Goal: Task Accomplishment & Management: Manage account settings

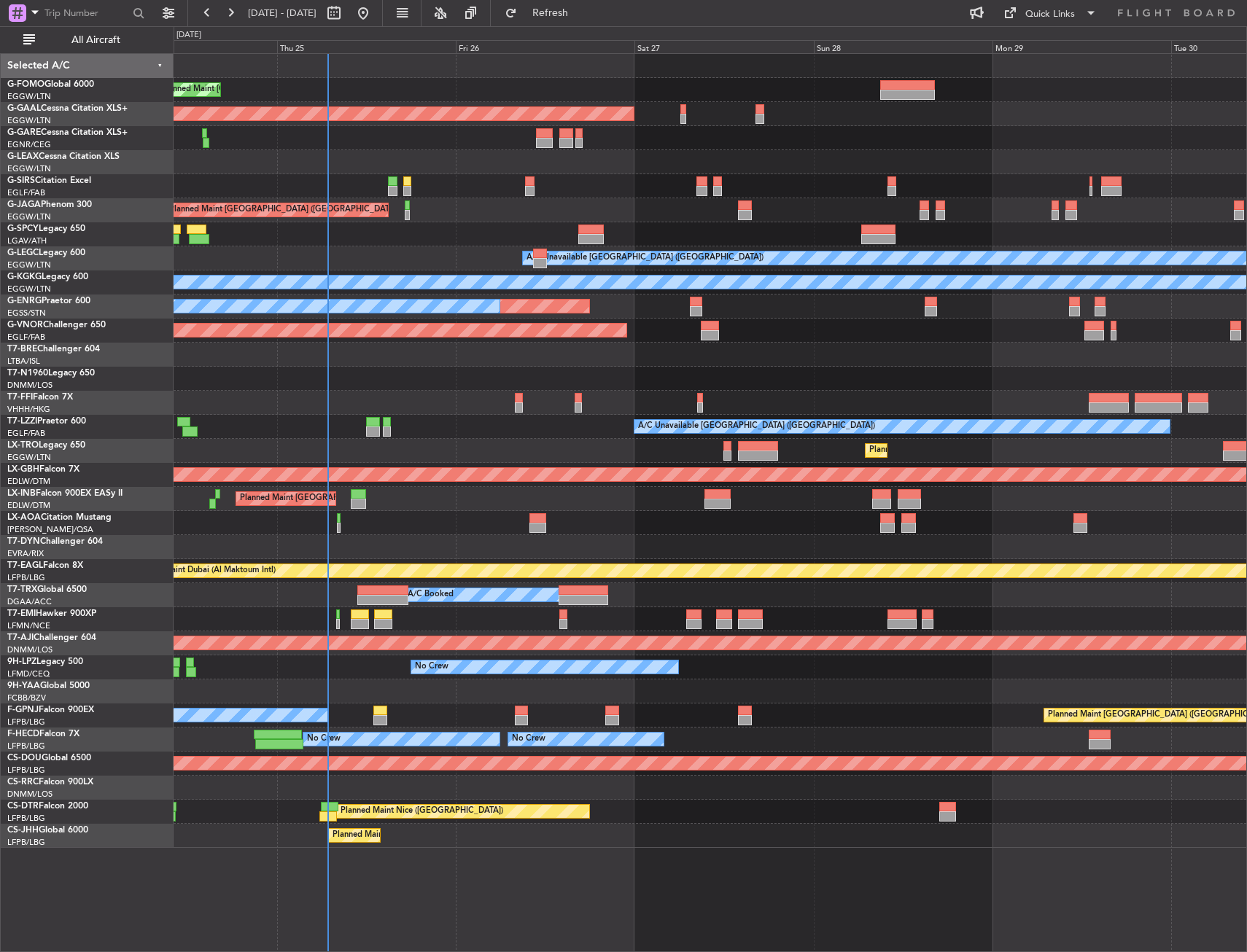
click at [313, 150] on div "Planned Maint [GEOGRAPHIC_DATA] ([GEOGRAPHIC_DATA]) Planned [GEOGRAPHIC_DATA] P…" at bounding box center [709, 451] width 1073 height 794
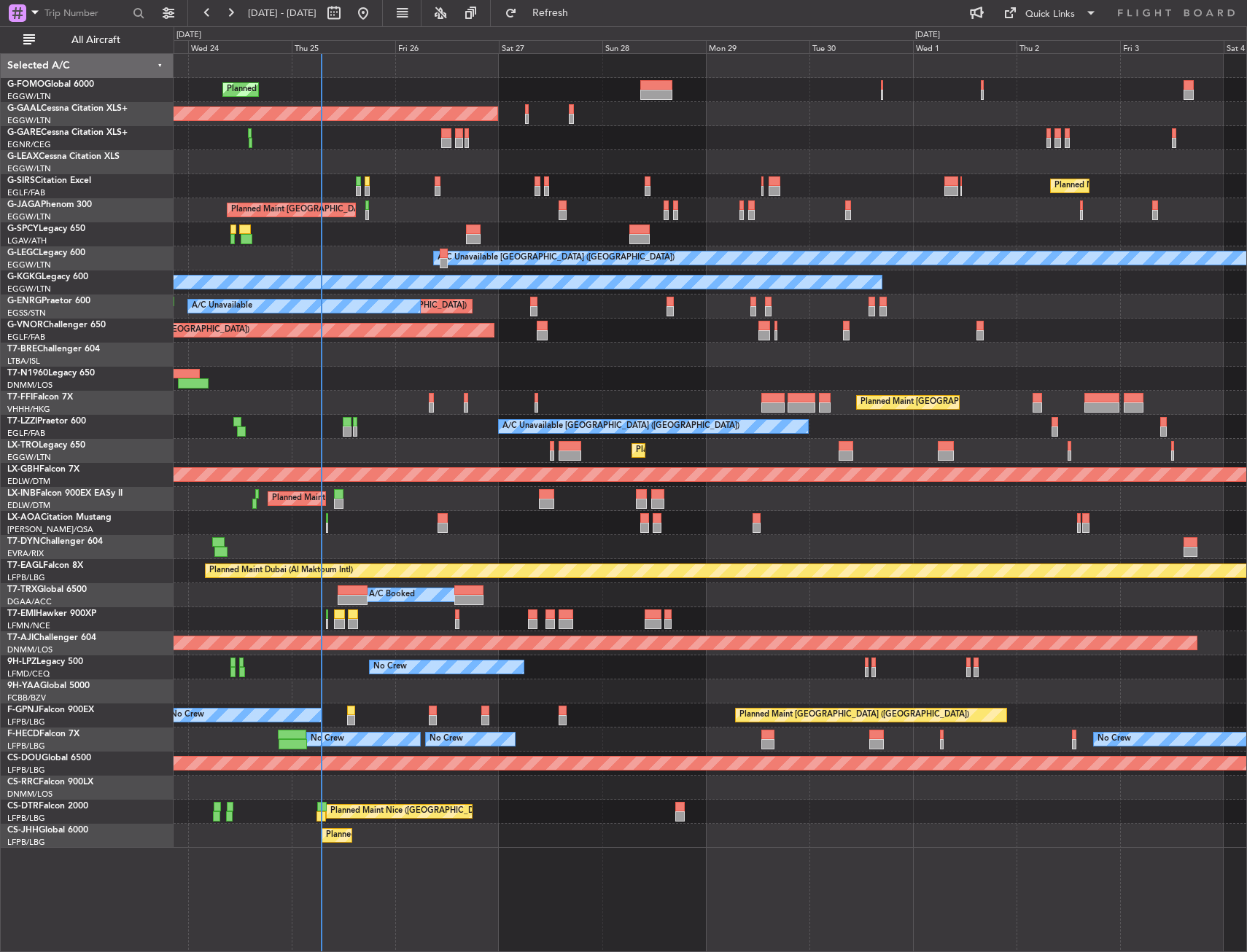
click at [226, 123] on div "Planned Maint [GEOGRAPHIC_DATA] ([GEOGRAPHIC_DATA]) Planned [GEOGRAPHIC_DATA] O…" at bounding box center [709, 451] width 1073 height 794
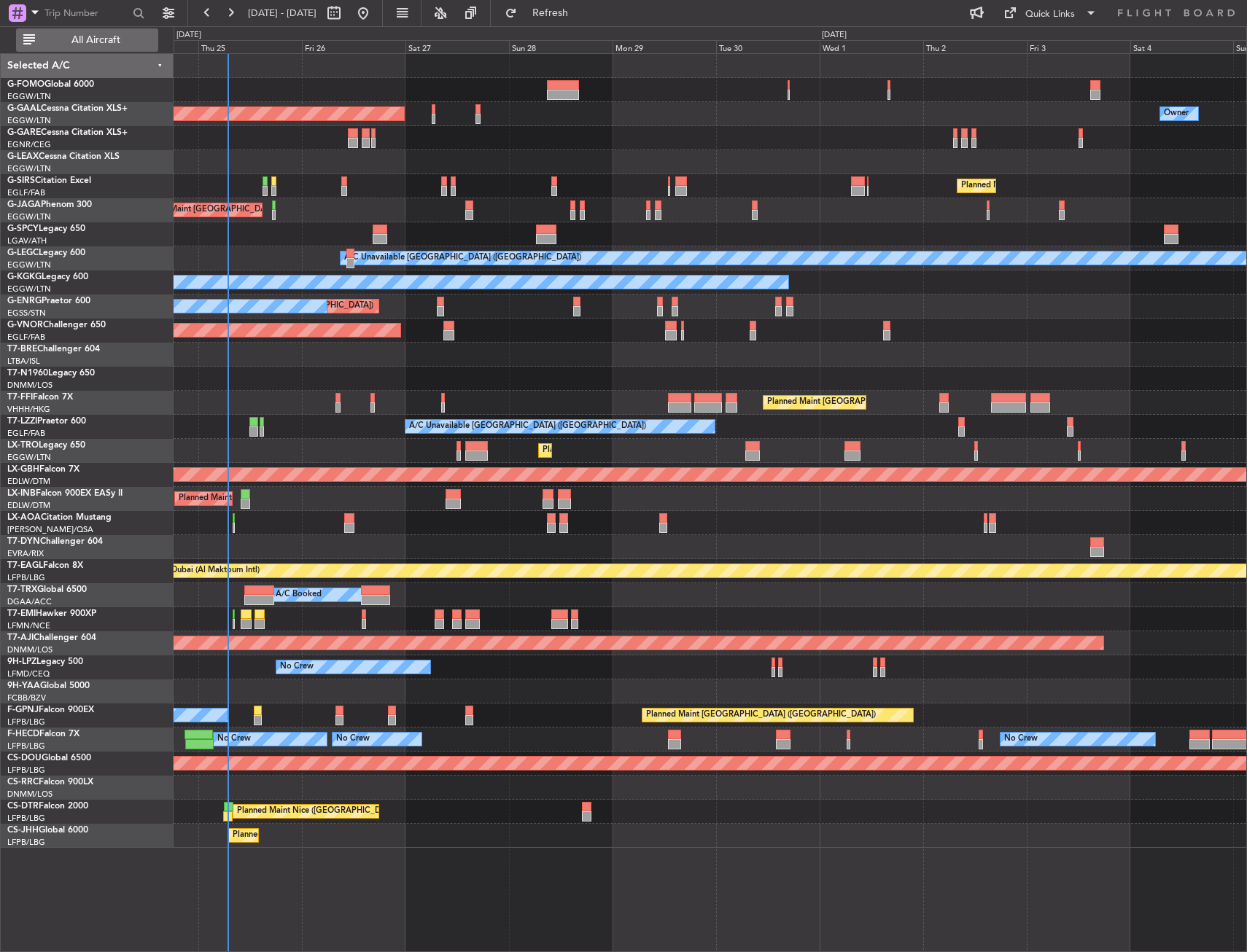
click at [103, 35] on span "All Aircraft" at bounding box center [96, 39] width 116 height 10
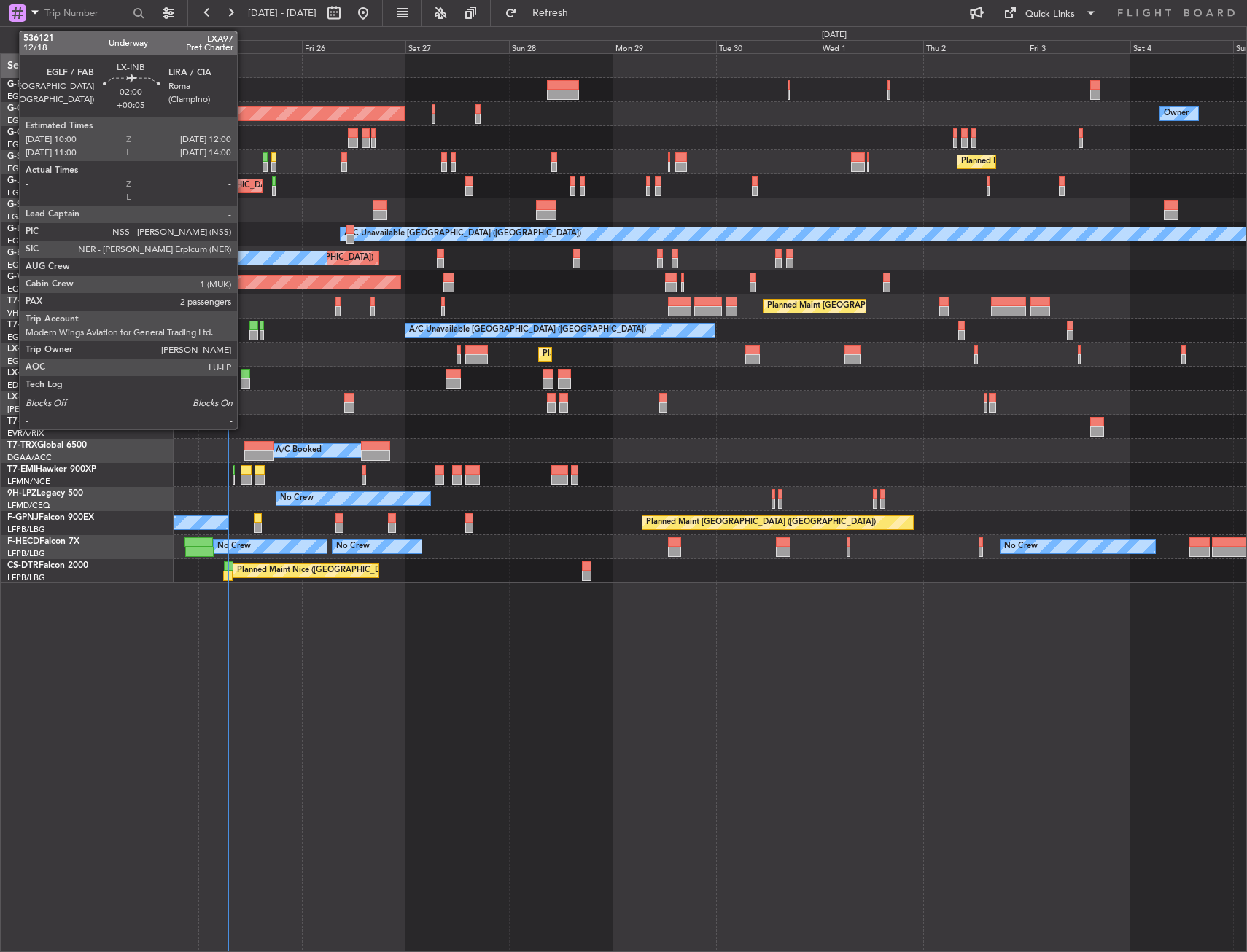
click at [244, 383] on div at bounding box center [245, 383] width 9 height 10
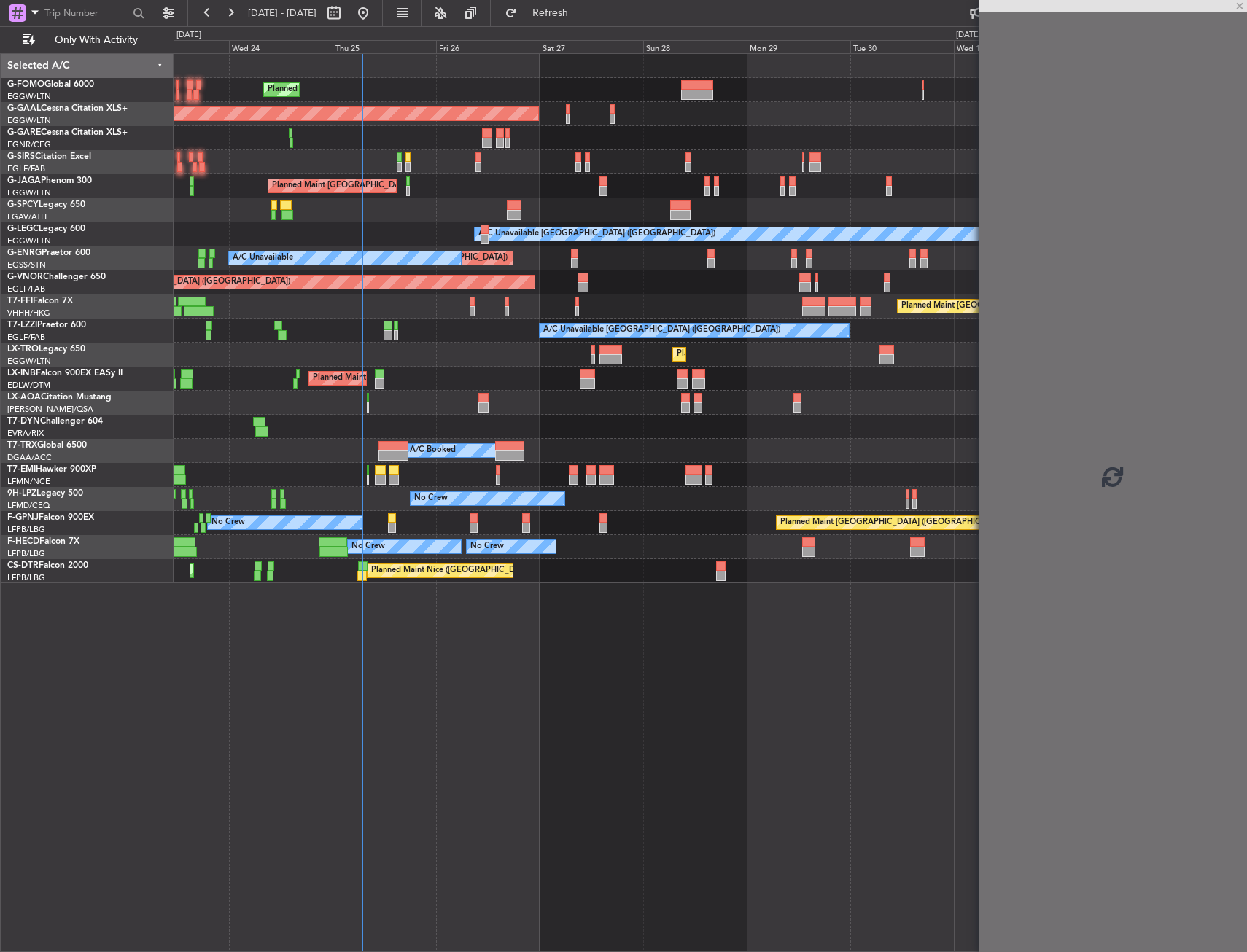
click at [396, 367] on div "Planned Maint [GEOGRAPHIC_DATA] ([GEOGRAPHIC_DATA]) Planned [GEOGRAPHIC_DATA] O…" at bounding box center [709, 319] width 1073 height 530
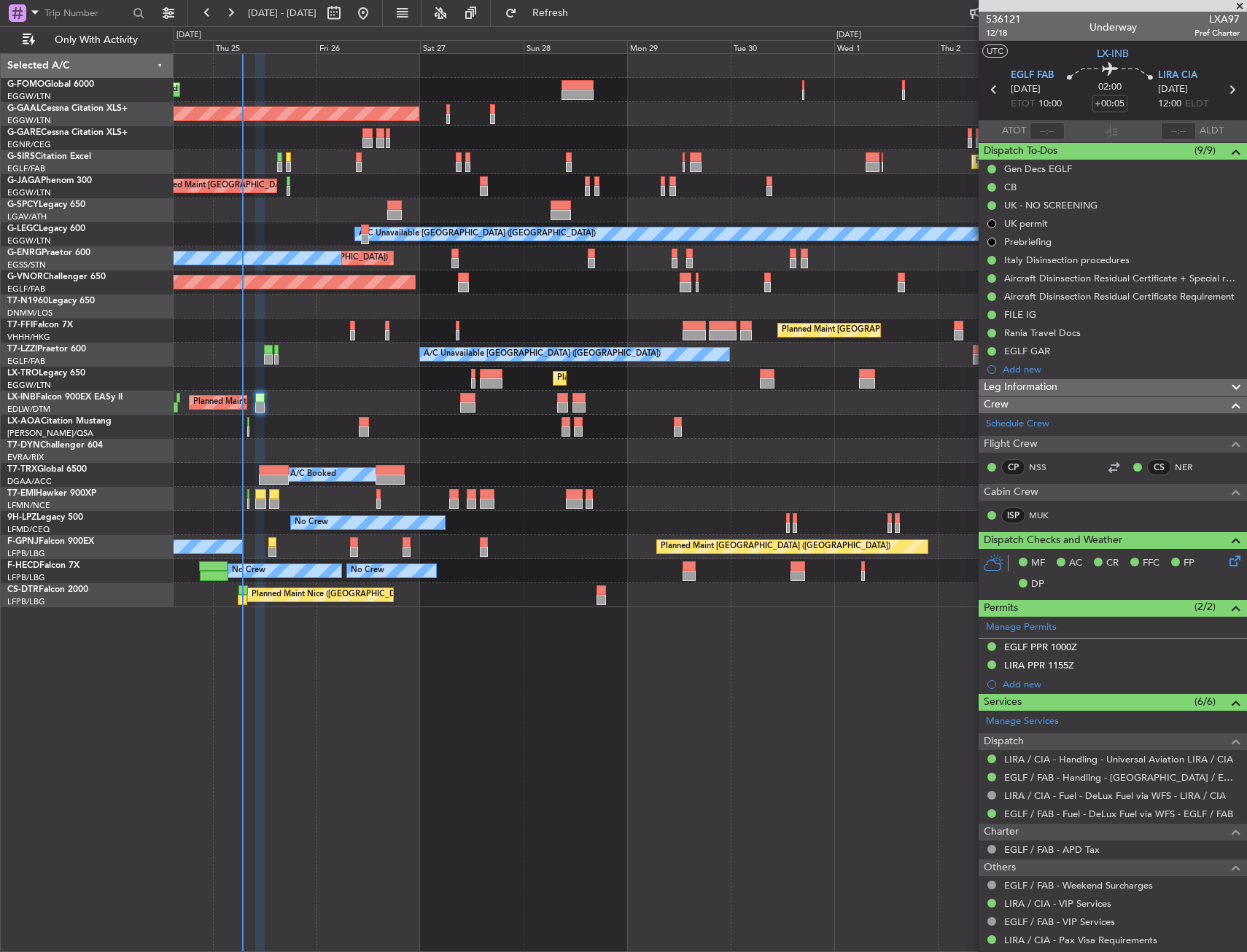
click at [404, 300] on div "AOG Maint London ([GEOGRAPHIC_DATA])" at bounding box center [709, 306] width 1073 height 24
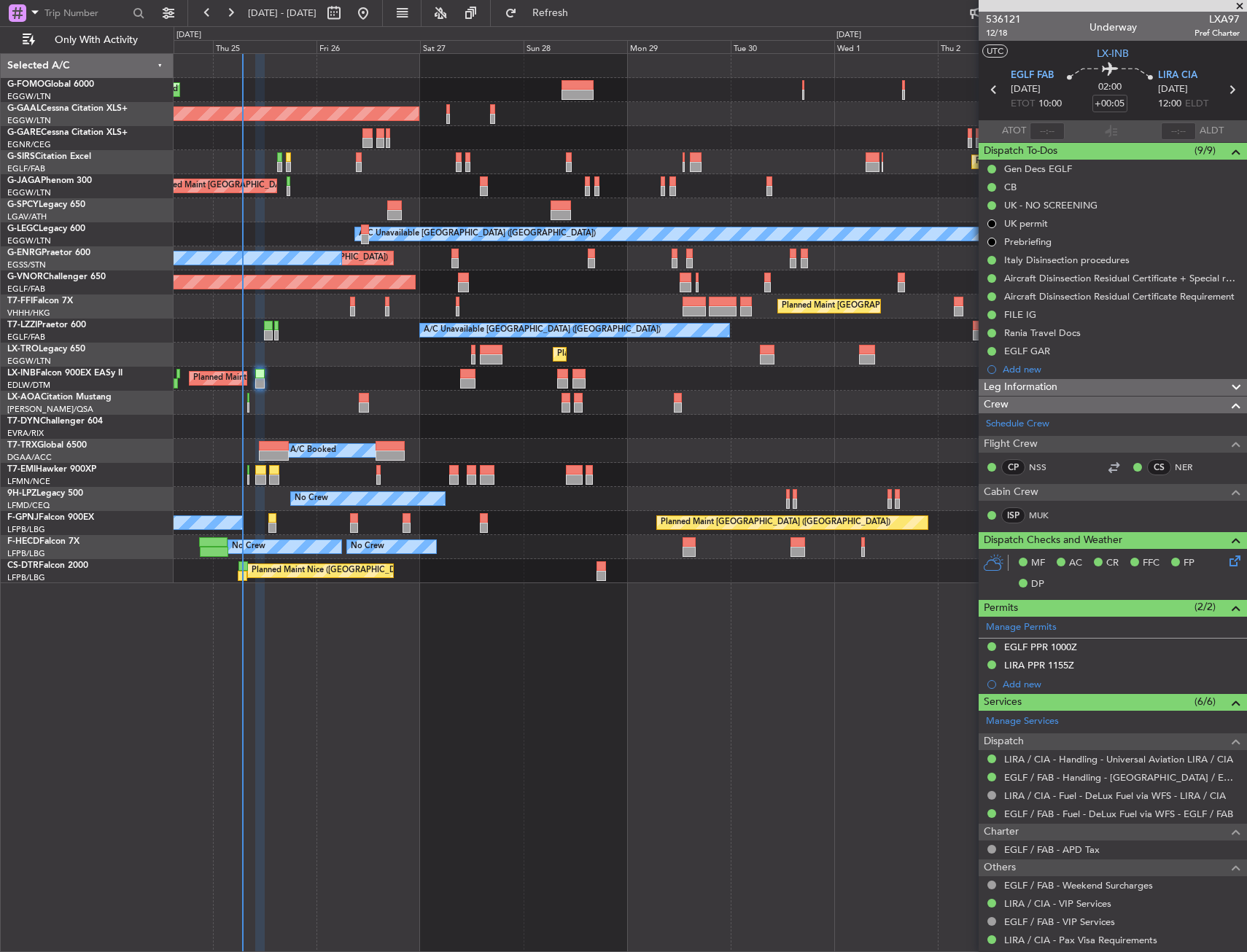
drag, startPoint x: 424, startPoint y: 322, endPoint x: 366, endPoint y: 380, distance: 82.0
click at [323, 360] on div "Planned Maint [GEOGRAPHIC_DATA] ([GEOGRAPHIC_DATA])" at bounding box center [709, 355] width 1073 height 24
click at [310, 364] on div "Planned Maint [GEOGRAPHIC_DATA] ([GEOGRAPHIC_DATA])" at bounding box center [709, 355] width 1073 height 24
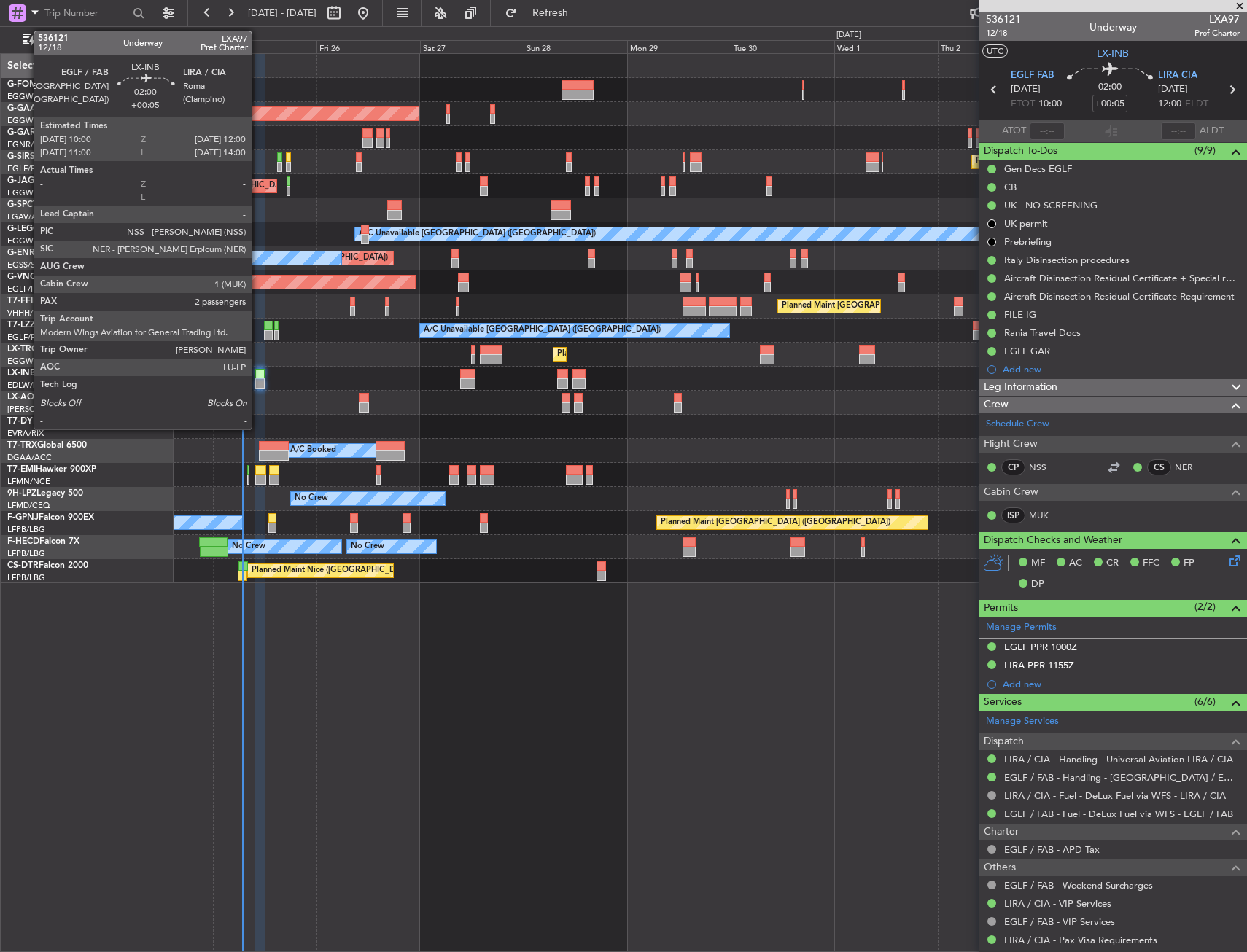
click at [258, 375] on div at bounding box center [260, 373] width 9 height 10
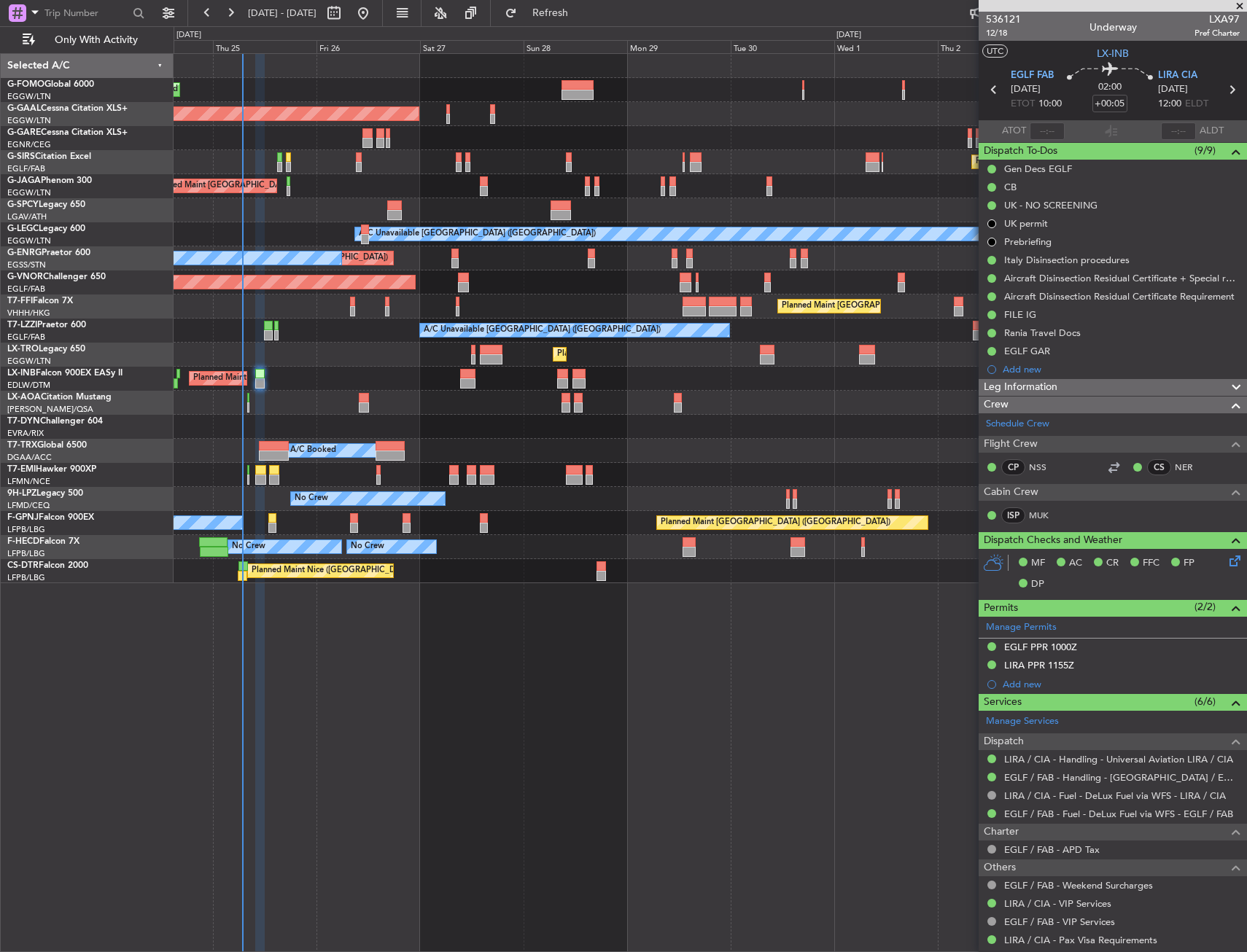
click at [332, 364] on div "Planned Maint [GEOGRAPHIC_DATA] ([GEOGRAPHIC_DATA])" at bounding box center [709, 355] width 1073 height 24
click at [769, 653] on div "Planned Maint London (Luton) Planned Maint Dusseldorf Owner Planned Maint Londo…" at bounding box center [710, 503] width 1074 height 900
drag, startPoint x: 272, startPoint y: 413, endPoint x: 263, endPoint y: 413, distance: 9.0
click at [214, 424] on div at bounding box center [709, 427] width 1073 height 24
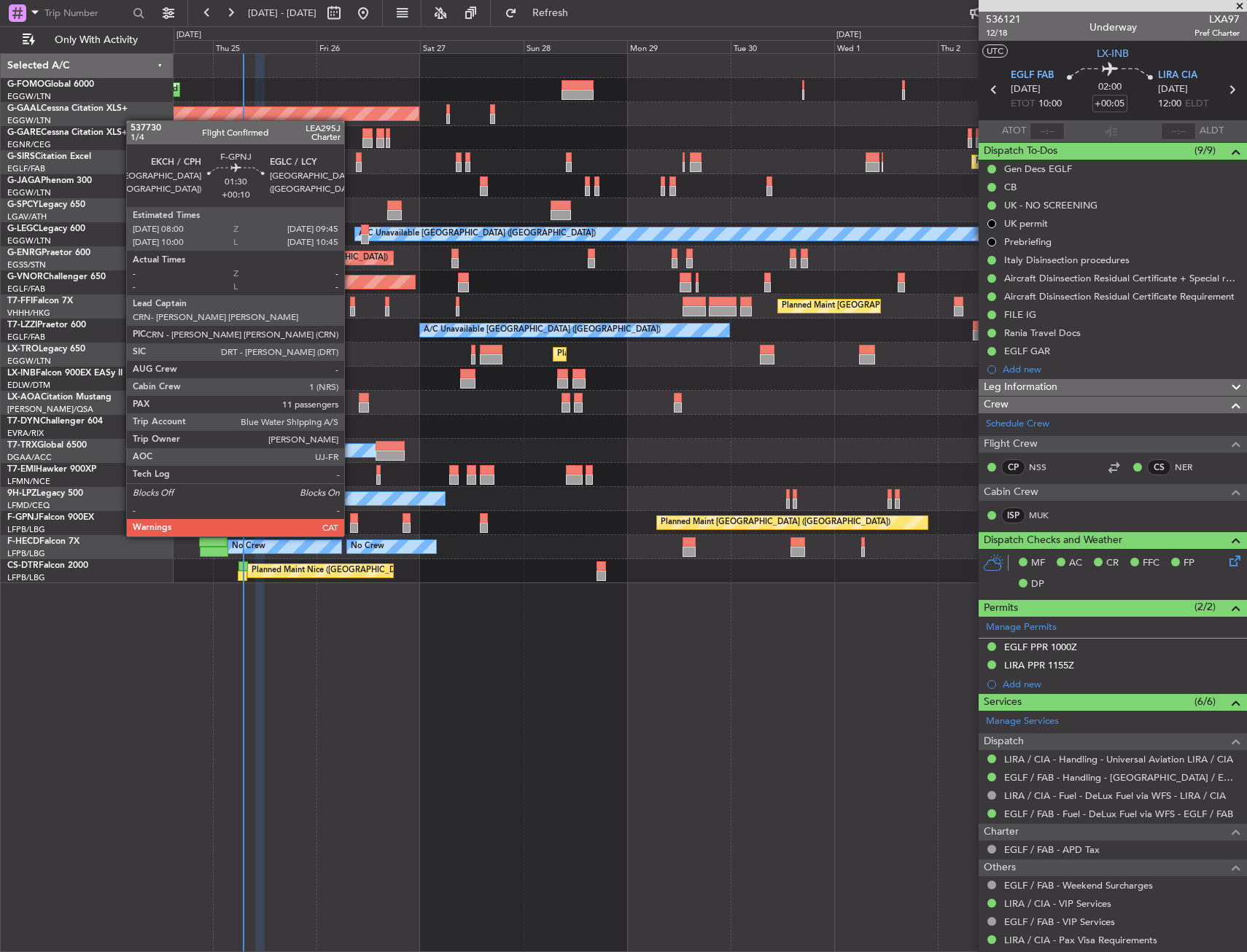
click at [351, 522] on div at bounding box center [354, 518] width 8 height 10
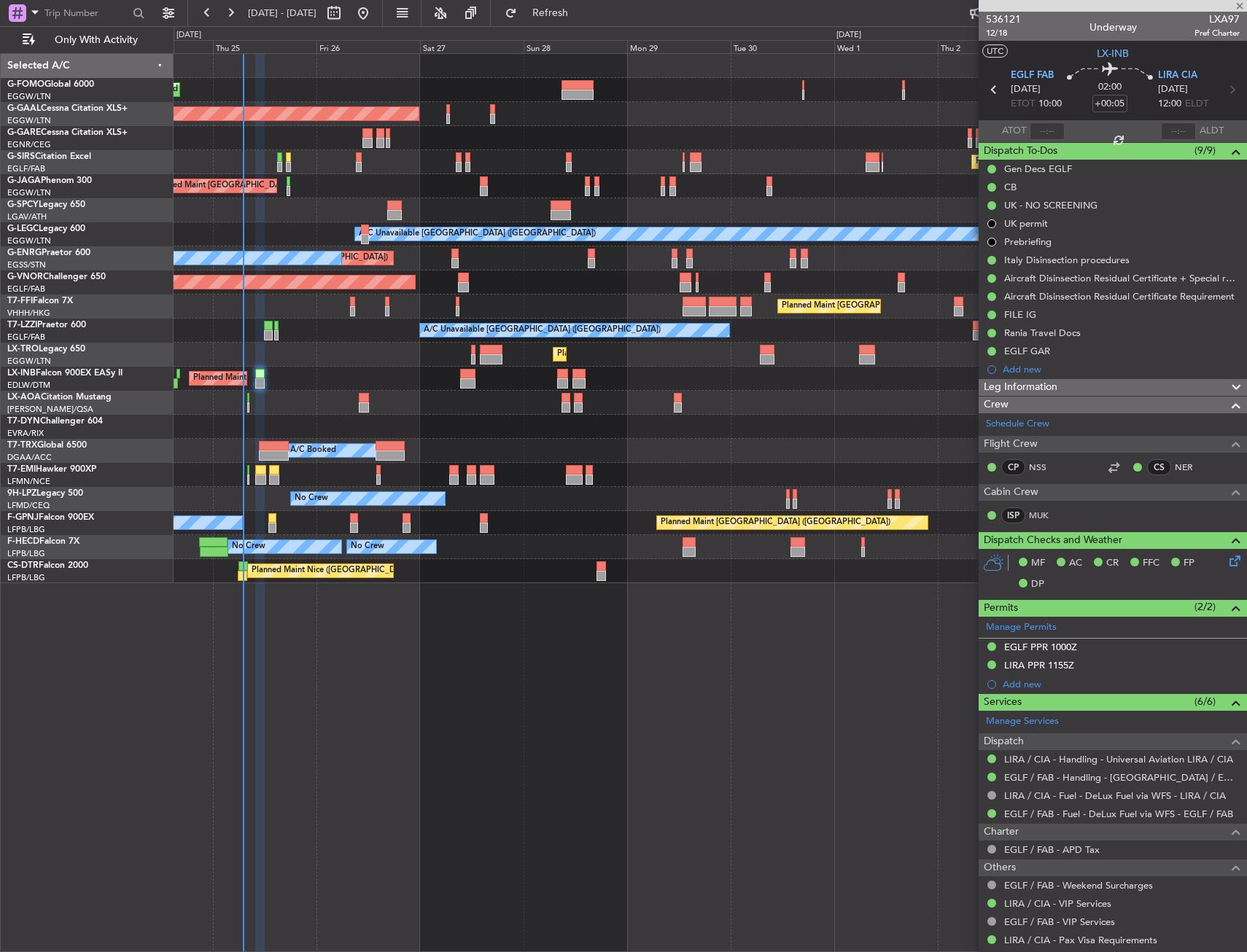
type input "+00:10"
type input "11"
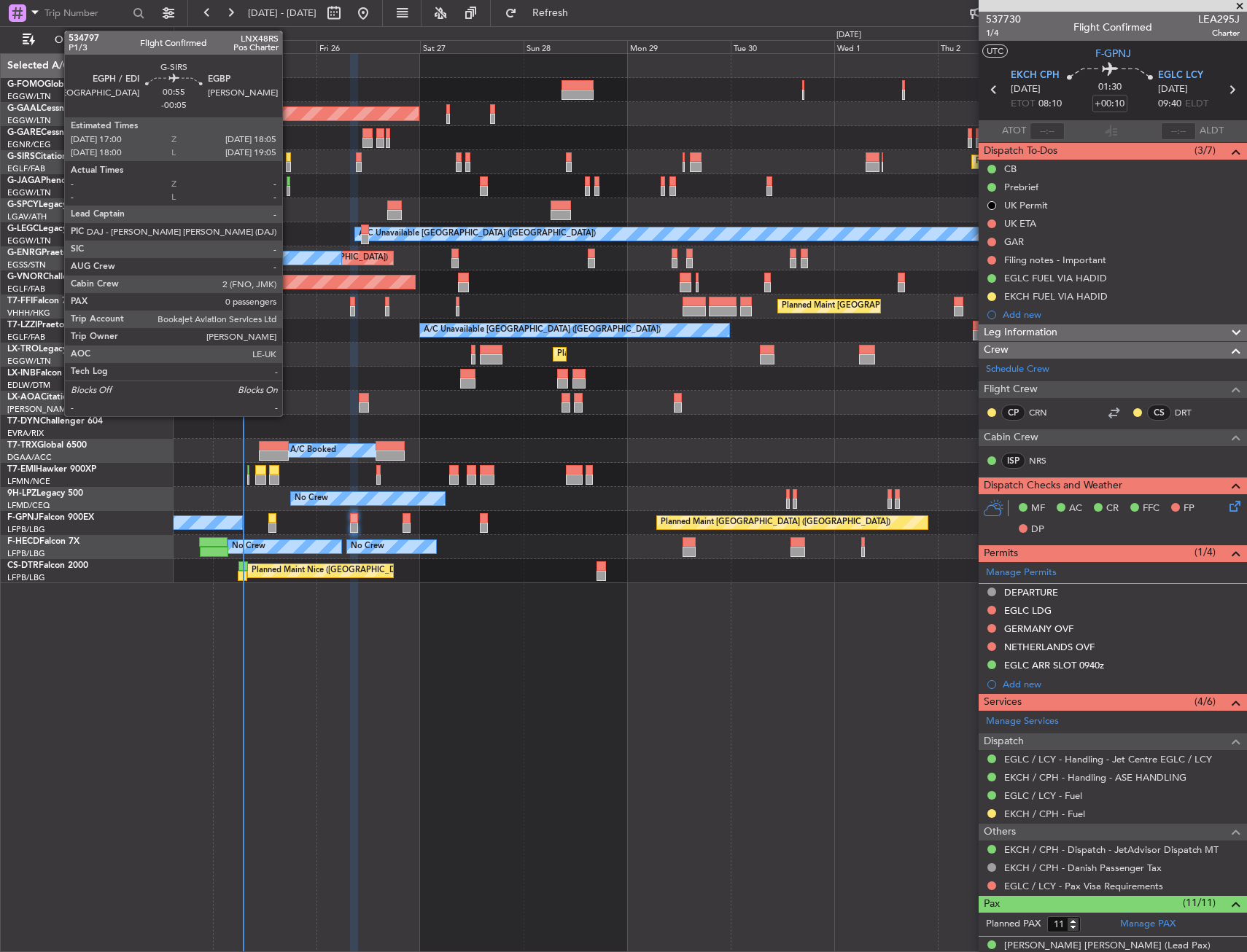
click at [289, 166] on div at bounding box center [289, 166] width 5 height 10
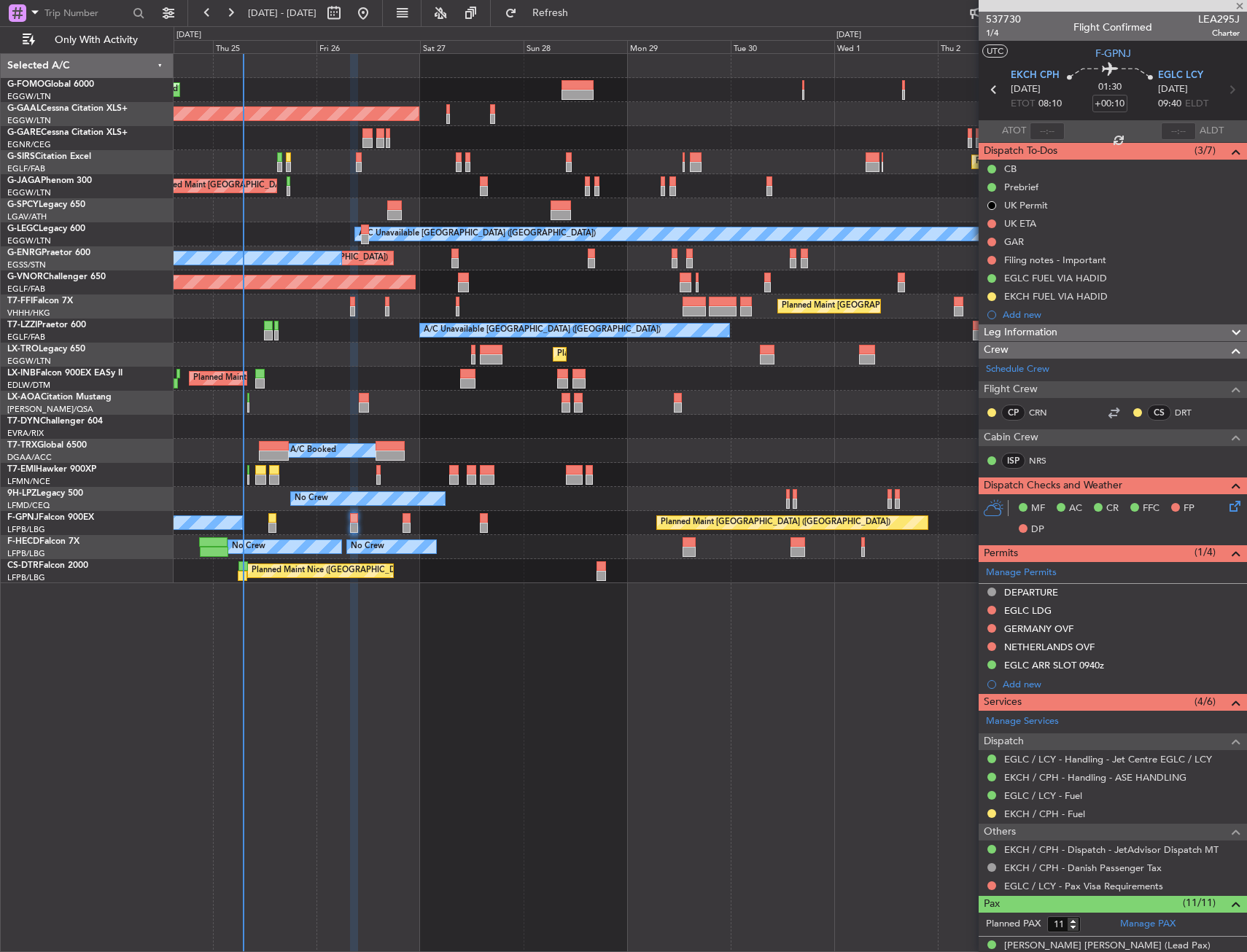
type input "-00:05"
type input "0"
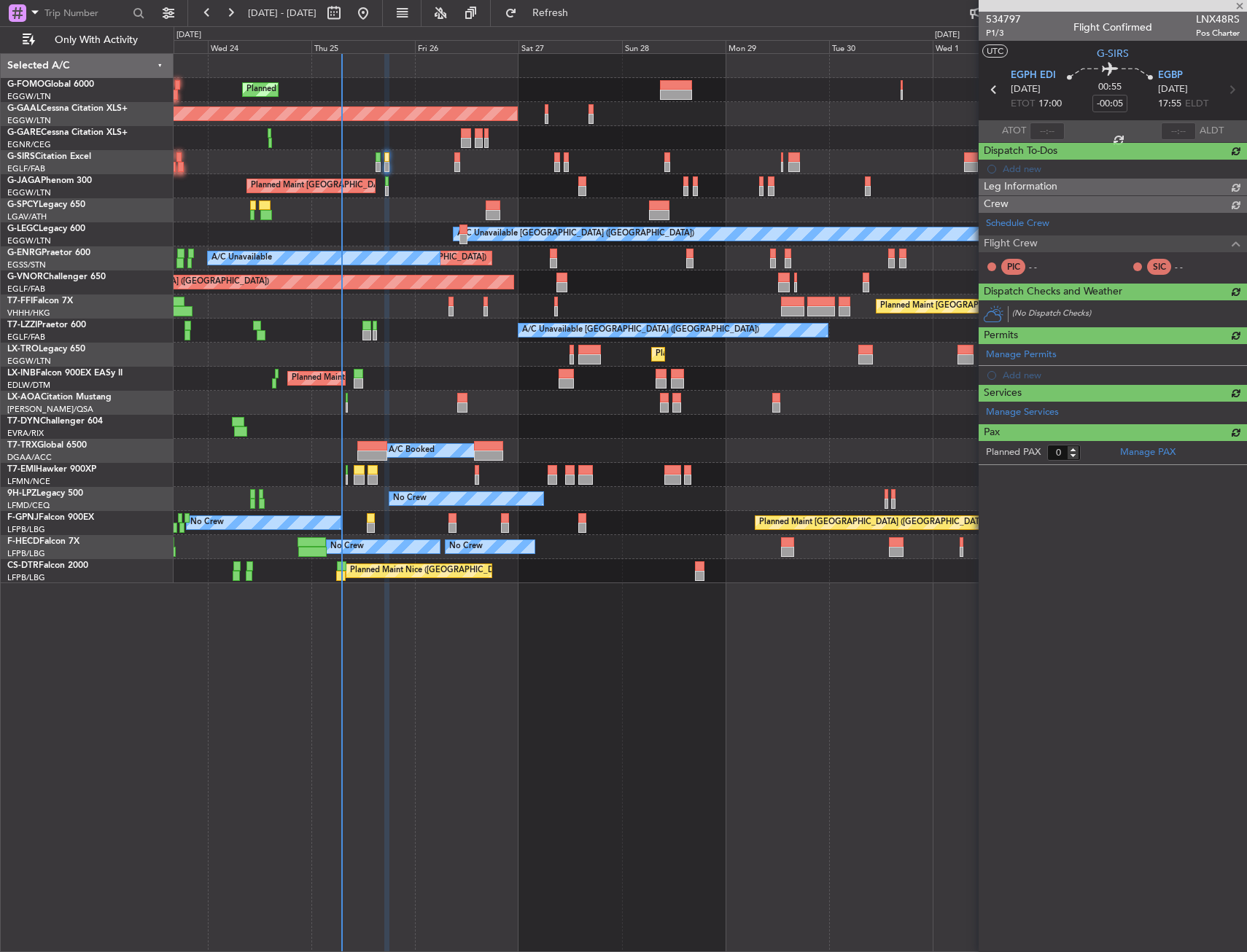
click at [450, 364] on div "Planned Maint [GEOGRAPHIC_DATA] ([GEOGRAPHIC_DATA])" at bounding box center [709, 355] width 1073 height 24
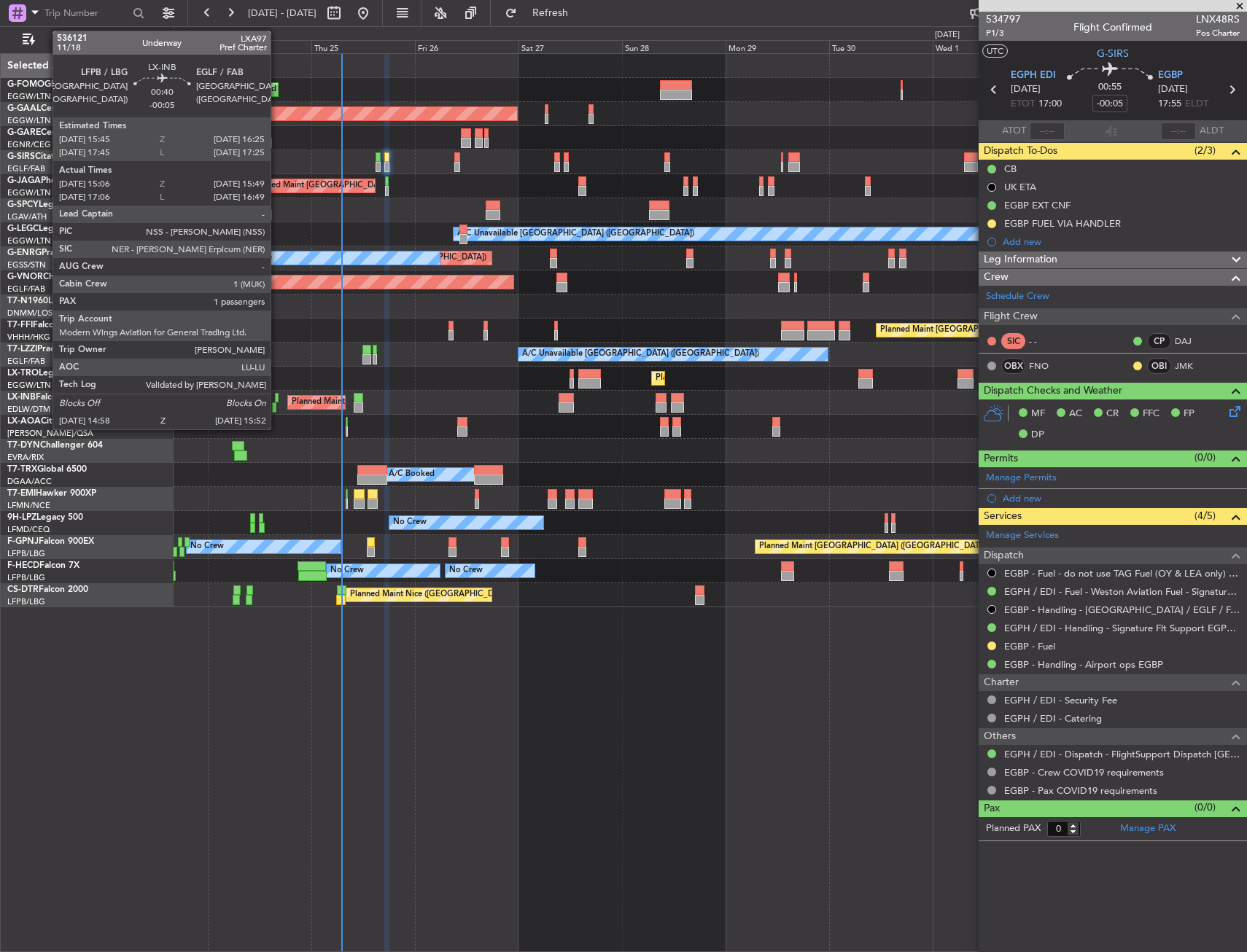
click at [277, 400] on div at bounding box center [276, 397] width 3 height 10
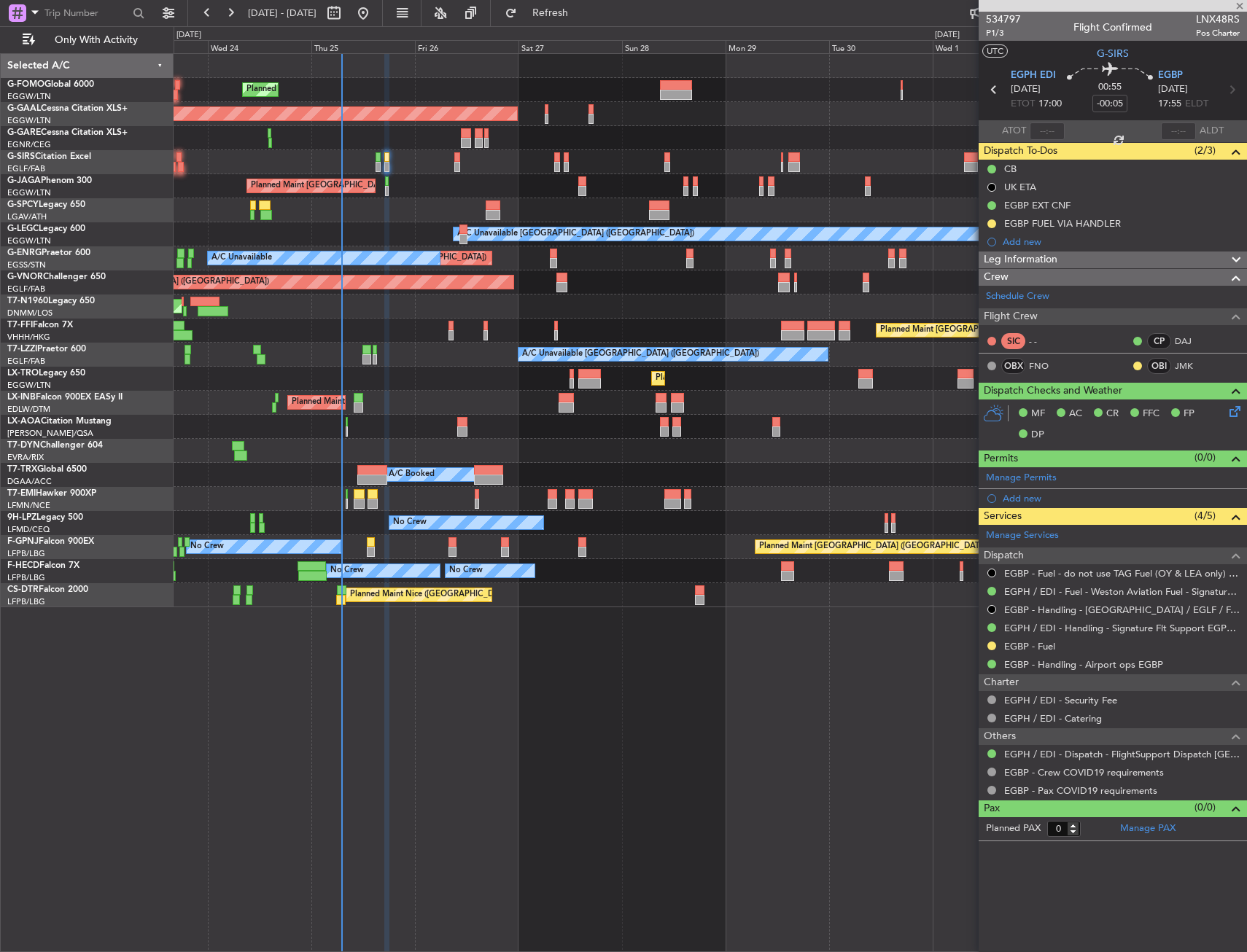
type input "15:06"
type input "15:49"
type input "1"
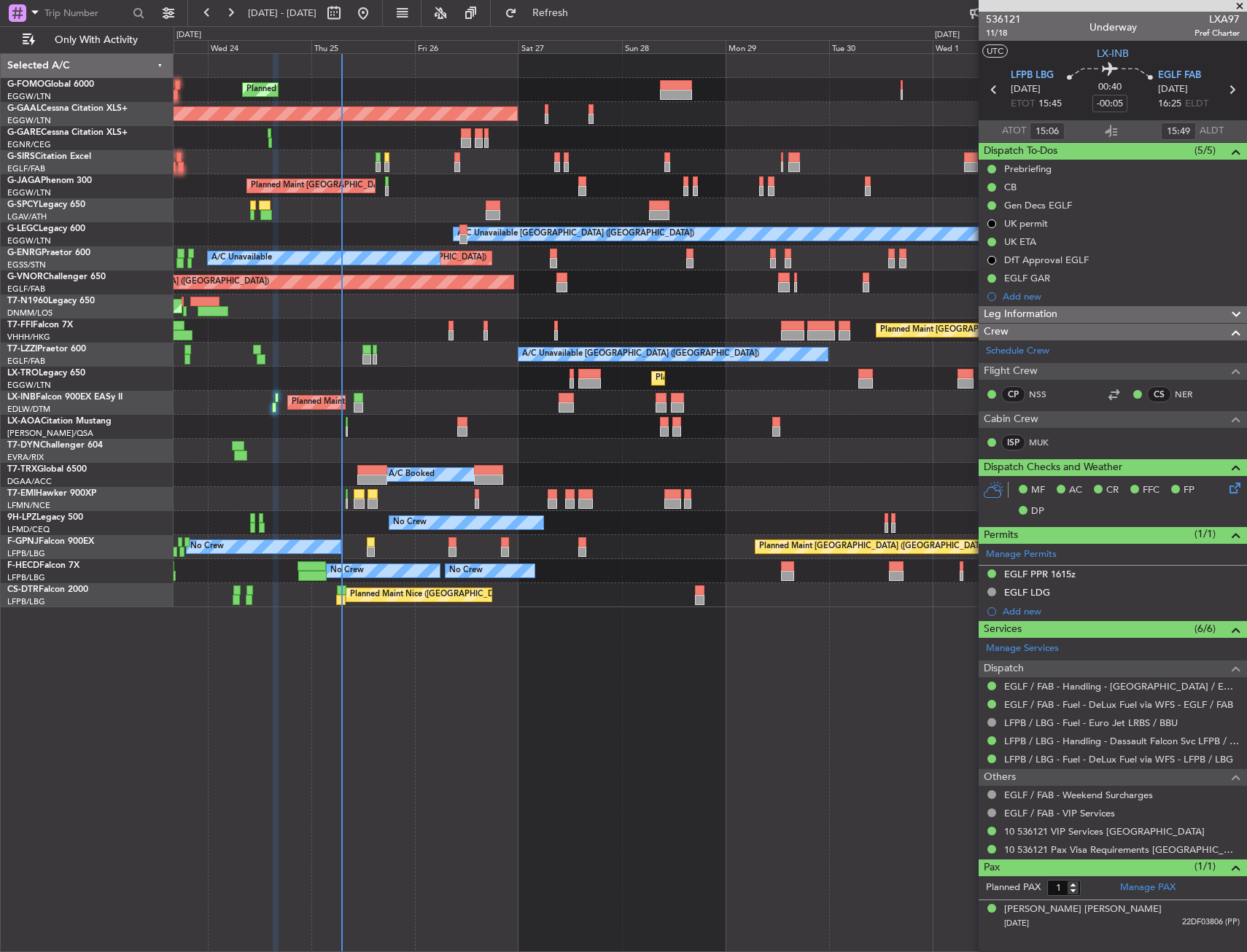
click at [285, 361] on div "Planned Maint London (Luton) Planned Maint Dusseldorf Owner Planned Maint Londo…" at bounding box center [709, 331] width 1073 height 554
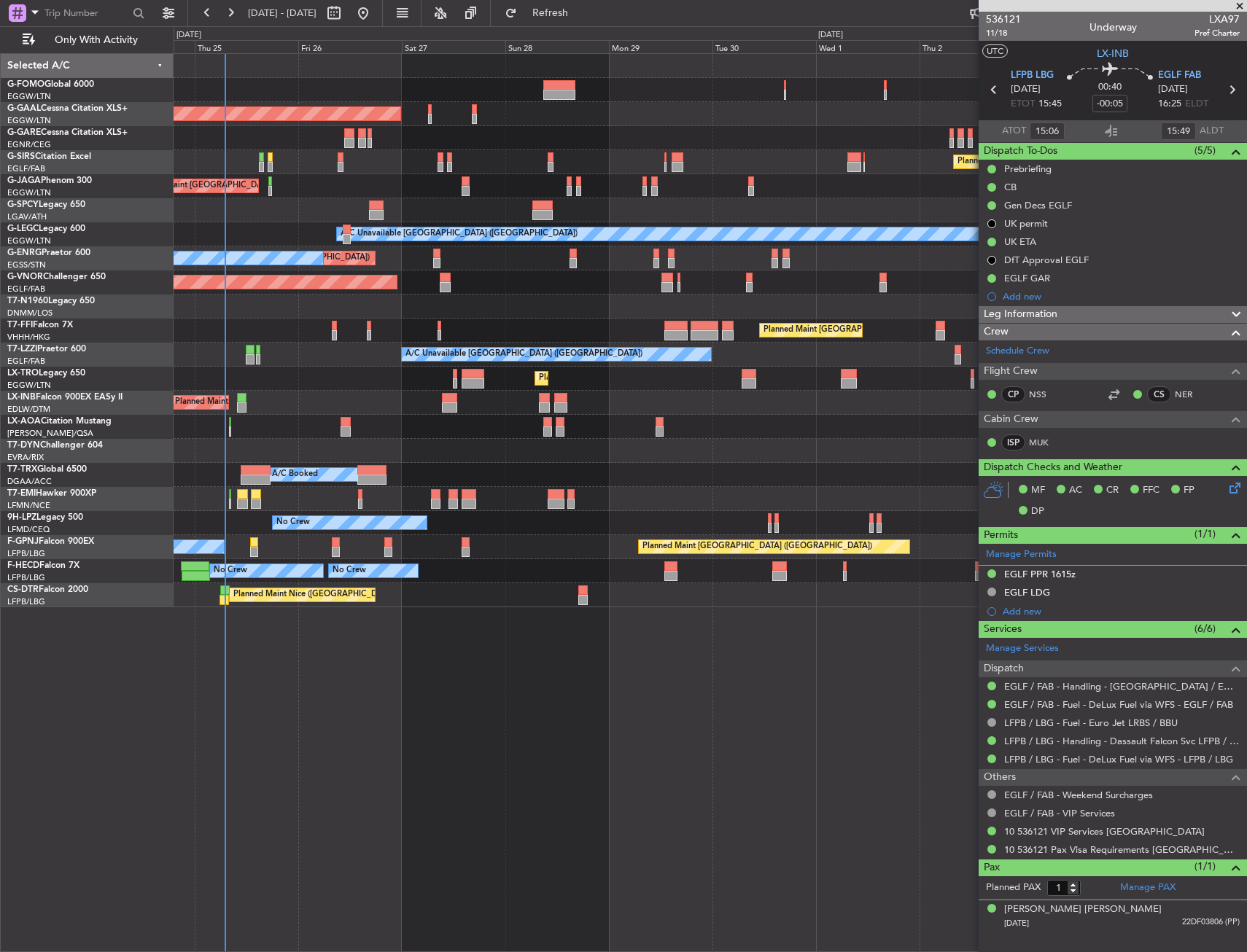
click at [274, 535] on div "No Crew Planned Maint Paris (Le Bourget) No Crew" at bounding box center [709, 547] width 1073 height 24
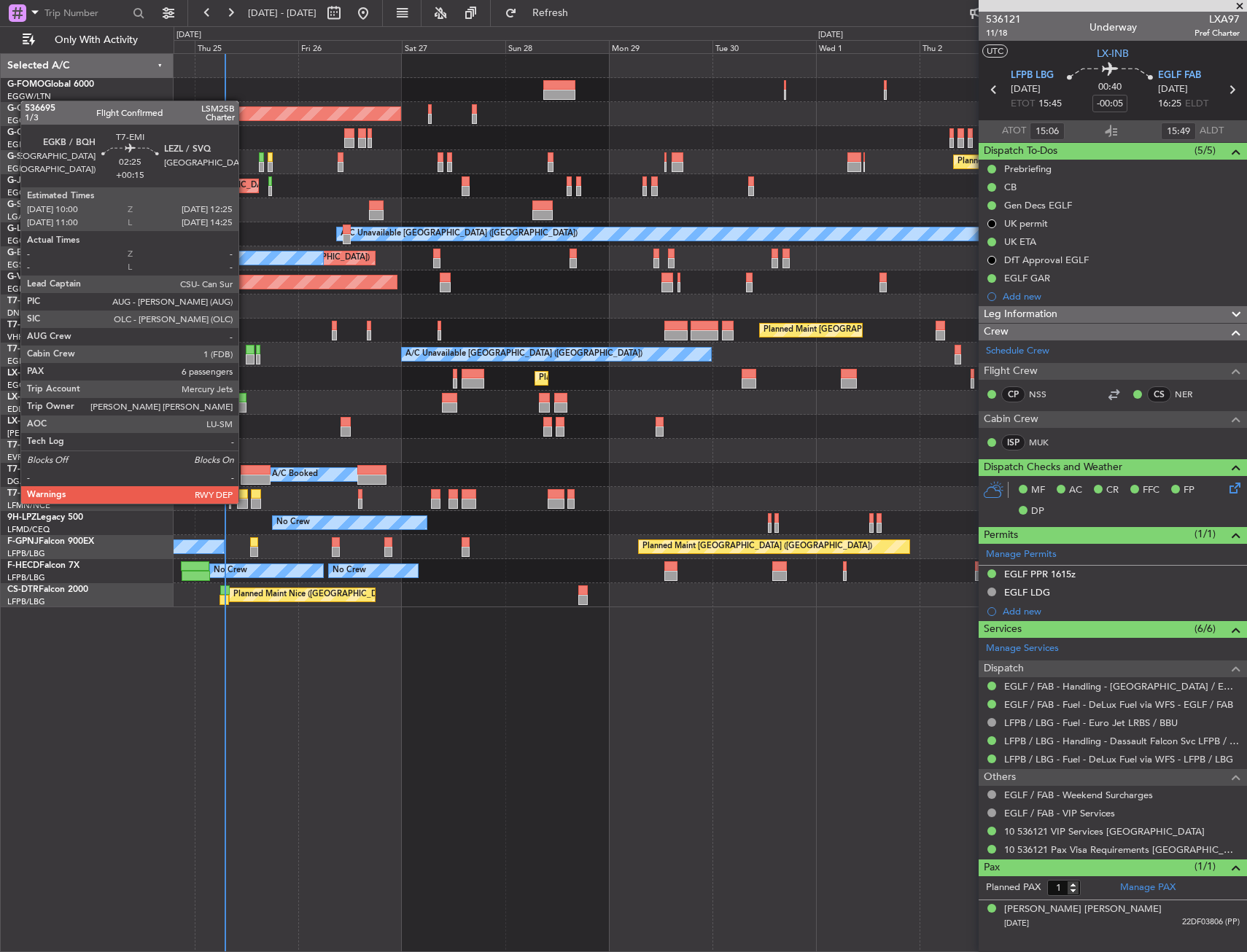
click at [245, 501] on div at bounding box center [243, 503] width 11 height 10
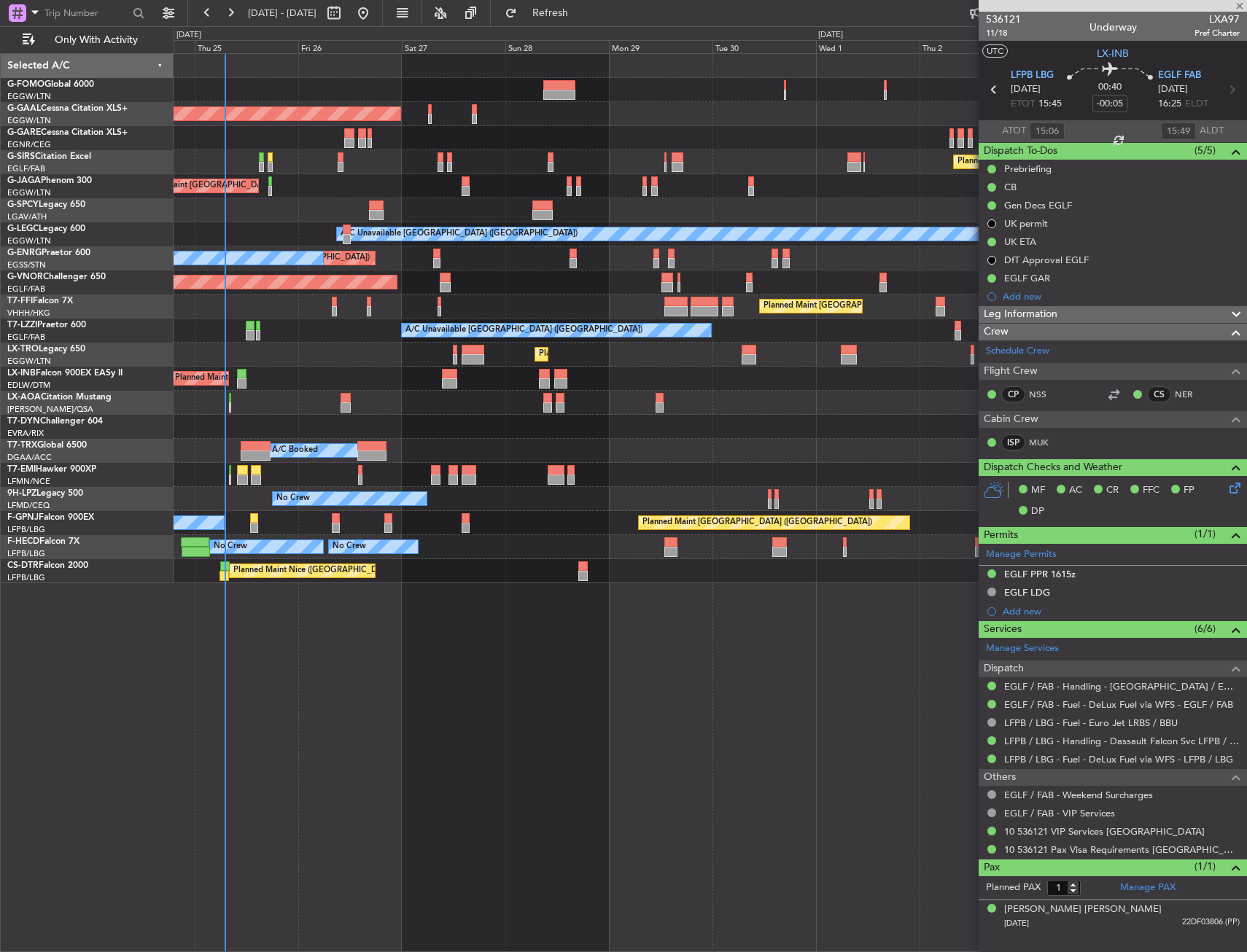
type input "+00:15"
type input "6"
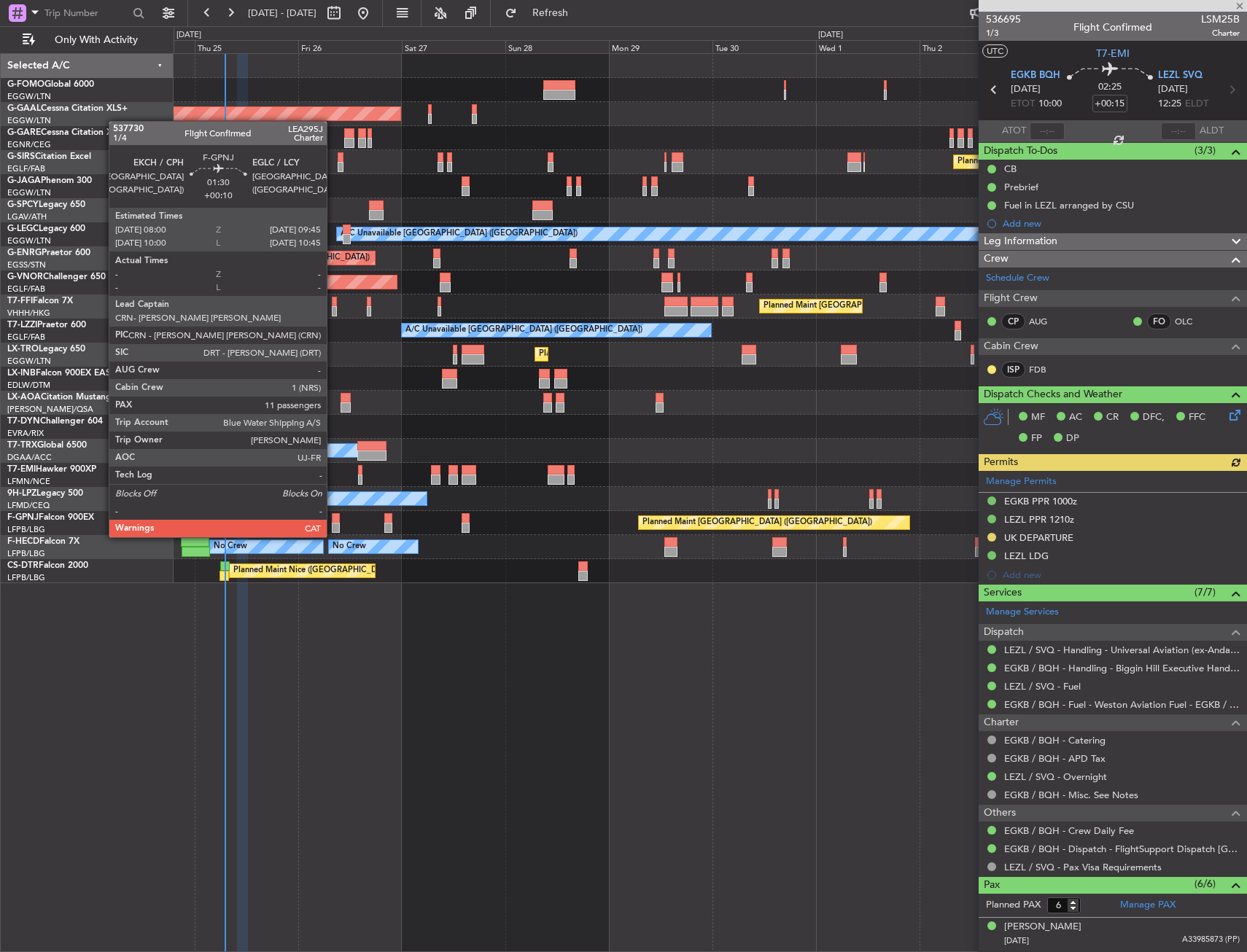
click at [333, 523] on div at bounding box center [335, 527] width 8 height 10
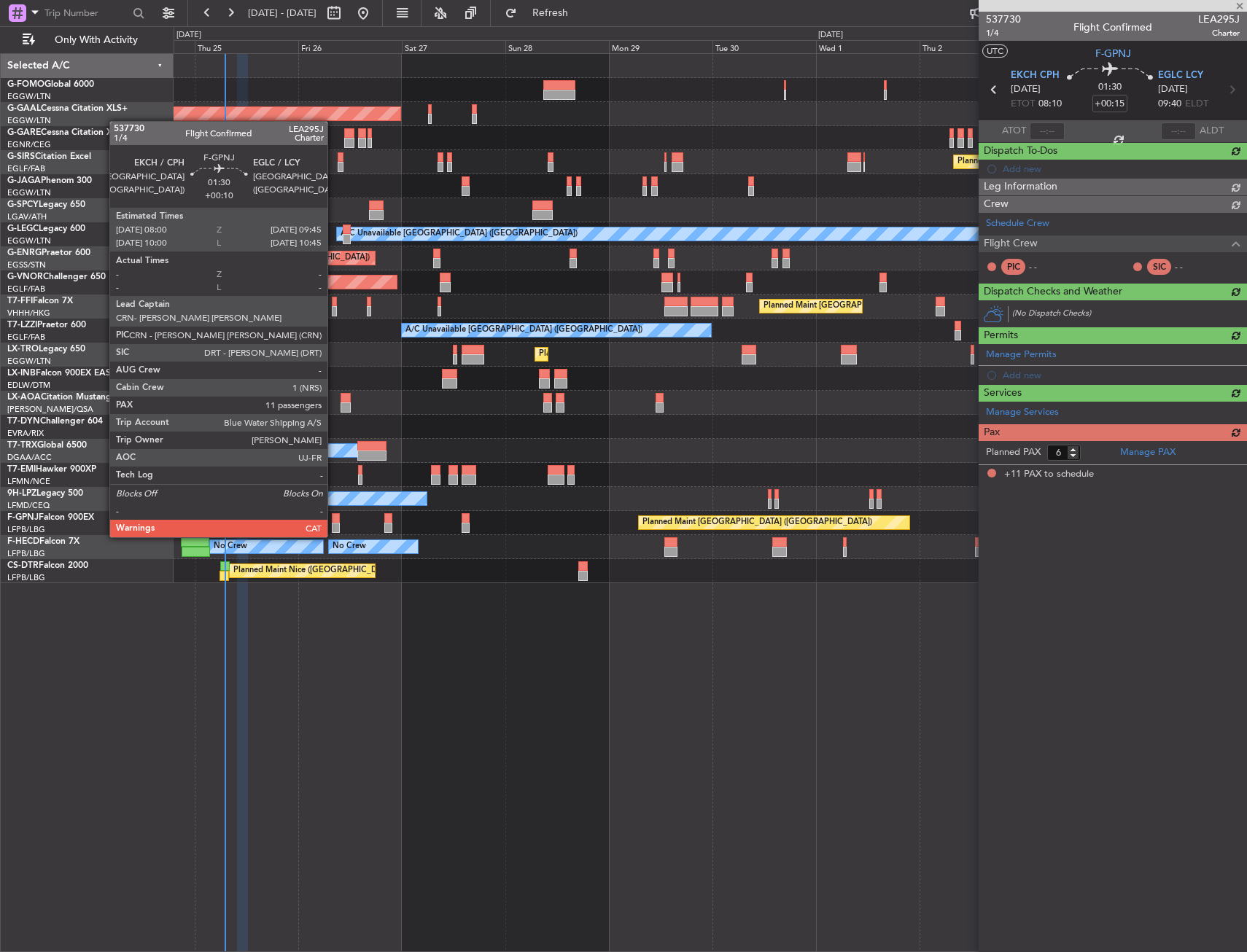
type input "+00:10"
type input "11"
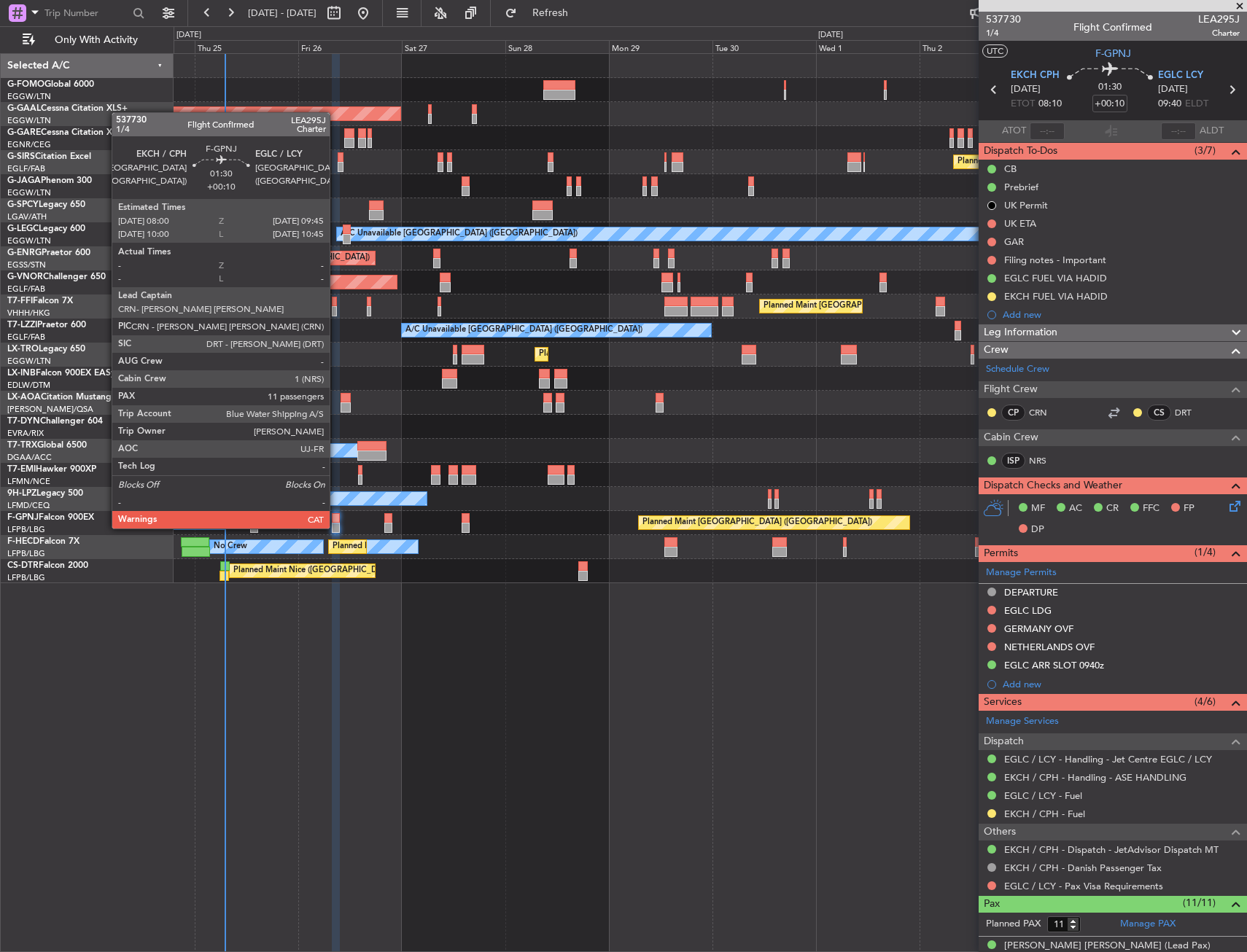
click at [336, 515] on div at bounding box center [335, 518] width 8 height 10
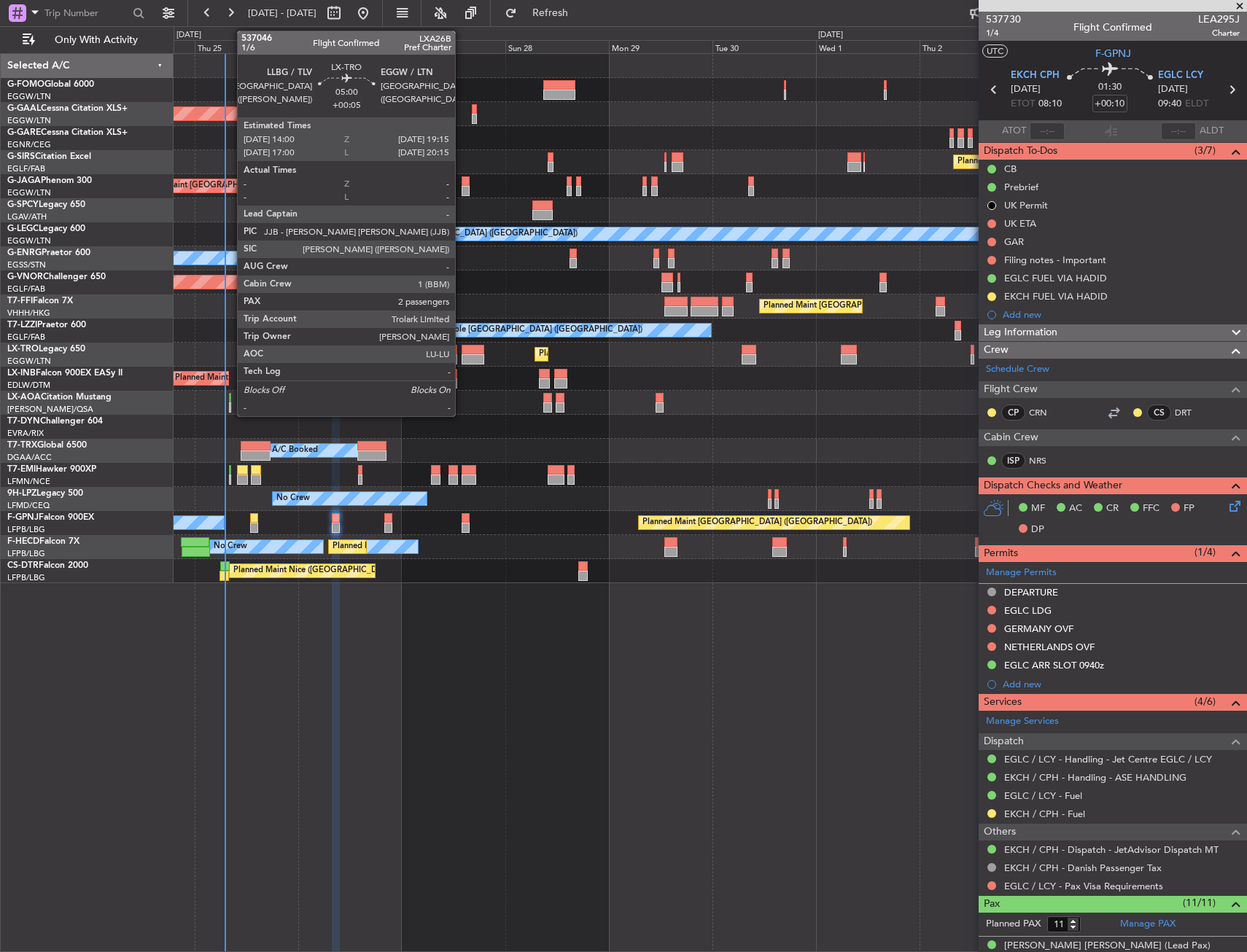
click at [464, 349] on div at bounding box center [473, 349] width 23 height 10
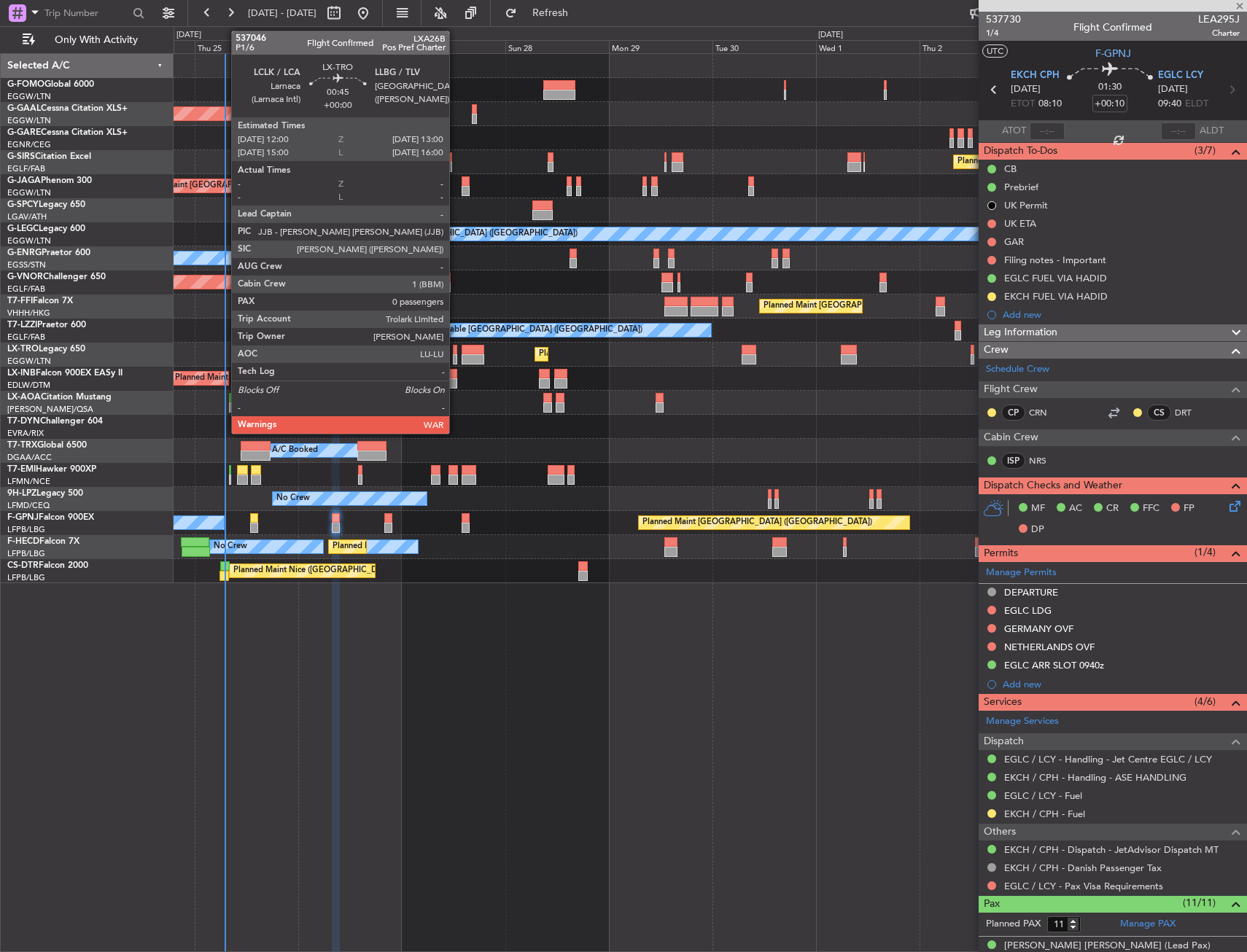
type input "+00:05"
type input "2"
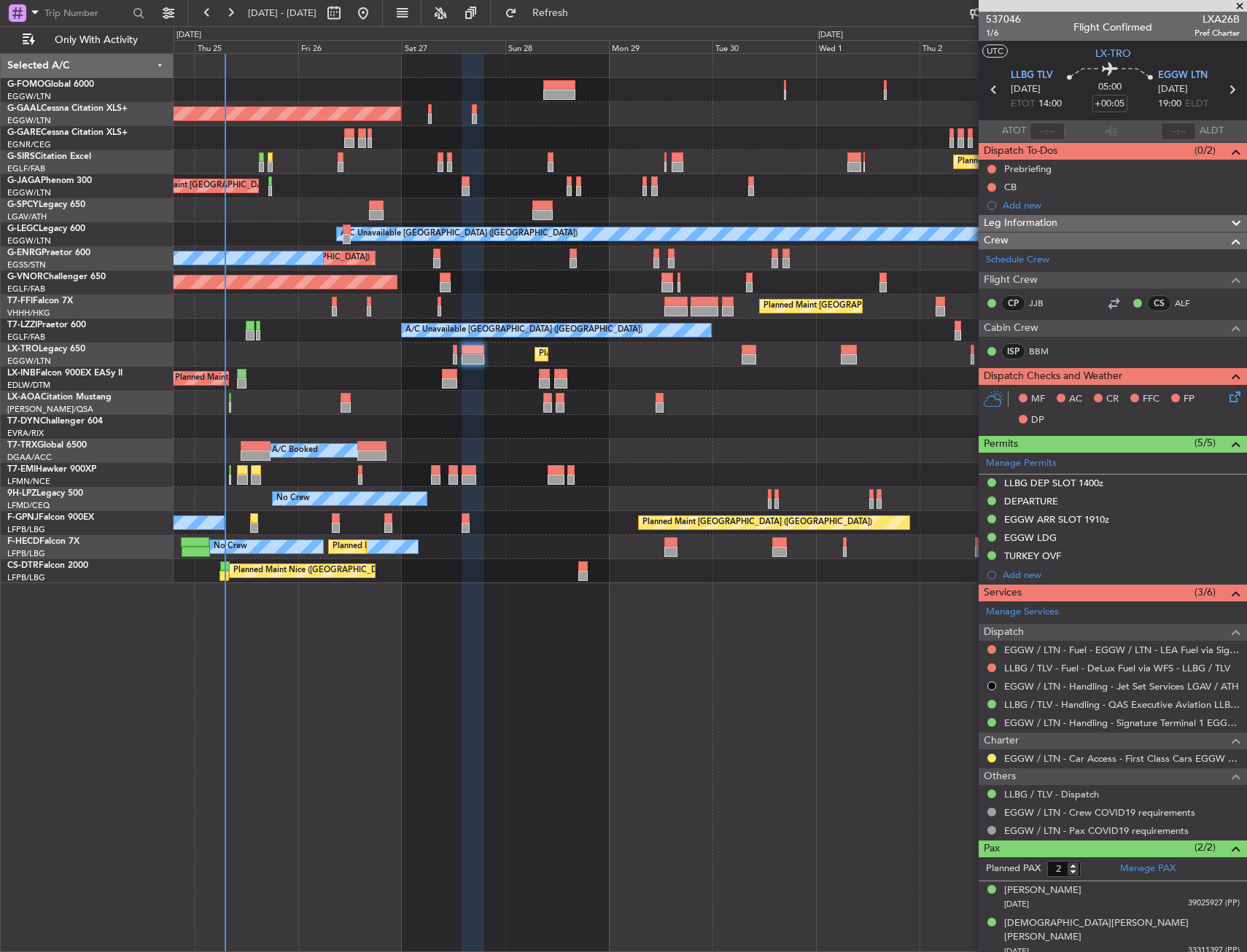
click at [473, 388] on div "Planned Maint [GEOGRAPHIC_DATA] ([GEOGRAPHIC_DATA])" at bounding box center [709, 379] width 1073 height 24
click at [468, 398] on div at bounding box center [709, 403] width 1073 height 24
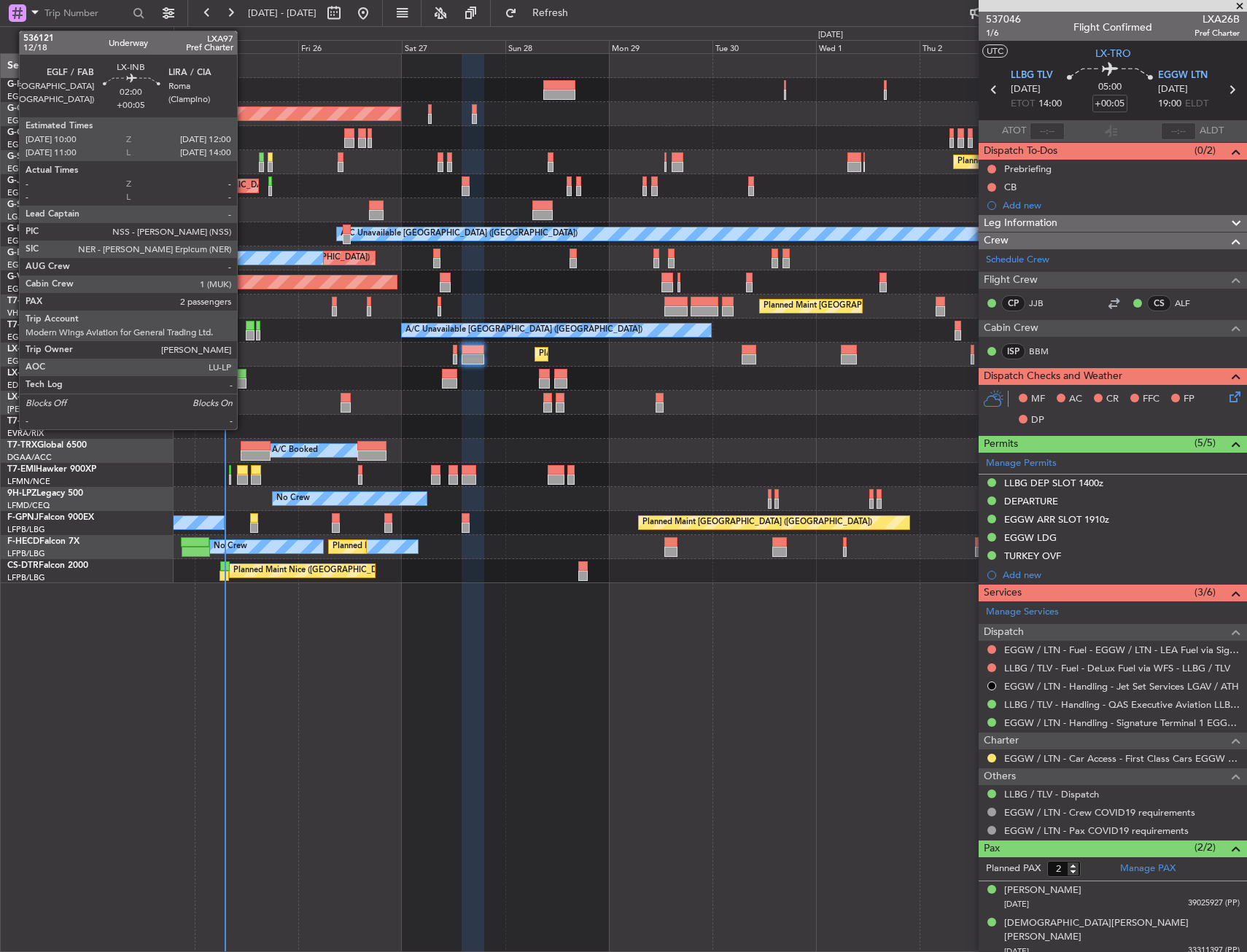
click at [244, 375] on div at bounding box center [242, 373] width 9 height 10
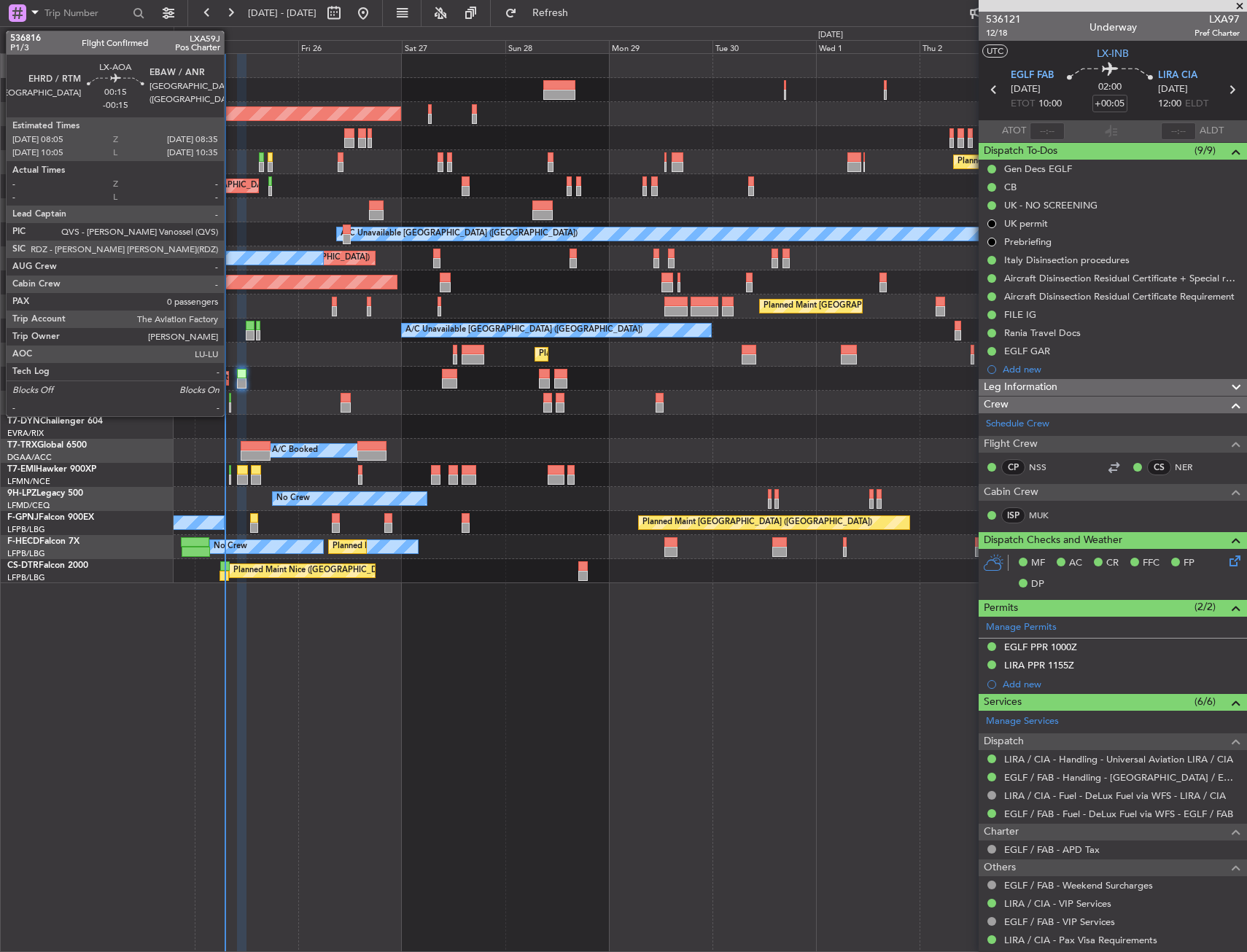
click at [230, 405] on div at bounding box center [230, 407] width 2 height 10
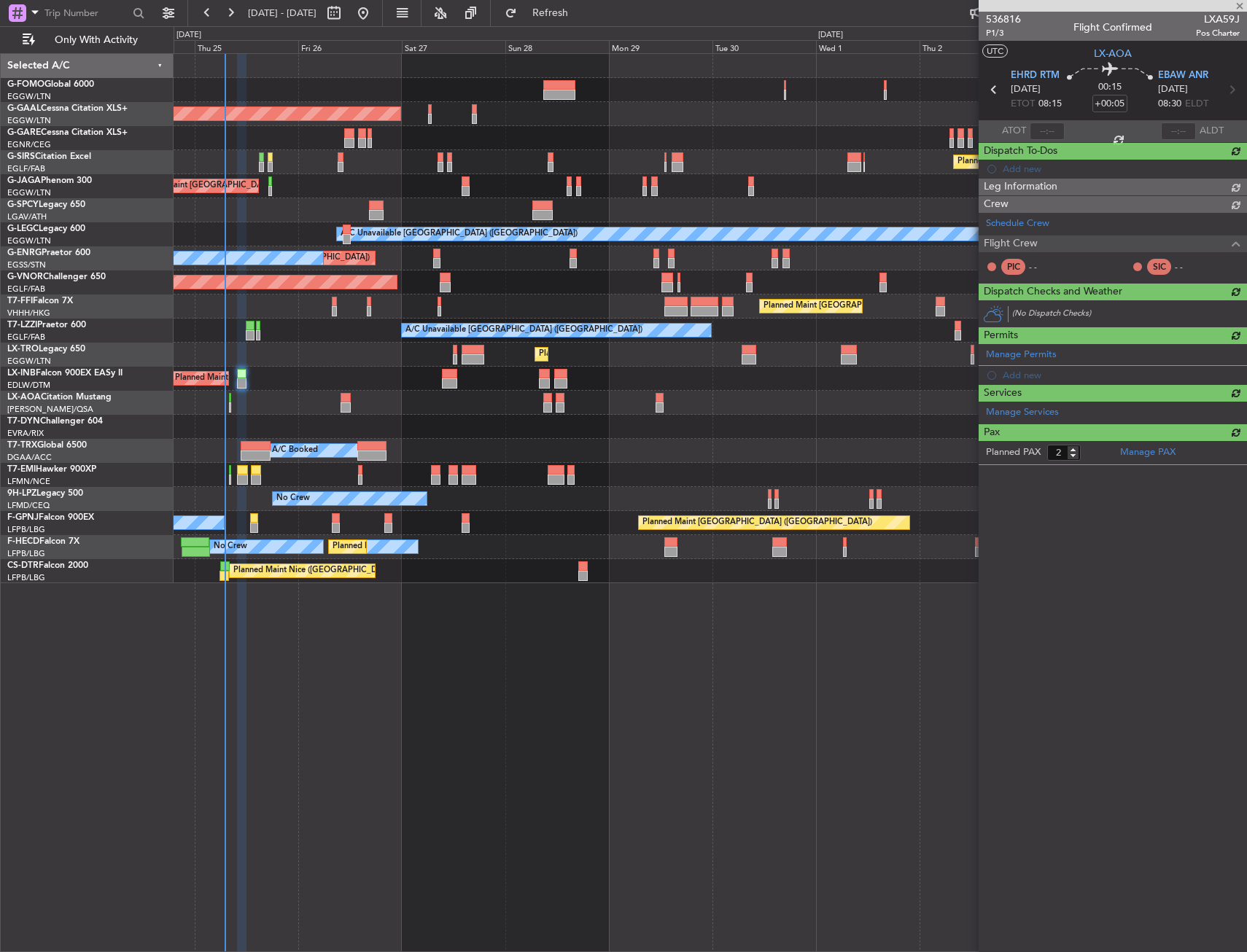
type input "-00:15"
type input "0"
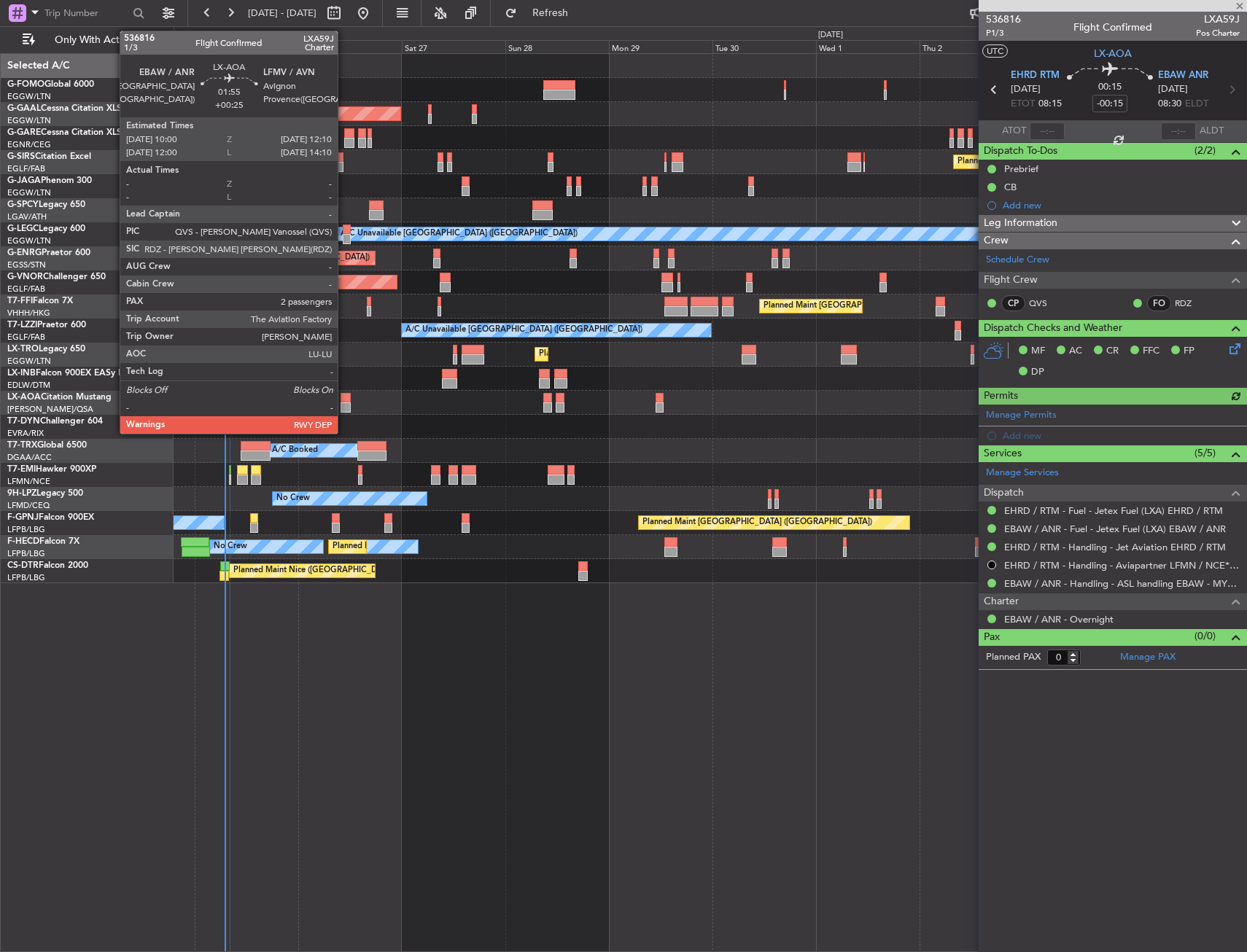
click at [345, 401] on div at bounding box center [345, 397] width 10 height 10
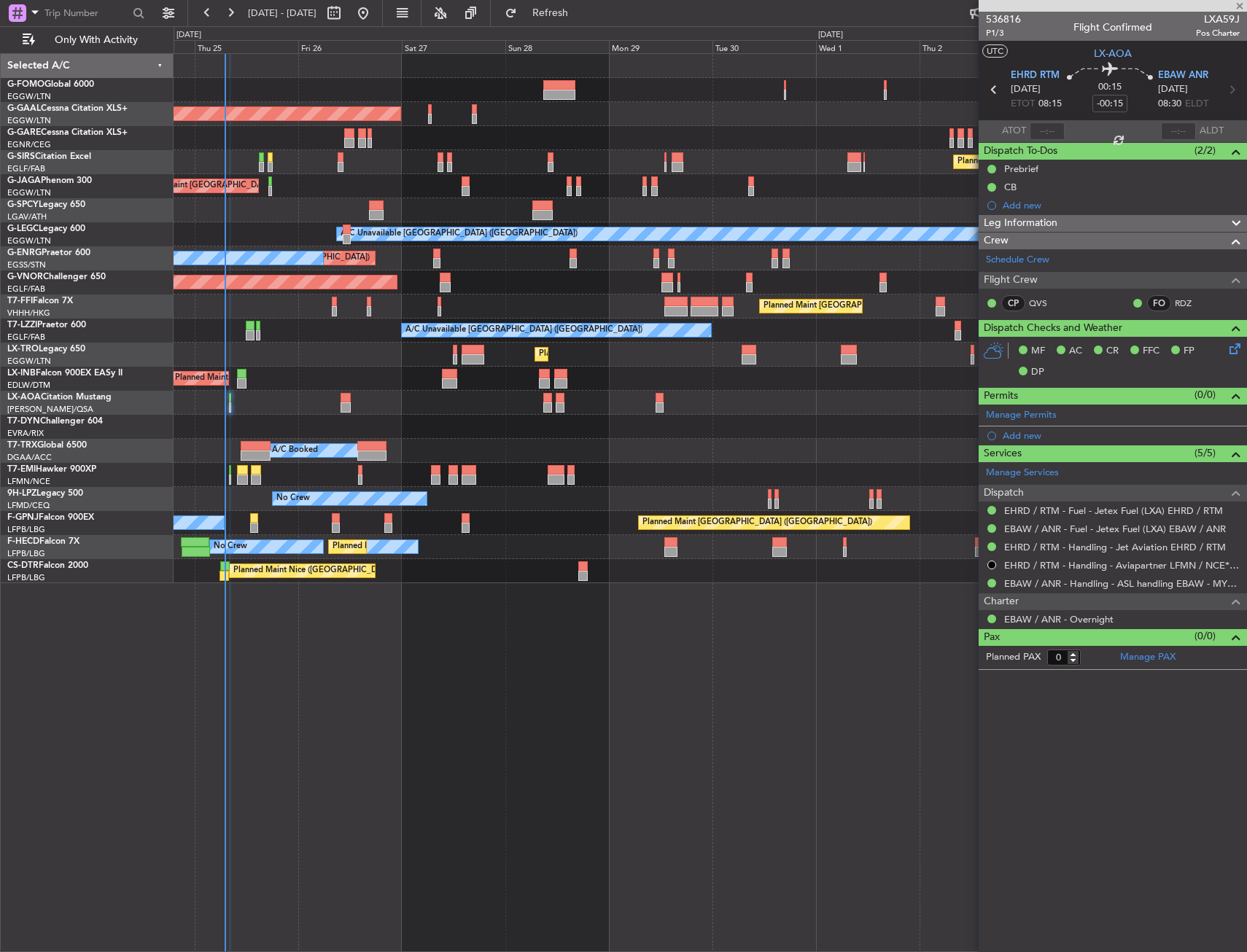
type input "+00:25"
type input "2"
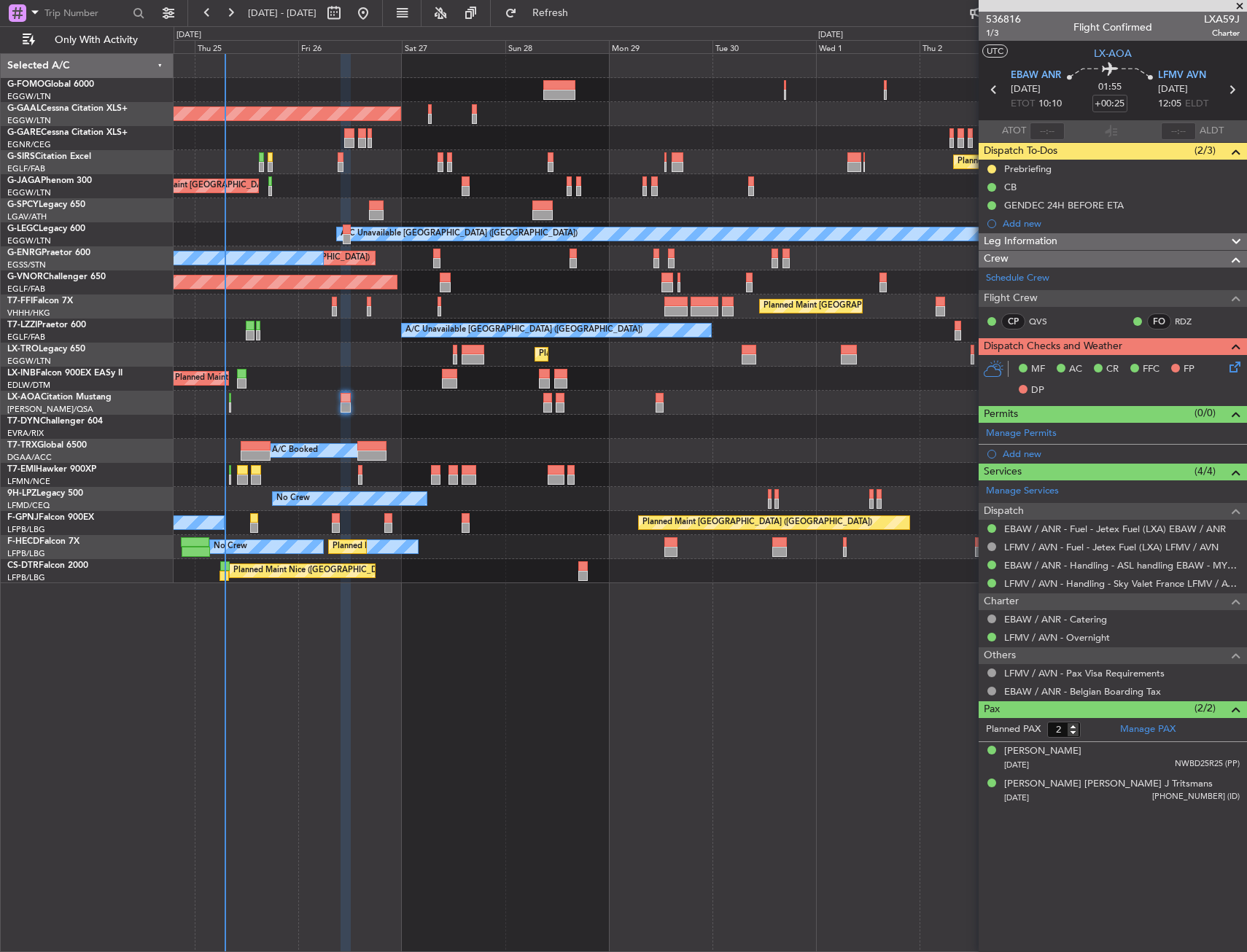
click at [263, 354] on div "Planned Maint London (Luton) A/C Unavailable" at bounding box center [709, 355] width 1073 height 24
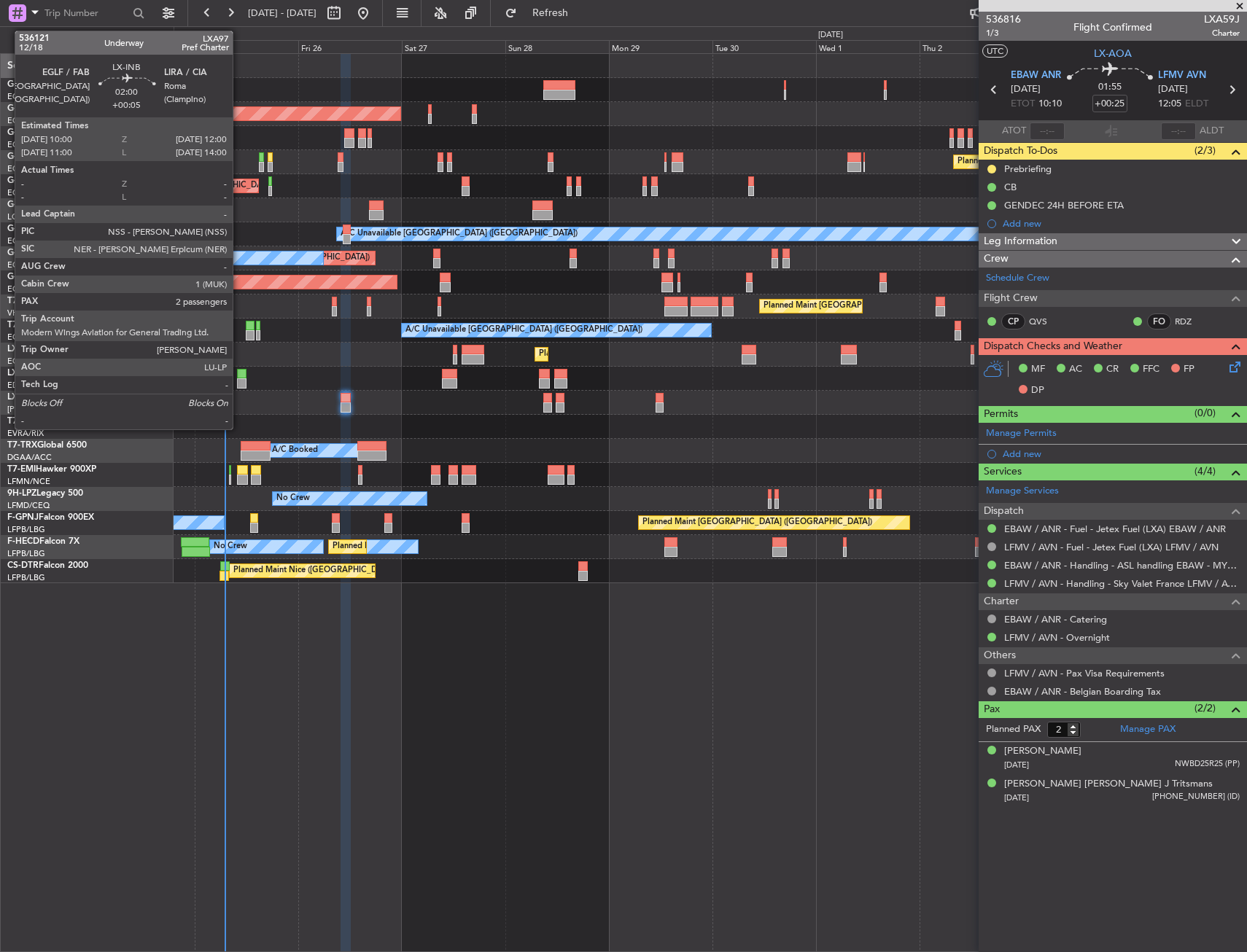
click at [239, 372] on div at bounding box center [242, 373] width 9 height 10
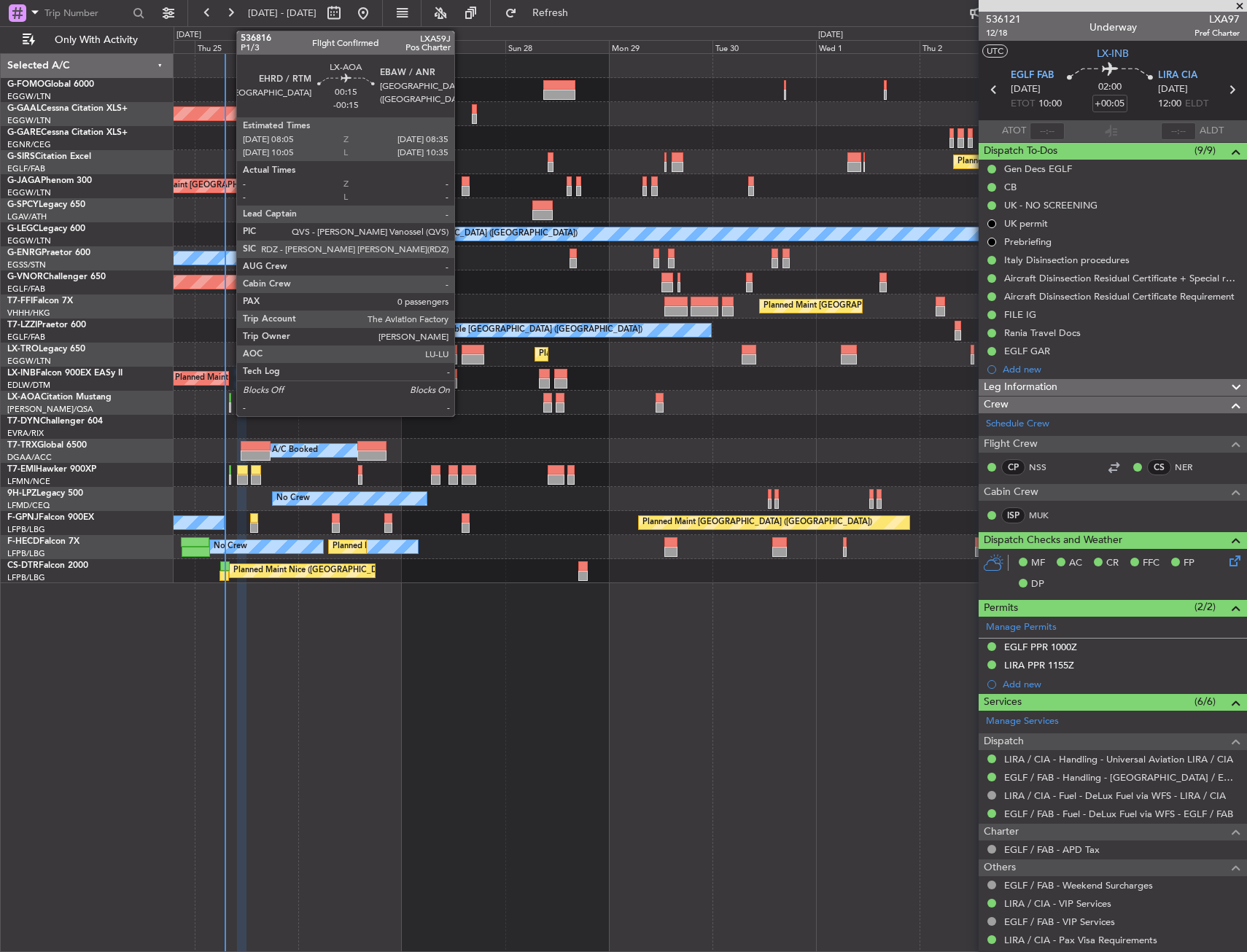
click at [229, 408] on div at bounding box center [230, 407] width 2 height 10
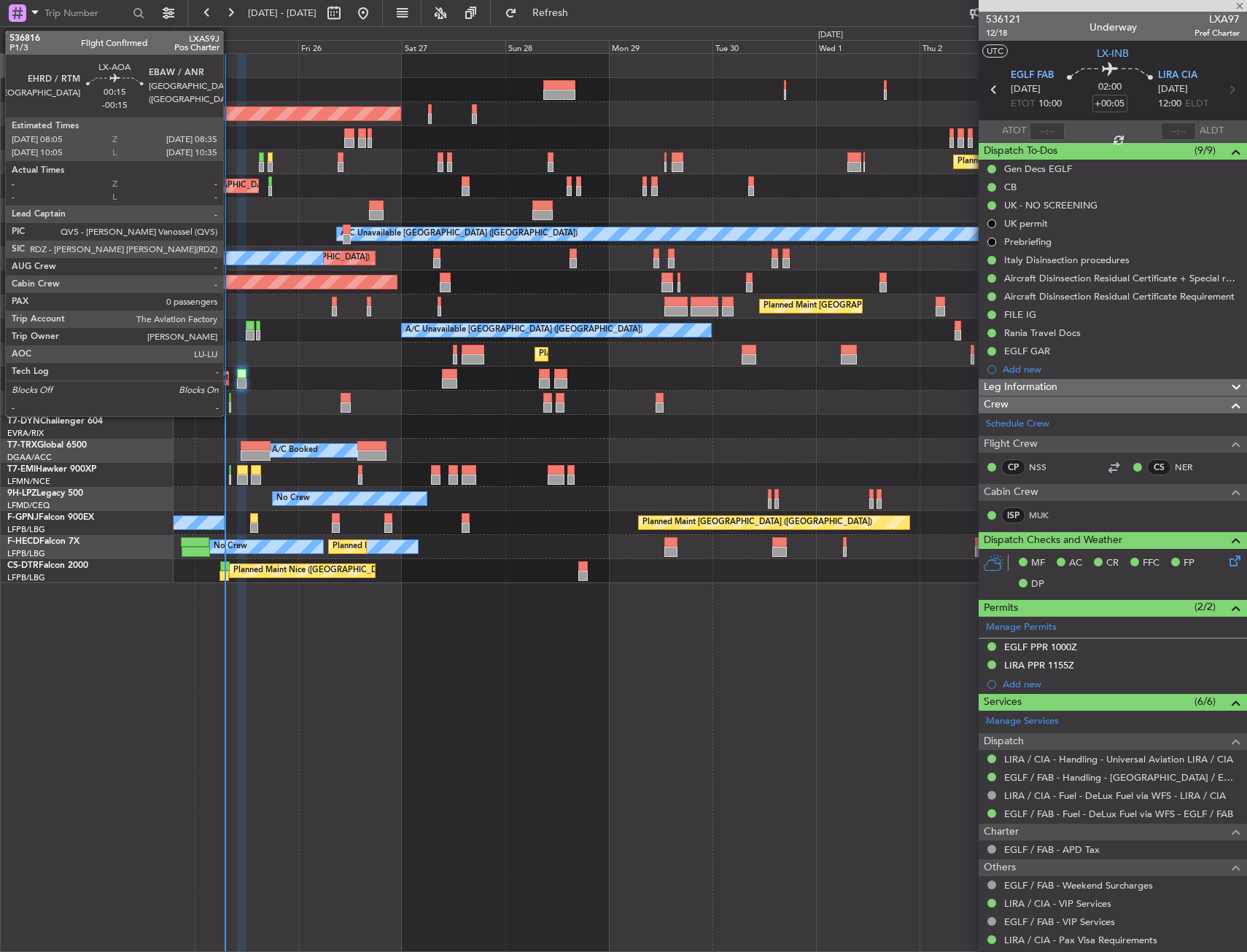
type input "-00:15"
type input "0"
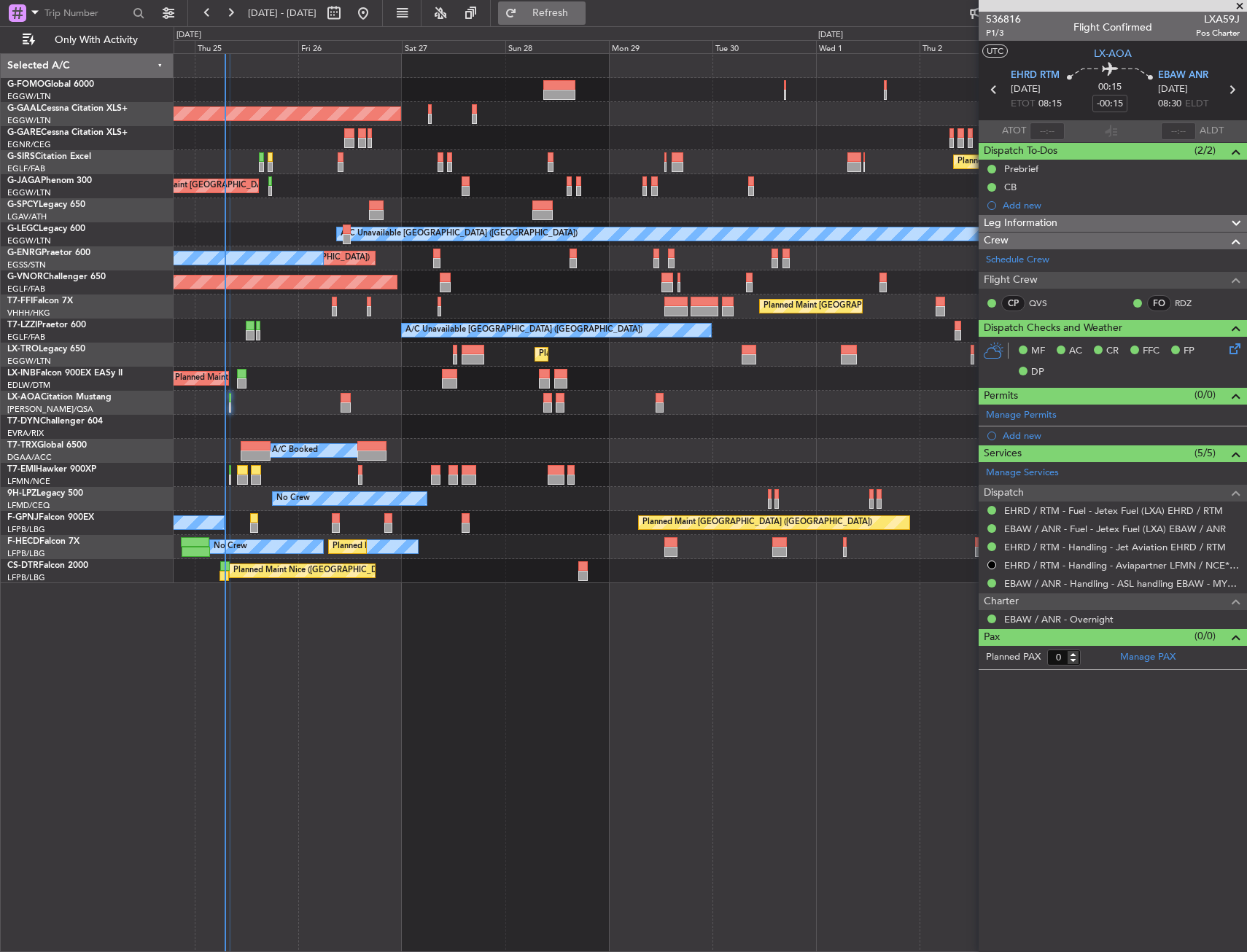
click at [579, 18] on span "Refresh" at bounding box center [550, 12] width 61 height 10
click at [350, 357] on div "Planned Maint London (Luton) A/C Unavailable" at bounding box center [709, 355] width 1073 height 24
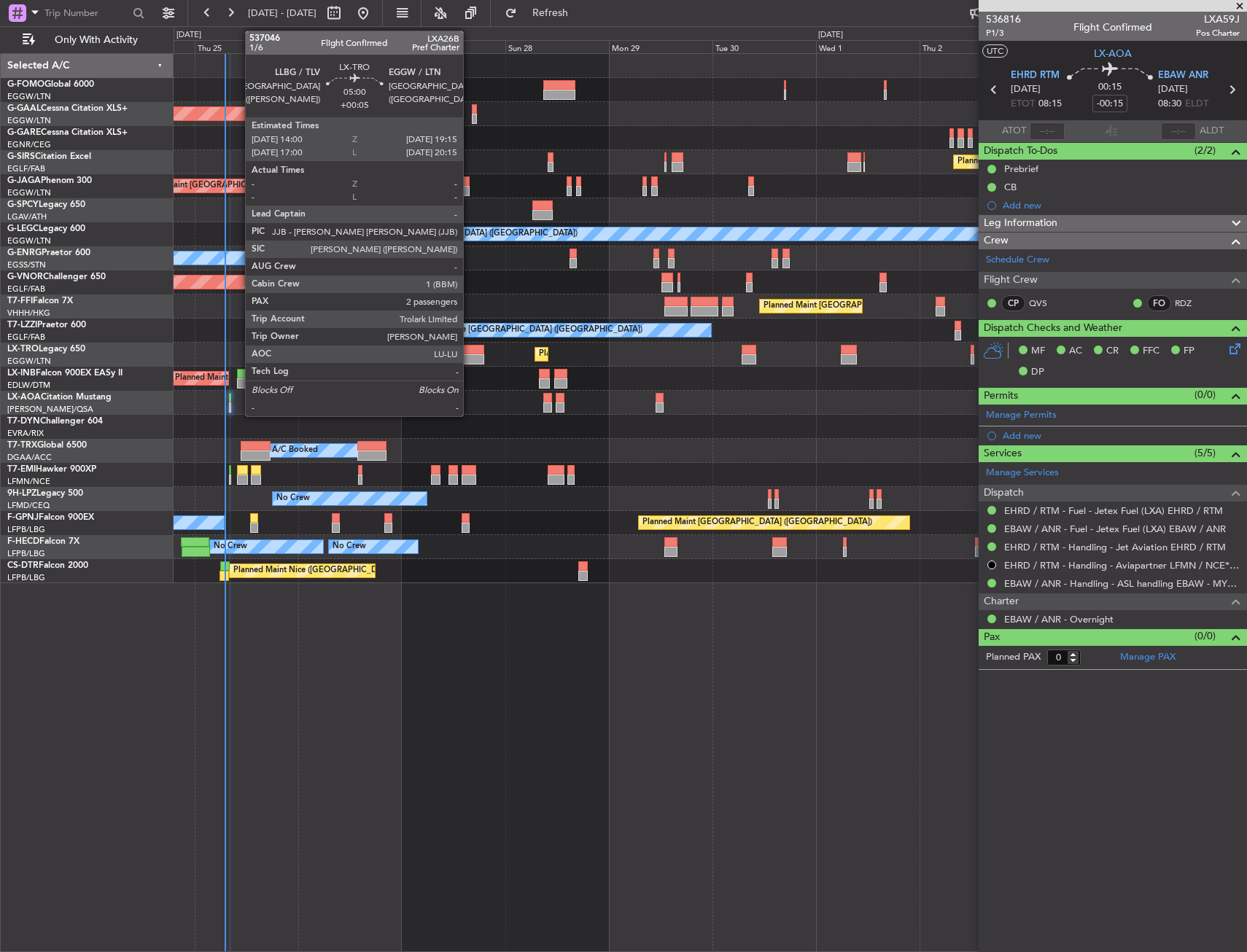
click at [469, 353] on div at bounding box center [473, 349] width 23 height 10
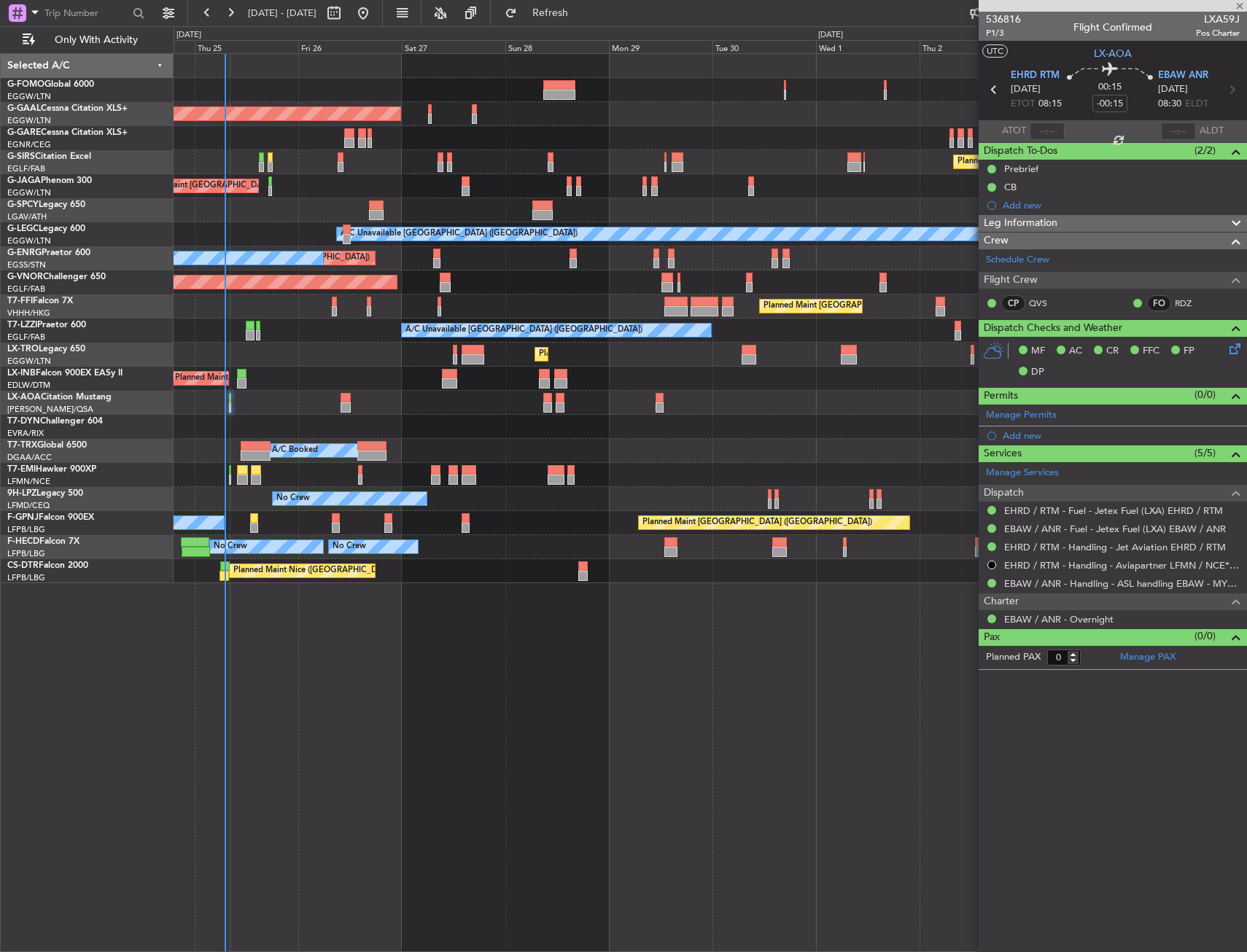
type input "+00:05"
type input "2"
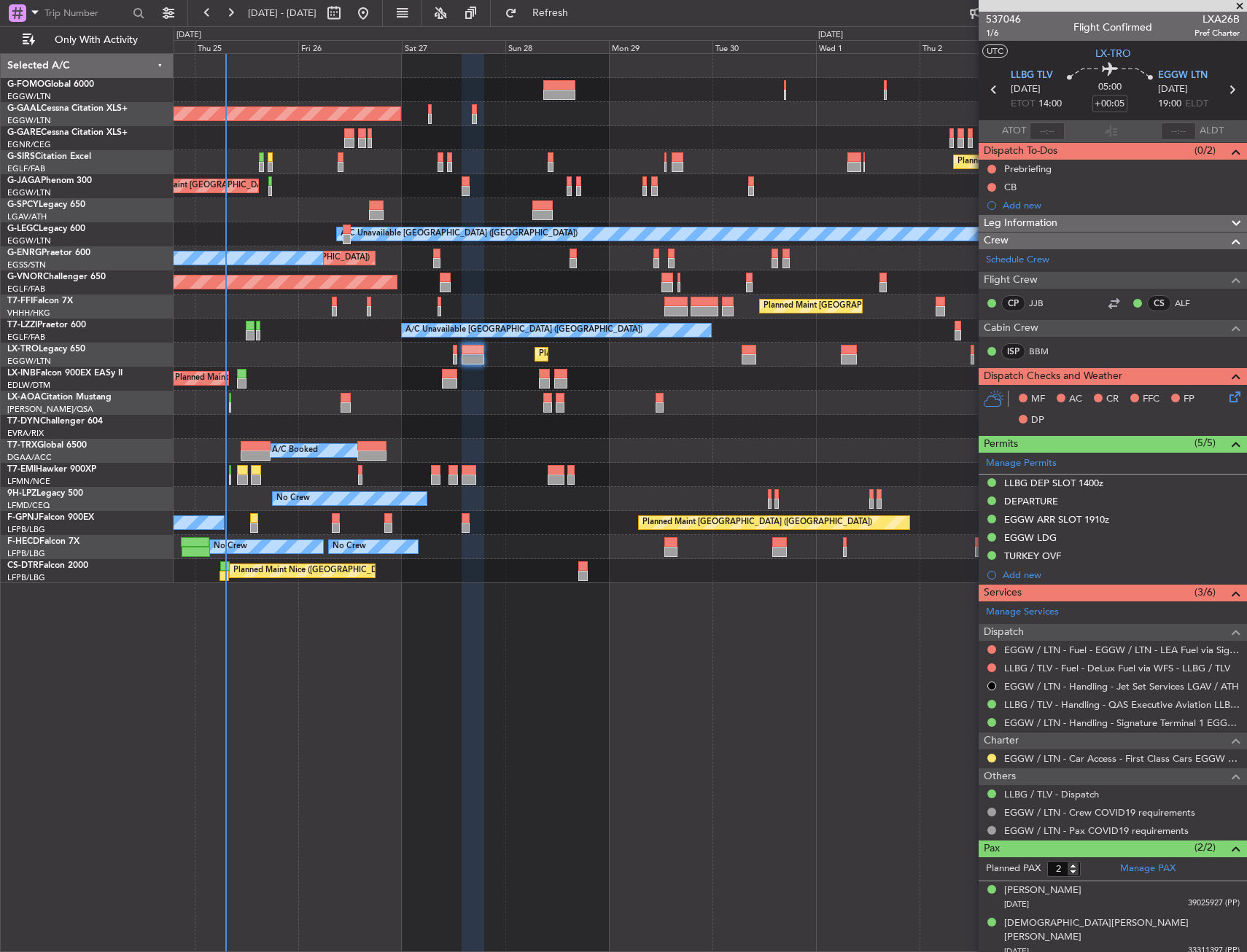
drag, startPoint x: 380, startPoint y: 373, endPoint x: 356, endPoint y: 361, distance: 26.8
click at [334, 360] on div "Planned Maint London (Luton) A/C Unavailable" at bounding box center [709, 355] width 1073 height 24
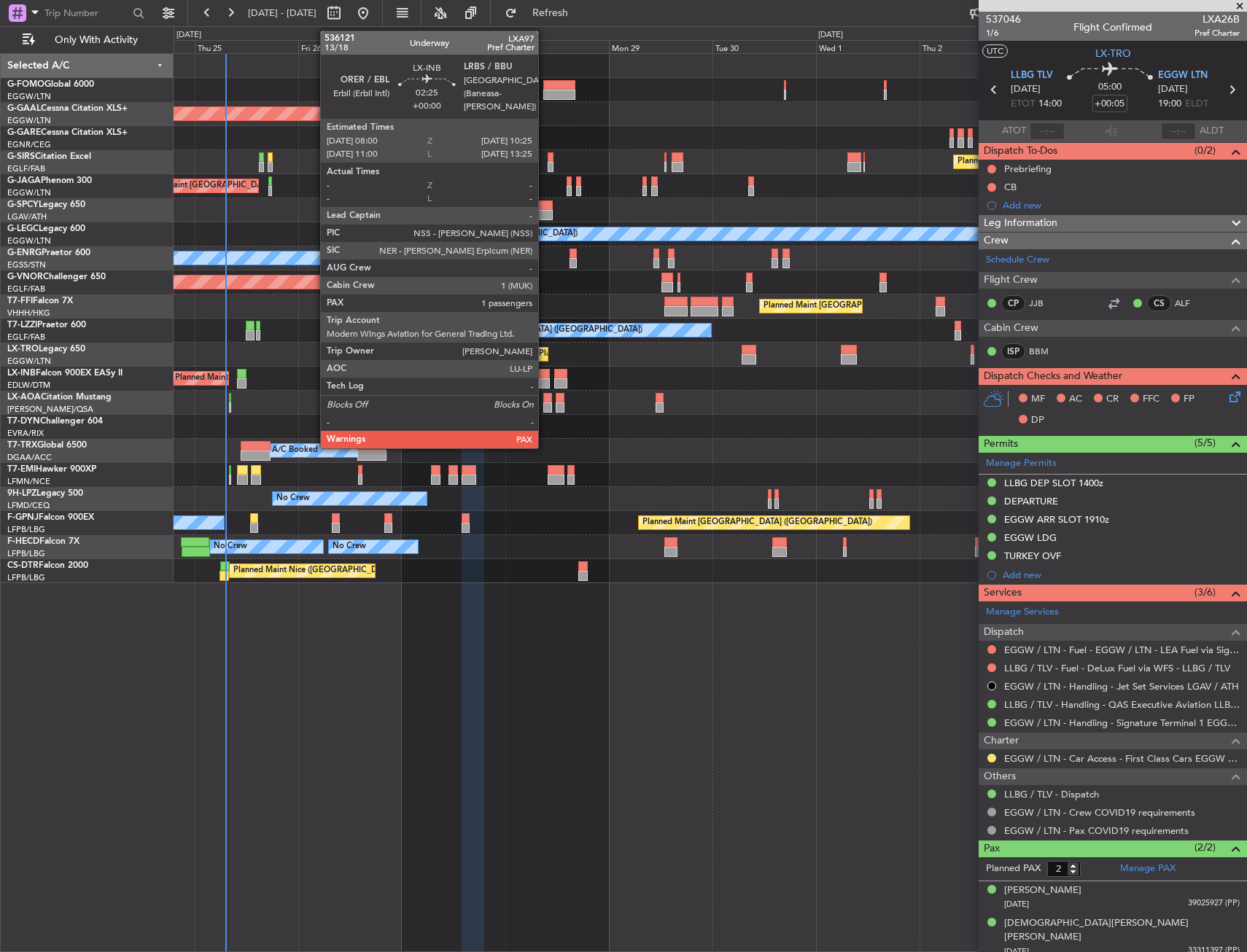
click at [545, 380] on div at bounding box center [544, 383] width 11 height 10
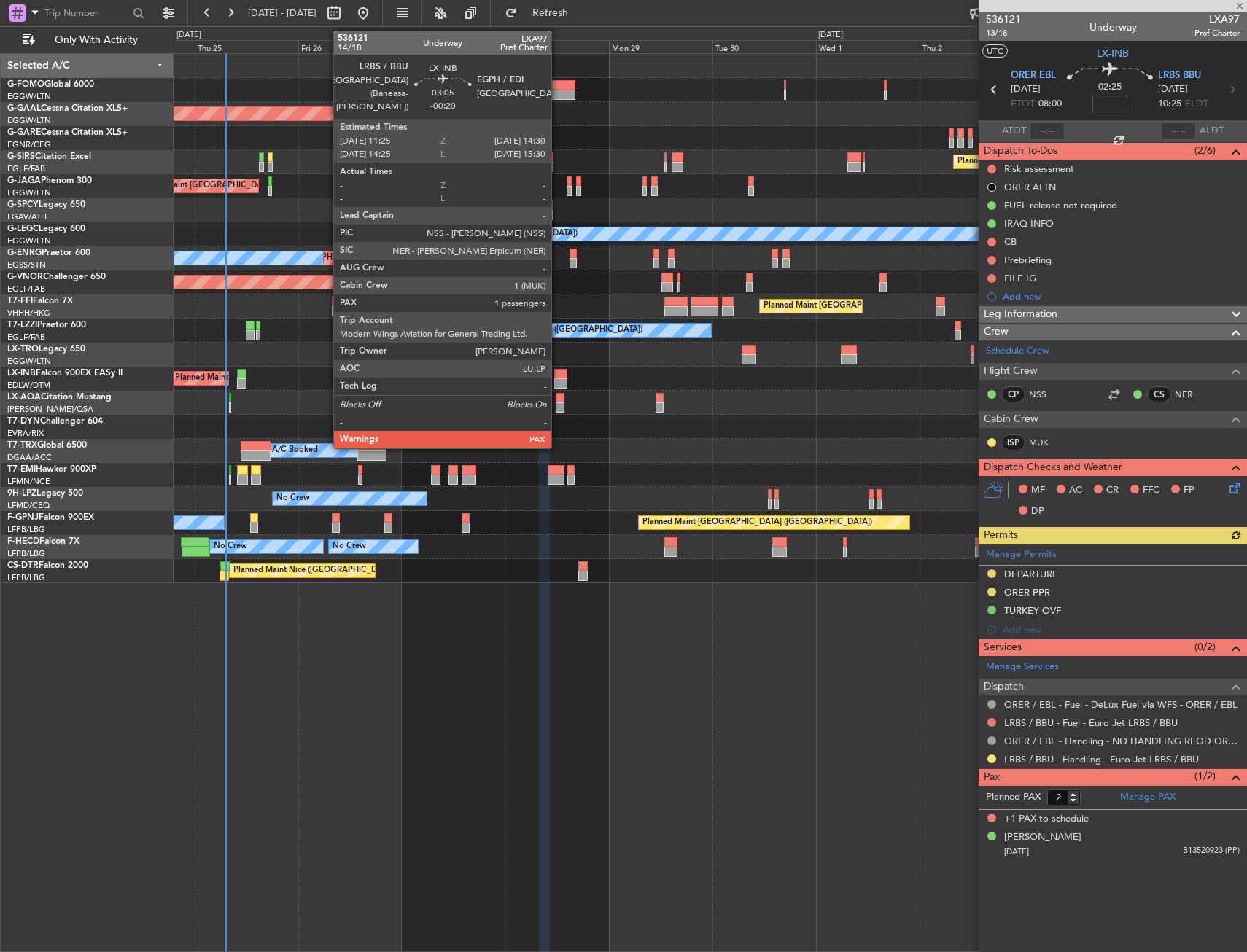
click at [558, 379] on div at bounding box center [562, 383] width 14 height 10
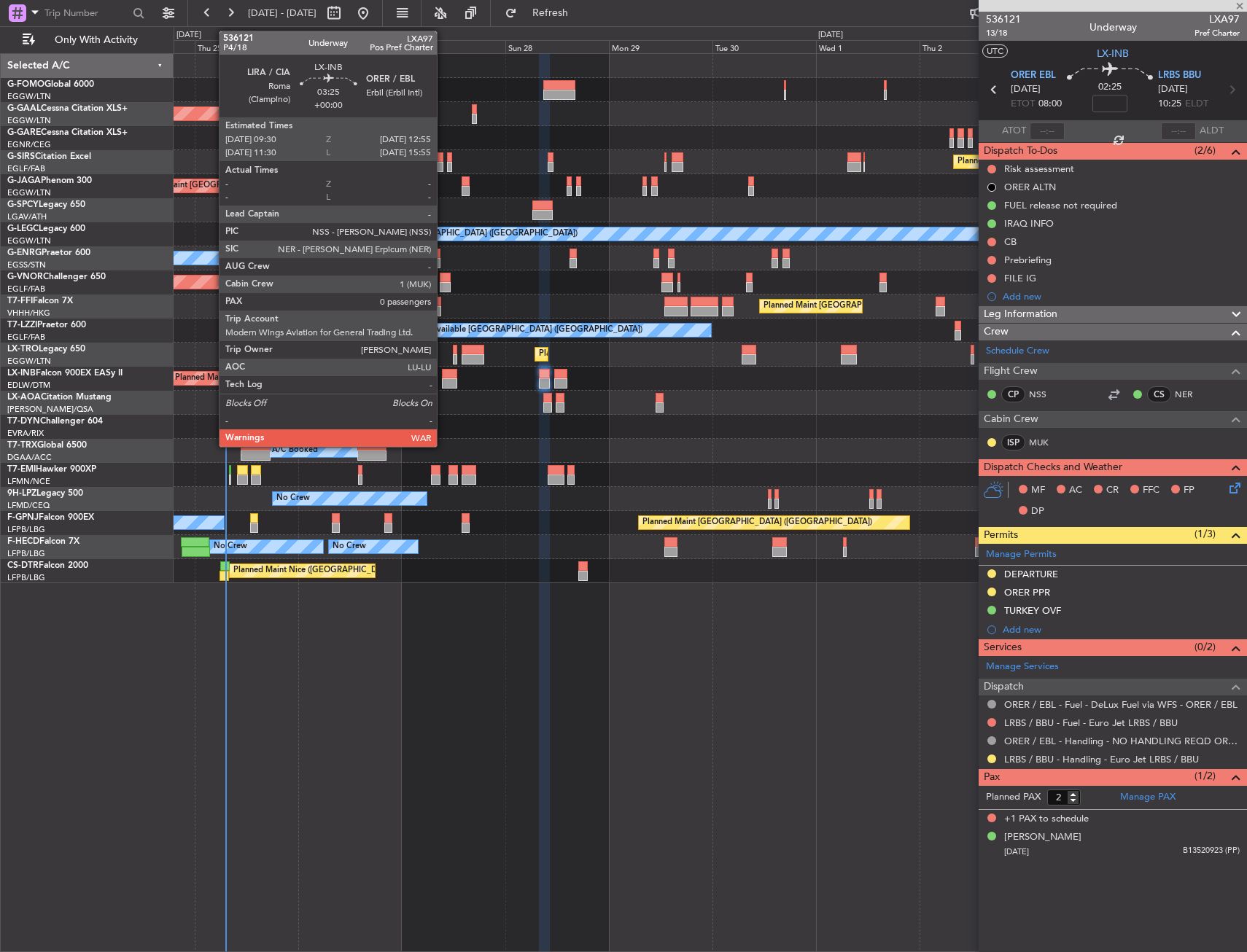
type input "-00:20"
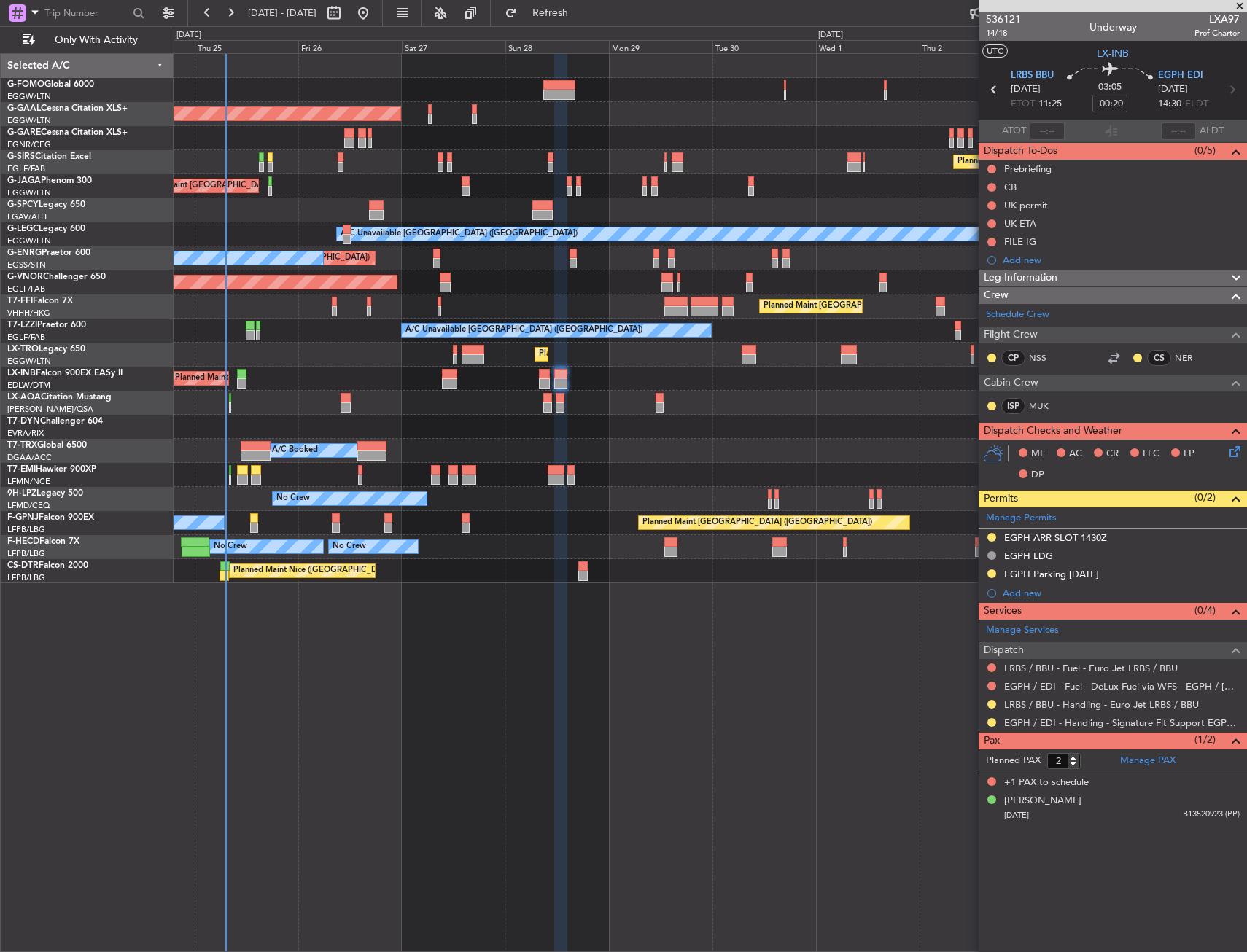
click at [335, 356] on div "Planned Maint London (Luton) A/C Unavailable" at bounding box center [709, 355] width 1073 height 24
click at [264, 351] on div "Planned Maint London (Luton) A/C Unavailable" at bounding box center [709, 355] width 1073 height 24
click at [280, 356] on div "Planned Maint London (Luton) A/C Unavailable" at bounding box center [709, 355] width 1073 height 24
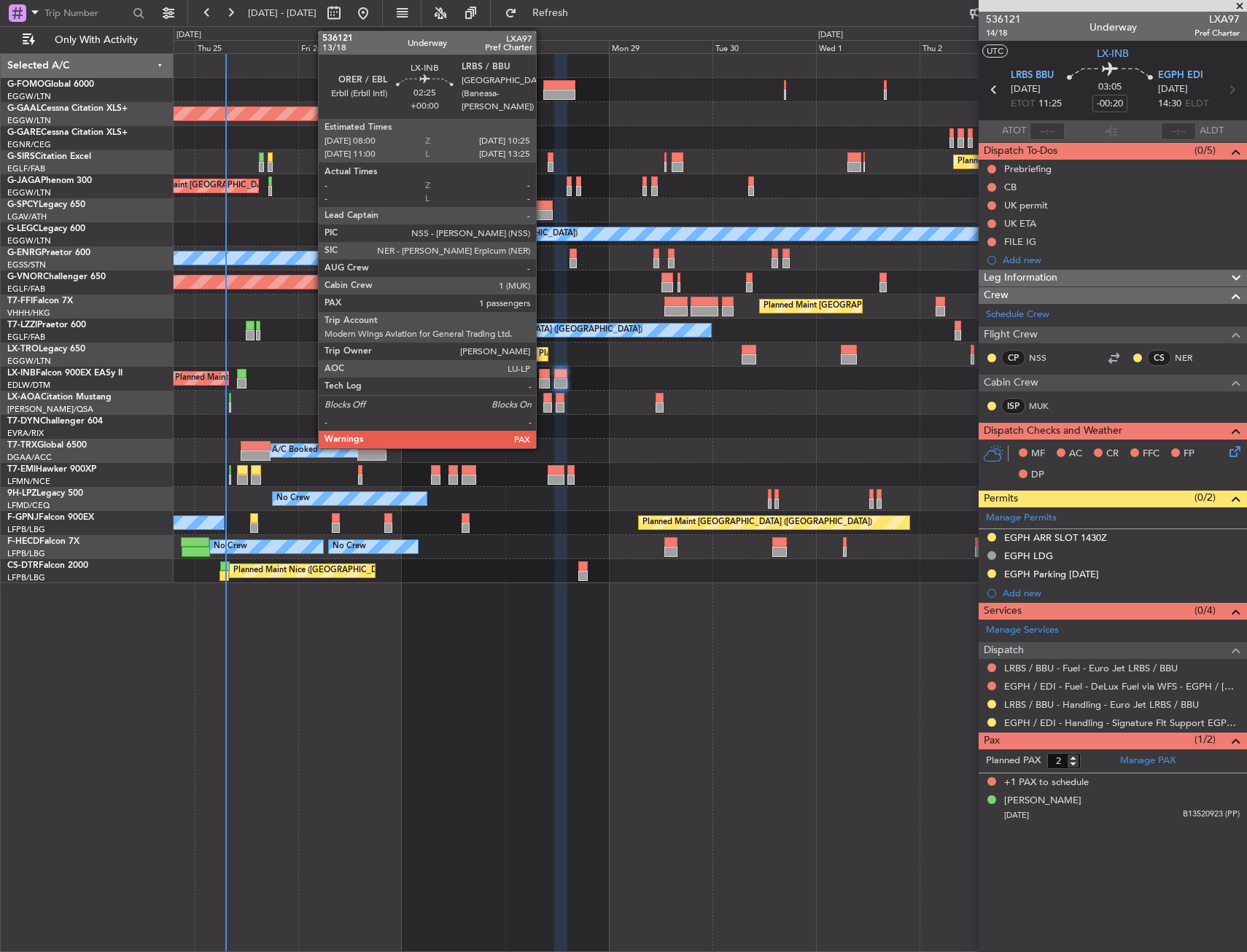
click at [542, 380] on div at bounding box center [544, 383] width 11 height 10
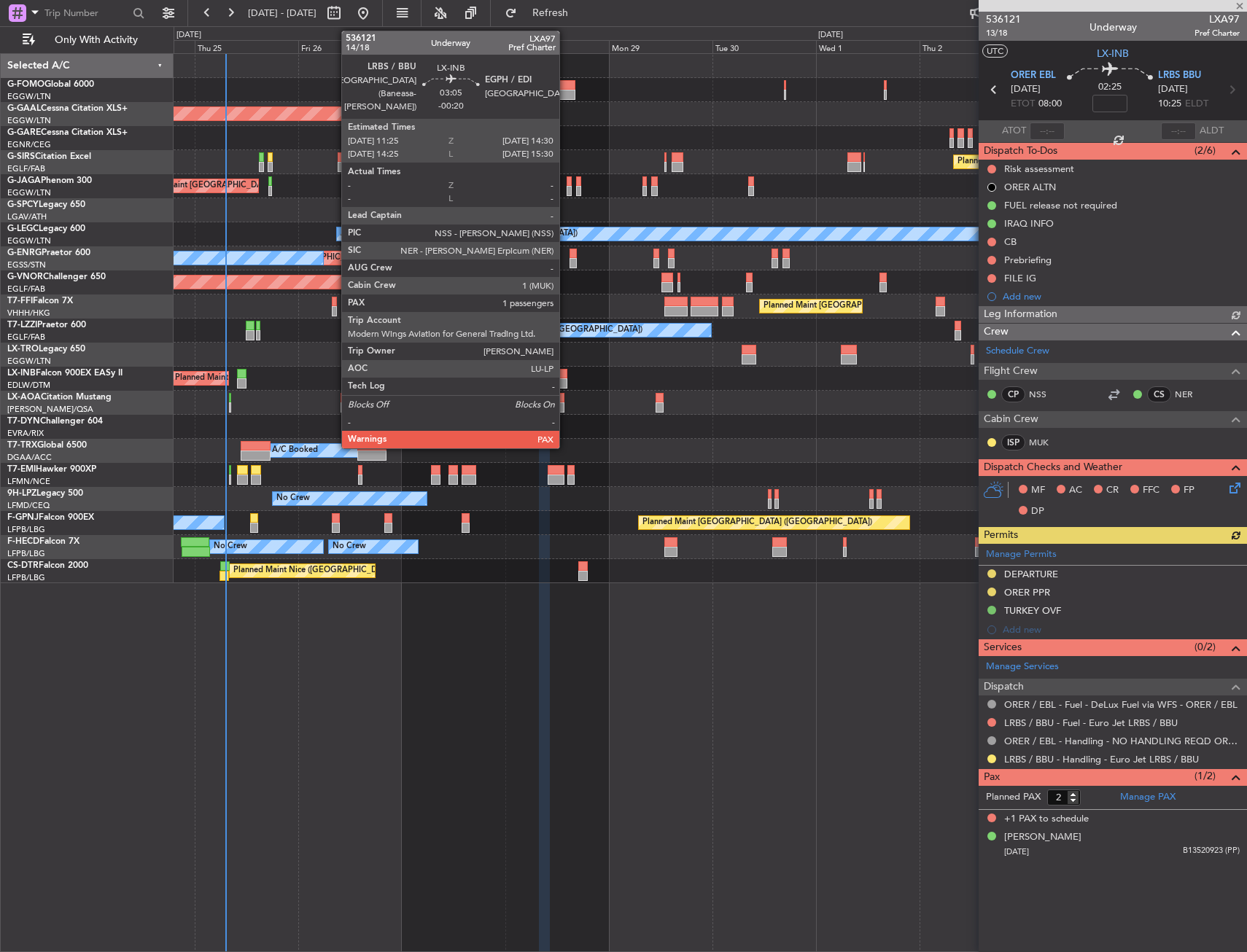
click at [566, 375] on div at bounding box center [562, 373] width 14 height 10
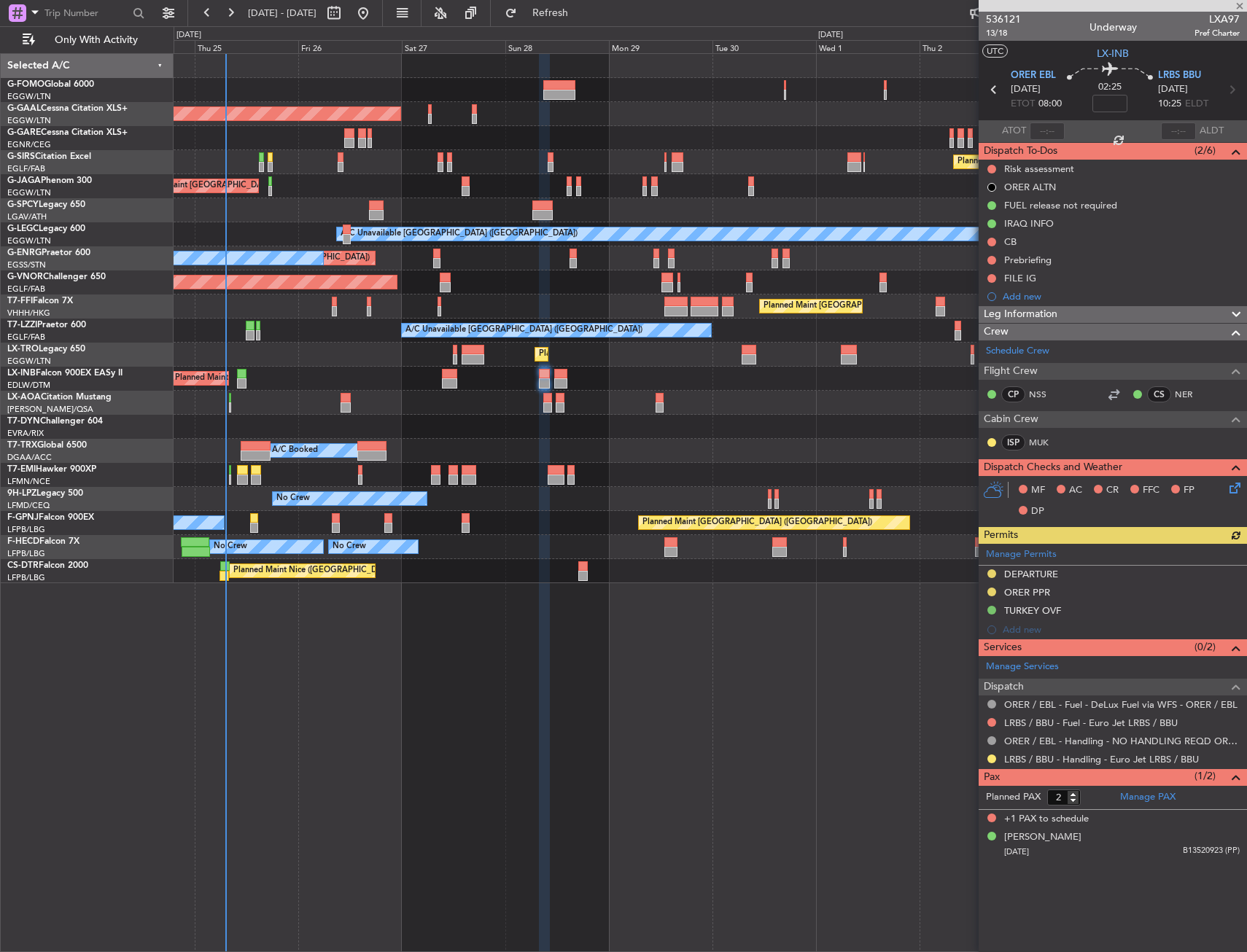
type input "-00:20"
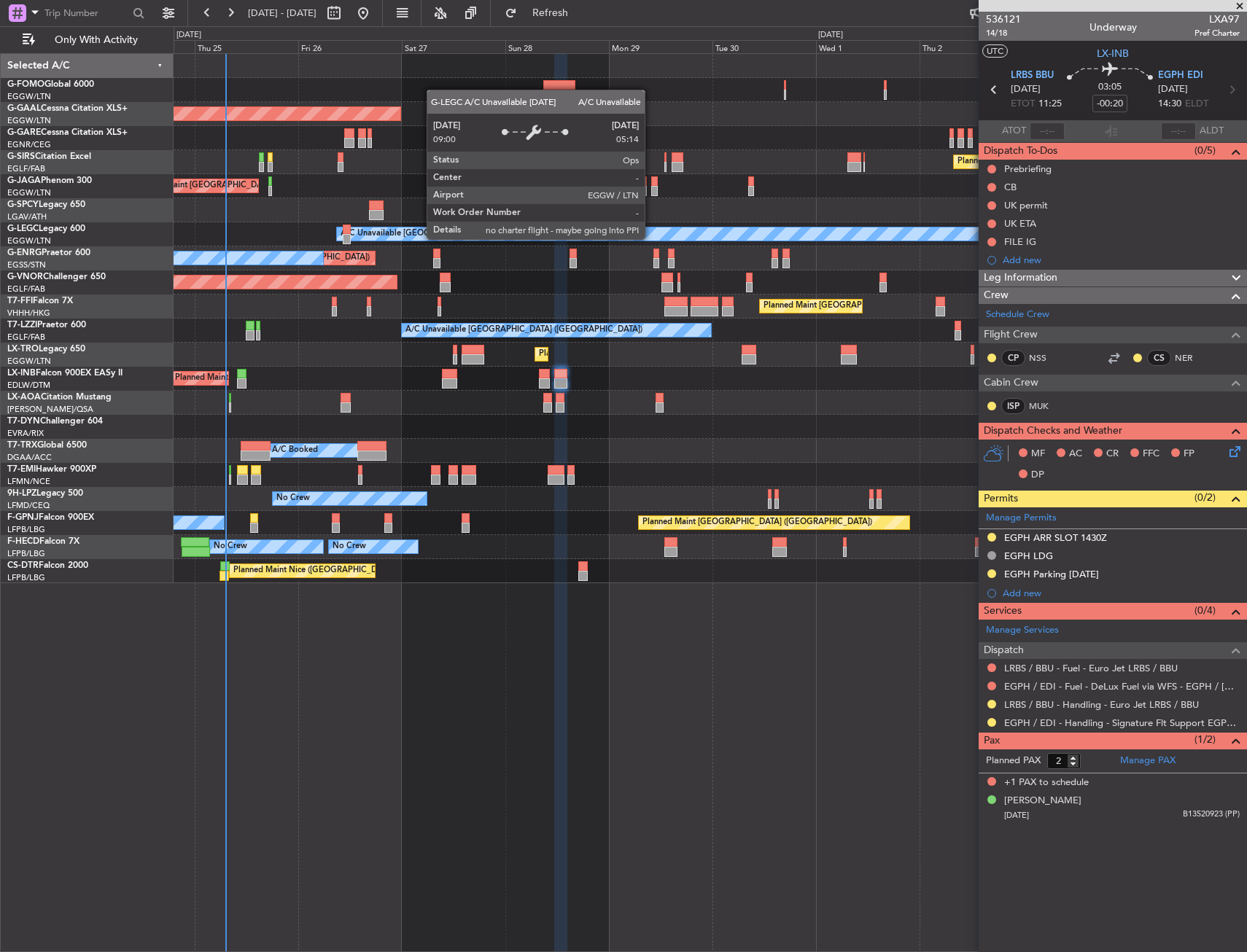
drag, startPoint x: 657, startPoint y: 236, endPoint x: 638, endPoint y: 213, distance: 29.8
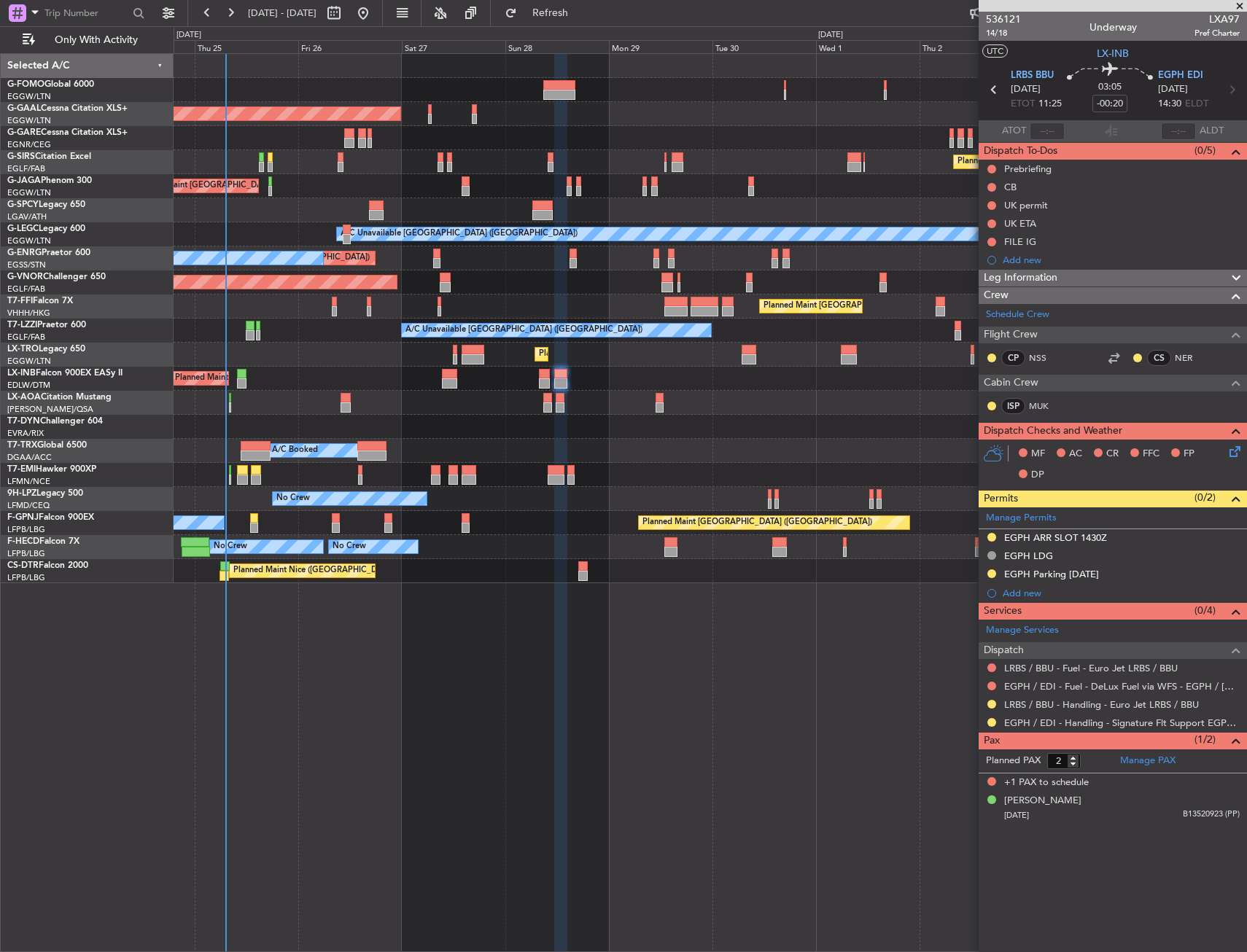
click at [548, 129] on div at bounding box center [709, 138] width 1073 height 24
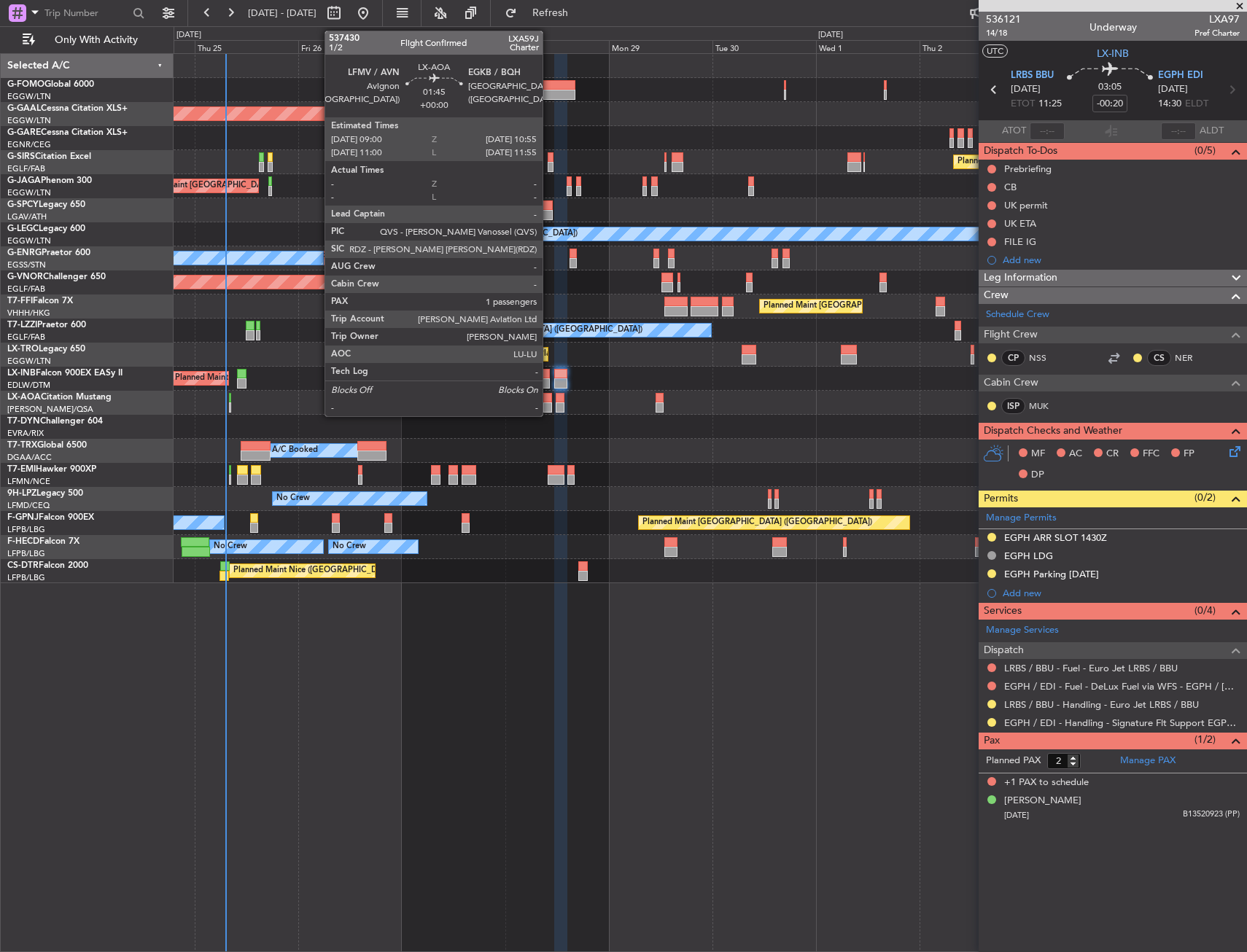
click at [549, 402] on div at bounding box center [548, 397] width 9 height 10
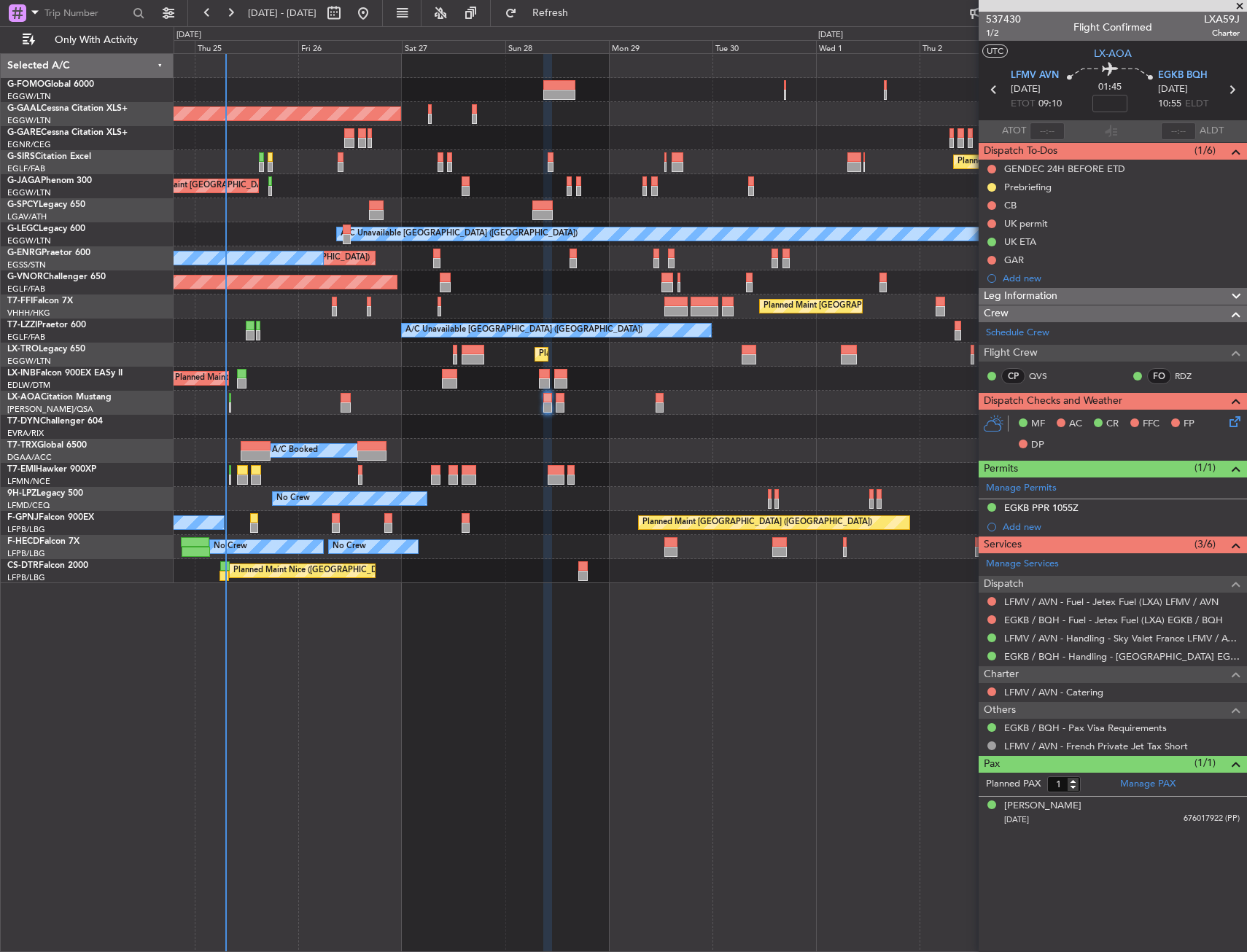
click at [525, 693] on div "Planned Maint London (Luton) Planned Maint Dusseldorf Owner Planned Maint Londo…" at bounding box center [710, 503] width 1074 height 900
click at [547, 557] on div "Planned Maint London (Luton) Planned Maint Dusseldorf Owner Planned Maint Londo…" at bounding box center [709, 319] width 1073 height 530
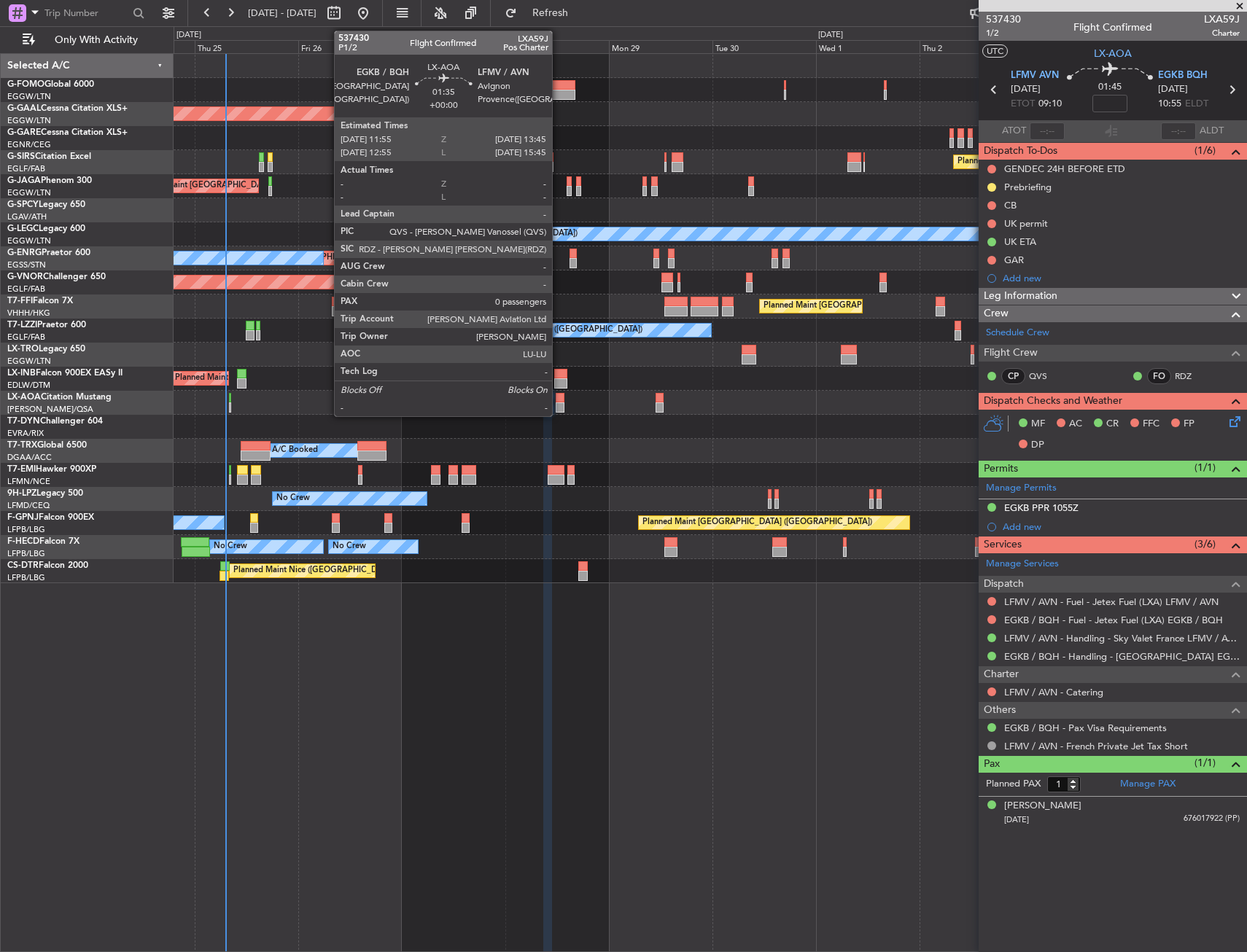
click at [558, 404] on div at bounding box center [559, 407] width 8 height 10
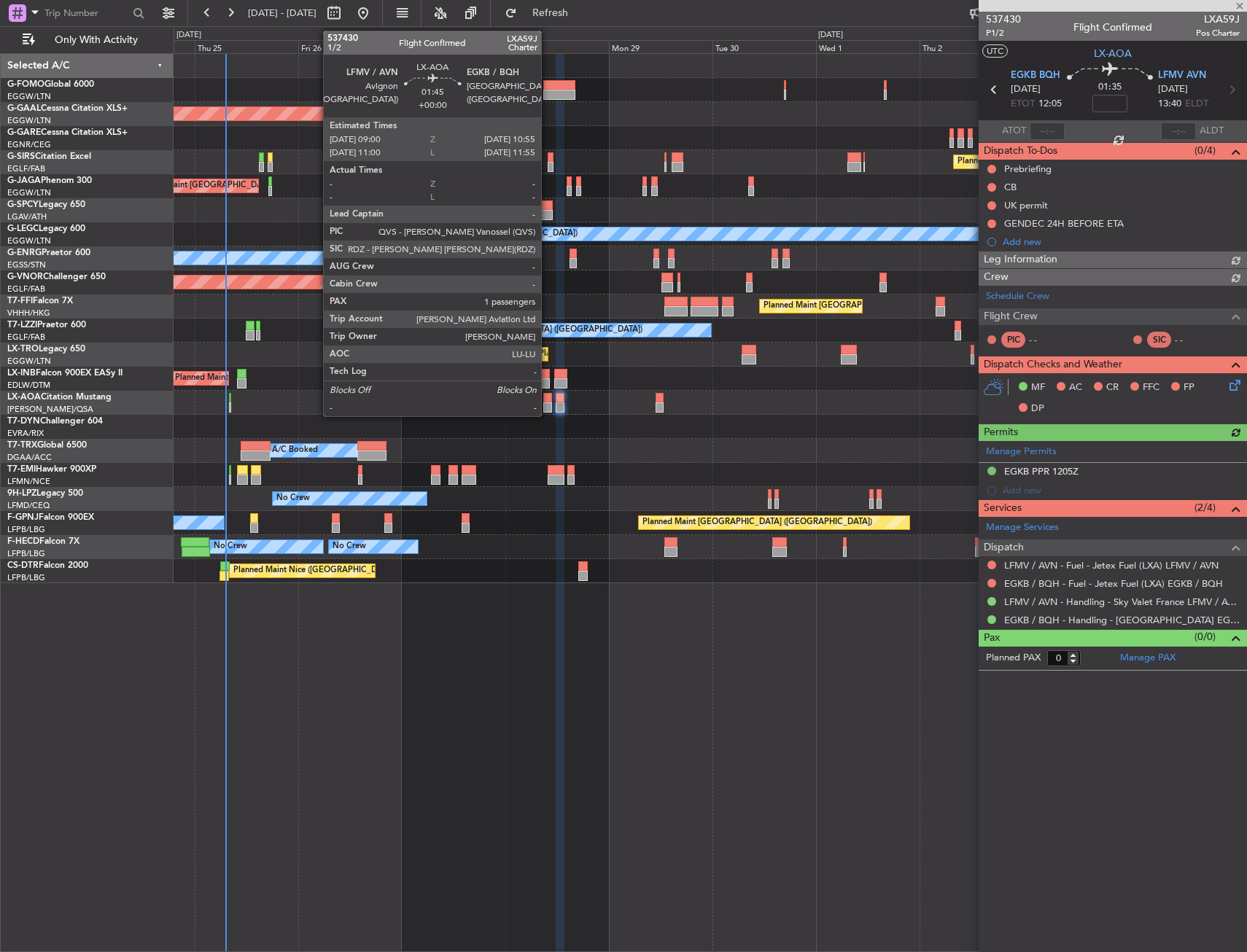
click at [548, 396] on div at bounding box center [548, 397] width 9 height 10
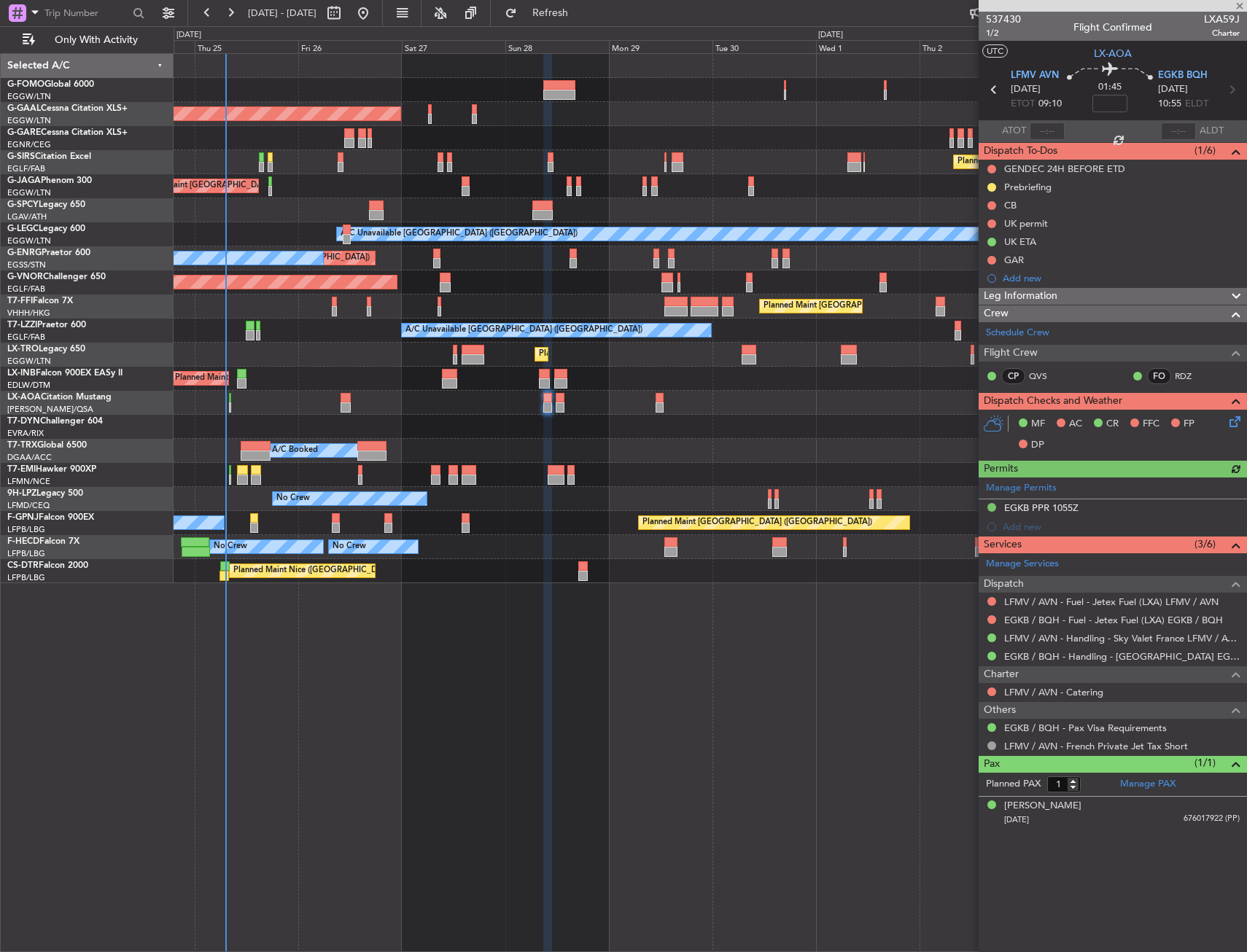
click at [513, 784] on div "Planned Maint London (Luton) Planned Maint Dusseldorf Owner Planned Maint Londo…" at bounding box center [710, 503] width 1074 height 900
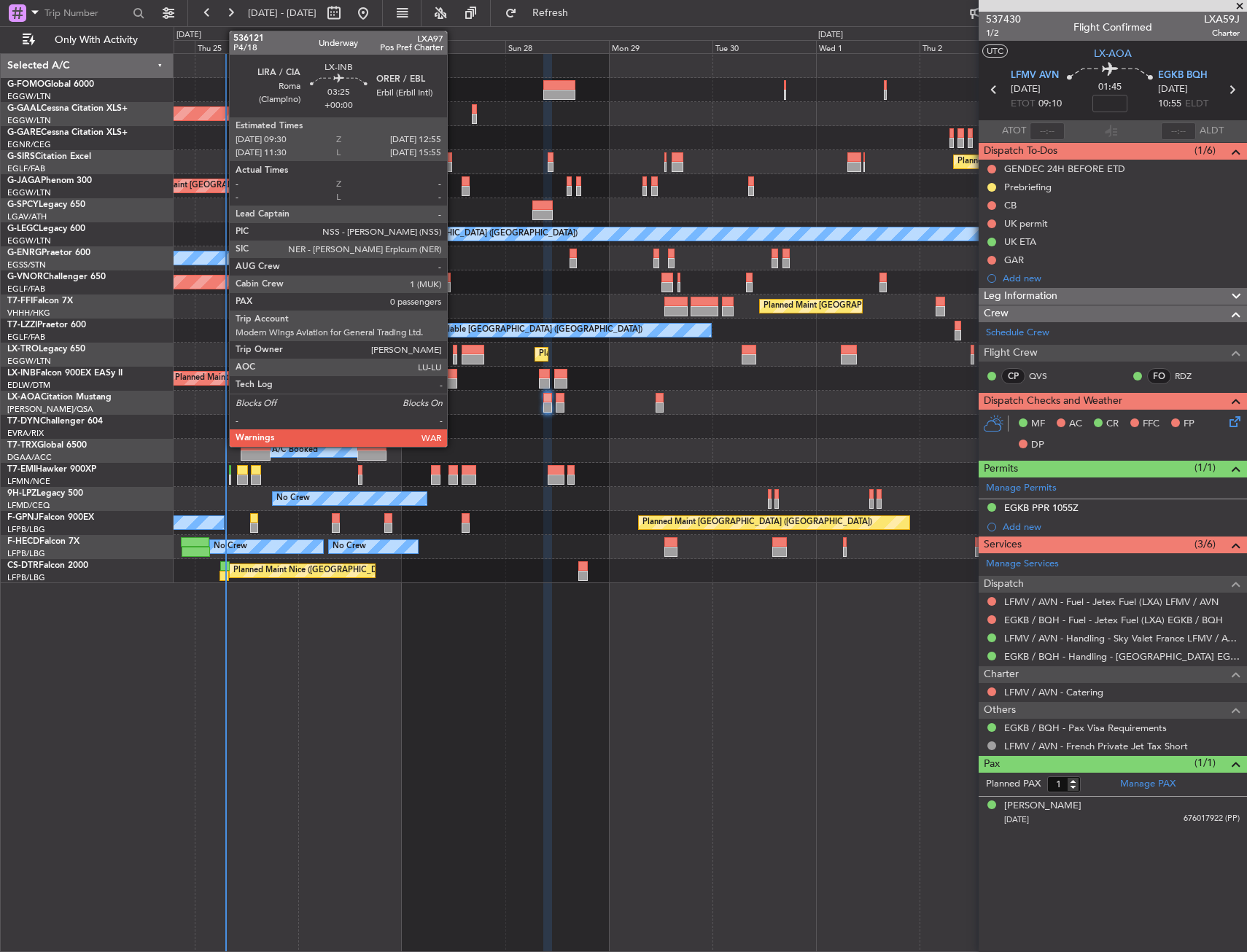
click at [453, 380] on div at bounding box center [449, 383] width 15 height 10
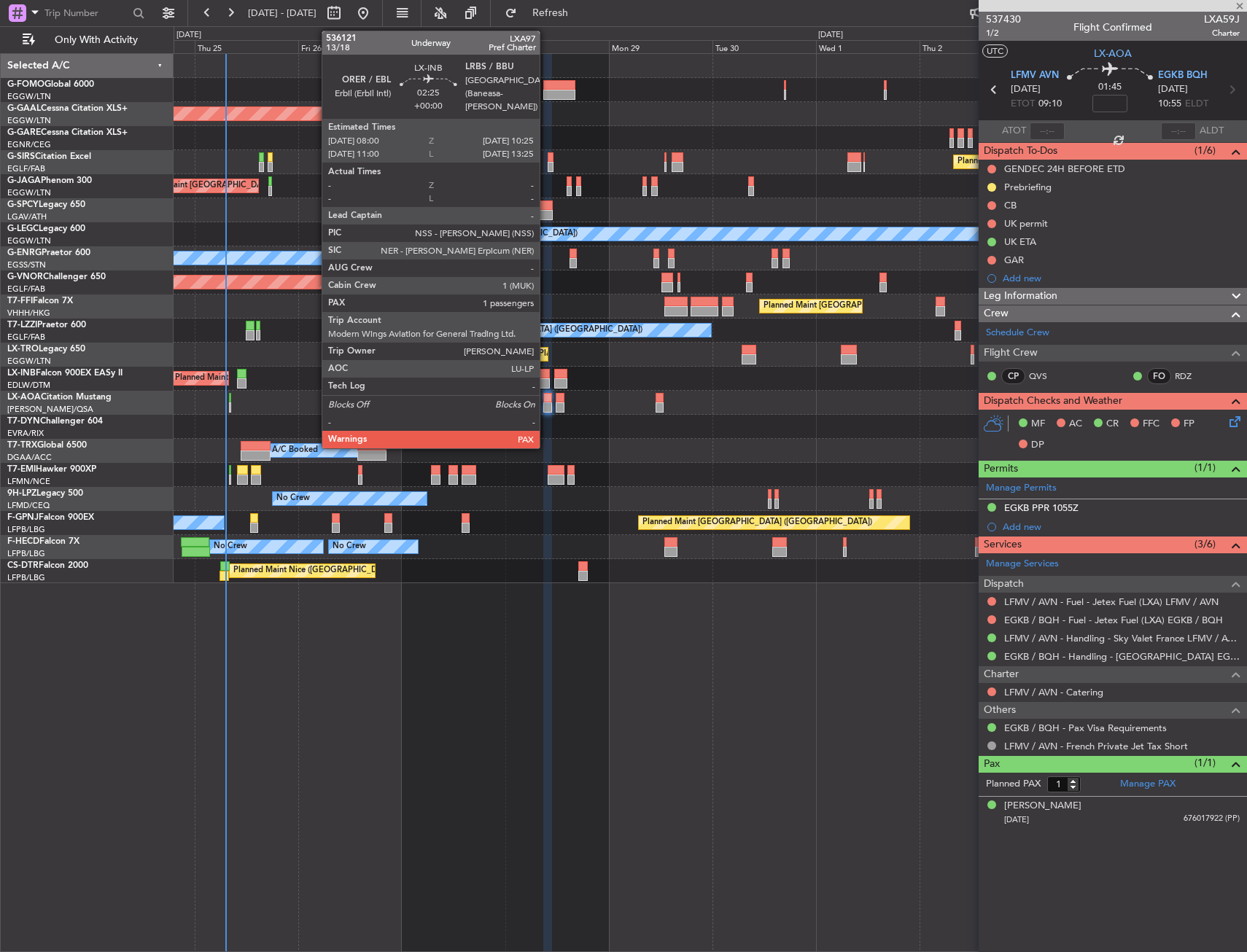
type input "0"
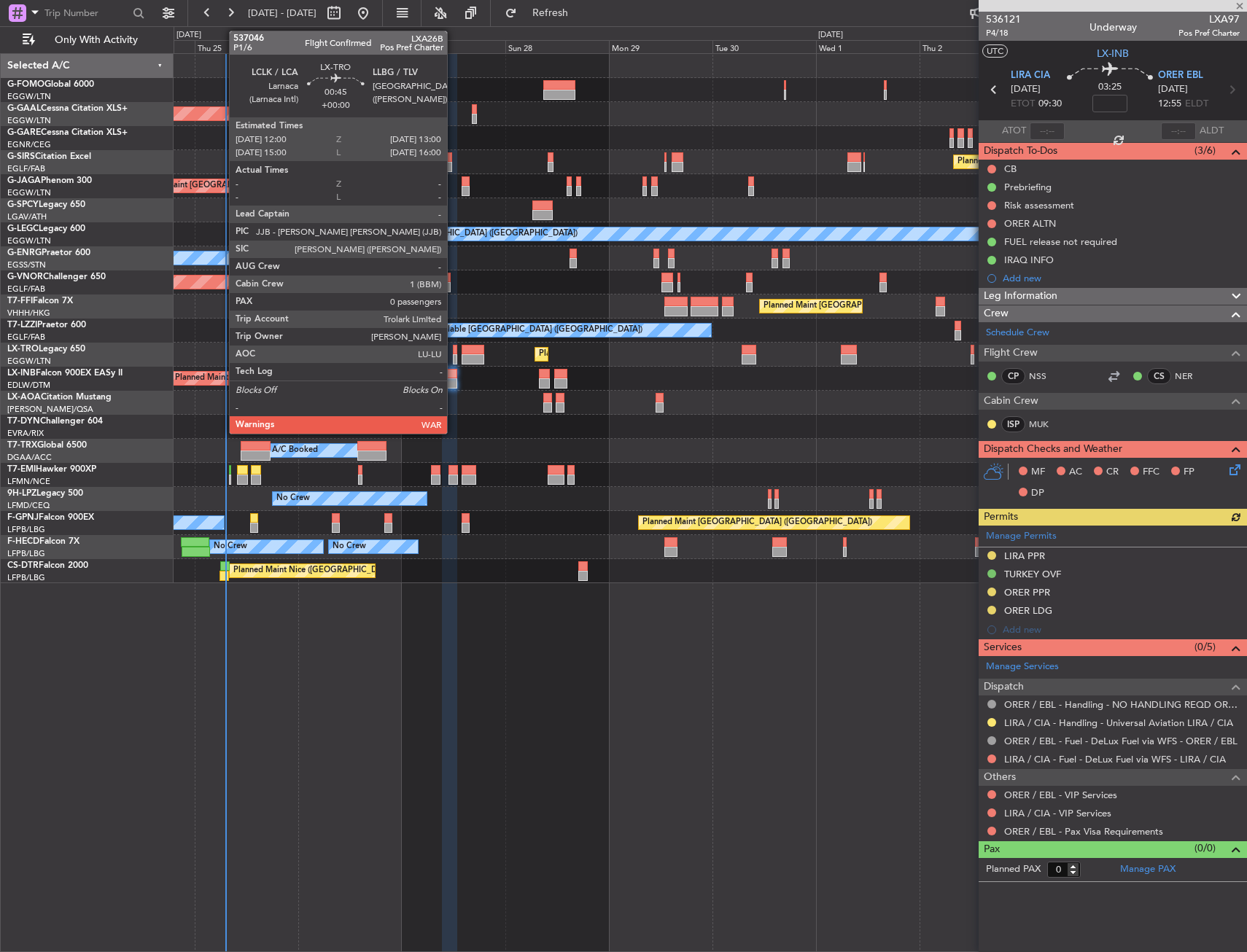
click at [453, 355] on div at bounding box center [454, 359] width 4 height 10
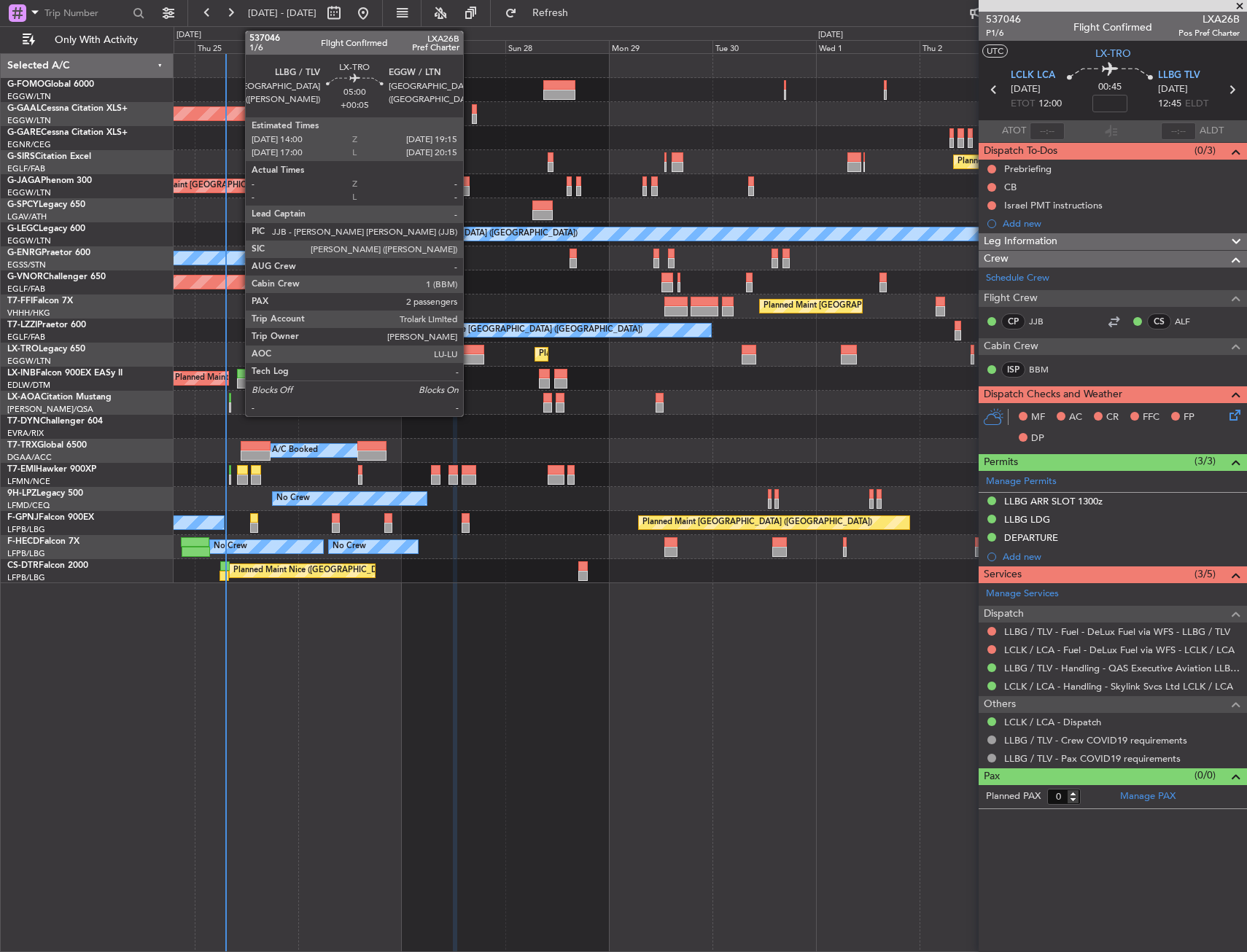
click at [469, 356] on div at bounding box center [473, 359] width 23 height 10
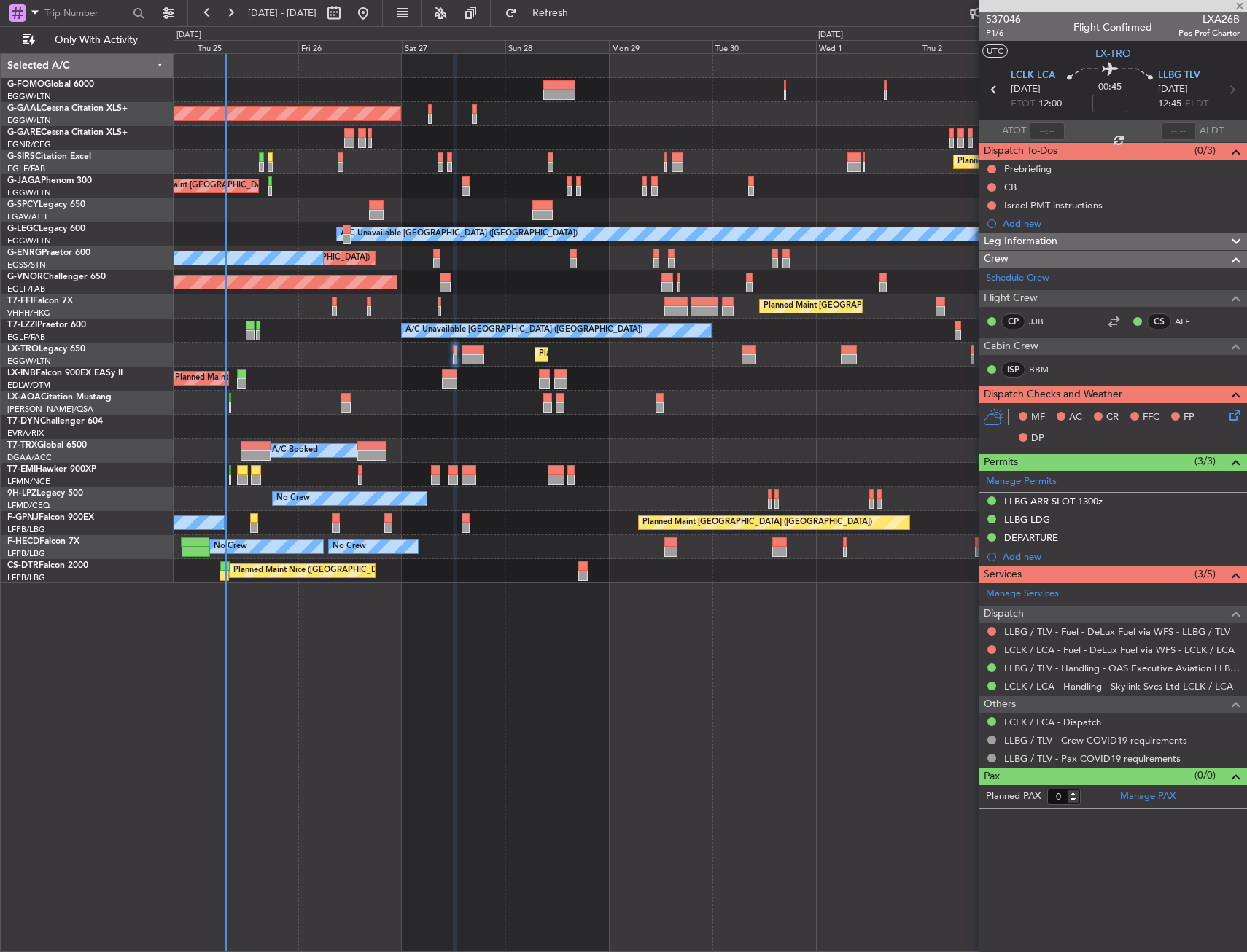
type input "+00:05"
type input "2"
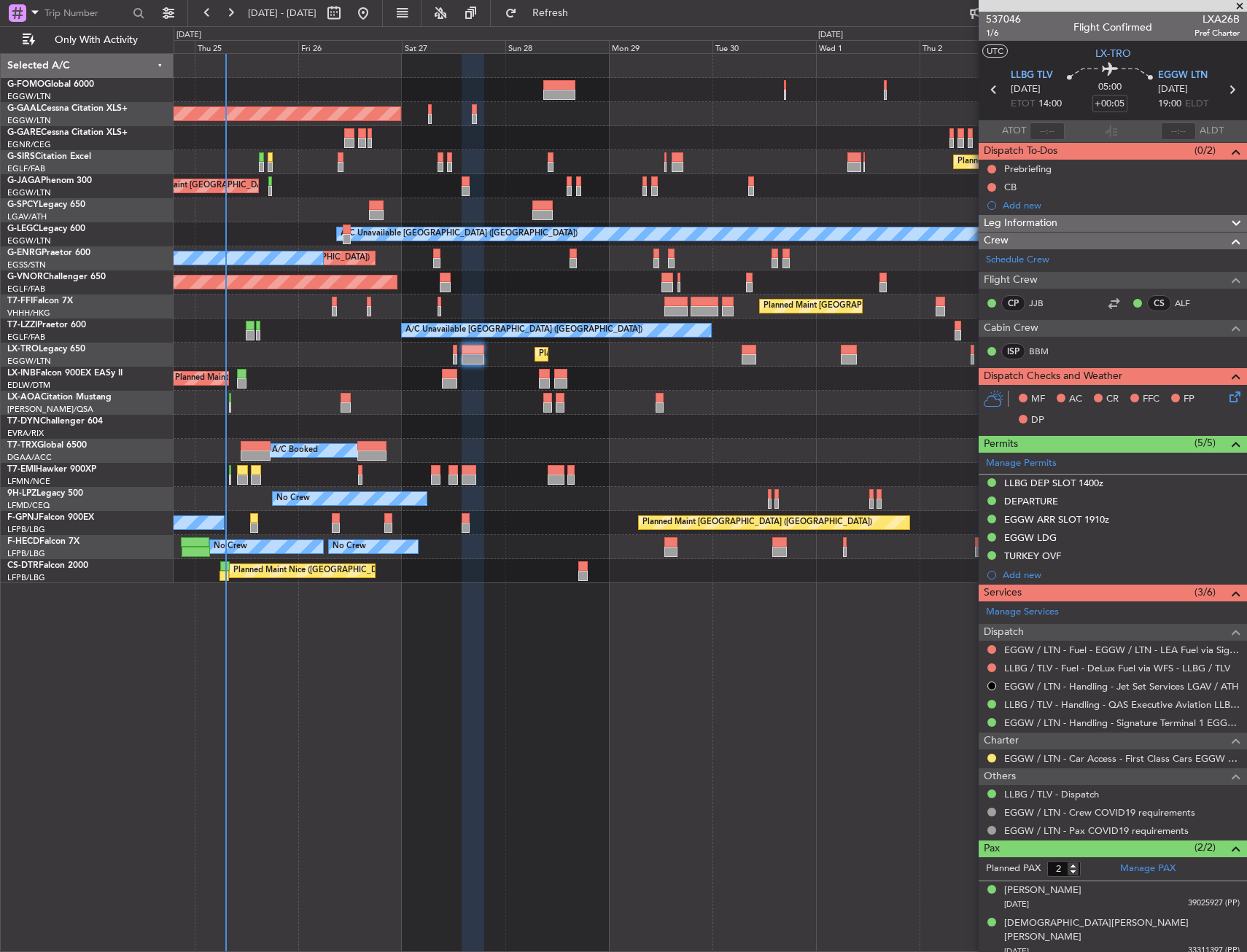
click at [392, 371] on div "Planned Maint [GEOGRAPHIC_DATA] ([GEOGRAPHIC_DATA])" at bounding box center [709, 379] width 1073 height 24
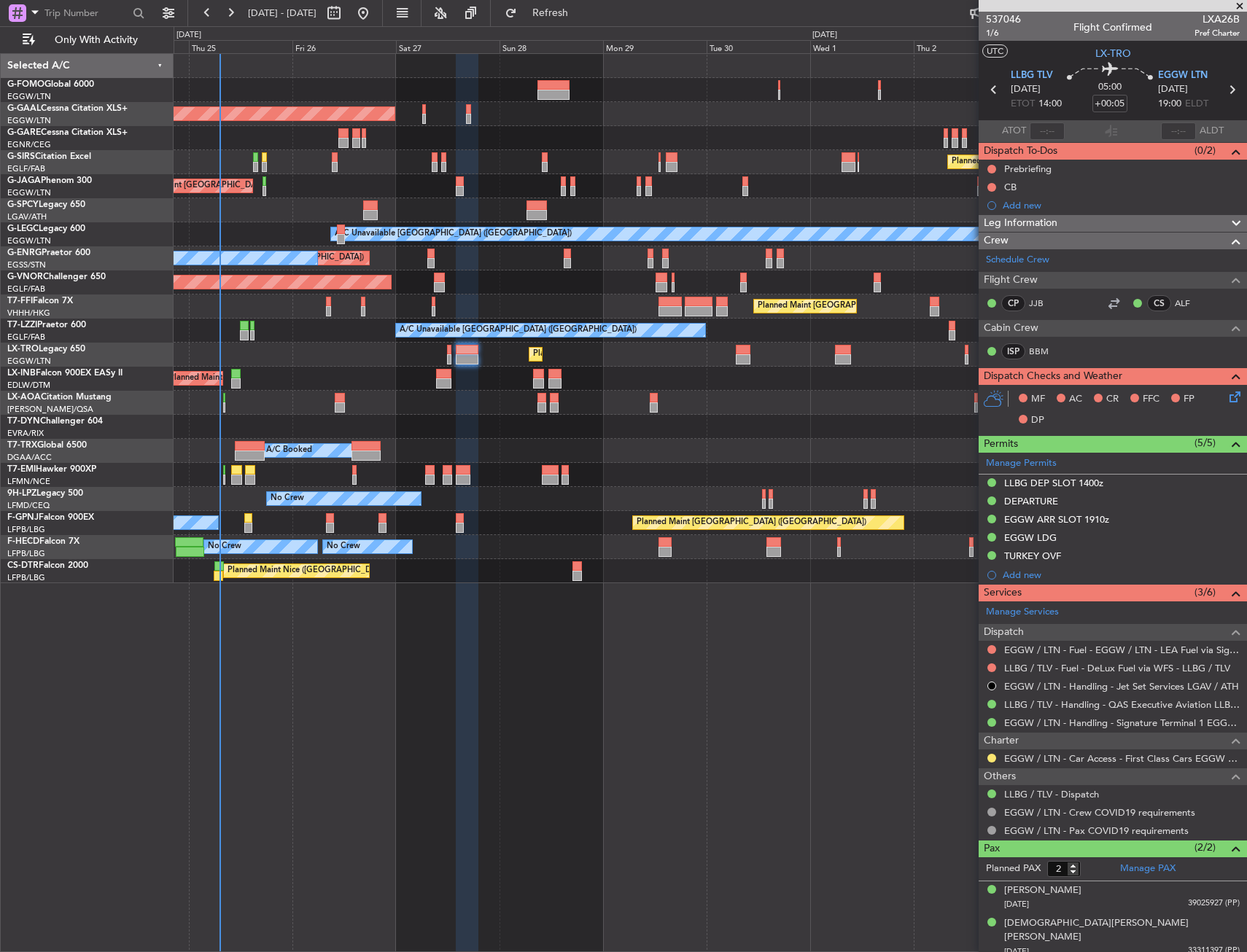
click at [437, 377] on div at bounding box center [444, 373] width 15 height 10
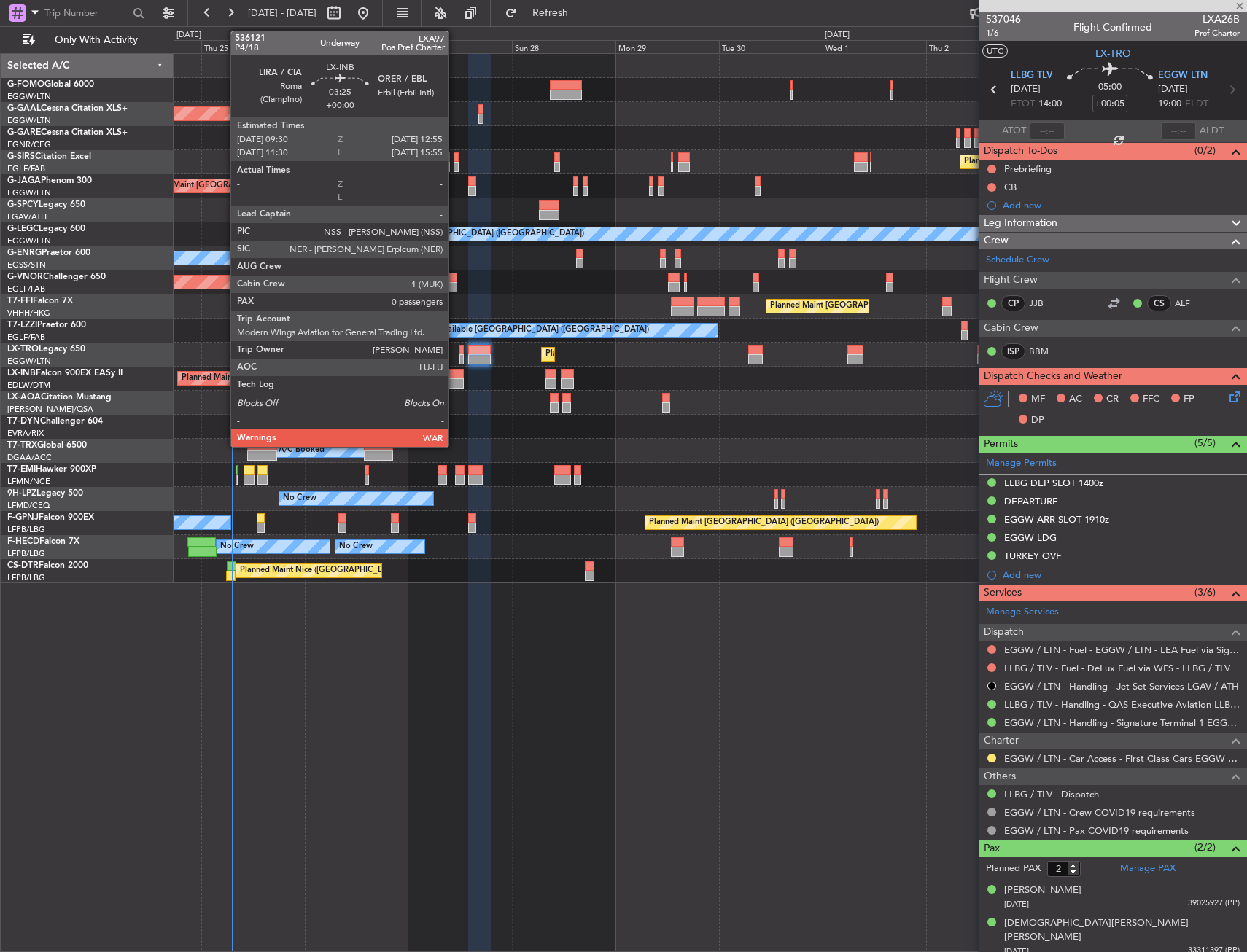
type input "0"
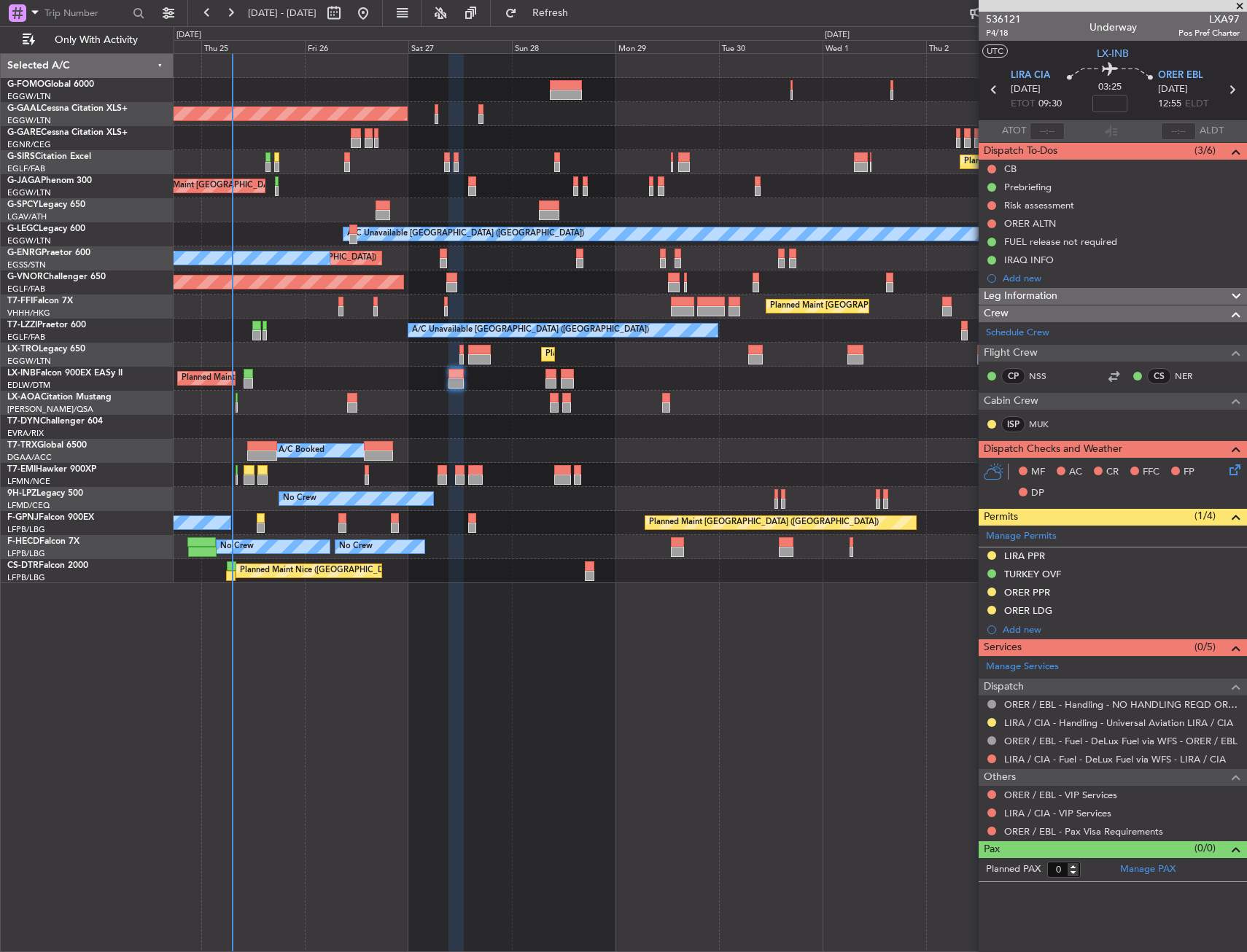
click at [378, 372] on div "Planned Maint [GEOGRAPHIC_DATA] ([GEOGRAPHIC_DATA])" at bounding box center [709, 379] width 1073 height 24
click at [444, 381] on div "Planned Maint [GEOGRAPHIC_DATA] ([GEOGRAPHIC_DATA])" at bounding box center [709, 379] width 1073 height 24
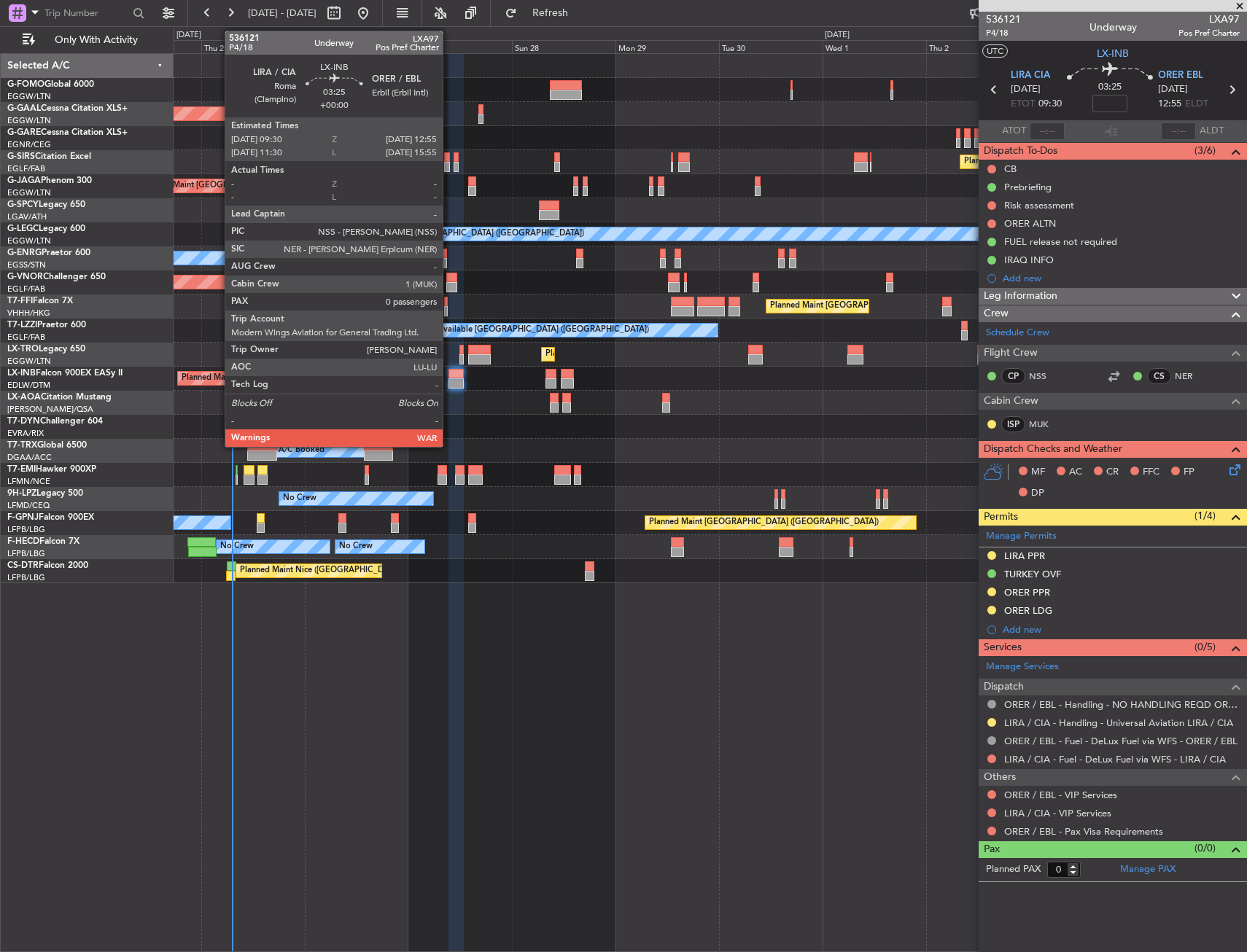
click at [455, 376] on div at bounding box center [456, 373] width 15 height 10
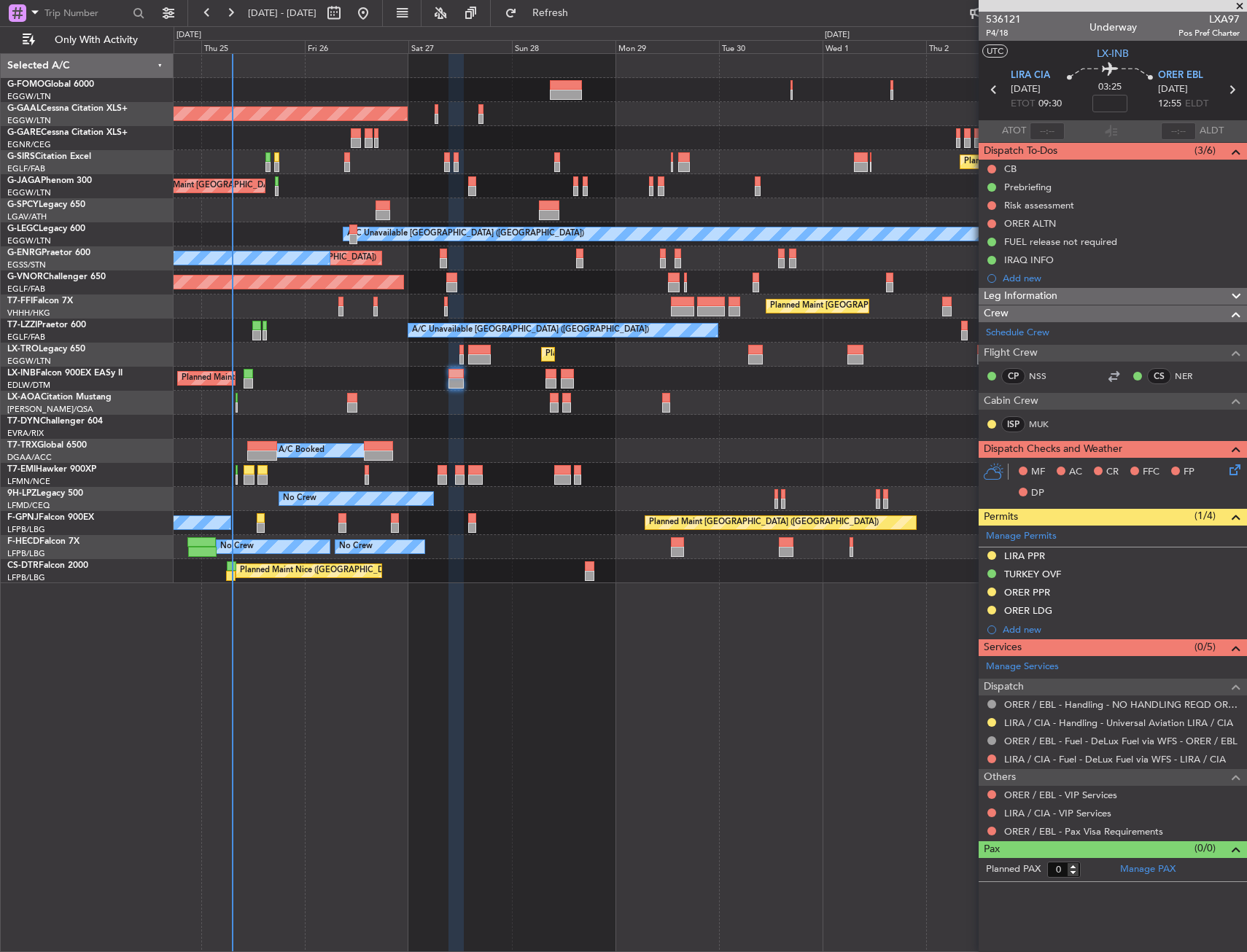
click at [340, 344] on div "Planned Maint [GEOGRAPHIC_DATA] ([GEOGRAPHIC_DATA])" at bounding box center [709, 355] width 1073 height 24
click at [288, 359] on div "Planned Maint [GEOGRAPHIC_DATA] ([GEOGRAPHIC_DATA])" at bounding box center [709, 355] width 1073 height 24
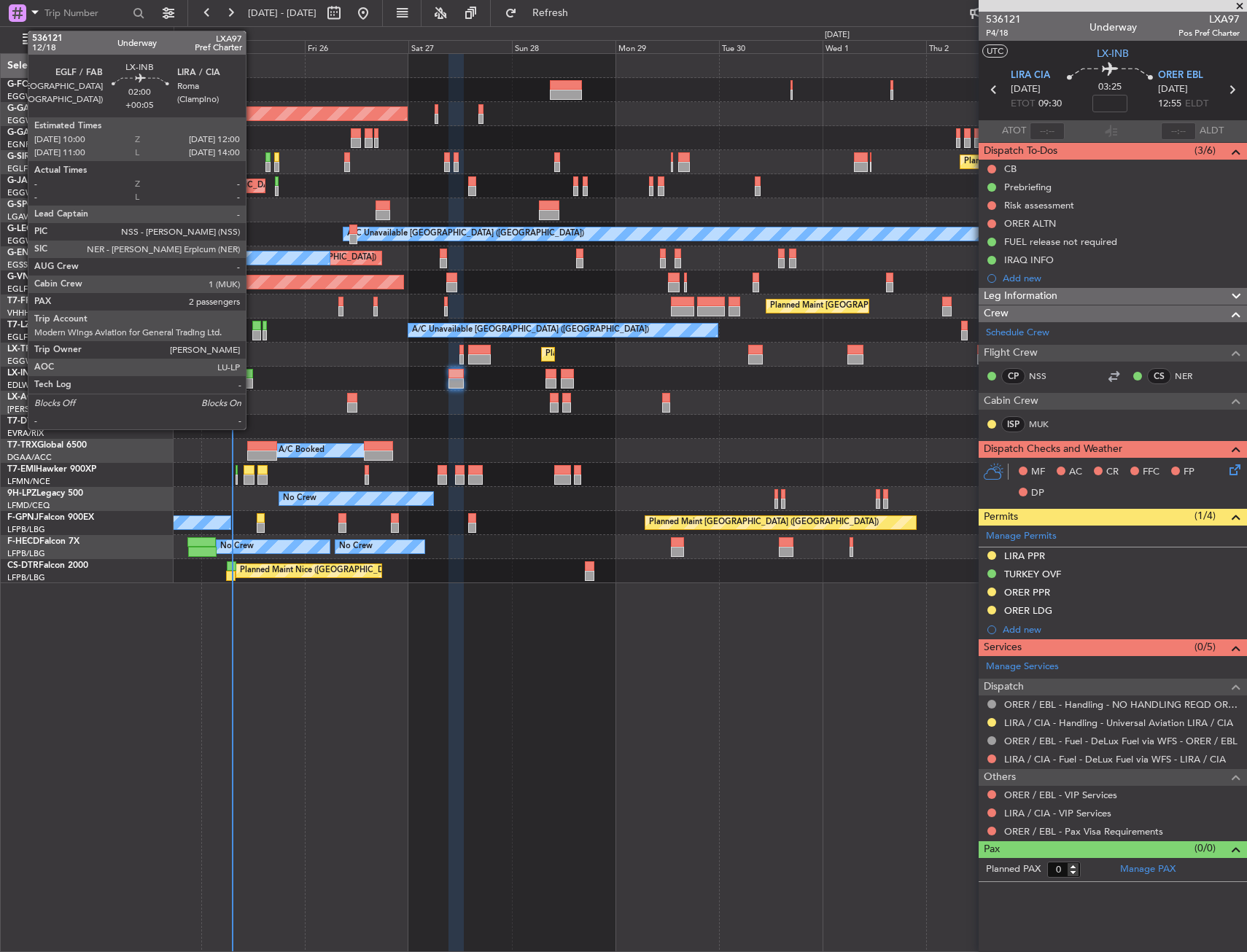
click at [252, 381] on div at bounding box center [248, 383] width 9 height 10
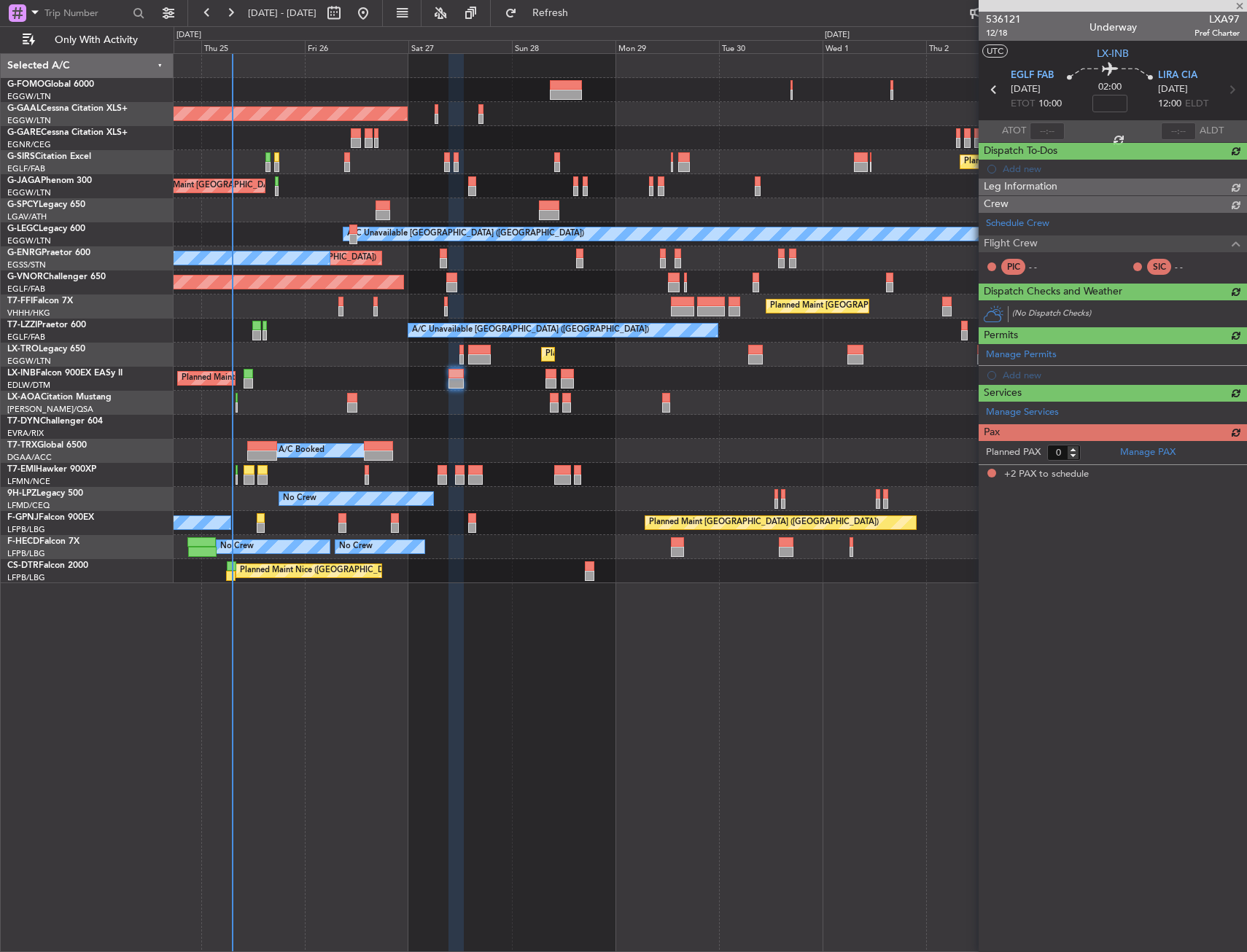
type input "+00:05"
type input "2"
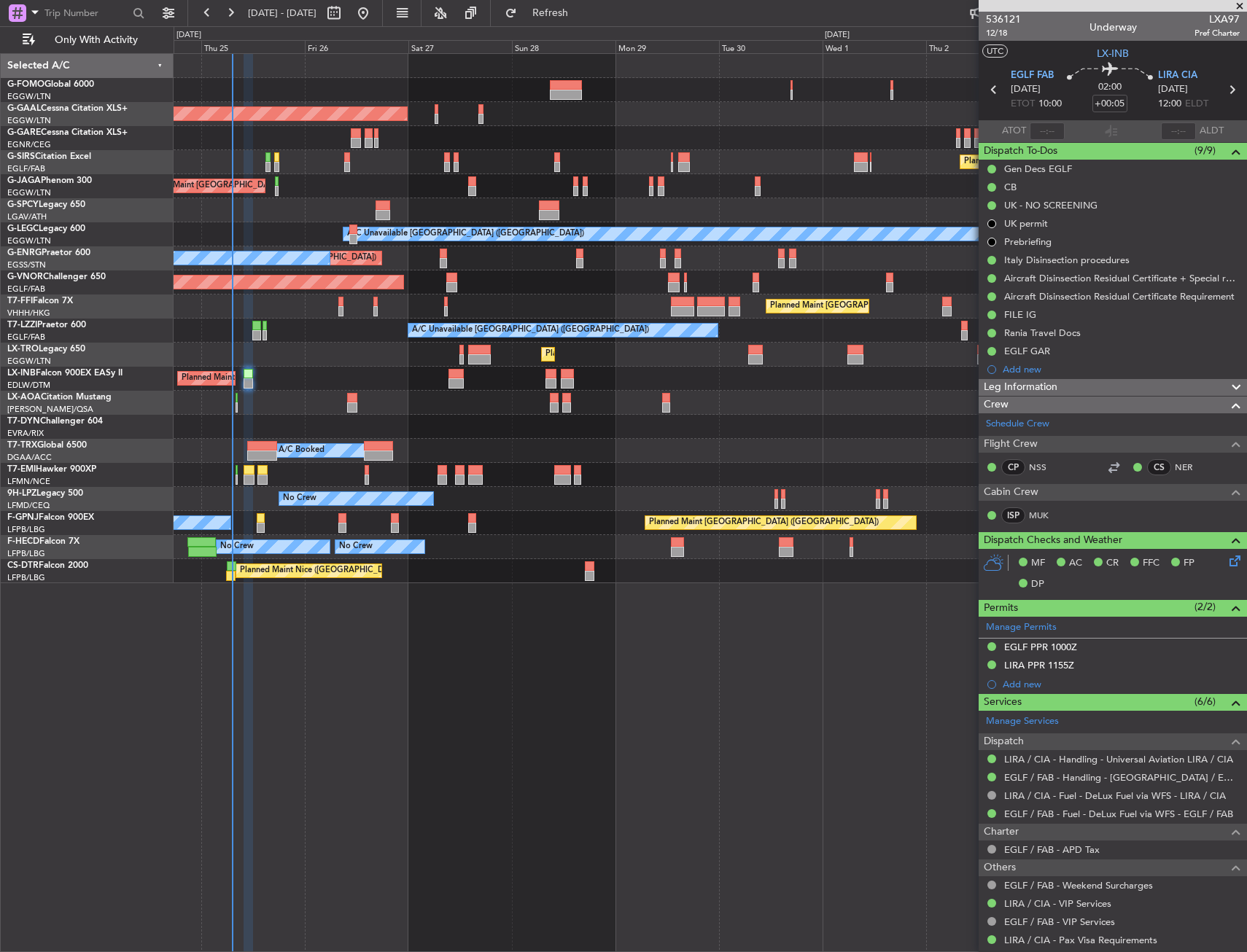
click at [276, 354] on div "Planned Maint [GEOGRAPHIC_DATA] ([GEOGRAPHIC_DATA])" at bounding box center [709, 355] width 1073 height 24
click at [277, 357] on div "Planned Maint [GEOGRAPHIC_DATA] ([GEOGRAPHIC_DATA])" at bounding box center [709, 355] width 1073 height 24
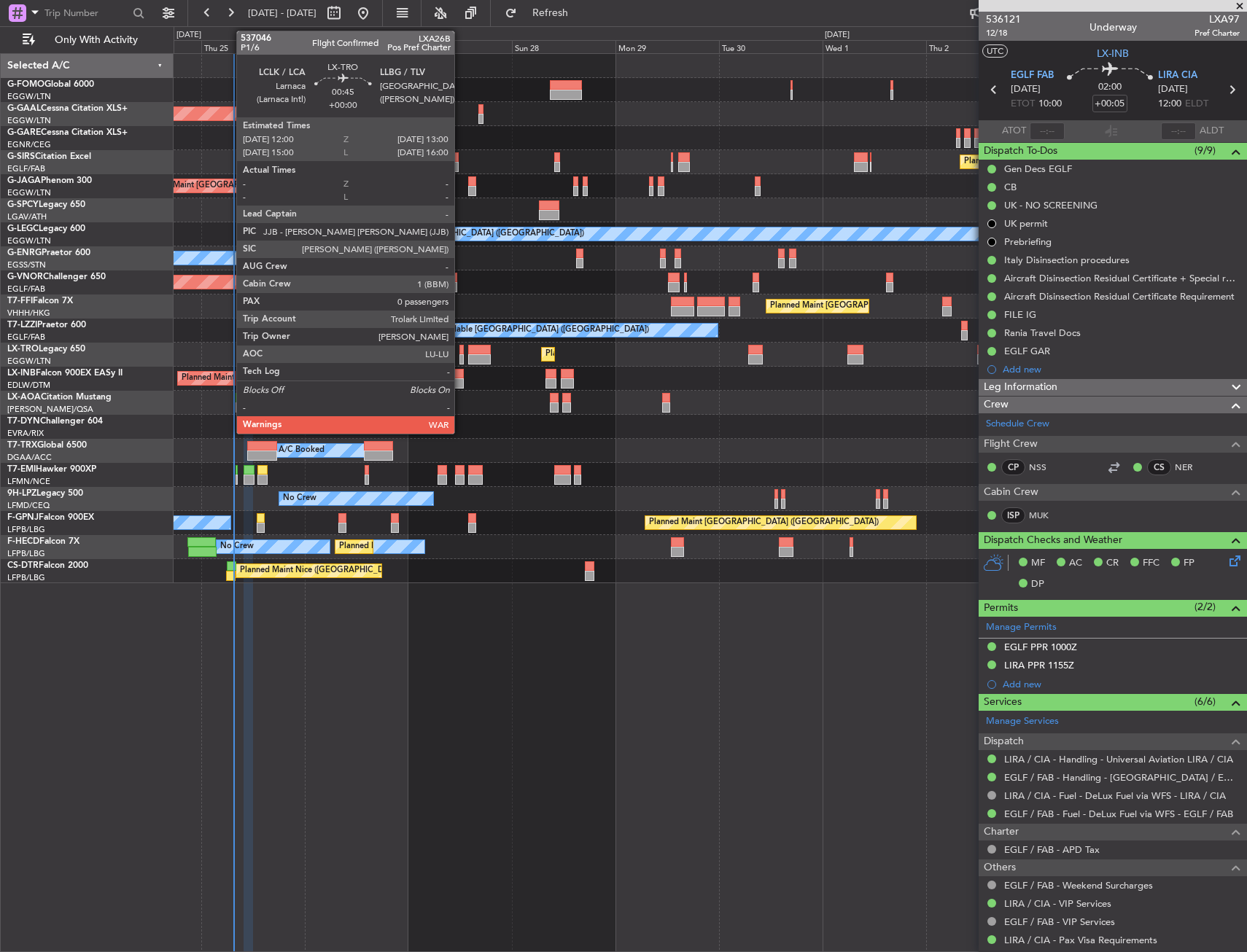
click at [461, 352] on div at bounding box center [461, 349] width 4 height 10
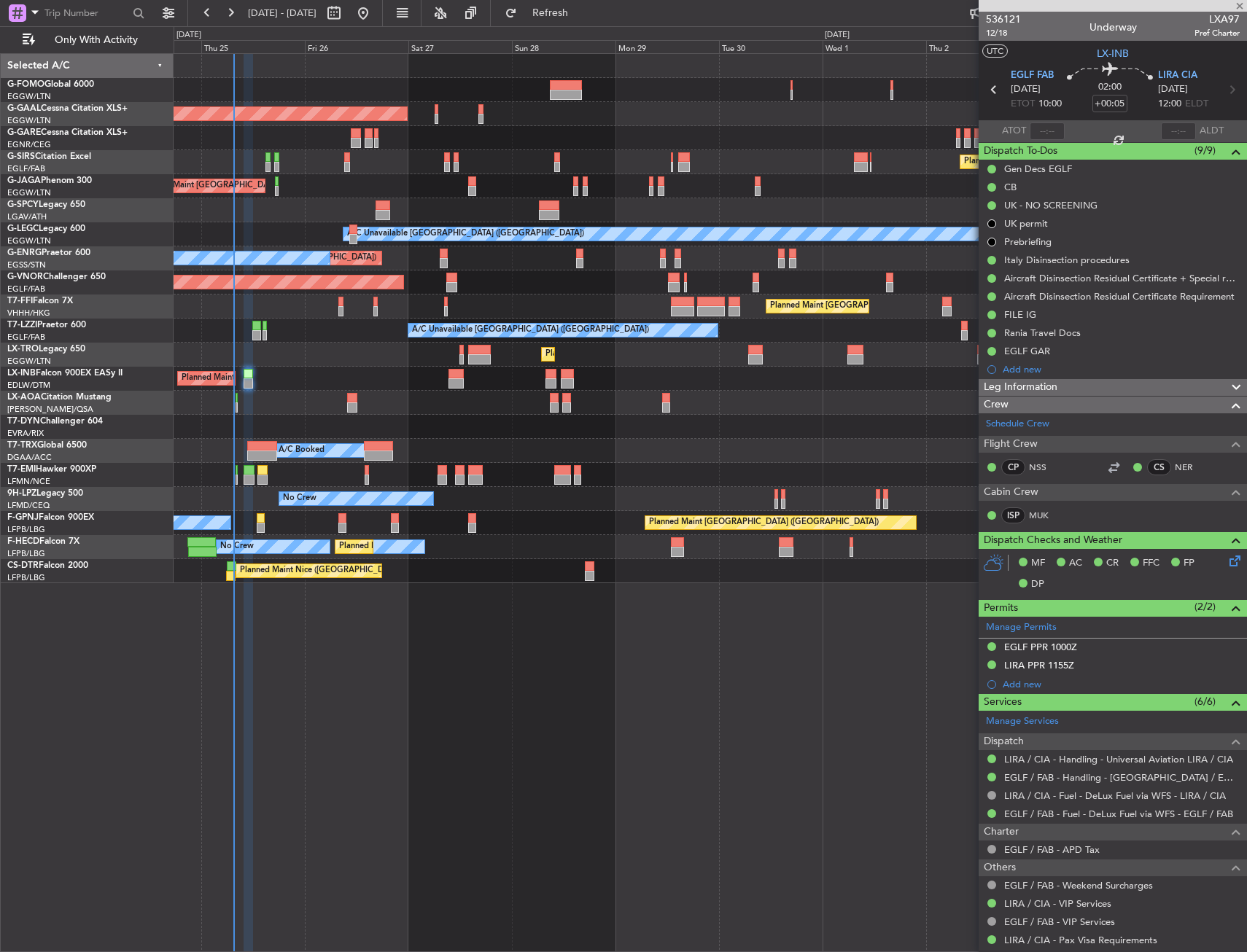
type input "0"
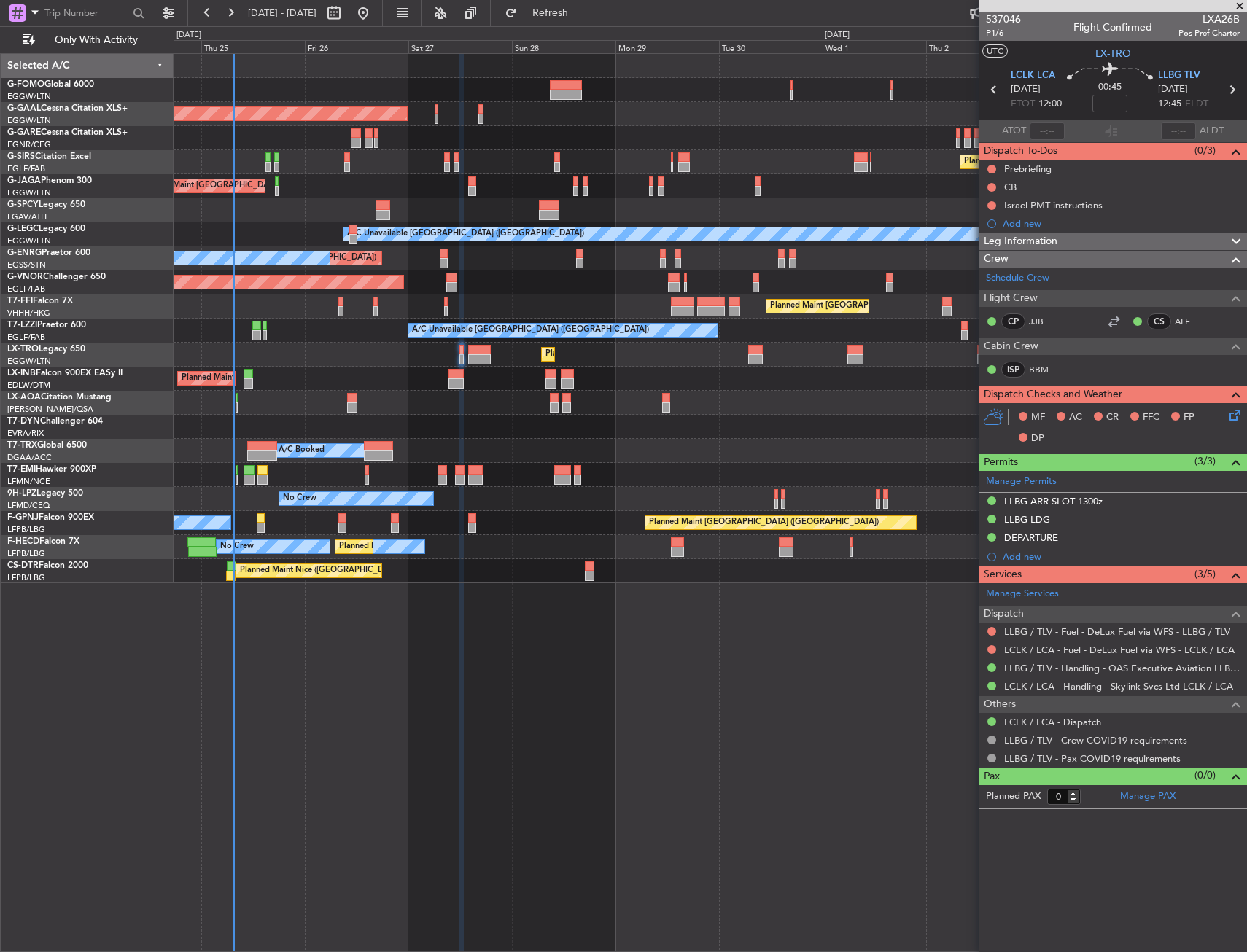
click at [1065, 674] on mat-tooltip-component "LLBG / TLV - Handling - QAS Executive Aviation LLBG / TLV" at bounding box center [1116, 692] width 245 height 38
click at [1066, 670] on link "LLBG / TLV - Handling - QAS Executive Aviation LLBG / TLV" at bounding box center [1122, 668] width 236 height 12
click at [328, 339] on div "A/C Unavailable [GEOGRAPHIC_DATA] ([GEOGRAPHIC_DATA])" at bounding box center [709, 331] width 1073 height 24
drag, startPoint x: 334, startPoint y: 335, endPoint x: 306, endPoint y: 331, distance: 28.3
click at [416, 770] on div "Planned Maint London (Luton) Planned Maint Dusseldorf Owner Planned Maint Londo…" at bounding box center [710, 503] width 1074 height 900
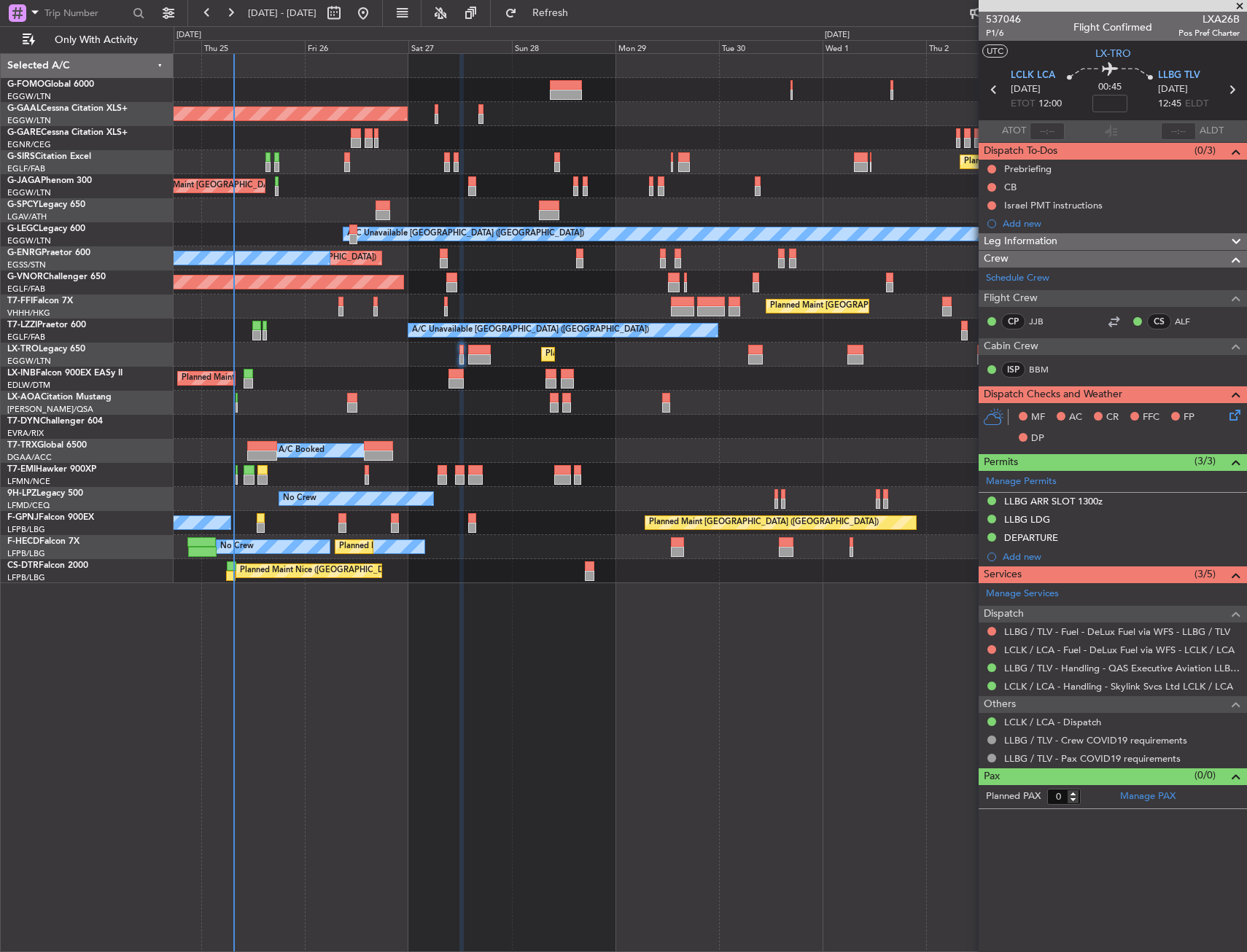
click at [396, 690] on div "Planned Maint London (Luton) Planned Maint Dusseldorf Owner Planned Maint Londo…" at bounding box center [710, 503] width 1074 height 900
click at [124, 35] on span "Only With Activity" at bounding box center [96, 39] width 116 height 10
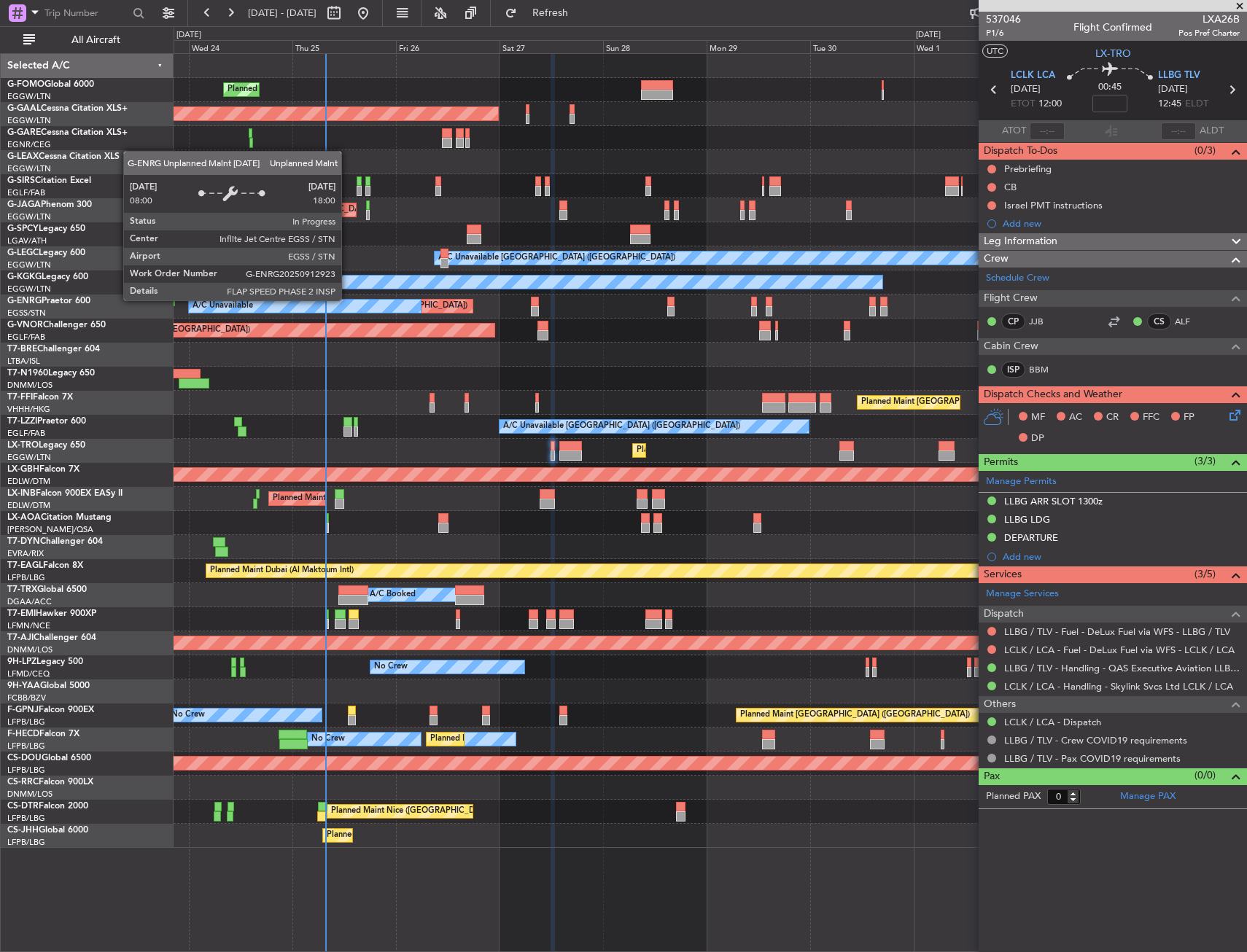
click at [439, 311] on div "Unplanned Maint [GEOGRAPHIC_DATA] ([GEOGRAPHIC_DATA])" at bounding box center [348, 306] width 249 height 13
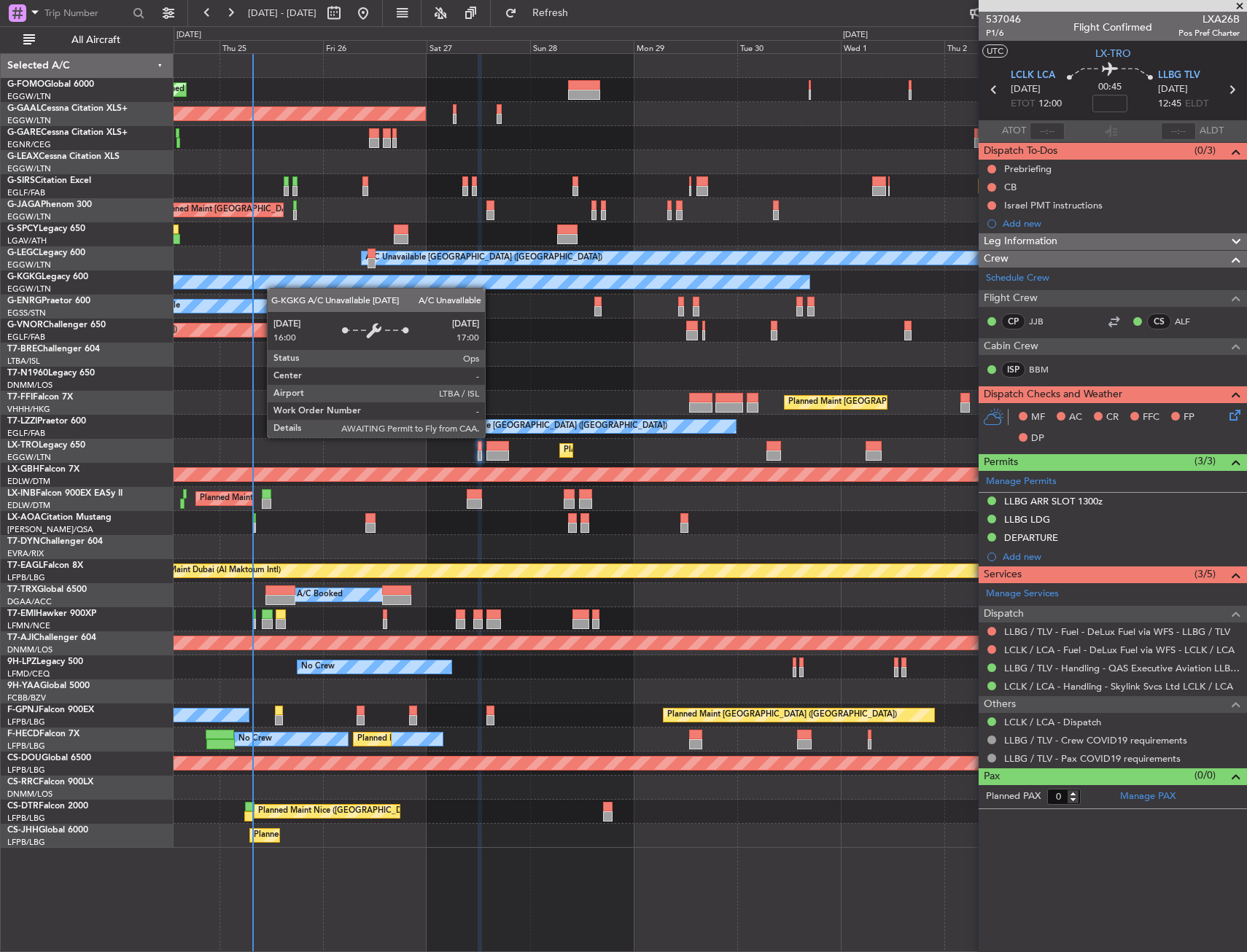
click at [263, 283] on div "Planned Maint London (Luton) Planned Maint Dusseldorf Owner Planned Maint Londo…" at bounding box center [709, 451] width 1073 height 794
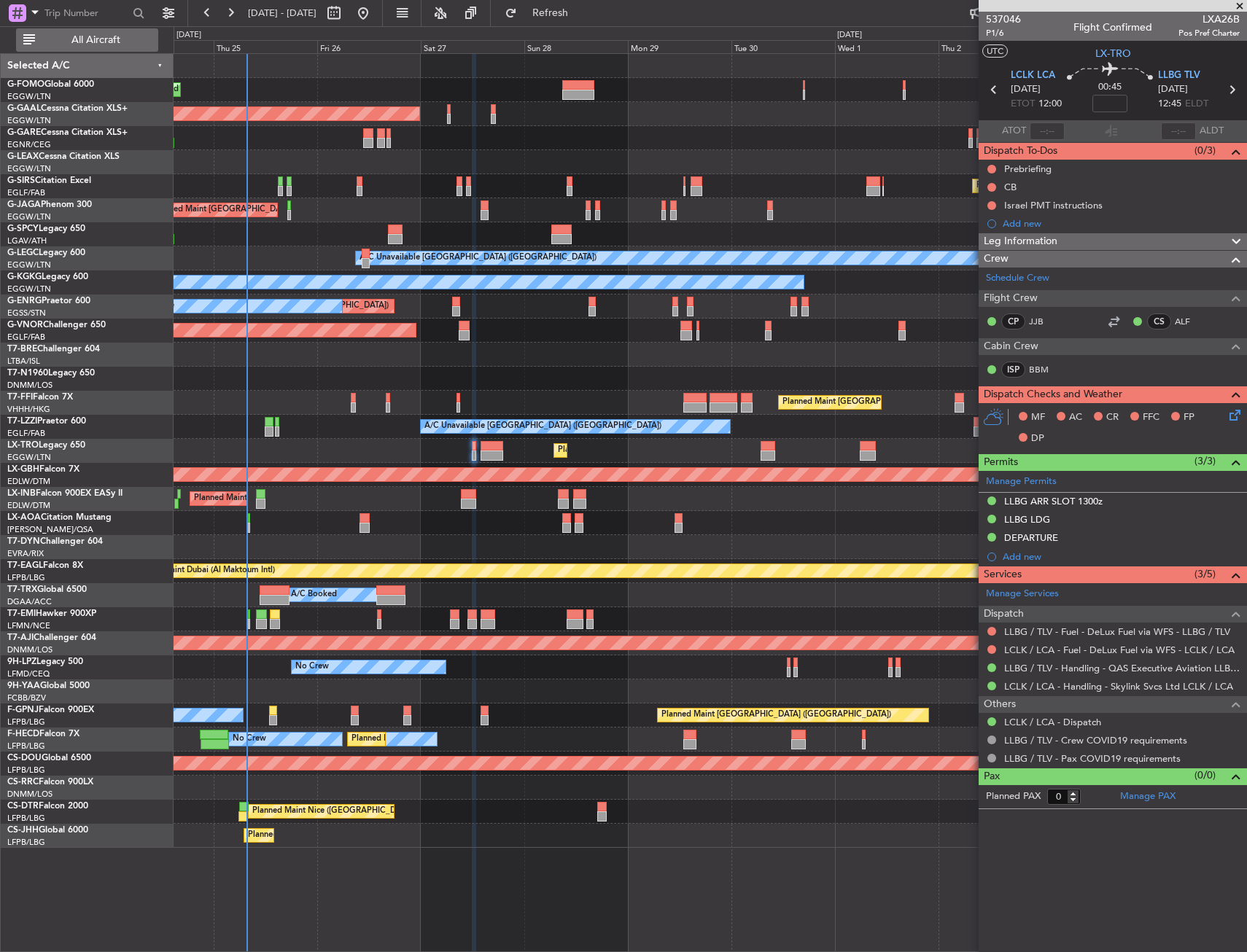
click at [128, 38] on span "All Aircraft" at bounding box center [96, 39] width 116 height 10
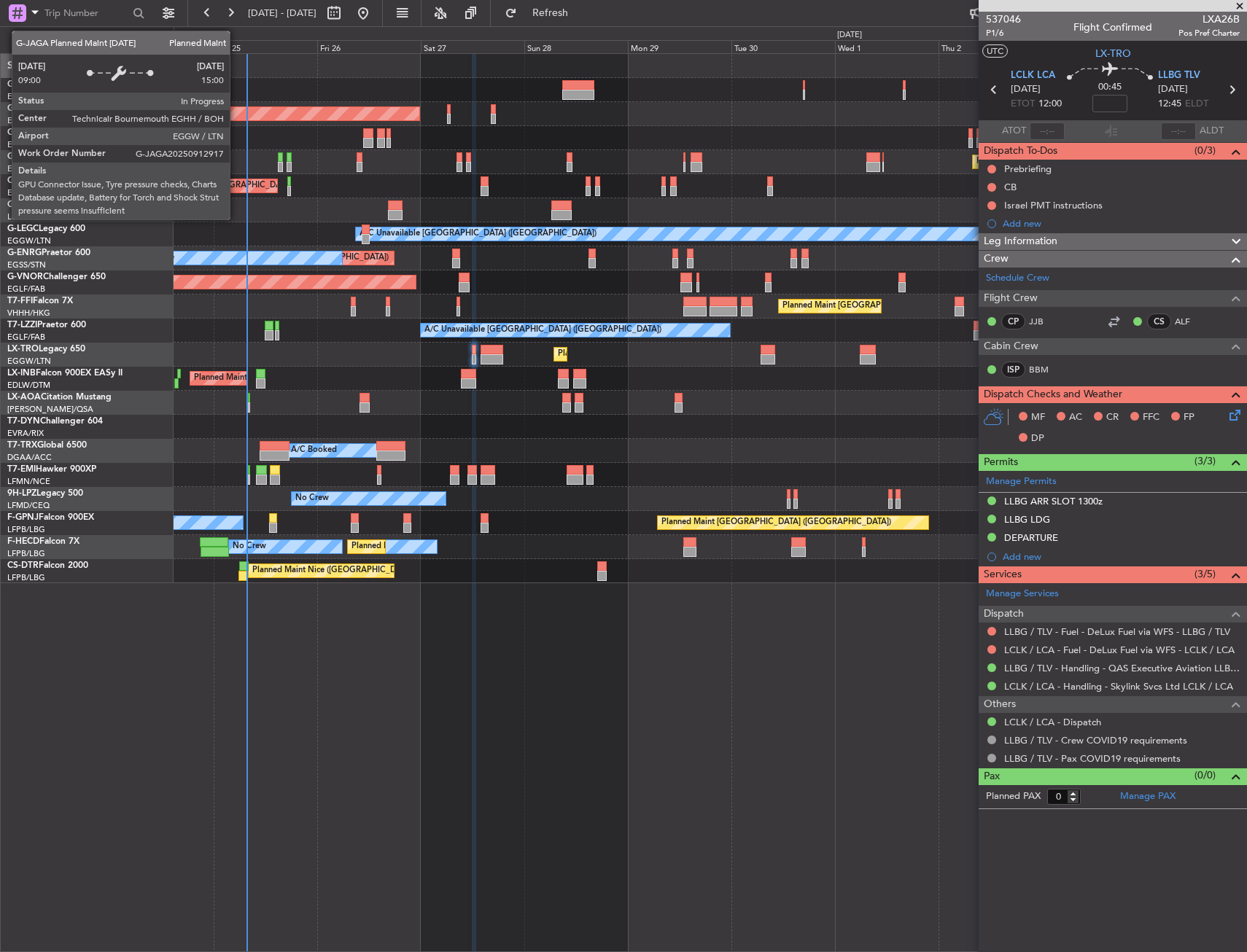
click at [542, 169] on div "Planned Maint [GEOGRAPHIC_DATA] ([GEOGRAPHIC_DATA])" at bounding box center [709, 162] width 1073 height 24
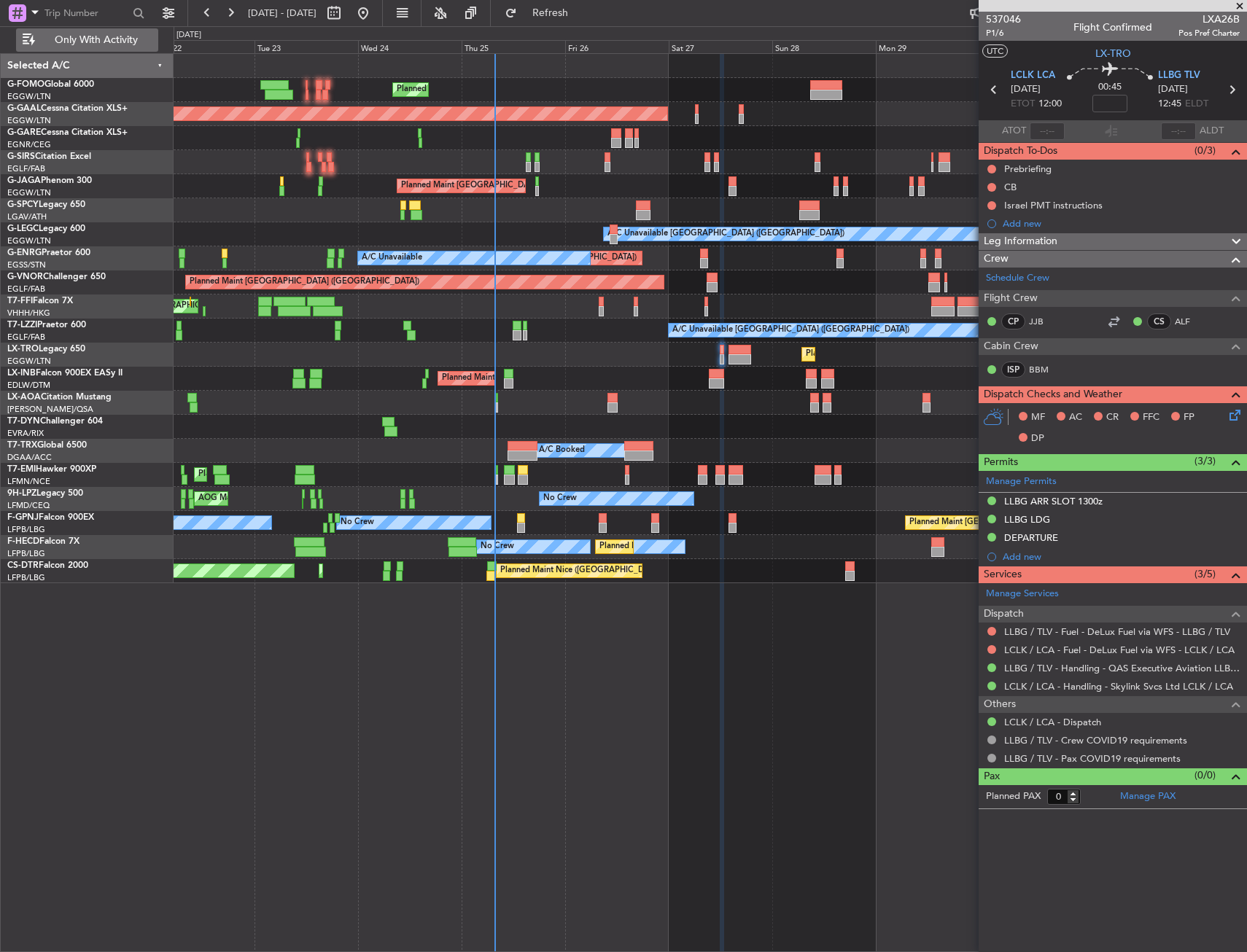
click at [57, 35] on span "Only With Activity" at bounding box center [96, 39] width 116 height 10
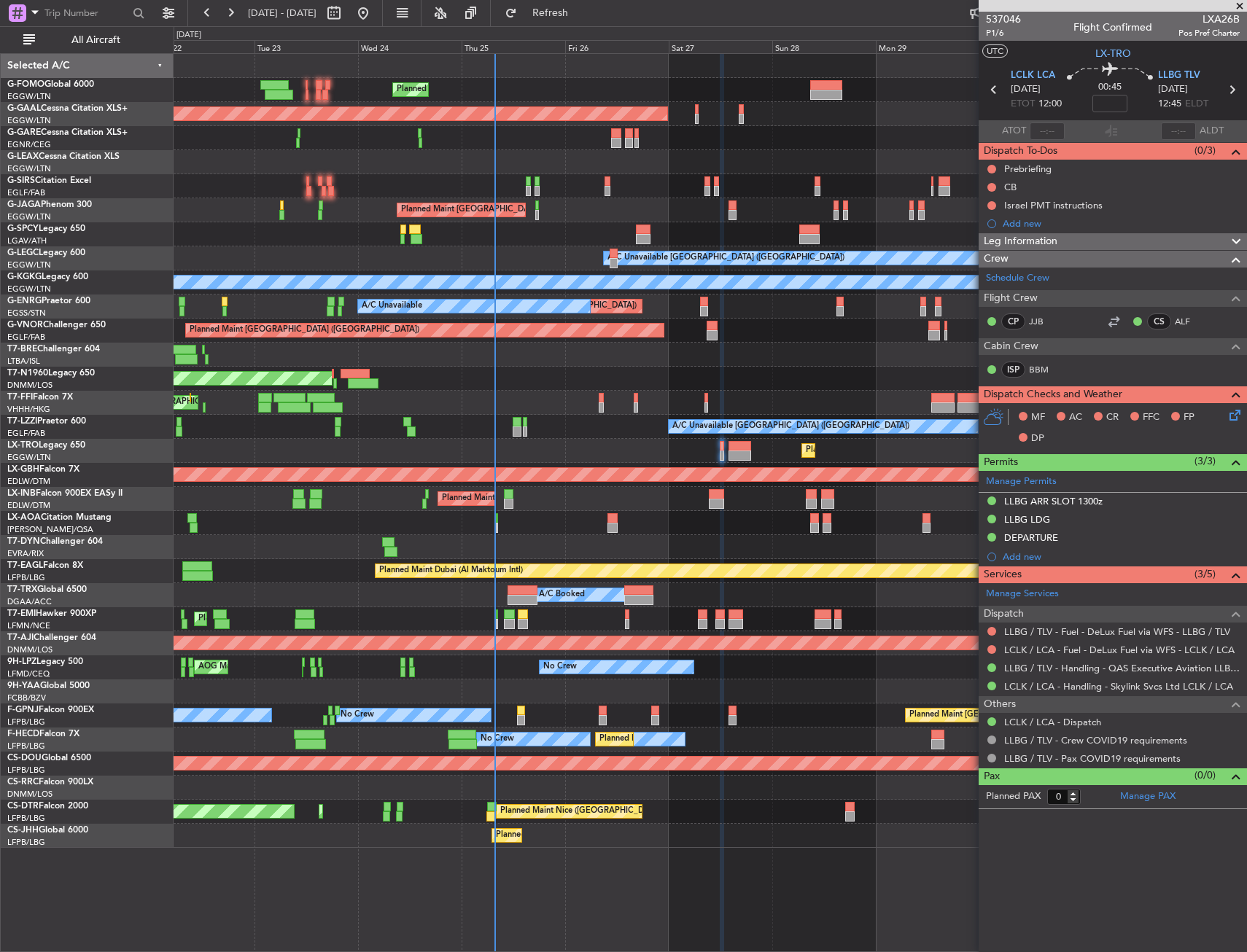
click at [326, 356] on div at bounding box center [709, 355] width 1073 height 24
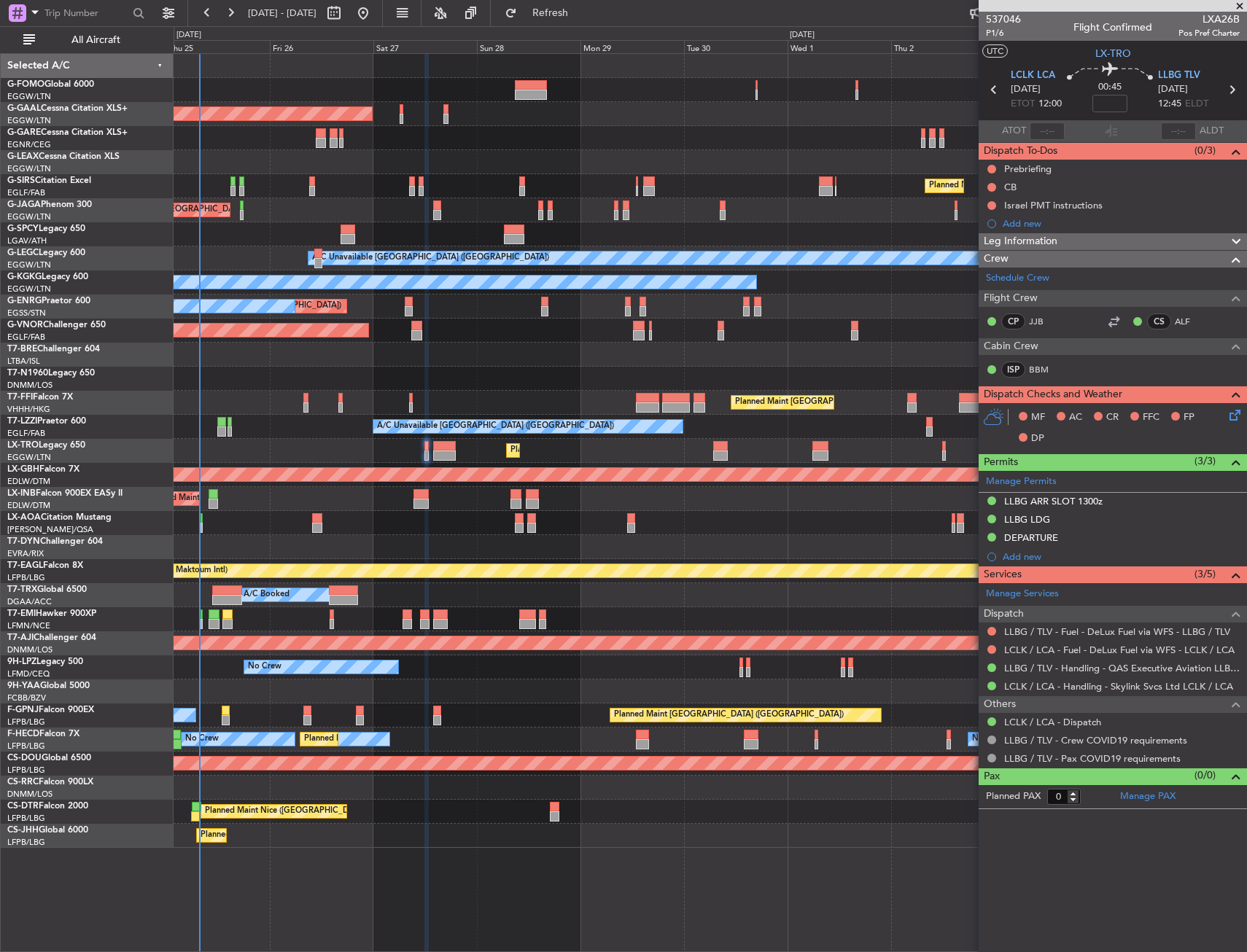
click at [291, 293] on div "Planned Maint London (Luton) Planned Maint Dusseldorf Owner Planned Maint Londo…" at bounding box center [709, 451] width 1073 height 794
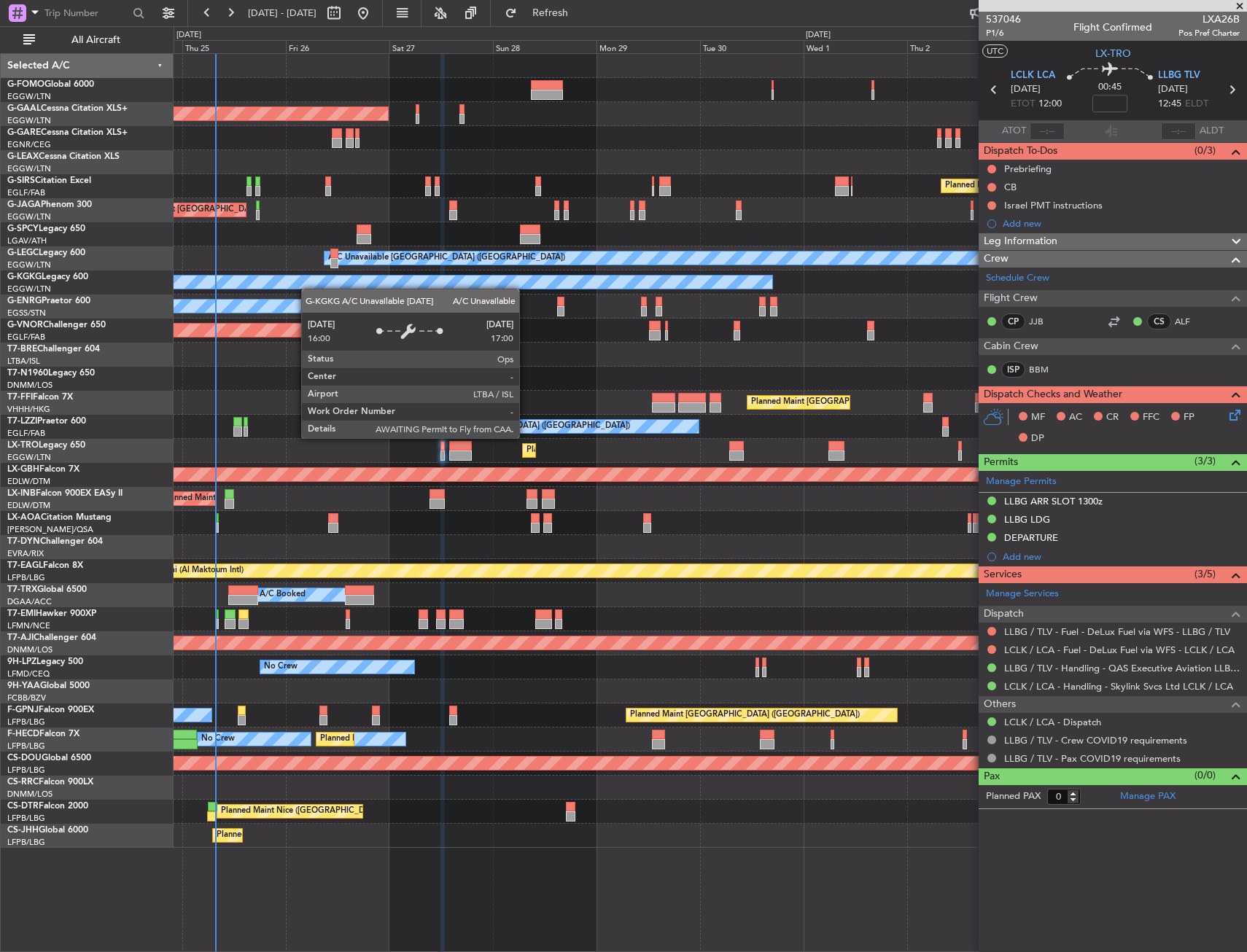
click at [311, 289] on div "A/C Unavailable Istanbul (Ataturk)" at bounding box center [709, 282] width 1073 height 24
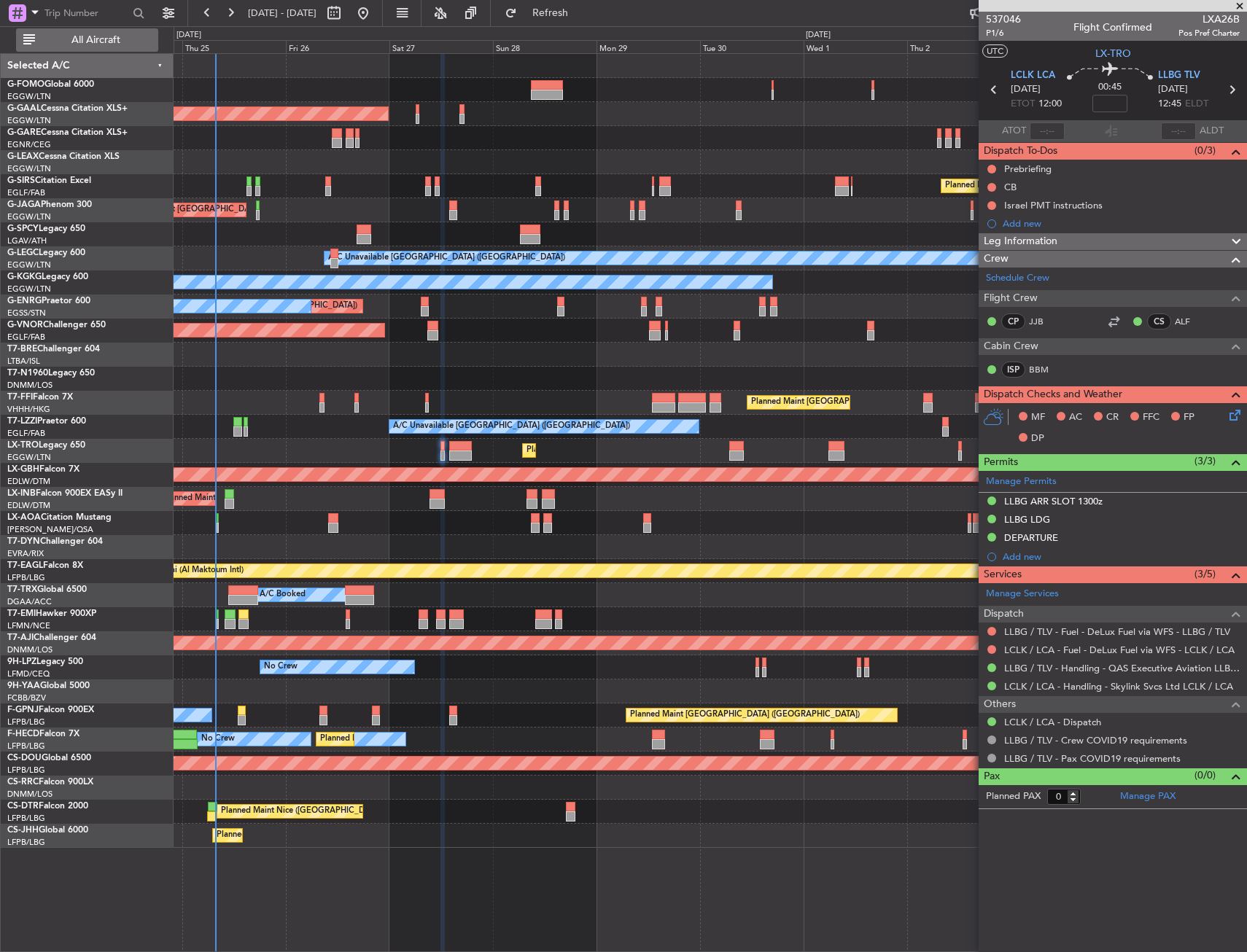
click at [116, 44] on span "All Aircraft" at bounding box center [96, 39] width 116 height 10
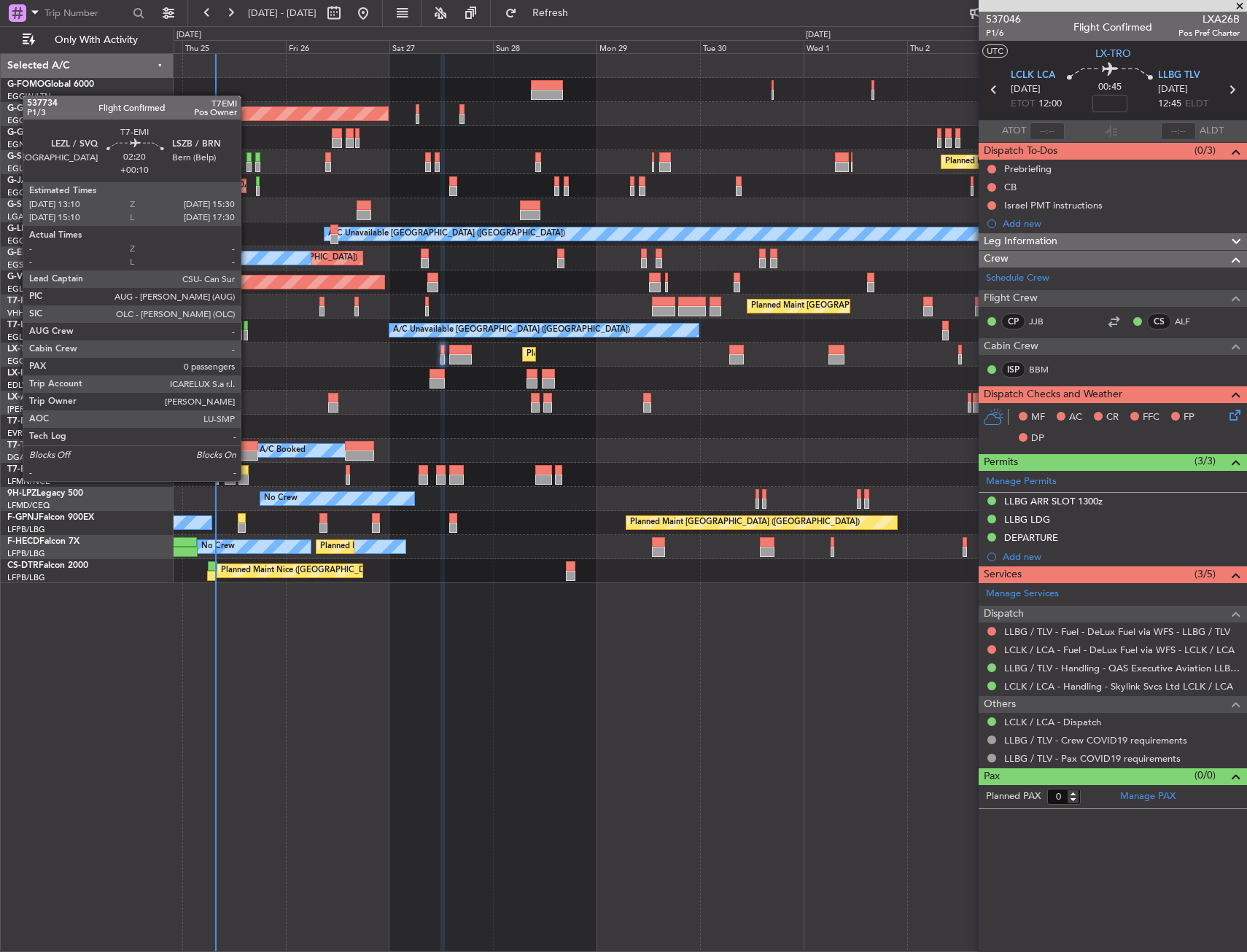
click at [246, 480] on div at bounding box center [243, 479] width 10 height 10
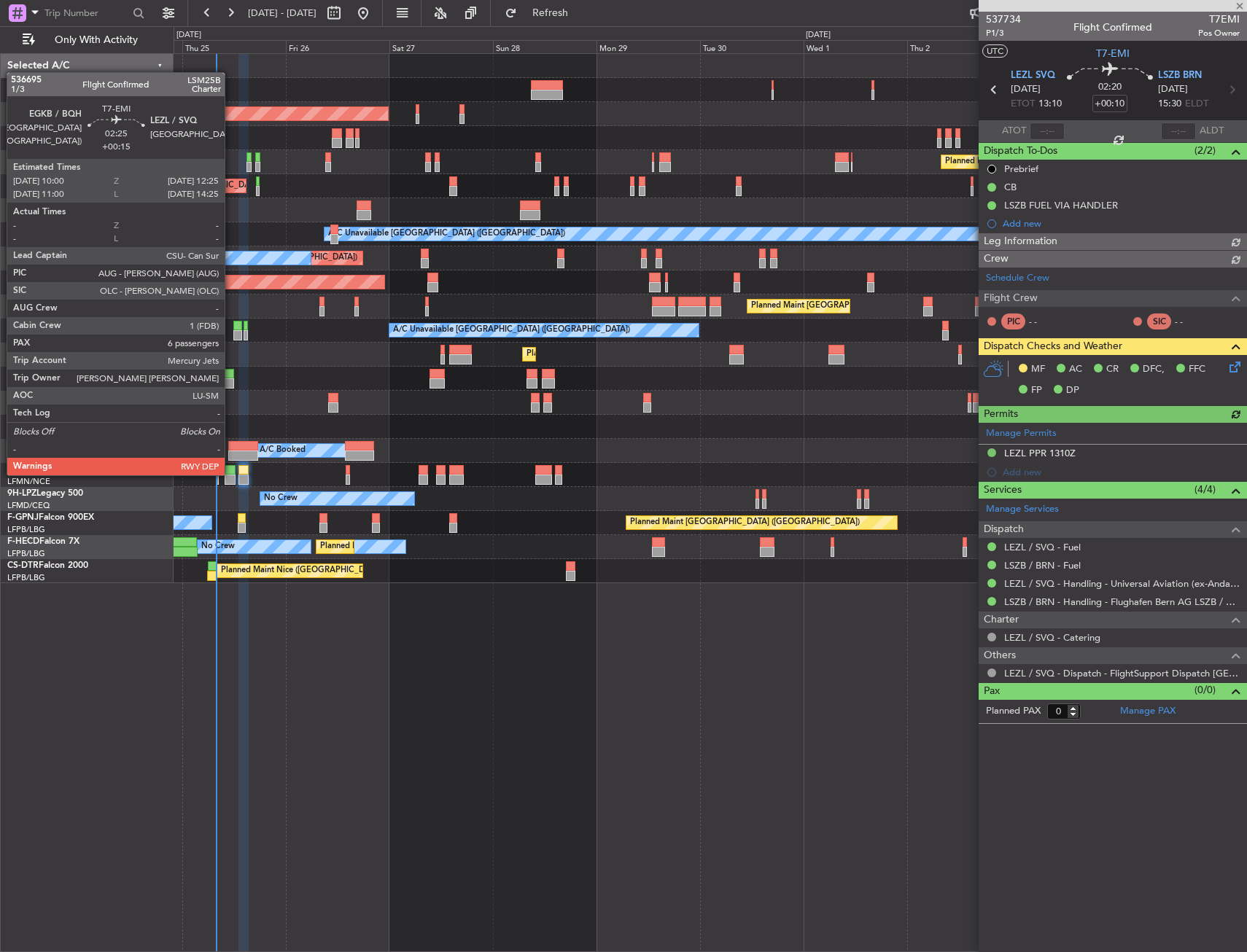
click at [231, 474] on div at bounding box center [230, 469] width 11 height 10
type input "+00:15"
type input "6"
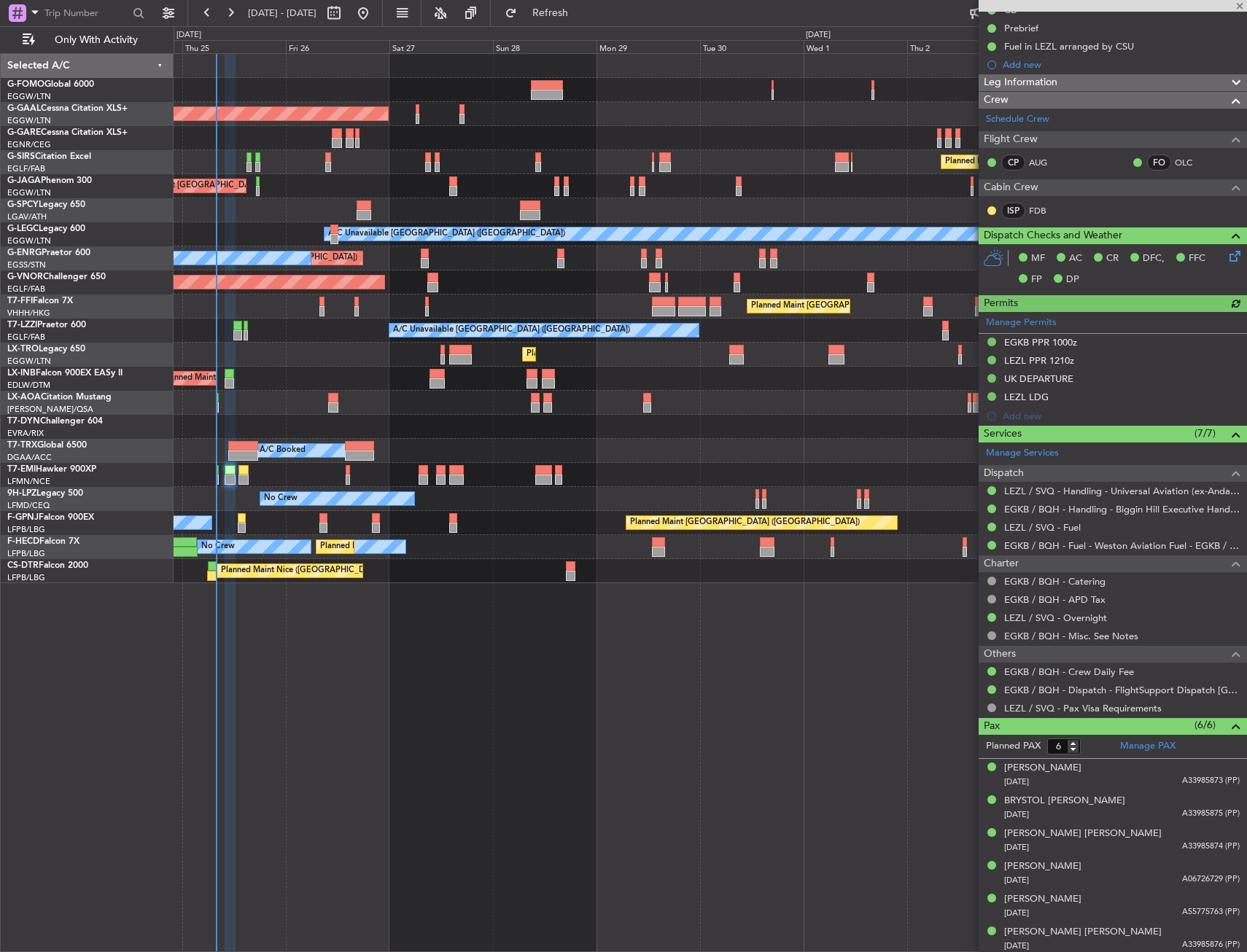
scroll to position [162, 0]
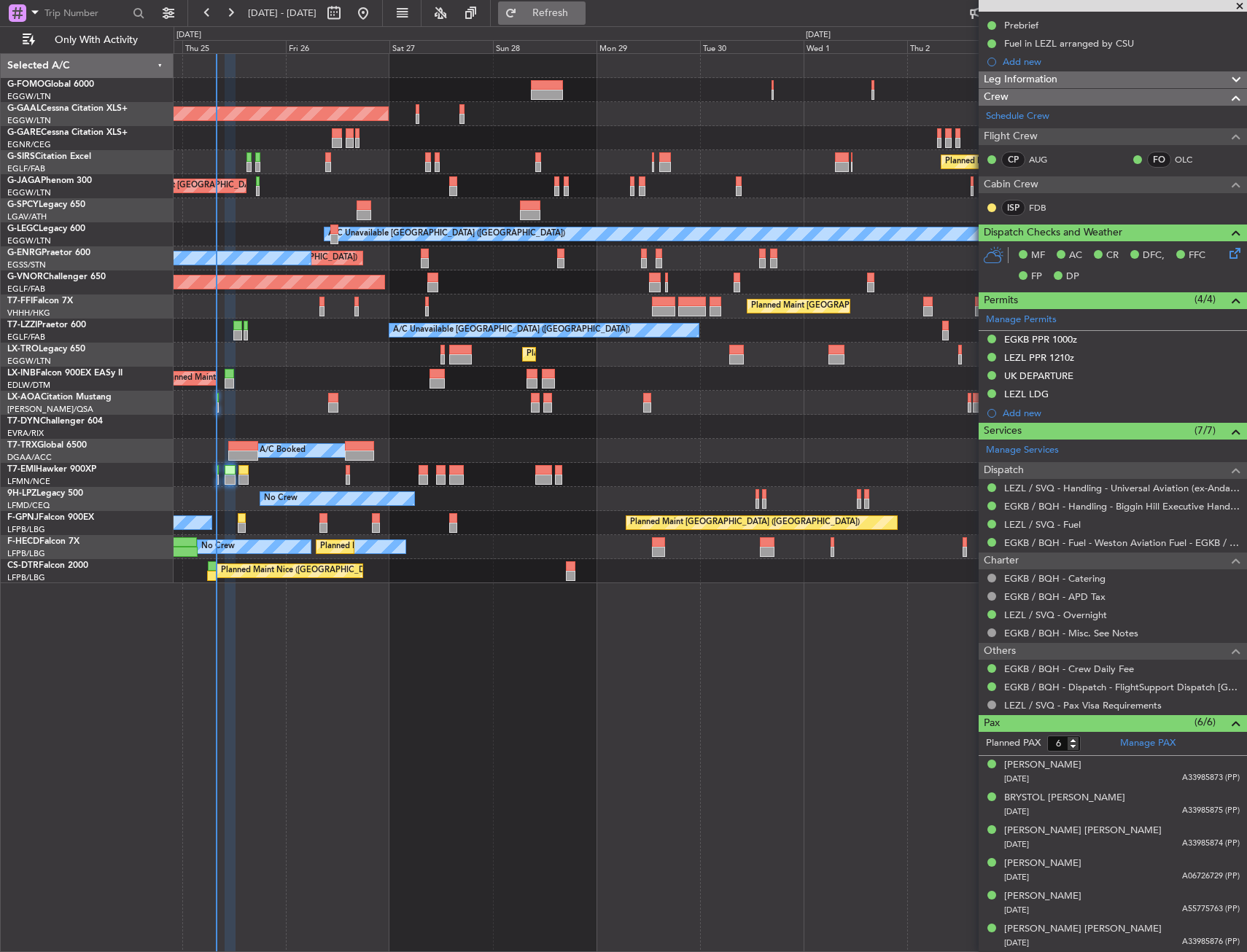
click at [581, 9] on span "Refresh" at bounding box center [550, 12] width 61 height 10
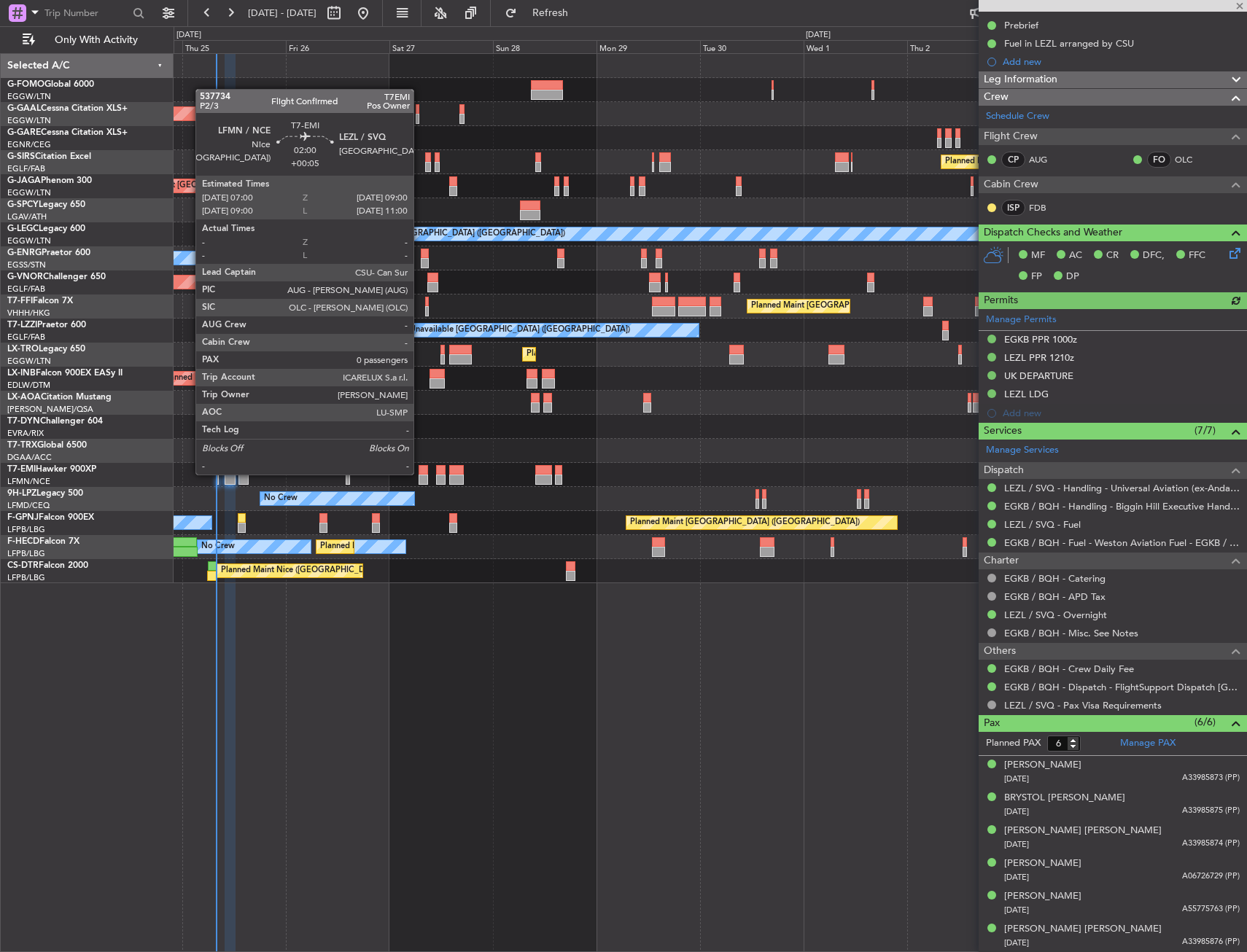
click at [420, 473] on div at bounding box center [423, 469] width 9 height 10
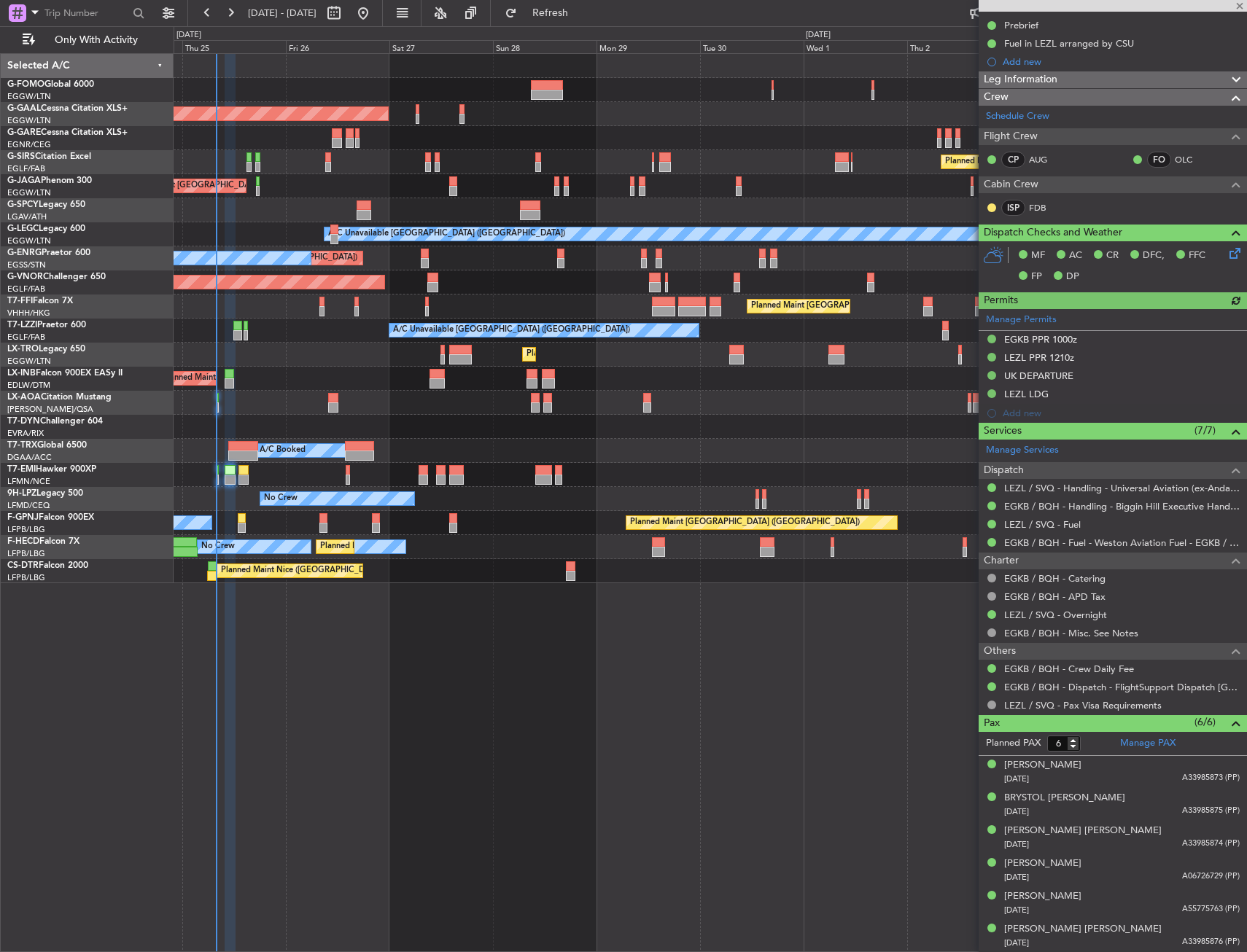
type input "+00:05"
type input "0"
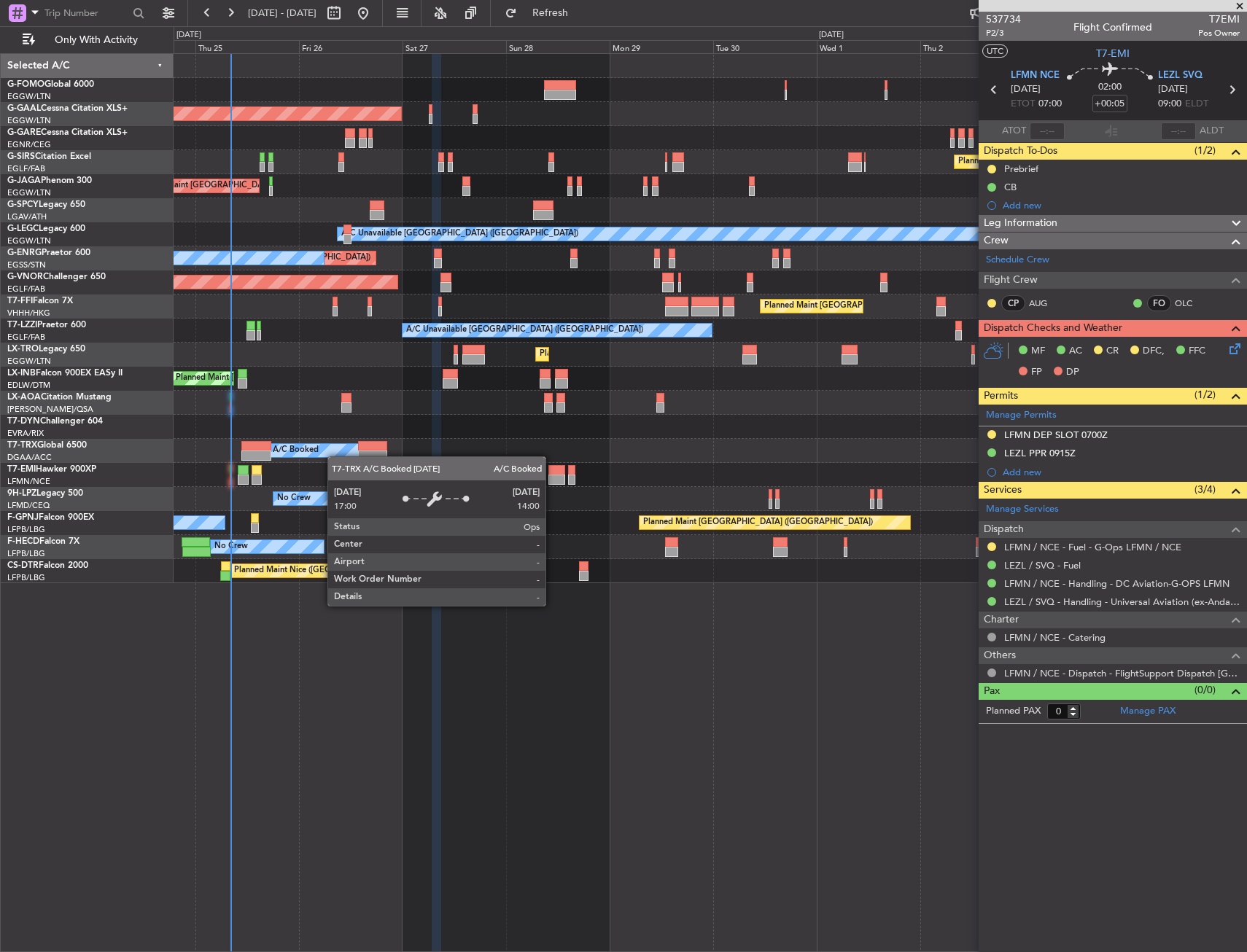
click at [338, 455] on div "A/C Booked" at bounding box center [709, 451] width 1073 height 24
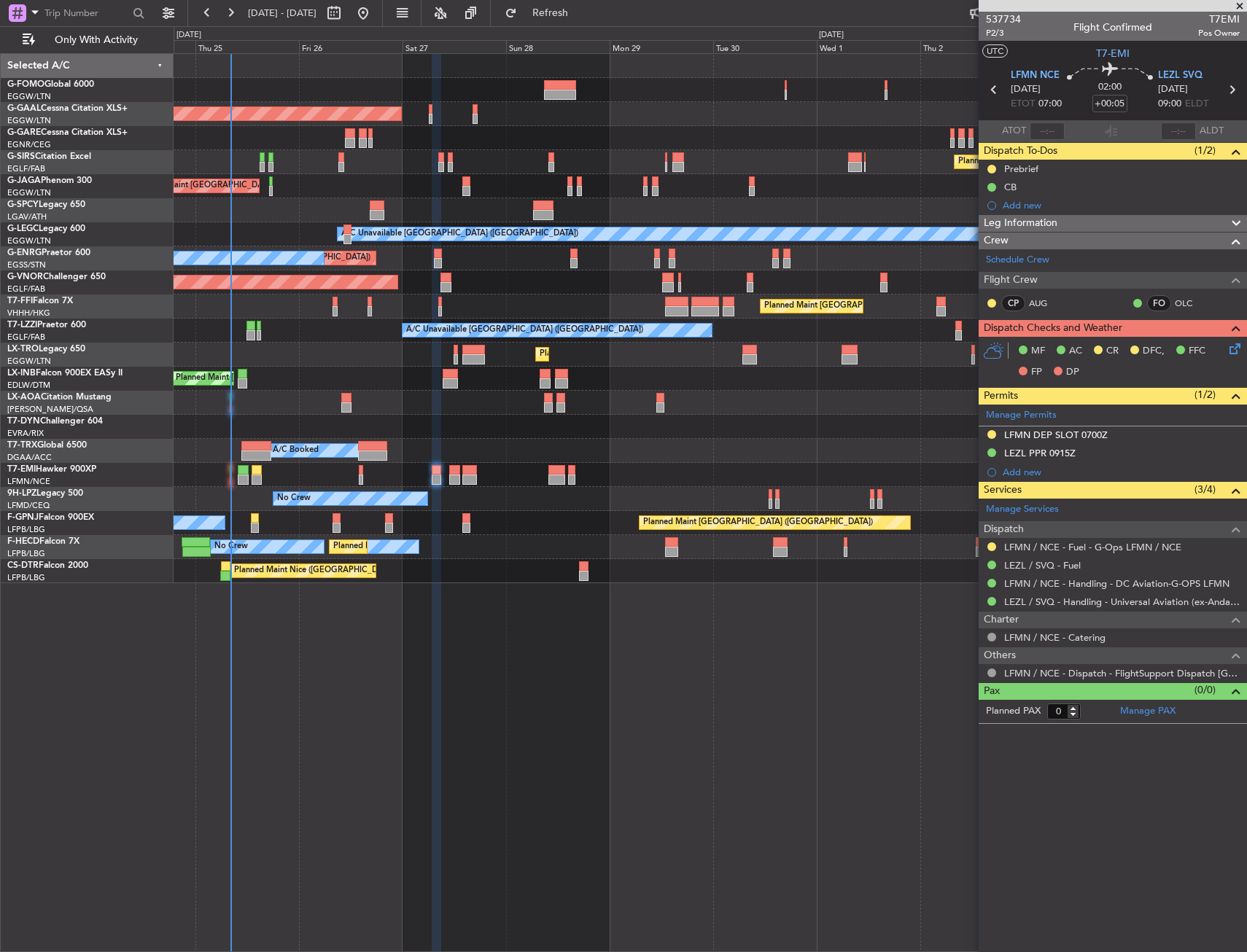
click at [228, 396] on div at bounding box center [709, 403] width 1073 height 24
click at [229, 400] on div at bounding box center [709, 403] width 1073 height 24
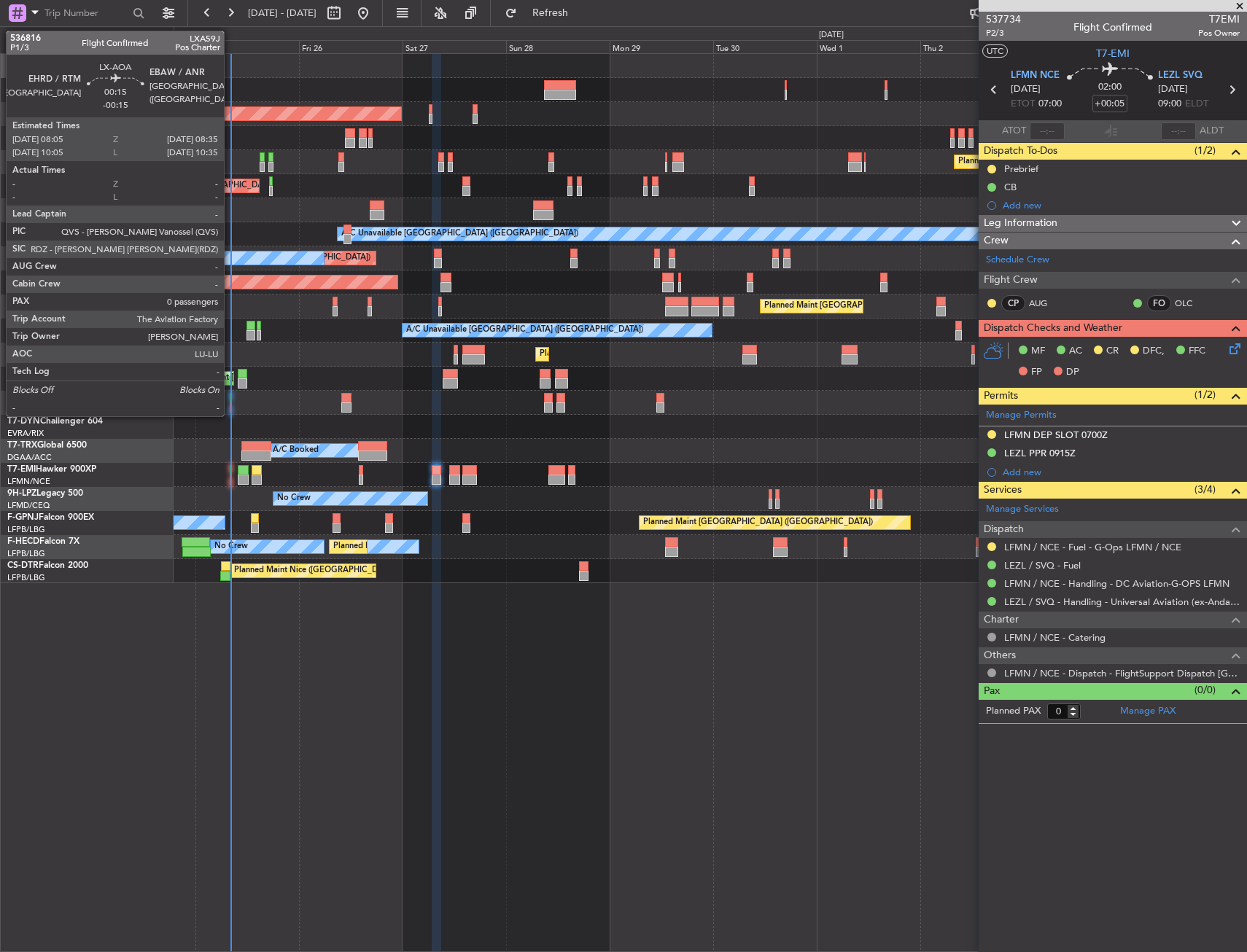
click at [230, 400] on div at bounding box center [230, 397] width 2 height 10
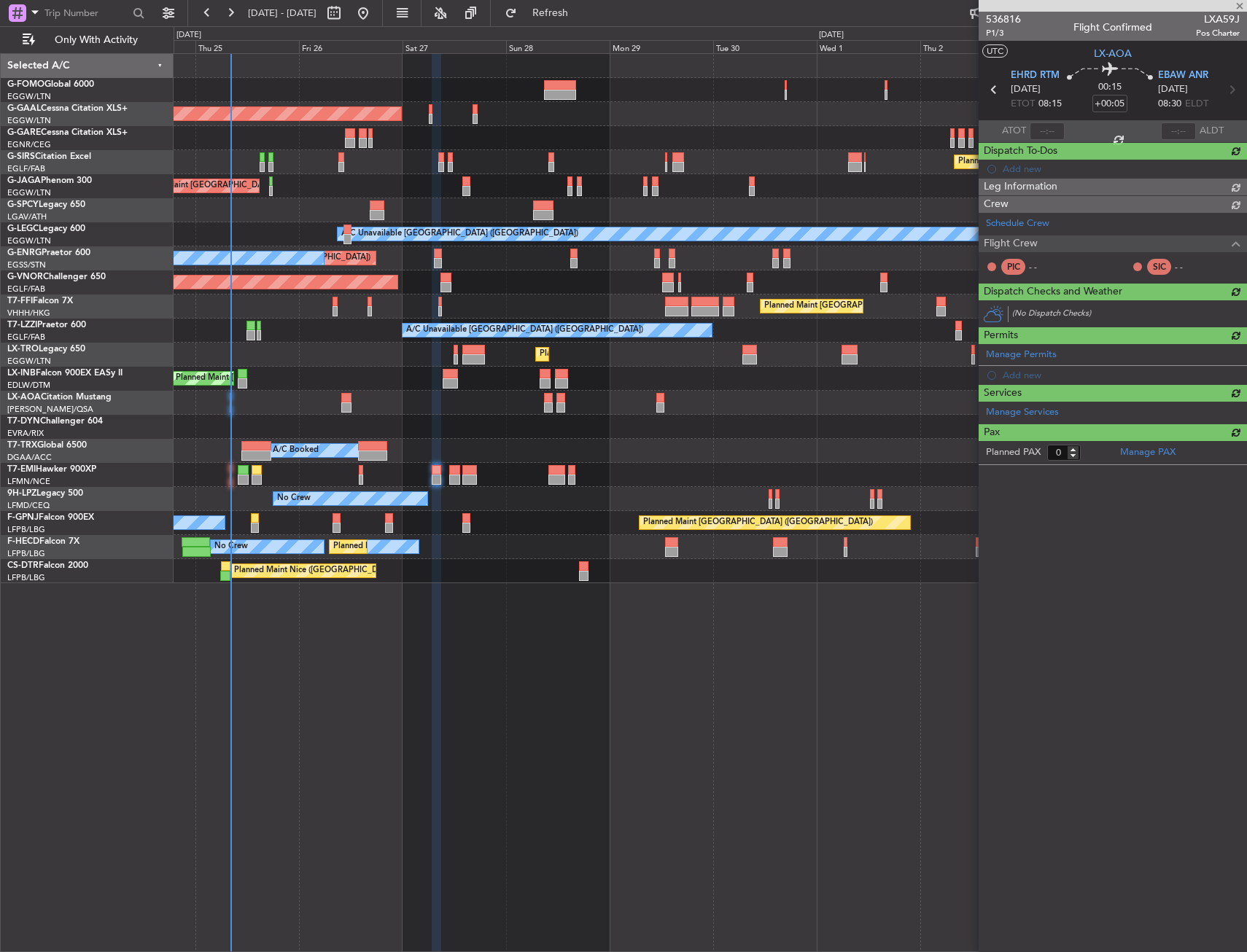
type input "-00:15"
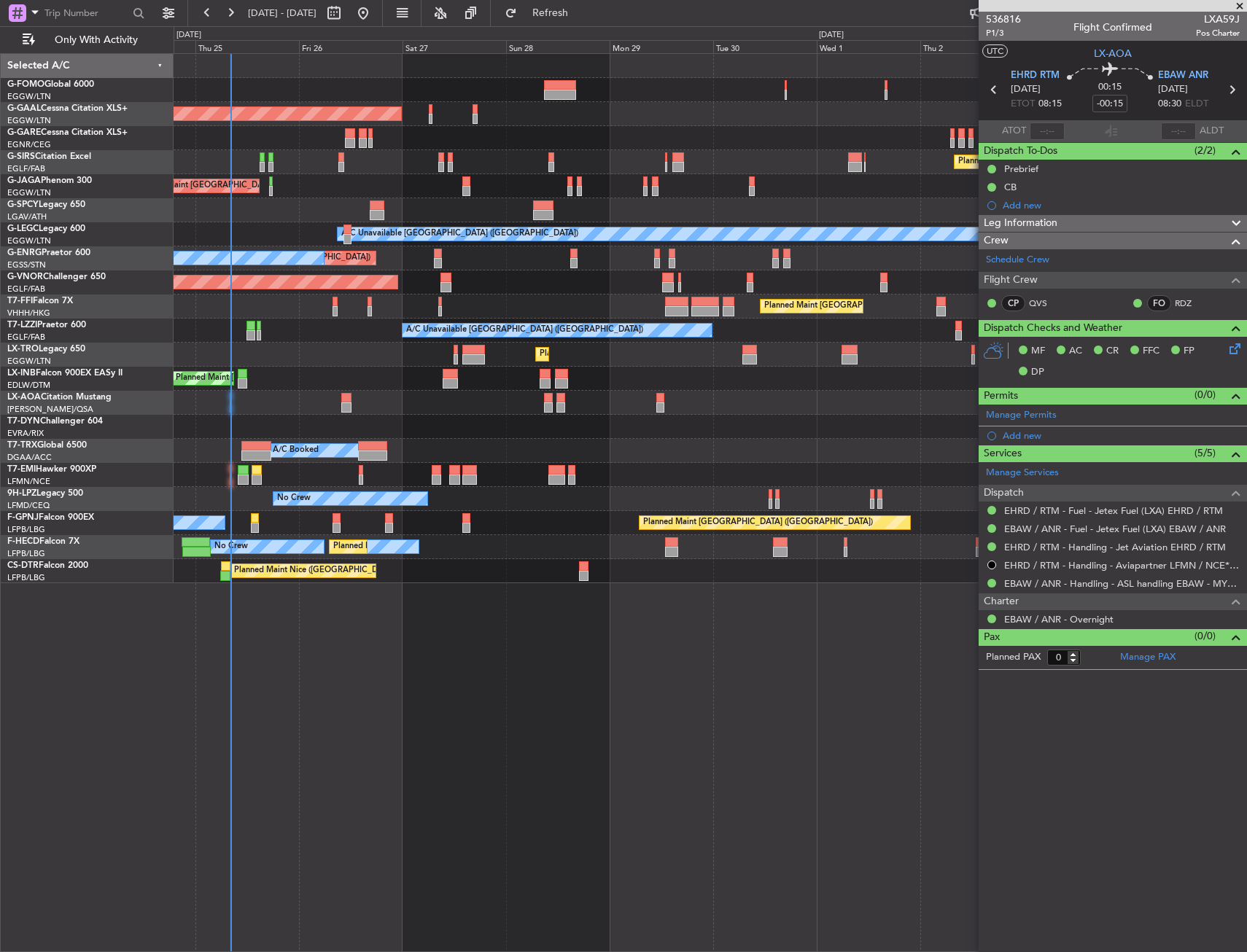
click at [1216, 22] on span "LXA59J" at bounding box center [1217, 19] width 44 height 15
copy span "LXA59J"
click at [657, 110] on div "Owner Planned Maint Dusseldorf" at bounding box center [709, 114] width 1073 height 24
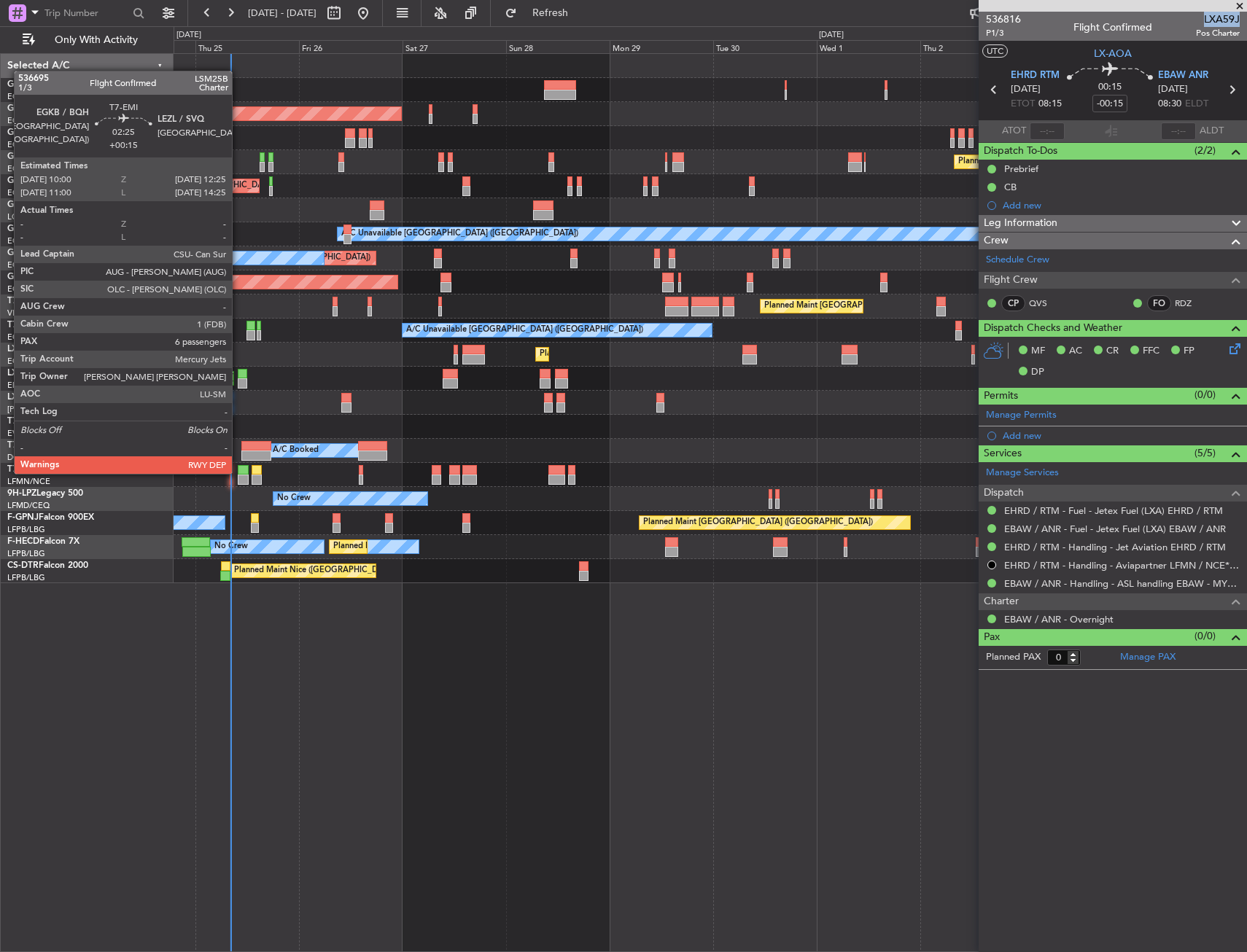
click at [238, 473] on div at bounding box center [243, 469] width 11 height 10
type input "+00:15"
type input "6"
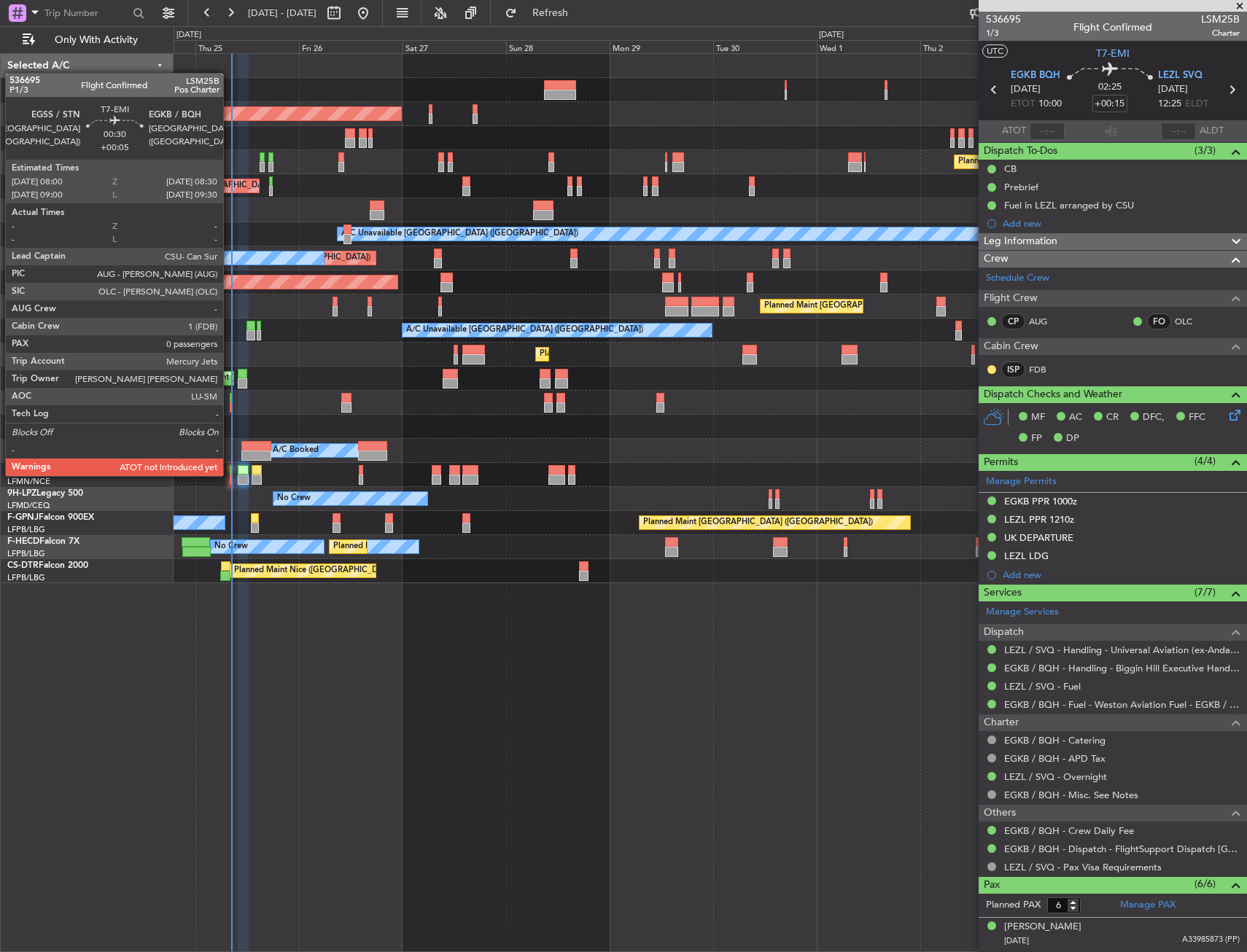
click at [229, 475] on div at bounding box center [230, 479] width 2 height 10
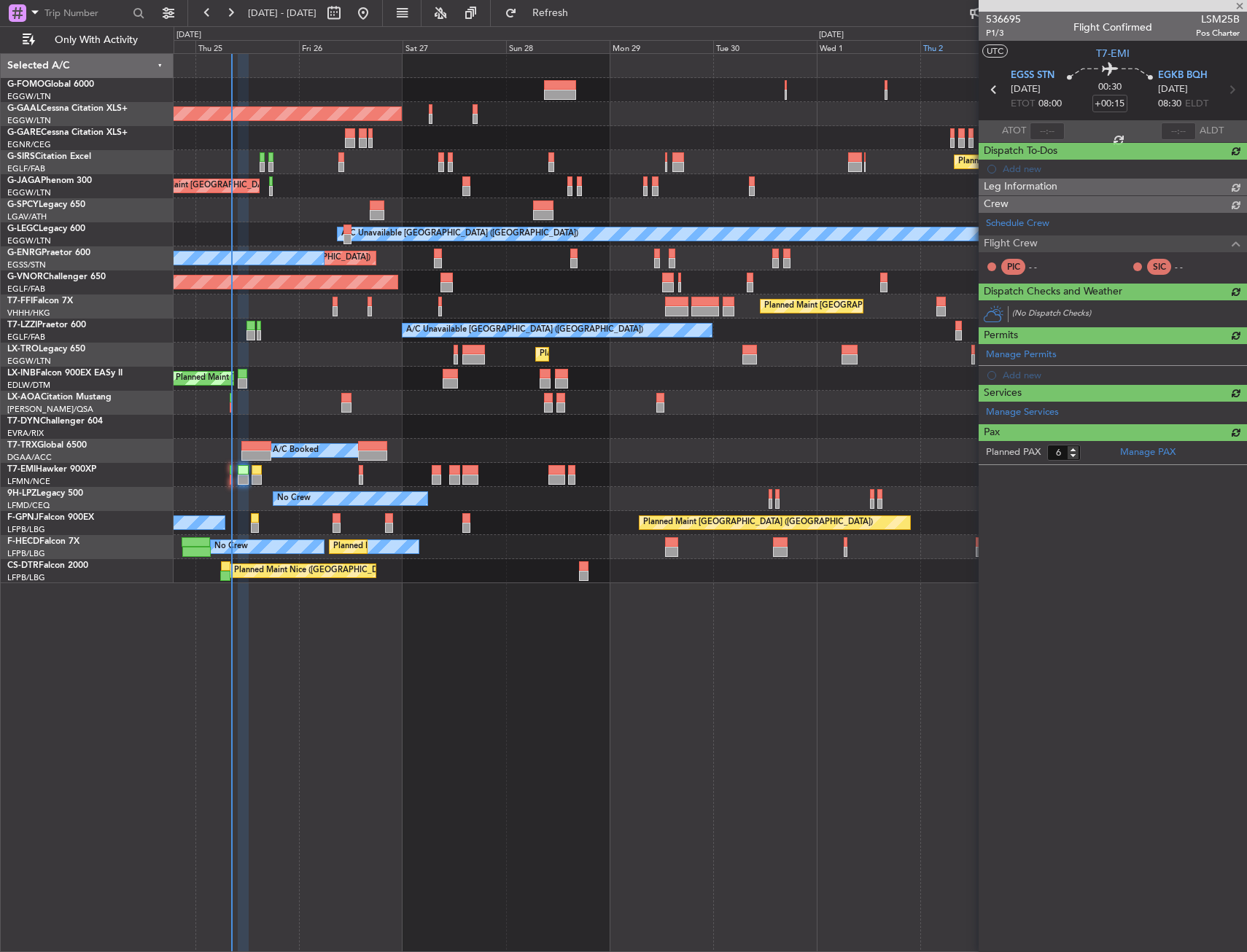
type input "+00:05"
type input "0"
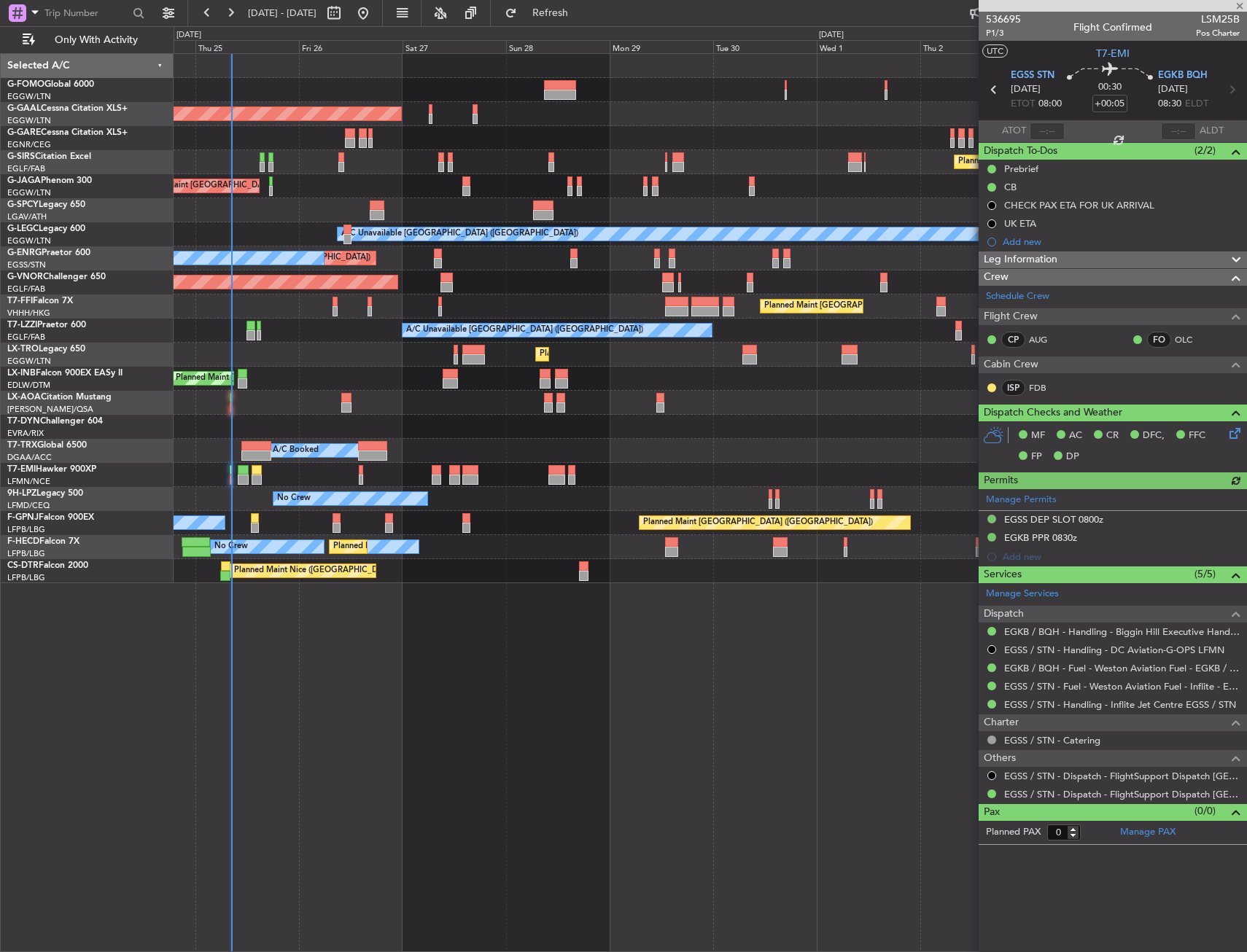
click at [1211, 26] on span "LSM25B" at bounding box center [1217, 19] width 44 height 15
copy span "LSM25B"
click at [228, 412] on div at bounding box center [709, 403] width 1073 height 24
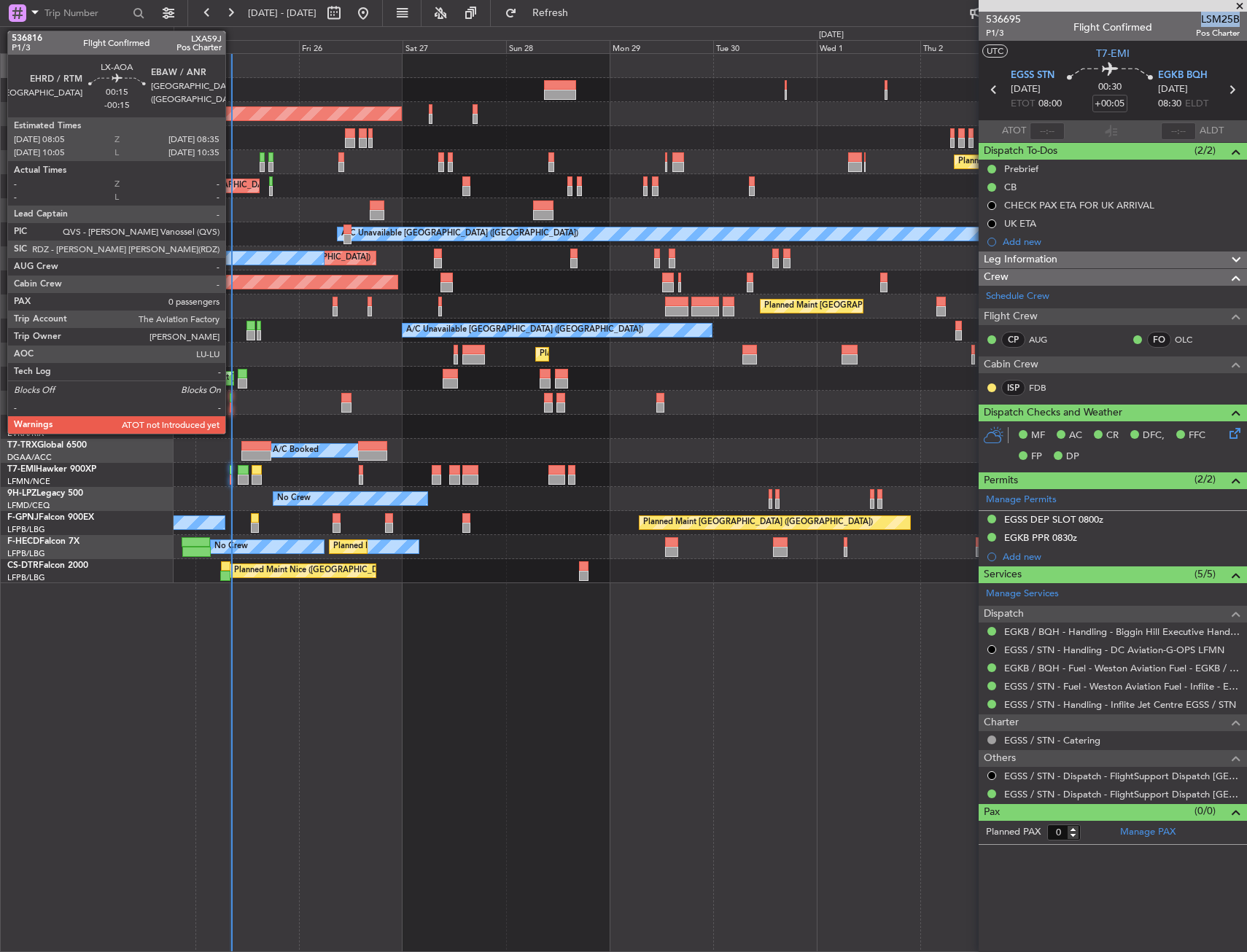
click at [232, 409] on div at bounding box center [230, 407] width 2 height 10
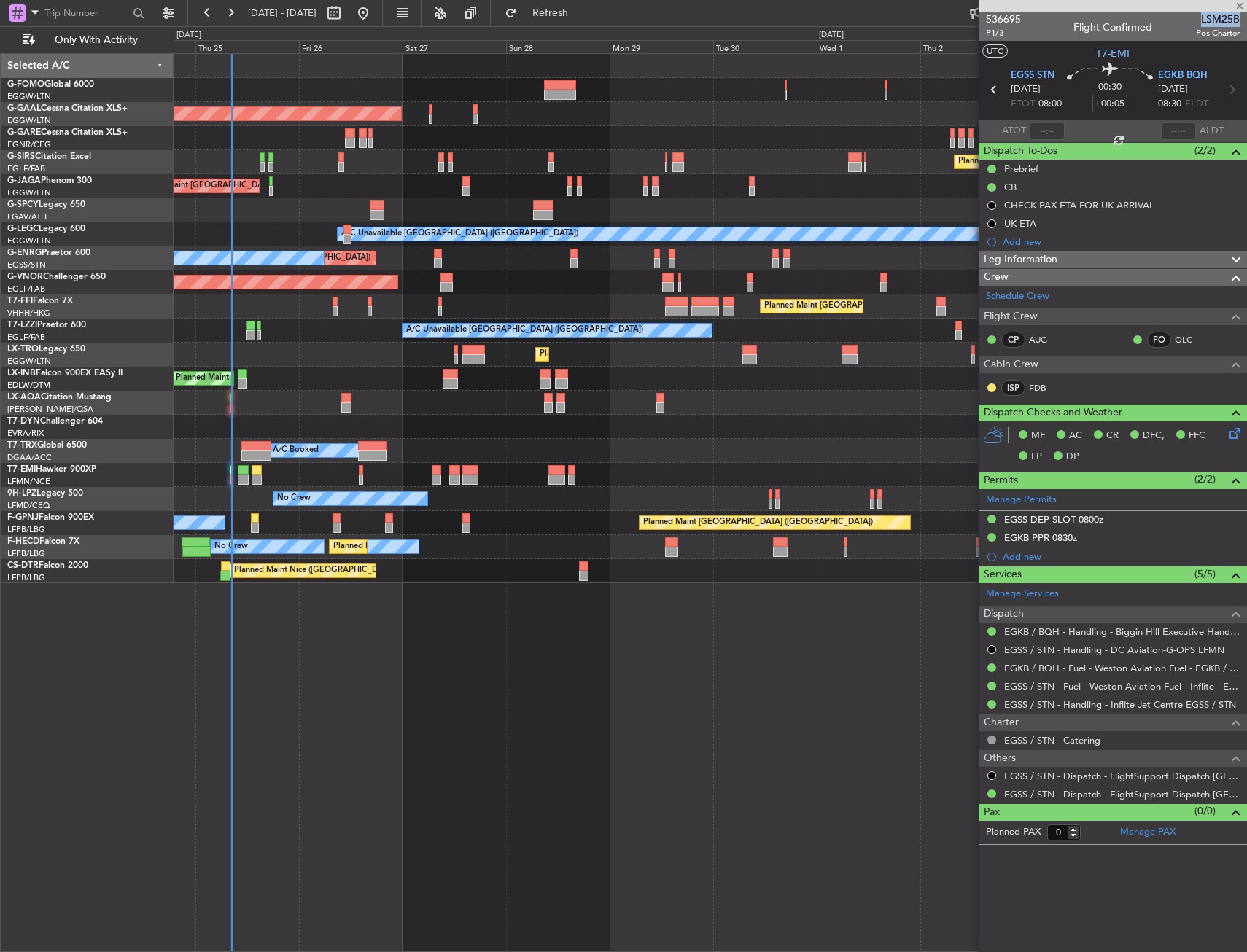
type input "-00:15"
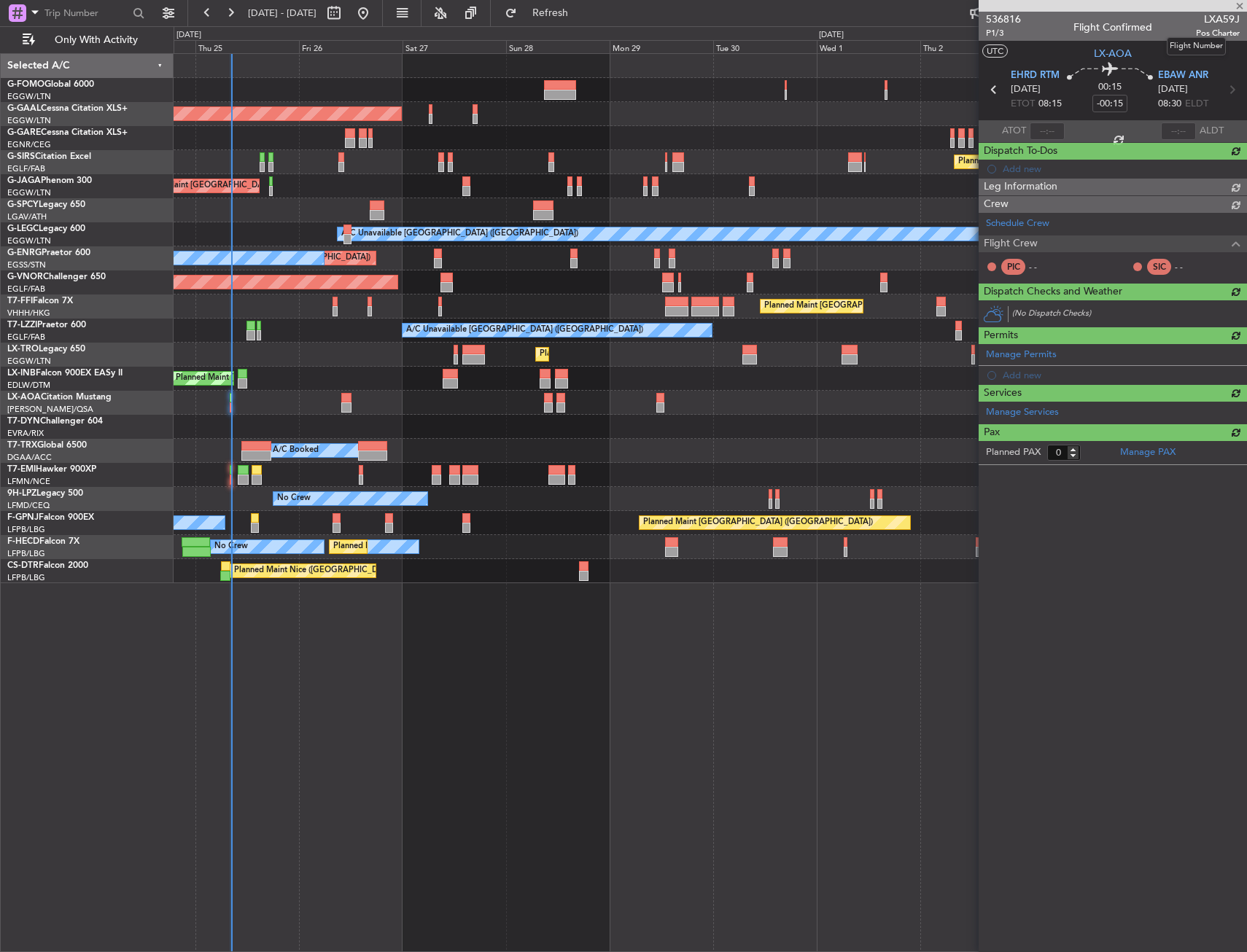
click at [1212, 20] on span "LXA59J" at bounding box center [1217, 19] width 44 height 15
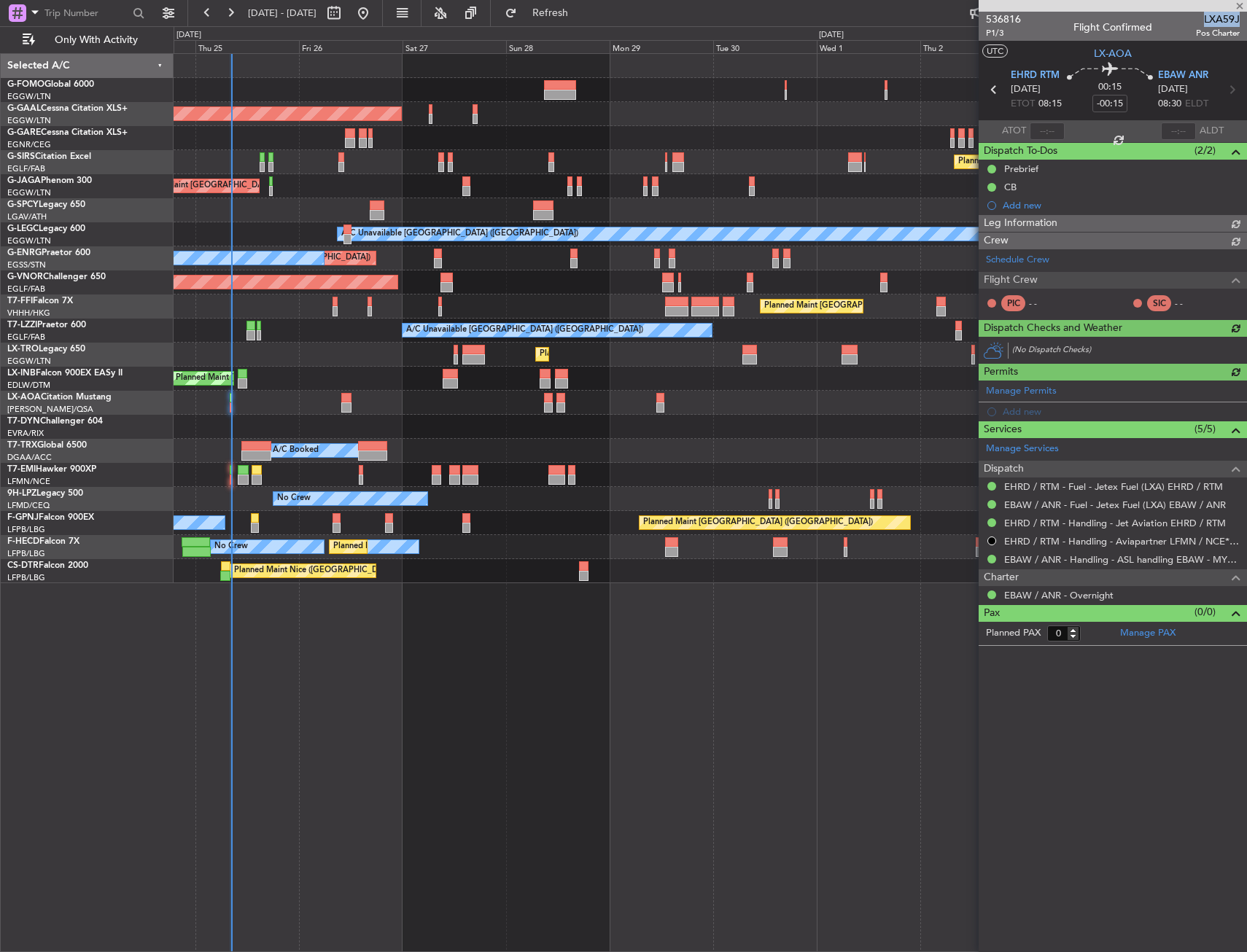
click at [1212, 20] on span "LXA59J" at bounding box center [1217, 19] width 44 height 15
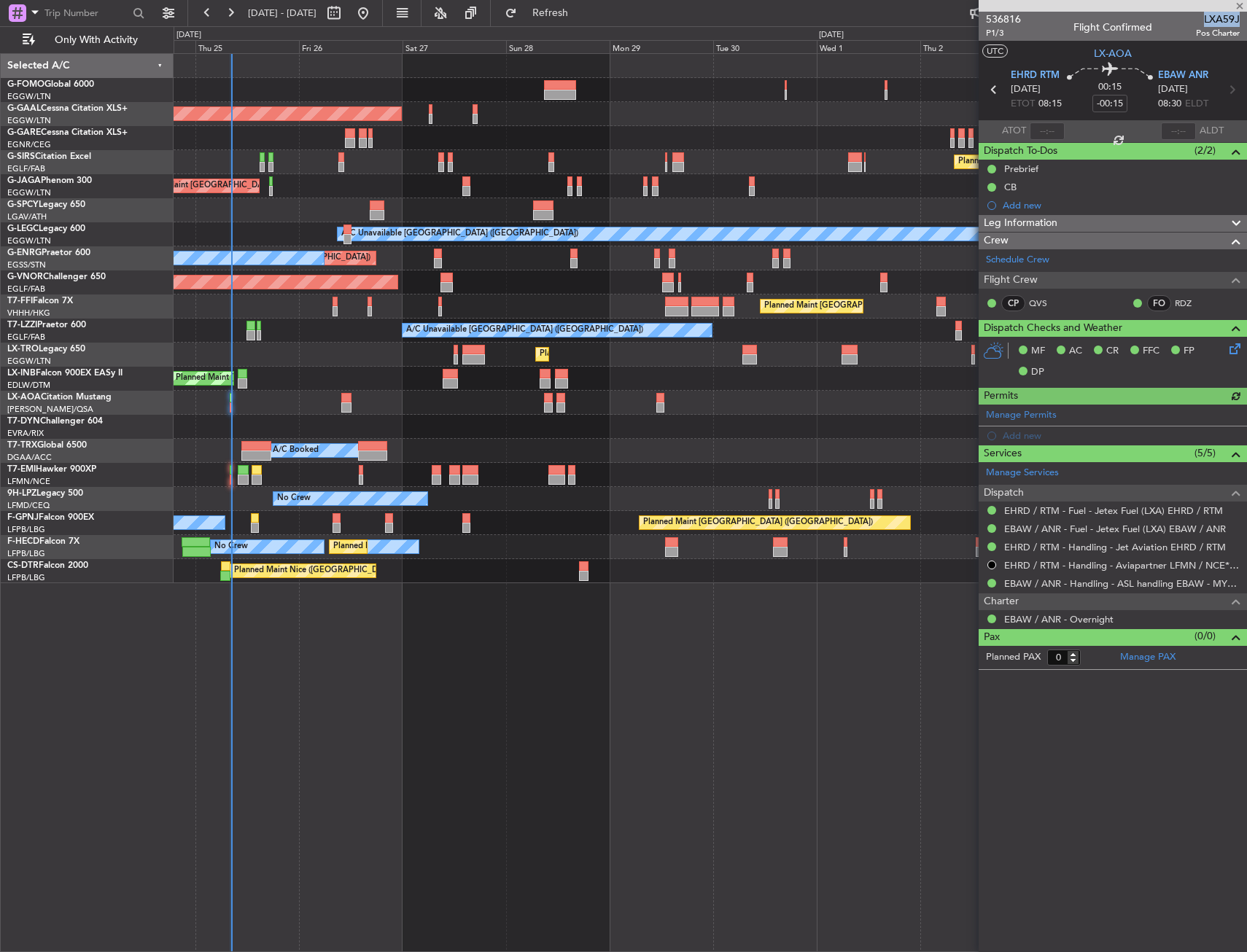
copy span "LXA59J"
click at [1045, 132] on input "text" at bounding box center [1046, 132] width 35 height 18
click at [1075, 114] on div "00:15 -00:15" at bounding box center [1110, 90] width 96 height 54
type input "08:21"
drag, startPoint x: 558, startPoint y: 12, endPoint x: 590, endPoint y: 30, distance: 36.7
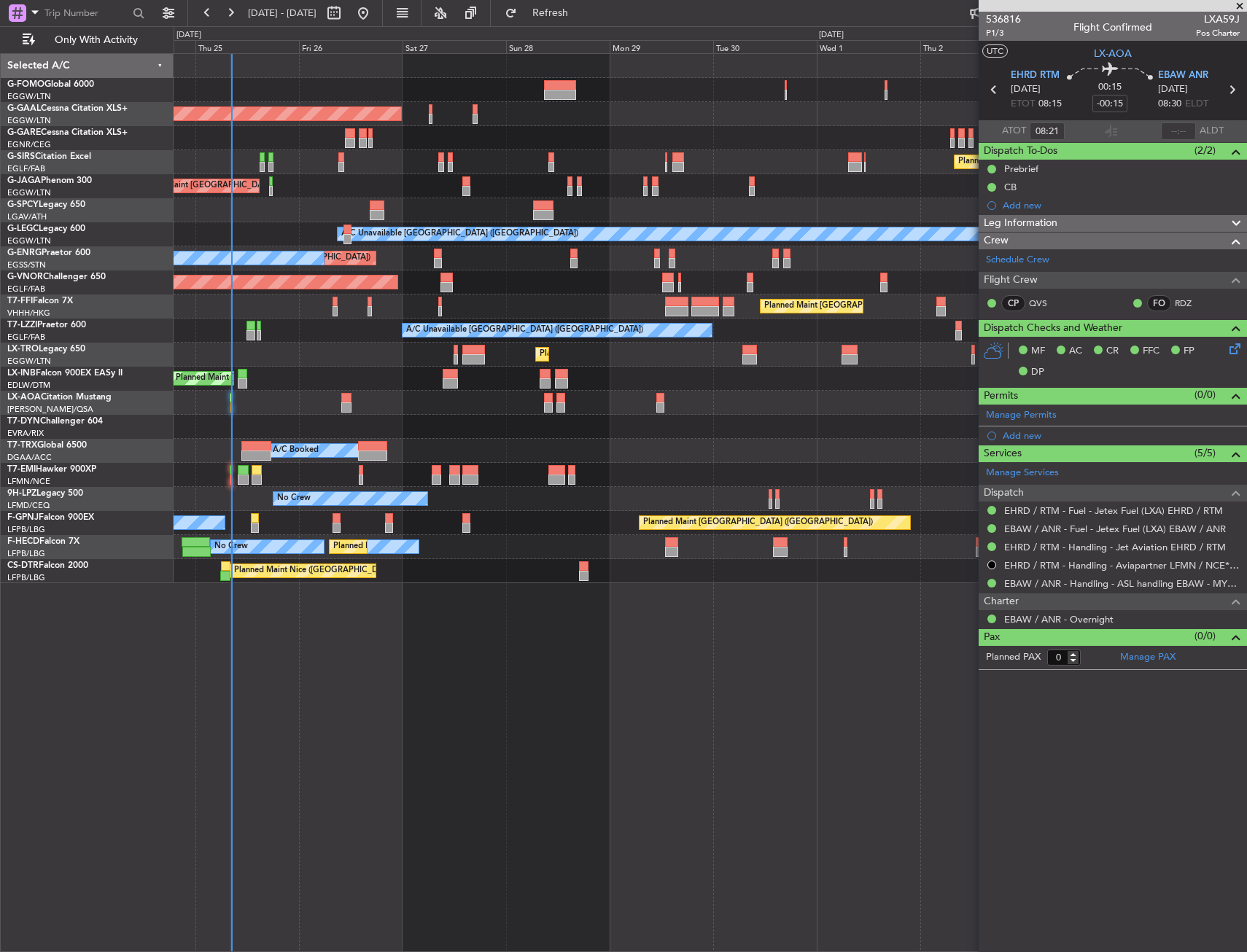
click at [558, 12] on button "Refresh" at bounding box center [541, 13] width 87 height 23
click at [506, 675] on div "Planned Maint London (Luton) Planned Maint Dusseldorf Owner Planned Maint Londo…" at bounding box center [710, 503] width 1074 height 900
click at [581, 19] on span "Refresh" at bounding box center [550, 12] width 61 height 10
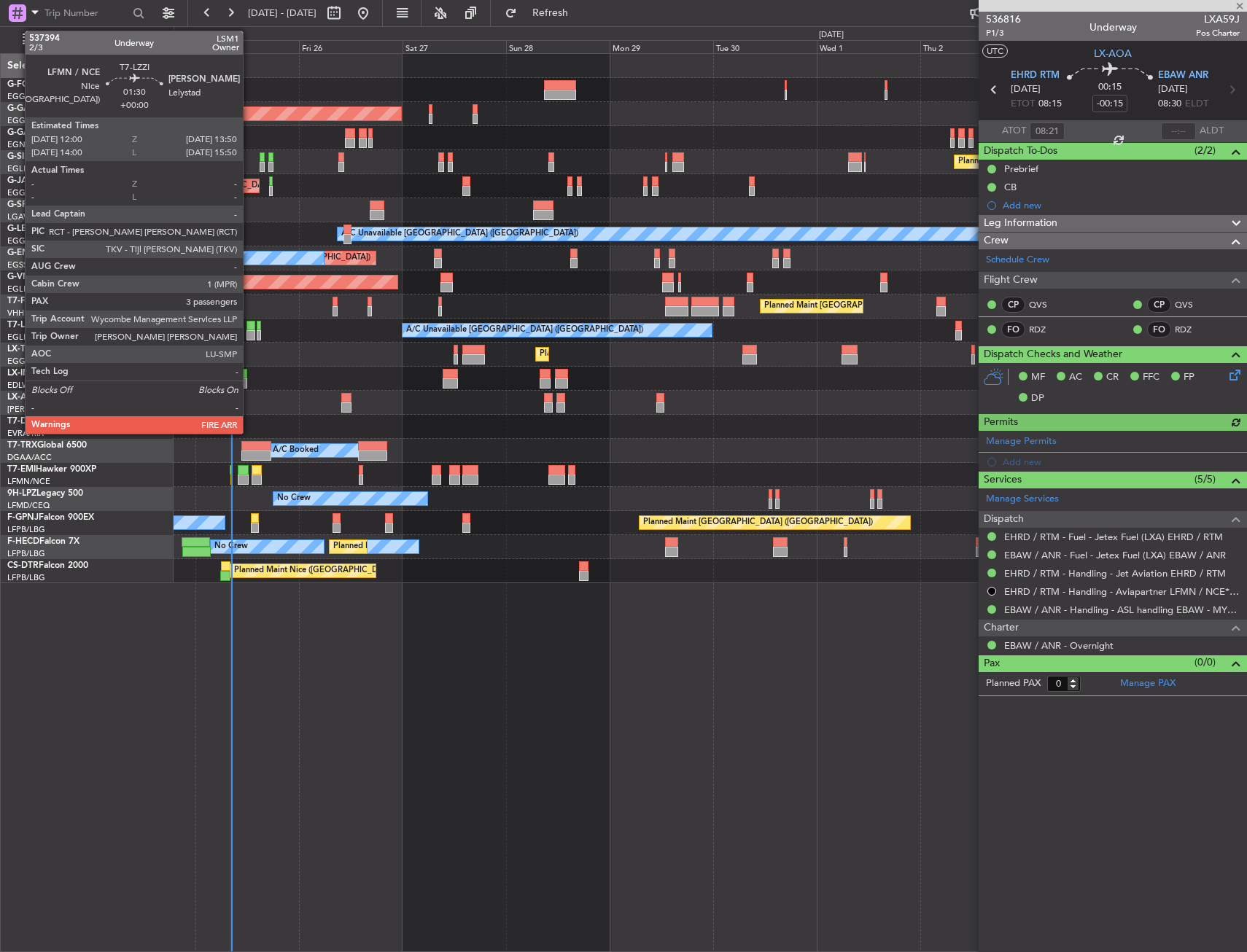
click at [250, 324] on div at bounding box center [250, 325] width 8 height 10
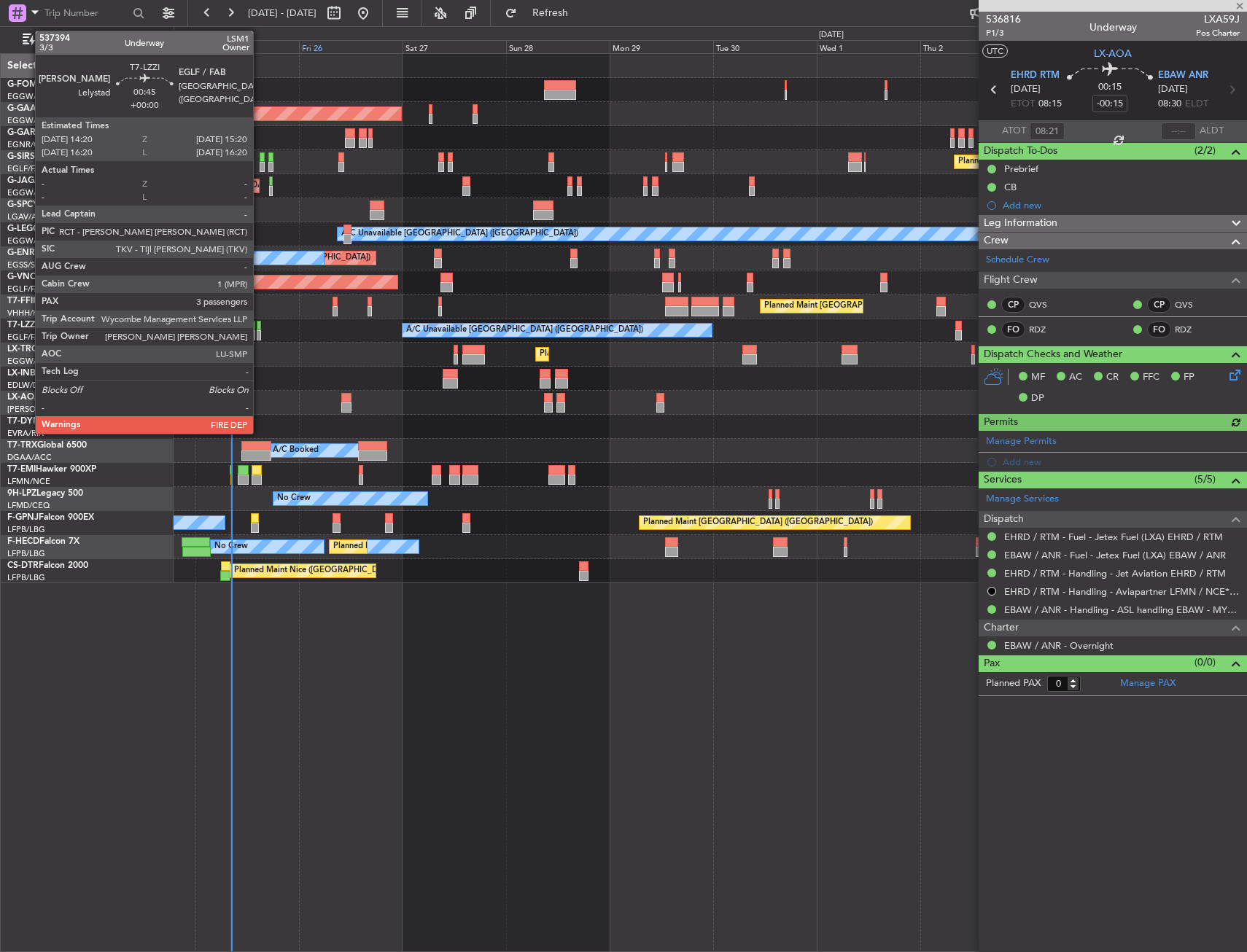
type input "3"
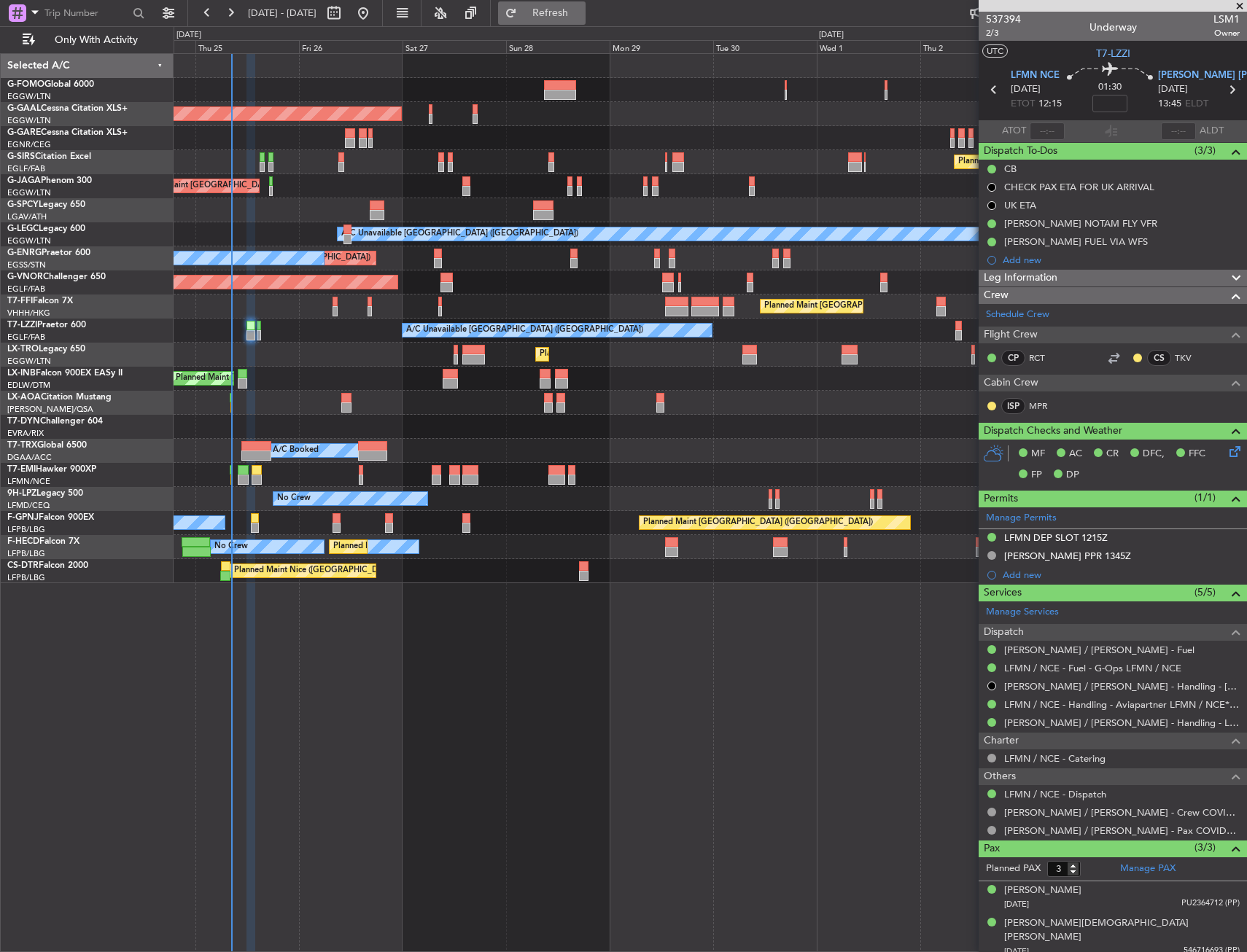
click at [586, 4] on button "Refresh" at bounding box center [541, 13] width 87 height 23
click at [581, 11] on span "Refresh" at bounding box center [550, 12] width 61 height 10
click at [1051, 403] on link "MPR" at bounding box center [1045, 406] width 33 height 13
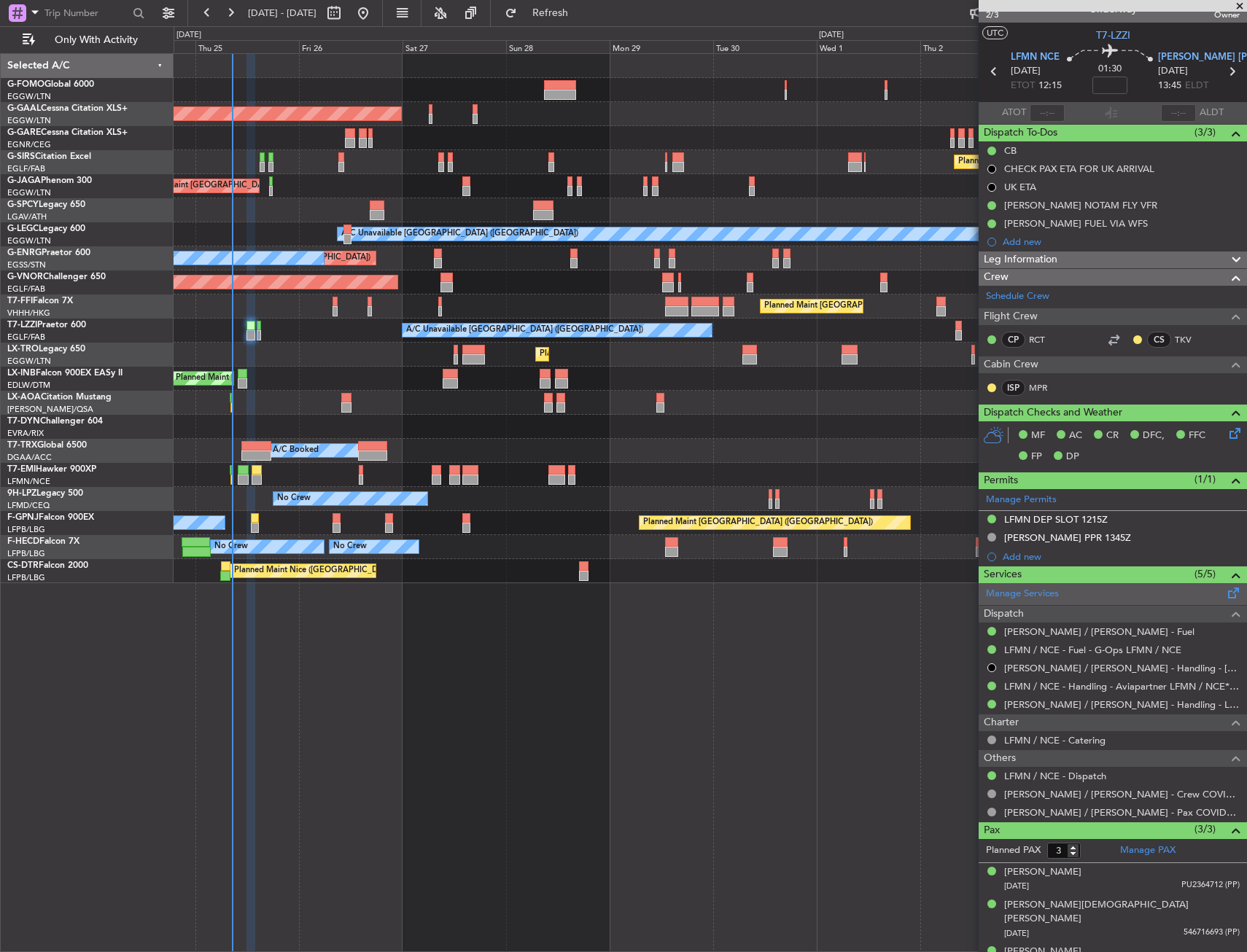
scroll to position [27, 0]
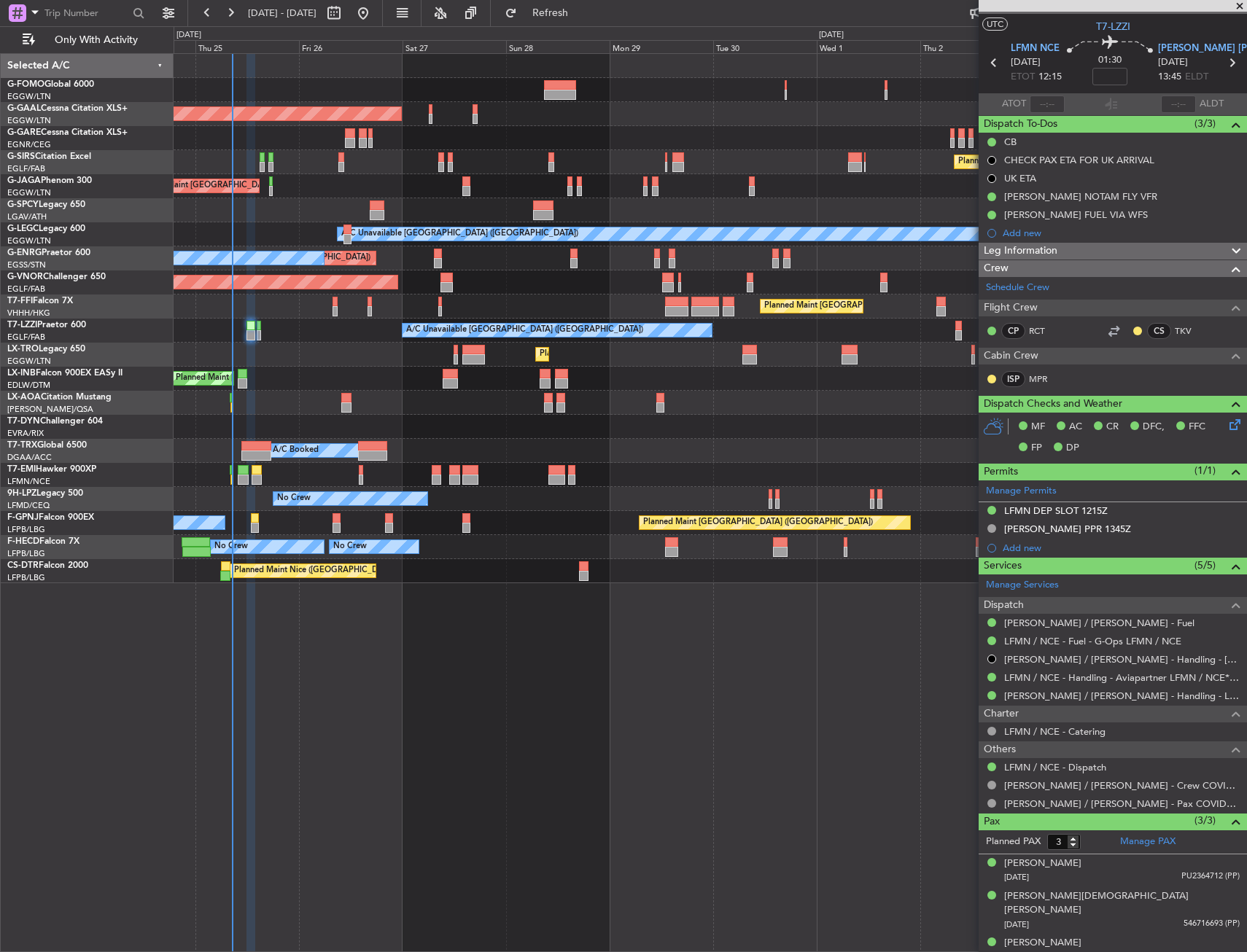
click at [486, 733] on div "Planned Maint London (Luton) Planned Maint Dusseldorf Owner Planned Maint Londo…" at bounding box center [710, 503] width 1074 height 900
click at [574, 15] on span "Refresh" at bounding box center [550, 12] width 61 height 10
click at [1037, 380] on link "MPR" at bounding box center [1045, 379] width 33 height 13
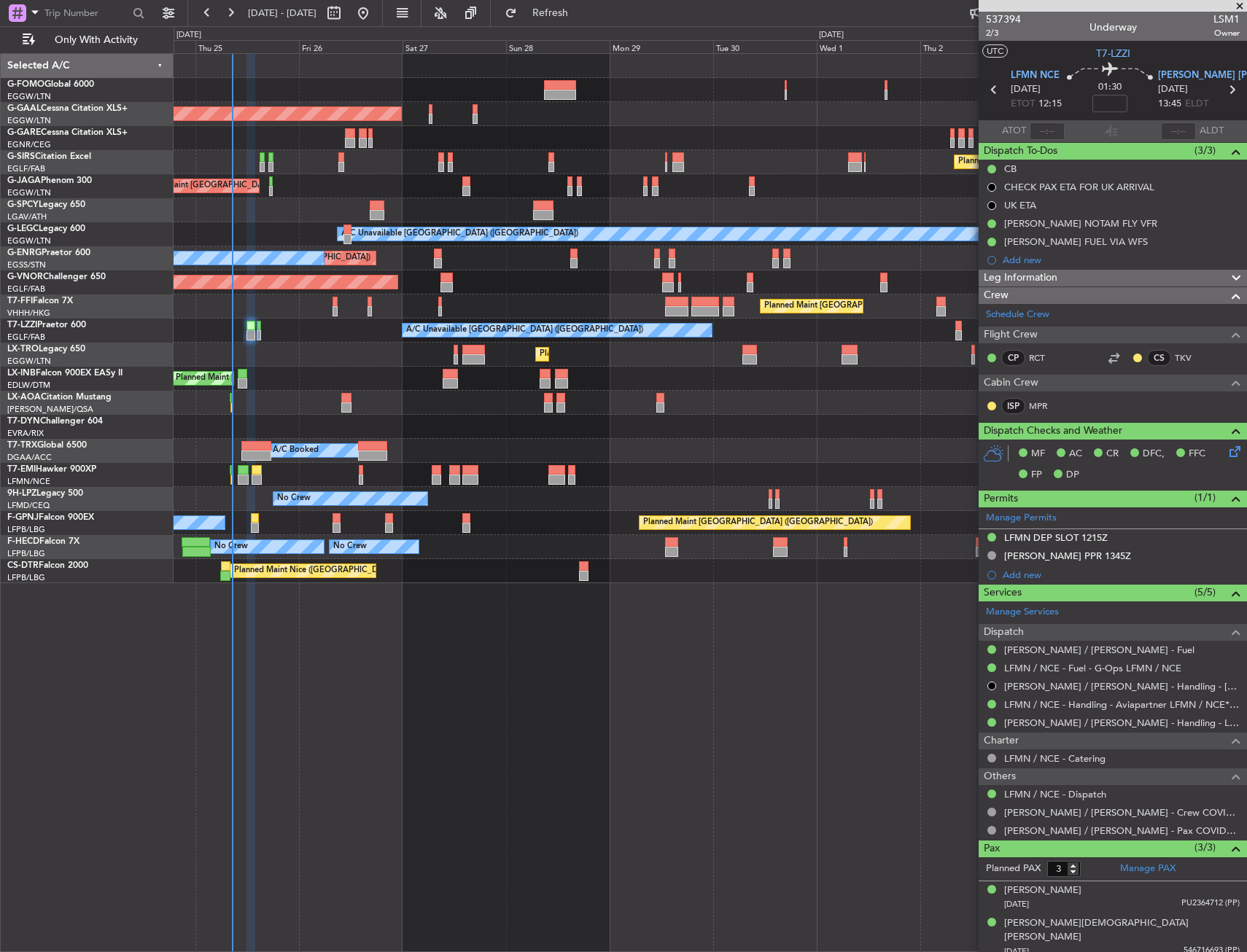
click at [524, 668] on div "Planned Maint London (Luton) Planned Maint Dusseldorf Owner Planned Maint Londo…" at bounding box center [710, 503] width 1074 height 900
click at [581, 13] on span "Refresh" at bounding box center [550, 12] width 61 height 10
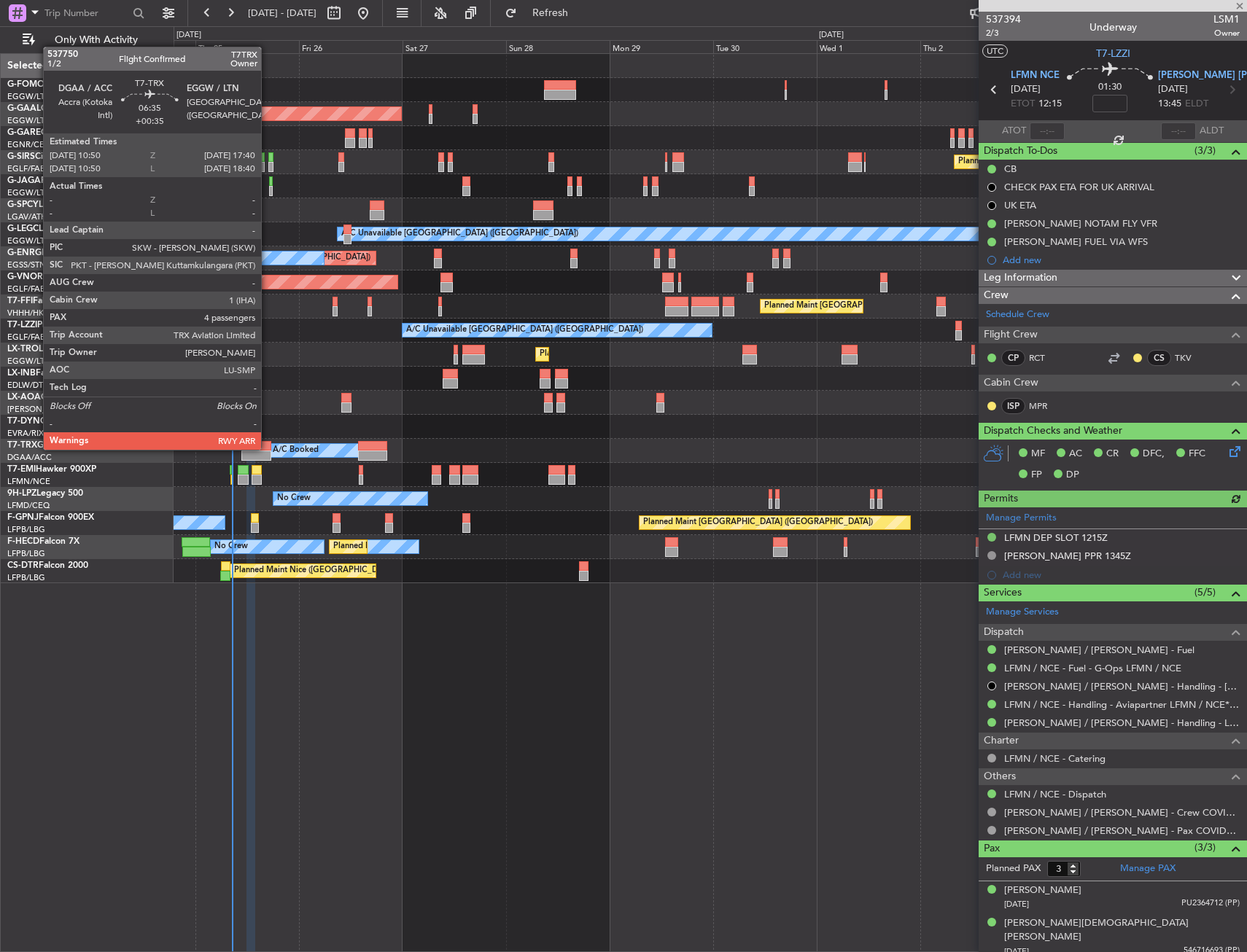
click at [268, 449] on div at bounding box center [257, 445] width 30 height 10
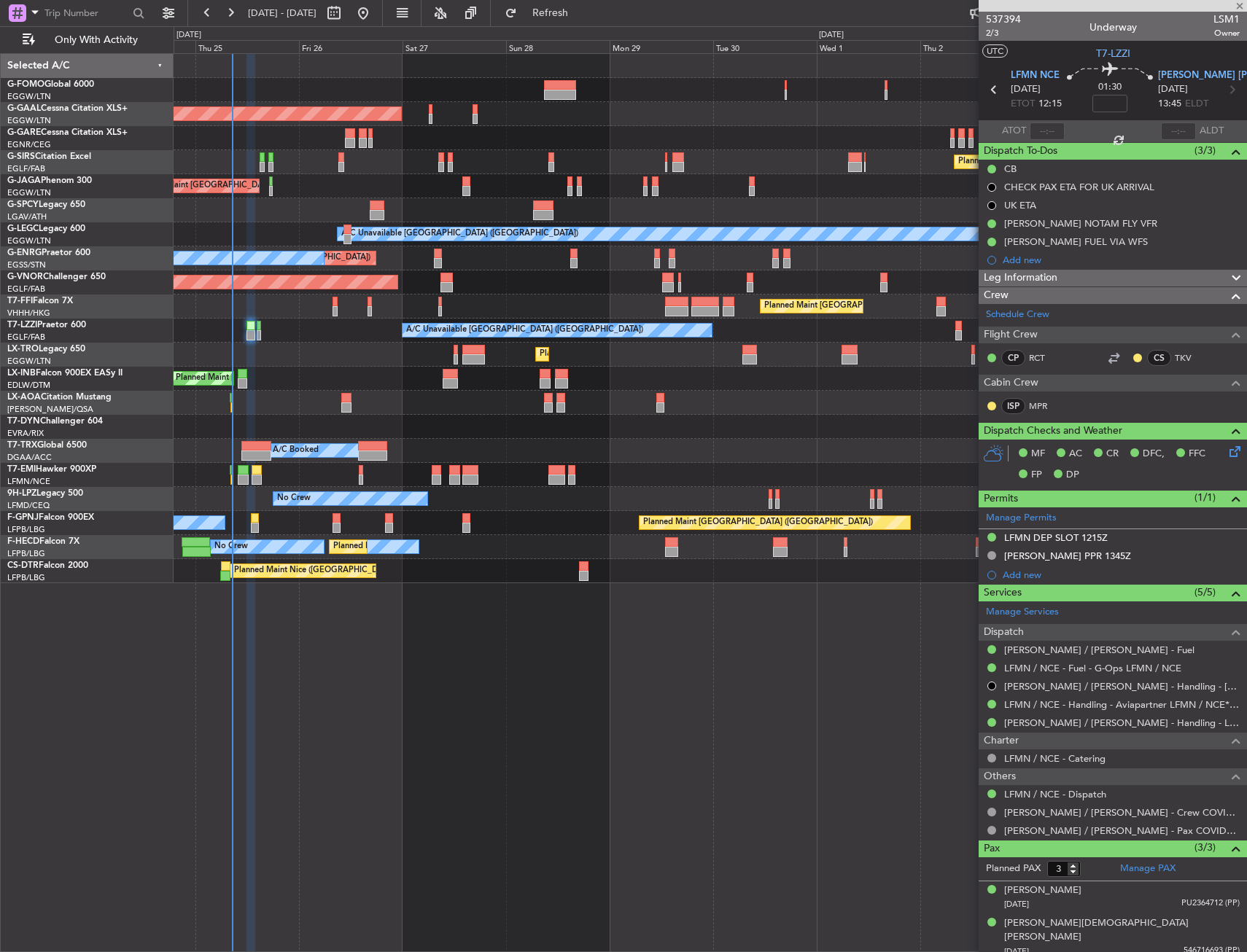
type input "+00:35"
type input "4"
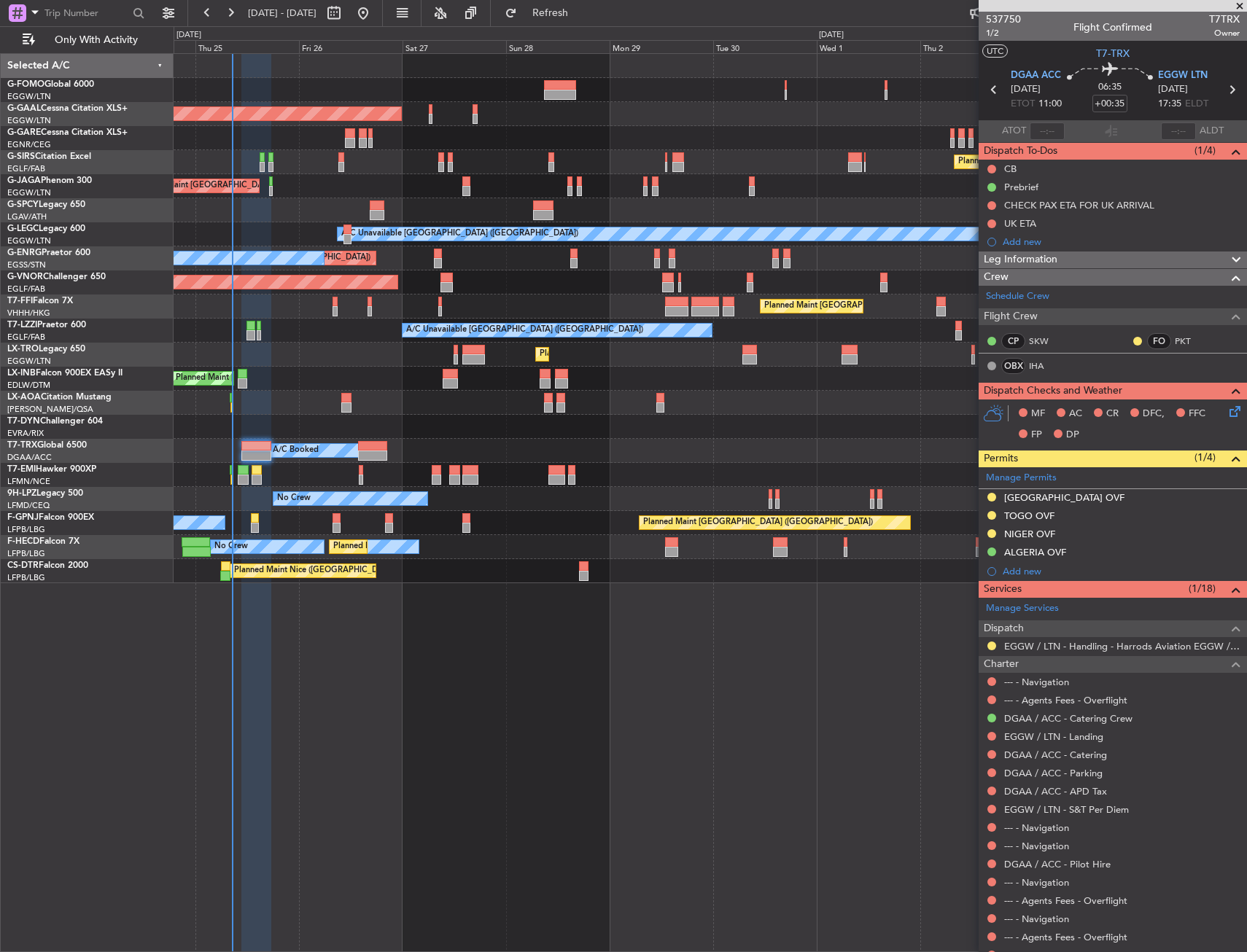
click at [278, 216] on div at bounding box center [709, 210] width 1073 height 24
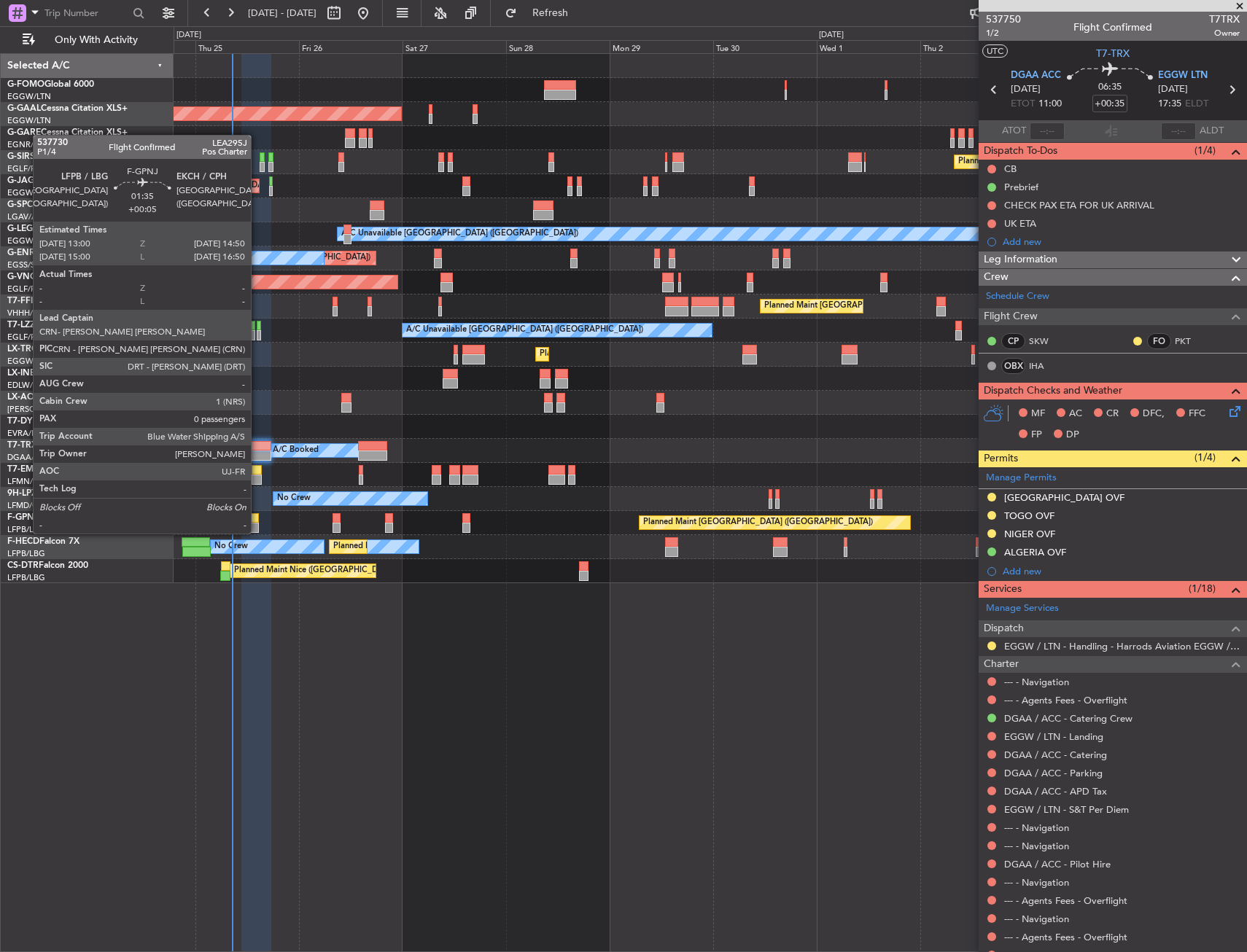
click at [257, 520] on div at bounding box center [254, 518] width 8 height 10
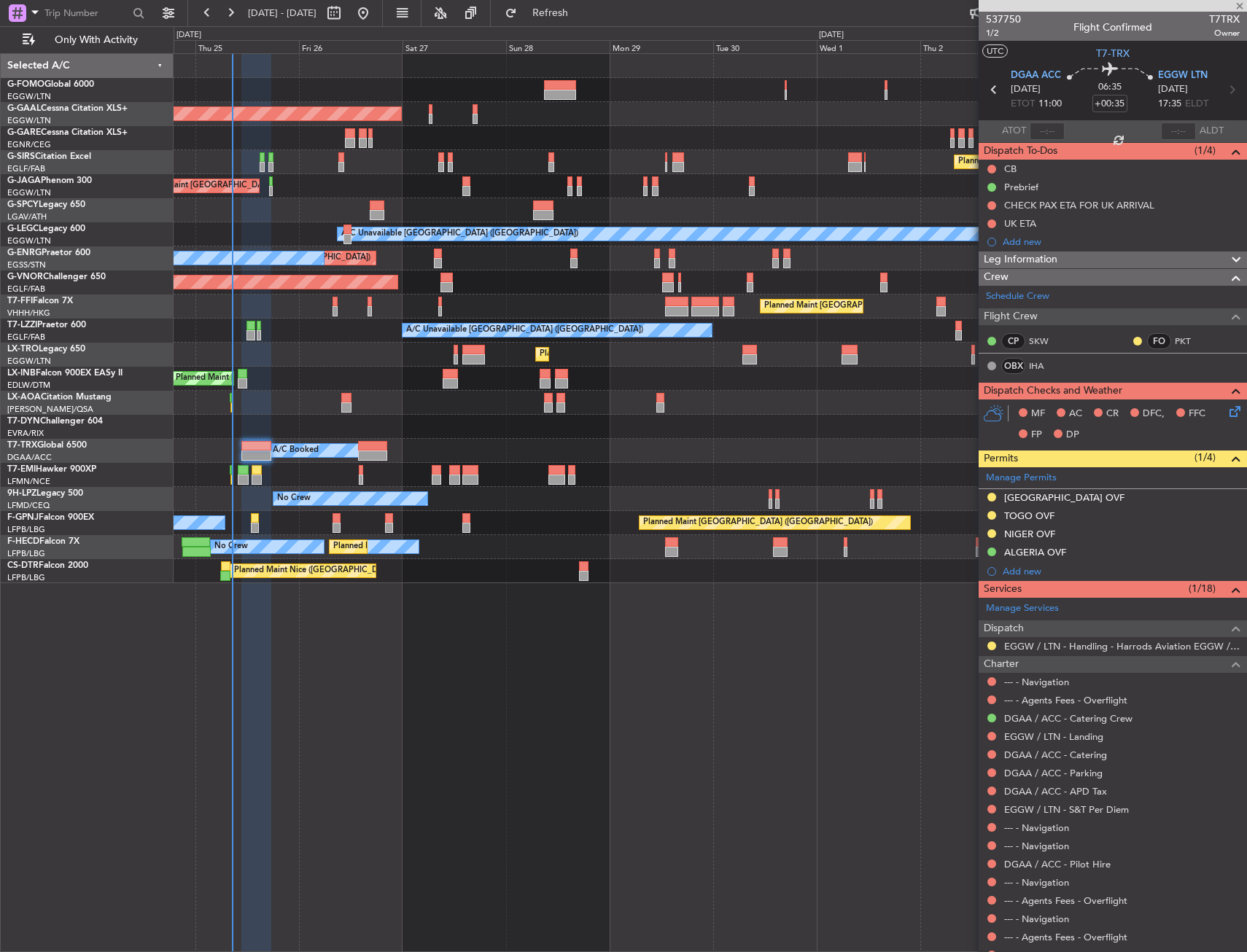
click at [311, 371] on div "Planned Maint [GEOGRAPHIC_DATA] ([GEOGRAPHIC_DATA])" at bounding box center [709, 379] width 1073 height 24
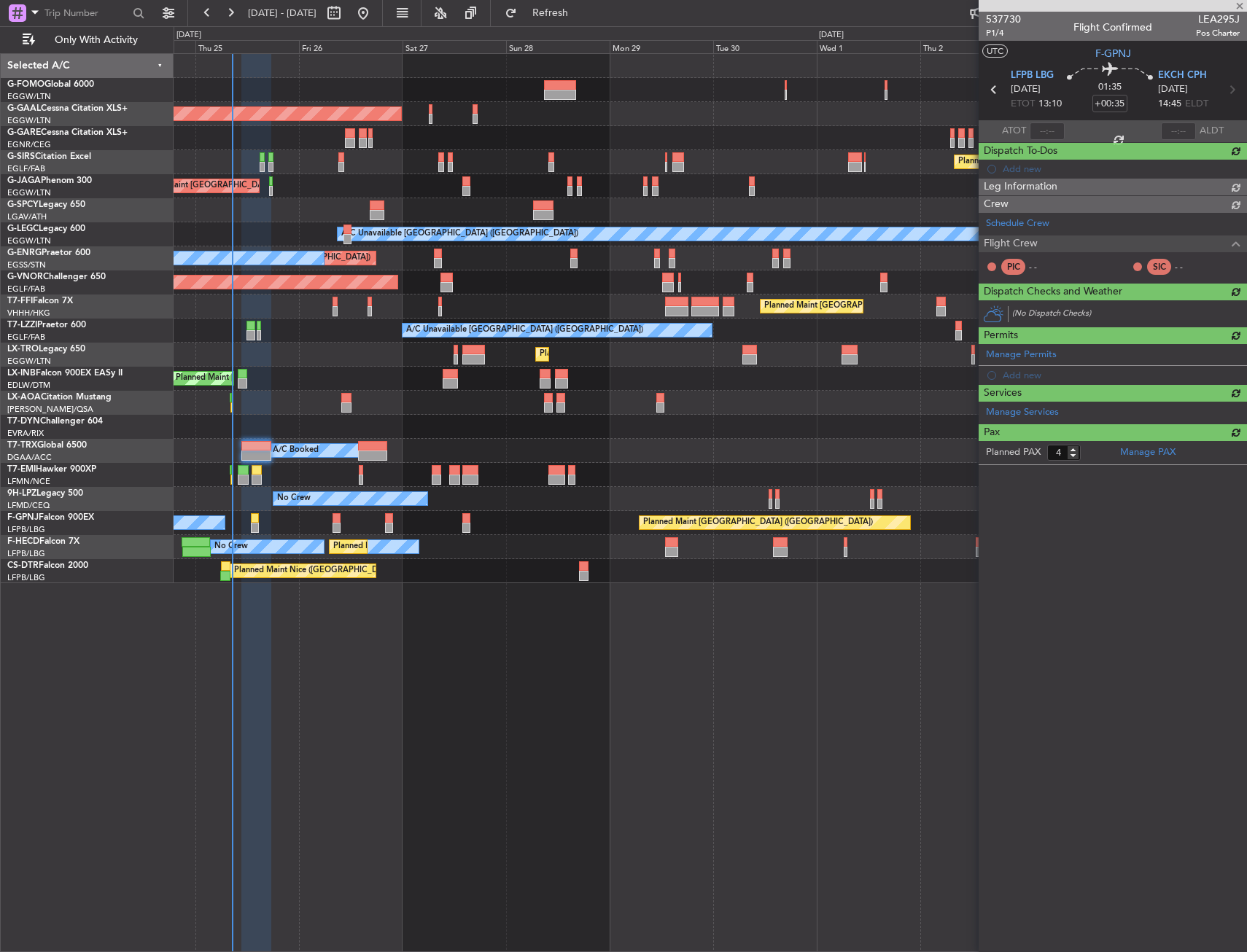
type input "+00:05"
type input "0"
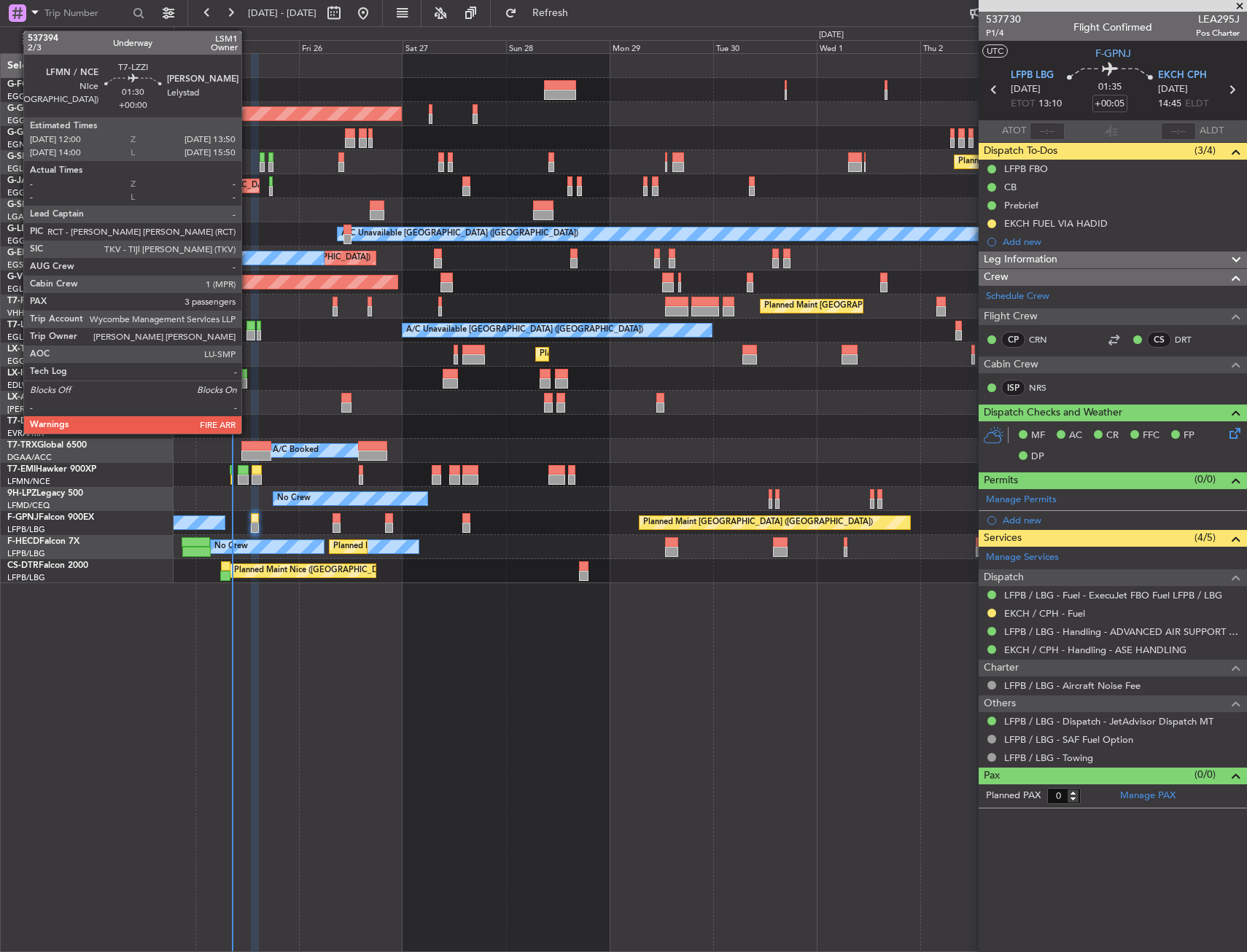
click at [248, 331] on div at bounding box center [250, 335] width 8 height 10
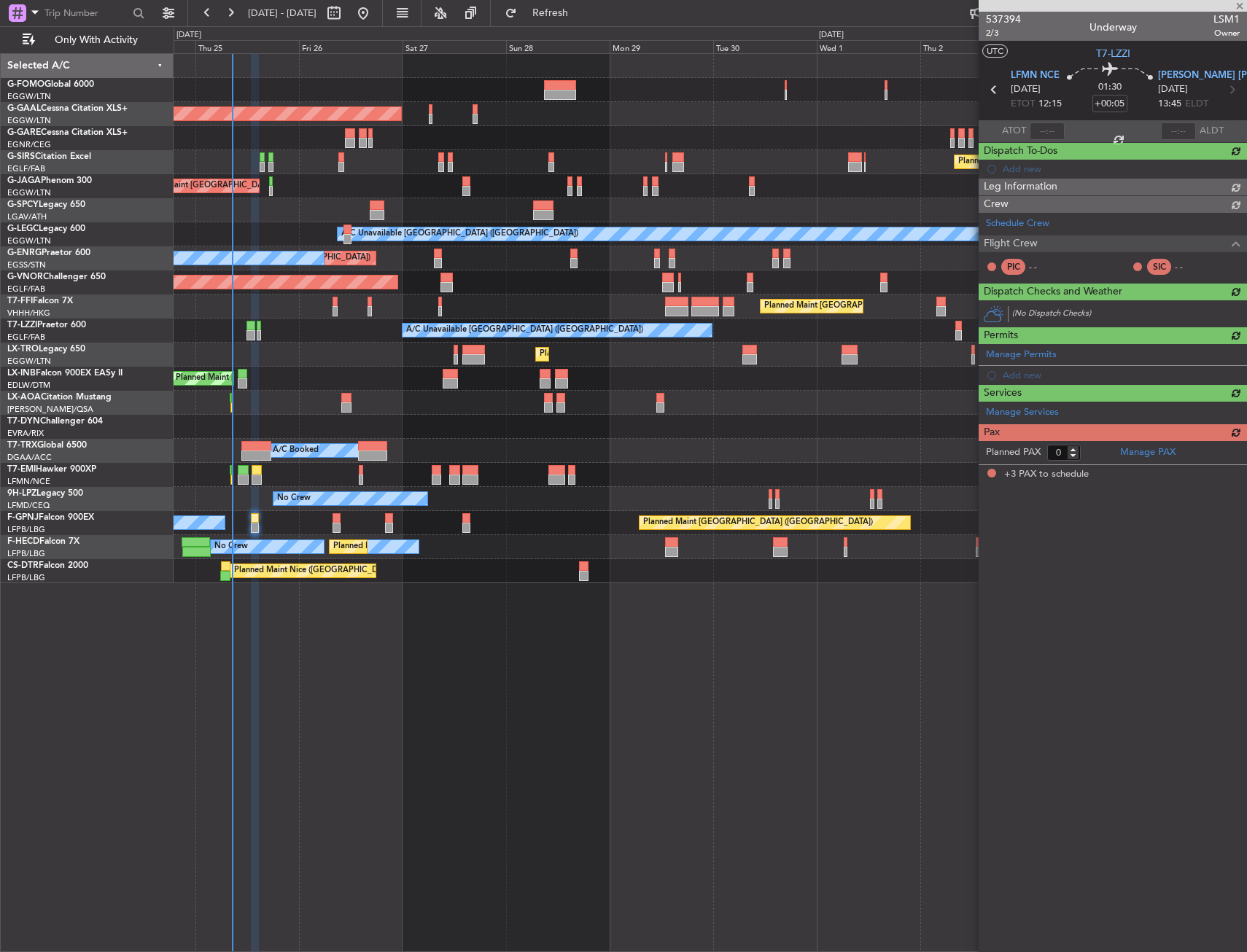
type input "3"
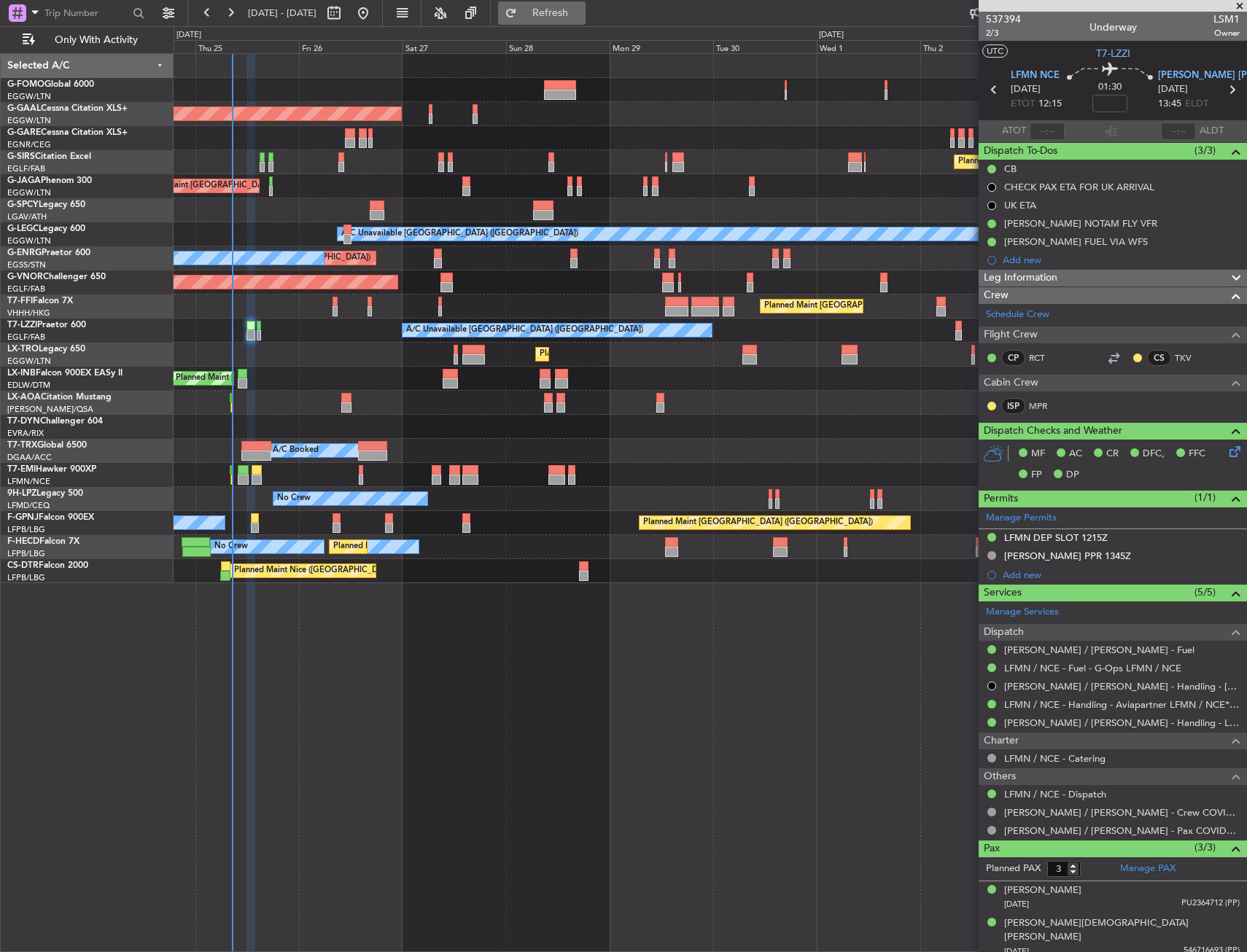
click at [581, 10] on span "Refresh" at bounding box center [550, 12] width 61 height 10
click at [1227, 451] on icon at bounding box center [1232, 449] width 12 height 12
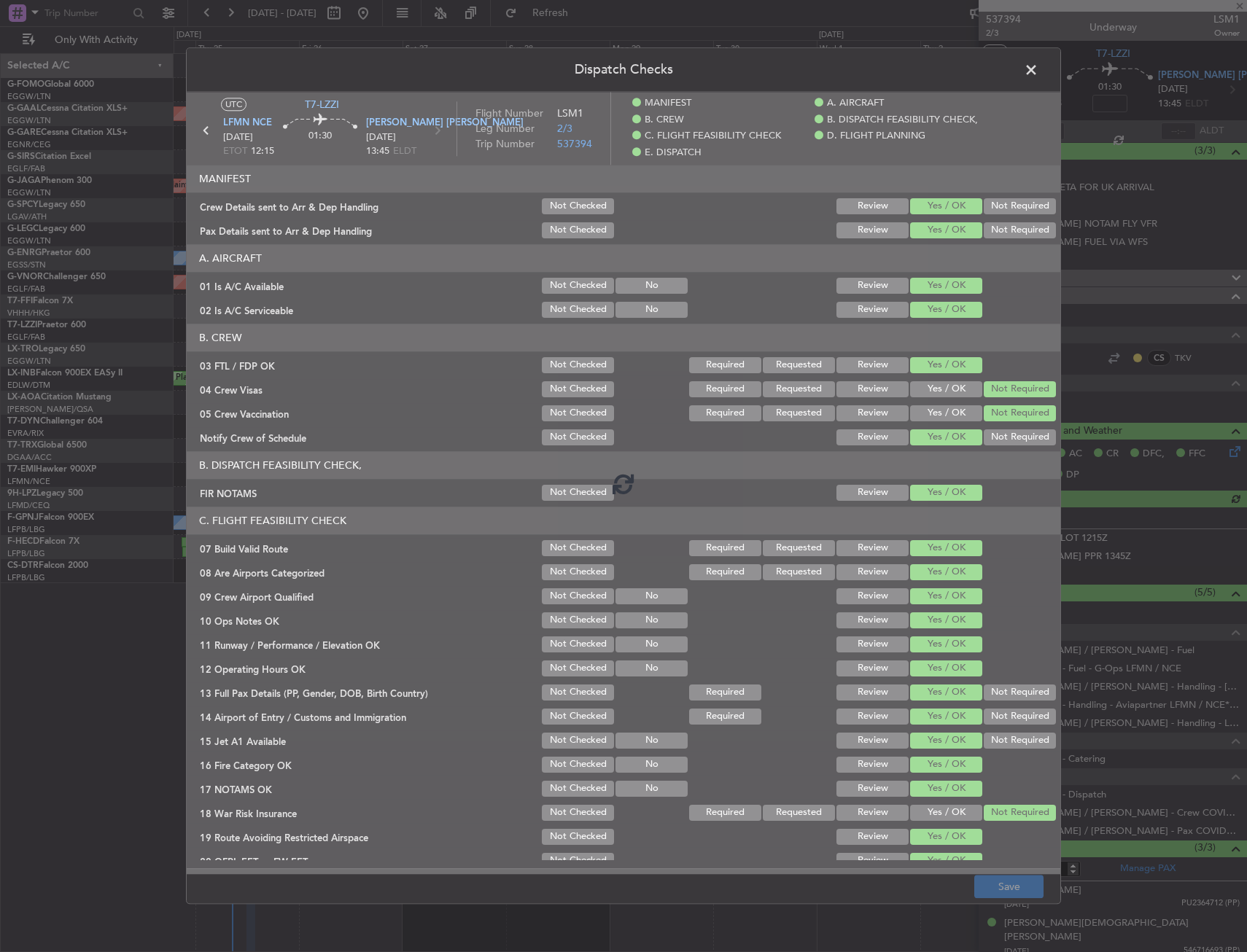
click at [237, 367] on div at bounding box center [623, 483] width 874 height 782
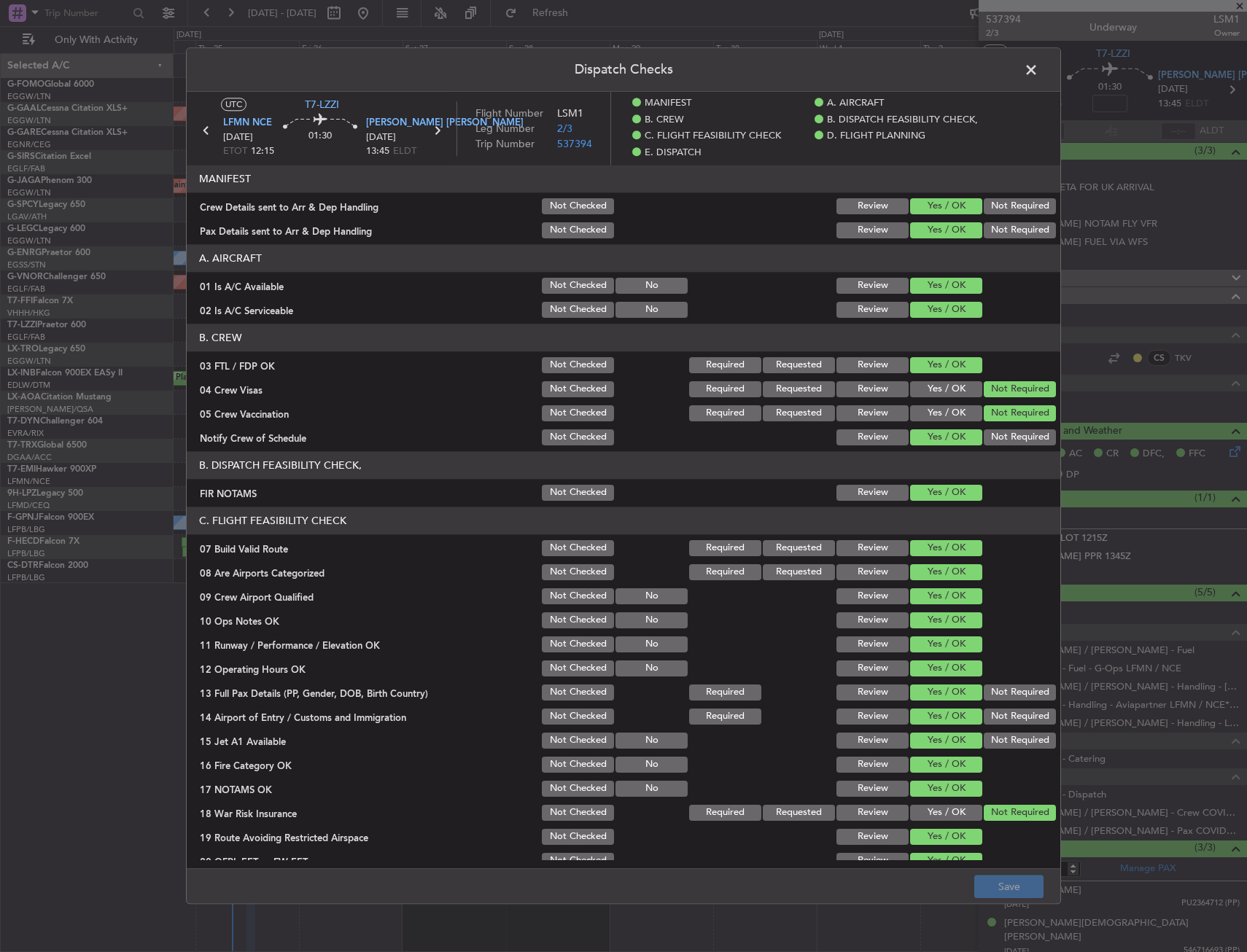
click at [237, 367] on div "03 FTL / FDP OK" at bounding box center [363, 365] width 353 height 14
click at [1038, 70] on span at bounding box center [1038, 73] width 0 height 29
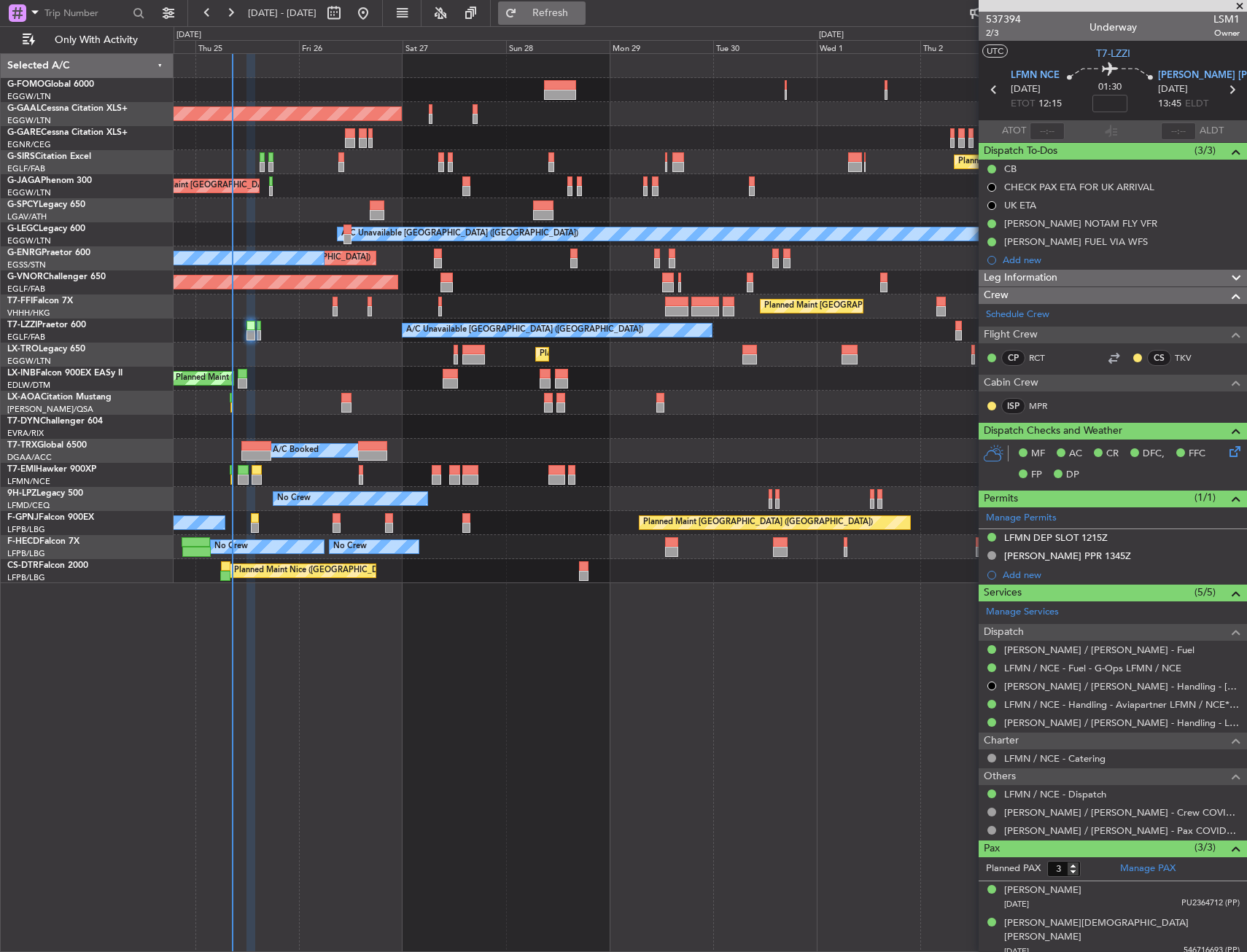
click at [554, 19] on button "Refresh" at bounding box center [541, 13] width 87 height 23
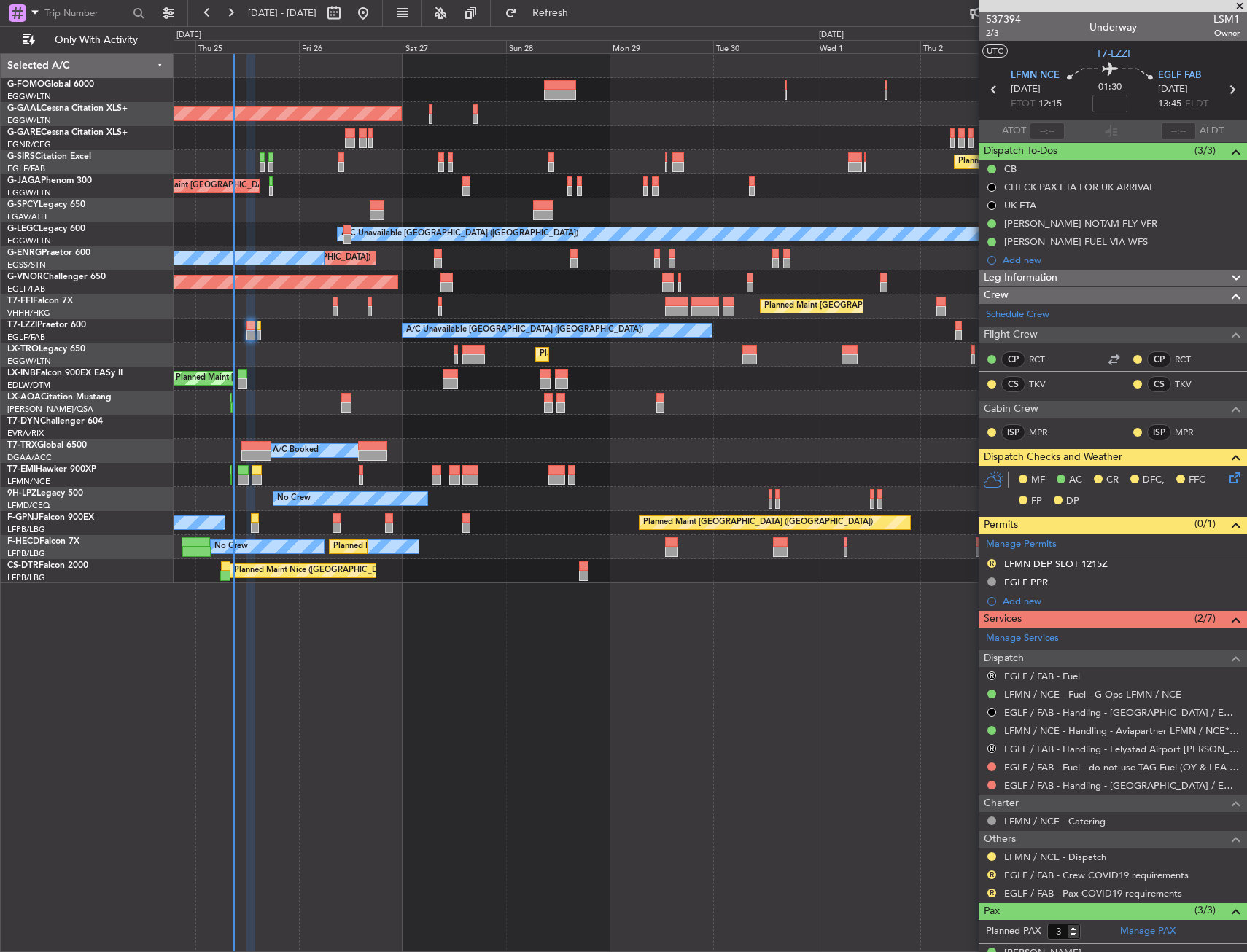
click at [572, 28] on div "0 0 Wed 24 Thu 25 Fri 26 Sat 27 Sun 28 Mon 29 Tue 30 Oct 2025 Wed 1 Sep 2025 Th…" at bounding box center [710, 40] width 1072 height 27
click at [581, 17] on span "Refresh" at bounding box center [550, 12] width 61 height 10
click at [1042, 735] on link "LFMN / NCE - Handling - Aviapartner LFMN / NCE*****MY HANDLING****" at bounding box center [1122, 731] width 236 height 12
click at [1056, 788] on link "EGLF / FAB - Handling - [GEOGRAPHIC_DATA] / EGLF / FAB" at bounding box center [1122, 786] width 236 height 12
click at [690, 652] on div "Planned Maint London (Luton) Planned Maint Dusseldorf Owner Planned Maint Londo…" at bounding box center [710, 503] width 1074 height 900
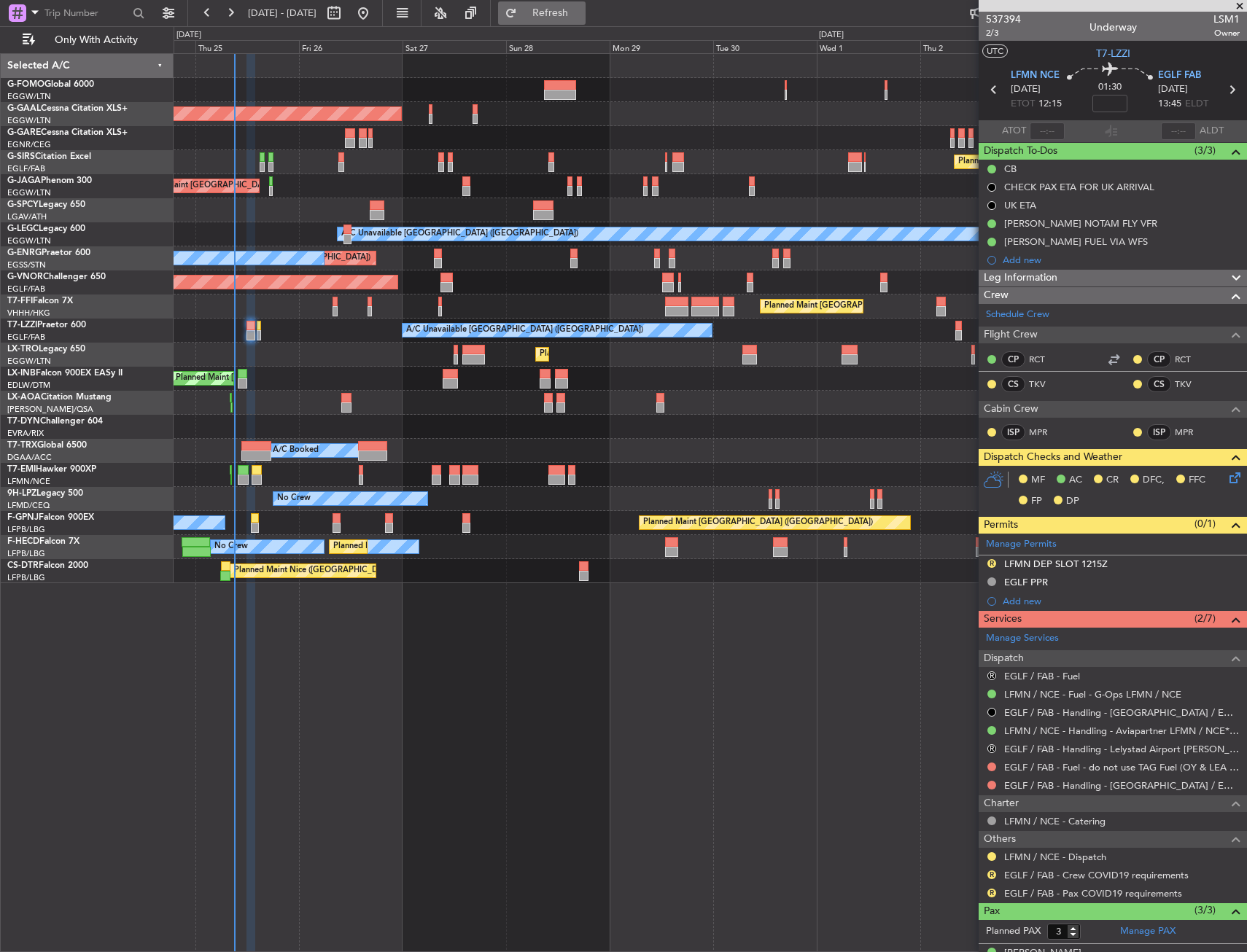
click at [581, 16] on span "Refresh" at bounding box center [550, 12] width 61 height 10
click at [990, 782] on button at bounding box center [992, 786] width 9 height 9
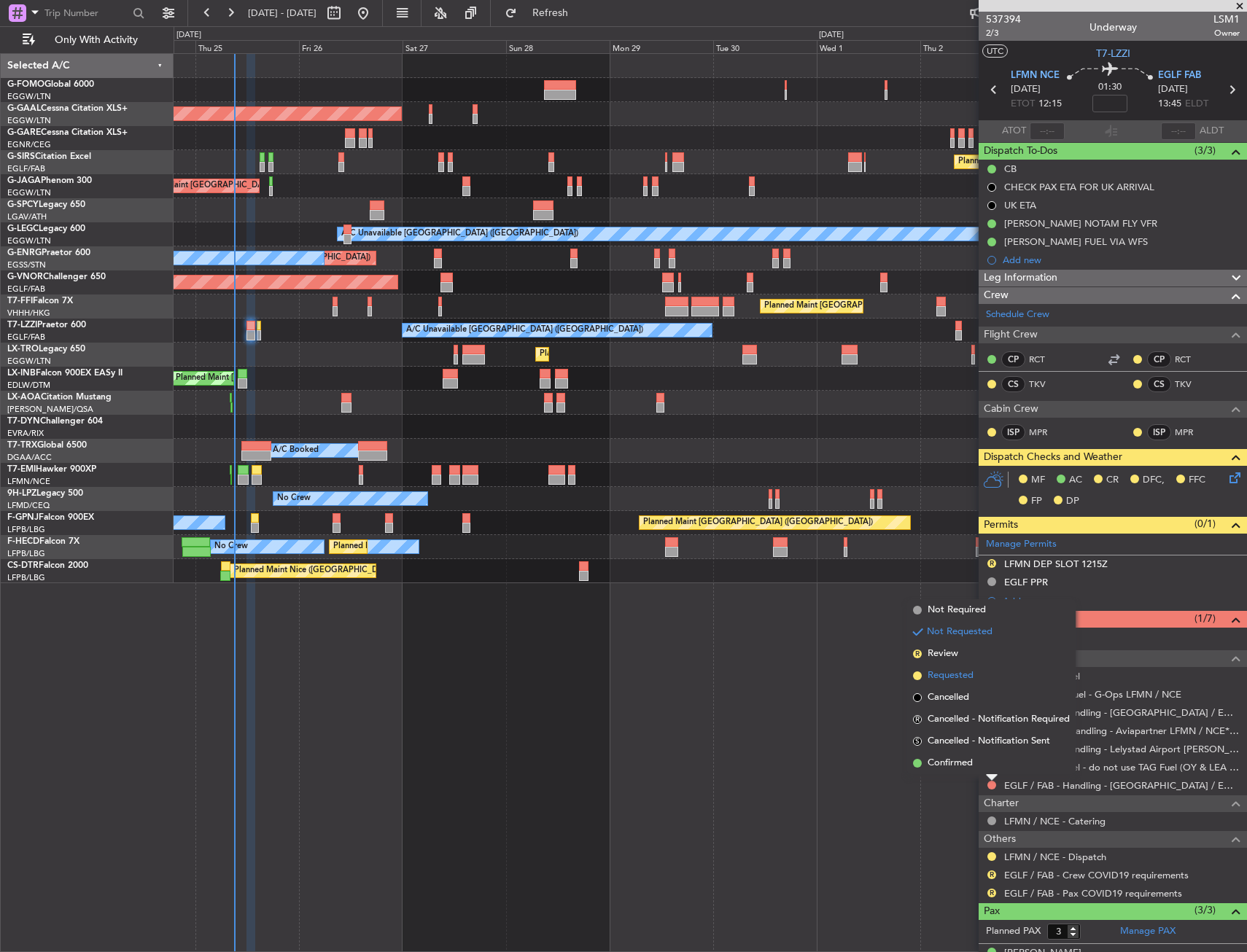
click at [940, 673] on span "Requested" at bounding box center [951, 676] width 46 height 14
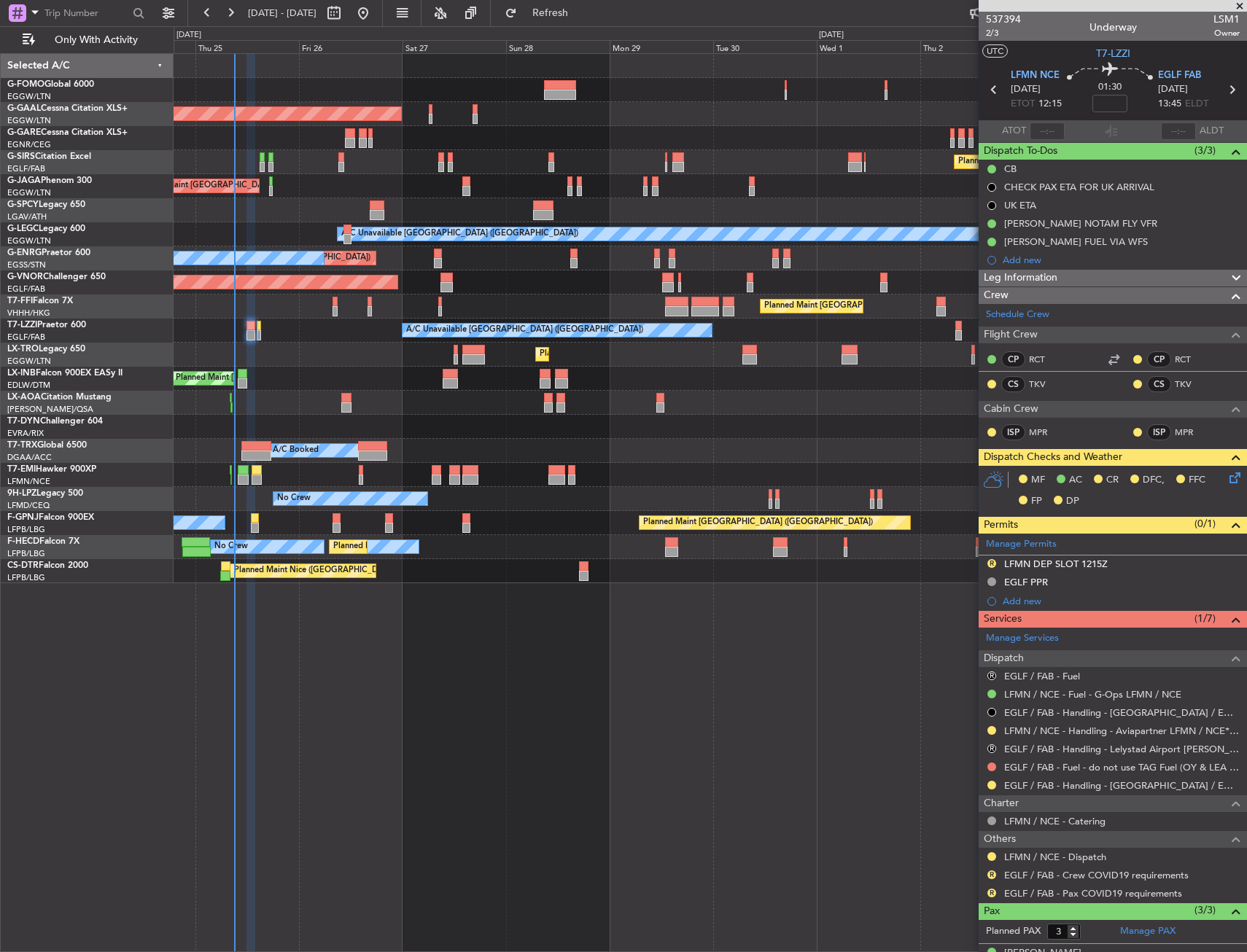
click at [266, 719] on div "Planned Maint London (Luton) Planned Maint Dusseldorf Owner Planned Maint Londo…" at bounding box center [710, 503] width 1074 height 900
drag, startPoint x: 989, startPoint y: 583, endPoint x: 987, endPoint y: 608, distance: 25.1
click at [989, 583] on button at bounding box center [992, 582] width 9 height 9
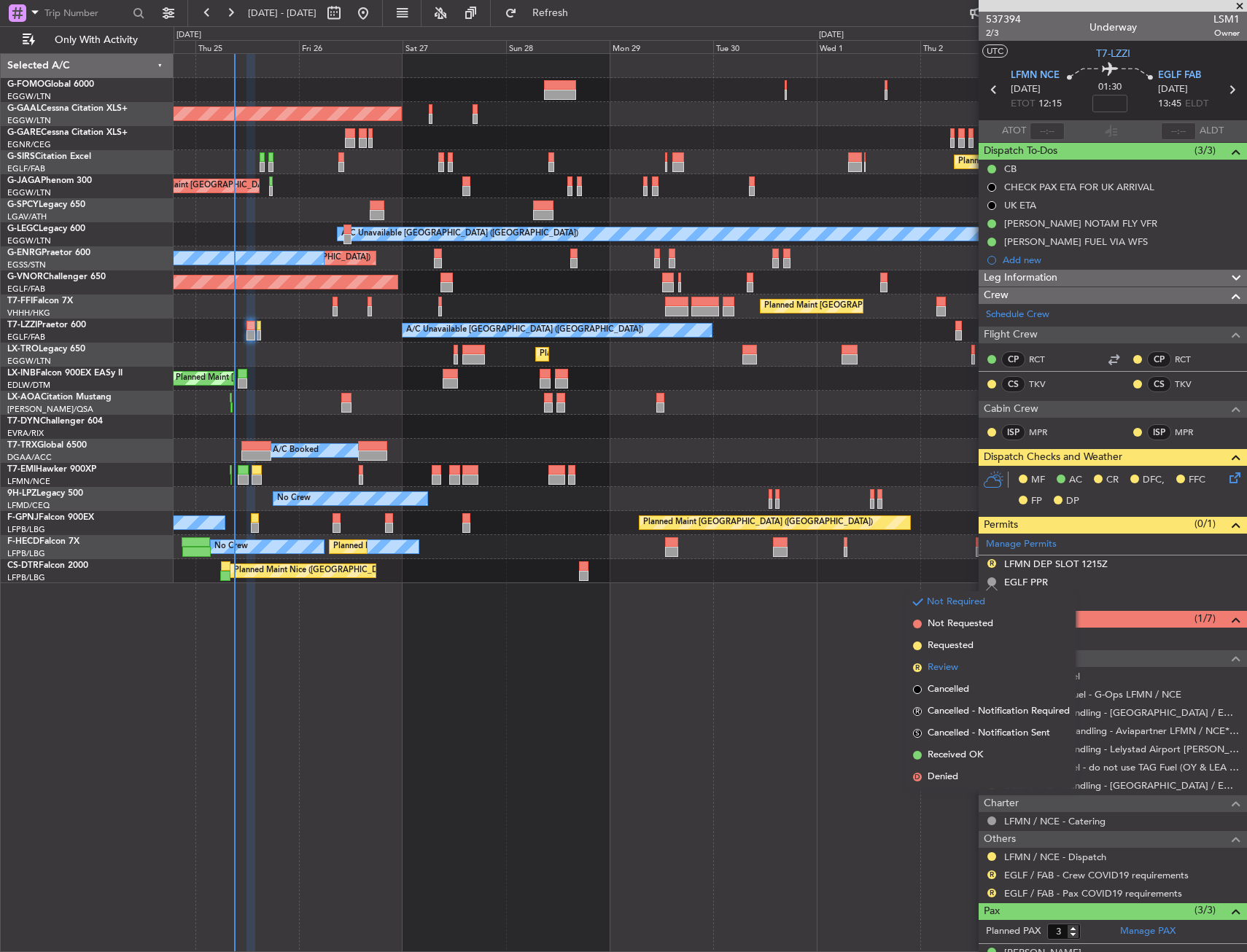
click at [977, 665] on li "R Review" at bounding box center [992, 668] width 169 height 22
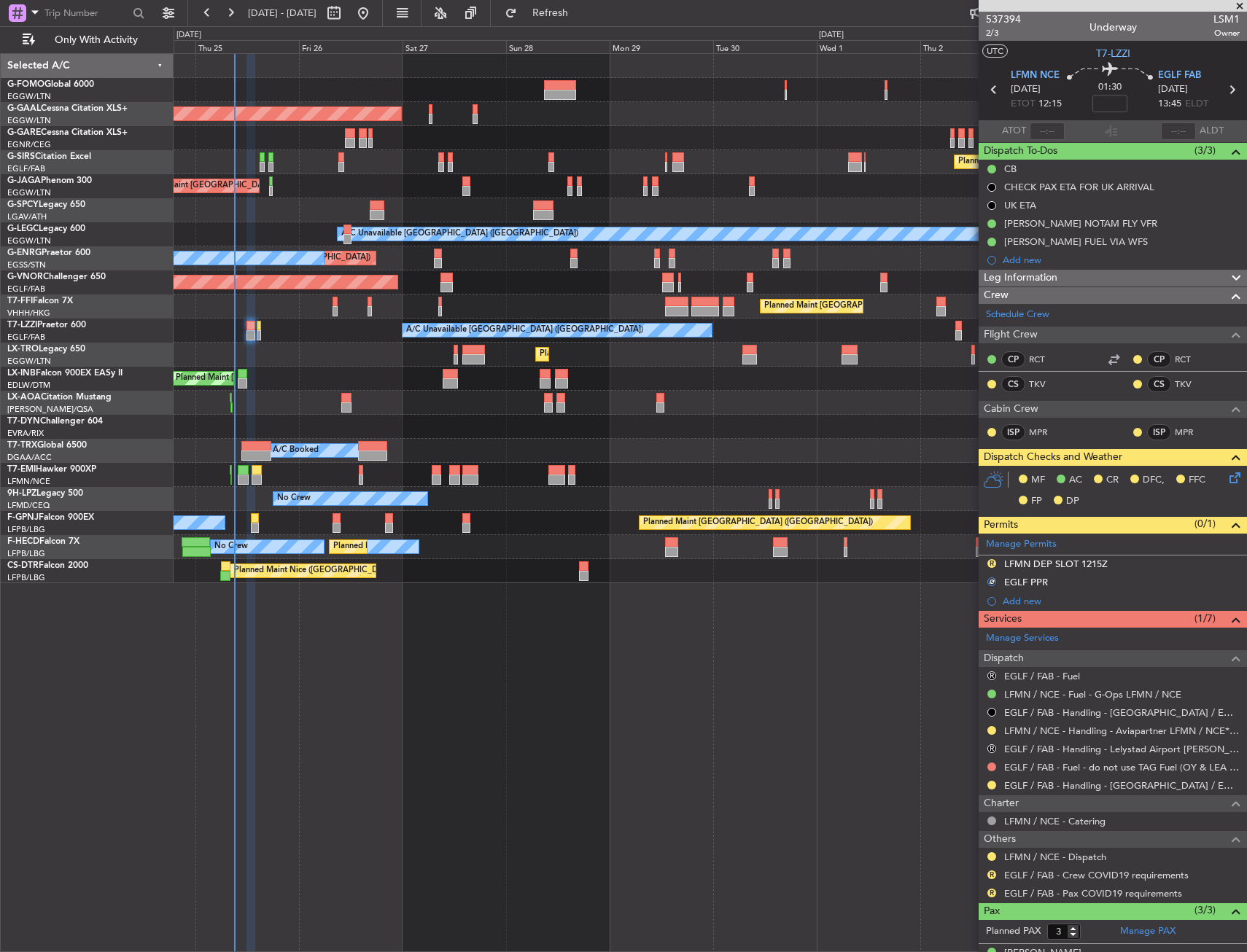
click at [976, 652] on div "Planned Maint London (Luton) Planned Maint Dusseldorf Owner Planned Maint Londo…" at bounding box center [710, 503] width 1074 height 900
click at [993, 769] on button at bounding box center [992, 767] width 9 height 9
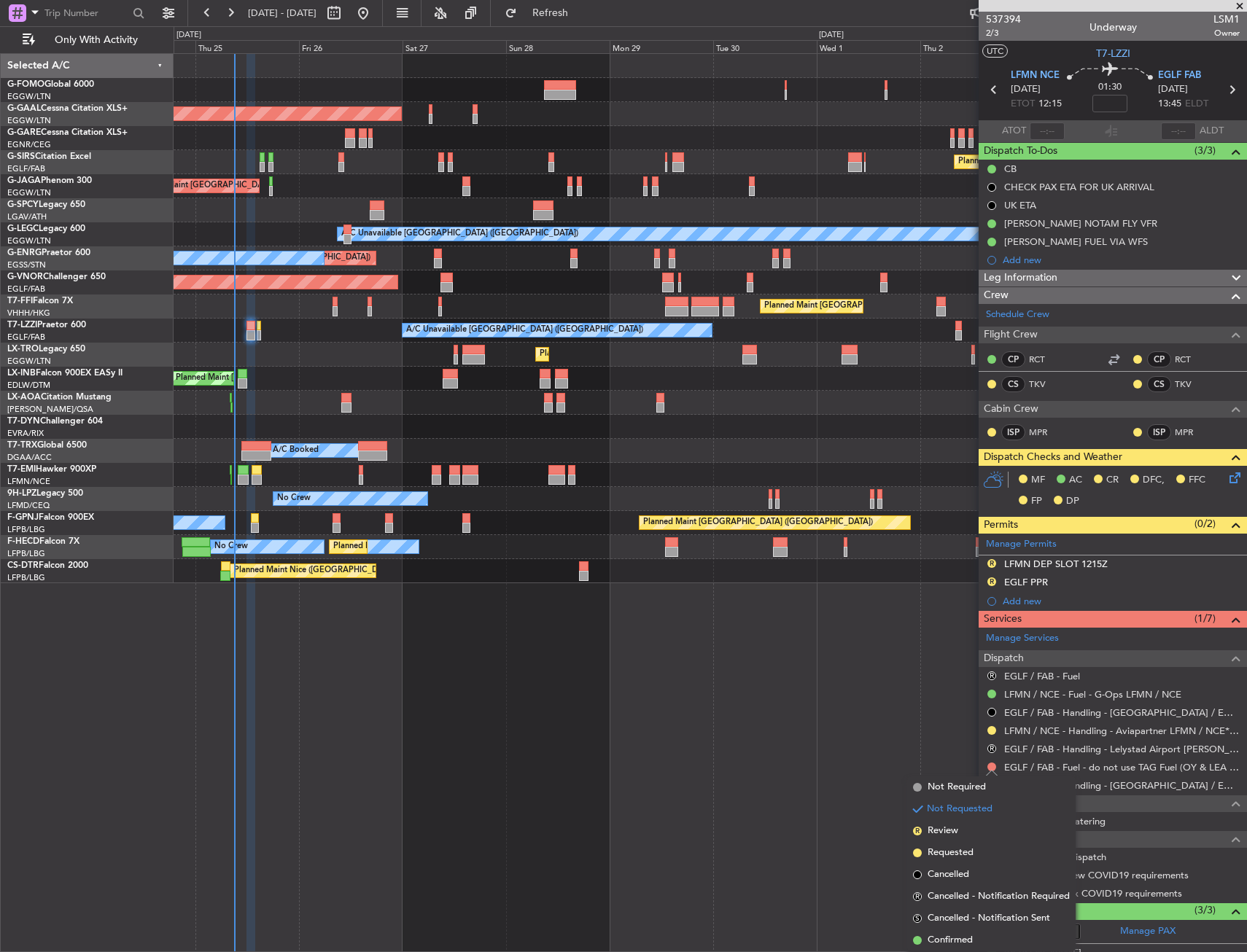
click at [962, 784] on li "Not Required" at bounding box center [992, 788] width 169 height 22
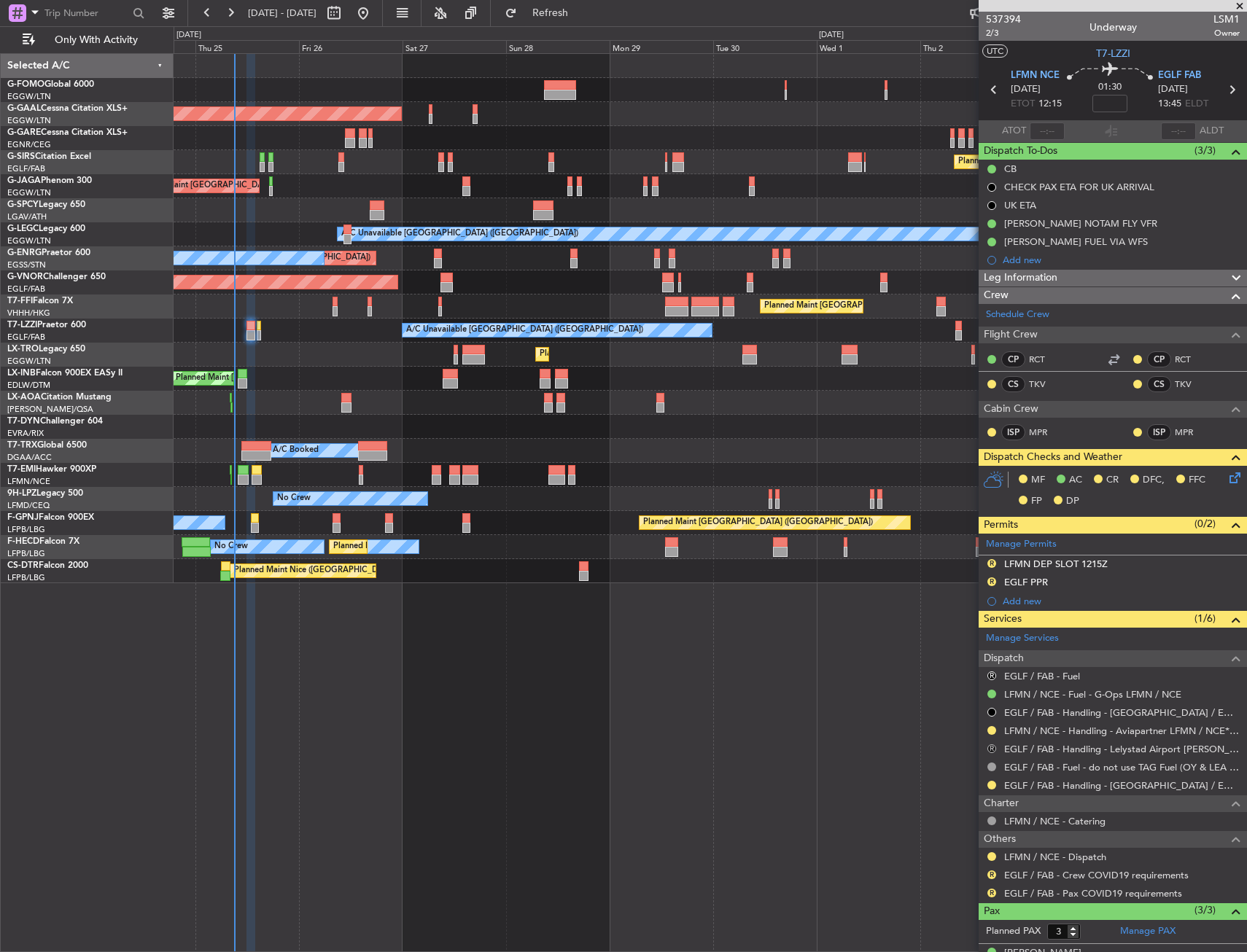
click at [993, 743] on div "R" at bounding box center [991, 748] width 12 height 12
click at [988, 744] on div "R" at bounding box center [991, 748] width 12 height 12
click at [990, 749] on button "R" at bounding box center [992, 749] width 9 height 9
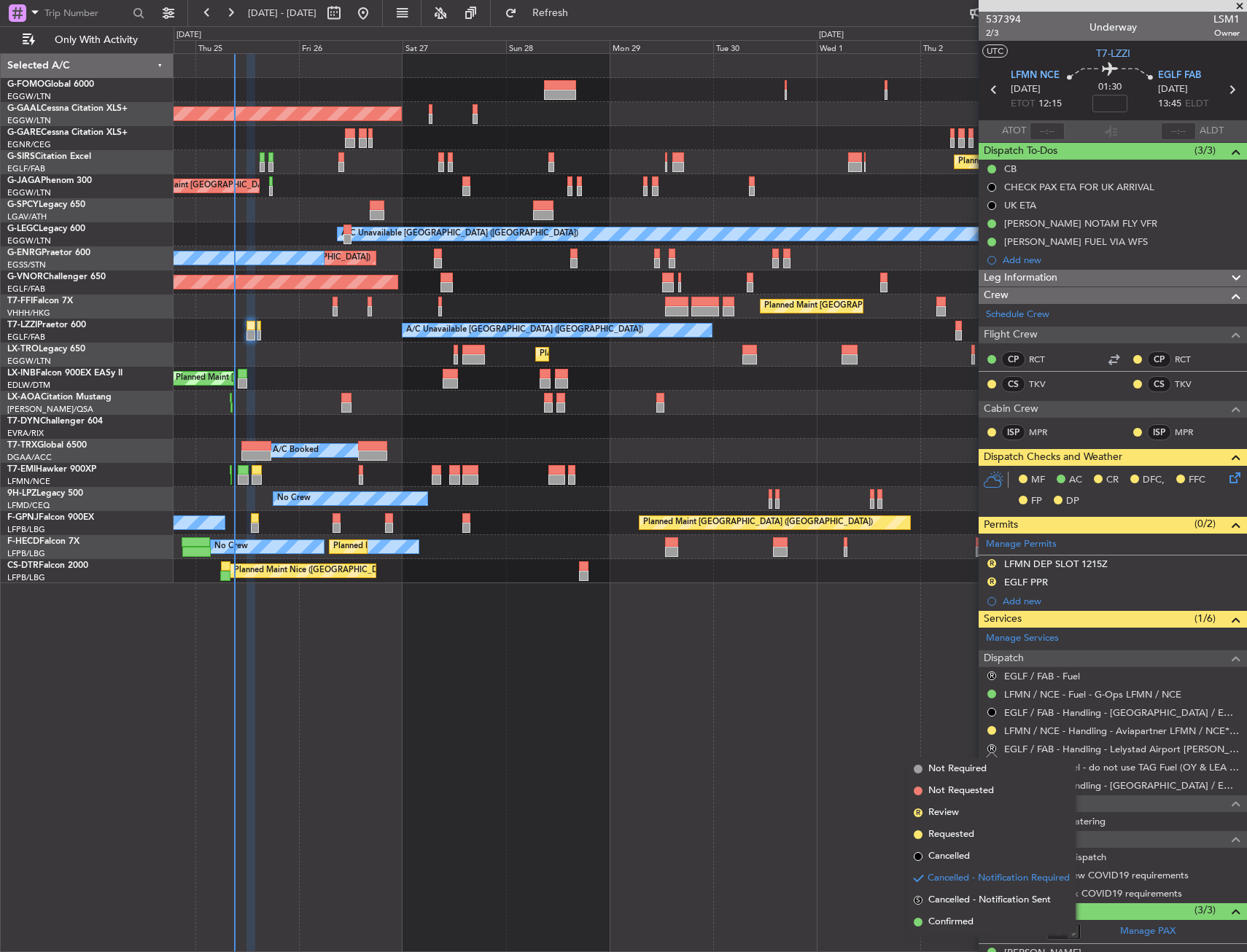
drag, startPoint x: 943, startPoint y: 855, endPoint x: 972, endPoint y: 741, distance: 117.6
click at [943, 854] on span "Cancelled" at bounding box center [948, 857] width 42 height 14
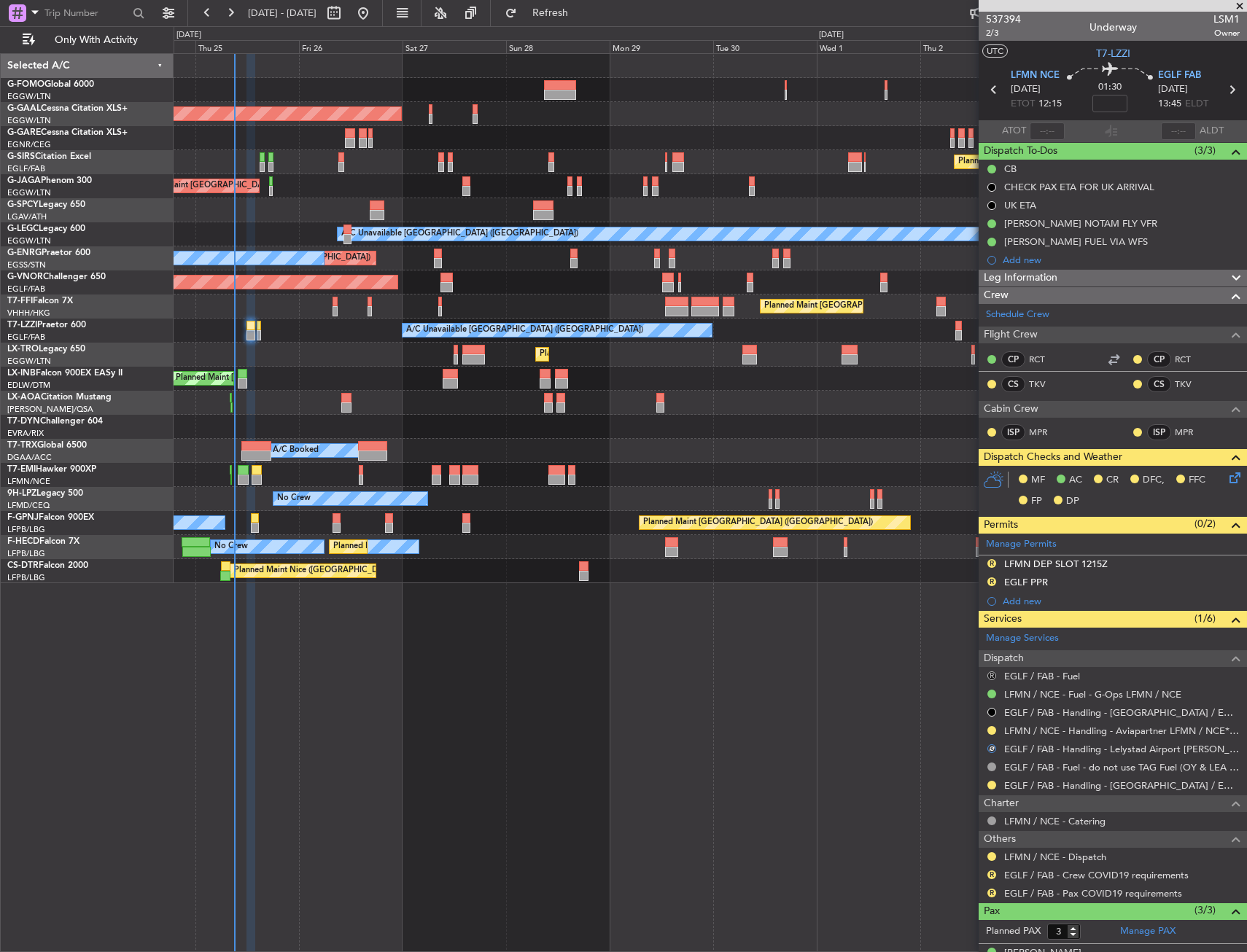
click at [990, 675] on button "R" at bounding box center [992, 676] width 9 height 9
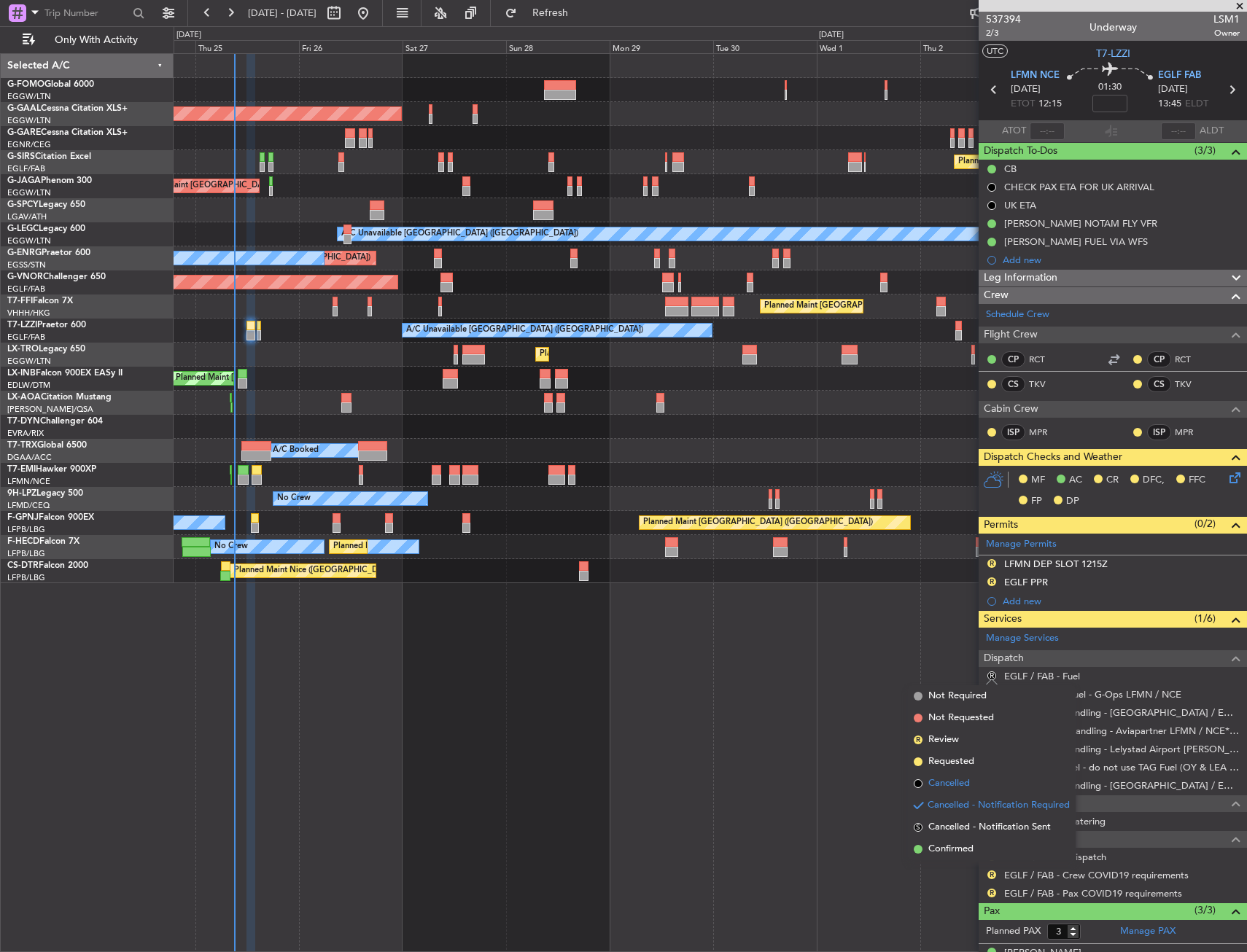
click at [966, 788] on span "Cancelled" at bounding box center [948, 784] width 42 height 14
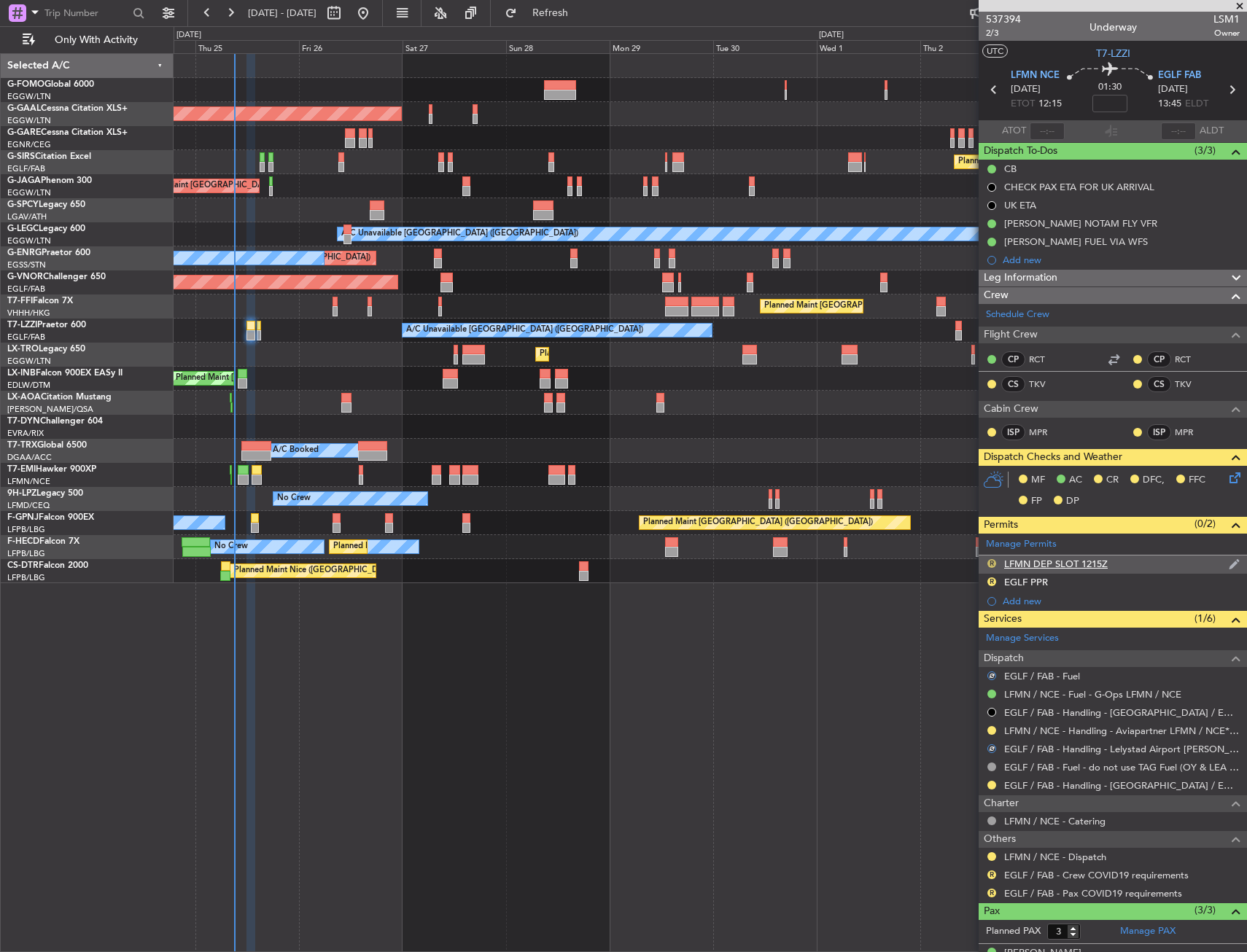
click at [993, 566] on button "R" at bounding box center [992, 564] width 9 height 9
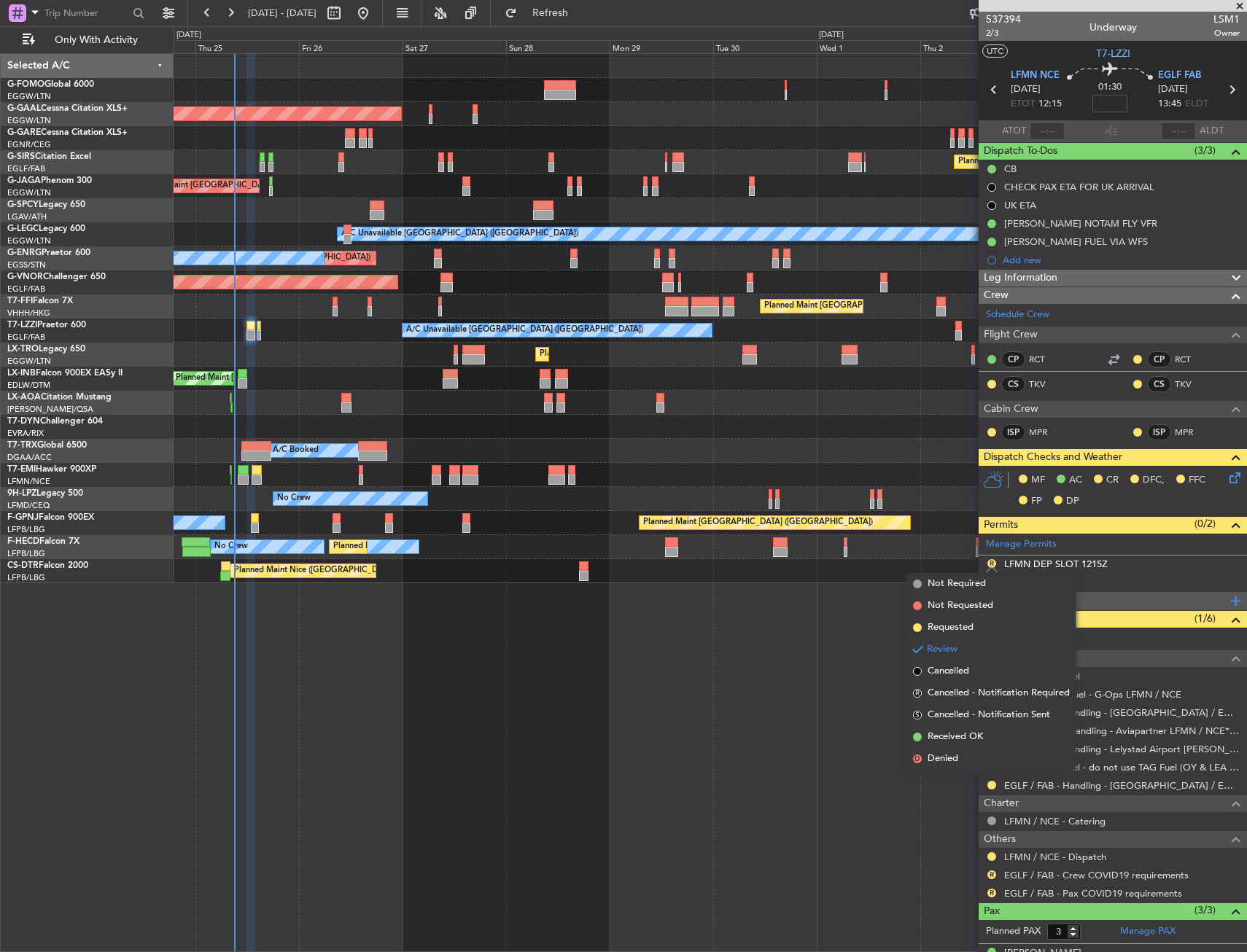
drag, startPoint x: 984, startPoint y: 633, endPoint x: 1027, endPoint y: 593, distance: 58.7
click at [984, 632] on li "Requested" at bounding box center [992, 628] width 169 height 22
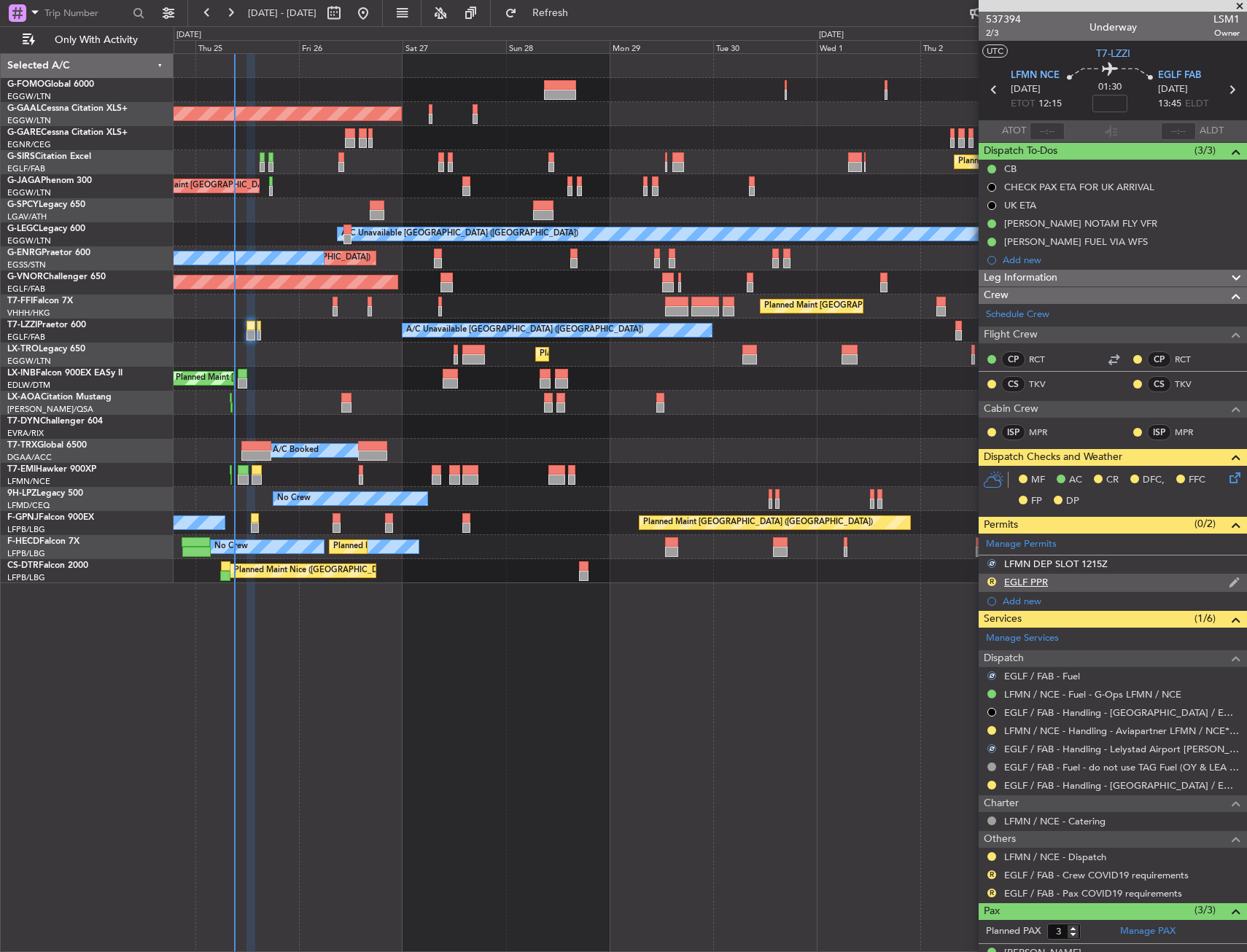
click at [1041, 586] on div "EGLF PPR" at bounding box center [1026, 582] width 44 height 12
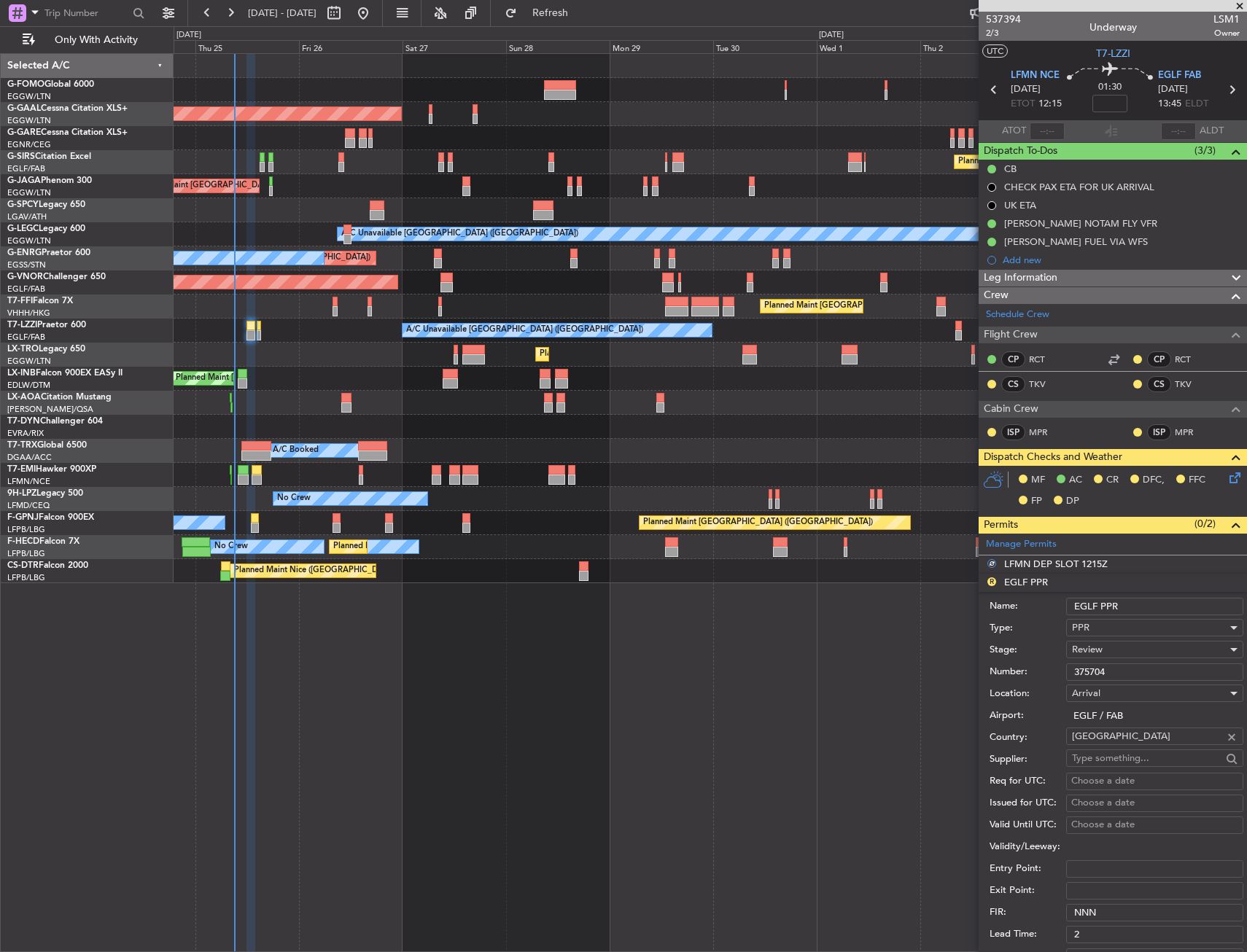
click at [1129, 587] on li "R EGLF PPR Name: EGLF PPR Type: PPR Stage: Review Number: 375704 Location: Arri…" at bounding box center [1113, 801] width 268 height 453
drag, startPoint x: 1150, startPoint y: 597, endPoint x: 1153, endPoint y: 612, distance: 15.3
click at [1150, 599] on input "EGLF PPR" at bounding box center [1154, 607] width 177 height 18
type input "EGLF PPR 1345z"
click at [1114, 656] on div "Review" at bounding box center [1149, 650] width 156 height 22
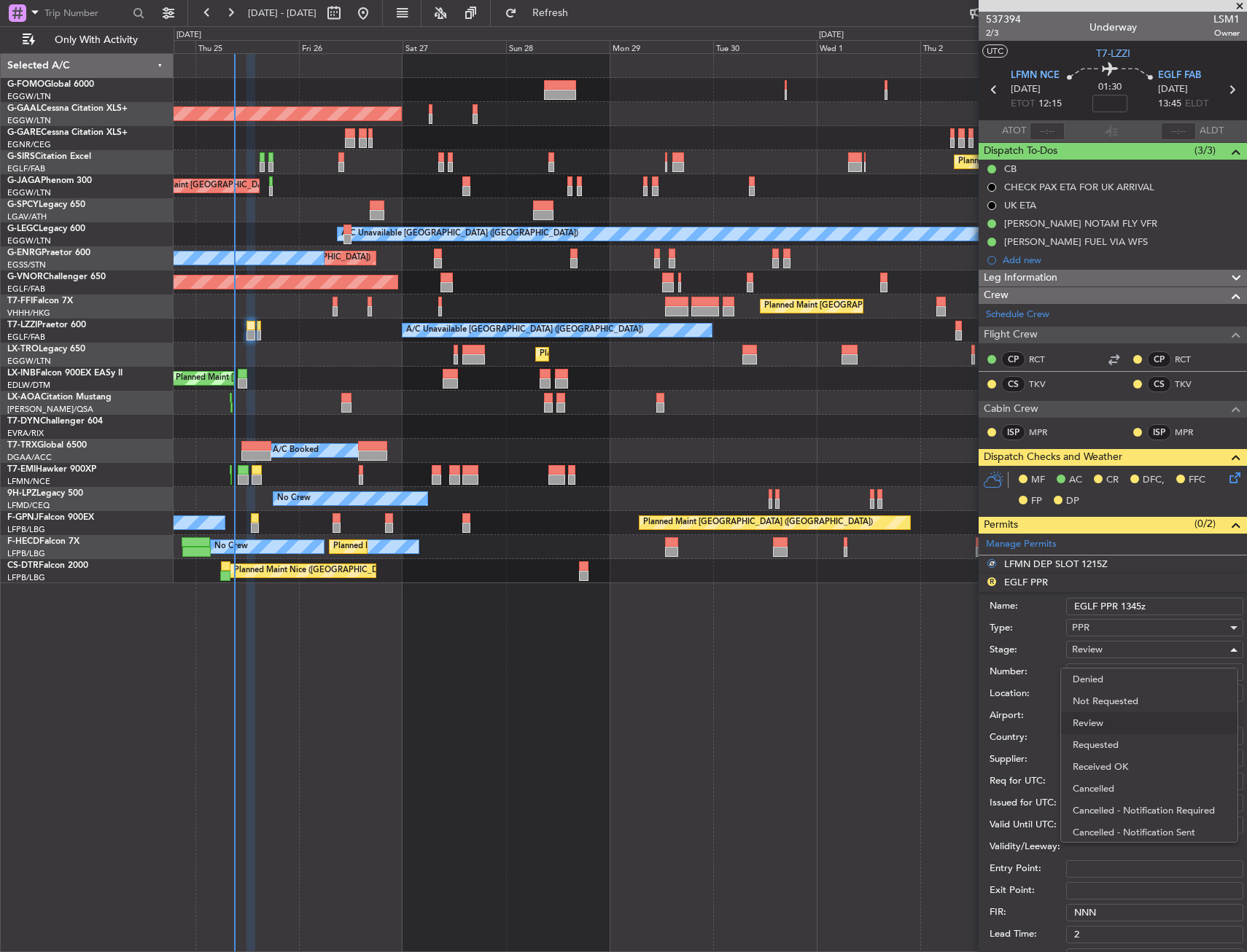
drag, startPoint x: 1110, startPoint y: 743, endPoint x: 1120, endPoint y: 749, distance: 11.7
click at [1110, 745] on span "Requested" at bounding box center [1149, 745] width 153 height 22
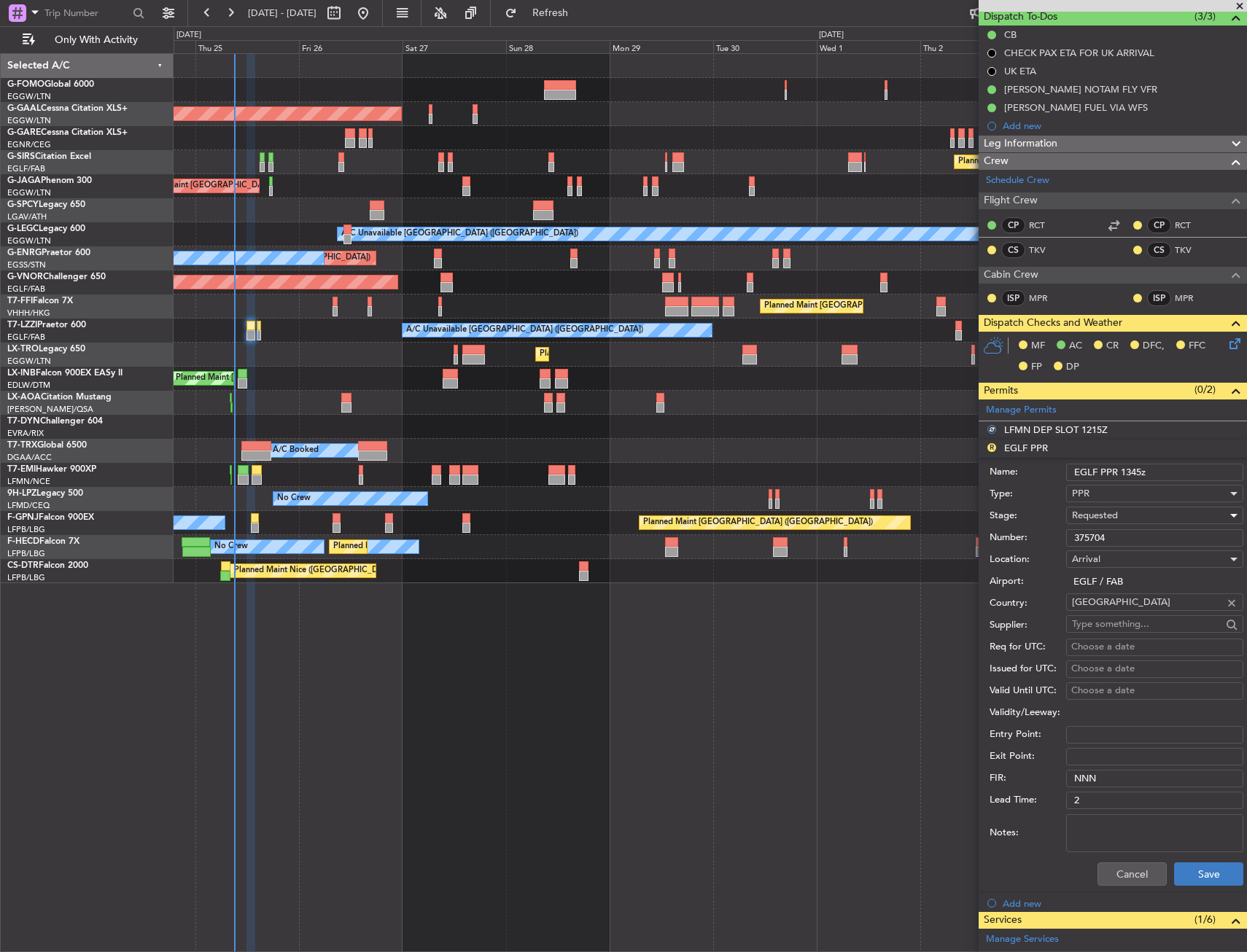
scroll to position [292, 0]
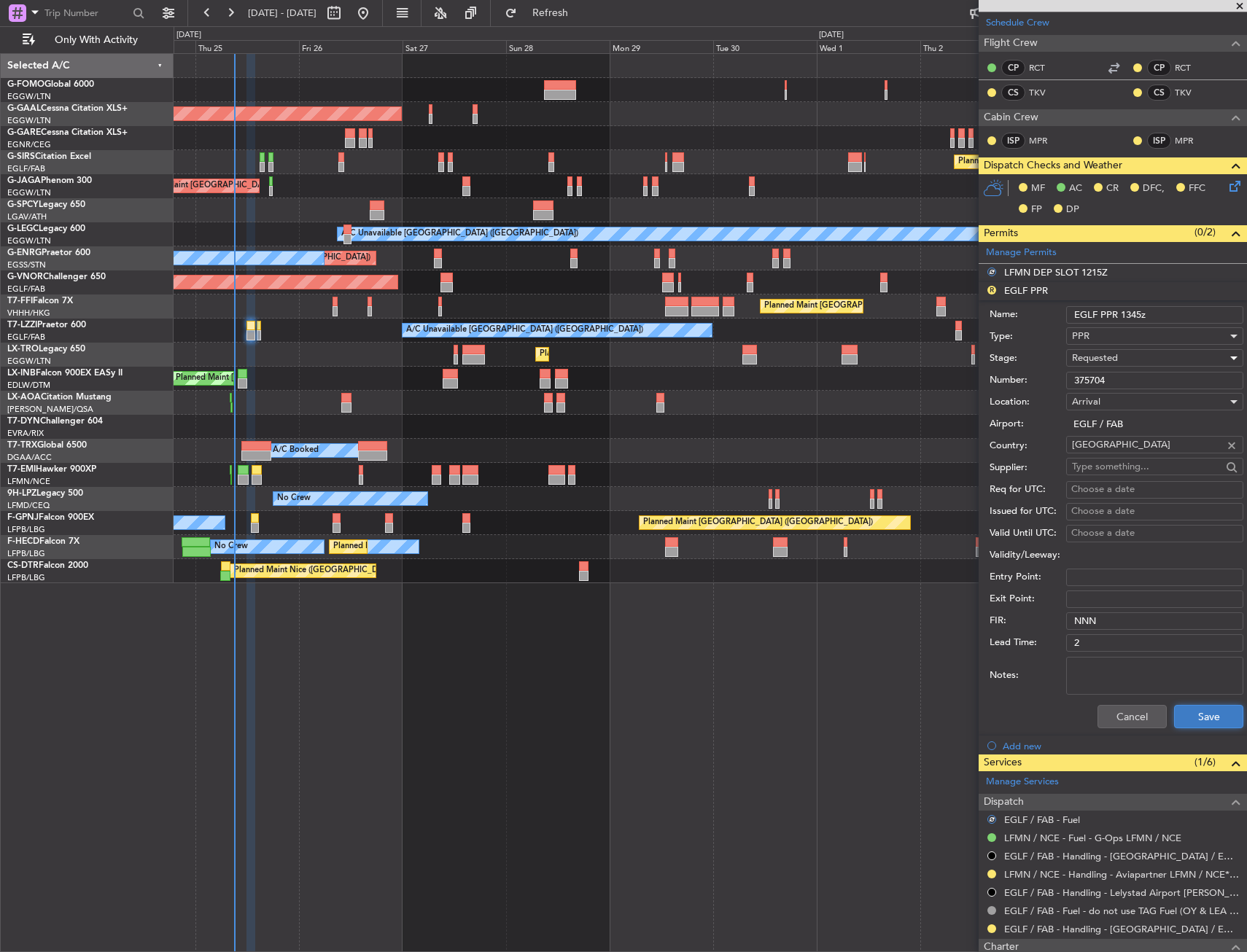
click at [1204, 720] on button "Save" at bounding box center [1209, 716] width 69 height 23
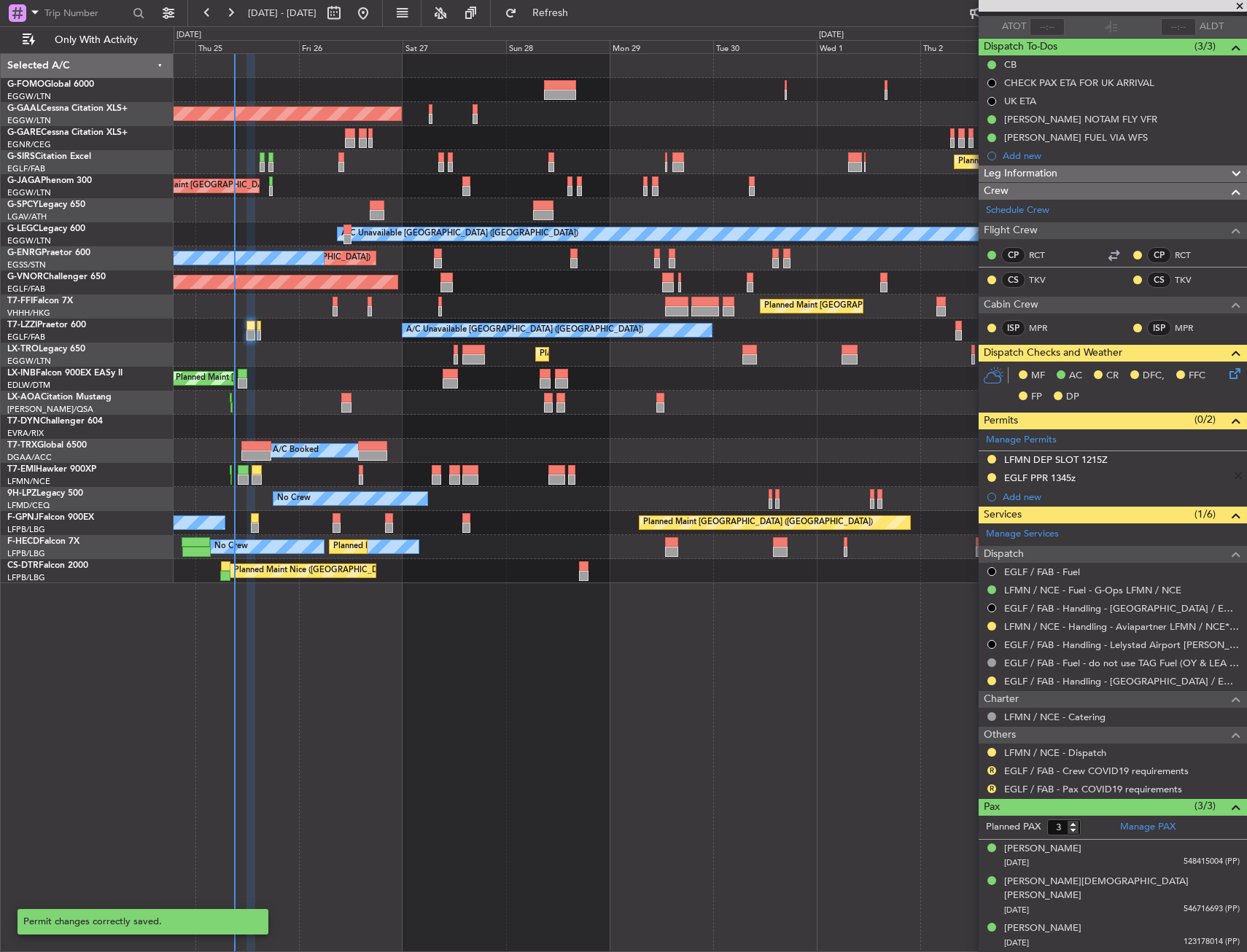
scroll to position [90, 0]
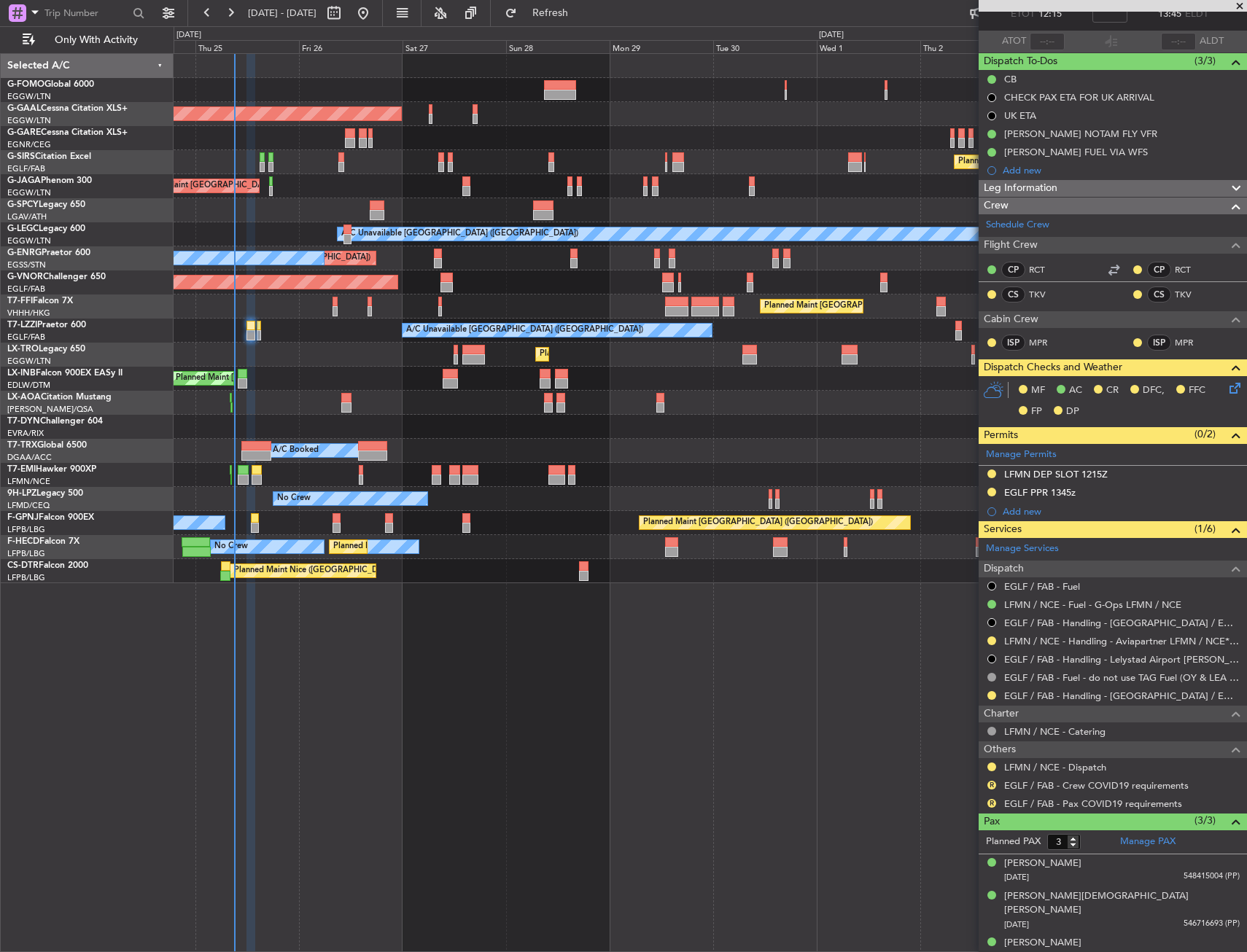
click at [658, 661] on div "Planned Maint London (Luton) Planned Maint Dusseldorf Owner Planned Maint Londo…" at bounding box center [710, 503] width 1074 height 900
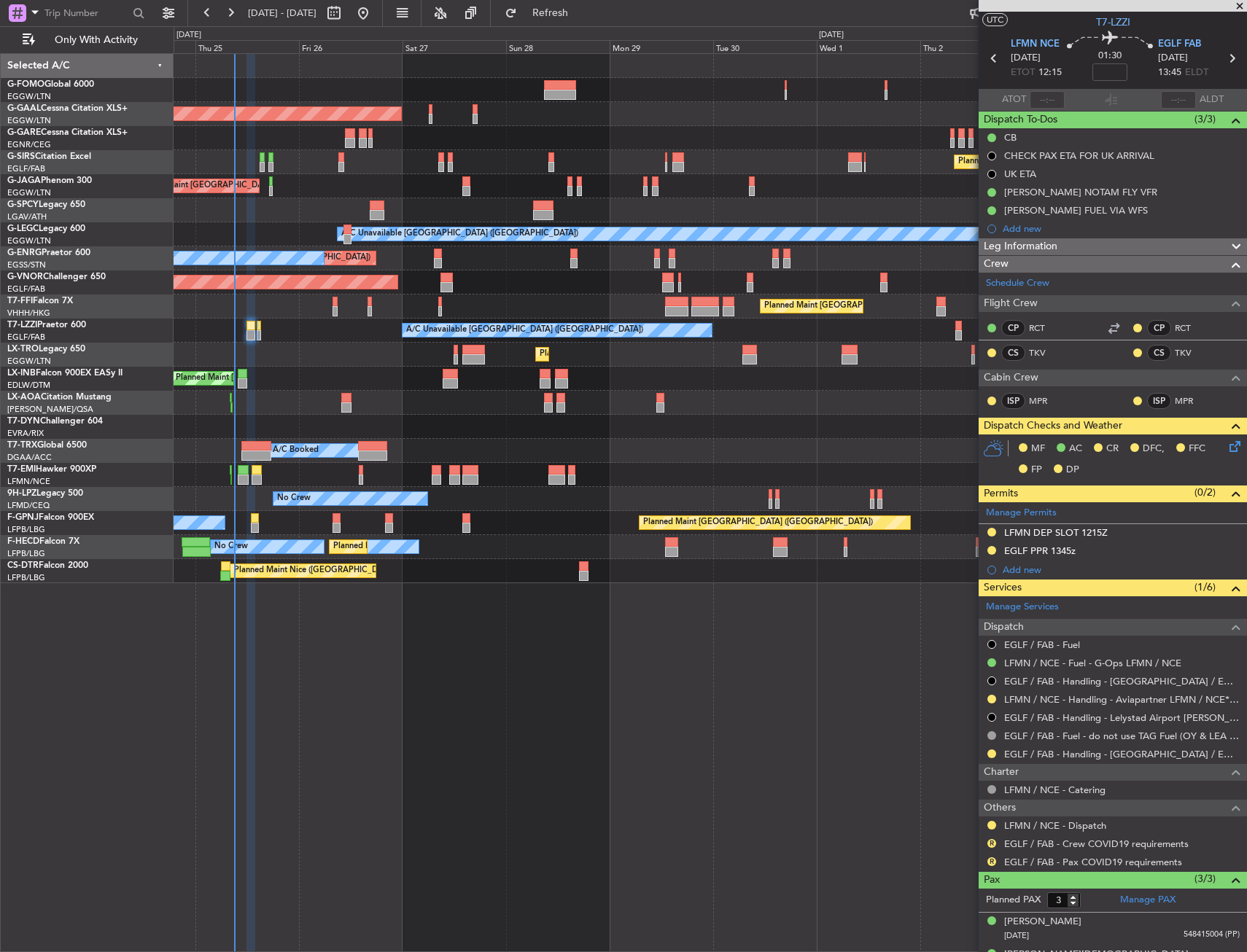
scroll to position [0, 0]
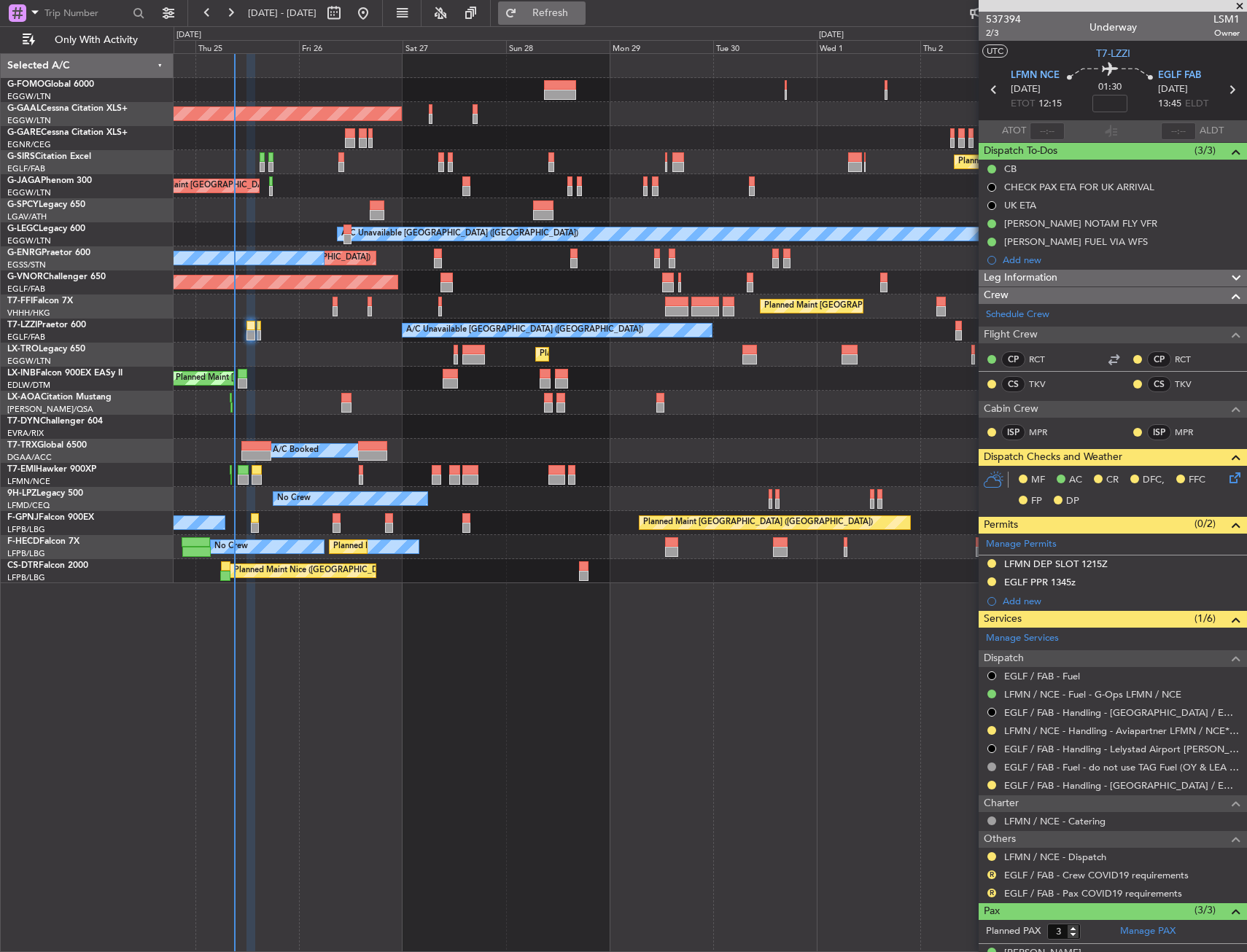
click at [581, 10] on span "Refresh" at bounding box center [550, 12] width 61 height 10
click at [538, 668] on div "Planned Maint London (Luton) Planned Maint Dusseldorf Owner Planned Maint Londo…" at bounding box center [710, 503] width 1074 height 900
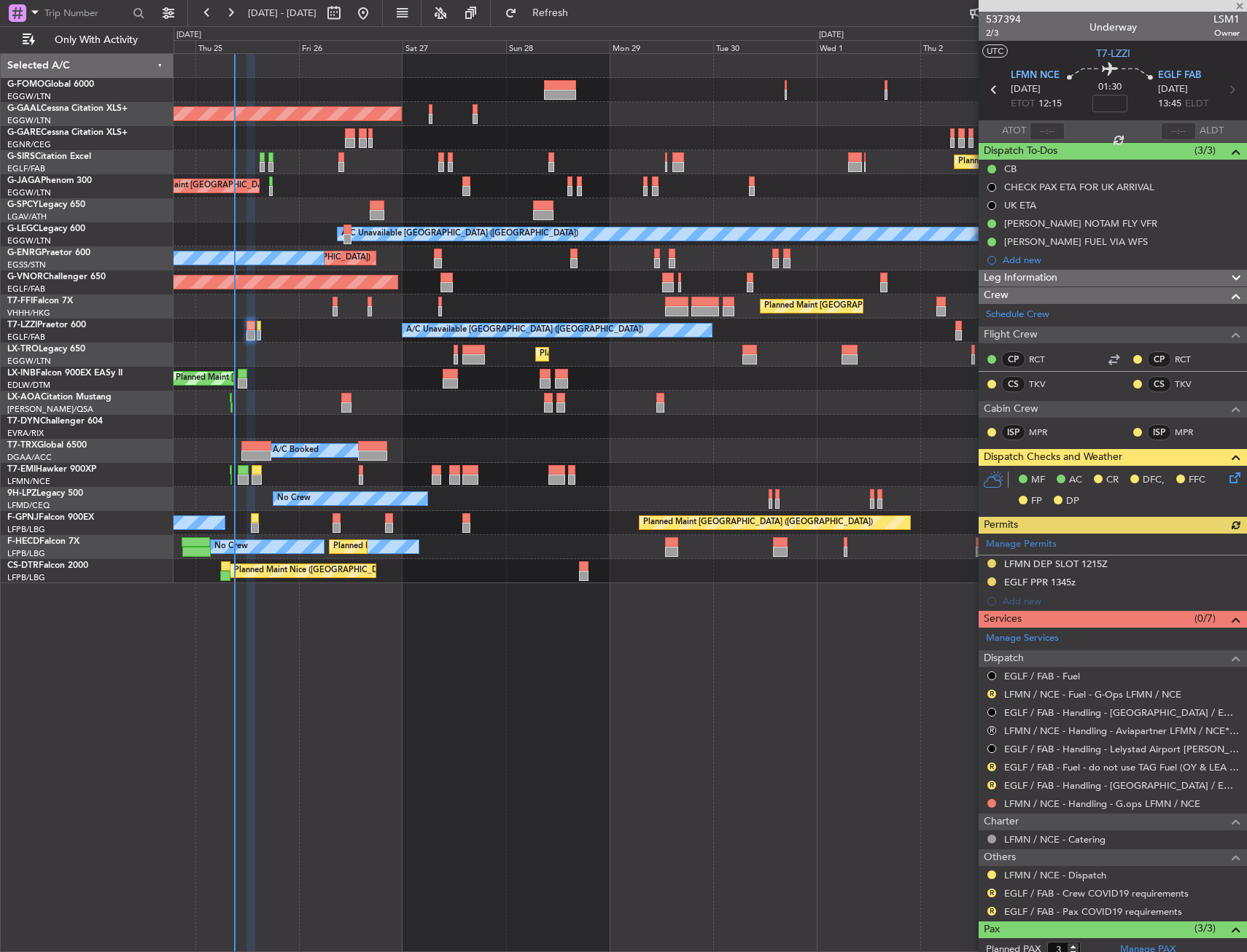
click at [491, 7] on fb-legs-stacking-toggle at bounding box center [473, 13] width 35 height 27
click at [586, 20] on button "Refresh" at bounding box center [541, 13] width 87 height 23
click at [990, 237] on button at bounding box center [992, 242] width 9 height 9
click at [977, 330] on span "Cancelled" at bounding box center [994, 328] width 42 height 14
click at [993, 732] on button "R" at bounding box center [992, 731] width 9 height 9
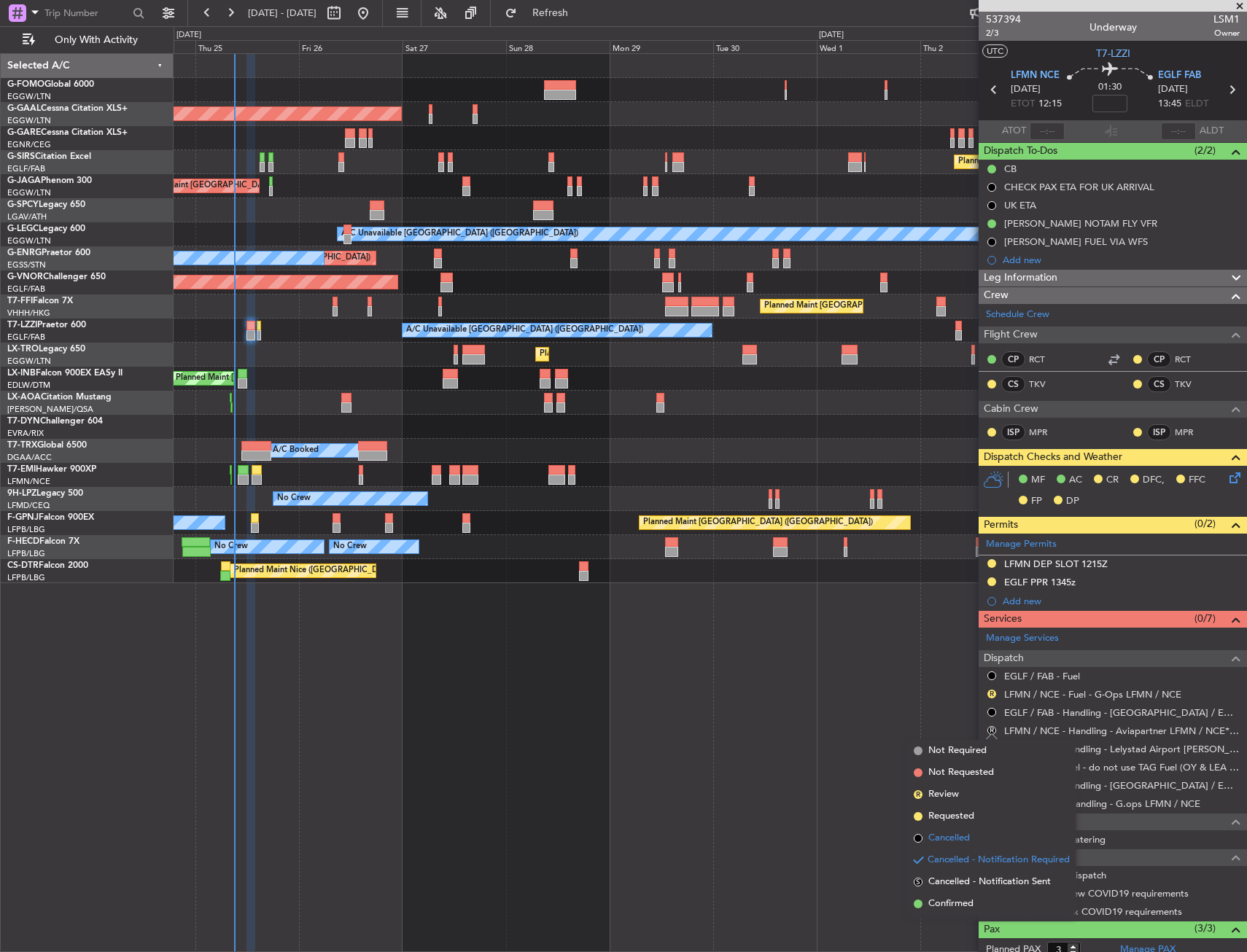
click at [969, 831] on span "Cancelled" at bounding box center [948, 838] width 42 height 14
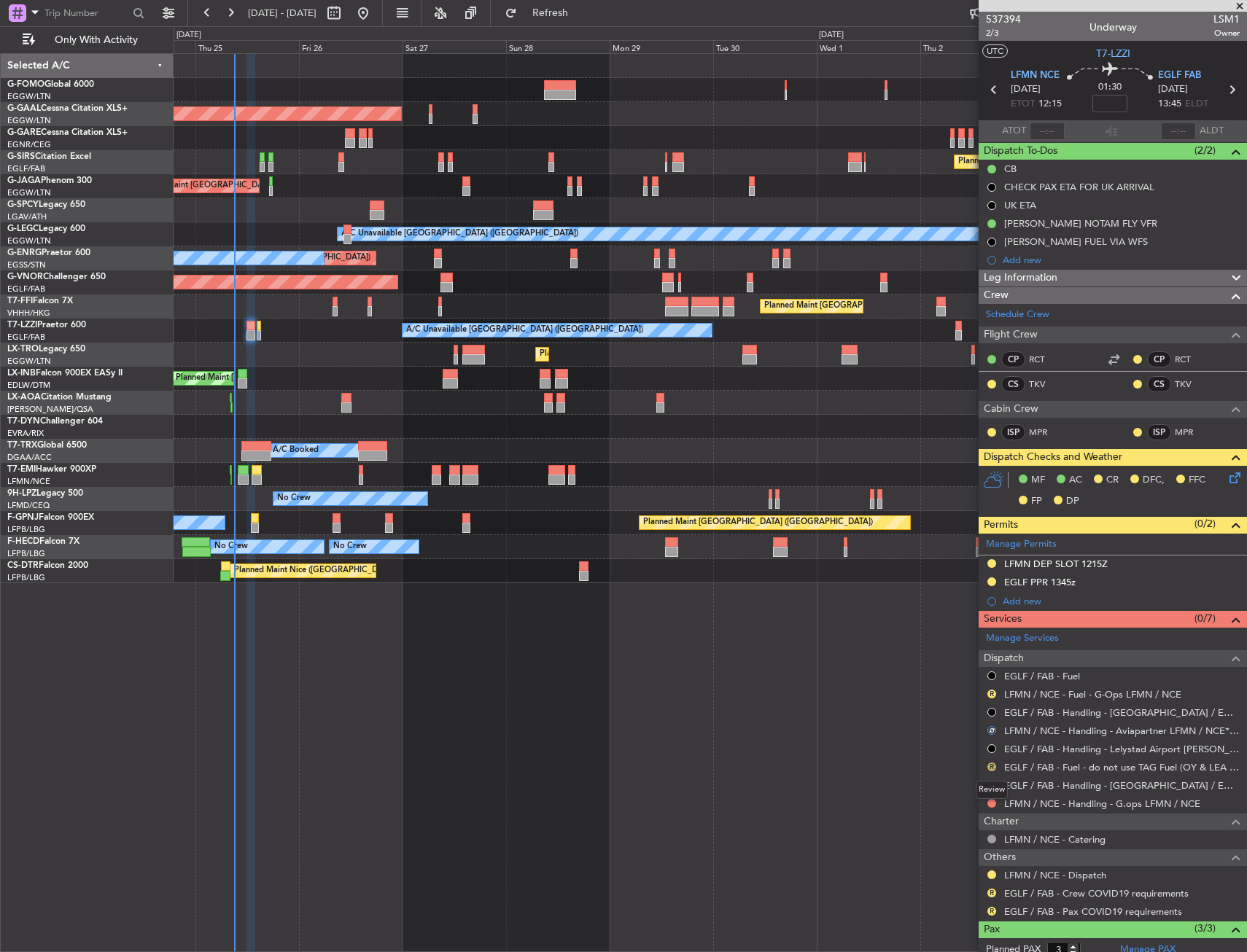
click at [991, 768] on button "R" at bounding box center [992, 767] width 9 height 9
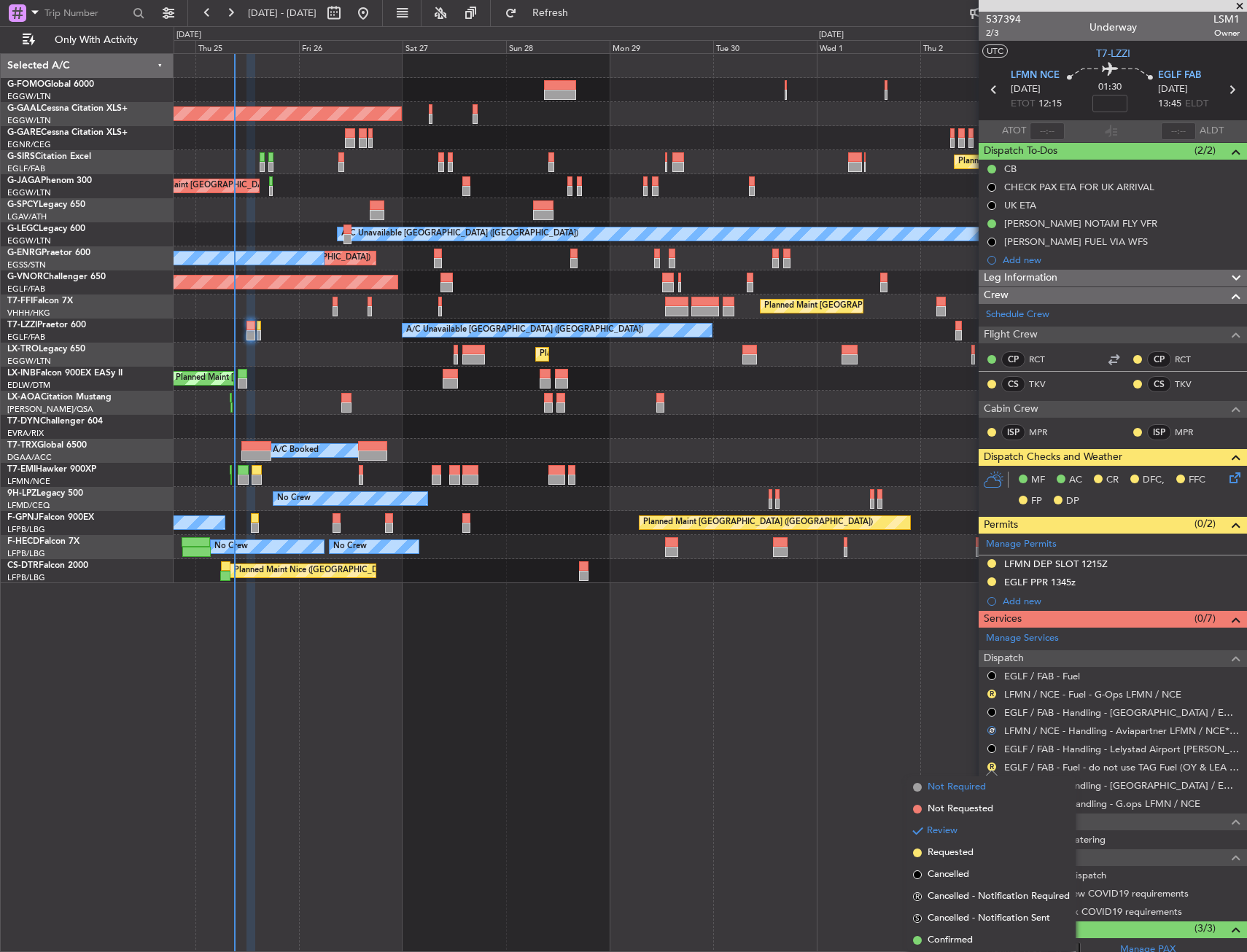
click at [964, 787] on span "Not Required" at bounding box center [957, 788] width 59 height 14
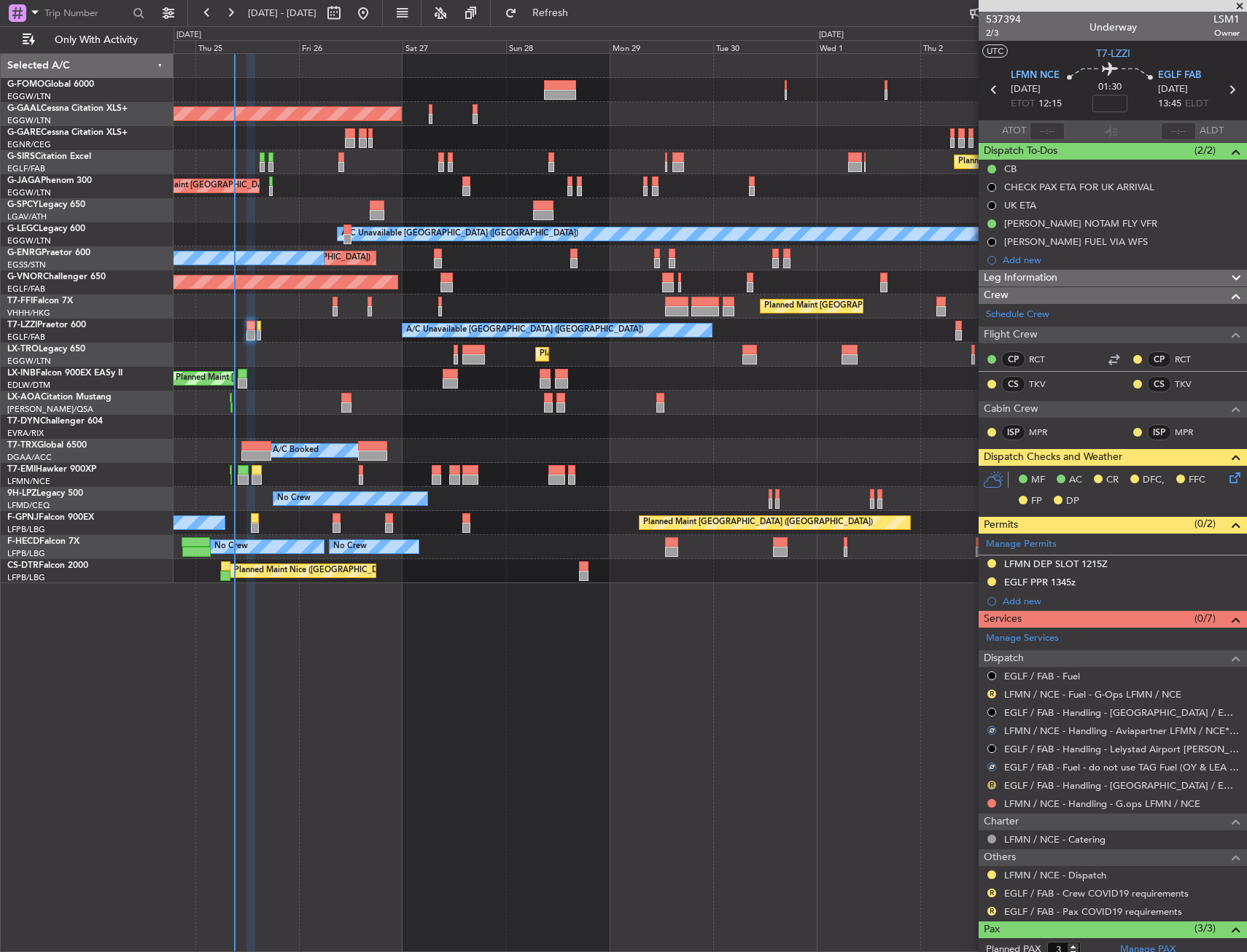
click at [993, 781] on button "R" at bounding box center [992, 786] width 9 height 9
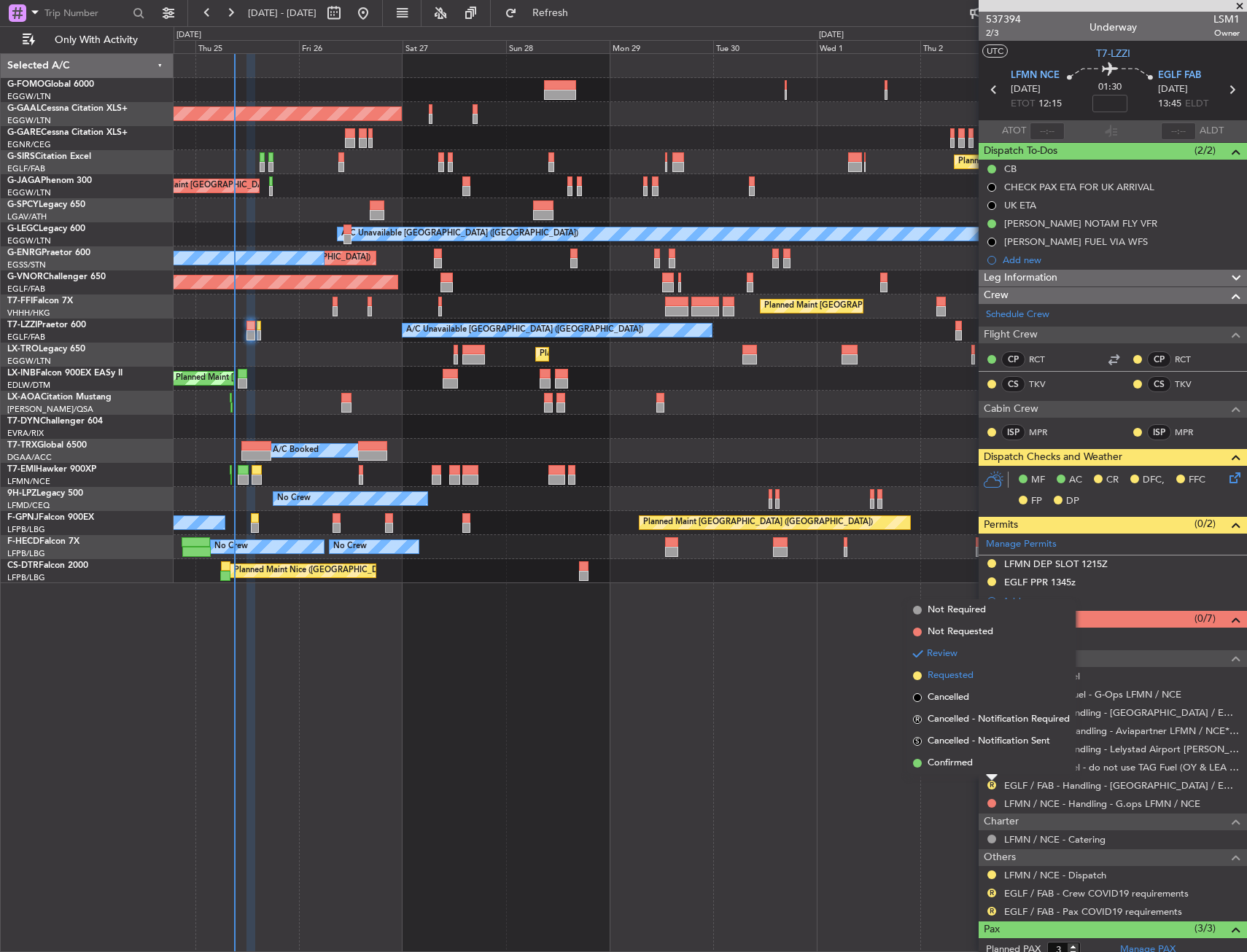
click at [970, 675] on span "Requested" at bounding box center [951, 676] width 46 height 14
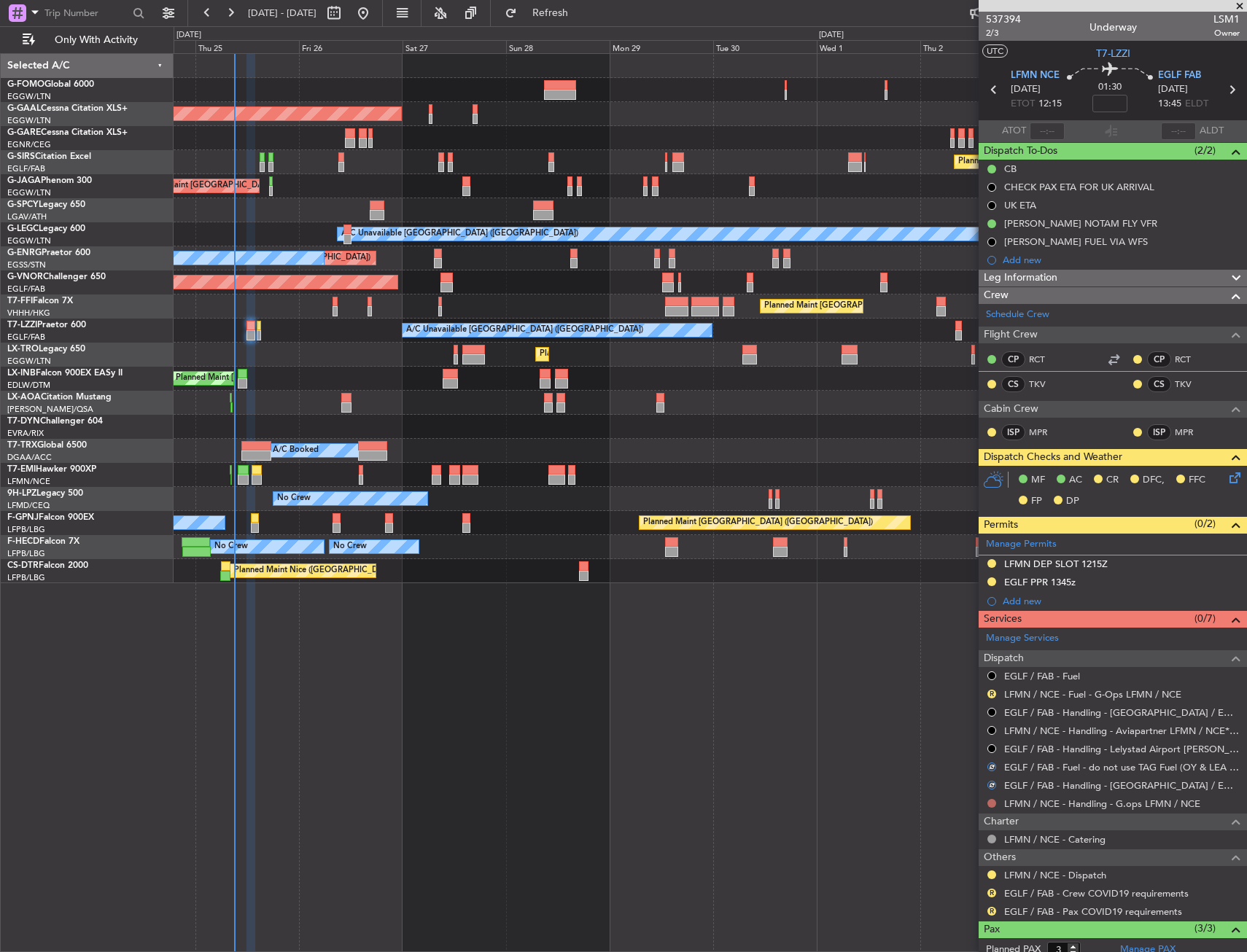
click at [993, 802] on button at bounding box center [992, 804] width 9 height 9
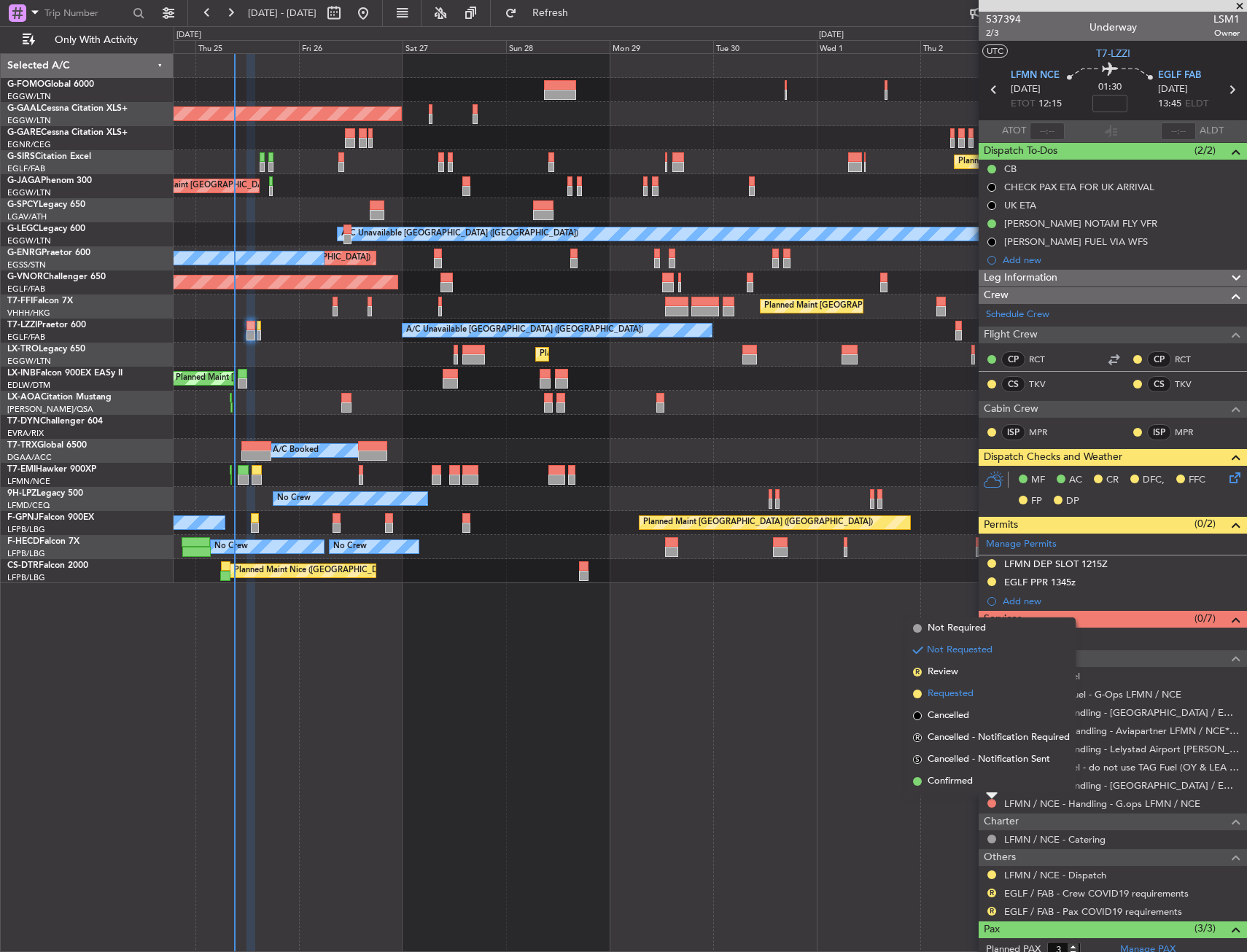
click at [963, 691] on span "Requested" at bounding box center [951, 694] width 46 height 14
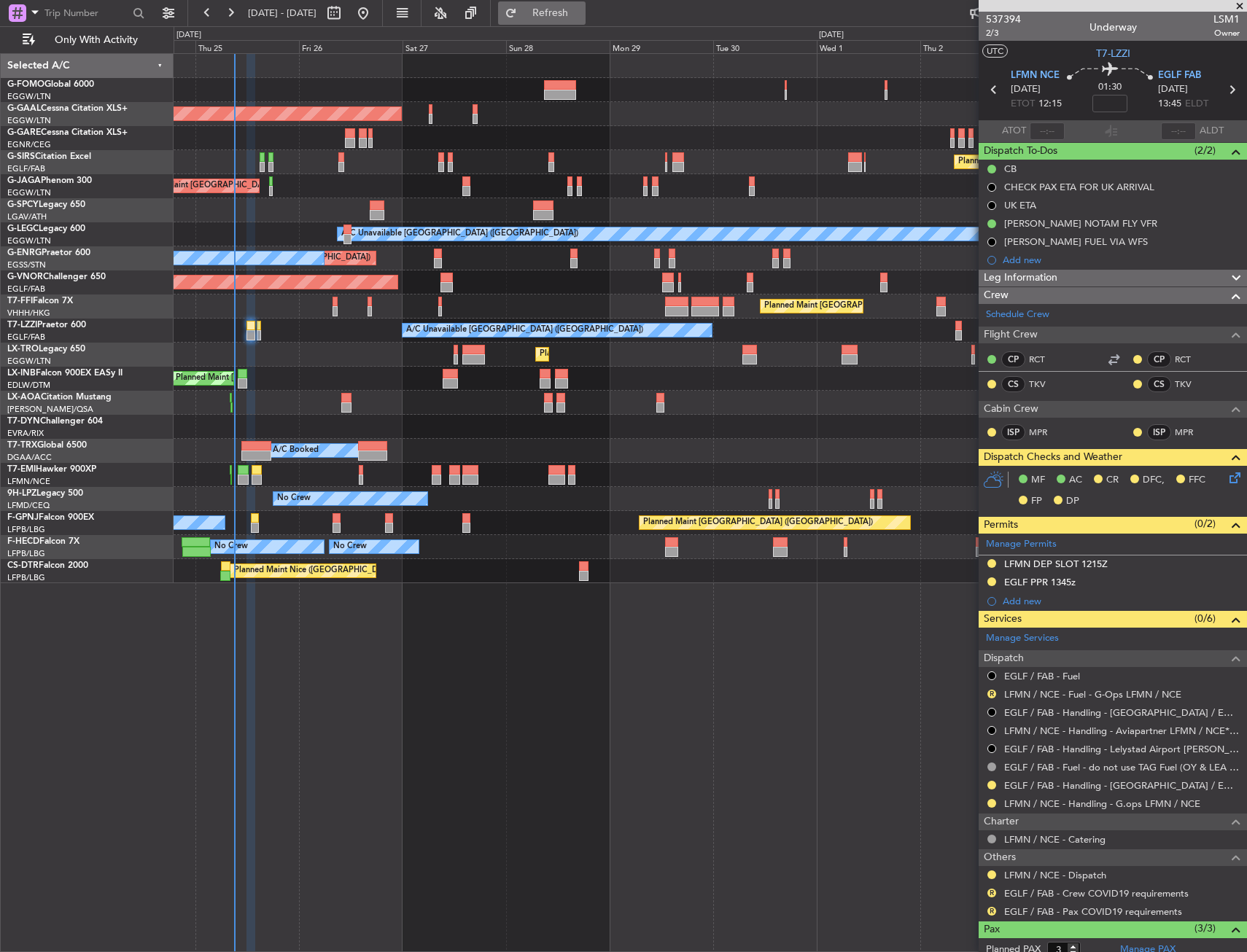
drag, startPoint x: 551, startPoint y: 22, endPoint x: 563, endPoint y: 18, distance: 12.6
click at [563, 18] on button "Refresh" at bounding box center [541, 13] width 87 height 23
click at [500, 700] on div "Planned Maint [GEOGRAPHIC_DATA] ([GEOGRAPHIC_DATA]) Planned [GEOGRAPHIC_DATA] O…" at bounding box center [710, 503] width 1074 height 900
click at [556, 25] on mat-tooltip-component "Legs Stacking On" at bounding box center [517, 44] width 91 height 38
click at [564, 19] on button "Refresh" at bounding box center [541, 13] width 87 height 23
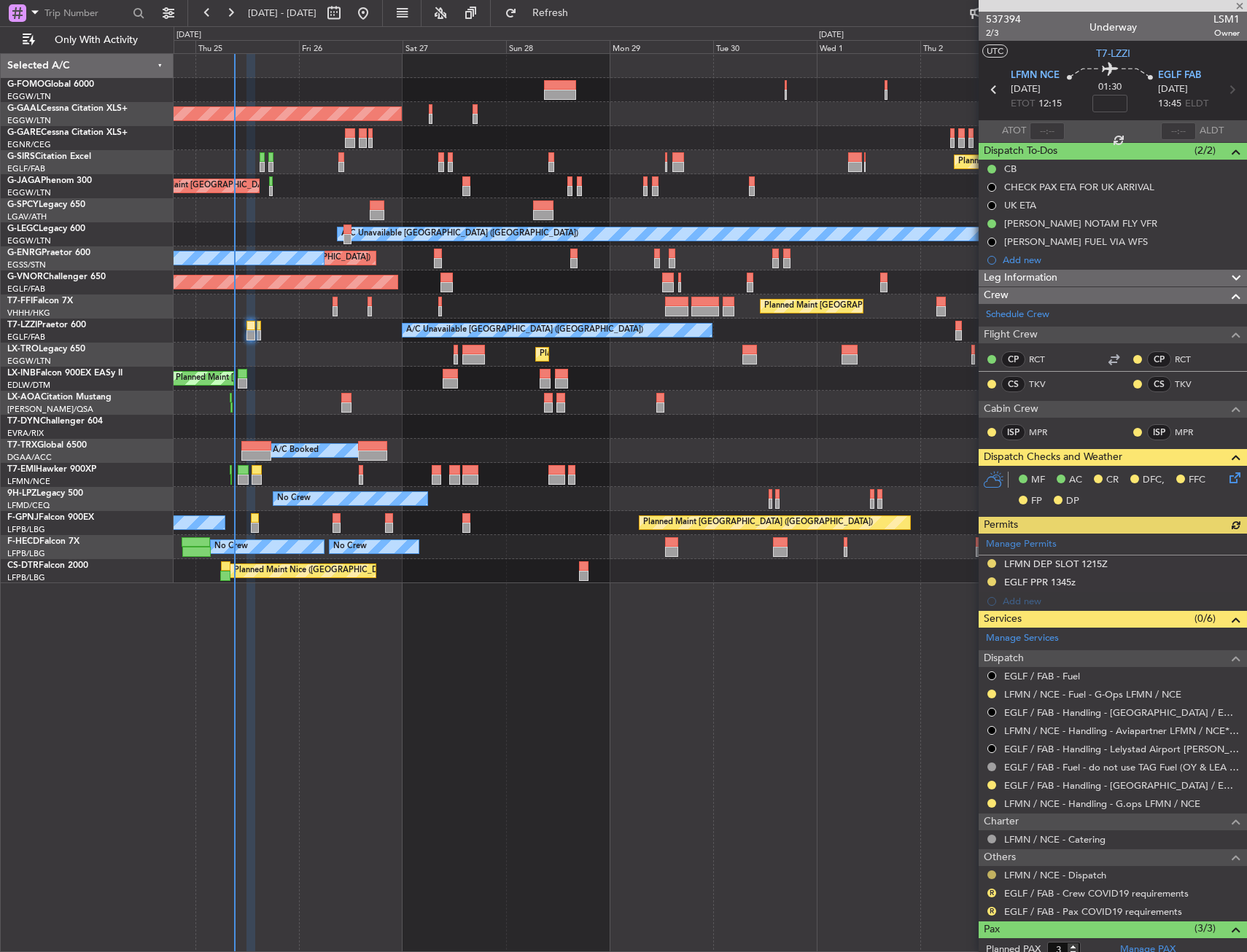
click at [995, 873] on button at bounding box center [992, 876] width 9 height 9
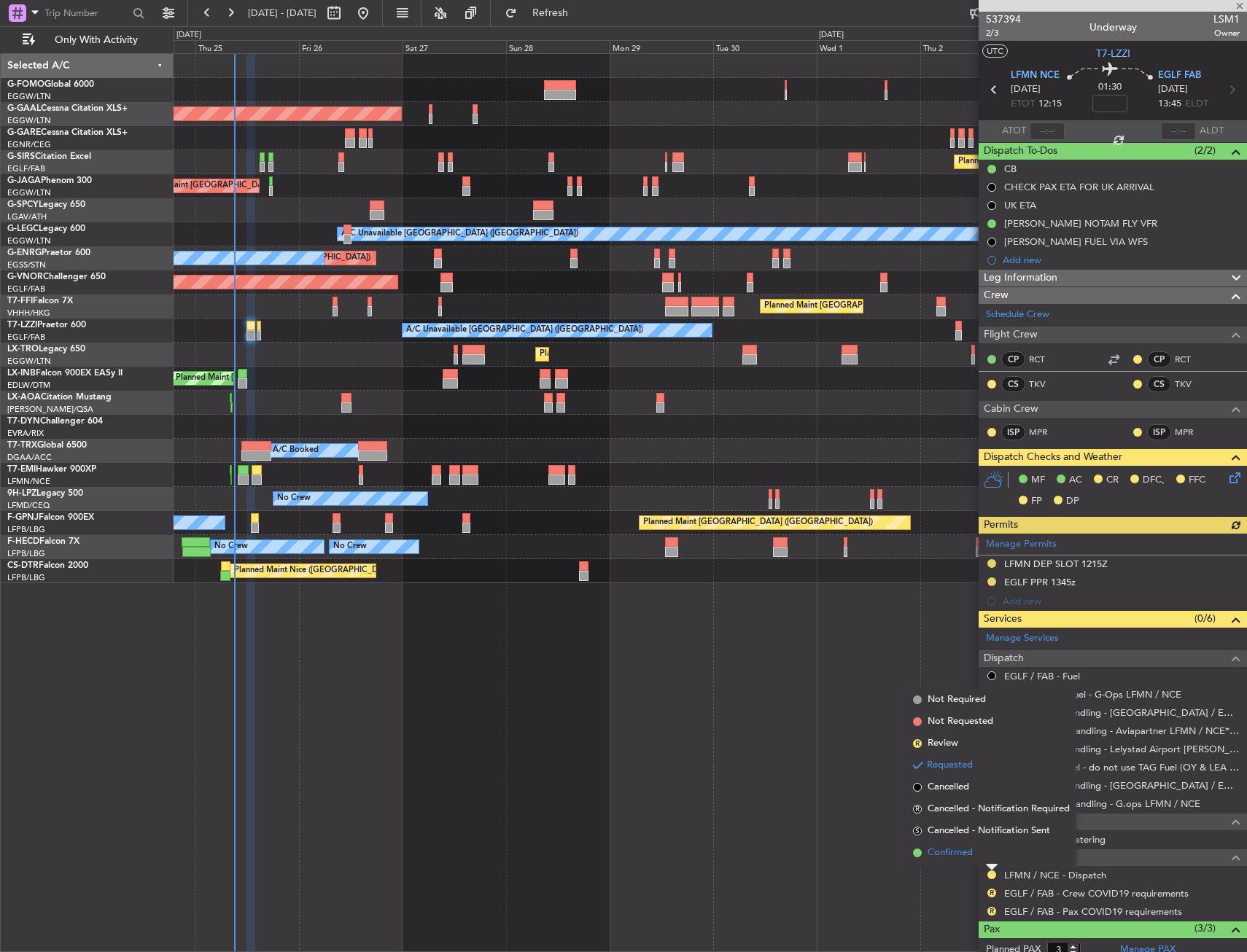
click at [976, 863] on li "Confirmed" at bounding box center [992, 853] width 169 height 22
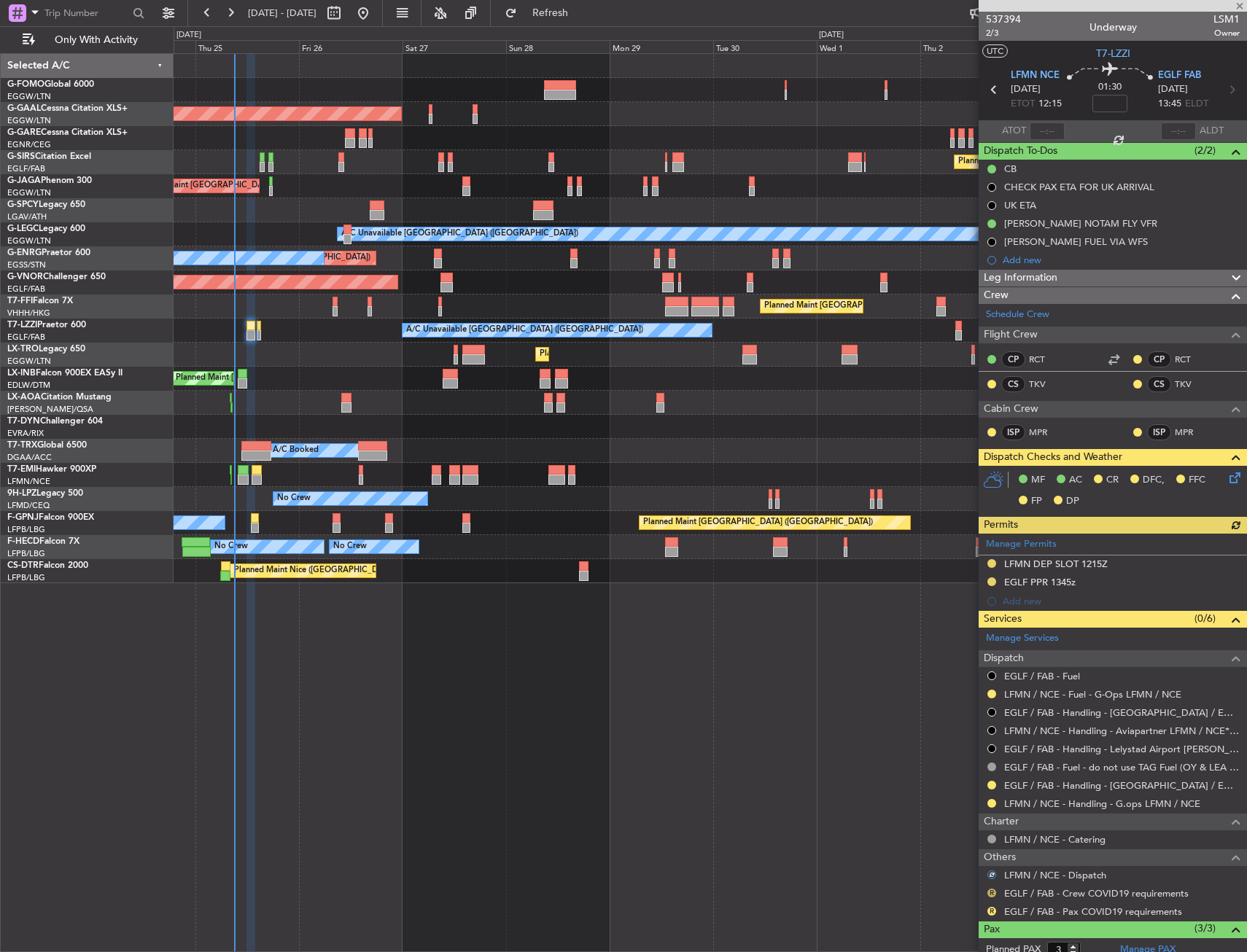
click at [995, 892] on button "R" at bounding box center [992, 893] width 9 height 9
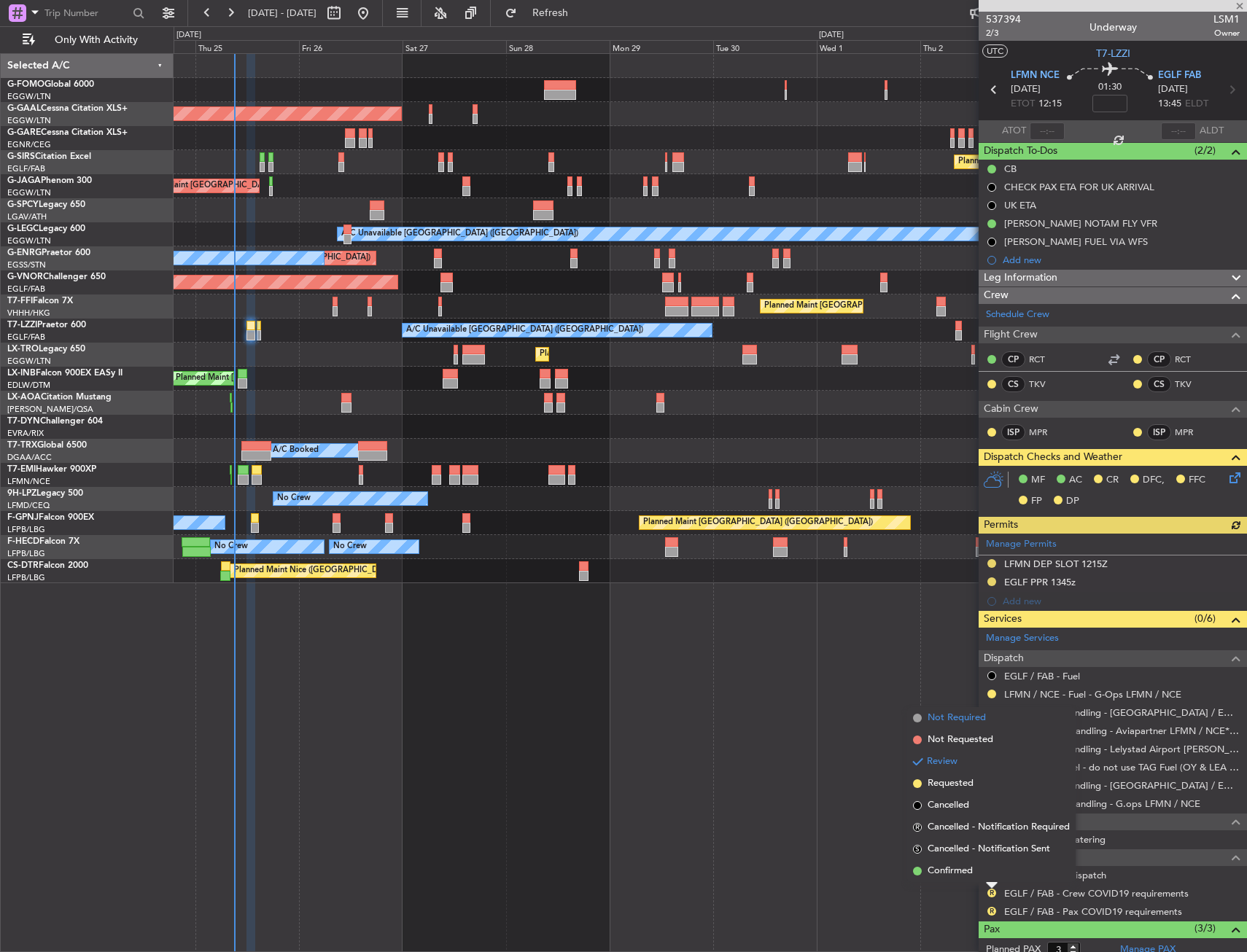
click at [982, 722] on span "Not Required" at bounding box center [957, 718] width 59 height 14
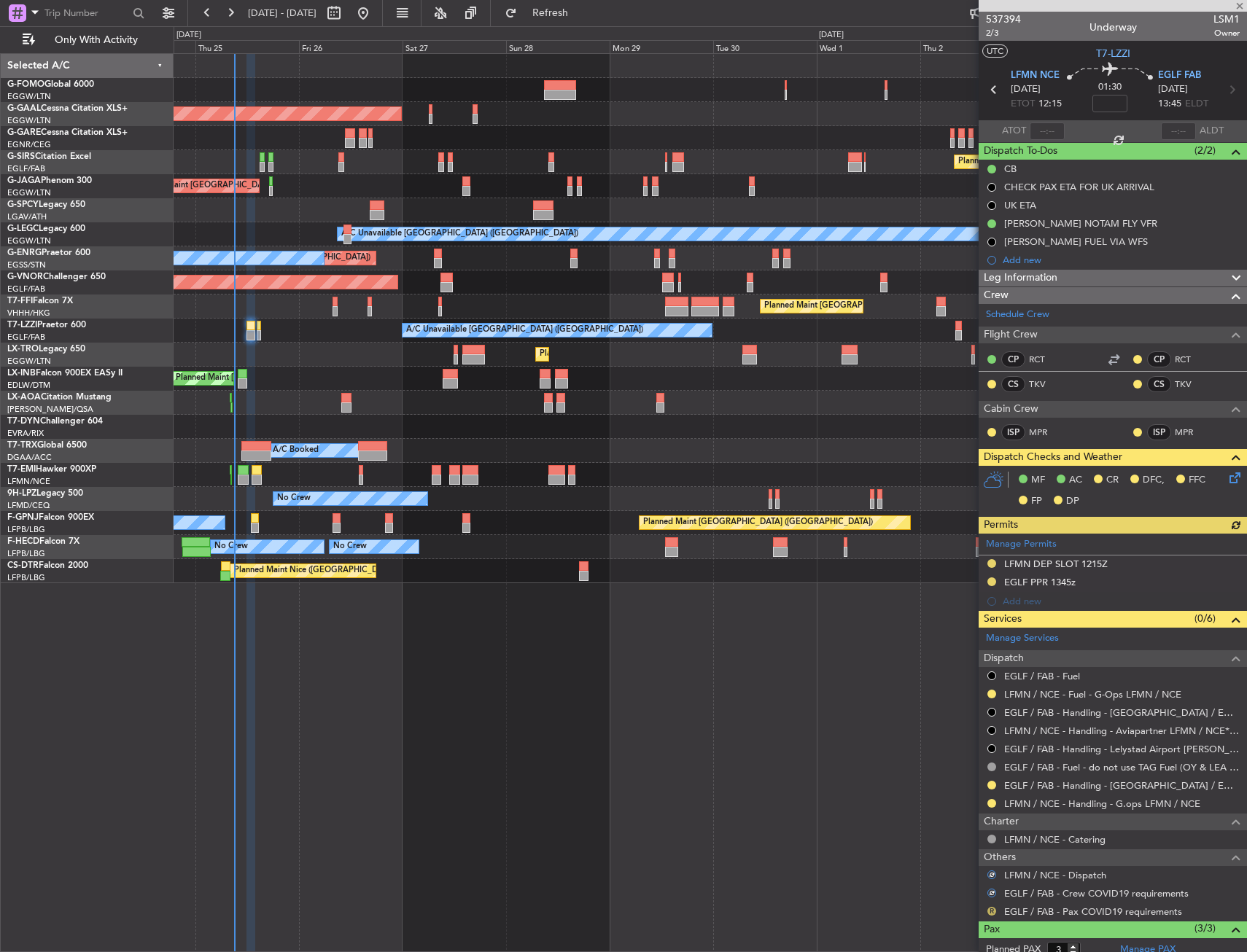
click at [993, 908] on button "R" at bounding box center [992, 912] width 9 height 9
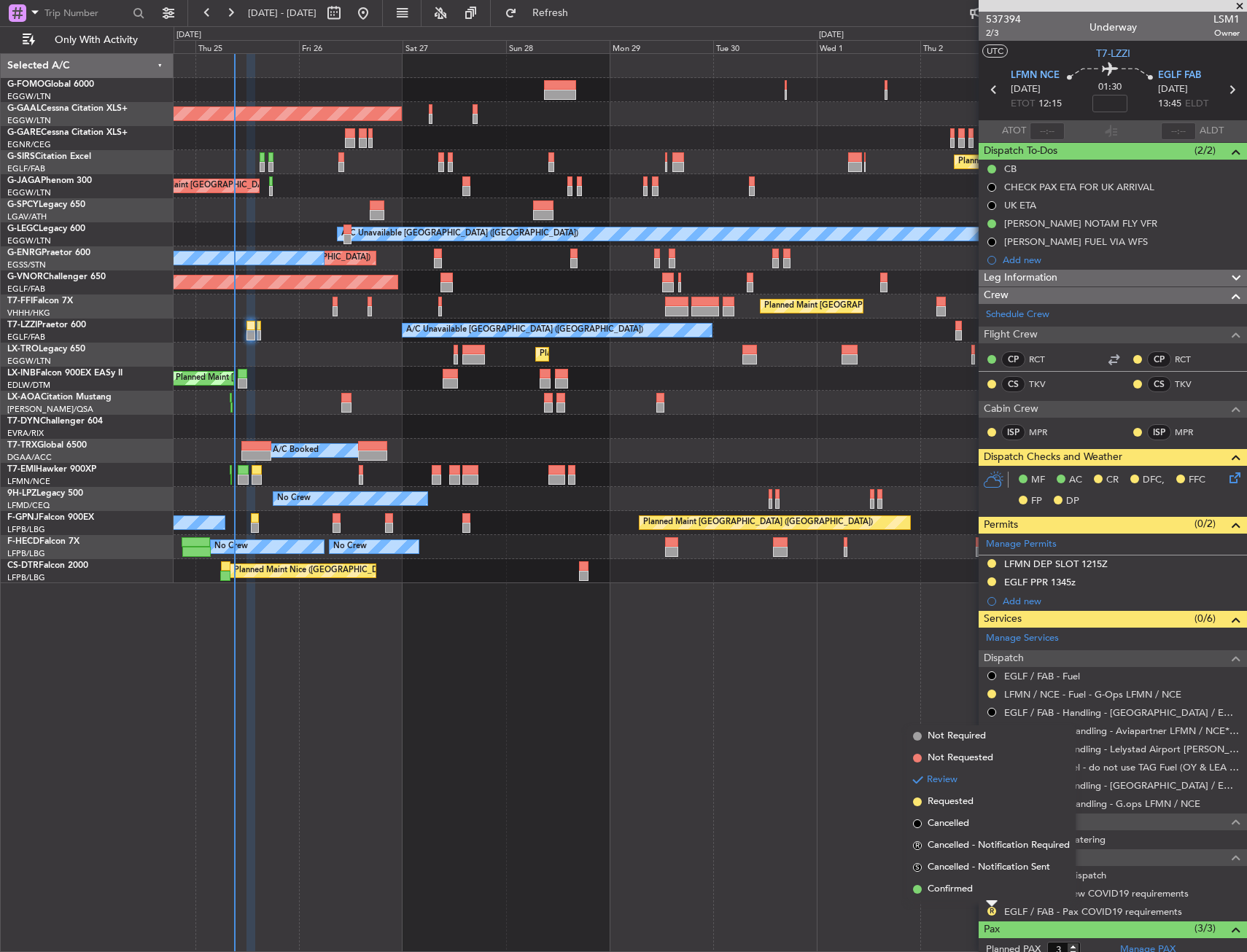
drag, startPoint x: 975, startPoint y: 747, endPoint x: 975, endPoint y: 739, distance: 8.0
click at [975, 739] on li "Not Required" at bounding box center [992, 736] width 169 height 22
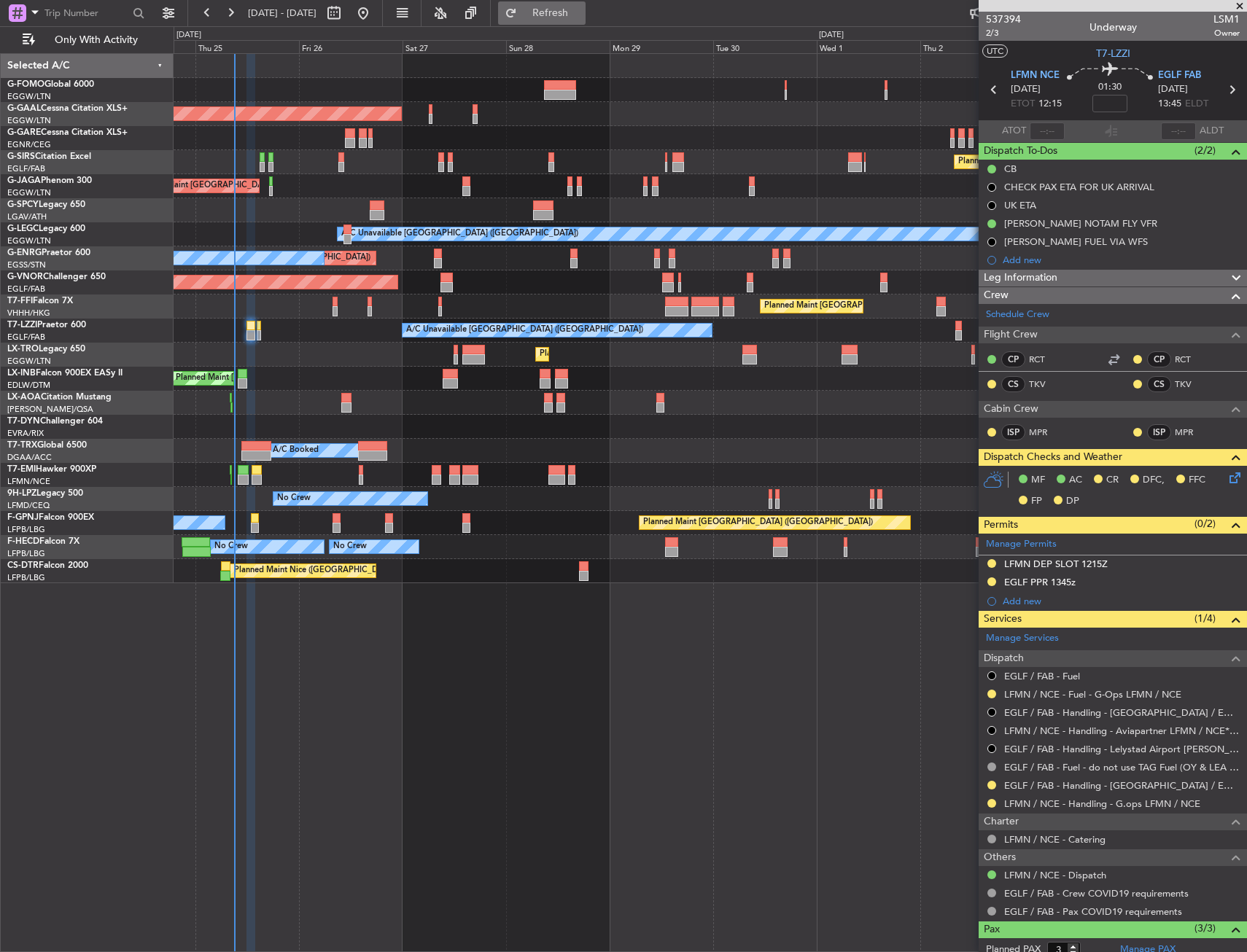
click at [586, 20] on button "Refresh" at bounding box center [541, 13] width 87 height 23
click at [1235, 7] on span at bounding box center [1240, 6] width 14 height 13
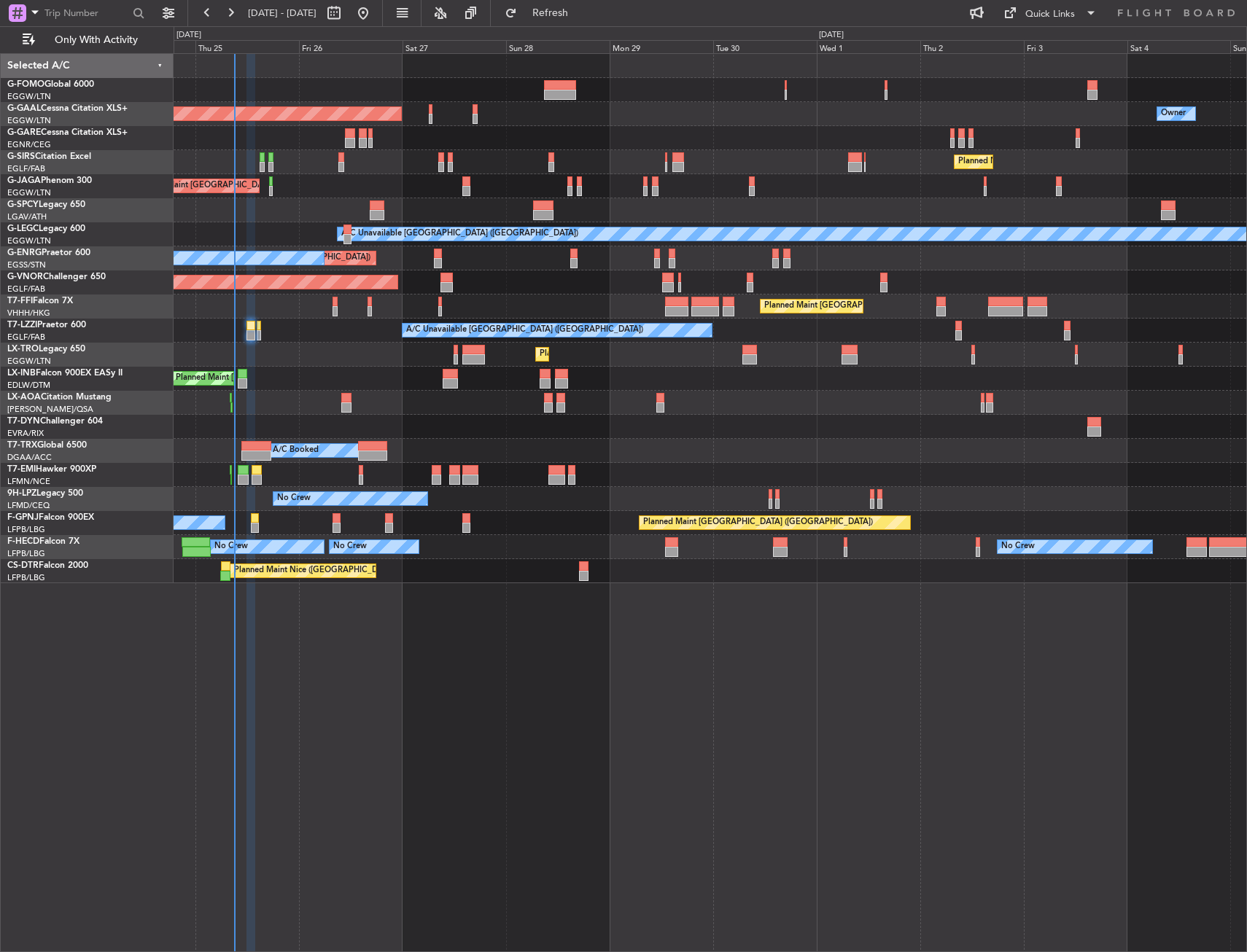
type input "0"
click at [581, 8] on span "Refresh" at bounding box center [550, 12] width 61 height 10
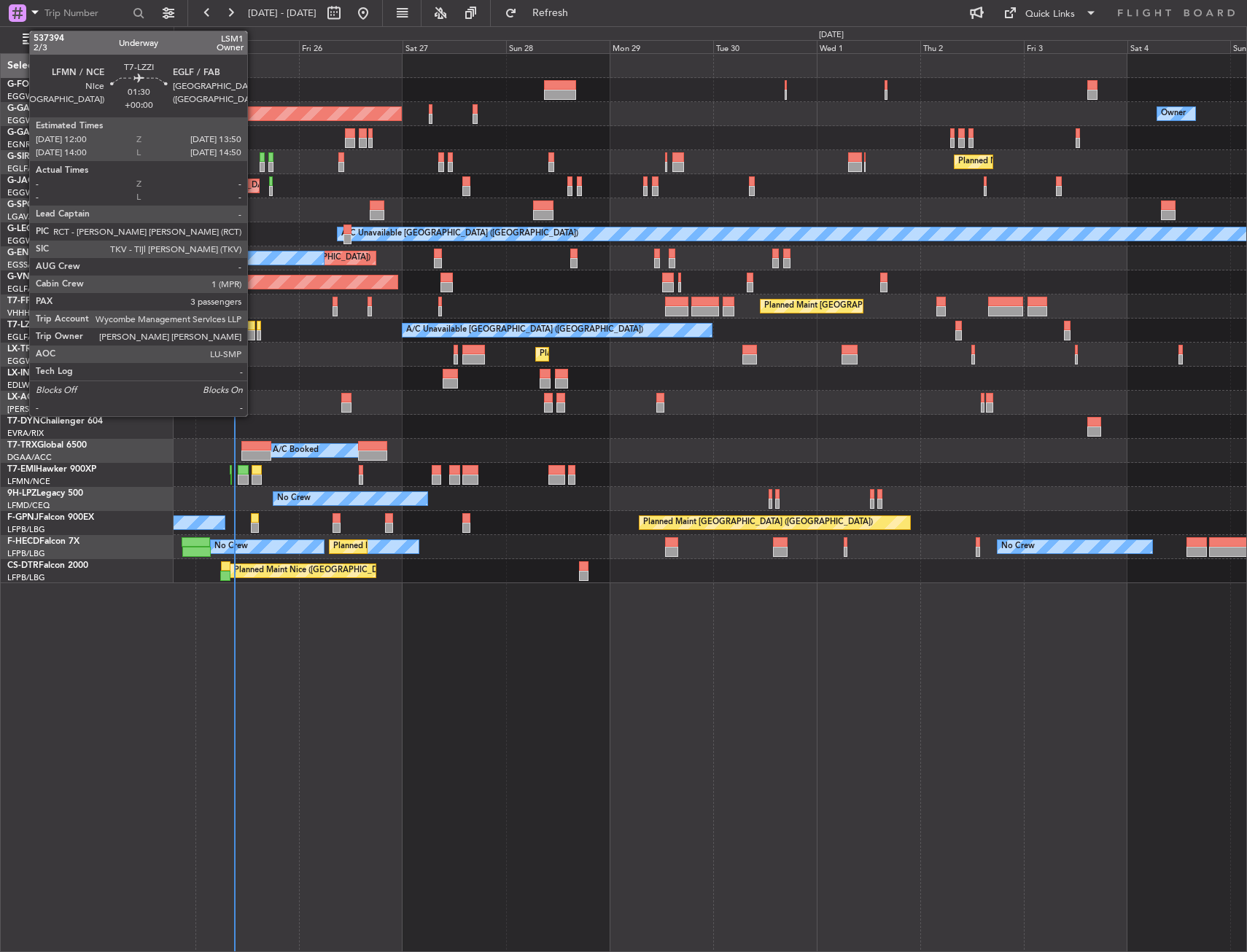
click at [254, 324] on div at bounding box center [250, 325] width 8 height 10
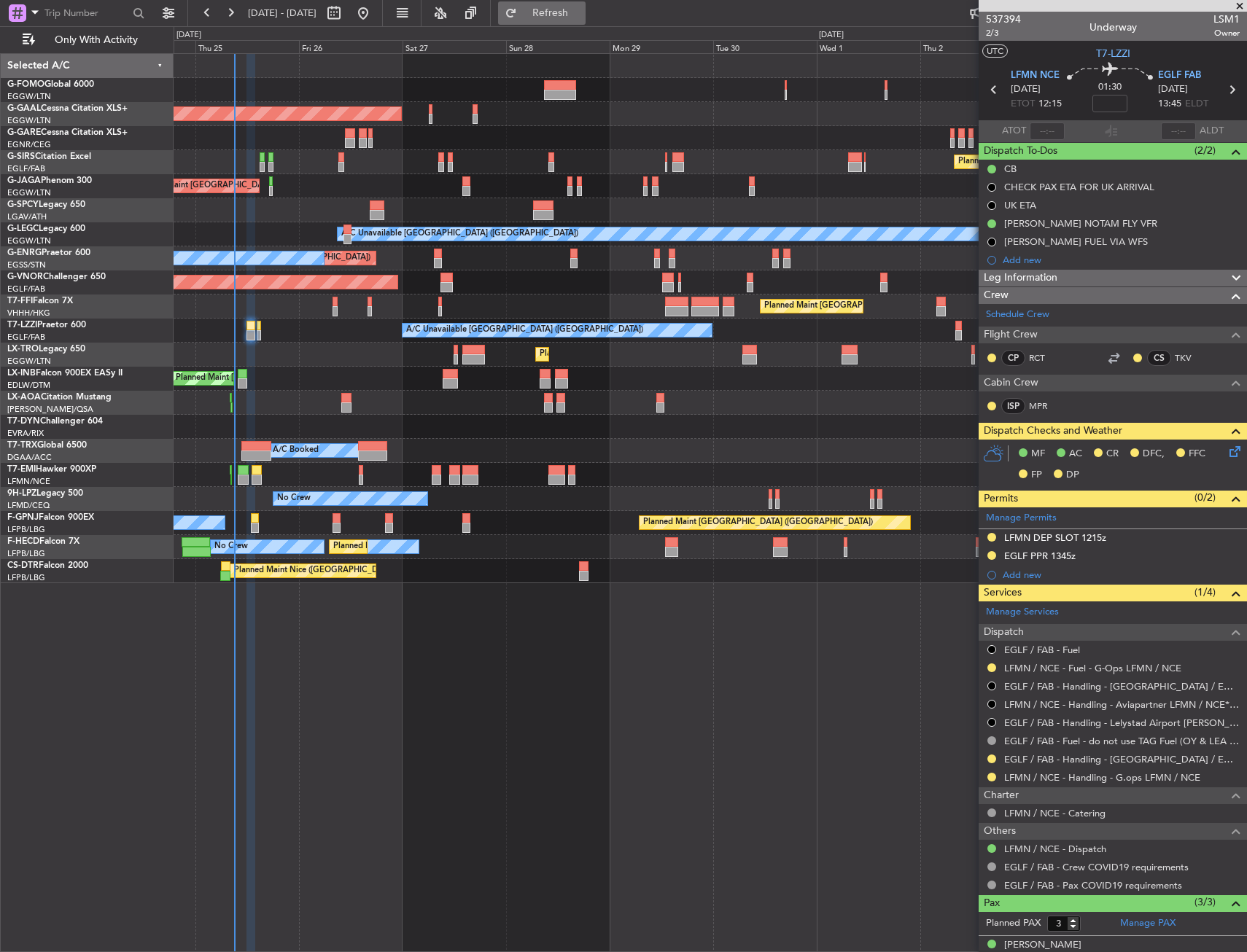
click at [581, 19] on span "Refresh" at bounding box center [550, 12] width 61 height 10
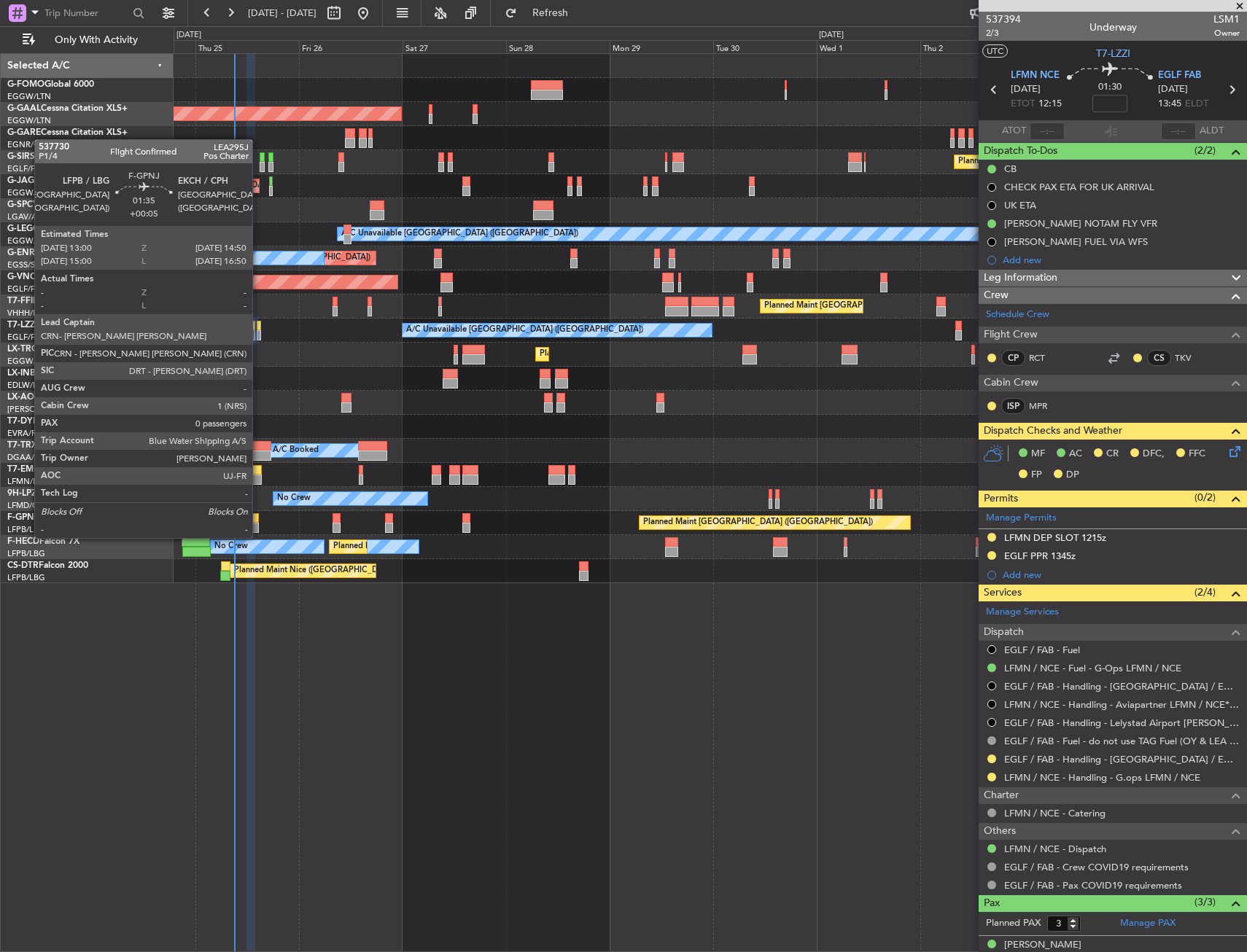
click at [259, 524] on div at bounding box center [254, 527] width 8 height 10
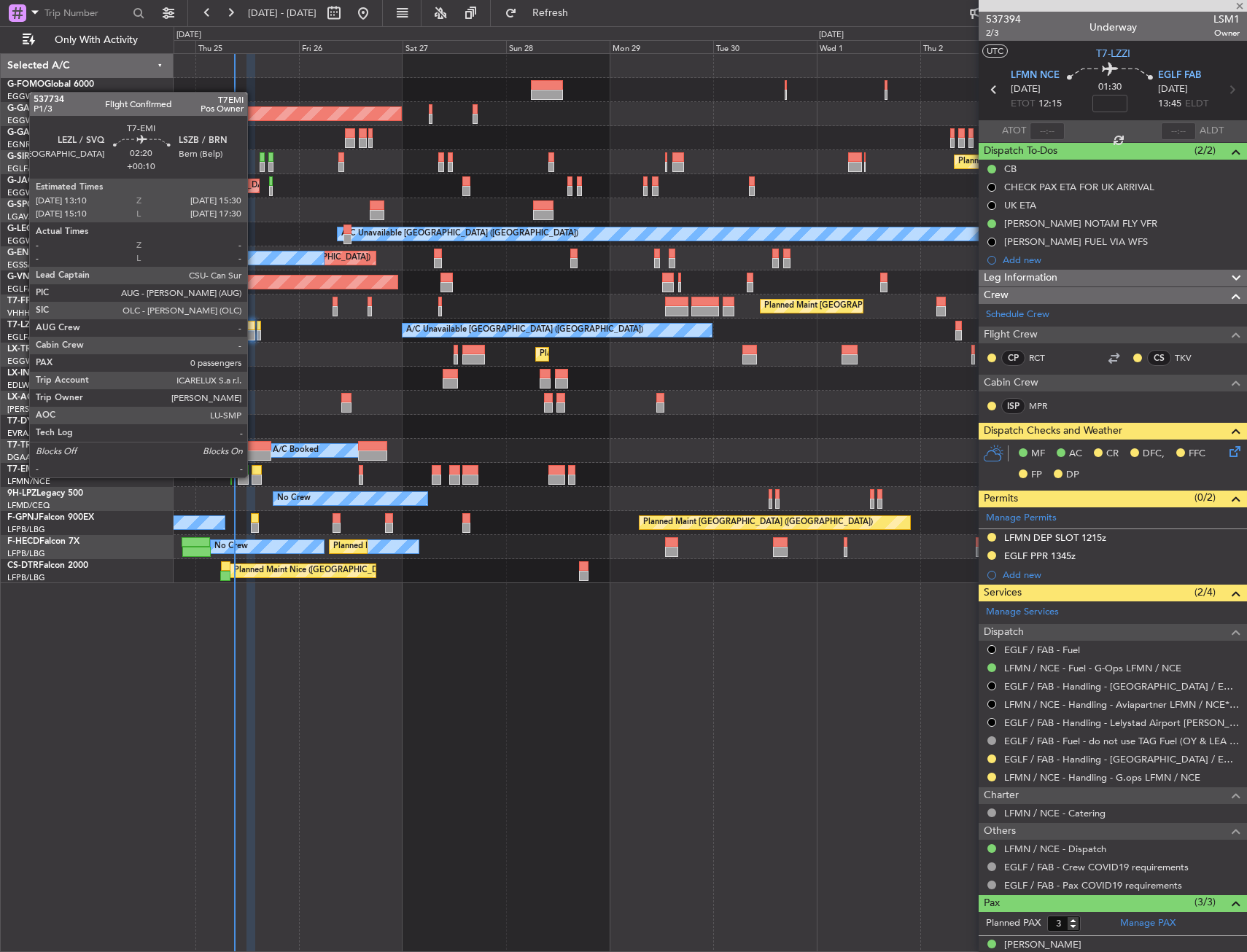
type input "+00:05"
type input "0"
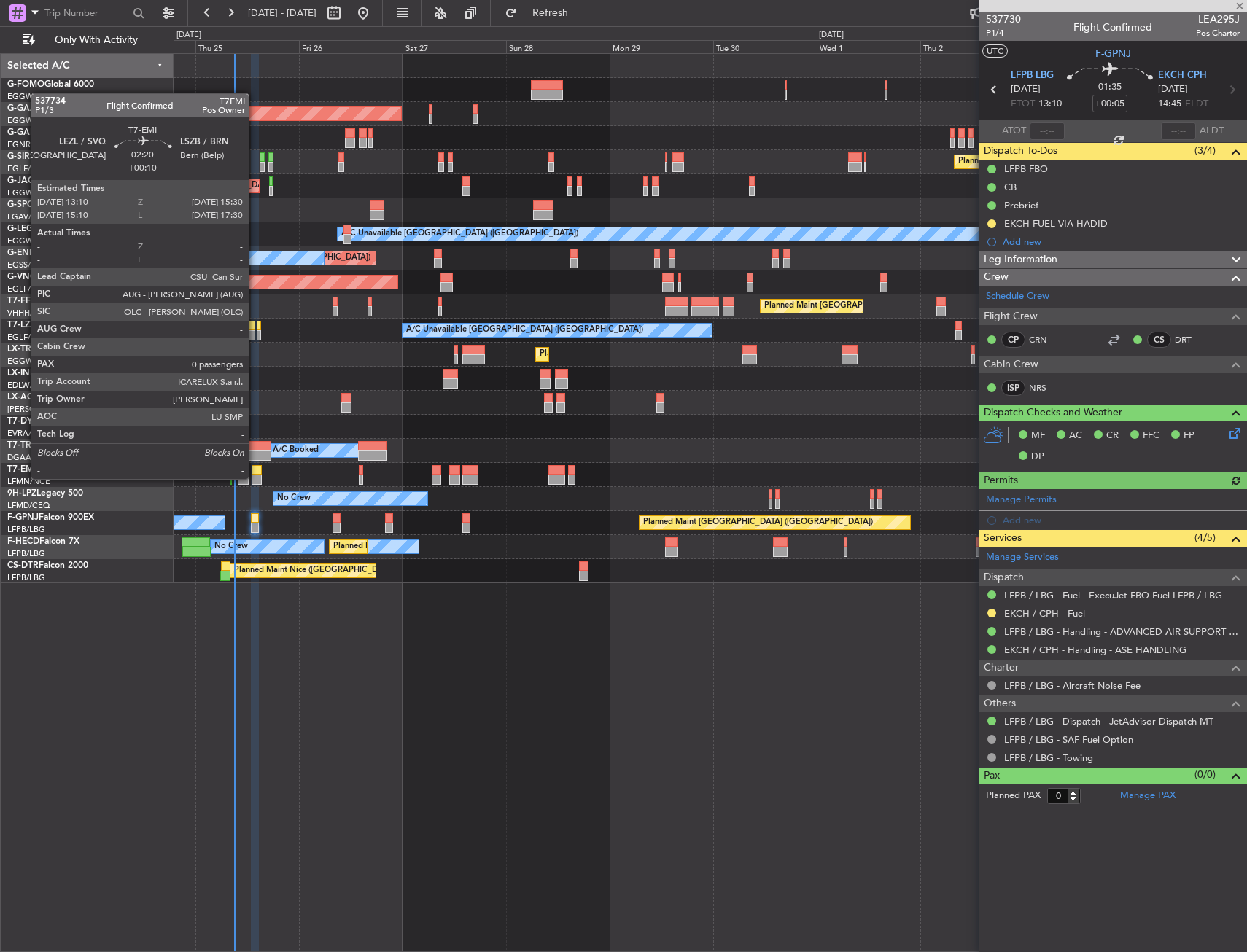
click at [255, 477] on div at bounding box center [256, 479] width 10 height 10
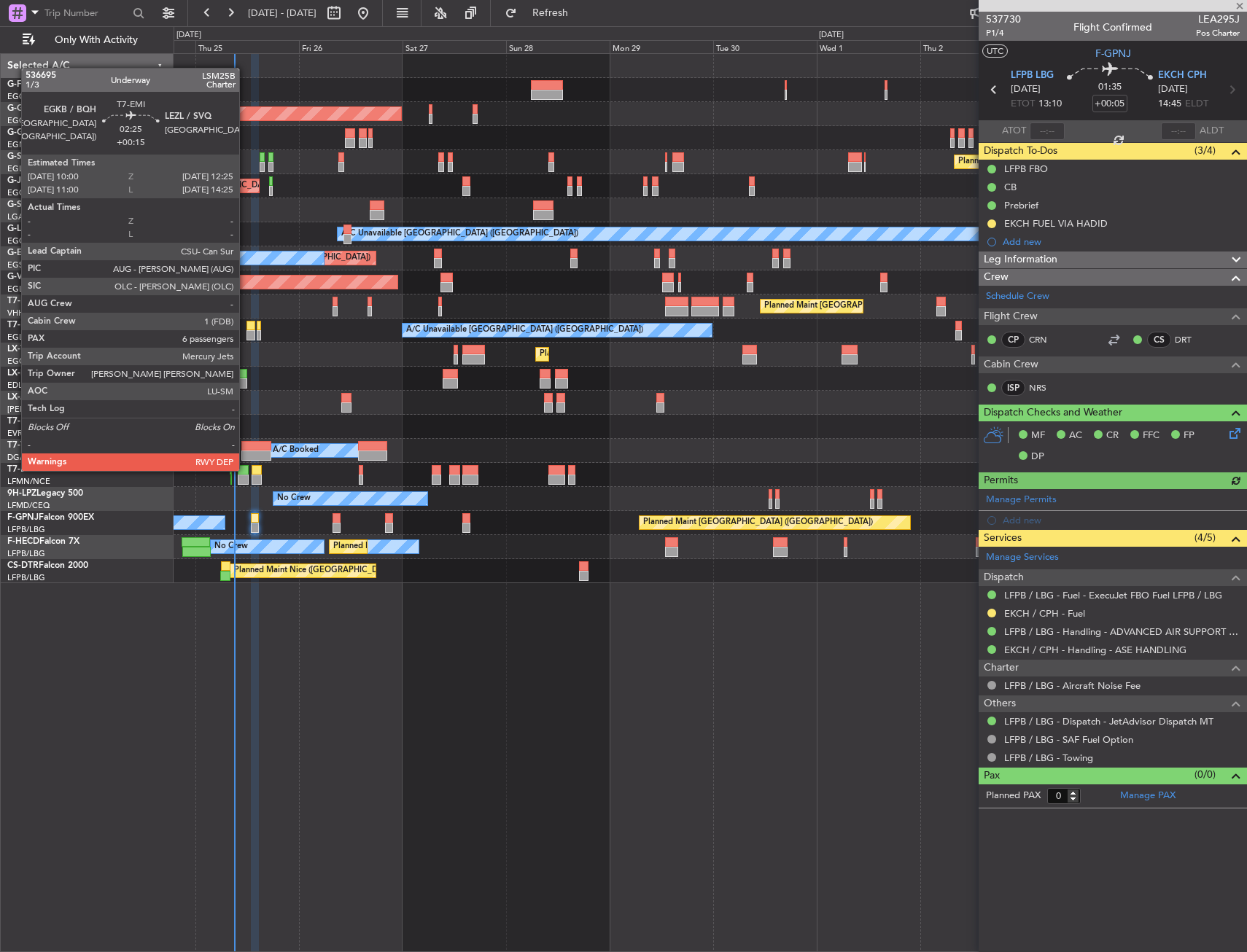
type input "+00:10"
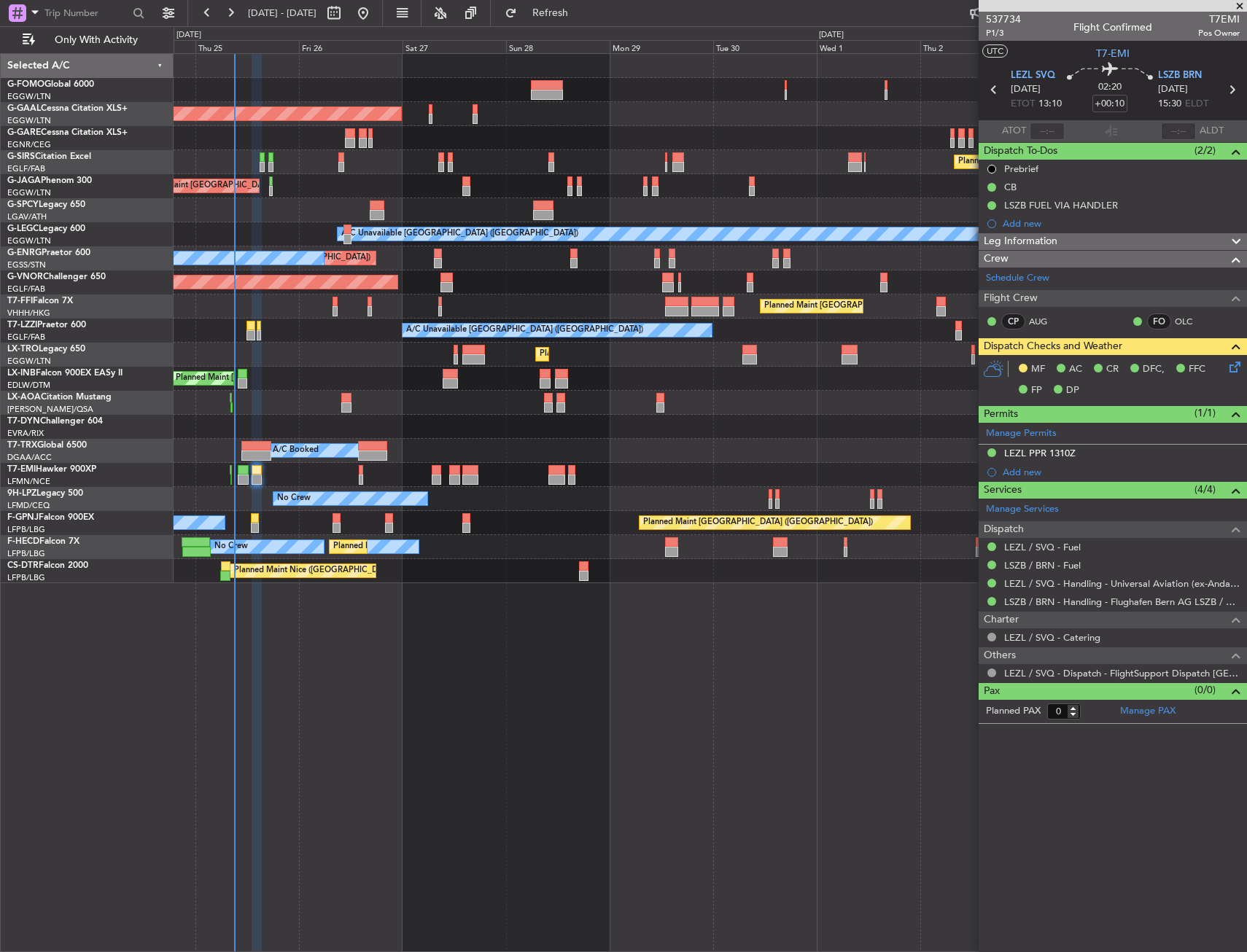
click at [1227, 366] on icon at bounding box center [1232, 364] width 12 height 12
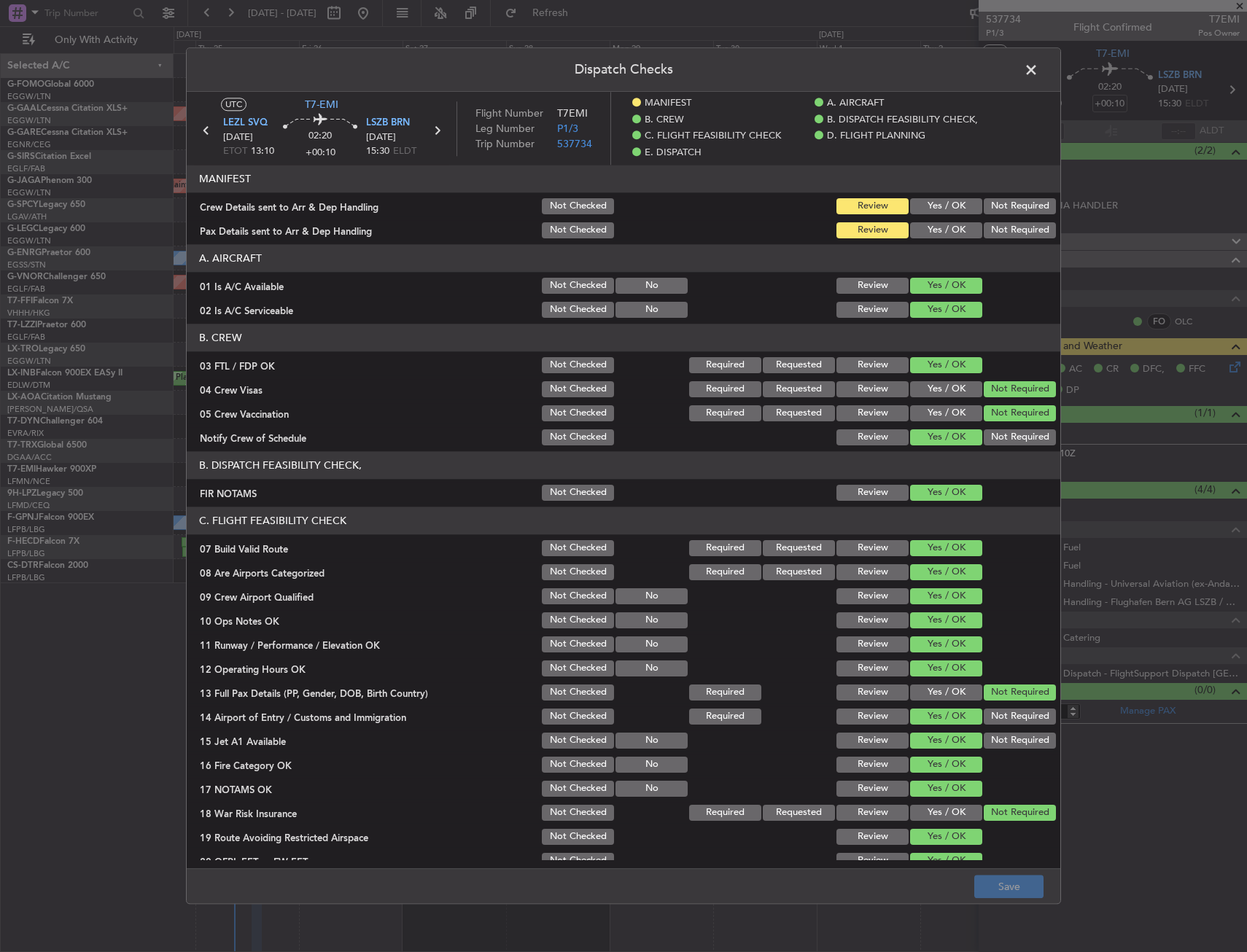
click at [1038, 81] on span at bounding box center [1038, 73] width 0 height 29
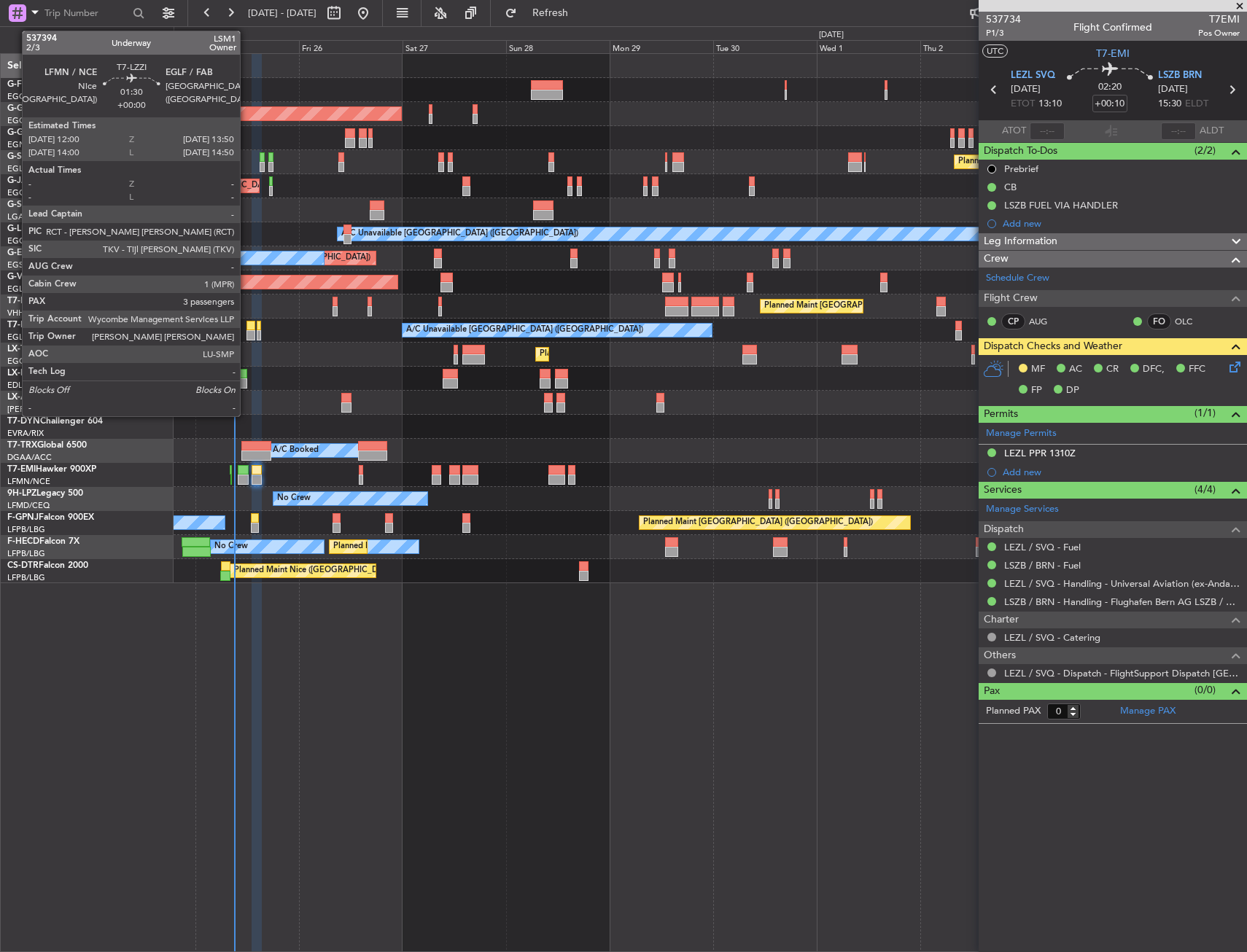
click at [246, 323] on div at bounding box center [250, 325] width 8 height 10
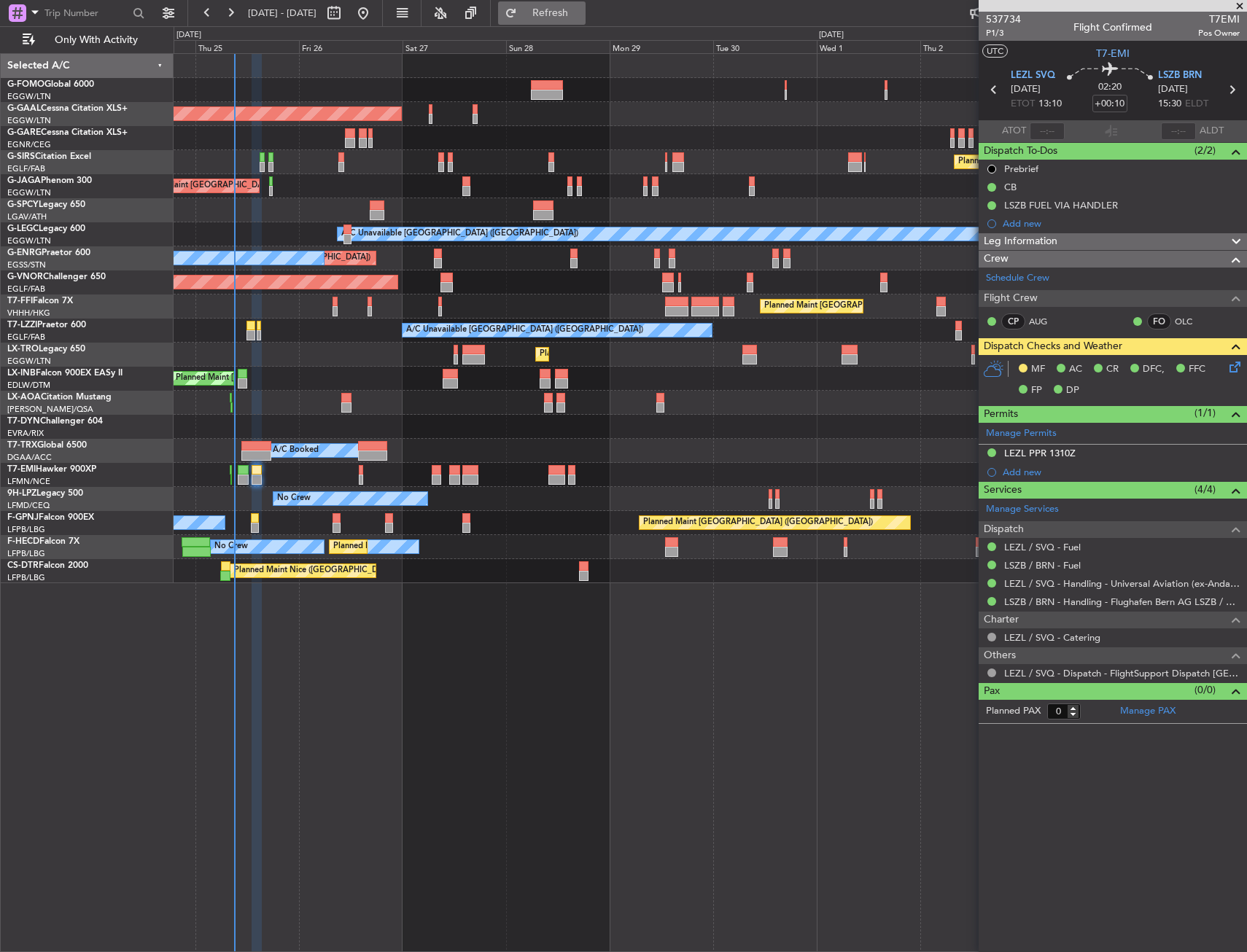
click at [581, 11] on span "Refresh" at bounding box center [550, 12] width 61 height 10
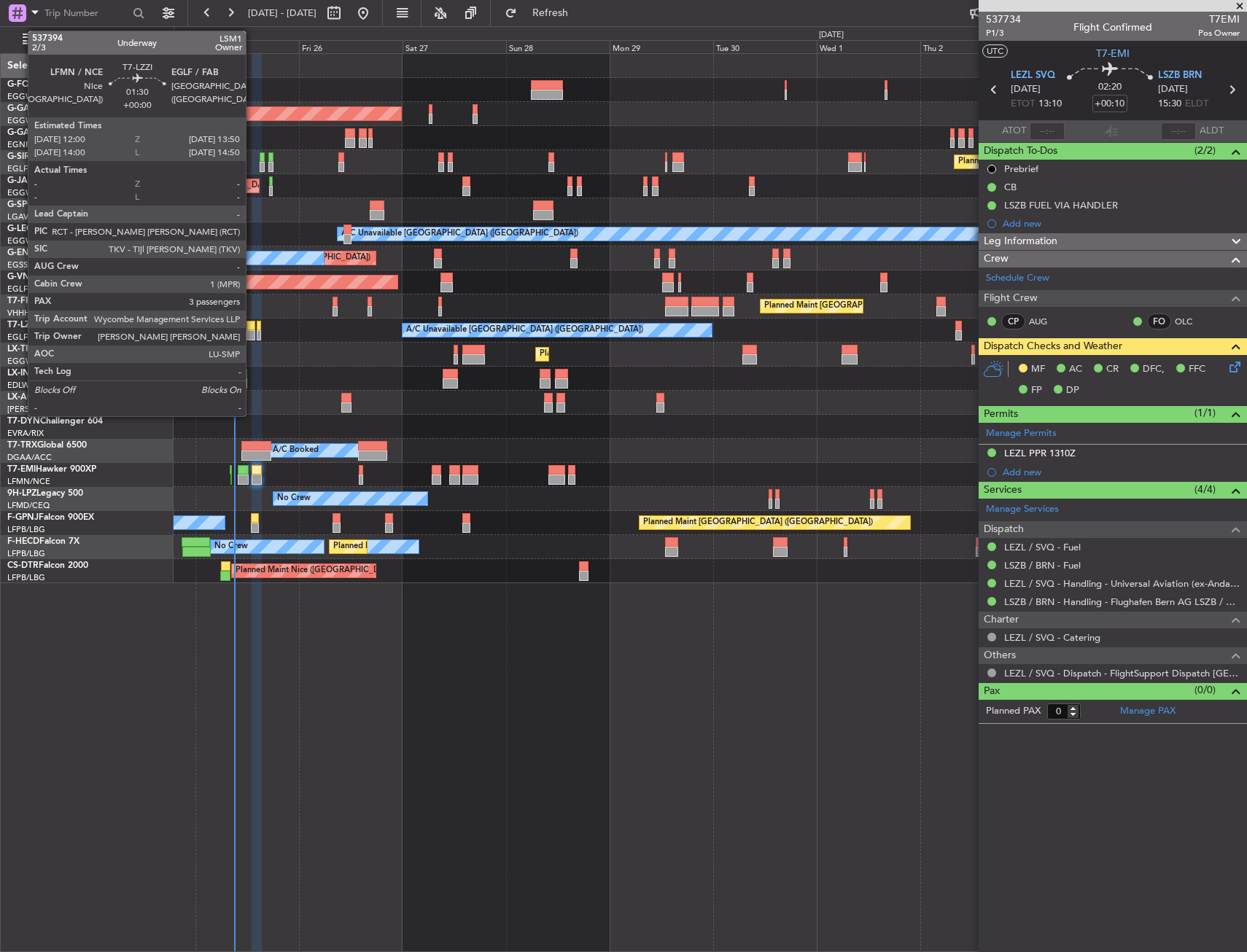
click at [252, 336] on div at bounding box center [250, 335] width 8 height 10
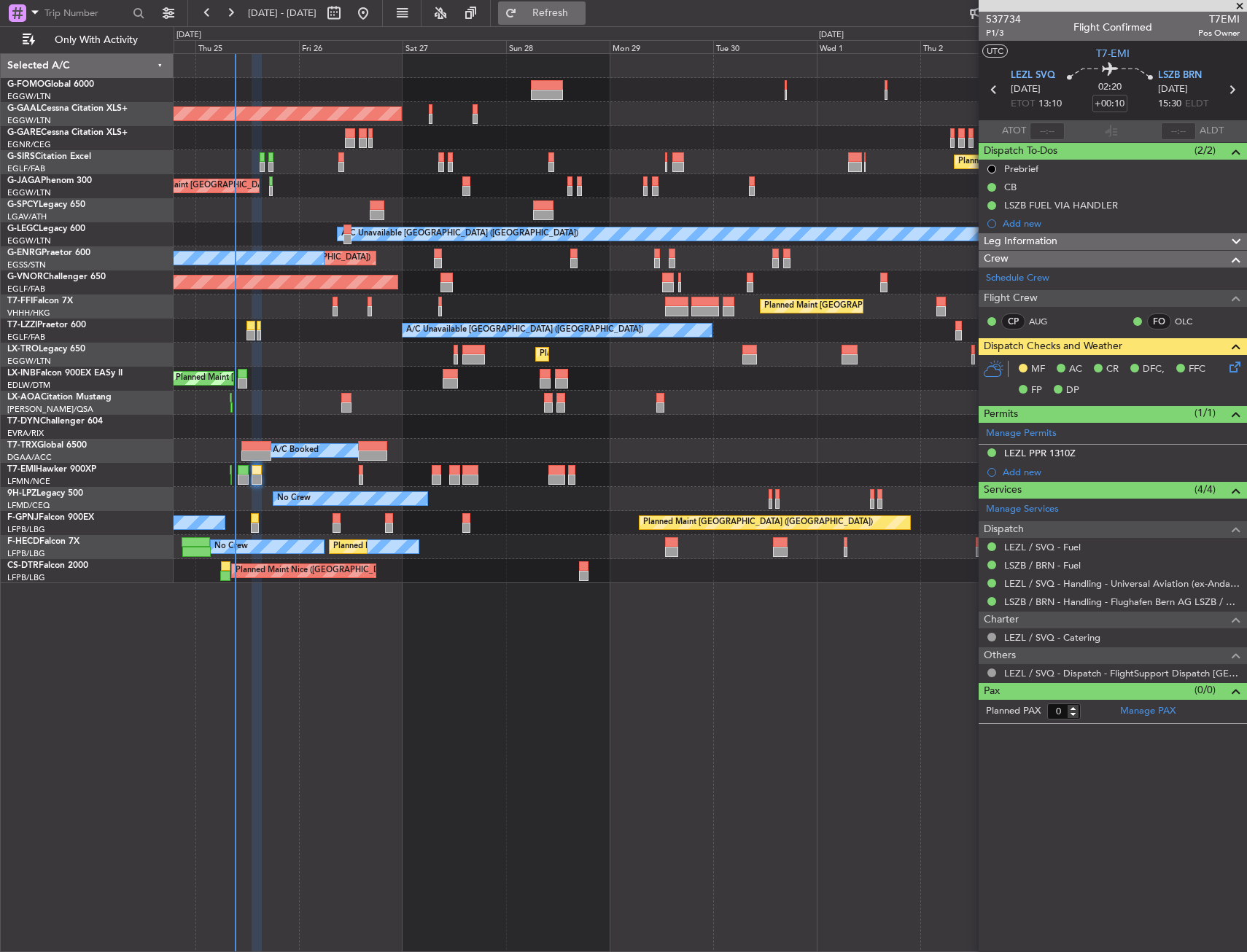
drag, startPoint x: 522, startPoint y: 22, endPoint x: 564, endPoint y: 19, distance: 42.1
click at [557, 25] on mat-tooltip-component "Legs Stacking On" at bounding box center [517, 44] width 91 height 38
click at [564, 19] on button "Refresh" at bounding box center [541, 13] width 87 height 23
click at [565, 19] on button "Refresh" at bounding box center [541, 13] width 87 height 23
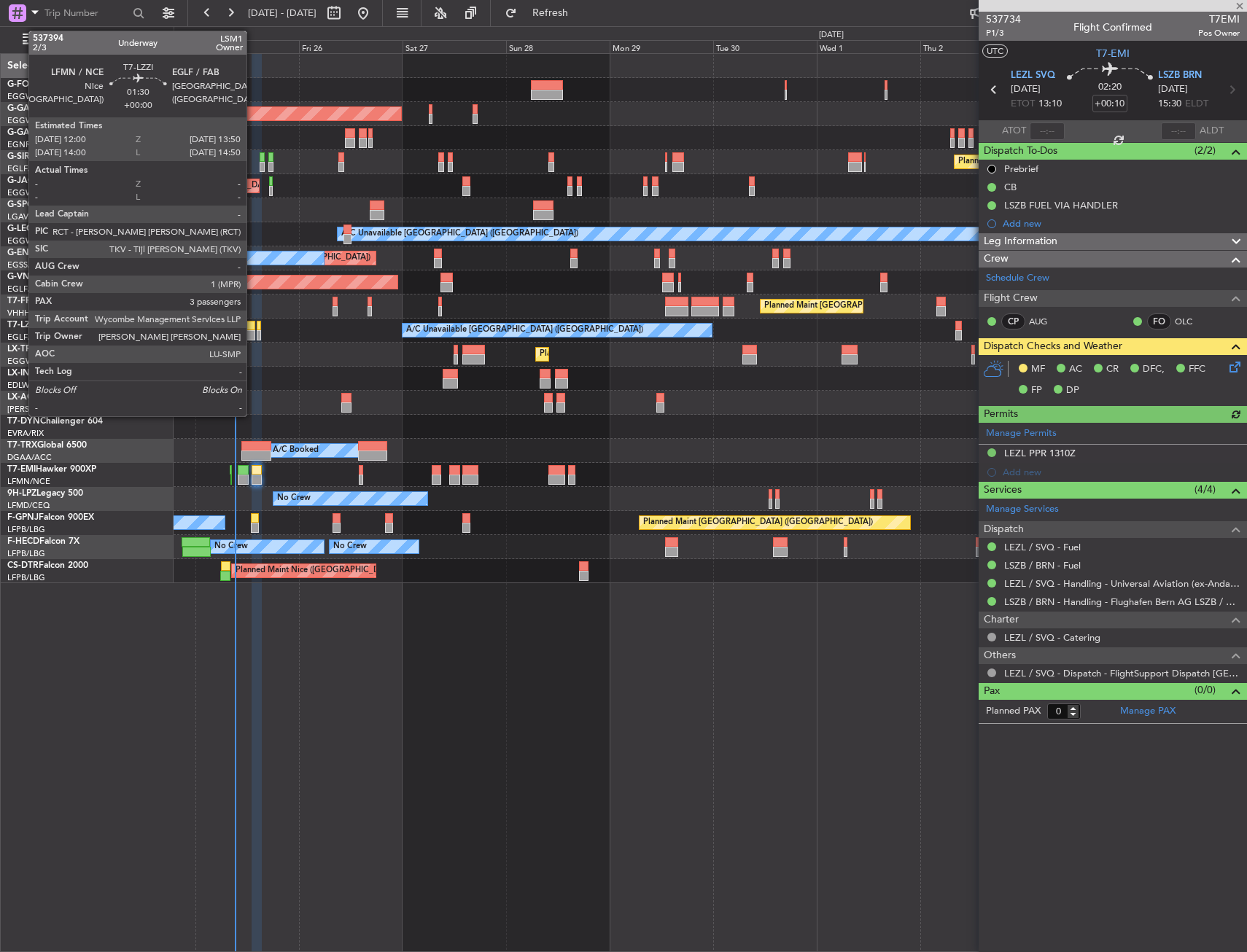
click at [252, 327] on div at bounding box center [250, 325] width 8 height 10
type input "3"
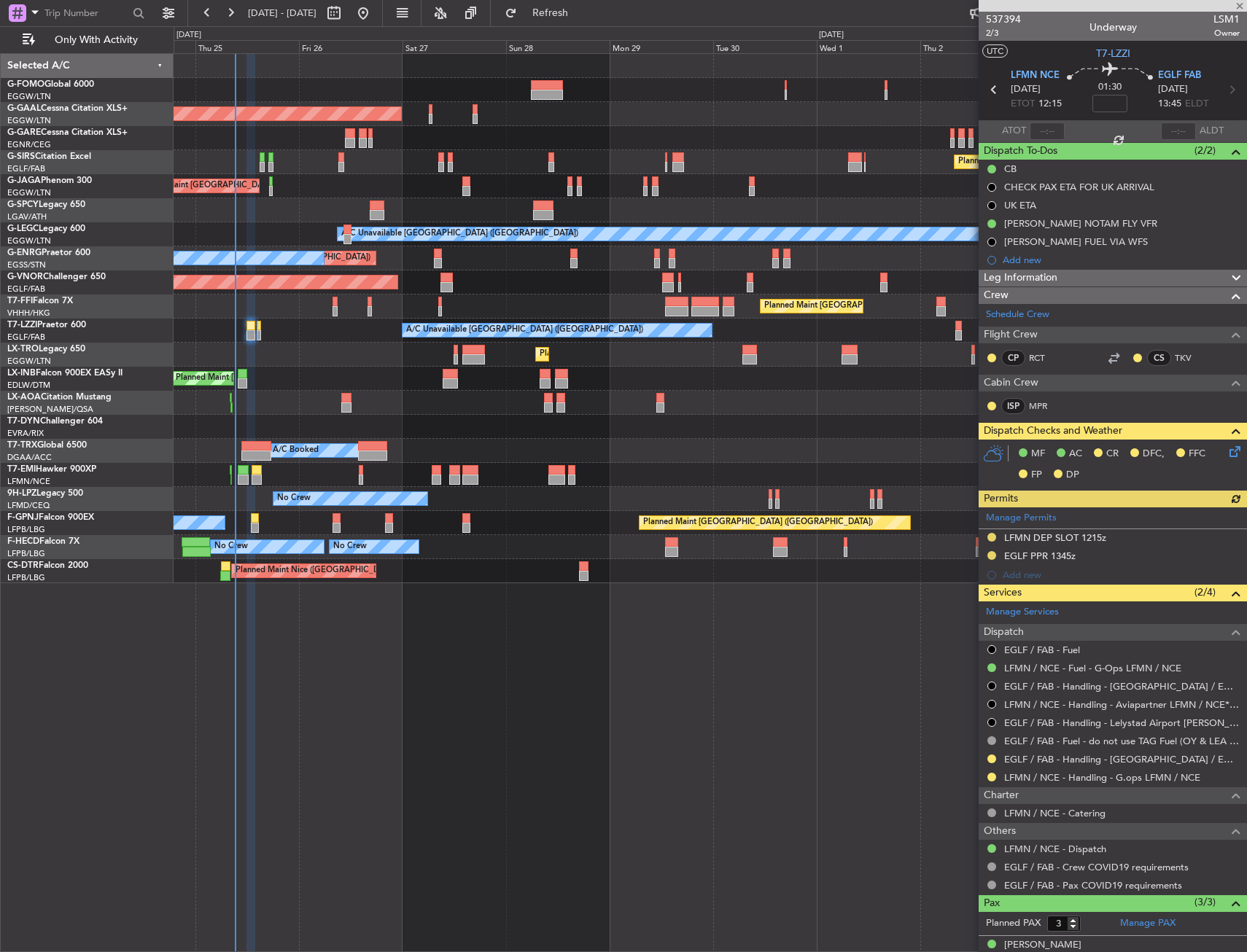
click at [1227, 452] on icon at bounding box center [1232, 449] width 12 height 12
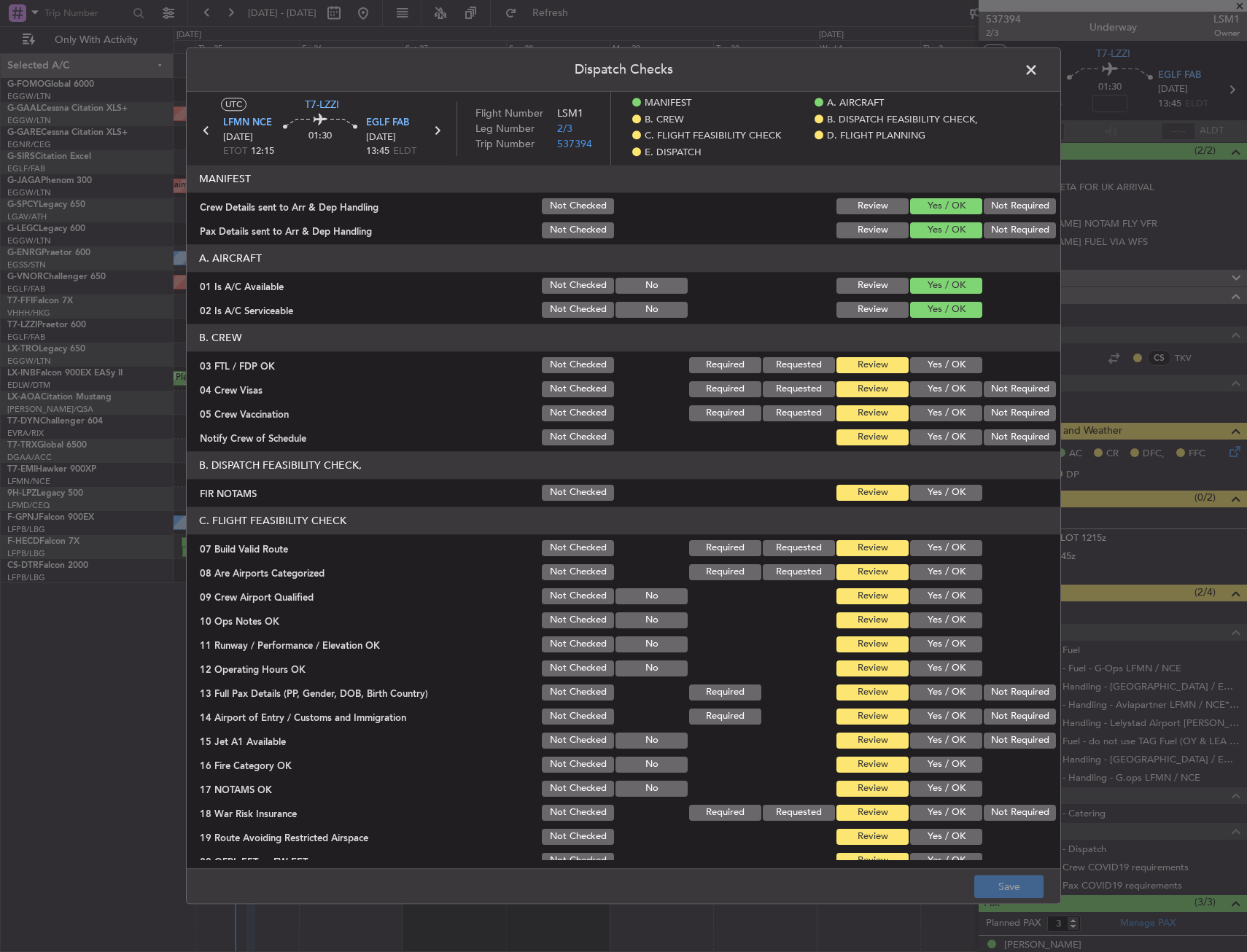
drag, startPoint x: 939, startPoint y: 496, endPoint x: 939, endPoint y: 512, distance: 16.0
click at [939, 496] on button "Yes / OK" at bounding box center [946, 493] width 72 height 16
click at [929, 551] on button "Yes / OK" at bounding box center [946, 548] width 72 height 16
click at [931, 631] on div "Yes / OK" at bounding box center [944, 620] width 74 height 20
click at [936, 622] on button "Yes / OK" at bounding box center [946, 620] width 72 height 16
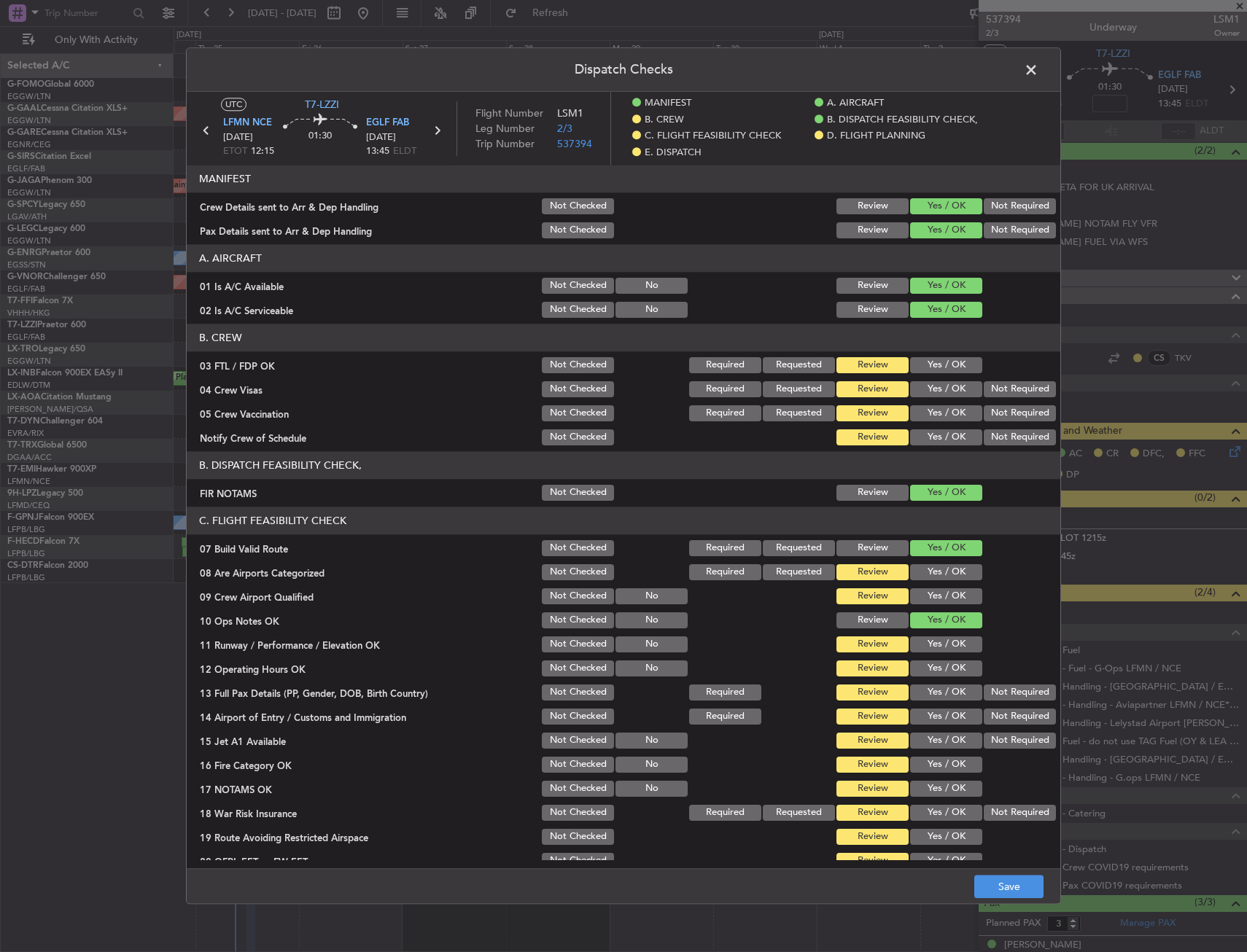
click at [943, 642] on button "Yes / OK" at bounding box center [946, 644] width 72 height 16
click at [946, 670] on button "Yes / OK" at bounding box center [946, 668] width 72 height 16
click at [946, 676] on button "Yes / OK" at bounding box center [946, 668] width 72 height 16
drag, startPoint x: 949, startPoint y: 697, endPoint x: 947, endPoint y: 724, distance: 27.1
click at [950, 706] on section "C. FLIGHT FEASIBILITY CHECK 07 Build Valid Route Not Checked Required Requested…" at bounding box center [623, 700] width 874 height 388
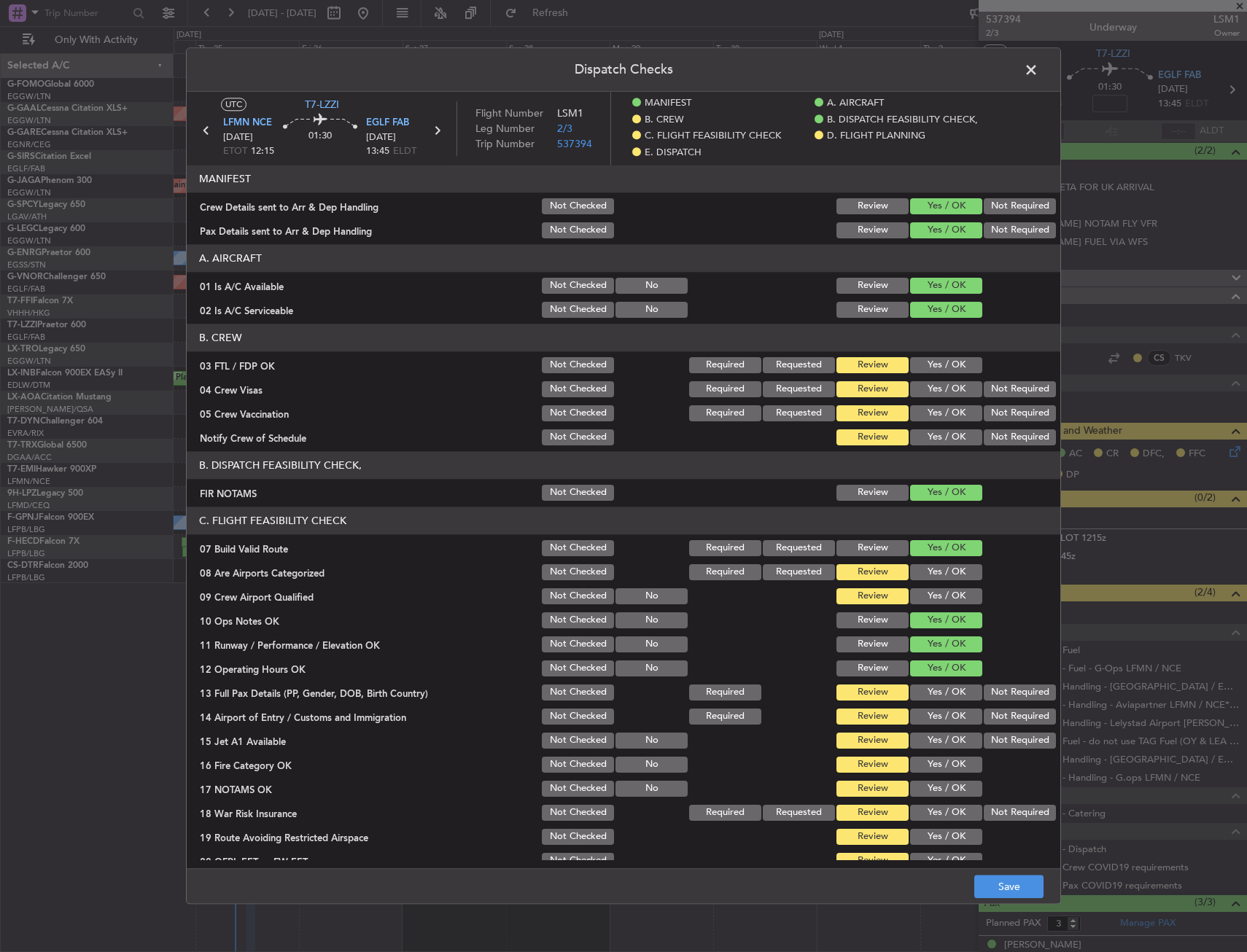
click at [947, 724] on button "Yes / OK" at bounding box center [946, 716] width 72 height 16
click at [947, 735] on button "Yes / OK" at bounding box center [946, 741] width 72 height 16
drag, startPoint x: 947, startPoint y: 708, endPoint x: 948, endPoint y: 688, distance: 20.0
click at [947, 705] on section "C. FLIGHT FEASIBILITY CHECK 07 Build Valid Route Not Checked Required Requested…" at bounding box center [623, 700] width 874 height 388
click at [948, 688] on button "Yes / OK" at bounding box center [946, 692] width 72 height 16
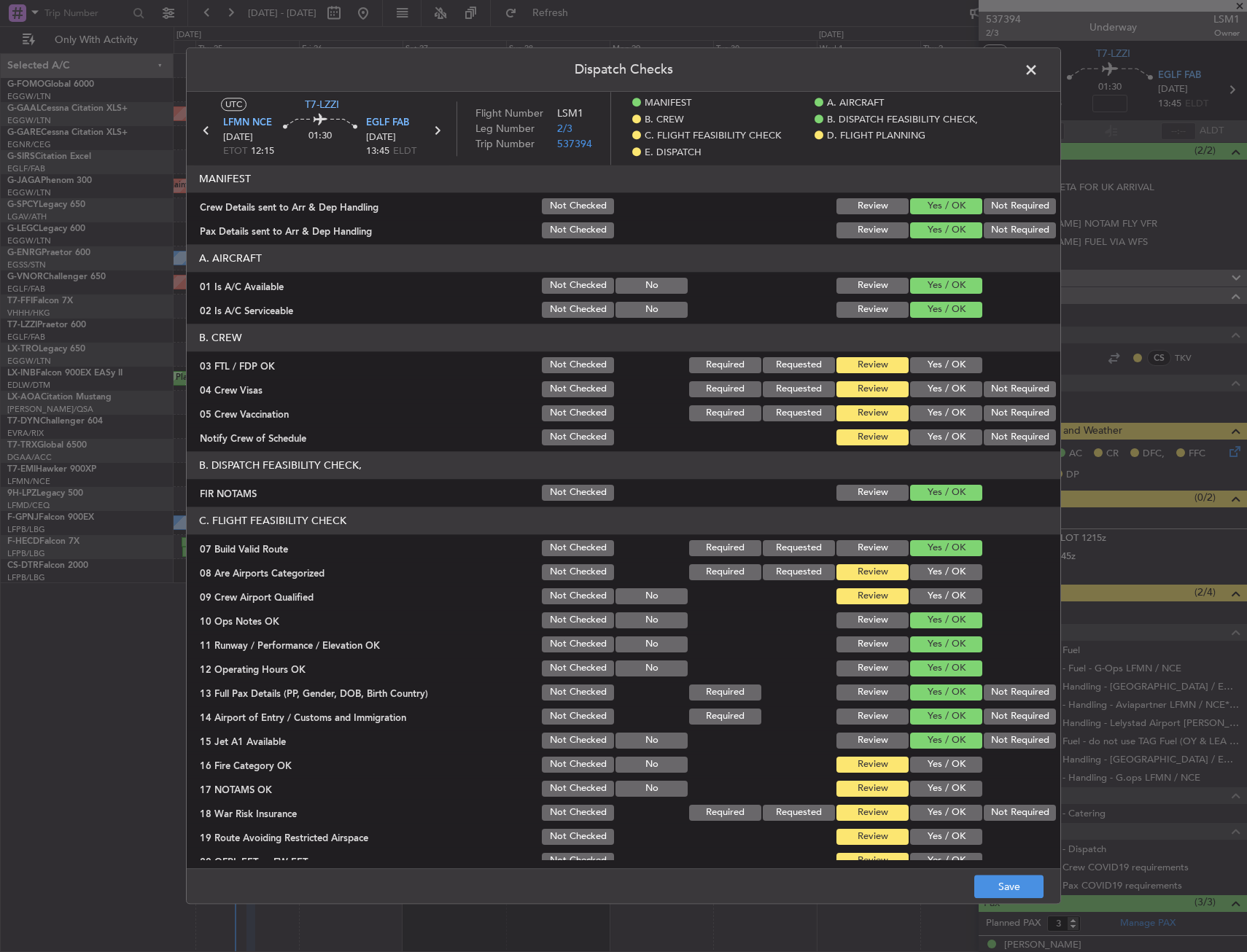
click at [991, 801] on section "C. FLIGHT FEASIBILITY CHECK 07 Build Valid Route Not Checked Required Requested…" at bounding box center [623, 700] width 874 height 388
drag, startPoint x: 968, startPoint y: 778, endPoint x: 963, endPoint y: 770, distance: 9.4
click at [968, 777] on section "C. FLIGHT FEASIBILITY CHECK 07 Build Valid Route Not Checked Required Requested…" at bounding box center [623, 700] width 874 height 388
drag, startPoint x: 956, startPoint y: 764, endPoint x: 945, endPoint y: 786, distance: 24.6
click at [955, 764] on button "Yes / OK" at bounding box center [946, 765] width 72 height 16
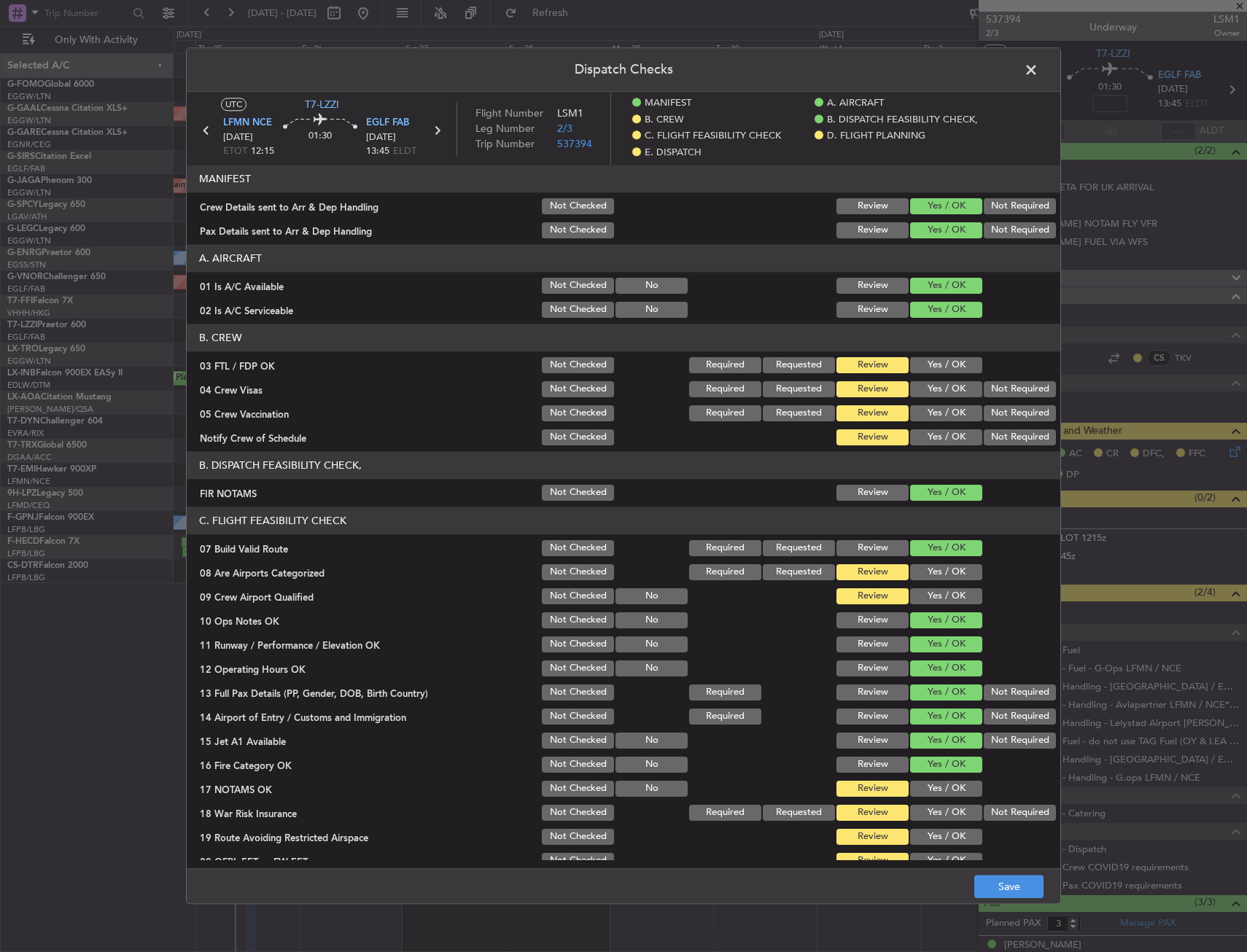
drag, startPoint x: 943, startPoint y: 791, endPoint x: 987, endPoint y: 807, distance: 46.8
click at [943, 792] on button "Yes / OK" at bounding box center [946, 789] width 72 height 16
click at [1005, 815] on button "Not Required" at bounding box center [1019, 813] width 72 height 16
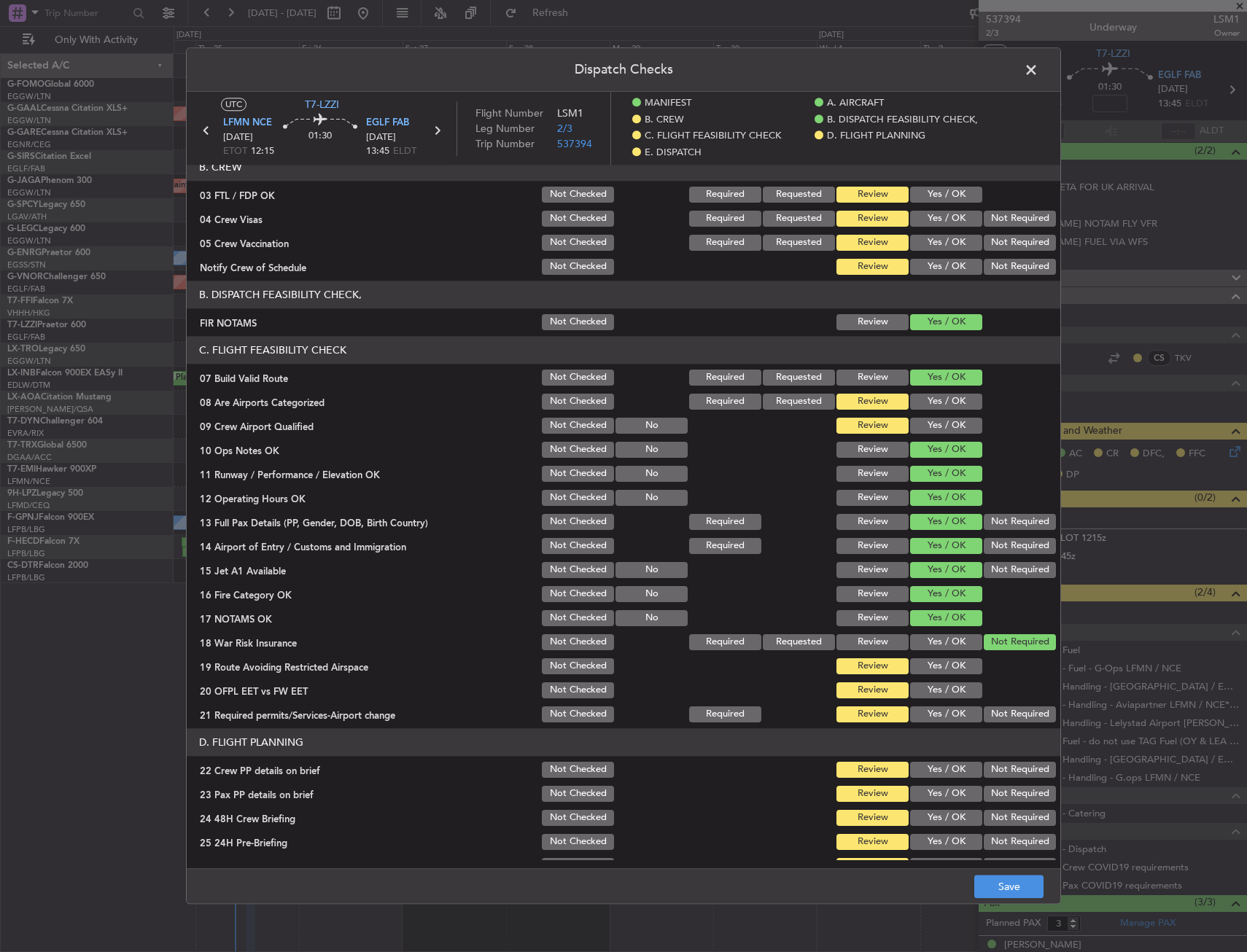
scroll to position [364, 0]
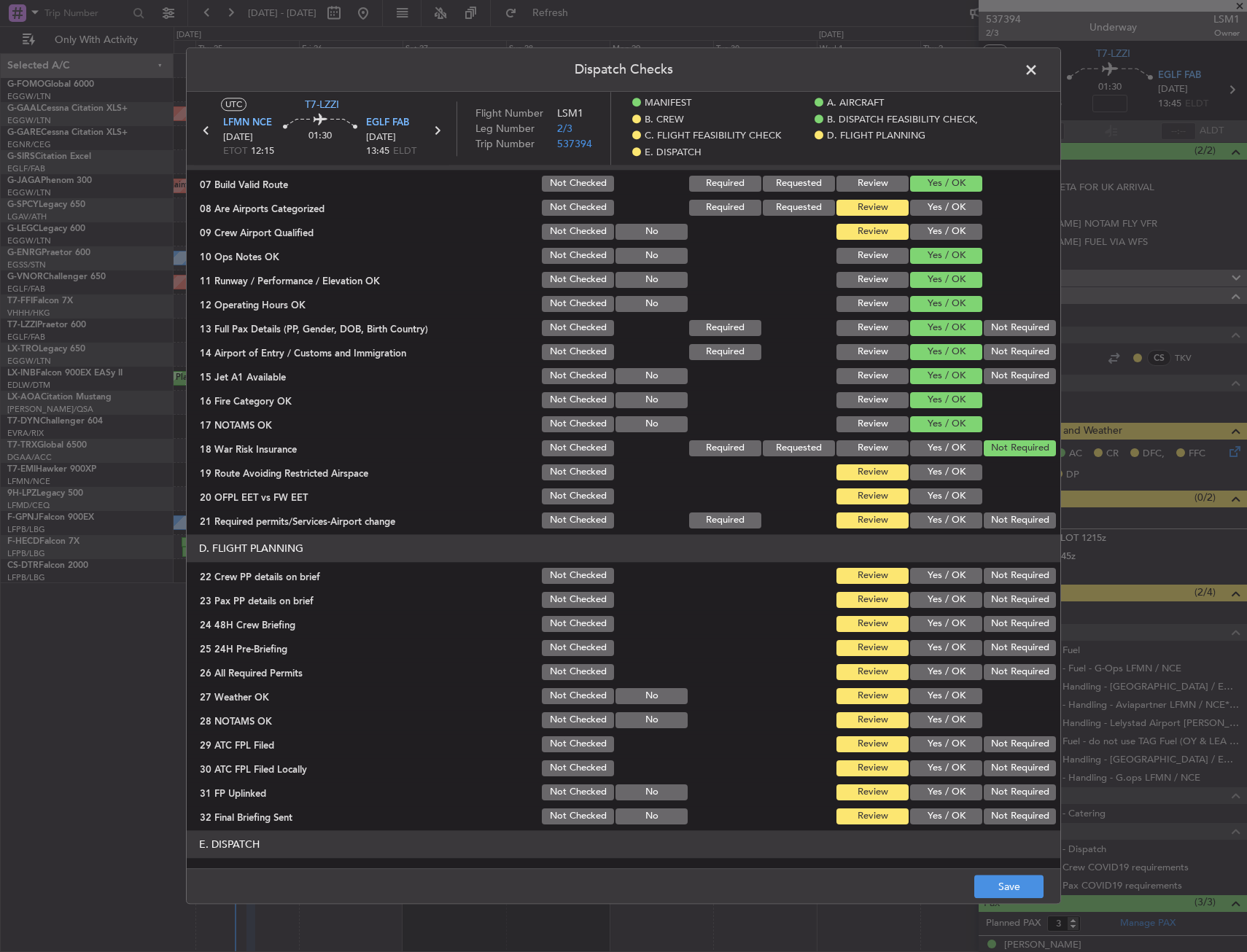
click at [937, 489] on button "Yes / OK" at bounding box center [946, 497] width 72 height 16
click at [930, 516] on button "Yes / OK" at bounding box center [946, 521] width 72 height 16
click at [931, 485] on section "C. FLIGHT FEASIBILITY CHECK 07 Build Valid Route Not Checked Required Requested…" at bounding box center [623, 336] width 874 height 388
click at [933, 478] on button "Yes / OK" at bounding box center [946, 473] width 72 height 16
click at [912, 601] on button "Yes / OK" at bounding box center [946, 600] width 72 height 16
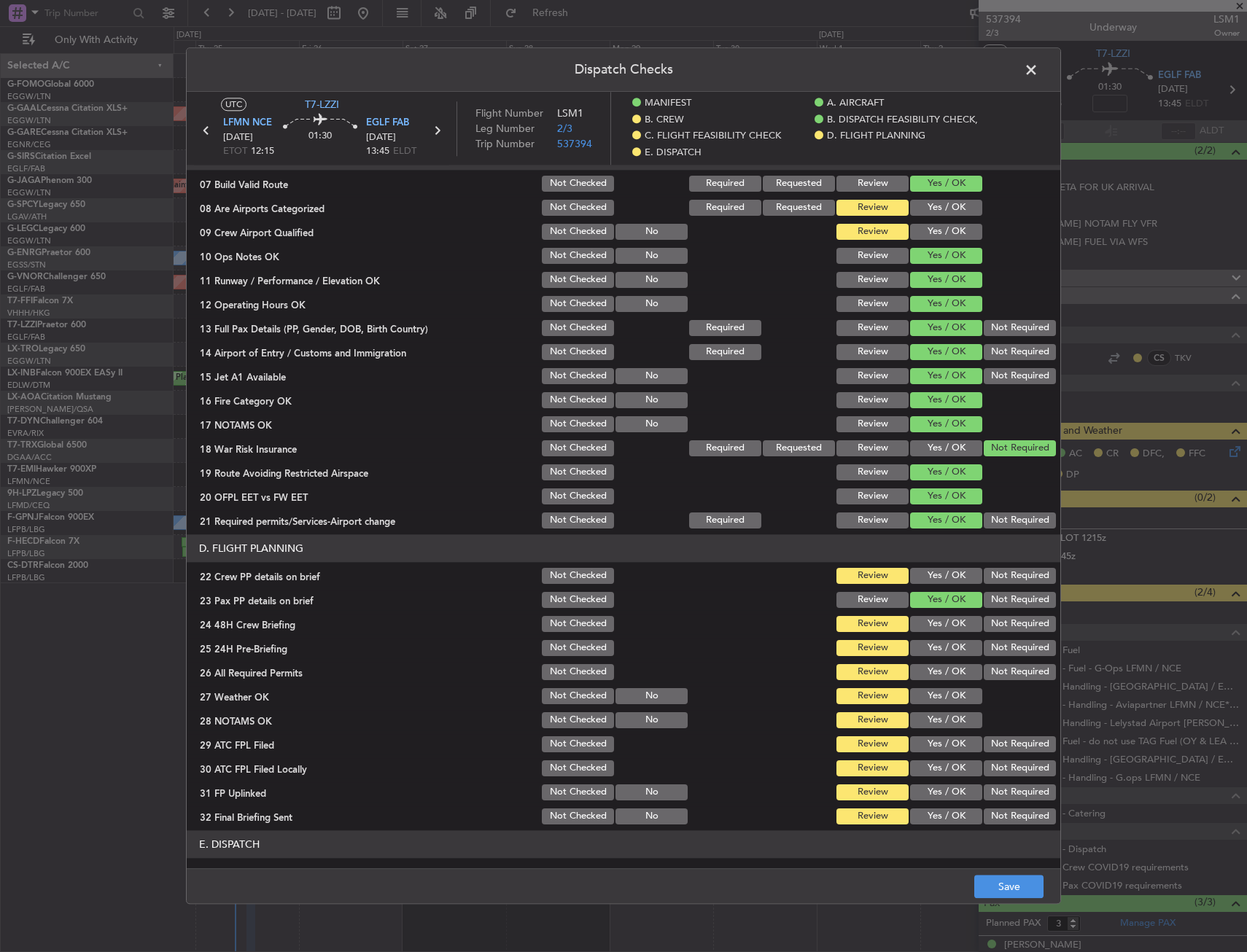
click at [923, 569] on button "Yes / OK" at bounding box center [946, 576] width 72 height 16
click at [914, 628] on button "Yes / OK" at bounding box center [946, 624] width 72 height 16
click at [999, 660] on section "D. FLIGHT PLANNING 22 Crew PP details on brief Not Checked Review Yes / OK Not …" at bounding box center [623, 680] width 874 height 292
drag, startPoint x: 999, startPoint y: 651, endPoint x: 1002, endPoint y: 684, distance: 33.1
click at [999, 650] on button "Not Required" at bounding box center [1019, 648] width 72 height 16
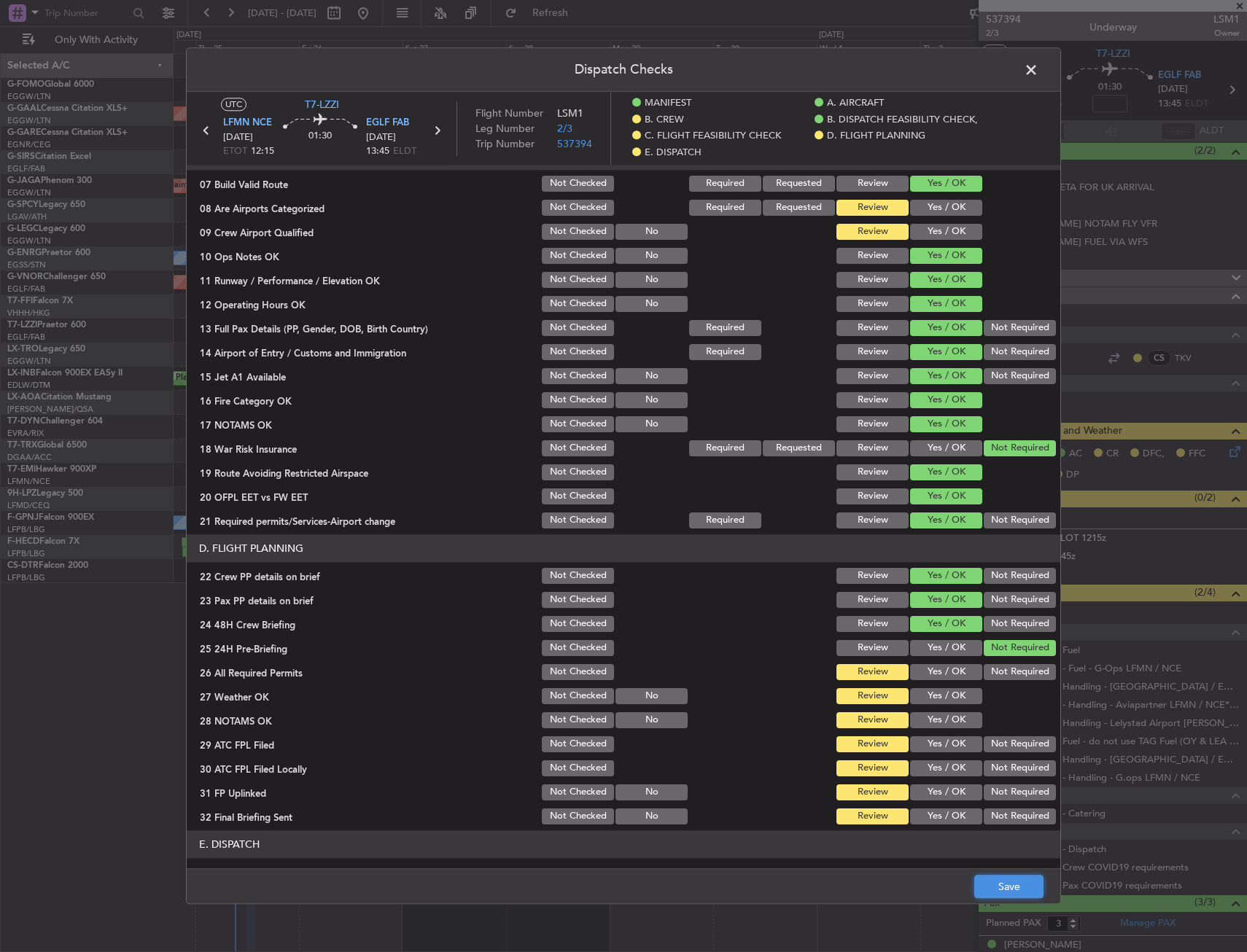
click at [1005, 884] on button "Save" at bounding box center [1009, 887] width 69 height 23
click at [1038, 81] on span at bounding box center [1038, 73] width 0 height 29
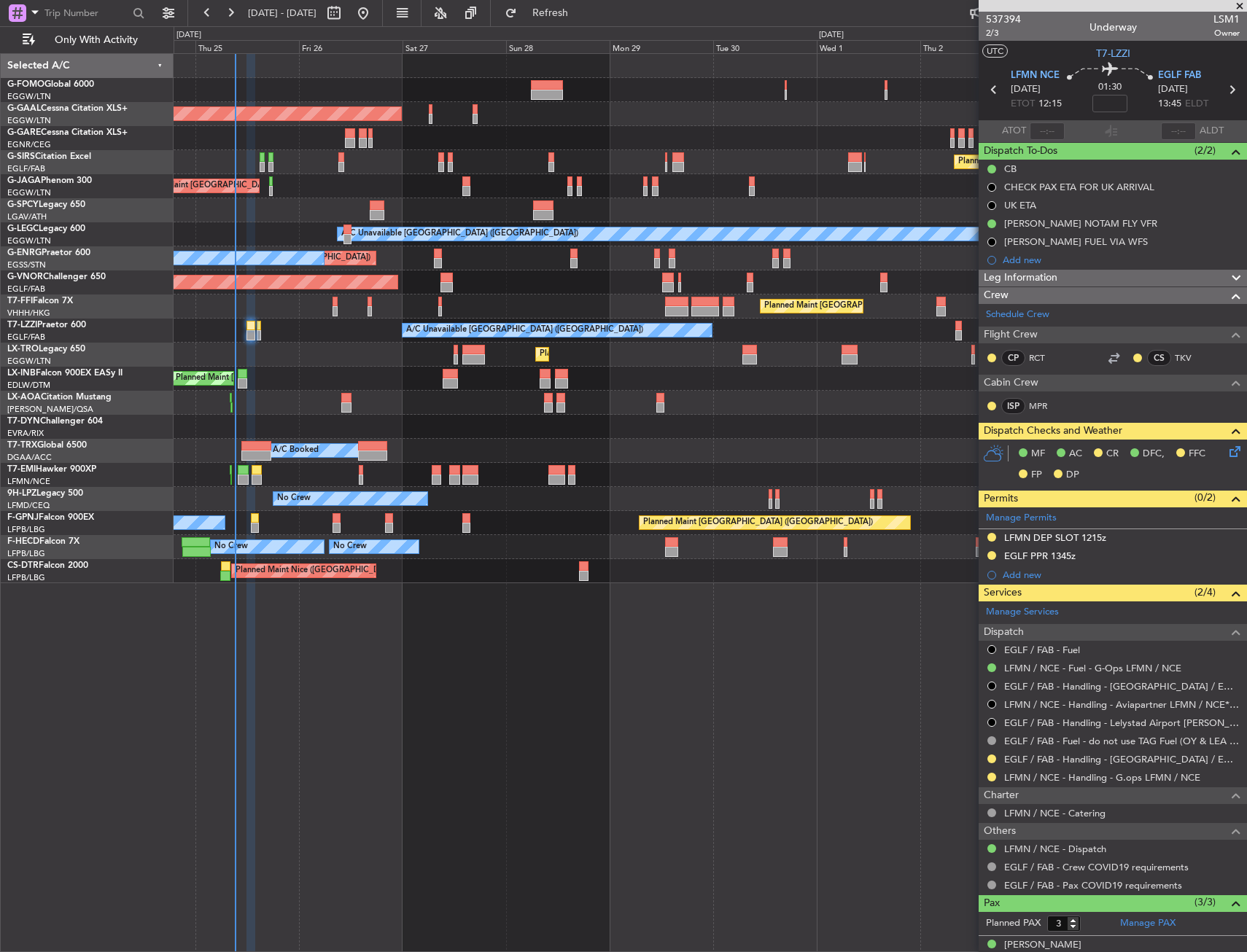
click at [0, 213] on html "24 Sep 2025 - 05 Oct 2025 Refresh Quick Links Only With Activity Planned Maint …" at bounding box center [623, 476] width 1247 height 952
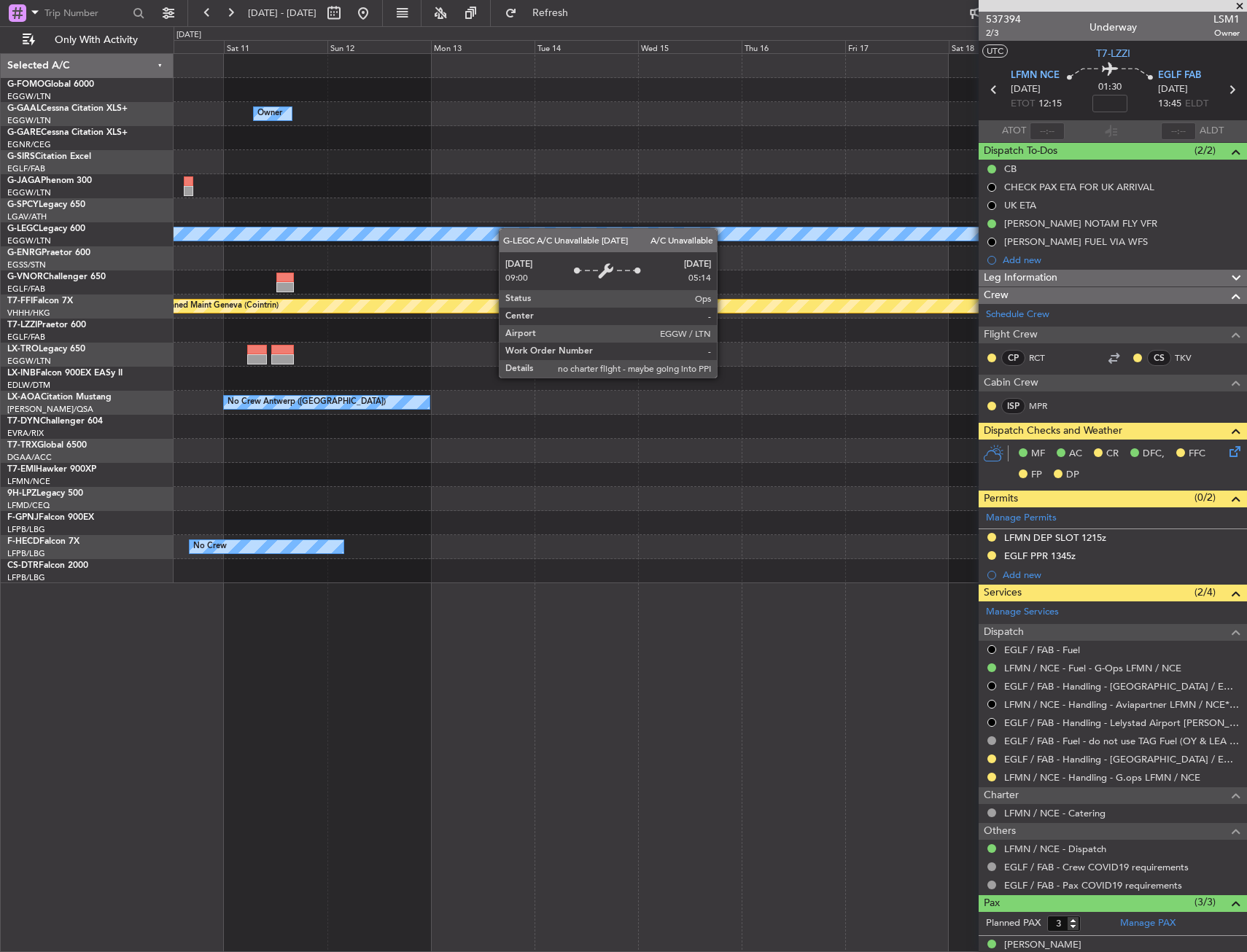
click at [0, 245] on html "24 Sep 2025 - 05 Oct 2025 Refresh Quick Links Only With Activity Owner Owner A/…" at bounding box center [623, 476] width 1247 height 952
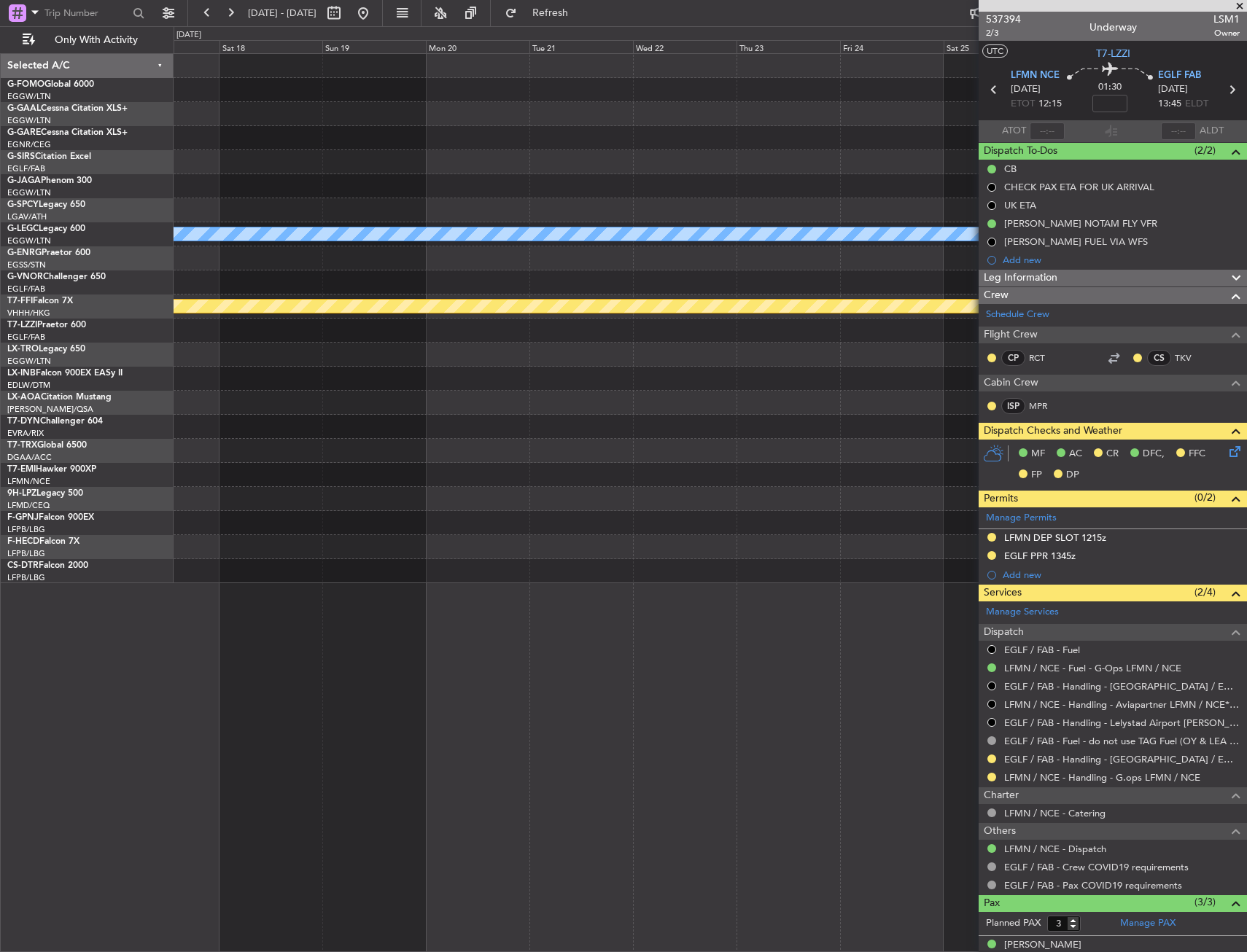
click at [0, 231] on html "24 Sep 2025 - 05 Oct 2025 Refresh Quick Links Only With Activity A/C Unavailabl…" at bounding box center [623, 476] width 1247 height 952
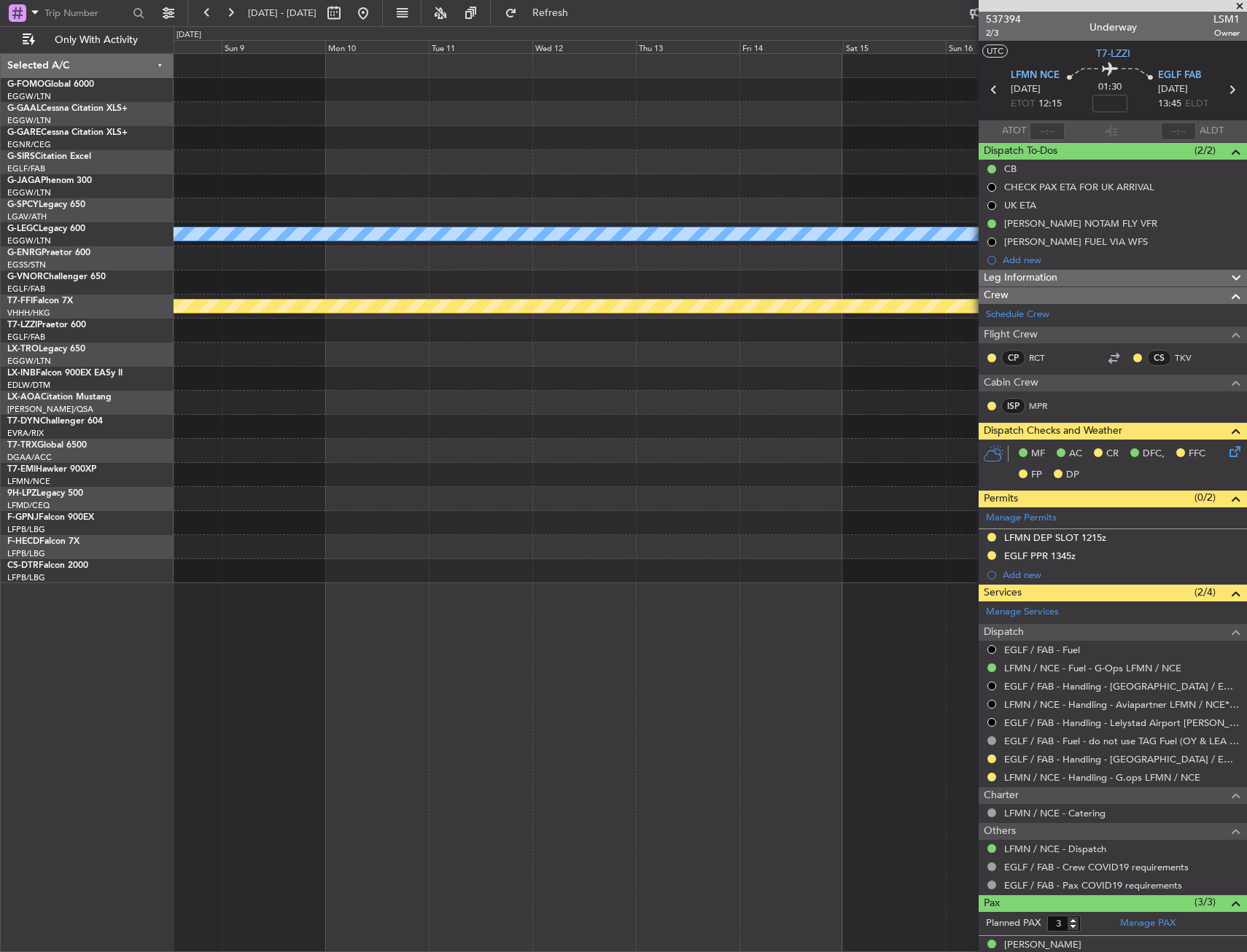
click at [0, 230] on html "24 Sep 2025 - 05 Oct 2025 Refresh Quick Links Only With Activity A/C Unavailabl…" at bounding box center [623, 476] width 1247 height 952
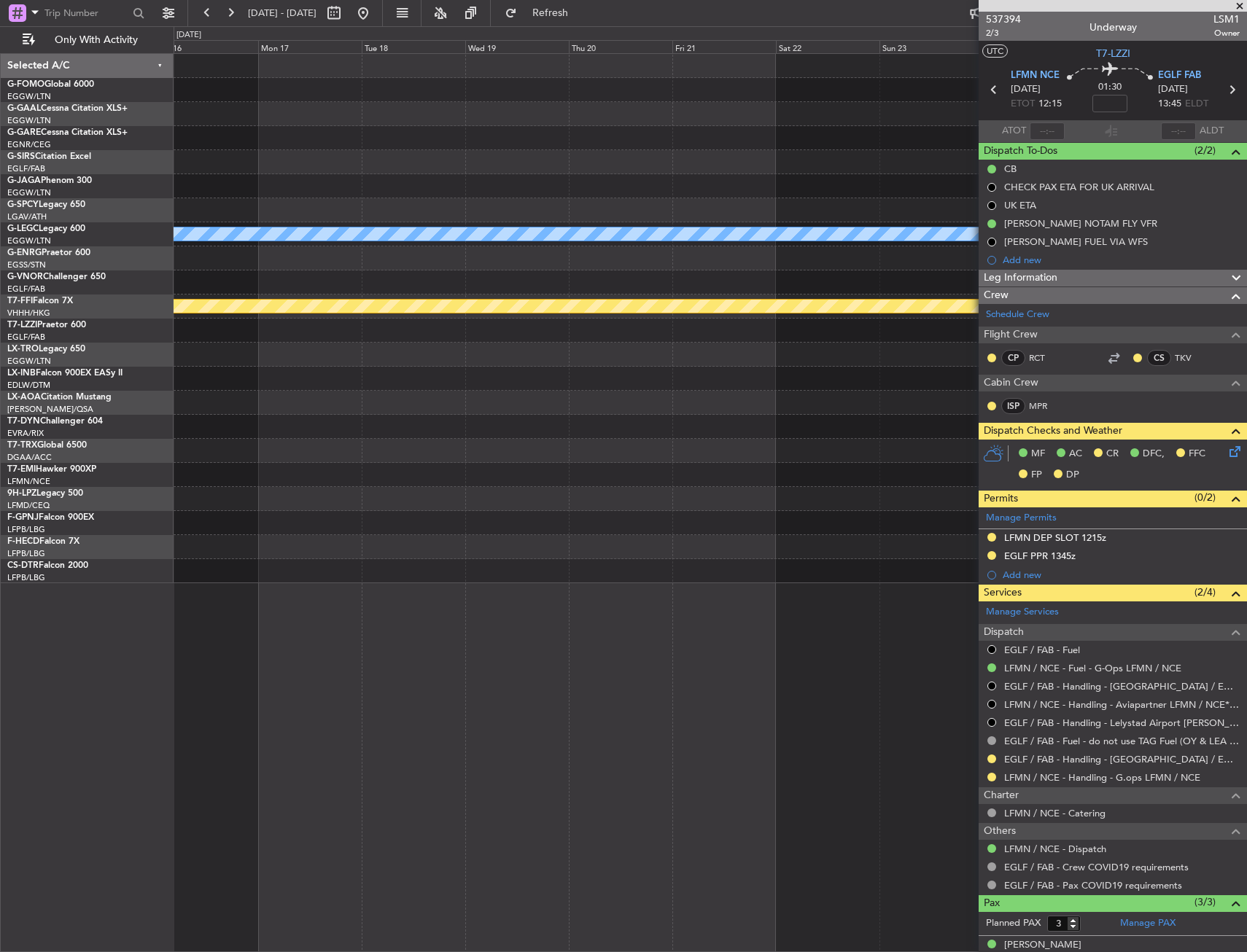
click at [0, 257] on html "24 Sep 2025 - 05 Oct 2025 Refresh Quick Links Only With Activity A/C Unavailabl…" at bounding box center [623, 476] width 1247 height 952
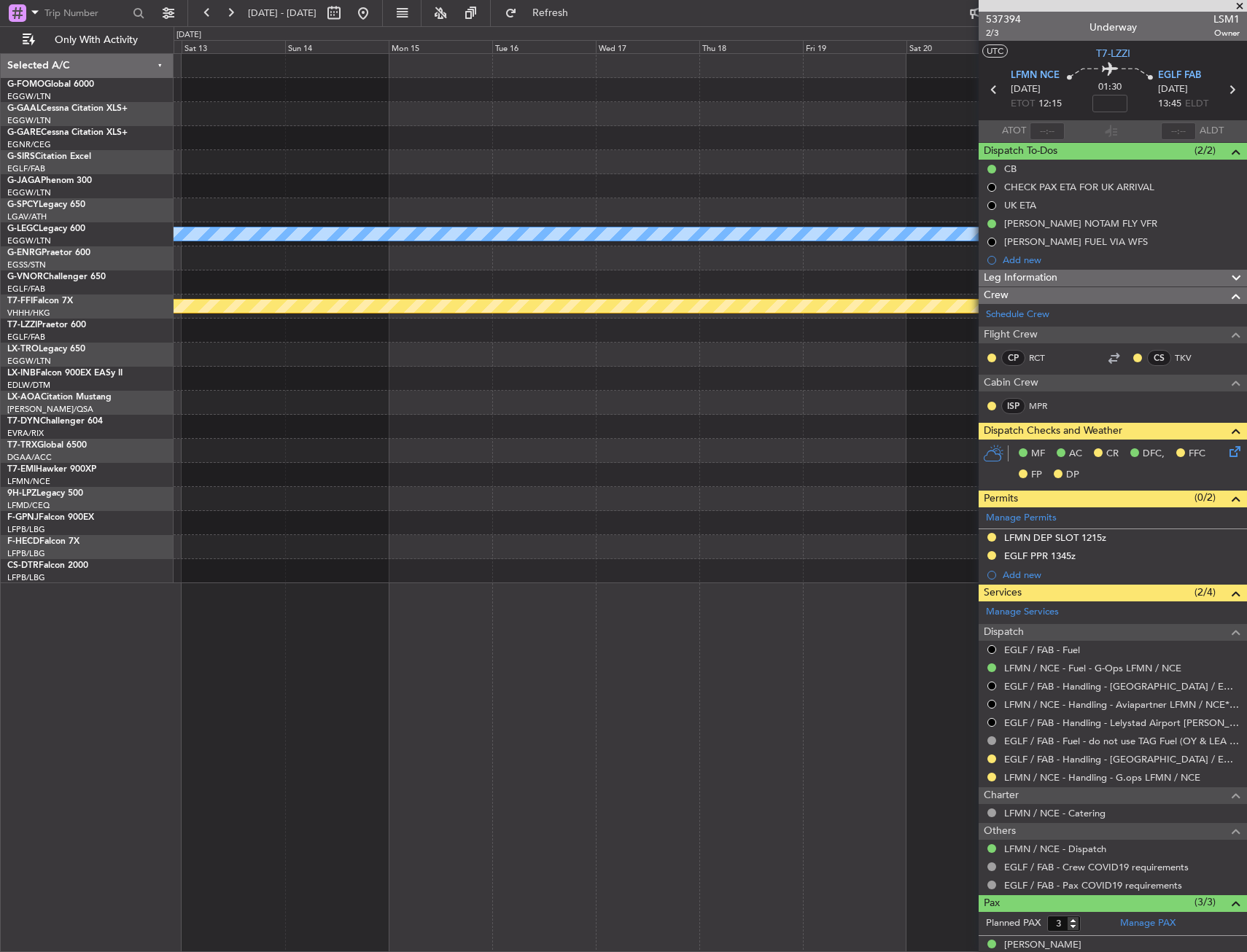
click at [0, 260] on html "24 Sep 2025 - 05 Oct 2025 Refresh Quick Links Only With Activity A/C Unavailabl…" at bounding box center [623, 476] width 1247 height 952
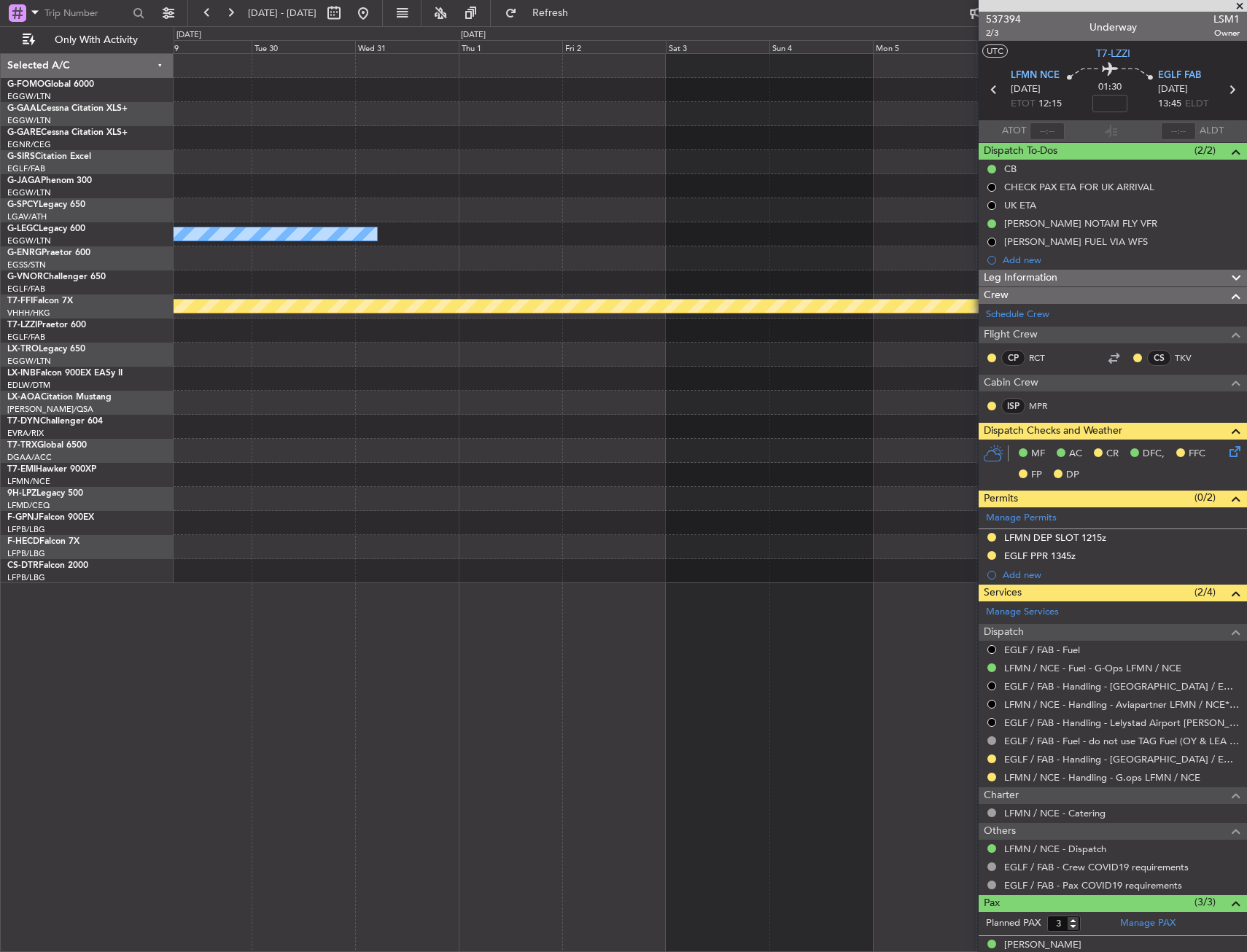
click at [0, 283] on html "24 Sep 2025 - 05 Oct 2025 Refresh Quick Links Only With Activity A/C Unavailabl…" at bounding box center [623, 476] width 1247 height 952
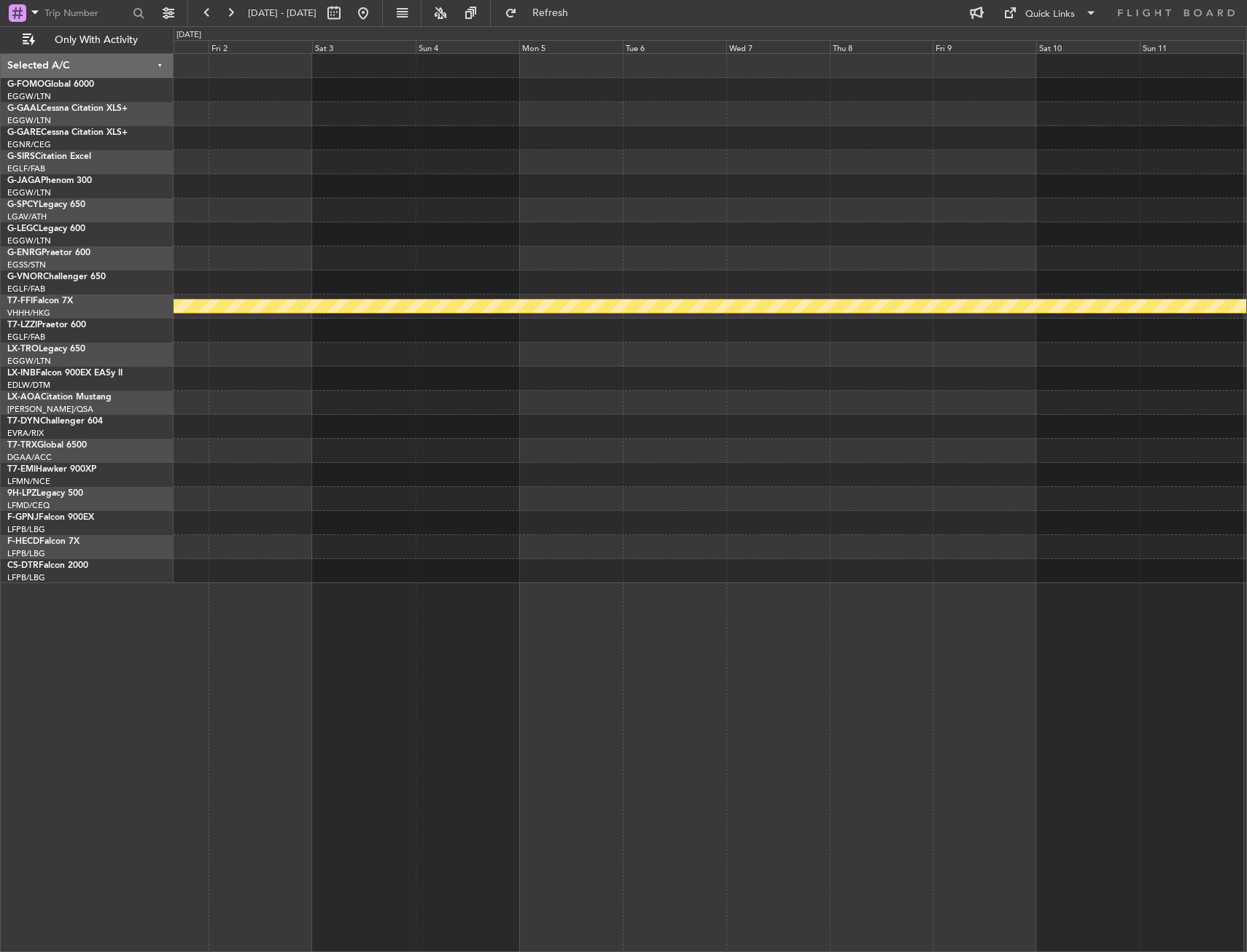
click at [769, 191] on div at bounding box center [709, 186] width 1073 height 24
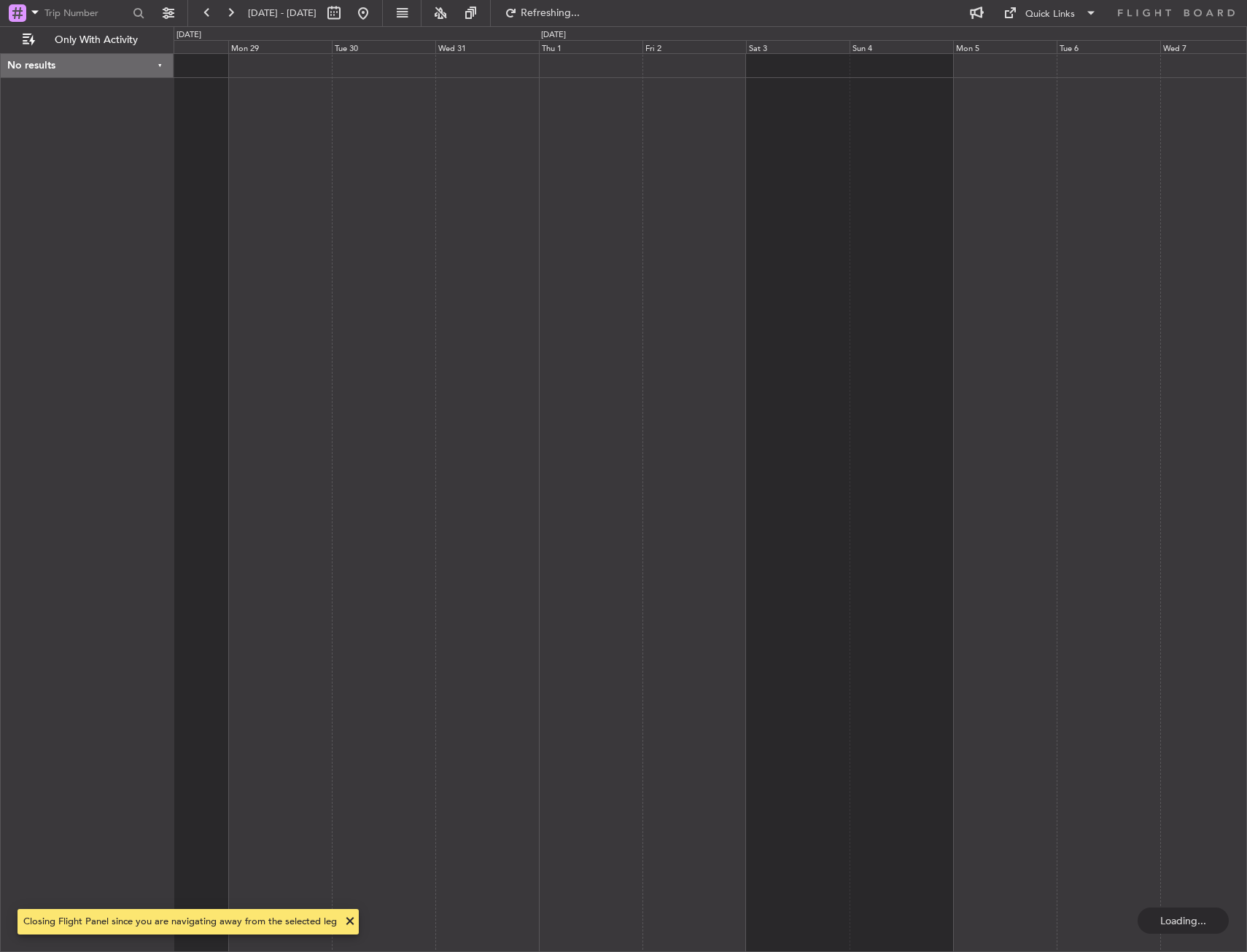
click at [524, 191] on div at bounding box center [710, 503] width 1074 height 900
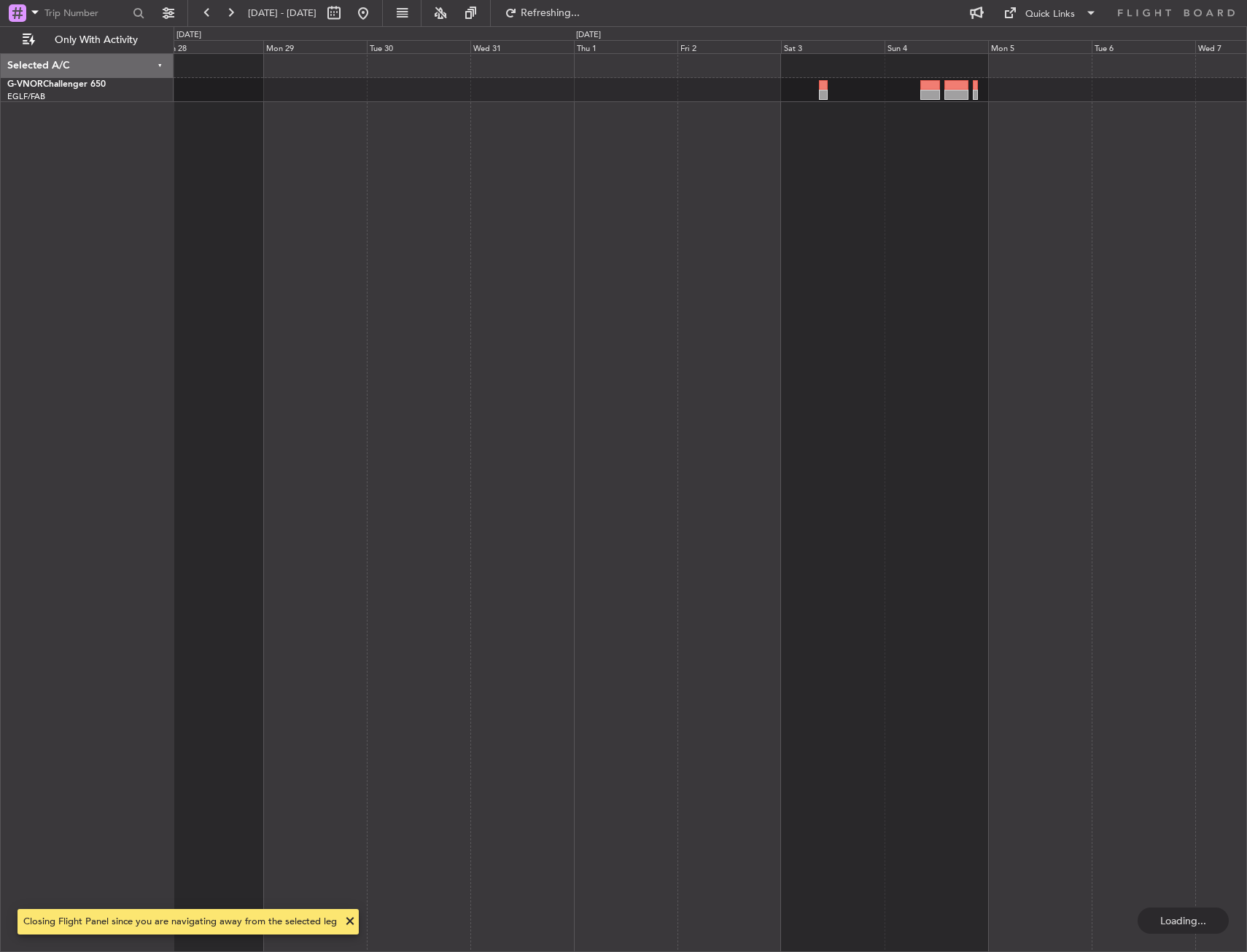
click at [436, 191] on div at bounding box center [710, 503] width 1074 height 900
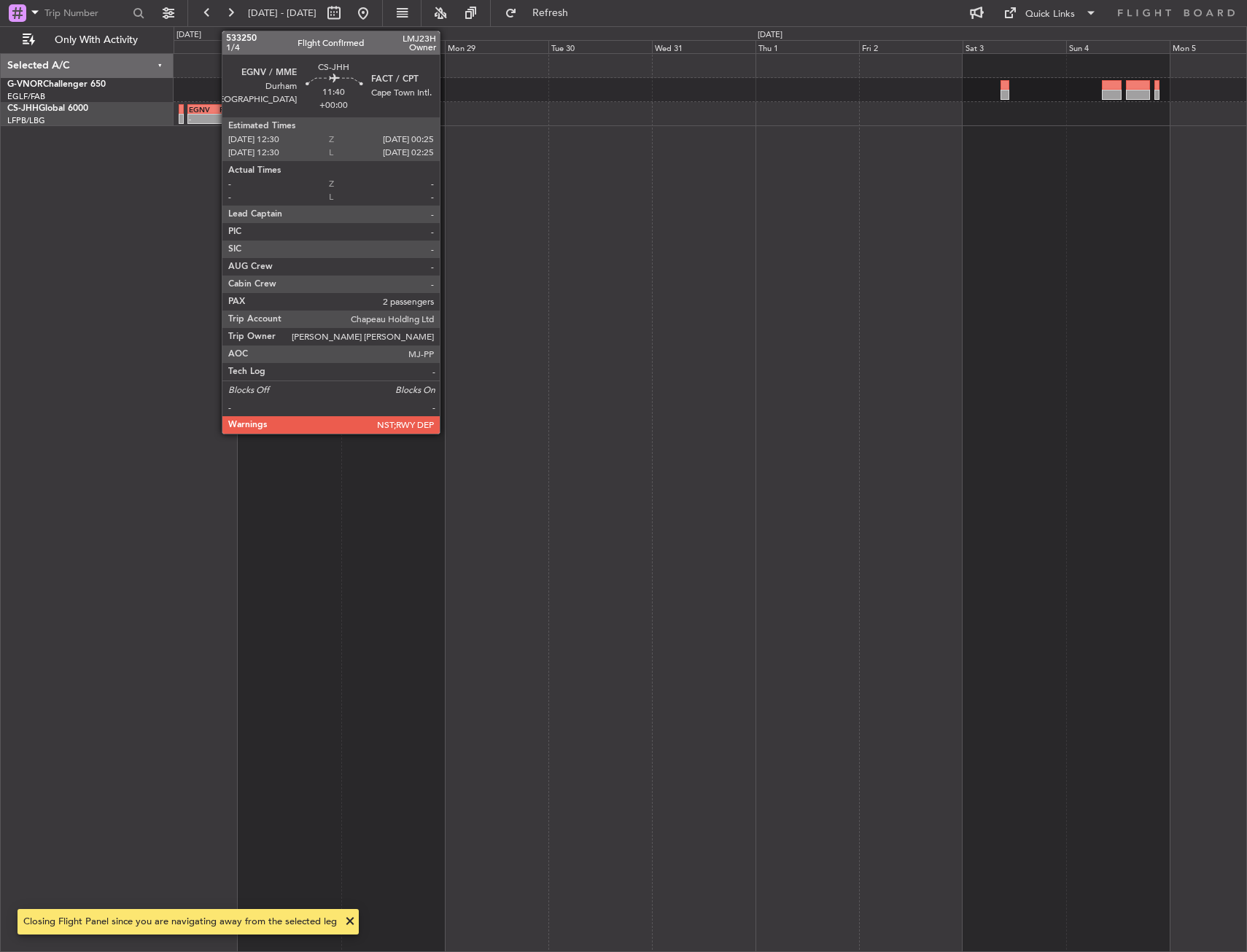
click at [214, 119] on div "-" at bounding box center [225, 119] width 24 height 9
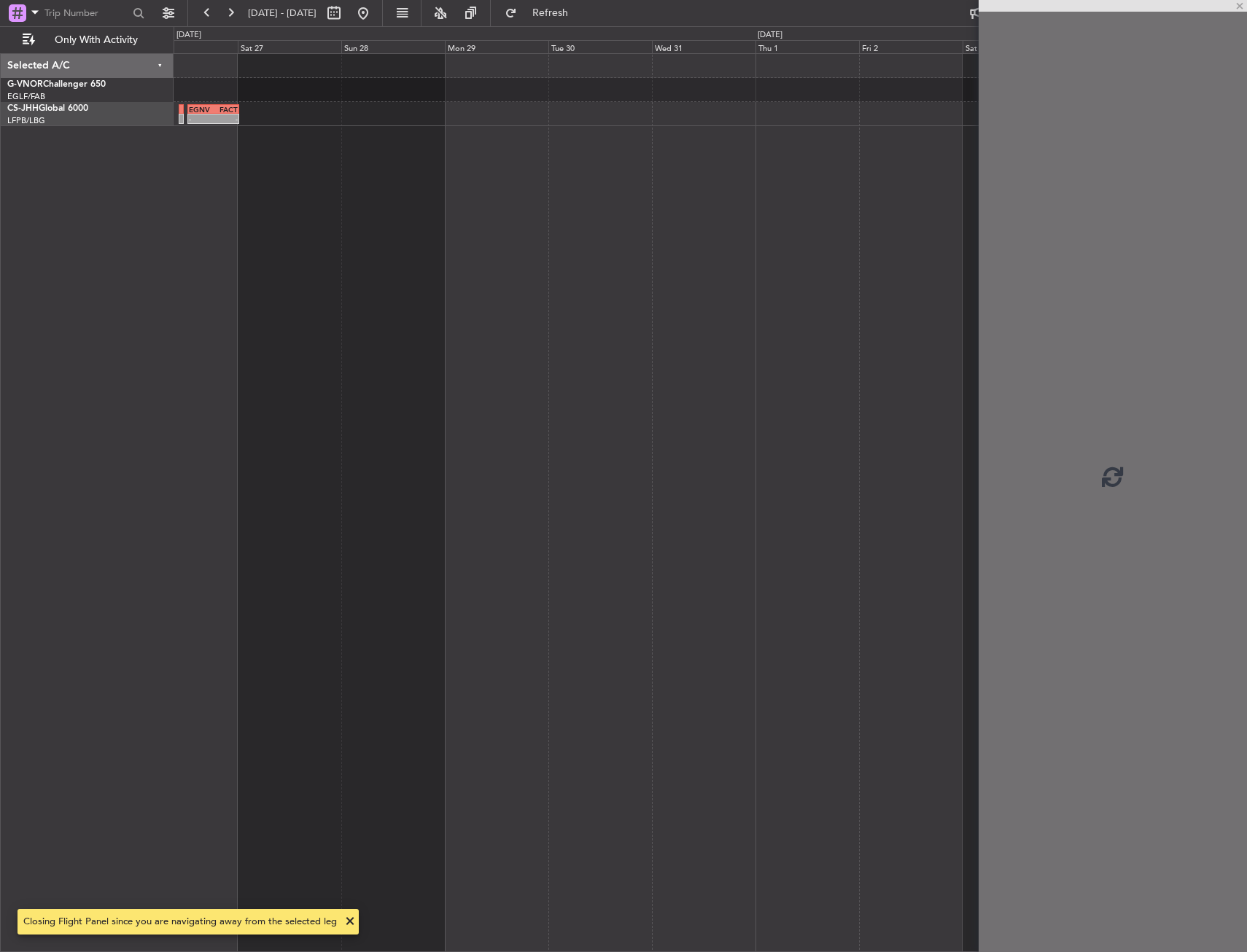
click at [283, 85] on div at bounding box center [709, 90] width 1073 height 24
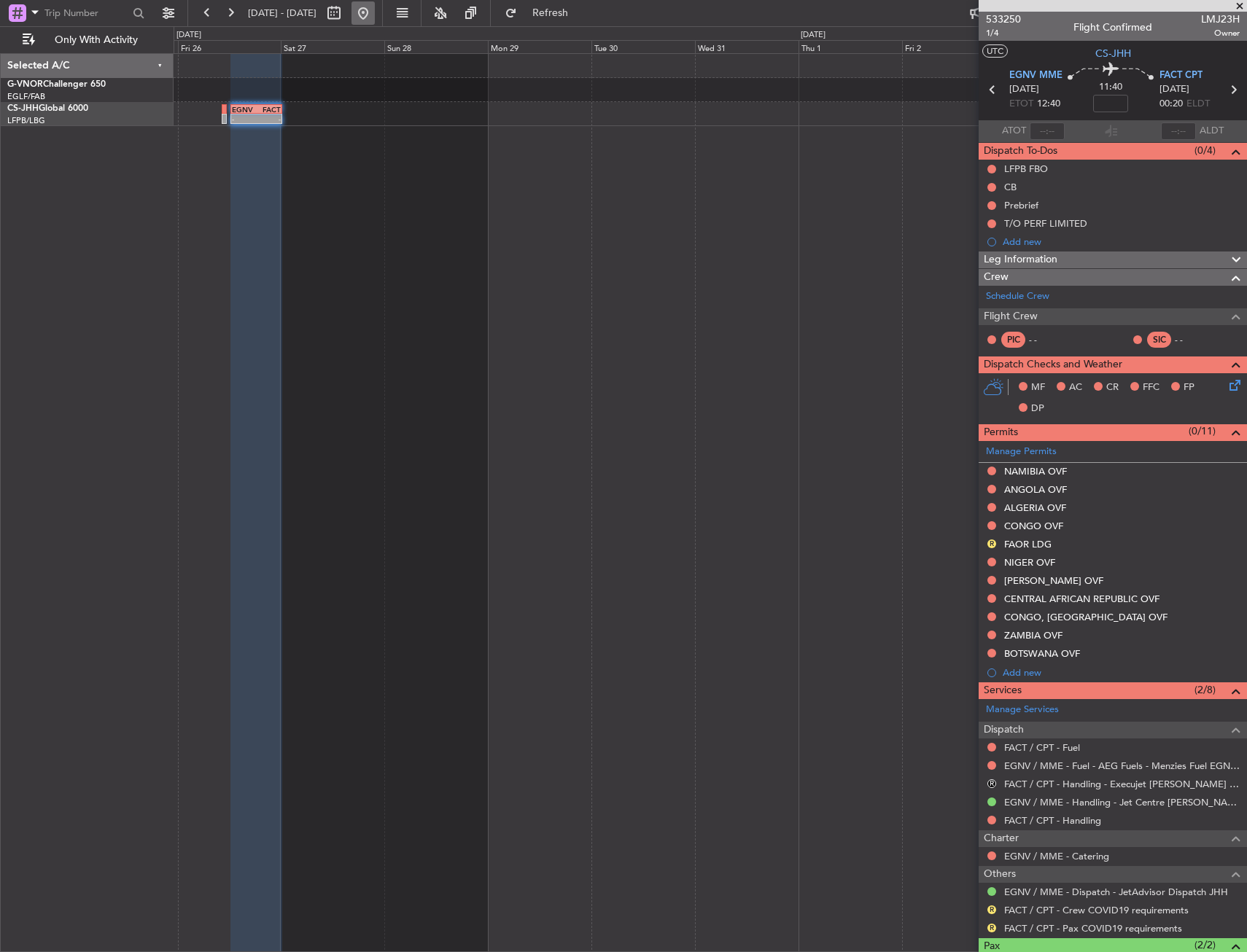
click at [375, 8] on button at bounding box center [363, 13] width 23 height 23
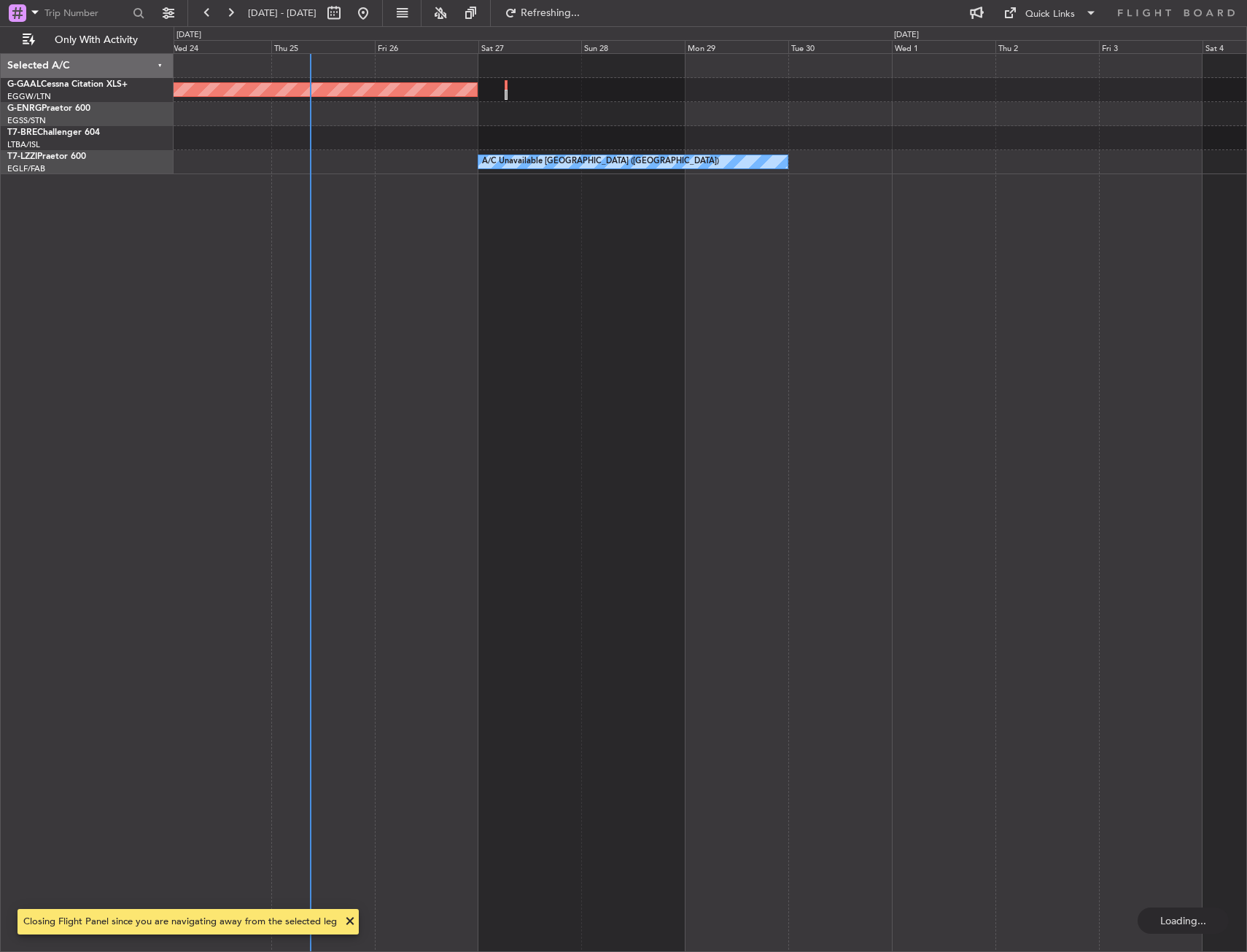
click at [376, 238] on div "Planned Maint Dusseldorf A/C Unavailable London (Farnborough)" at bounding box center [710, 503] width 1074 height 900
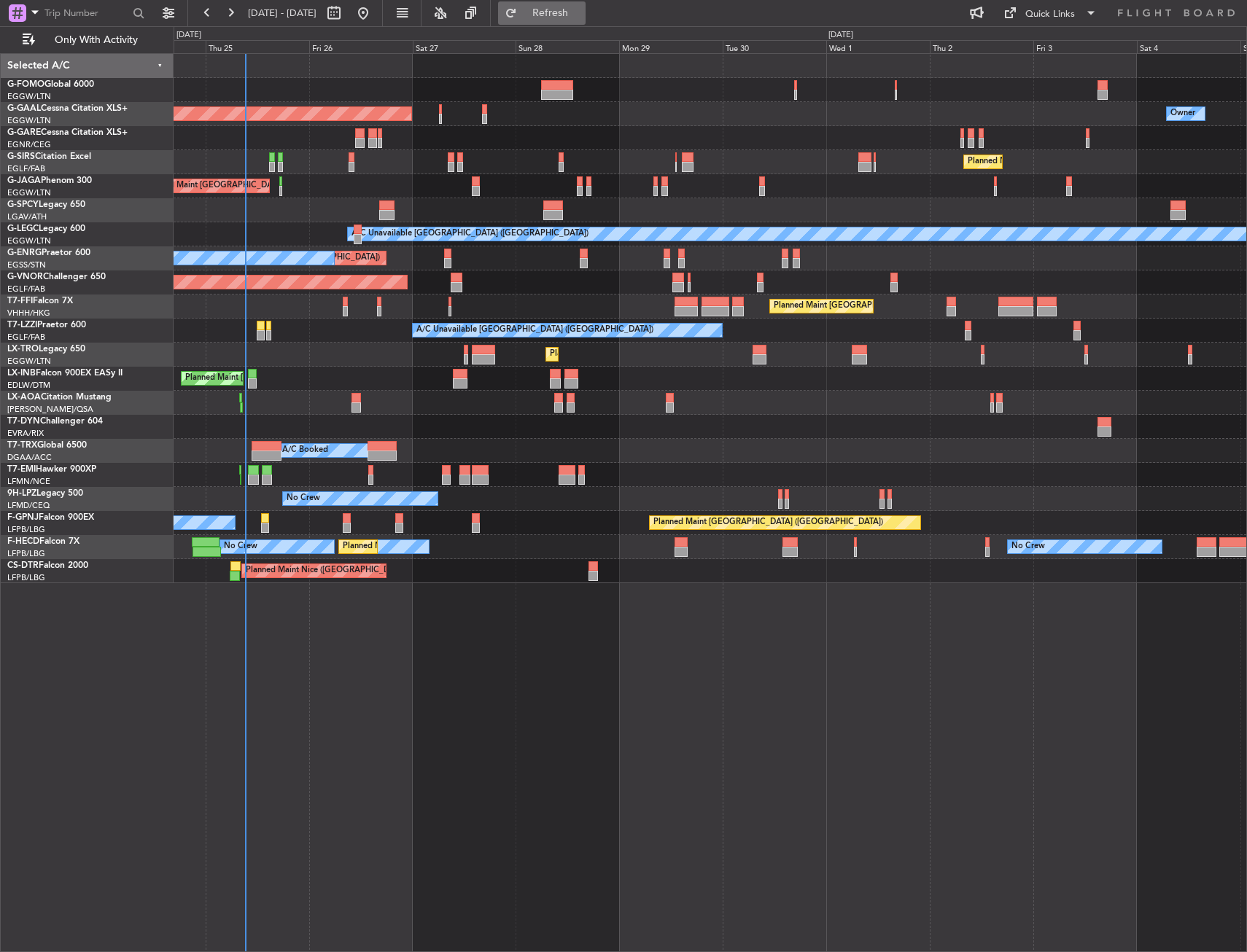
click at [586, 24] on button "Refresh" at bounding box center [541, 13] width 87 height 23
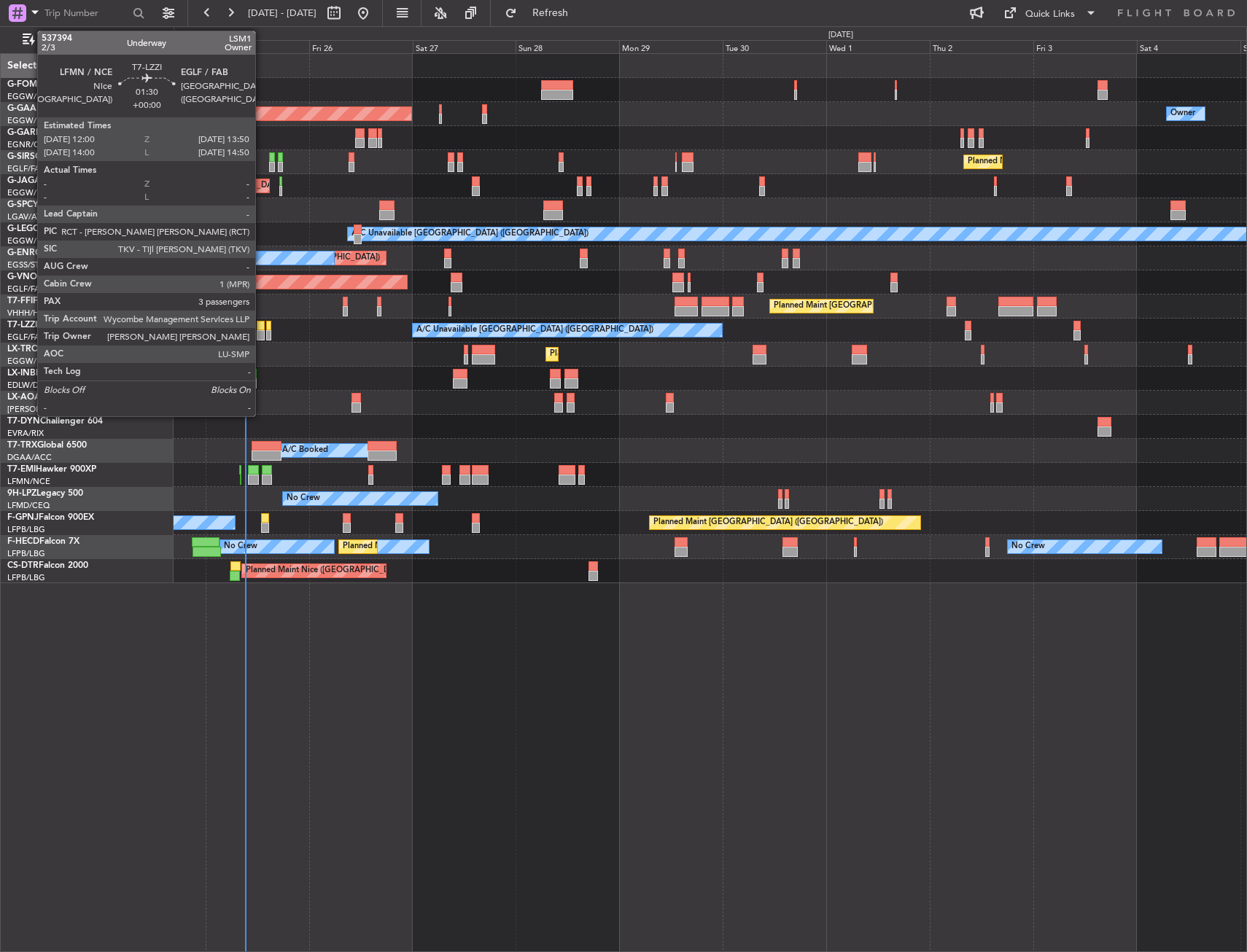
click at [262, 335] on div at bounding box center [260, 335] width 8 height 10
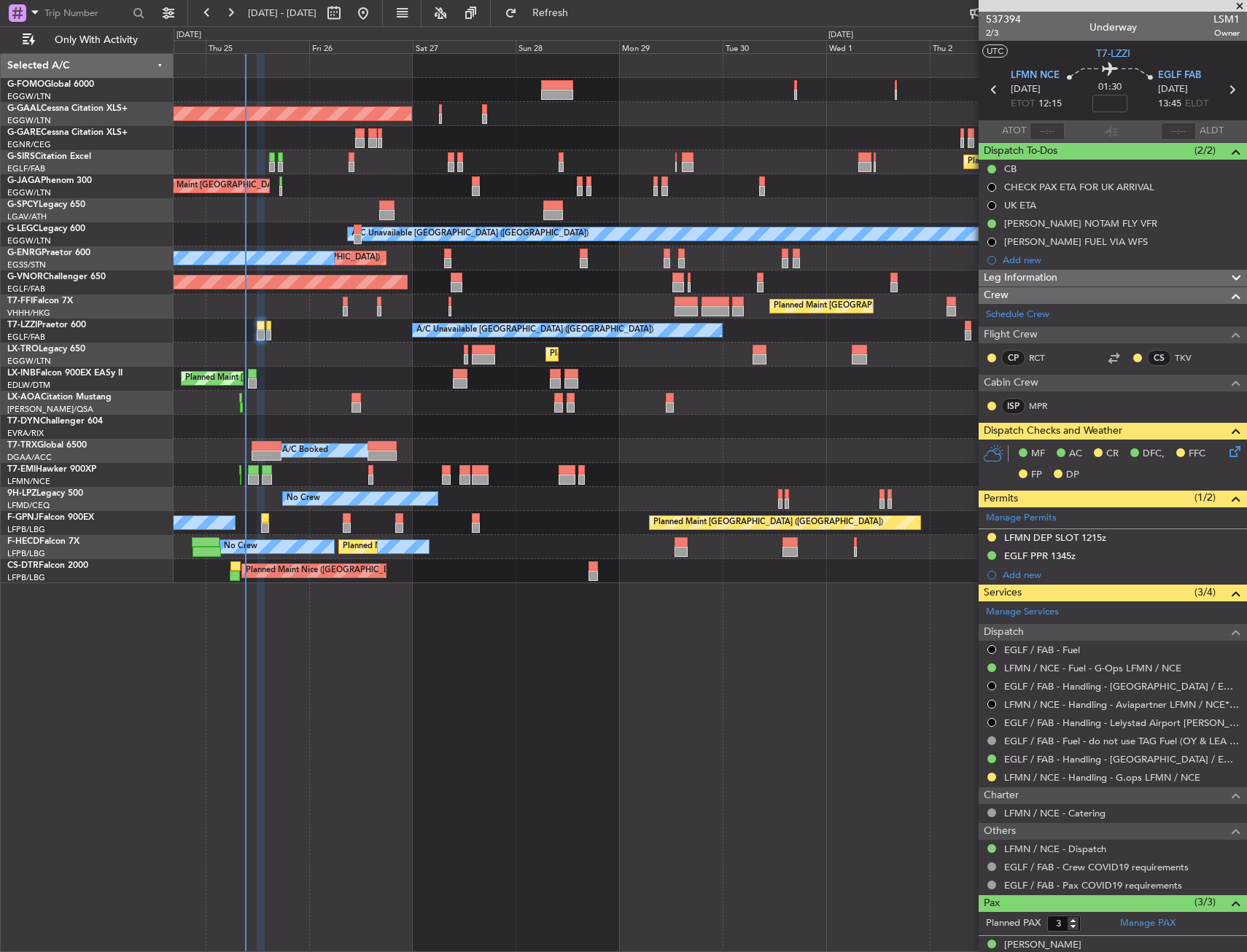
click at [108, 177] on div "Planned Maint London (Luton) Planned Maint Dusseldorf Owner Planned Maint Londo…" at bounding box center [623, 490] width 1247 height 926
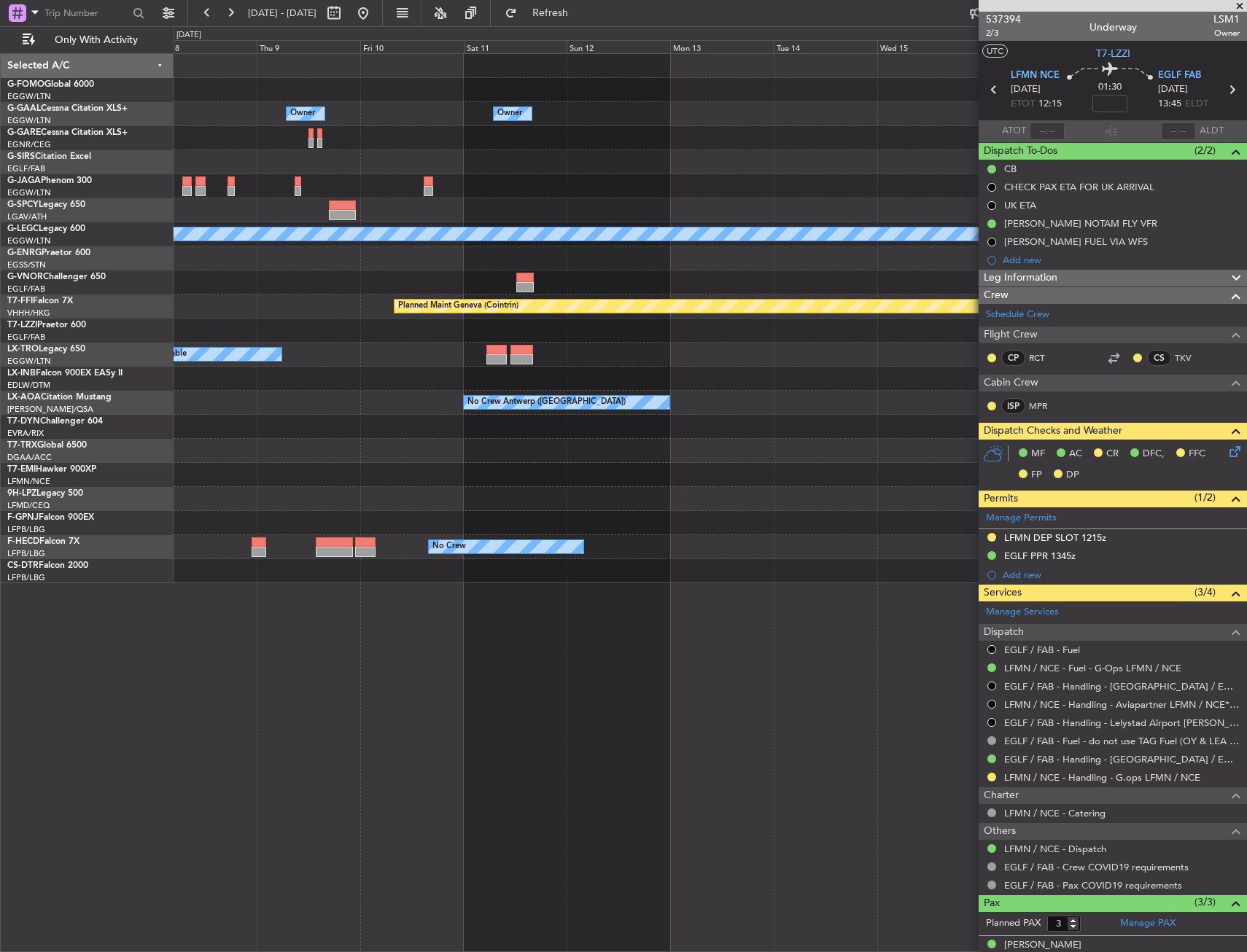
click at [0, 167] on html "24 Sep 2025 - 05 Oct 2025 Refresh Quick Links Only With Activity Owner Owner A/…" at bounding box center [623, 476] width 1247 height 952
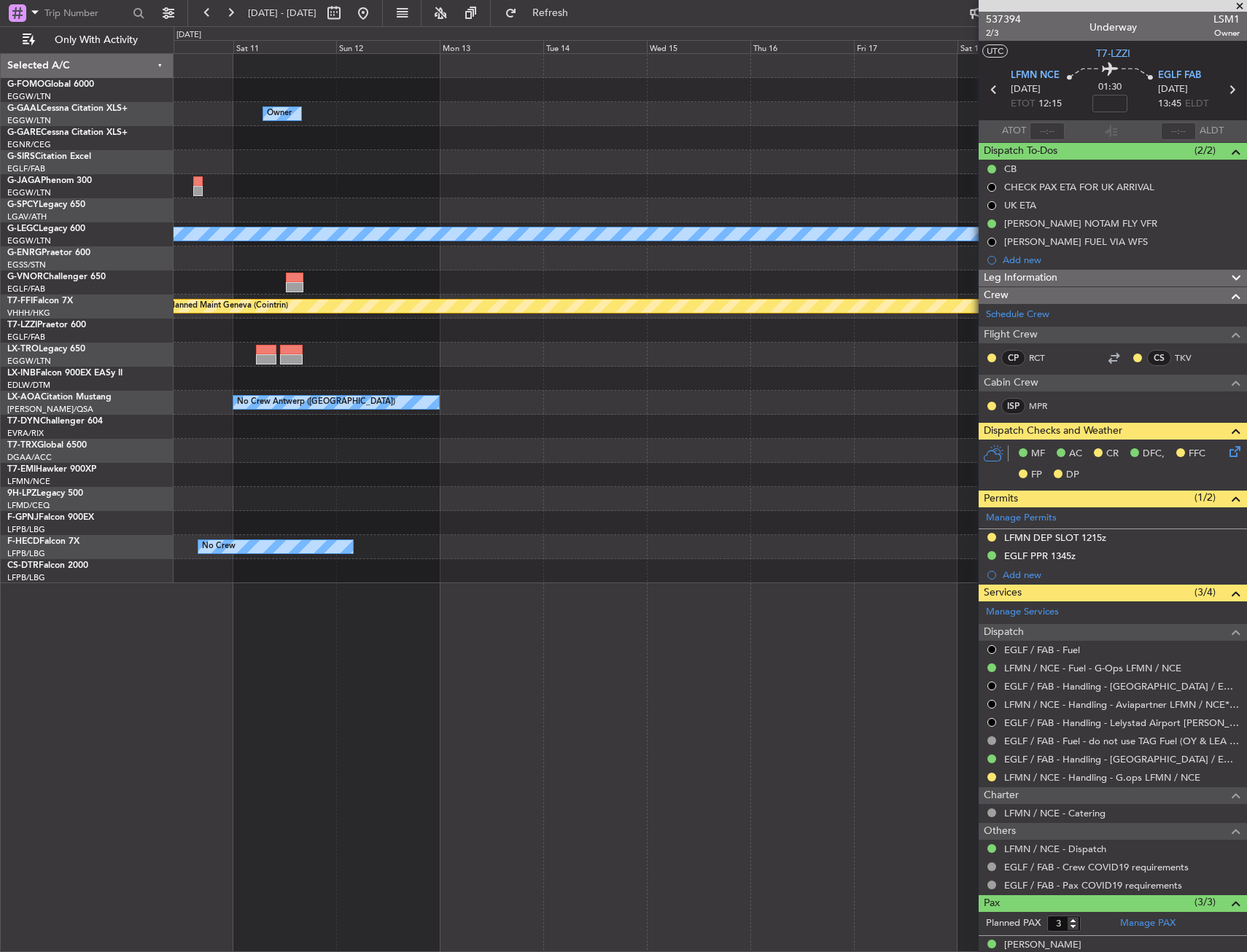
click at [0, 249] on html "24 Sep 2025 - 05 Oct 2025 Refresh Quick Links Only With Activity Owner Owner A/…" at bounding box center [623, 476] width 1247 height 952
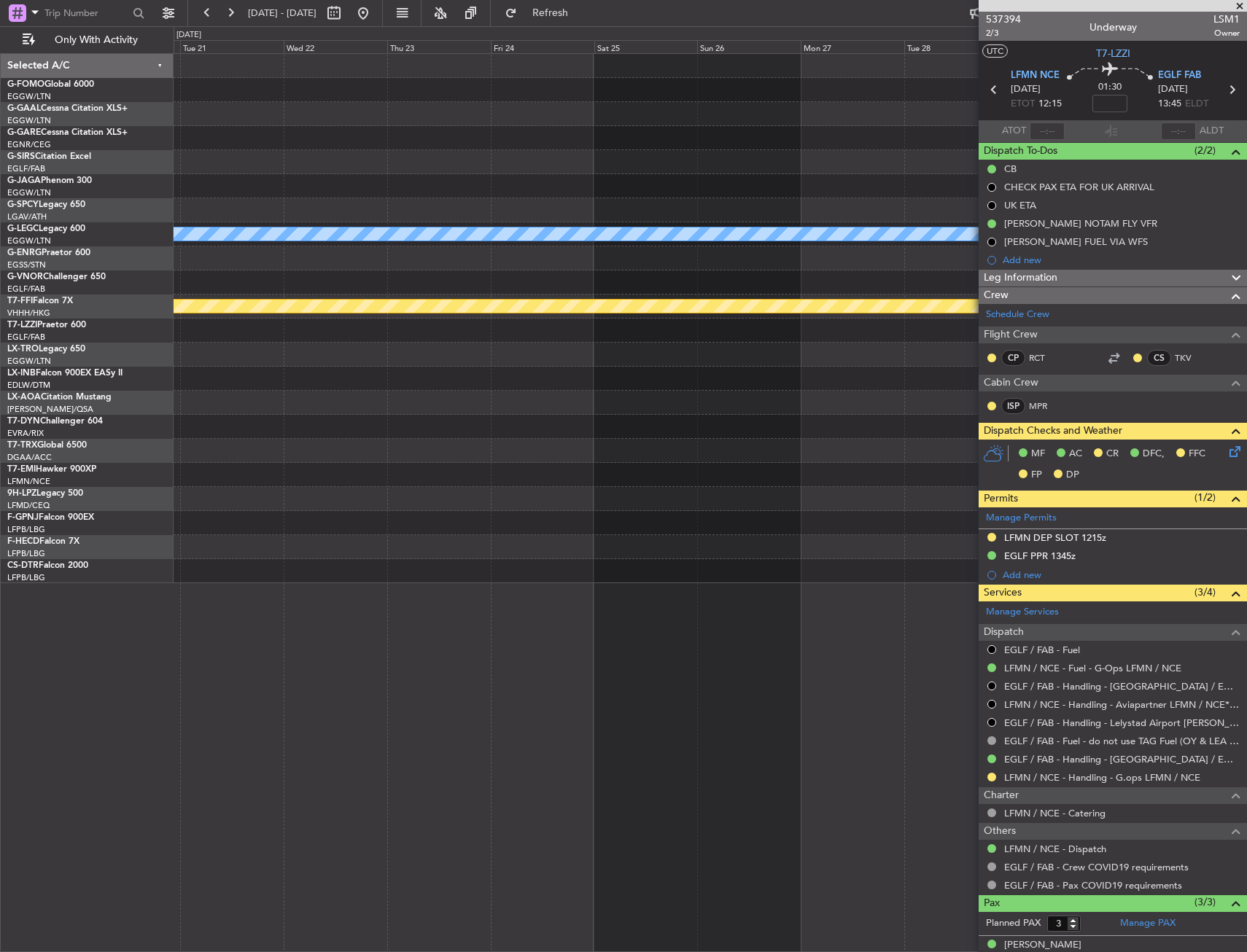
click at [0, 323] on html "24 Sep 2025 - 05 Oct 2025 Refresh Quick Links Only With Activity A/C Unavailabl…" at bounding box center [623, 476] width 1247 height 952
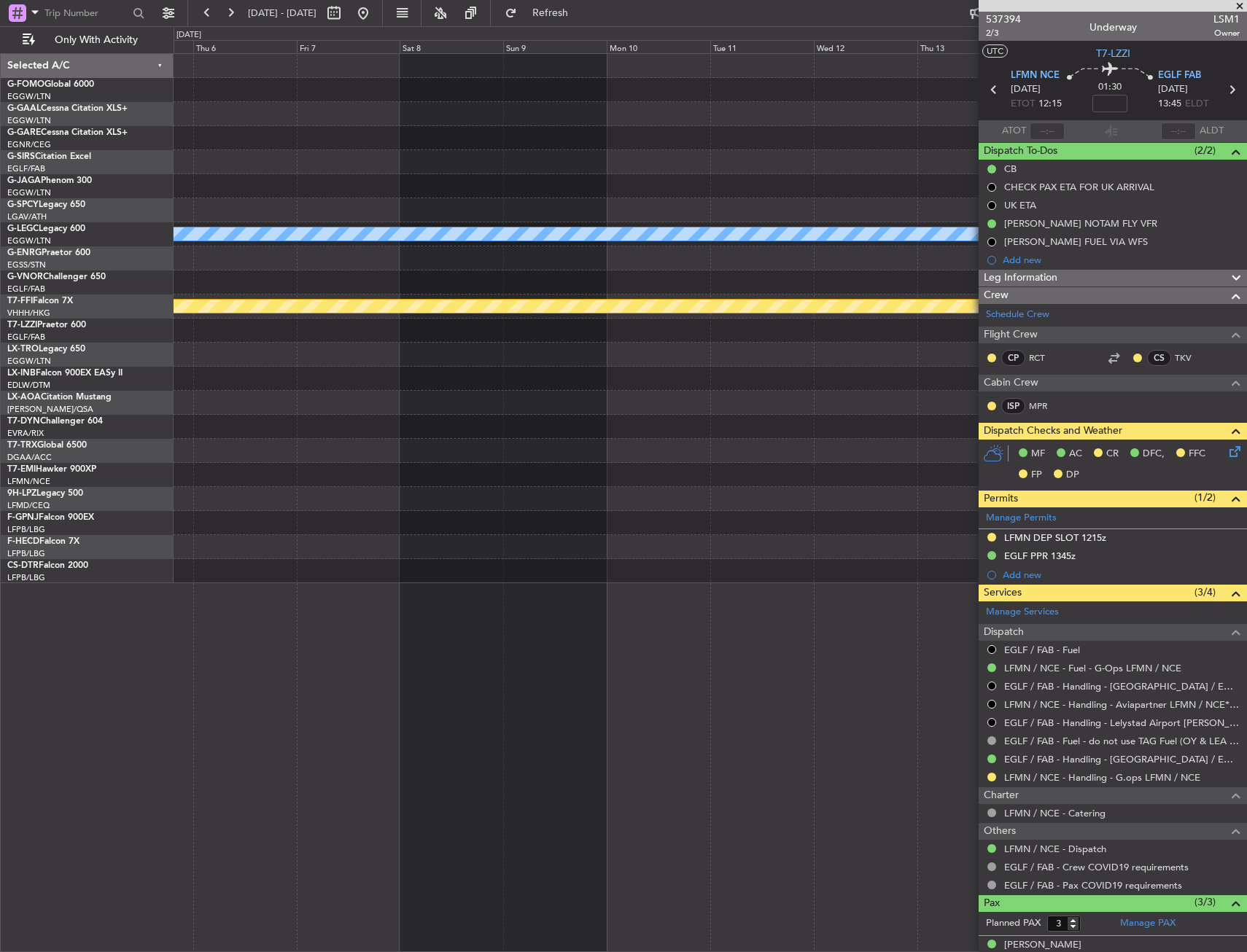
click at [0, 312] on html "24 Sep 2025 - 05 Oct 2025 Refresh Quick Links Only With Activity A/C Unavailabl…" at bounding box center [623, 476] width 1247 height 952
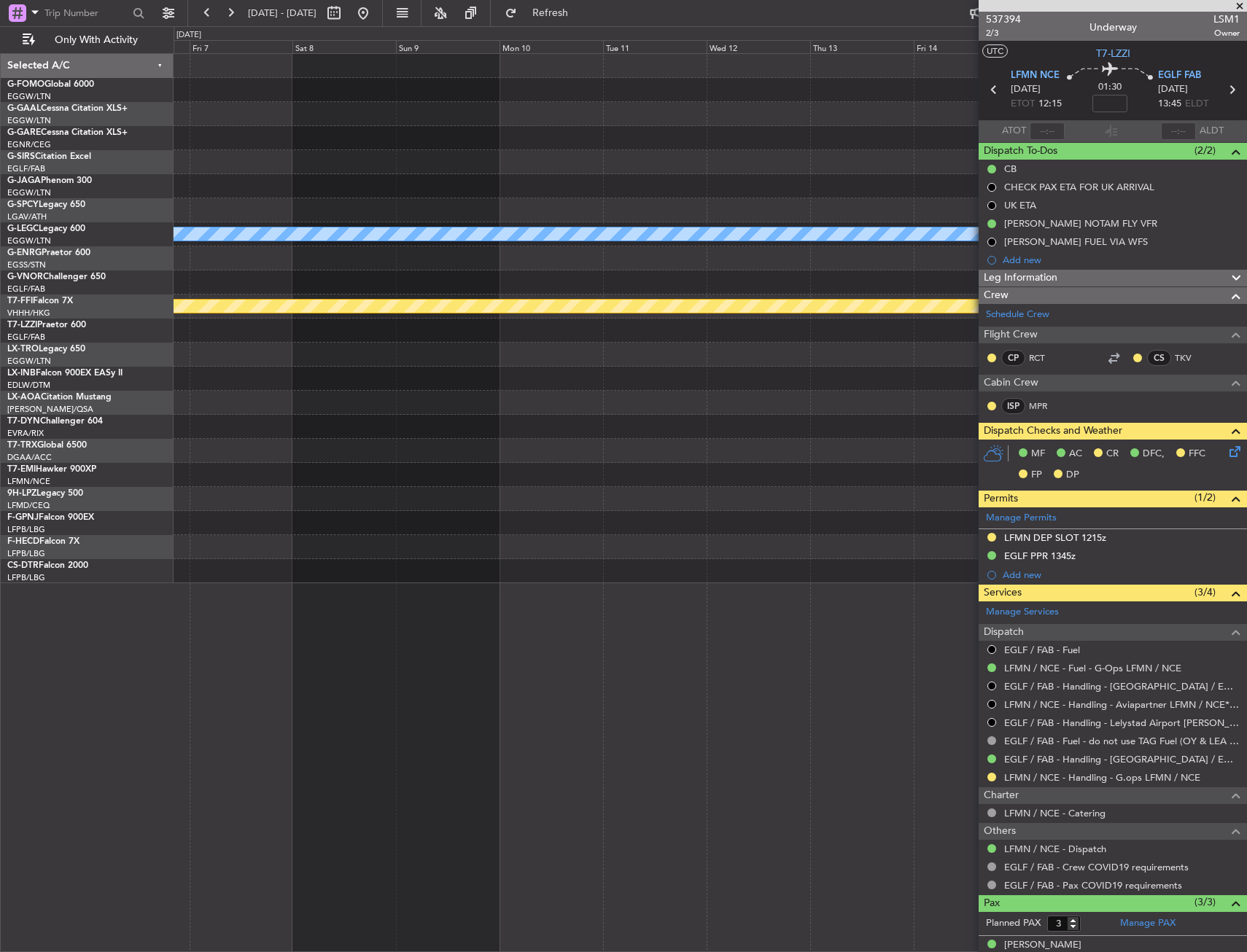
click at [0, 254] on html "24 Sep 2025 - 05 Oct 2025 Refresh Quick Links Only With Activity A/C Unavailabl…" at bounding box center [623, 476] width 1247 height 952
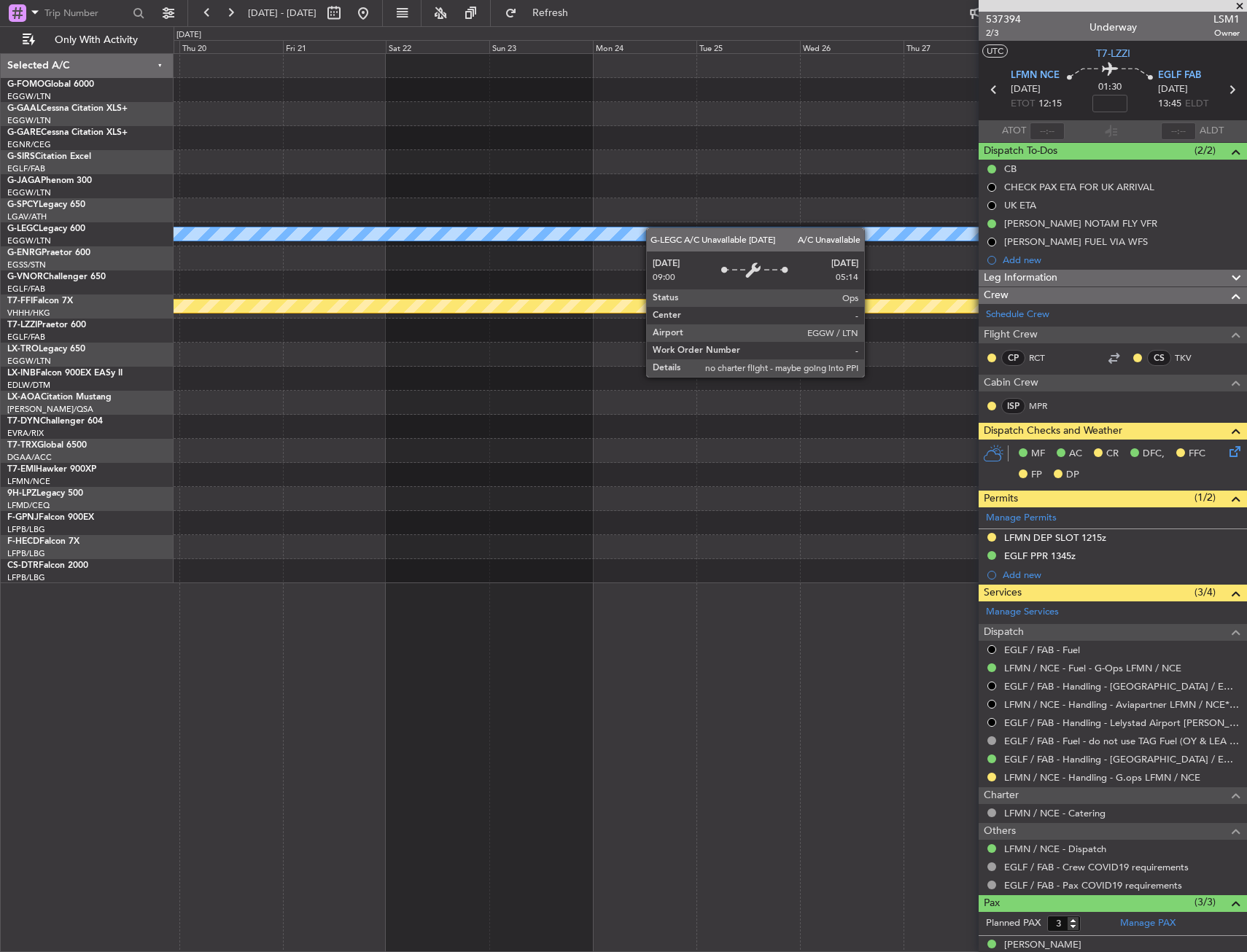
click at [0, 234] on html "24 Sep 2025 - 05 Oct 2025 Refresh Quick Links Only With Activity A/C Unavailabl…" at bounding box center [623, 476] width 1247 height 952
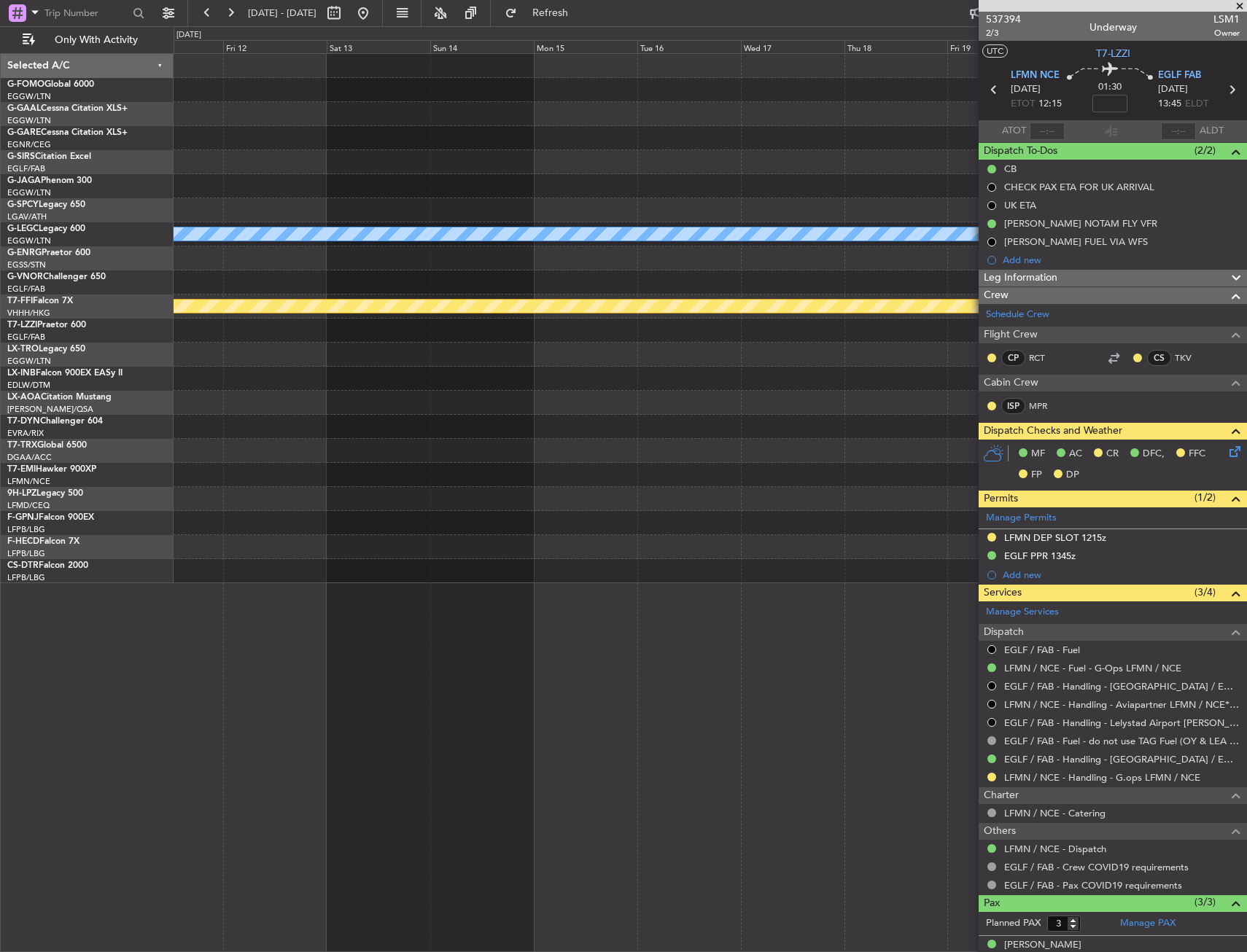
click at [0, 221] on html "24 Sep 2025 - 05 Oct 2025 Refresh Quick Links Only With Activity Planned Maint …" at bounding box center [623, 476] width 1247 height 952
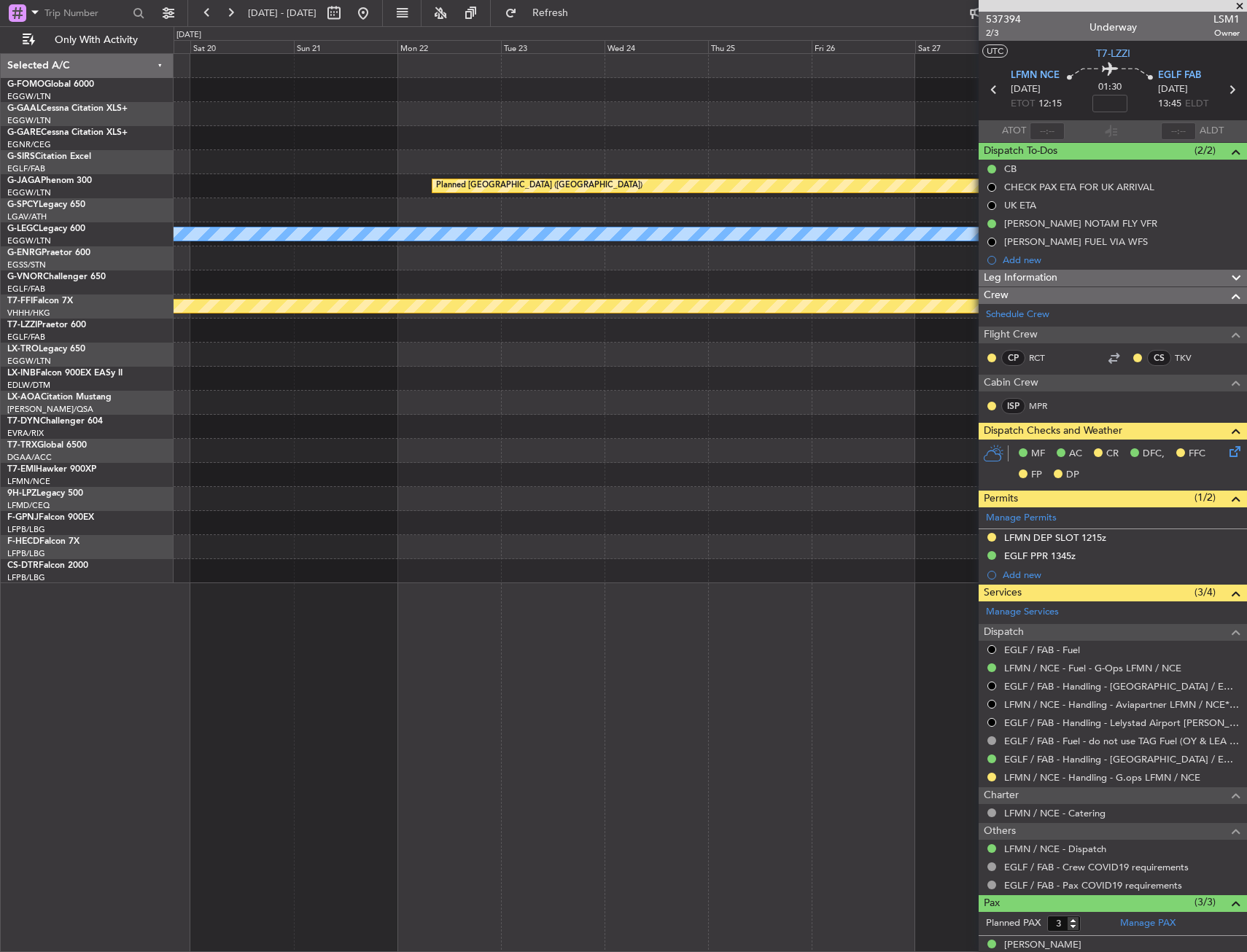
click at [0, 201] on html "24 Sep 2025 - 05 Oct 2025 Refresh Quick Links Only With Activity Planned Maint …" at bounding box center [623, 476] width 1247 height 952
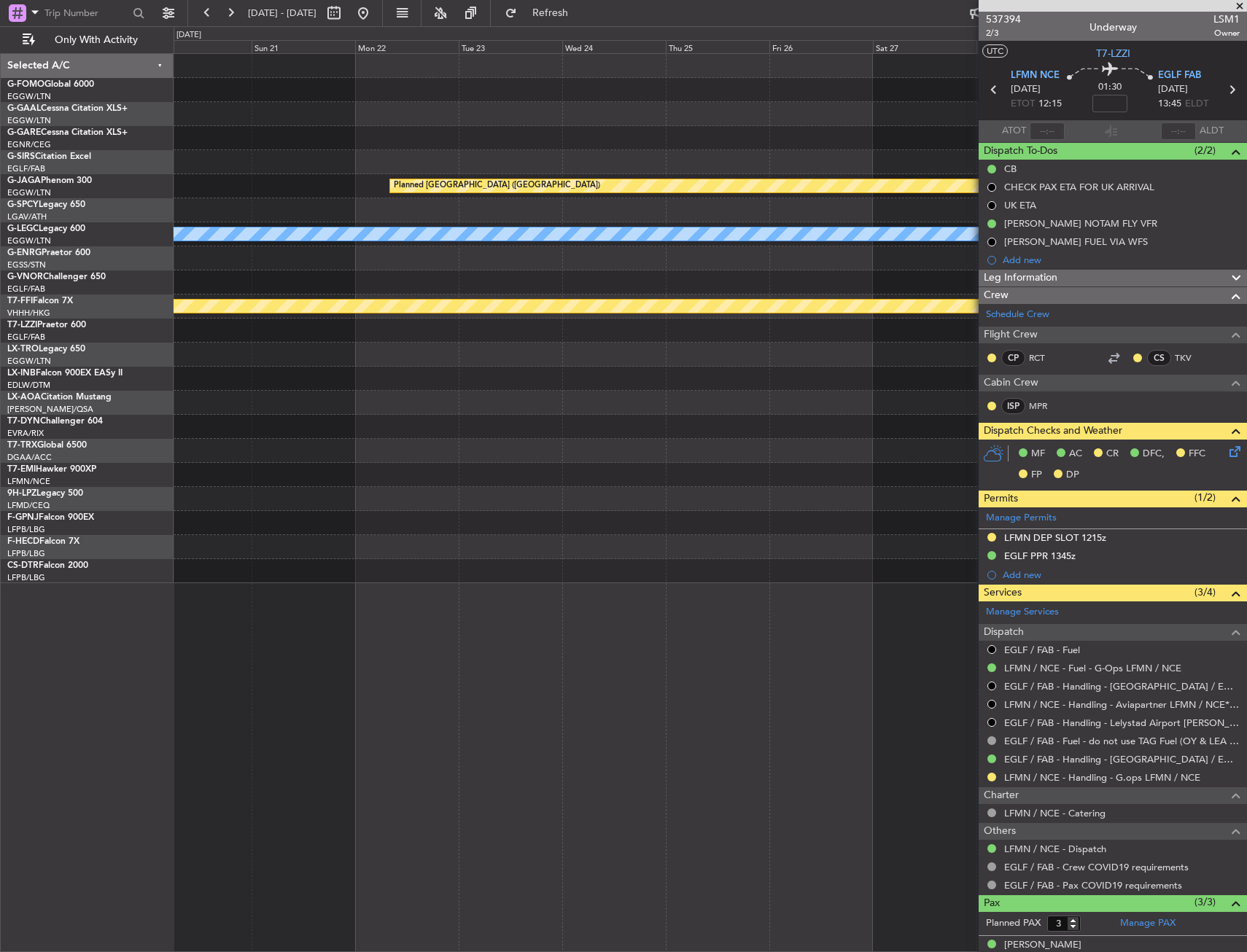
click at [50, 170] on div "Planned Maint Planned Maint St Gallen (Altenrhein) A/C Unavailable London (Luto…" at bounding box center [623, 490] width 1247 height 926
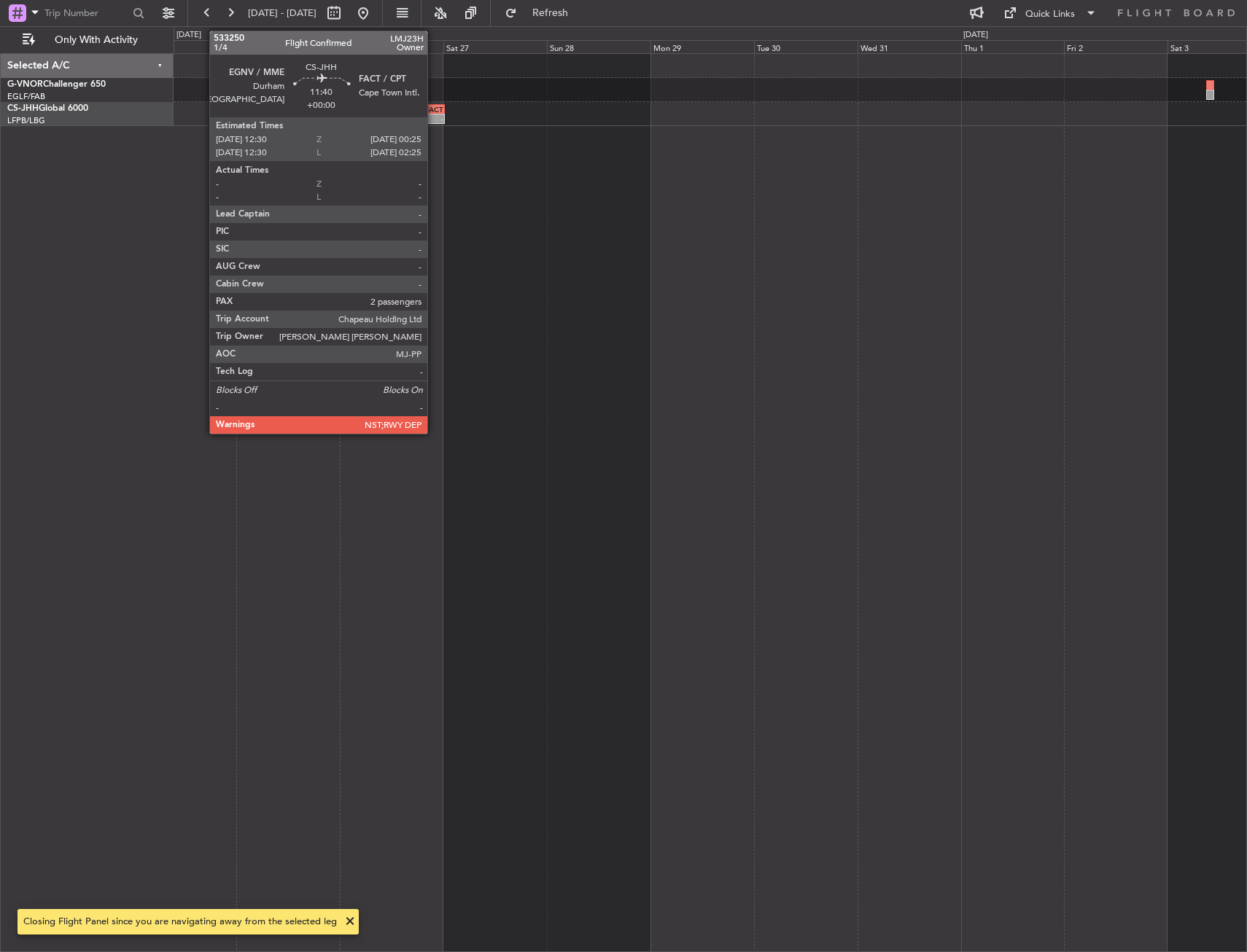
click at [433, 116] on div "-" at bounding box center [430, 119] width 24 height 9
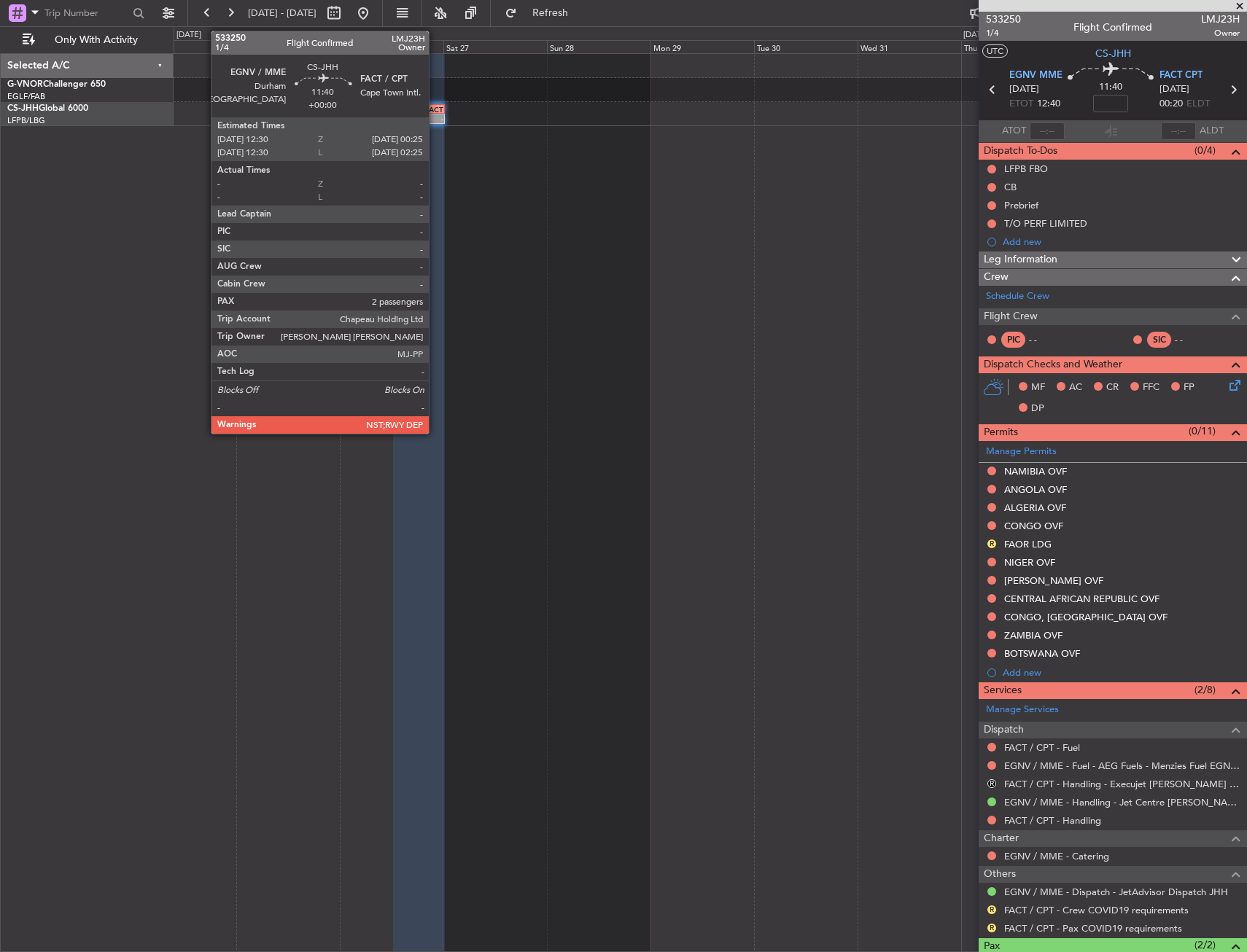
click at [436, 111] on div "FACT" at bounding box center [430, 109] width 24 height 9
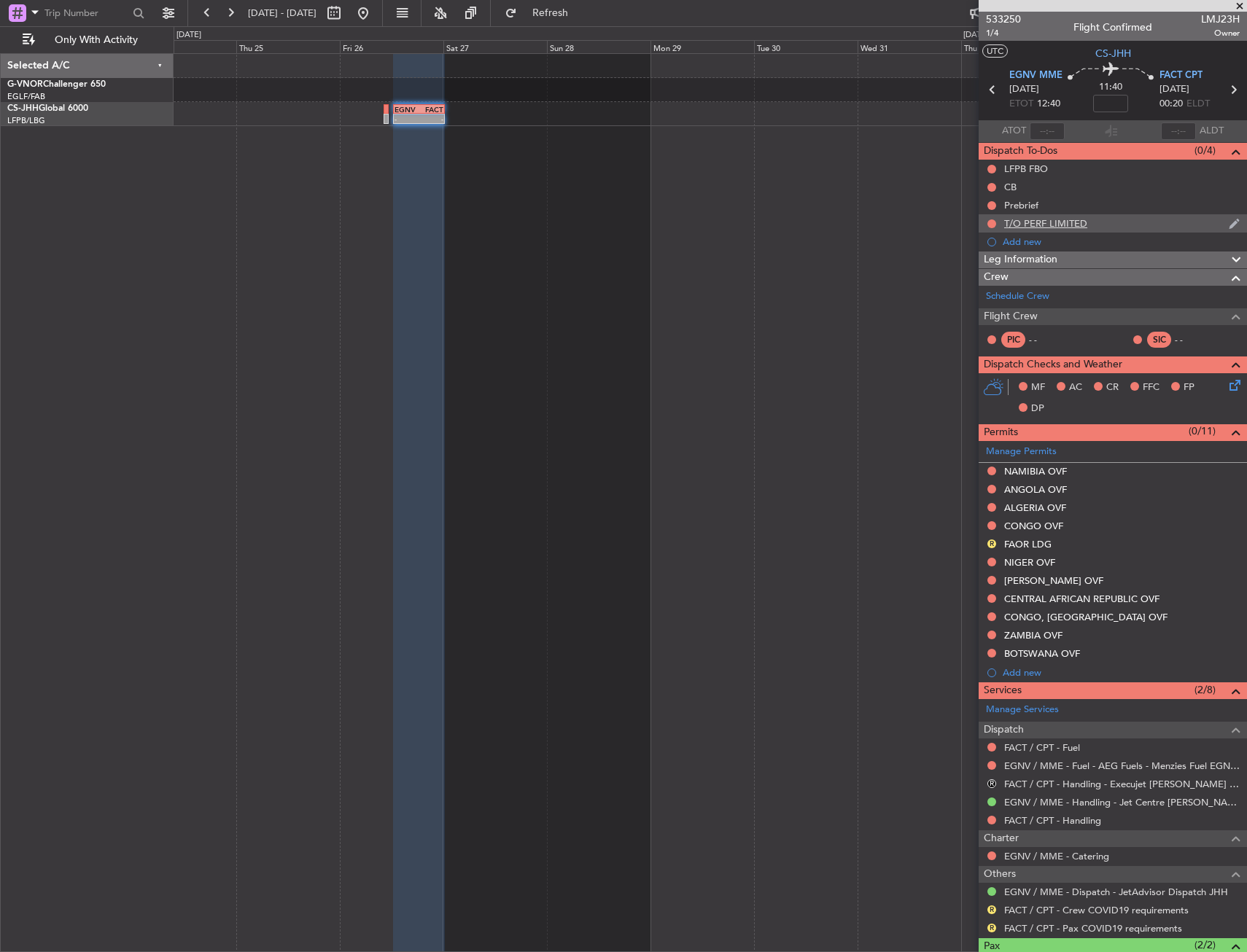
click at [1011, 226] on div "T/O PERF LIMITED" at bounding box center [1046, 223] width 84 height 12
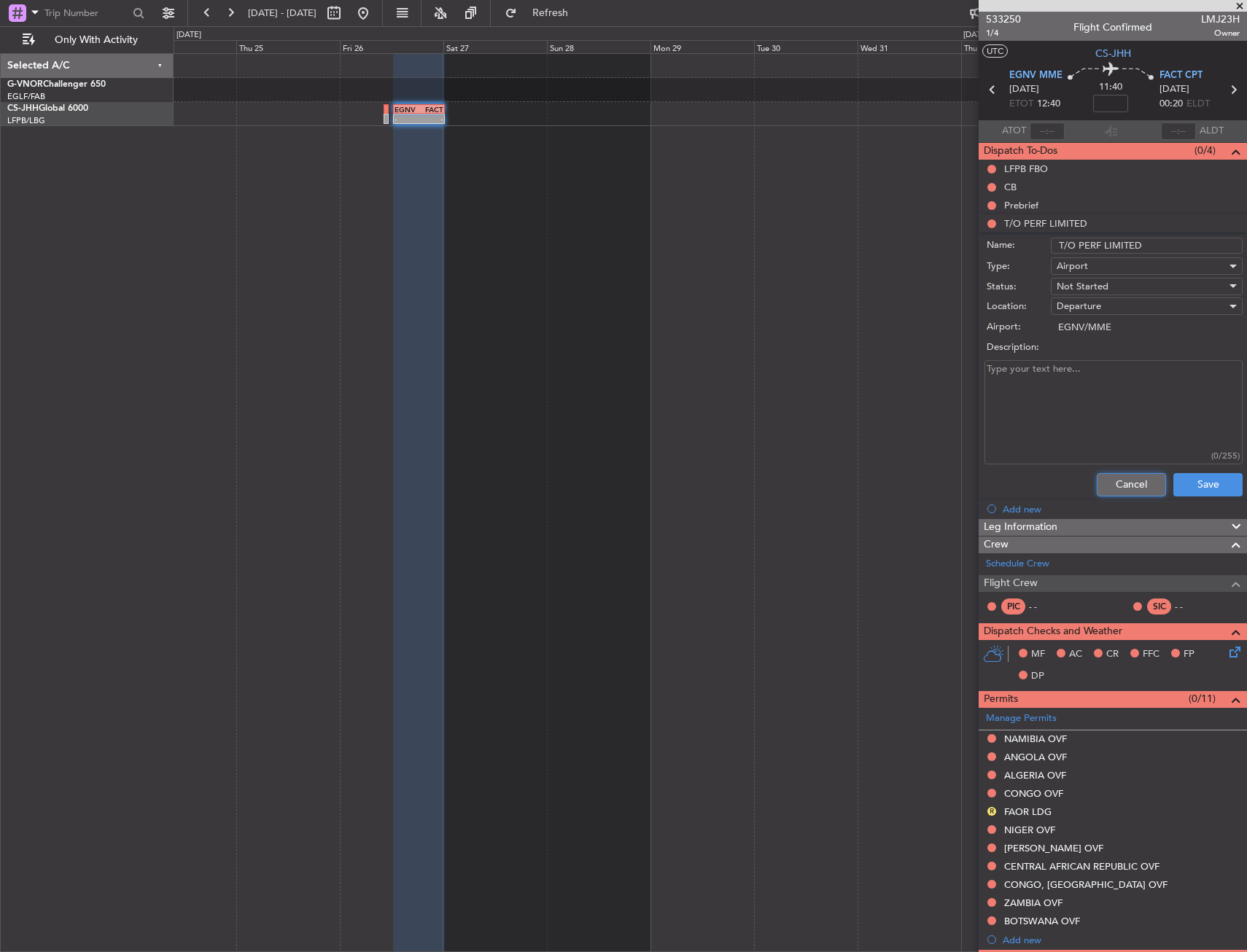
click at [1112, 490] on button "Cancel" at bounding box center [1131, 484] width 69 height 23
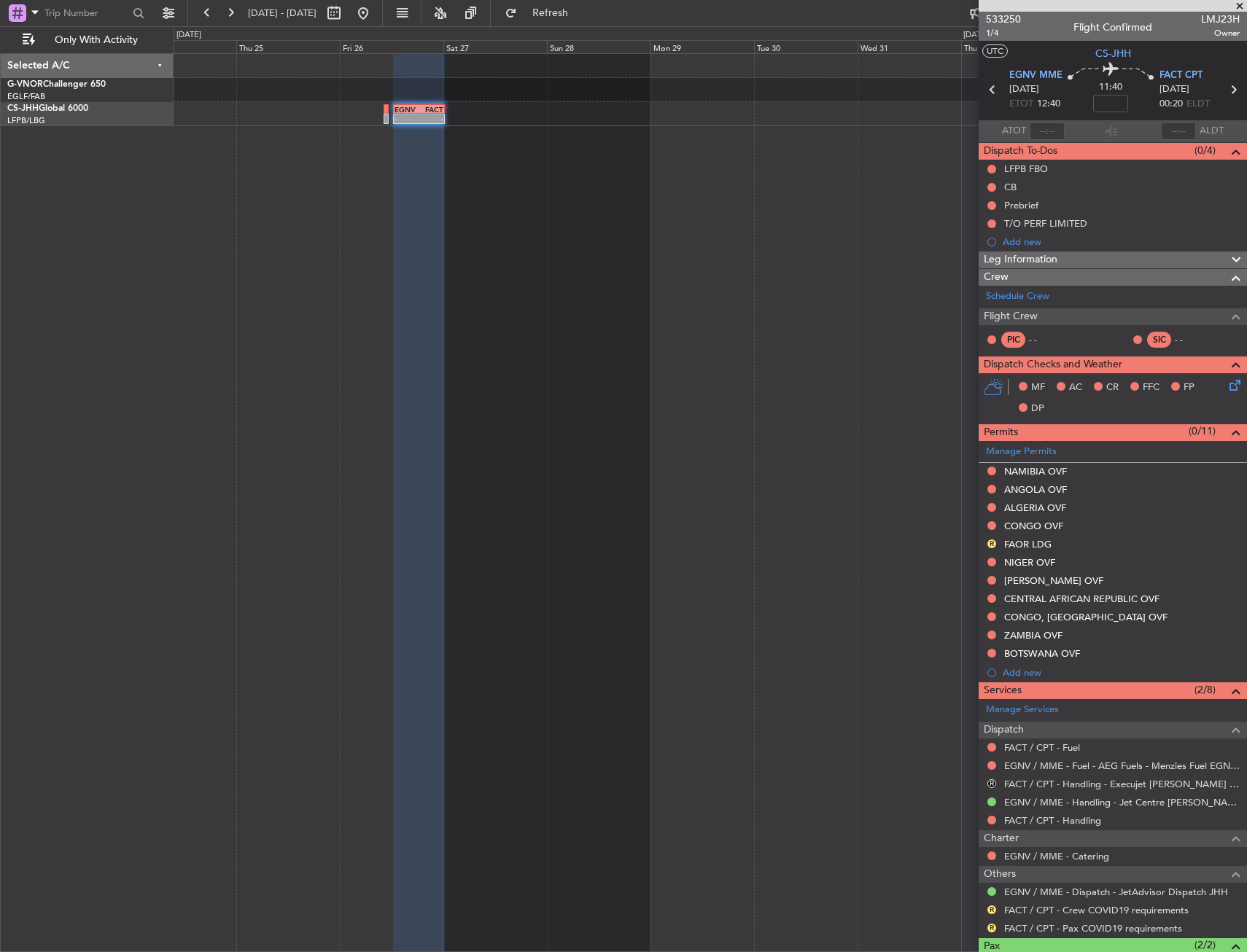
click at [588, 300] on div "- - EGNV 12:30 Z FACT 00:25 Z" at bounding box center [710, 503] width 1074 height 900
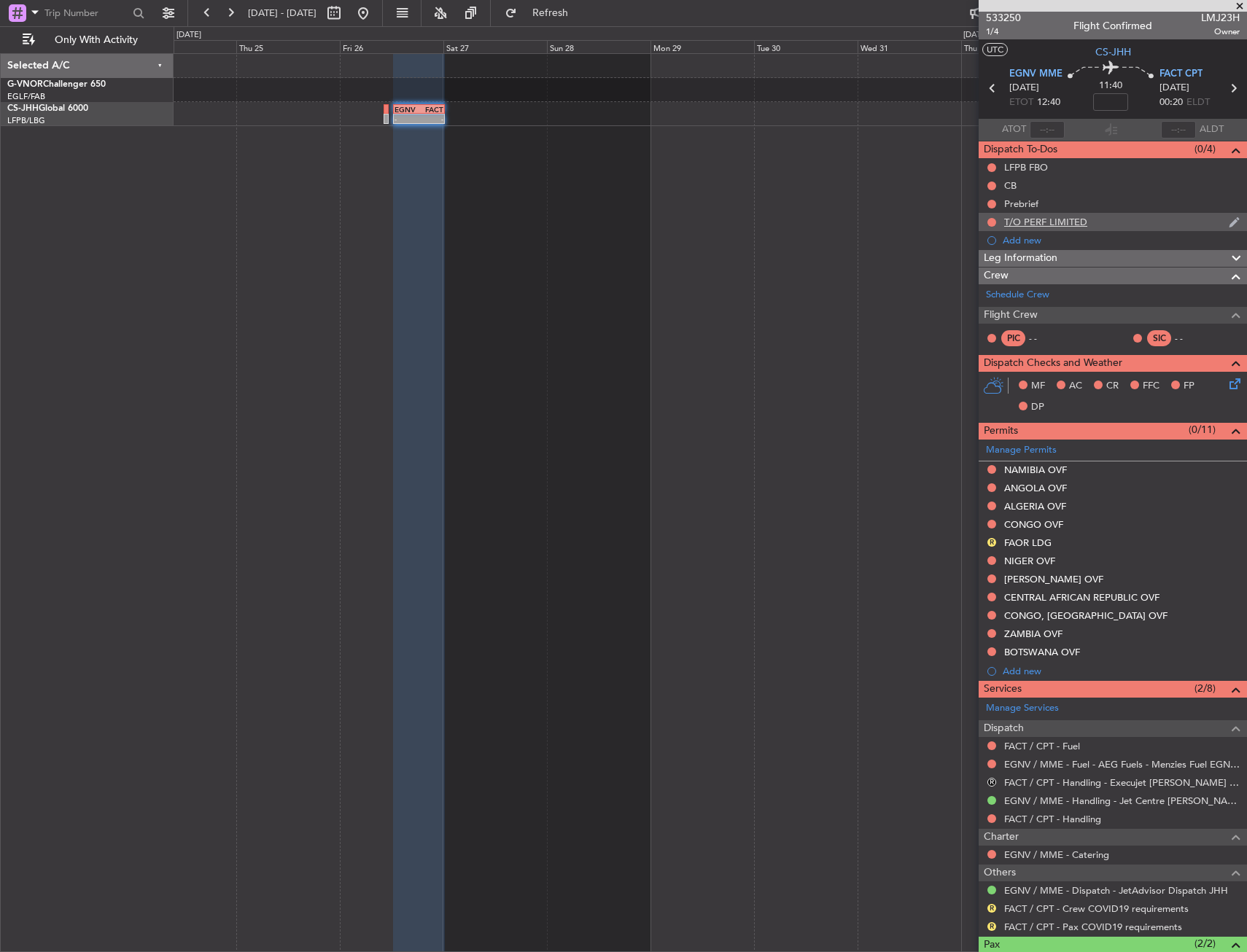
scroll to position [0, 0]
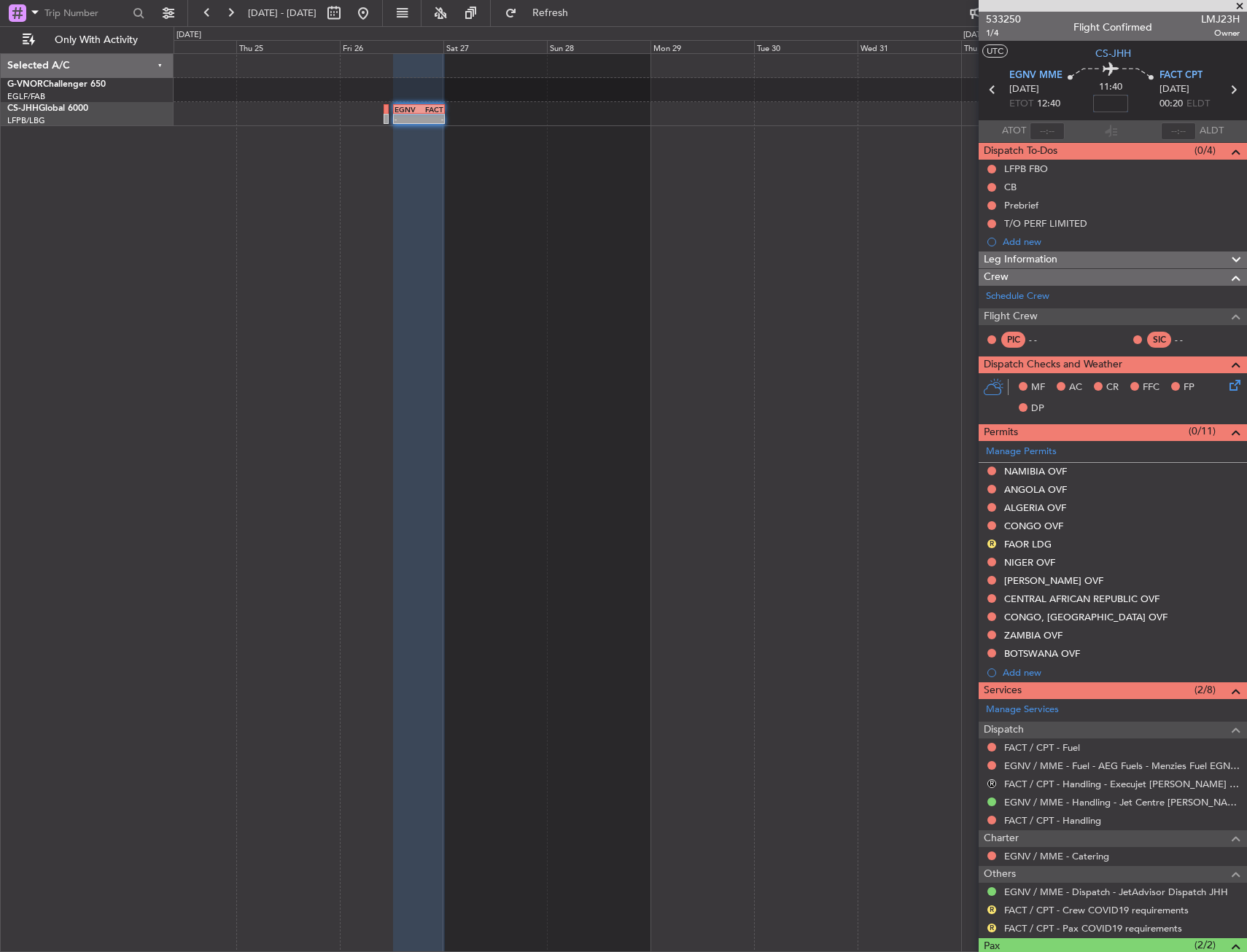
click at [1114, 103] on input at bounding box center [1110, 104] width 35 height 18
click at [1137, 107] on div "11:40 15" at bounding box center [1110, 90] width 96 height 54
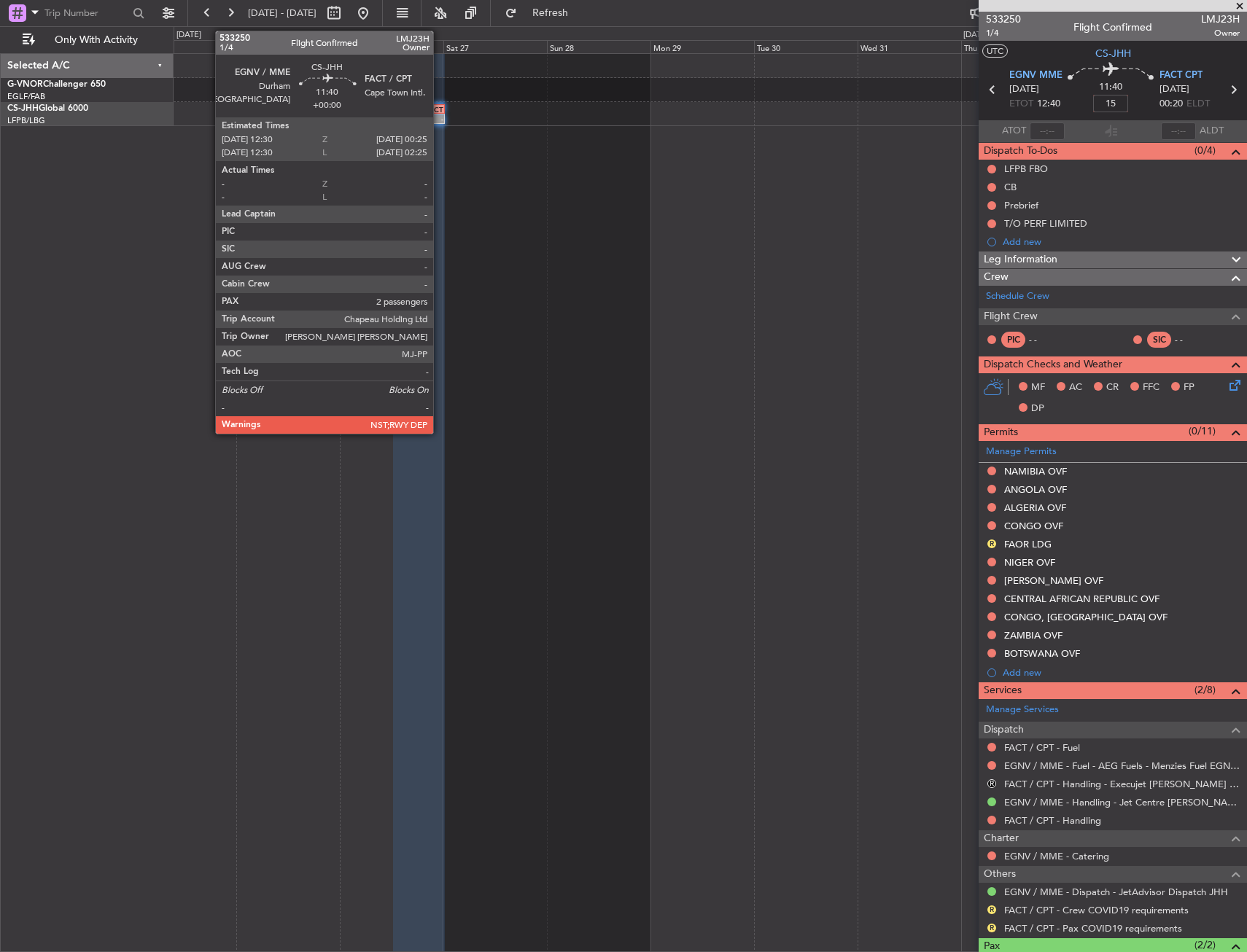
click at [440, 106] on div "FACT" at bounding box center [430, 109] width 24 height 9
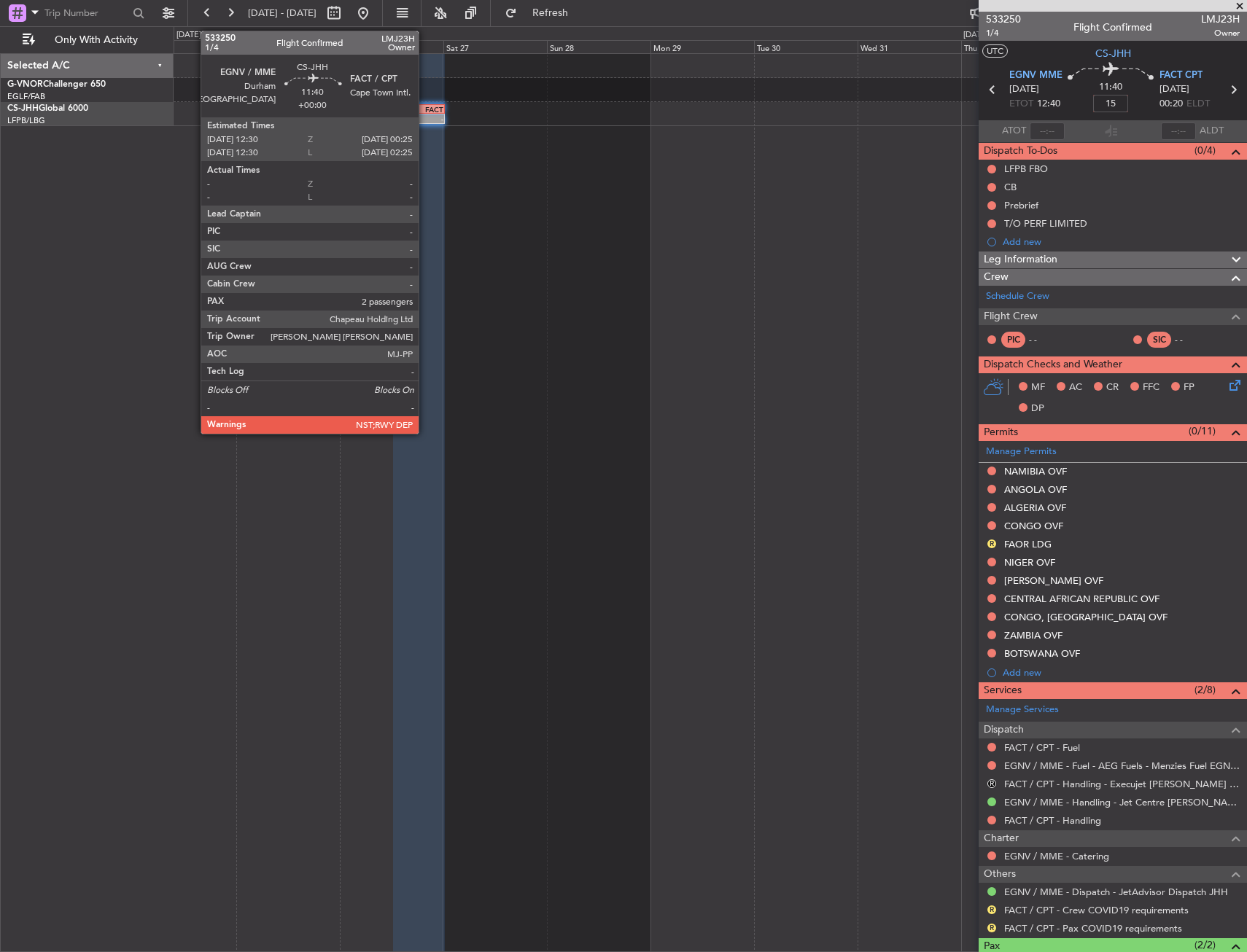
click at [425, 109] on div "FACT" at bounding box center [430, 109] width 24 height 9
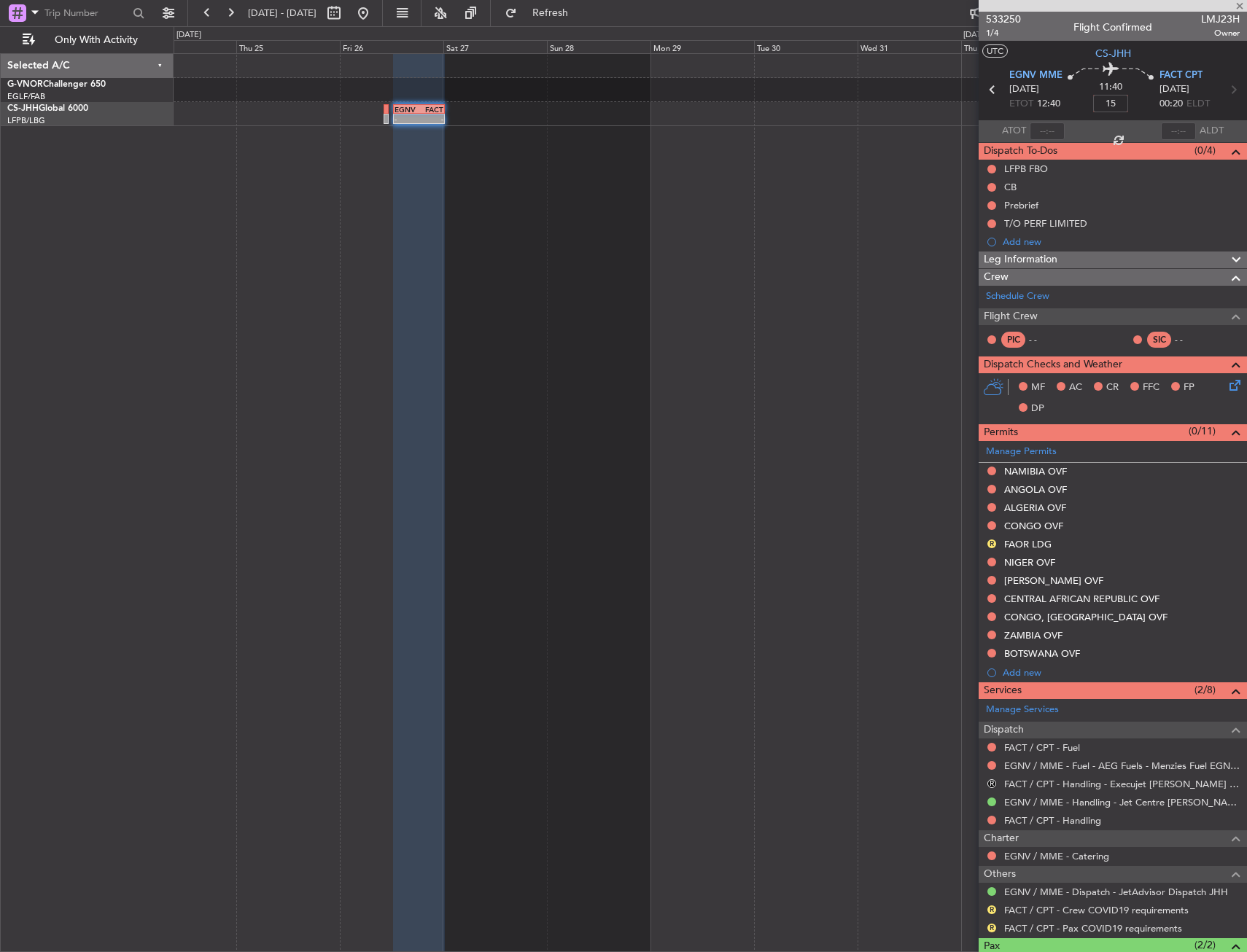
type input "+00:15"
click at [1041, 448] on link "Manage Permits" at bounding box center [1021, 452] width 71 height 14
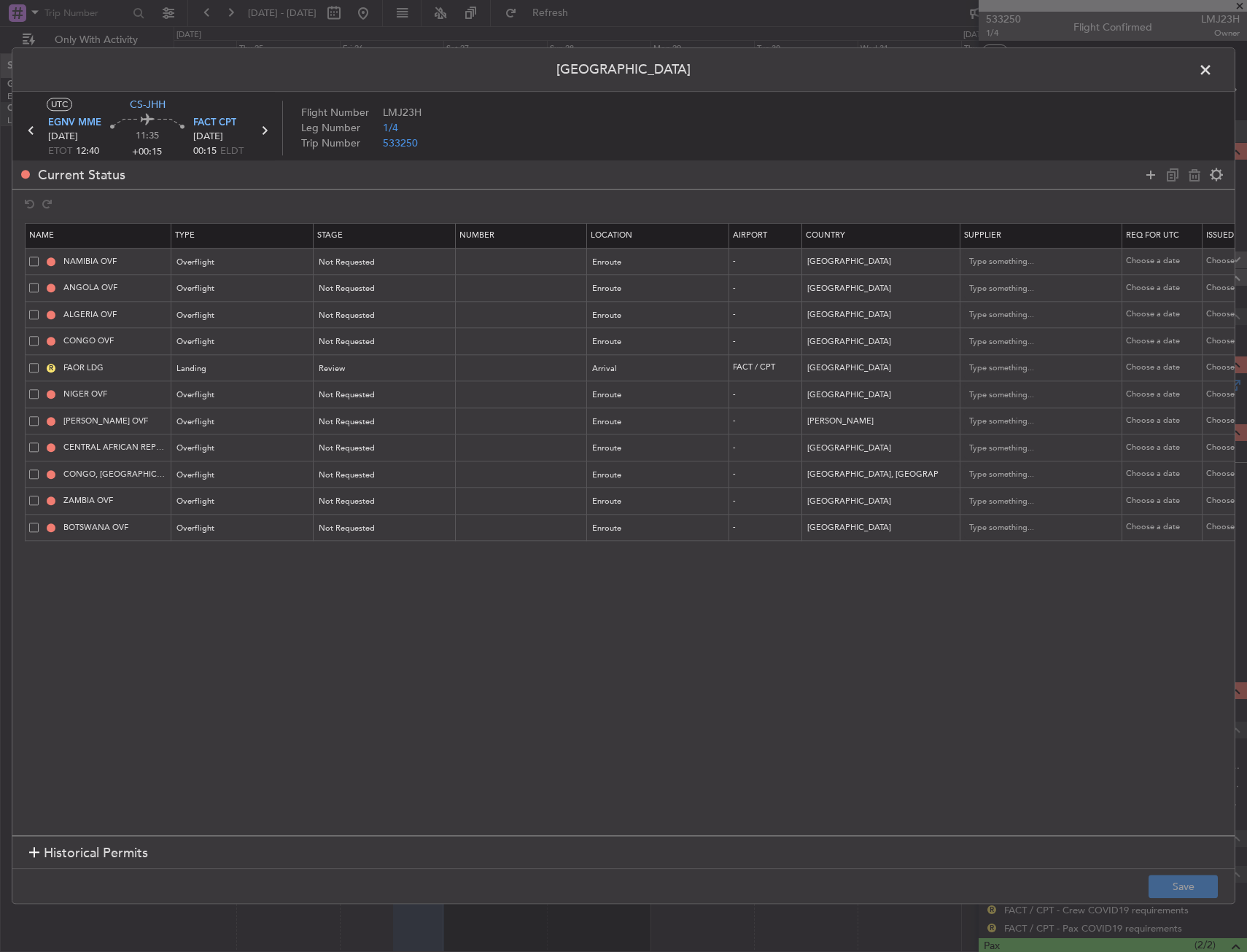
click at [34, 258] on span at bounding box center [34, 261] width 10 height 10
click at [39, 257] on input "checkbox" at bounding box center [39, 257] width 0 height 0
drag, startPoint x: 36, startPoint y: 279, endPoint x: 33, endPoint y: 294, distance: 15.3
click at [36, 281] on td "ANGOLA OVF" at bounding box center [99, 288] width 146 height 27
click at [32, 290] on span at bounding box center [34, 287] width 10 height 10
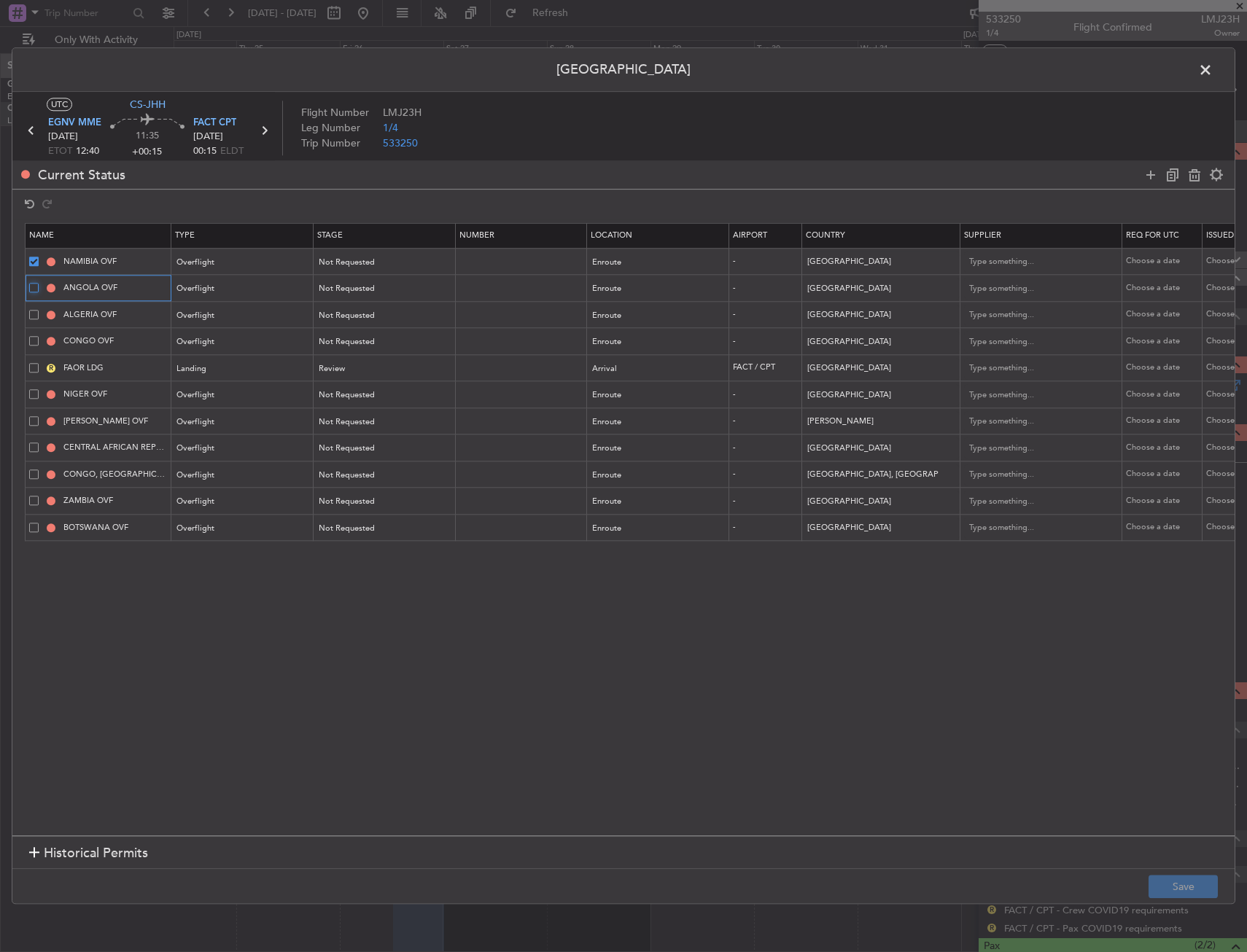
click at [39, 283] on input "checkbox" at bounding box center [39, 283] width 0 height 0
click at [32, 307] on td "ALGERIA OVF" at bounding box center [99, 316] width 146 height 27
click at [32, 315] on span at bounding box center [34, 315] width 10 height 10
click at [39, 310] on input "checkbox" at bounding box center [39, 310] width 0 height 0
click at [32, 315] on span at bounding box center [34, 315] width 10 height 10
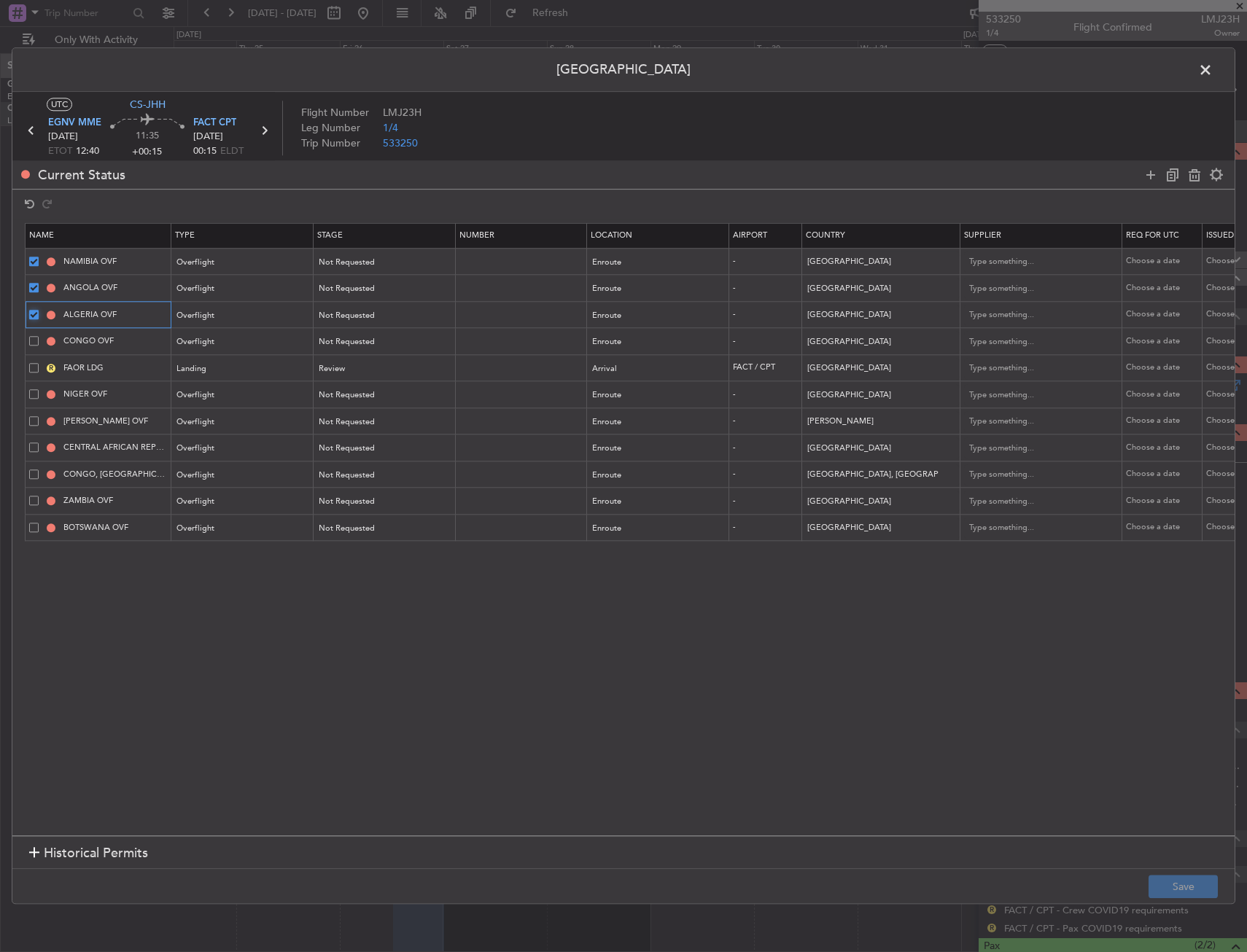
click at [39, 310] on input "checkbox" at bounding box center [39, 310] width 0 height 0
click at [35, 421] on span at bounding box center [34, 420] width 10 height 10
click at [39, 416] on input "checkbox" at bounding box center [39, 416] width 0 height 0
click at [30, 448] on span at bounding box center [34, 447] width 10 height 10
click at [39, 443] on input "checkbox" at bounding box center [39, 443] width 0 height 0
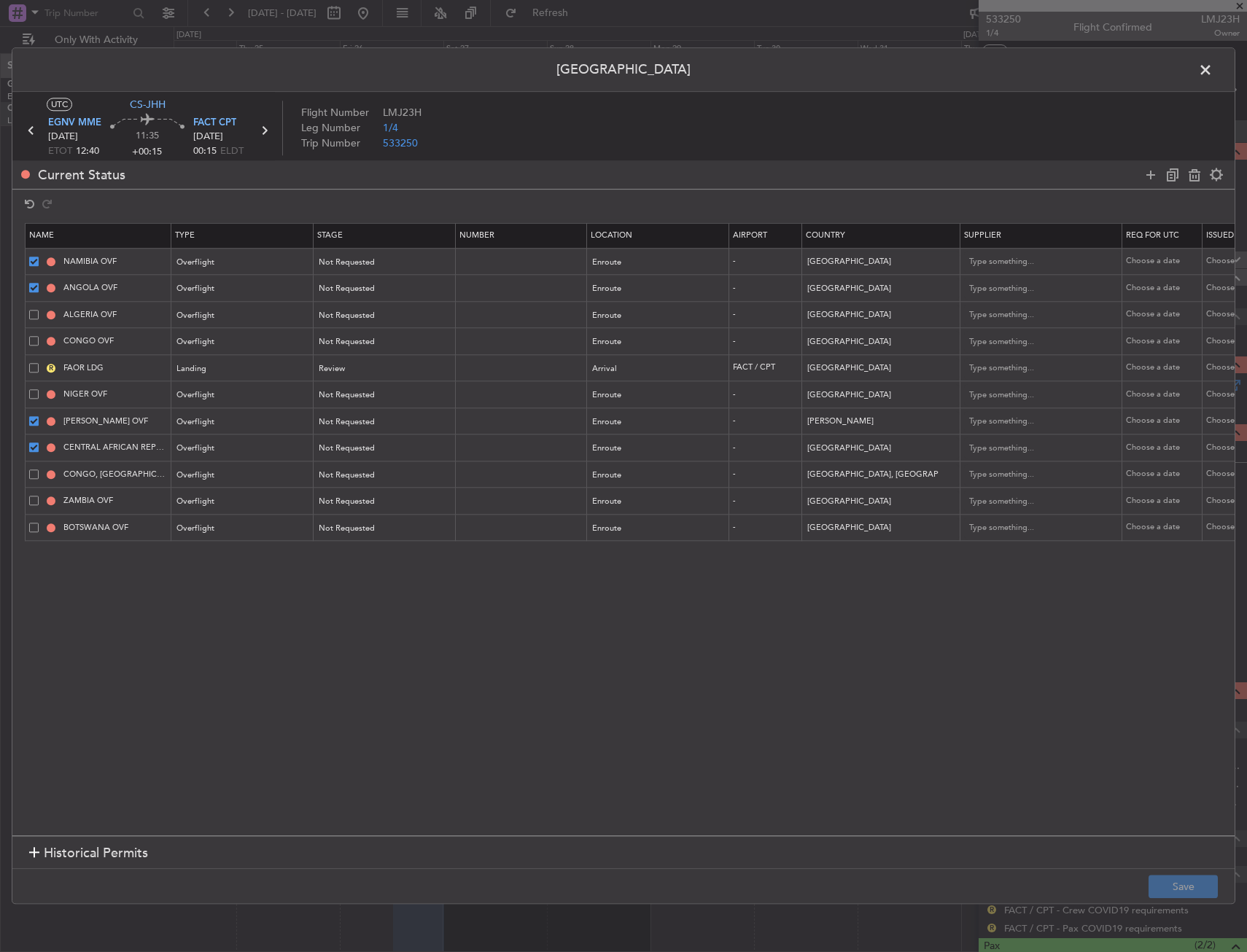
click at [35, 262] on span at bounding box center [34, 261] width 10 height 10
click at [39, 257] on input "checkbox" at bounding box center [39, 257] width 0 height 0
click at [38, 282] on td "ANGOLA OVF" at bounding box center [99, 288] width 146 height 27
click at [36, 286] on span at bounding box center [34, 287] width 10 height 10
click at [39, 283] on input "checkbox" at bounding box center [39, 283] width 0 height 0
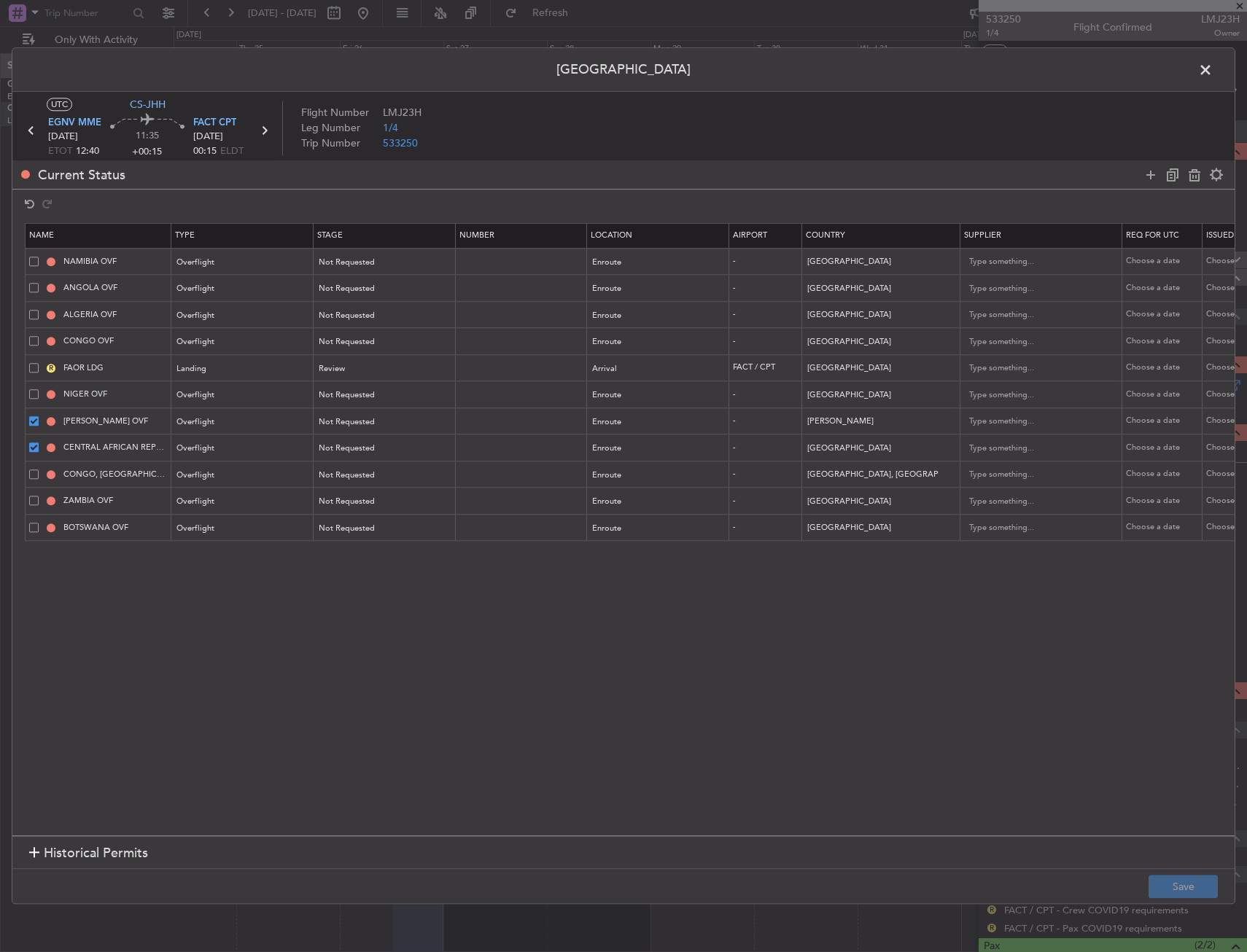
click at [1209, 52] on header "Permit Center" at bounding box center [623, 69] width 1222 height 44
drag, startPoint x: 31, startPoint y: 473, endPoint x: 30, endPoint y: 487, distance: 14.0
click at [31, 473] on span at bounding box center [34, 474] width 10 height 10
click at [39, 469] on input "checkbox" at bounding box center [39, 469] width 0 height 0
click at [30, 501] on span at bounding box center [34, 500] width 10 height 10
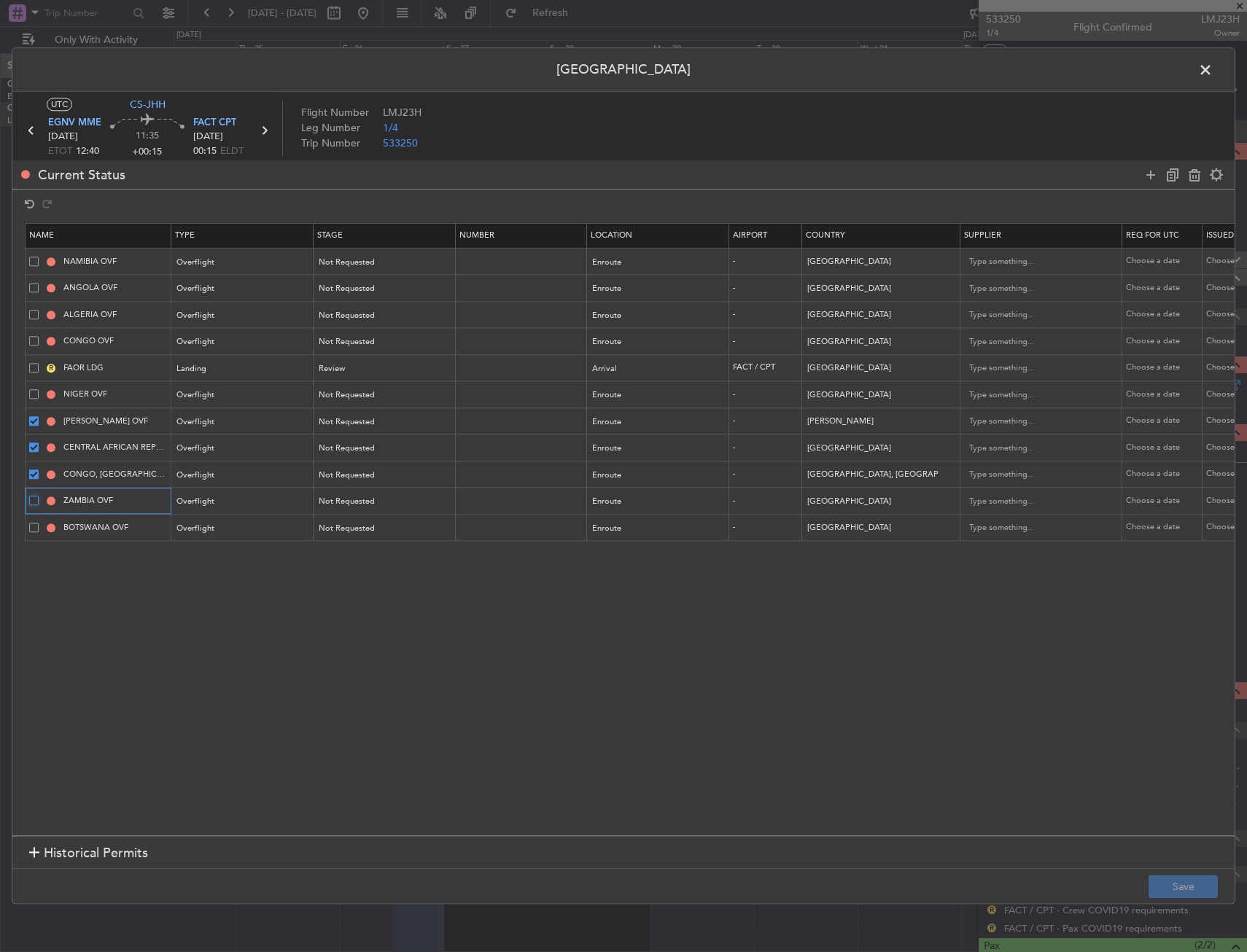
click at [39, 496] on input "checkbox" at bounding box center [39, 496] width 0 height 0
click at [34, 525] on span at bounding box center [34, 527] width 10 height 10
click at [39, 523] on input "checkbox" at bounding box center [39, 523] width 0 height 0
click at [32, 395] on span at bounding box center [34, 394] width 10 height 10
click at [39, 389] on input "checkbox" at bounding box center [39, 389] width 0 height 0
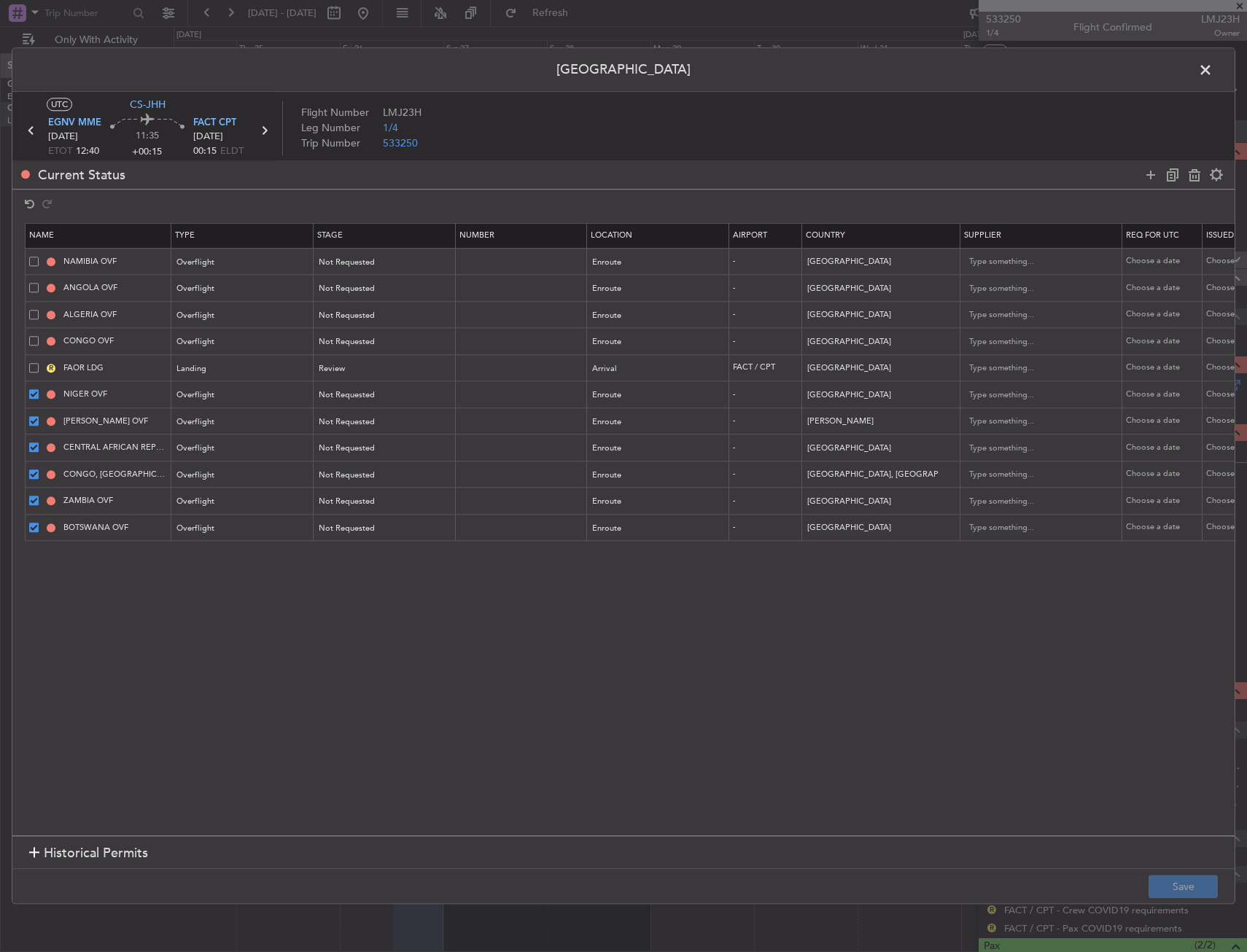
click at [30, 340] on span at bounding box center [34, 340] width 10 height 10
click at [39, 336] on input "checkbox" at bounding box center [39, 336] width 0 height 0
click at [31, 325] on td "ALGERIA OVF" at bounding box center [99, 316] width 146 height 27
click at [33, 314] on span at bounding box center [34, 315] width 10 height 10
click at [39, 310] on input "checkbox" at bounding box center [39, 310] width 0 height 0
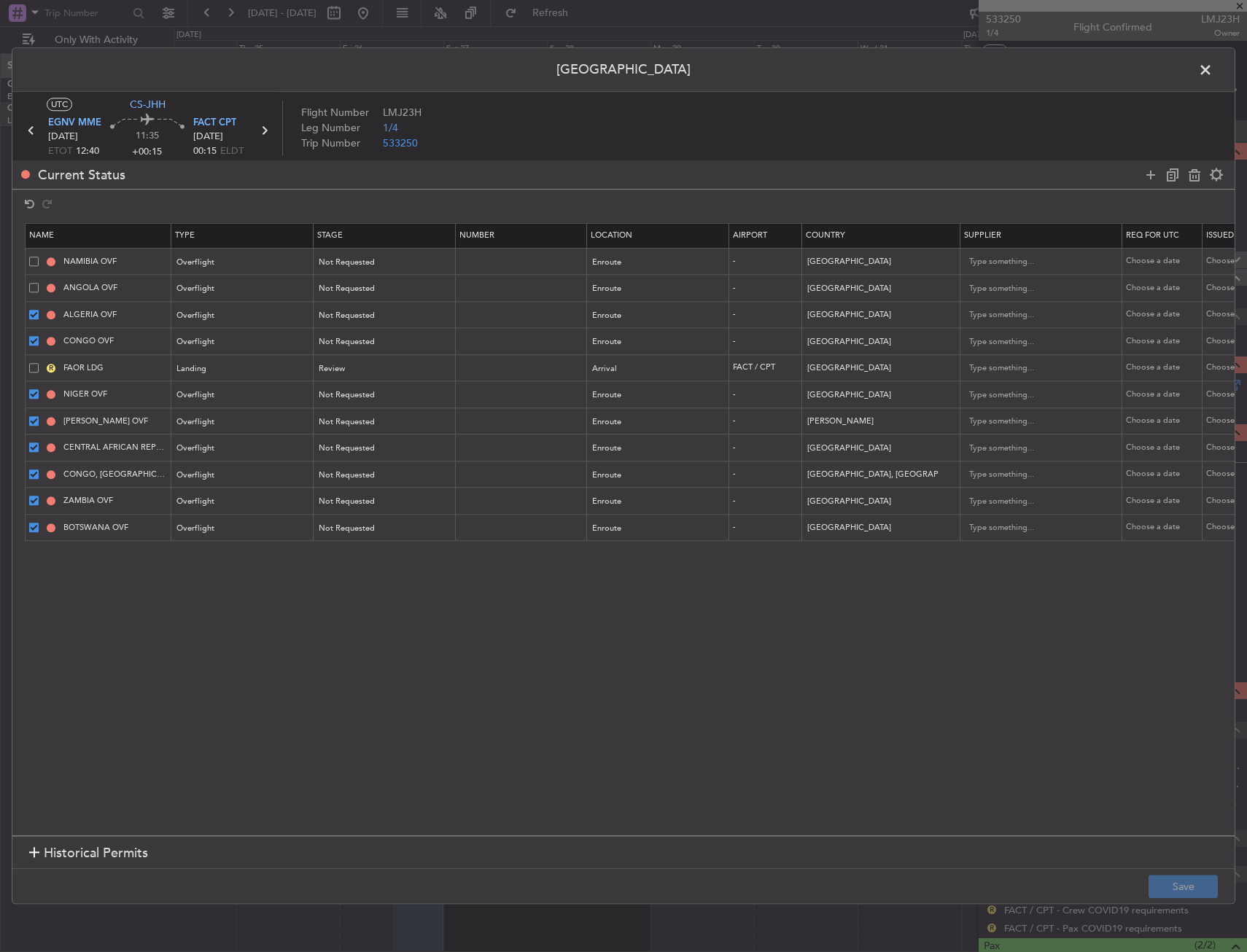
click at [34, 292] on span at bounding box center [34, 287] width 10 height 10
click at [39, 283] on input "checkbox" at bounding box center [39, 283] width 0 height 0
click at [35, 264] on span at bounding box center [34, 261] width 10 height 10
click at [39, 257] on input "checkbox" at bounding box center [39, 257] width 0 height 0
click at [1198, 177] on icon at bounding box center [1195, 175] width 18 height 18
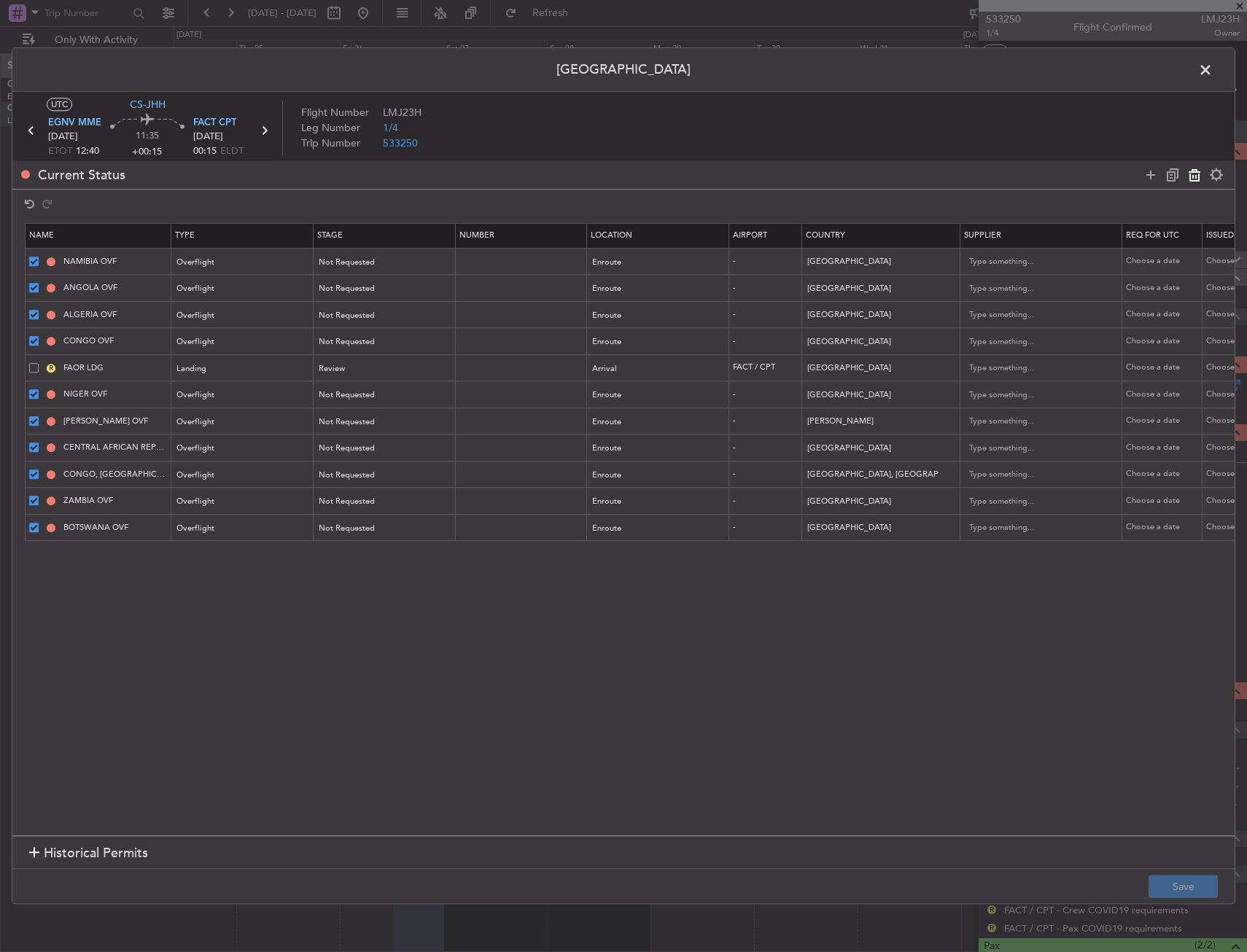
type input "FAOR LDG"
type input "South Africa"
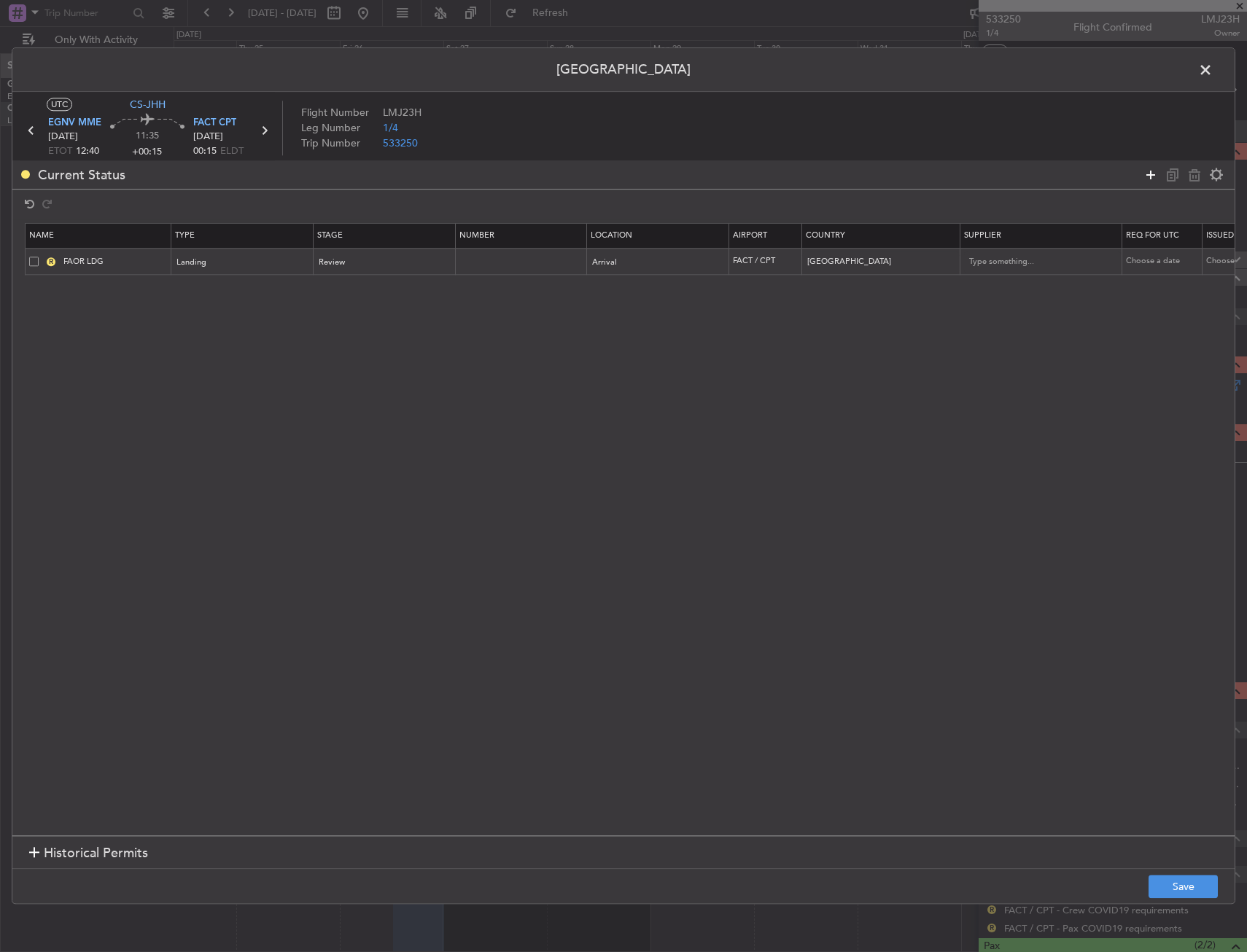
click at [1151, 173] on icon at bounding box center [1151, 175] width 18 height 18
click at [1150, 173] on icon at bounding box center [1151, 175] width 18 height 18
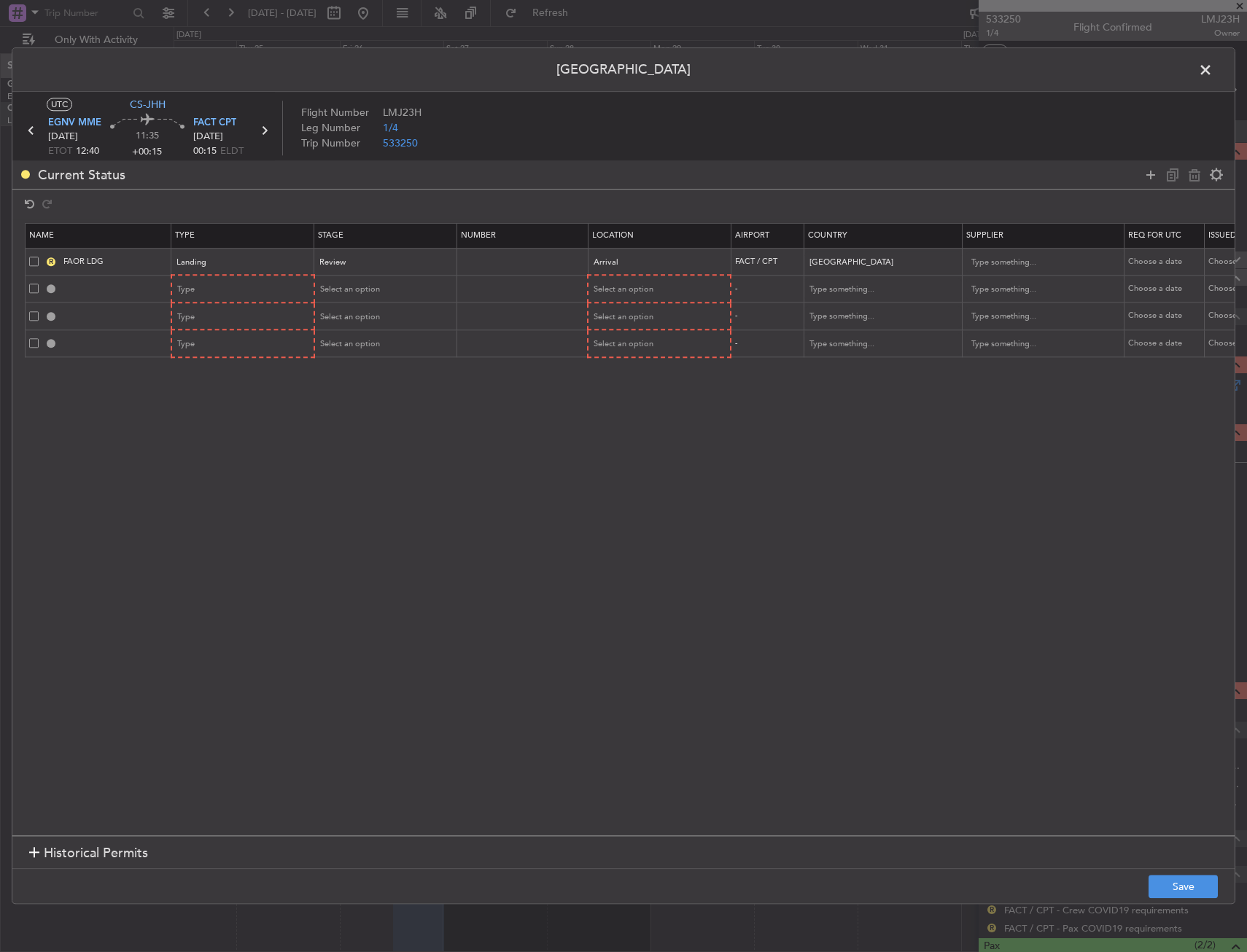
click at [1149, 164] on div at bounding box center [1183, 175] width 87 height 21
click at [1149, 172] on icon at bounding box center [1151, 175] width 18 height 18
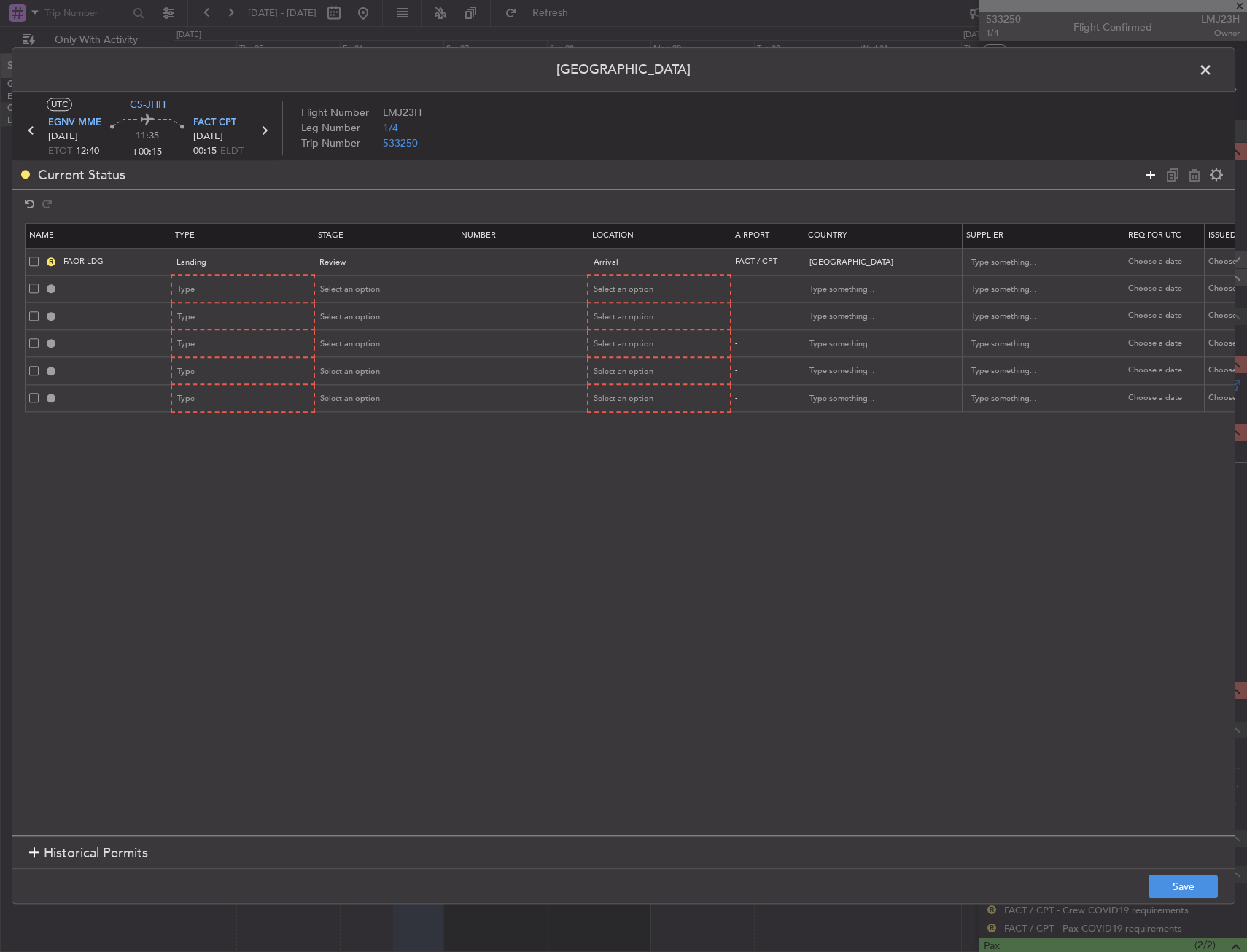
click at [1147, 177] on icon at bounding box center [1151, 175] width 18 height 18
click at [1148, 169] on icon at bounding box center [1151, 175] width 18 height 18
click at [1155, 167] on icon at bounding box center [1151, 175] width 18 height 18
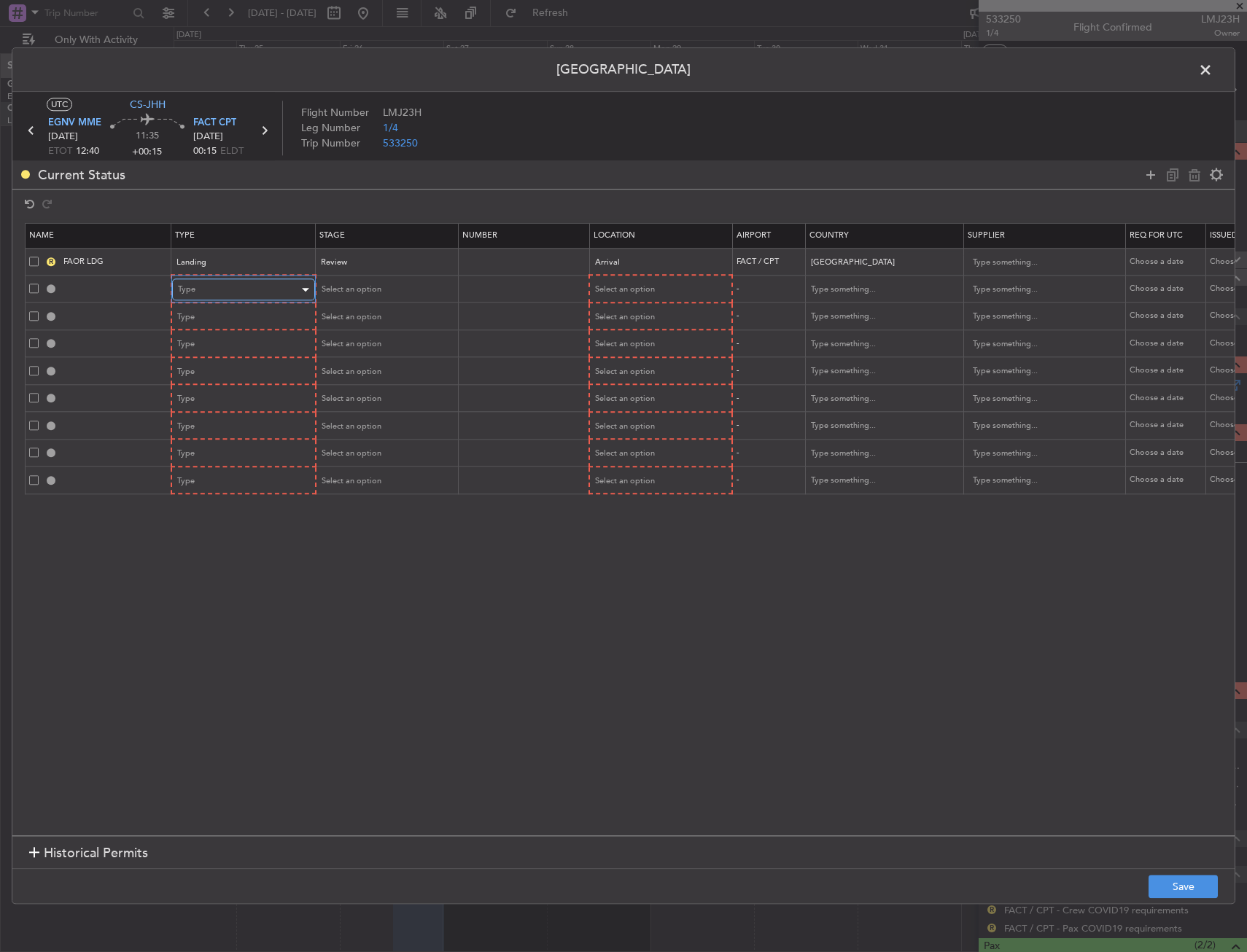
click at [228, 292] on div "Type" at bounding box center [238, 290] width 121 height 22
drag, startPoint x: 219, startPoint y: 431, endPoint x: 221, endPoint y: 444, distance: 13.2
click at [221, 444] on div "ADC ADNC API CANPASS CARICOM CID COBT CUSTOMS Departure DOT Approval EAPIS Ferr…" at bounding box center [244, 396] width 155 height 175
click at [221, 444] on span "Overflight" at bounding box center [244, 444] width 130 height 22
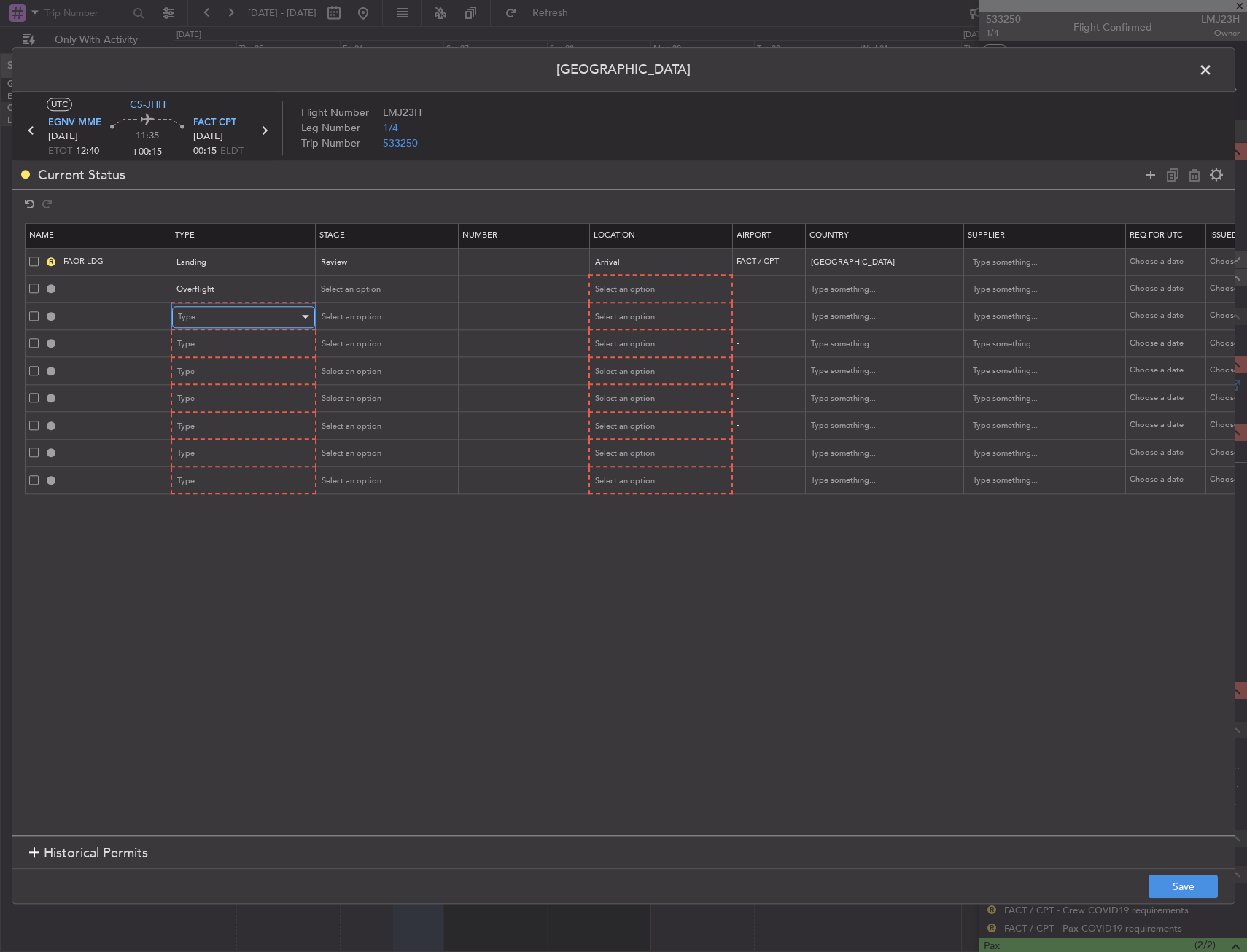
click at [222, 315] on div "Type" at bounding box center [238, 317] width 121 height 22
click at [197, 468] on span "Overflight" at bounding box center [244, 471] width 130 height 22
click at [214, 349] on div "Type" at bounding box center [238, 345] width 121 height 22
click at [201, 499] on span "Overflight" at bounding box center [244, 498] width 130 height 22
click at [211, 365] on div "Type" at bounding box center [238, 372] width 121 height 22
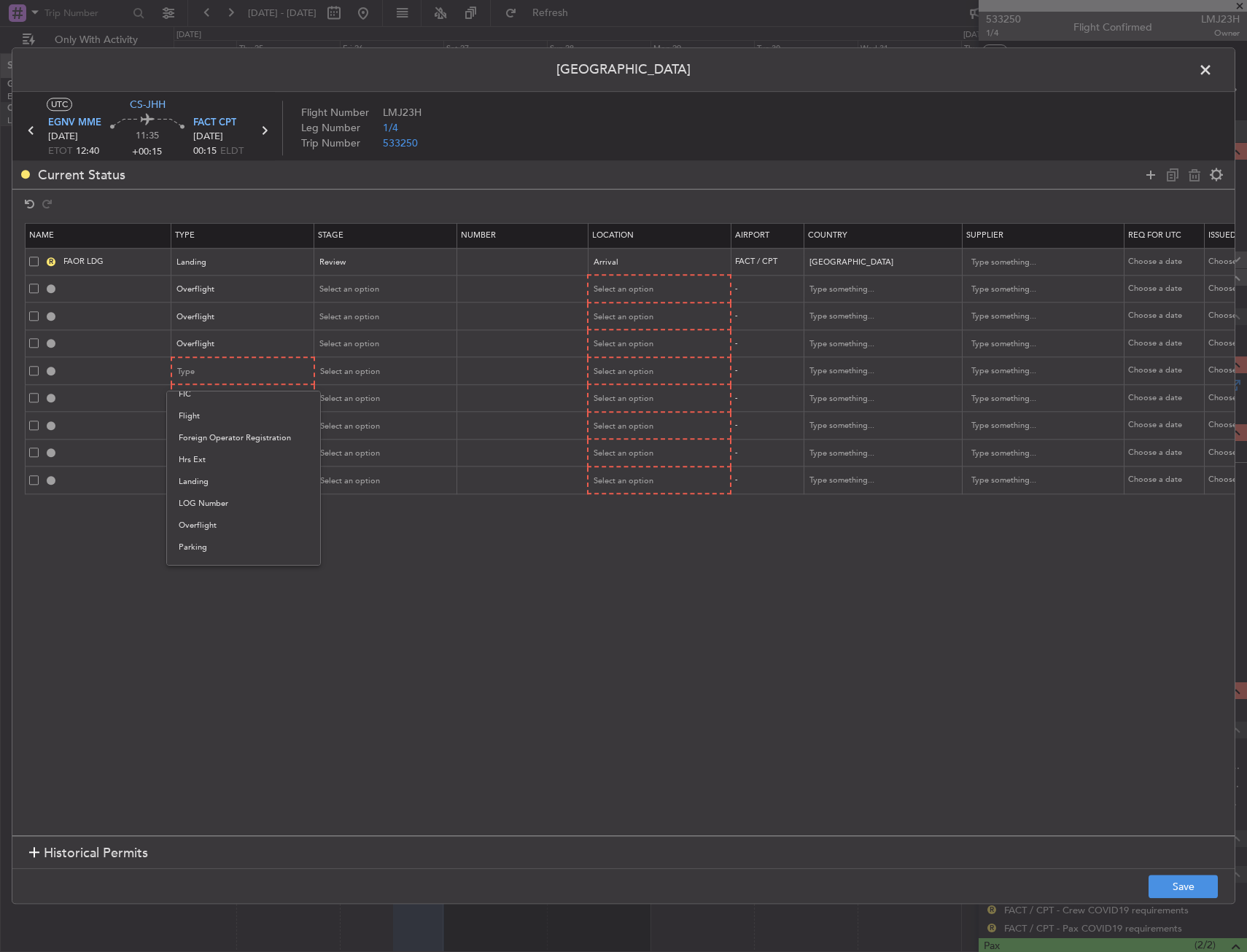
drag, startPoint x: 188, startPoint y: 530, endPoint x: 193, endPoint y: 503, distance: 27.5
click at [189, 530] on span "Overflight" at bounding box center [244, 525] width 130 height 22
click at [217, 391] on div "Type" at bounding box center [238, 399] width 121 height 22
click at [207, 563] on span "Overflight" at bounding box center [244, 553] width 130 height 22
click at [213, 413] on mat-form-field "Type" at bounding box center [243, 426] width 141 height 27
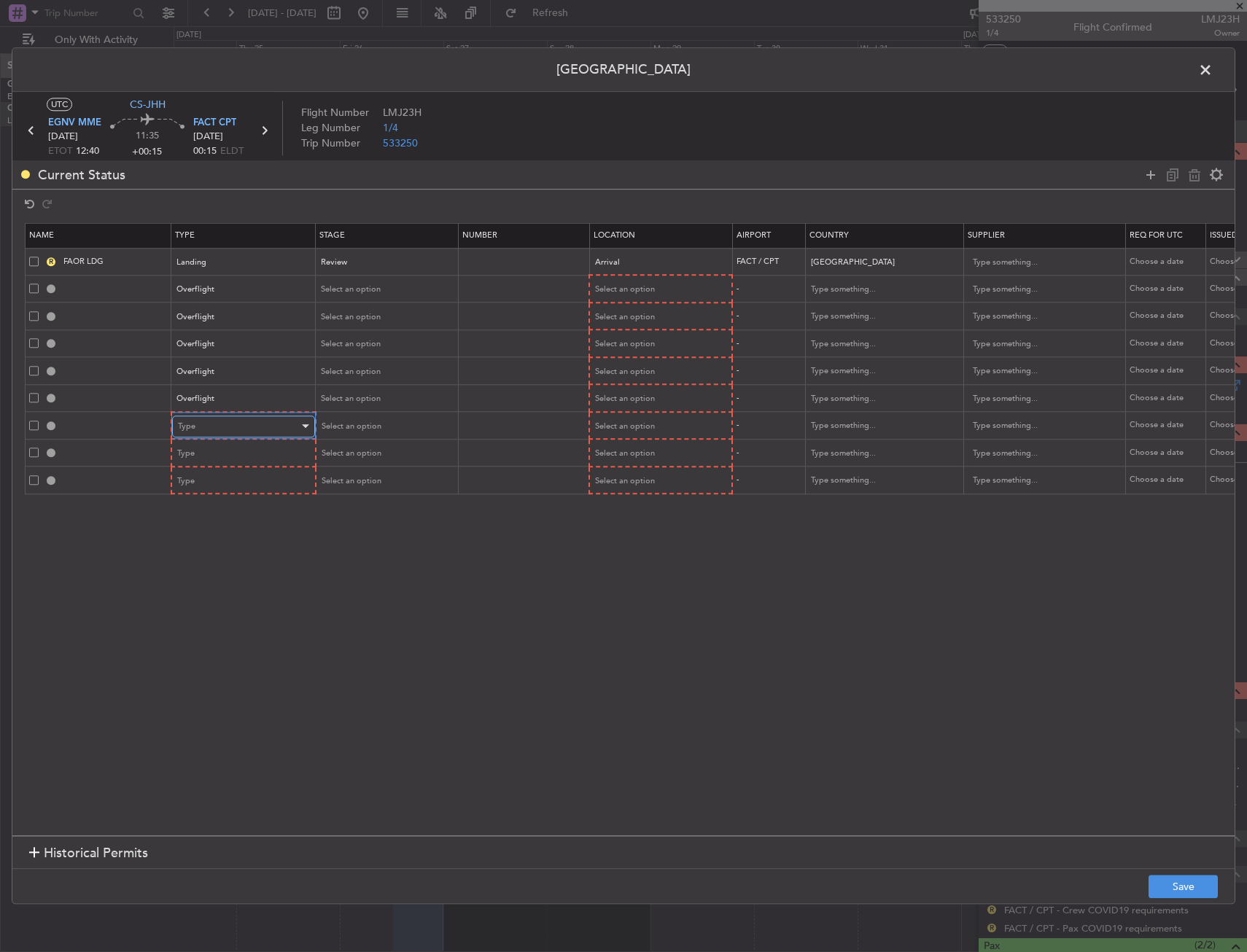
click at [213, 421] on div "Type" at bounding box center [238, 427] width 121 height 22
drag, startPoint x: 205, startPoint y: 588, endPoint x: 229, endPoint y: 428, distance: 161.8
click at [205, 580] on span "Overflight" at bounding box center [244, 580] width 130 height 22
click at [230, 430] on div "Overflight" at bounding box center [237, 427] width 121 height 22
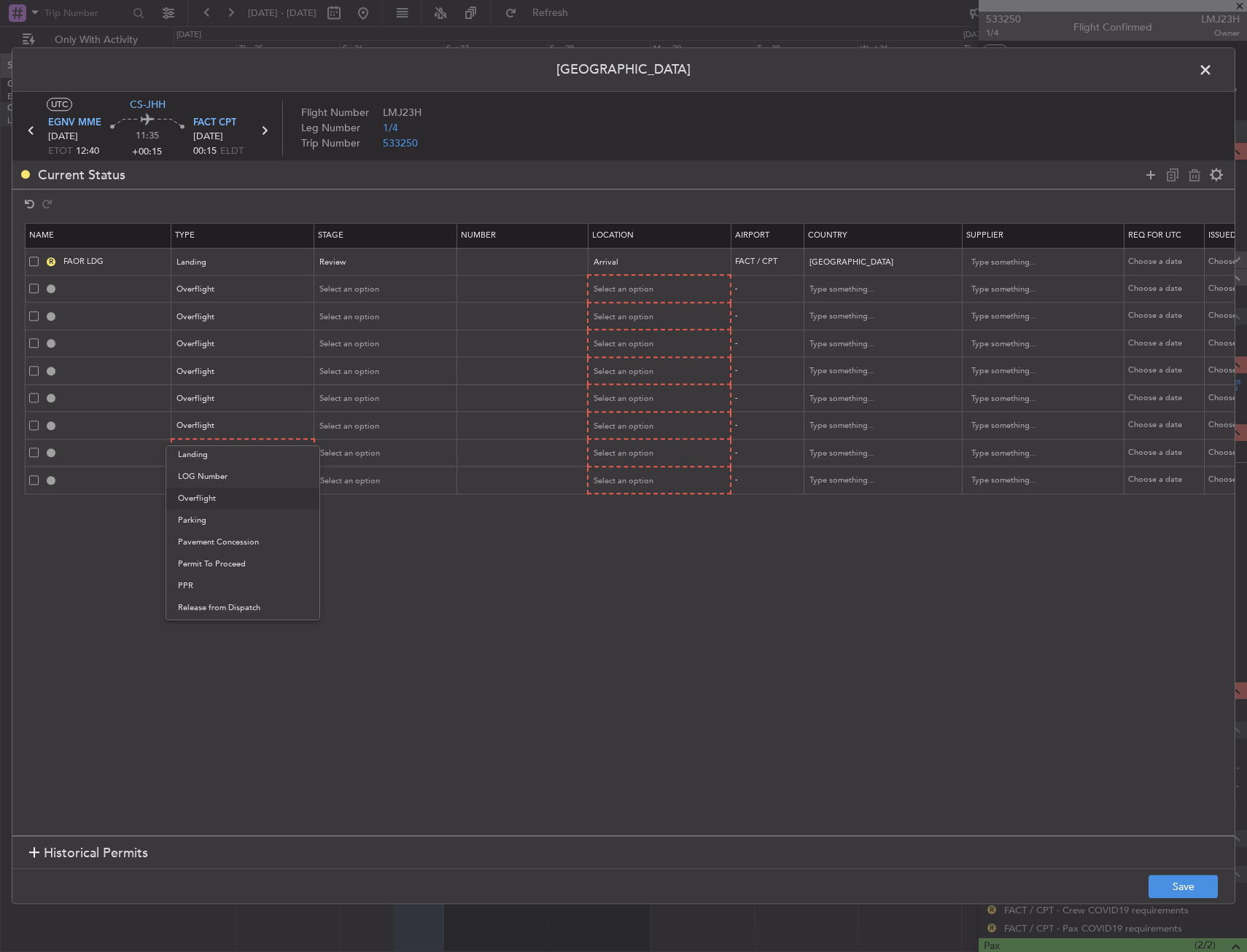
click at [230, 426] on div at bounding box center [623, 476] width 1247 height 952
click at [224, 449] on div "Type" at bounding box center [238, 454] width 121 height 22
click at [209, 613] on div "ADC ADNC API CANPASS CARICOM CID COBT CUSTOMS Departure DOT Approval EAPIS Ferr…" at bounding box center [244, 560] width 155 height 175
click at [209, 613] on span "Overflight" at bounding box center [244, 607] width 130 height 22
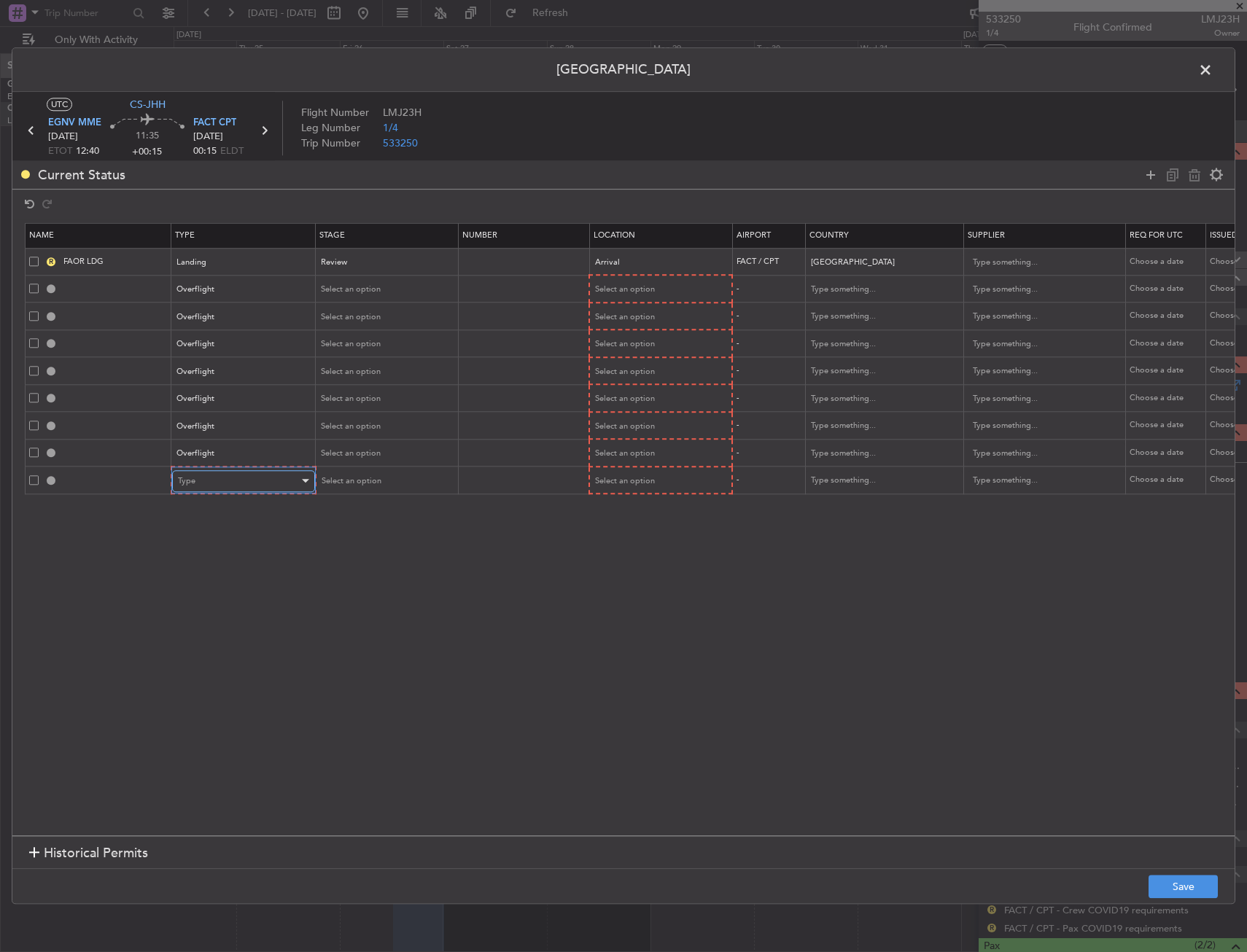
click at [213, 490] on div "Type" at bounding box center [238, 481] width 121 height 22
click at [213, 632] on span "Overflight" at bounding box center [244, 635] width 130 height 22
drag, startPoint x: 300, startPoint y: 621, endPoint x: 393, endPoint y: 479, distance: 169.7
click at [301, 620] on section "Name Type Stage Number Location Airport Country Supplier Req For Utc Issued For…" at bounding box center [623, 527] width 1222 height 616
click at [653, 283] on div "Select an option" at bounding box center [654, 290] width 121 height 22
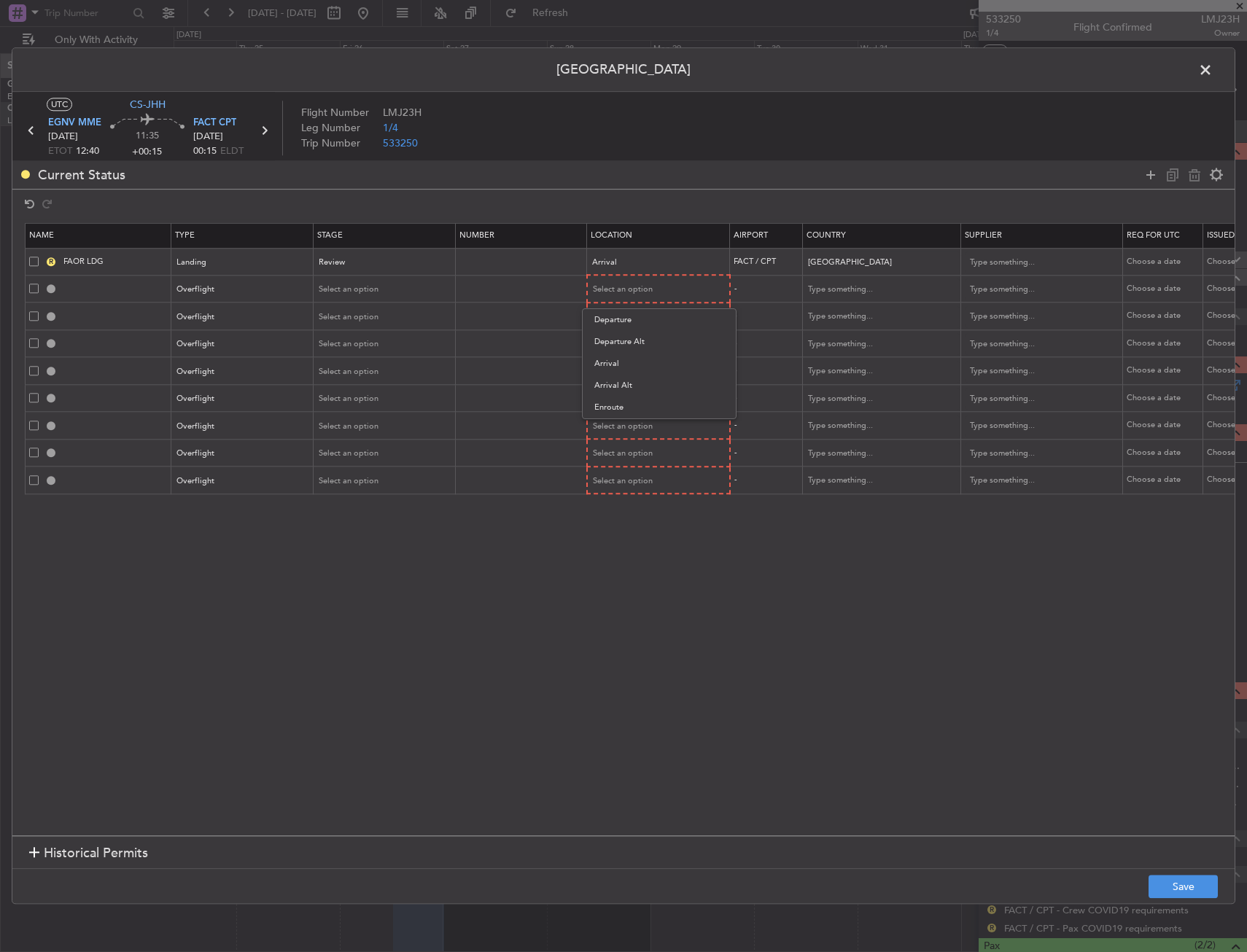
drag, startPoint x: 637, startPoint y: 412, endPoint x: 630, endPoint y: 341, distance: 71.3
click at [637, 408] on span "Enroute" at bounding box center [659, 407] width 130 height 22
click at [628, 319] on span "Select an option" at bounding box center [623, 316] width 60 height 11
drag, startPoint x: 627, startPoint y: 432, endPoint x: 627, endPoint y: 424, distance: 8.0
click at [627, 428] on span "Enroute" at bounding box center [659, 435] width 130 height 22
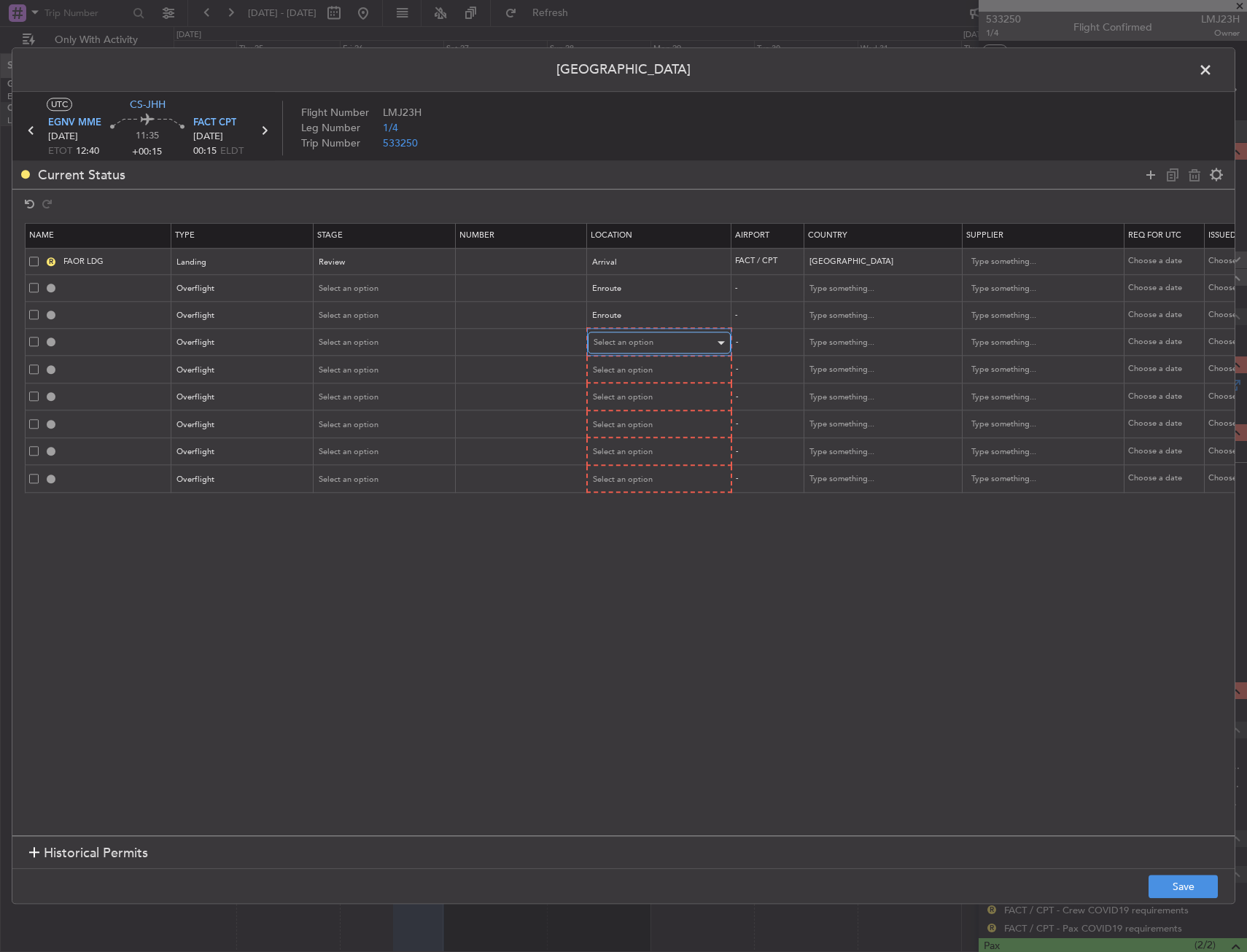
click at [625, 354] on div "Select an option" at bounding box center [654, 343] width 121 height 22
click at [627, 459] on span "Enroute" at bounding box center [659, 460] width 130 height 22
click at [627, 367] on div "Select an option" at bounding box center [654, 370] width 121 height 22
drag, startPoint x: 627, startPoint y: 469, endPoint x: 627, endPoint y: 480, distance: 11.0
click at [627, 480] on div "Departure Departure Alt Arrival Arrival Alt Enroute" at bounding box center [659, 444] width 155 height 111
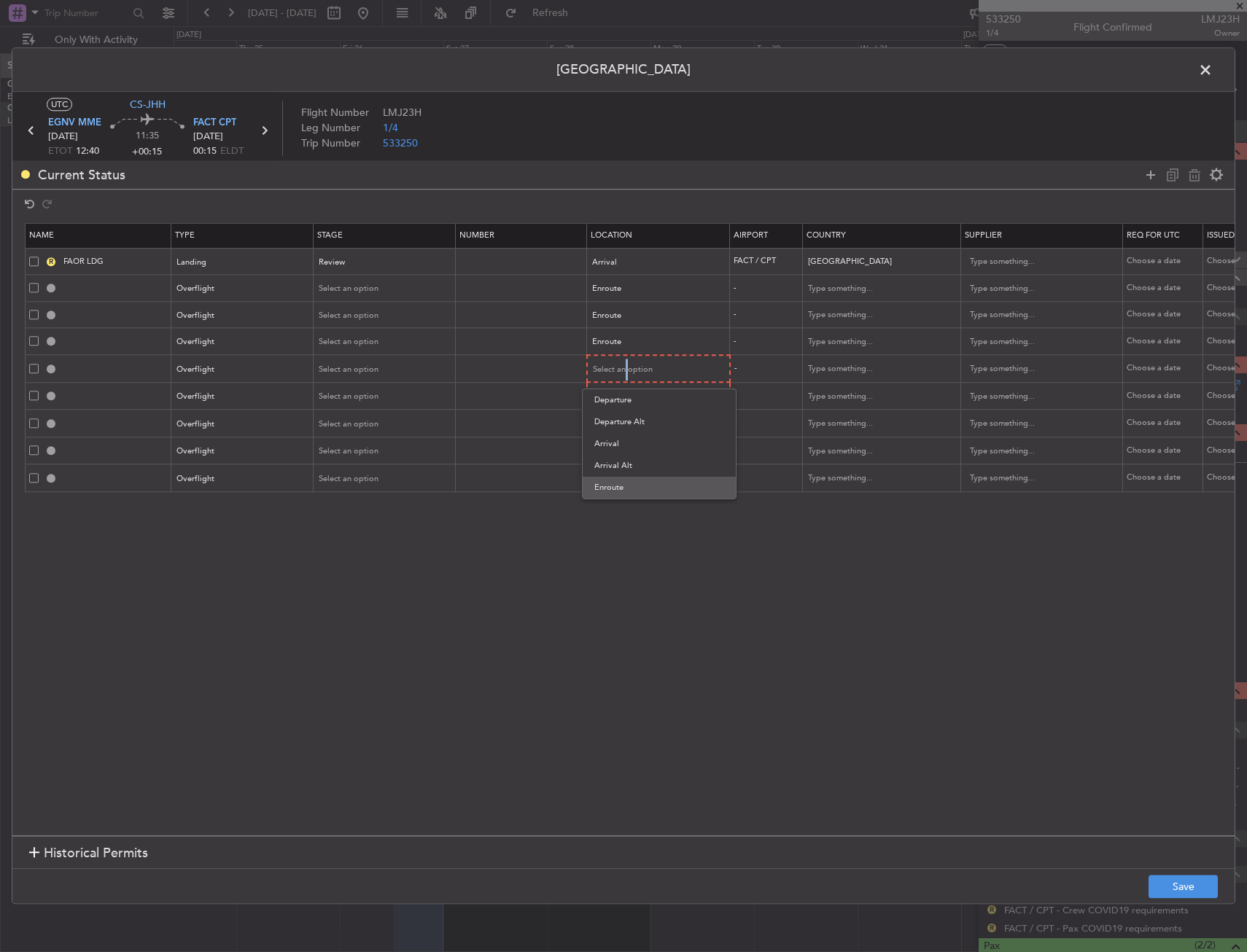
click at [627, 480] on span "Enroute" at bounding box center [659, 488] width 130 height 22
click at [627, 395] on span "Select an option" at bounding box center [623, 396] width 60 height 11
click at [628, 506] on span "Enroute" at bounding box center [659, 514] width 130 height 22
click at [637, 428] on span "Select an option" at bounding box center [623, 422] width 60 height 11
click at [628, 542] on span "Enroute" at bounding box center [659, 540] width 130 height 22
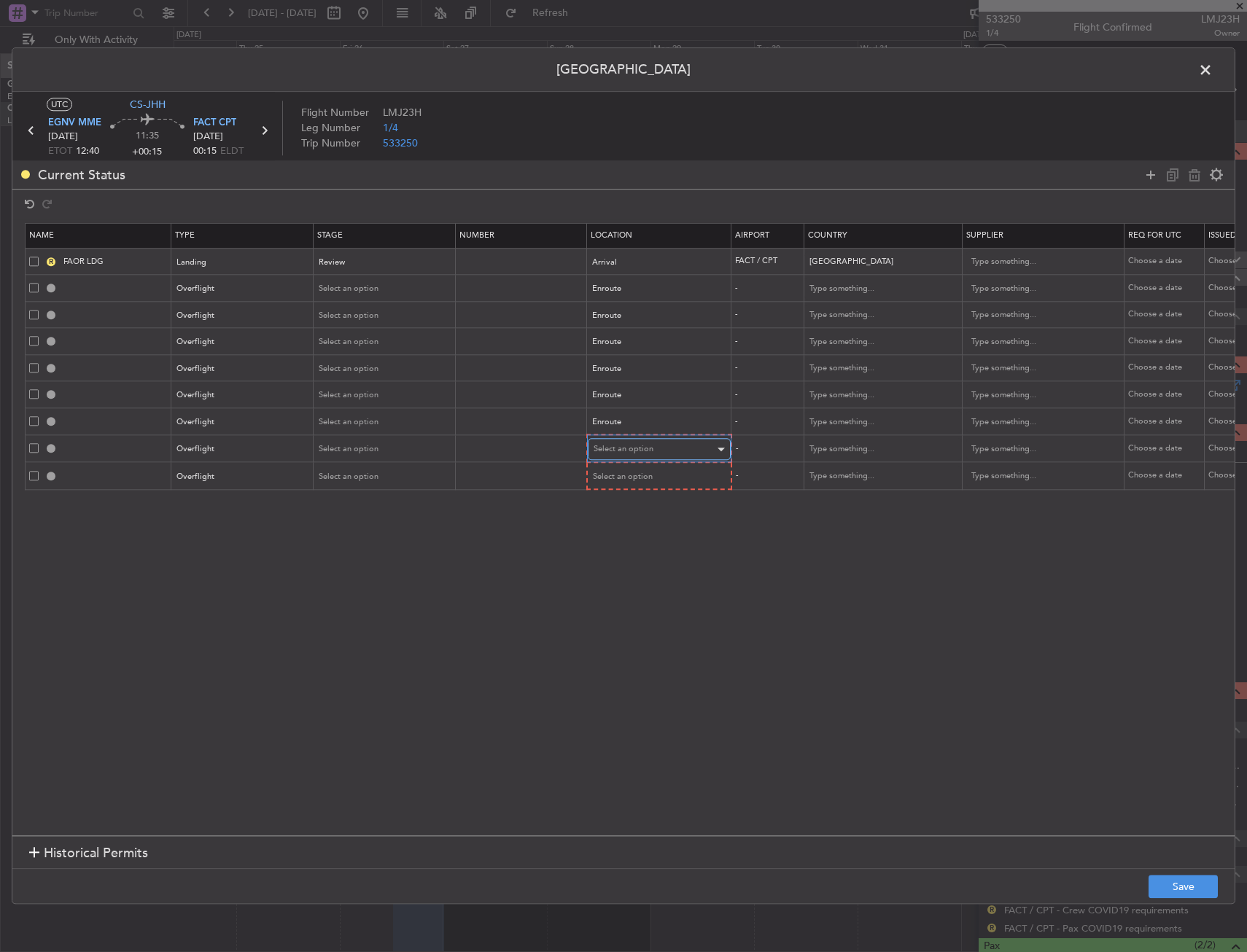
click at [627, 439] on div "Select an option" at bounding box center [654, 450] width 121 height 22
drag, startPoint x: 620, startPoint y: 563, endPoint x: 623, endPoint y: 514, distance: 49.1
click at [620, 558] on span "Enroute" at bounding box center [659, 567] width 130 height 22
drag, startPoint x: 625, startPoint y: 494, endPoint x: 627, endPoint y: 482, distance: 12.2
click at [625, 491] on section "Name Type Stage Number Location Airport Country Supplier Req For Utc Issued For…" at bounding box center [623, 527] width 1222 height 616
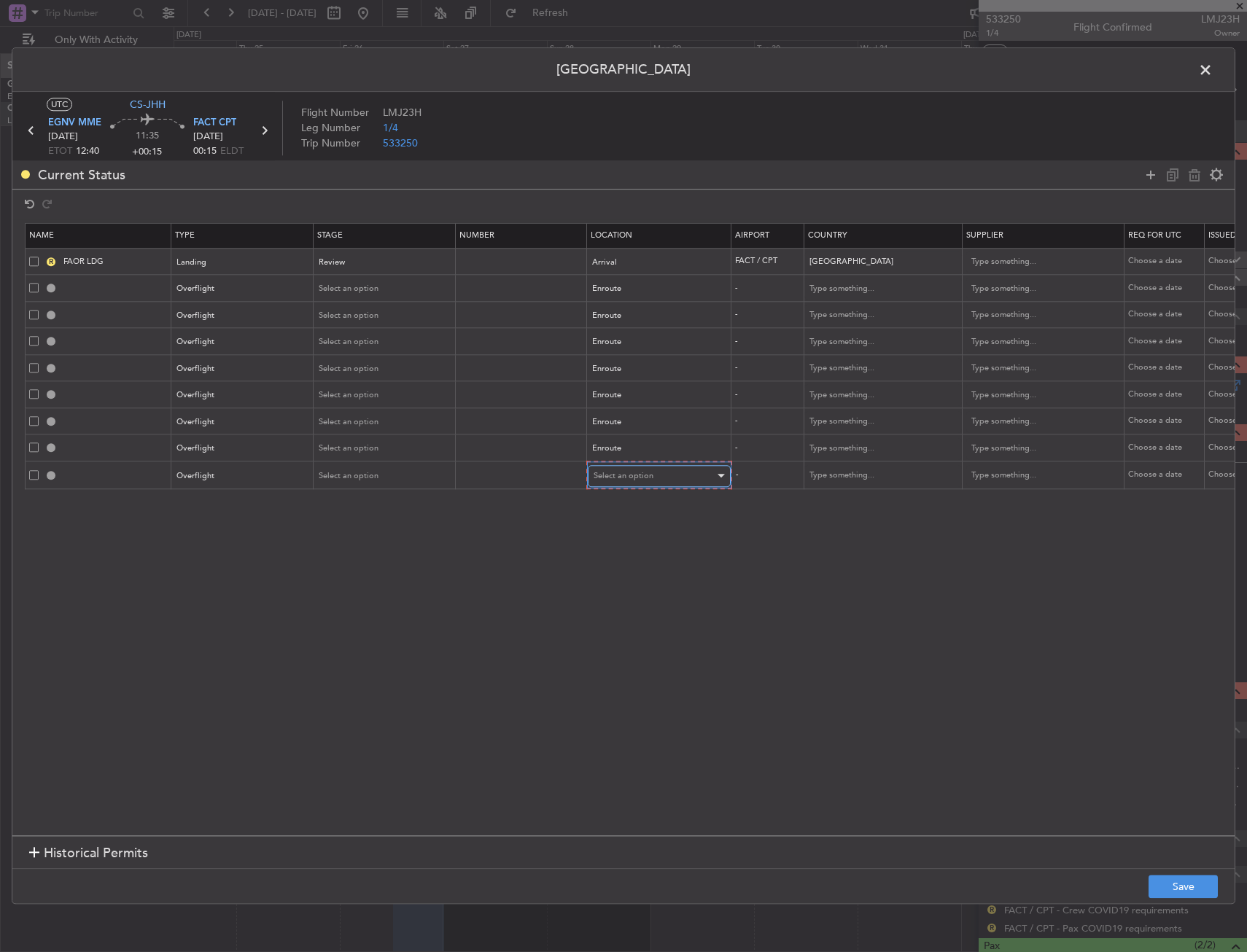
click at [628, 477] on span "Select an option" at bounding box center [623, 476] width 60 height 11
click at [624, 591] on span "Enroute" at bounding box center [659, 594] width 130 height 22
click at [683, 572] on section "Name Type Stage Number Location Airport Country Supplier Req For Utc Issued For…" at bounding box center [623, 527] width 1222 height 616
click at [827, 299] on input "text" at bounding box center [874, 289] width 132 height 22
click at [832, 307] on span "Algeria" at bounding box center [882, 313] width 136 height 22
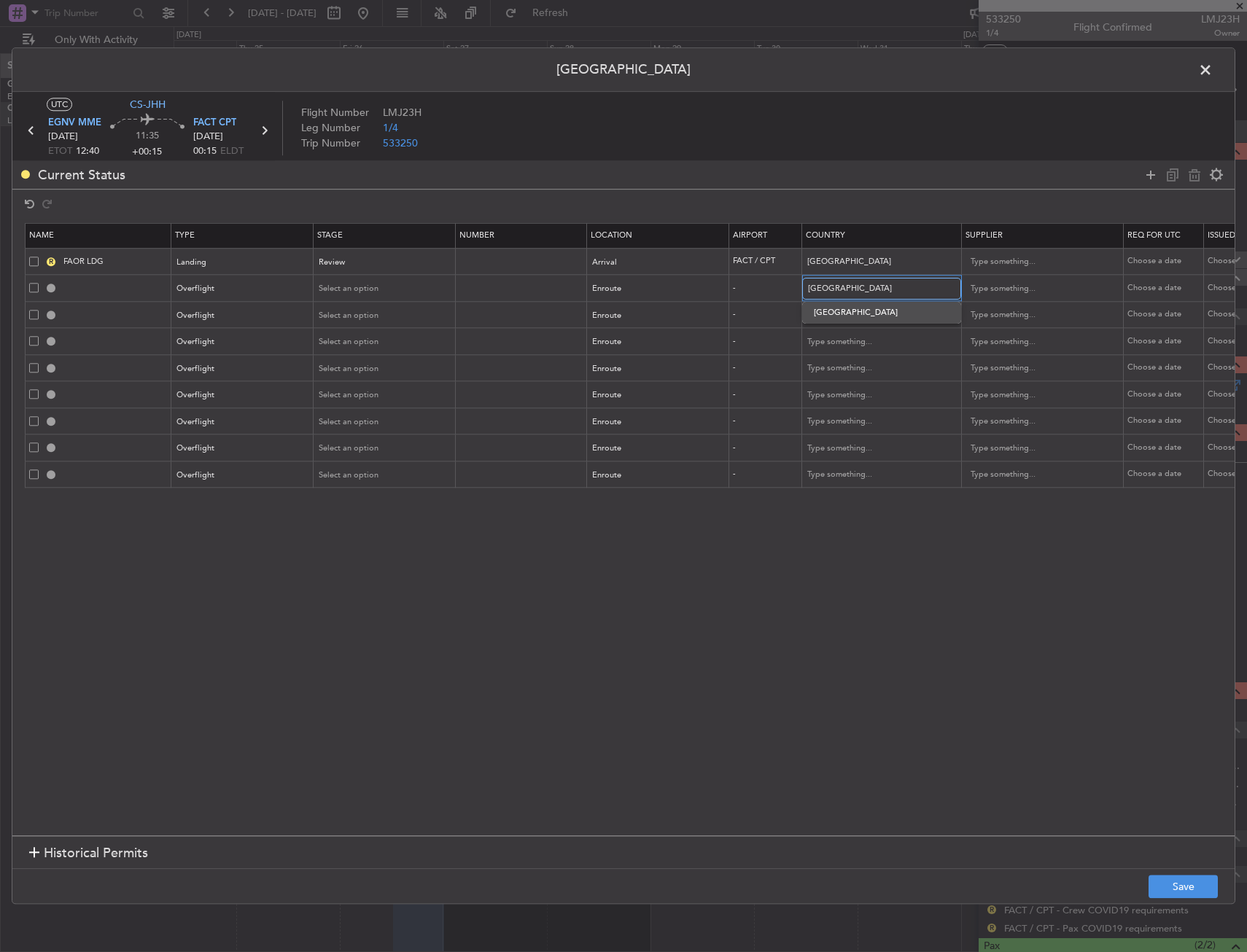
type input "Algeria"
click at [839, 305] on input "text" at bounding box center [874, 316] width 132 height 22
type input "Niger"
click at [843, 342] on span "Niger" at bounding box center [882, 339] width 136 height 22
click at [849, 338] on input "text" at bounding box center [874, 341] width 132 height 22
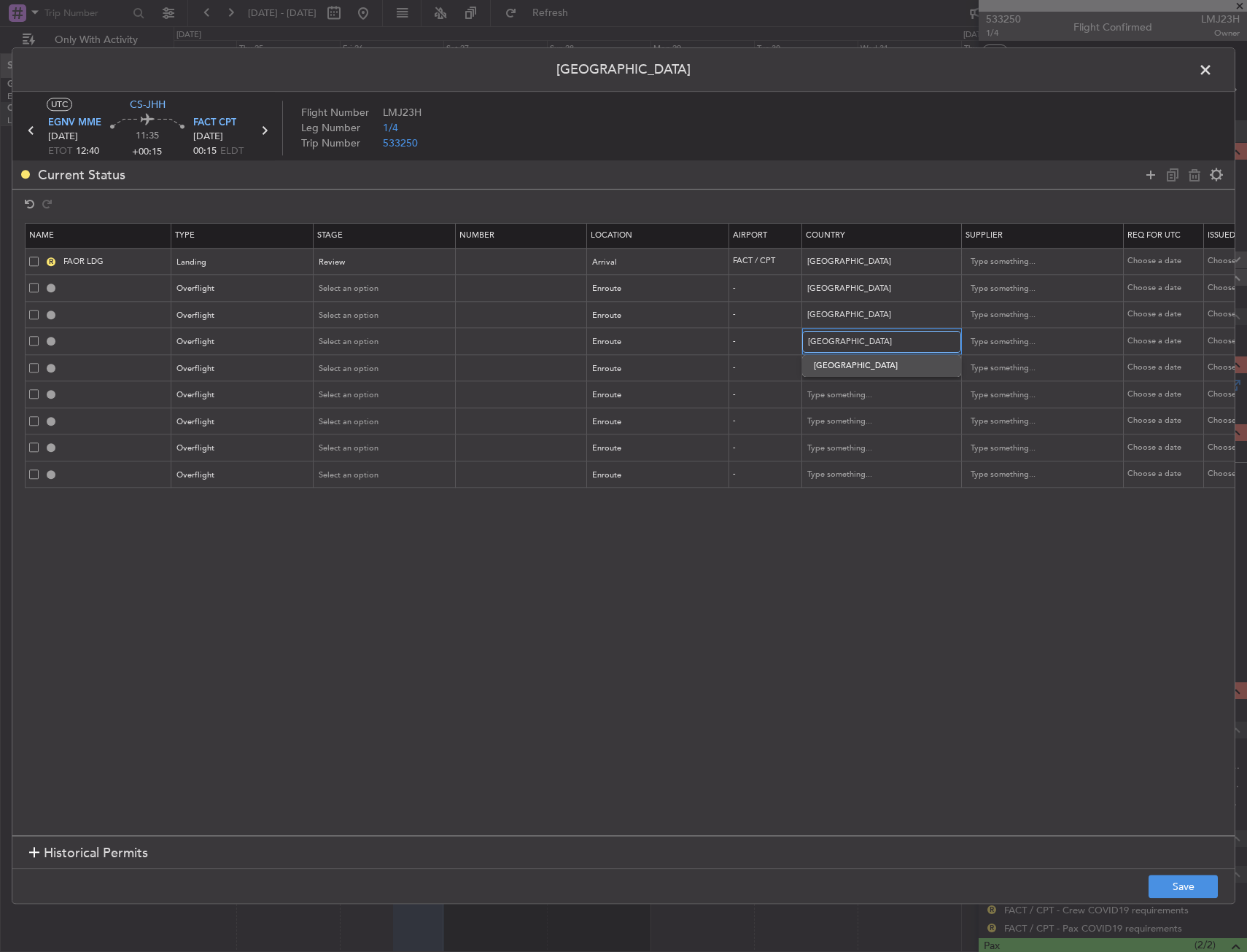
type input "Nigeria"
click at [829, 370] on span "Nigeria" at bounding box center [882, 366] width 136 height 22
click at [828, 376] on input "text" at bounding box center [874, 369] width 132 height 22
click at [836, 375] on input "text" at bounding box center [874, 369] width 132 height 22
click at [867, 390] on span "Cameroon" at bounding box center [882, 392] width 136 height 22
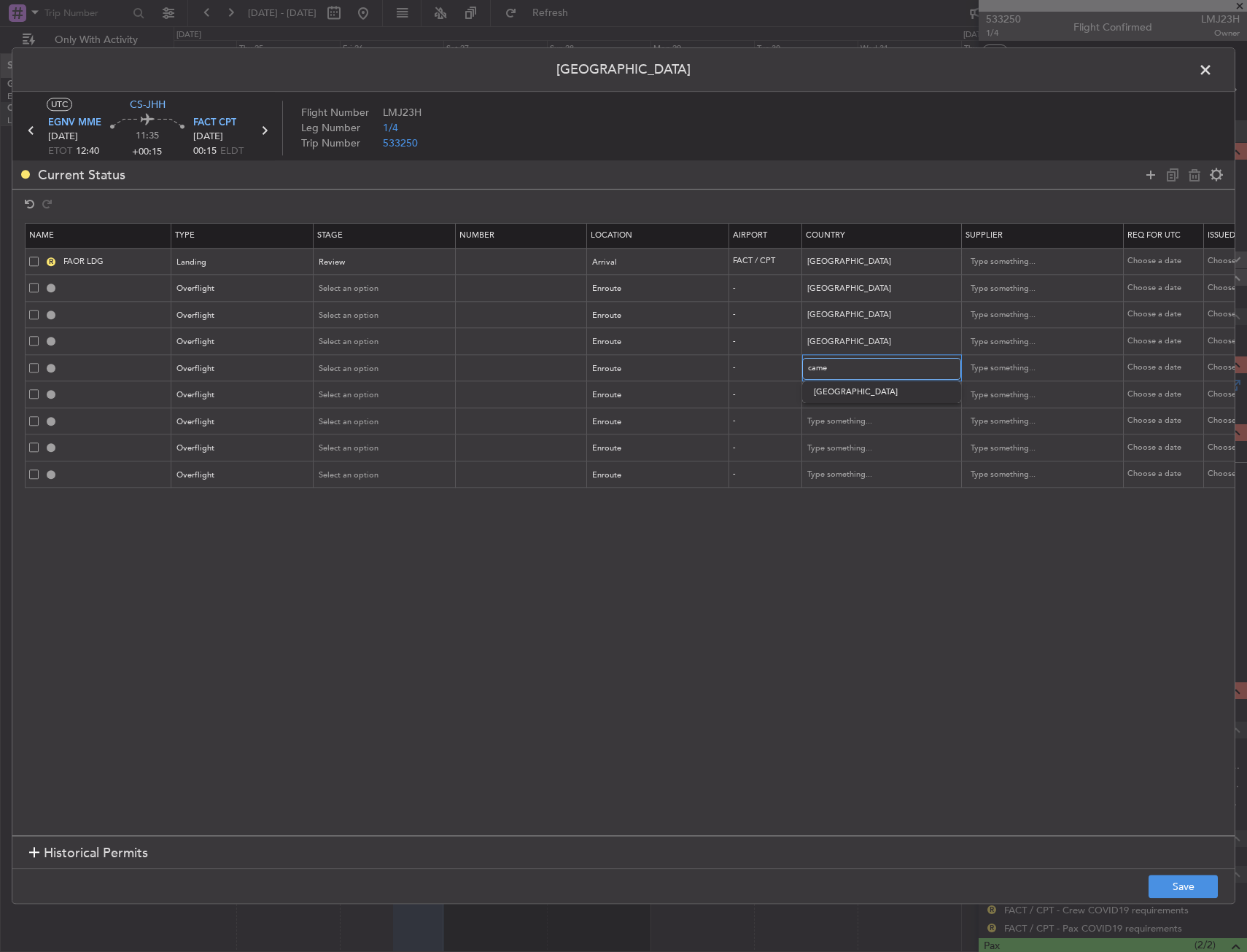
type input "Cameroon"
click at [847, 397] on input "text" at bounding box center [874, 395] width 132 height 22
click at [847, 424] on span "Equatorial Guinea" at bounding box center [882, 419] width 136 height 22
type input "Equatorial Guinea"
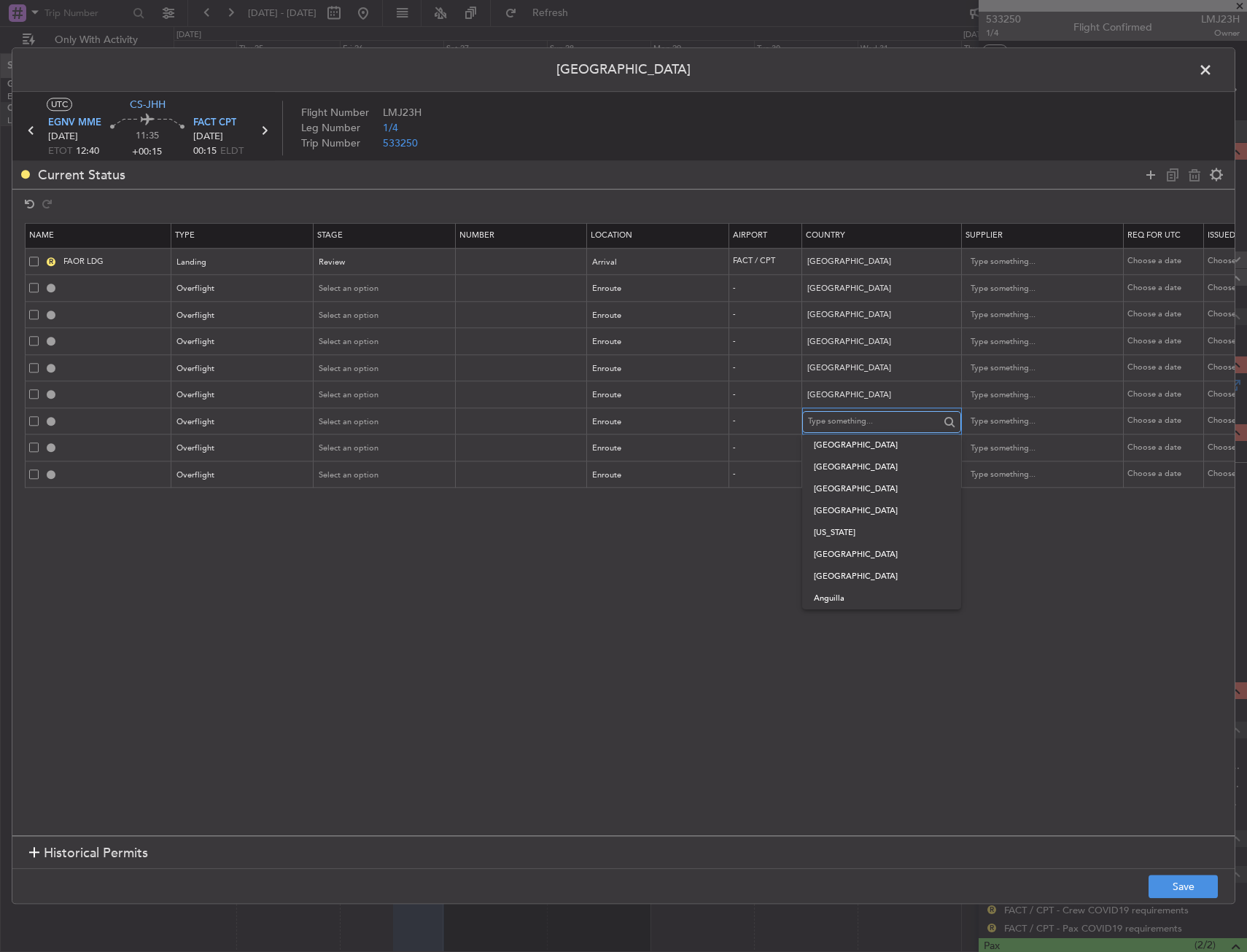
click at [843, 425] on input "text" at bounding box center [874, 422] width 132 height 22
click at [842, 428] on input "text" at bounding box center [874, 422] width 132 height 22
click at [846, 433] on input "angola" at bounding box center [874, 422] width 132 height 22
type input "angola"
click at [820, 433] on input "text" at bounding box center [874, 422] width 132 height 22
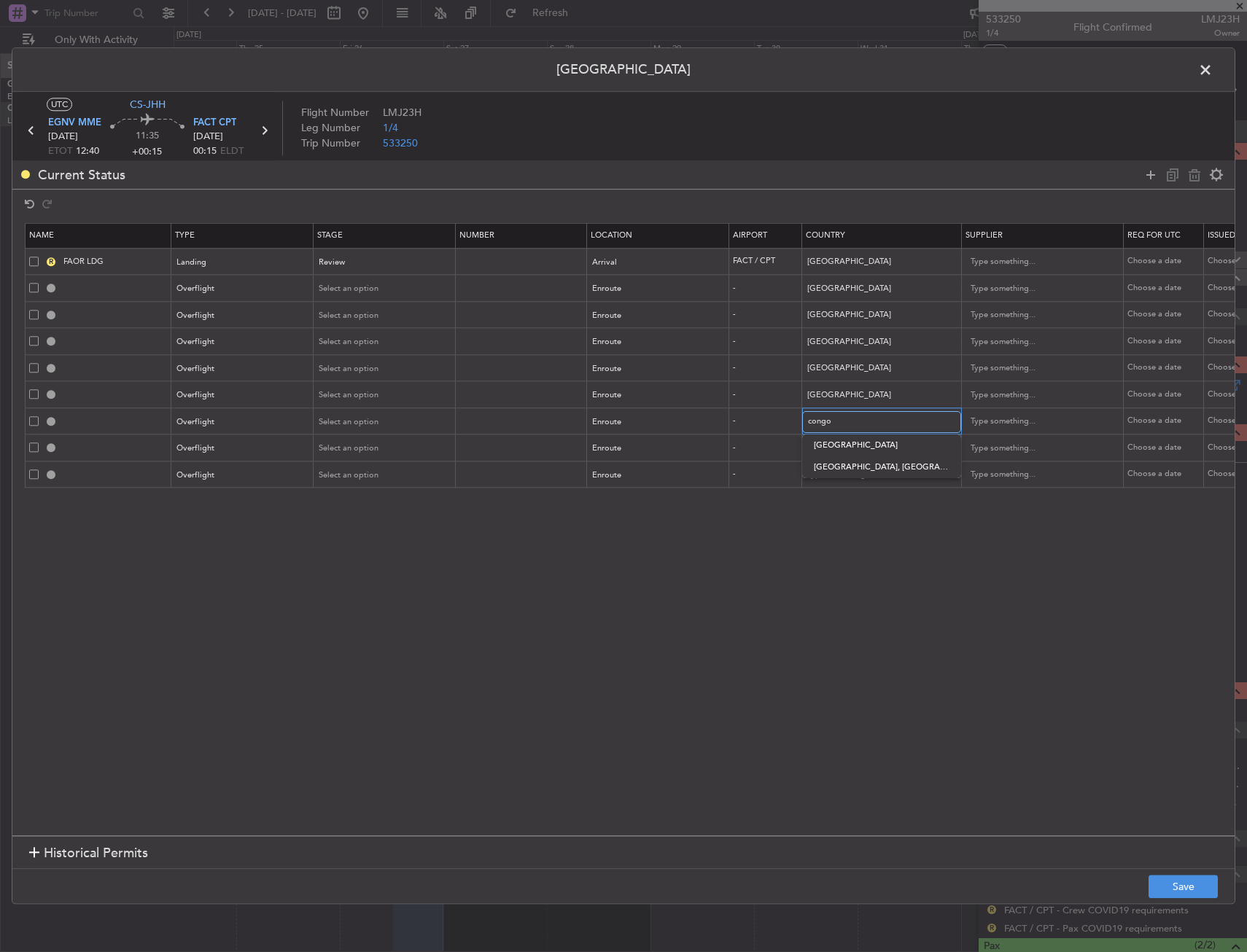
type input "congo"
click at [869, 448] on span "Afghanistan" at bounding box center [882, 445] width 136 height 22
click at [849, 437] on input "text" at bounding box center [874, 448] width 132 height 22
click at [844, 423] on input "Afghanistan" at bounding box center [874, 422] width 132 height 22
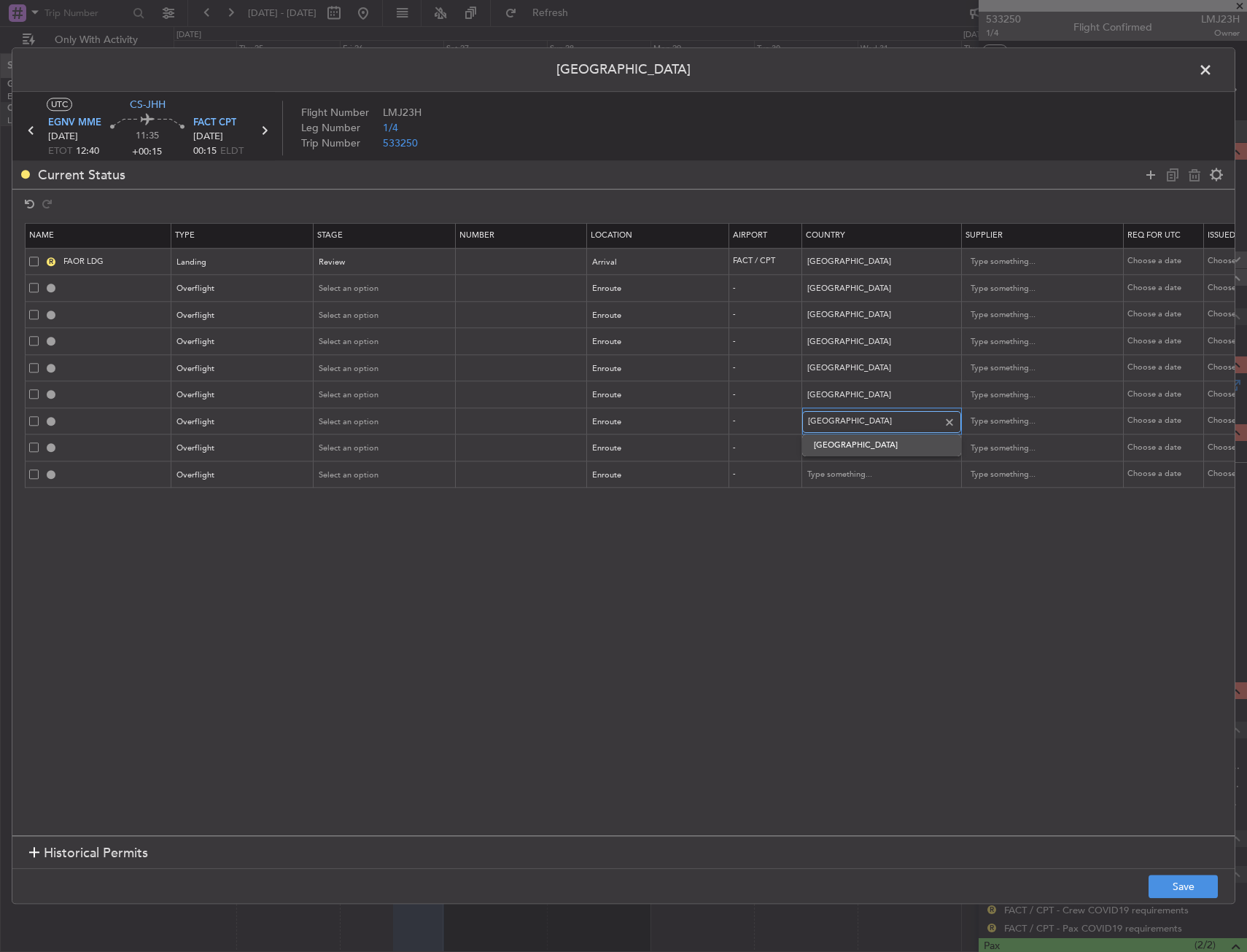
click at [844, 423] on input "Afghanistan" at bounding box center [874, 422] width 132 height 22
click at [844, 435] on span "Congo" at bounding box center [882, 445] width 136 height 22
type input "Congo"
click at [763, 575] on section "Name Type Stage Number Location Airport Country Supplier Req For Utc Issued For…" at bounding box center [623, 527] width 1222 height 616
click at [855, 440] on input "text" at bounding box center [874, 448] width 132 height 22
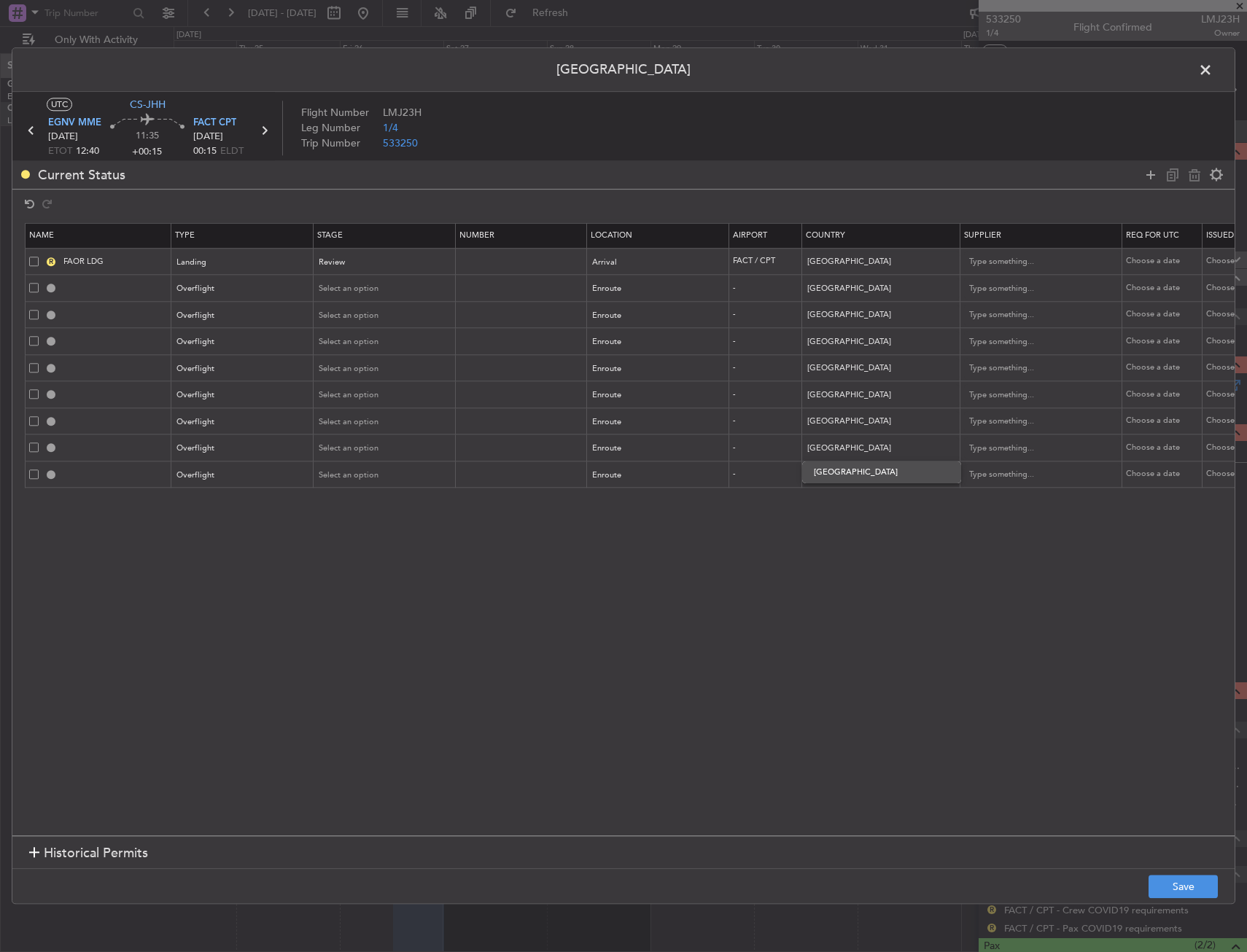
click at [851, 477] on span "Angola" at bounding box center [882, 472] width 136 height 22
type input "Angola"
click at [855, 473] on input "text" at bounding box center [874, 476] width 132 height 22
click at [873, 505] on span "Namibia" at bounding box center [882, 499] width 136 height 22
type input "Namibia"
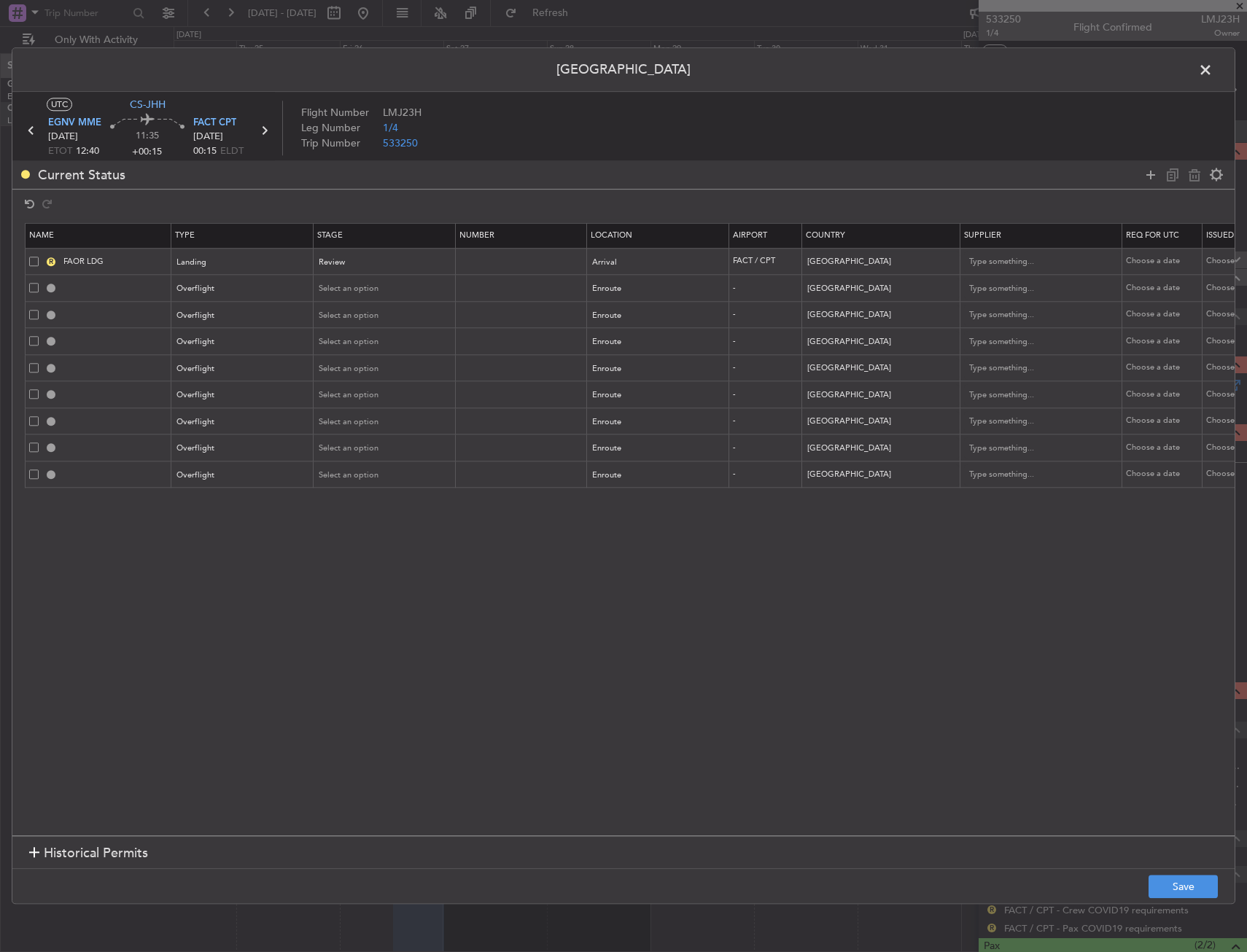
drag, startPoint x: 1188, startPoint y: 900, endPoint x: 1171, endPoint y: 850, distance: 52.8
click at [1188, 896] on footer "Save" at bounding box center [623, 886] width 1222 height 35
click at [1069, 733] on section "Name Type Stage Number Location Airport Country Supplier Req For Utc Issued For…" at bounding box center [623, 527] width 1222 height 616
click at [1161, 876] on button "Save" at bounding box center [1183, 887] width 69 height 23
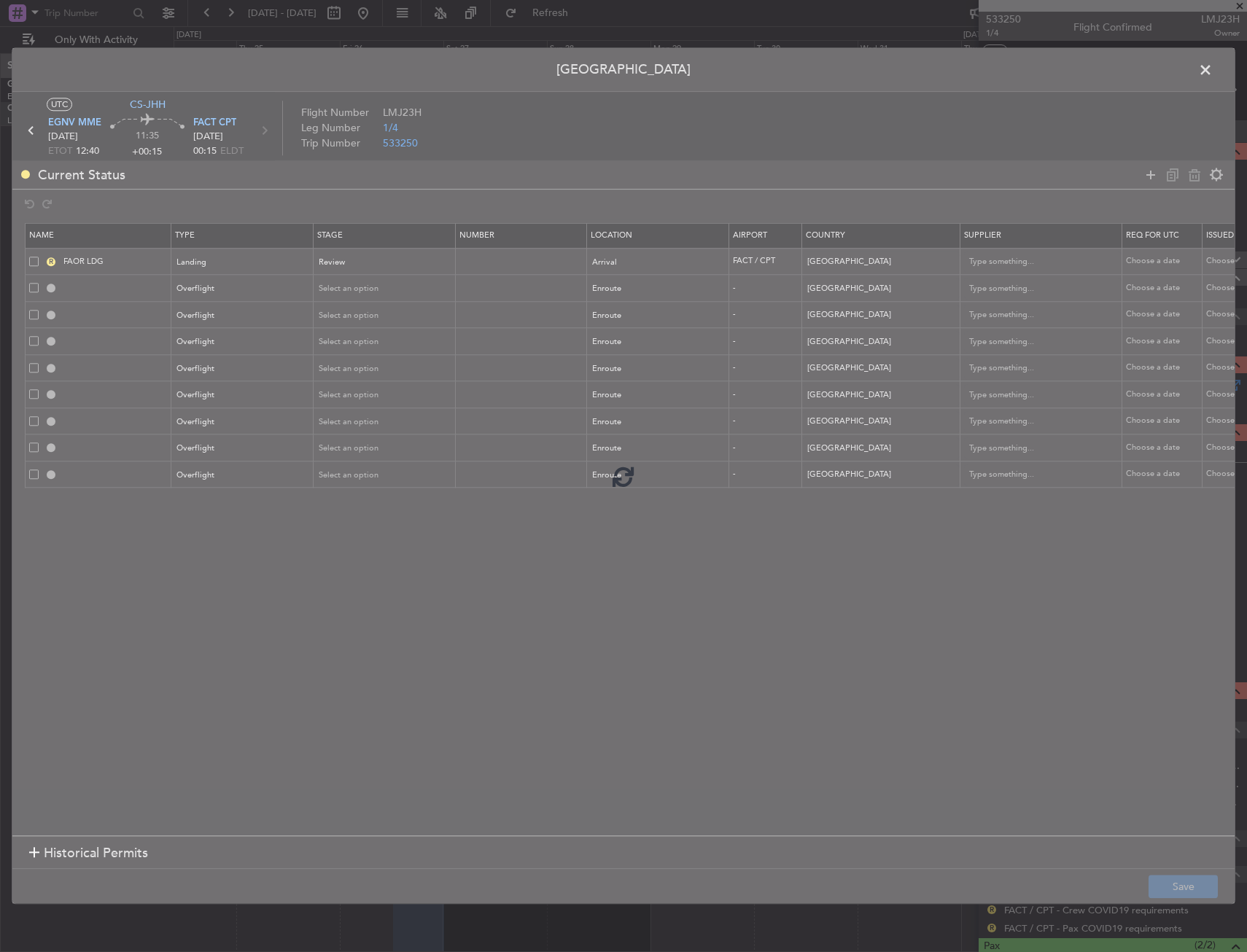
click at [953, 640] on div at bounding box center [623, 476] width 1222 height 855
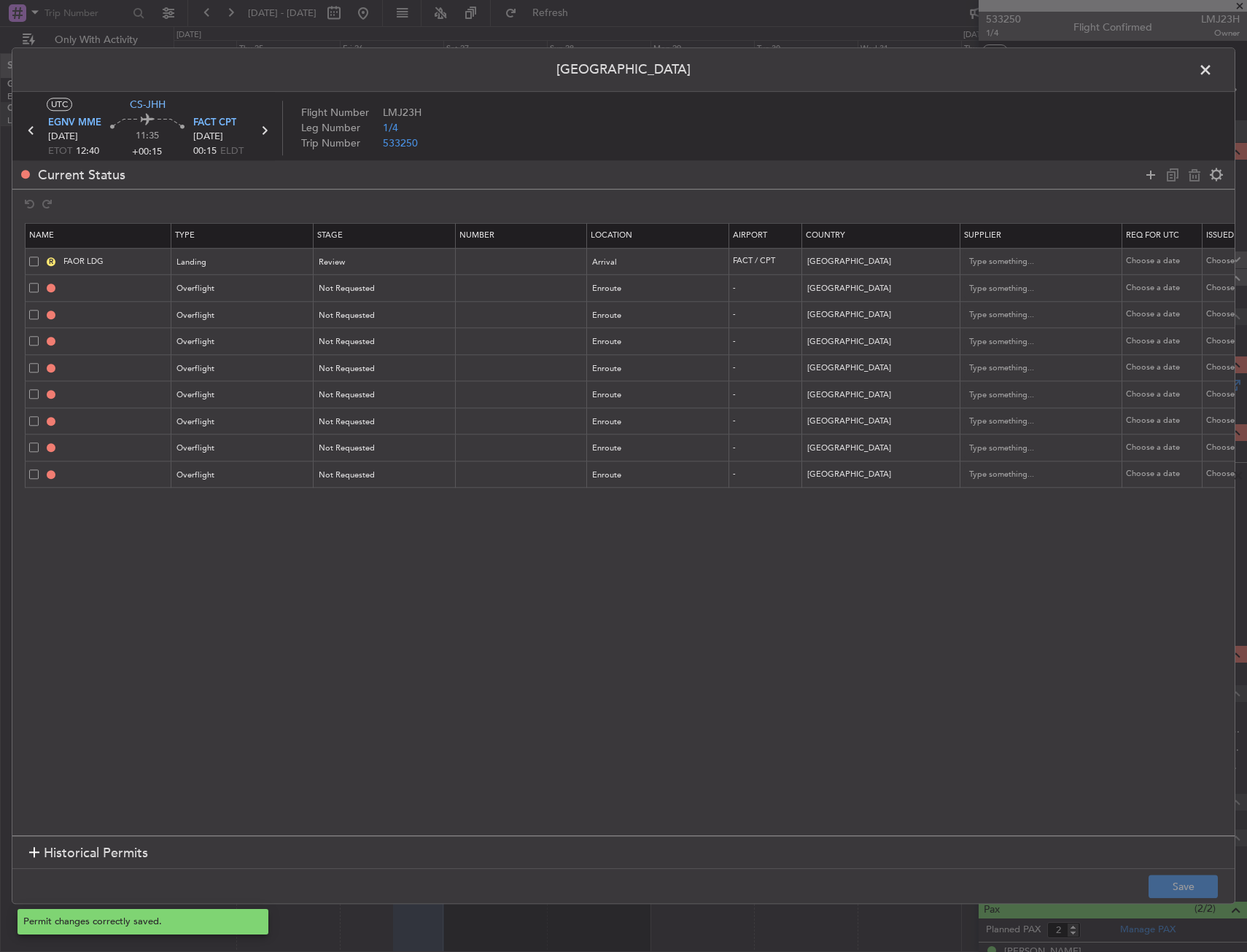
type input "ALGERIA OVF"
type input "NNN"
type input "NIGER OVF"
type input "NNN"
type input "NIGERIA OVF"
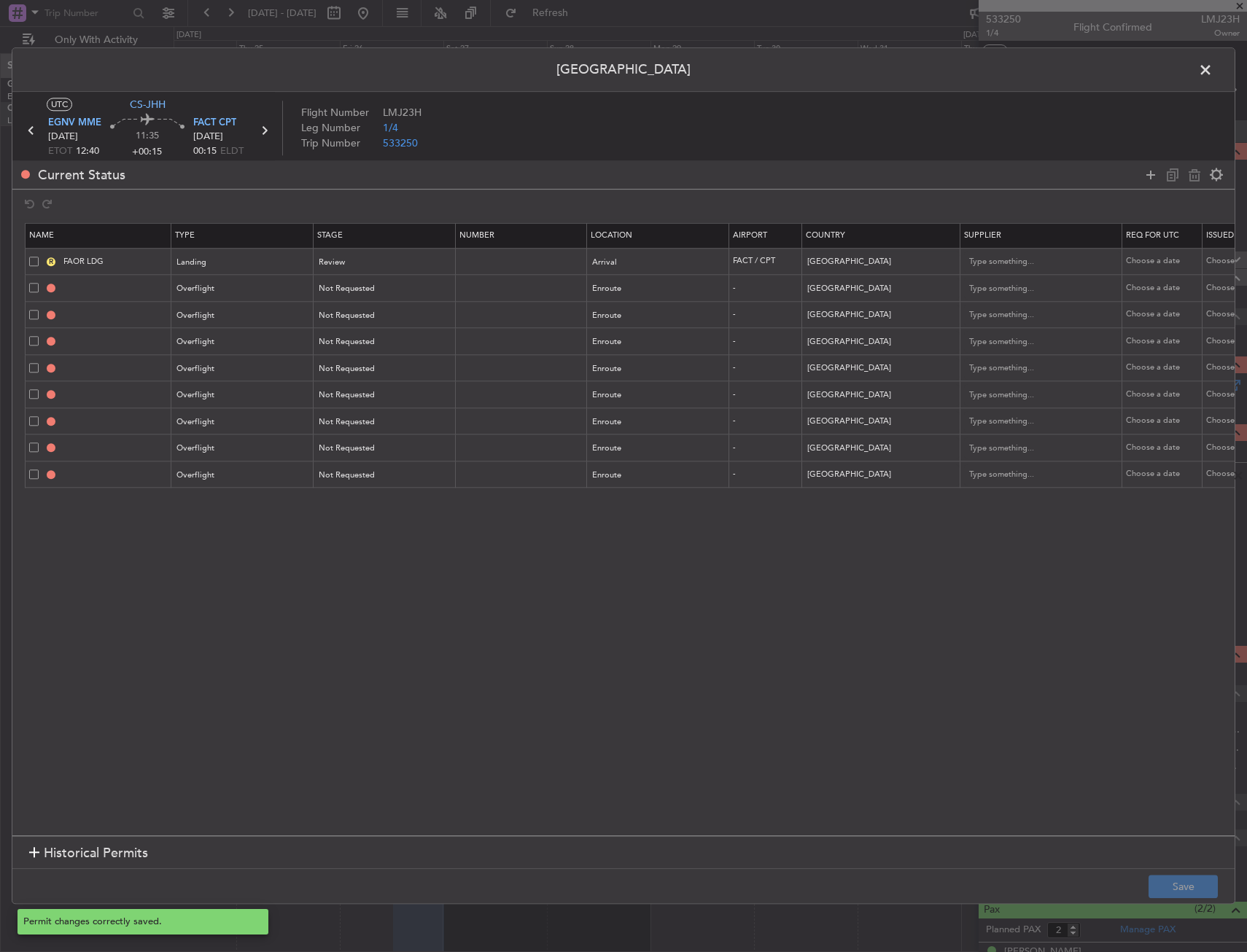
type input "NNN"
type input "CAMEROON OVF"
type input "NNN"
type input "EQUATORIAL GUINEA OVF"
type input "NNN"
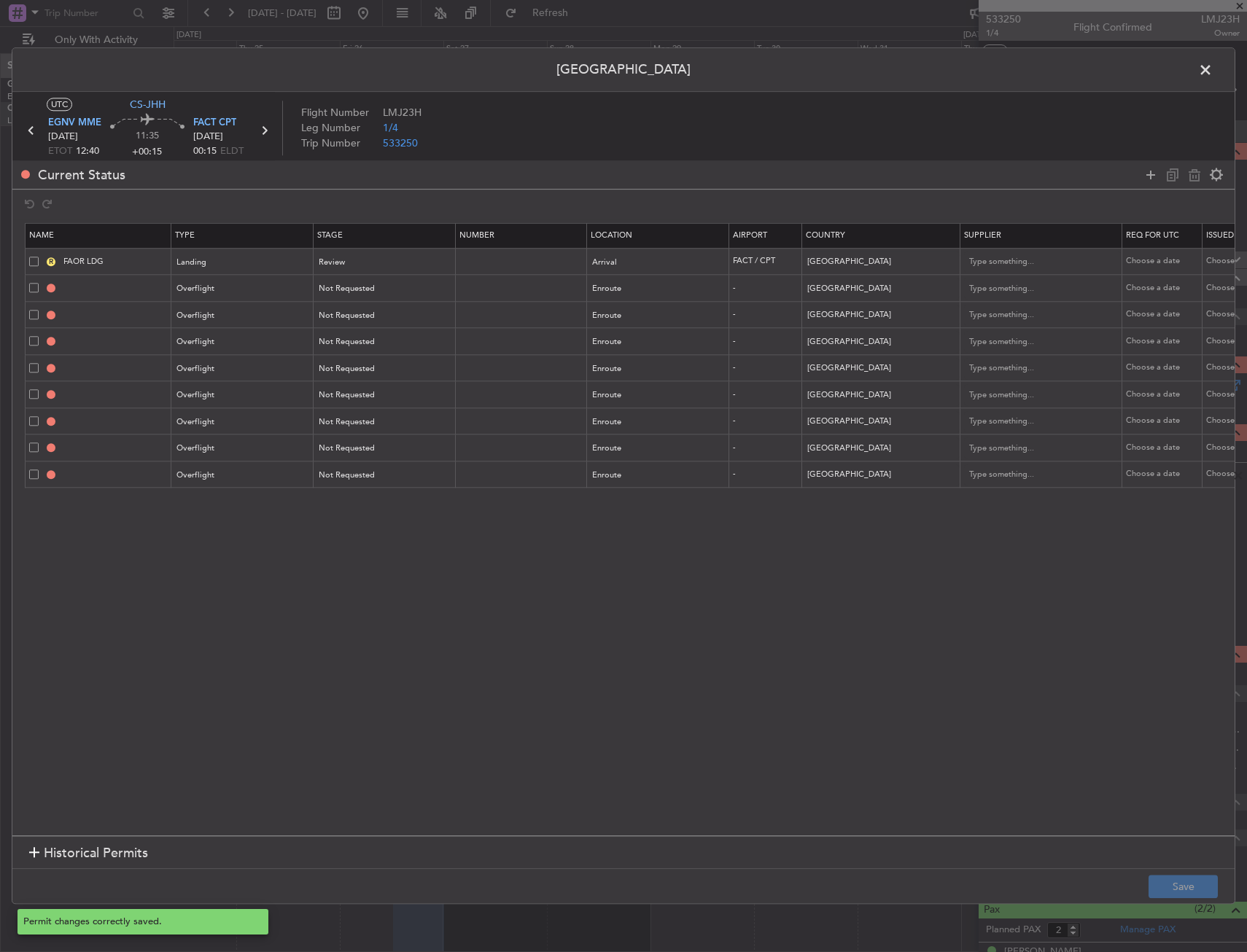
type input "CONGO OVF"
type input "NNN"
type input "ANGOLA OVF"
type input "NNN"
type input "NAMIBIA OVF"
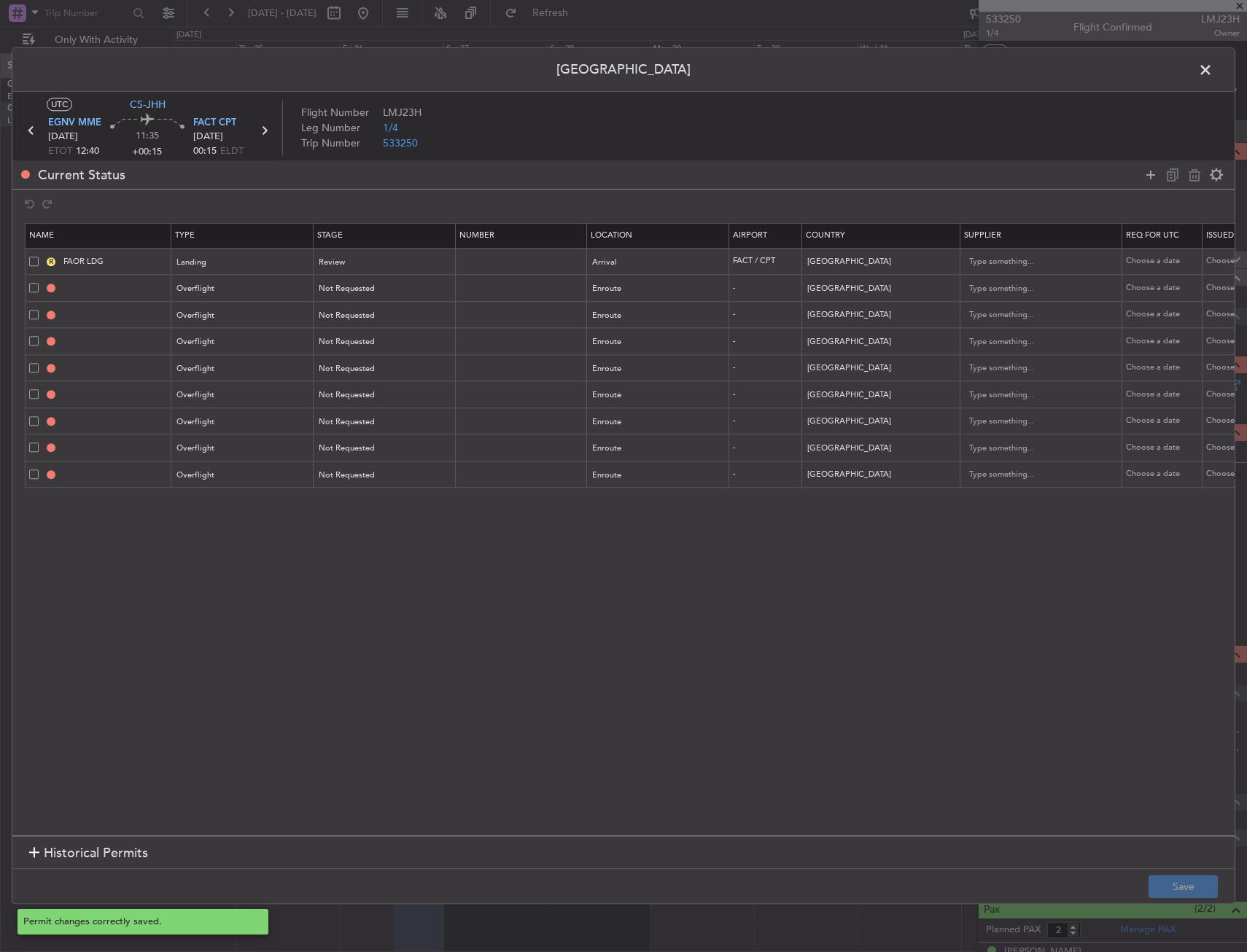
type input "NNN"
click at [1212, 70] on span at bounding box center [1212, 73] width 0 height 29
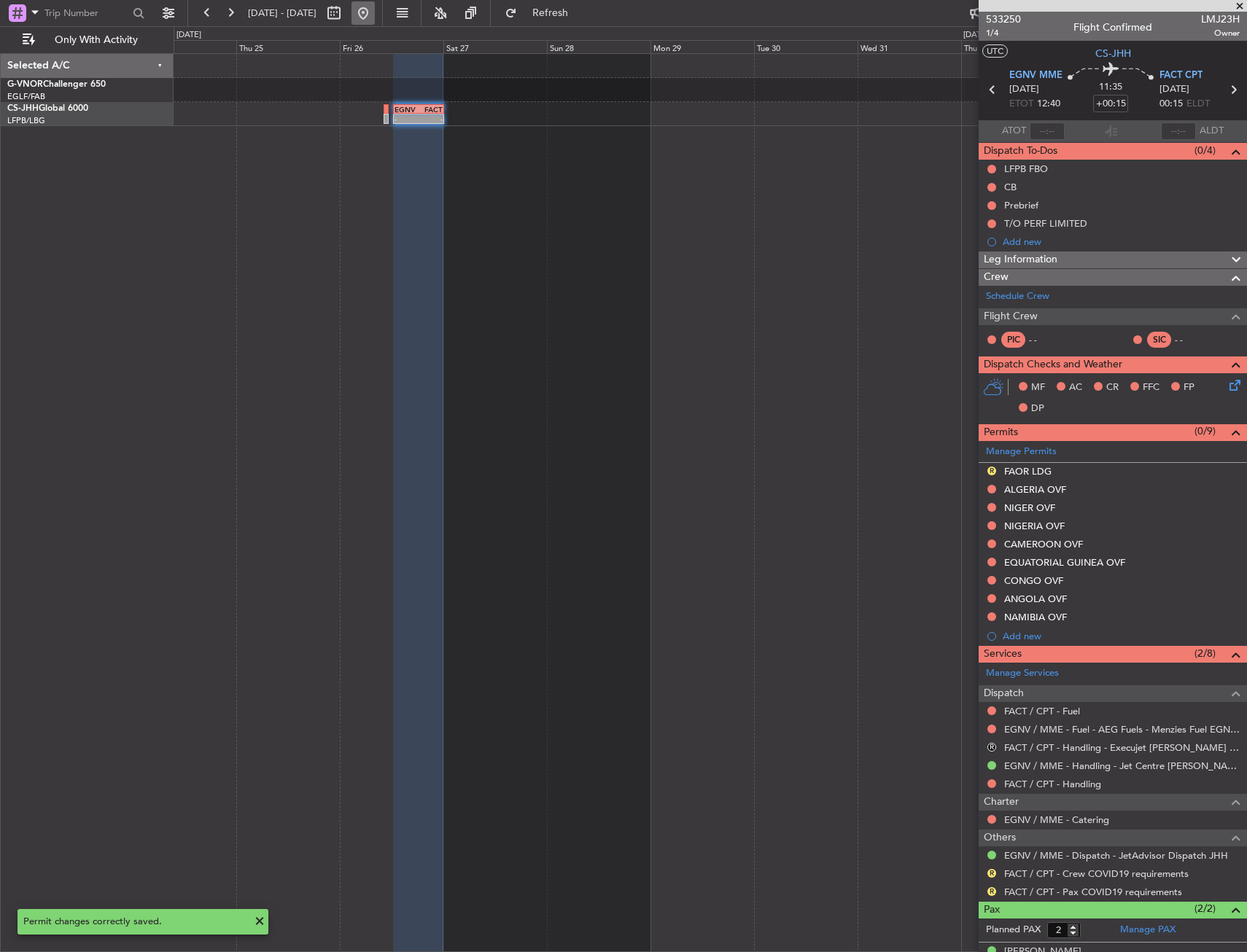
click at [375, 20] on button at bounding box center [363, 13] width 23 height 23
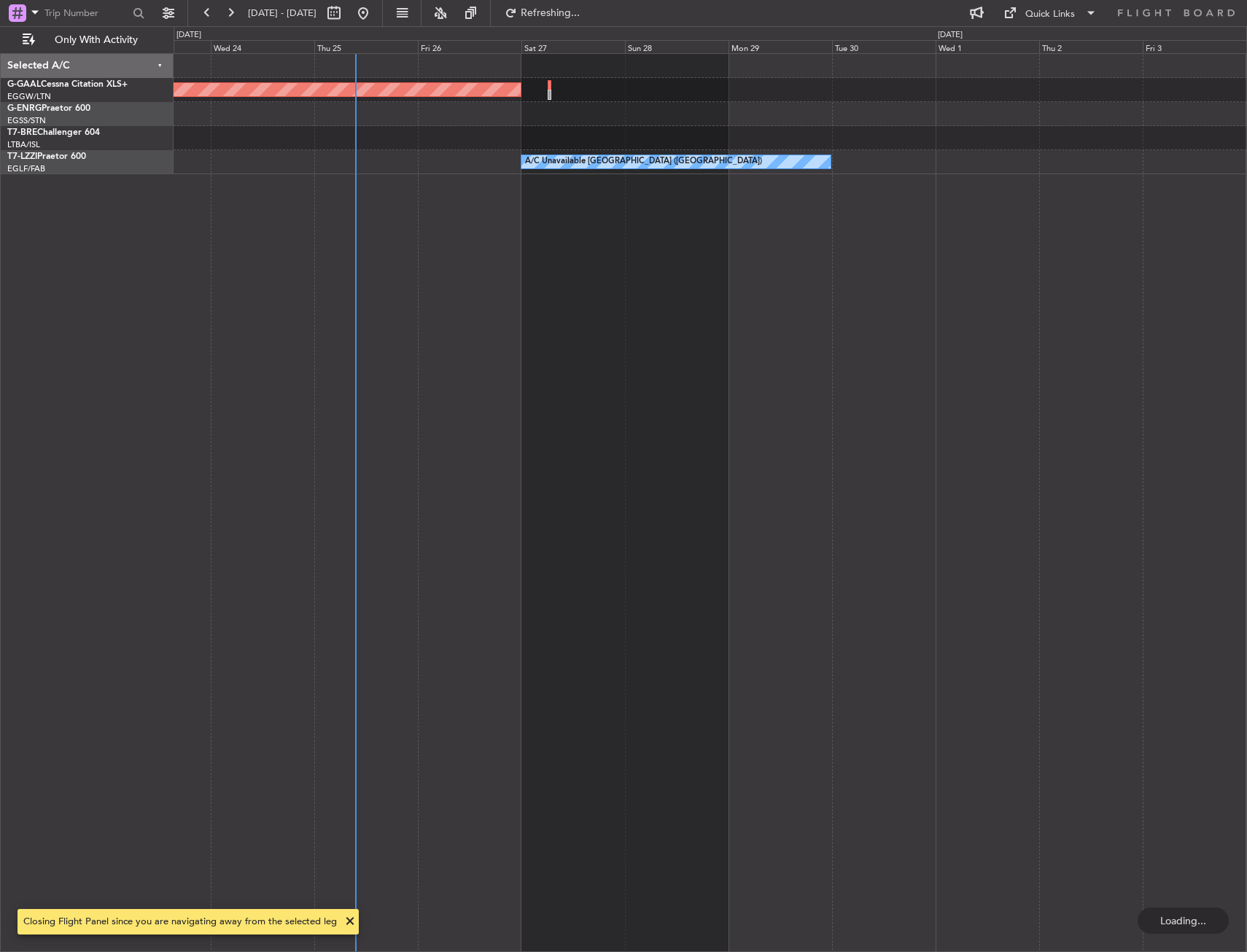
click at [279, 291] on div "Planned Maint Dusseldorf A/C Unavailable London (Farnborough)" at bounding box center [710, 503] width 1074 height 900
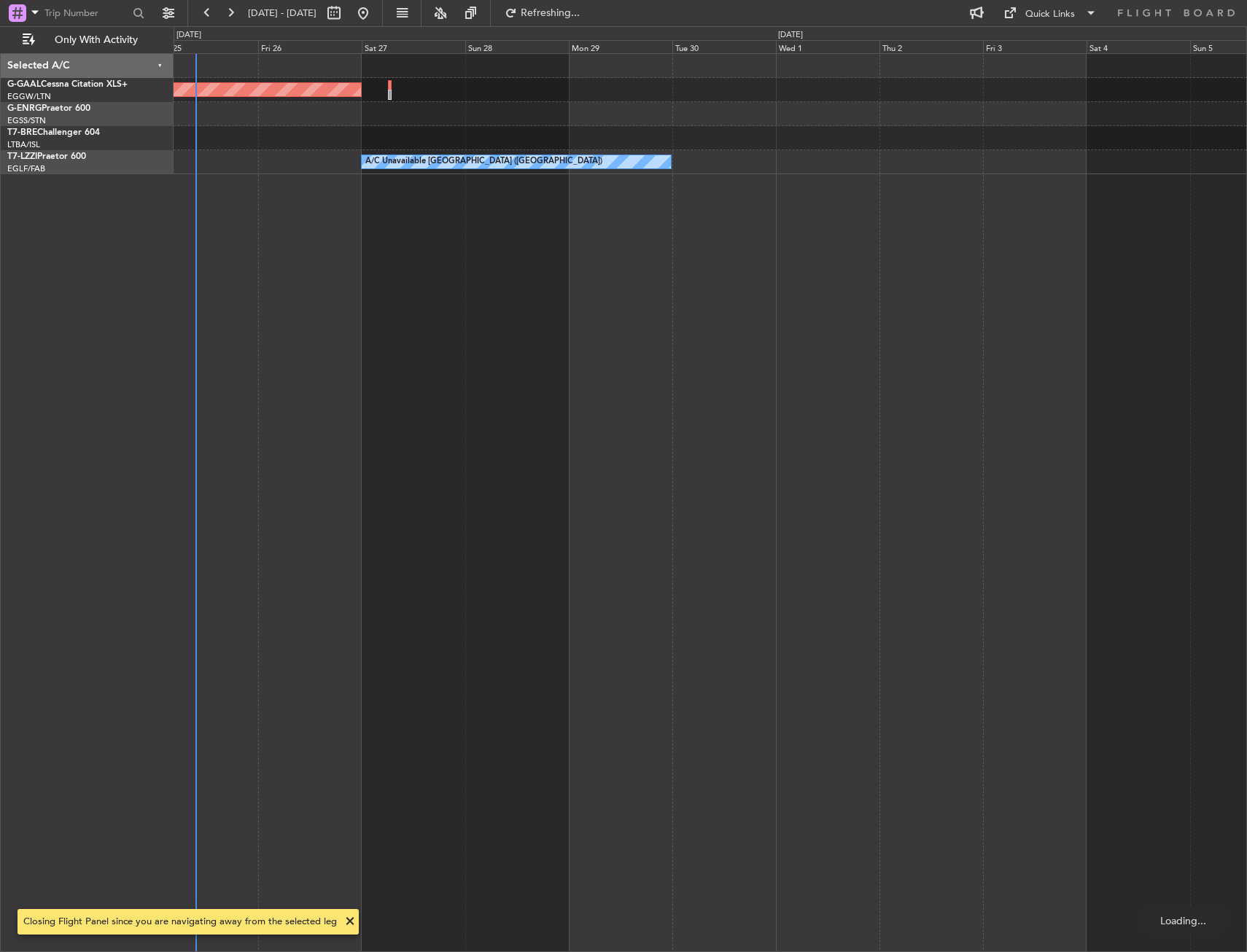
click at [329, 298] on div "Planned Maint Dusseldorf A/C Unavailable London (Farnborough)" at bounding box center [710, 503] width 1074 height 900
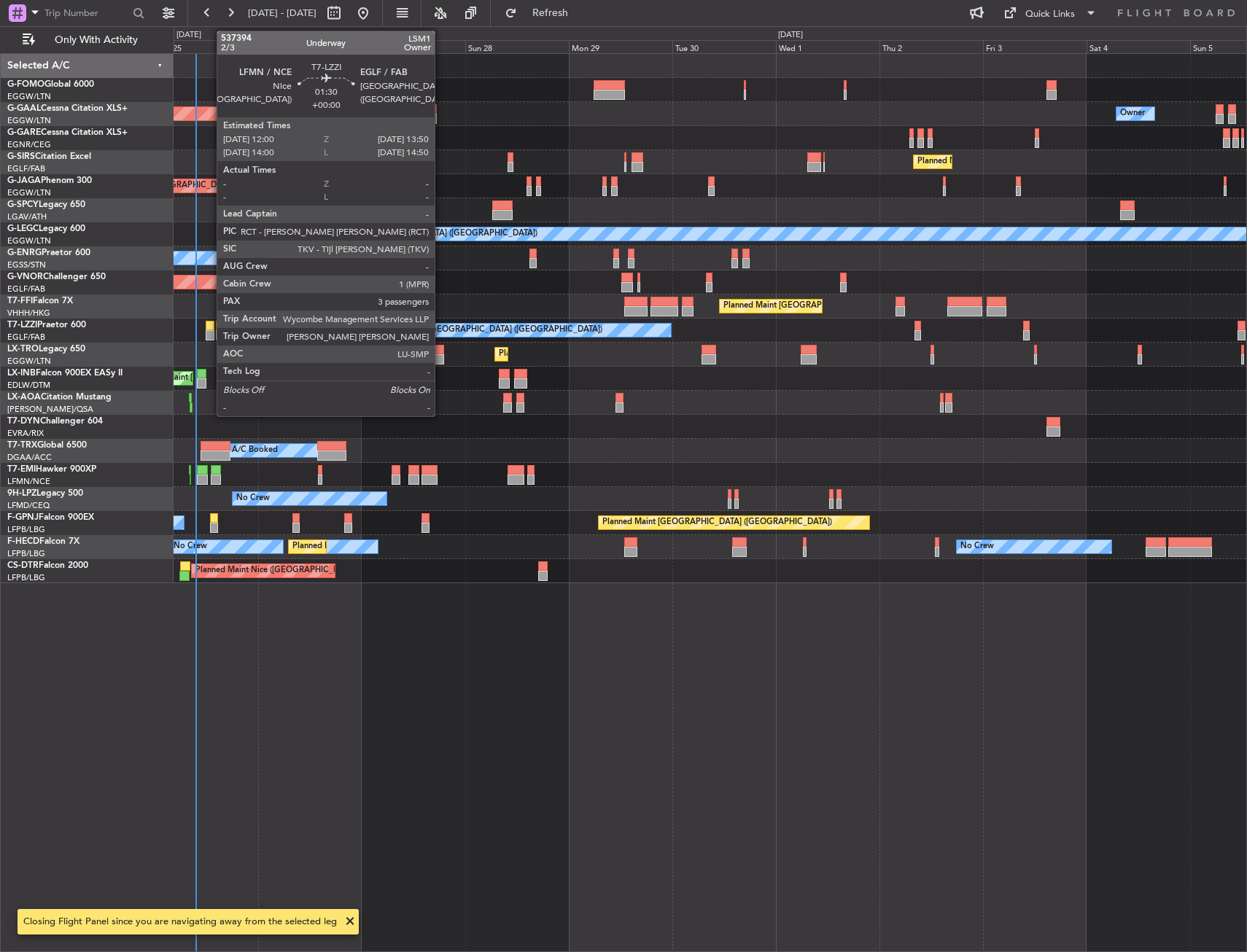
click at [209, 335] on div at bounding box center [209, 335] width 8 height 10
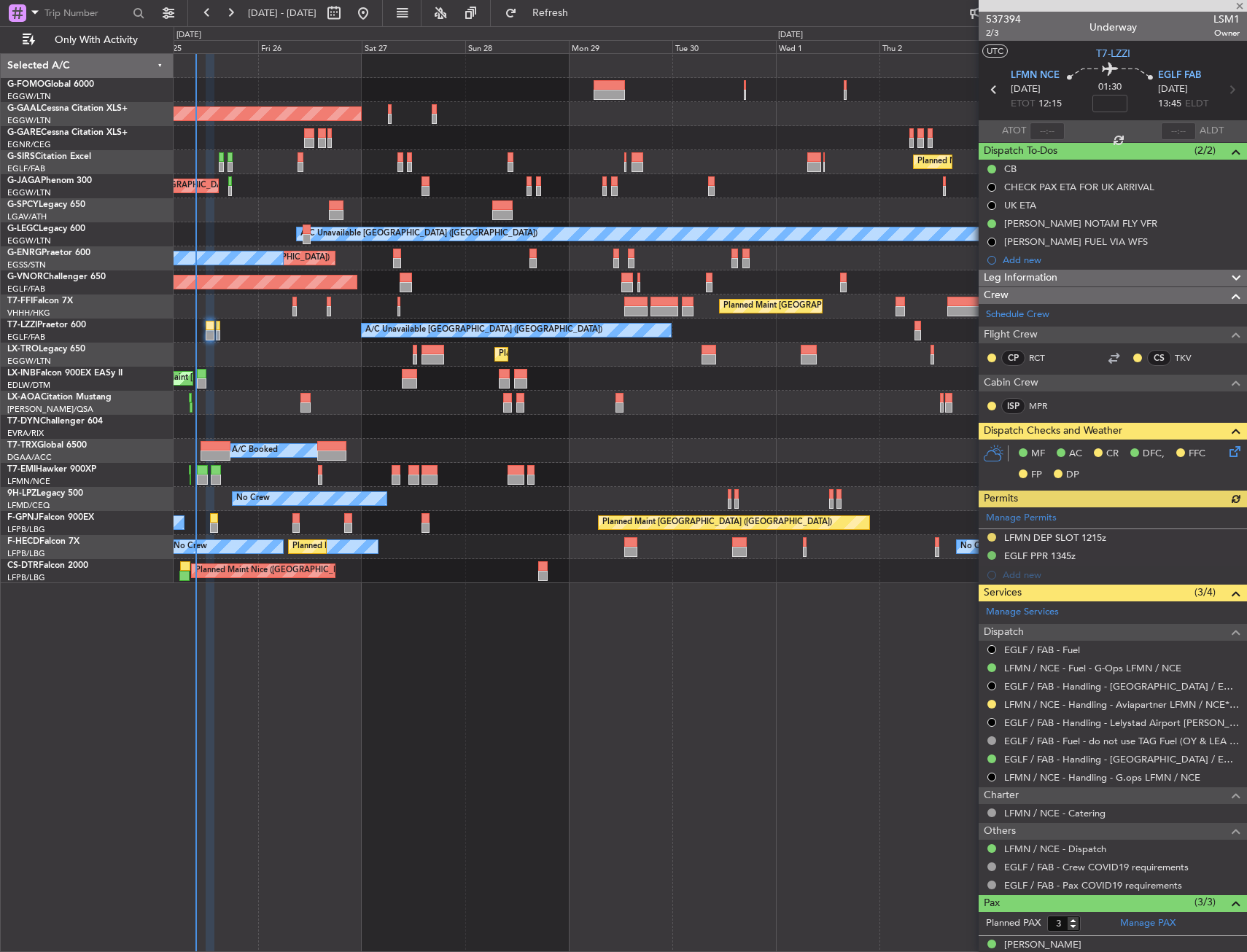
click at [1043, 538] on div "Manage Permits LFMN DEP SLOT 1215z EGLF PPR 1345z Add new" at bounding box center [1113, 546] width 268 height 77
click at [1043, 536] on div "Manage Permits LFMN DEP SLOT 1215z EGLF PPR 1345z Add new" at bounding box center [1113, 546] width 268 height 77
click at [1043, 536] on div "LFMN DEP SLOT 1215z" at bounding box center [1055, 538] width 102 height 12
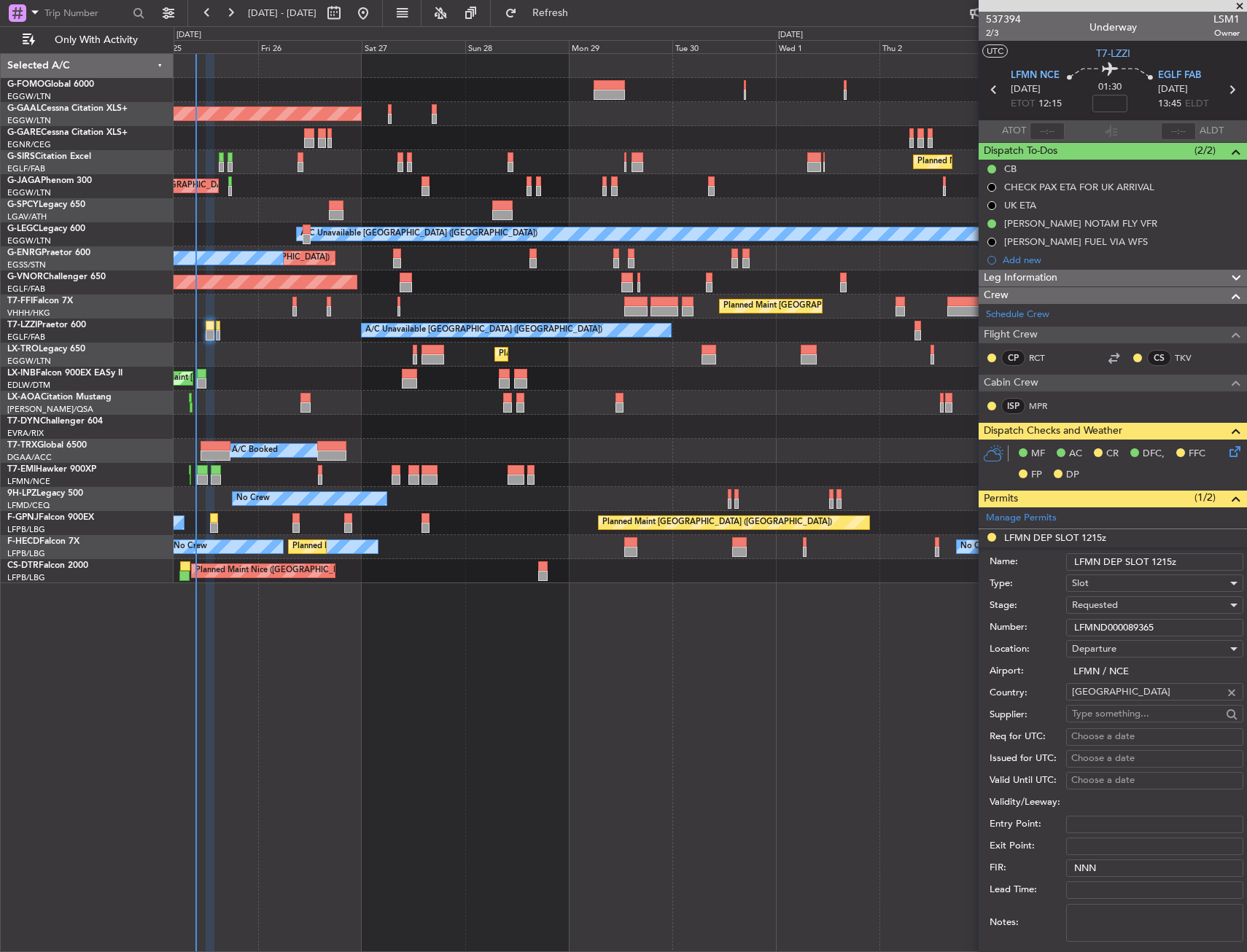
click at [1087, 618] on div "Number: LFMND000089365" at bounding box center [1116, 628] width 254 height 22
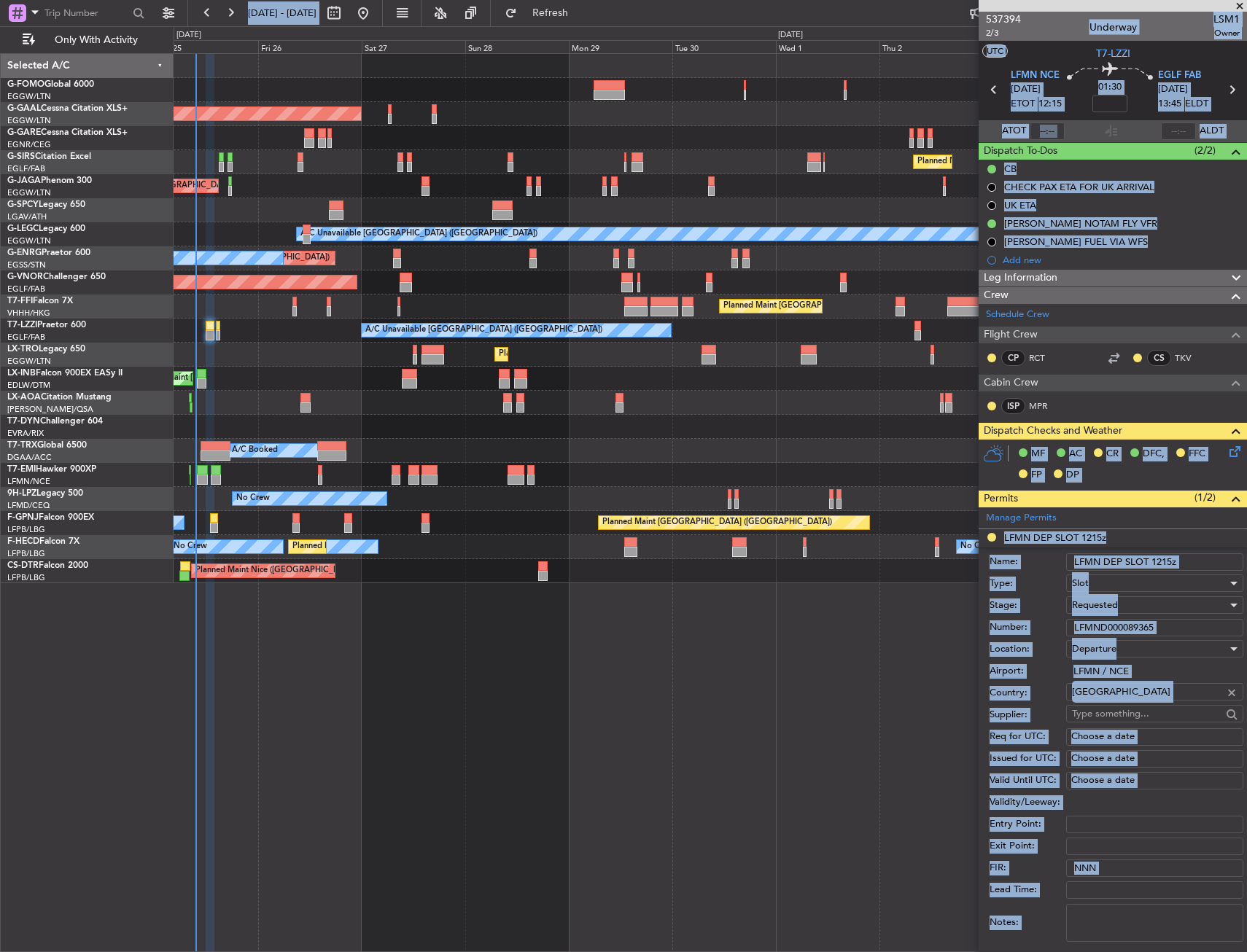
click at [1087, 614] on div "Requested" at bounding box center [1149, 605] width 156 height 22
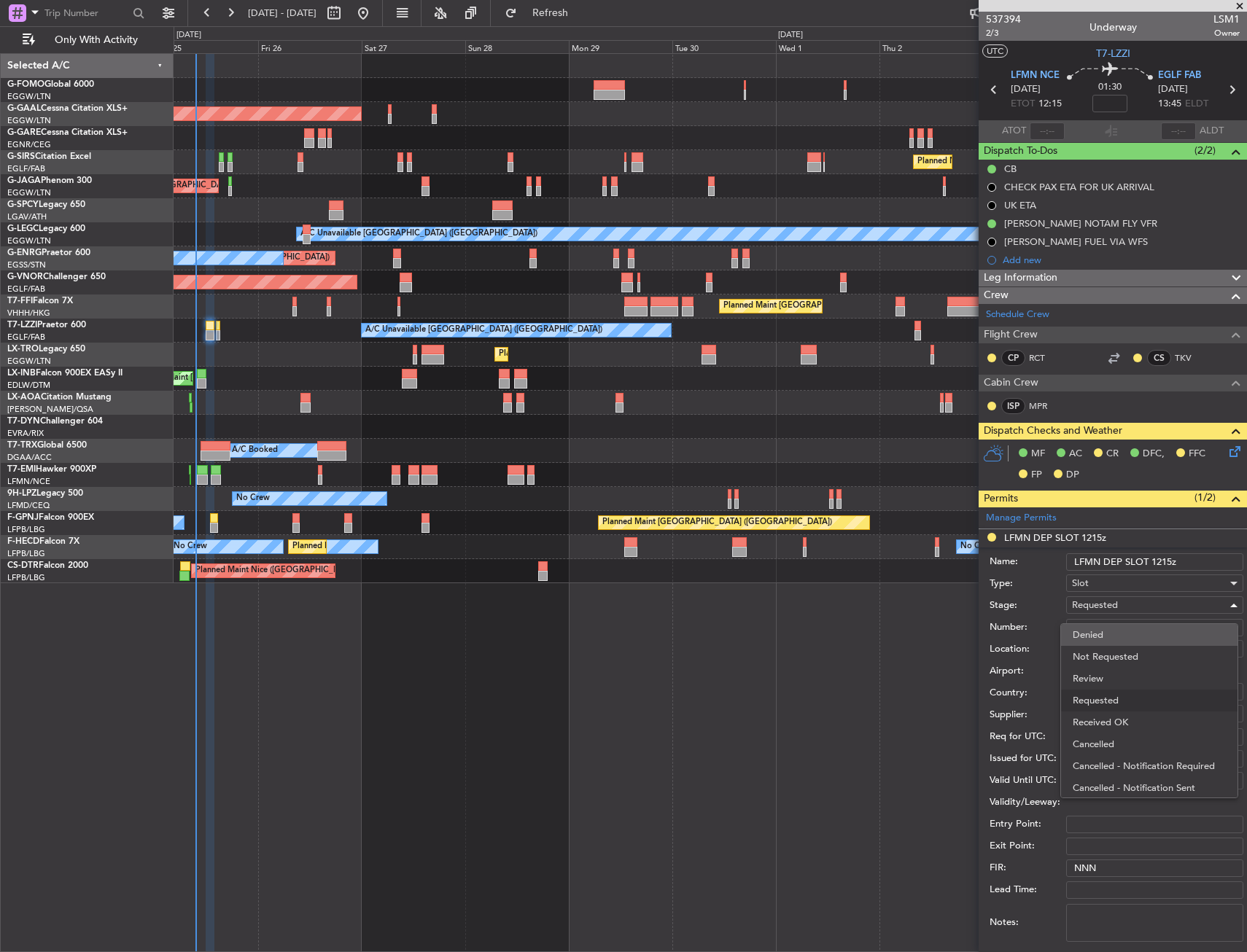
scroll to position [6, 0]
click at [1090, 631] on span "Denied" at bounding box center [1149, 628] width 153 height 22
click at [1091, 603] on span "Denied" at bounding box center [1087, 605] width 30 height 13
click at [1096, 721] on span "Received OK" at bounding box center [1149, 723] width 153 height 22
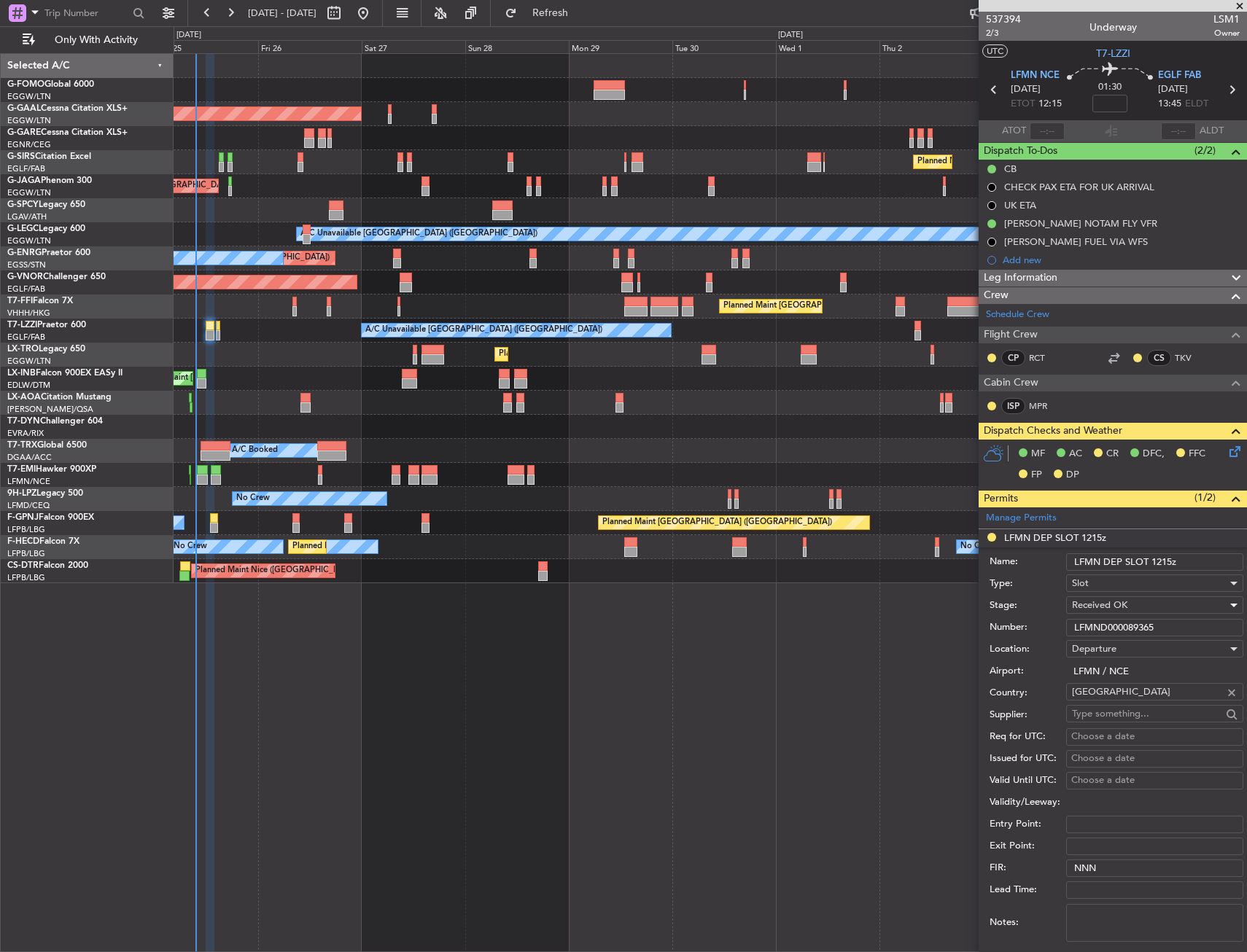
click at [1116, 628] on input "LFMND000089365" at bounding box center [1154, 628] width 177 height 18
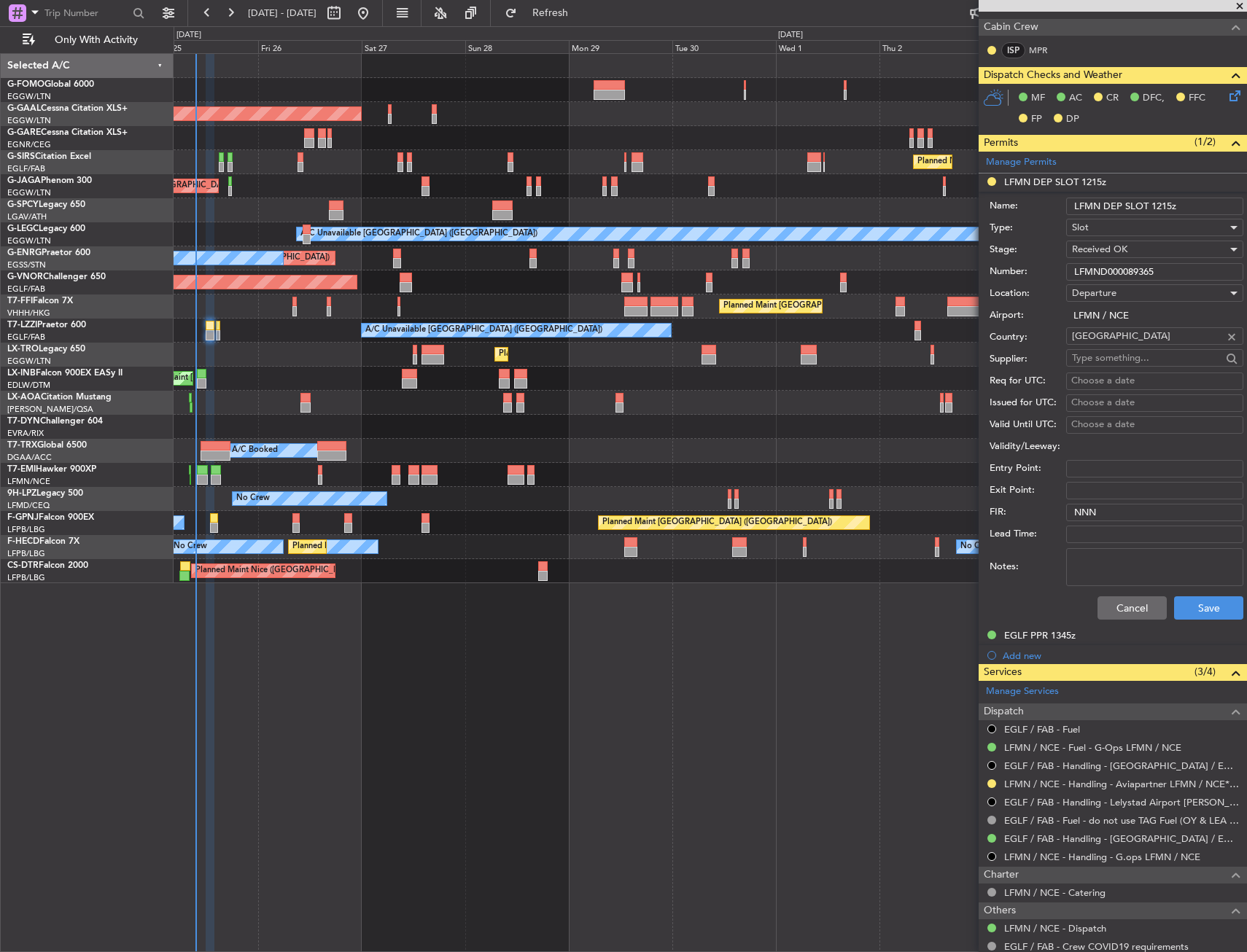
scroll to position [437, 0]
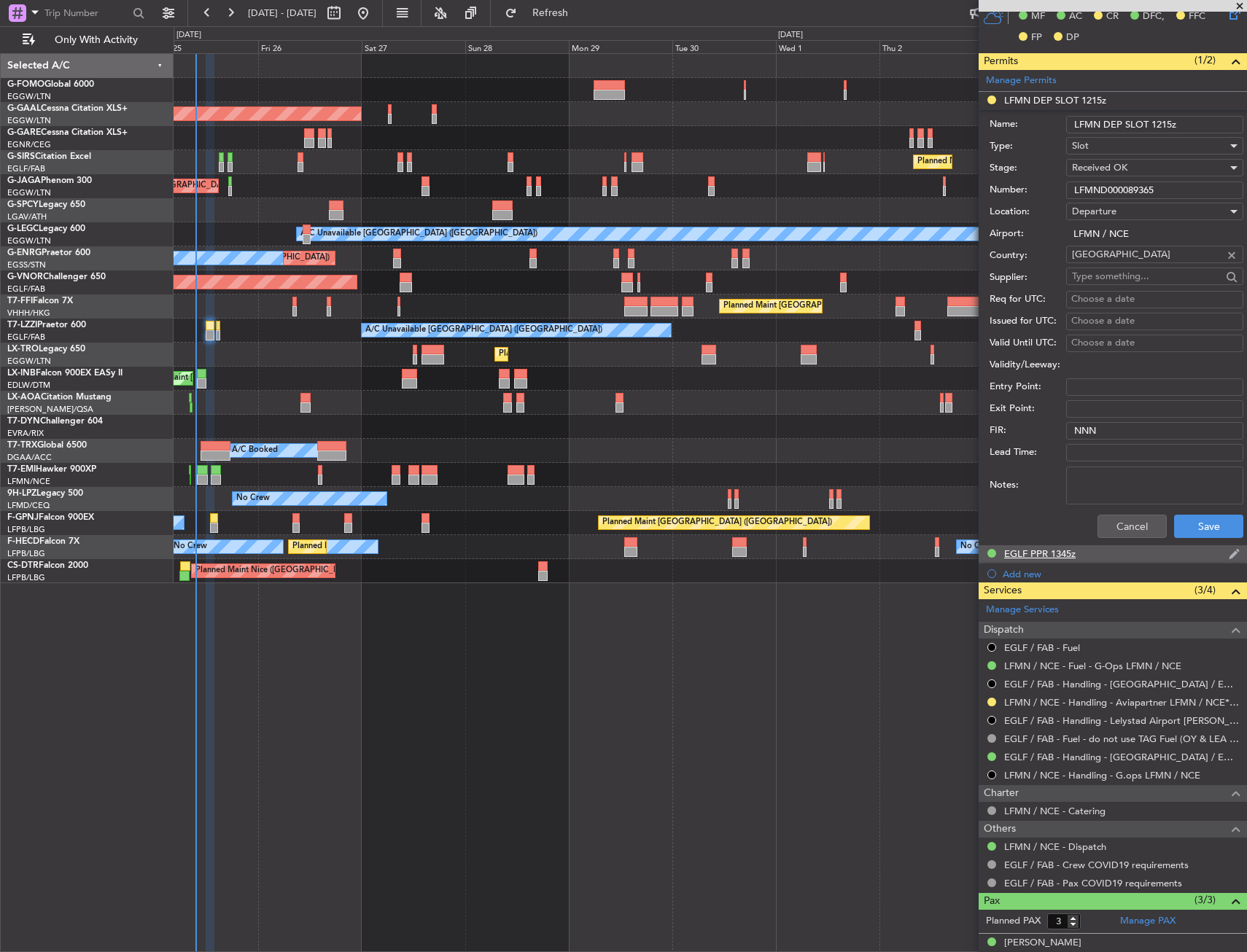
click at [1078, 550] on div "EGLF PPR 1345z" at bounding box center [1113, 555] width 268 height 19
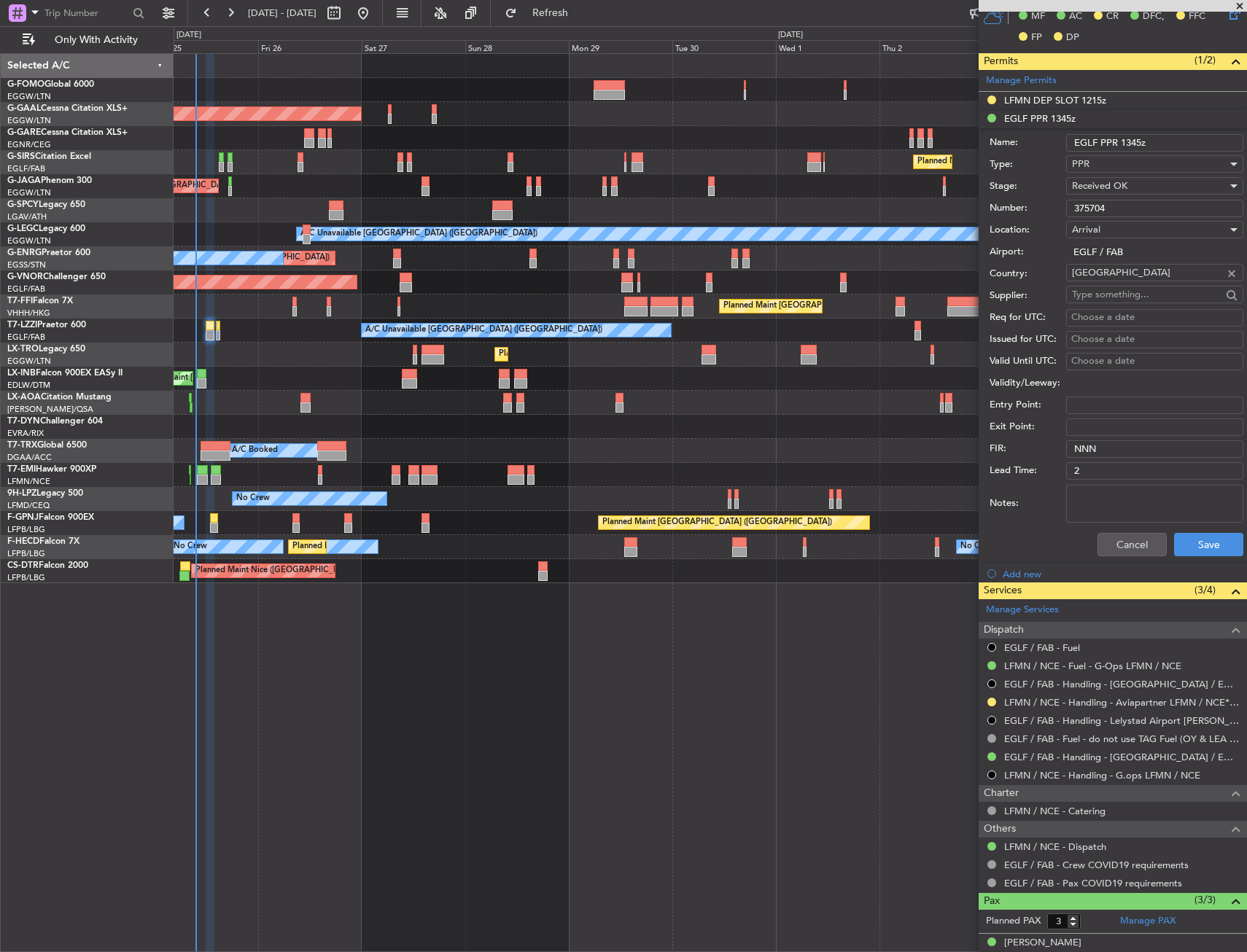
click at [1107, 204] on input "375704" at bounding box center [1154, 209] width 177 height 18
click at [1089, 103] on div "LFMN DEP SLOT 1215z" at bounding box center [1055, 100] width 102 height 12
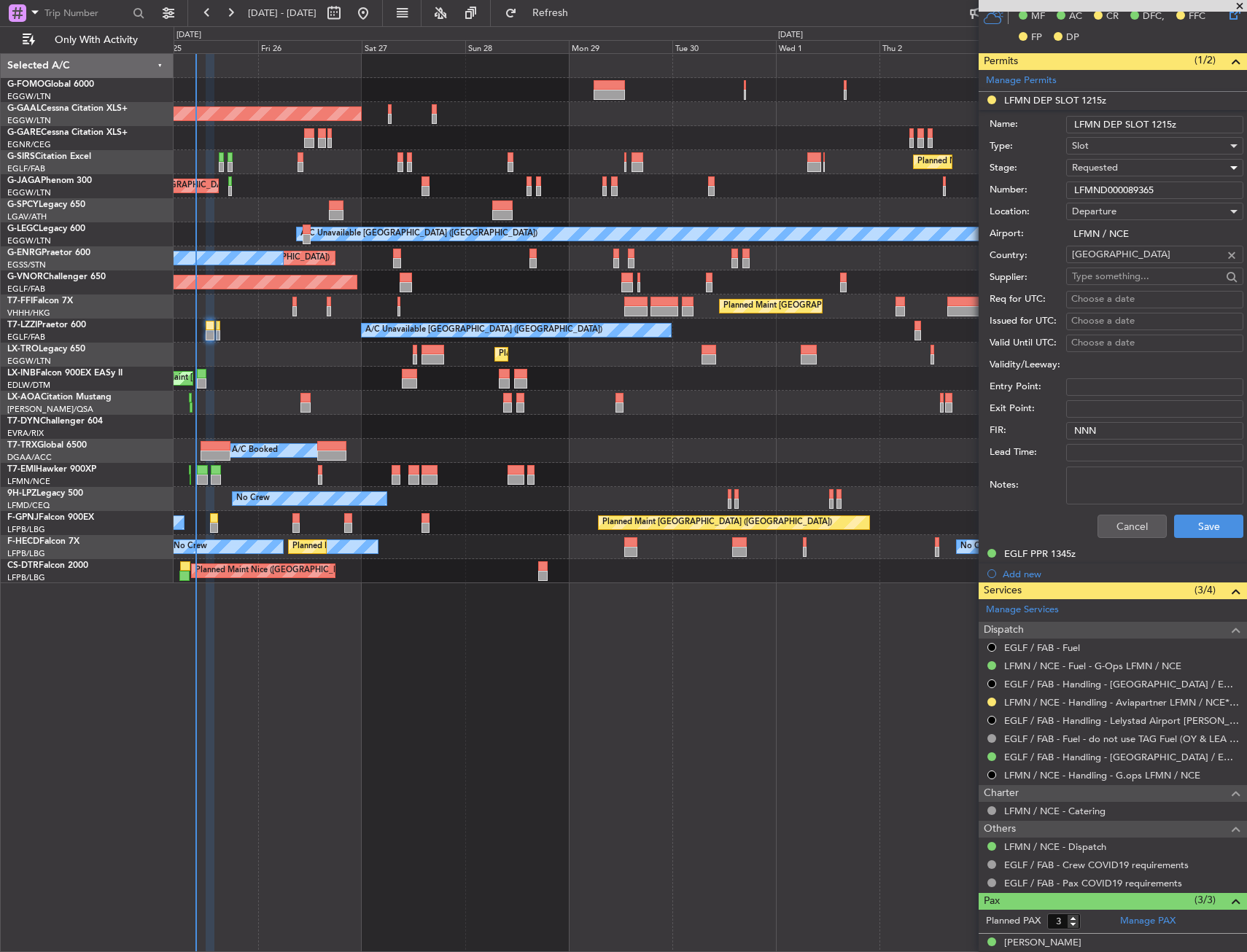
drag, startPoint x: 1110, startPoint y: 164, endPoint x: 1113, endPoint y: 172, distance: 8.5
click at [1111, 165] on span "Requested" at bounding box center [1095, 167] width 46 height 13
click at [1116, 282] on span "Received OK" at bounding box center [1149, 278] width 153 height 22
click at [1212, 520] on button "Save" at bounding box center [1209, 526] width 69 height 23
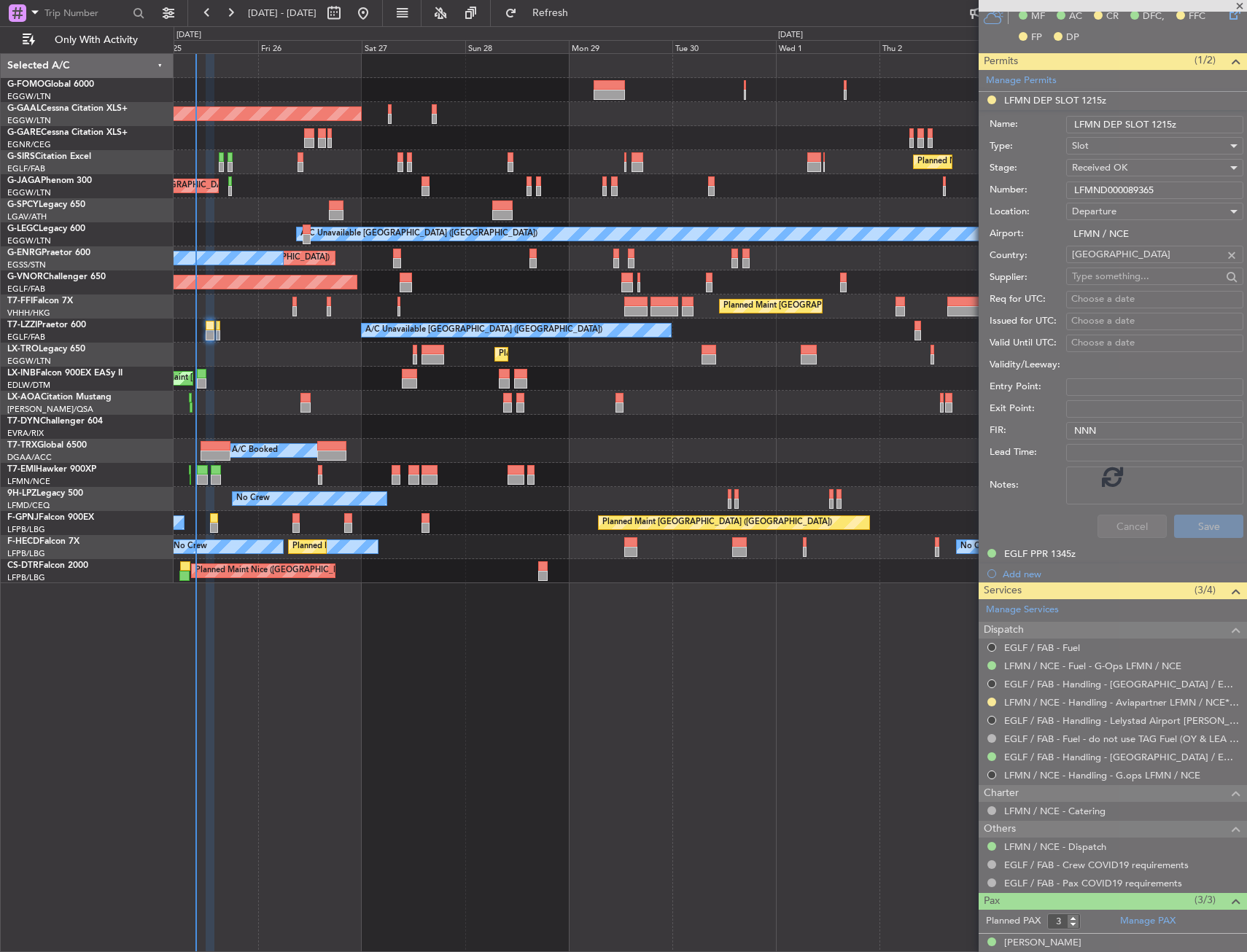
click at [534, 681] on div "Planned Maint London (Luton) Planned Maint Dusseldorf Owner Planned Maint Londo…" at bounding box center [710, 503] width 1074 height 900
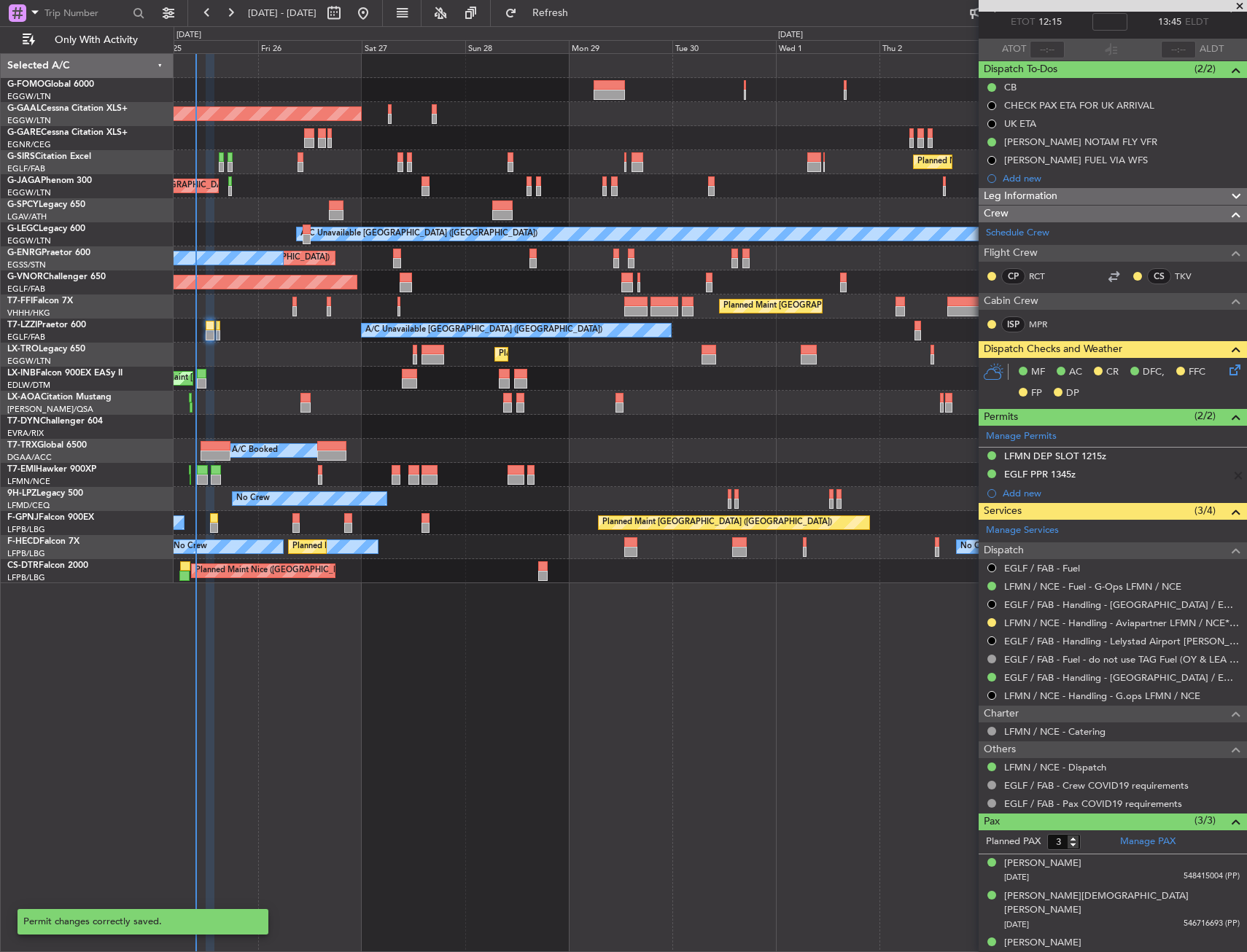
click at [985, 627] on div "LFMN / NCE - Handling - Aviapartner LFMN / NCE*****MY HANDLING****" at bounding box center [1113, 623] width 268 height 19
click at [992, 627] on div at bounding box center [991, 622] width 12 height 12
click at [989, 623] on button at bounding box center [992, 623] width 9 height 9
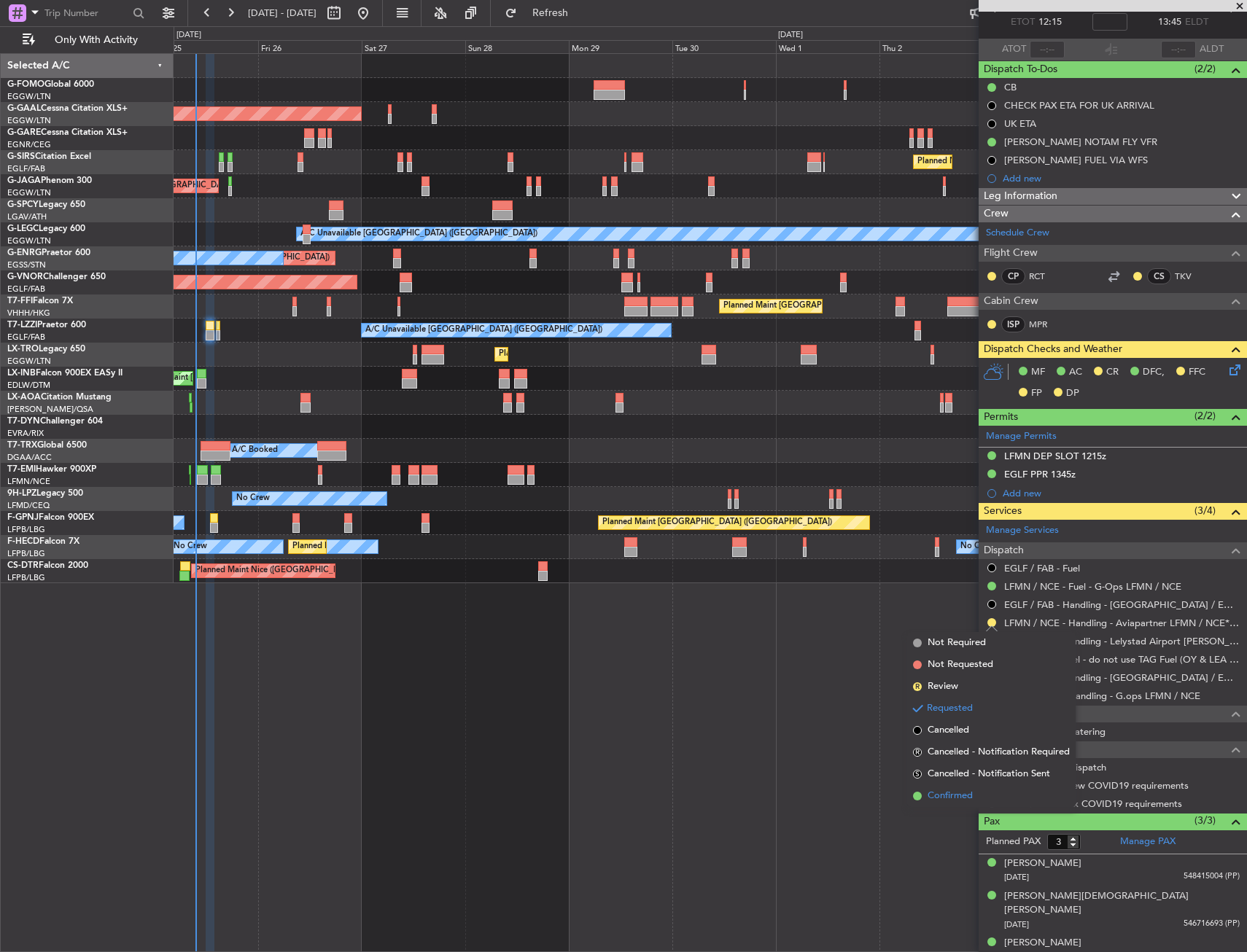
click at [942, 798] on span "Confirmed" at bounding box center [950, 796] width 45 height 14
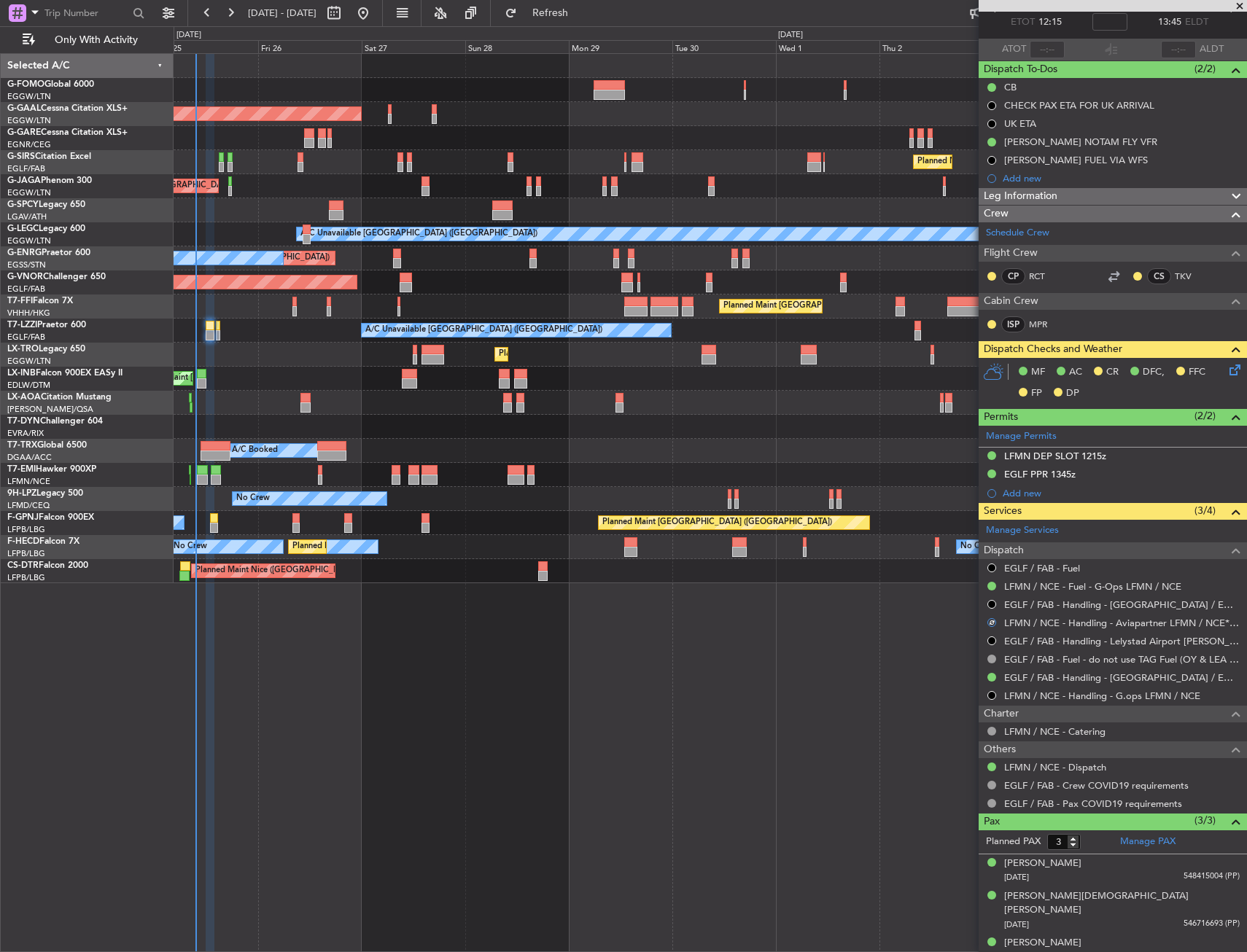
click at [1227, 373] on icon at bounding box center [1232, 367] width 12 height 12
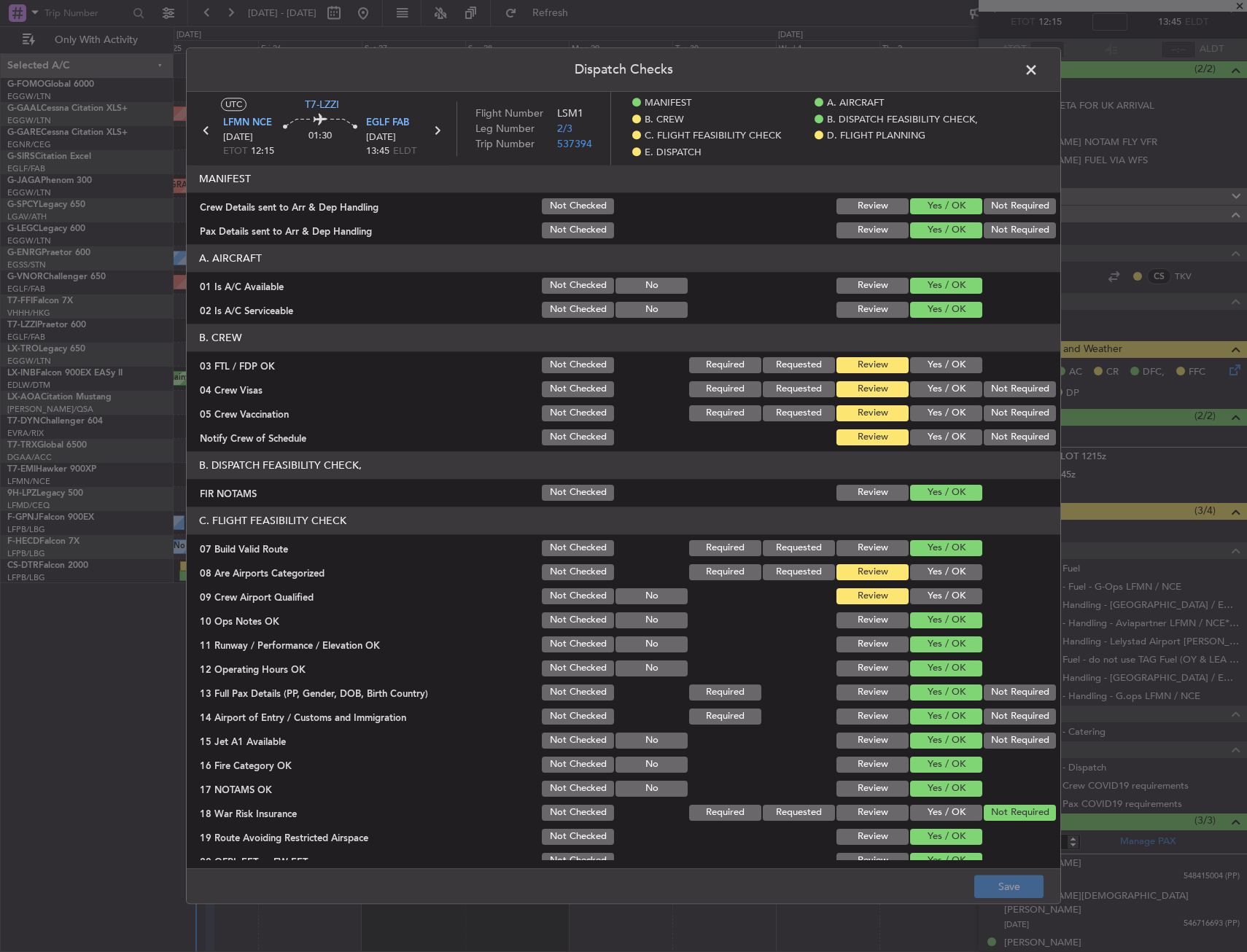
drag, startPoint x: 923, startPoint y: 357, endPoint x: 992, endPoint y: 392, distance: 77.4
click at [925, 357] on button "Yes / OK" at bounding box center [946, 365] width 72 height 16
drag, startPoint x: 992, startPoint y: 392, endPoint x: 988, endPoint y: 409, distance: 17.5
click at [992, 394] on button "Not Required" at bounding box center [1019, 389] width 72 height 16
click at [987, 412] on button "Not Required" at bounding box center [1019, 413] width 72 height 16
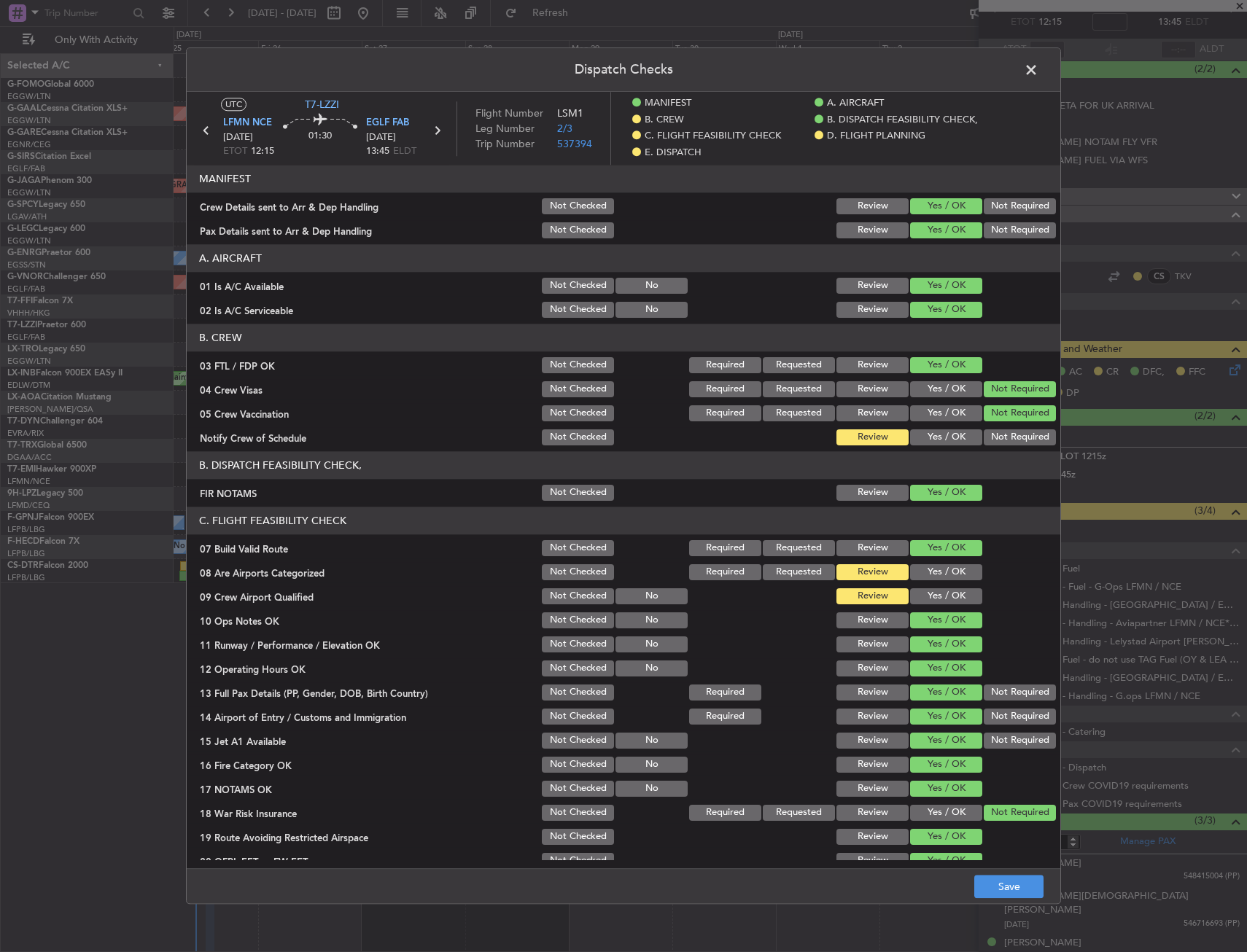
click at [932, 444] on button "Yes / OK" at bounding box center [946, 437] width 72 height 16
drag, startPoint x: 919, startPoint y: 568, endPoint x: 927, endPoint y: 604, distance: 36.9
click at [921, 575] on button "Yes / OK" at bounding box center [946, 572] width 72 height 16
click at [927, 604] on button "Yes / OK" at bounding box center [946, 596] width 72 height 16
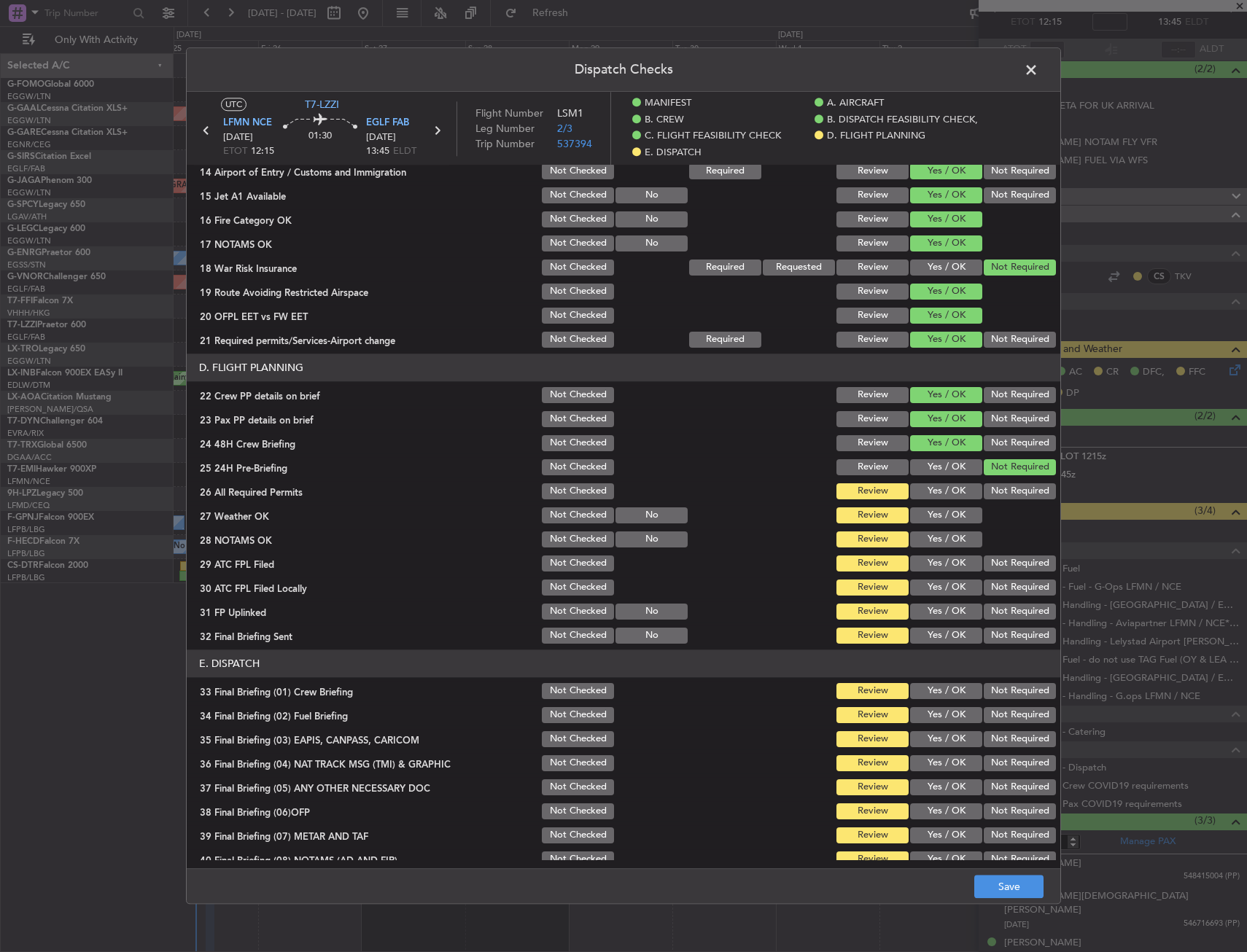
scroll to position [583, 0]
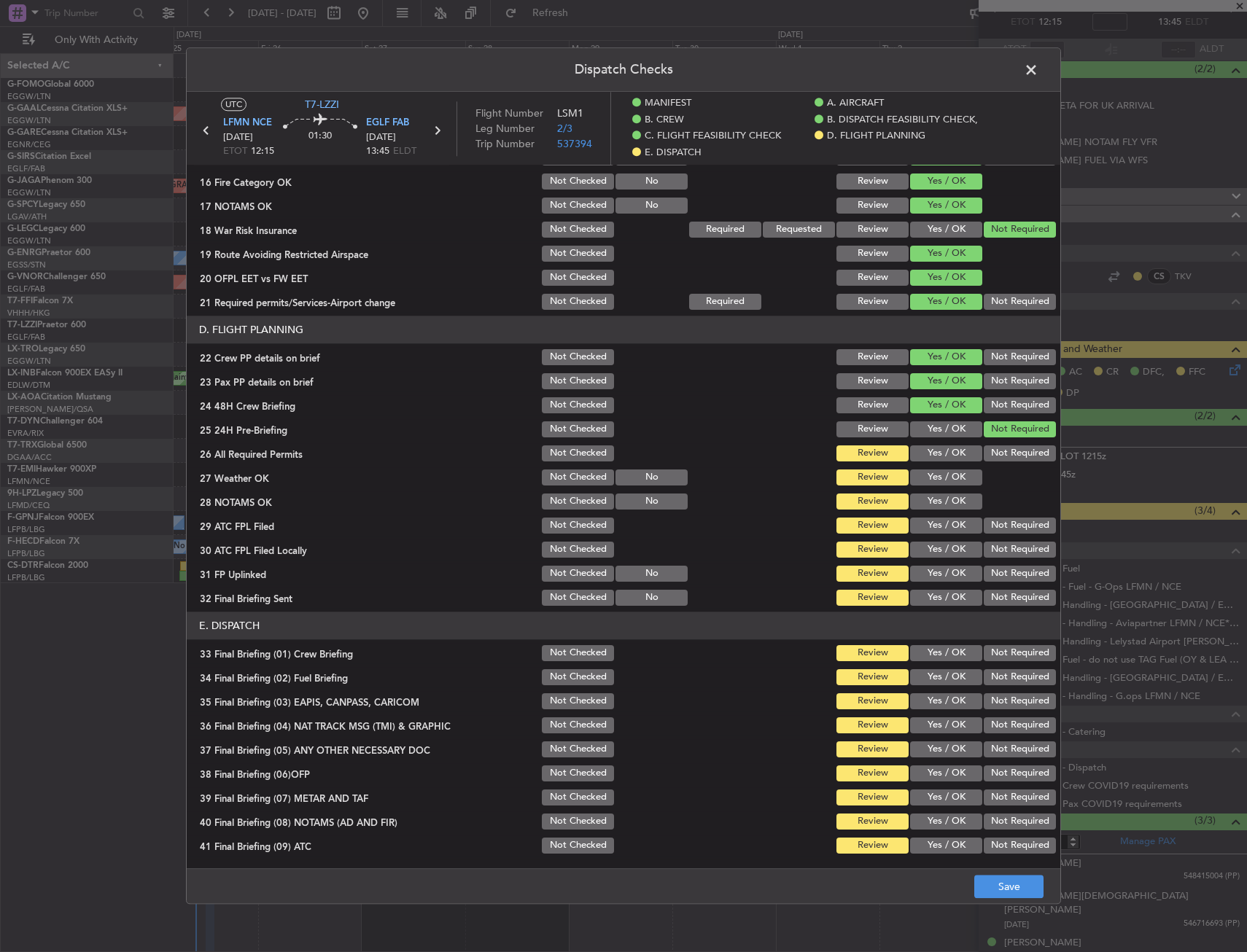
click at [937, 483] on button "Yes / OK" at bounding box center [946, 477] width 72 height 16
drag, startPoint x: 939, startPoint y: 450, endPoint x: 931, endPoint y: 503, distance: 53.6
click at [939, 451] on button "Yes / OK" at bounding box center [946, 453] width 72 height 16
click at [931, 522] on button "Yes / OK" at bounding box center [946, 525] width 72 height 16
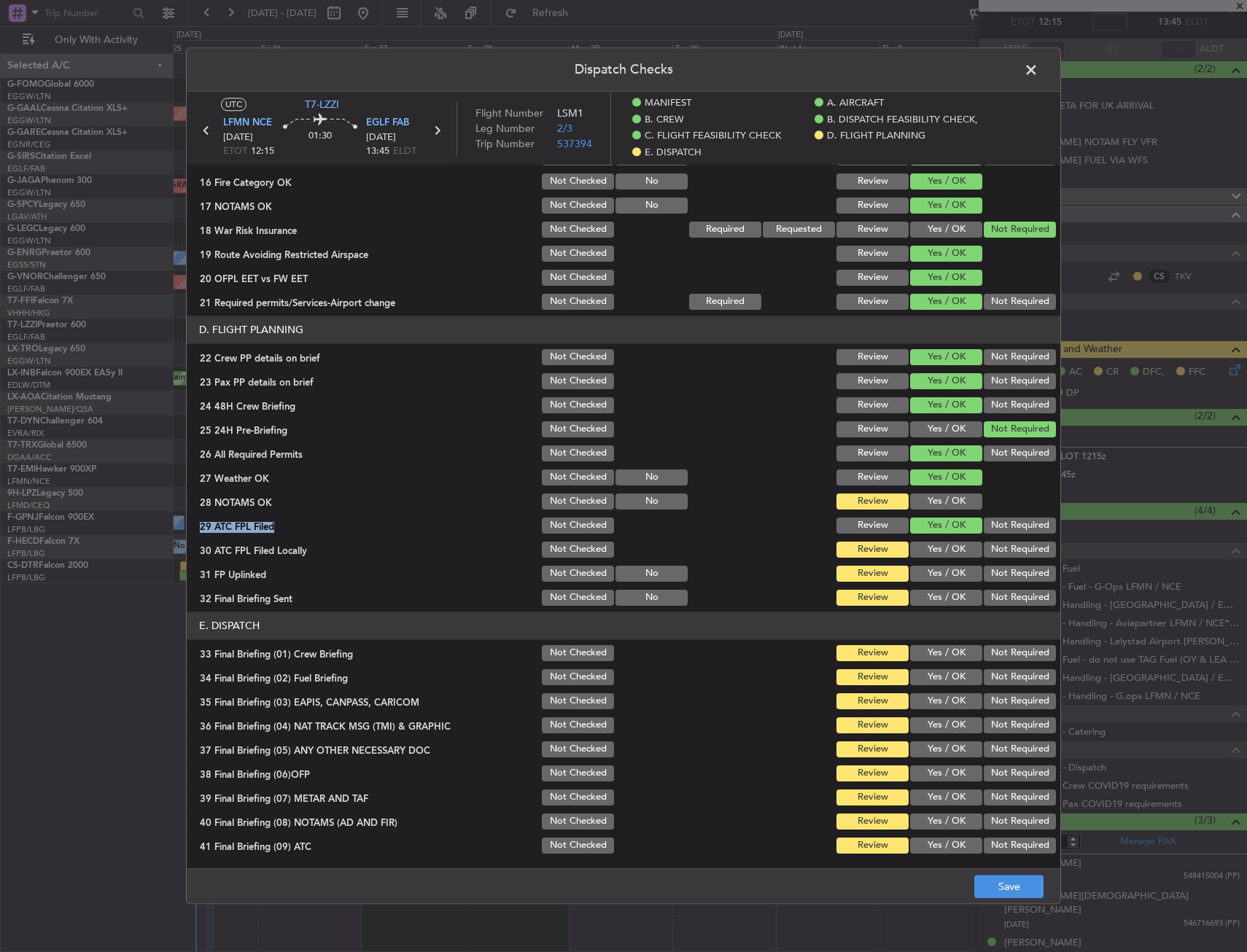
click at [931, 511] on section "D. FLIGHT PLANNING 22 Crew PP details on brief Not Checked Review Yes / OK Not …" at bounding box center [623, 461] width 874 height 292
click at [998, 540] on div "Not Required" at bounding box center [1018, 549] width 74 height 20
click at [948, 509] on button "Yes / OK" at bounding box center [946, 501] width 72 height 16
click at [981, 534] on div "Not Required" at bounding box center [1018, 525] width 74 height 20
click at [986, 555] on button "Not Required" at bounding box center [1019, 550] width 72 height 16
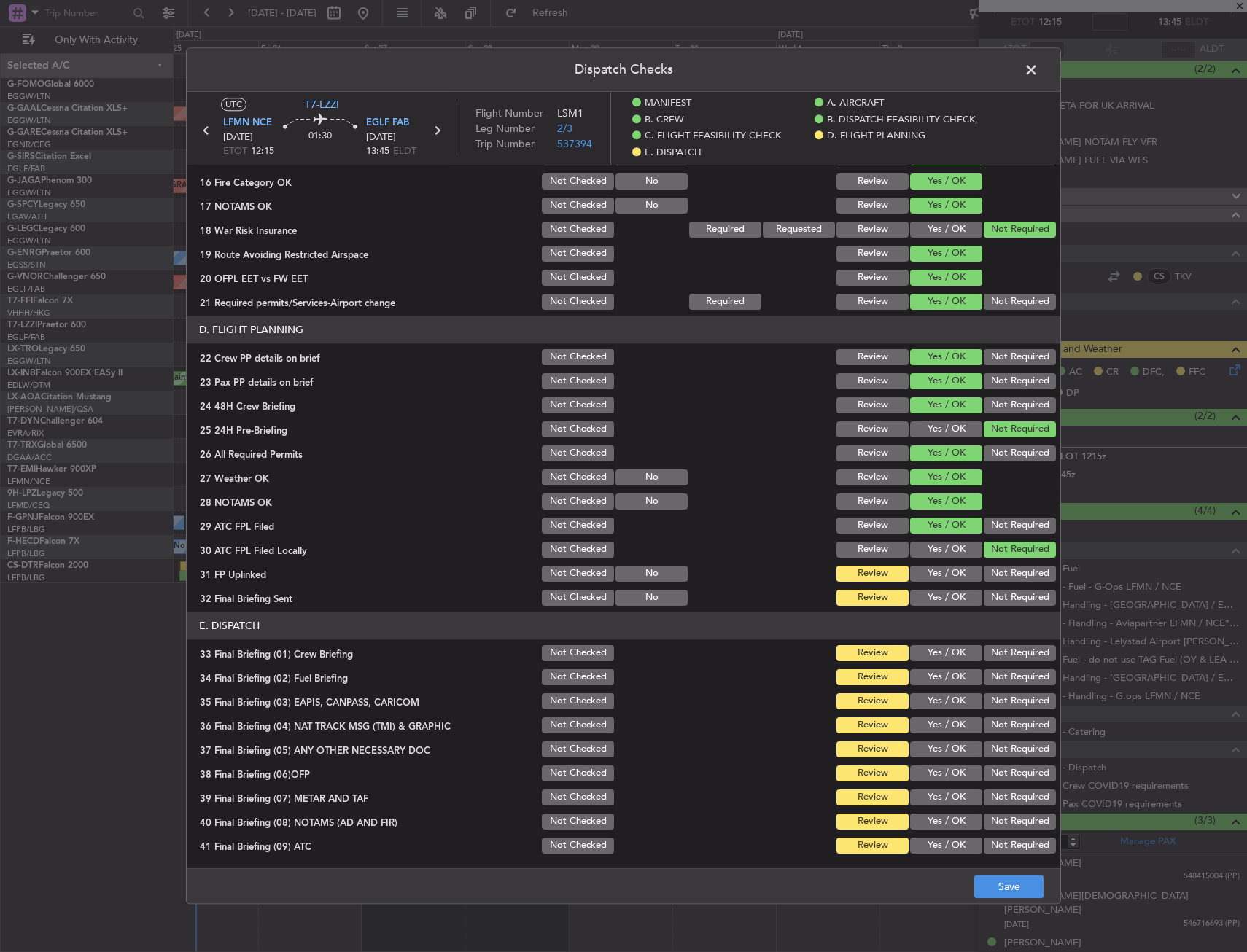
click at [925, 565] on div "Yes / OK" at bounding box center [944, 573] width 74 height 20
click at [1001, 598] on button "Not Required" at bounding box center [1019, 598] width 72 height 16
click at [935, 583] on div "Yes / OK" at bounding box center [944, 573] width 74 height 20
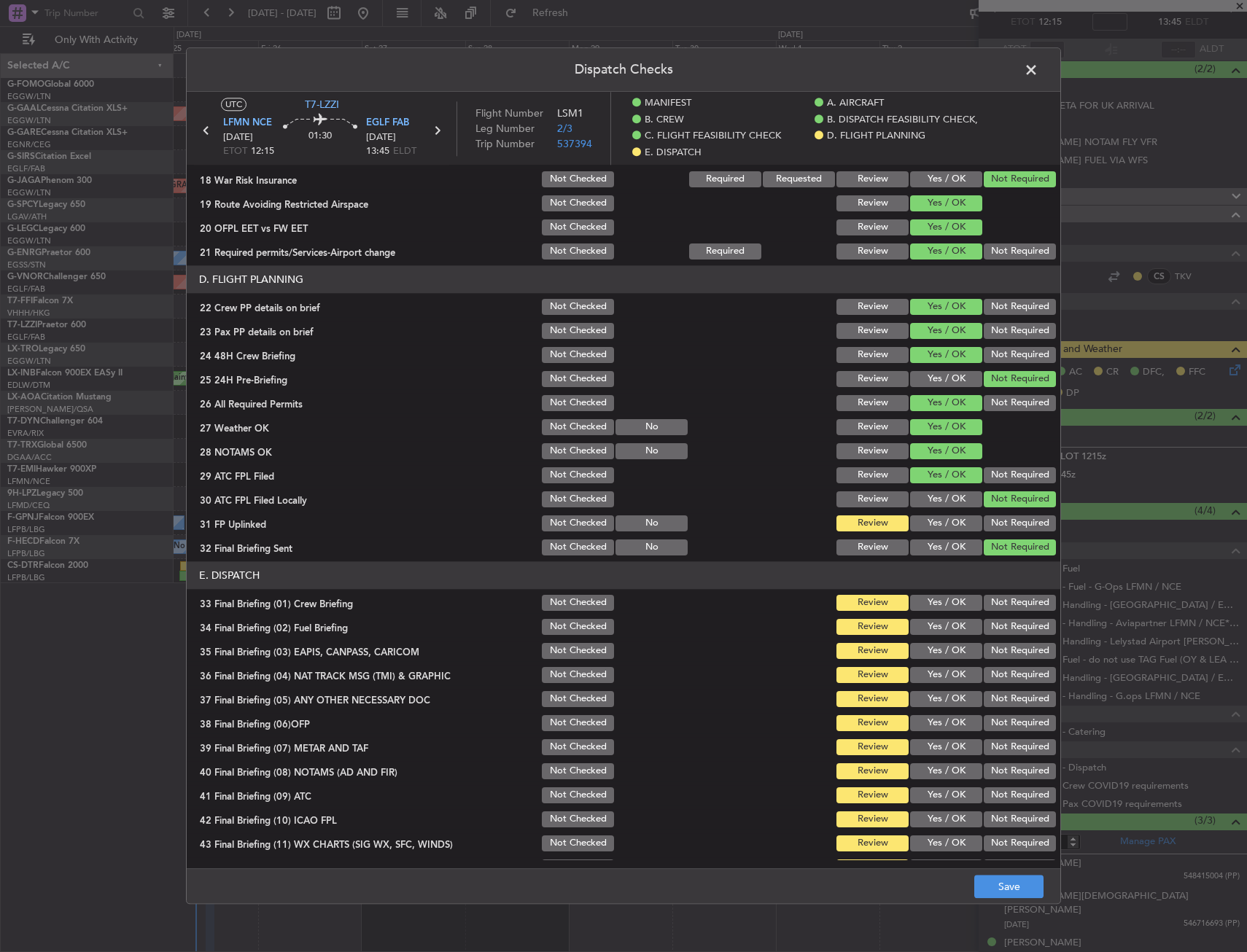
scroll to position [656, 0]
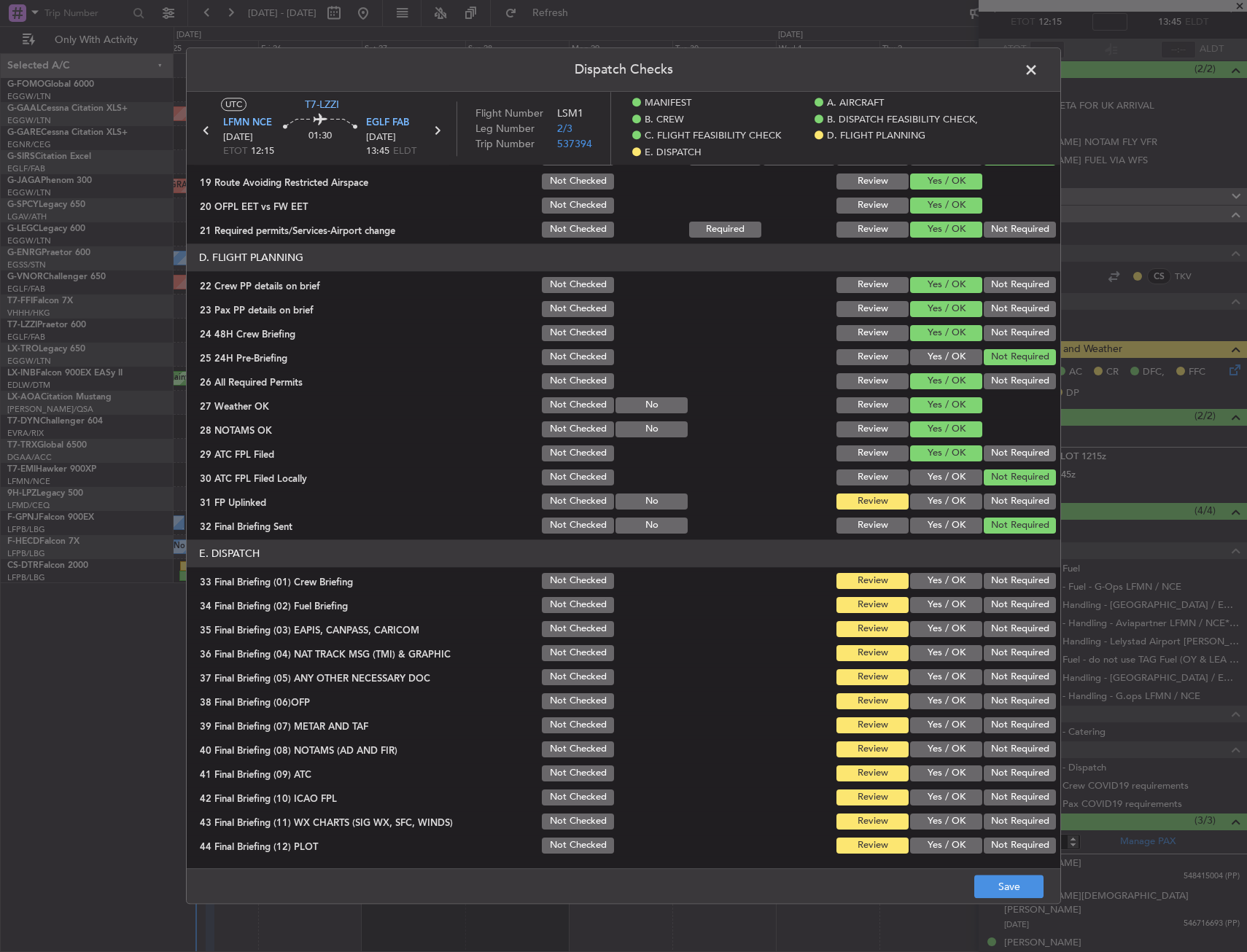
click at [925, 509] on button "Yes / OK" at bounding box center [946, 501] width 72 height 16
drag, startPoint x: 933, startPoint y: 591, endPoint x: 931, endPoint y: 574, distance: 17.1
click at [933, 589] on div "Yes / OK" at bounding box center [944, 580] width 74 height 20
drag, startPoint x: 931, startPoint y: 574, endPoint x: 931, endPoint y: 602, distance: 28.0
click at [931, 574] on button "Yes / OK" at bounding box center [946, 581] width 72 height 16
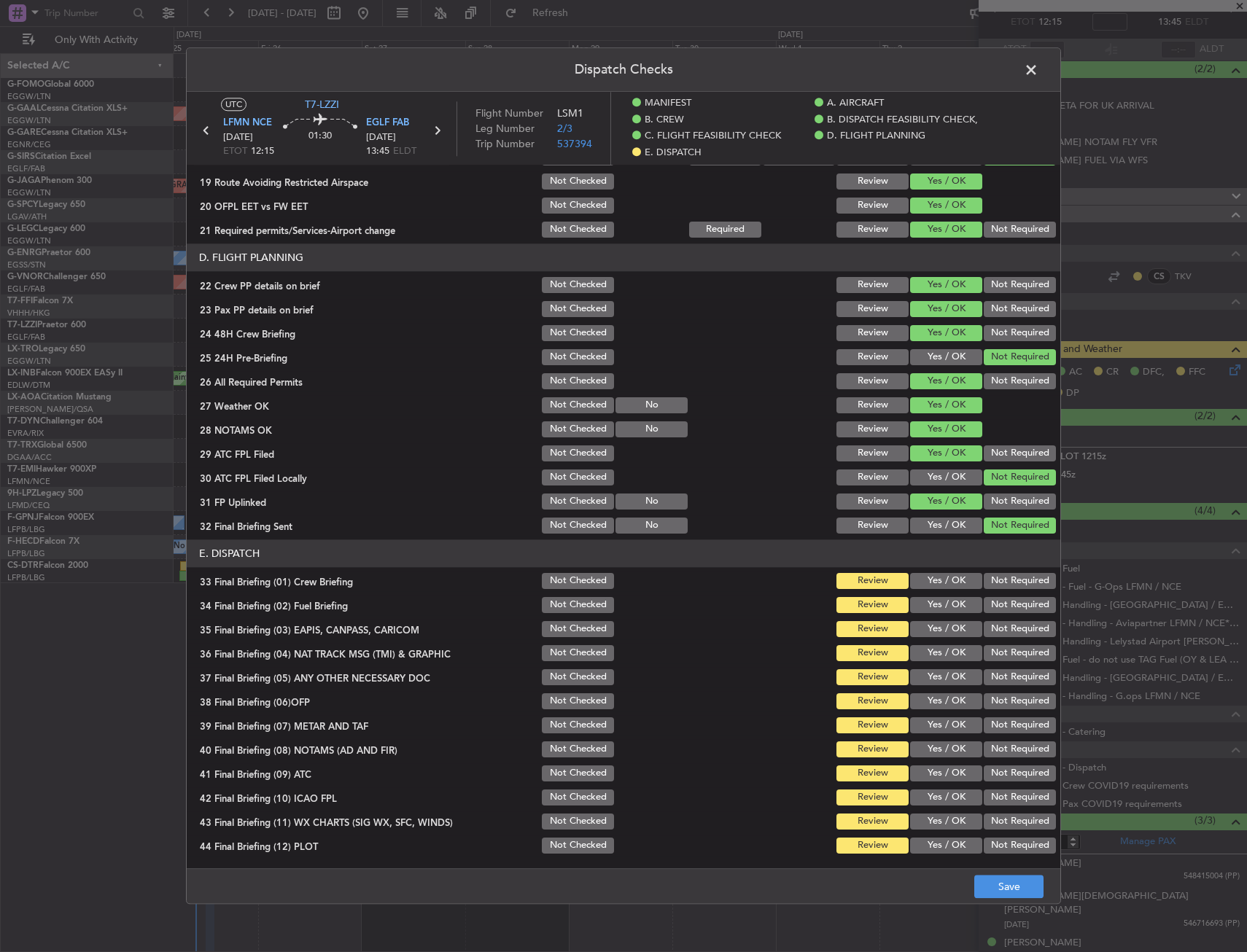
click at [931, 603] on button "Yes / OK" at bounding box center [946, 605] width 72 height 16
click at [1019, 631] on button "Not Required" at bounding box center [1019, 629] width 72 height 16
click at [1008, 649] on div "Not Required" at bounding box center [1018, 653] width 74 height 20
click at [997, 654] on button "Not Required" at bounding box center [1019, 653] width 72 height 16
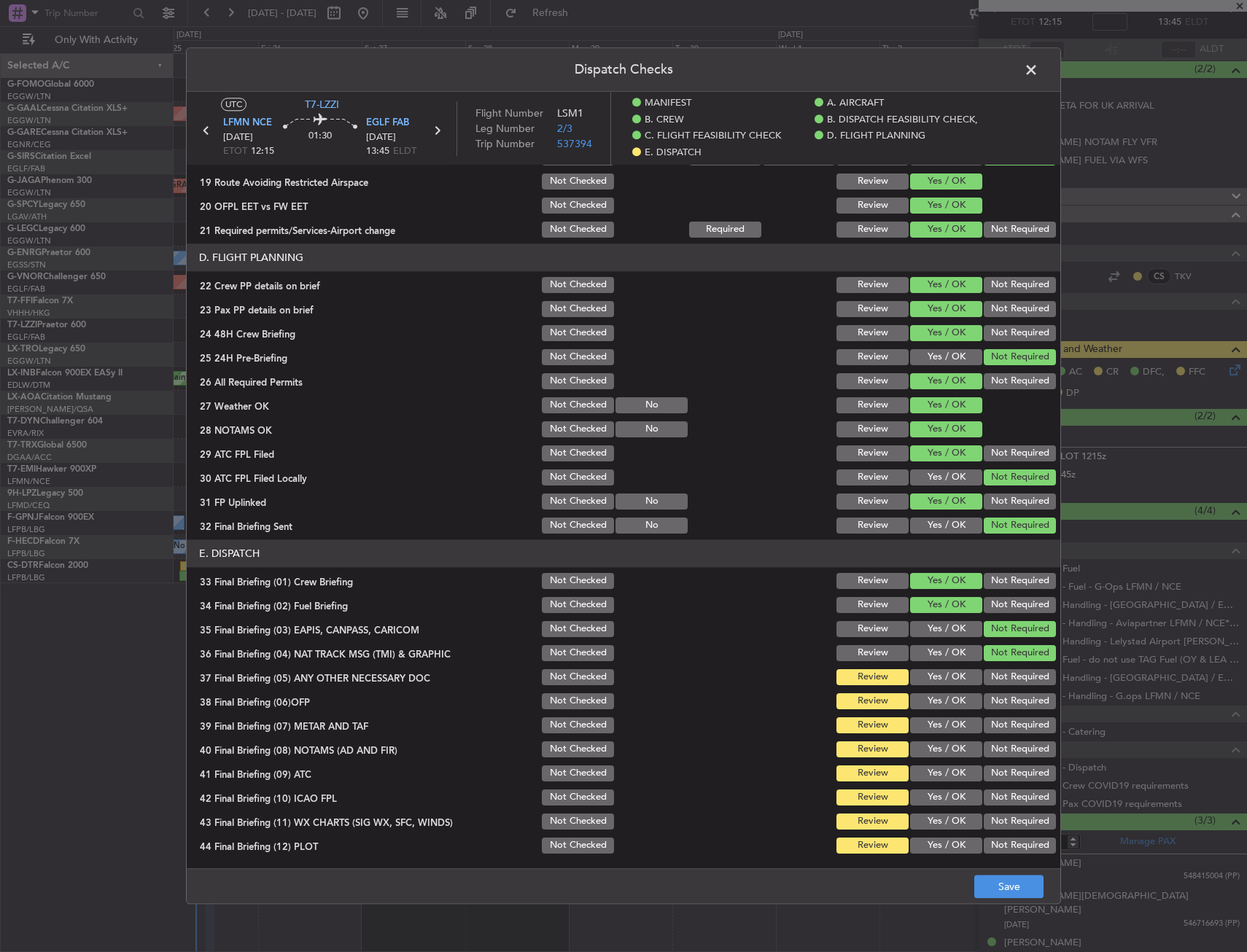
click at [930, 668] on div "Yes / OK" at bounding box center [944, 677] width 74 height 20
click at [929, 676] on button "Yes / OK" at bounding box center [946, 677] width 72 height 16
drag, startPoint x: 933, startPoint y: 692, endPoint x: 934, endPoint y: 710, distance: 18.0
click at [933, 693] on div "Yes / OK" at bounding box center [944, 701] width 74 height 20
click at [934, 713] on section "E. DISPATCH 33 Final Briefing (01) Crew Briefing Not Checked Review Yes / OK No…" at bounding box center [623, 698] width 874 height 316
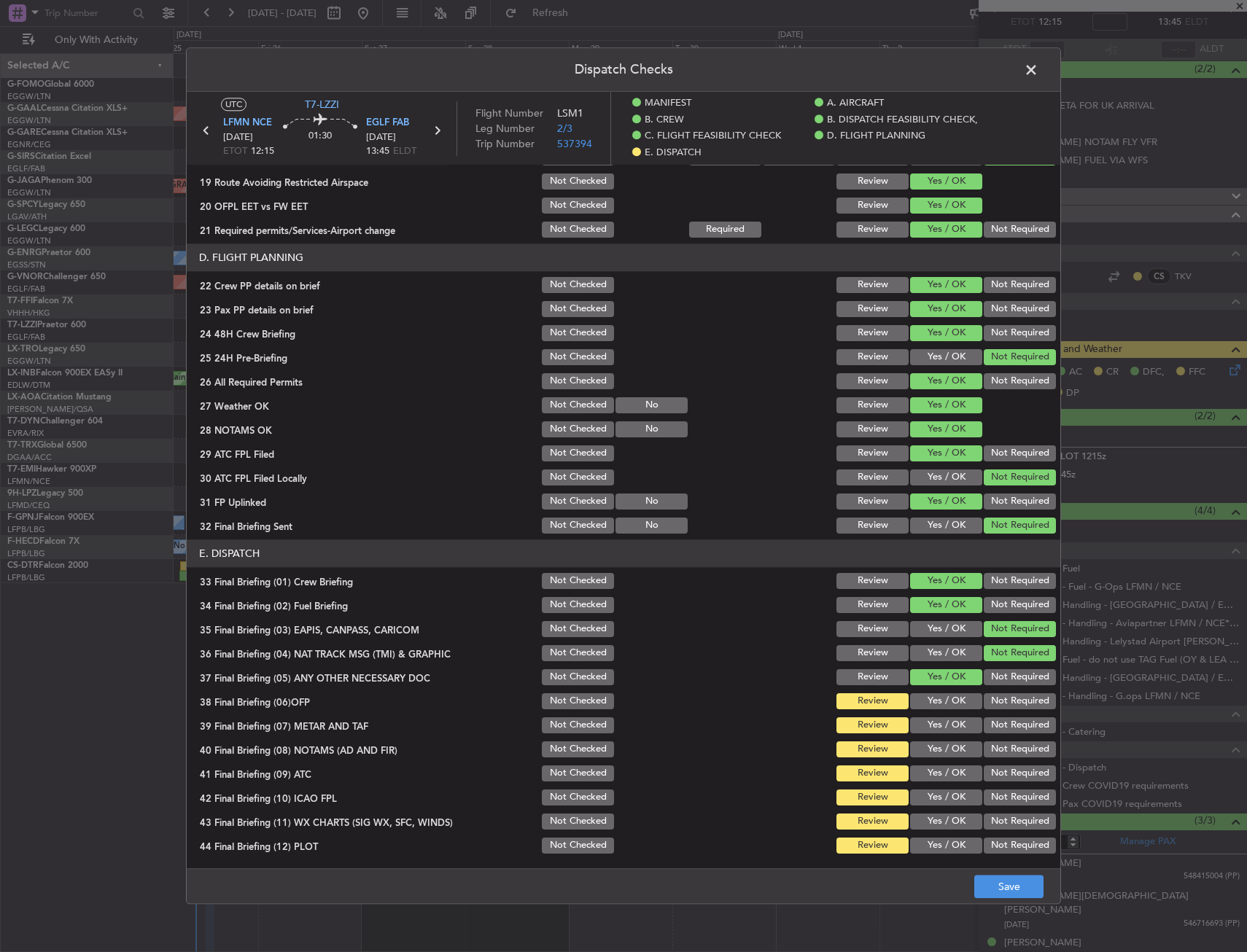
click at [933, 720] on button "Yes / OK" at bounding box center [946, 725] width 72 height 16
click at [932, 733] on button "Yes / OK" at bounding box center [946, 725] width 72 height 16
click at [931, 754] on button "Yes / OK" at bounding box center [946, 749] width 72 height 16
click at [933, 774] on button "Yes / OK" at bounding box center [946, 773] width 72 height 16
drag, startPoint x: 935, startPoint y: 782, endPoint x: 932, endPoint y: 797, distance: 15.3
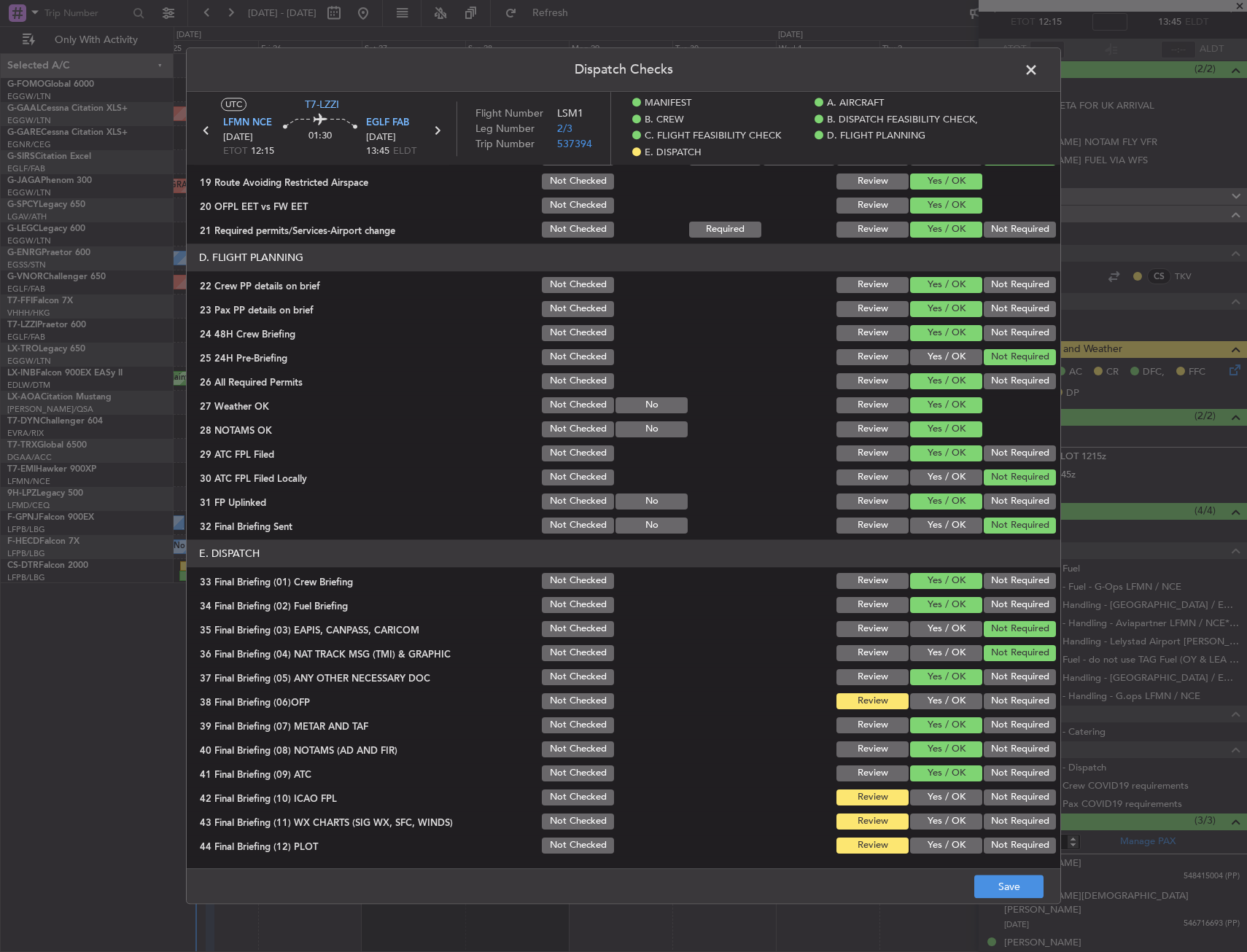
click at [934, 783] on div "Yes / OK" at bounding box center [944, 773] width 74 height 20
click at [932, 796] on button "Yes / OK" at bounding box center [946, 798] width 72 height 16
click at [931, 812] on section "E. DISPATCH 33 Final Briefing (01) Crew Briefing Not Checked Review Yes / OK No…" at bounding box center [623, 698] width 874 height 316
click at [926, 822] on button "Yes / OK" at bounding box center [946, 822] width 72 height 16
click at [924, 838] on button "Yes / OK" at bounding box center [946, 846] width 72 height 16
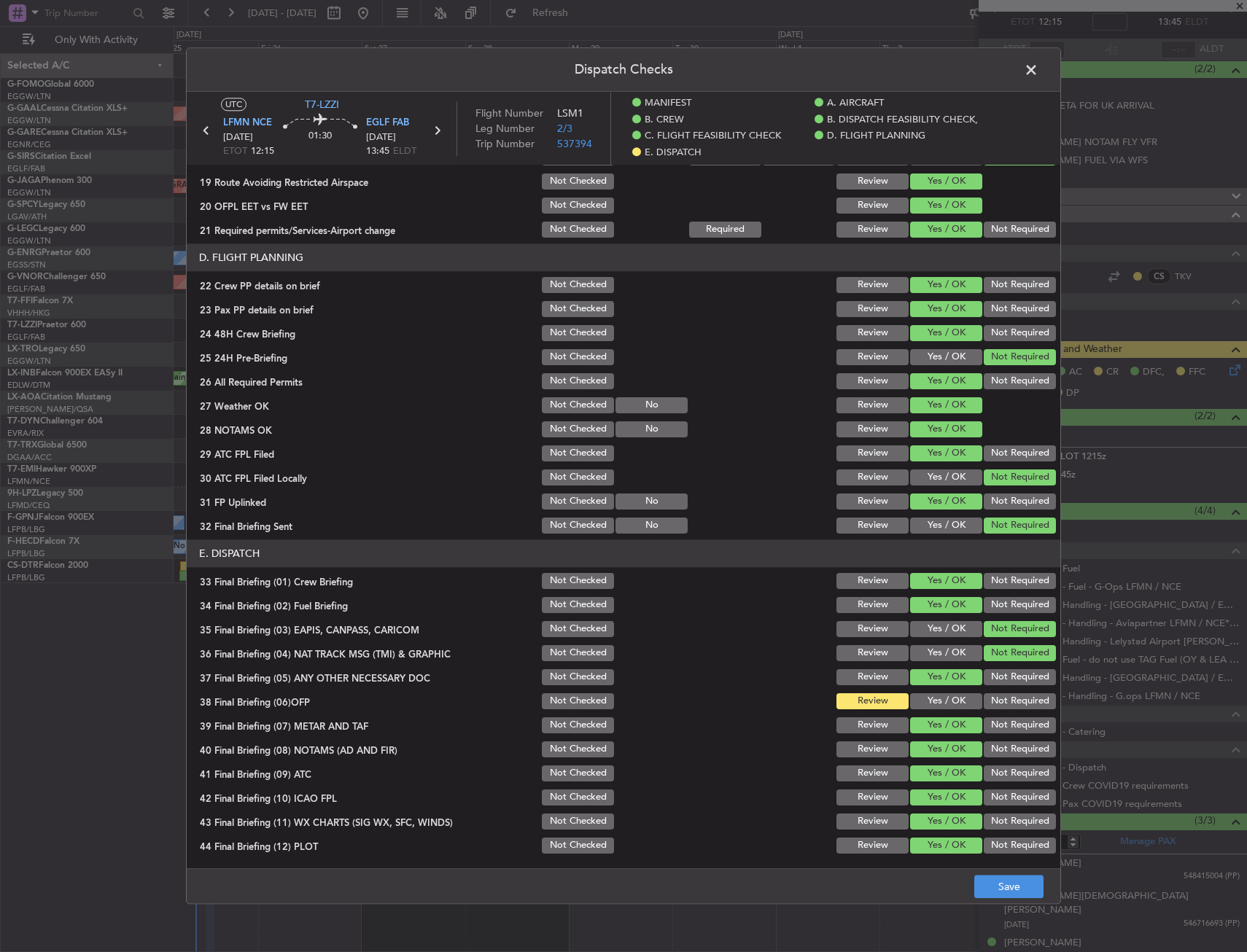
click at [923, 840] on button "Yes / OK" at bounding box center [946, 846] width 72 height 16
click at [915, 713] on section "E. DISPATCH 33 Final Briefing (01) Crew Briefing Not Checked Review Yes / OK No…" at bounding box center [623, 698] width 874 height 316
click at [920, 708] on button "Yes / OK" at bounding box center [946, 701] width 72 height 16
click at [1024, 895] on button "Save" at bounding box center [1009, 887] width 69 height 23
click at [1038, 73] on span at bounding box center [1038, 73] width 0 height 29
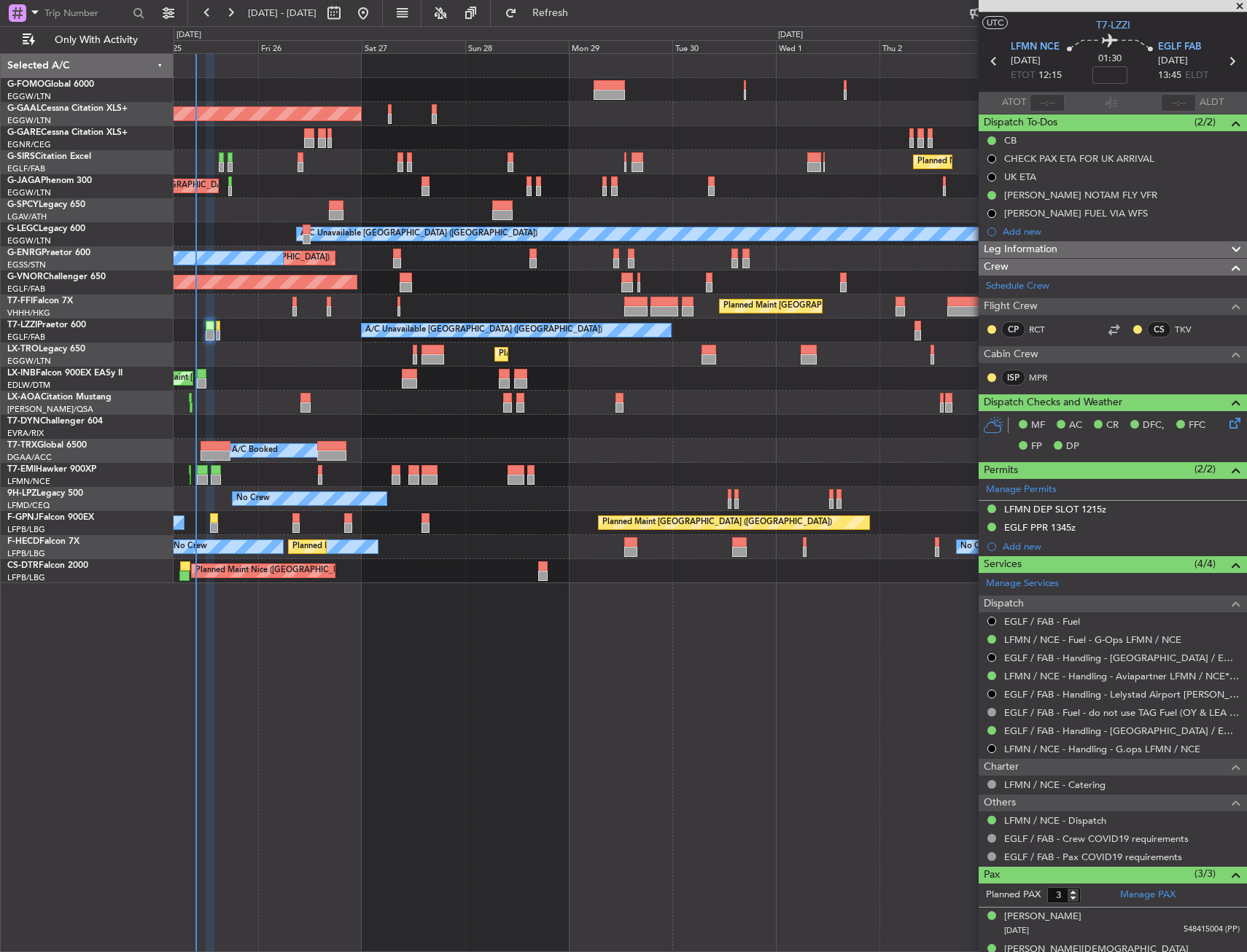
scroll to position [0, 0]
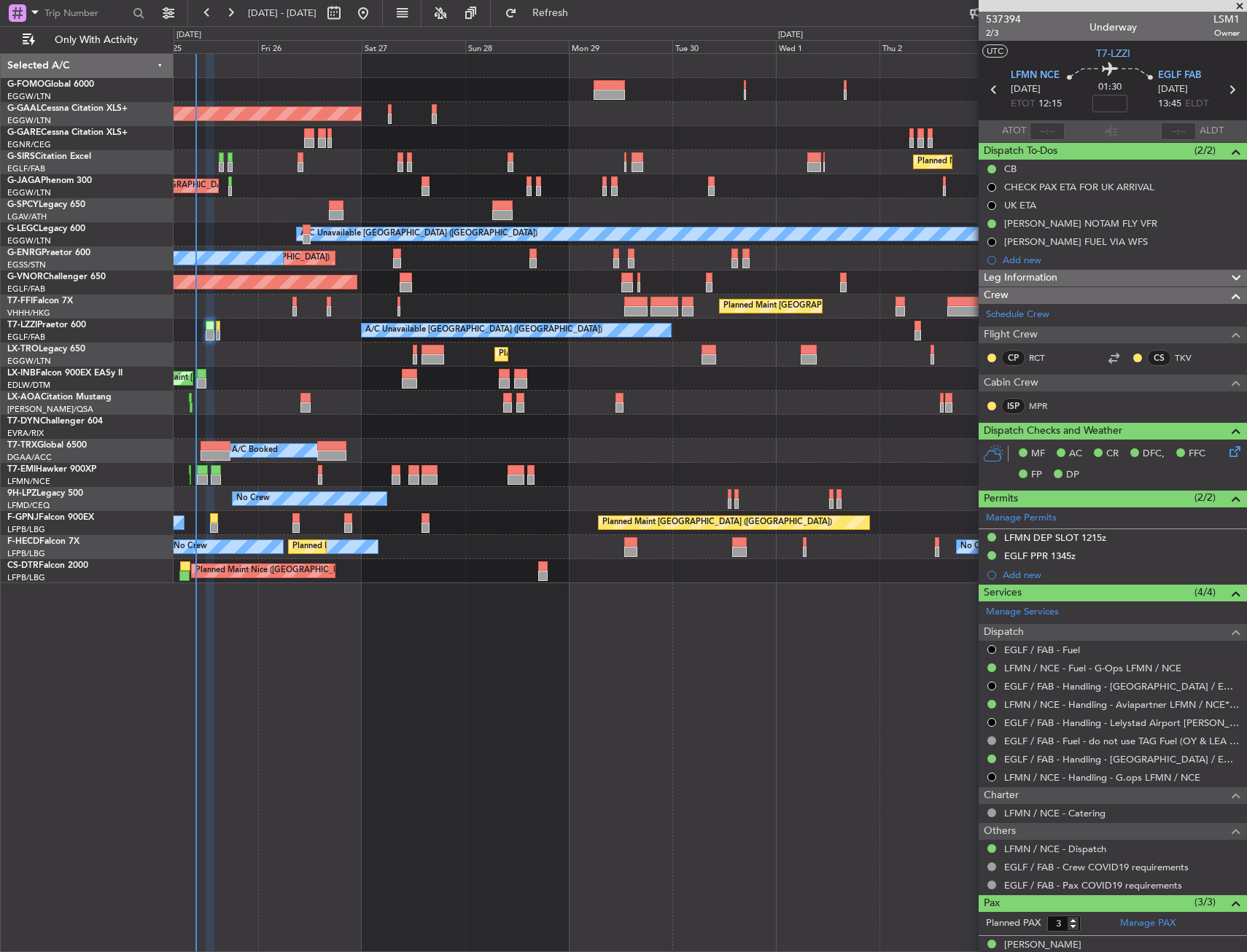
click at [675, 453] on div "A/C Booked" at bounding box center [709, 451] width 1073 height 24
click at [576, 16] on span "Refresh" at bounding box center [550, 12] width 61 height 10
click at [108, 160] on div "Planned Maint [GEOGRAPHIC_DATA] ([GEOGRAPHIC_DATA]) Planned [GEOGRAPHIC_DATA] O…" at bounding box center [623, 490] width 1247 height 926
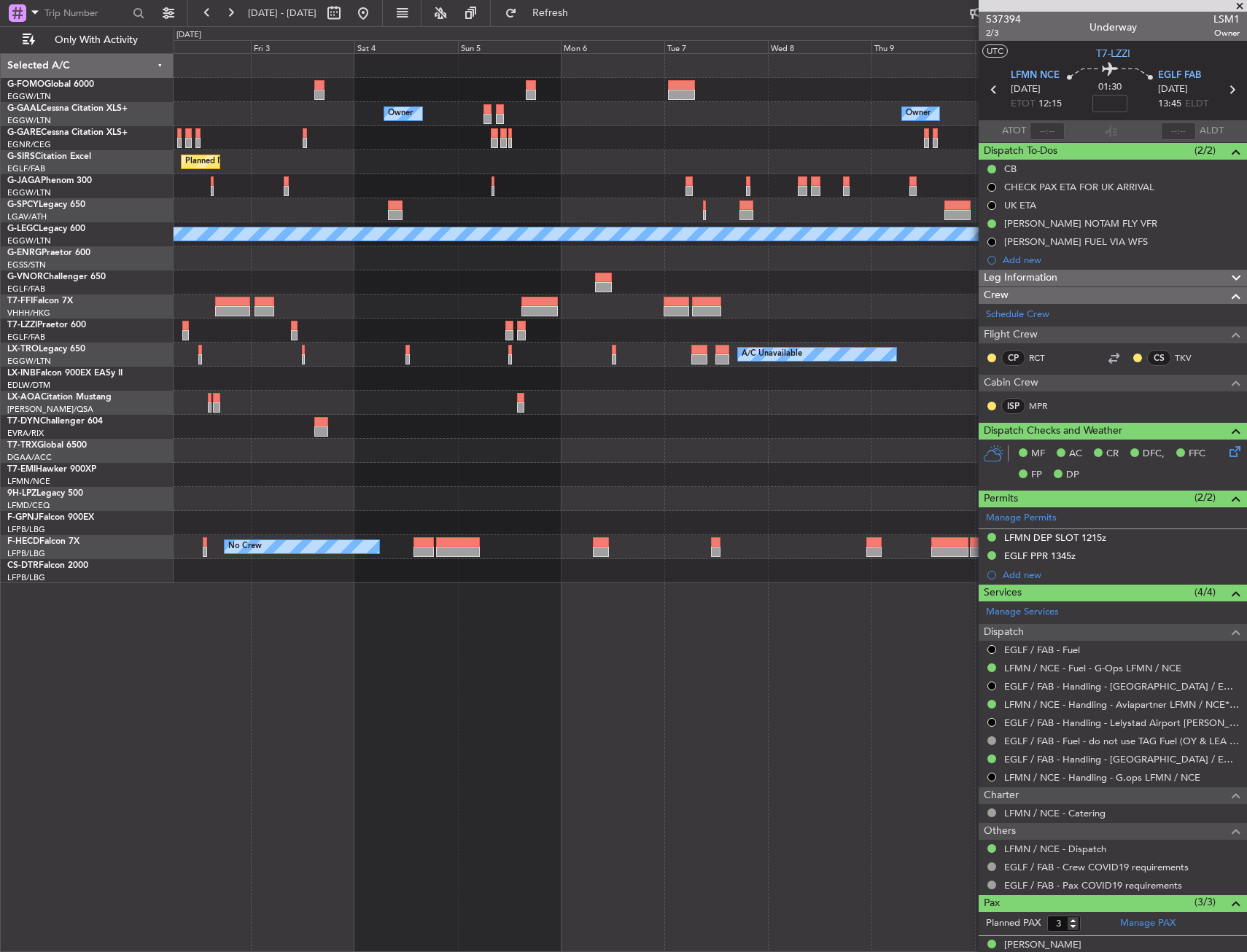
click at [0, 172] on html "[DATE] - [DATE] Refresh Quick Links Only With Activity Owner Owner Owner Planne…" at bounding box center [623, 476] width 1247 height 952
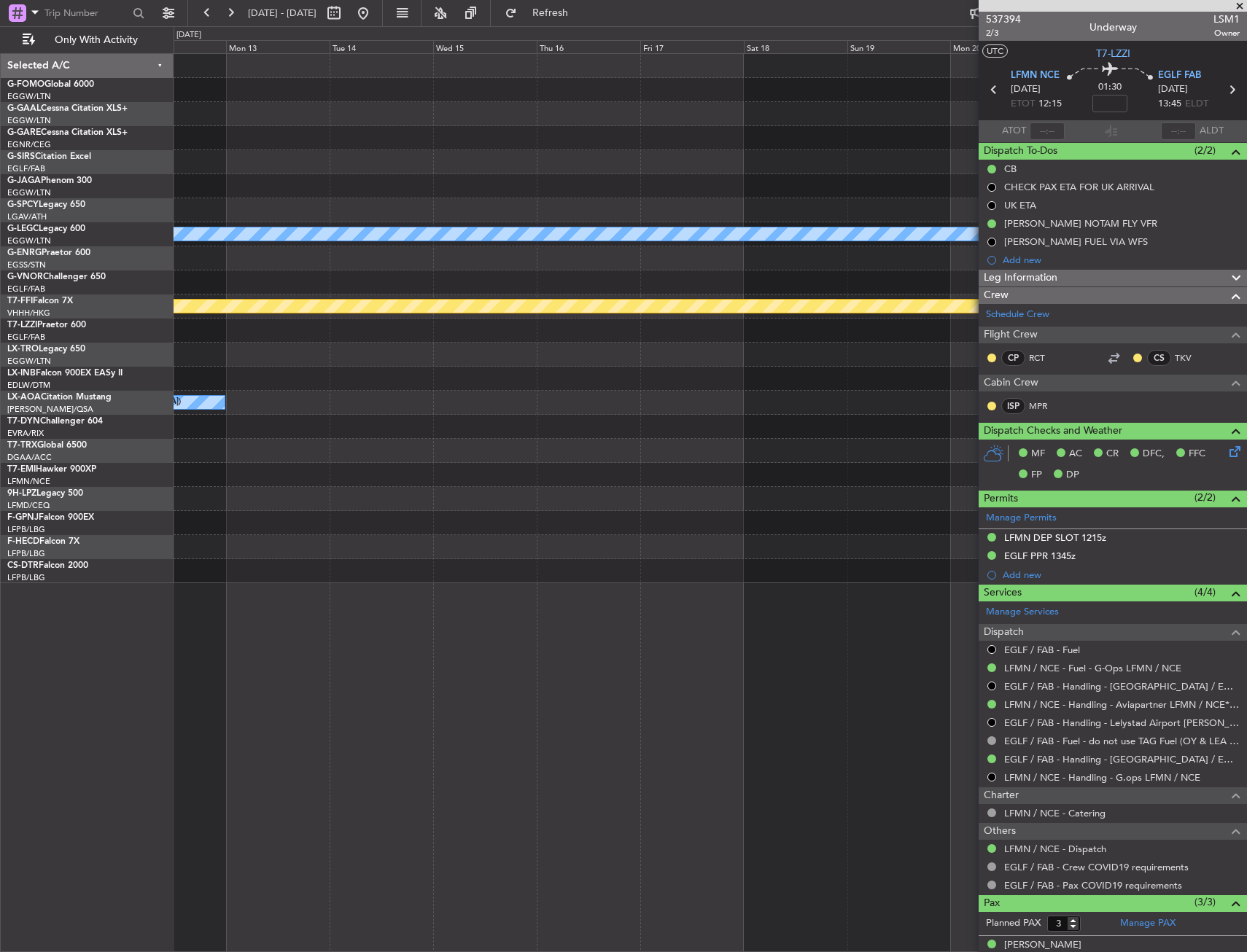
click at [0, 164] on html "[DATE] - [DATE] Refresh Quick Links Only With Activity Owner A/C Unavailable [G…" at bounding box center [623, 476] width 1247 height 952
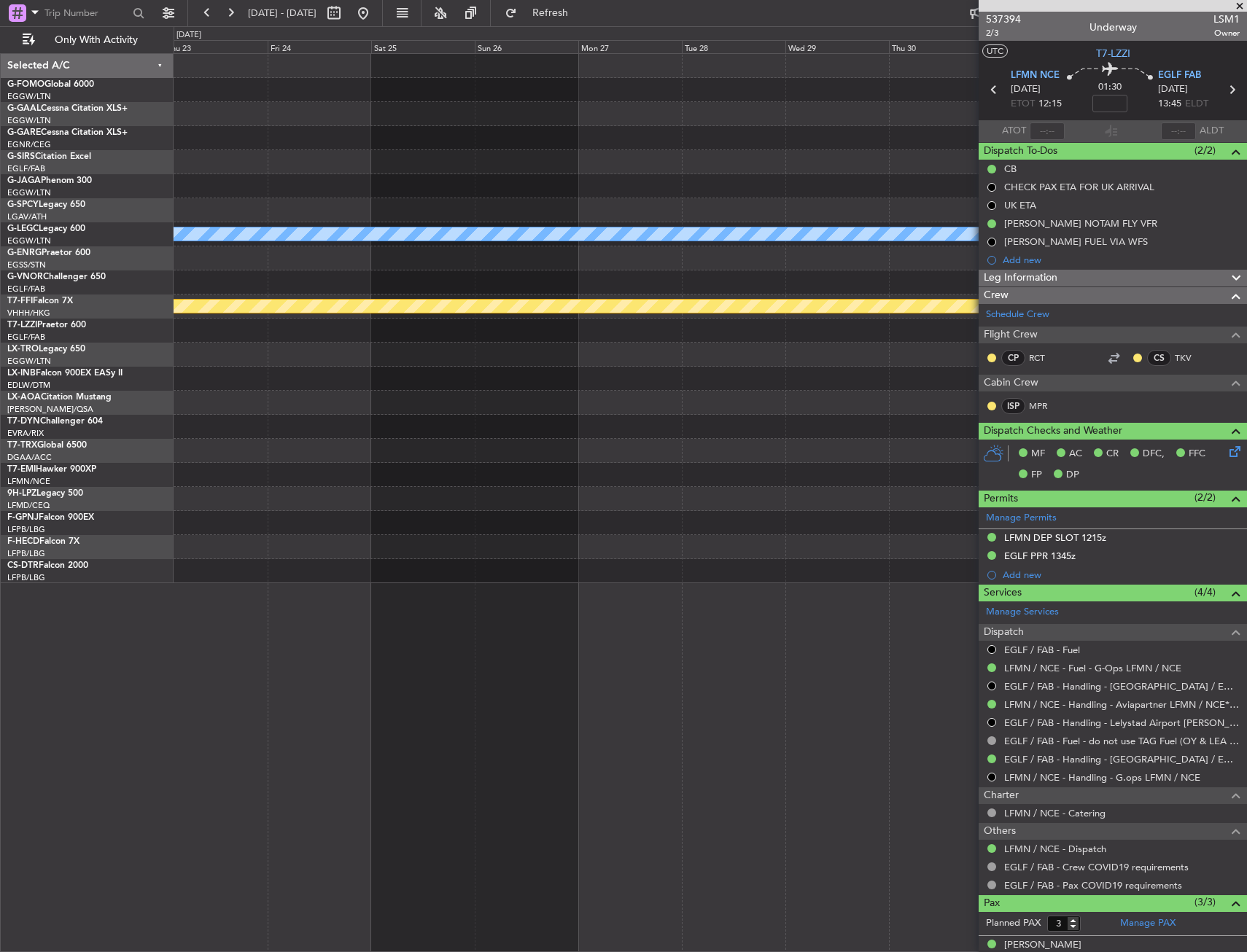
click at [0, 152] on html "[DATE] - [DATE] Refresh Quick Links Only With Activity A/C Unavailable [GEOGRAP…" at bounding box center [623, 476] width 1247 height 952
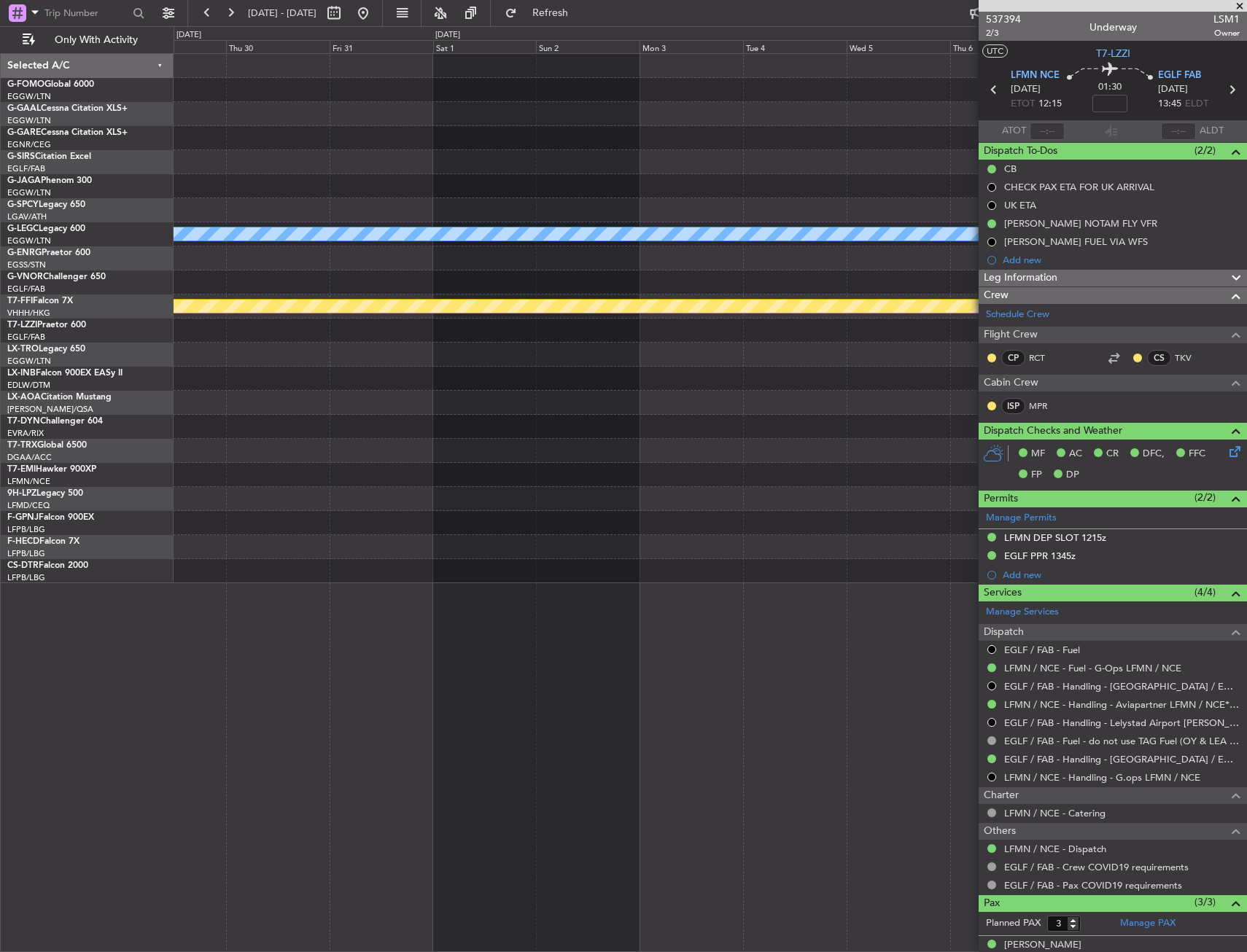
click at [0, 159] on html "[DATE] - [DATE] Refresh Quick Links Only With Activity A/C Unavailable [GEOGRAP…" at bounding box center [623, 476] width 1247 height 952
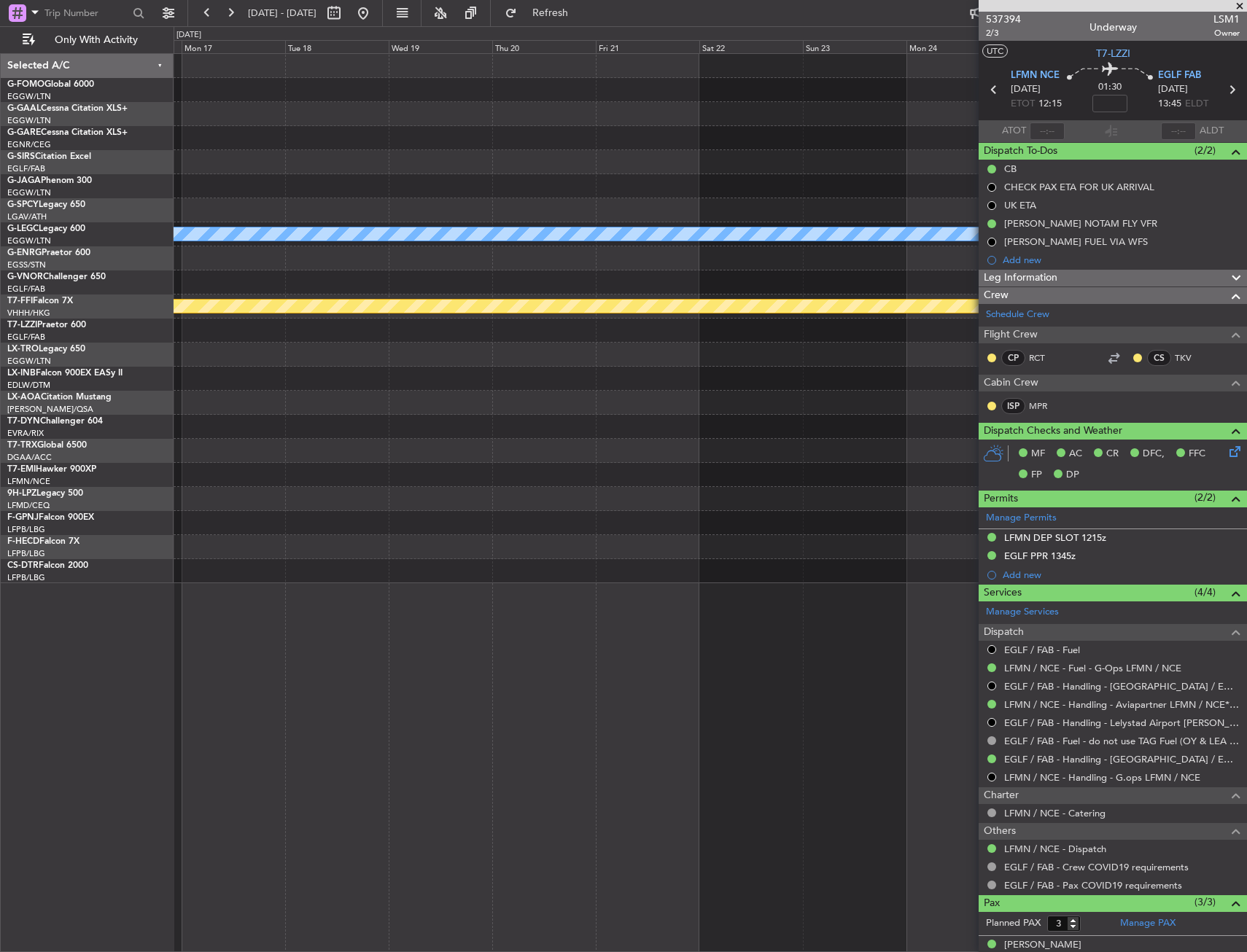
click at [0, 158] on html "[DATE] - [DATE] Refresh Quick Links Only With Activity A/C Unavailable [GEOGRAP…" at bounding box center [623, 476] width 1247 height 952
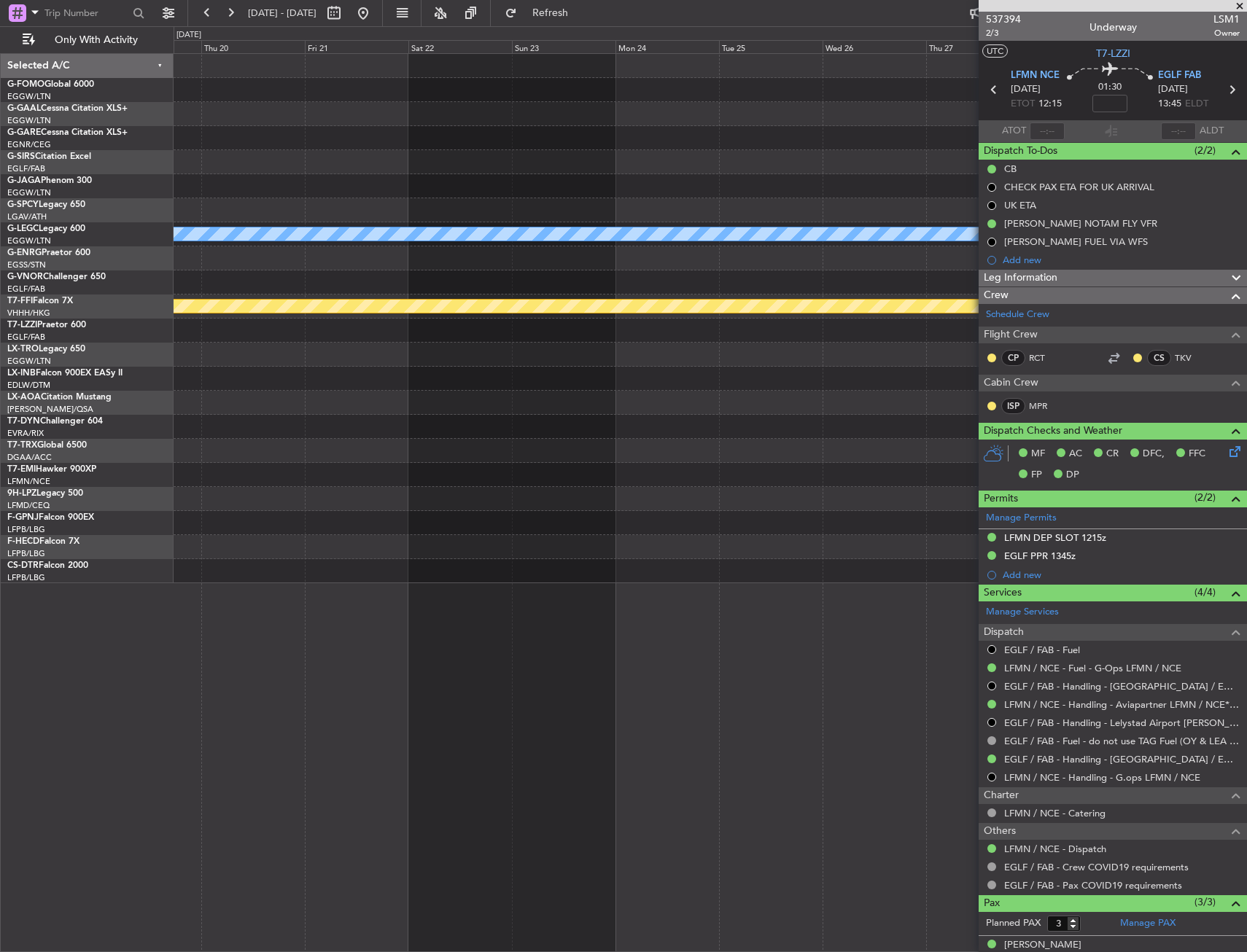
click at [0, 161] on html "[DATE] - [DATE] Refresh Quick Links Only With Activity A/C Unavailable [GEOGRAP…" at bounding box center [623, 476] width 1247 height 952
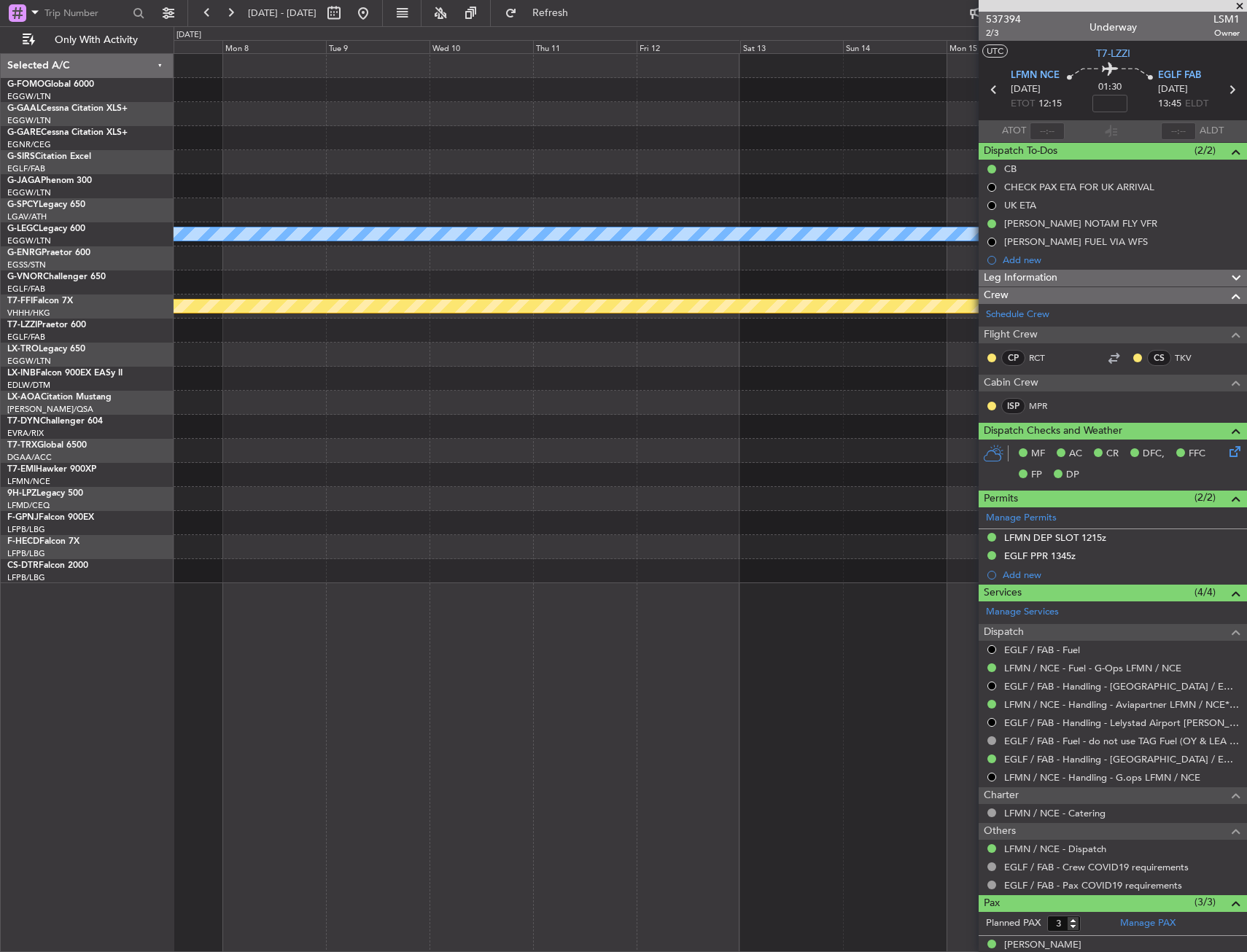
click at [0, 180] on html "[DATE] - [DATE] Refresh Quick Links Only With Activity A/C Unavailable [GEOGRAP…" at bounding box center [623, 476] width 1247 height 952
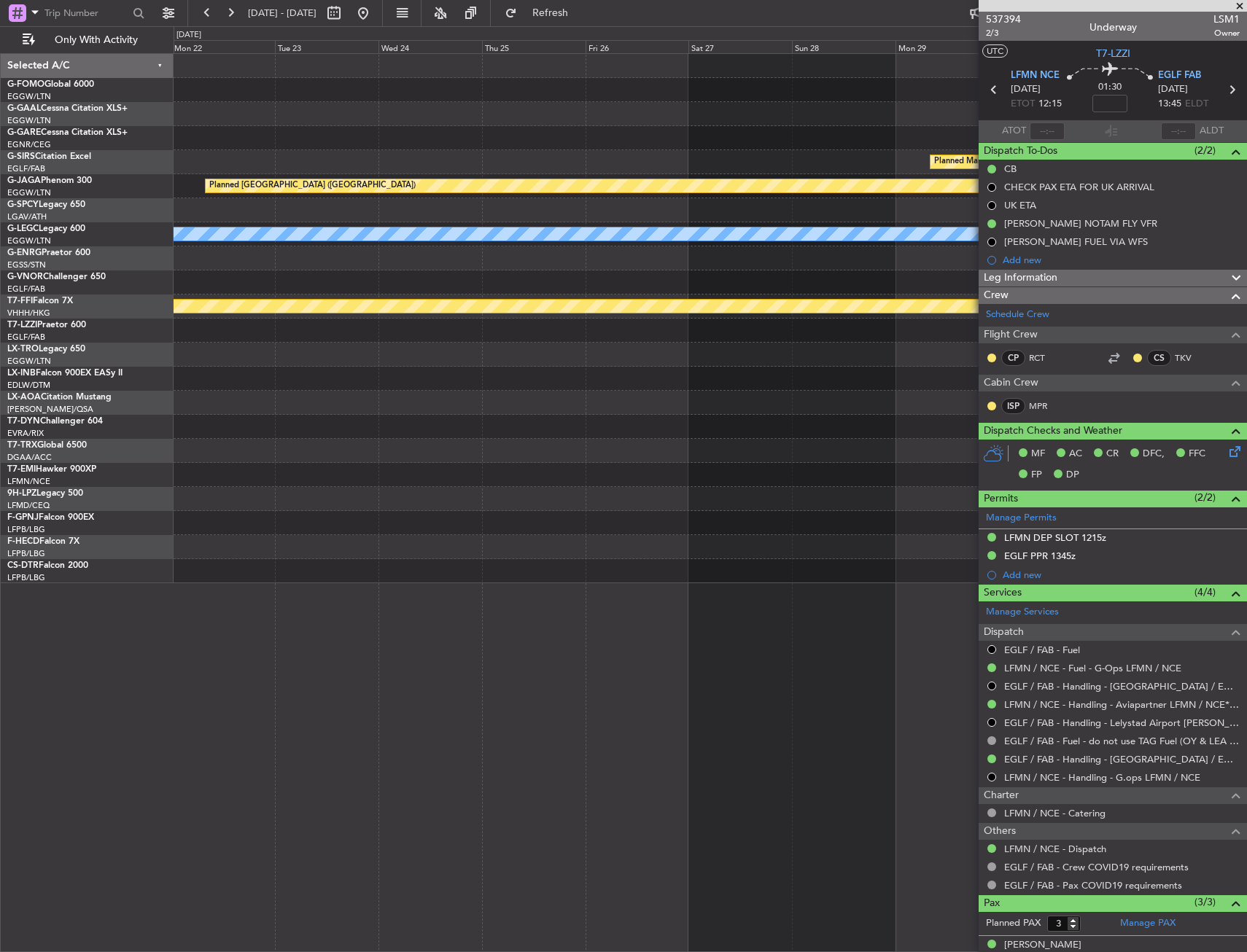
click at [0, 180] on html "[DATE] - [DATE] Refresh Quick Links Only With Activity Planned Maint [GEOGRAPHI…" at bounding box center [623, 476] width 1247 height 952
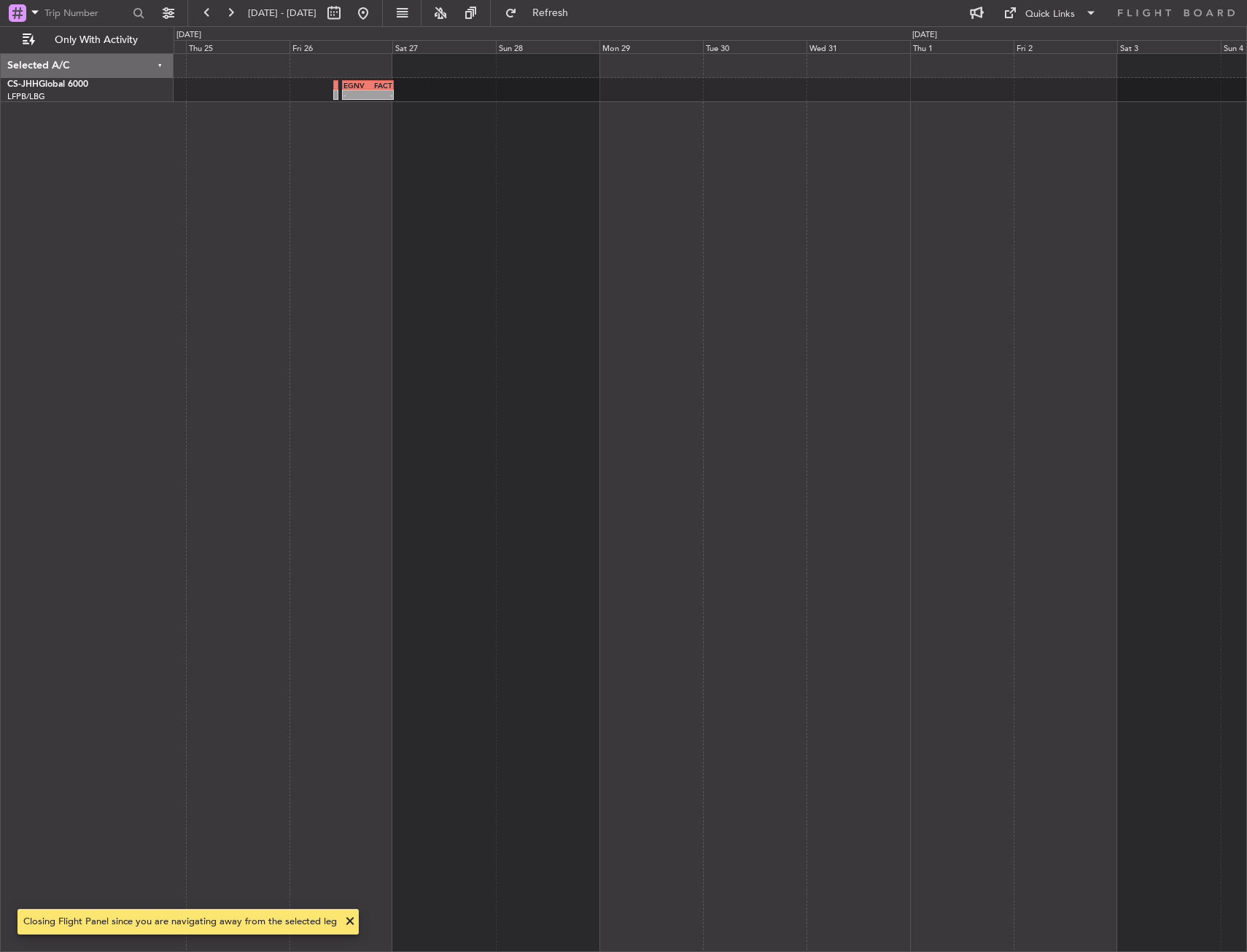
click at [293, 83] on div "- - EGNV 12:30 Z FACT 00:20 Z" at bounding box center [709, 90] width 1073 height 24
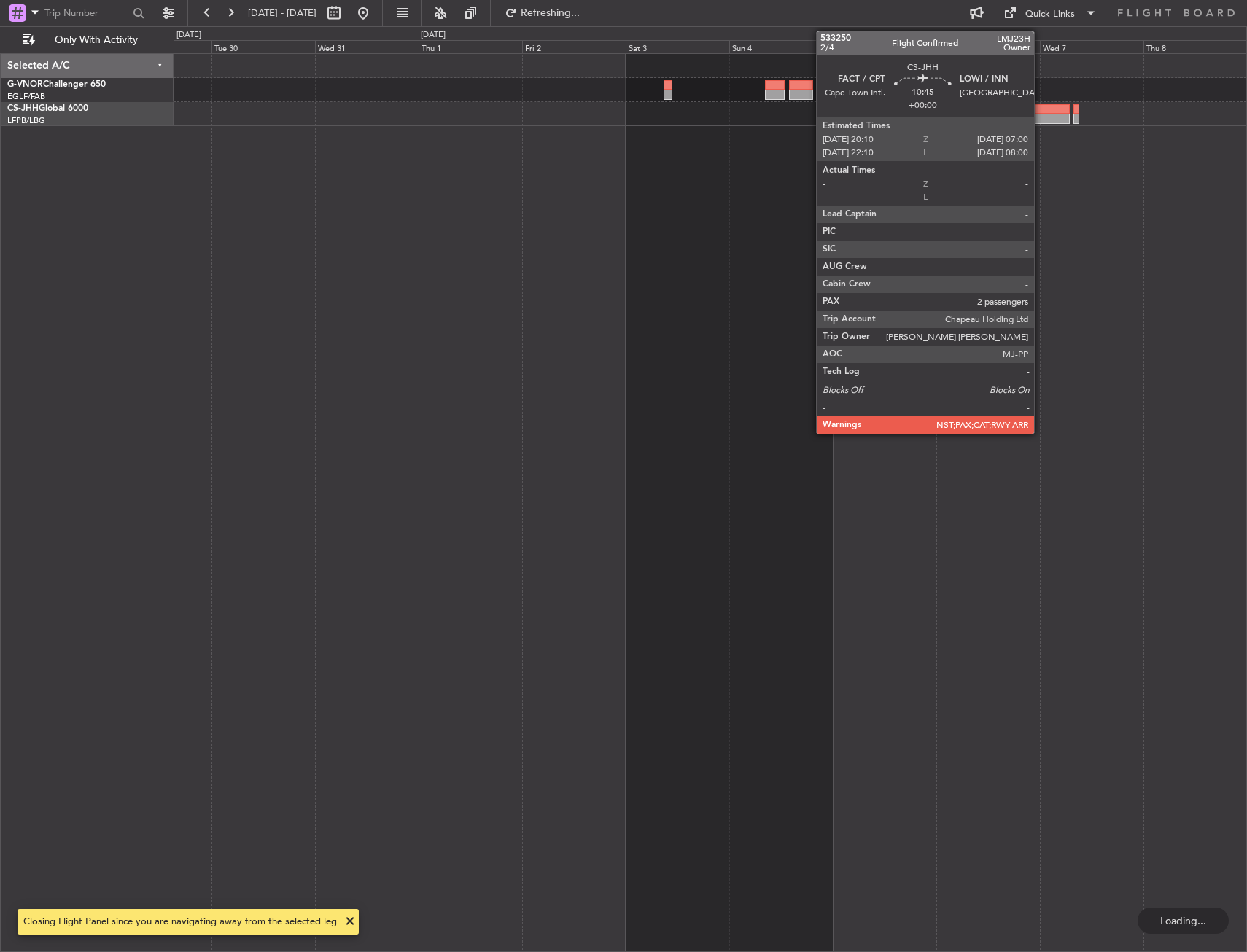
click at [1039, 111] on div at bounding box center [1045, 108] width 47 height 10
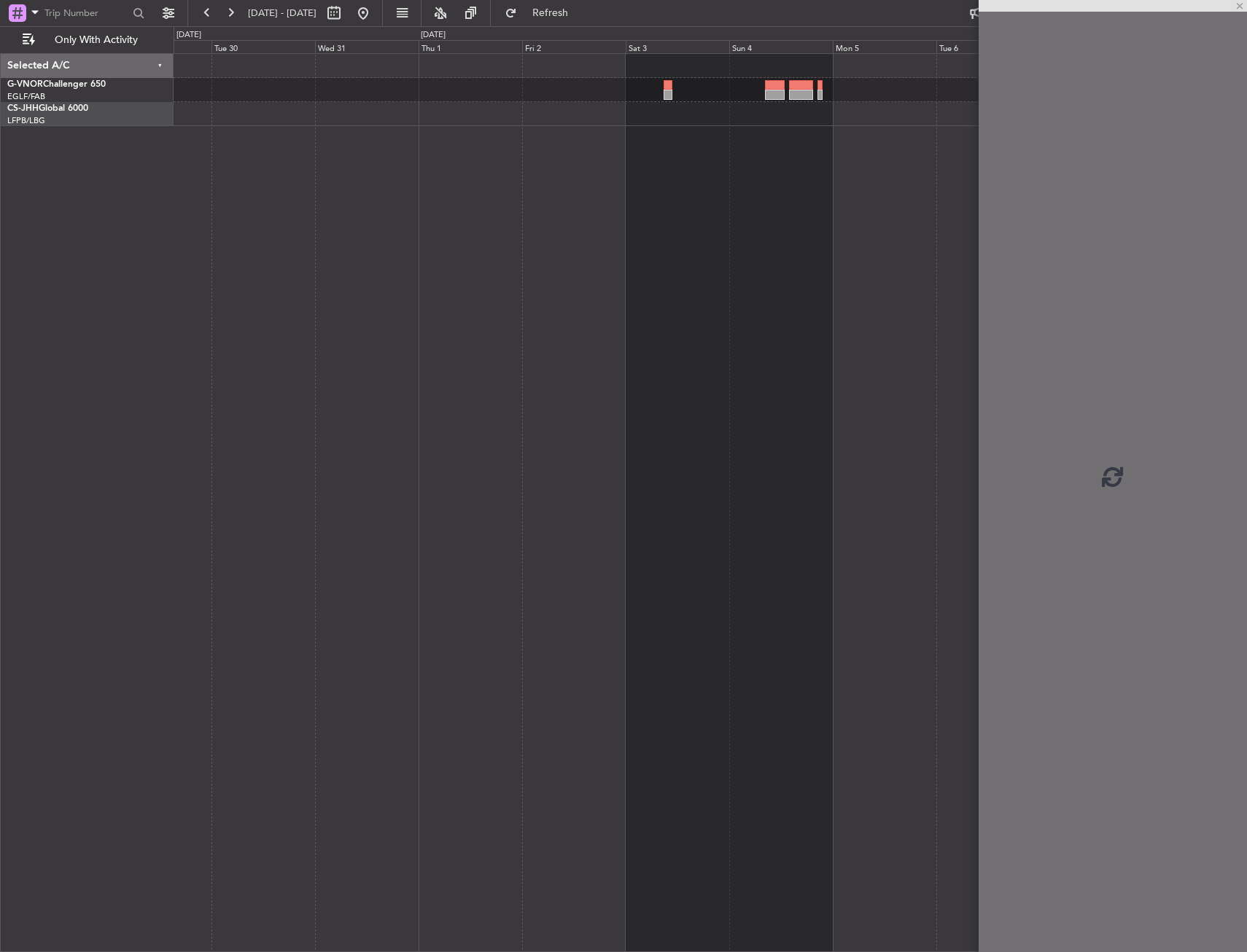
click at [1164, 123] on fb-app "[DATE] - [DATE] Refresh Quick Links Only With Activity Selected A/C G-VNOR Chal…" at bounding box center [623, 481] width 1247 height 941
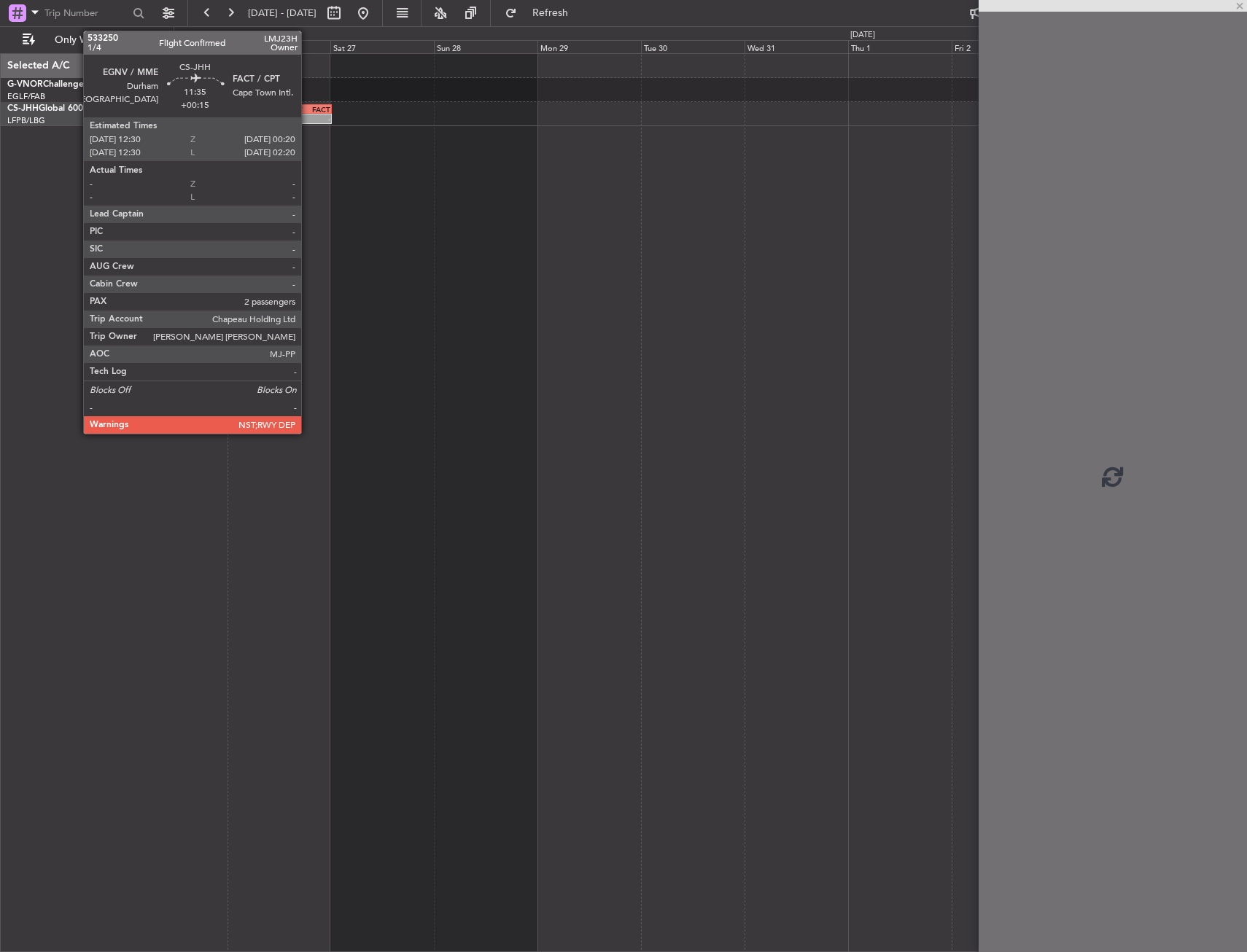
click at [308, 120] on div "-" at bounding box center [318, 119] width 24 height 9
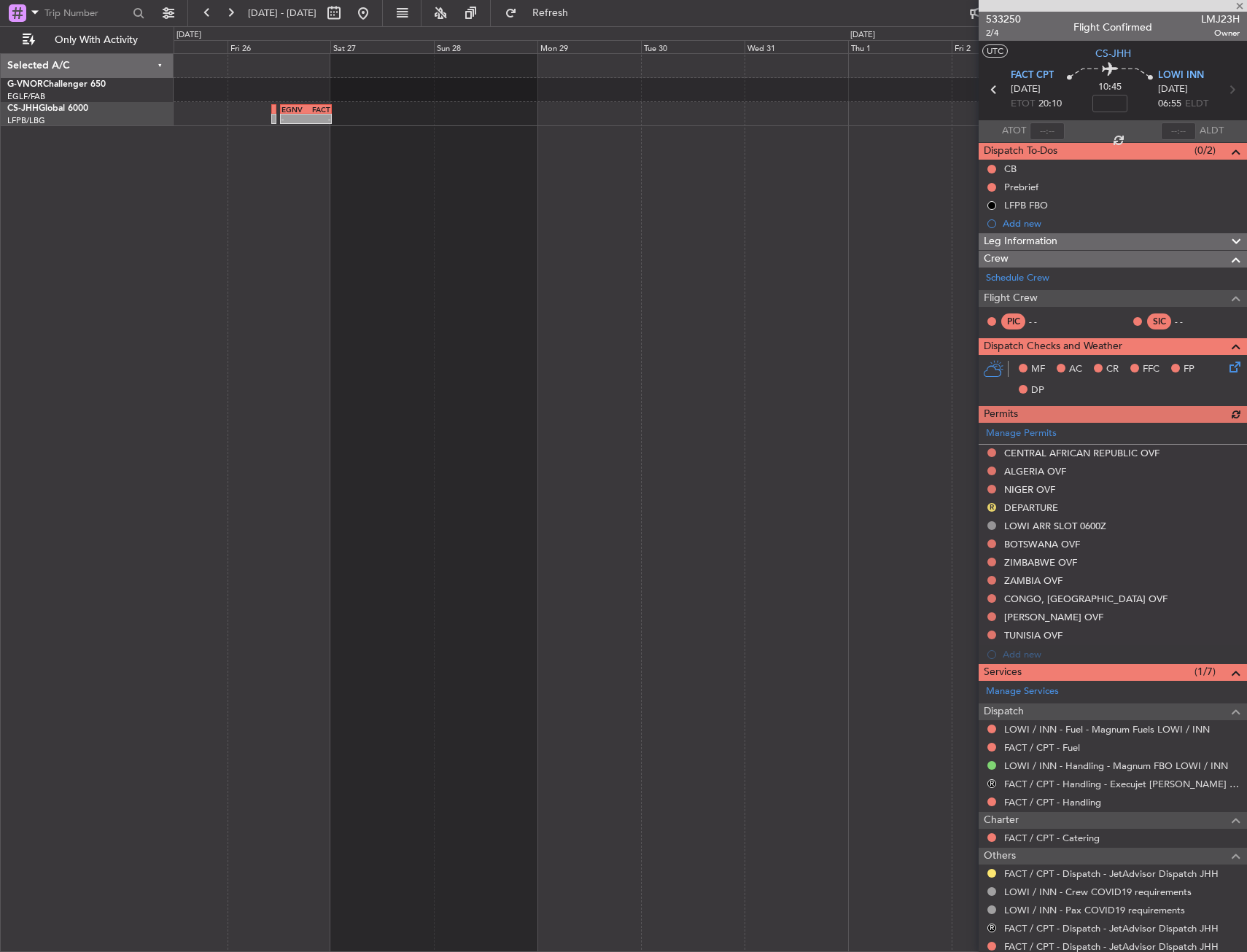
type input "+00:15"
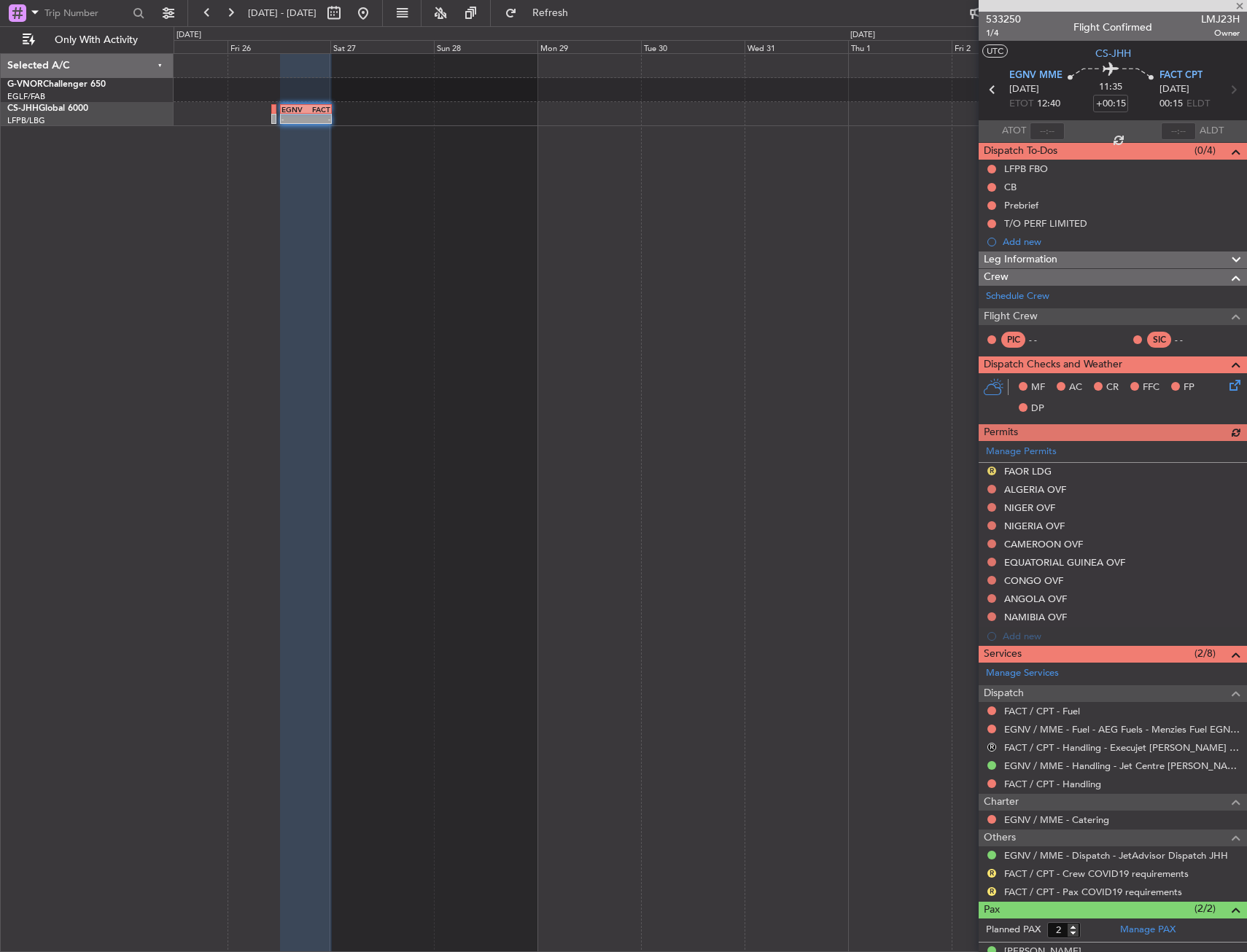
click at [1029, 471] on div "FAOR LDG" at bounding box center [1027, 471] width 47 height 12
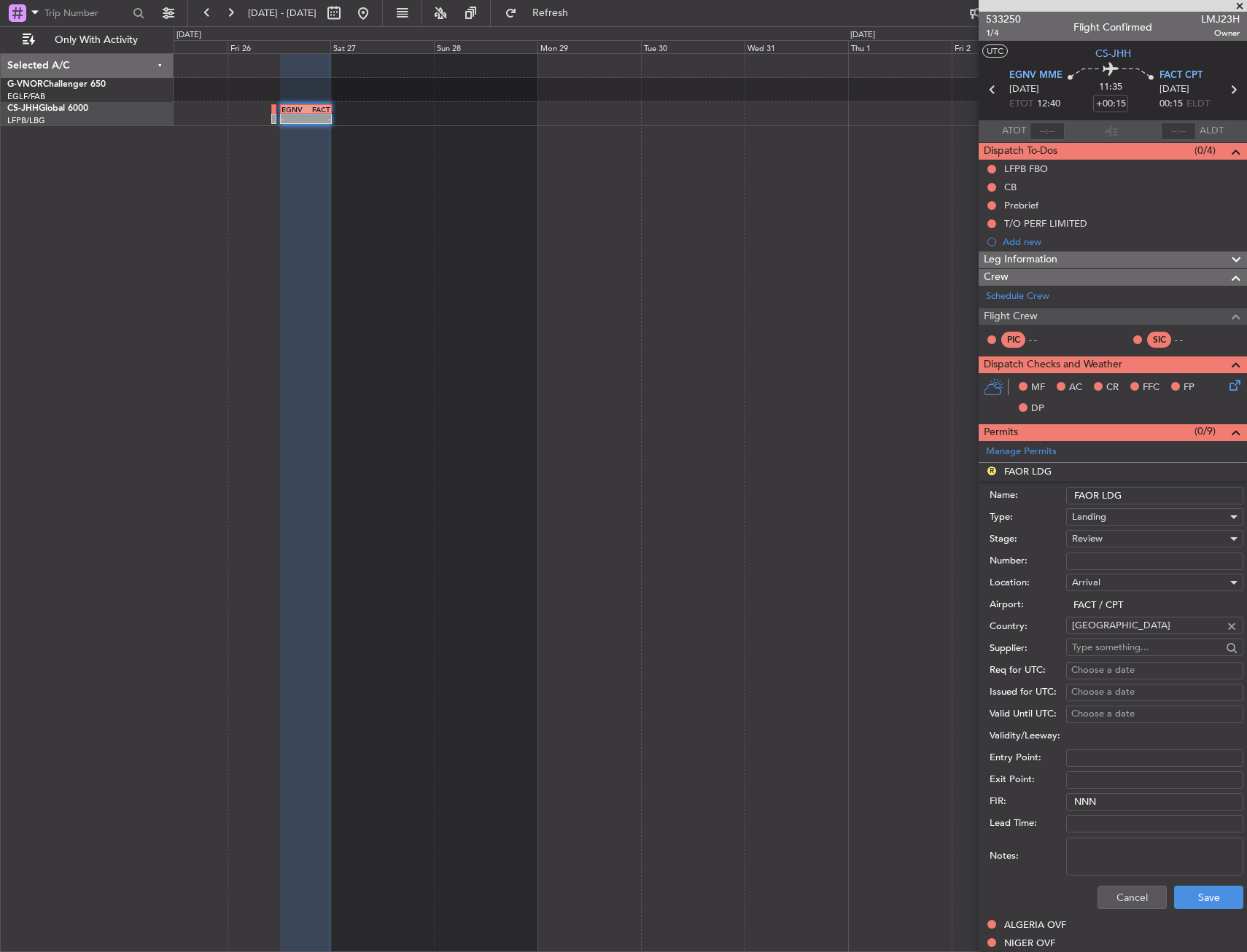
click at [1029, 471] on li "R FAOR LDG Name: FAOR LDG Type: Landing Stage: Review Number: Location: Arrival…" at bounding box center [1113, 690] width 268 height 453
drag, startPoint x: 1087, startPoint y: 495, endPoint x: 1097, endPoint y: 493, distance: 10.2
click at [1097, 493] on input "FAOR LDG" at bounding box center [1154, 496] width 177 height 18
type input "FACT LDG"
click at [1109, 534] on div "Review" at bounding box center [1149, 539] width 156 height 22
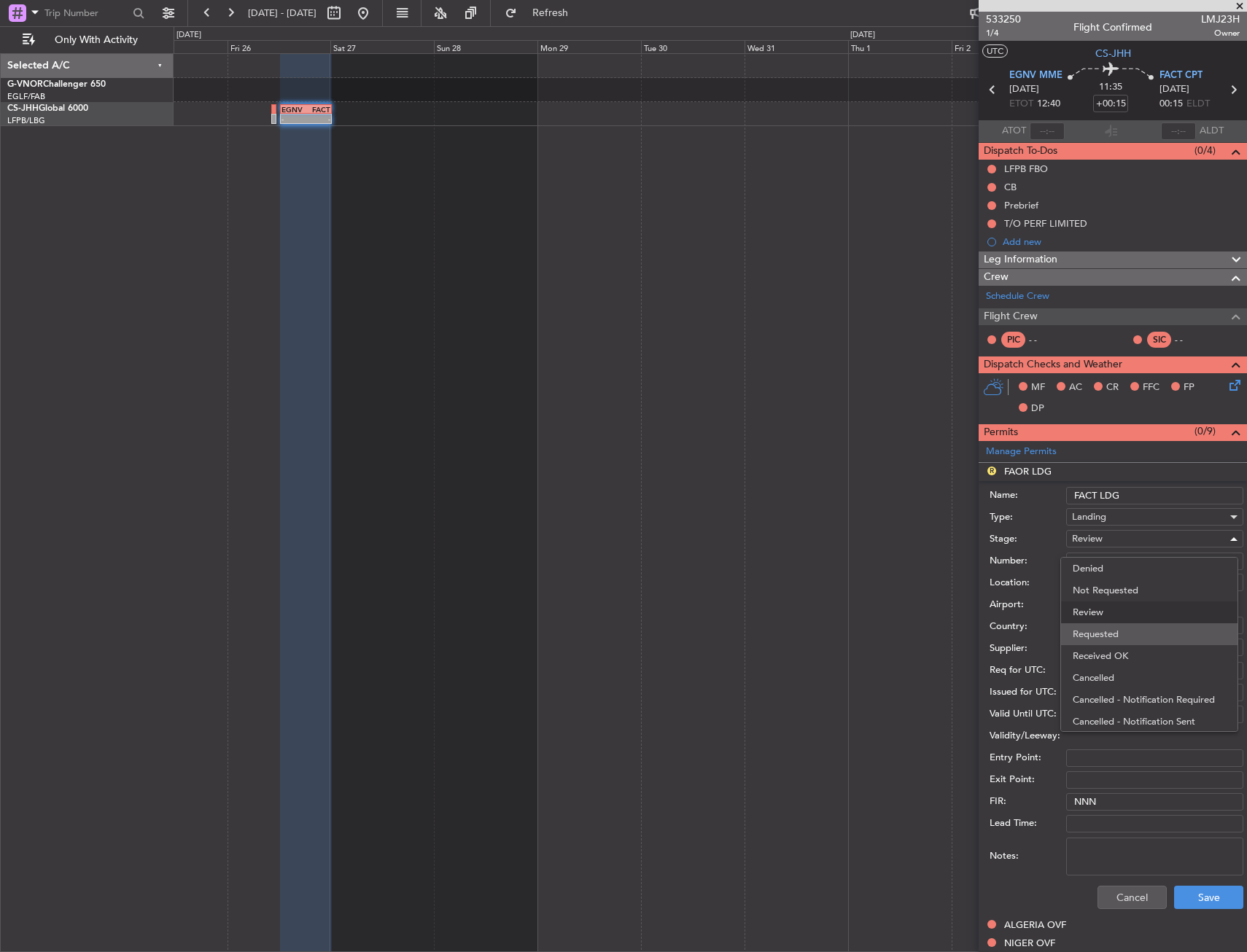
click at [1115, 632] on span "Requested" at bounding box center [1149, 634] width 153 height 22
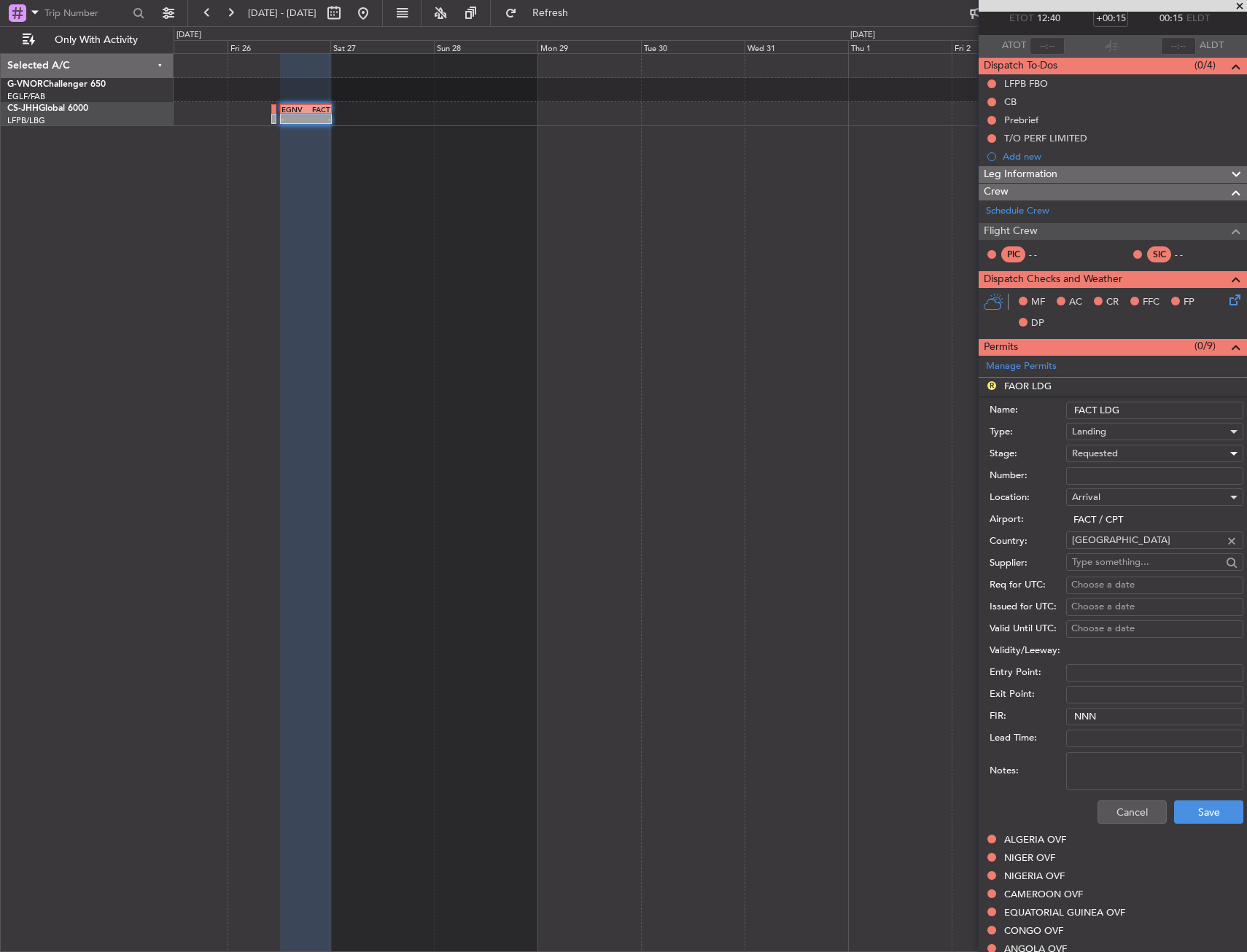
scroll to position [146, 0]
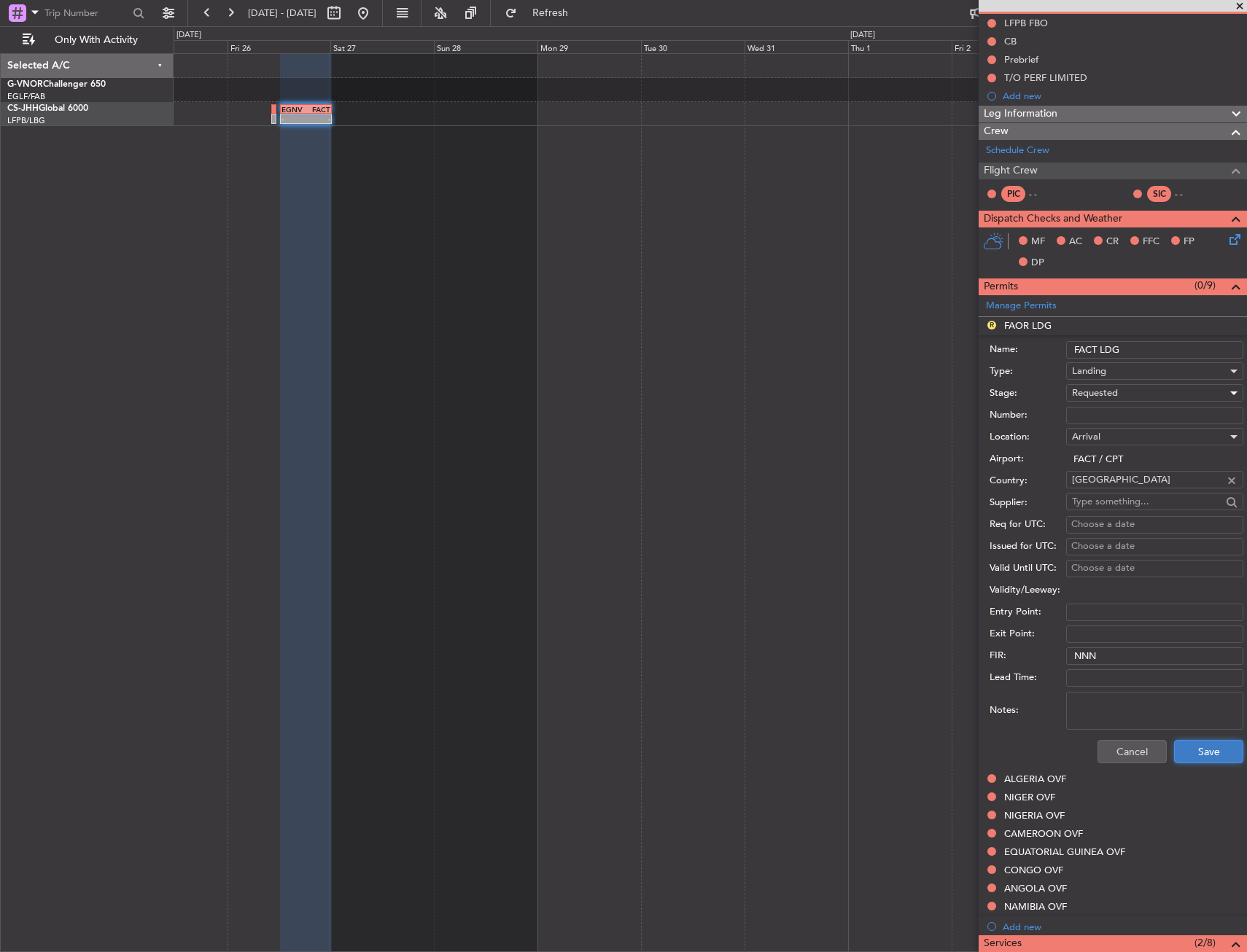
click at [1206, 757] on button "Save" at bounding box center [1209, 752] width 69 height 23
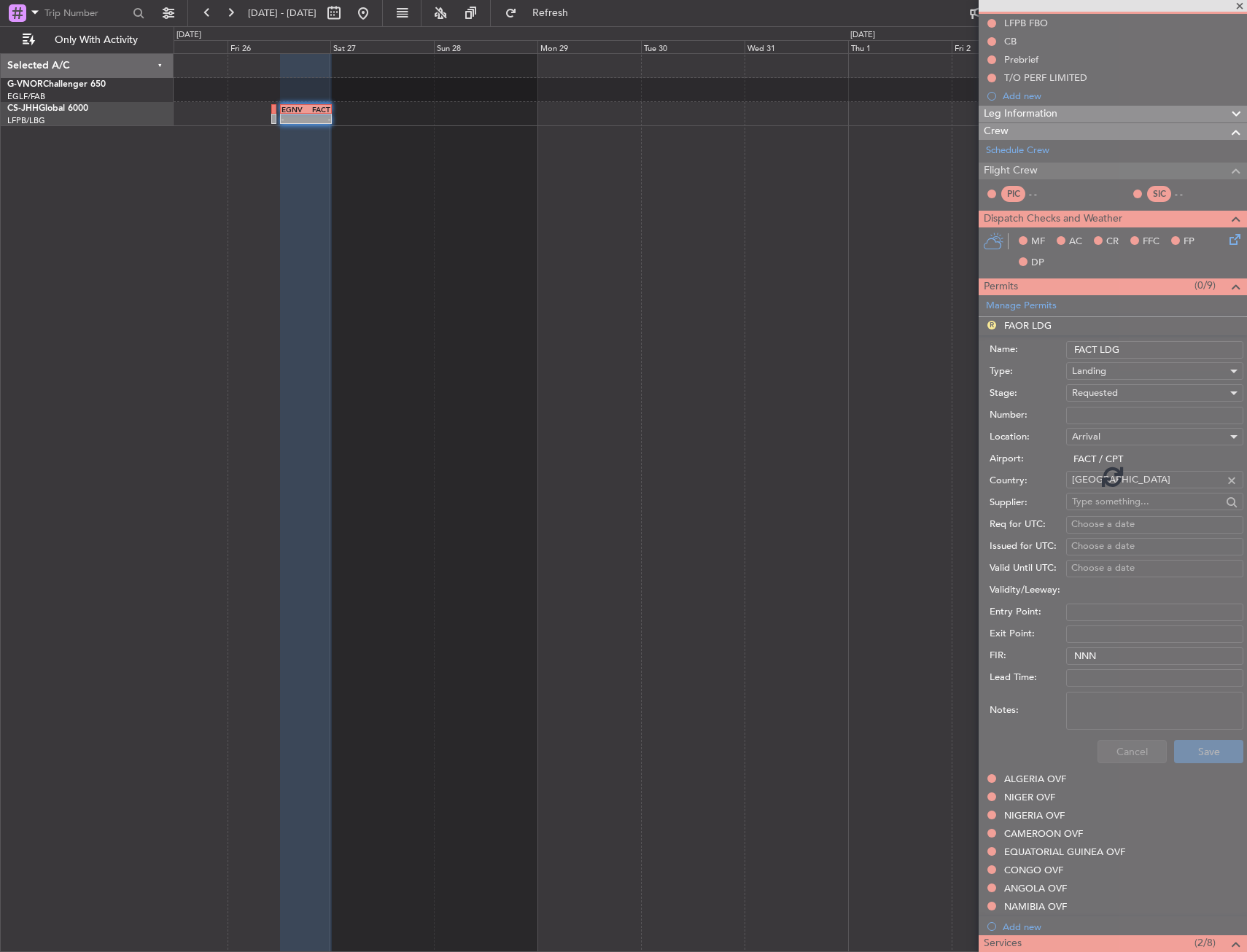
click at [574, 415] on div "- - EGNV 12:30 Z FACT 00:20 Z" at bounding box center [710, 503] width 1074 height 900
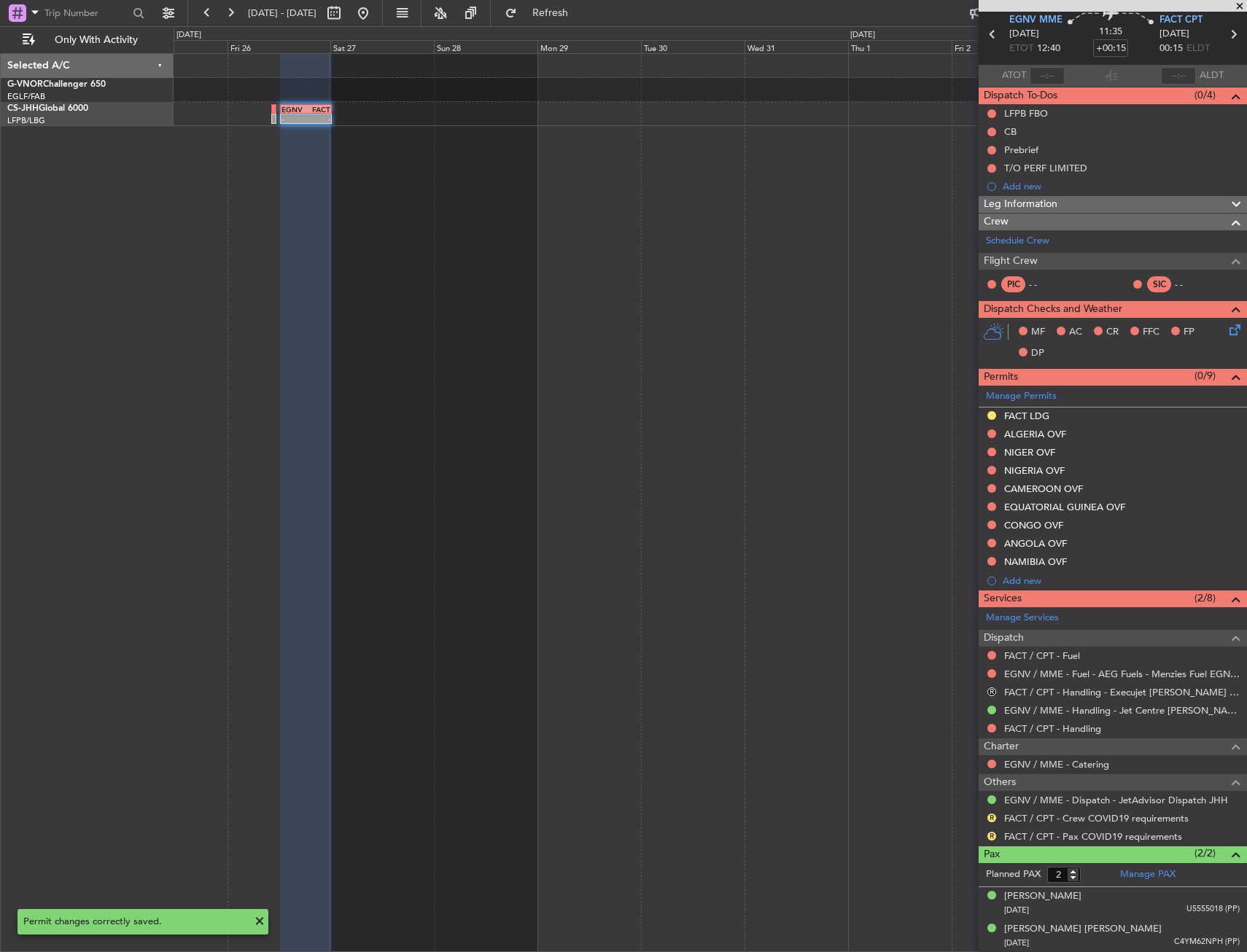
click at [871, 153] on div "- - EGNV 12:30 Z FACT 00:20 Z" at bounding box center [710, 503] width 1074 height 900
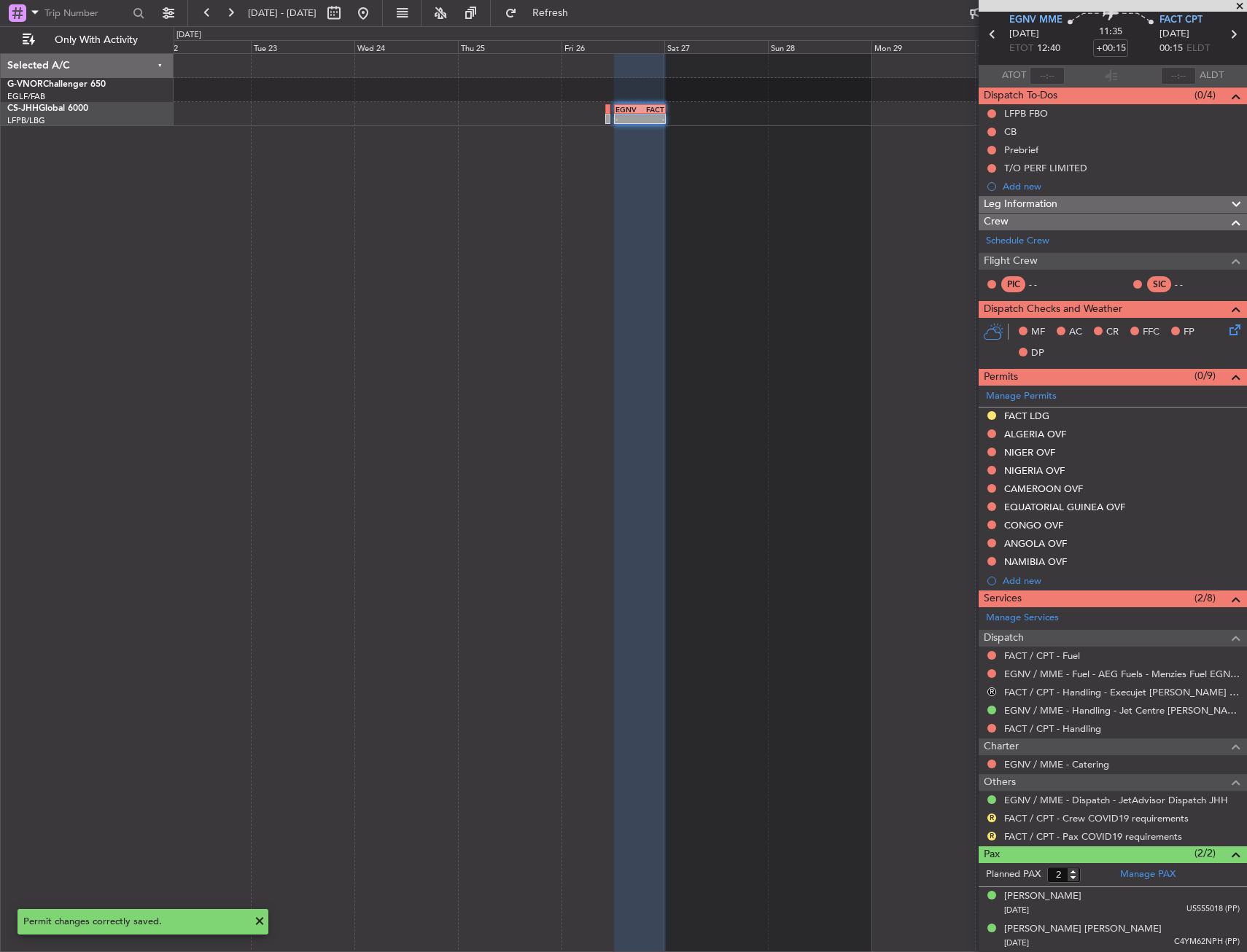
click at [428, 127] on div "- - EGNV 12:30 Z FACT 00:20 Z" at bounding box center [710, 503] width 1074 height 900
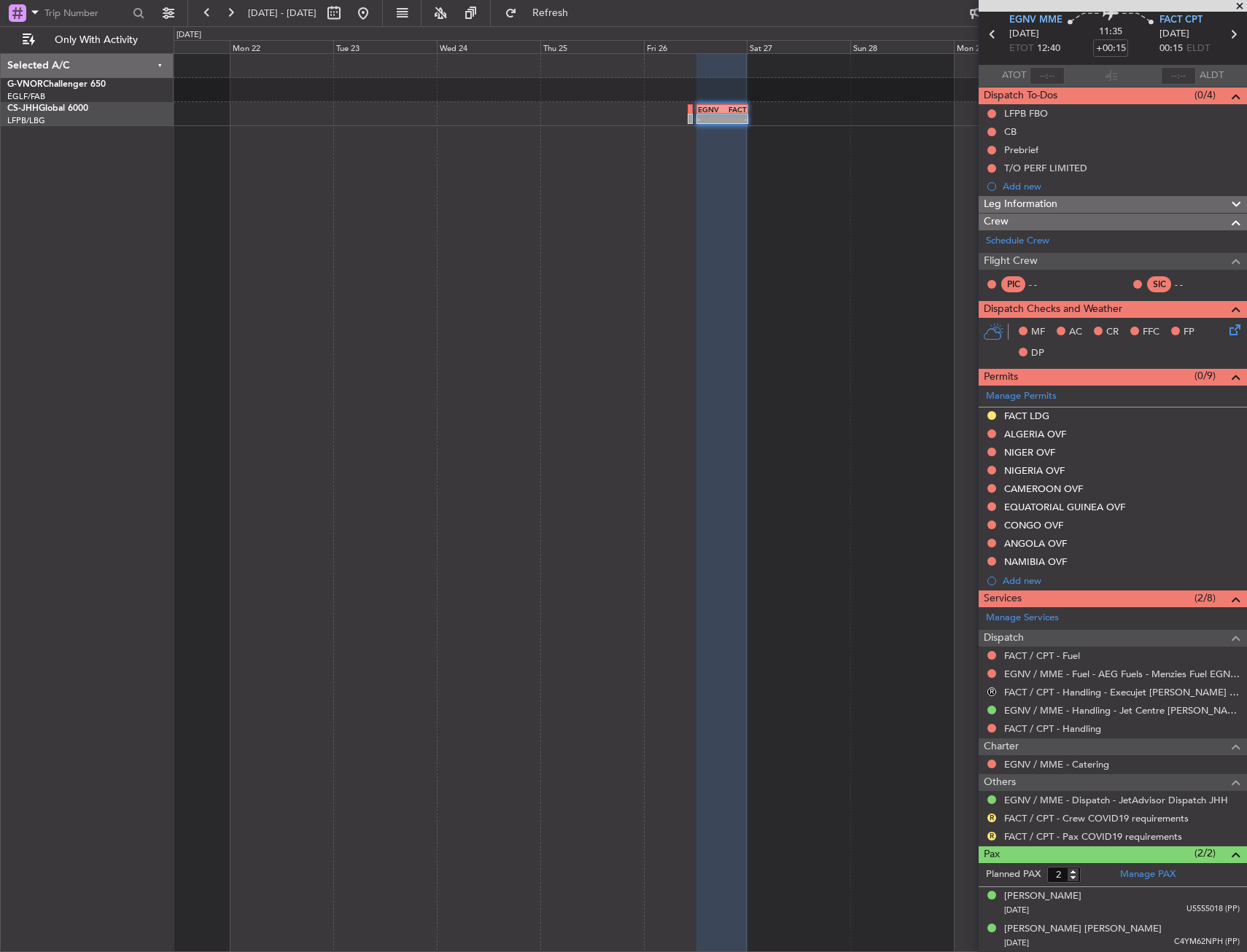
click at [920, 134] on div "- - EGNV 12:30 Z FACT 00:20 Z" at bounding box center [710, 503] width 1074 height 900
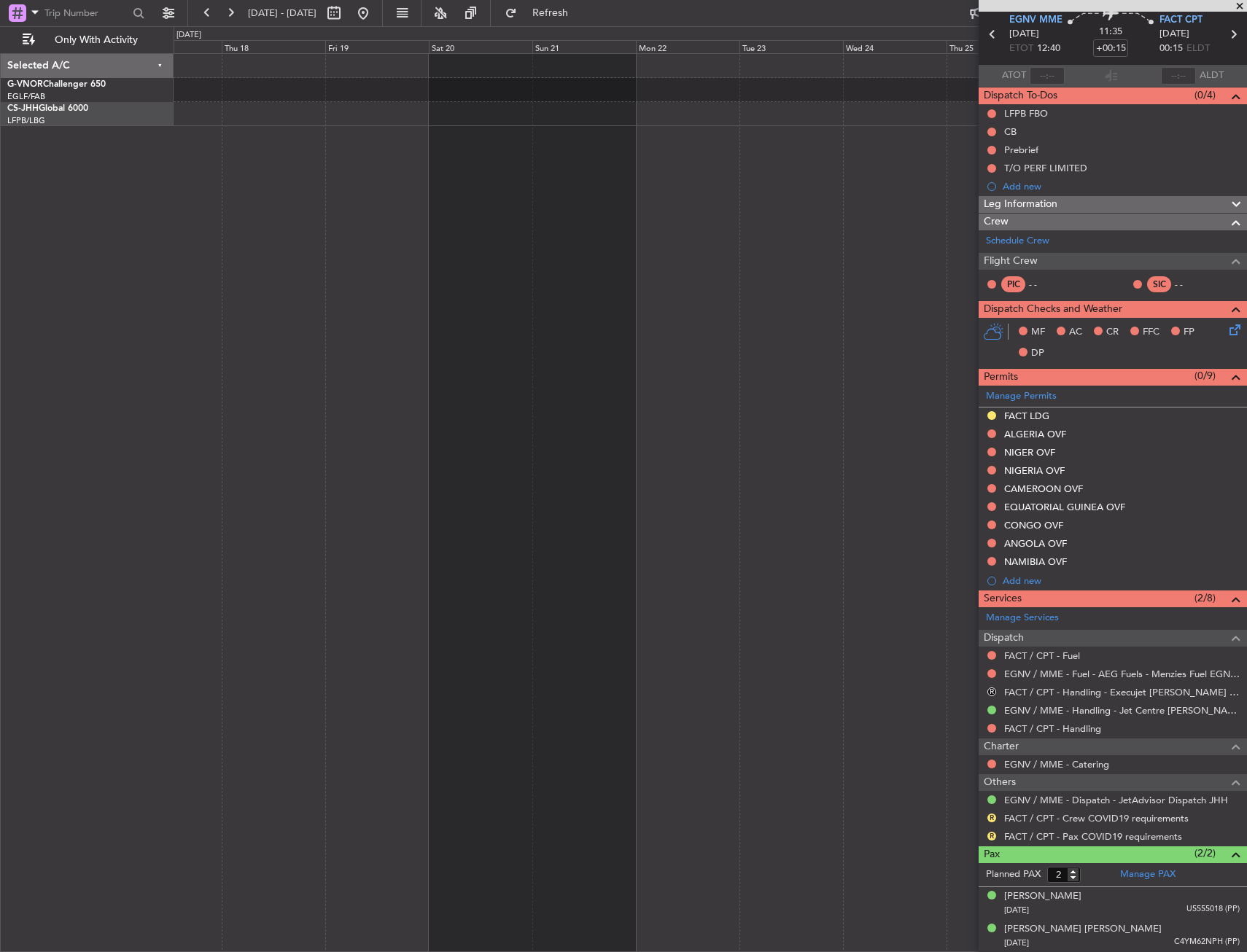
click at [590, 128] on div "- - EGNV 12:30 Z FACT 00:20 Z" at bounding box center [710, 503] width 1074 height 900
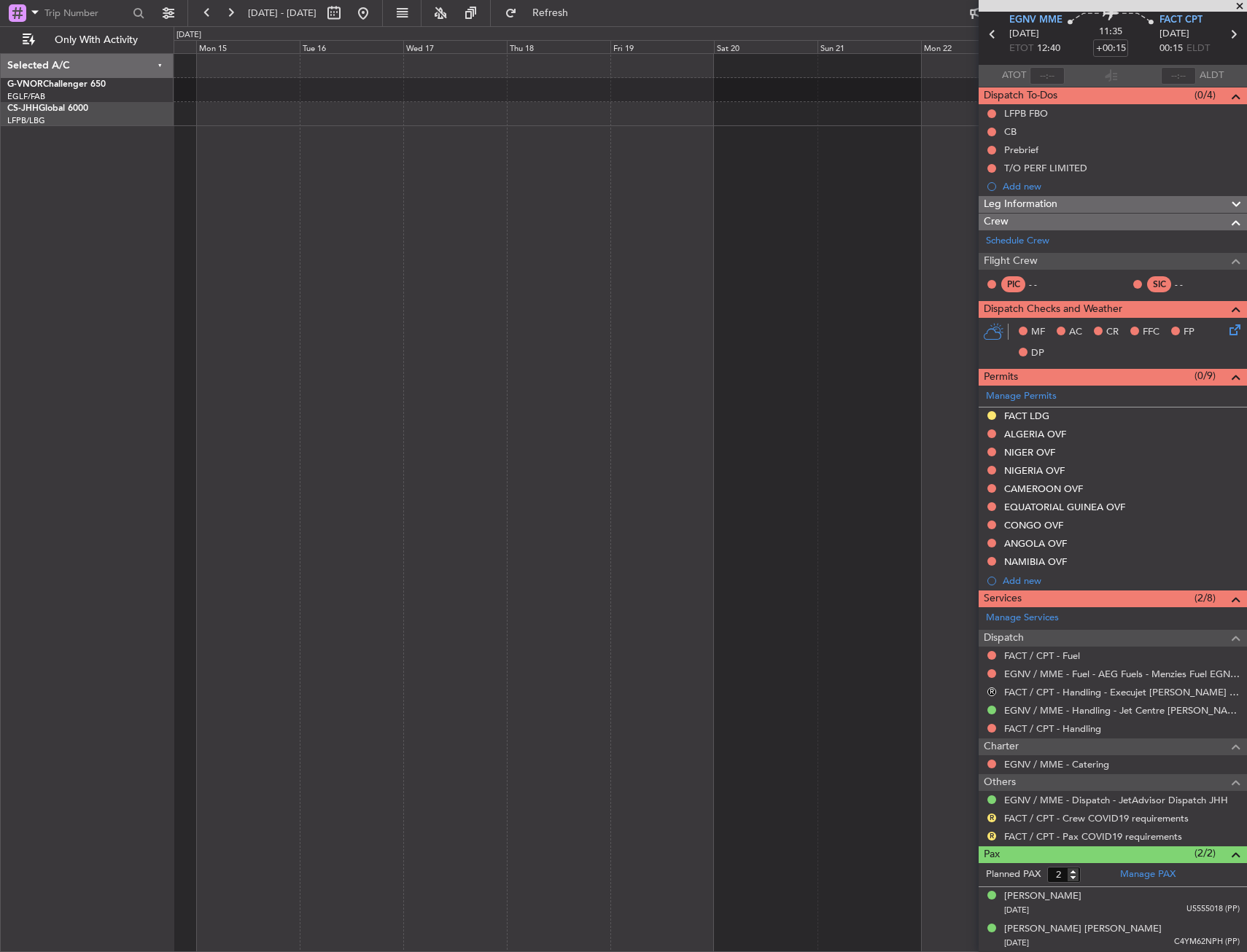
click at [651, 145] on div "- - EGNV 12:30 Z FACT 00:20 Z" at bounding box center [710, 503] width 1074 height 900
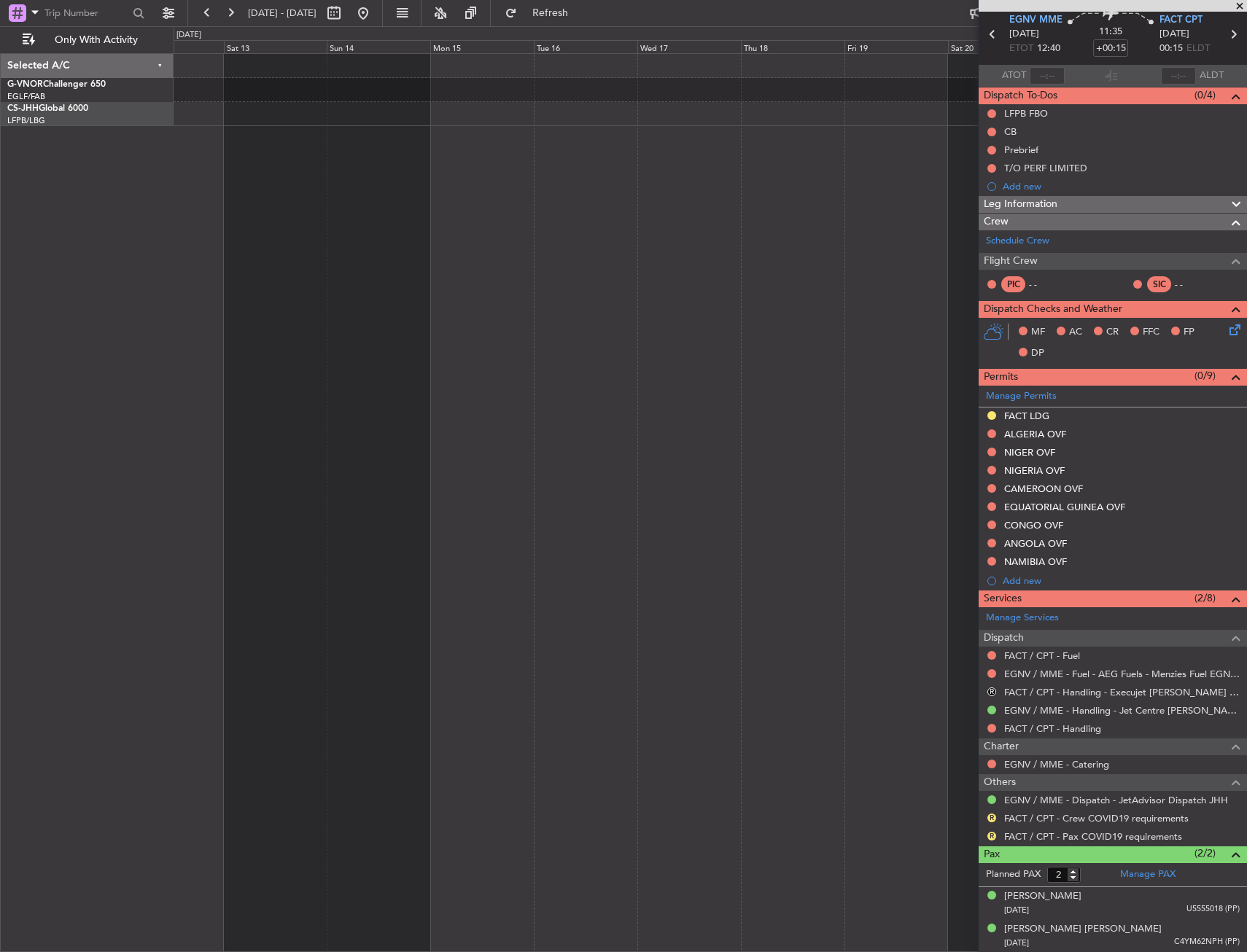
click at [0, 93] on html "[DATE] - [DATE] Refresh Quick Links Only With Activity Selected A/C G-VNOR Chal…" at bounding box center [623, 476] width 1247 height 952
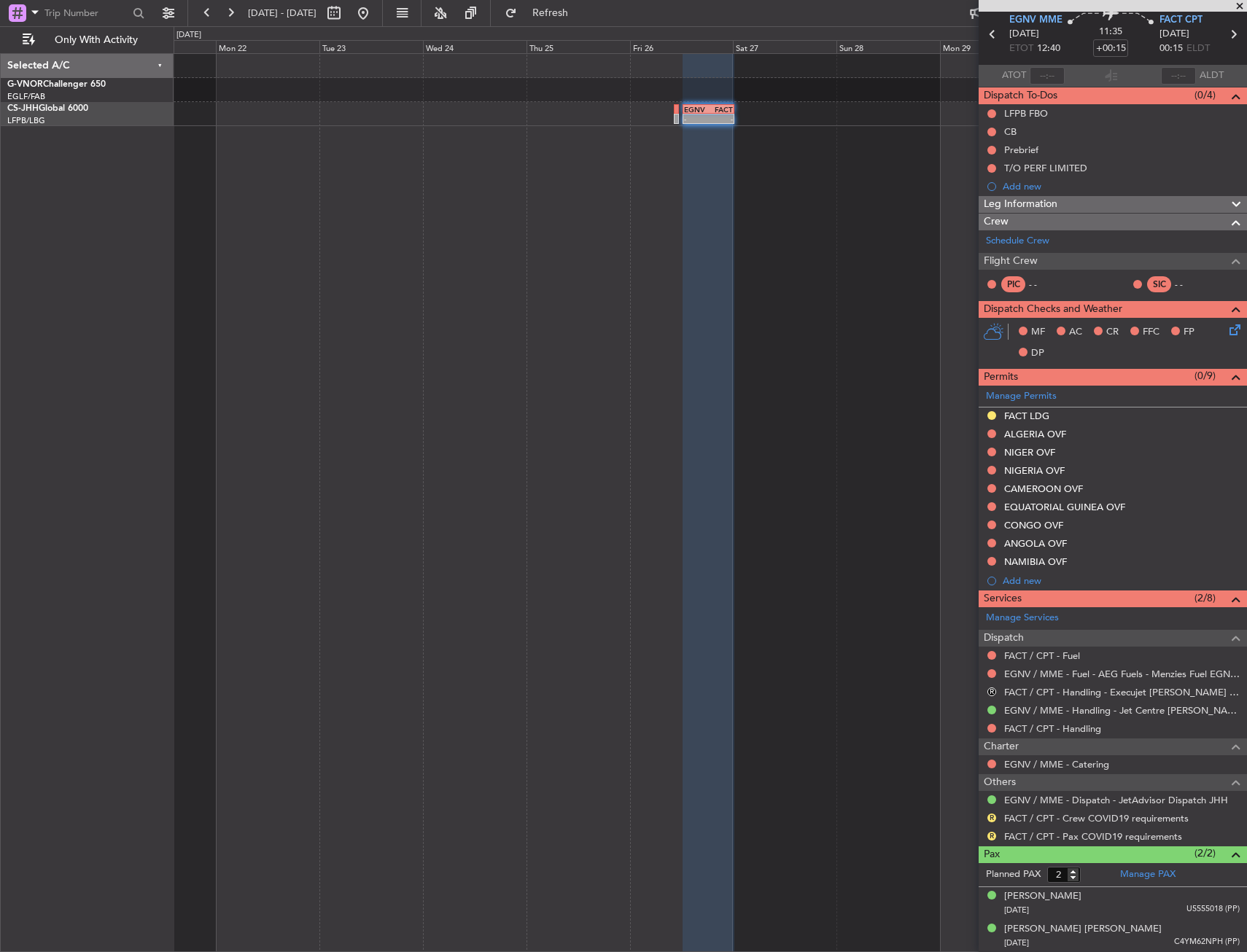
click at [53, 107] on div "- - EGNV 12:30 Z FACT 00:20 Z Selected A/C G-VNOR Challenger 650 EGLF/FAB Londo…" at bounding box center [623, 490] width 1247 height 926
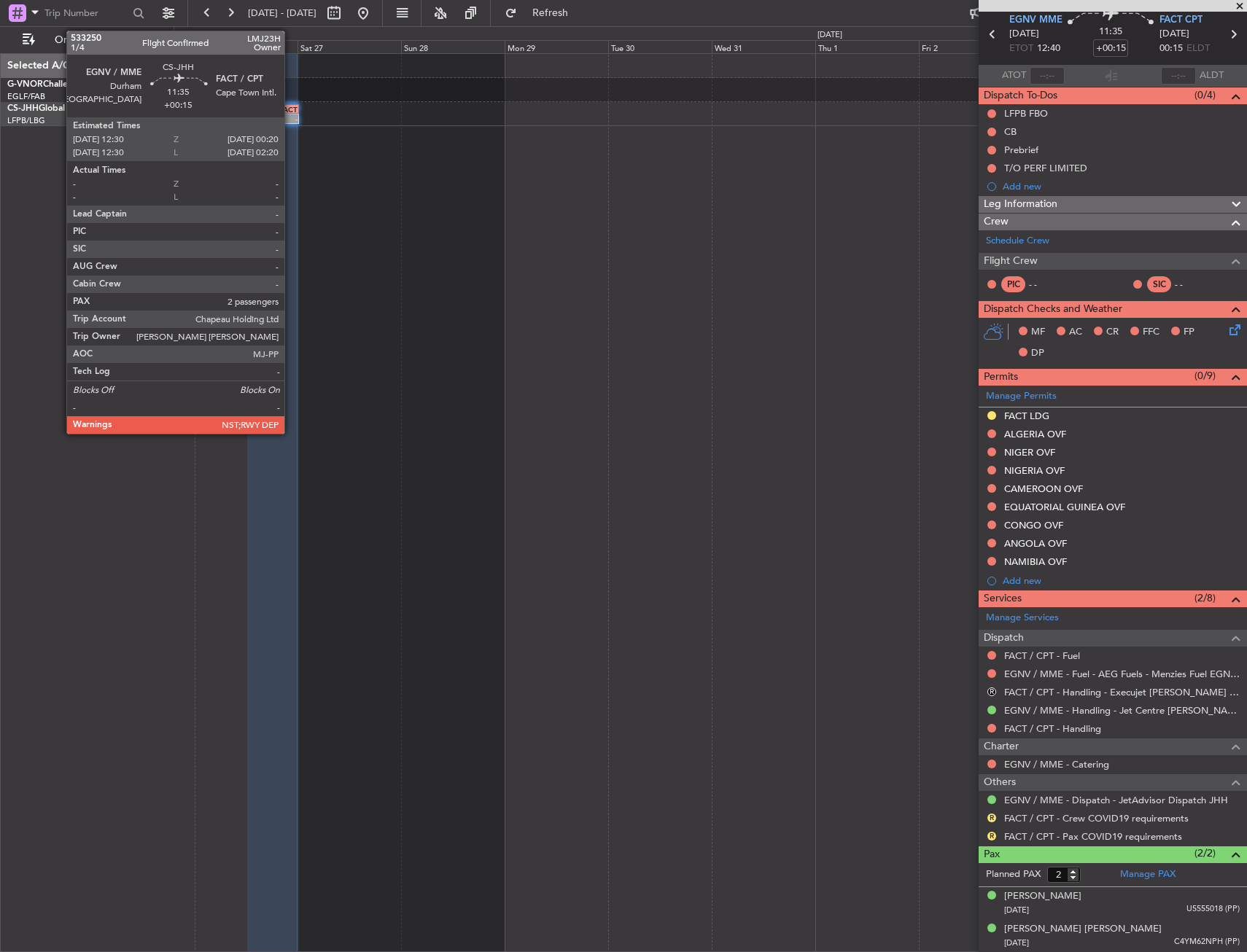
click at [291, 120] on div "-" at bounding box center [285, 119] width 24 height 9
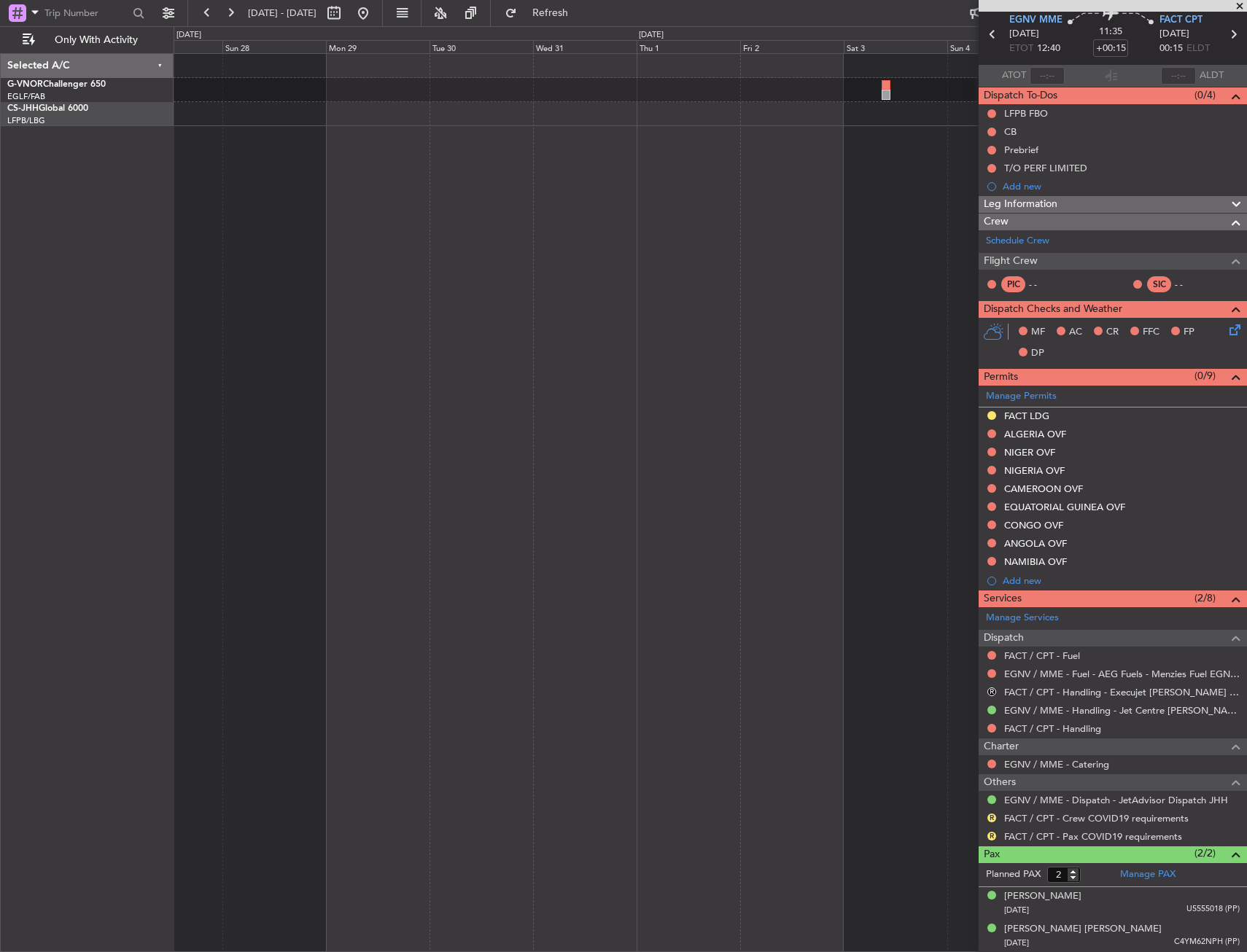
click at [292, 151] on div "- - EGNV 12:30 Z FACT 00:20 Z" at bounding box center [710, 503] width 1074 height 900
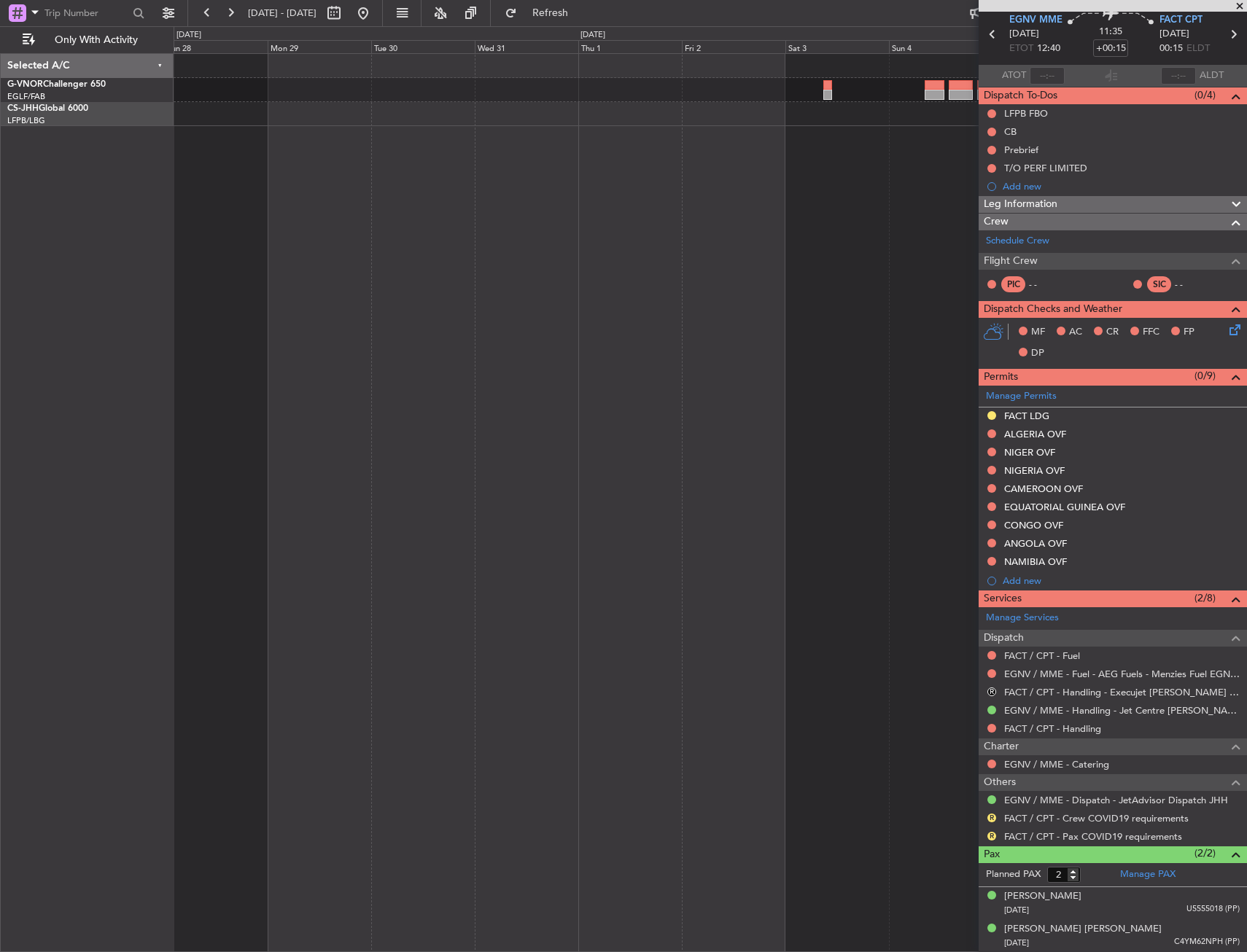
click at [681, 85] on div at bounding box center [709, 90] width 1073 height 24
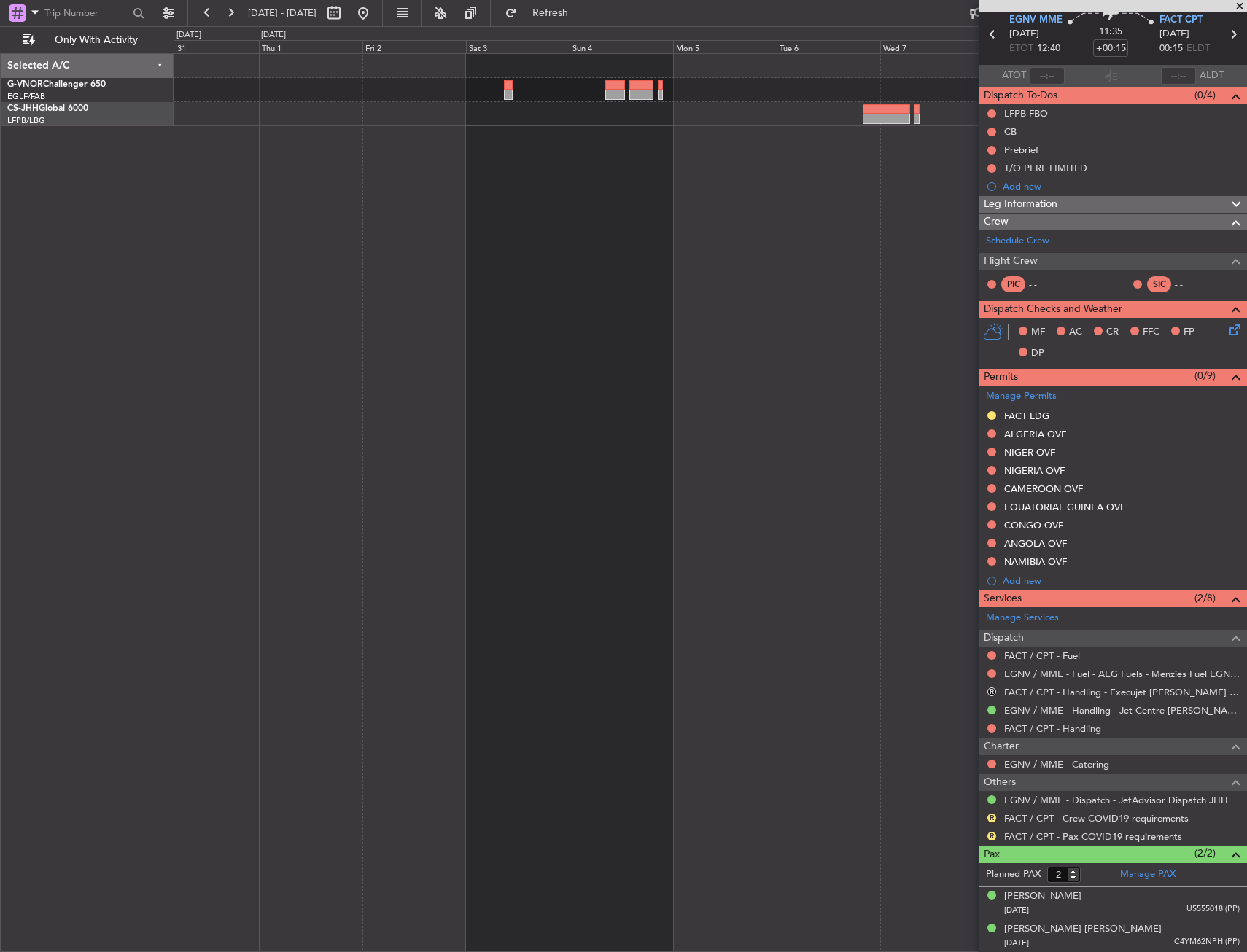
click at [416, 88] on div at bounding box center [709, 90] width 1073 height 72
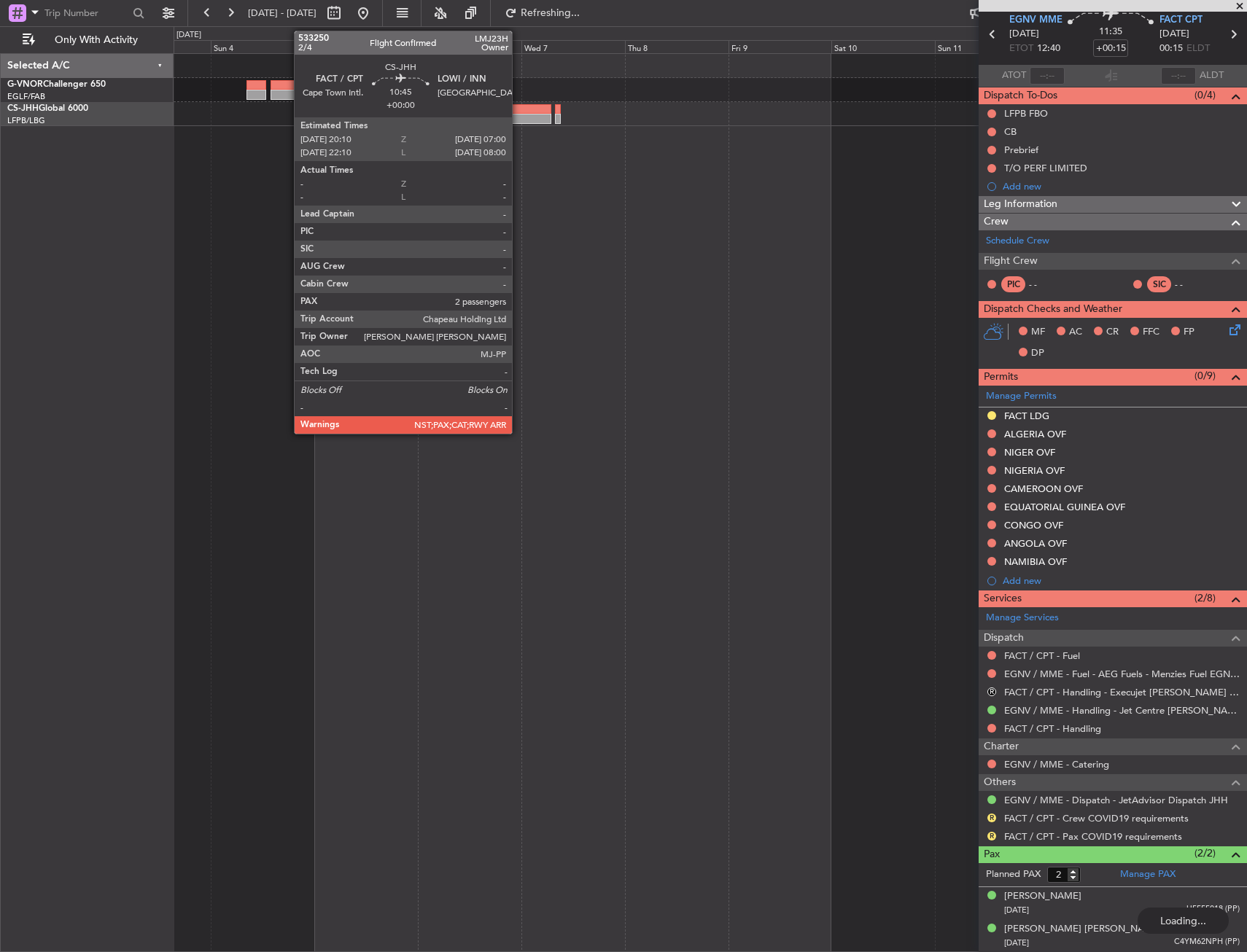
click at [518, 108] on div at bounding box center [527, 108] width 47 height 10
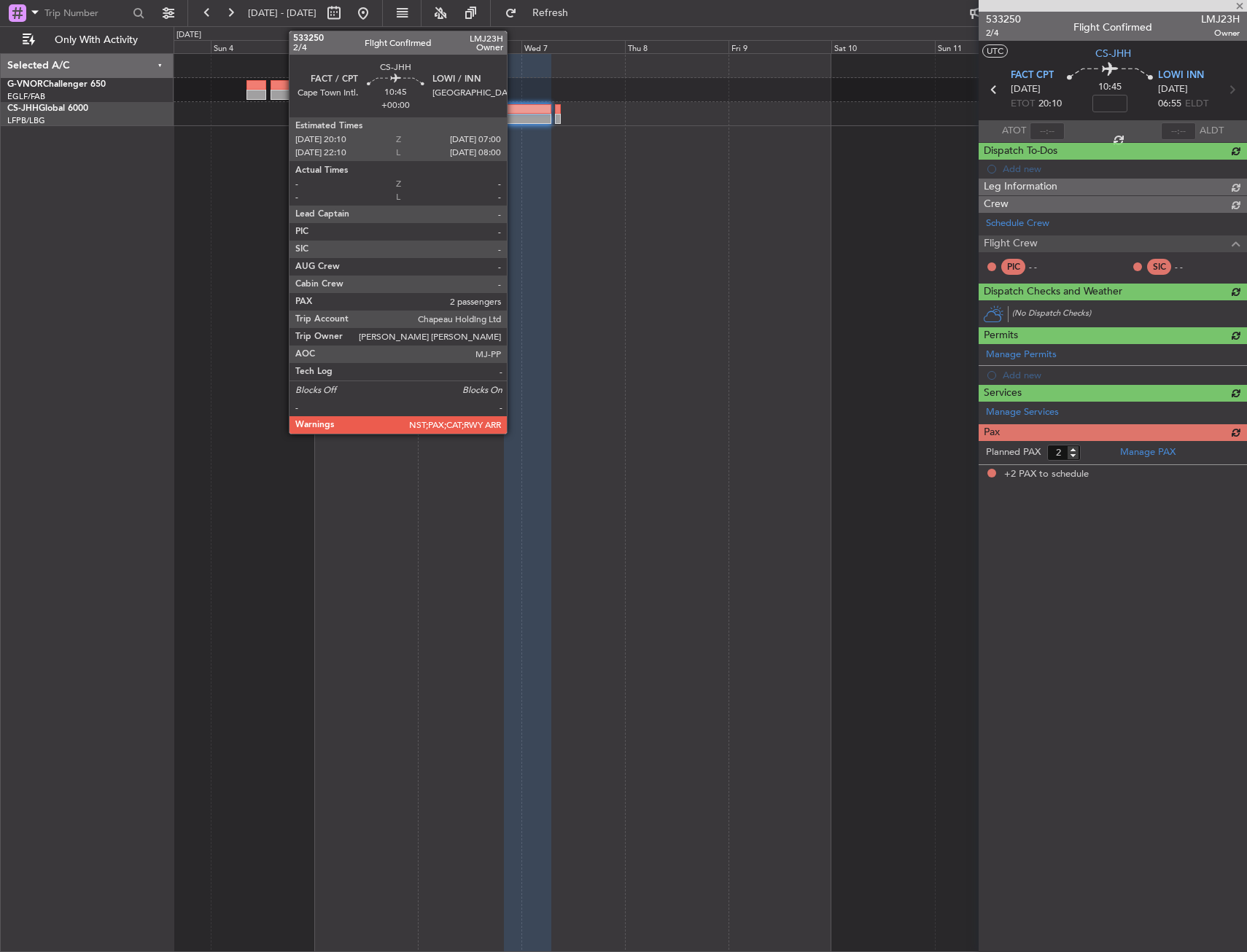
scroll to position [0, 0]
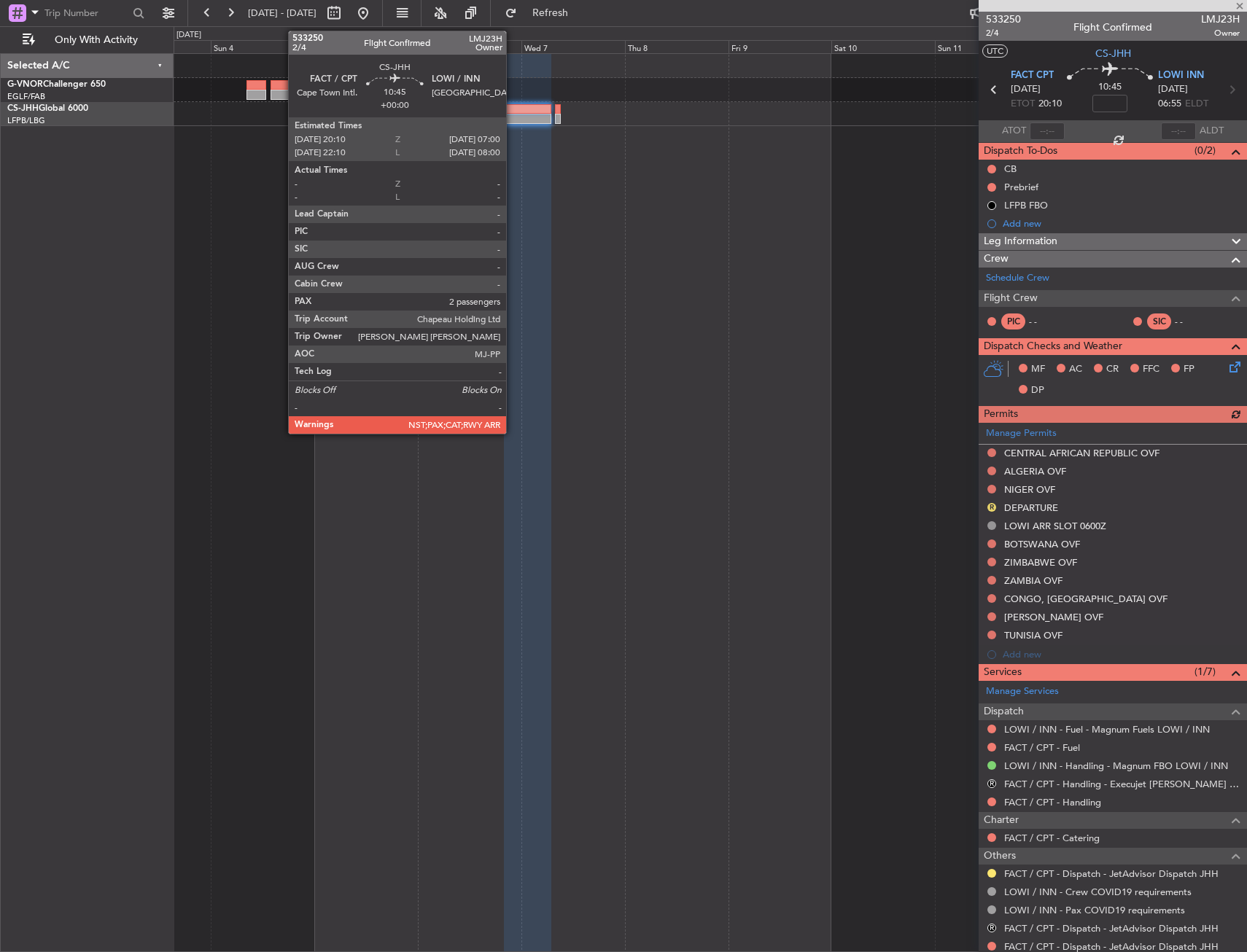
click at [513, 112] on div at bounding box center [527, 108] width 47 height 10
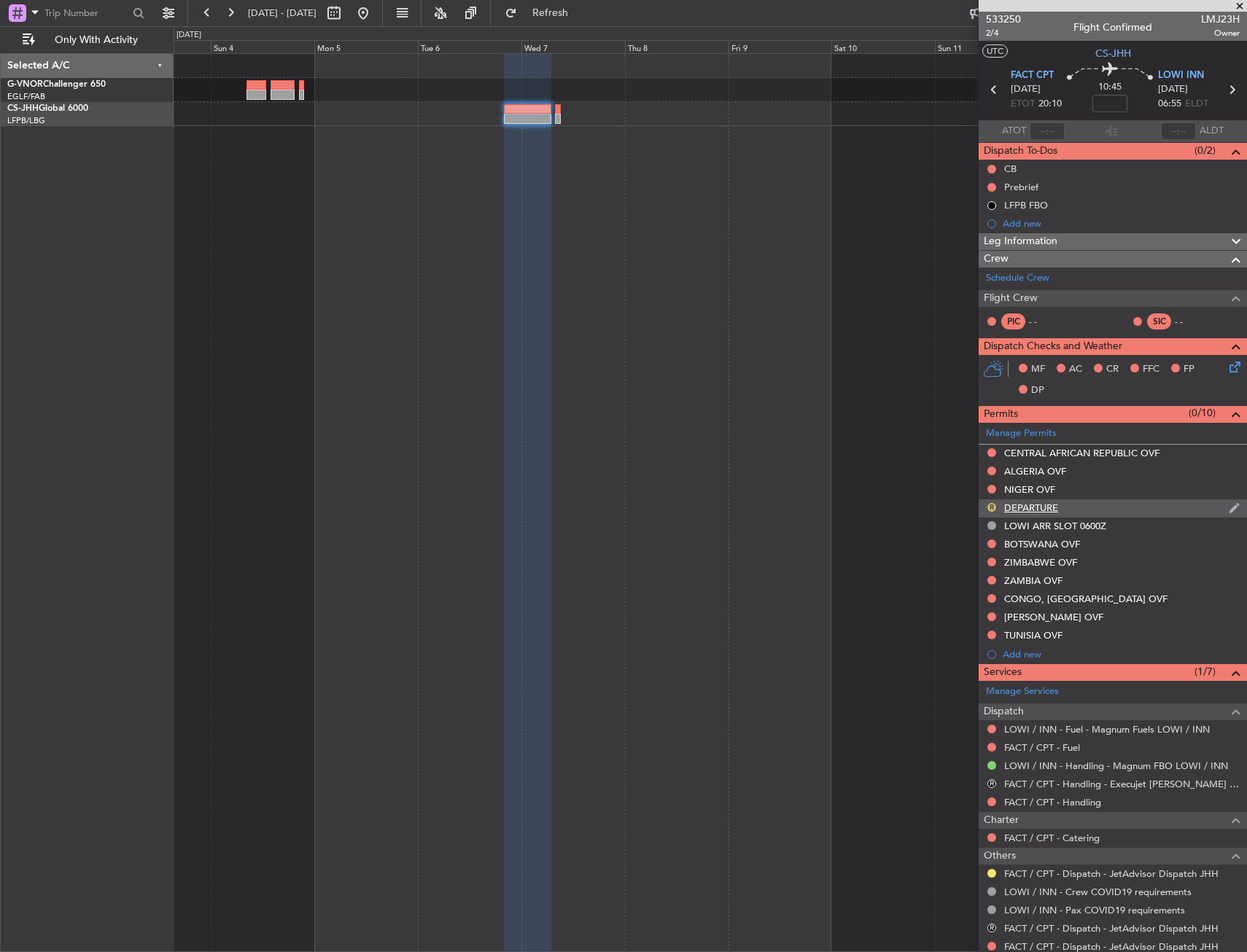
click at [992, 504] on button "R" at bounding box center [992, 508] width 9 height 9
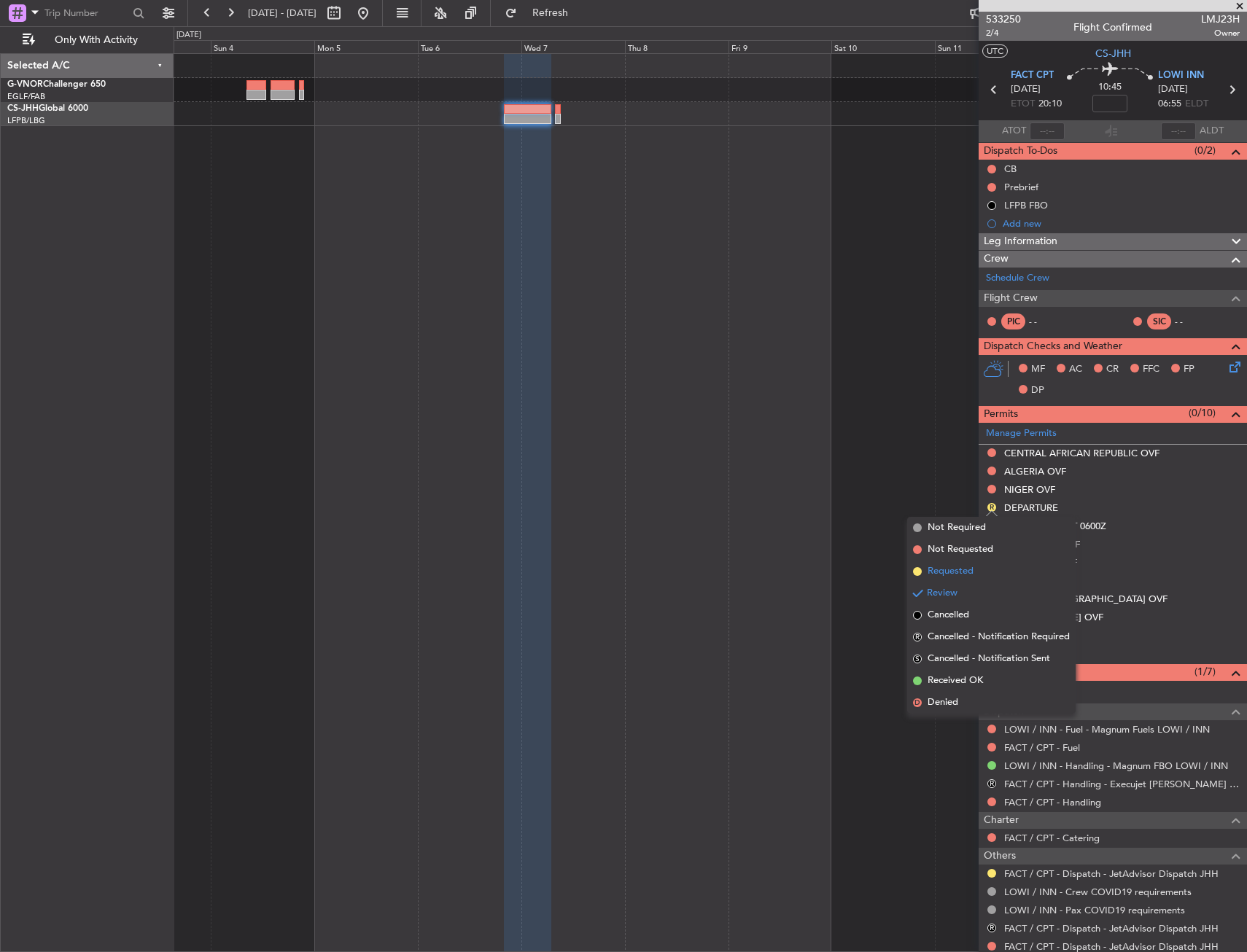
click at [975, 578] on li "Requested" at bounding box center [992, 572] width 169 height 22
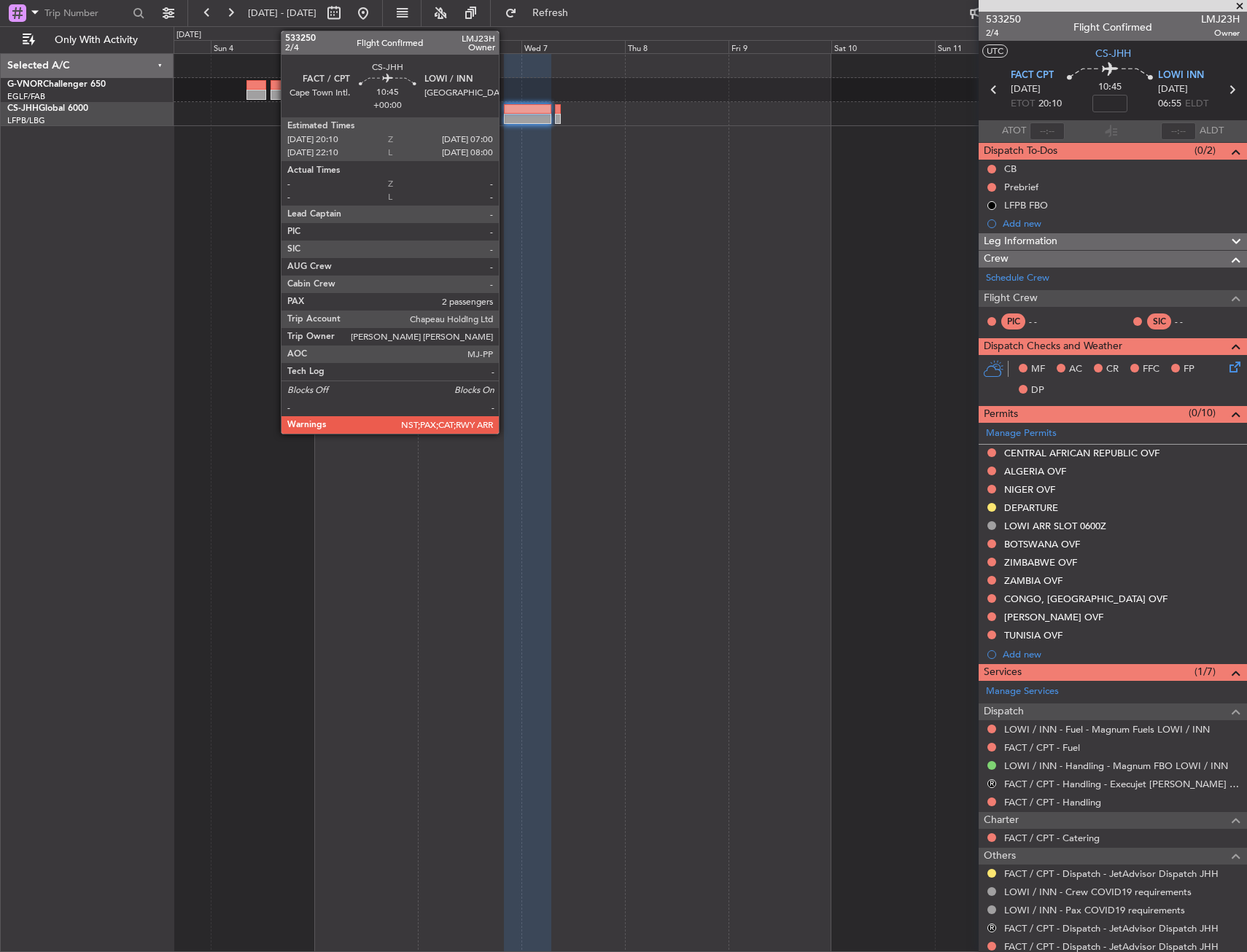
click at [506, 108] on div at bounding box center [527, 108] width 47 height 10
click at [514, 115] on div at bounding box center [527, 118] width 47 height 10
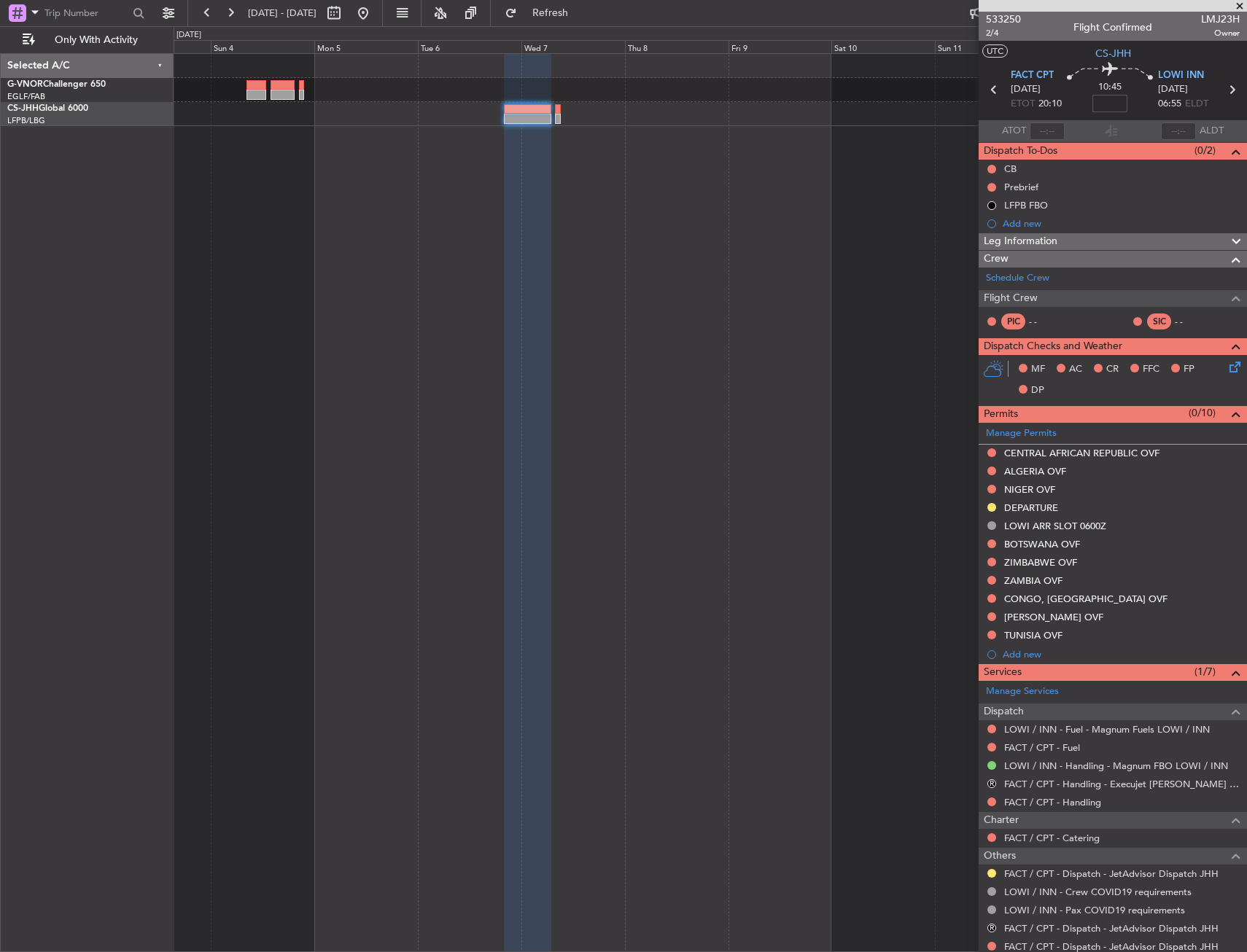
click at [1095, 105] on input at bounding box center [1109, 104] width 35 height 18
click at [1139, 97] on div "10:45 40" at bounding box center [1110, 90] width 96 height 54
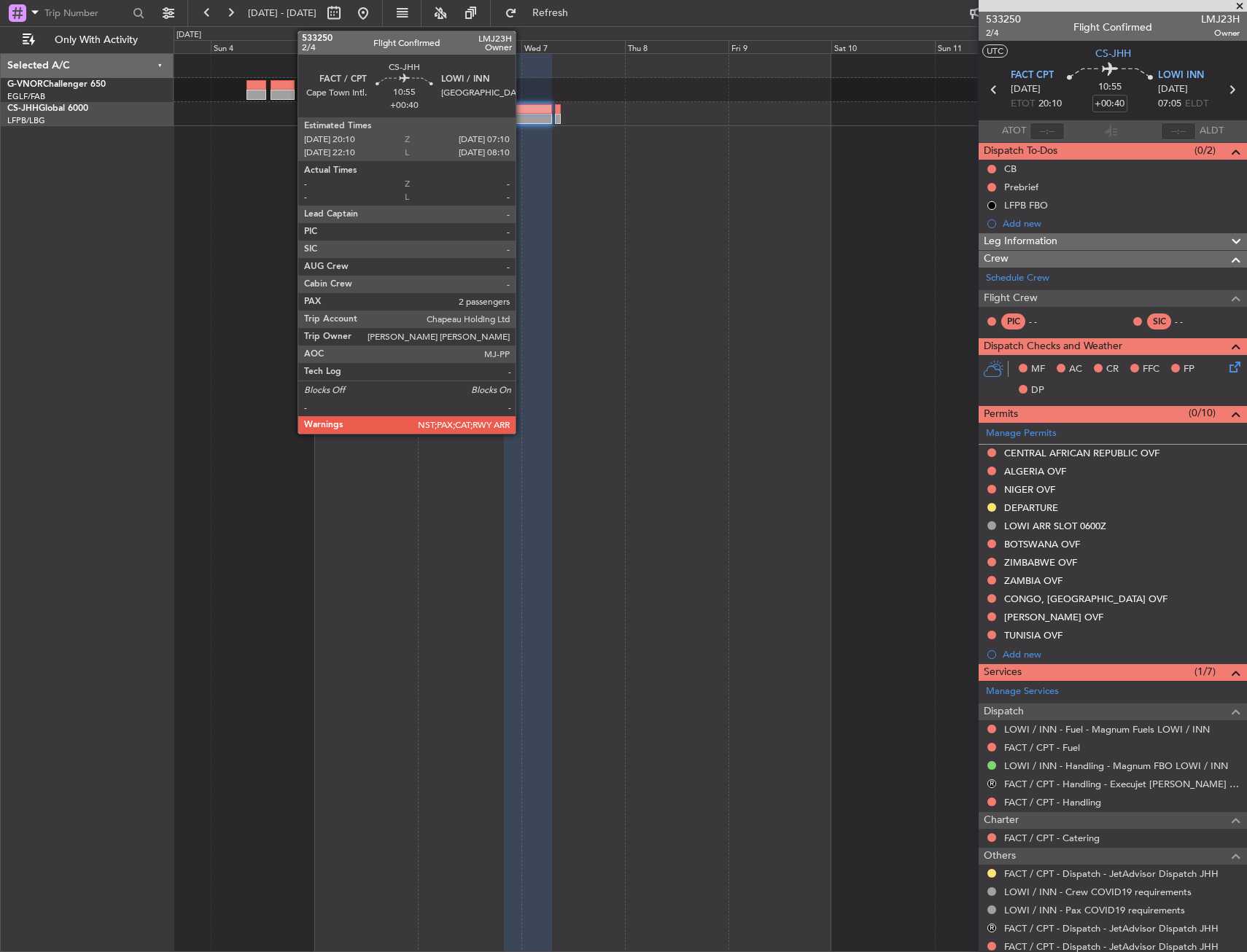
click at [522, 112] on div at bounding box center [528, 108] width 48 height 10
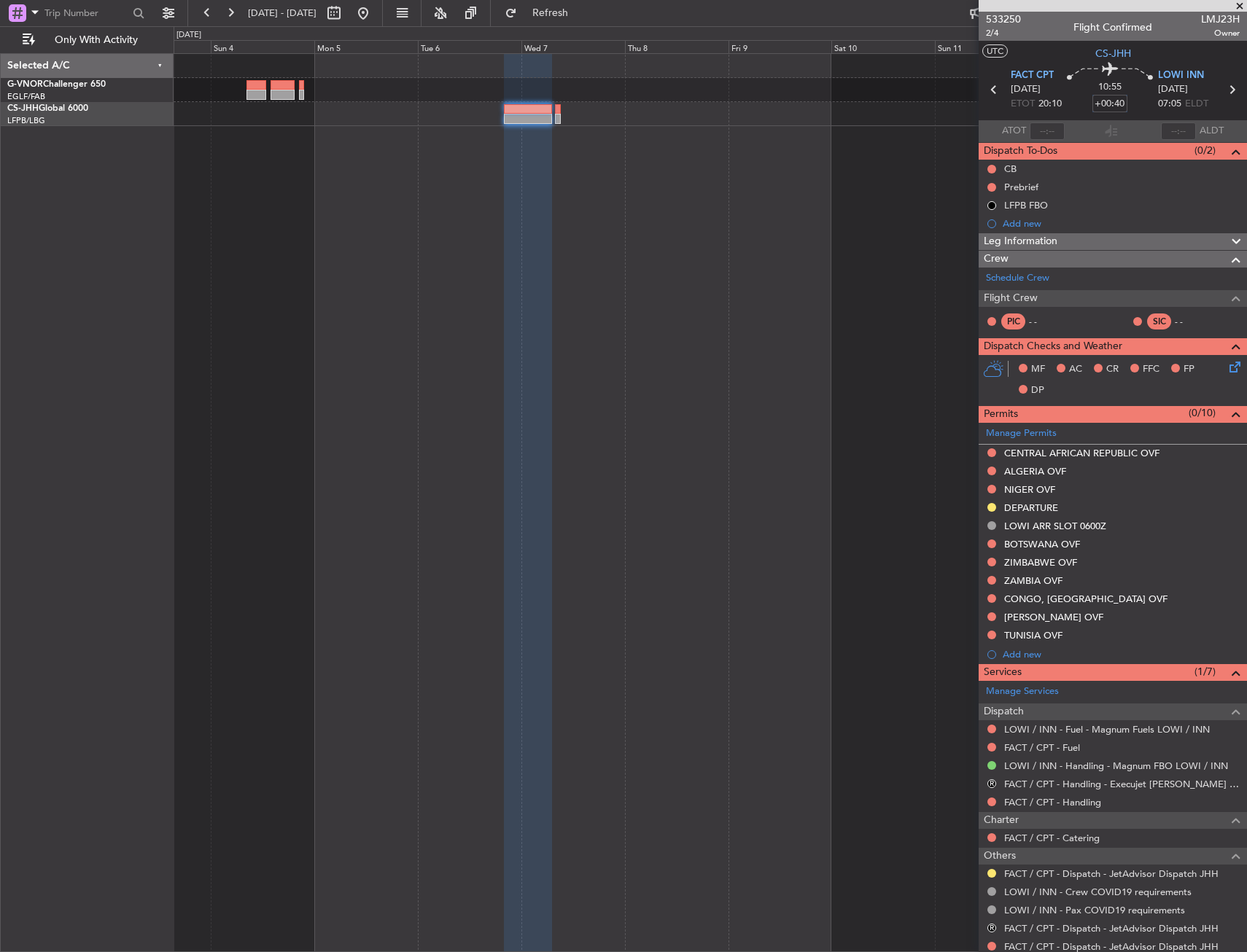
click at [1117, 100] on input "+00:40" at bounding box center [1109, 104] width 35 height 18
click at [1136, 101] on div "10:55 +00:10" at bounding box center [1110, 90] width 96 height 54
click at [1107, 103] on input "+00:10" at bounding box center [1109, 104] width 35 height 18
click at [1131, 100] on div "10:25 0" at bounding box center [1110, 90] width 96 height 54
type input "+00:00"
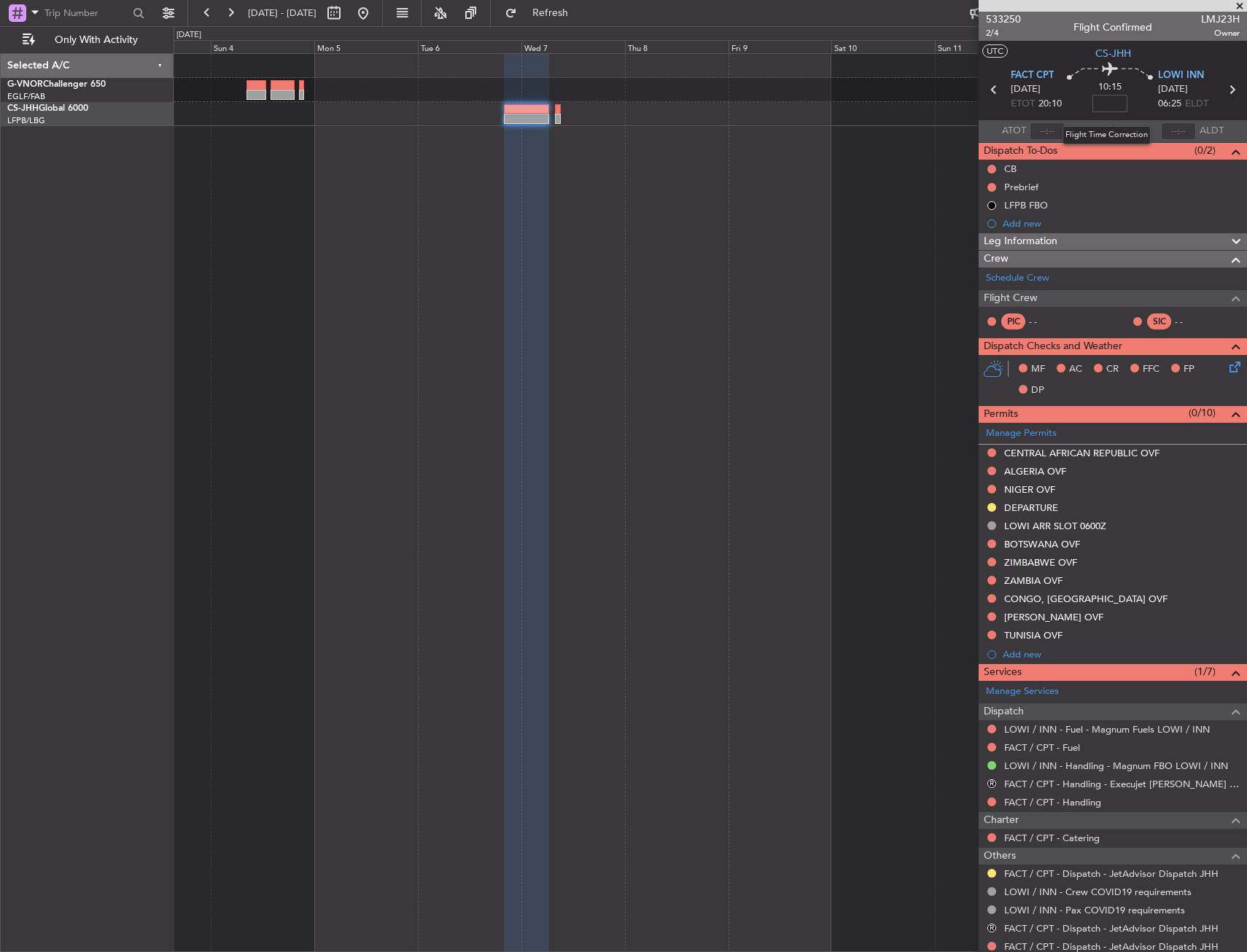
click at [1097, 111] on input at bounding box center [1109, 104] width 35 height 18
click at [1135, 102] on div "10:15 01:10" at bounding box center [1110, 90] width 96 height 54
type input "+01:10"
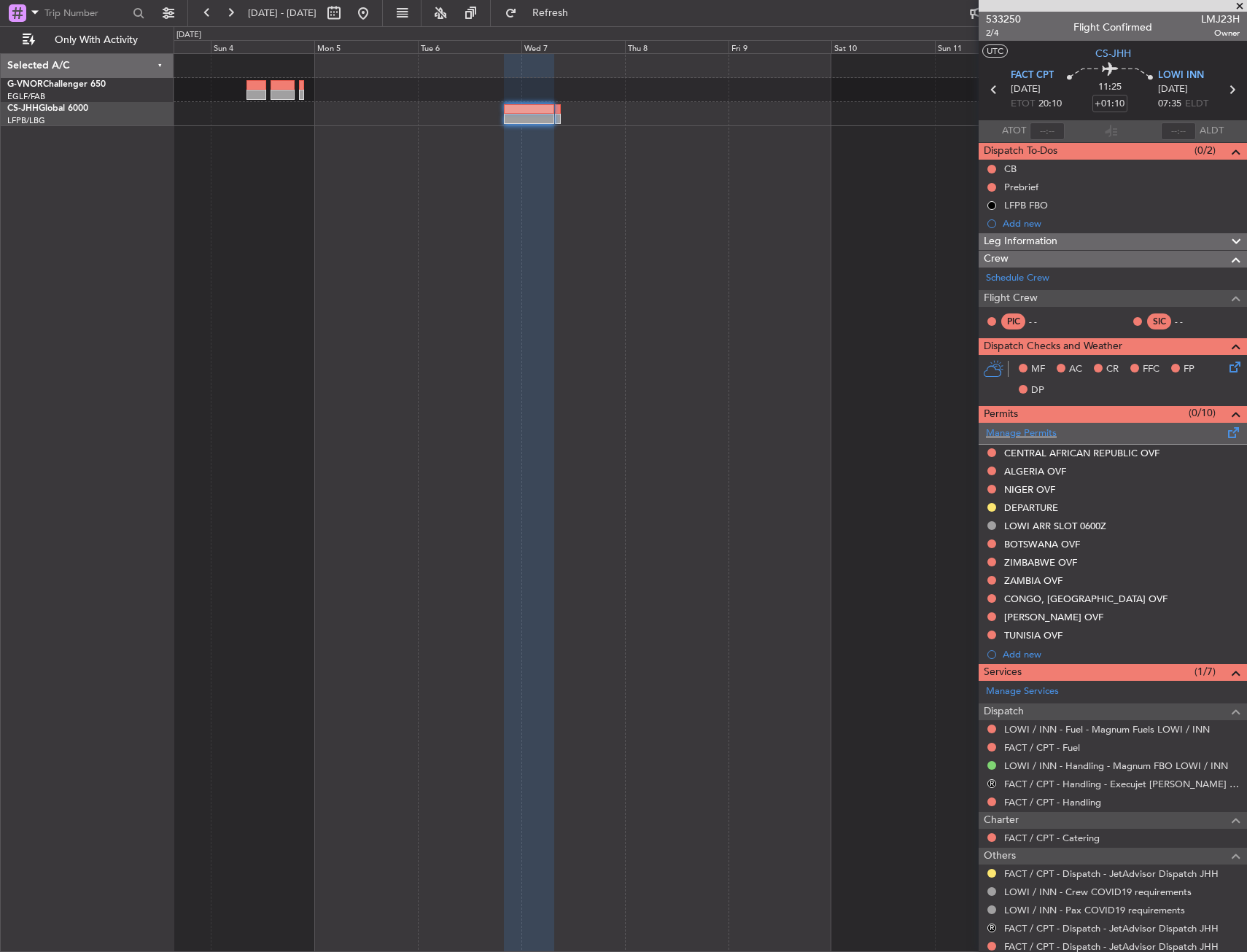
click at [1086, 439] on div "Manage Permits" at bounding box center [1113, 434] width 268 height 22
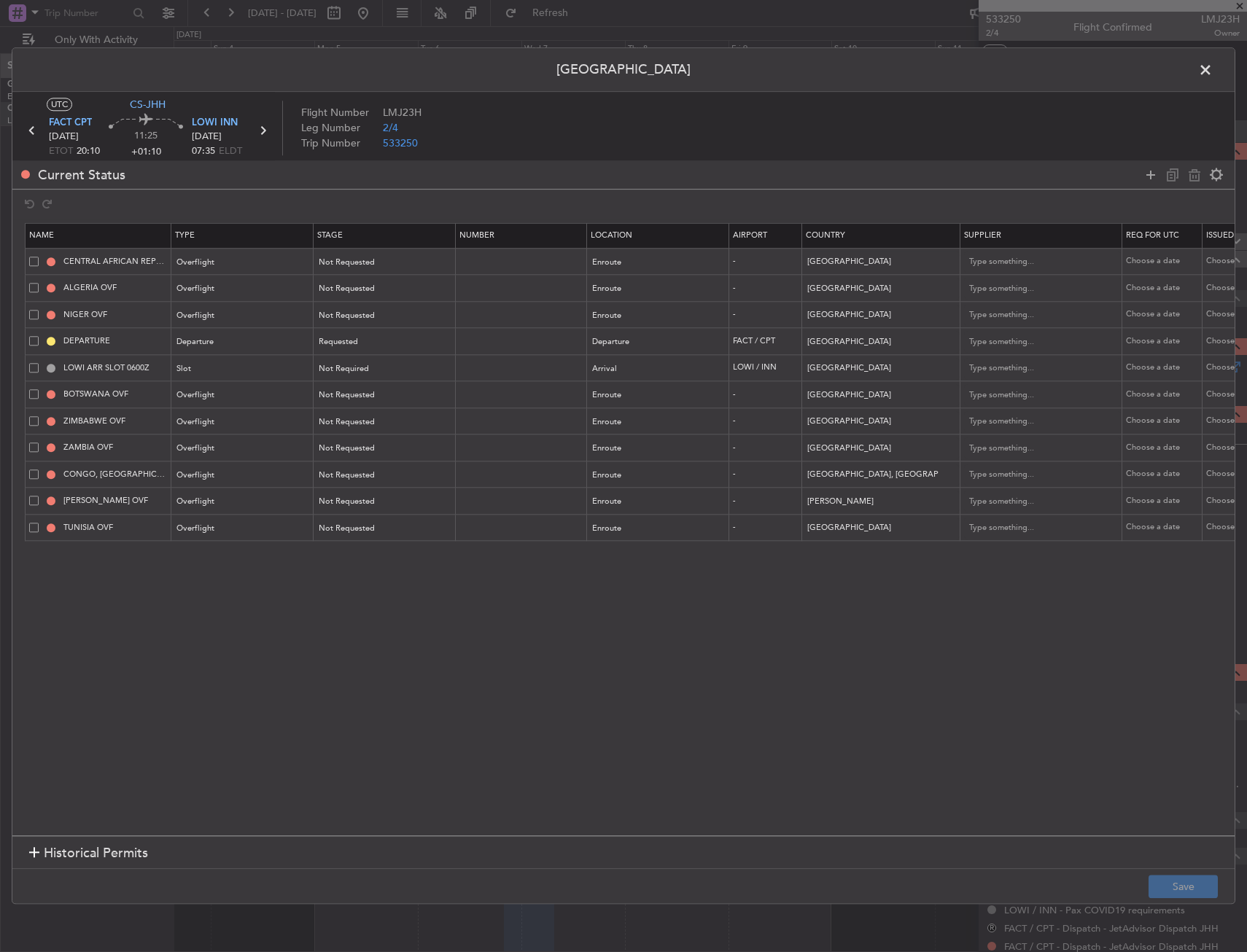
drag, startPoint x: 33, startPoint y: 261, endPoint x: 34, endPoint y: 283, distance: 22.0
click at [34, 261] on span at bounding box center [34, 261] width 10 height 10
click at [39, 257] on input "checkbox" at bounding box center [39, 257] width 0 height 0
click at [34, 292] on span at bounding box center [34, 287] width 10 height 10
click at [39, 283] on input "checkbox" at bounding box center [39, 283] width 0 height 0
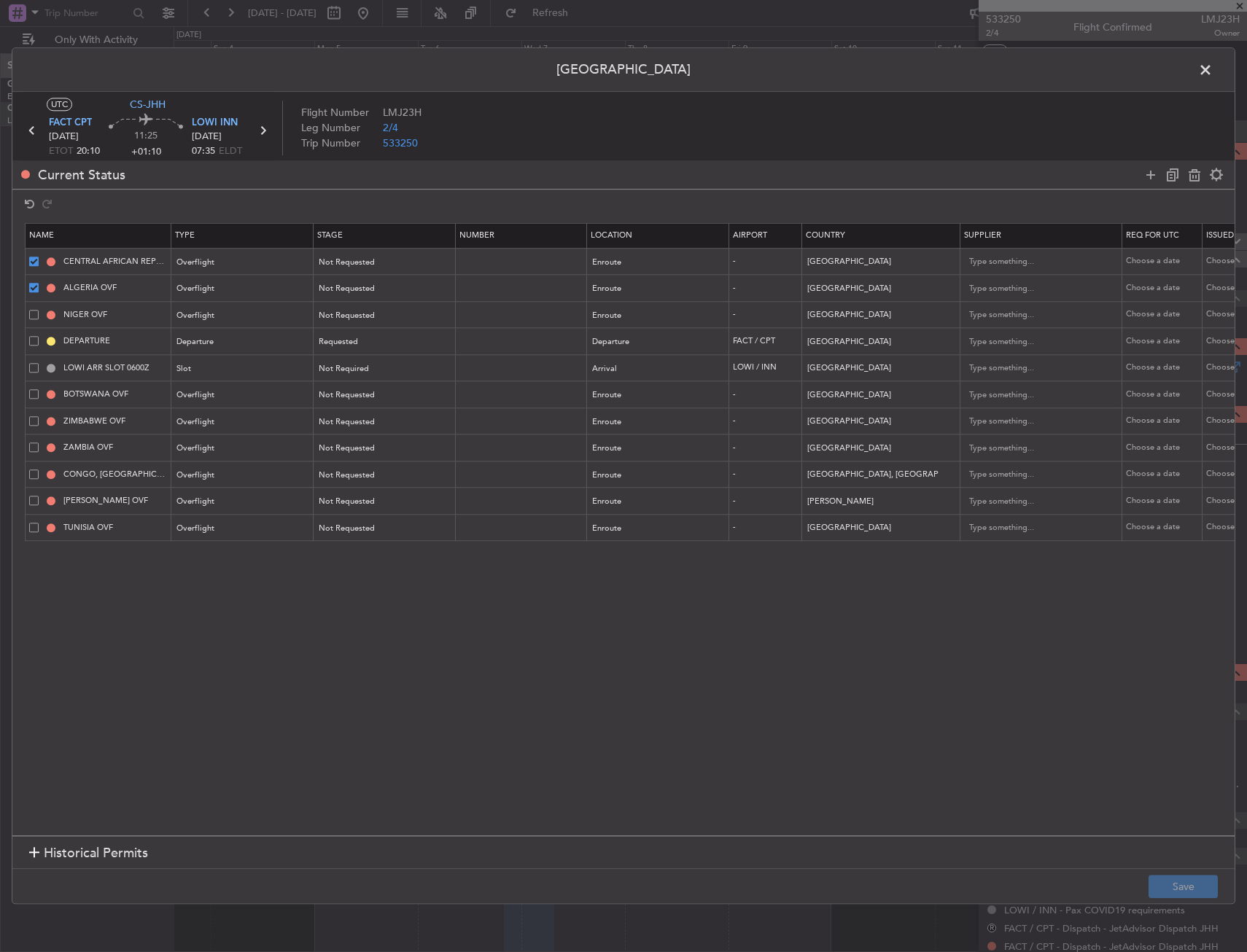
click at [34, 310] on span at bounding box center [34, 315] width 10 height 10
click at [39, 310] on input "checkbox" at bounding box center [39, 310] width 0 height 0
drag, startPoint x: 30, startPoint y: 395, endPoint x: 33, endPoint y: 409, distance: 14.3
click at [31, 396] on span at bounding box center [34, 394] width 10 height 10
click at [39, 389] on input "checkbox" at bounding box center [39, 389] width 0 height 0
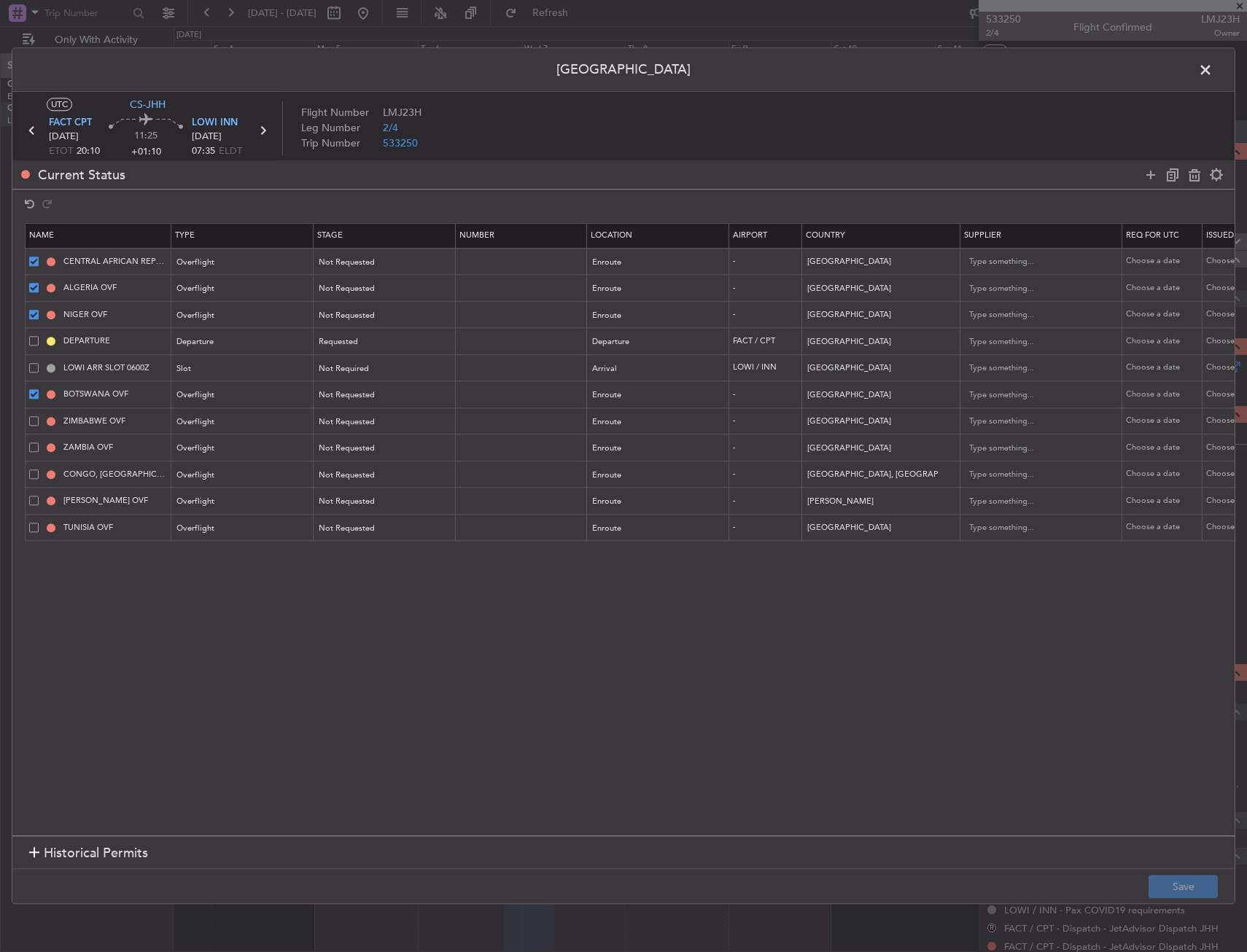
click at [32, 422] on span at bounding box center [34, 420] width 10 height 10
click at [39, 416] on input "checkbox" at bounding box center [39, 416] width 0 height 0
drag, startPoint x: 29, startPoint y: 436, endPoint x: 29, endPoint y: 449, distance: 13.0
click at [29, 438] on table "Name Type Stage Number Location Airport Country Supplier Req For Utc Issued For…" at bounding box center [955, 382] width 1861 height 319
click at [31, 457] on td "ZAMBIA OVF" at bounding box center [99, 448] width 146 height 27
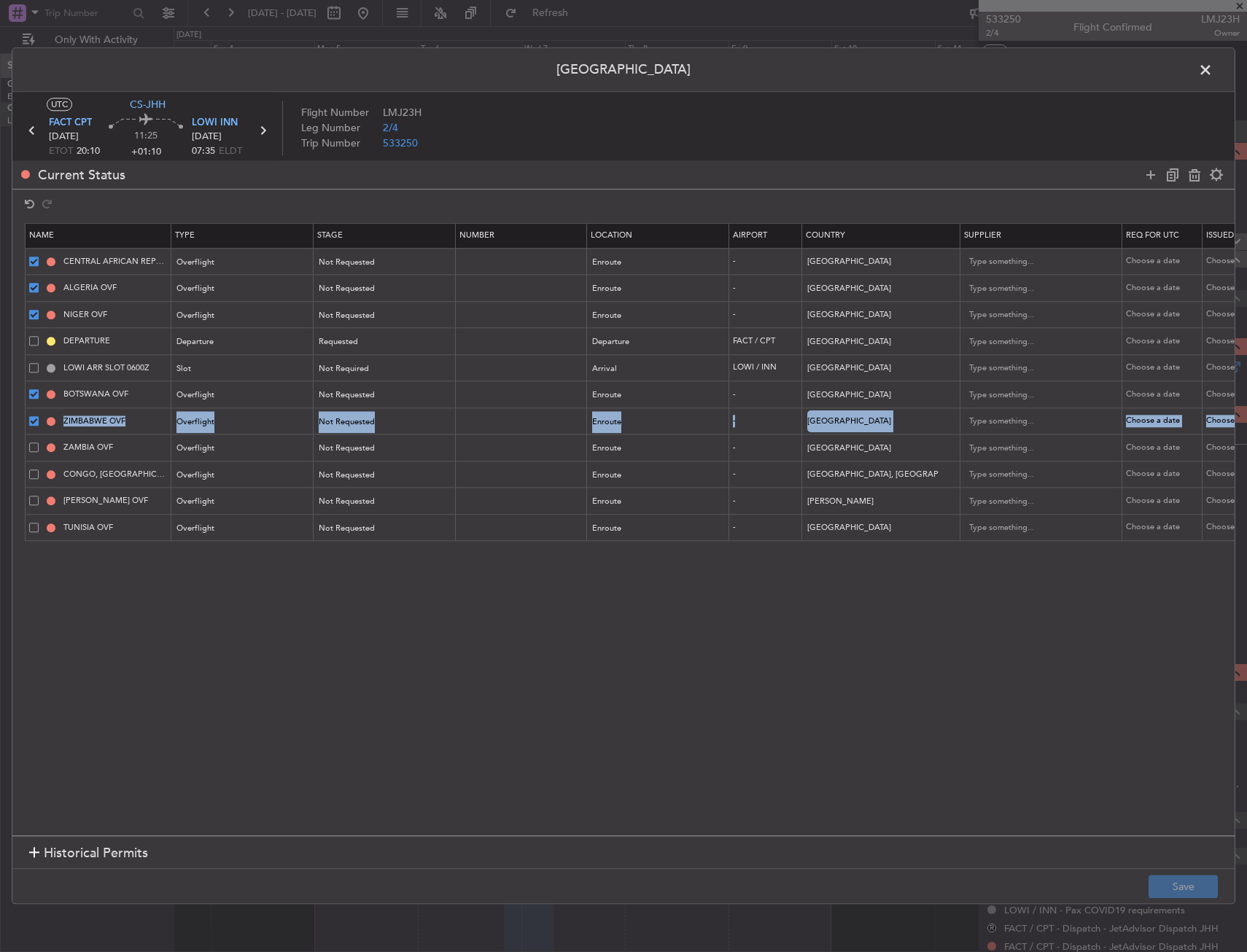
drag, startPoint x: 35, startPoint y: 439, endPoint x: 31, endPoint y: 463, distance: 24.3
click at [35, 441] on td "ZAMBIA OVF" at bounding box center [99, 448] width 146 height 27
click at [30, 468] on td "CONGO, DEMOCRATIC REPUBLIC OVF" at bounding box center [99, 475] width 146 height 27
click at [29, 475] on span at bounding box center [34, 474] width 10 height 10
click at [39, 469] on input "checkbox" at bounding box center [39, 469] width 0 height 0
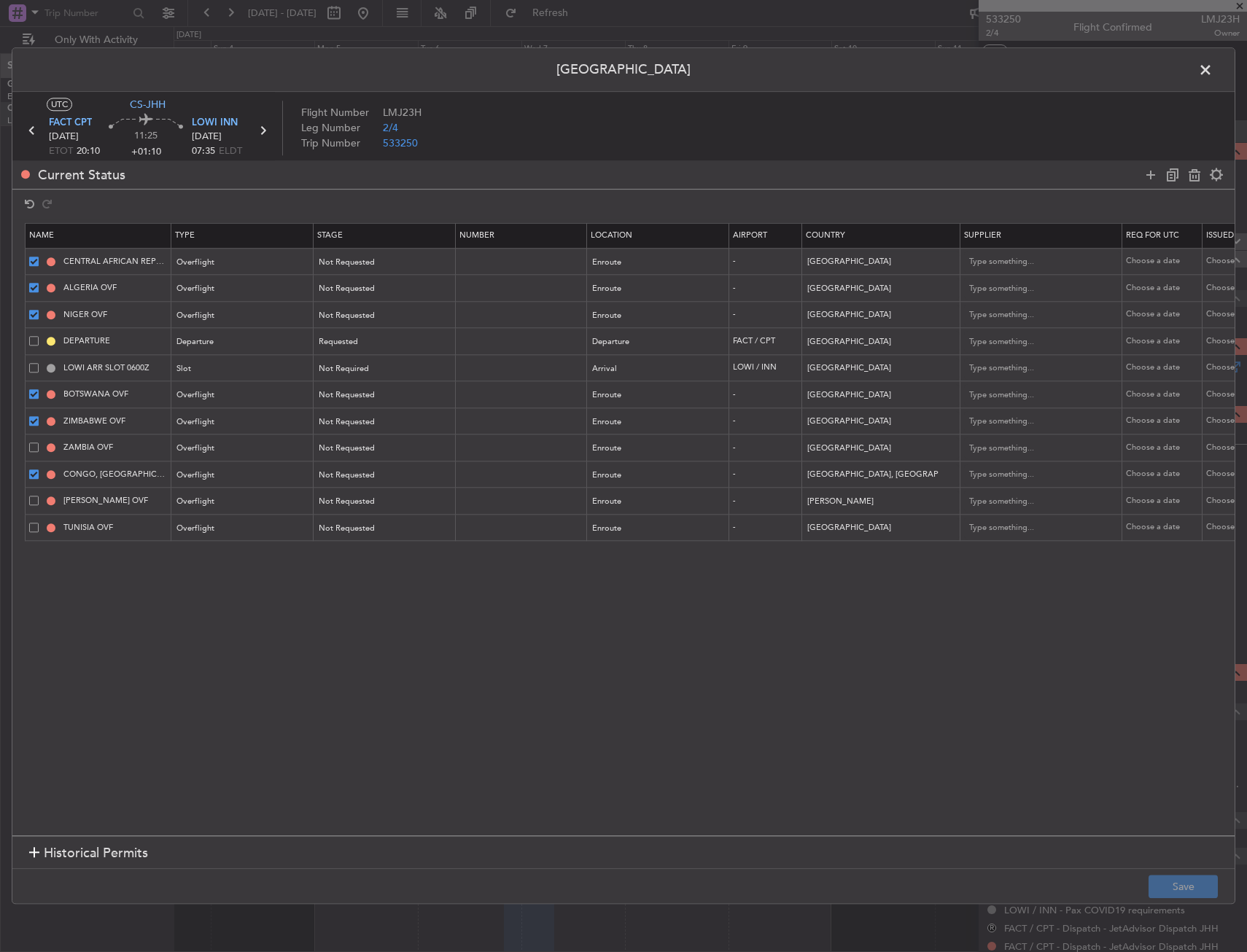
drag, startPoint x: 35, startPoint y: 439, endPoint x: 33, endPoint y: 454, distance: 15.1
click at [35, 443] on td "ZAMBIA OVF" at bounding box center [99, 448] width 146 height 27
click at [34, 444] on td "ZAMBIA OVF" at bounding box center [99, 448] width 146 height 27
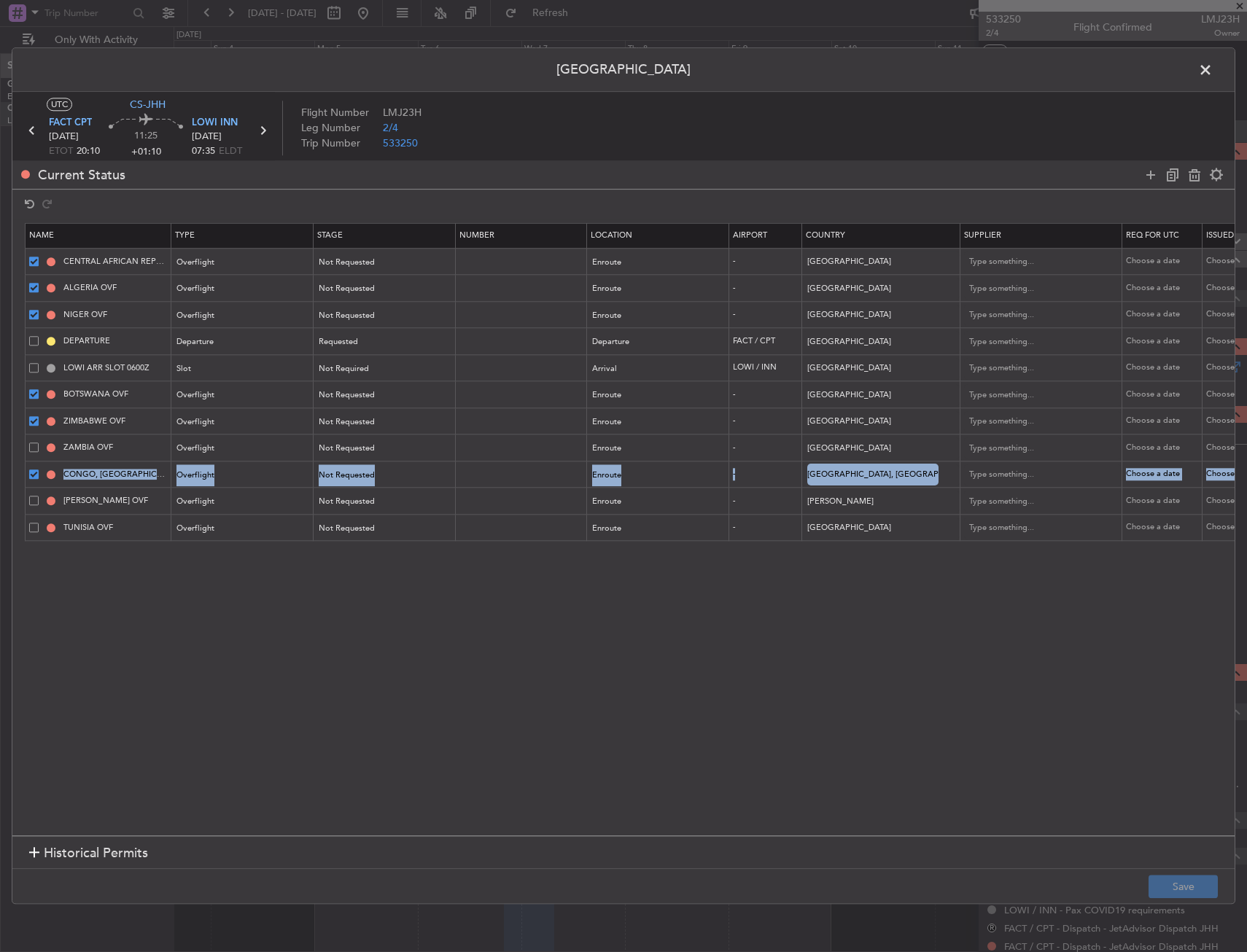
click at [31, 491] on table "Name Type Stage Number Location Airport Country Supplier Req For Utc Issued For…" at bounding box center [955, 382] width 1861 height 319
click at [33, 503] on span at bounding box center [34, 500] width 10 height 10
click at [39, 496] on input "checkbox" at bounding box center [39, 496] width 0 height 0
click at [30, 514] on table "Name Type Stage Number Location Airport Country Supplier Req For Utc Issued For…" at bounding box center [955, 382] width 1861 height 319
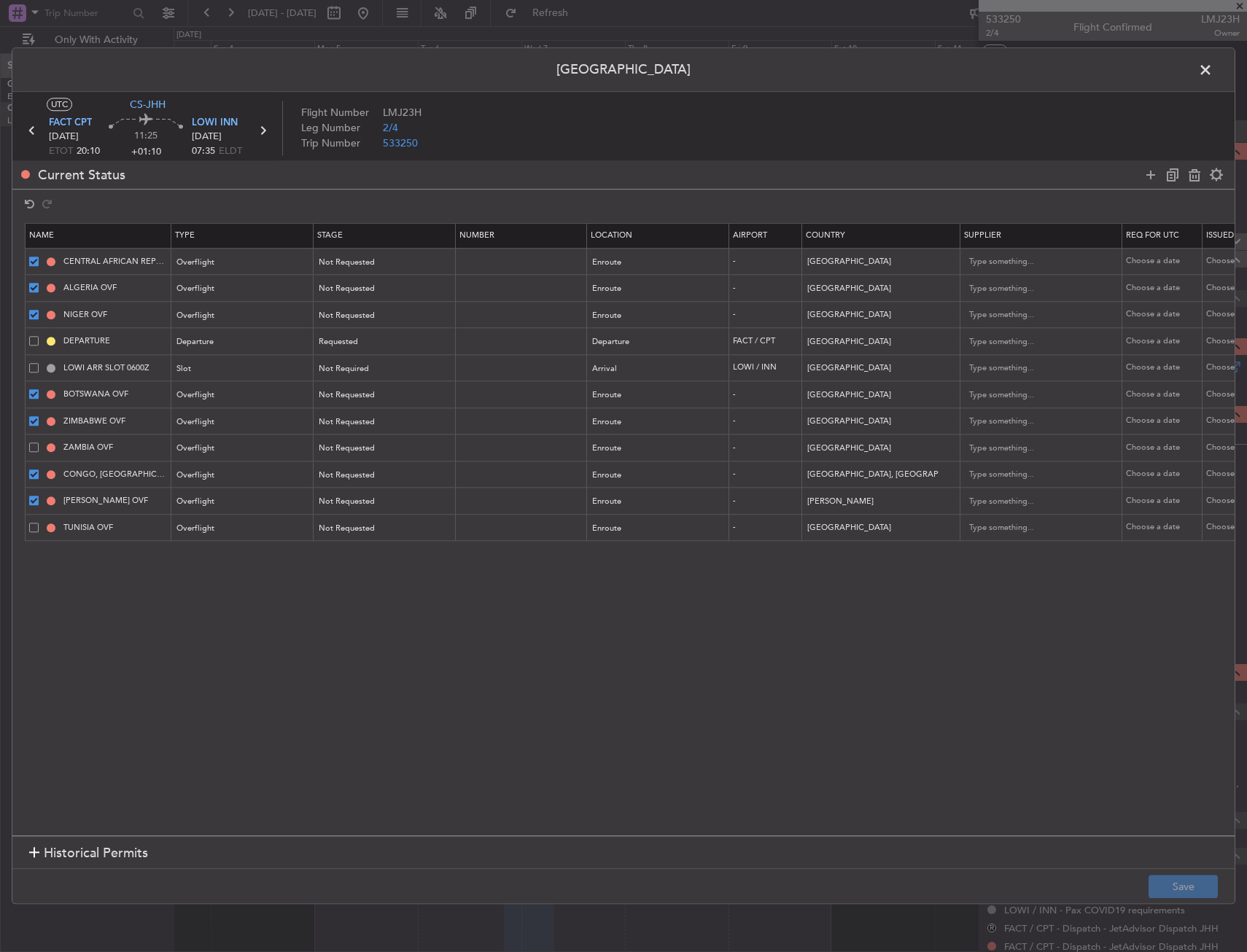
click at [30, 517] on td "TUNISIA OVF" at bounding box center [99, 528] width 146 height 27
drag, startPoint x: 36, startPoint y: 444, endPoint x: 38, endPoint y: 506, distance: 62.0
click at [37, 444] on span at bounding box center [34, 447] width 10 height 10
click at [39, 443] on input "checkbox" at bounding box center [39, 443] width 0 height 0
click at [30, 527] on span at bounding box center [34, 527] width 10 height 10
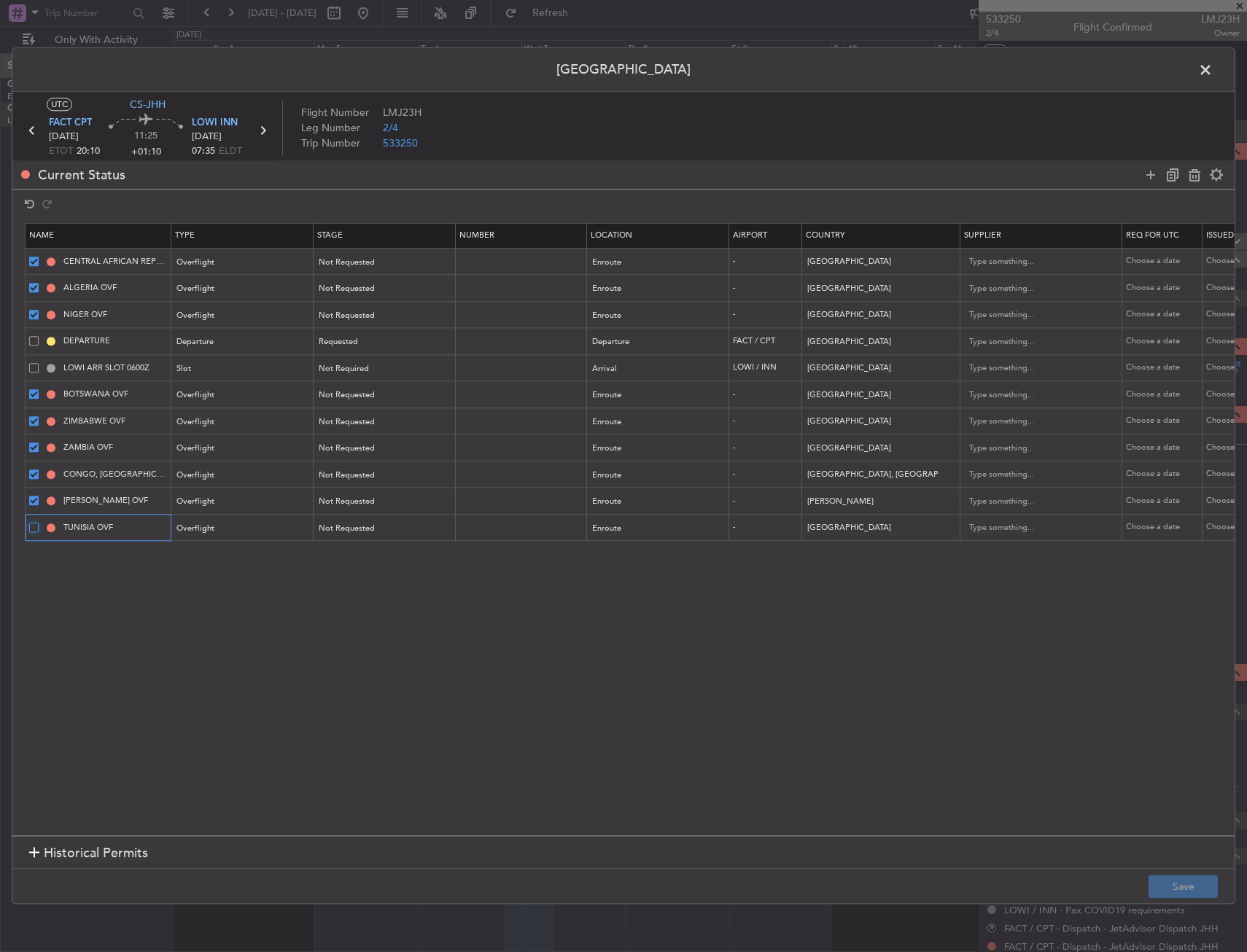
click at [39, 523] on input "checkbox" at bounding box center [39, 523] width 0 height 0
click at [1192, 181] on icon at bounding box center [1195, 175] width 18 height 18
type input "DEPARTURE"
type input "South Africa"
type input "LOWI ARR SLOT 0600Z"
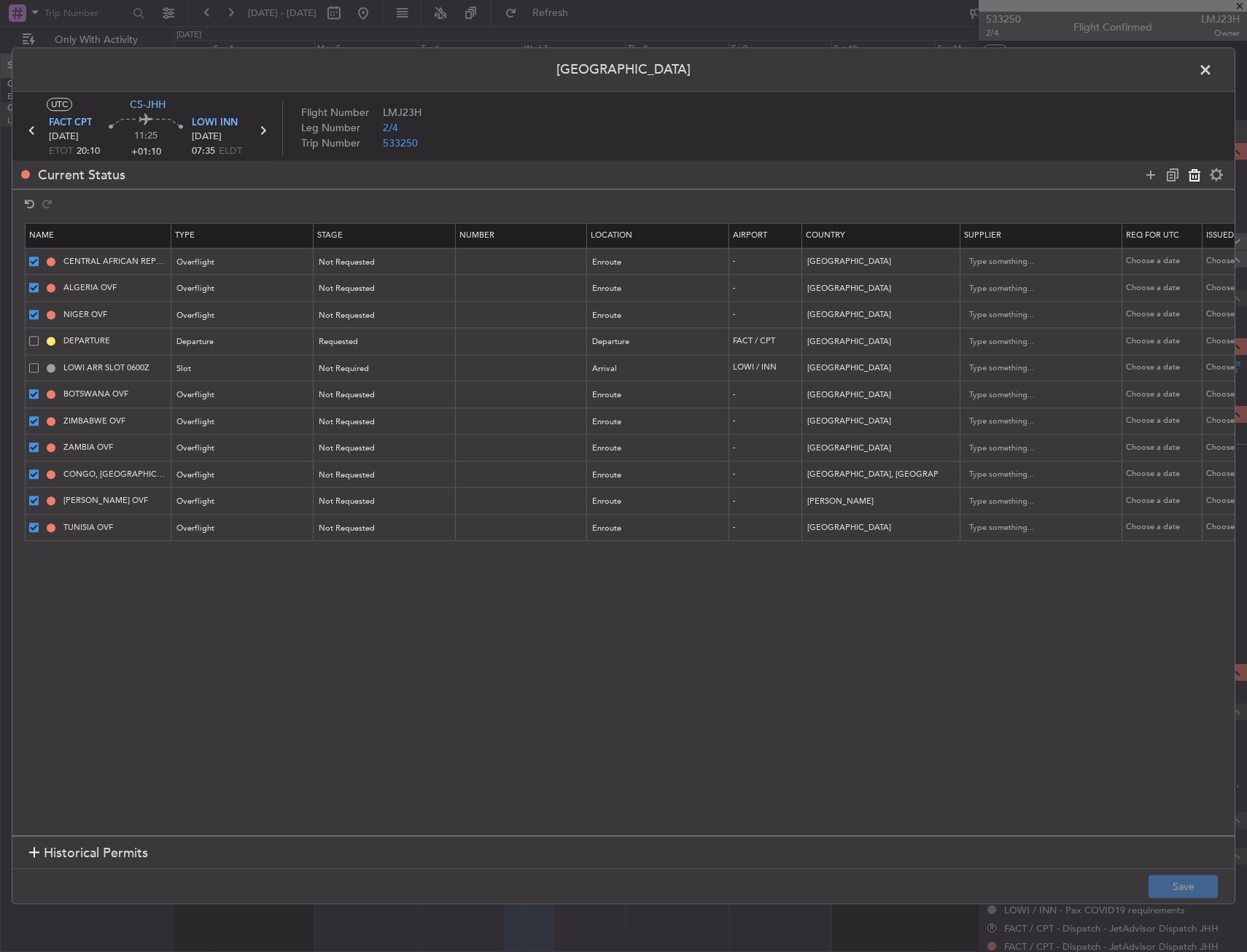
type input "Austria"
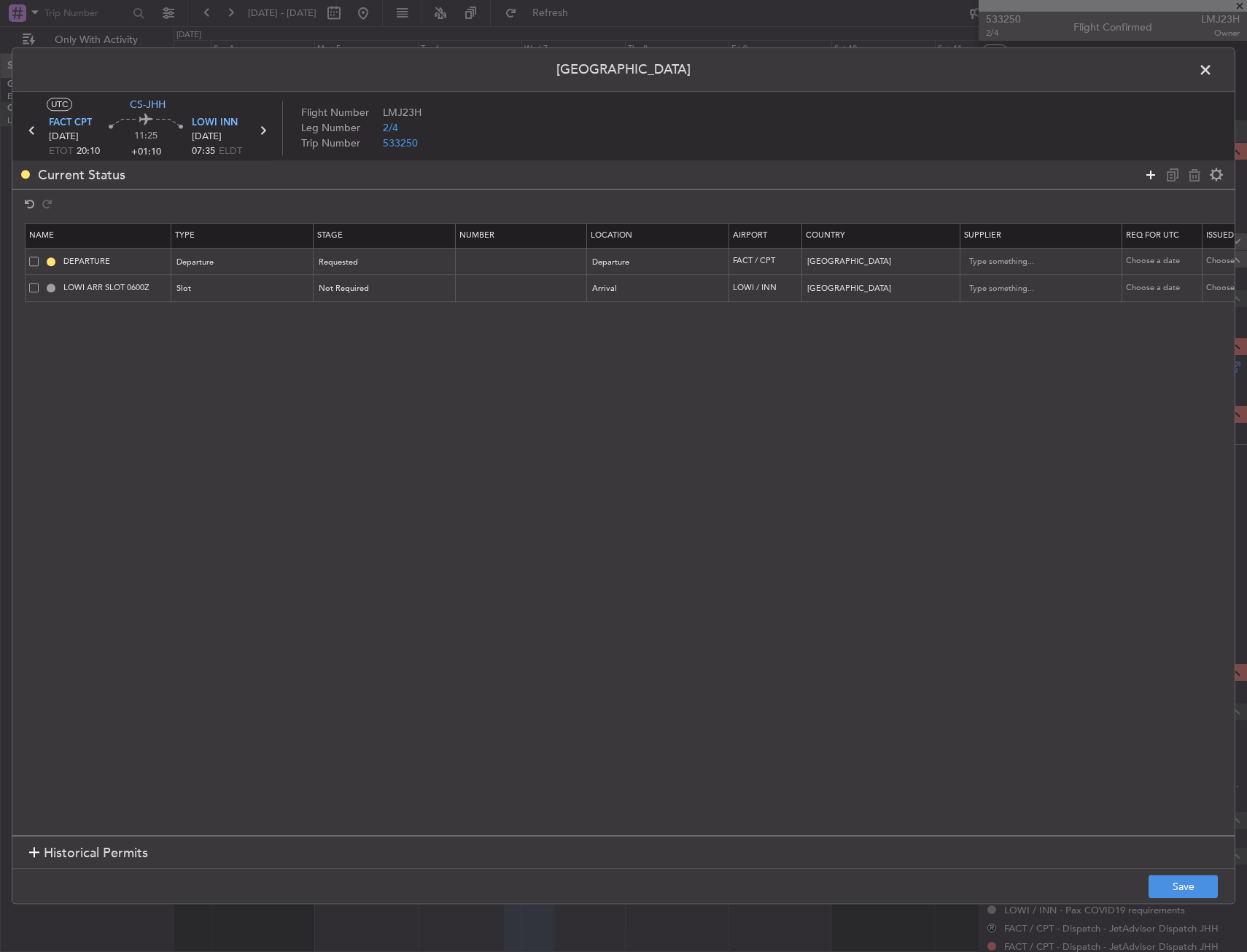
click at [1153, 173] on icon at bounding box center [1151, 175] width 18 height 18
click at [1148, 173] on icon at bounding box center [1151, 175] width 18 height 18
click at [1151, 174] on icon at bounding box center [1151, 175] width 18 height 18
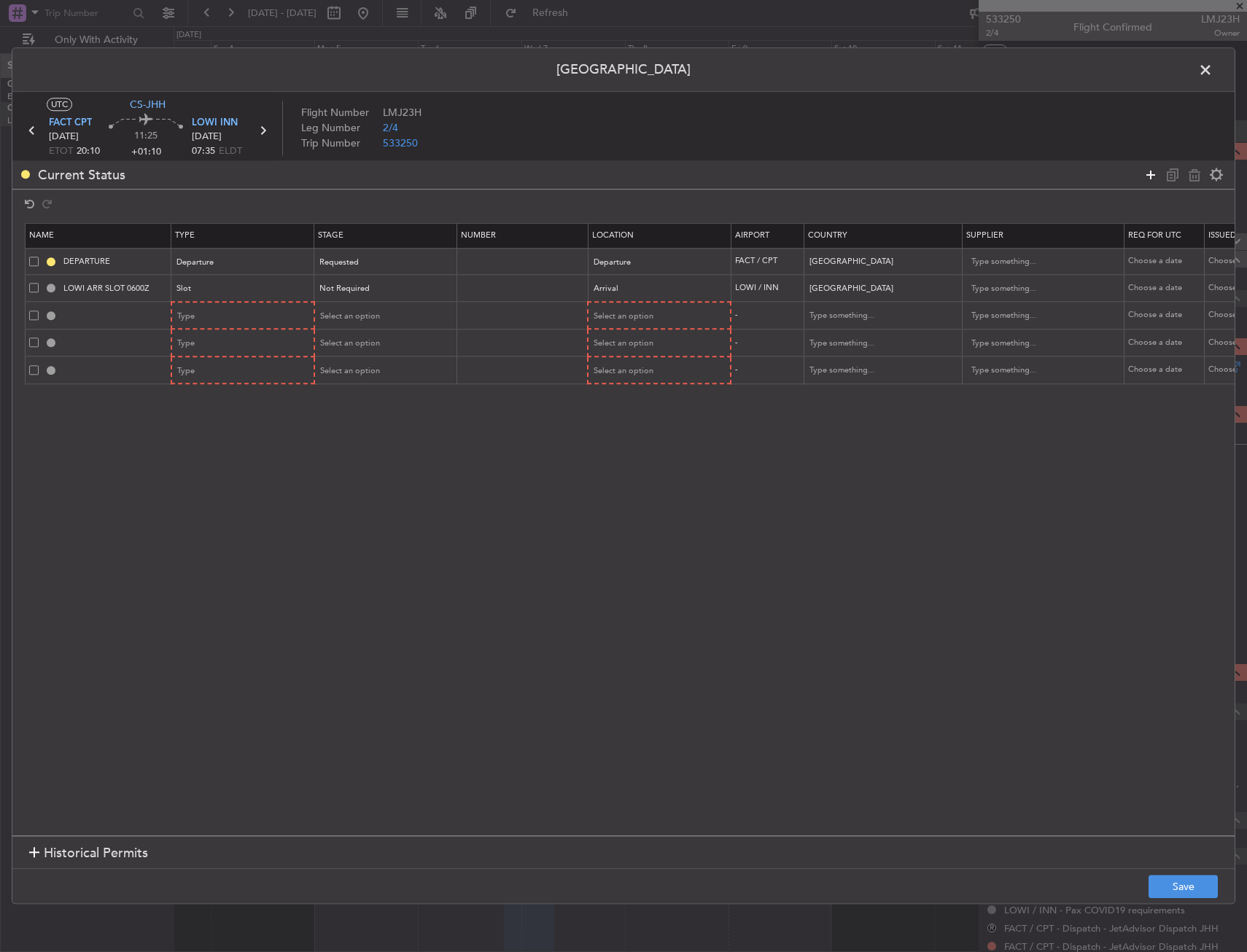
click at [1151, 174] on icon at bounding box center [1151, 175] width 18 height 18
click at [1147, 171] on icon at bounding box center [1151, 175] width 18 height 18
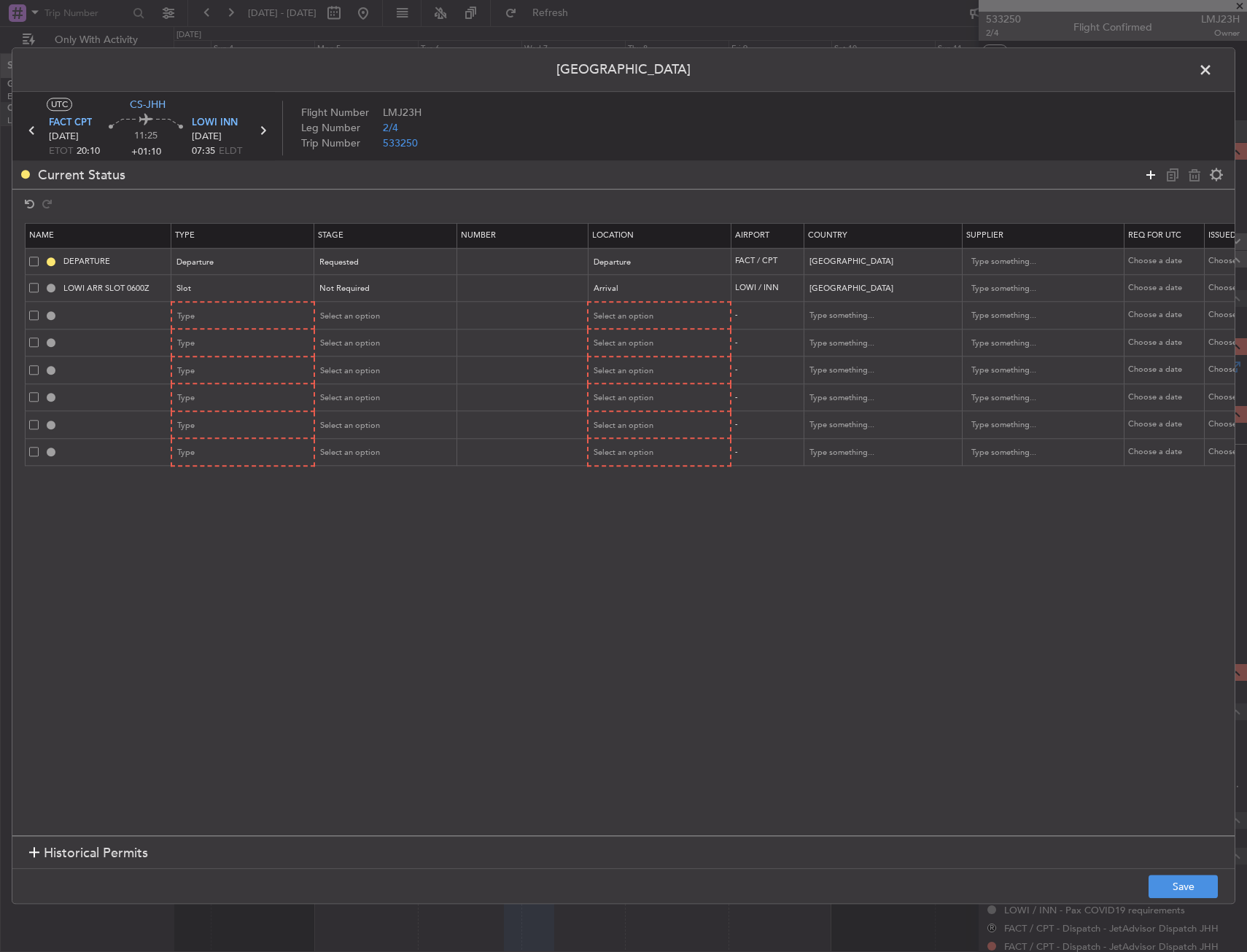
click at [1147, 171] on icon at bounding box center [1151, 175] width 18 height 18
click at [226, 309] on div "Type" at bounding box center [238, 316] width 121 height 22
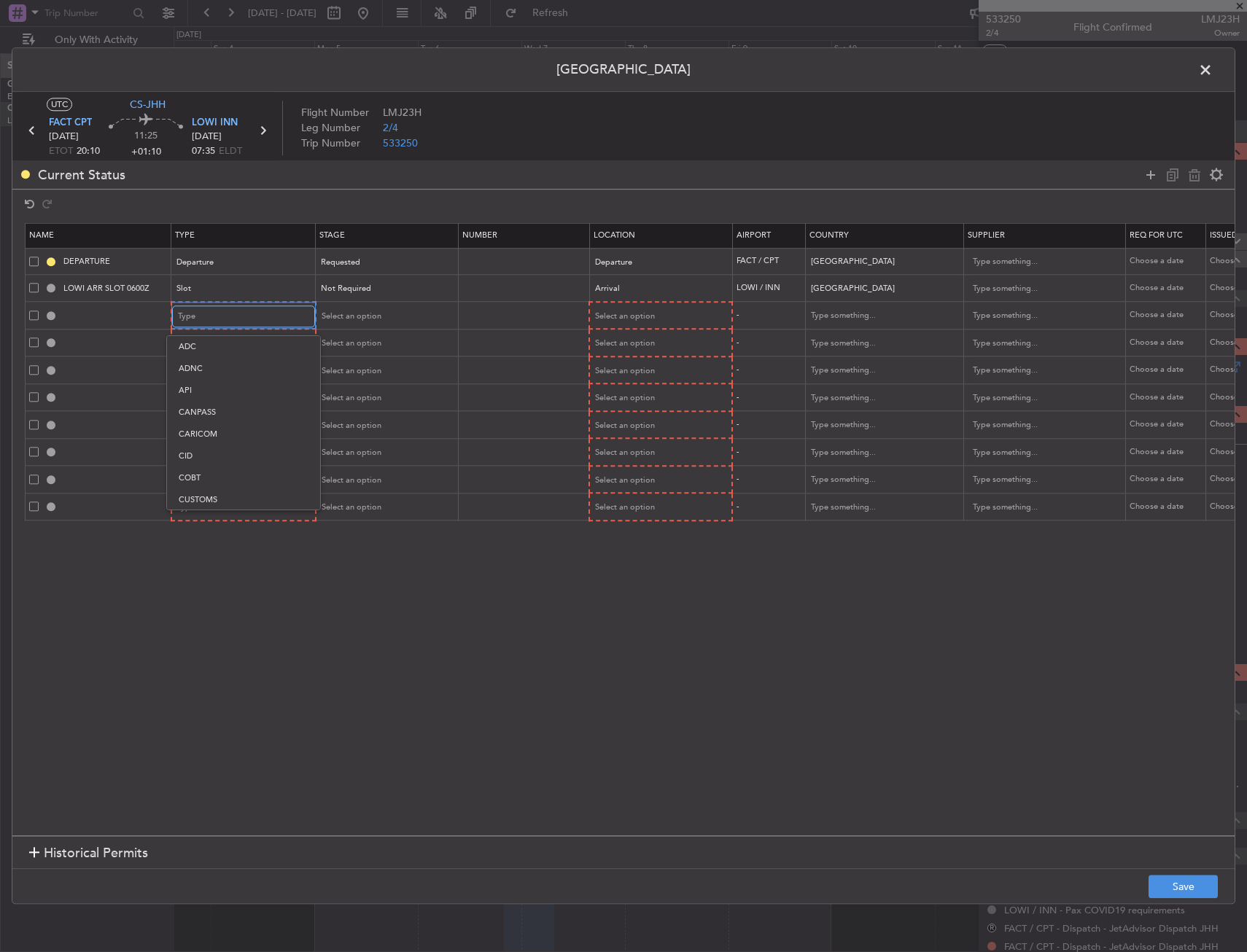
scroll to position [270, 0]
drag, startPoint x: 229, startPoint y: 465, endPoint x: 229, endPoint y: 454, distance: 11.0
click at [229, 463] on span "Overflight" at bounding box center [244, 470] width 130 height 22
click at [231, 342] on div "Type" at bounding box center [238, 344] width 121 height 22
drag, startPoint x: 203, startPoint y: 508, endPoint x: 209, endPoint y: 488, distance: 20.9
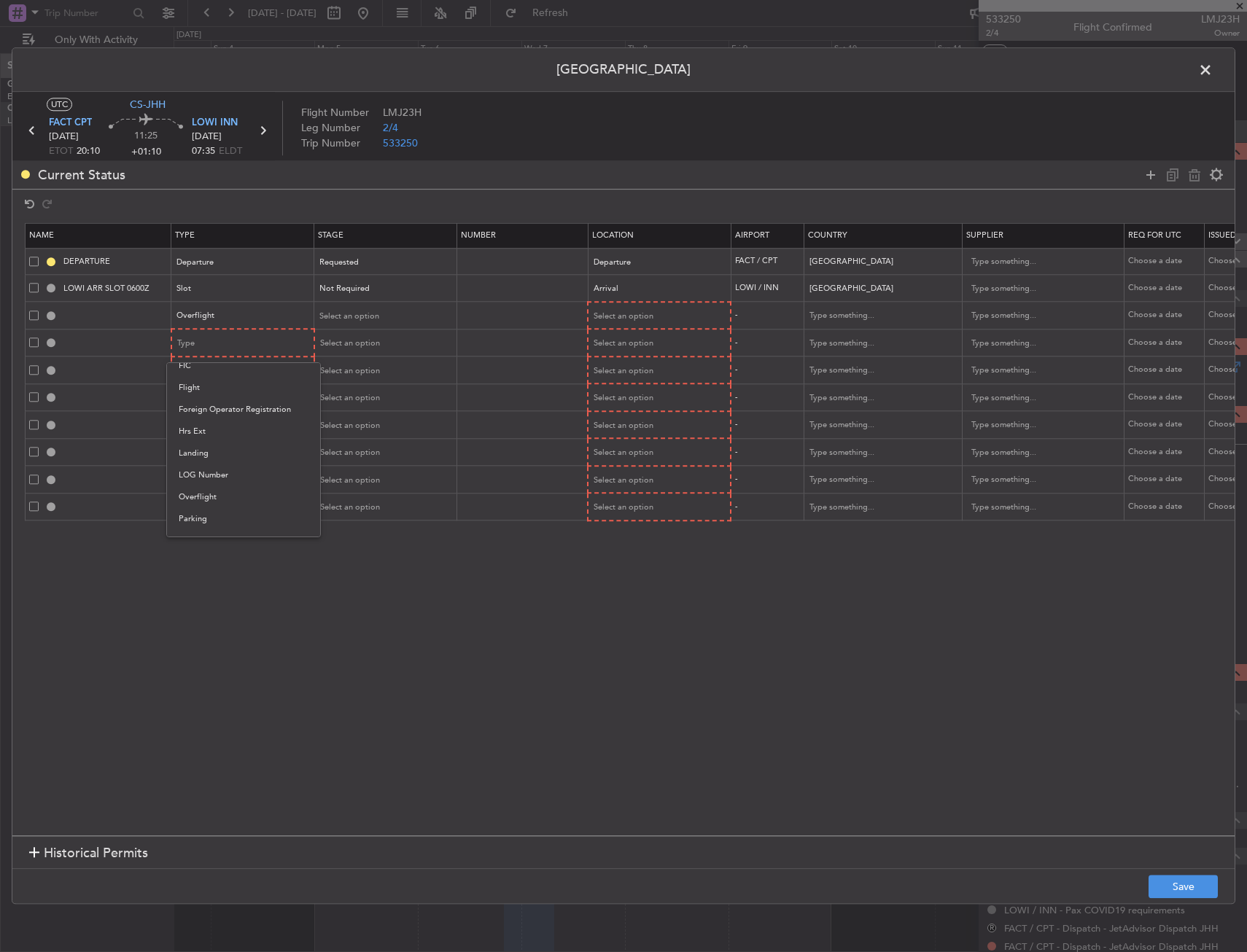
click at [204, 508] on span "Overflight" at bounding box center [244, 497] width 130 height 22
click at [233, 375] on div "Type" at bounding box center [238, 371] width 121 height 22
click at [204, 524] on span "Overflight" at bounding box center [244, 524] width 130 height 22
click at [217, 403] on div "Type" at bounding box center [238, 398] width 121 height 22
drag, startPoint x: 205, startPoint y: 555, endPoint x: 203, endPoint y: 428, distance: 127.0
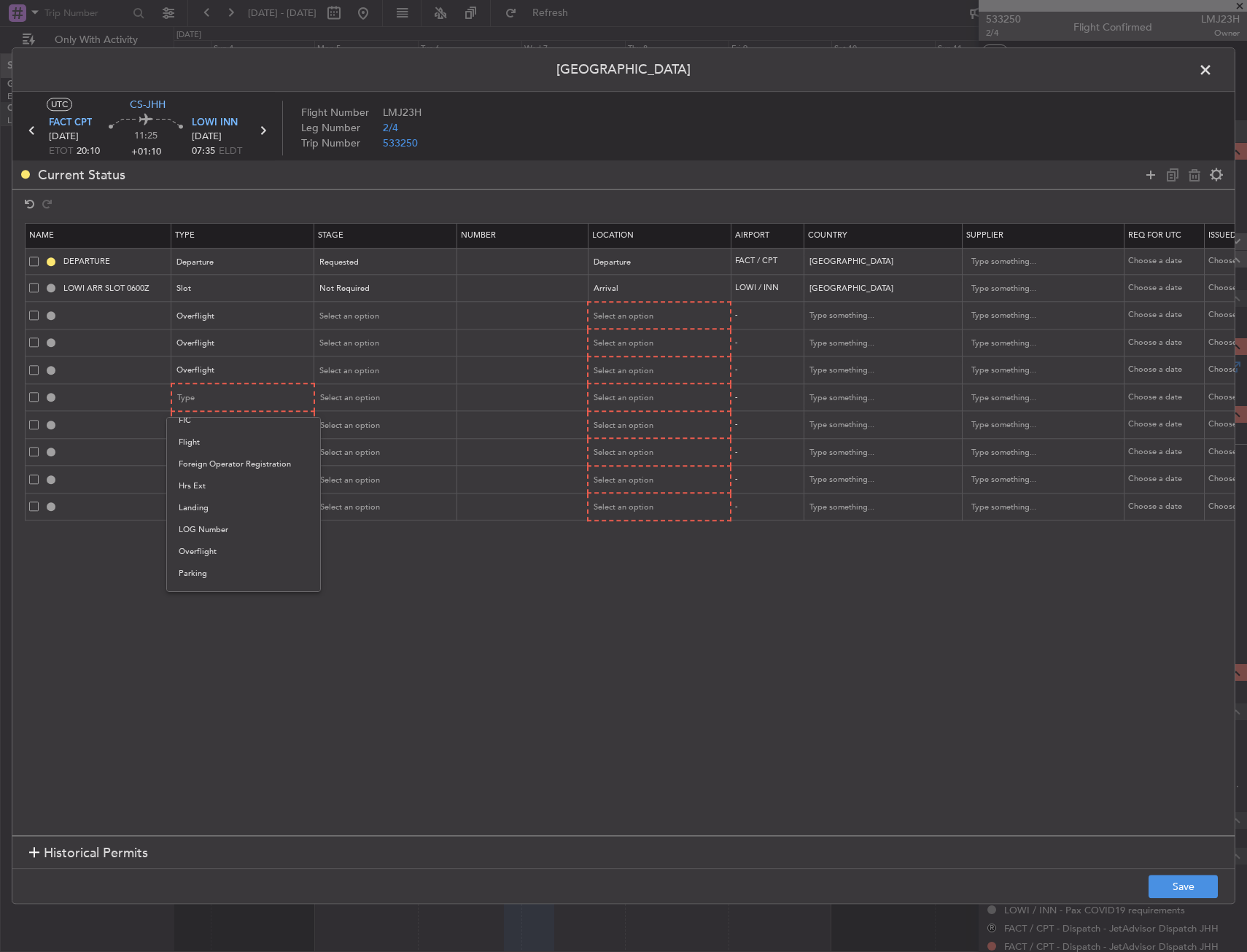
click at [205, 555] on span "Overflight" at bounding box center [244, 552] width 130 height 22
drag, startPoint x: 203, startPoint y: 414, endPoint x: 204, endPoint y: 423, distance: 9.1
click at [204, 423] on div "Type" at bounding box center [243, 425] width 141 height 22
click at [205, 423] on div "Type" at bounding box center [238, 426] width 121 height 22
click at [213, 587] on span "Overflight" at bounding box center [244, 580] width 130 height 22
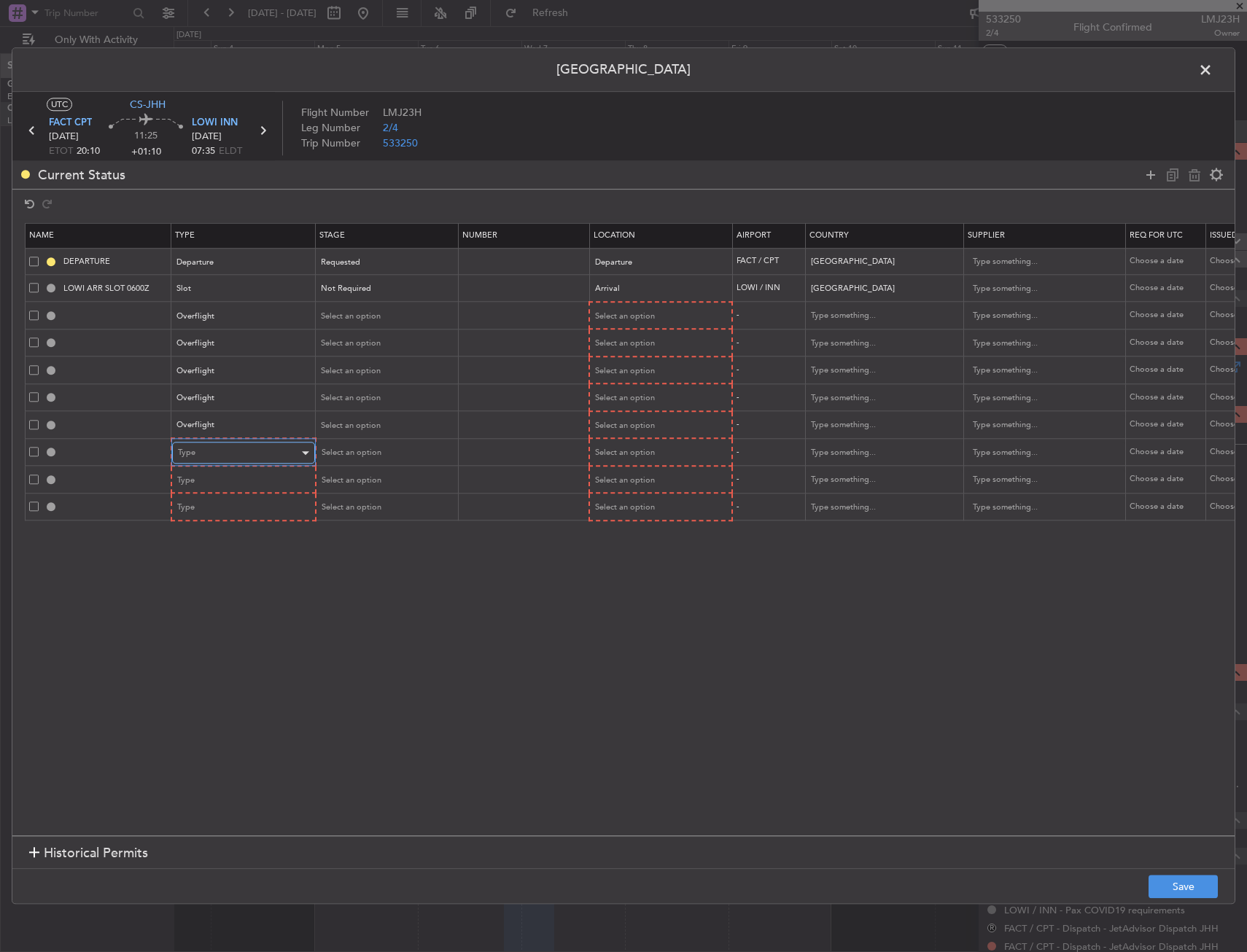
click at [217, 452] on div "Type" at bounding box center [238, 453] width 121 height 22
click at [204, 602] on span "Overflight" at bounding box center [244, 606] width 130 height 22
click at [209, 479] on div "Type" at bounding box center [238, 480] width 121 height 22
drag, startPoint x: 196, startPoint y: 644, endPoint x: 197, endPoint y: 585, distance: 59.0
click at [196, 642] on span "Overflight" at bounding box center [244, 634] width 130 height 22
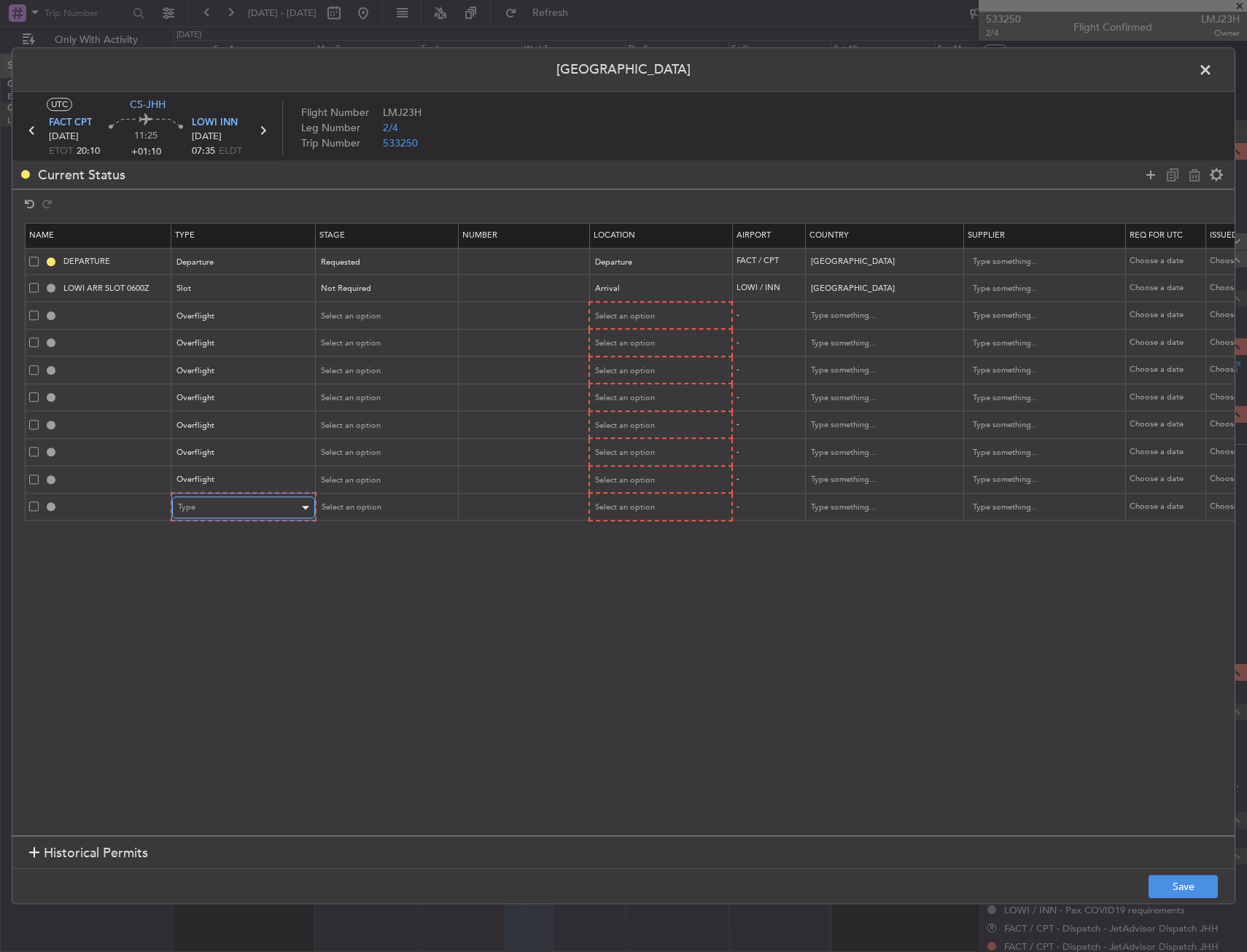
click at [198, 516] on div "Type" at bounding box center [238, 508] width 121 height 22
drag, startPoint x: 210, startPoint y: 663, endPoint x: 237, endPoint y: 617, distance: 53.3
click at [211, 659] on span "Overflight" at bounding box center [244, 661] width 130 height 22
click at [596, 343] on span "Select an option" at bounding box center [623, 344] width 60 height 11
drag, startPoint x: 621, startPoint y: 319, endPoint x: 642, endPoint y: 321, distance: 21.1
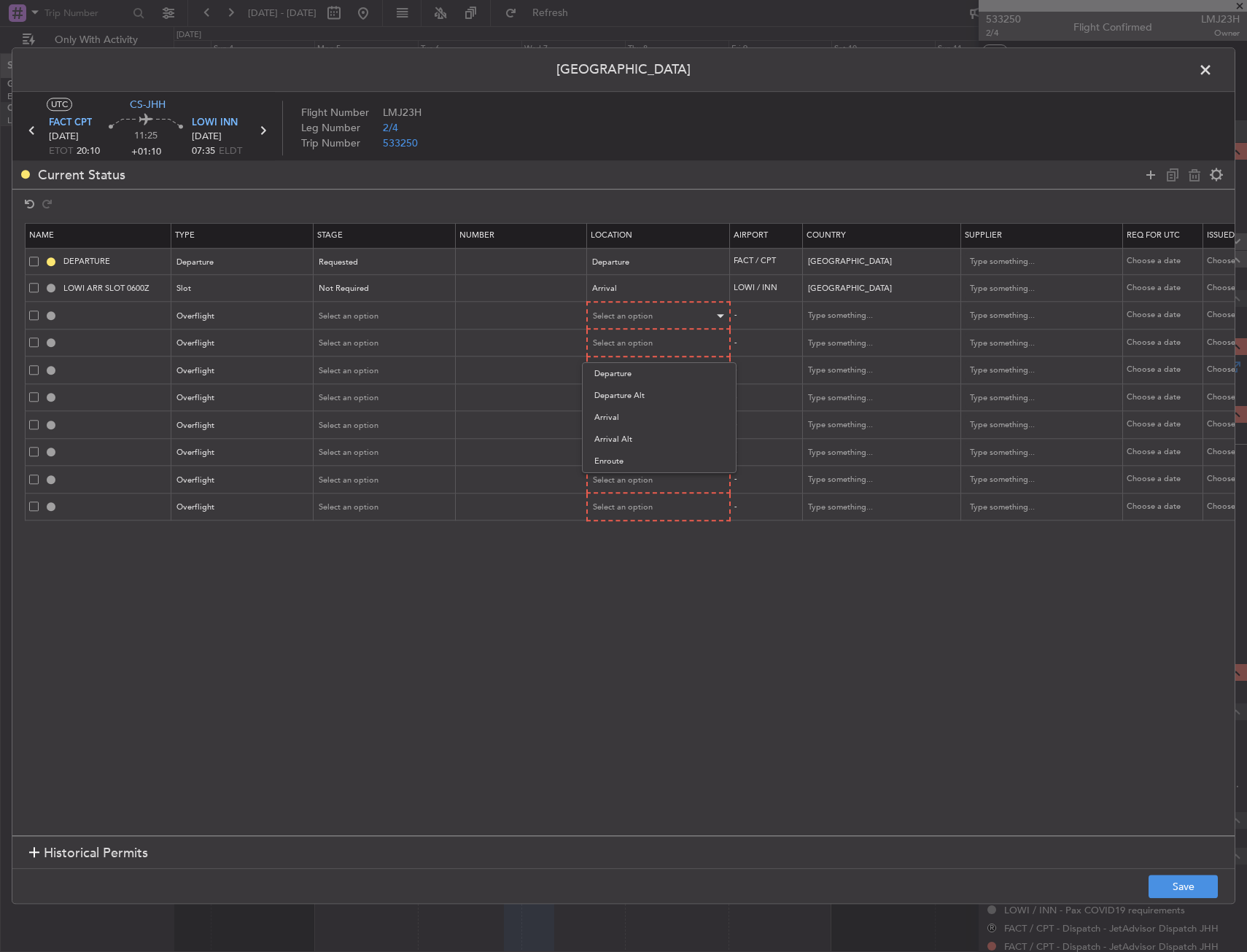
click at [622, 319] on div at bounding box center [623, 476] width 1247 height 952
click at [642, 321] on span "Select an option" at bounding box center [623, 316] width 60 height 11
click at [640, 436] on span "Enroute" at bounding box center [659, 435] width 130 height 22
click at [667, 338] on div "Select an option" at bounding box center [654, 343] width 121 height 22
click at [630, 461] on span "Enroute" at bounding box center [659, 460] width 130 height 22
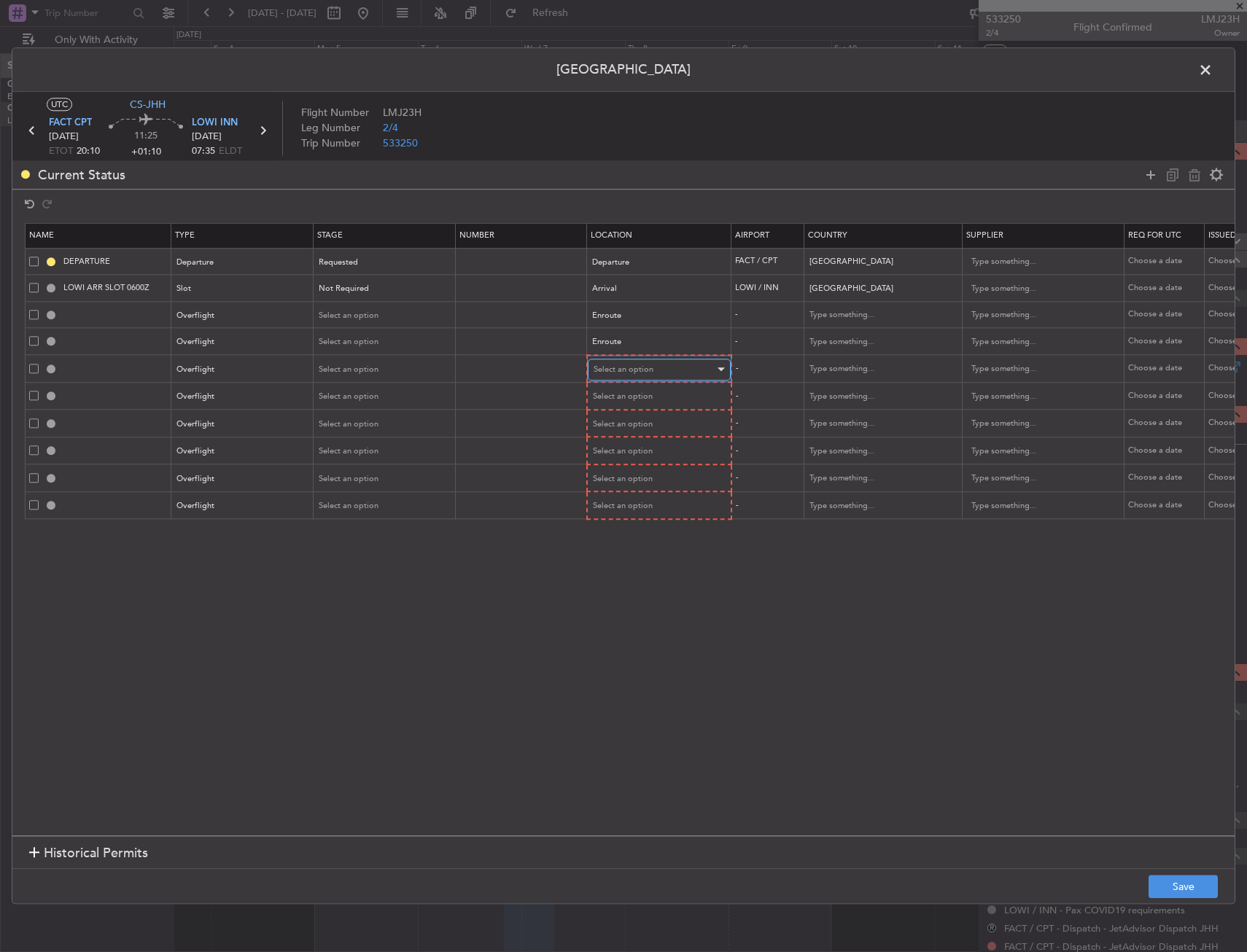
click at [643, 371] on span "Select an option" at bounding box center [623, 369] width 60 height 11
click at [631, 477] on span "Enroute" at bounding box center [659, 488] width 130 height 22
click at [620, 391] on span "Select an option" at bounding box center [623, 396] width 60 height 11
click at [626, 510] on span "Enroute" at bounding box center [659, 514] width 130 height 22
click at [635, 431] on div "Select an option" at bounding box center [654, 423] width 121 height 22
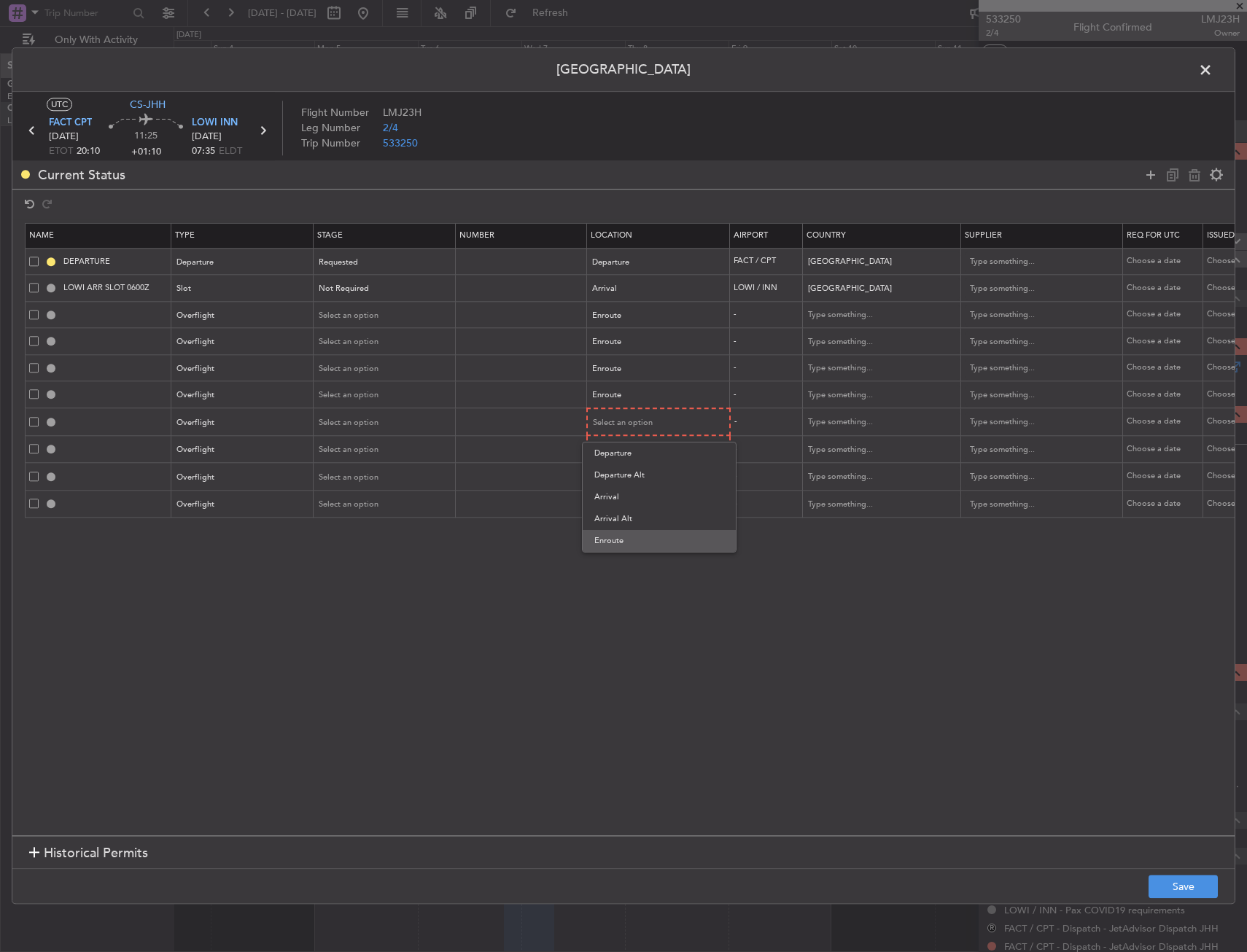
click at [630, 542] on span "Enroute" at bounding box center [659, 540] width 130 height 22
click at [632, 468] on div "Select an option" at bounding box center [654, 476] width 121 height 22
click at [638, 449] on div at bounding box center [623, 476] width 1247 height 952
click at [635, 473] on span "Select an option" at bounding box center [623, 476] width 60 height 11
click at [622, 586] on span "Enroute" at bounding box center [659, 595] width 130 height 22
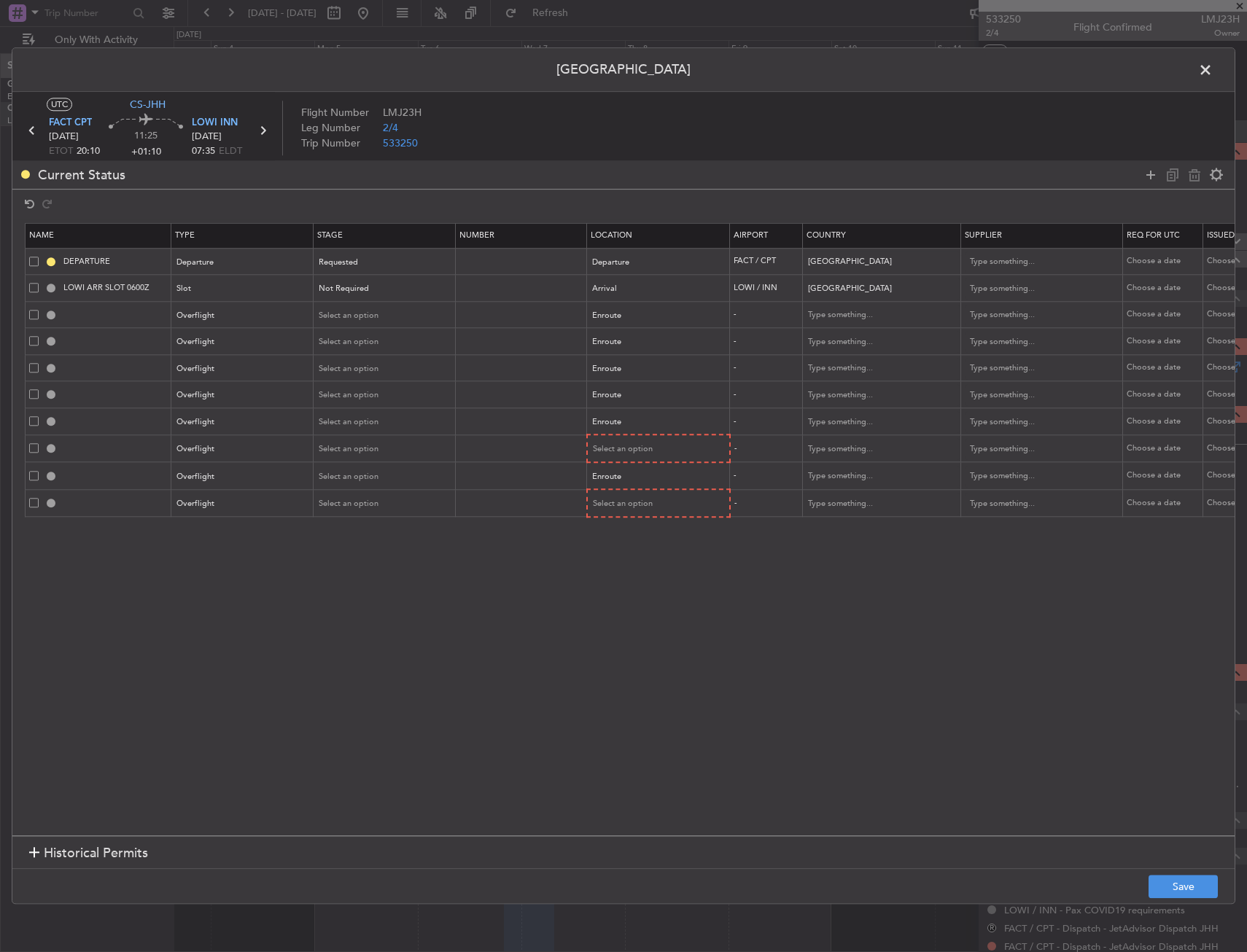
click at [633, 436] on mat-form-field "Select an option" at bounding box center [658, 450] width 141 height 27
click at [629, 444] on span "Select an option" at bounding box center [623, 450] width 60 height 11
drag, startPoint x: 627, startPoint y: 566, endPoint x: 629, endPoint y: 525, distance: 41.0
click at [627, 565] on span "Enroute" at bounding box center [659, 567] width 130 height 22
click at [629, 498] on span "Select an option" at bounding box center [623, 503] width 60 height 11
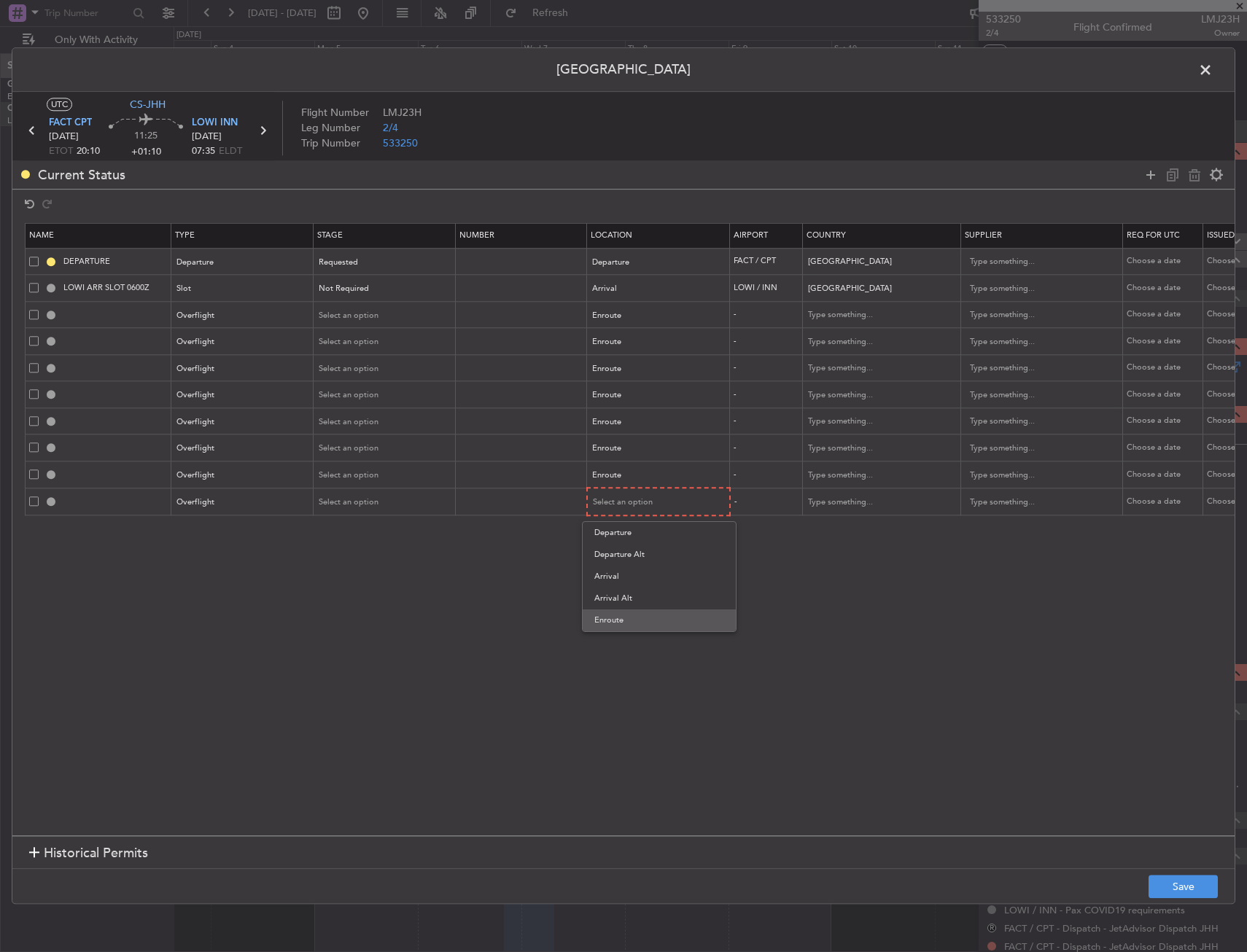
drag, startPoint x: 627, startPoint y: 612, endPoint x: 627, endPoint y: 621, distance: 9.0
click at [627, 621] on span "Enroute" at bounding box center [659, 620] width 130 height 22
click at [627, 621] on section "Name Type Stage Number Location Airport Country Supplier Req For Utc Issued For…" at bounding box center [623, 527] width 1222 height 616
click at [1043, 311] on input "text" at bounding box center [1035, 316] width 132 height 22
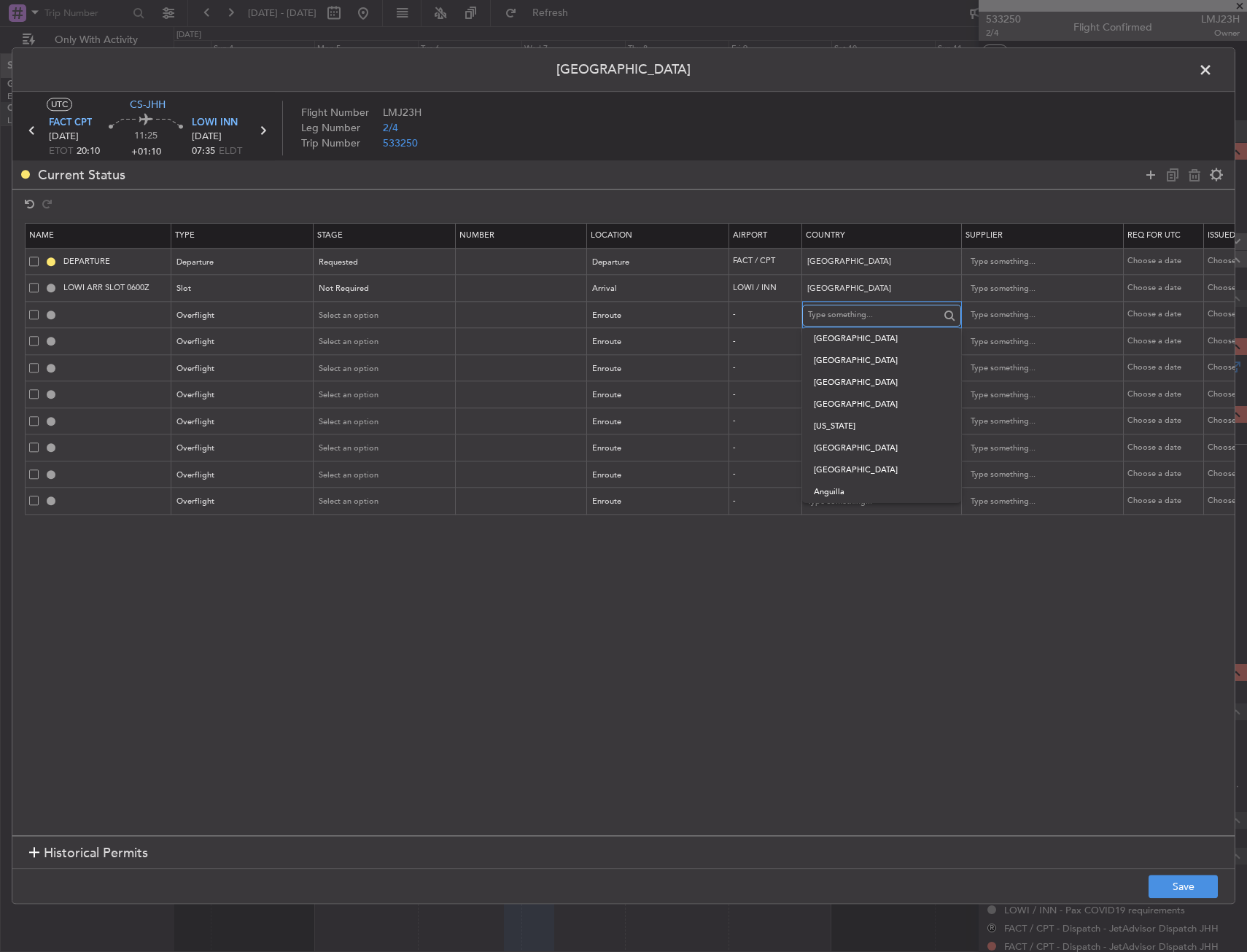
click at [834, 311] on input "text" at bounding box center [874, 316] width 132 height 22
click at [816, 342] on span "Namibia" at bounding box center [882, 339] width 136 height 22
type input "Namibia"
click at [823, 340] on input "text" at bounding box center [874, 341] width 132 height 22
click at [812, 356] on mat-option "Angola" at bounding box center [881, 366] width 159 height 22
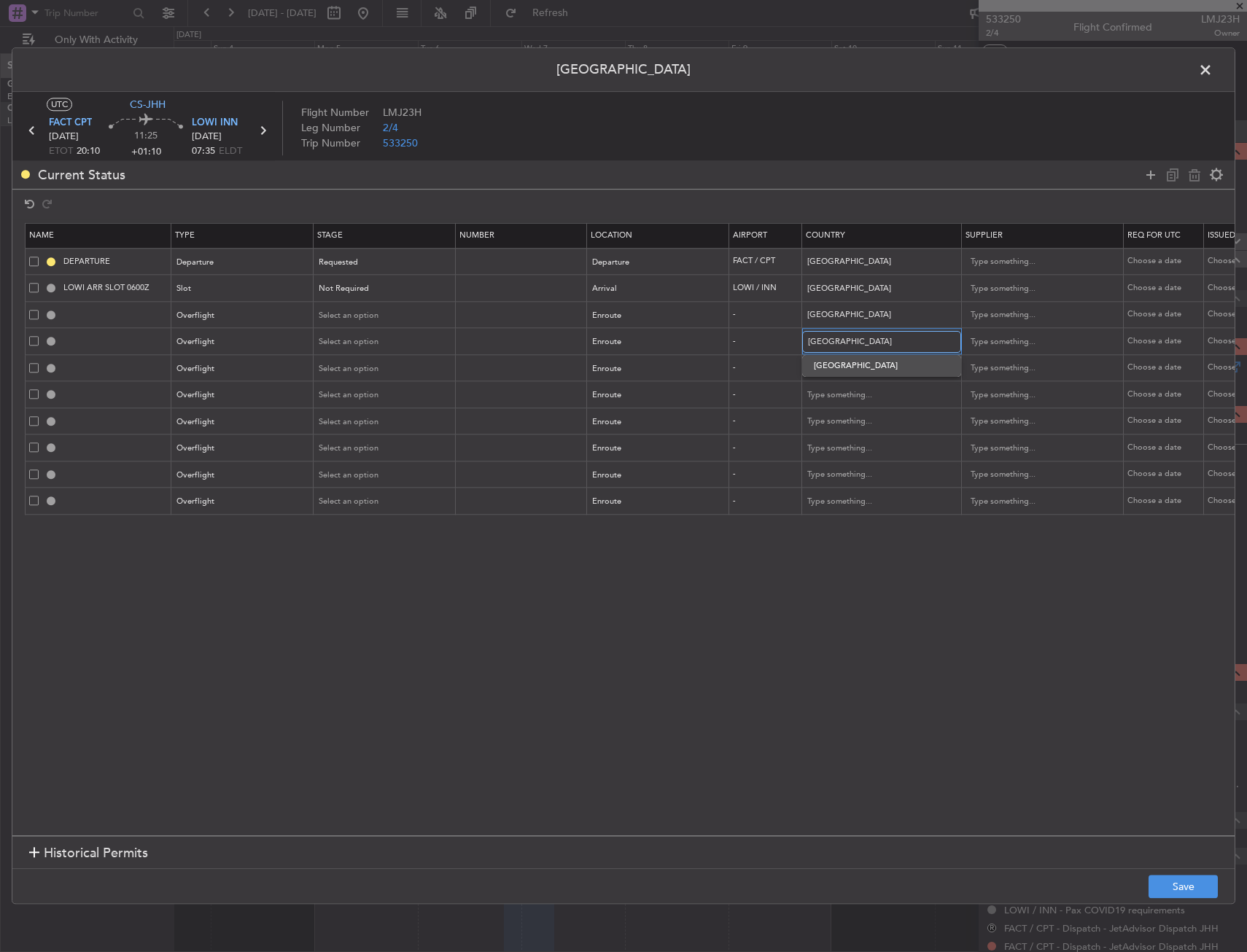
type input "Angola"
click at [823, 382] on mat-form-field at bounding box center [880, 396] width 157 height 27
click at [838, 367] on input "text" at bounding box center [874, 369] width 132 height 22
click at [875, 365] on input "text" at bounding box center [874, 369] width 132 height 22
click at [870, 392] on span "Gabon" at bounding box center [882, 392] width 136 height 22
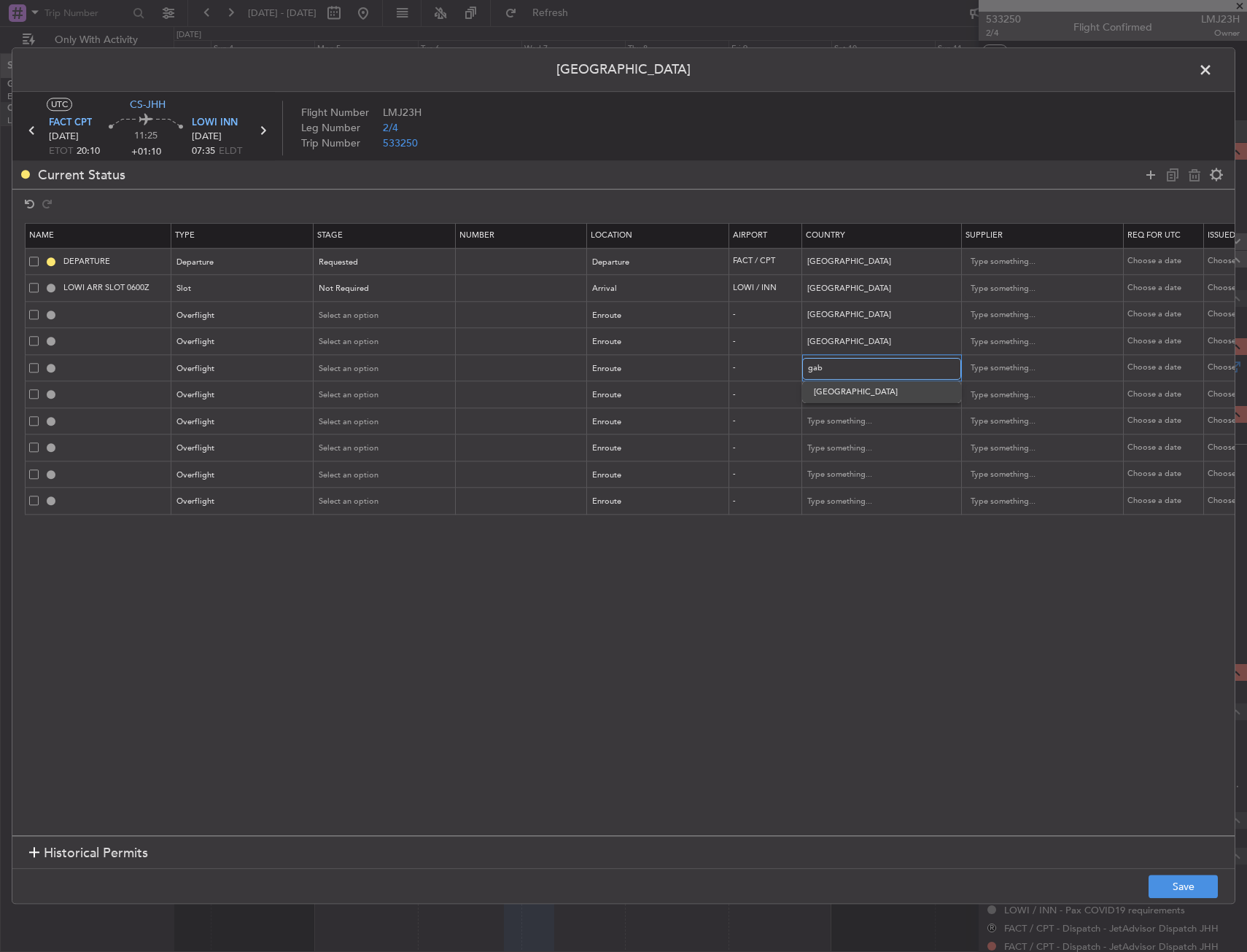
type input "Gabon"
click at [851, 391] on input "text" at bounding box center [874, 395] width 132 height 22
click at [849, 423] on span "Equatorial Guinea" at bounding box center [882, 419] width 136 height 22
type input "Equatorial Guinea"
click at [849, 423] on input "text" at bounding box center [874, 422] width 132 height 22
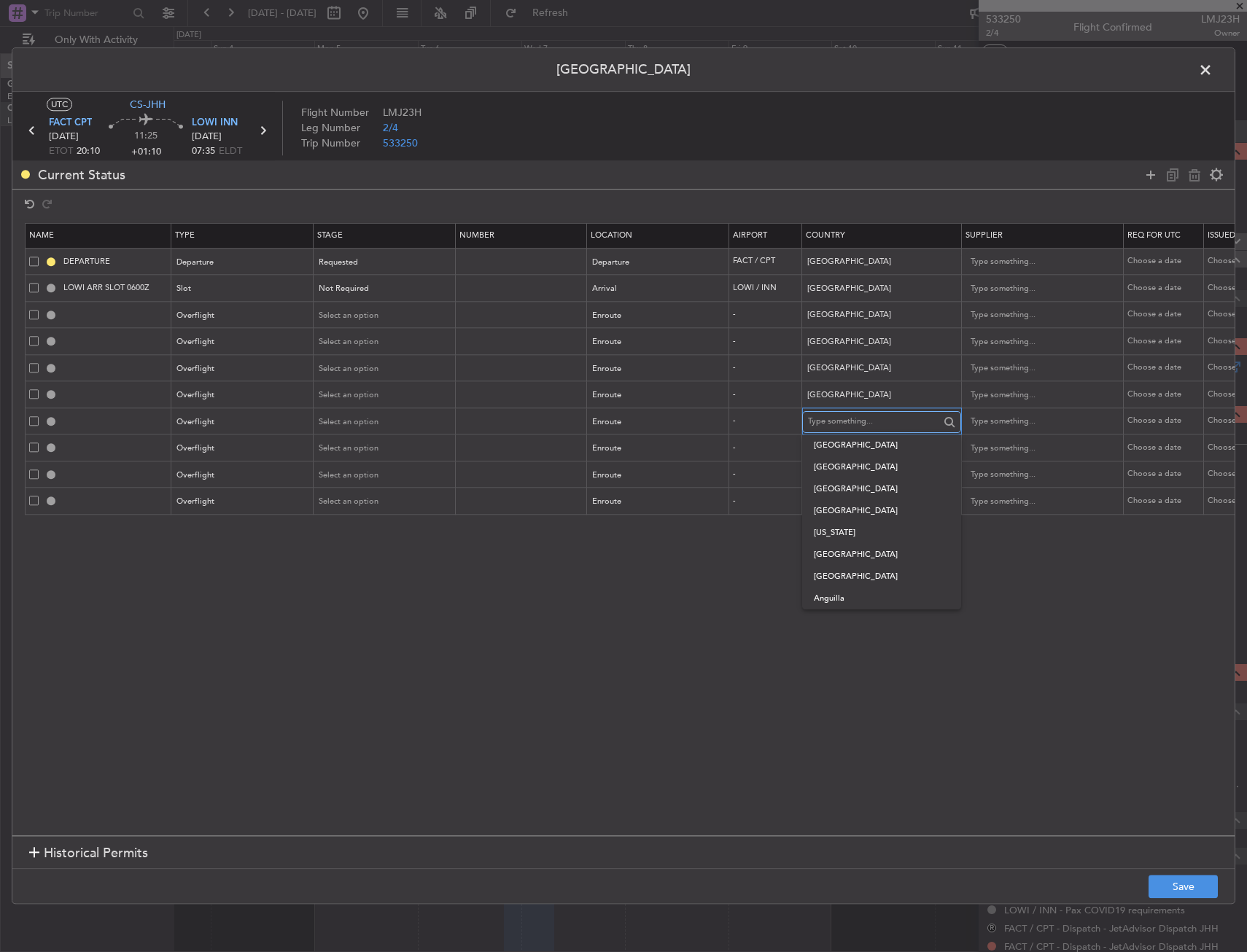
click at [819, 419] on input "text" at bounding box center [874, 422] width 132 height 22
click at [843, 439] on span "Cameroon" at bounding box center [882, 445] width 136 height 22
type input "Cameroon"
click at [847, 439] on input "text" at bounding box center [874, 448] width 132 height 22
click at [887, 444] on input "text" at bounding box center [874, 448] width 132 height 22
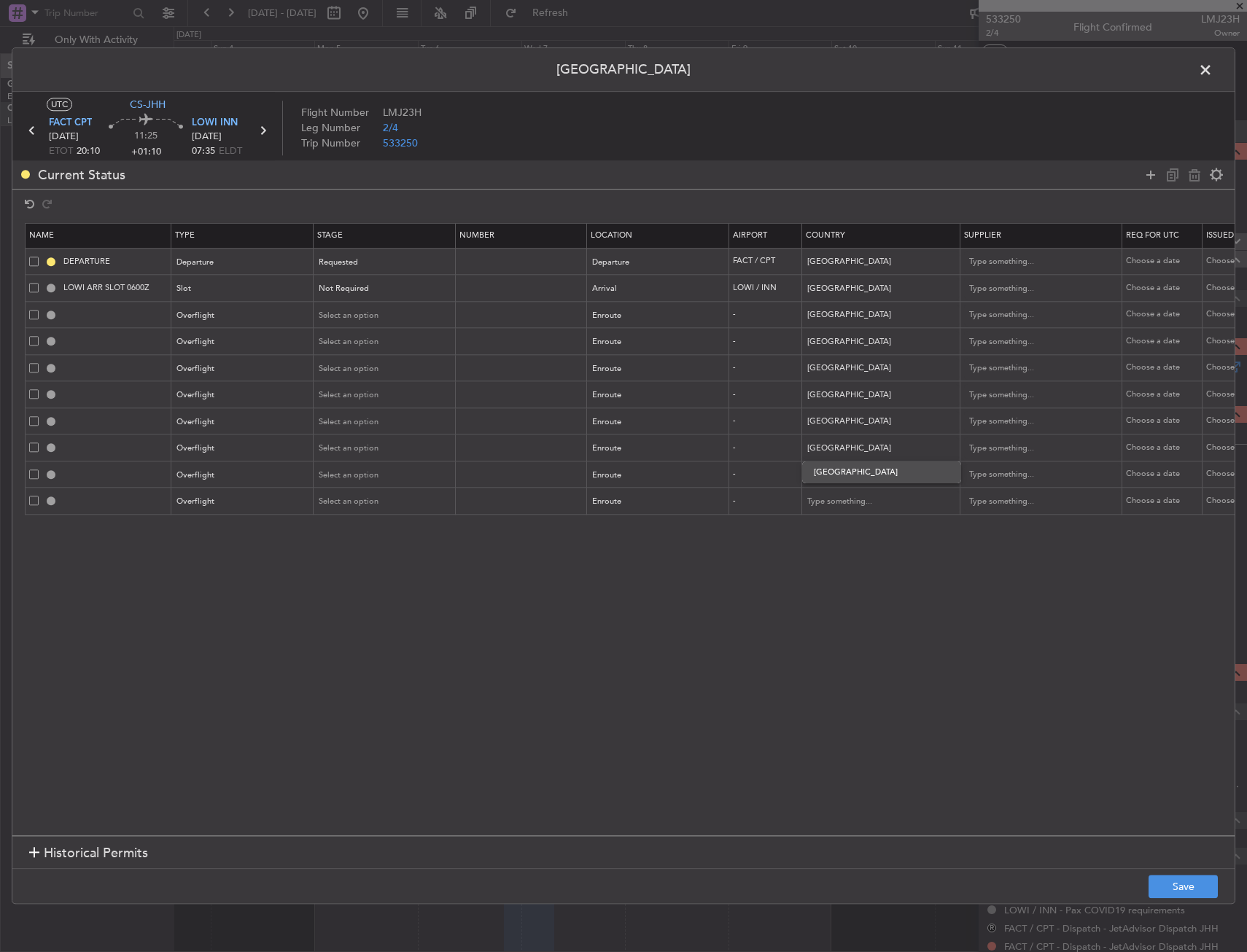
click at [859, 473] on span "Nigeria" at bounding box center [882, 472] width 136 height 22
type input "Nigeria"
click at [851, 476] on input "text" at bounding box center [874, 476] width 132 height 22
click at [828, 465] on input "text" at bounding box center [874, 476] width 132 height 22
click at [835, 496] on span "Niger" at bounding box center [882, 499] width 136 height 22
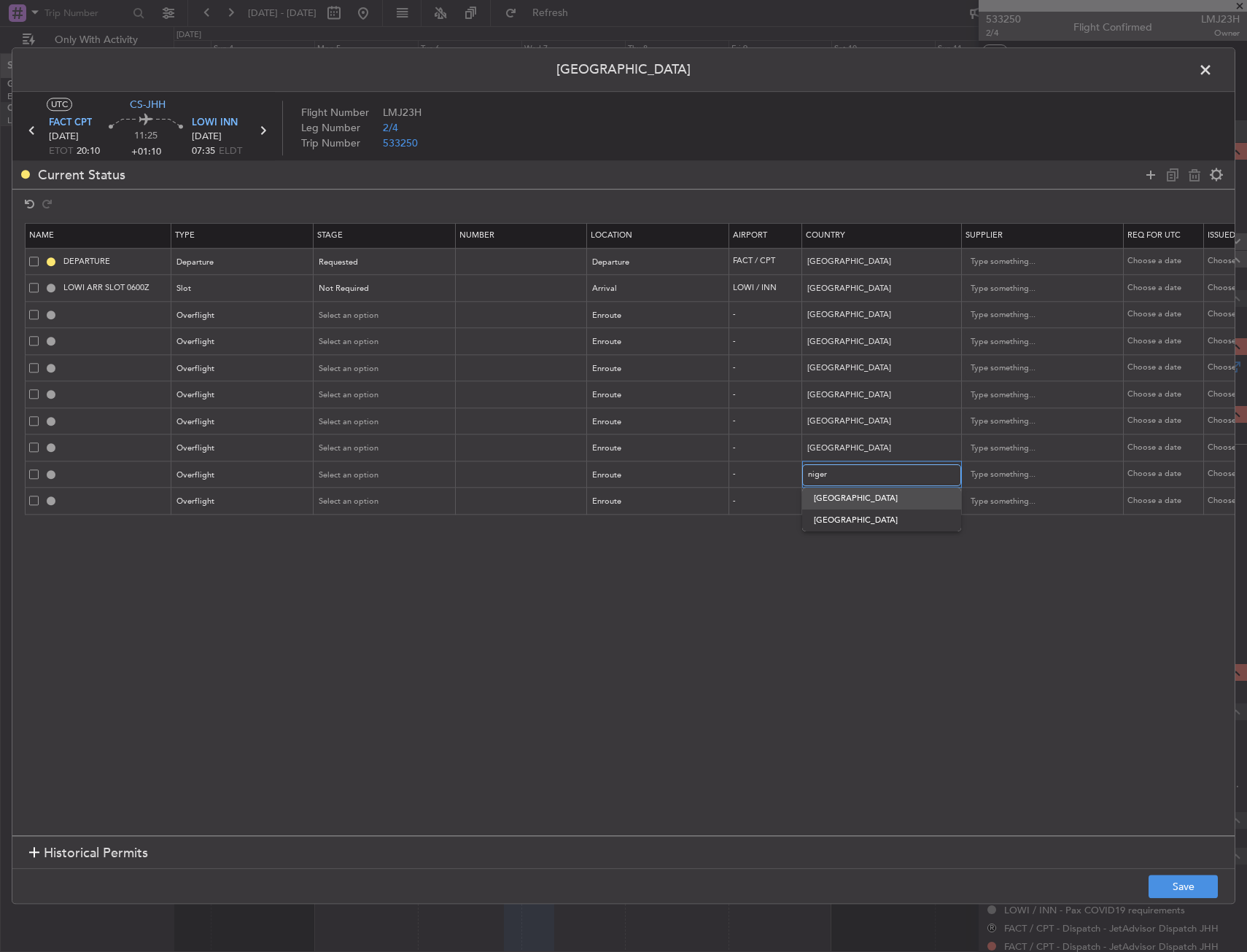
type input "Niger"
click at [831, 509] on input "text" at bounding box center [874, 501] width 132 height 22
click at [844, 522] on span "Algeria" at bounding box center [882, 525] width 136 height 22
type input "Algeria"
click at [1139, 172] on div at bounding box center [1183, 175] width 87 height 21
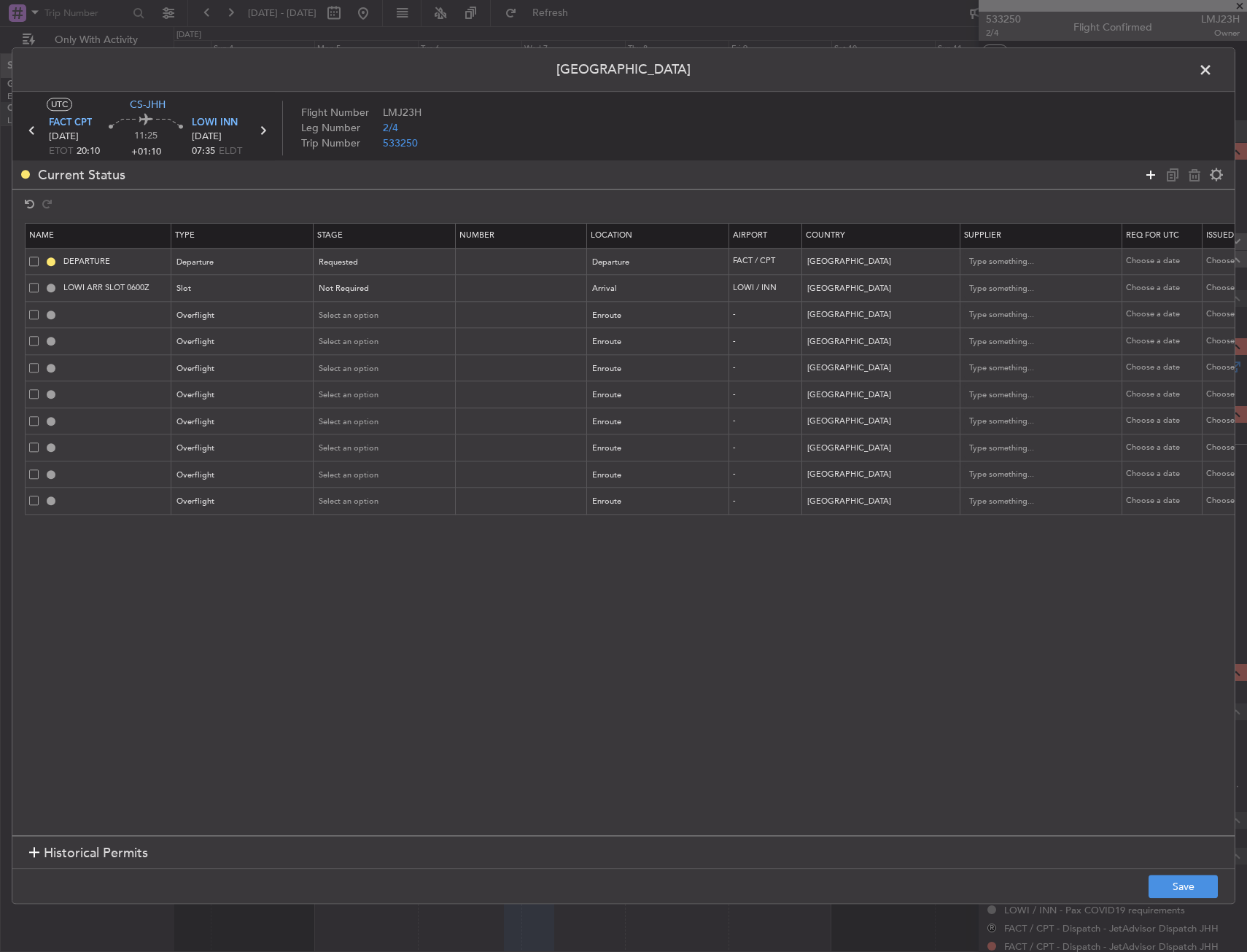
click at [1146, 172] on icon at bounding box center [1151, 175] width 18 height 18
click at [213, 532] on div "Type" at bounding box center [238, 529] width 121 height 22
click at [192, 688] on span "Overflight" at bounding box center [244, 683] width 130 height 22
click at [670, 533] on div "Select an option" at bounding box center [654, 529] width 121 height 22
drag, startPoint x: 640, startPoint y: 650, endPoint x: 810, endPoint y: 565, distance: 190.1
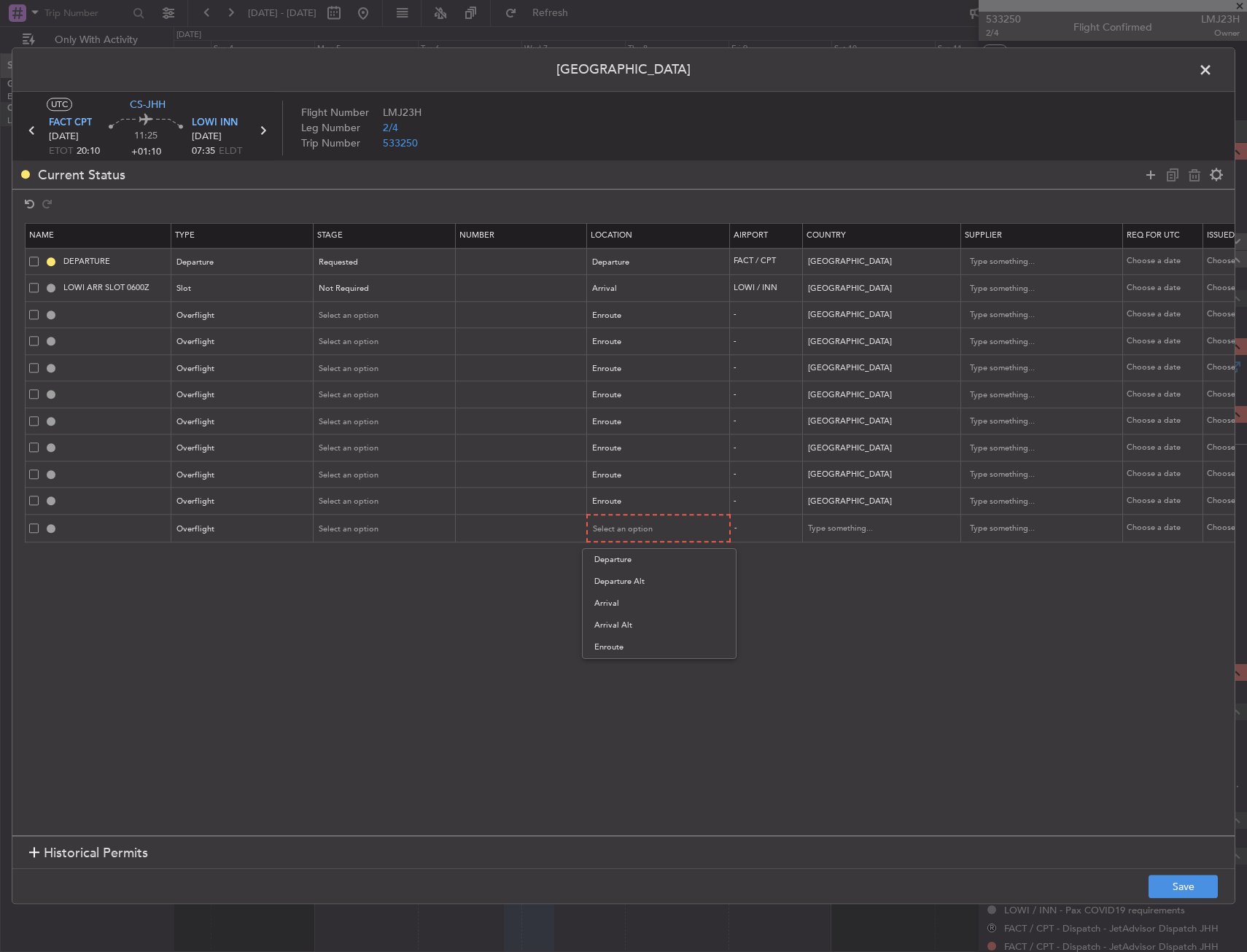
click at [642, 646] on span "Enroute" at bounding box center [659, 647] width 130 height 22
click at [860, 534] on input "text" at bounding box center [874, 528] width 132 height 22
click at [860, 550] on span "Tunisia" at bounding box center [882, 552] width 136 height 22
type input "Tunisia"
drag, startPoint x: 994, startPoint y: 748, endPoint x: 1079, endPoint y: 810, distance: 105.2
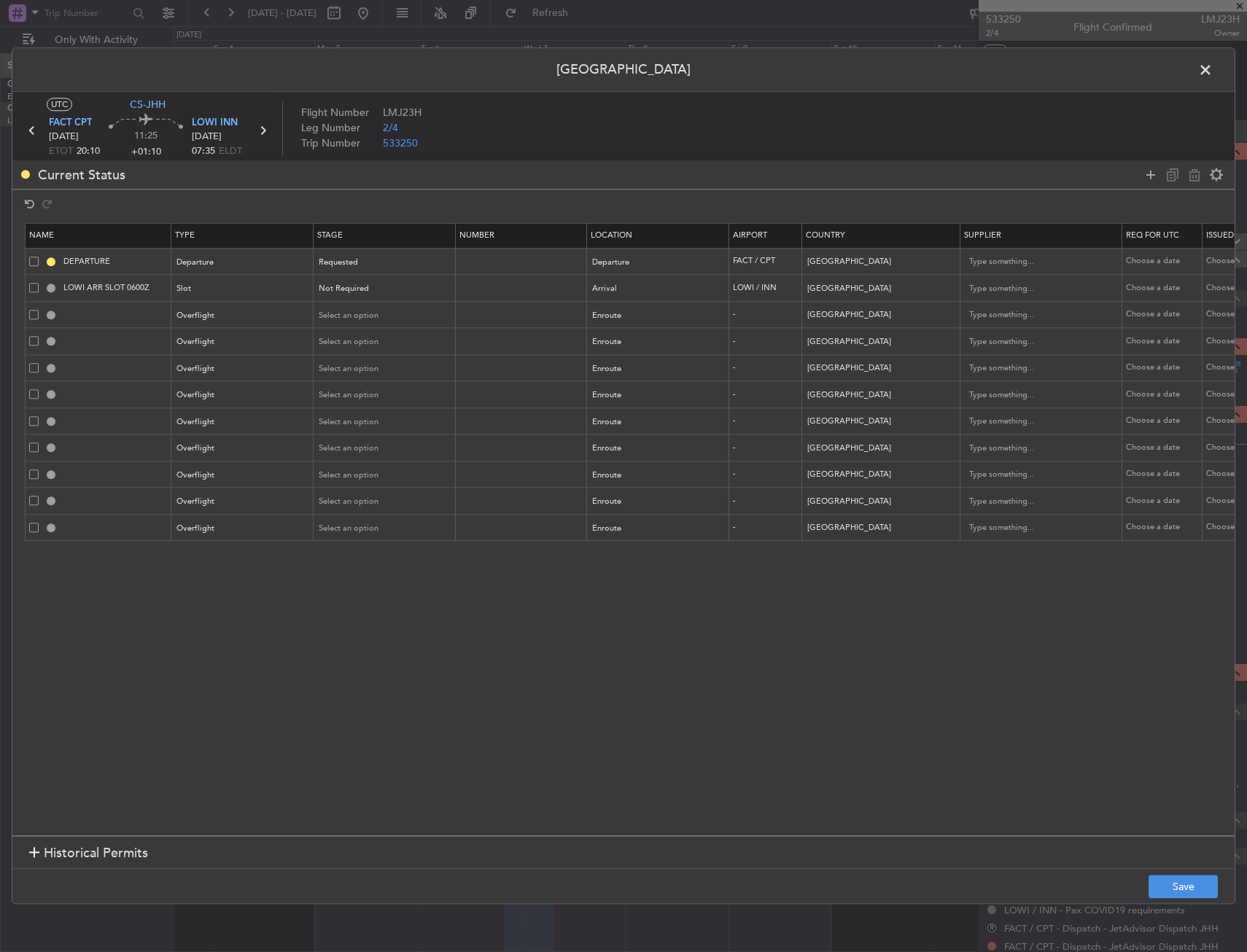
click at [996, 749] on section "Name Type Stage Number Location Airport Country Supplier Req For Utc Issued For…" at bounding box center [623, 527] width 1222 height 616
click at [1155, 869] on div "Permit Center UTC CS-JHH FACT CPT 06/01/2026 ETOT 20:10 11:25 +01:10 LOWI INN 0…" at bounding box center [623, 476] width 1224 height 857
click at [1160, 875] on footer "Save" at bounding box center [623, 886] width 1222 height 35
click at [1168, 884] on button "Save" at bounding box center [1183, 887] width 69 height 23
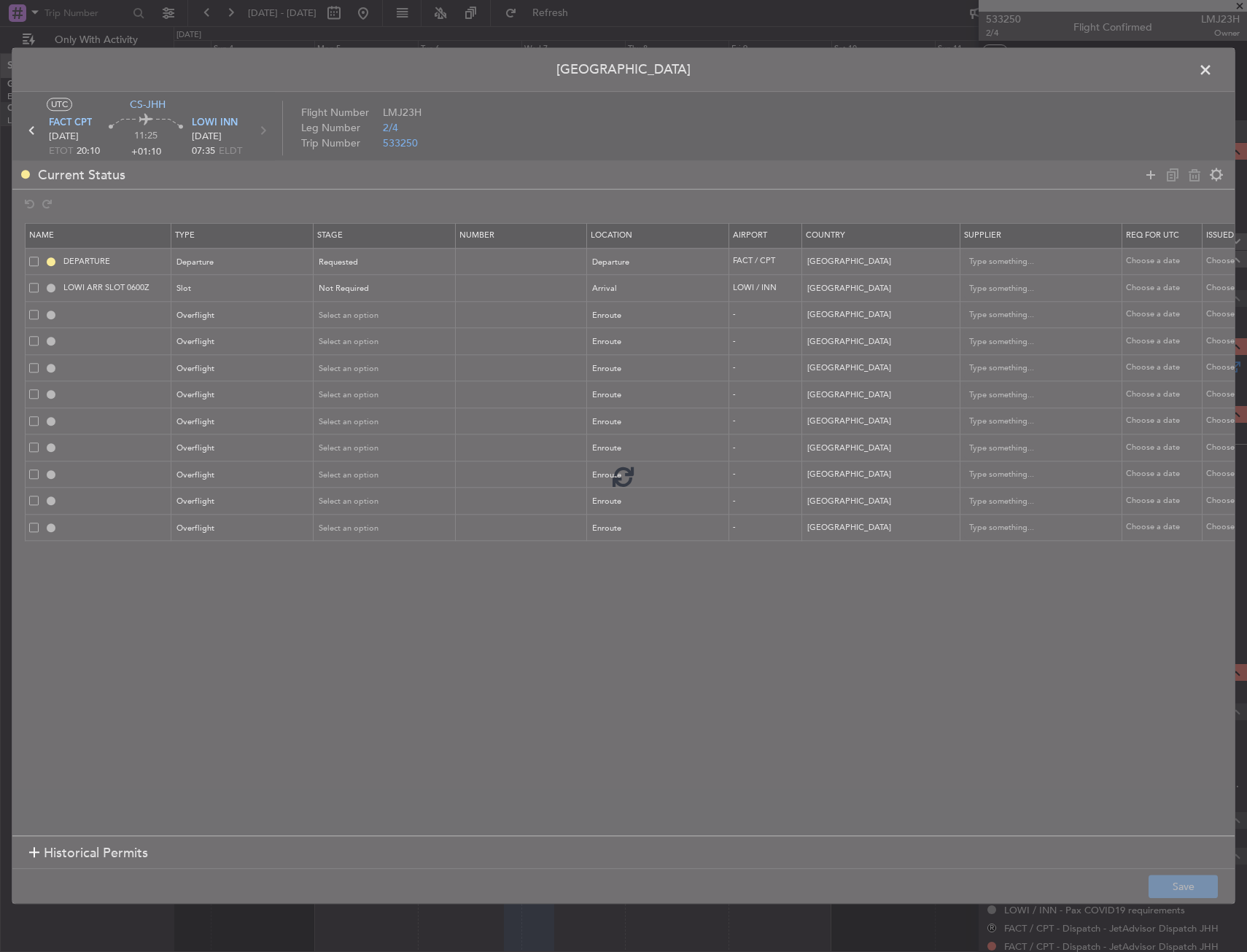
type input "NAMIBIA OVF"
type input "NNN"
type input "ANGOLA OVF"
type input "NNN"
type input "GABON OVF"
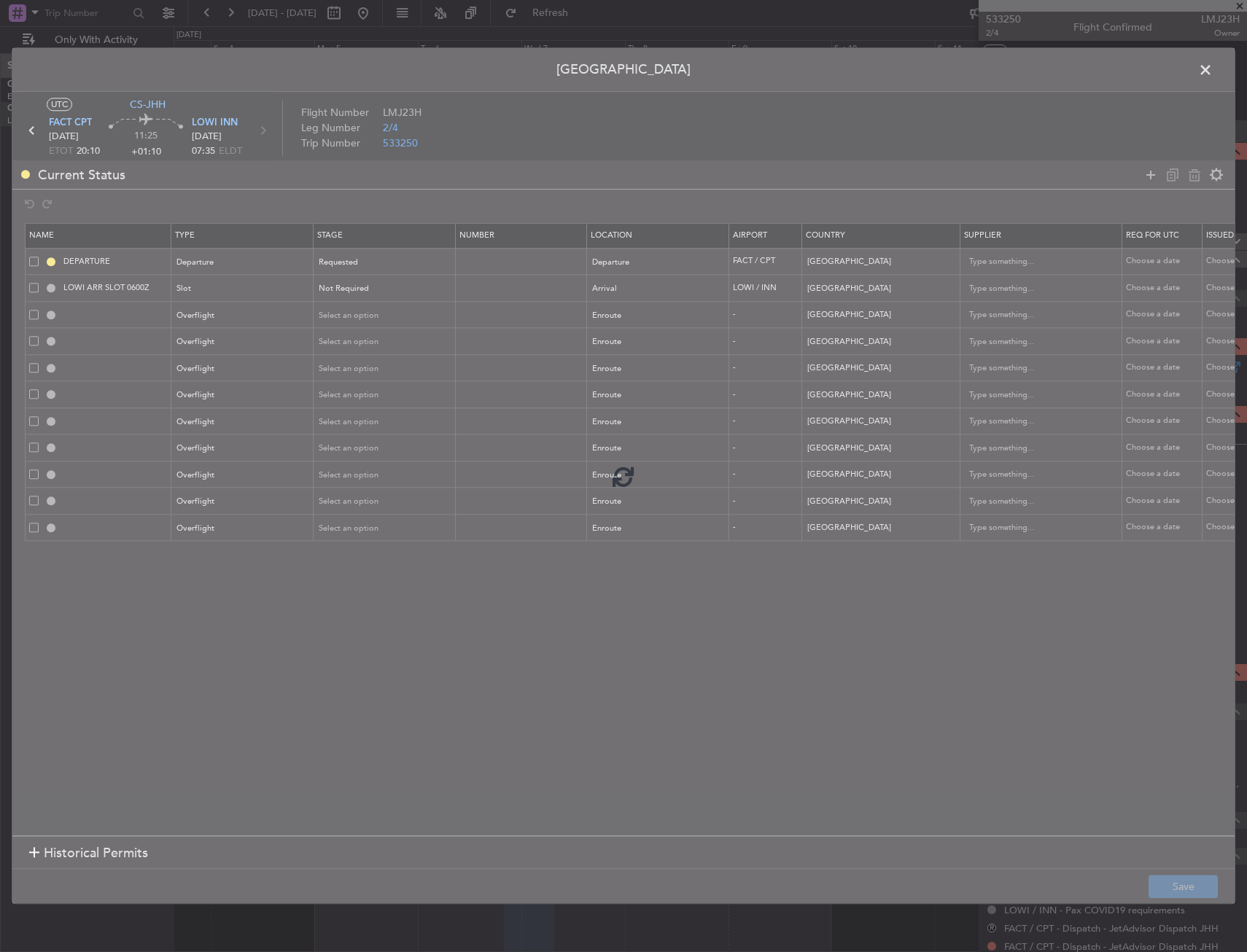
type input "NNN"
type input "EQUATORIAL GUINEA OVF"
type input "NNN"
type input "CAMEROON OVF"
type input "NNN"
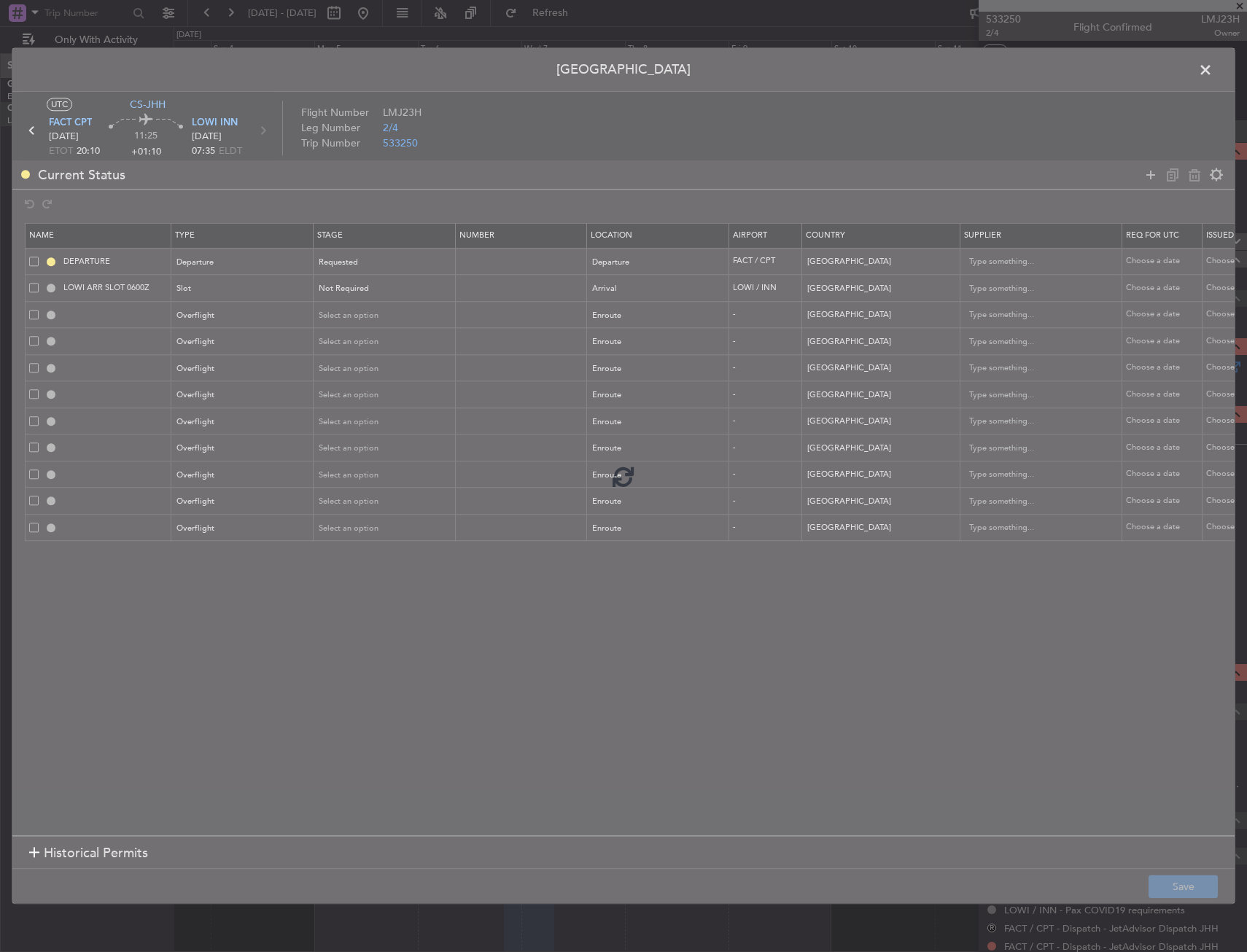
type input "NIGERIA OVF"
type input "NNN"
type input "NIGER OVF"
type input "NNN"
type input "ALGERIA OVF"
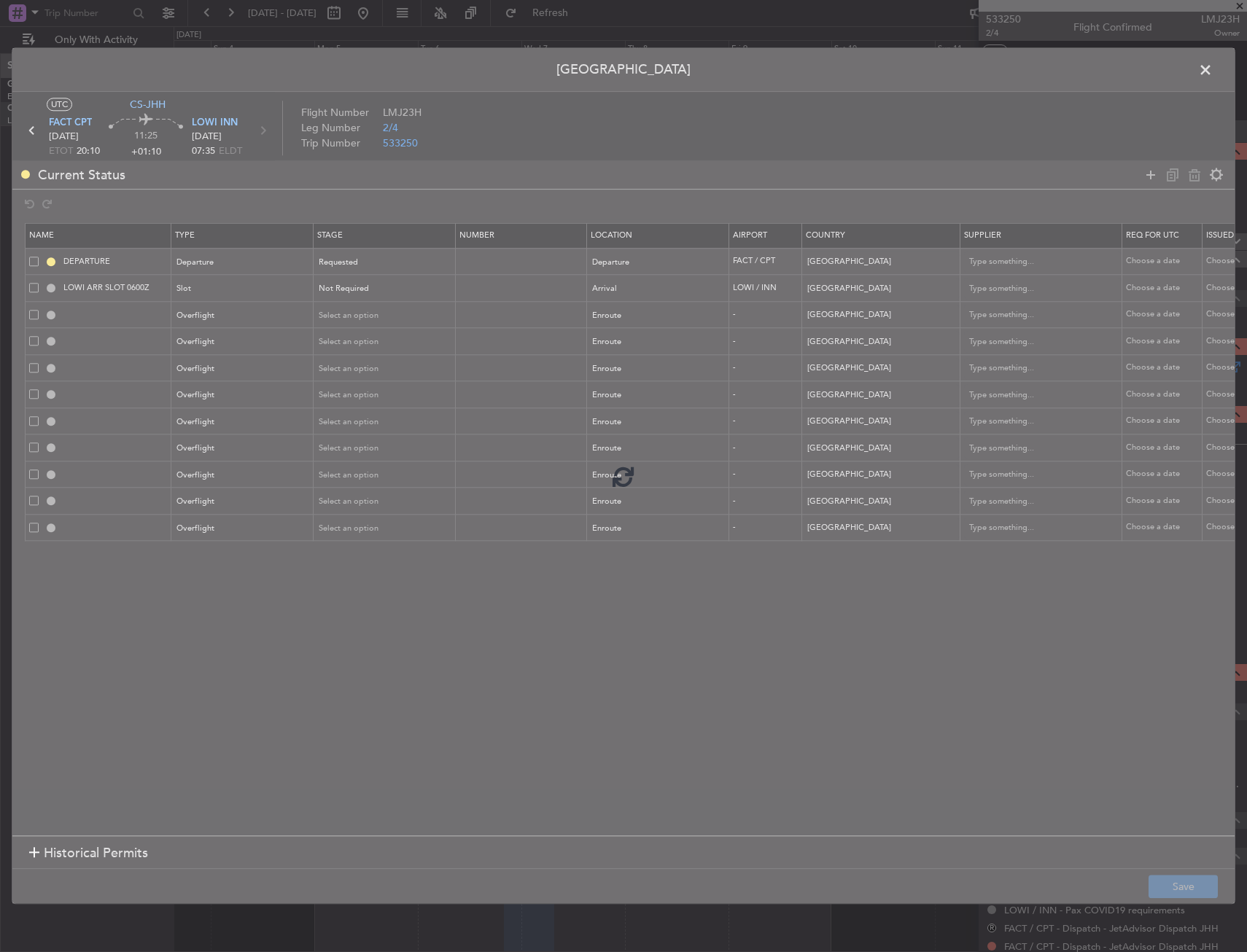
type input "NNN"
type input "TUNISIA OVF"
type input "NNN"
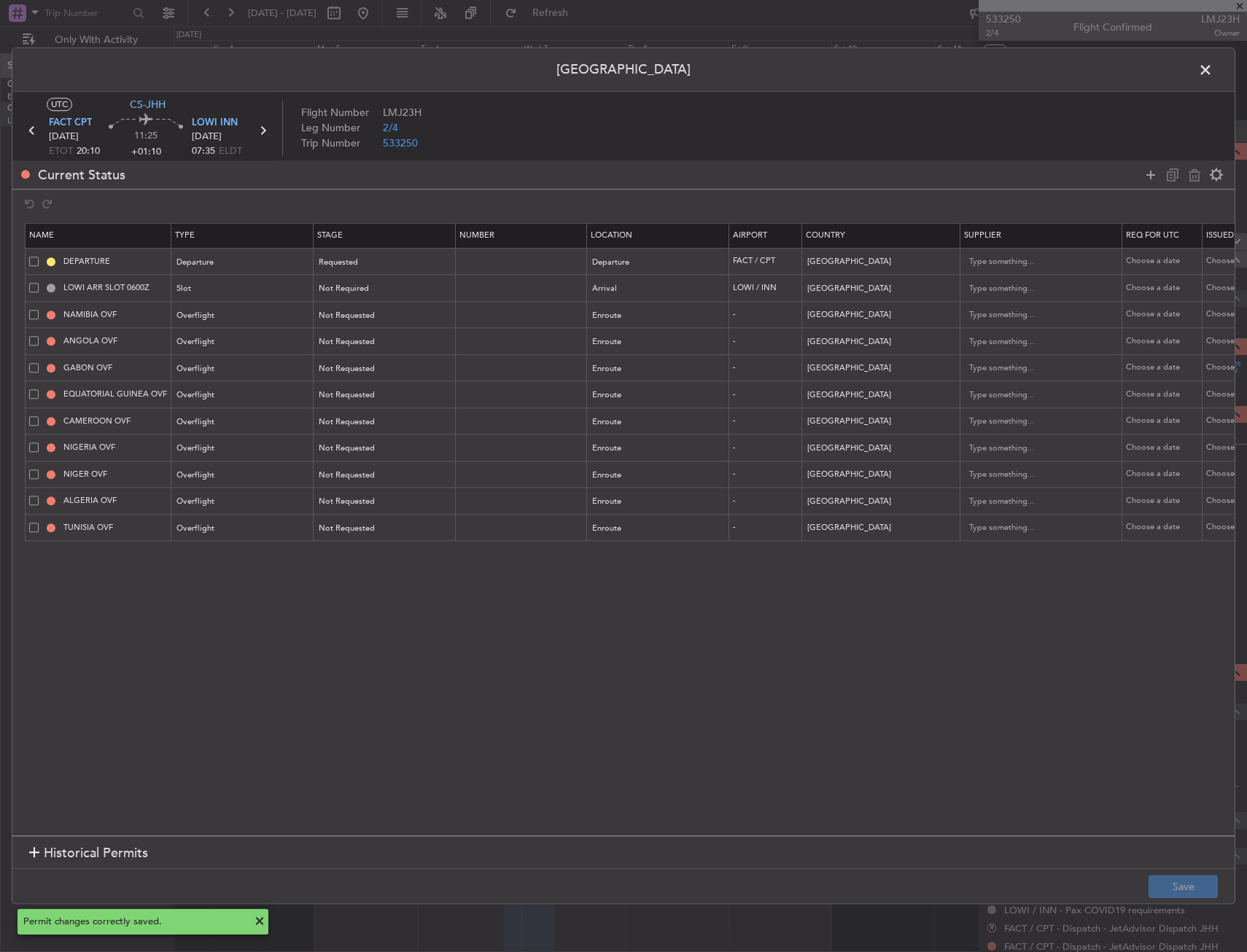
click at [1212, 78] on span at bounding box center [1212, 73] width 0 height 29
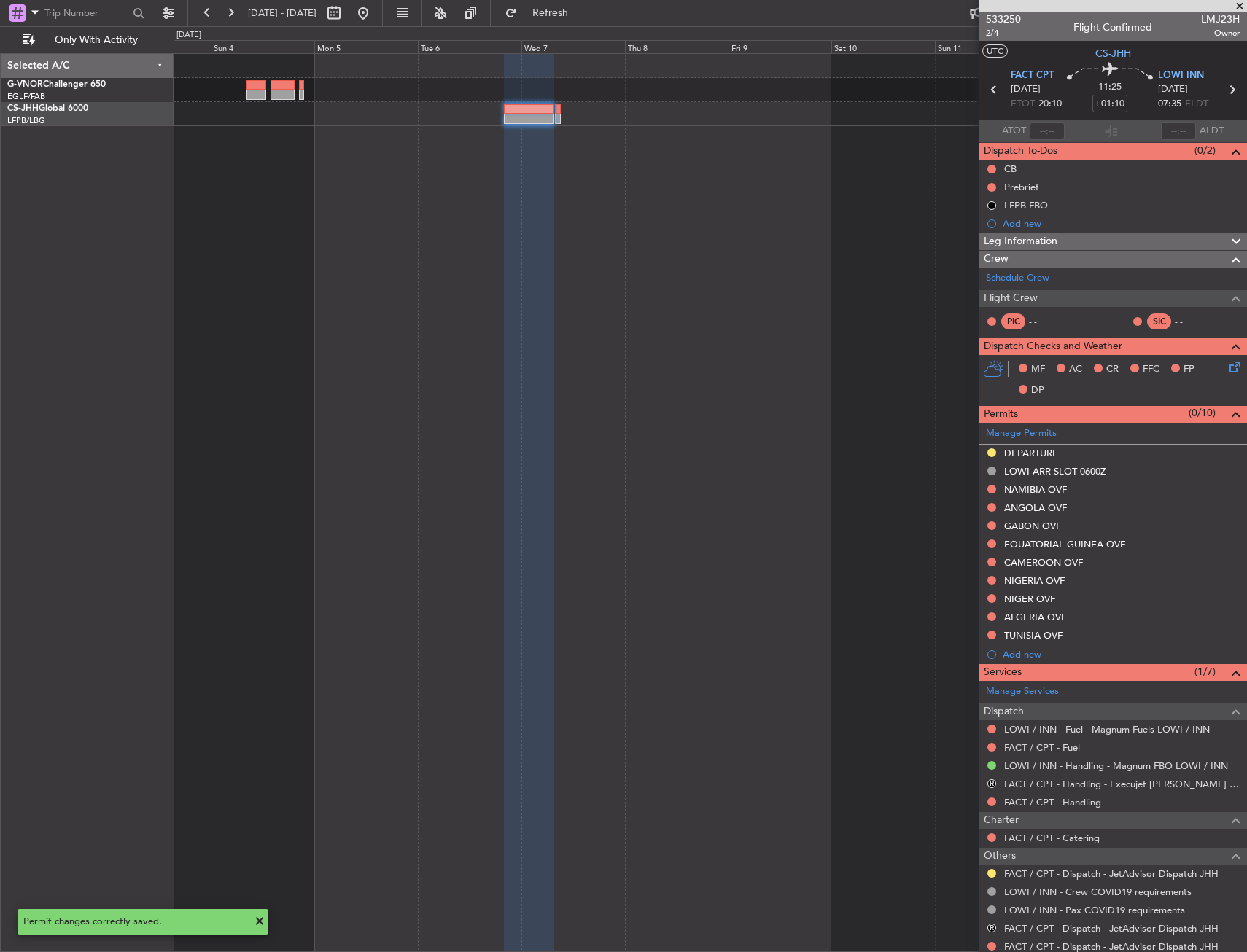
click at [990, 92] on icon at bounding box center [994, 89] width 19 height 19
type input "+00:15"
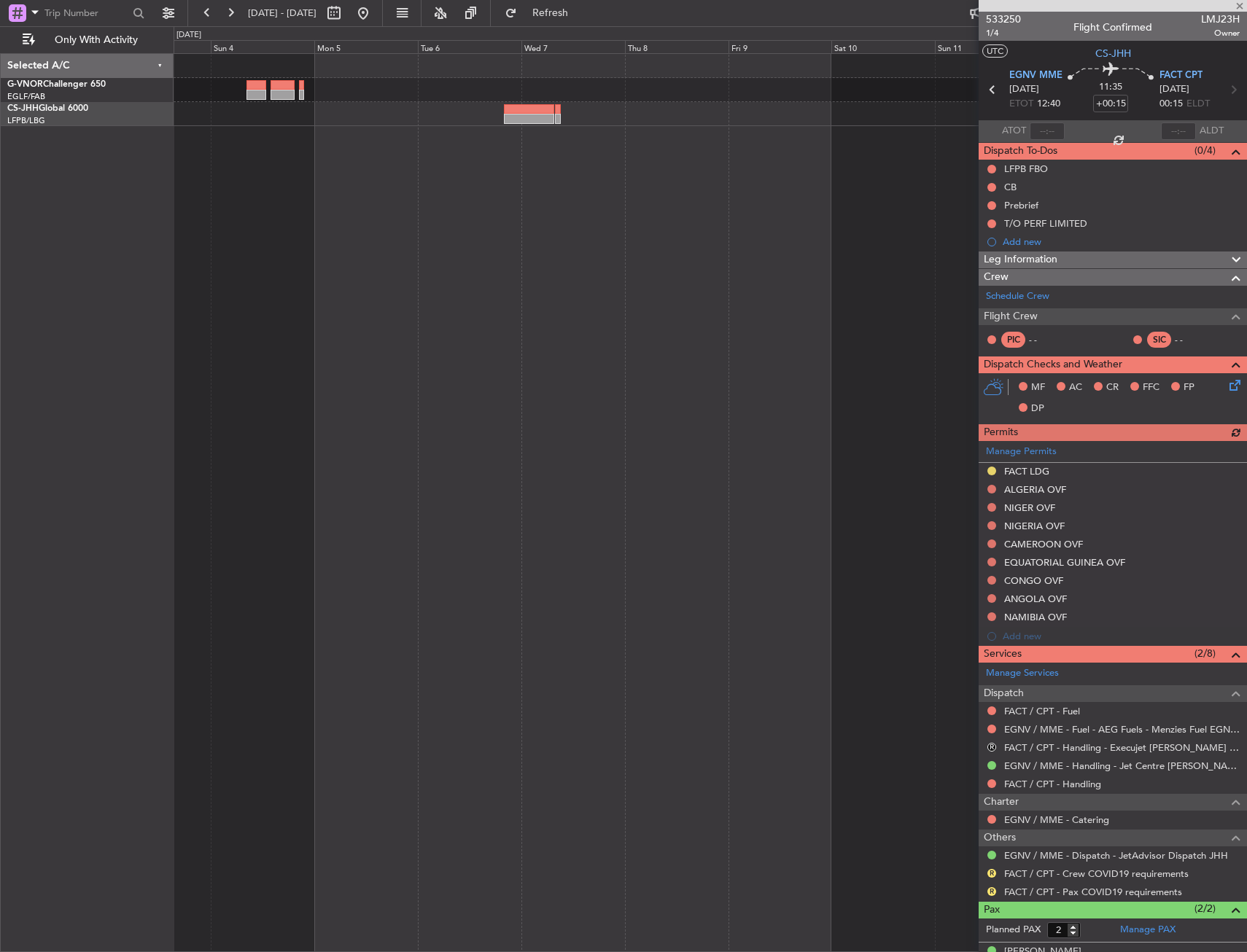
click at [1021, 640] on div "Manage Permits FACT LDG ALGERIA OVF NIGER OVF NIGERIA OVF CAMEROON OVF EQUATORI…" at bounding box center [1113, 543] width 268 height 205
click at [1028, 641] on div "Add new" at bounding box center [1113, 636] width 268 height 19
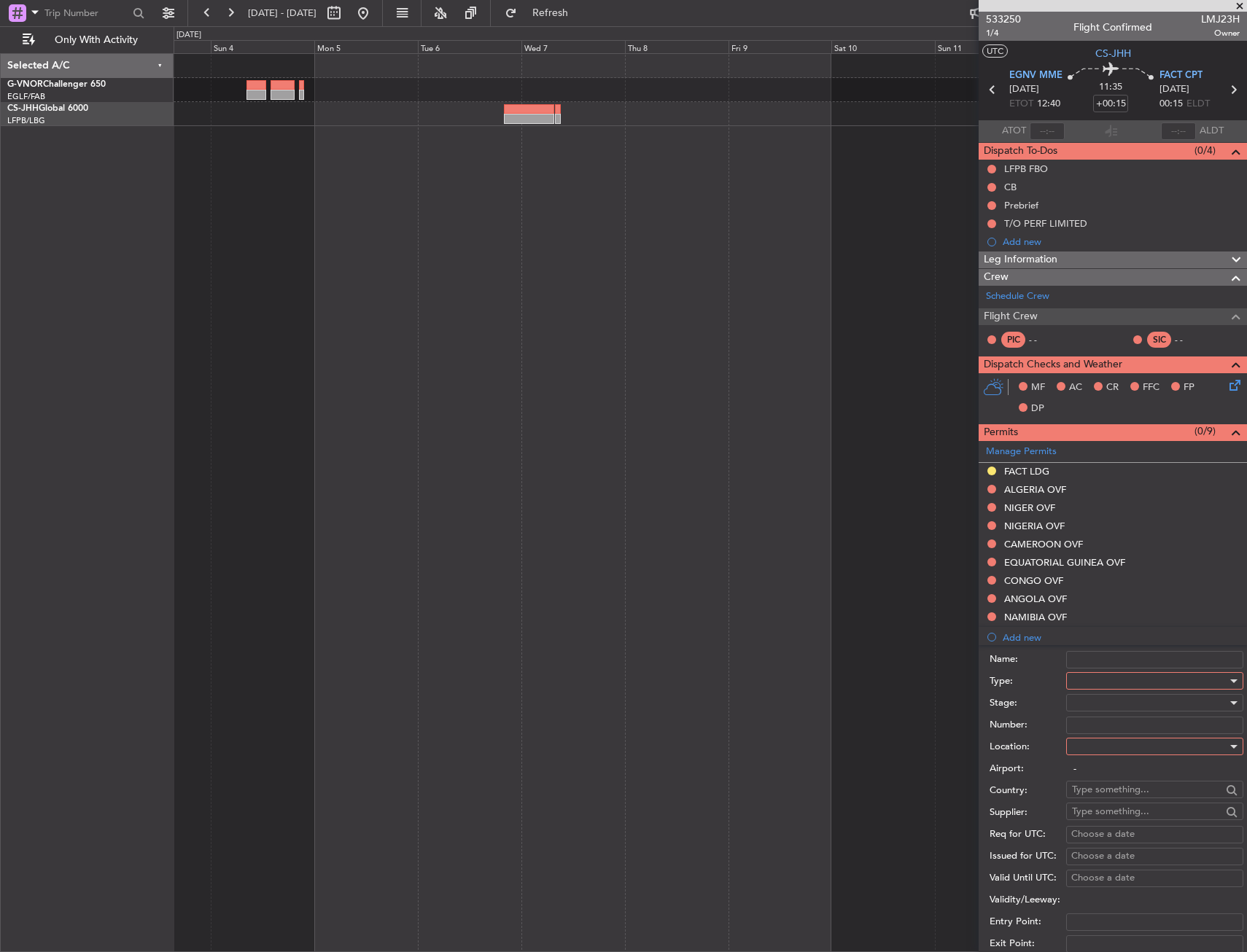
click at [1163, 680] on div at bounding box center [1149, 681] width 156 height 22
click at [1104, 752] on span "Overflight" at bounding box center [1149, 751] width 153 height 22
click at [1106, 733] on div "Number:" at bounding box center [1116, 725] width 254 height 22
click at [1105, 750] on div at bounding box center [1149, 747] width 156 height 22
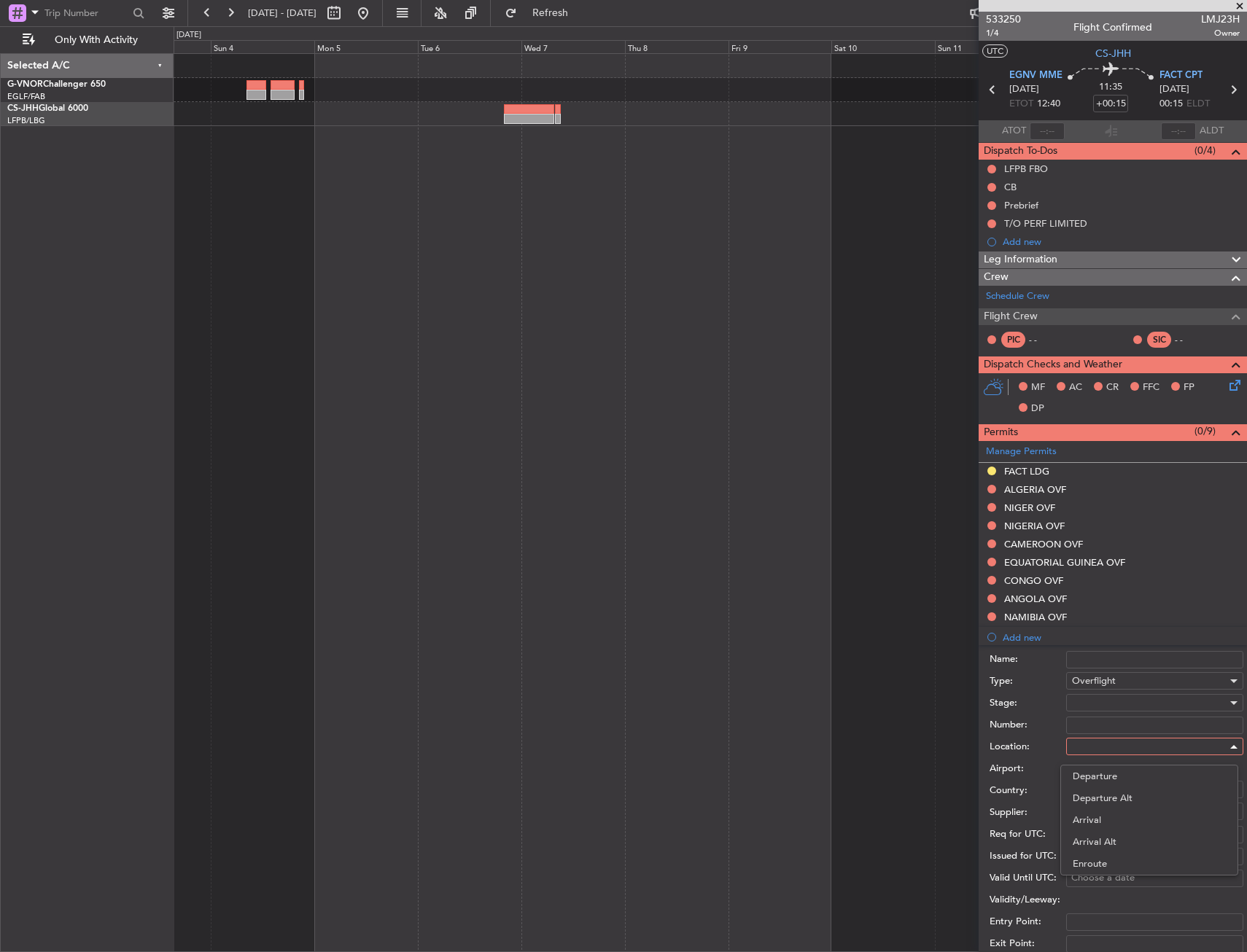
click at [1102, 860] on span "Enroute" at bounding box center [1149, 864] width 153 height 22
click at [1099, 783] on input "text" at bounding box center [1147, 789] width 149 height 22
drag, startPoint x: 1105, startPoint y: 817, endPoint x: 1107, endPoint y: 804, distance: 13.2
click at [1105, 814] on span "Gabon" at bounding box center [1149, 811] width 143 height 22
type input "Gabon"
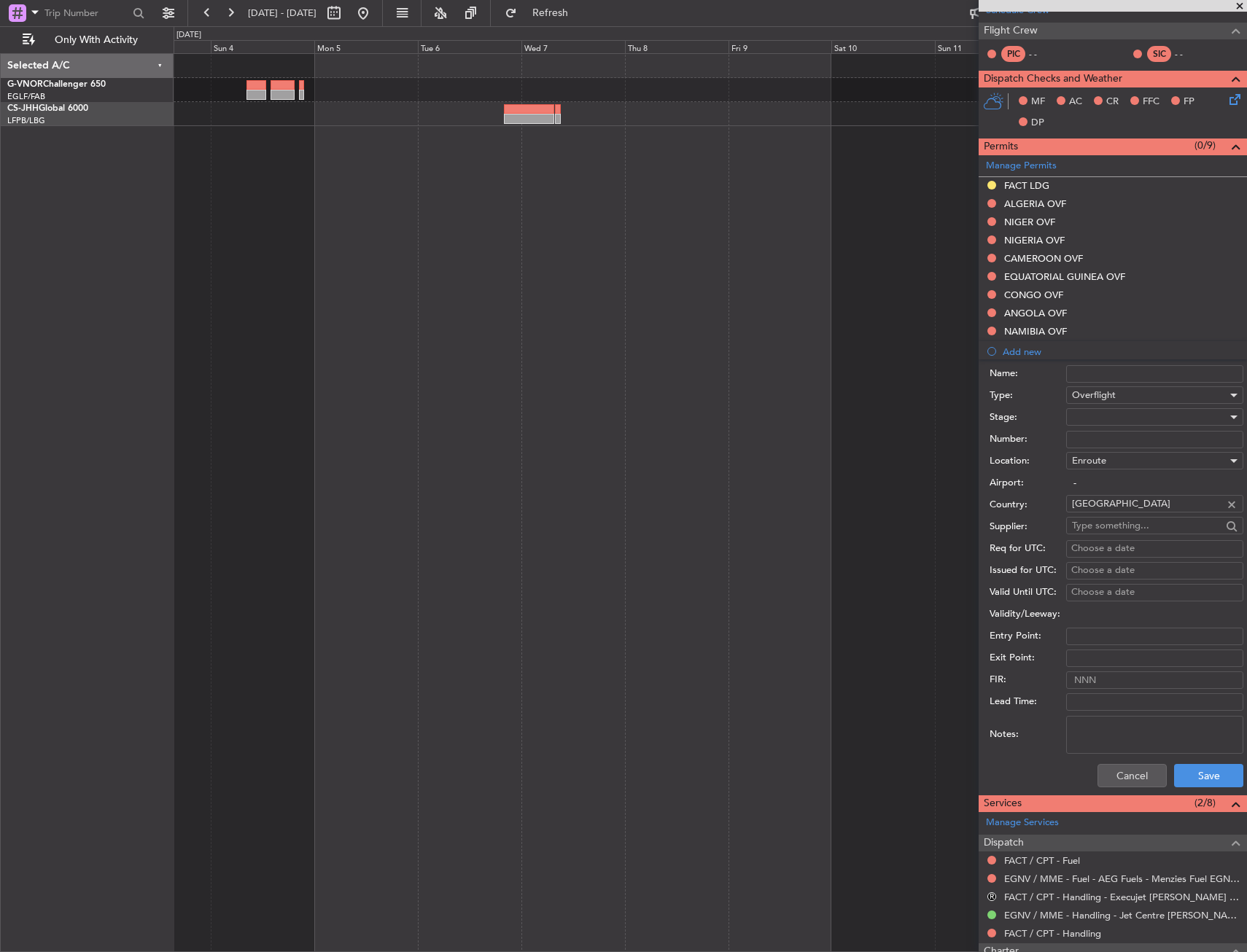
scroll to position [292, 0]
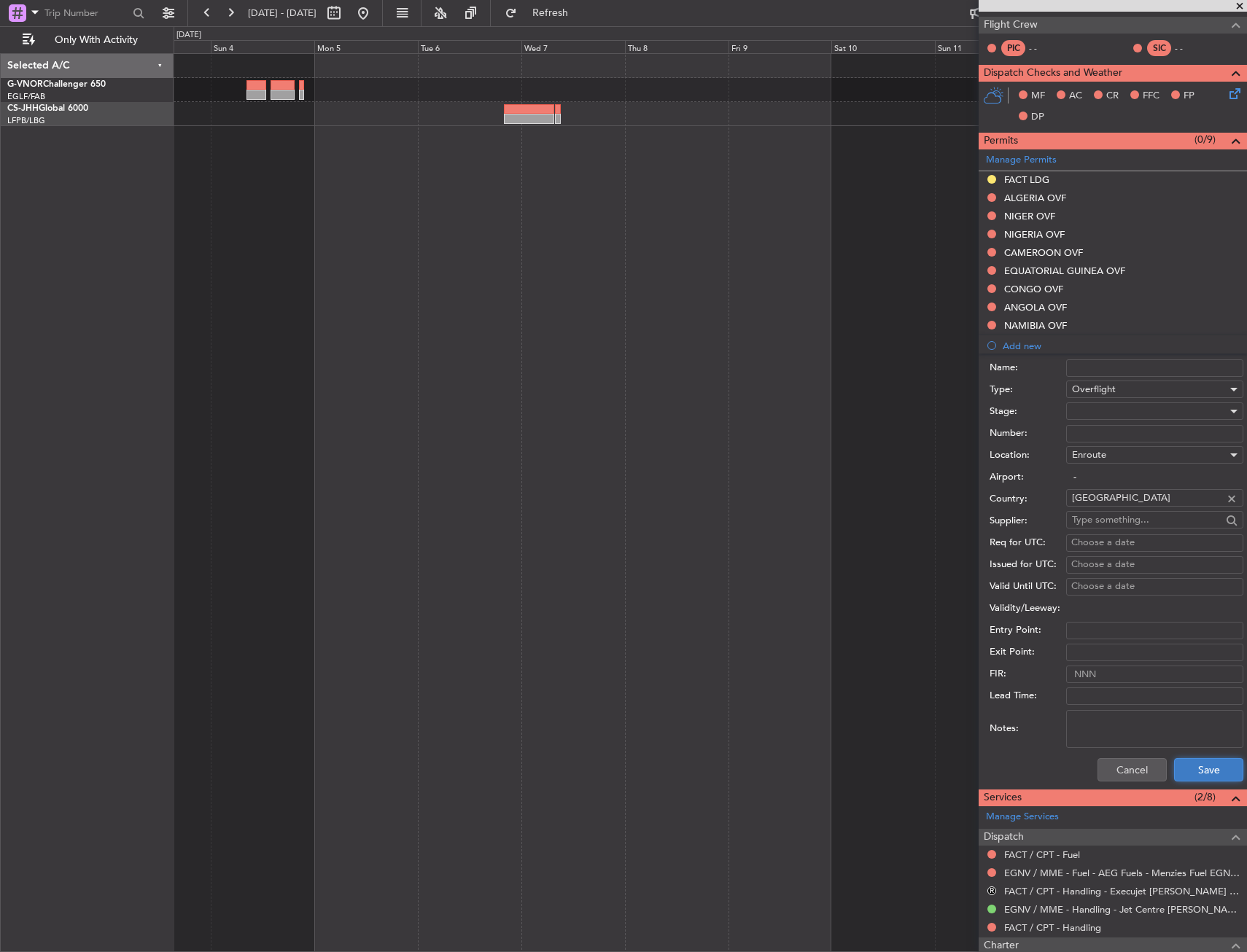
click at [1192, 764] on button "Save" at bounding box center [1209, 770] width 69 height 23
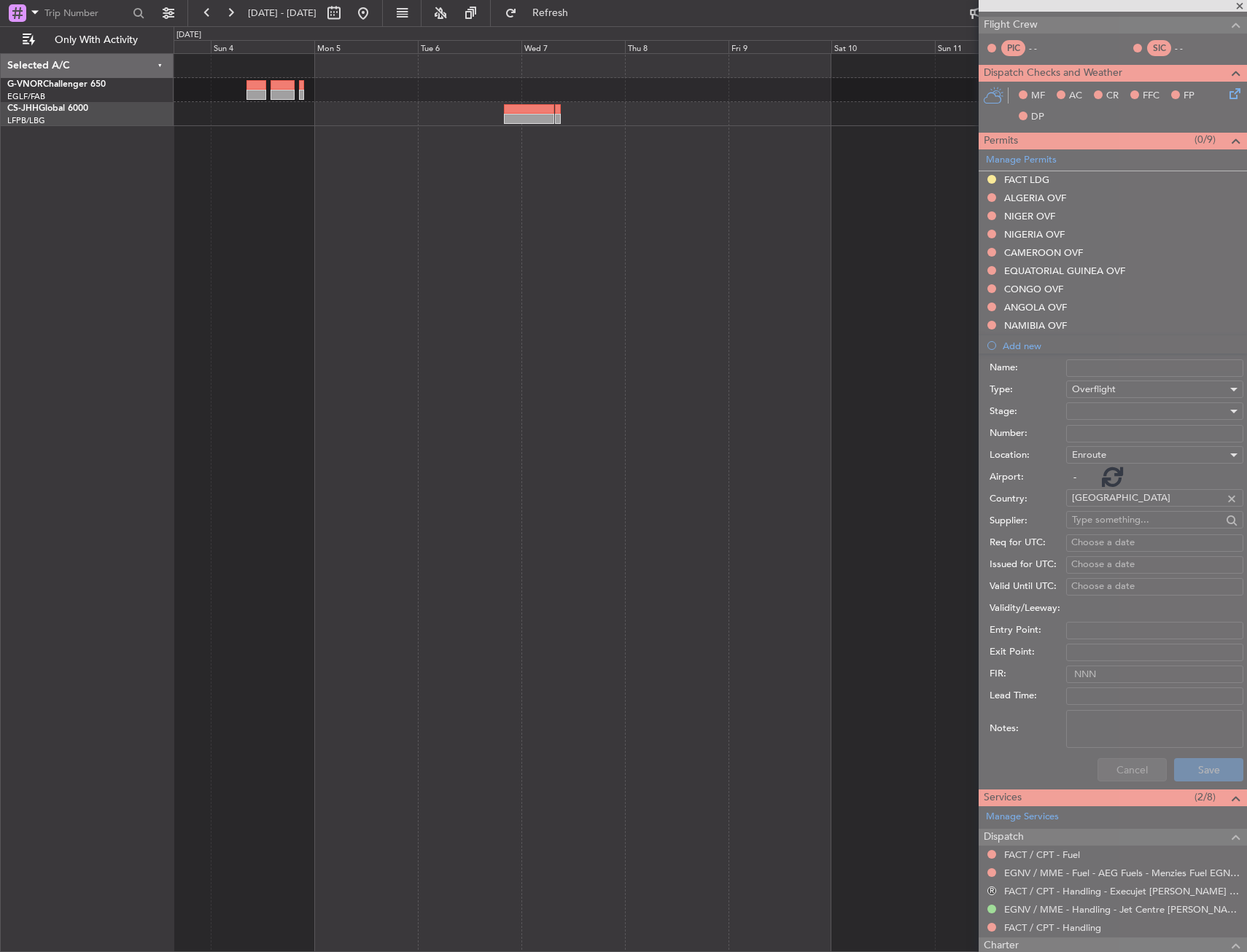
click at [620, 700] on div at bounding box center [710, 503] width 1074 height 900
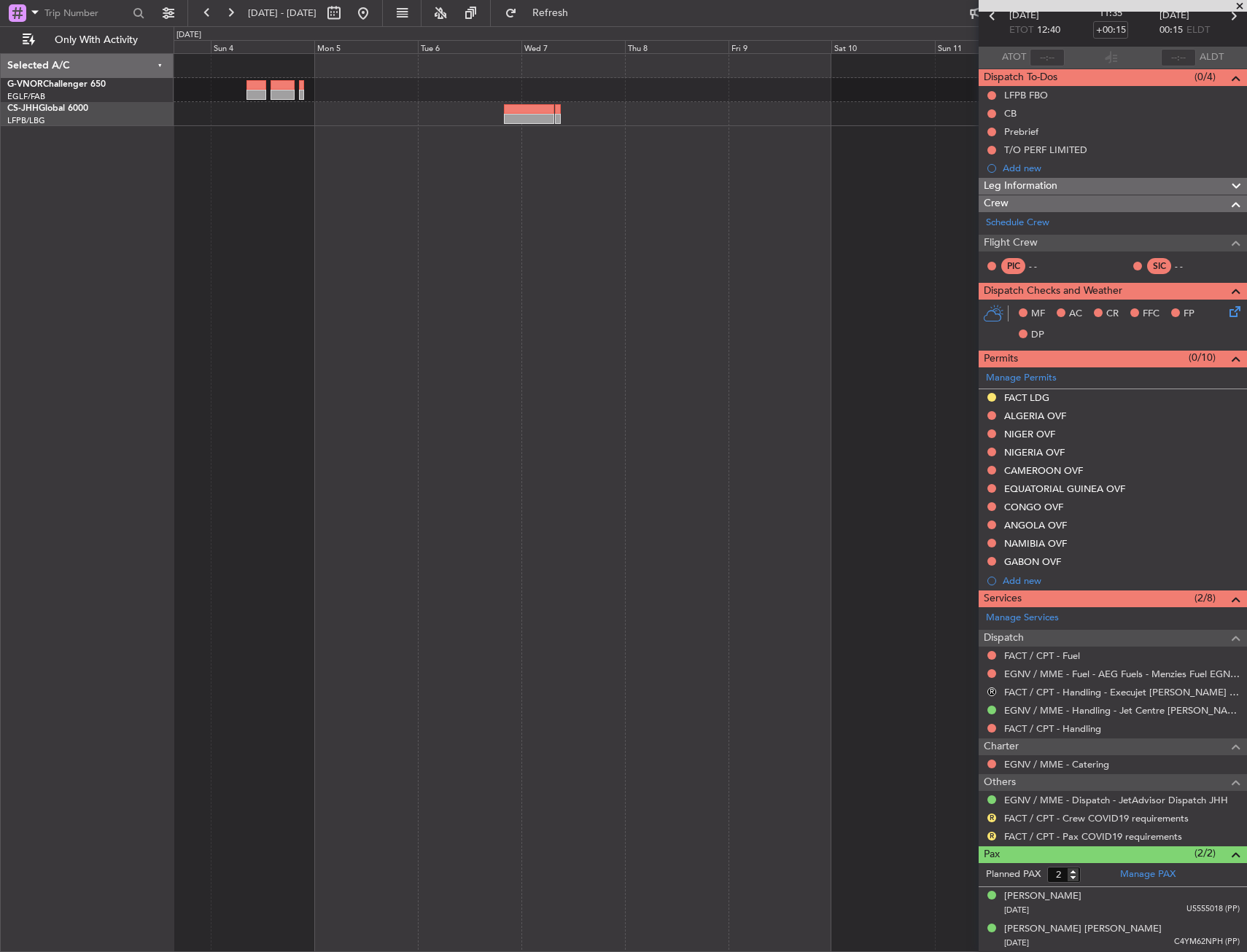
click at [561, 463] on div at bounding box center [710, 503] width 1074 height 900
click at [284, 96] on div at bounding box center [283, 94] width 25 height 10
click at [375, 17] on button at bounding box center [363, 13] width 23 height 23
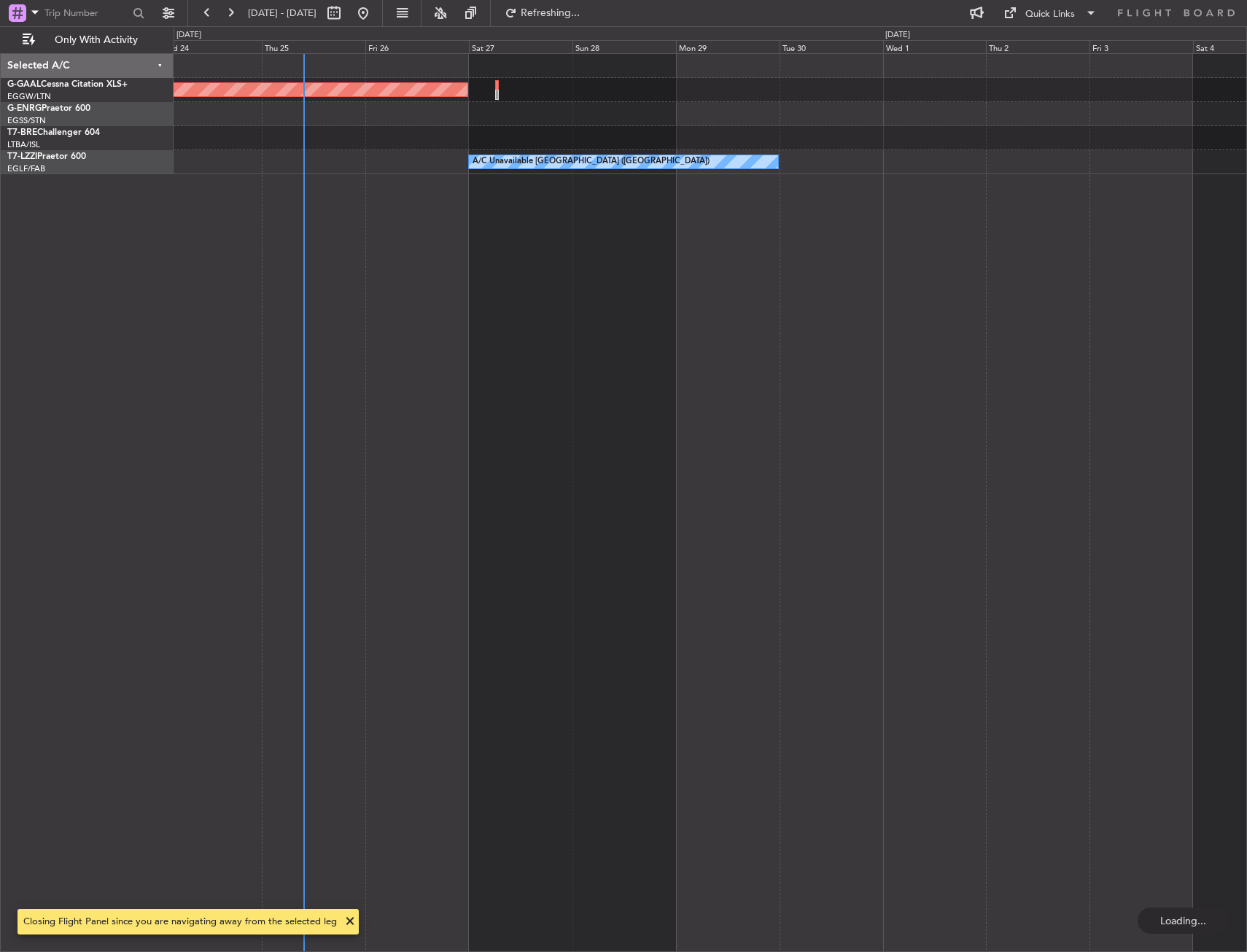
click at [308, 286] on div "Planned Maint Dusseldorf A/C Unavailable London (Farnborough)" at bounding box center [710, 503] width 1074 height 900
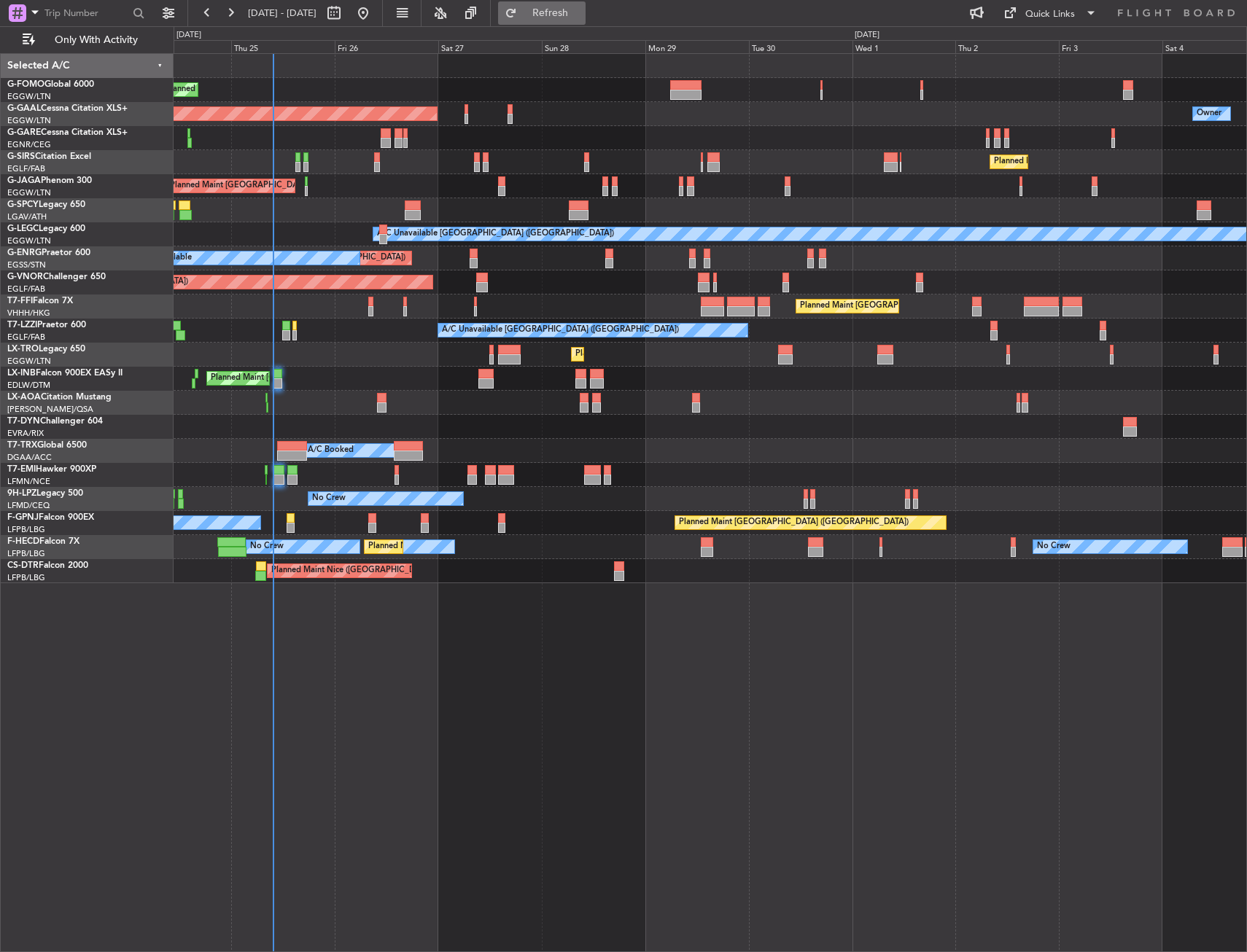
click at [586, 19] on button "Refresh" at bounding box center [541, 13] width 87 height 23
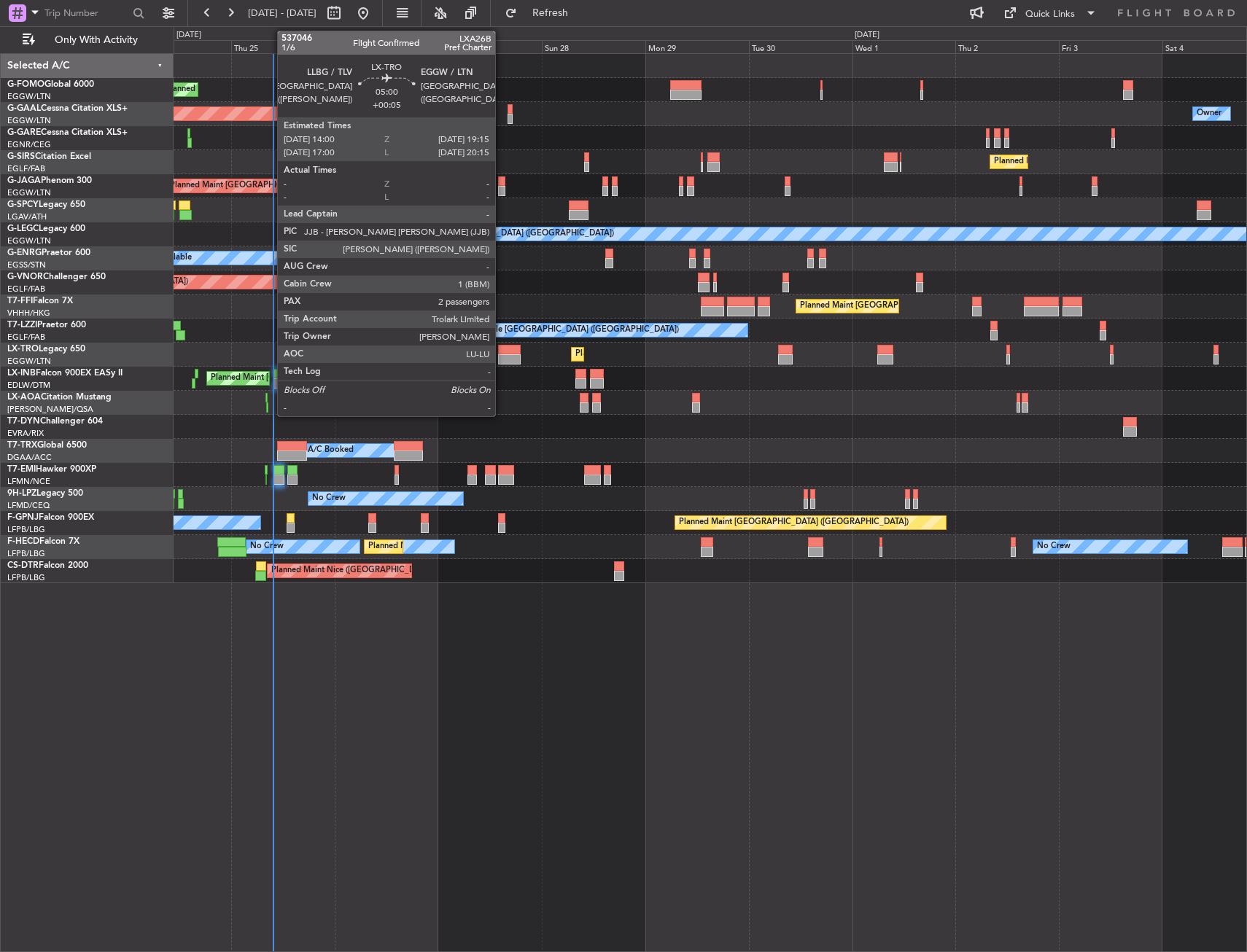
click at [501, 352] on div at bounding box center [509, 349] width 23 height 10
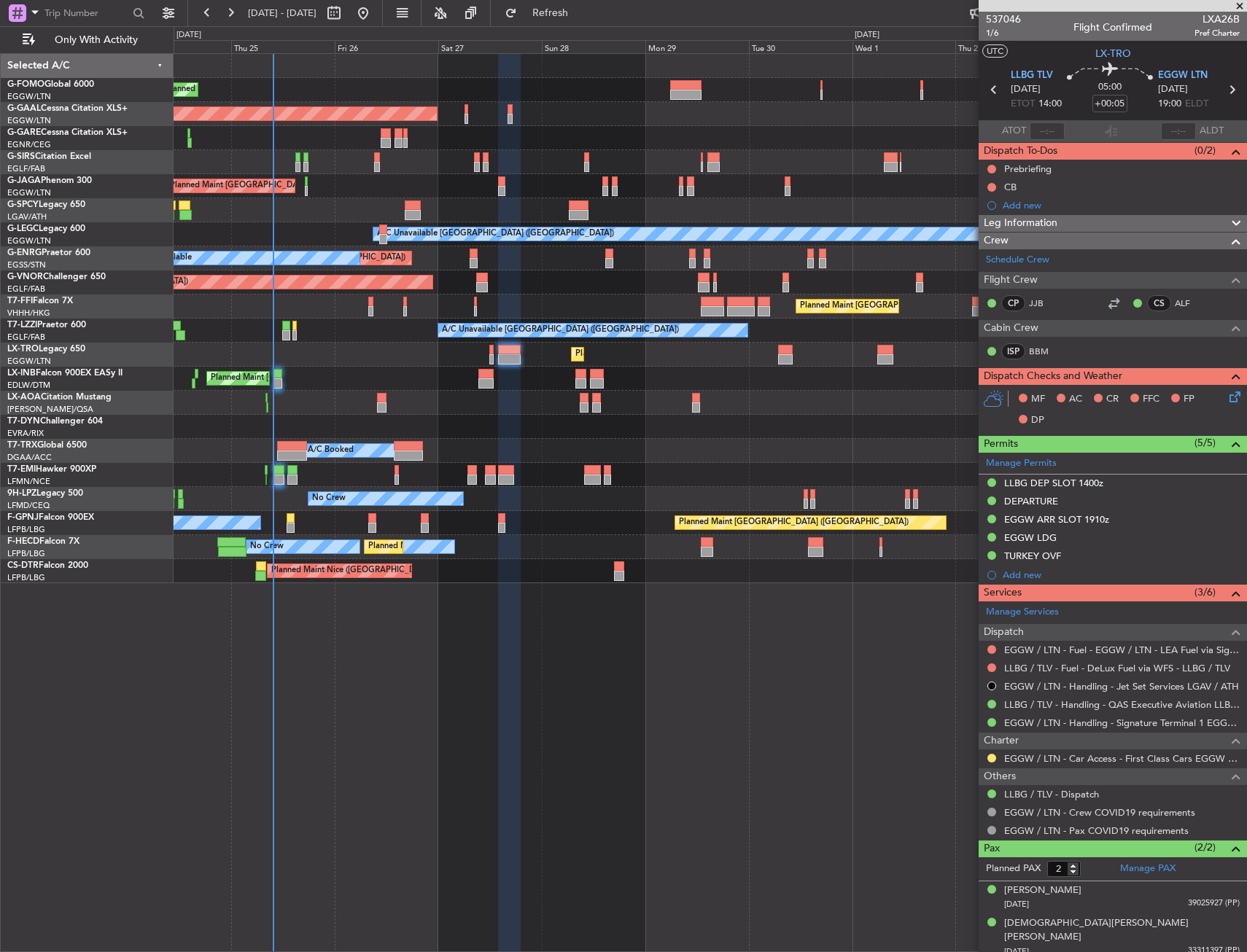
click at [245, 308] on div "Planned Maint Beijing (Beijing Capital) Planned Maint Tianjin (Binhai)" at bounding box center [709, 306] width 1073 height 24
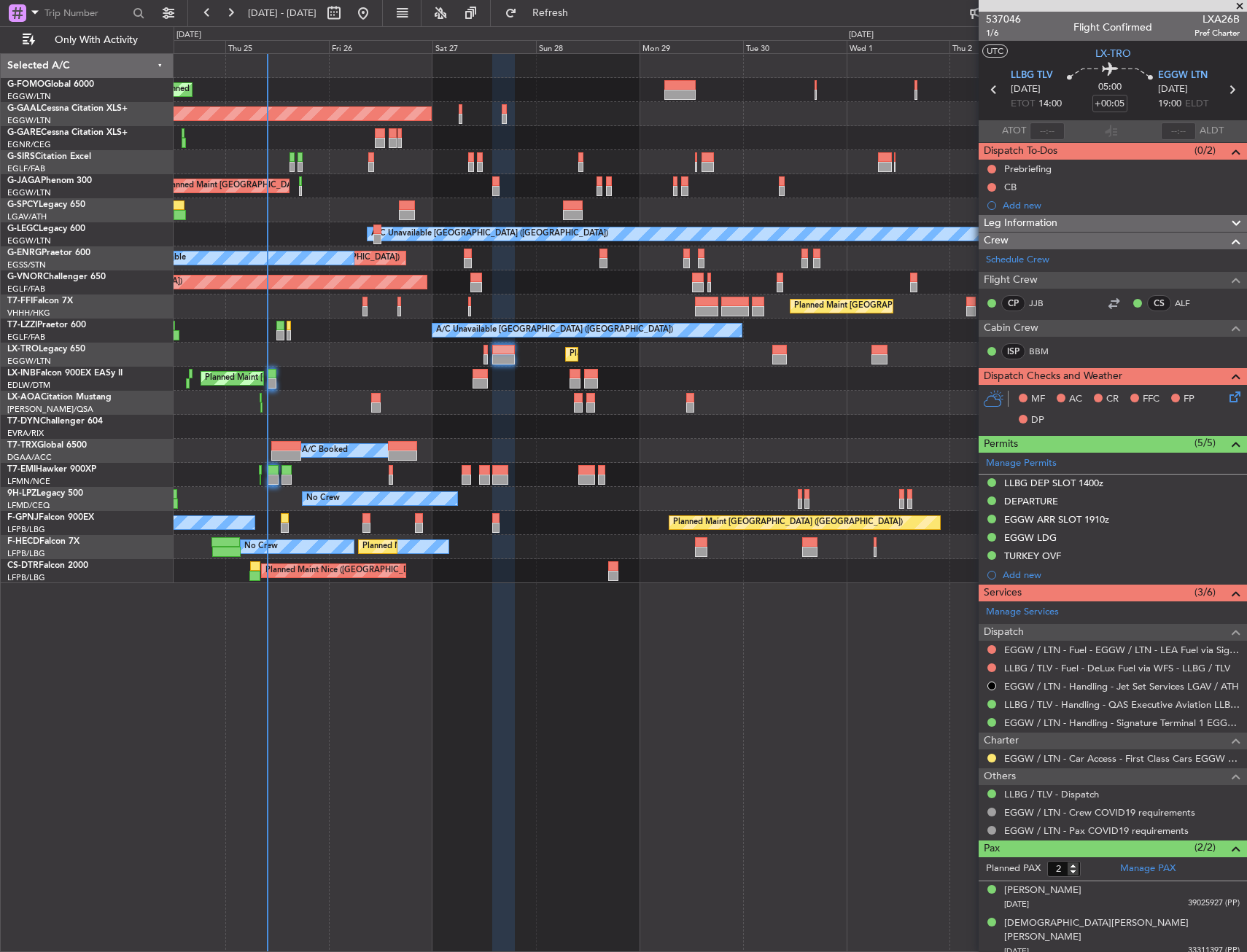
click at [239, 306] on div "Planned Maint Beijing (Beijing Capital) Planned Maint Tianjin (Binhai)" at bounding box center [709, 306] width 1073 height 24
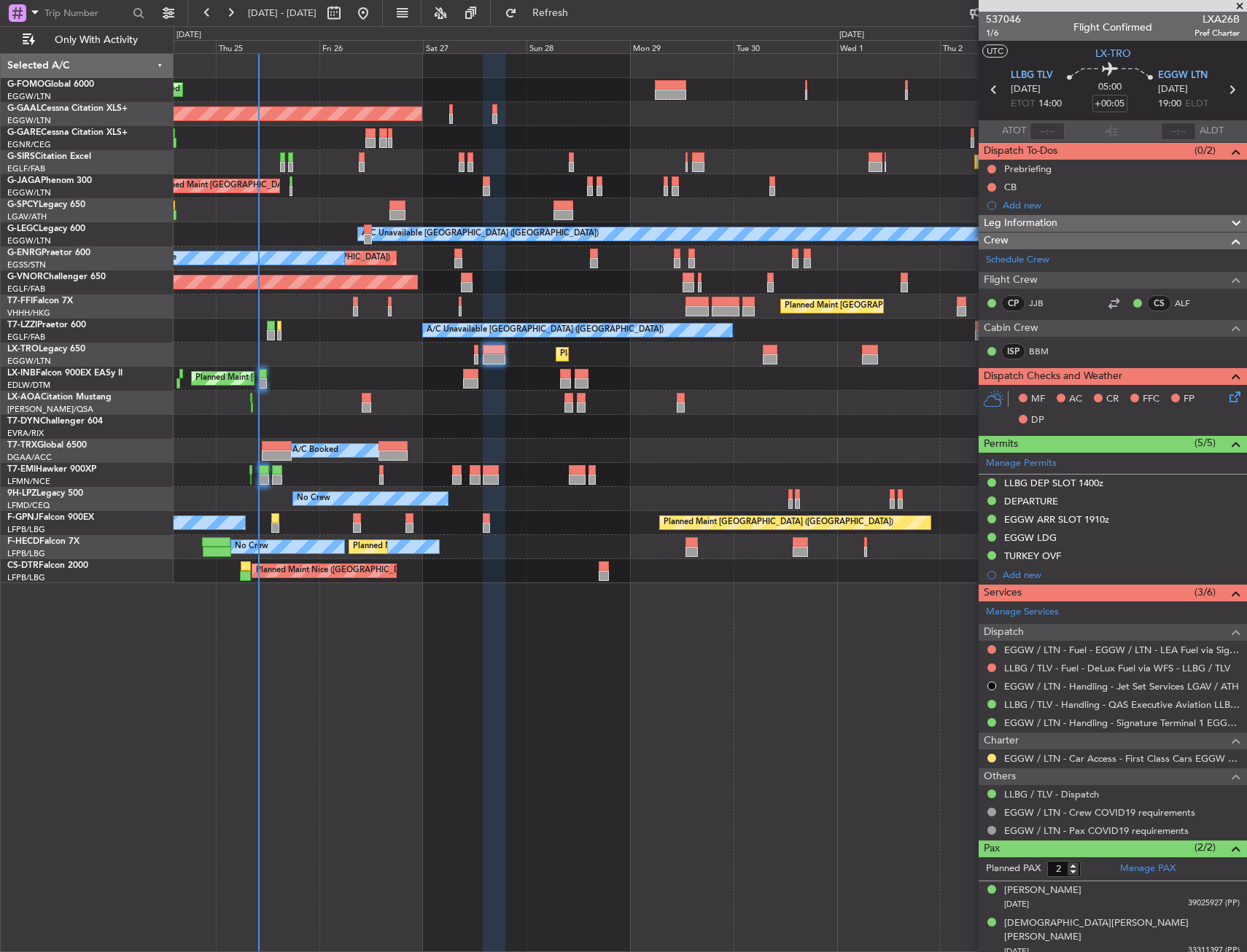
click at [853, 221] on div at bounding box center [709, 210] width 1073 height 24
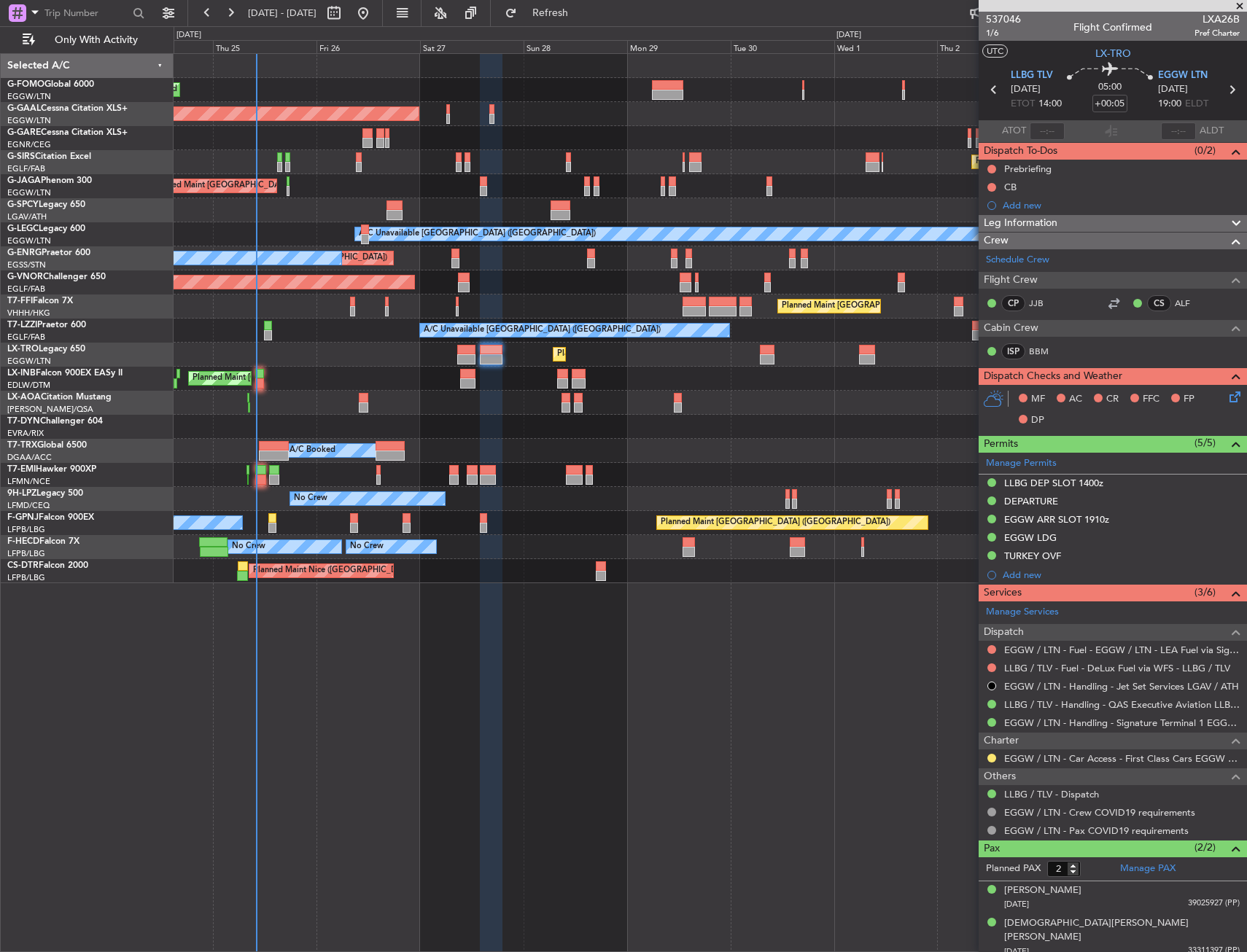
click at [260, 372] on div at bounding box center [260, 373] width 9 height 10
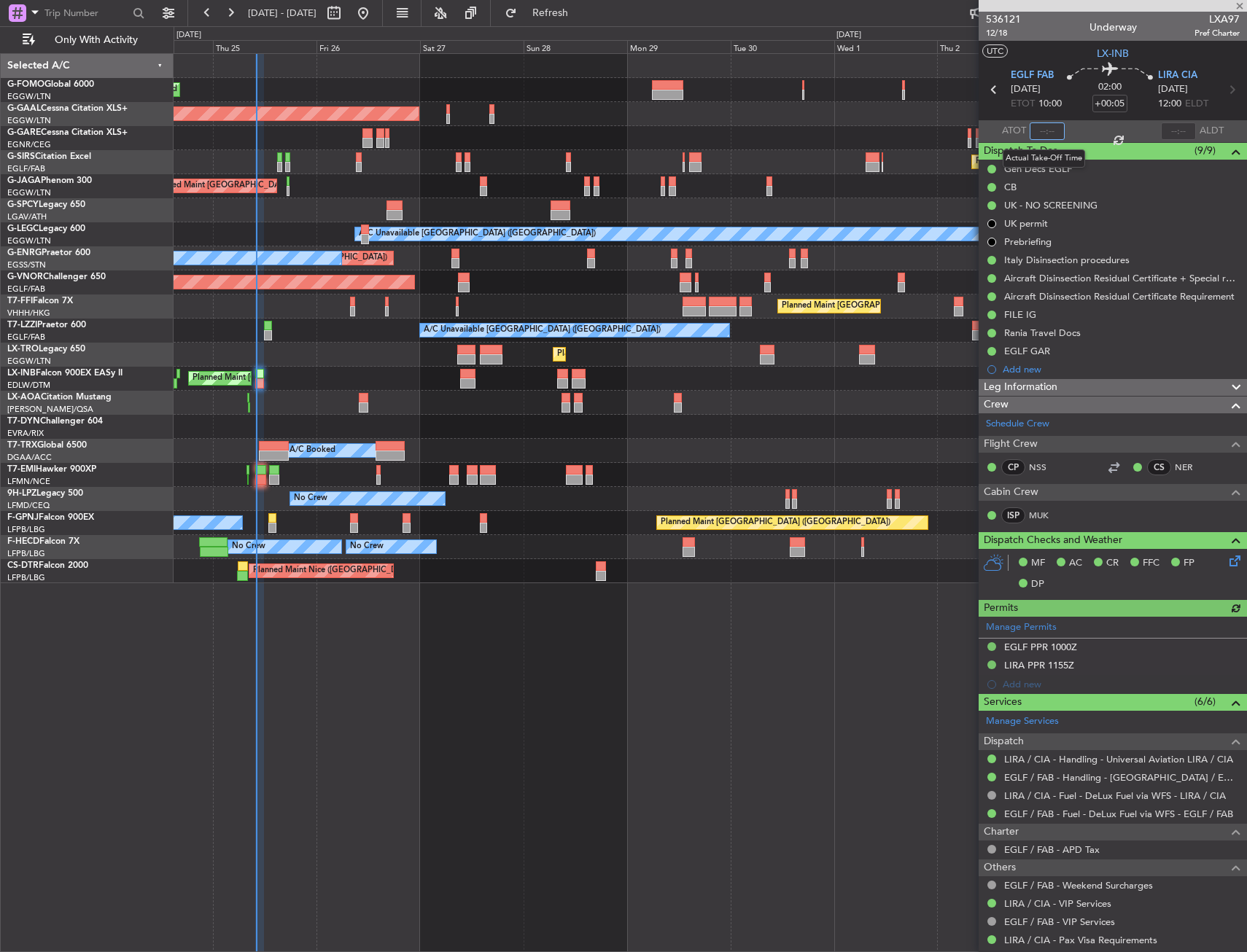
click at [1043, 123] on input "text" at bounding box center [1046, 132] width 35 height 18
click at [1062, 112] on div "02:00 +00:05" at bounding box center [1110, 90] width 96 height 54
type input "10:07"
click at [573, 14] on span "Refresh" at bounding box center [550, 12] width 61 height 10
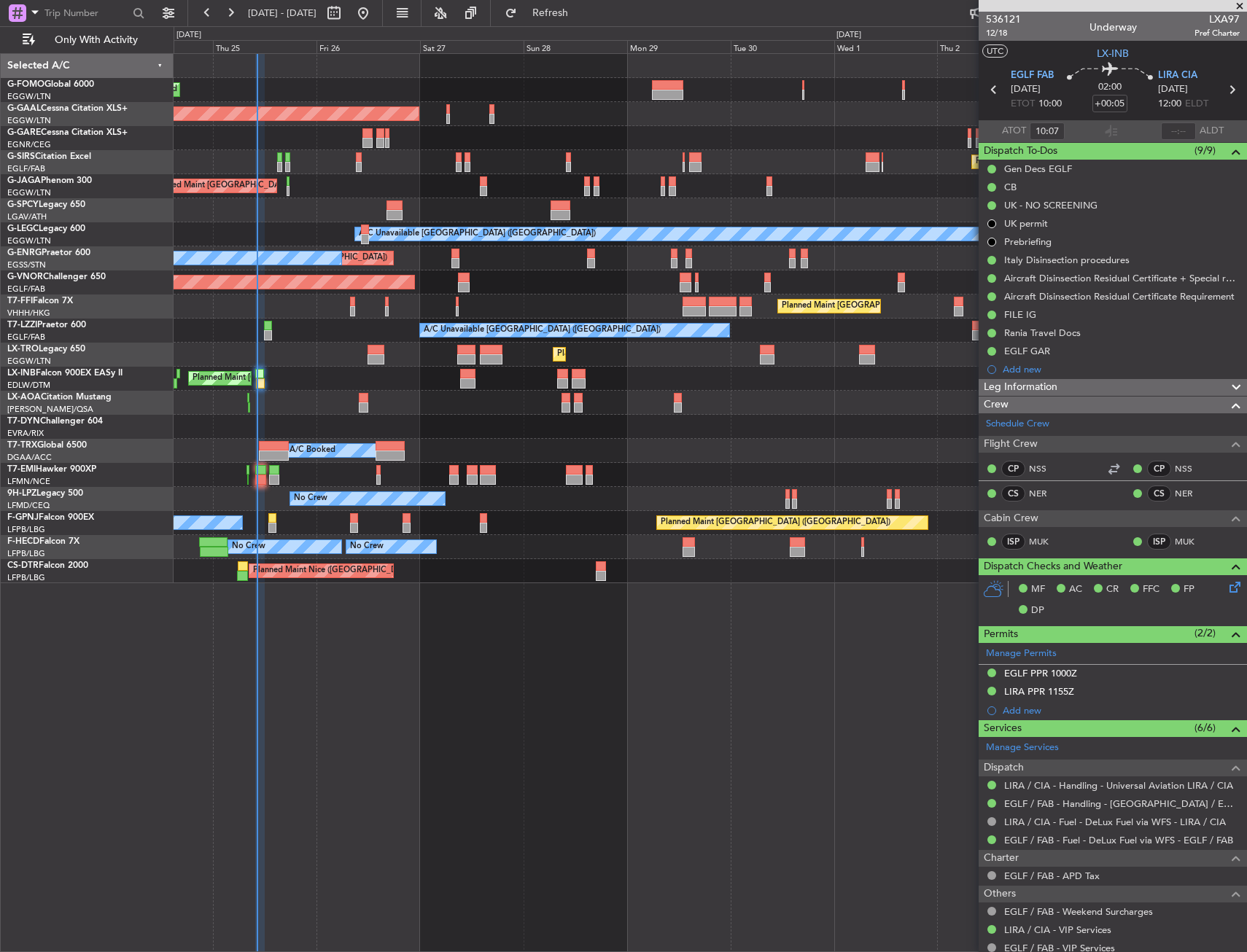
click at [593, 26] on fb-refresh-button "Refresh" at bounding box center [541, 13] width 102 height 27
click at [581, 17] on span "Refresh" at bounding box center [550, 12] width 61 height 10
click at [390, 351] on div "Planned Maint [GEOGRAPHIC_DATA] ([GEOGRAPHIC_DATA])" at bounding box center [709, 355] width 1073 height 24
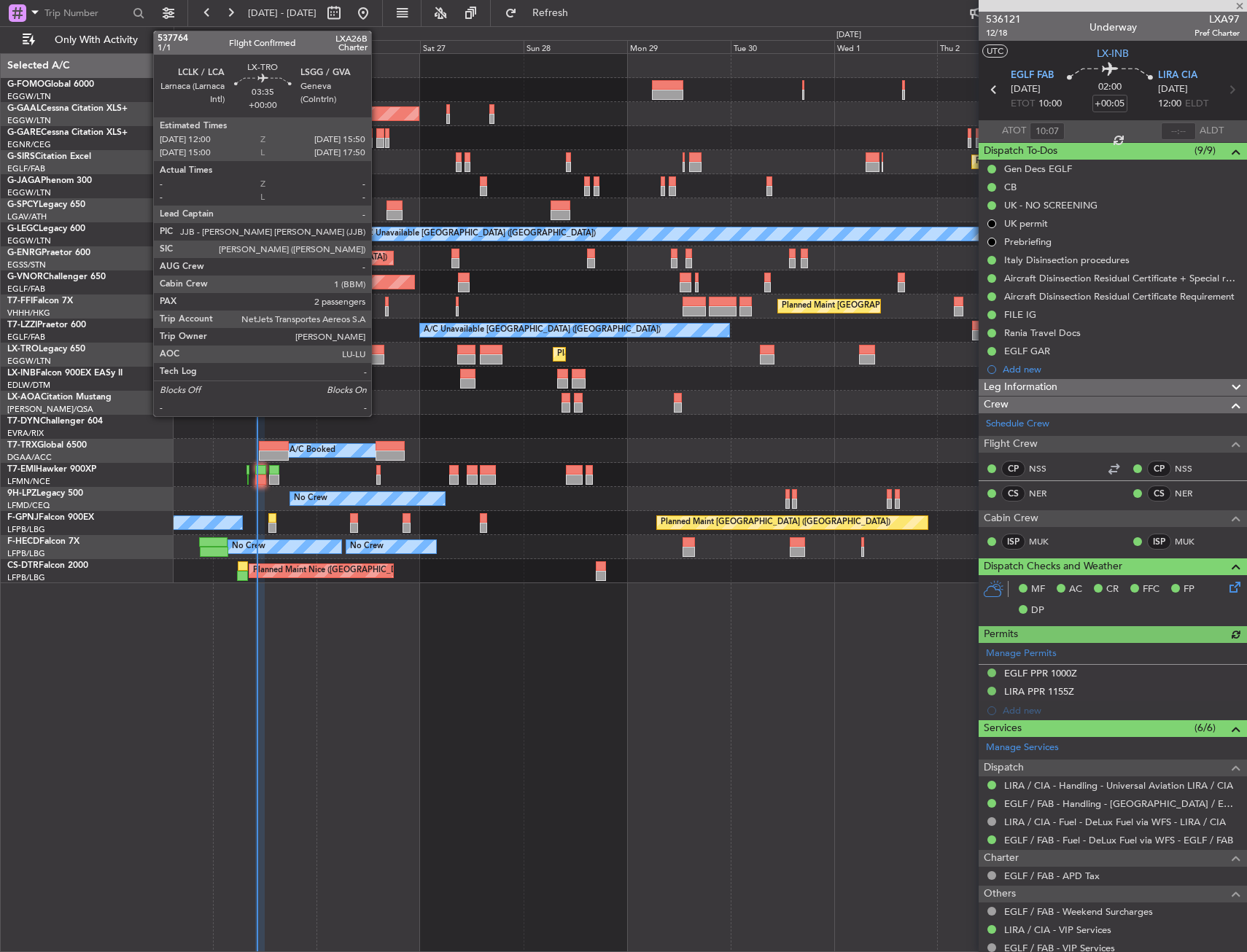
click at [378, 351] on div at bounding box center [375, 349] width 17 height 10
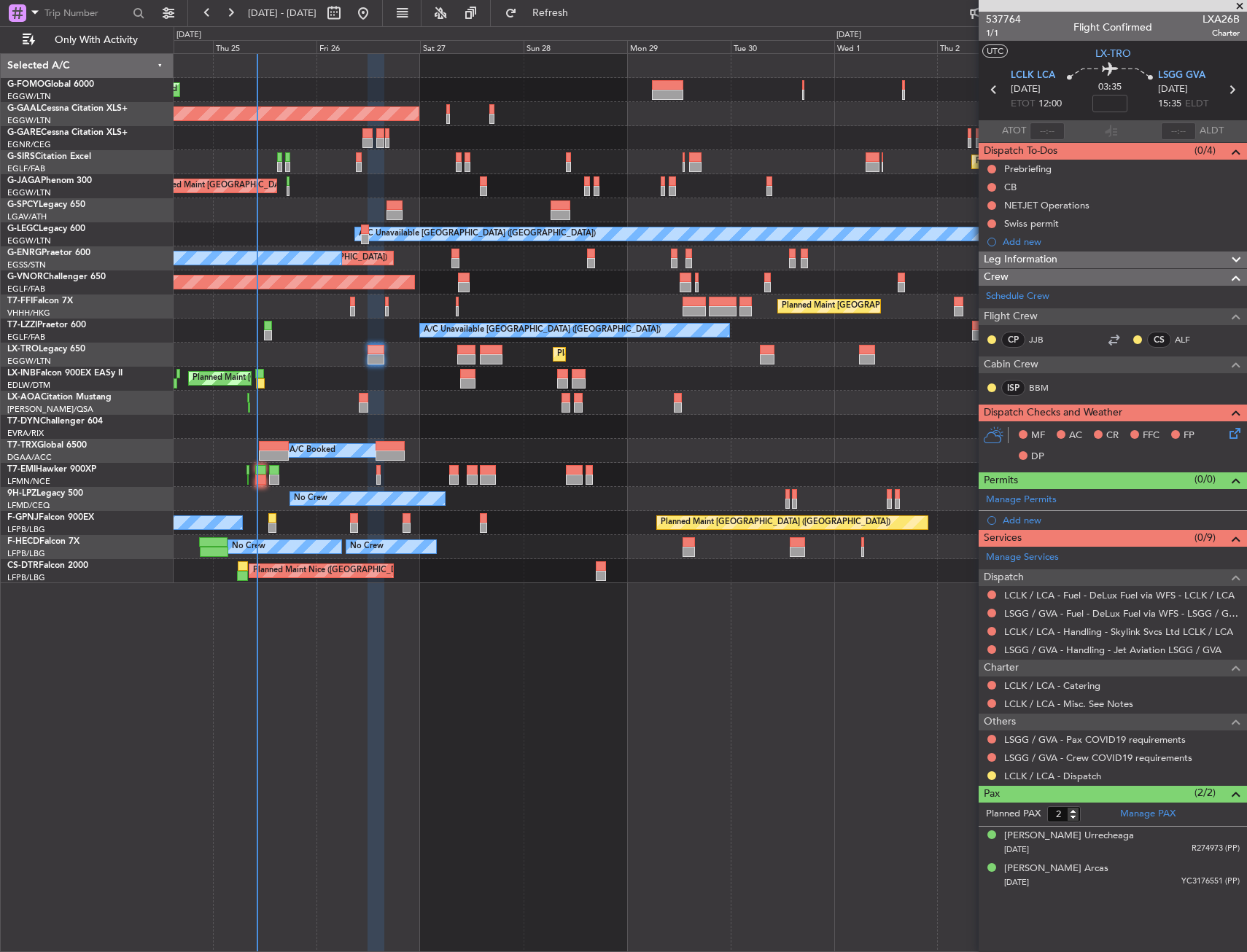
click at [1059, 380] on div "ISP BBM" at bounding box center [1023, 388] width 76 height 16
click at [1041, 382] on link "BBM" at bounding box center [1045, 388] width 33 height 13
click at [702, 668] on div "Planned Maint London (Luton) Planned Maint Dusseldorf Owner Planned Maint Londo…" at bounding box center [710, 503] width 1074 height 900
click at [1027, 836] on div "[PERSON_NAME] Urrecheaga" at bounding box center [1069, 836] width 130 height 14
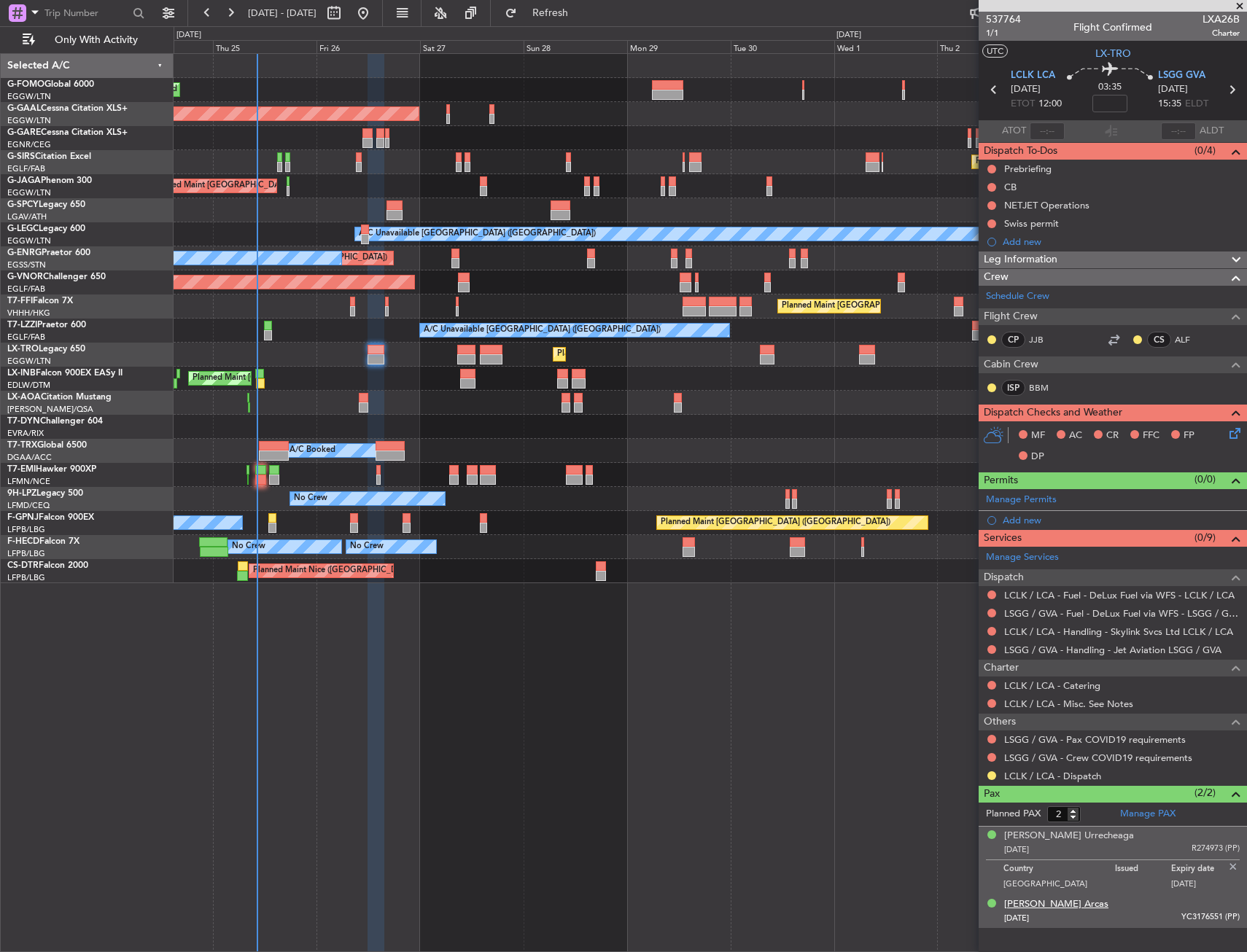
click at [1035, 904] on div "[PERSON_NAME] Arcas" at bounding box center [1056, 905] width 104 height 14
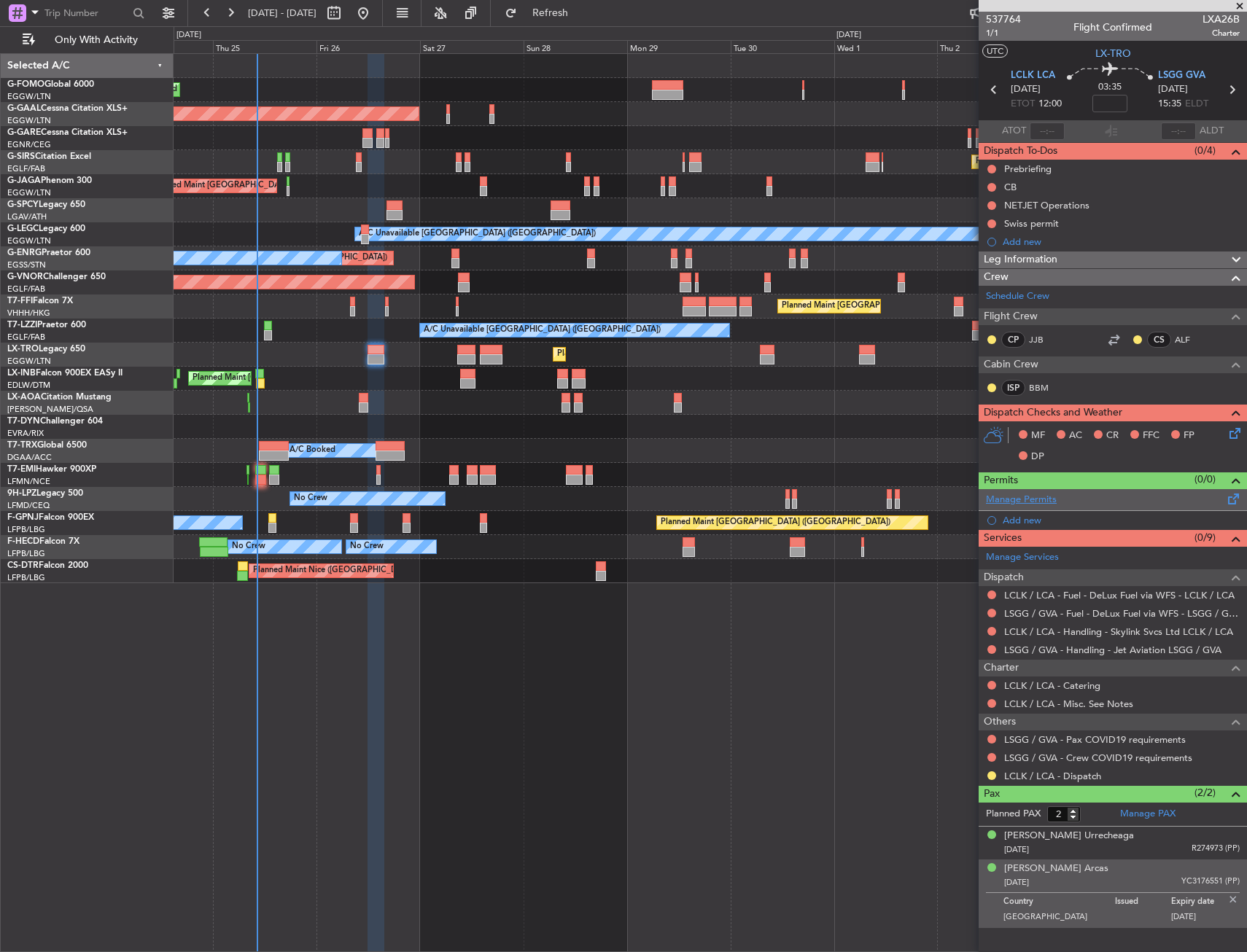
click at [1031, 500] on link "Manage Permits" at bounding box center [1021, 500] width 71 height 14
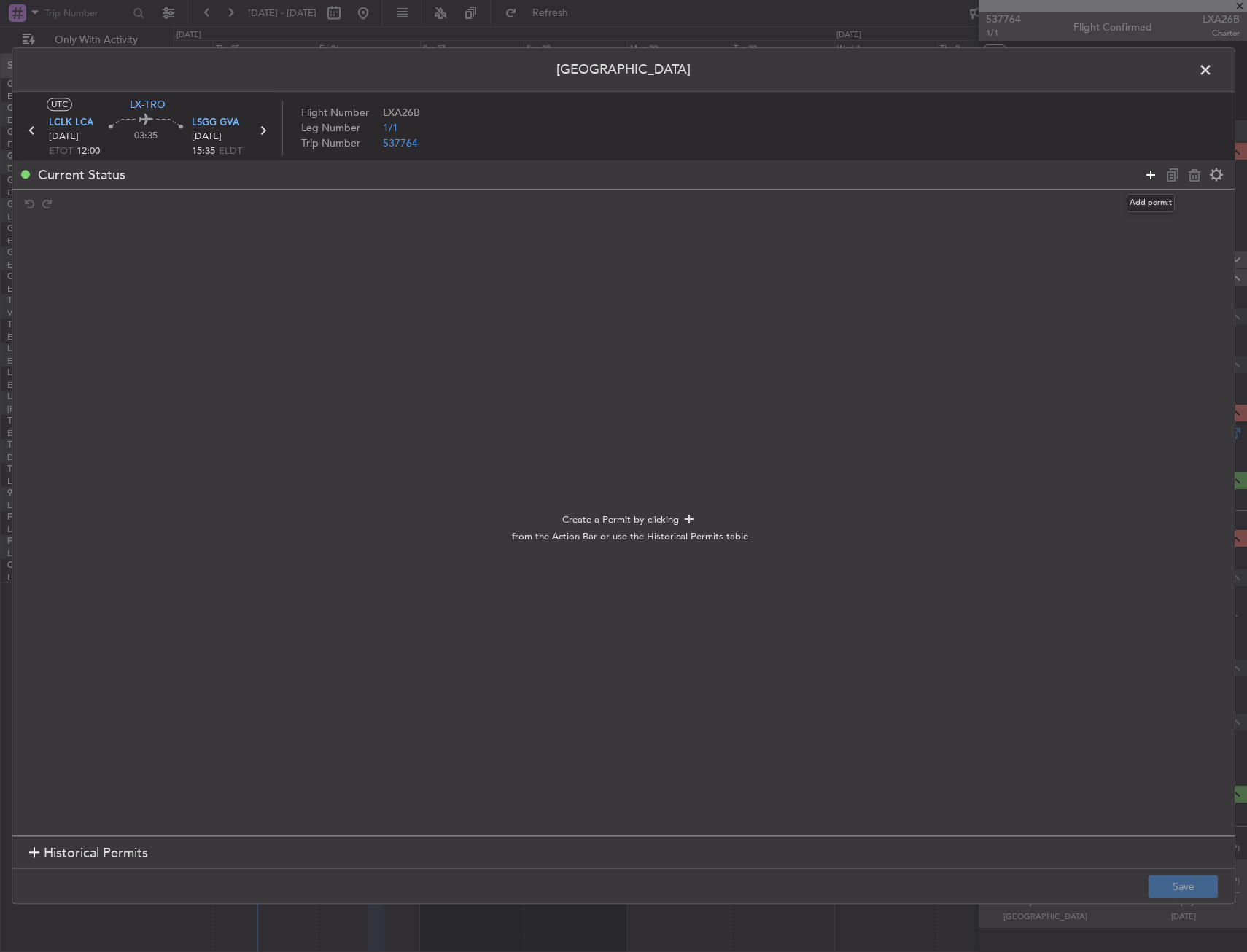
click at [1147, 177] on icon at bounding box center [1151, 175] width 18 height 18
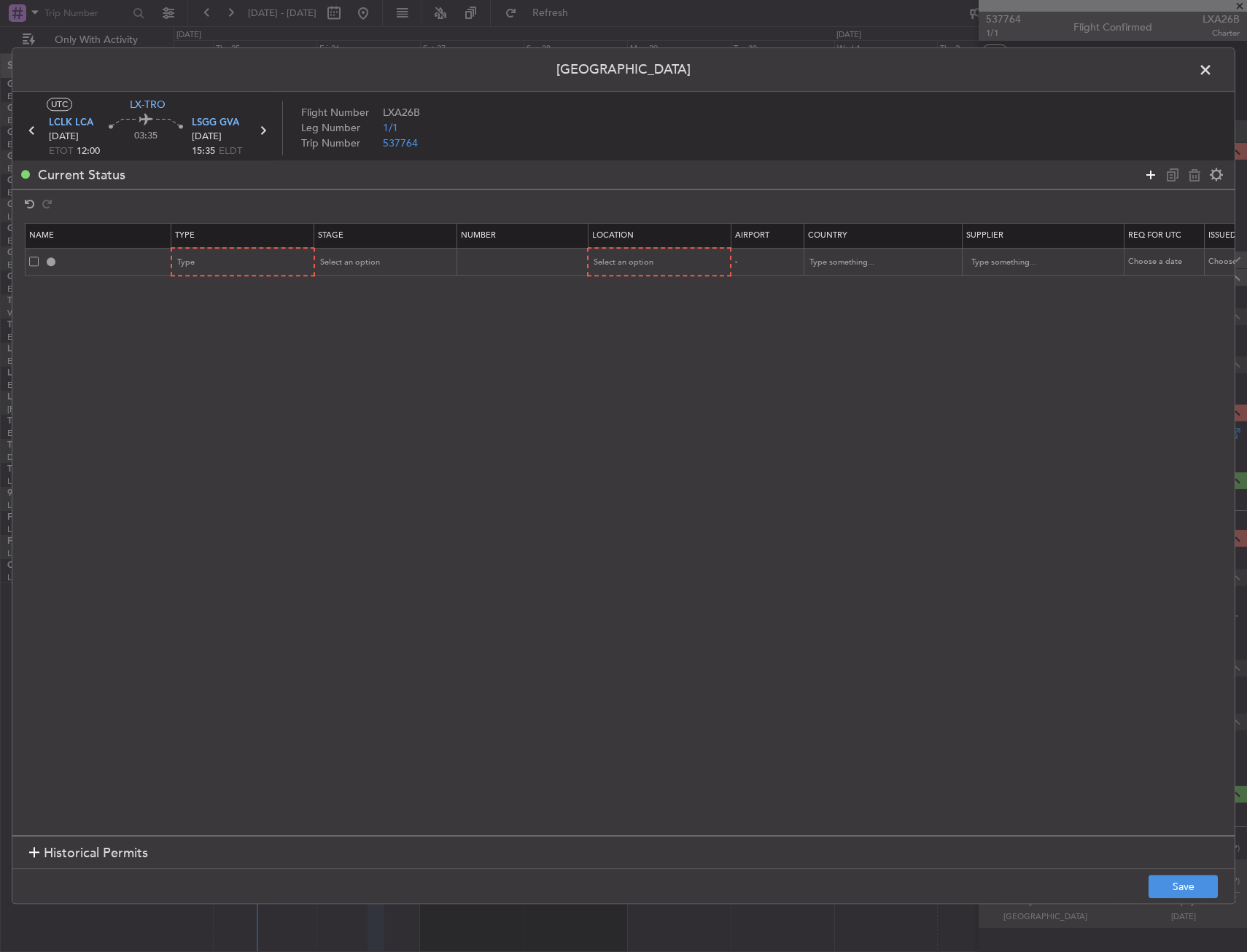
click at [1147, 177] on icon at bounding box center [1151, 175] width 18 height 18
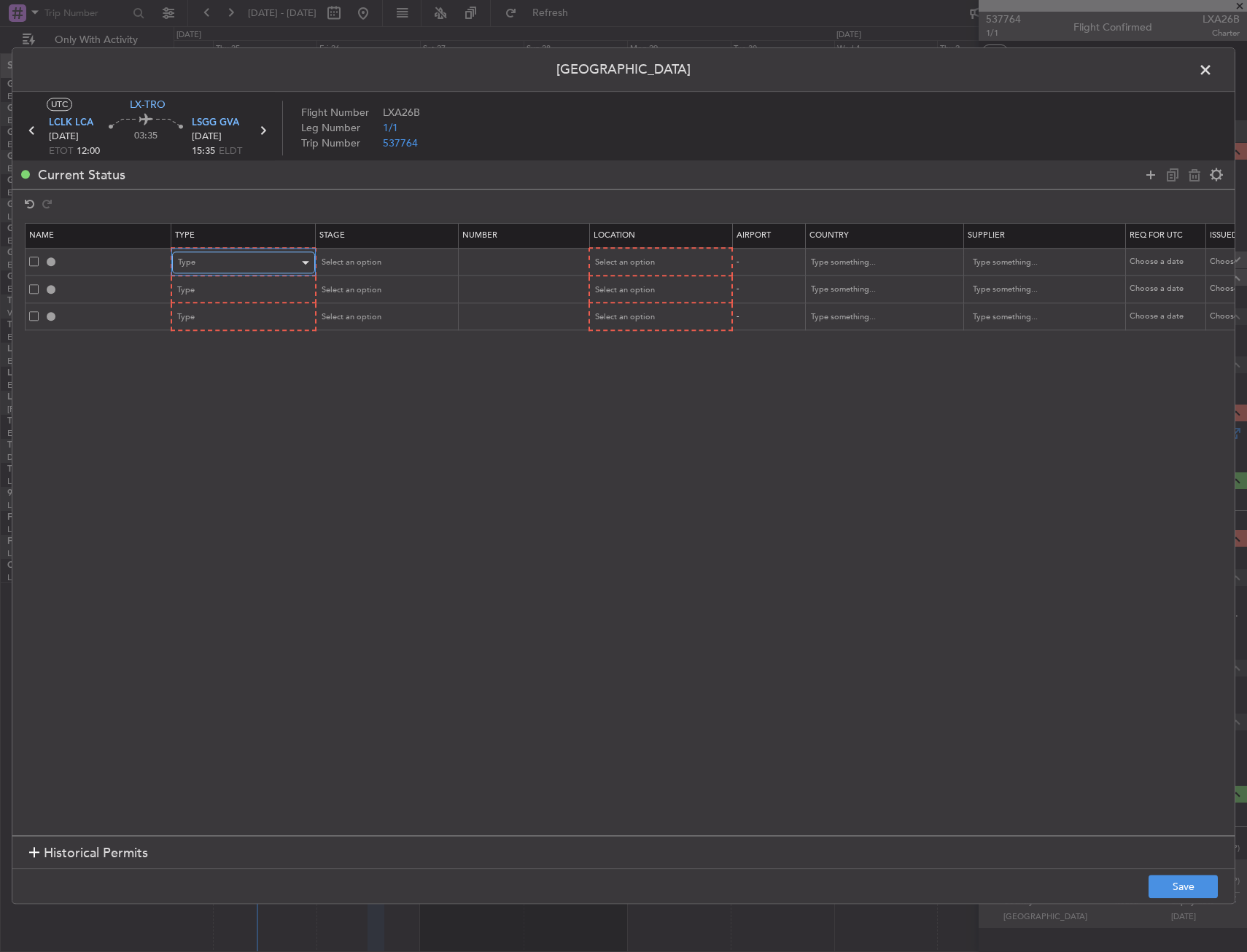
click at [228, 268] on div "Type" at bounding box center [238, 263] width 121 height 22
click at [224, 438] on span "Departure" at bounding box center [244, 438] width 130 height 22
click at [623, 254] on div "Select an option" at bounding box center [655, 263] width 121 height 22
click at [624, 291] on span "Departure" at bounding box center [659, 293] width 130 height 22
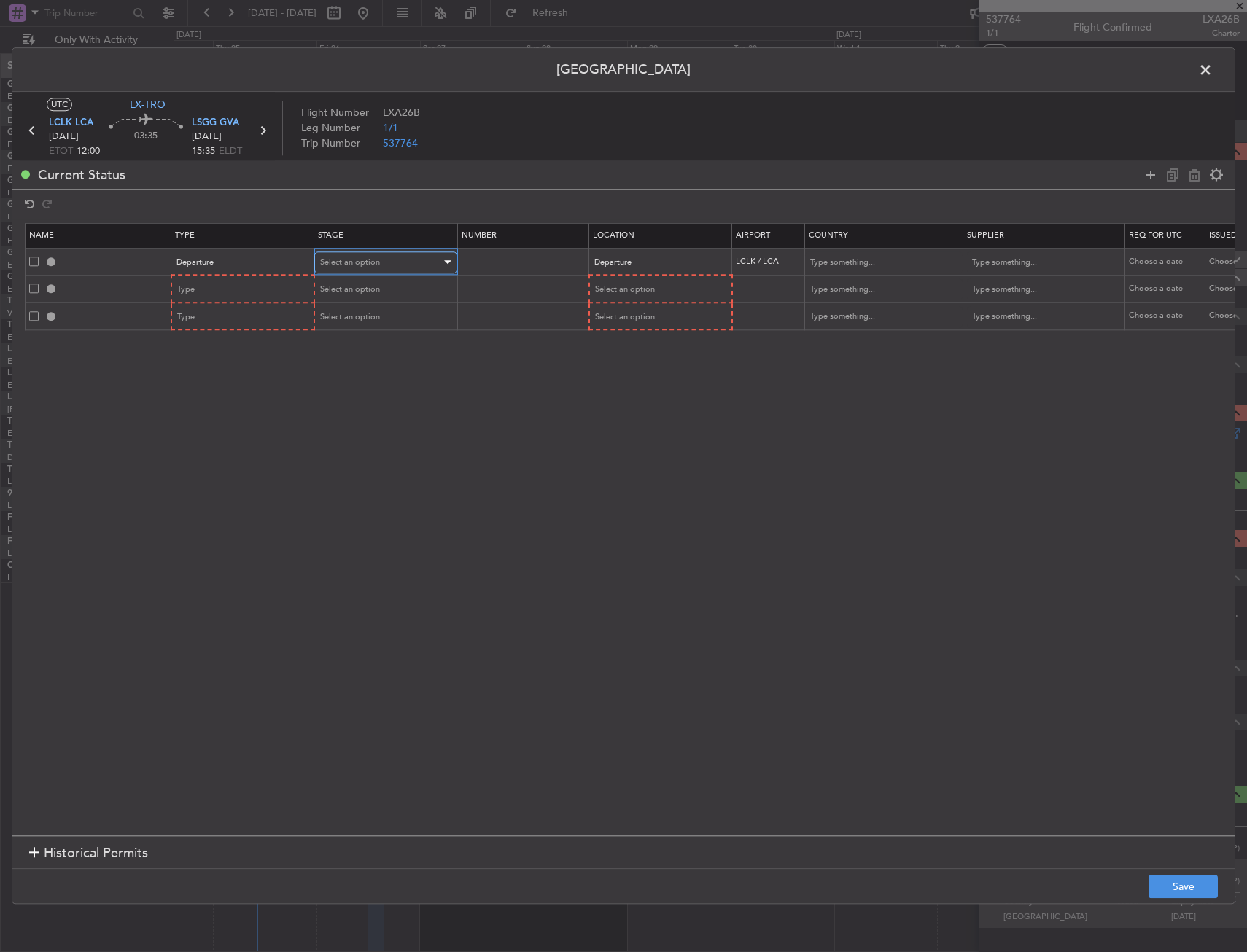
click at [390, 263] on div "Select an option" at bounding box center [380, 262] width 121 height 22
drag, startPoint x: 359, startPoint y: 364, endPoint x: 260, endPoint y: 323, distance: 107.2
click at [357, 362] on span "Requested" at bounding box center [386, 358] width 130 height 22
click at [228, 293] on div "Type" at bounding box center [238, 290] width 121 height 22
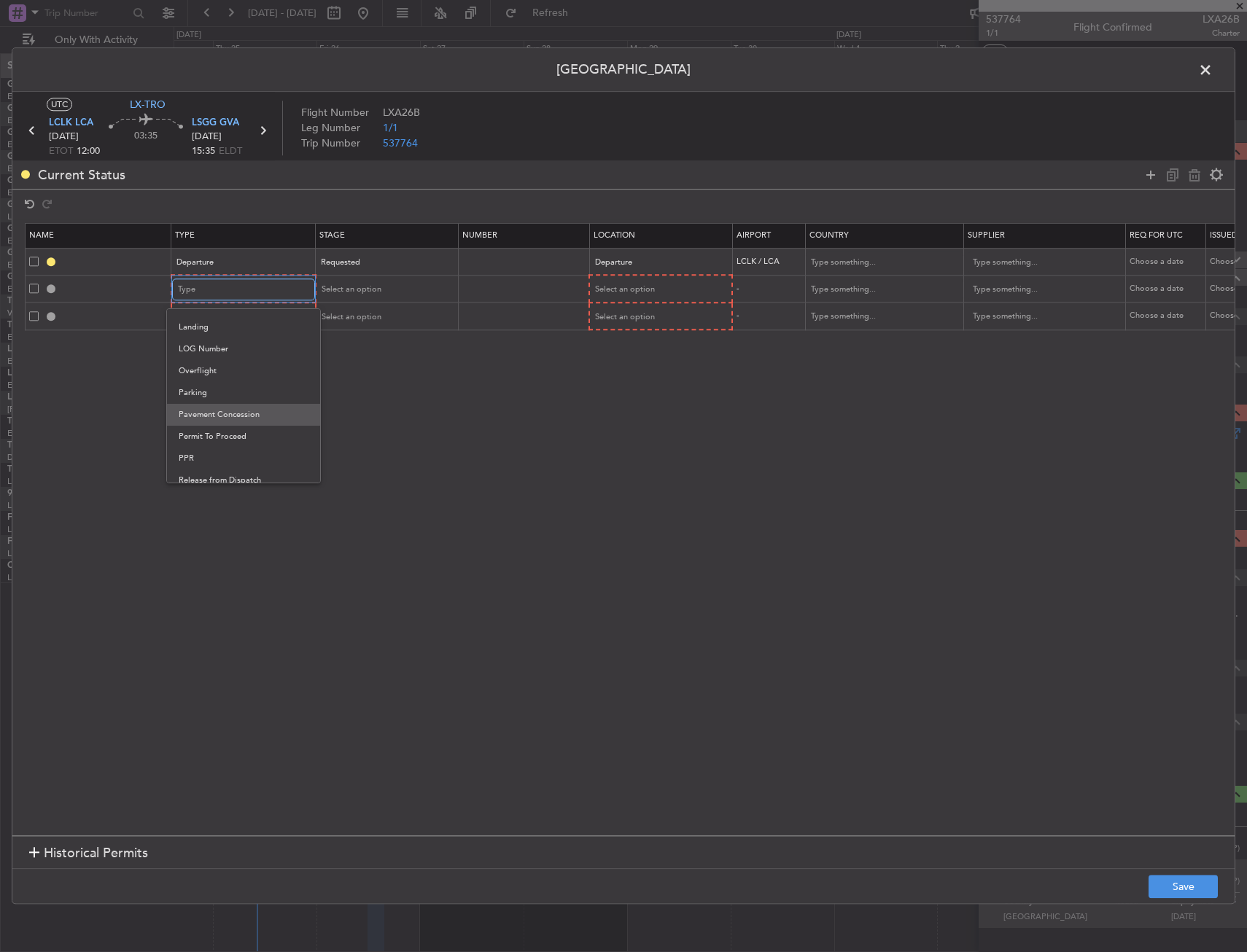
scroll to position [367, 0]
click at [228, 440] on span "PPR" at bounding box center [244, 434] width 130 height 22
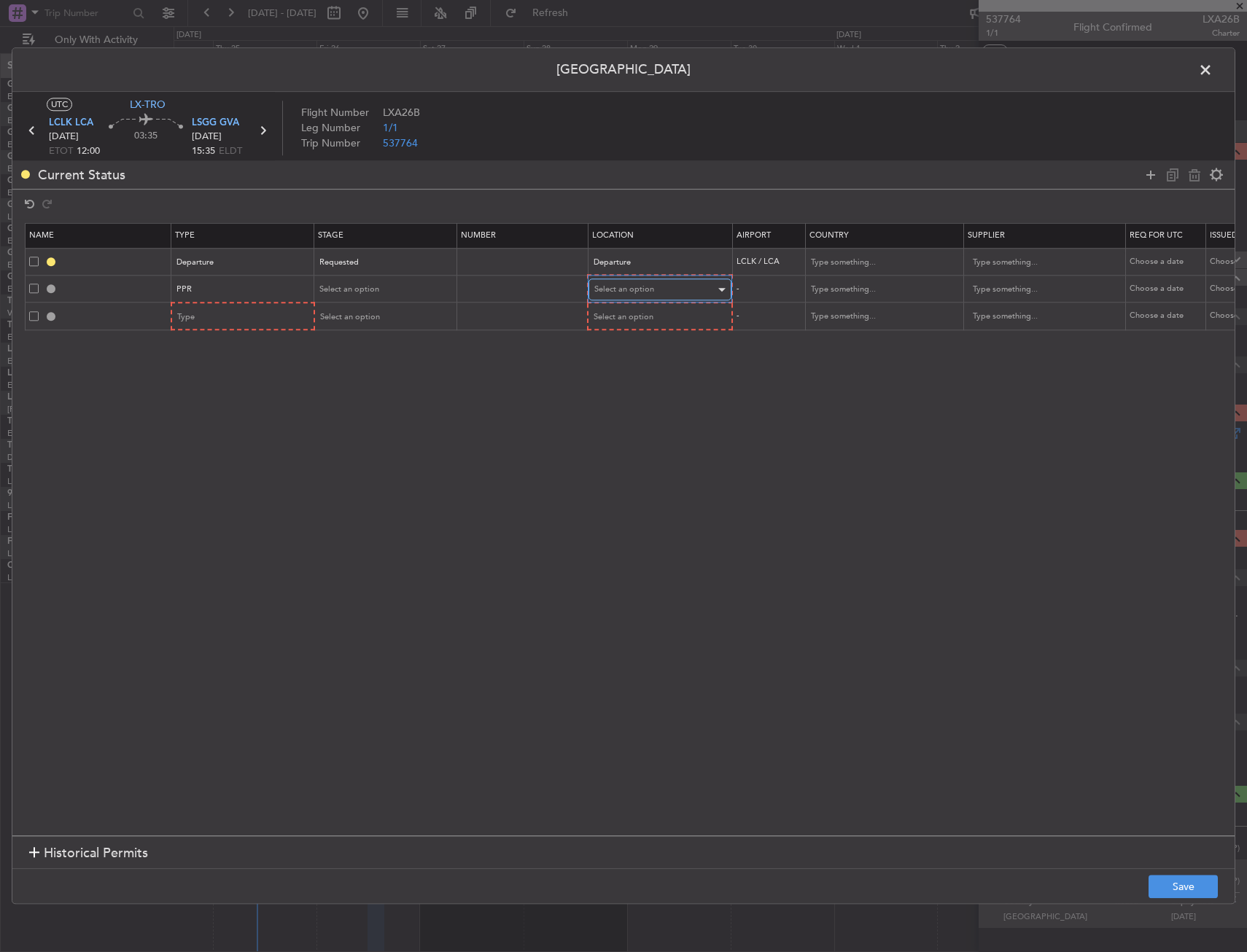
click at [639, 284] on span "Select an option" at bounding box center [624, 290] width 60 height 11
drag, startPoint x: 631, startPoint y: 368, endPoint x: 517, endPoint y: 314, distance: 126.1
click at [629, 363] on span "Arrival" at bounding box center [659, 364] width 130 height 22
click at [367, 286] on span "Select an option" at bounding box center [349, 289] width 60 height 11
drag, startPoint x: 355, startPoint y: 381, endPoint x: 334, endPoint y: 366, distance: 25.8
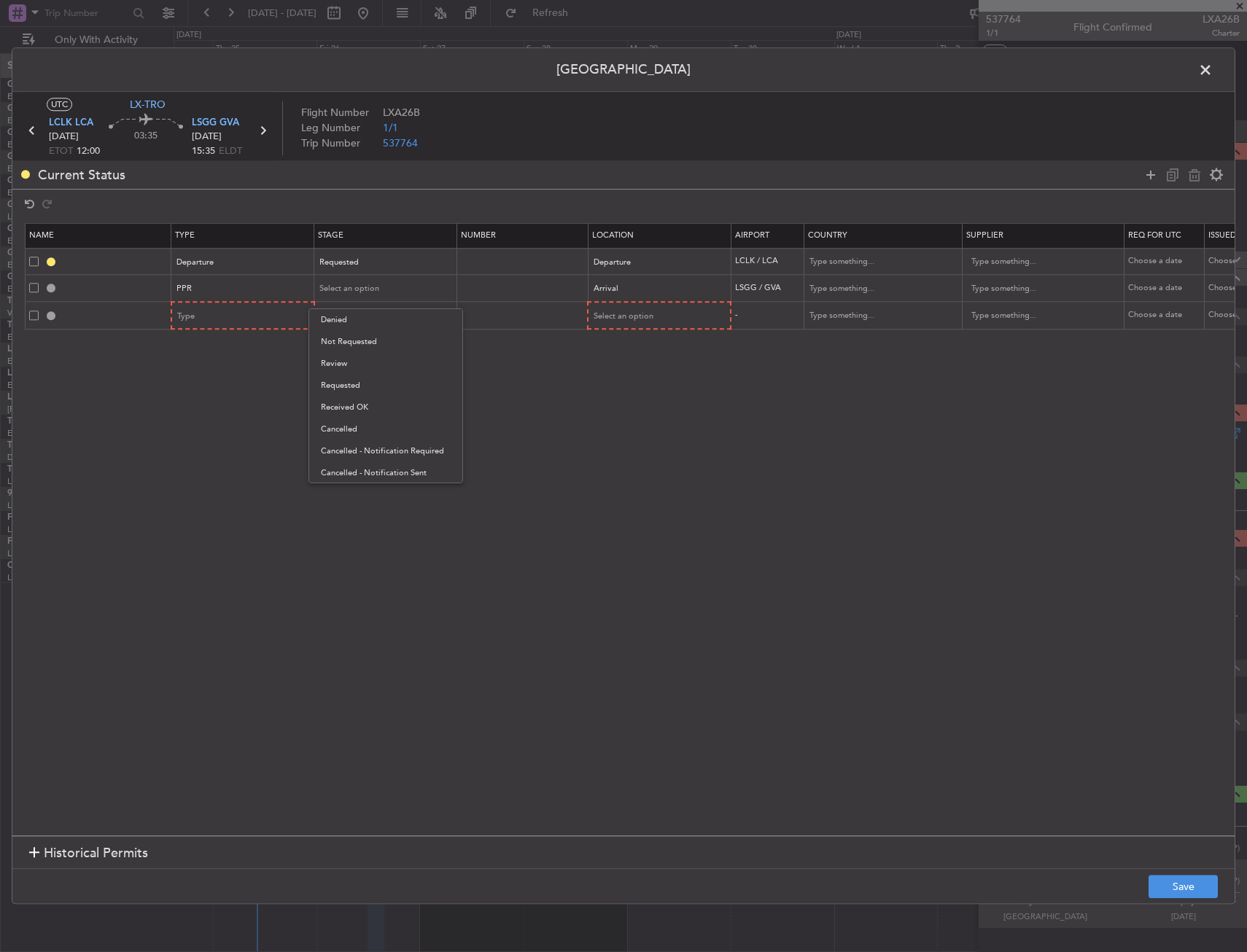
click at [350, 375] on span "Requested" at bounding box center [386, 386] width 130 height 22
click at [216, 315] on div "Type" at bounding box center [238, 316] width 121 height 22
click at [227, 461] on span "Overflight" at bounding box center [244, 470] width 130 height 22
click at [620, 324] on div "Select an option" at bounding box center [654, 316] width 121 height 22
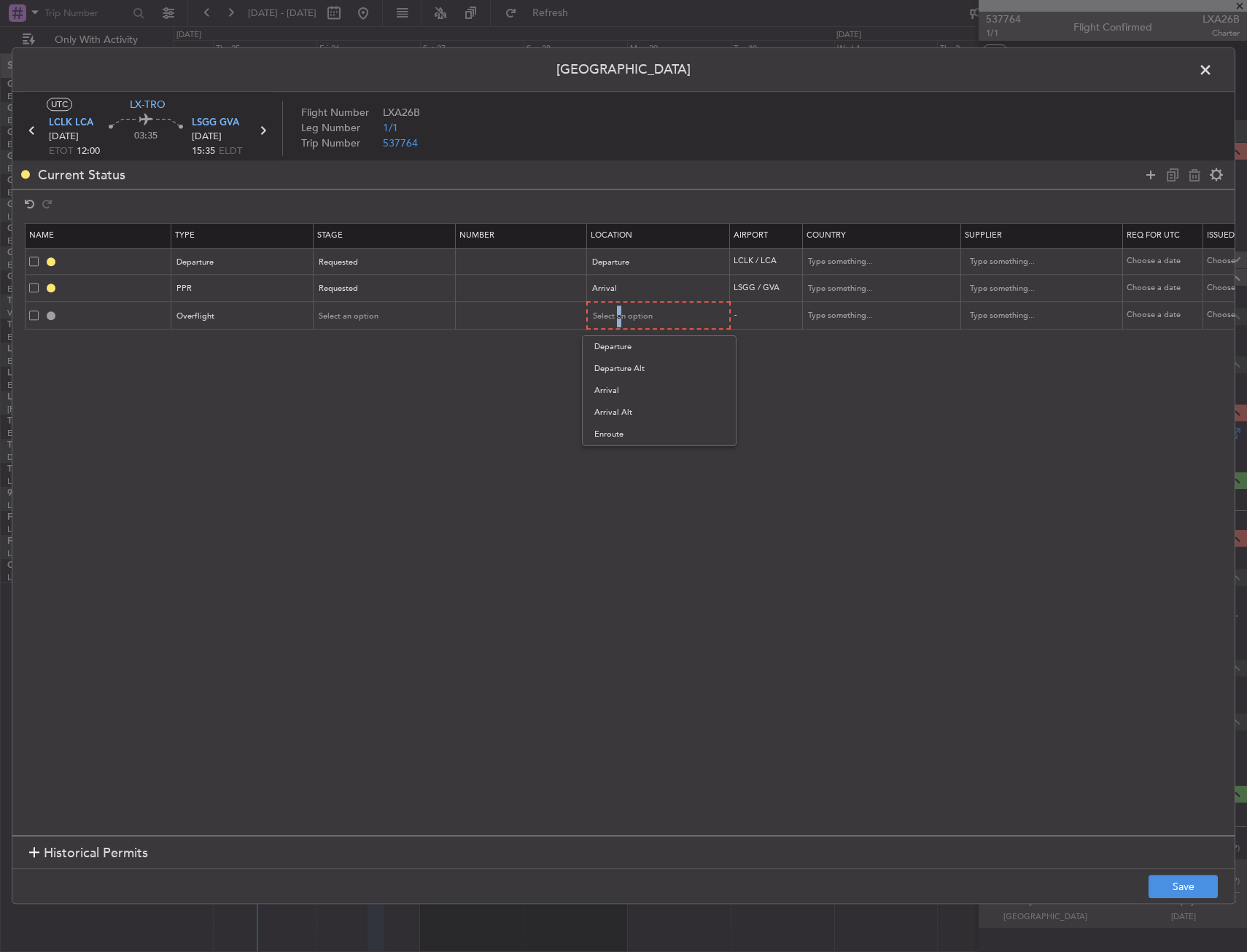
drag, startPoint x: 628, startPoint y: 436, endPoint x: 623, endPoint y: 429, distance: 8.6
click at [627, 433] on span "Enroute" at bounding box center [659, 435] width 130 height 22
click at [348, 304] on div "Select an option" at bounding box center [384, 315] width 141 height 22
click at [348, 315] on span "Select an option" at bounding box center [348, 316] width 60 height 11
click at [364, 432] on span "Received OK" at bounding box center [385, 434] width 130 height 22
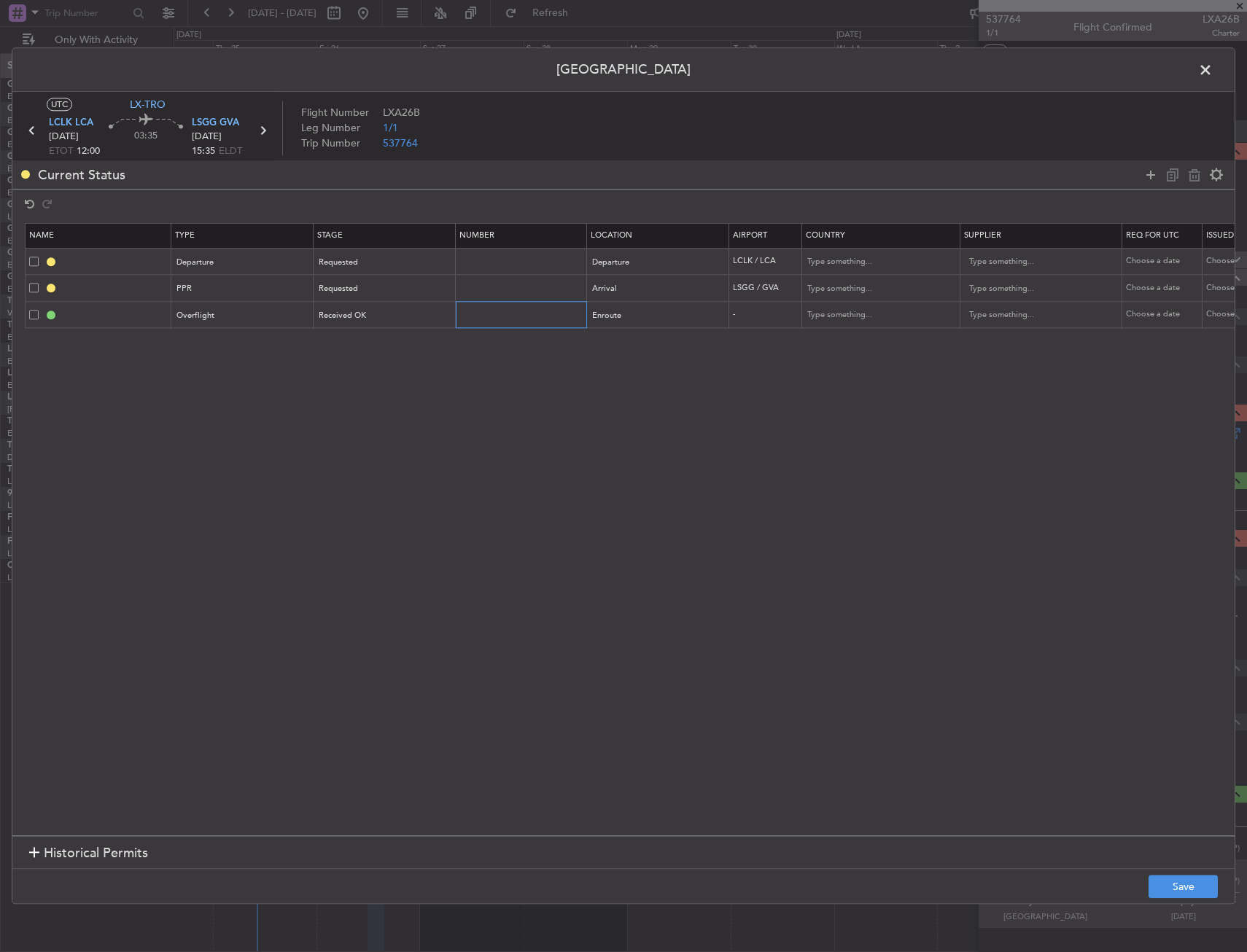
click at [515, 315] on input "text" at bounding box center [523, 315] width 127 height 12
type input "ECAC BUSINESS FLT"
click at [1204, 893] on button "Save" at bounding box center [1183, 887] width 69 height 23
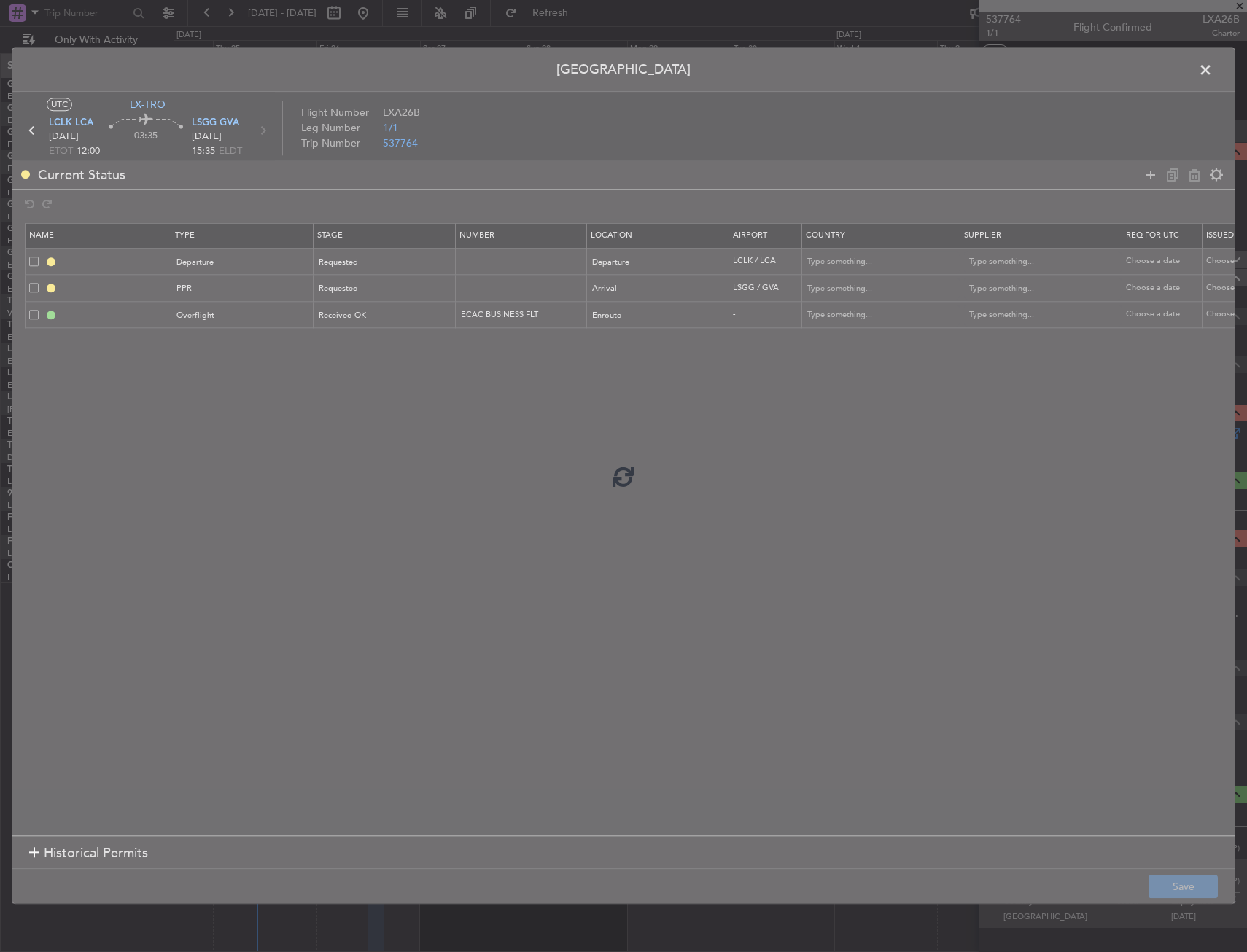
type input "DEPARTURE"
type input "Cyprus"
type input "NNN"
type input "LSGG PPR"
type input "Switzerland"
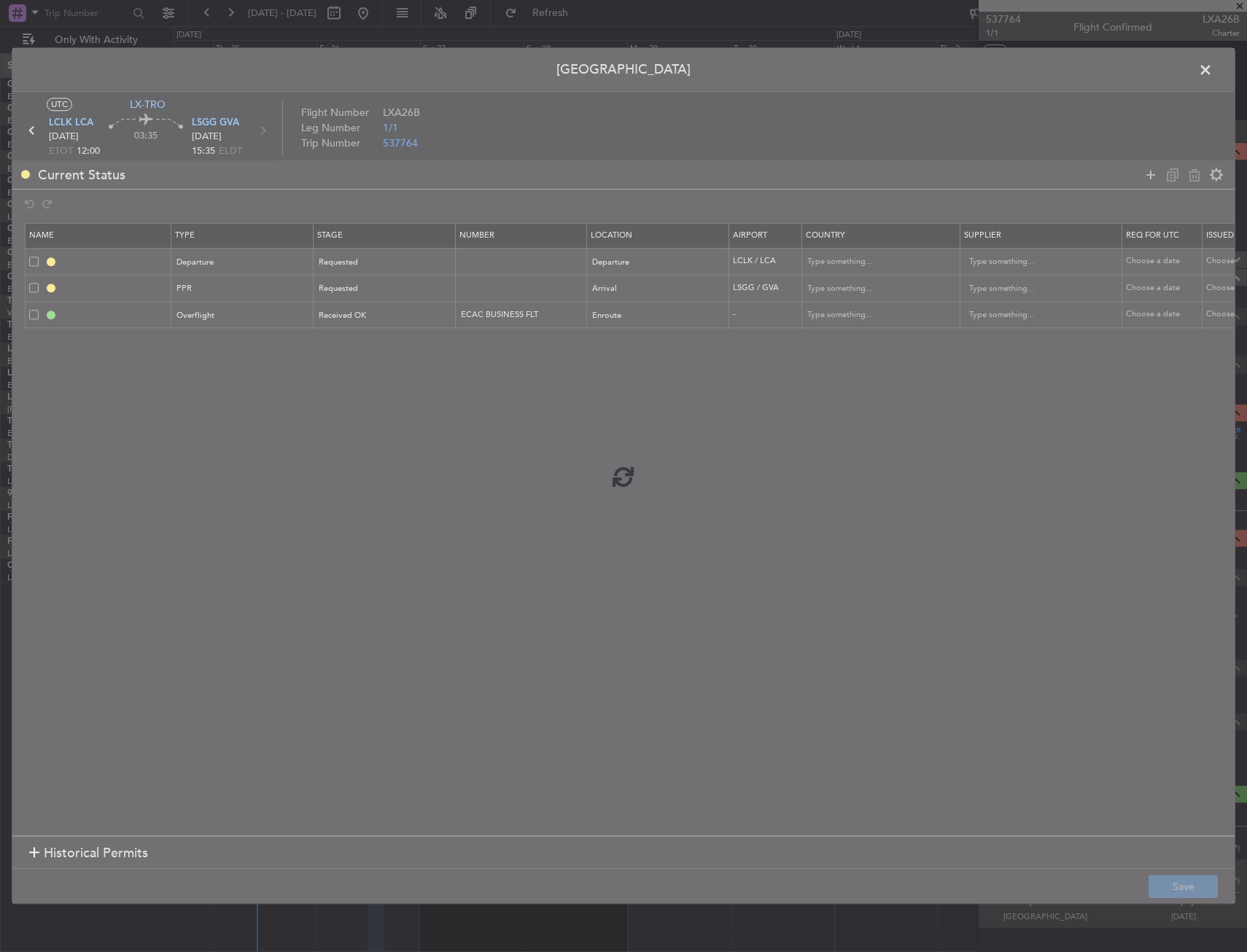
type input "NNN"
type input "OVF"
type input "NNN"
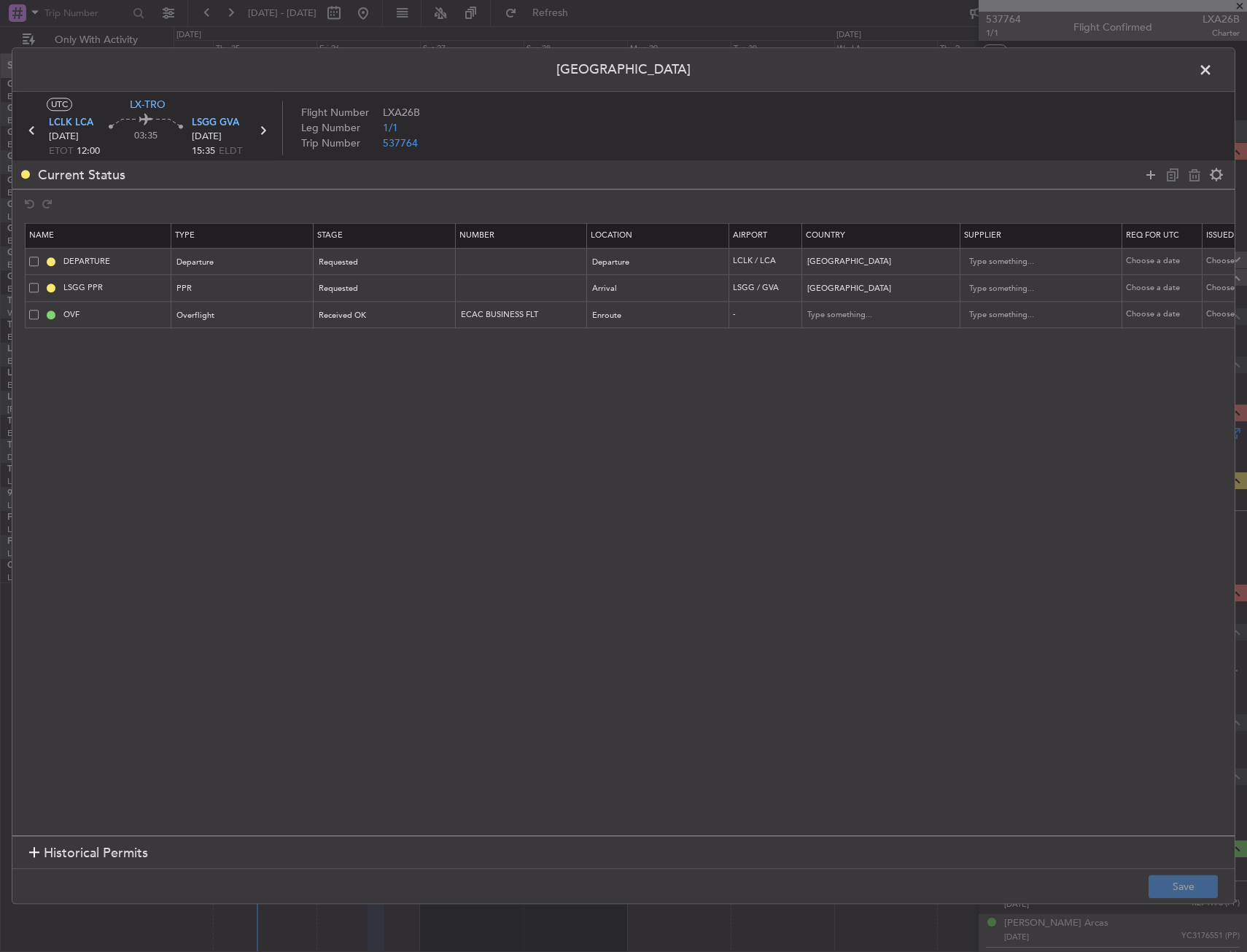
click at [1176, 76] on header "Permit Center" at bounding box center [623, 69] width 1222 height 44
click at [889, 309] on input "text" at bounding box center [874, 316] width 132 height 22
click at [866, 340] on span "Turkey" at bounding box center [882, 339] width 136 height 22
type input "Turkey"
click at [1171, 880] on button "Save" at bounding box center [1183, 887] width 69 height 23
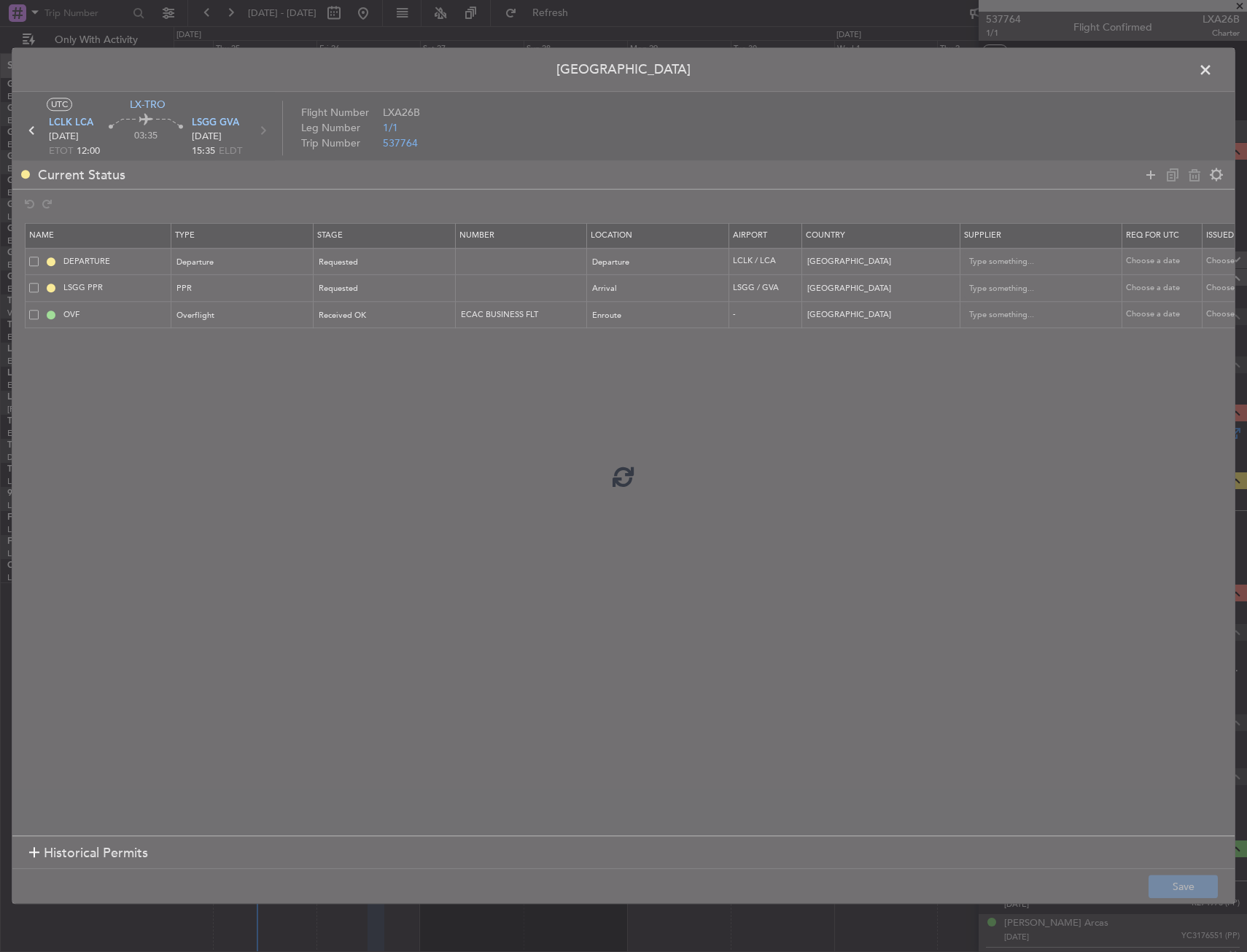
type input "TURKEY OVF"
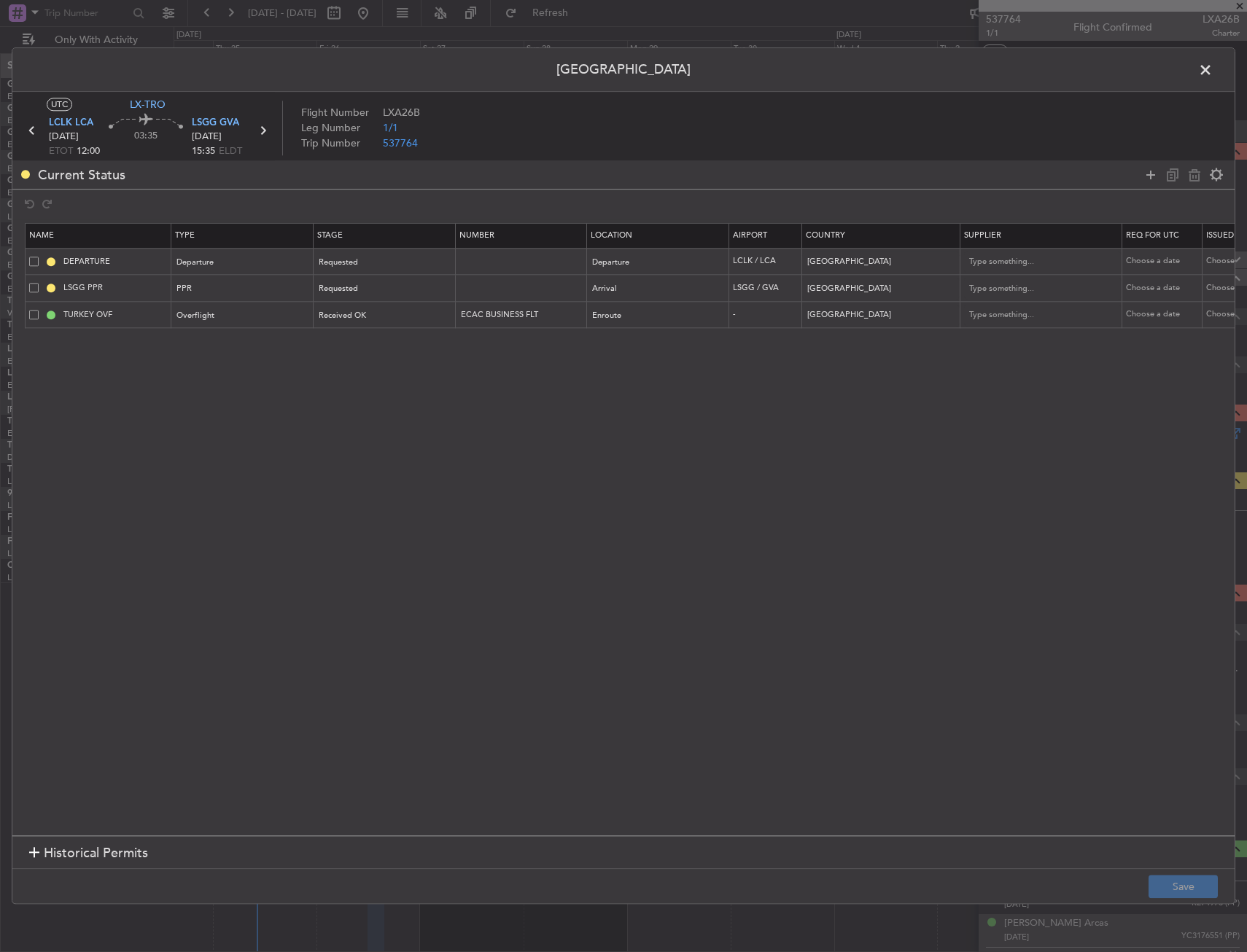
click at [1195, 60] on div "Permit Center UTC LX-TRO LCLK LCA 26/09/2025 ETOT 12:00 03:35 LSGG GVA 26/09/20…" at bounding box center [623, 476] width 1224 height 857
click at [1212, 63] on span at bounding box center [1212, 73] width 0 height 29
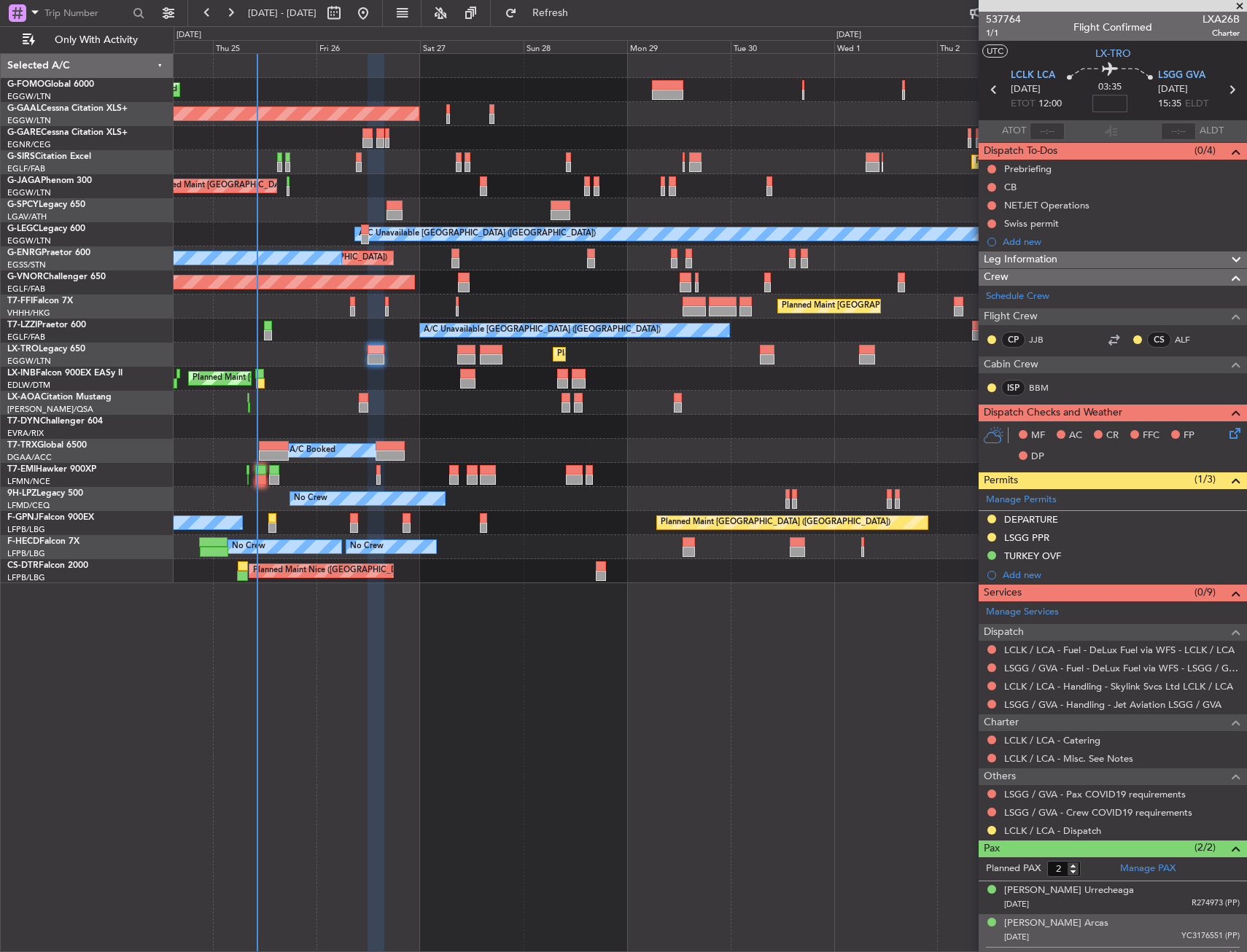
click at [1097, 106] on input at bounding box center [1109, 104] width 35 height 18
click at [1138, 97] on div "03:35 15" at bounding box center [1110, 90] width 96 height 54
type input "+00:15"
click at [1051, 688] on link "LCLK / LCA - Handling - Skylink Svcs Ltd LCLK / LCA" at bounding box center [1119, 686] width 229 height 12
click at [416, 698] on div "Planned Maint London (Luton) Planned Maint Dusseldorf Owner Planned Maint Londo…" at bounding box center [710, 503] width 1074 height 900
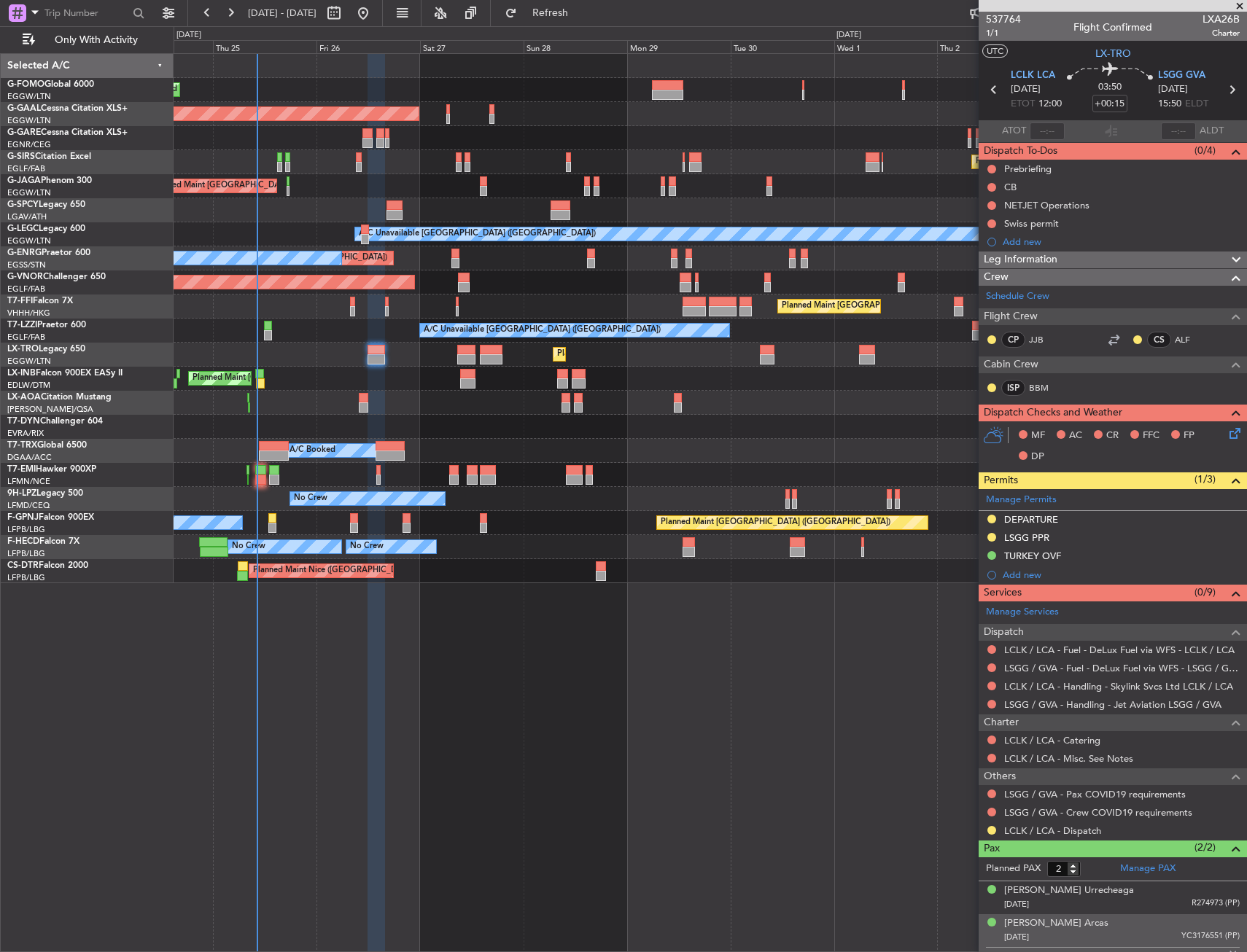
click at [375, 359] on div at bounding box center [376, 359] width 19 height 10
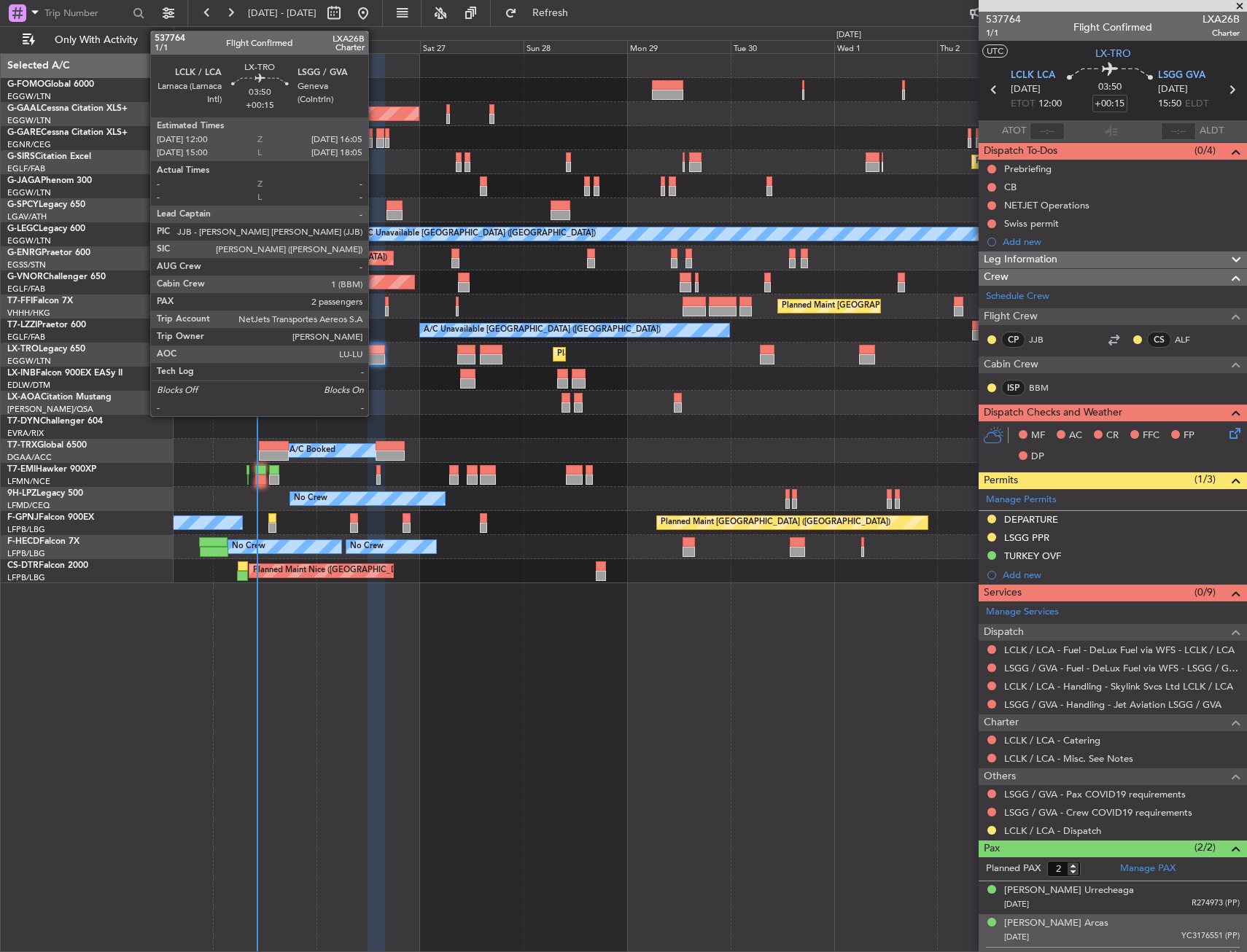
click at [375, 359] on div at bounding box center [376, 359] width 19 height 10
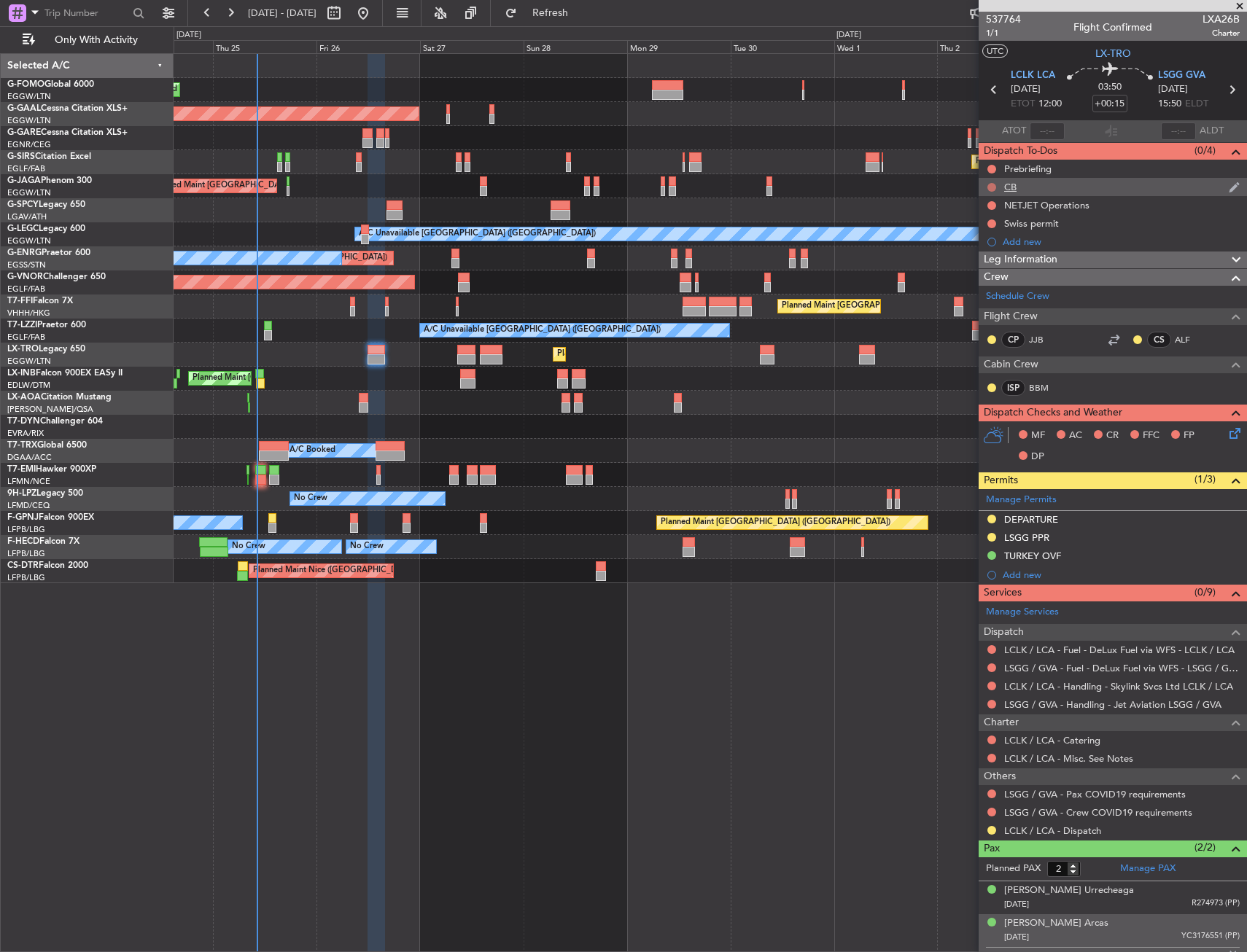
click at [989, 184] on button at bounding box center [992, 188] width 9 height 9
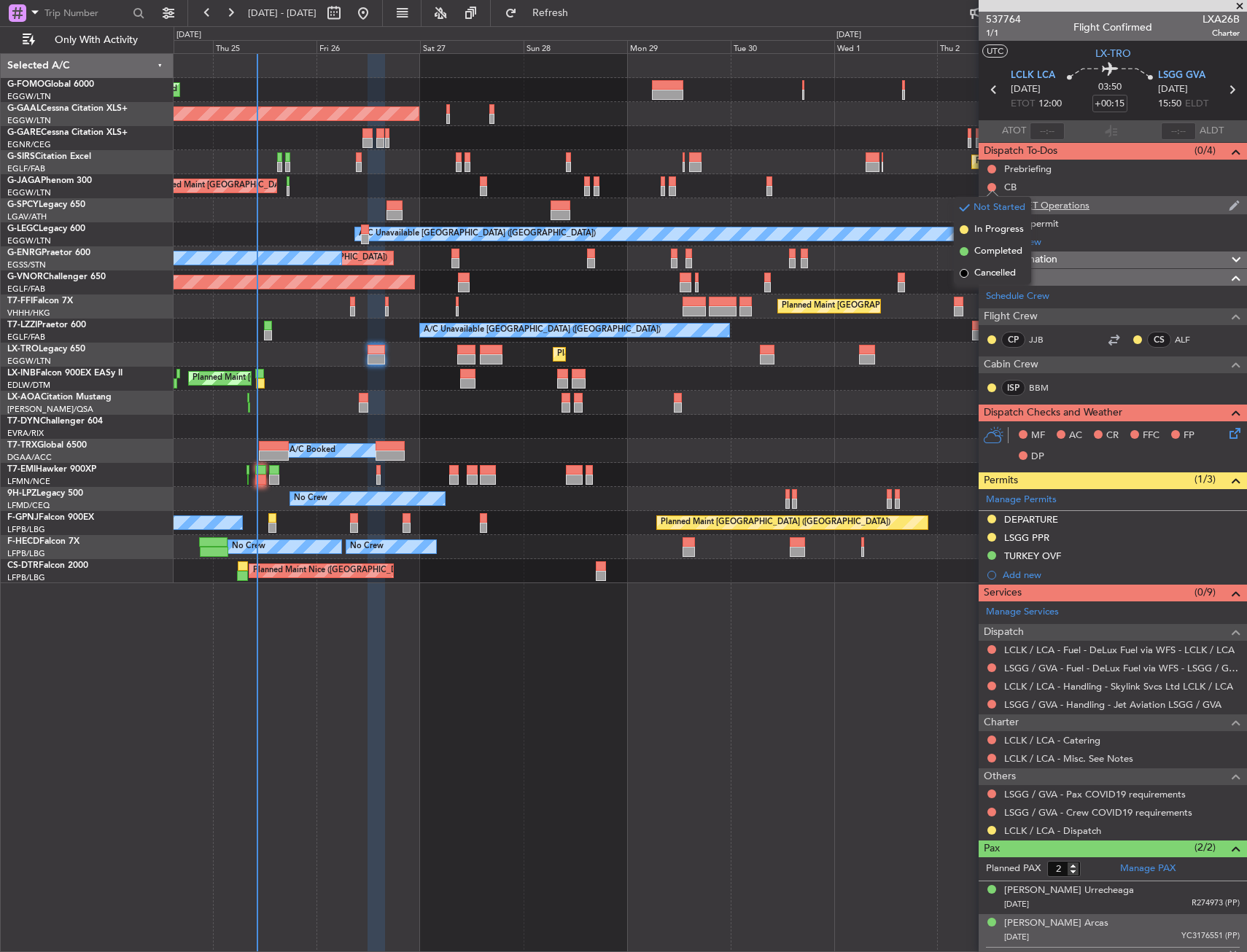
drag, startPoint x: 988, startPoint y: 244, endPoint x: 986, endPoint y: 196, distance: 48.0
click at [987, 243] on li "Completed" at bounding box center [992, 252] width 77 height 22
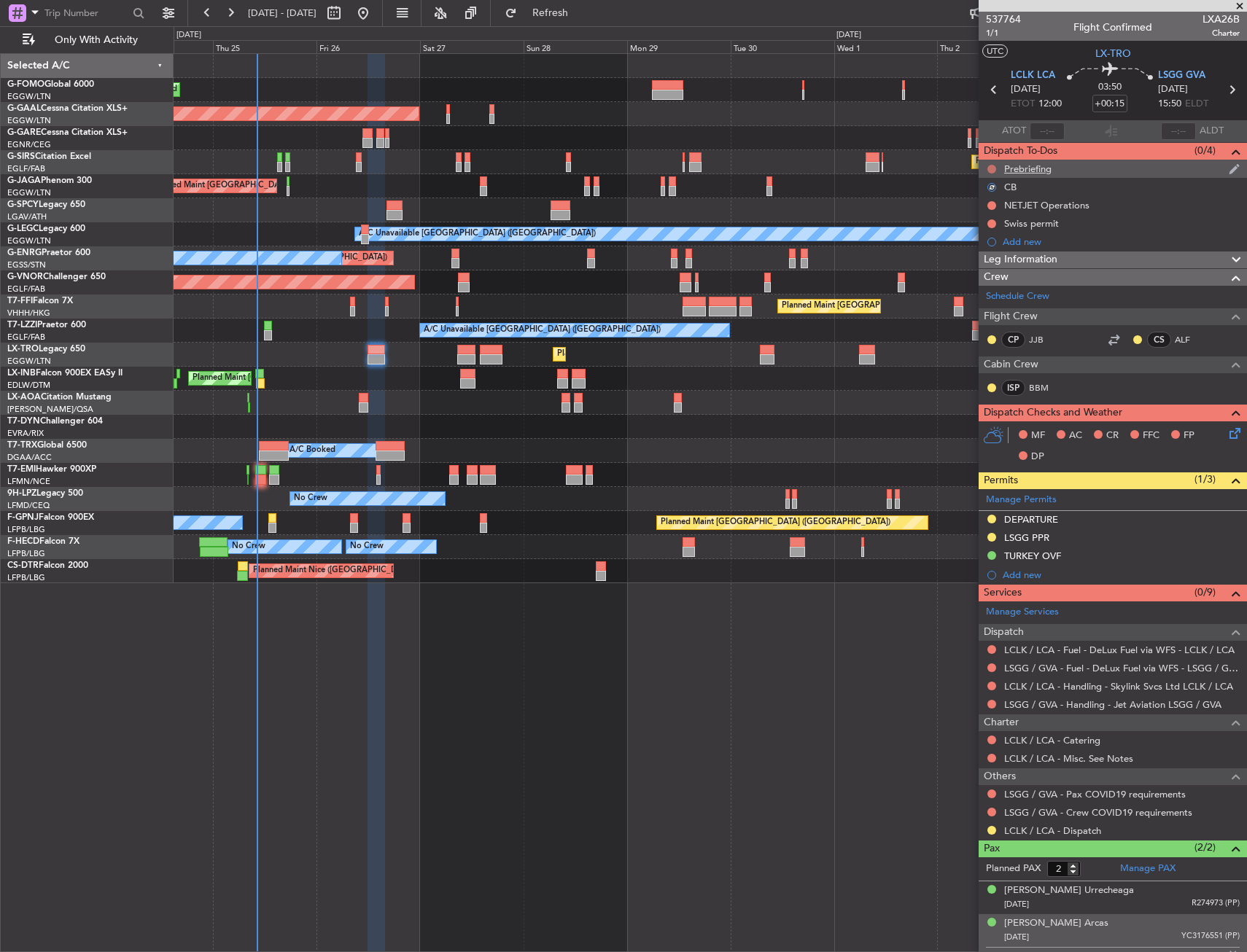
click at [987, 169] on button at bounding box center [992, 169] width 9 height 9
click at [977, 205] on span "In Progress" at bounding box center [999, 212] width 50 height 14
click at [643, 664] on div "Planned Maint London (Luton) Planned Maint Dusseldorf Owner Planned Maint Londo…" at bounding box center [710, 503] width 1074 height 900
click at [1074, 704] on link "LSGG / GVA - Handling - Jet Aviation LSGG / GVA" at bounding box center [1113, 705] width 217 height 12
click at [579, 12] on span "Refresh" at bounding box center [550, 12] width 61 height 10
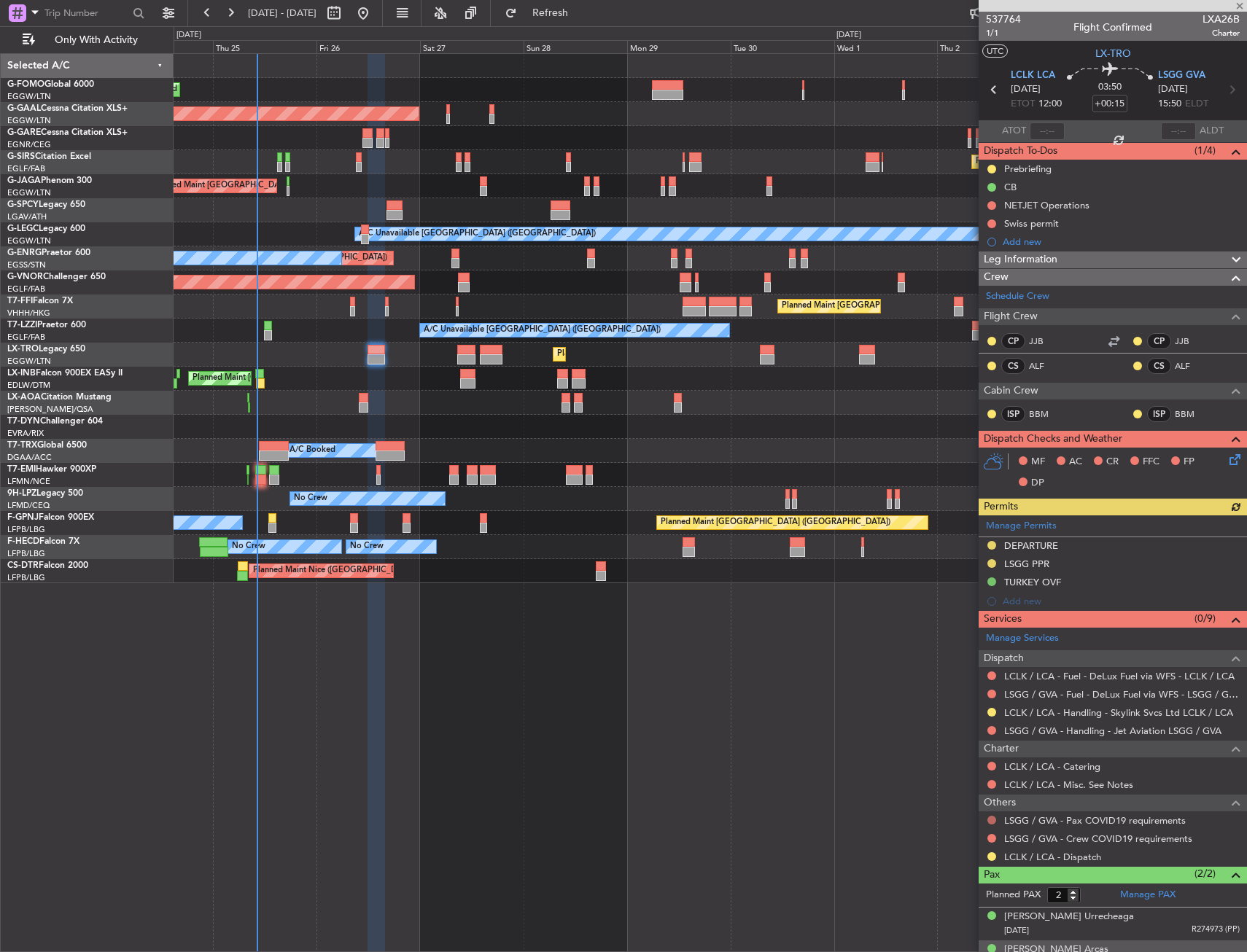
click at [991, 820] on button at bounding box center [992, 820] width 9 height 9
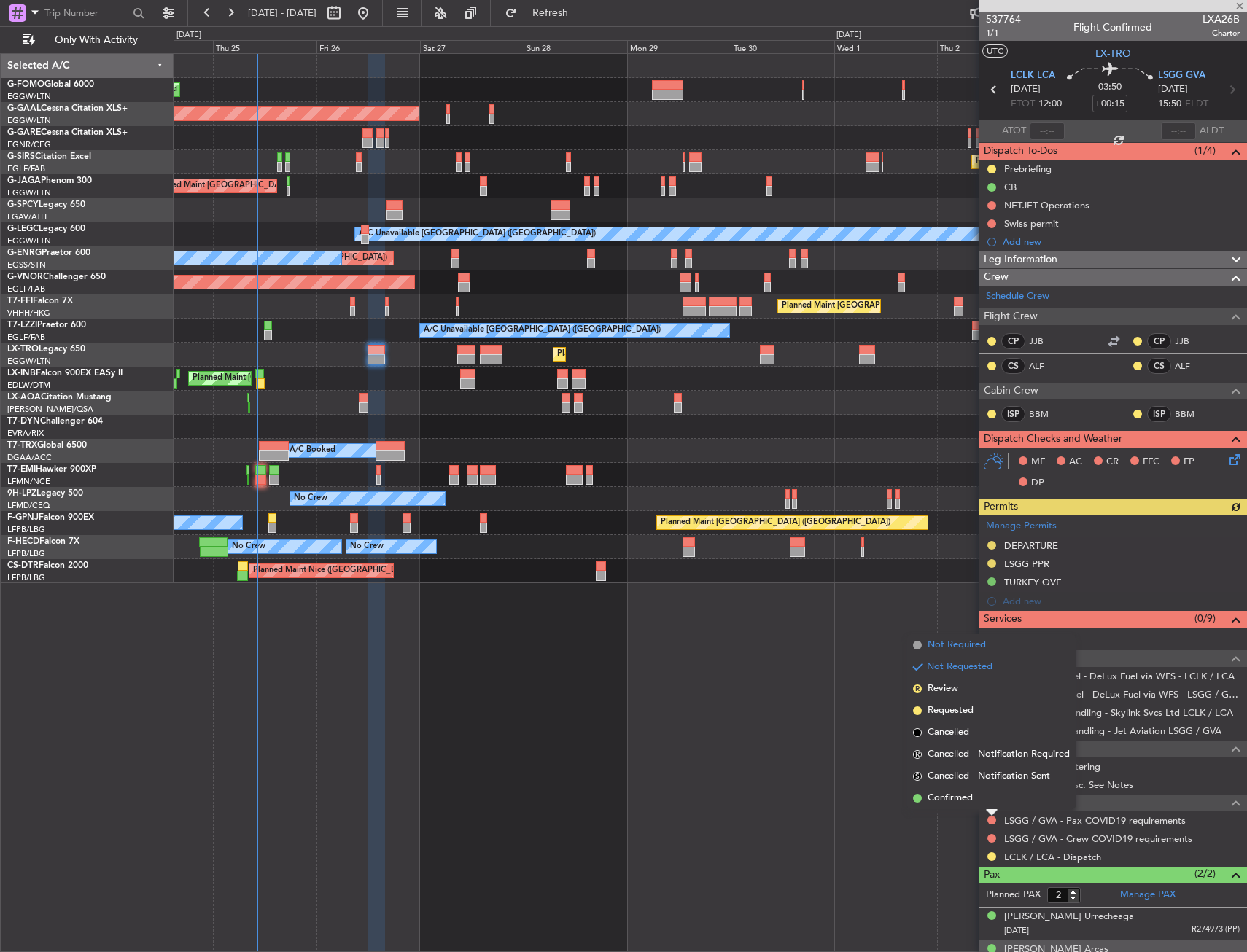
click at [941, 648] on span "Not Required" at bounding box center [957, 645] width 59 height 14
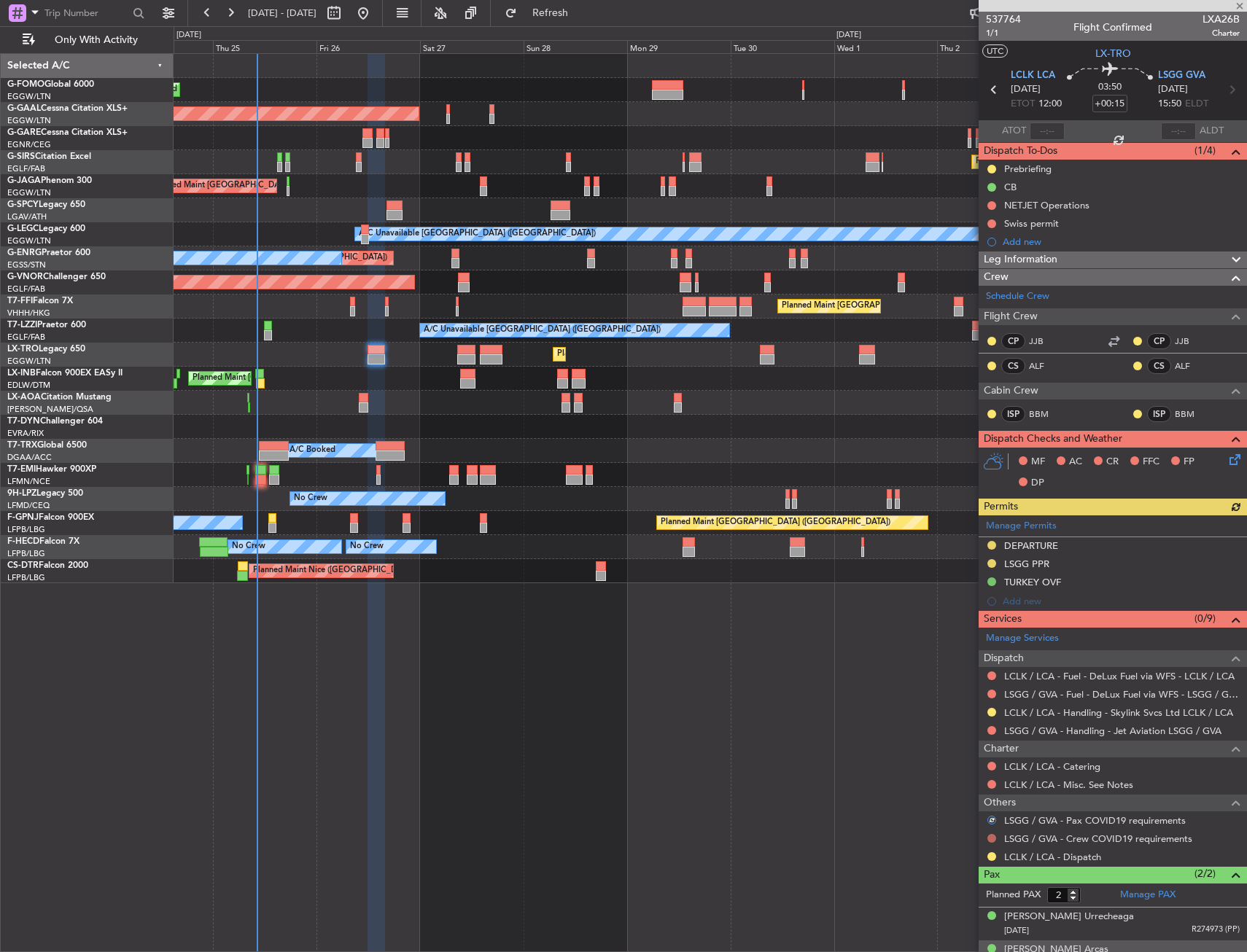
click at [990, 835] on button at bounding box center [992, 839] width 9 height 9
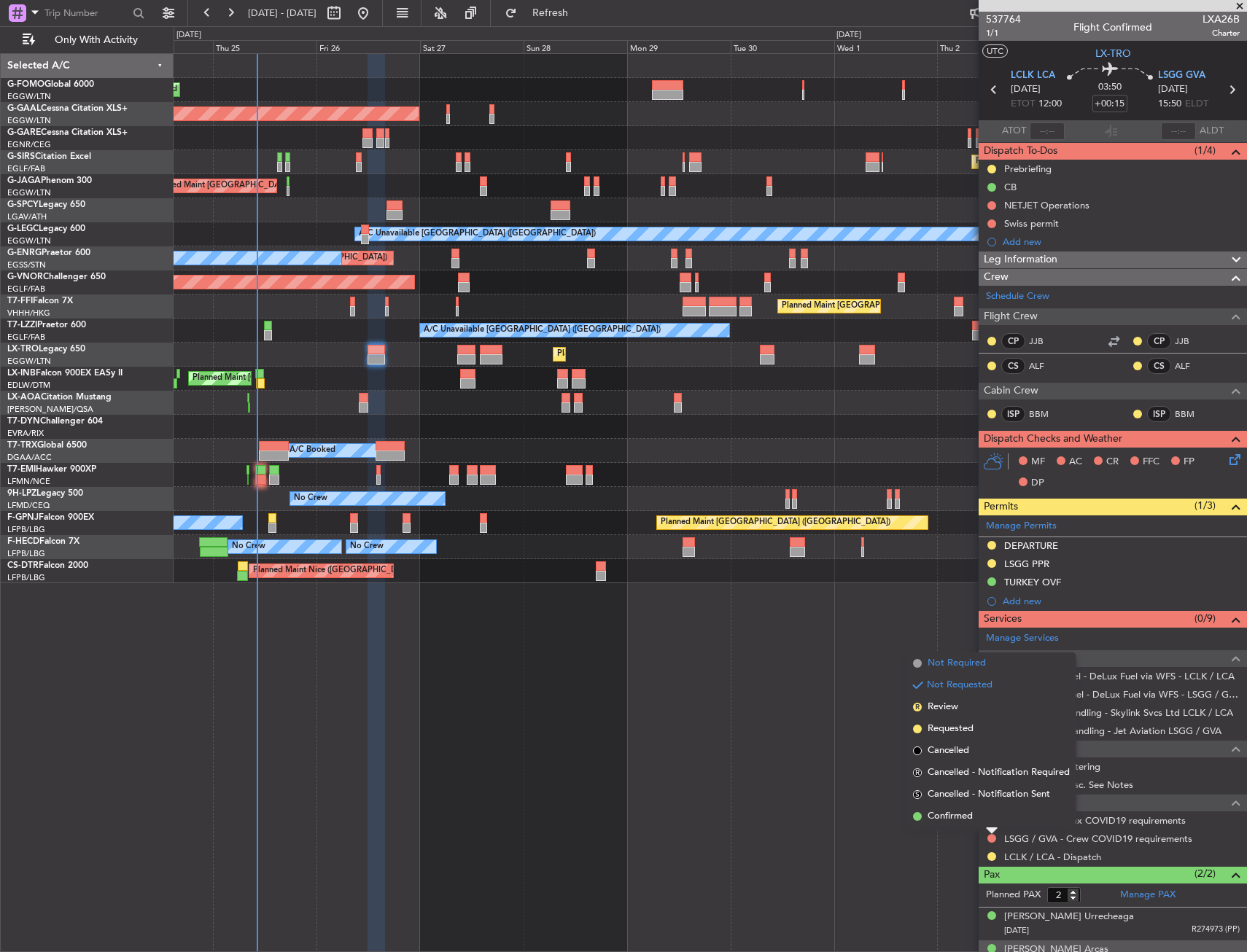
click at [957, 664] on span "Not Required" at bounding box center [957, 663] width 59 height 14
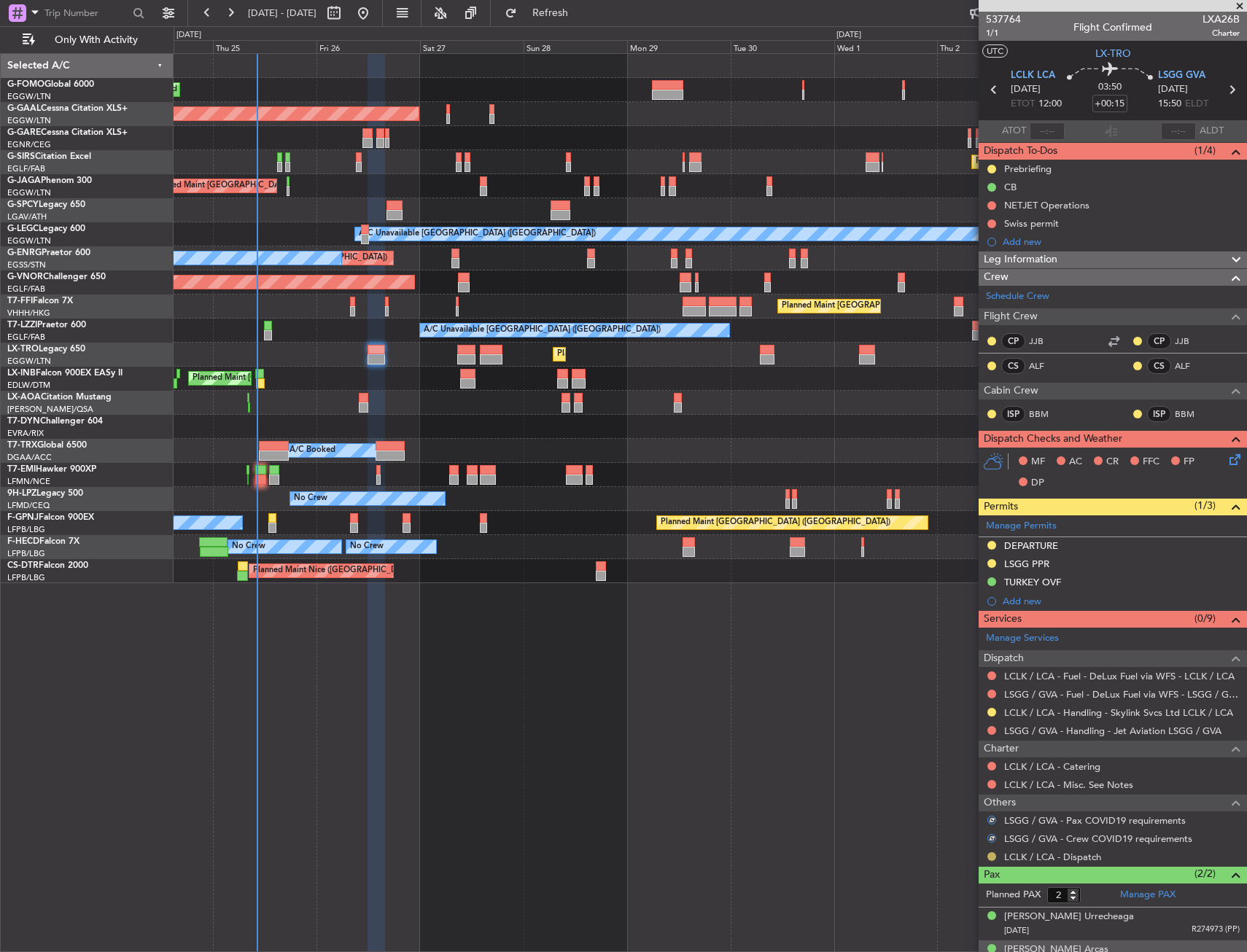
click at [991, 855] on button at bounding box center [992, 857] width 9 height 9
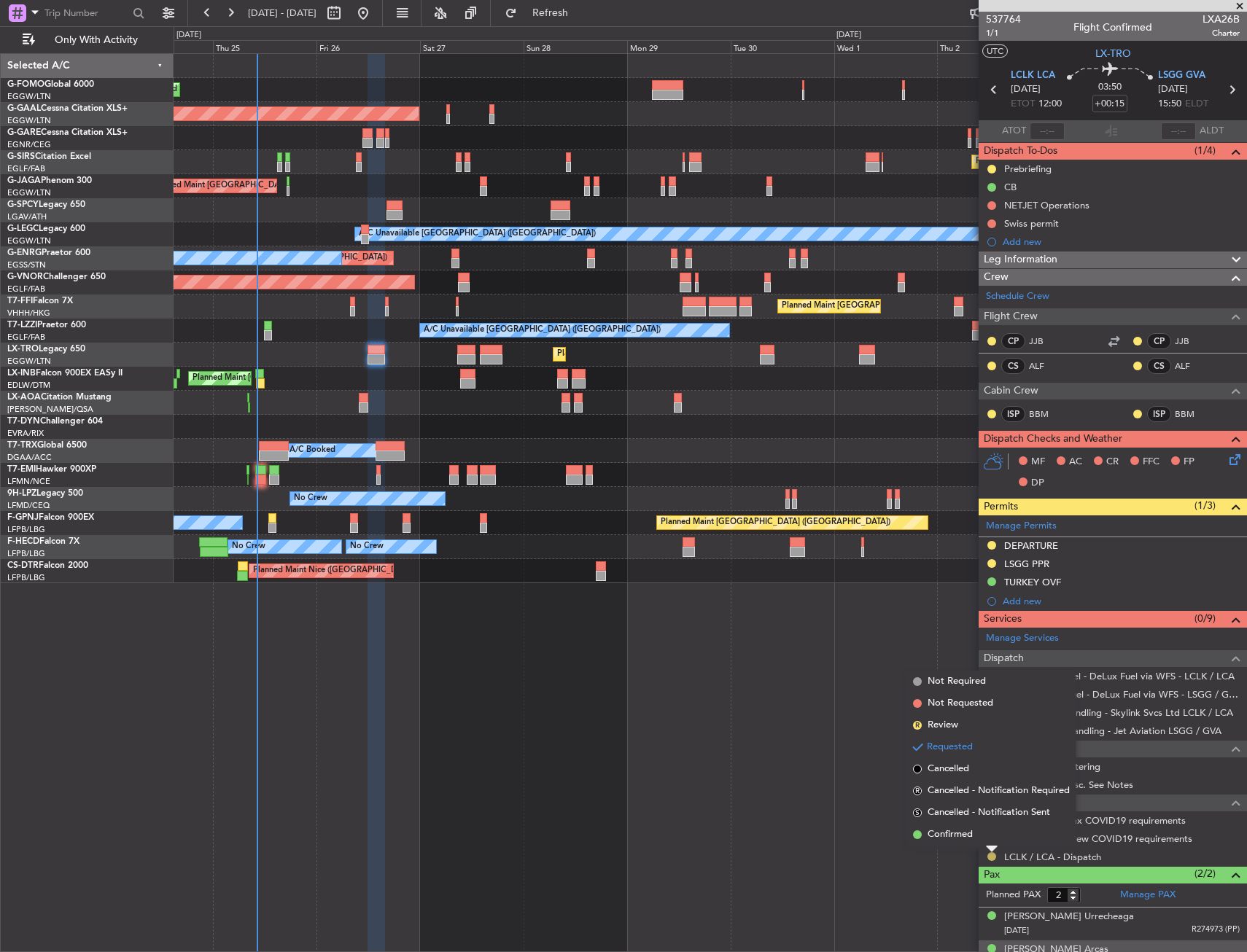
click at [990, 856] on button at bounding box center [992, 857] width 9 height 9
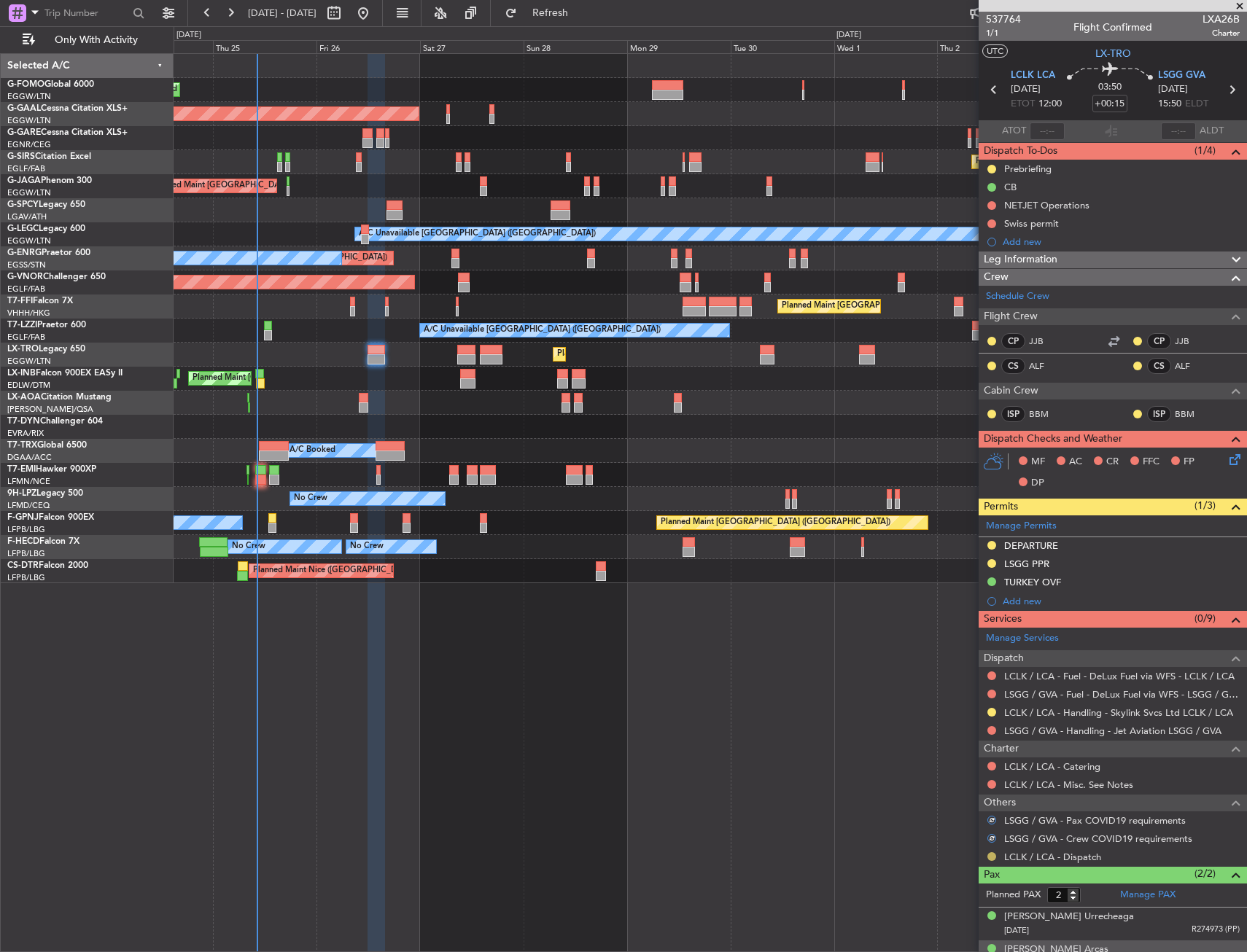
click at [989, 856] on button at bounding box center [992, 857] width 9 height 9
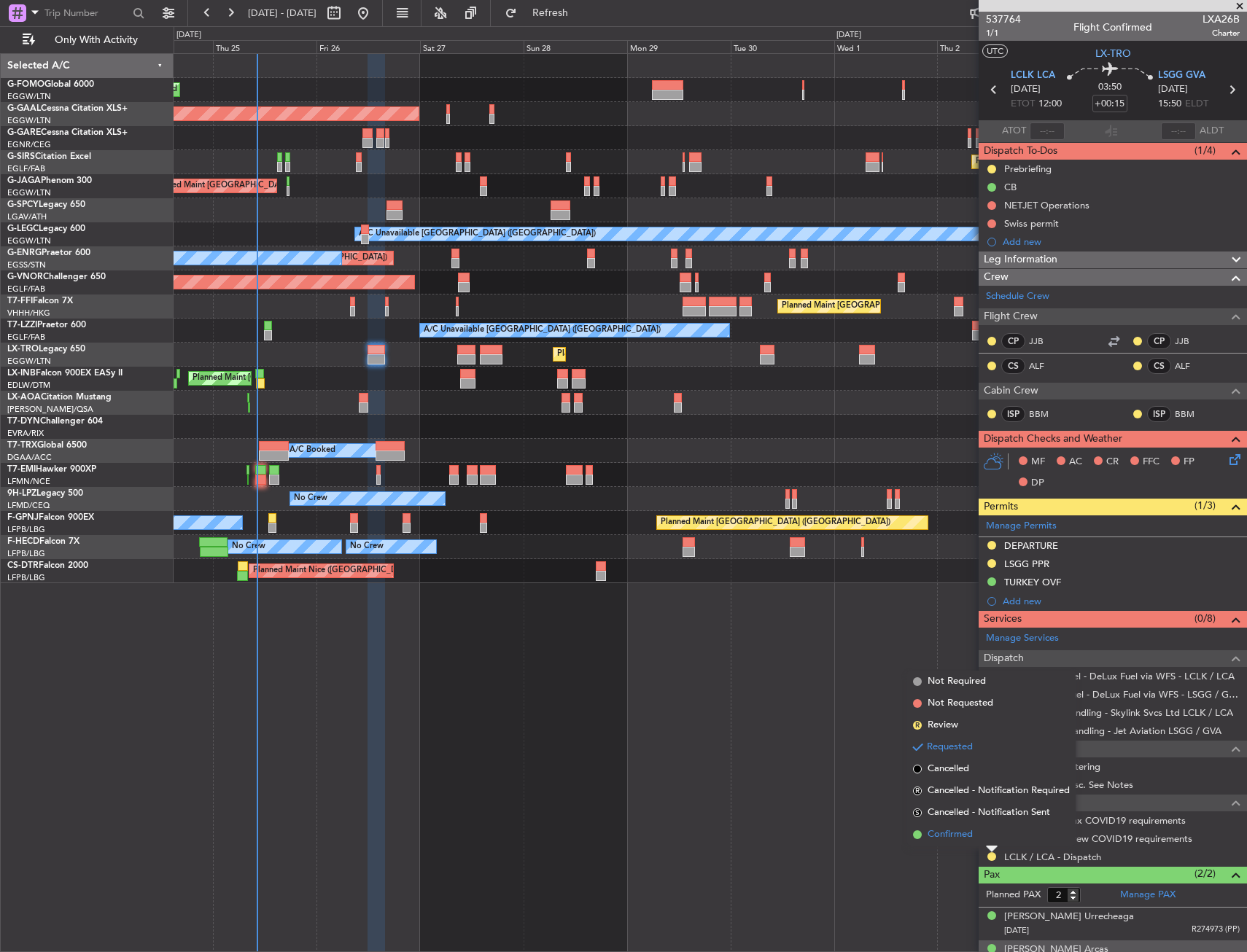
click at [985, 827] on li "Confirmed" at bounding box center [992, 835] width 169 height 22
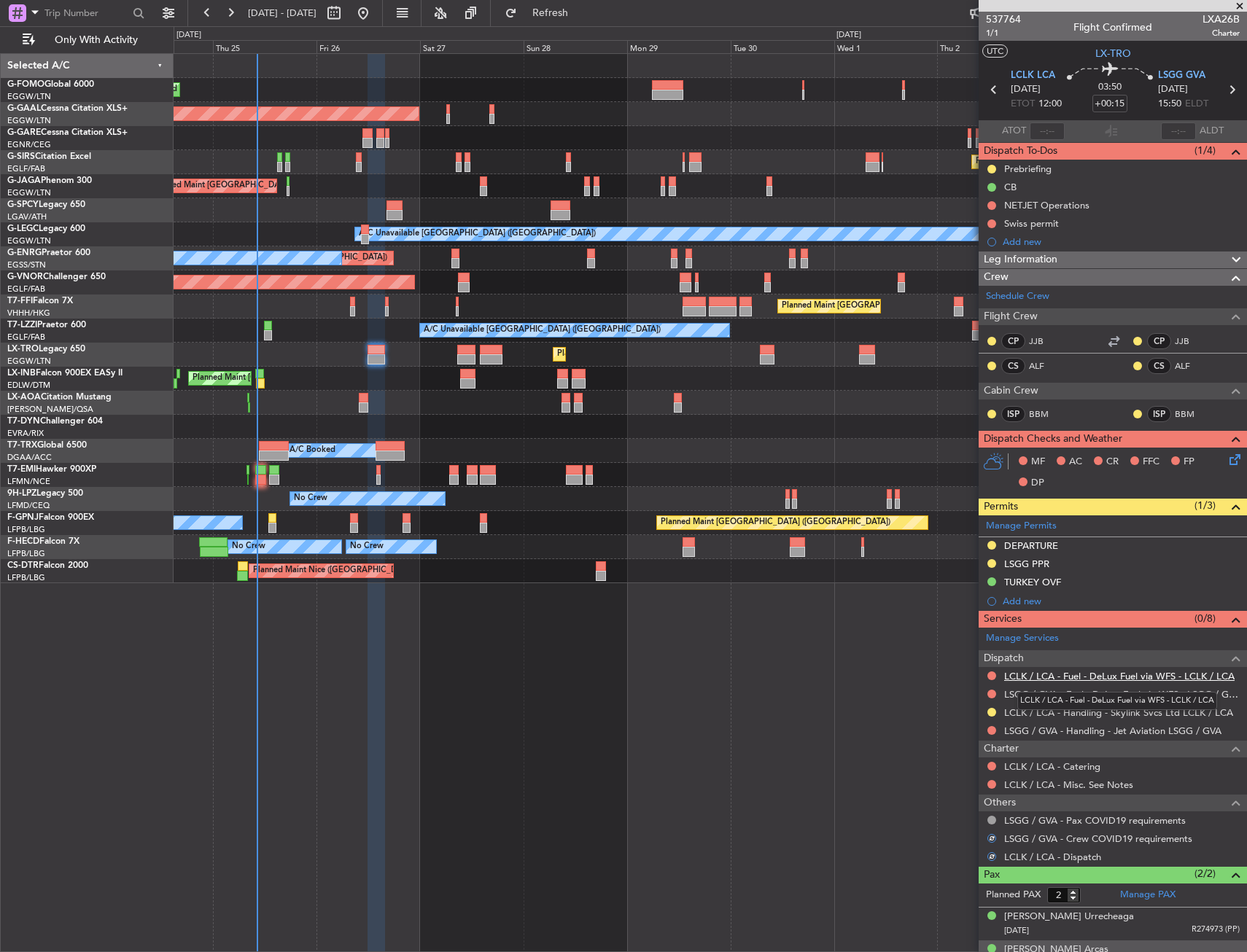
click at [1045, 676] on link "LCLK / LCA - Fuel - DeLux Fuel via WFS - LCLK / LCA" at bounding box center [1119, 676] width 230 height 12
click at [593, 676] on div "Planned Maint London (Luton) Planned Maint Dusseldorf Owner Planned Maint Londo…" at bounding box center [710, 503] width 1074 height 900
click at [684, 346] on div "Planned Maint [GEOGRAPHIC_DATA] ([GEOGRAPHIC_DATA])" at bounding box center [709, 355] width 1073 height 24
click at [586, 4] on button "Refresh" at bounding box center [541, 13] width 87 height 23
click at [1068, 700] on div "LSGG / GVA - Fuel - DeLux Fuel via WFS - LSGG / GVA" at bounding box center [1113, 694] width 268 height 19
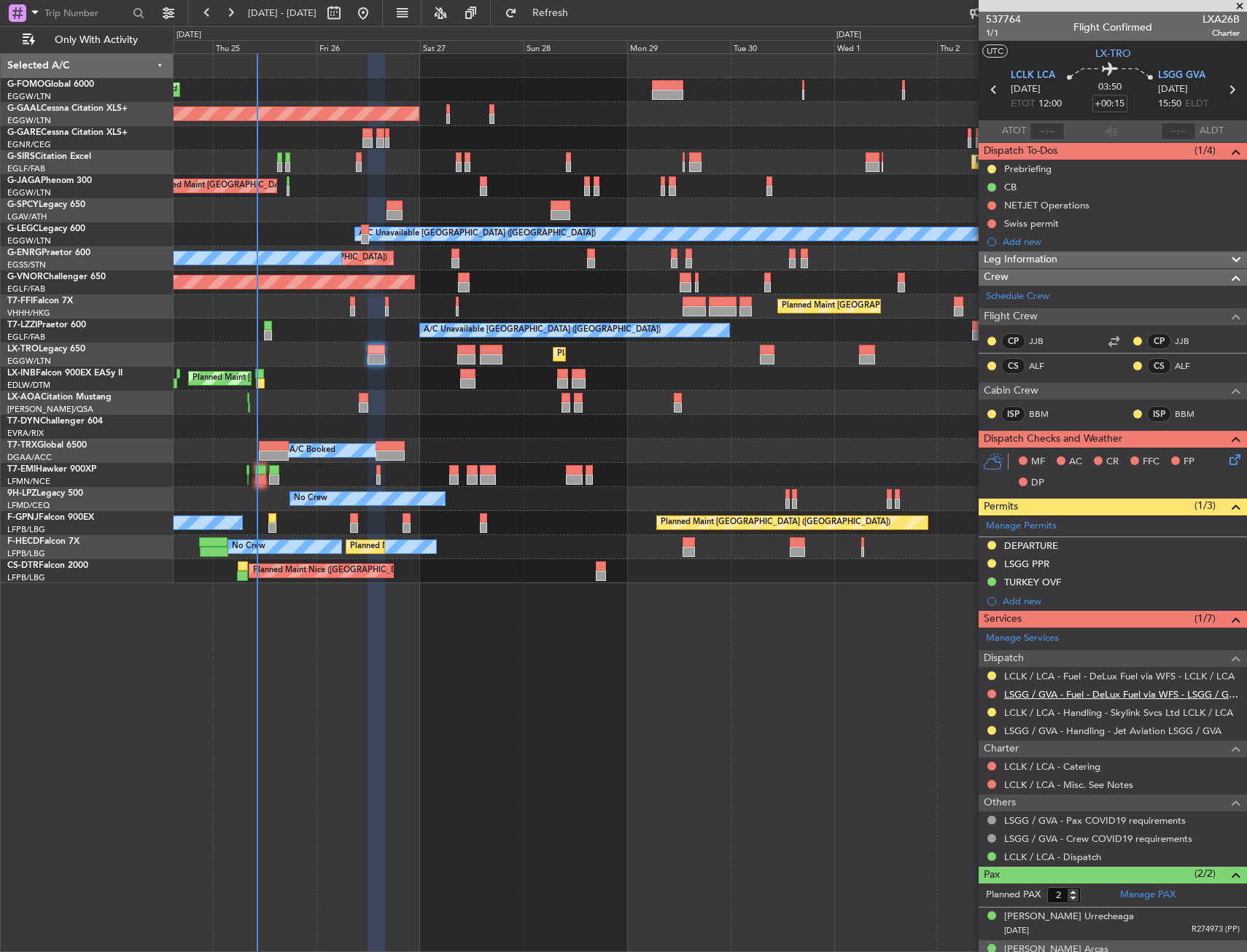
click at [1073, 697] on link "LSGG / GVA - Fuel - DeLux Fuel via WFS - LSGG / GVA" at bounding box center [1122, 694] width 236 height 12
click at [1215, 465] on body "24 Sep 2025 - 04 Oct 2025 Refresh Quick Links Only With Activity Planned Maint …" at bounding box center [623, 476] width 1247 height 952
click at [1227, 462] on icon at bounding box center [1232, 457] width 12 height 12
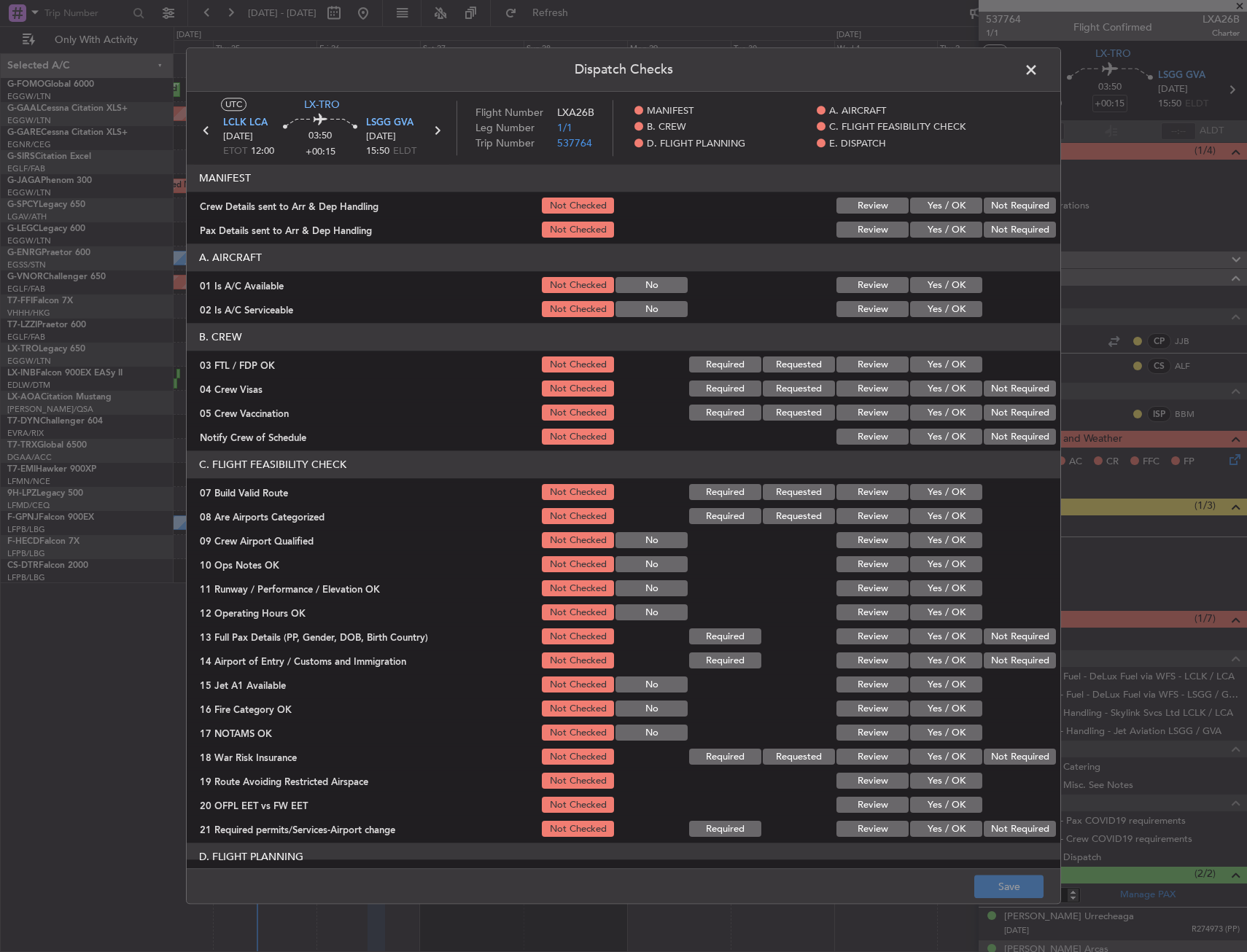
click at [919, 290] on button "Yes / OK" at bounding box center [946, 286] width 72 height 16
click at [921, 306] on button "Yes / OK" at bounding box center [946, 310] width 72 height 16
click at [931, 479] on section "C. FLIGHT FEASIBILITY CHECK 07 Build Valid Route Not Checked Required Requested…" at bounding box center [623, 645] width 874 height 388
click at [931, 494] on button "Yes / OK" at bounding box center [946, 493] width 72 height 16
click at [921, 493] on button "Yes / OK" at bounding box center [946, 493] width 72 height 16
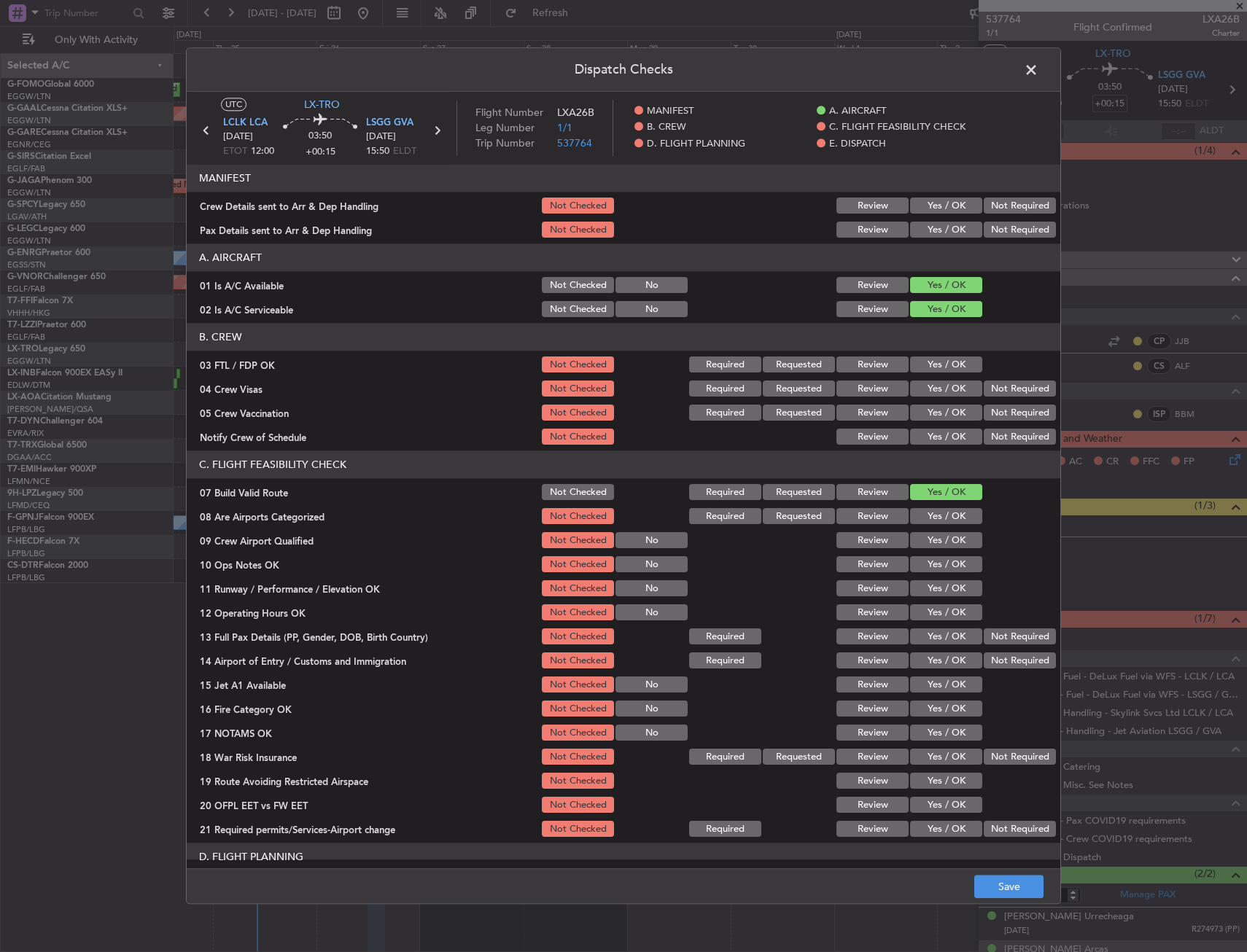
click at [912, 583] on button "Yes / OK" at bounding box center [946, 589] width 72 height 16
click at [923, 570] on button "Yes / OK" at bounding box center [946, 565] width 72 height 16
drag, startPoint x: 928, startPoint y: 622, endPoint x: 930, endPoint y: 638, distance: 16.1
click at [929, 629] on section "C. FLIGHT FEASIBILITY CHECK 07 Build Valid Route Not Checked Required Requested…" at bounding box center [623, 645] width 874 height 388
drag, startPoint x: 930, startPoint y: 638, endPoint x: 933, endPoint y: 652, distance: 14.3
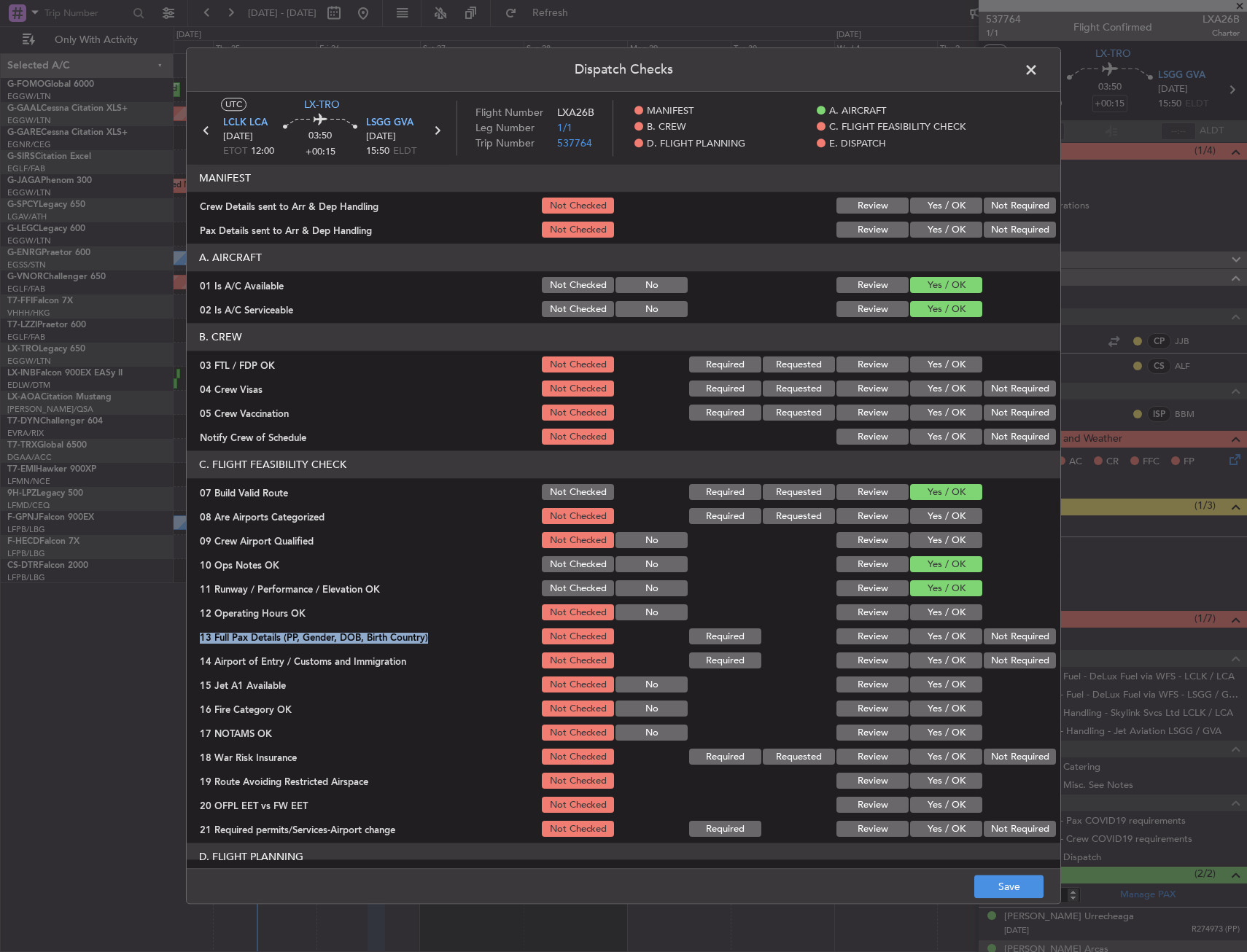
click at [930, 640] on button "Yes / OK" at bounding box center [946, 637] width 72 height 16
drag, startPoint x: 933, startPoint y: 652, endPoint x: 934, endPoint y: 665, distance: 13.0
click at [933, 652] on div "Yes / OK" at bounding box center [944, 661] width 74 height 20
click at [934, 665] on button "Yes / OK" at bounding box center [946, 661] width 72 height 16
click at [931, 615] on button "Yes / OK" at bounding box center [946, 613] width 72 height 16
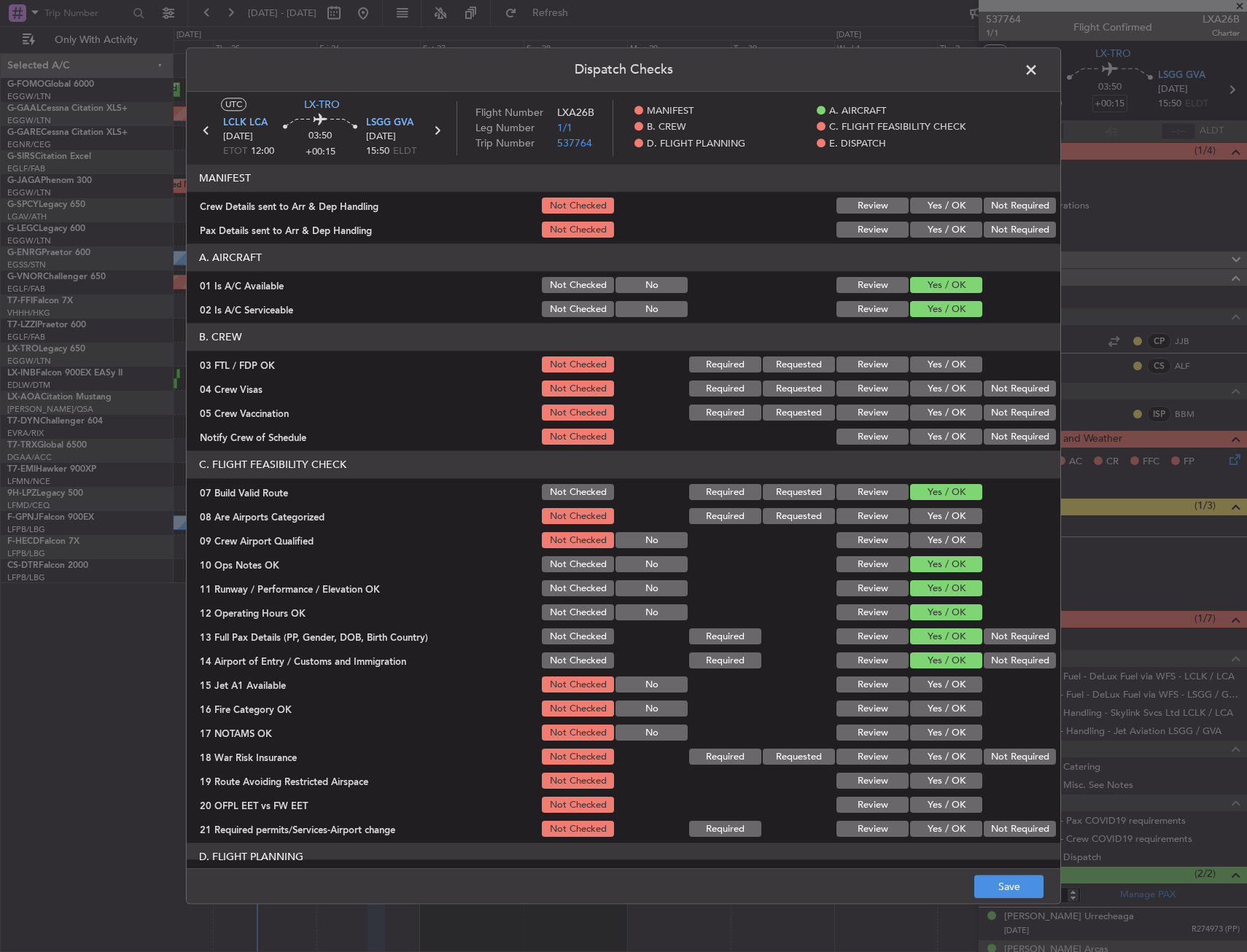
click at [938, 706] on button "Yes / OK" at bounding box center [946, 709] width 72 height 16
click at [939, 713] on button "Yes / OK" at bounding box center [946, 709] width 72 height 16
click at [939, 688] on button "Yes / OK" at bounding box center [946, 685] width 72 height 16
drag, startPoint x: 940, startPoint y: 733, endPoint x: 987, endPoint y: 761, distance: 54.7
click at [941, 734] on button "Yes / OK" at bounding box center [946, 733] width 72 height 16
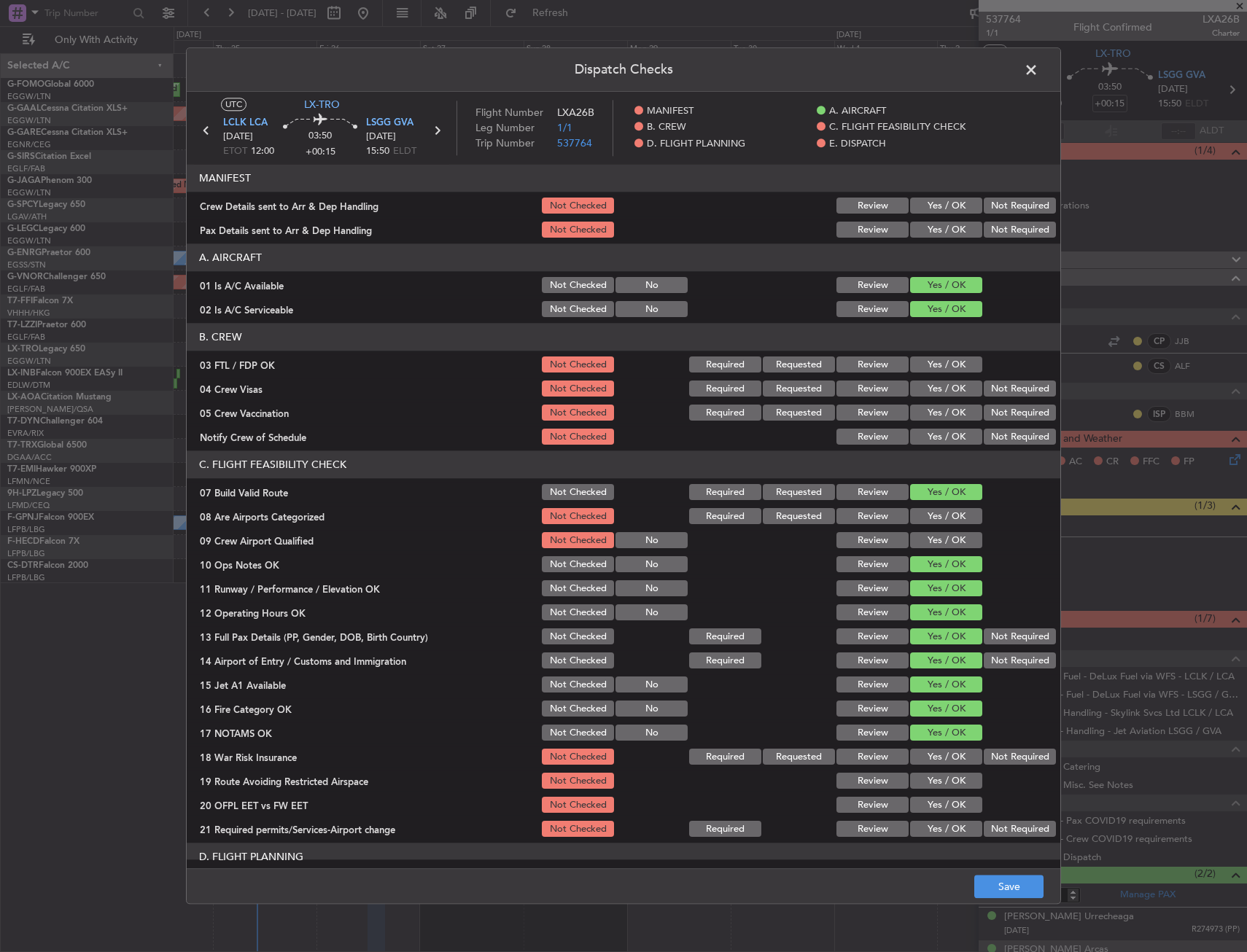
click at [993, 762] on button "Not Required" at bounding box center [1019, 757] width 72 height 16
click at [956, 785] on button "Yes / OK" at bounding box center [946, 781] width 72 height 16
click at [946, 804] on button "Yes / OK" at bounding box center [946, 806] width 72 height 16
click at [945, 822] on button "Yes / OK" at bounding box center [946, 830] width 72 height 16
click at [945, 829] on button "Yes / OK" at bounding box center [946, 830] width 72 height 16
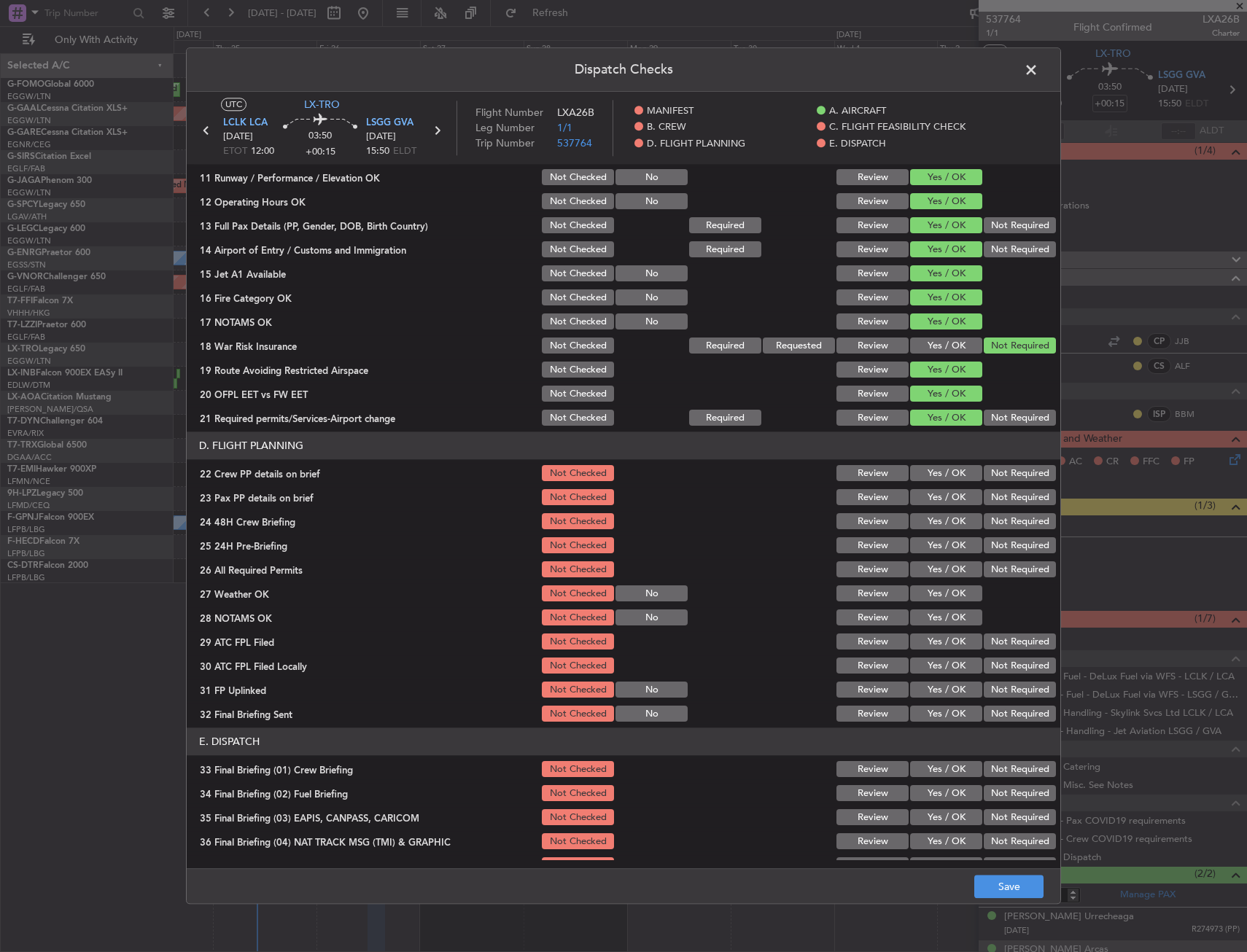
scroll to position [437, 0]
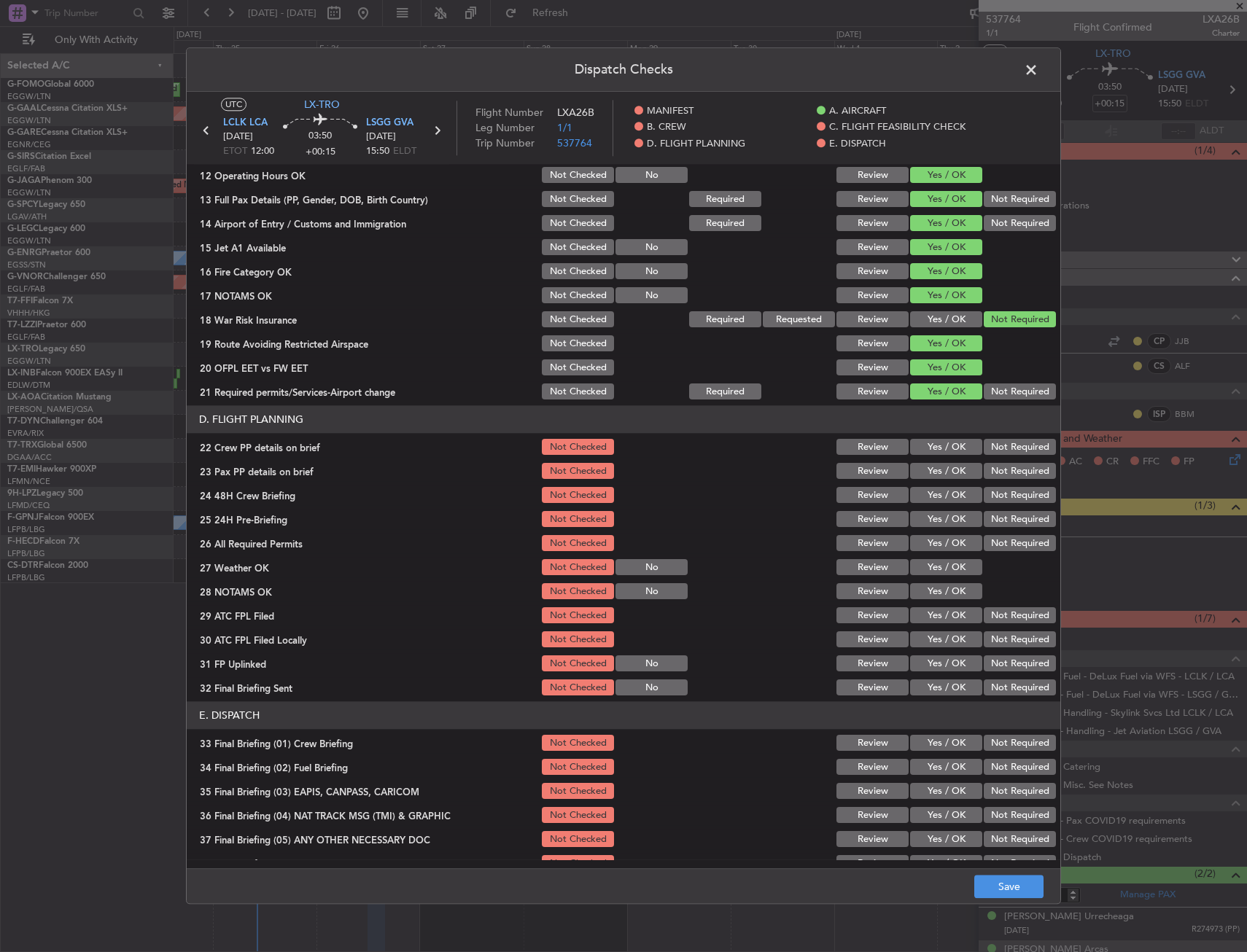
click at [927, 452] on button "Yes / OK" at bounding box center [946, 448] width 72 height 16
drag, startPoint x: 926, startPoint y: 473, endPoint x: 925, endPoint y: 491, distance: 18.0
click at [925, 480] on div "Yes / OK" at bounding box center [944, 471] width 74 height 20
drag, startPoint x: 925, startPoint y: 491, endPoint x: 947, endPoint y: 505, distance: 26.1
click at [928, 497] on button "Yes / OK" at bounding box center [946, 496] width 72 height 16
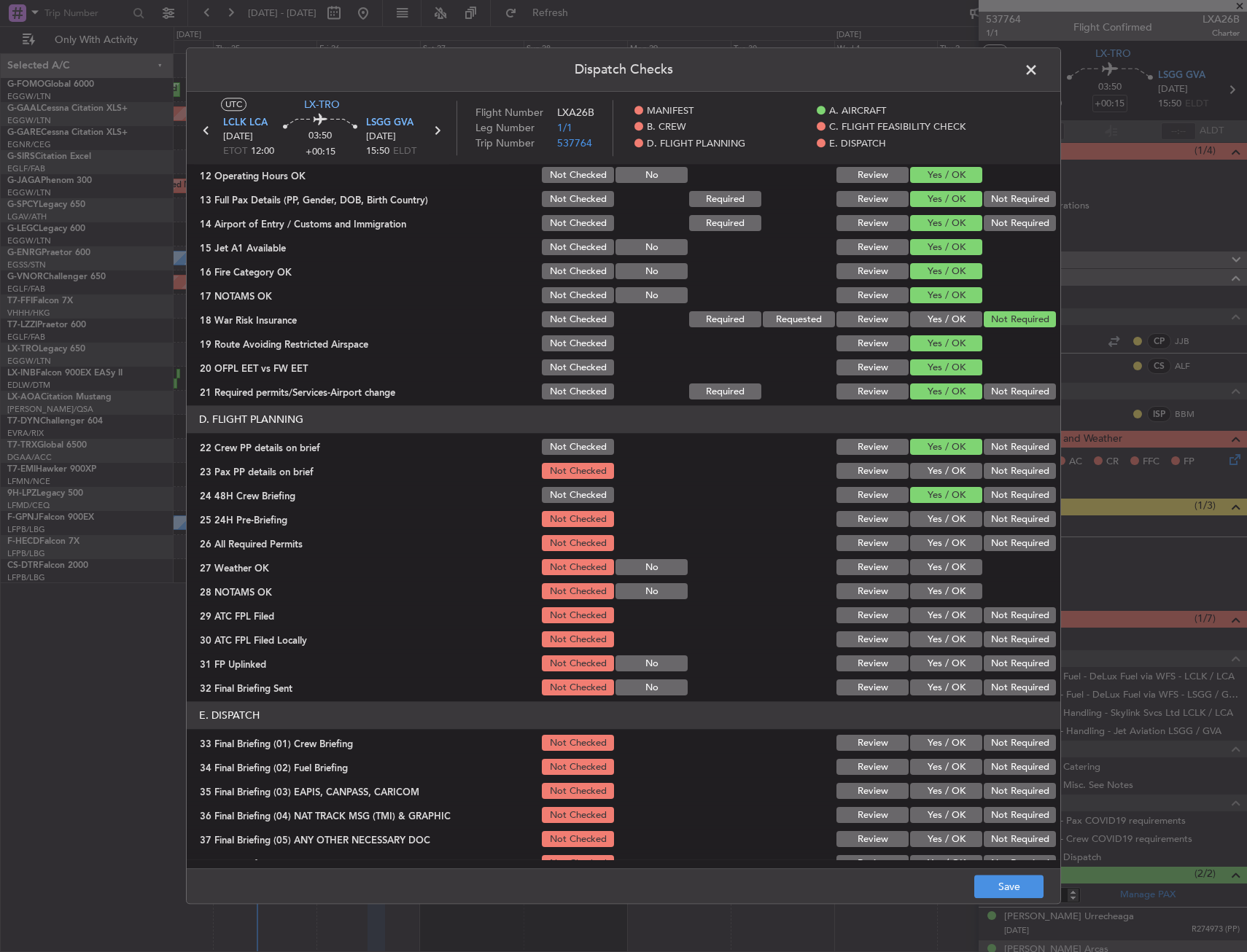
click at [993, 508] on section "D. FLIGHT PLANNING 22 Crew PP details on brief Not Checked Review Yes / OK Not …" at bounding box center [623, 552] width 874 height 292
drag, startPoint x: 936, startPoint y: 475, endPoint x: 951, endPoint y: 483, distance: 17.0
click at [939, 474] on button "Yes / OK" at bounding box center [946, 472] width 72 height 16
click at [993, 518] on button "Not Required" at bounding box center [1019, 520] width 72 height 16
drag, startPoint x: 1020, startPoint y: 799, endPoint x: 1019, endPoint y: 900, distance: 101.0
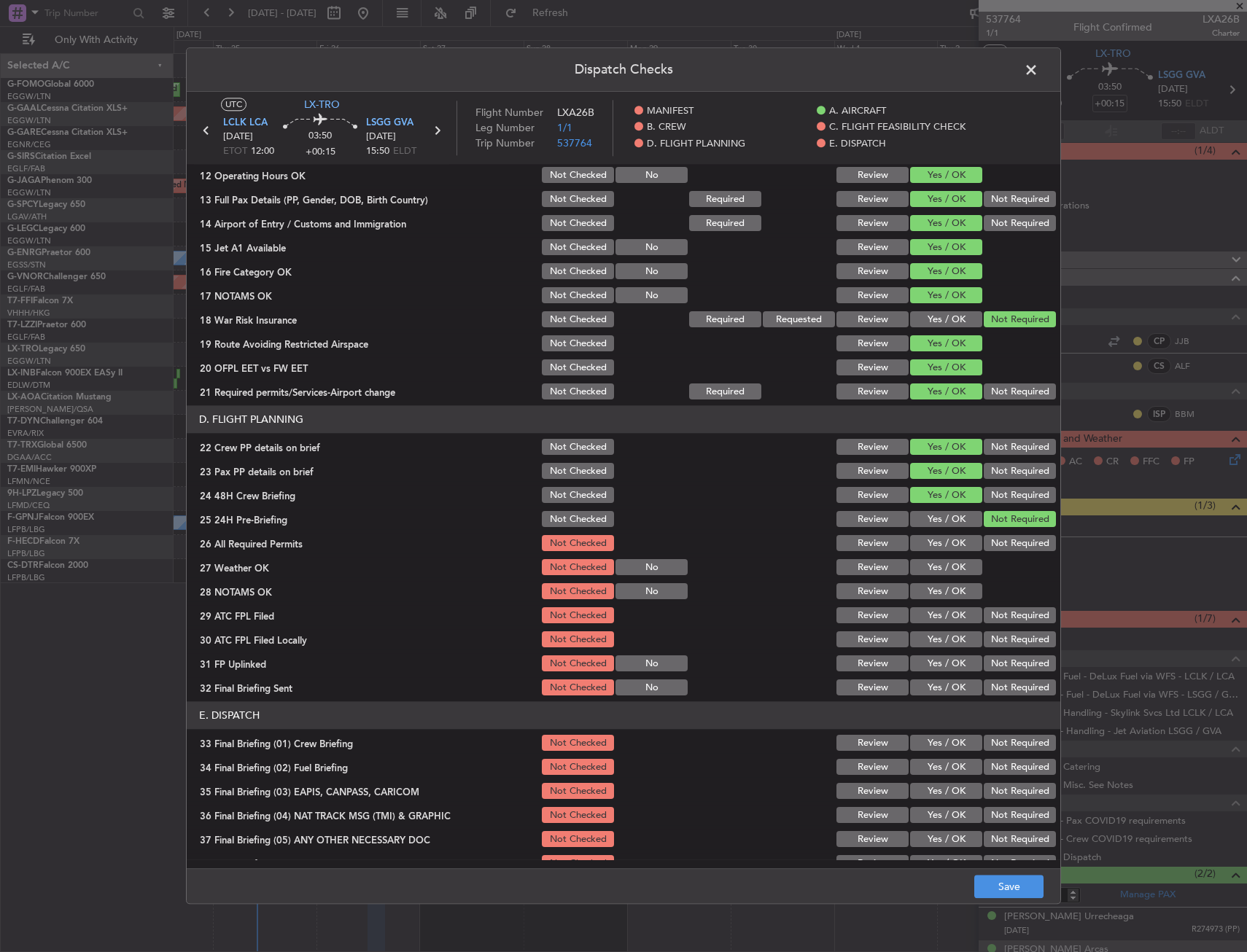
click at [1019, 900] on div "Dispatch Checks UTC LX-TRO LCLK LCA 26/09/2025 ETOT 12:00 03:50 +00:15 LSGG GVA…" at bounding box center [623, 476] width 875 height 857
click at [1019, 901] on footer "Save" at bounding box center [623, 886] width 874 height 35
click at [1020, 890] on button "Save" at bounding box center [1009, 887] width 69 height 23
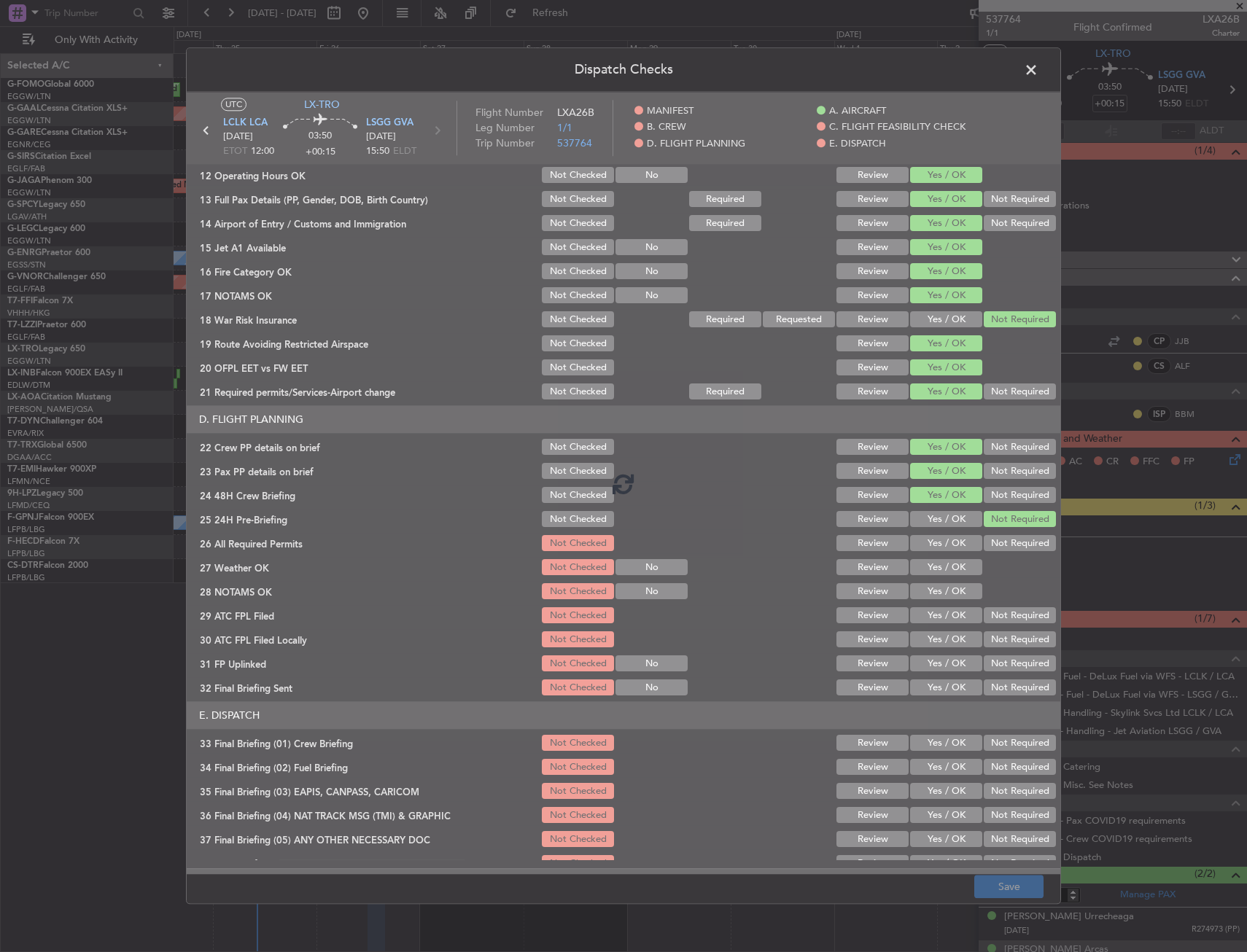
click at [822, 876] on footer "Save" at bounding box center [623, 886] width 874 height 35
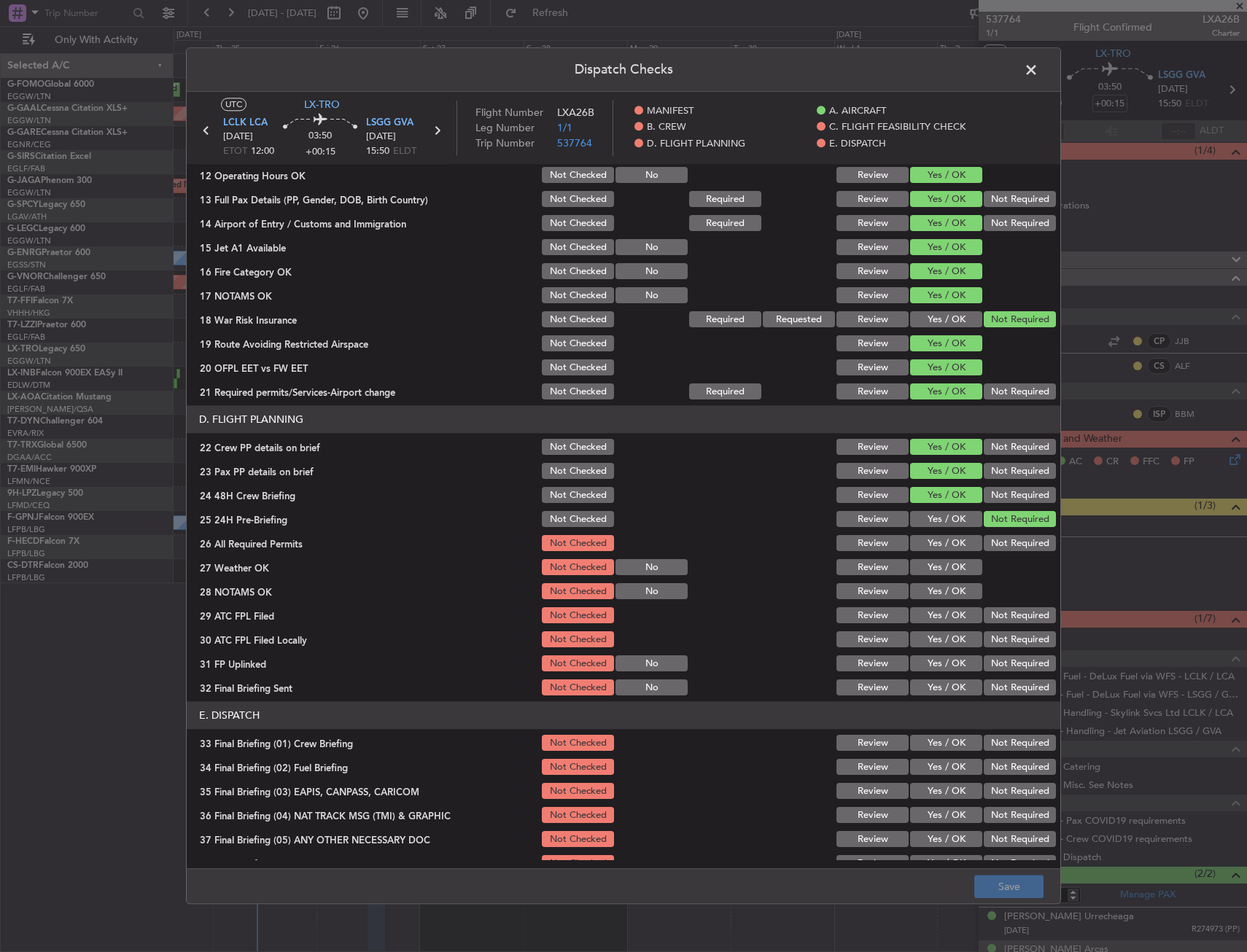
click at [1038, 71] on span at bounding box center [1038, 73] width 0 height 29
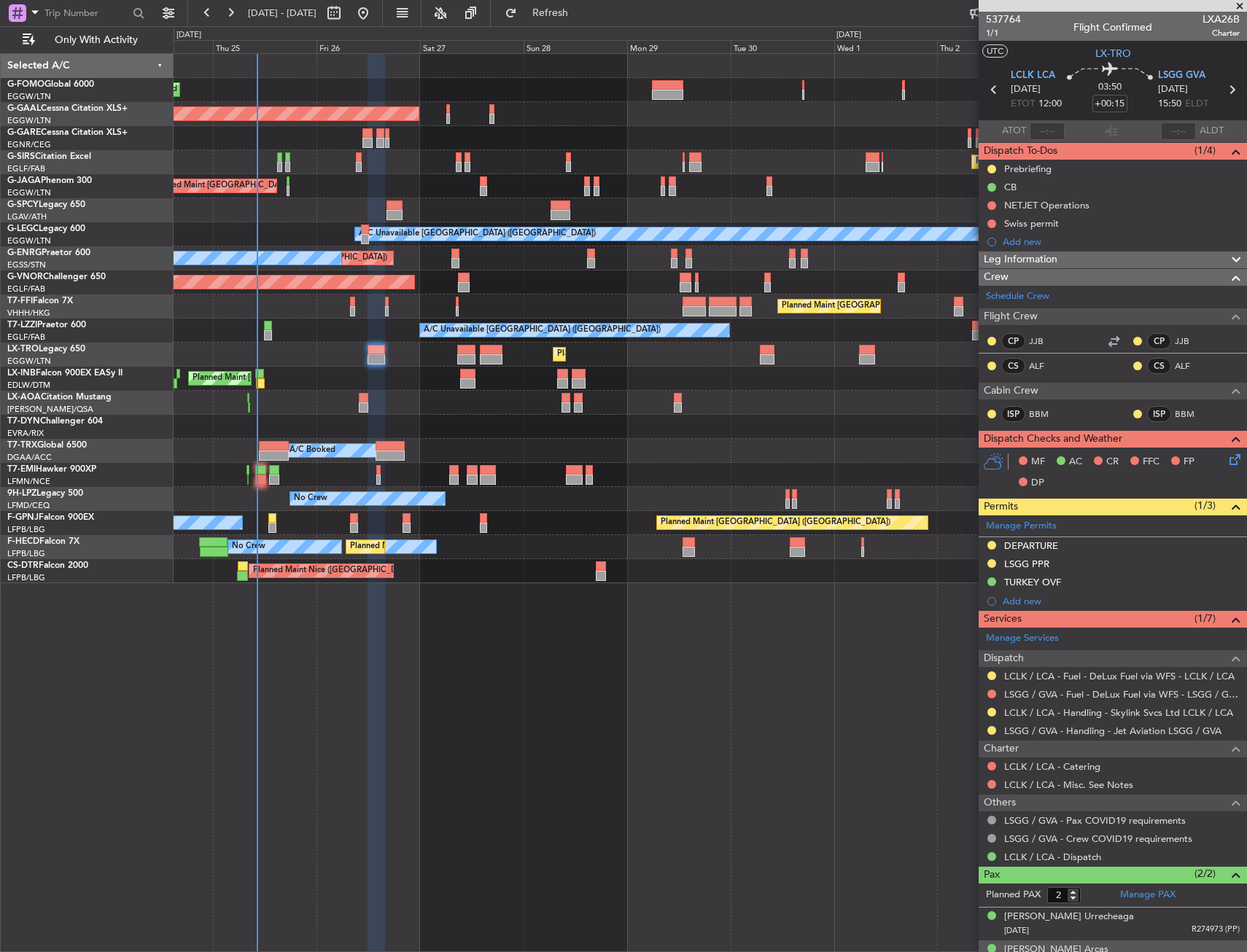
click at [1222, 94] on icon at bounding box center [1231, 89] width 19 height 19
click at [700, 414] on div at bounding box center [709, 403] width 1073 height 24
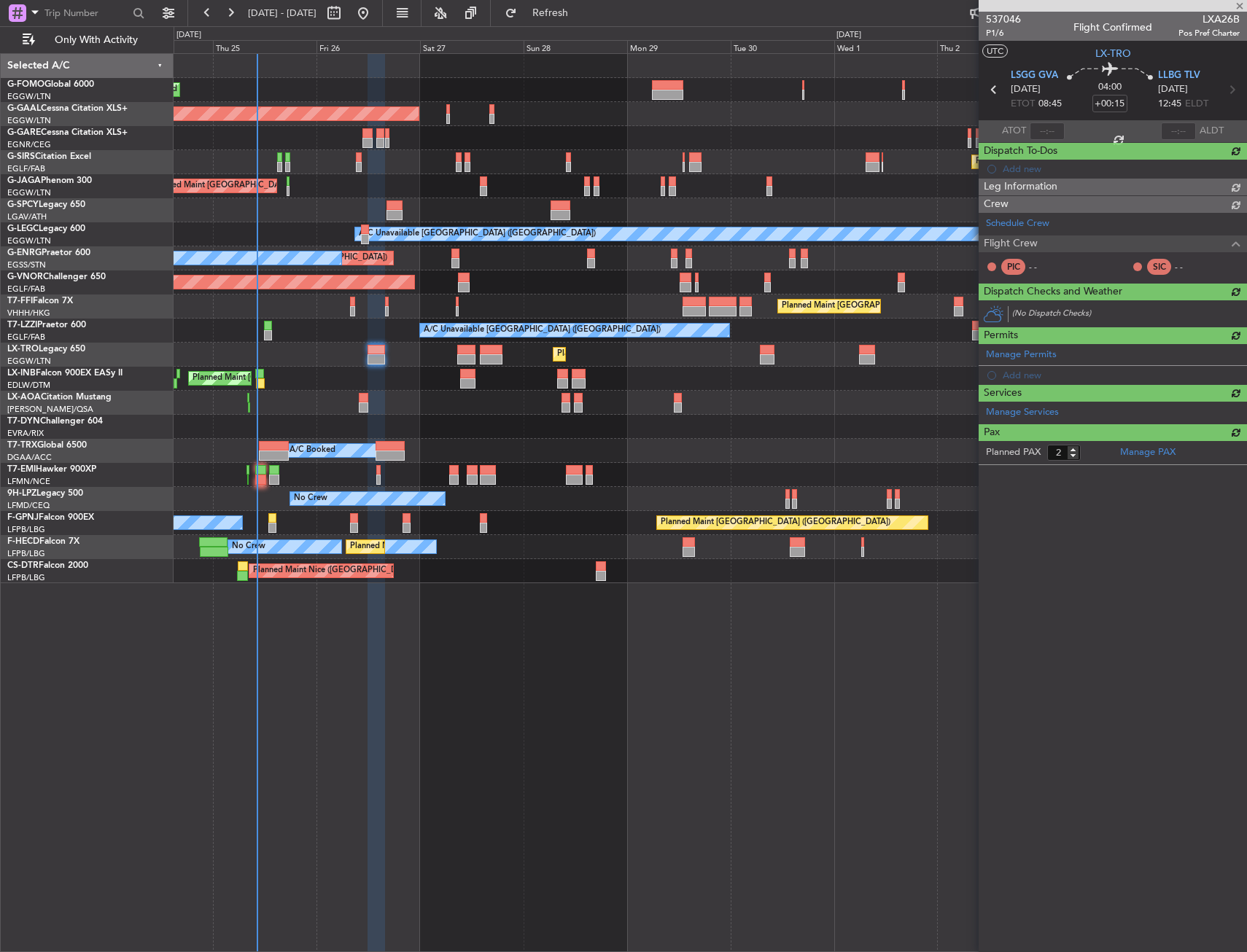
type input "0"
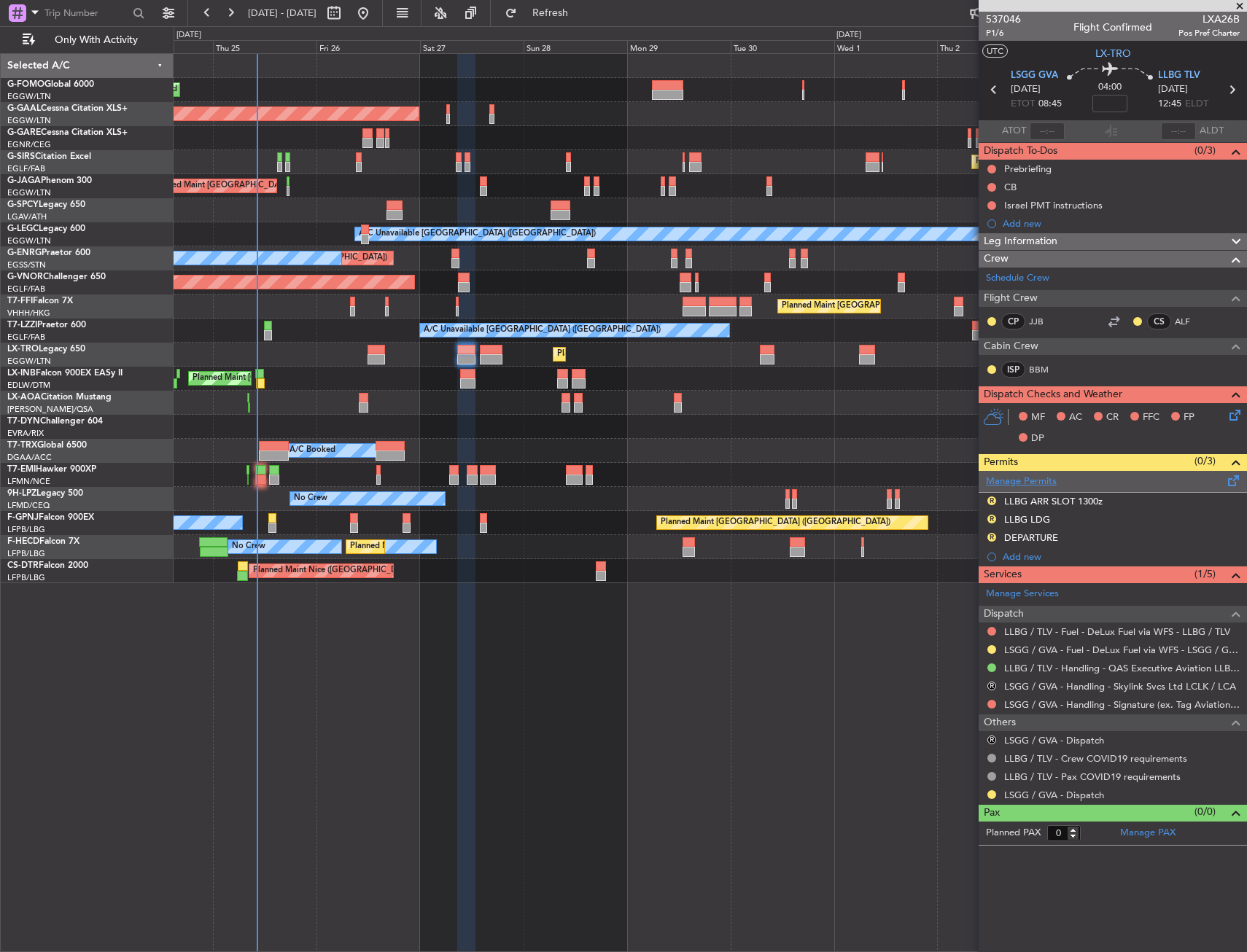
click at [1007, 487] on link "Manage Permits" at bounding box center [1021, 482] width 71 height 14
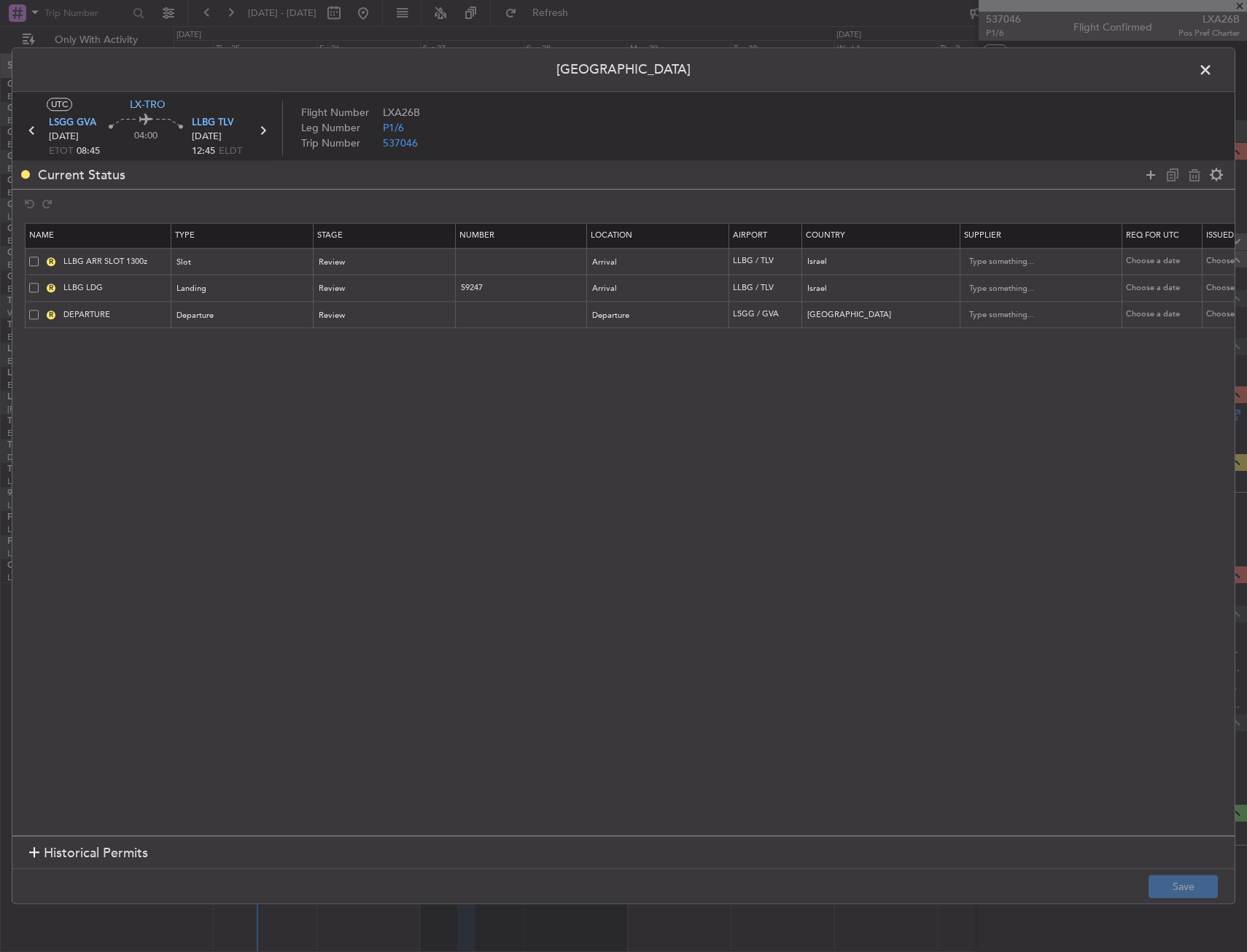
click at [34, 316] on span at bounding box center [34, 315] width 10 height 10
click at [39, 310] on input "checkbox" at bounding box center [39, 310] width 0 height 0
click at [1189, 171] on icon at bounding box center [1195, 175] width 18 height 18
click at [1192, 873] on footer "Save" at bounding box center [623, 886] width 1222 height 35
click at [1192, 877] on button "Save" at bounding box center [1183, 887] width 69 height 23
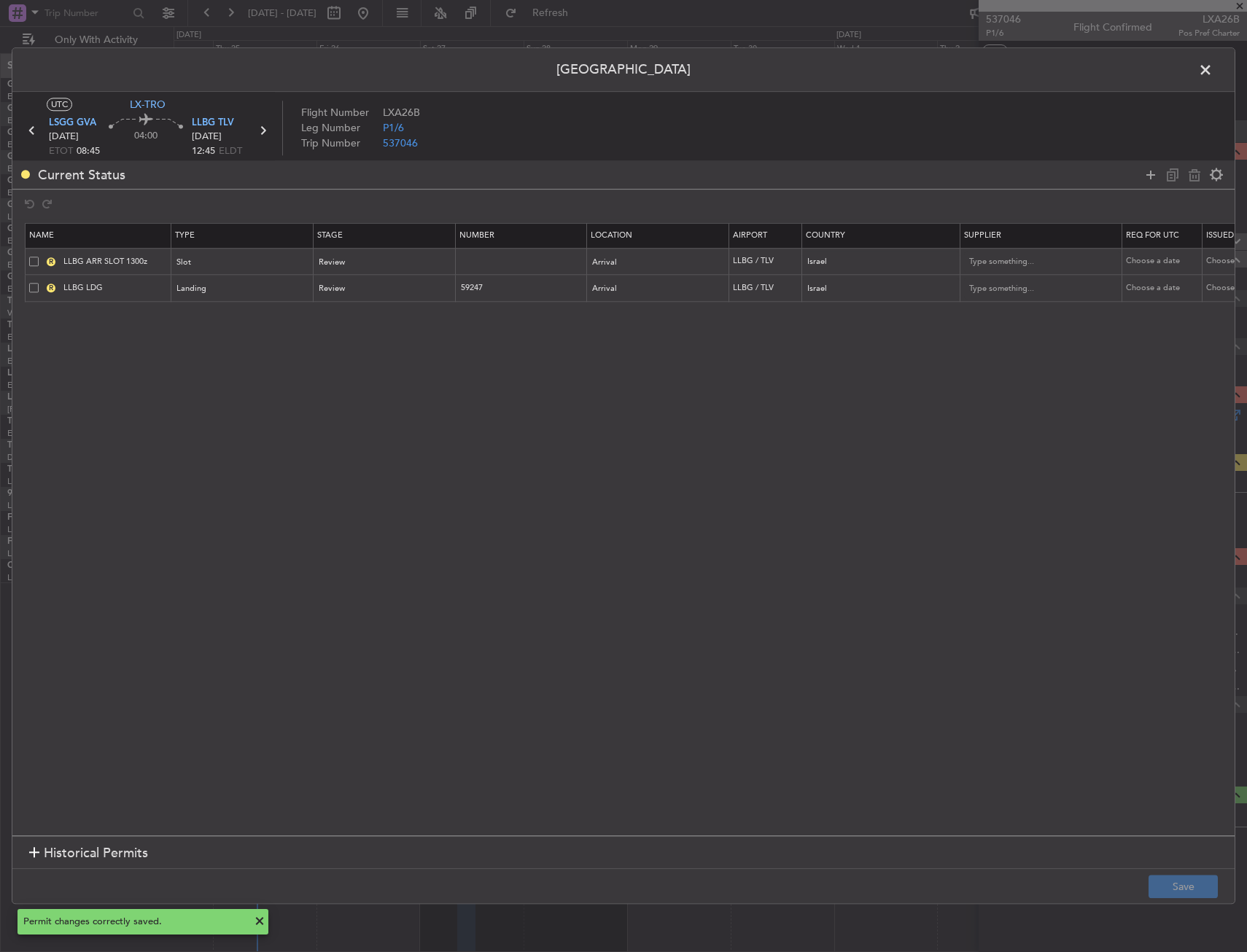
click at [1212, 68] on span at bounding box center [1212, 73] width 0 height 29
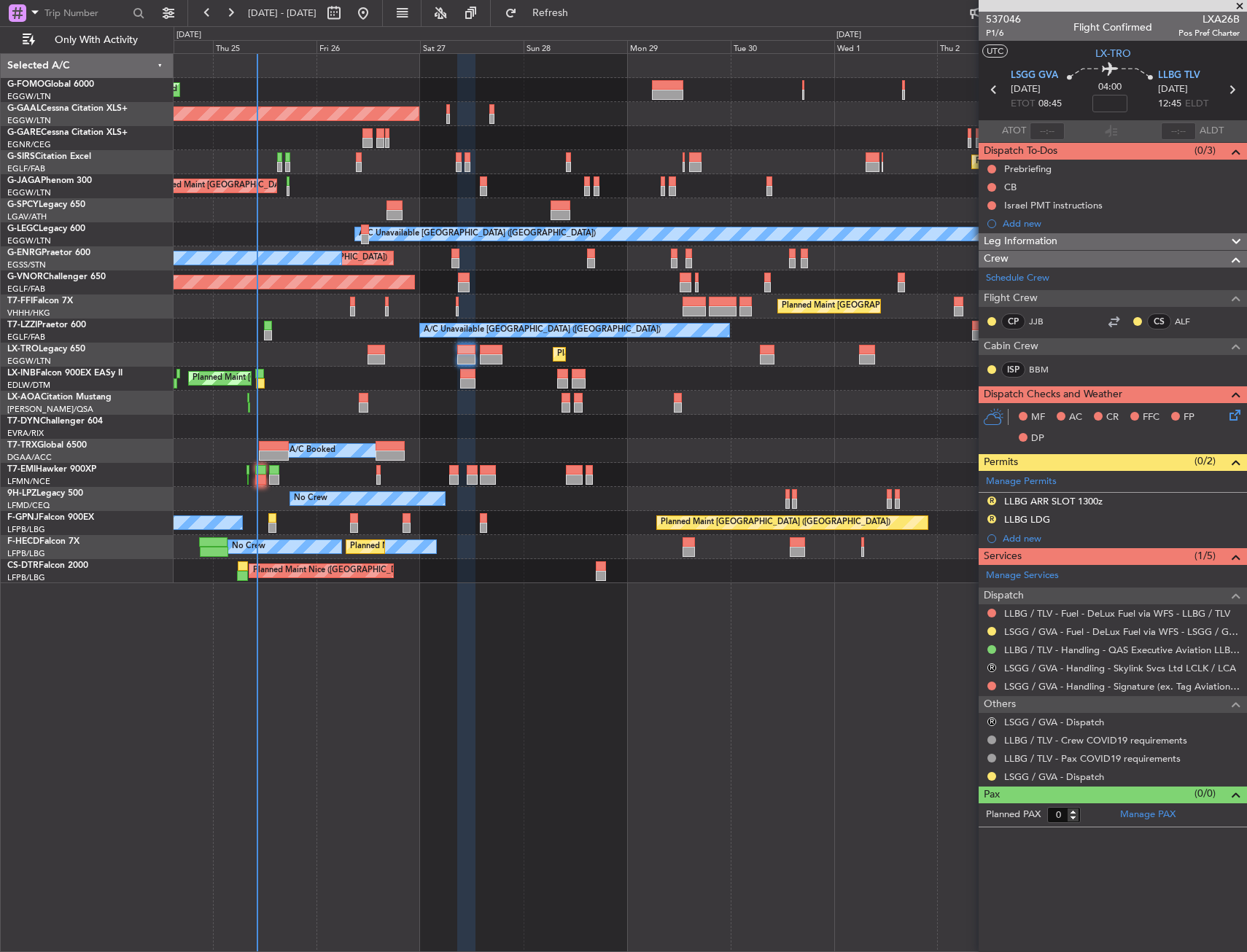
click at [1062, 369] on fb-crew-member "ISP BBM" at bounding box center [1031, 370] width 91 height 16
click at [1047, 370] on link "BBM" at bounding box center [1045, 370] width 33 height 13
click at [990, 188] on button at bounding box center [992, 188] width 9 height 9
click at [980, 254] on span "Completed" at bounding box center [998, 252] width 48 height 14
click at [990, 169] on button at bounding box center [992, 169] width 9 height 9
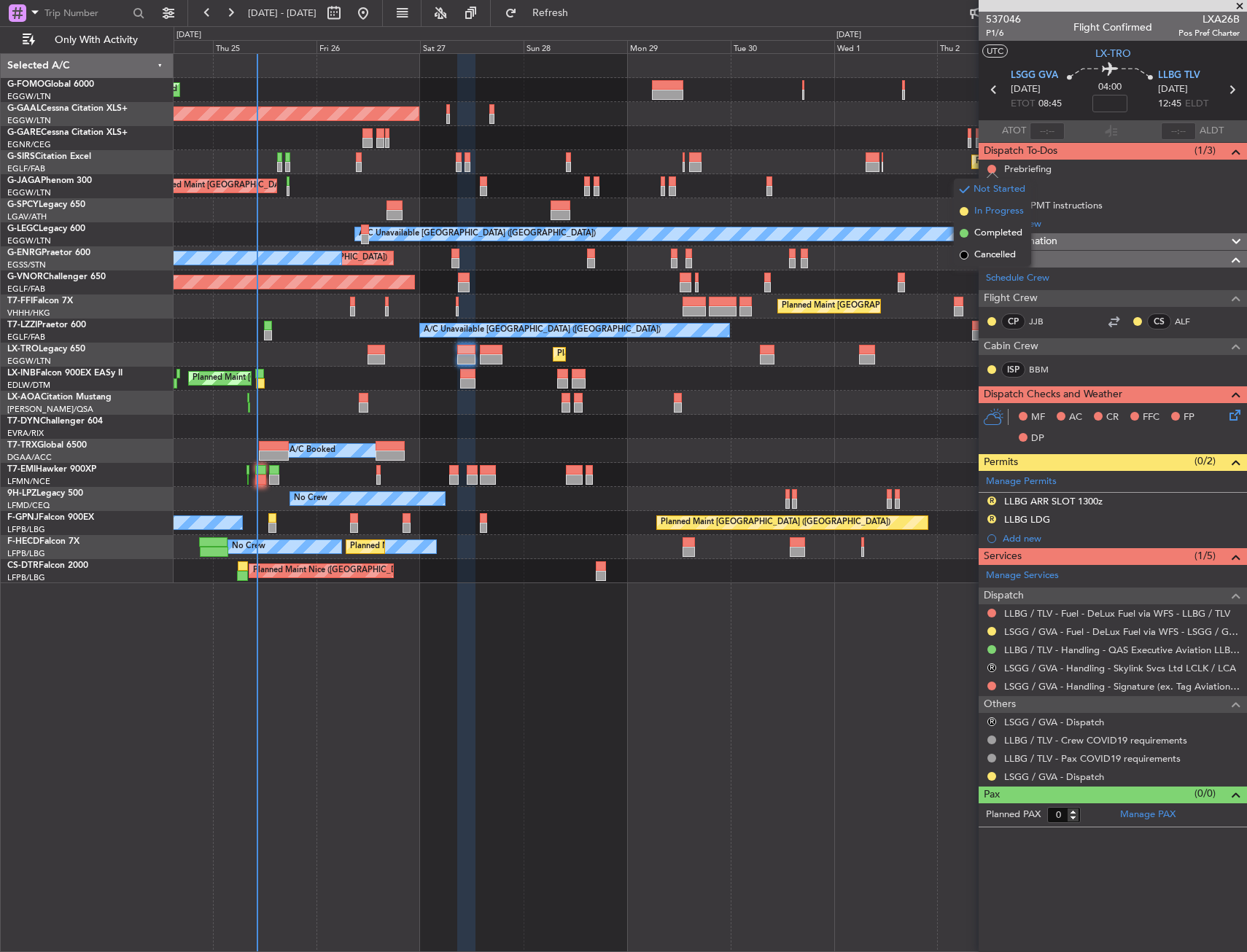
click at [979, 212] on span "In Progress" at bounding box center [999, 212] width 50 height 14
click at [841, 393] on div at bounding box center [709, 403] width 1073 height 24
drag, startPoint x: 992, startPoint y: 774, endPoint x: 986, endPoint y: 826, distance: 52.3
click at [992, 774] on button at bounding box center [992, 777] width 9 height 9
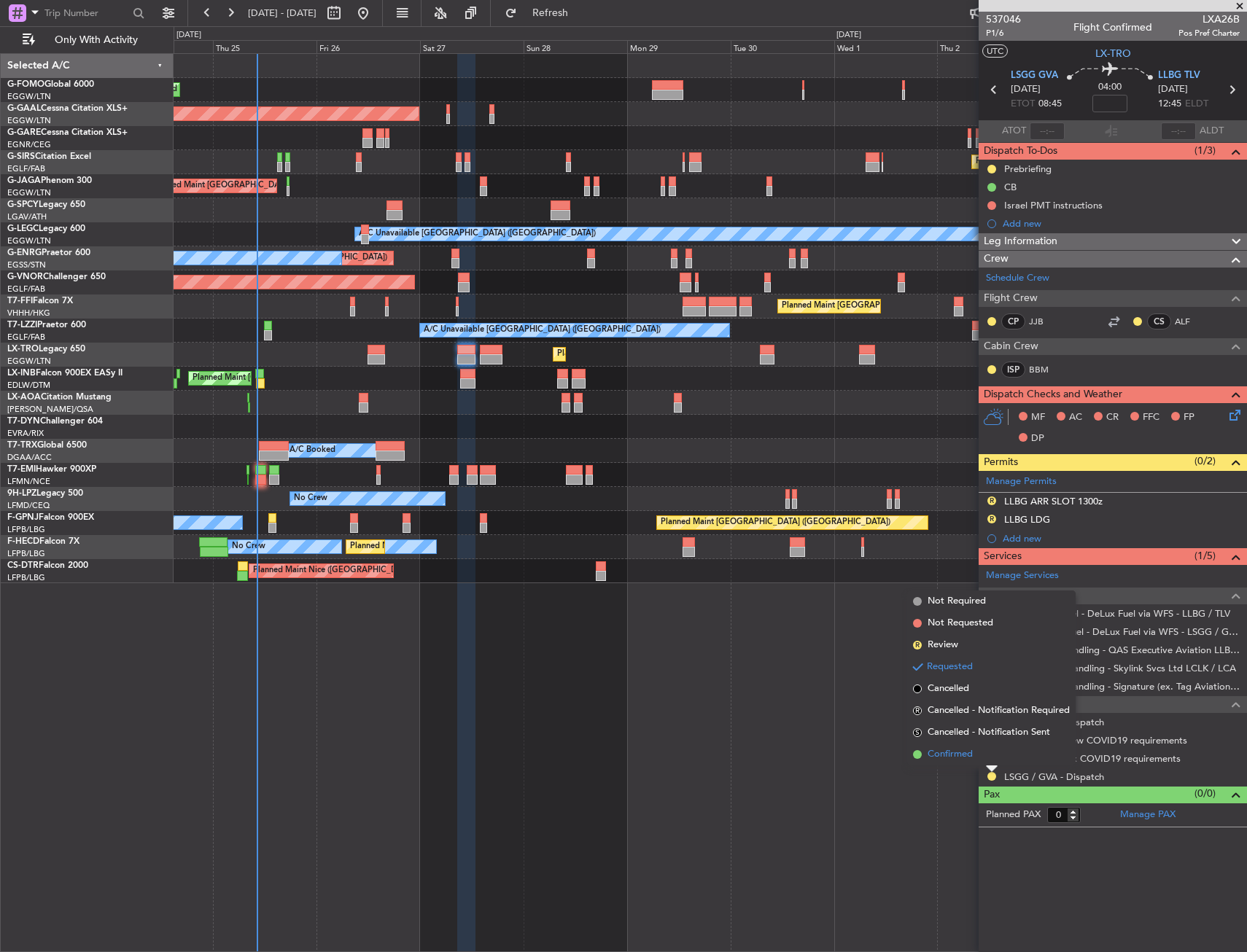
click at [965, 750] on span "Confirmed" at bounding box center [950, 755] width 45 height 14
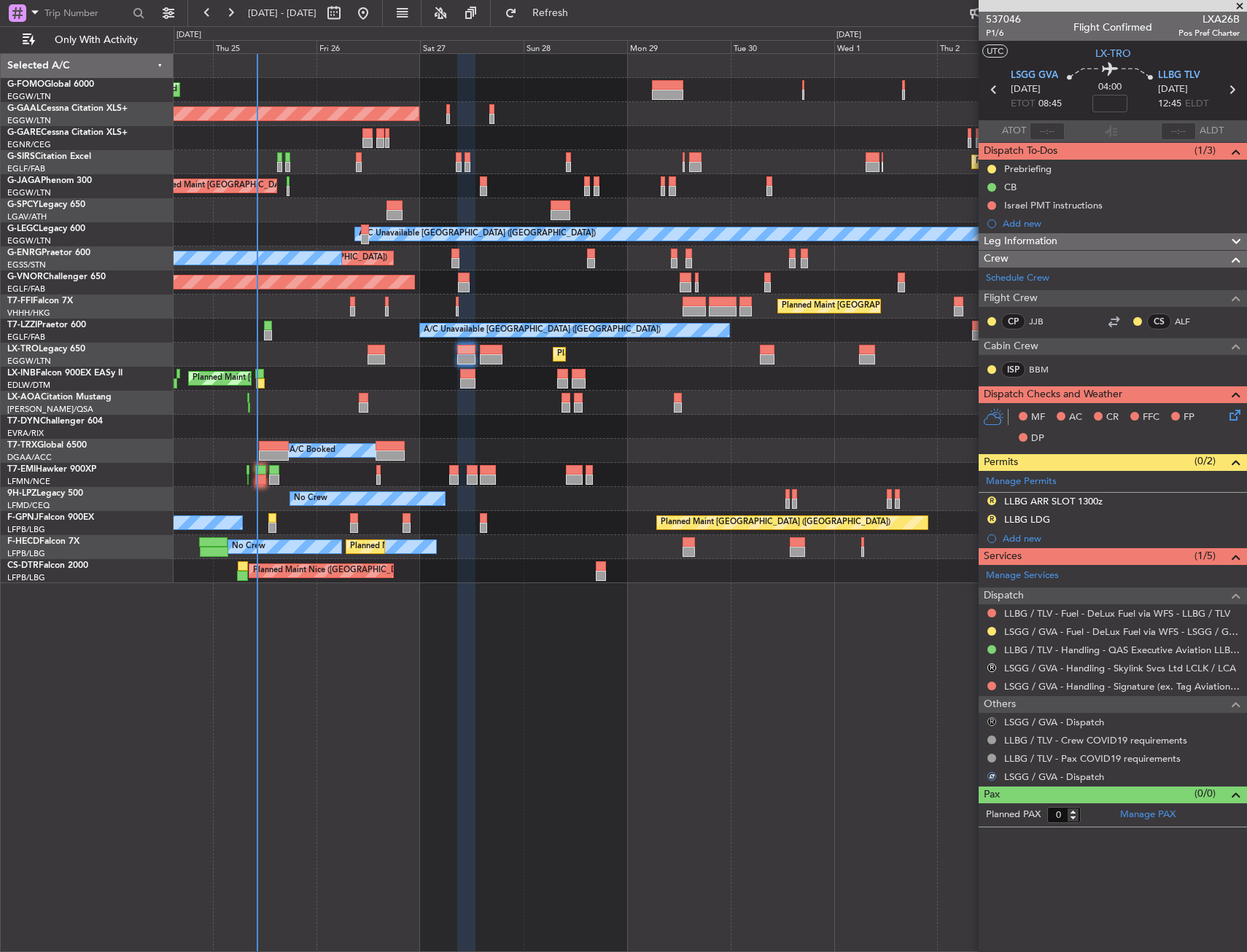
click at [990, 724] on button "R" at bounding box center [992, 722] width 9 height 9
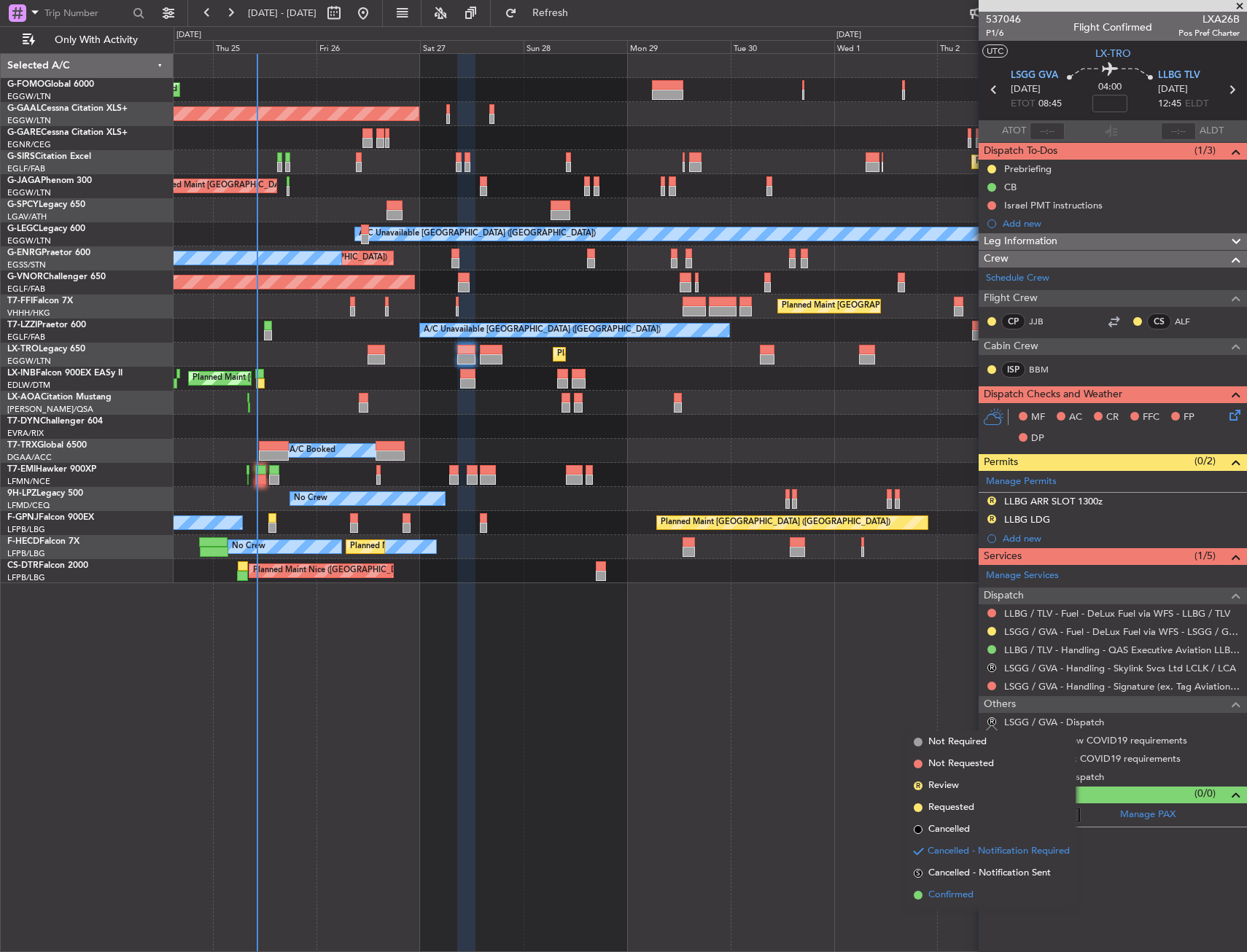
click at [958, 900] on span "Confirmed" at bounding box center [950, 895] width 45 height 14
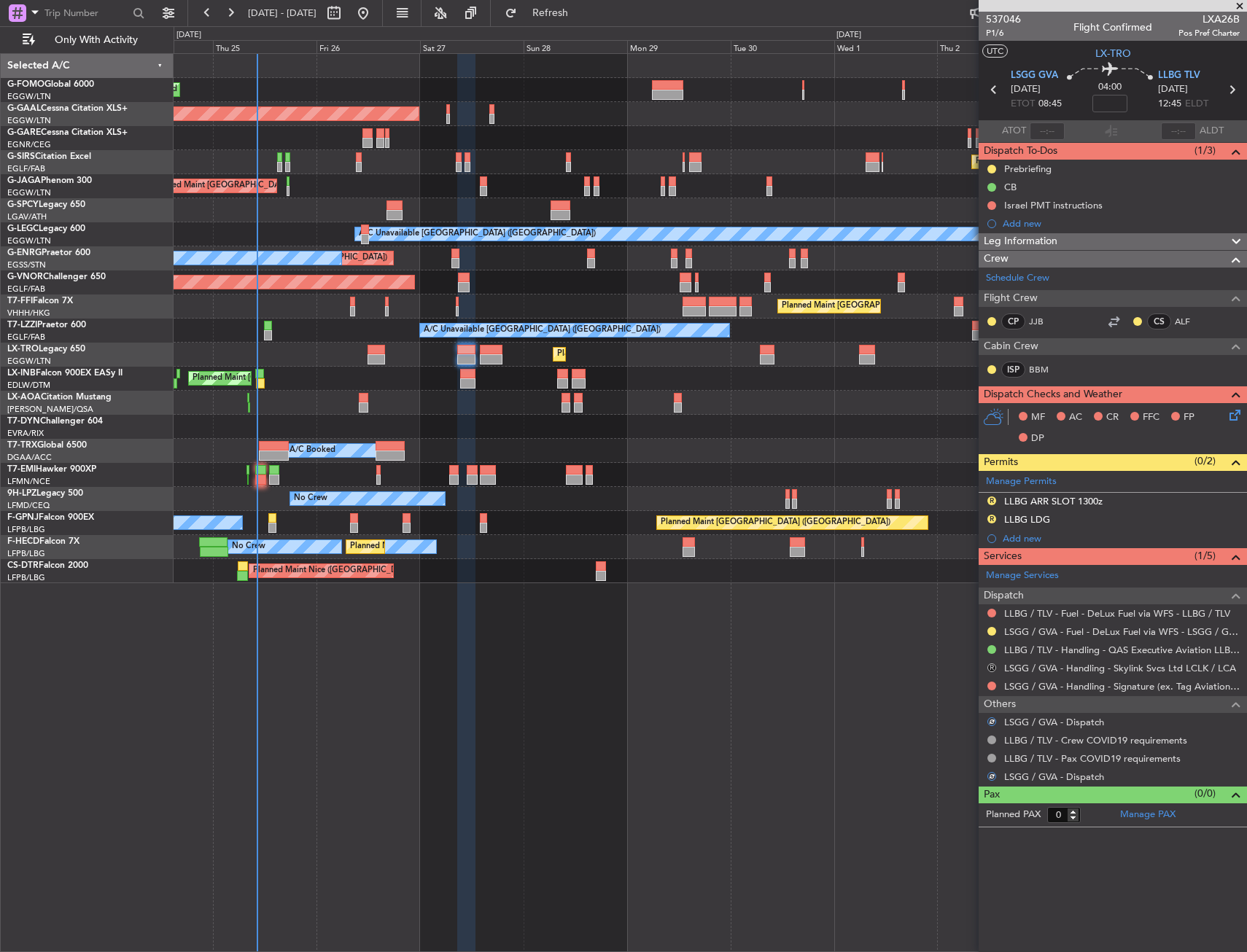
click at [990, 668] on button "R" at bounding box center [992, 668] width 9 height 9
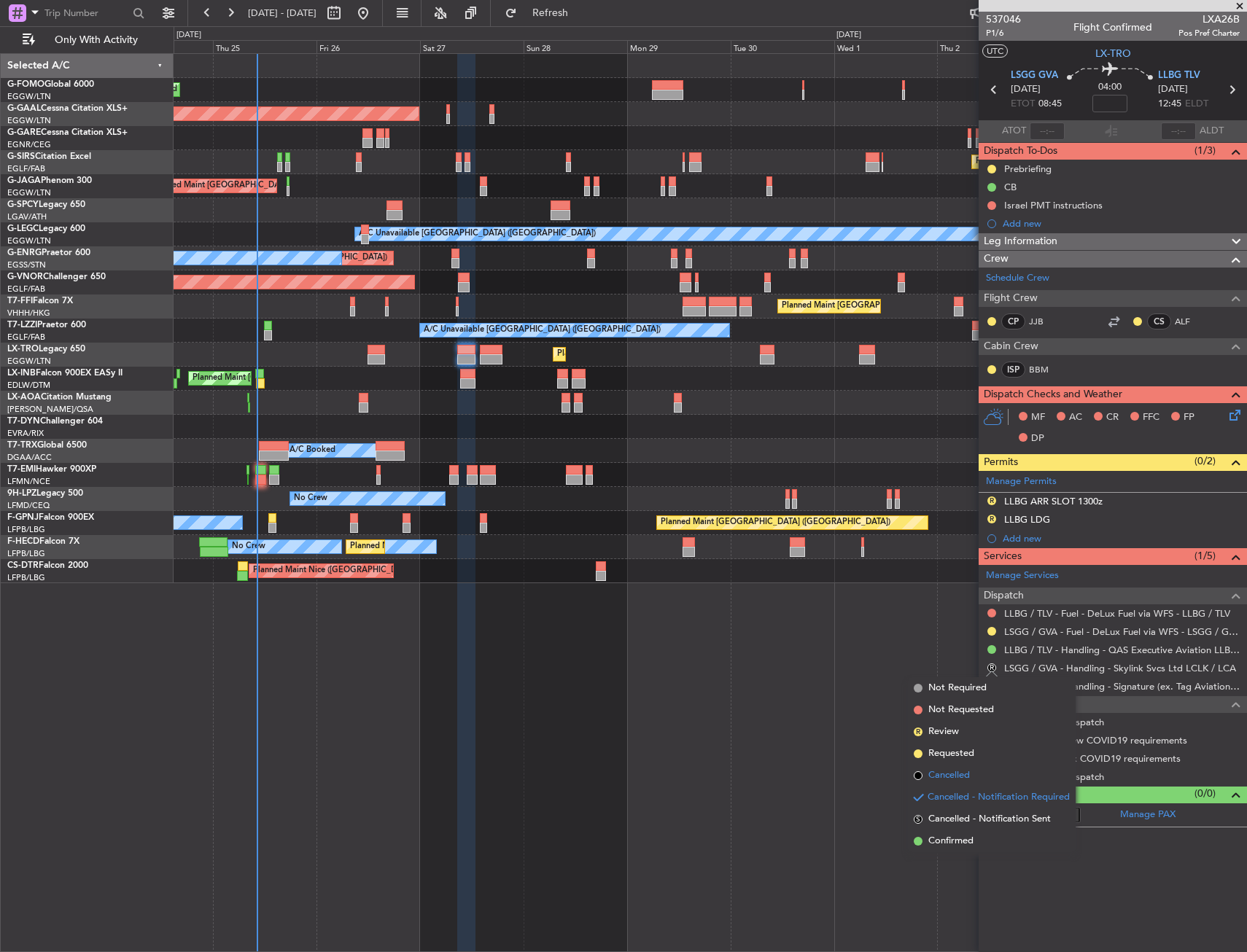
click at [969, 778] on span "Cancelled" at bounding box center [948, 776] width 42 height 14
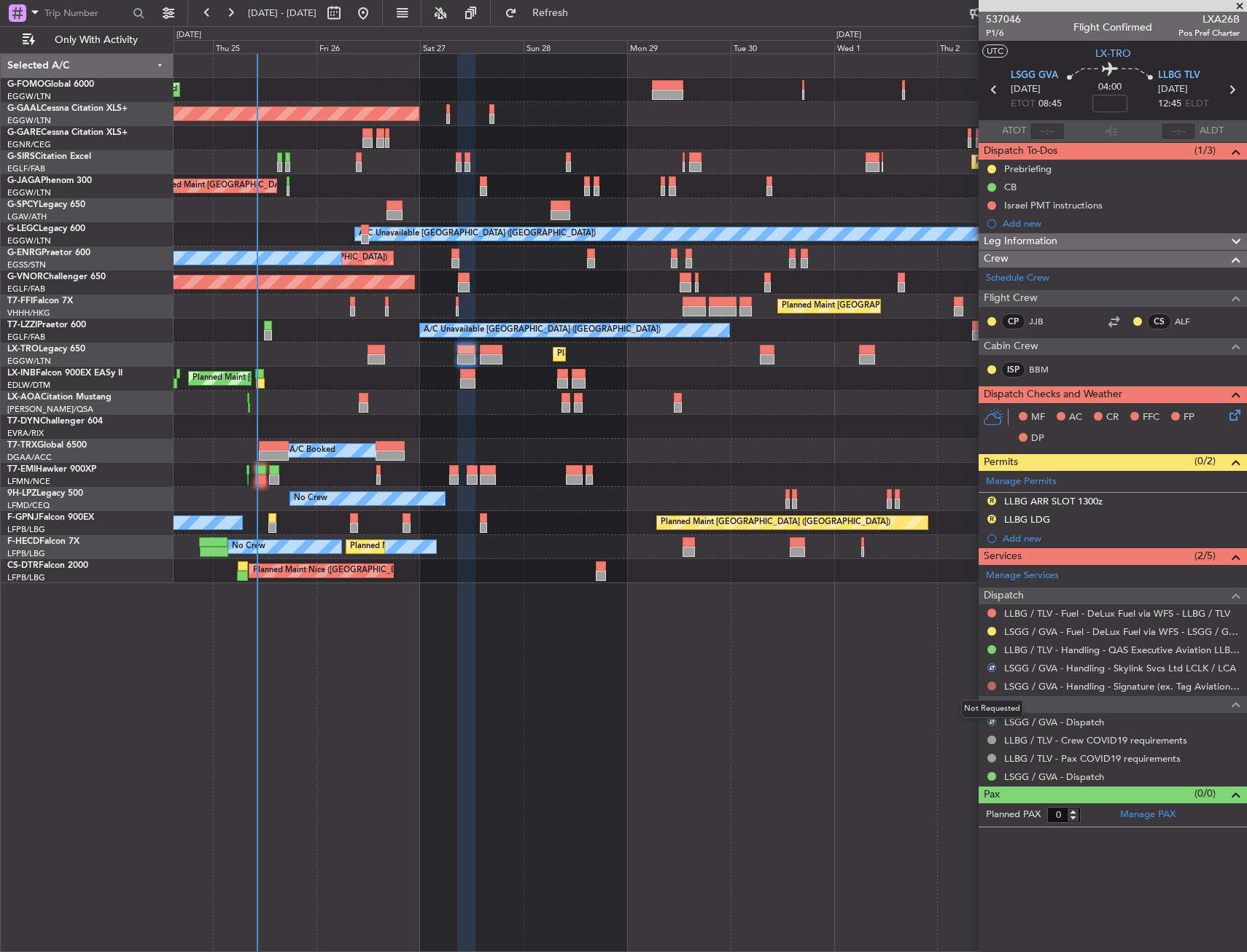
click at [990, 682] on button at bounding box center [992, 686] width 9 height 9
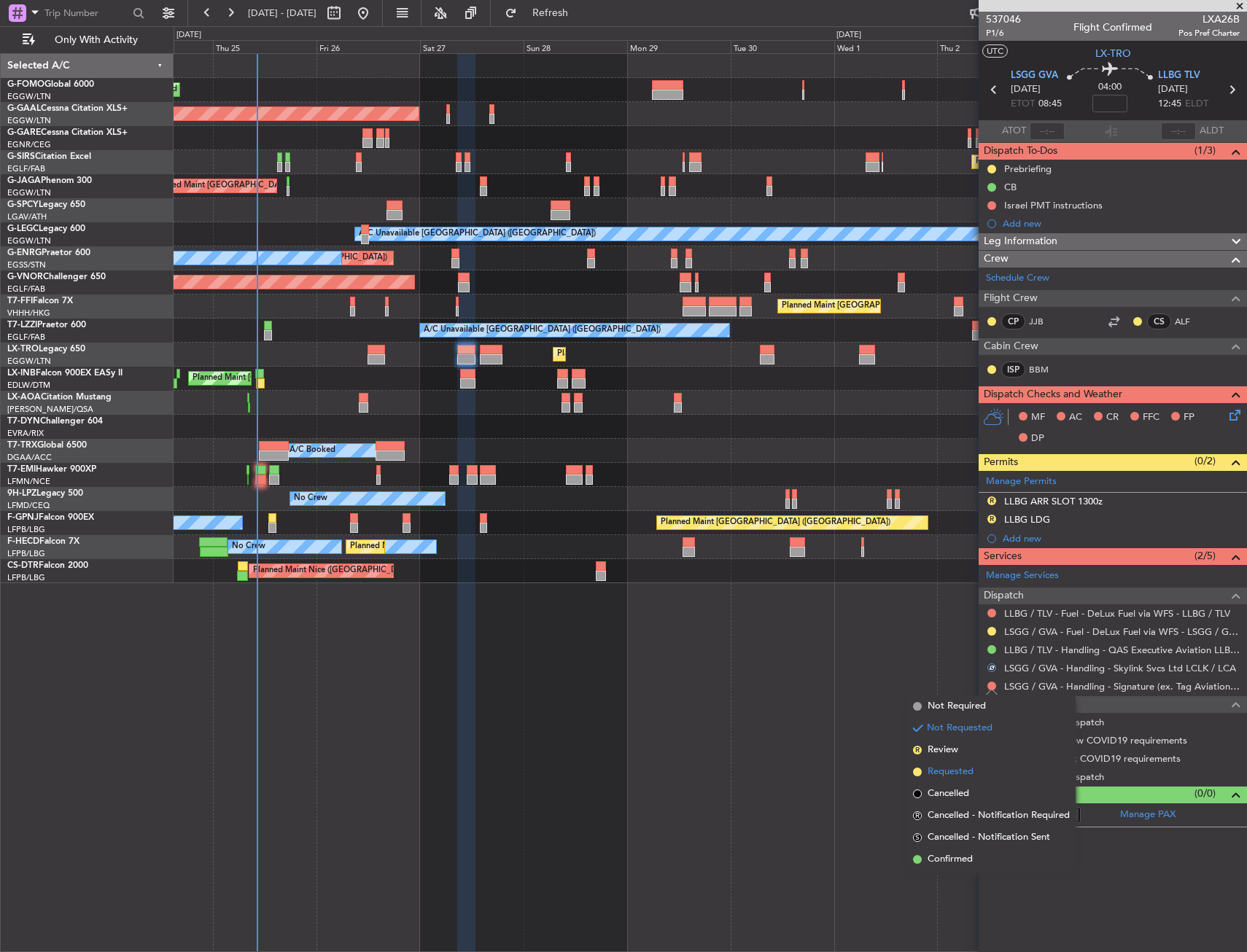
drag, startPoint x: 966, startPoint y: 773, endPoint x: 1026, endPoint y: 588, distance: 194.5
click at [966, 773] on span "Requested" at bounding box center [951, 772] width 46 height 14
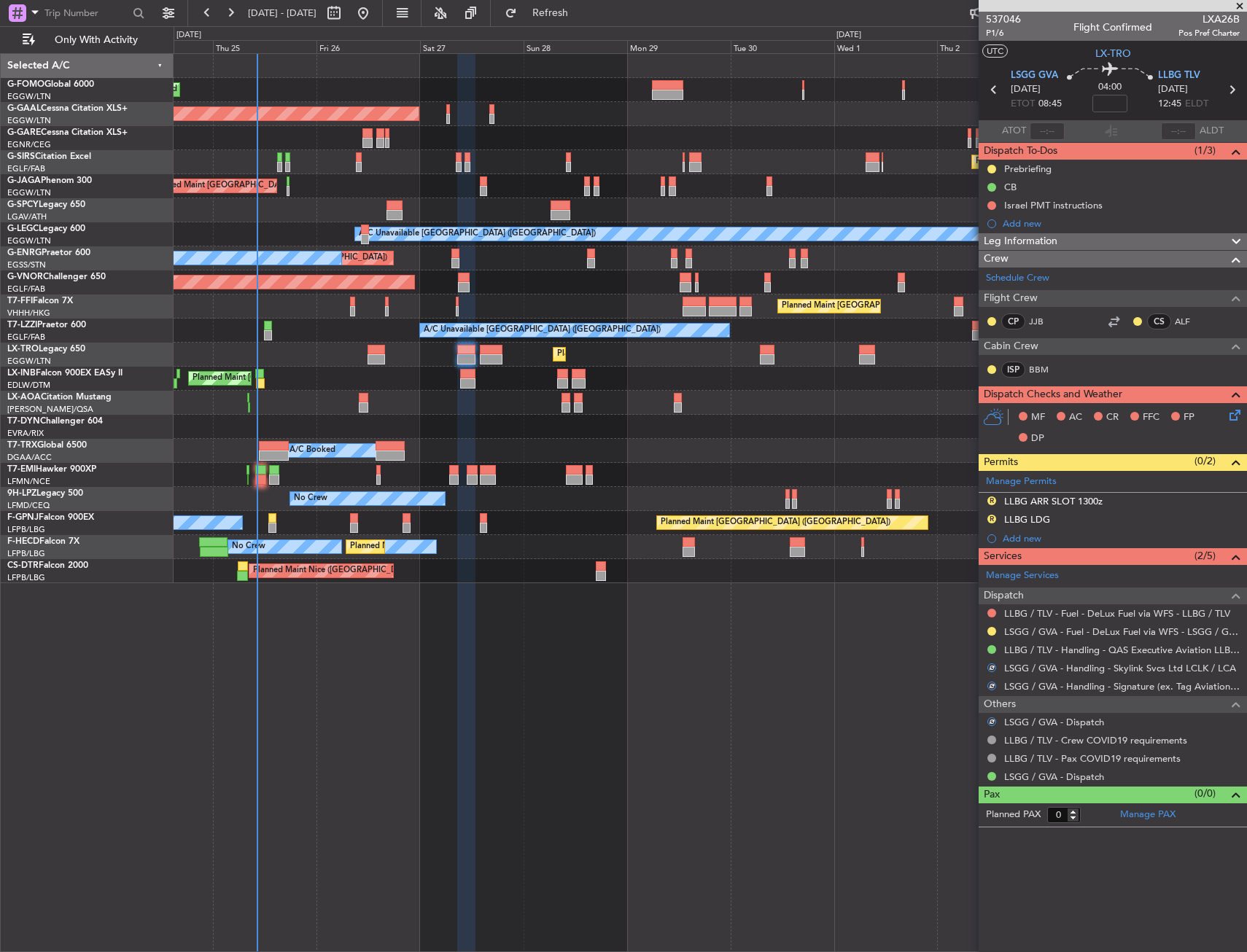
drag, startPoint x: 1023, startPoint y: 543, endPoint x: 1040, endPoint y: 539, distance: 17.5
click at [1022, 543] on div "Add new" at bounding box center [1121, 539] width 237 height 12
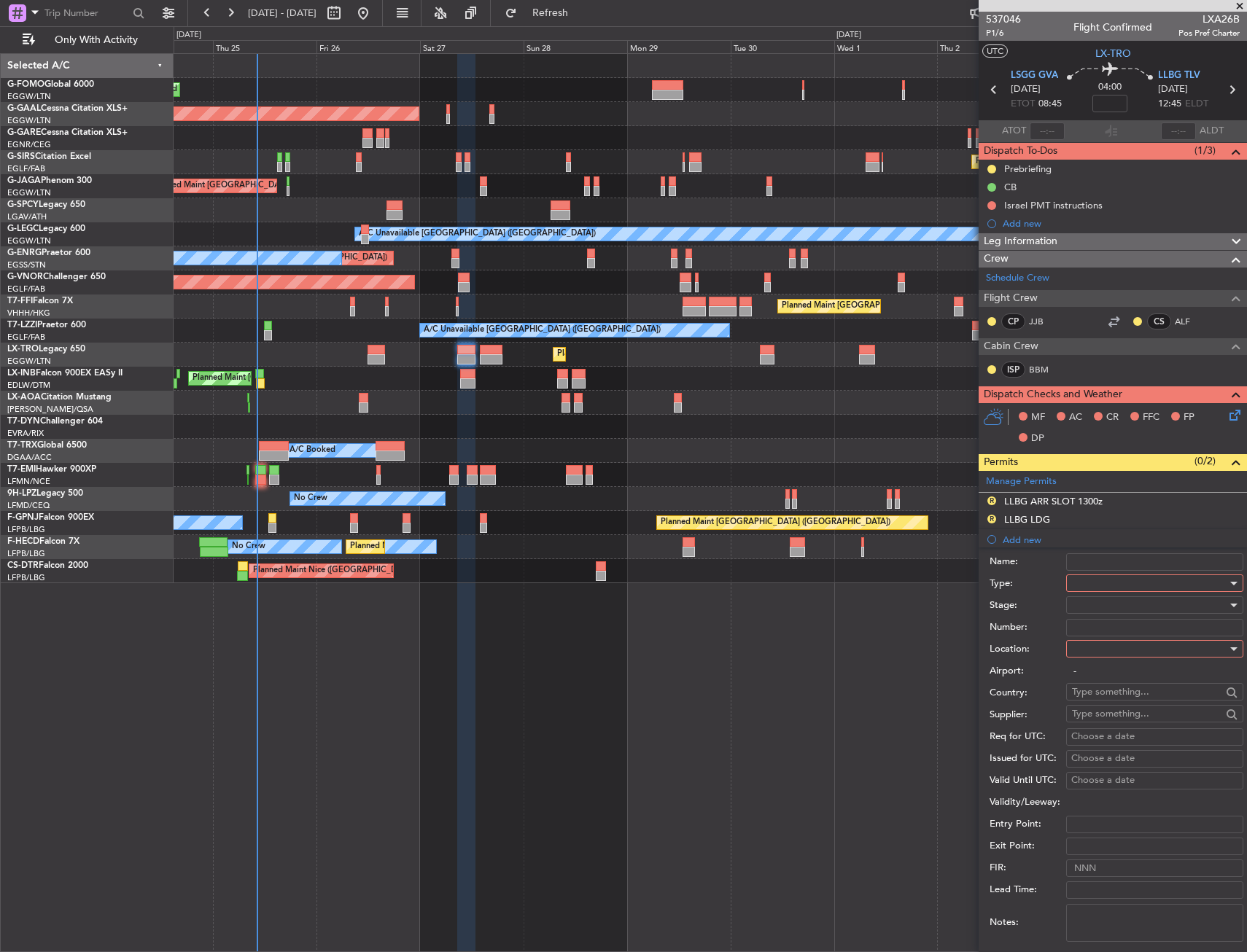
click at [1083, 578] on div at bounding box center [1149, 583] width 156 height 22
click at [1109, 713] on span "PPR" at bounding box center [1149, 712] width 153 height 22
click at [1107, 638] on div at bounding box center [1149, 649] width 156 height 22
drag, startPoint x: 1107, startPoint y: 638, endPoint x: 1107, endPoint y: 660, distance: 22.0
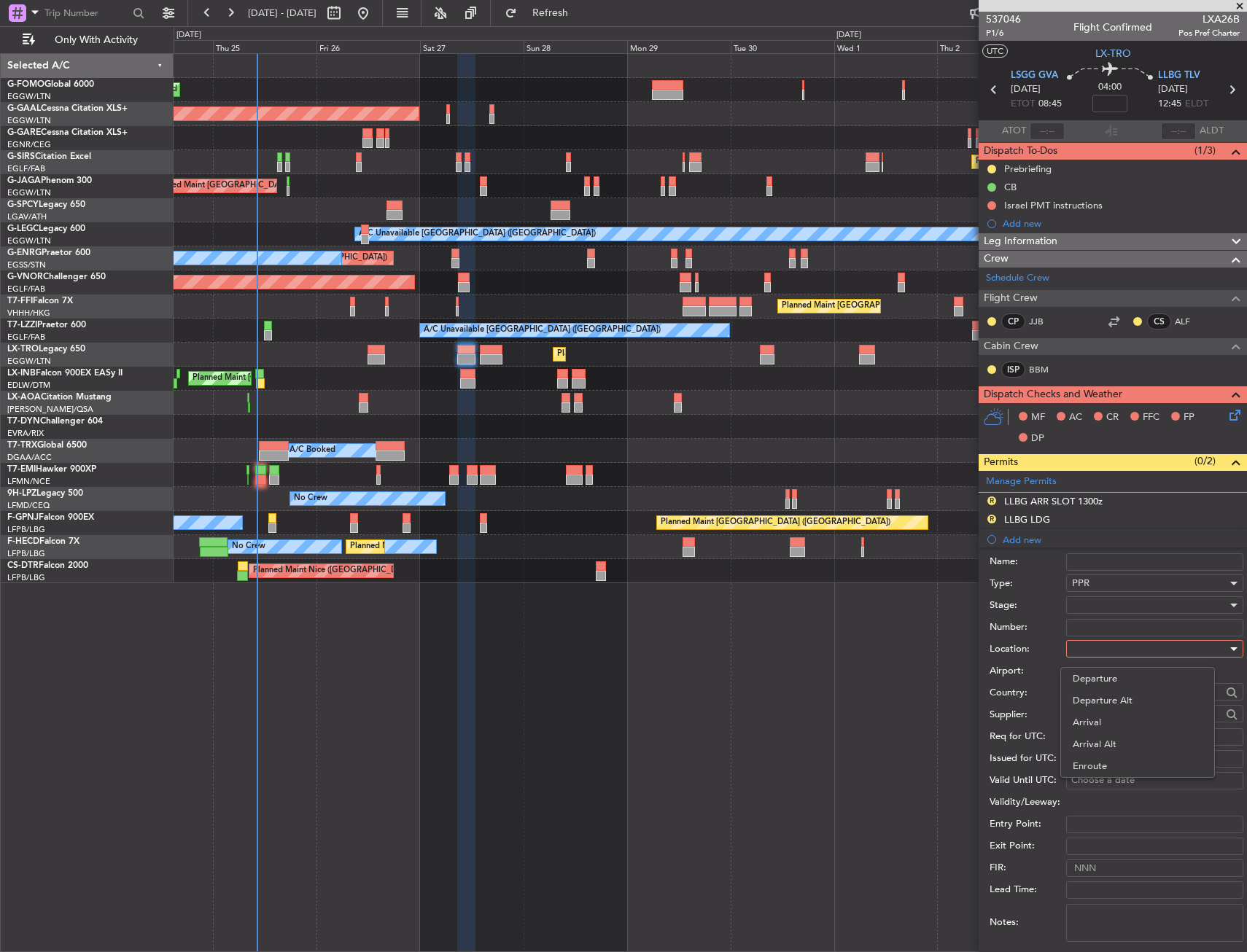
click at [1107, 656] on div at bounding box center [623, 476] width 1247 height 952
click at [1105, 644] on div at bounding box center [1149, 649] width 156 height 22
click at [1107, 668] on span "Departure" at bounding box center [1138, 679] width 130 height 22
type input "LSGG / GVA"
click at [1116, 598] on div at bounding box center [1149, 605] width 156 height 22
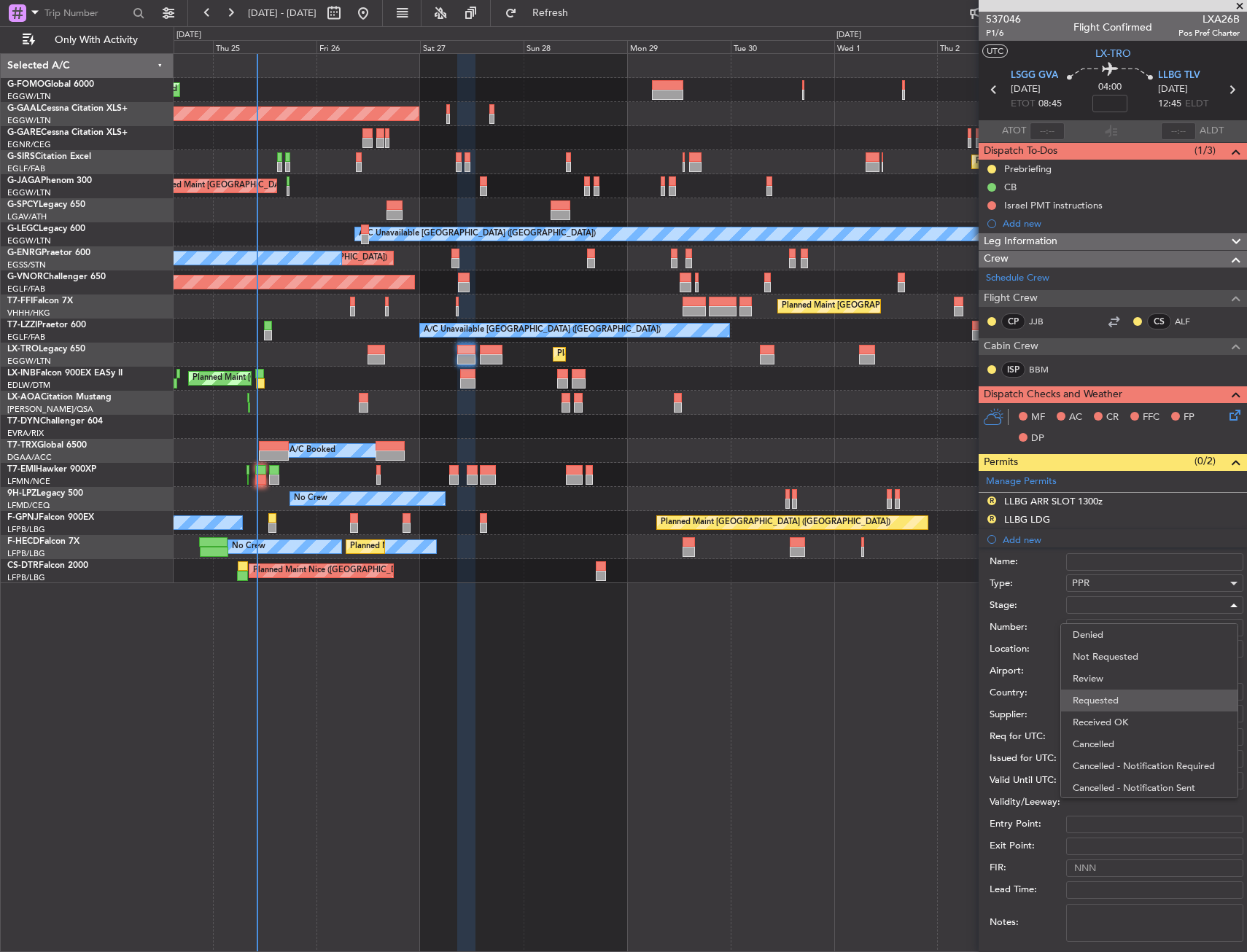
drag, startPoint x: 1116, startPoint y: 605, endPoint x: 1119, endPoint y: 702, distance: 97.0
click at [1119, 702] on div "Denied Not Requested Review Requested Received OK Cancelled Cancelled - Notific…" at bounding box center [1149, 710] width 178 height 175
click at [1119, 702] on span "Requested" at bounding box center [1149, 700] width 153 height 22
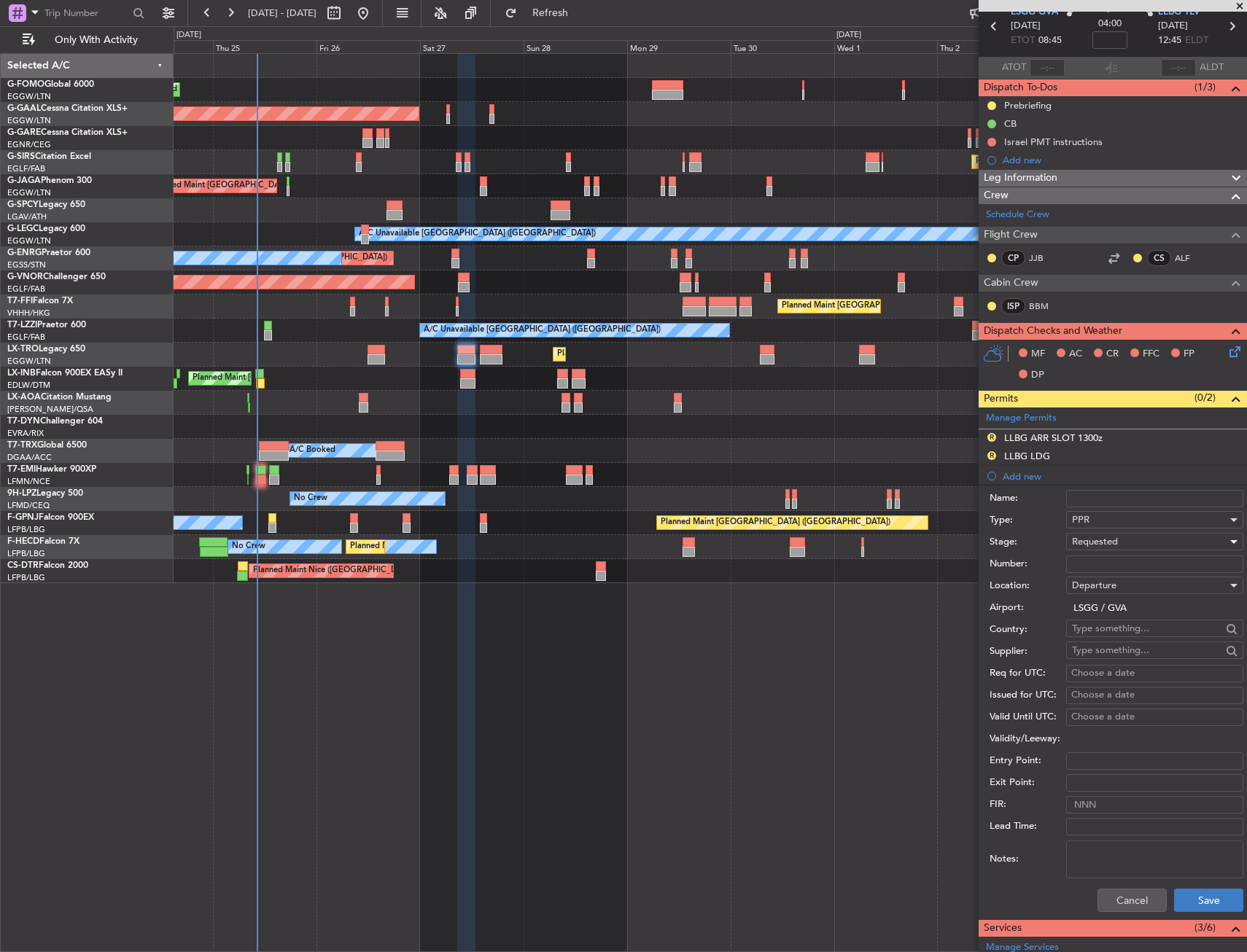
scroll to position [146, 0]
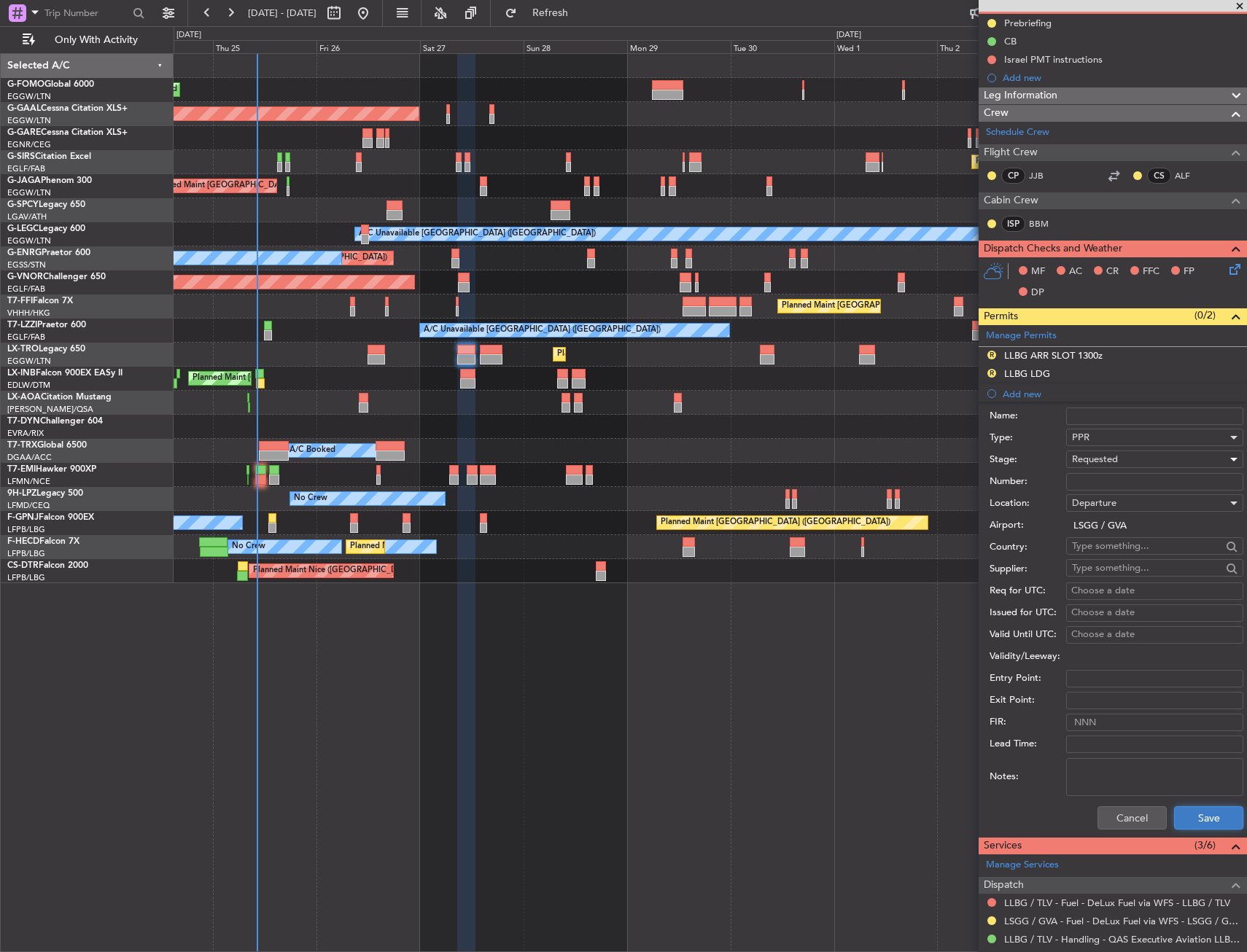
click at [1201, 811] on button "Save" at bounding box center [1209, 818] width 69 height 23
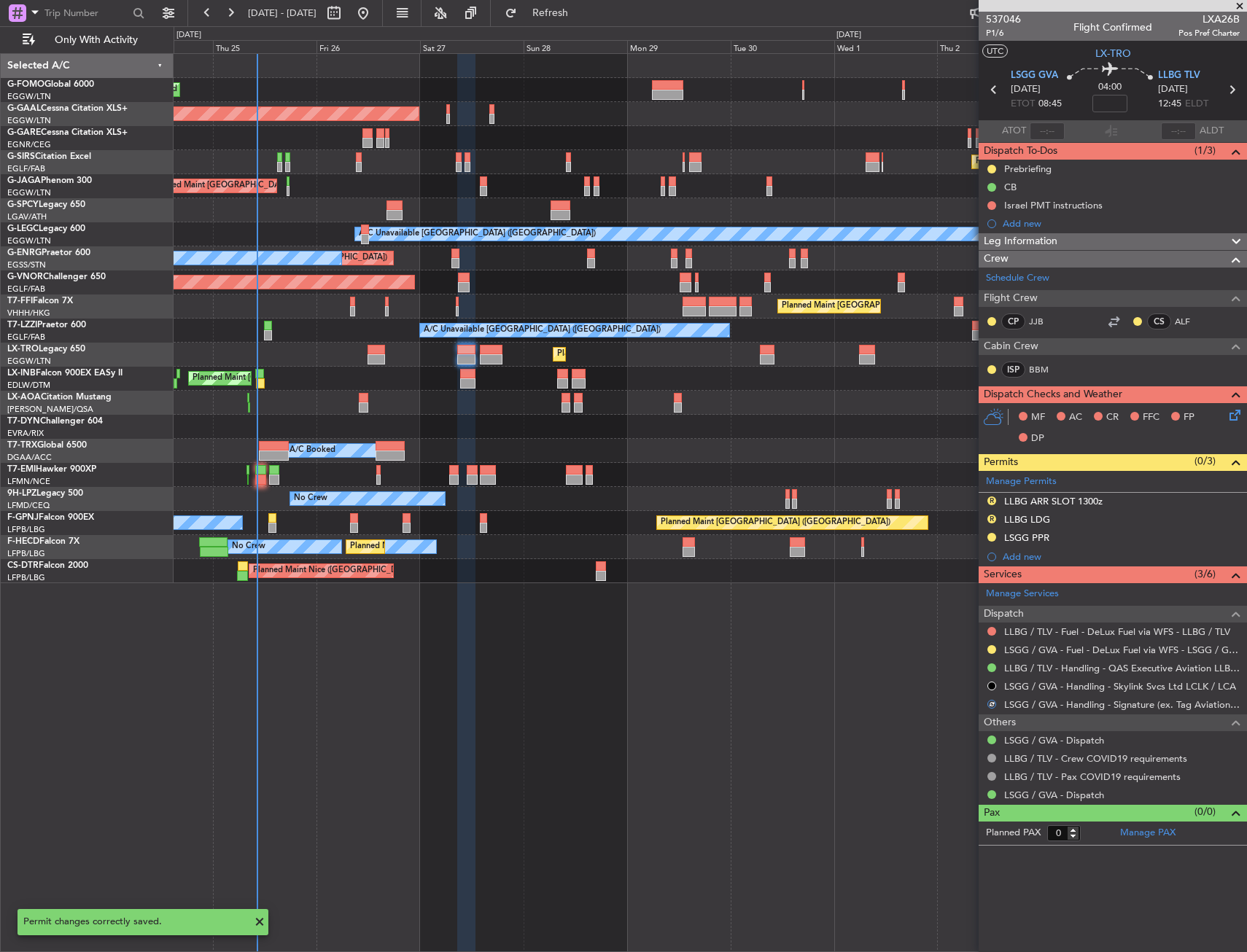
scroll to position [0, 0]
click at [1046, 700] on mat-tooltip-component "LSGG / GVA - Handling - Skylink Svcs Ltd LCLK / LCA" at bounding box center [1120, 711] width 223 height 38
click at [1066, 702] on link "LSGG / GVA - Handling - Signature (ex. Tag Aviation) LSGG / GVA" at bounding box center [1122, 705] width 236 height 12
click at [1058, 538] on div "LSGG PPR" at bounding box center [1113, 539] width 268 height 19
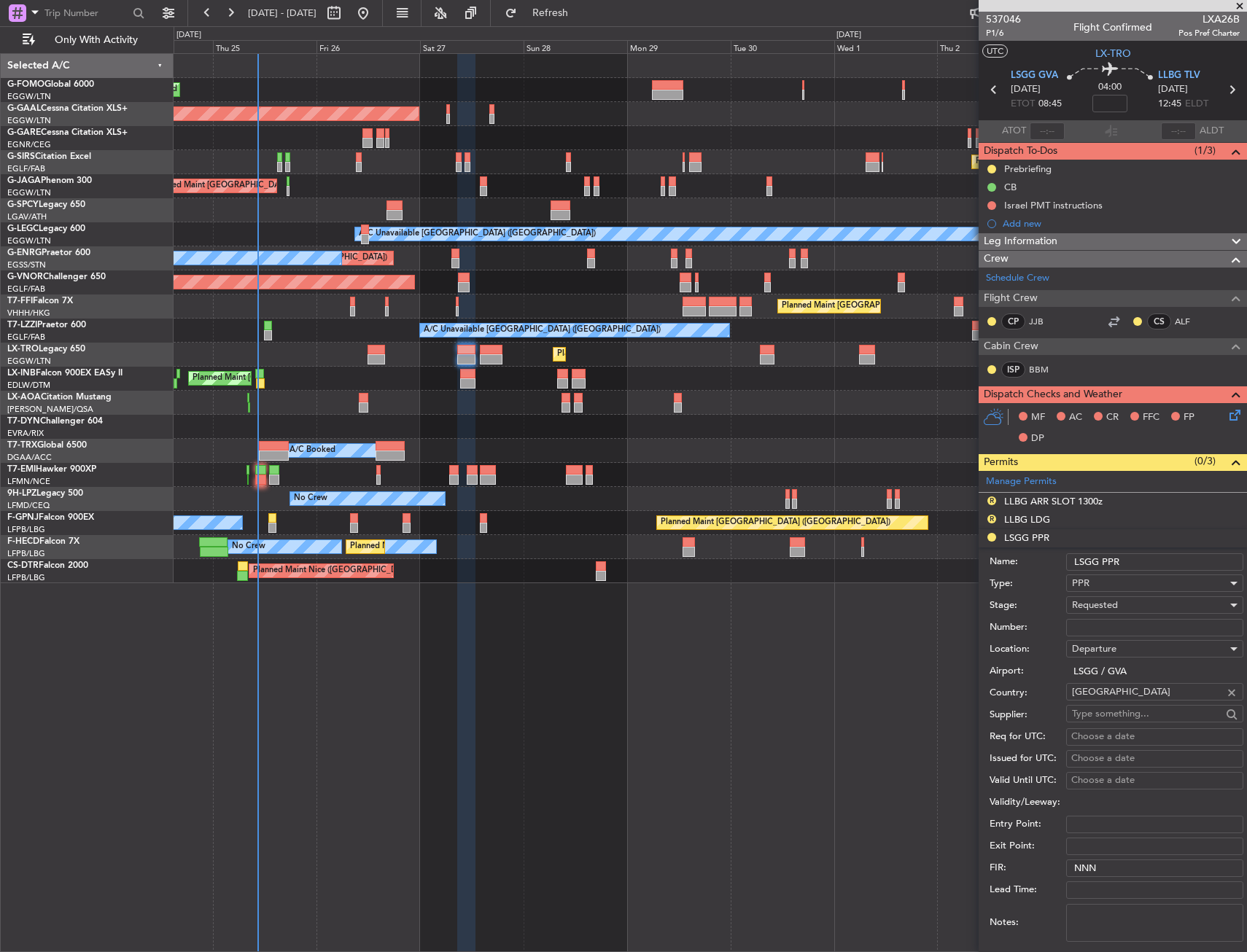
drag, startPoint x: 1131, startPoint y: 549, endPoint x: 1134, endPoint y: 556, distance: 7.6
click at [1131, 549] on form "Name: LSGG PPR Type: PPR Stage: Requested Number: Location: Departure Airport: …" at bounding box center [1113, 765] width 268 height 436
click at [1138, 563] on input "LSGG PPR" at bounding box center [1154, 563] width 177 height 18
type input "LSGG PPR 0845z"
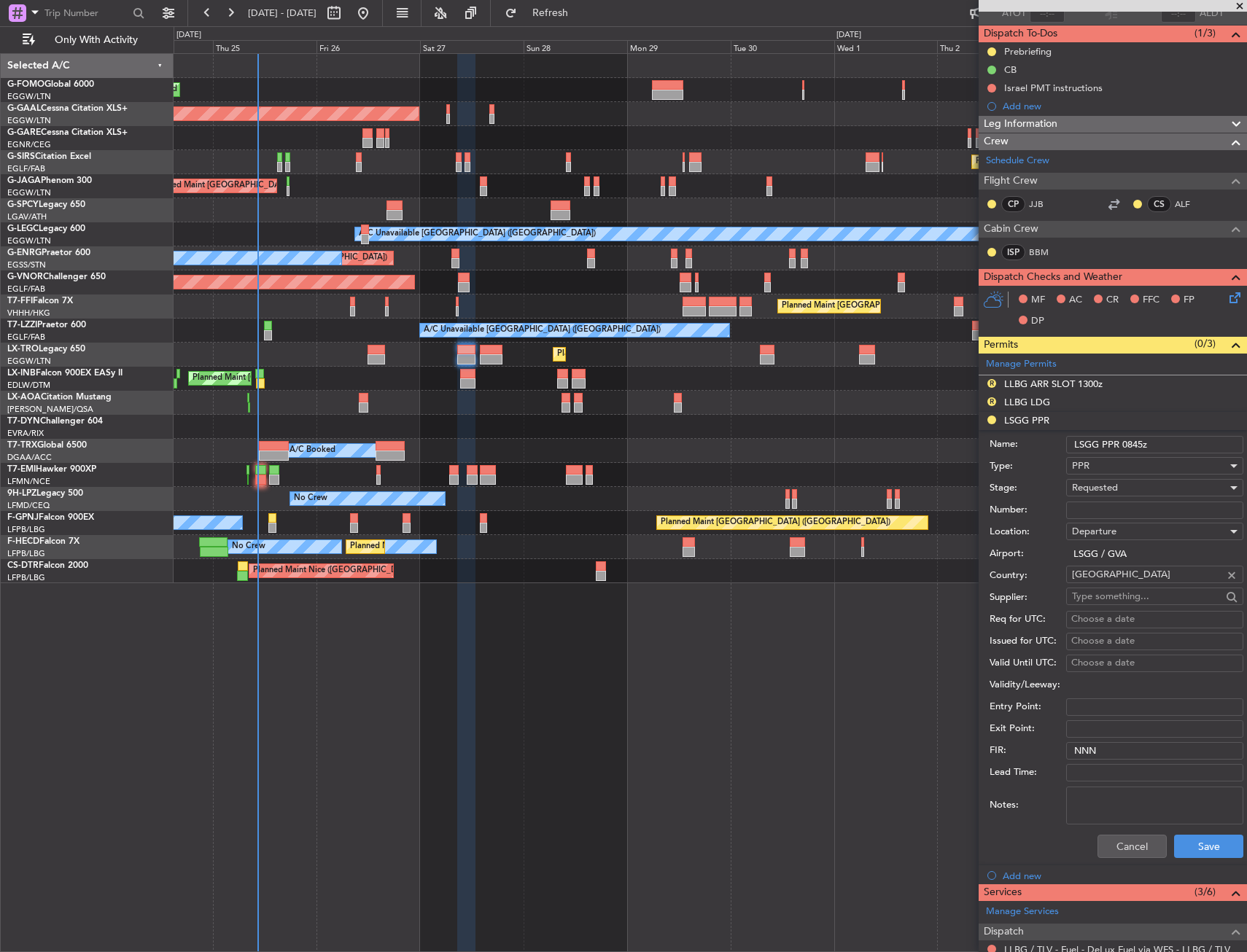
scroll to position [219, 0]
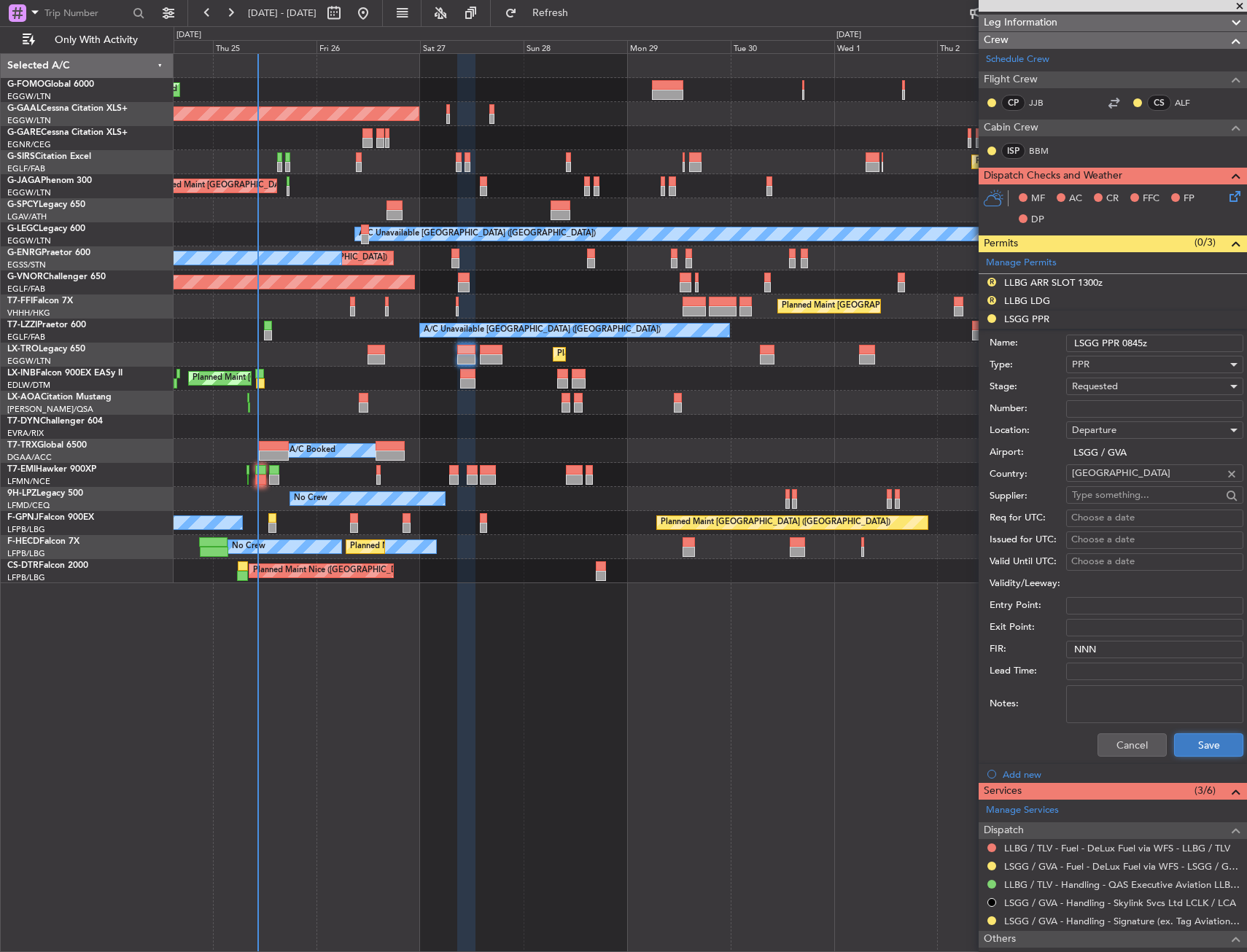
click at [1181, 733] on button "Save" at bounding box center [1209, 745] width 69 height 23
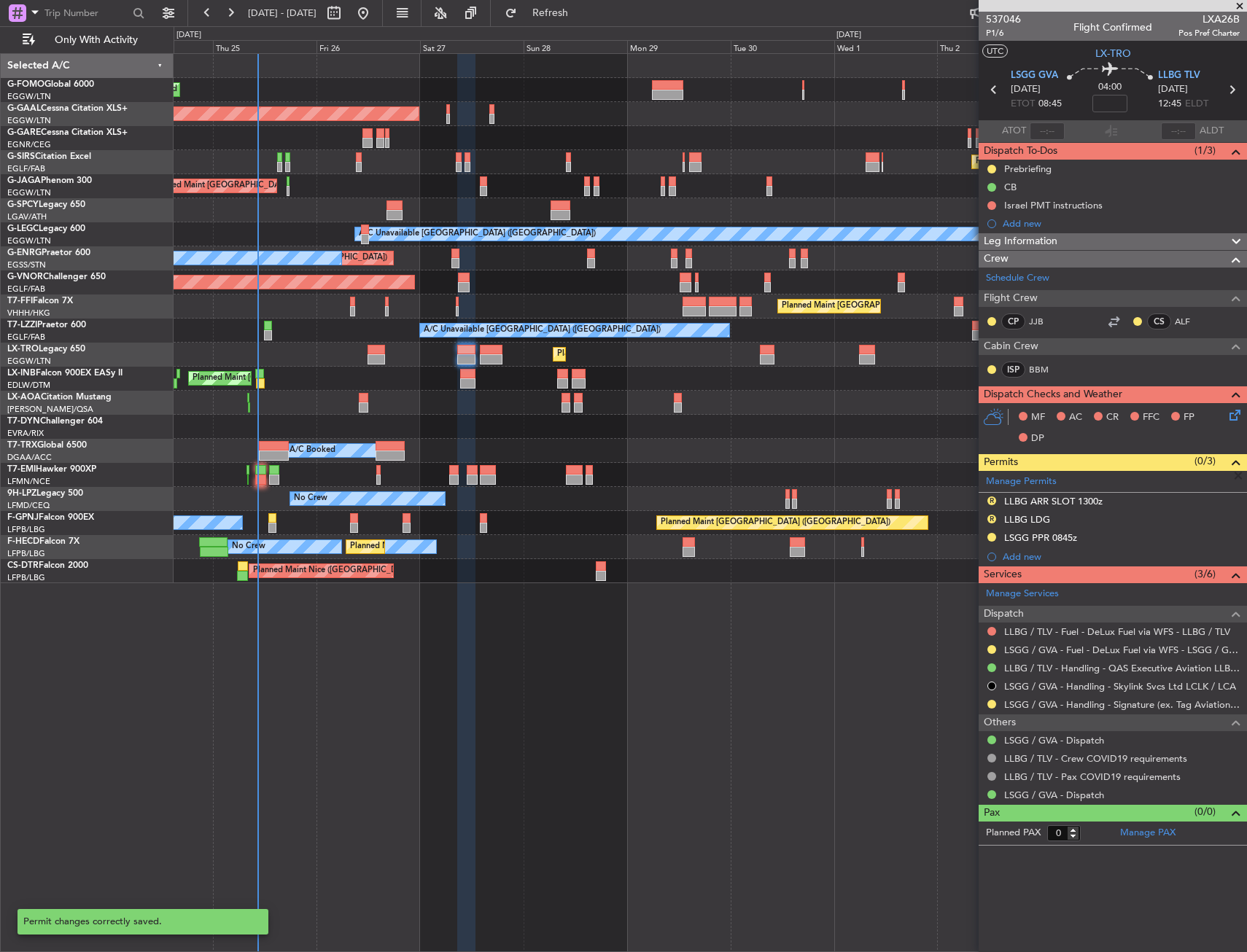
scroll to position [0, 0]
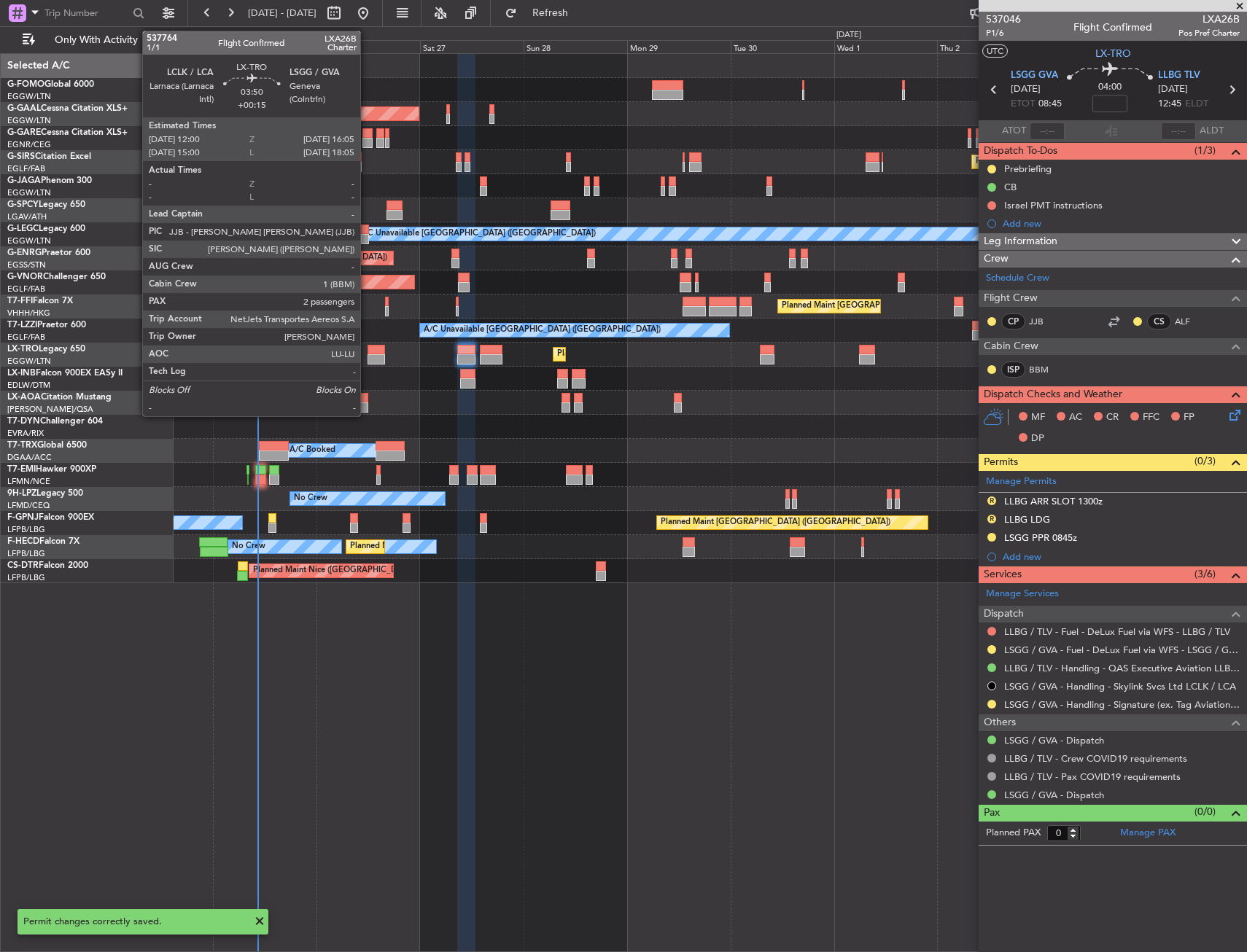
click at [367, 357] on div at bounding box center [376, 359] width 19 height 10
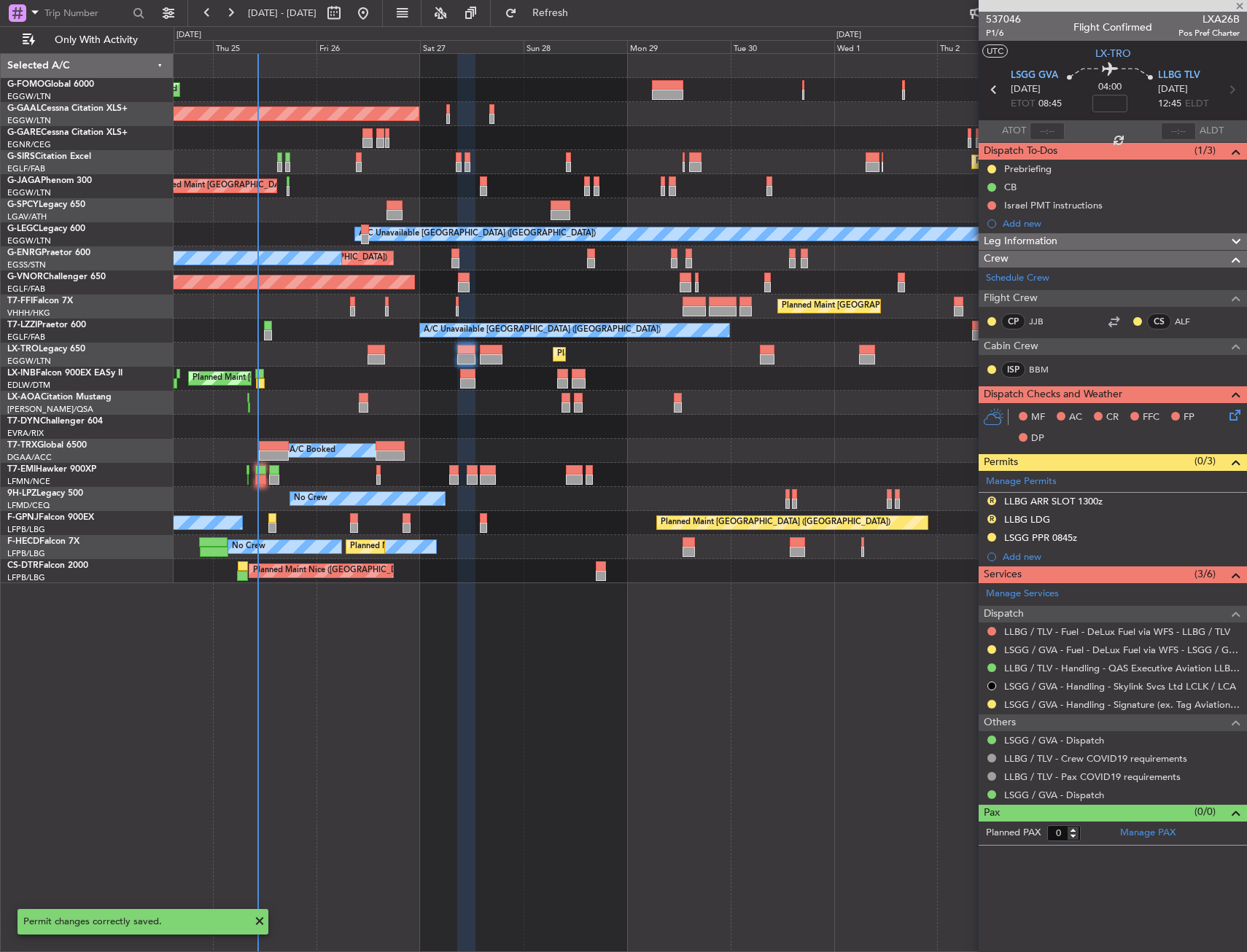
type input "+00:15"
type input "2"
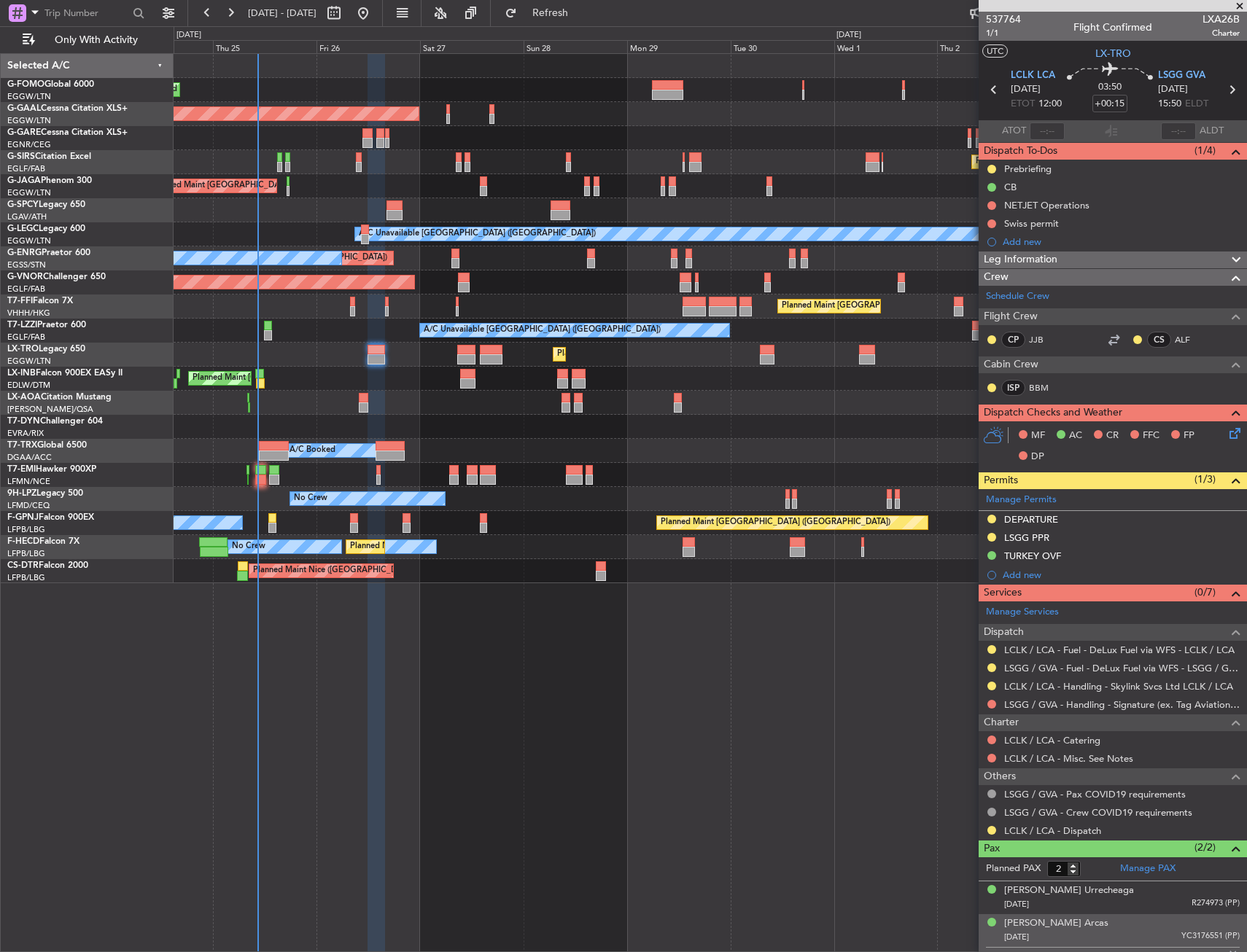
click at [989, 697] on div "LSGG / GVA - Handling - Signature (ex. Tag Aviation) LSGG / GVA" at bounding box center [1113, 705] width 268 height 19
click at [989, 713] on mat-tooltip-component "Not Requested" at bounding box center [992, 727] width 83 height 38
click at [991, 705] on button at bounding box center [992, 705] width 9 height 9
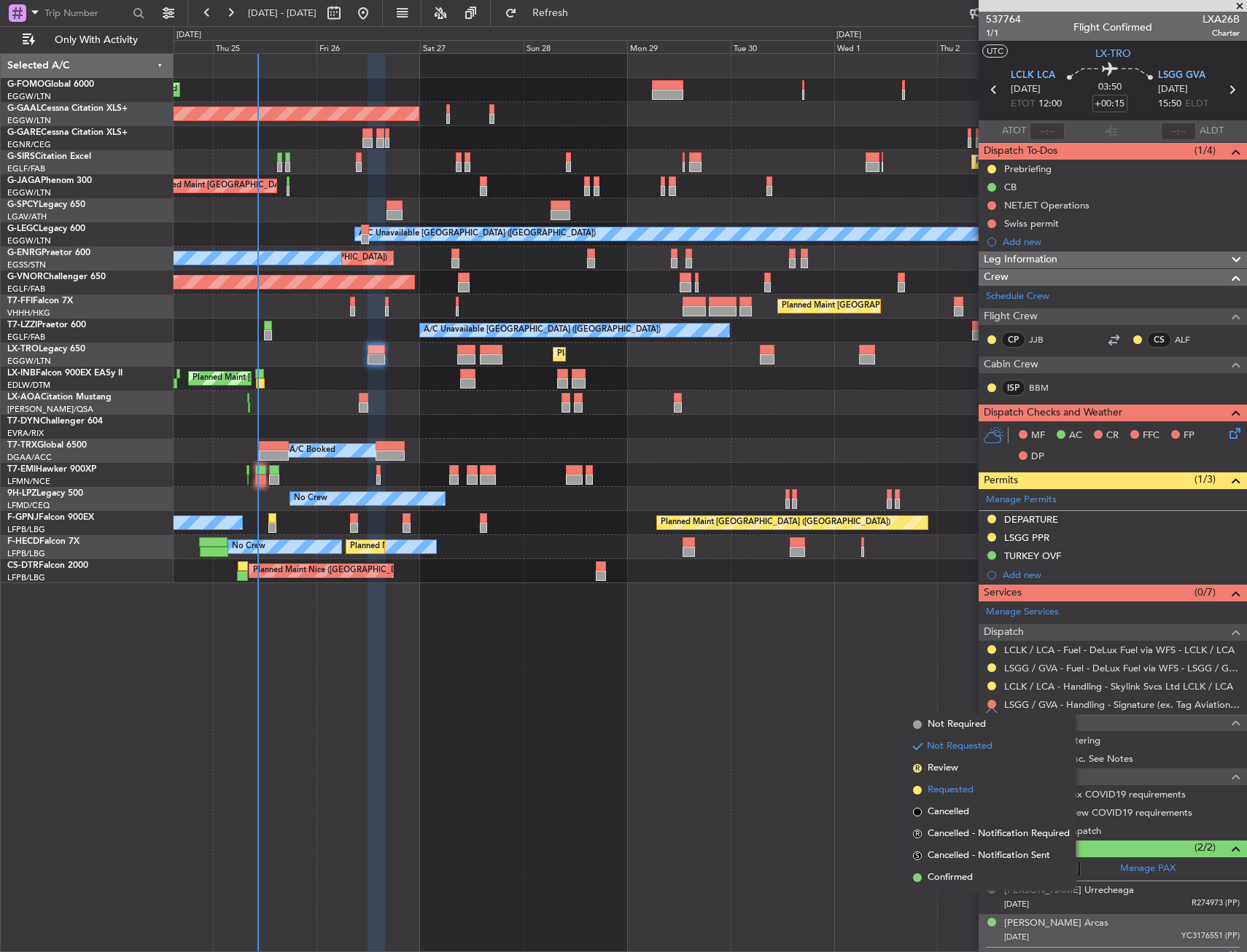
click at [970, 788] on span "Requested" at bounding box center [951, 790] width 46 height 14
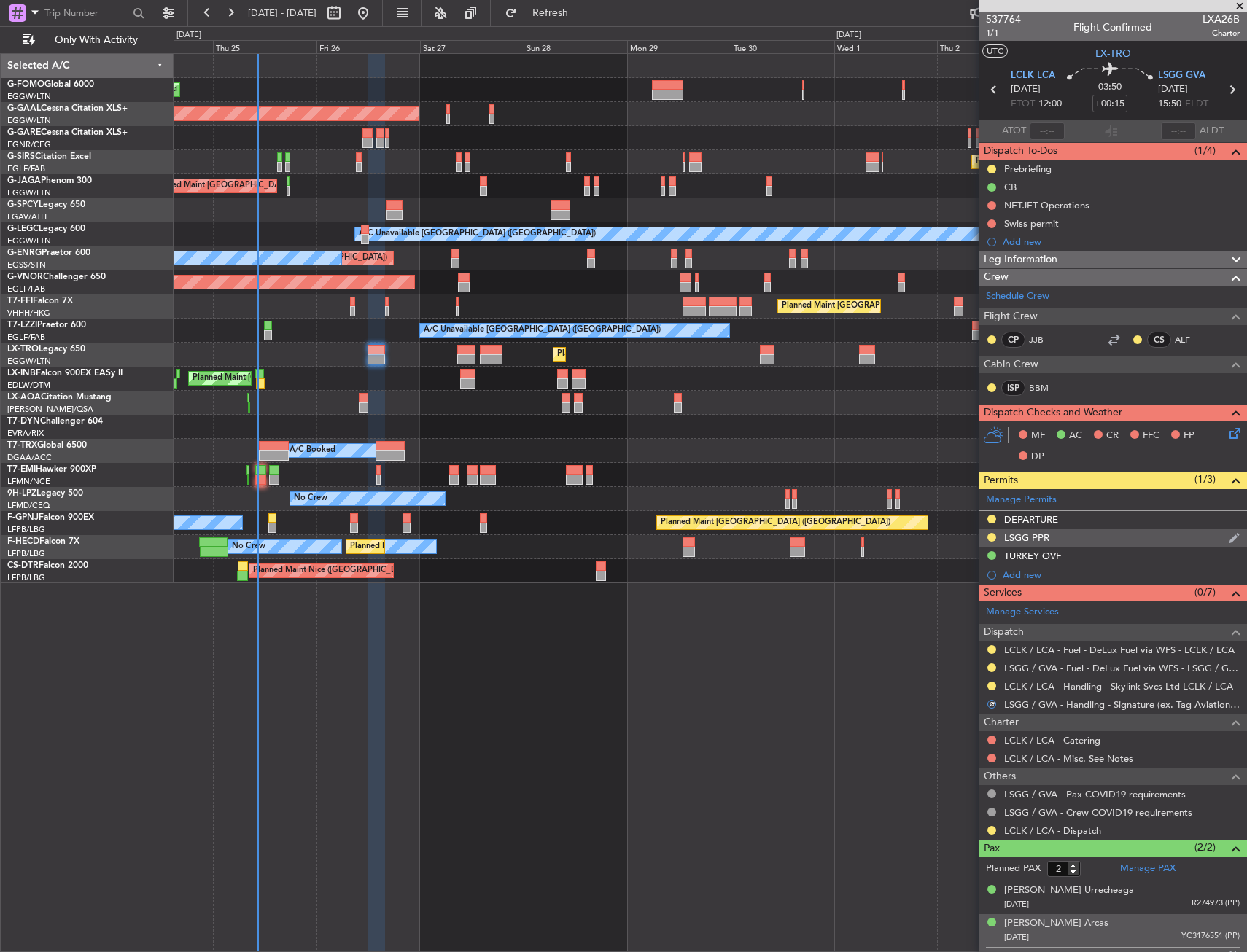
click at [1075, 538] on div "LSGG PPR" at bounding box center [1113, 539] width 268 height 19
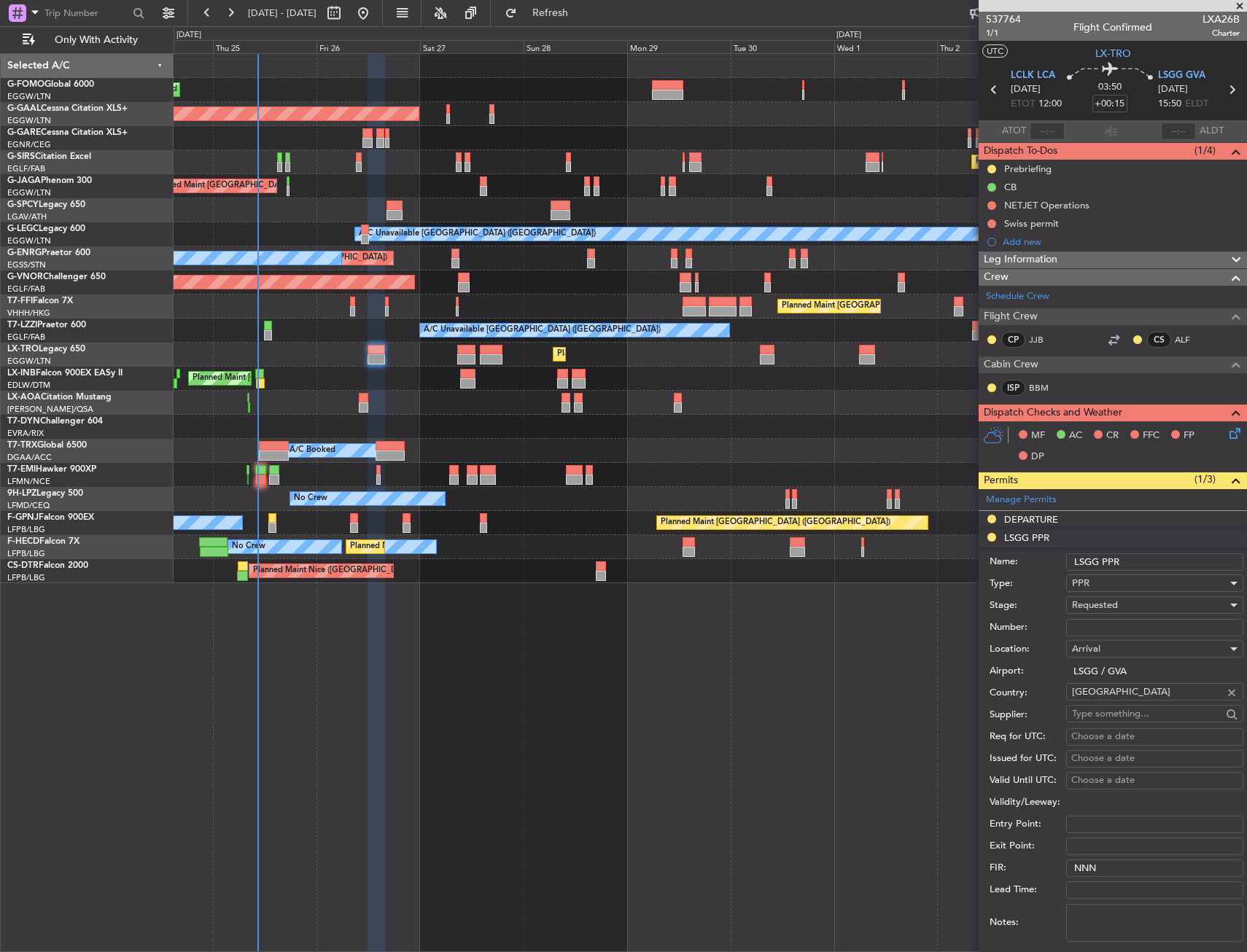
click at [1179, 556] on input "LSGG PPR" at bounding box center [1154, 563] width 177 height 18
type input "LSGG PPR 1550z"
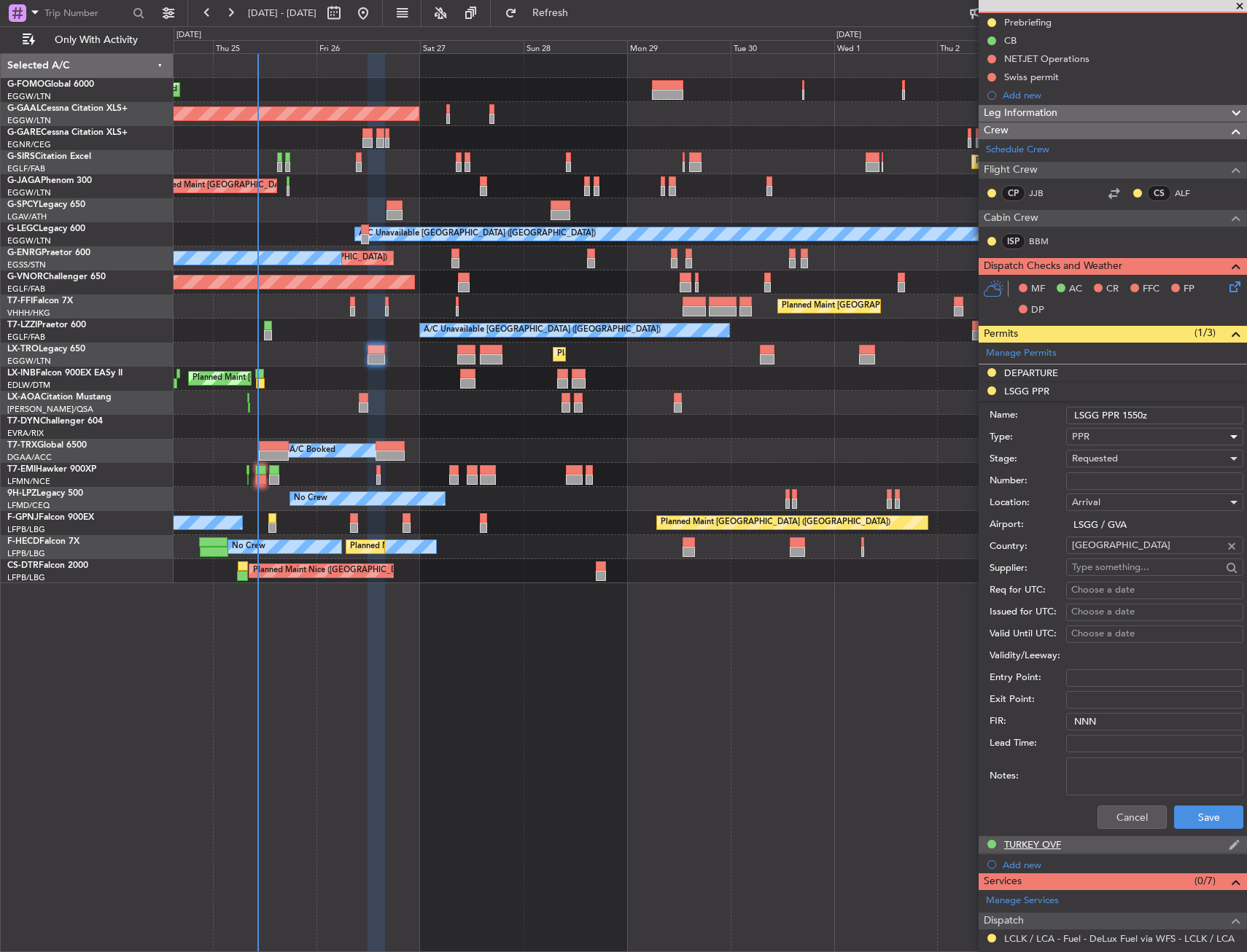
scroll to position [219, 0]
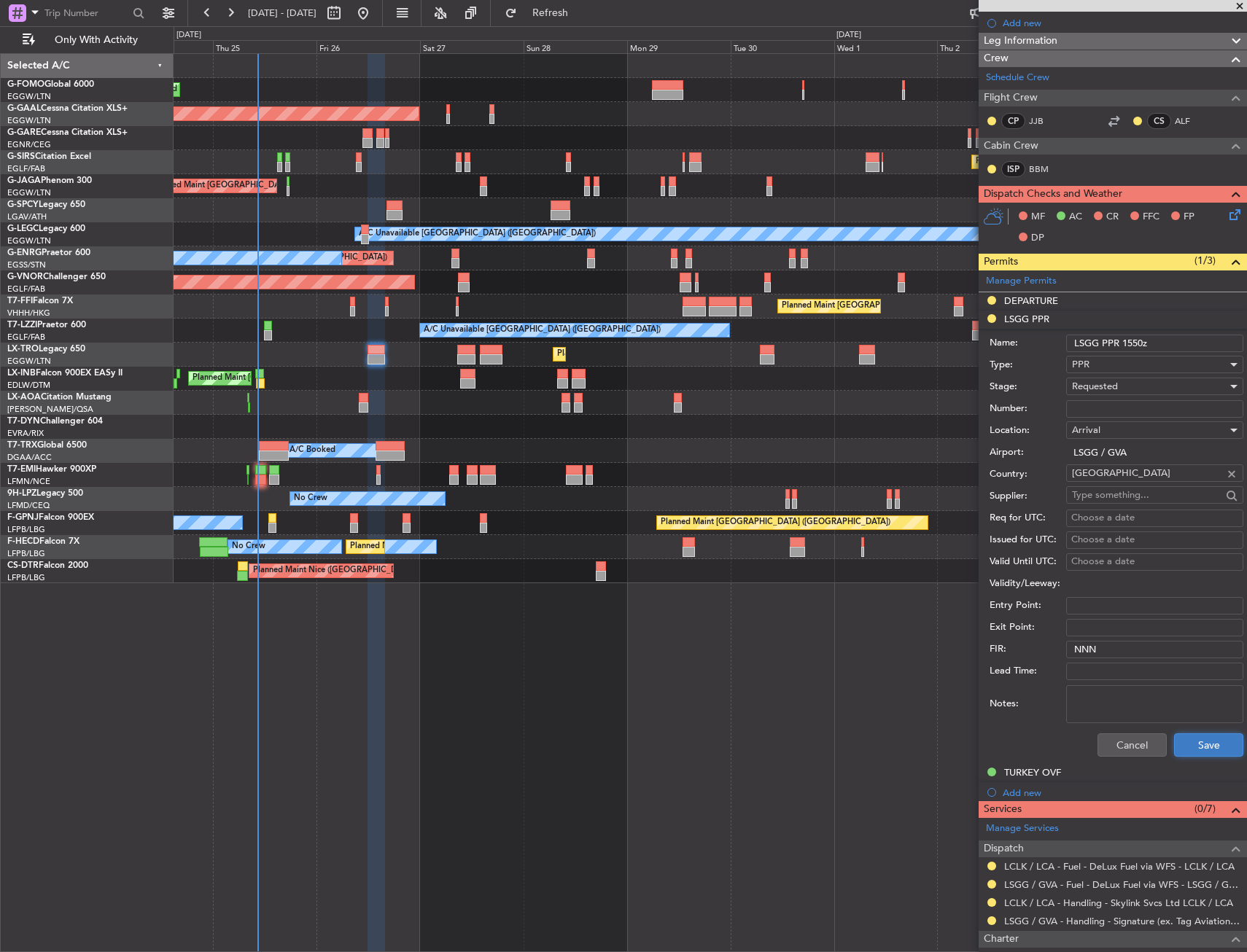
click at [1196, 744] on button "Save" at bounding box center [1209, 745] width 69 height 23
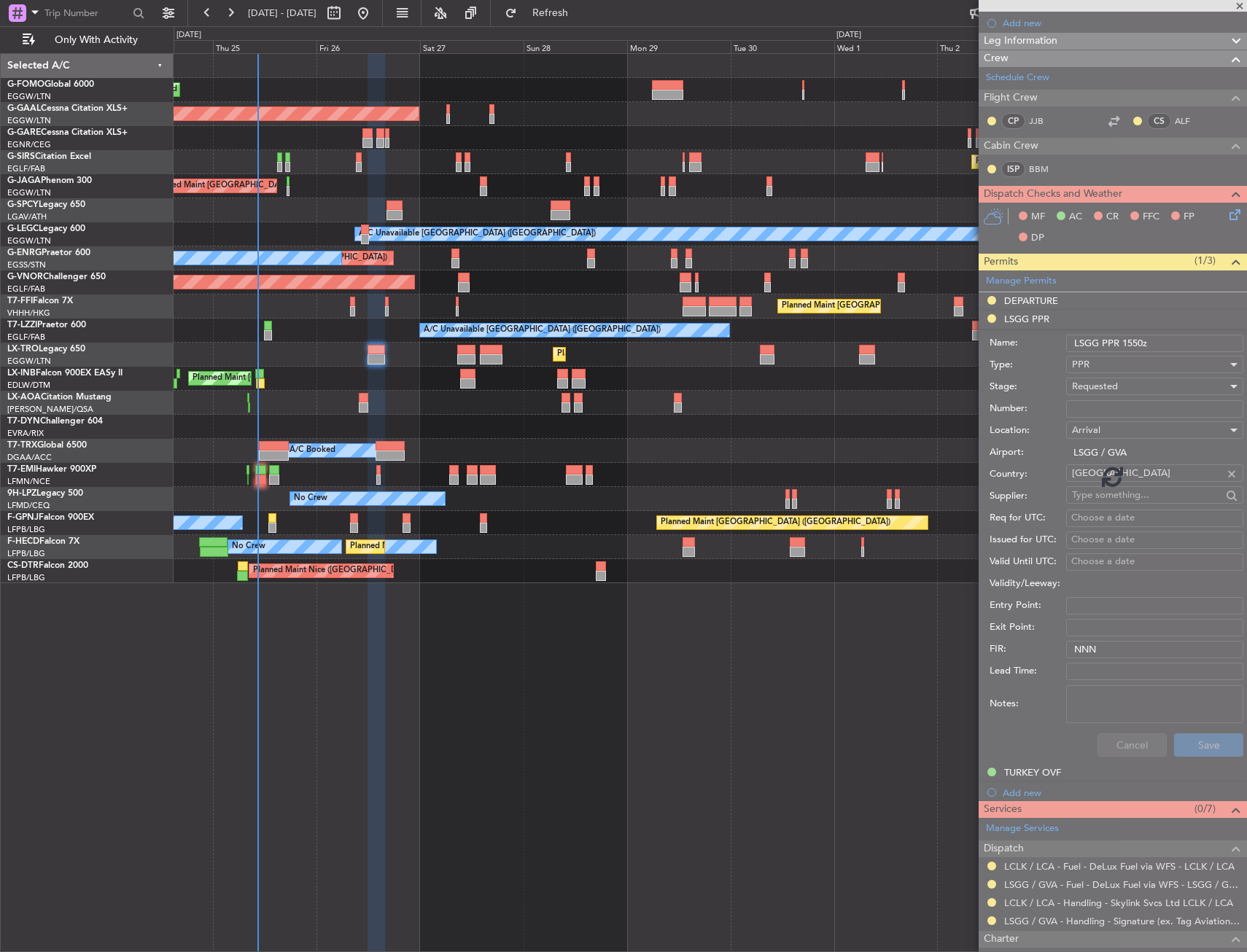
scroll to position [30, 0]
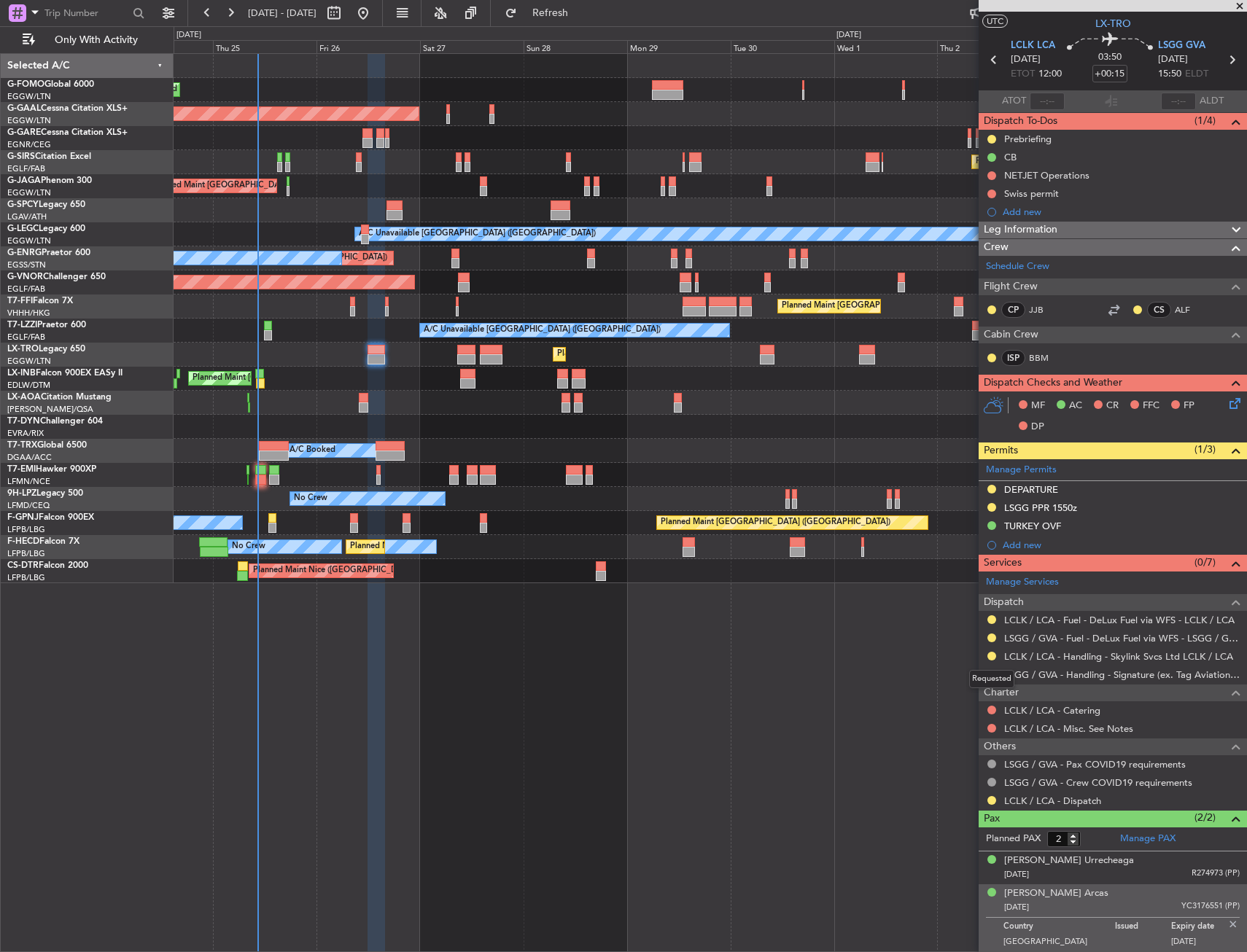
drag, startPoint x: 991, startPoint y: 658, endPoint x: 989, endPoint y: 689, distance: 31.1
click at [991, 658] on button at bounding box center [992, 656] width 9 height 9
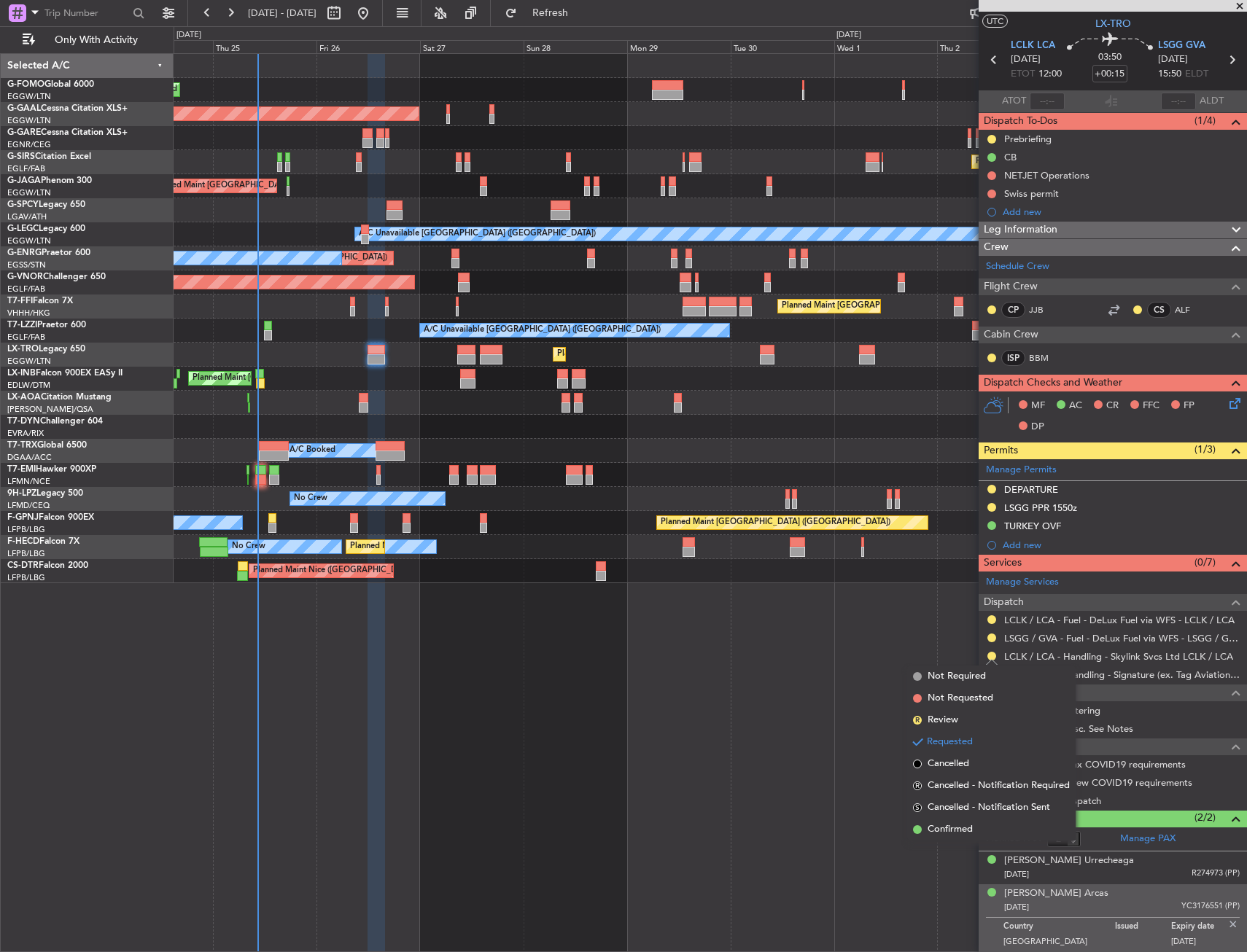
drag, startPoint x: 966, startPoint y: 837, endPoint x: 977, endPoint y: 814, distance: 25.5
click at [965, 836] on li "Confirmed" at bounding box center [992, 829] width 169 height 22
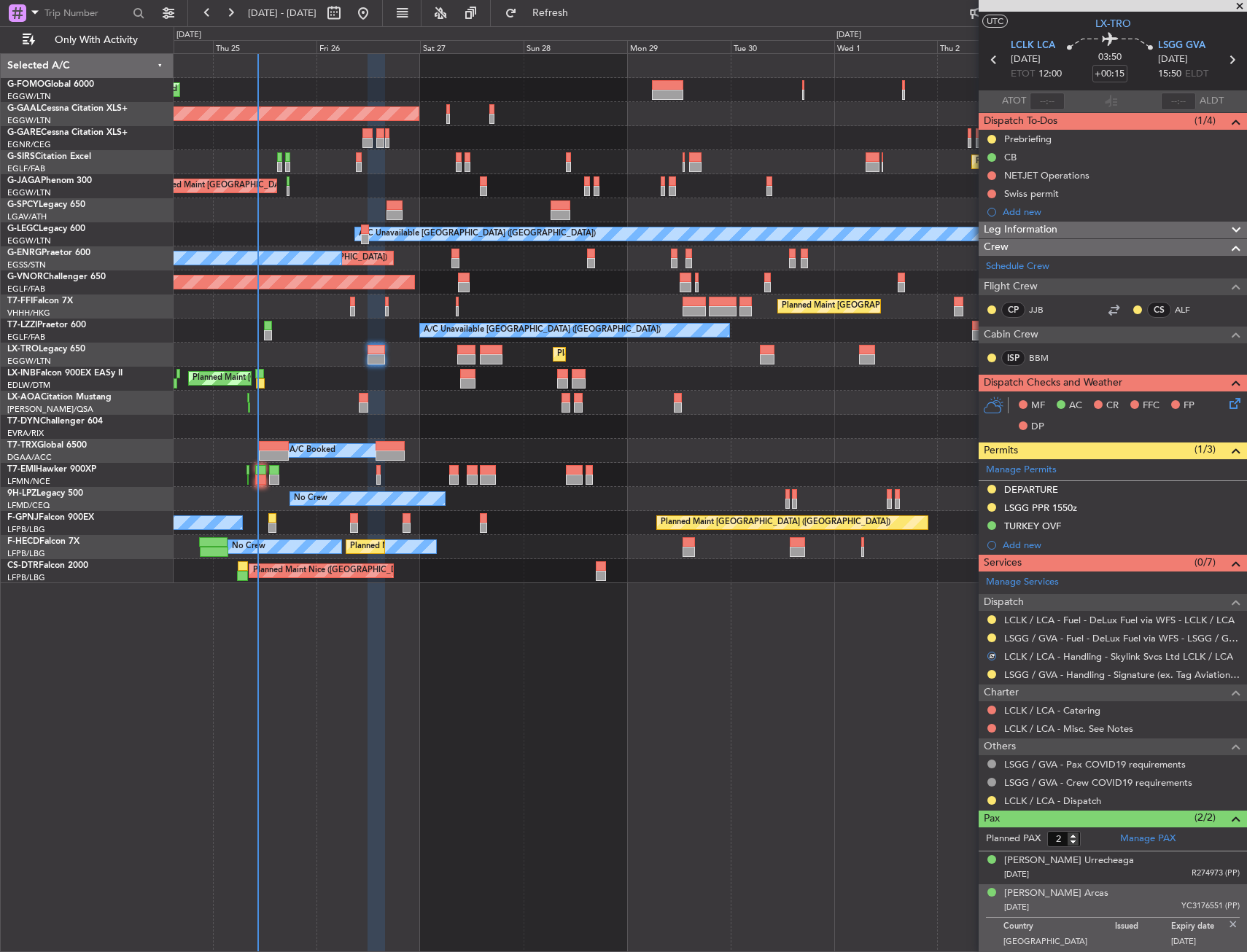
click at [991, 795] on div at bounding box center [991, 800] width 12 height 12
click at [990, 797] on button at bounding box center [992, 801] width 9 height 9
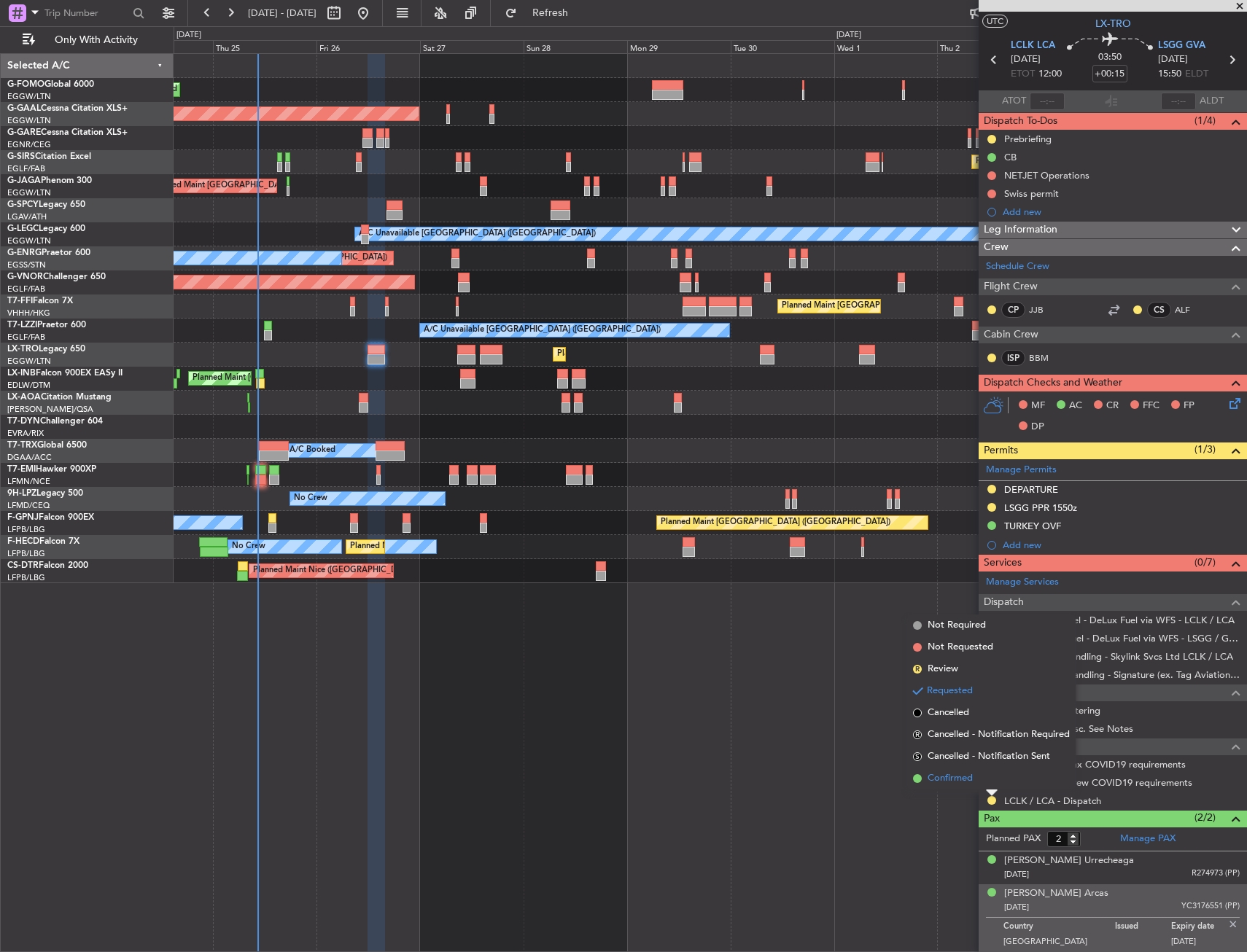
click at [977, 772] on li "Confirmed" at bounding box center [992, 779] width 169 height 22
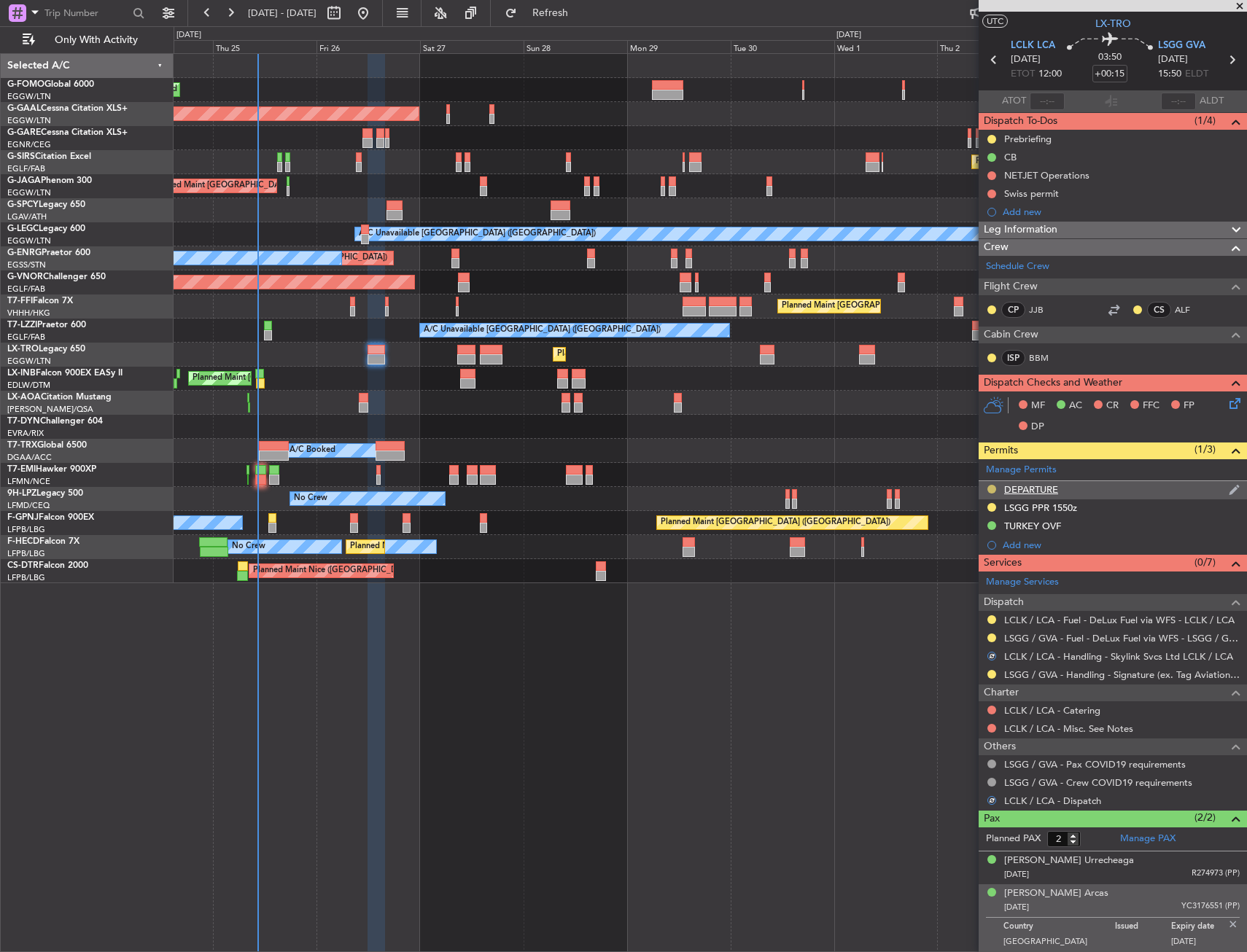
click at [992, 485] on button at bounding box center [992, 490] width 9 height 9
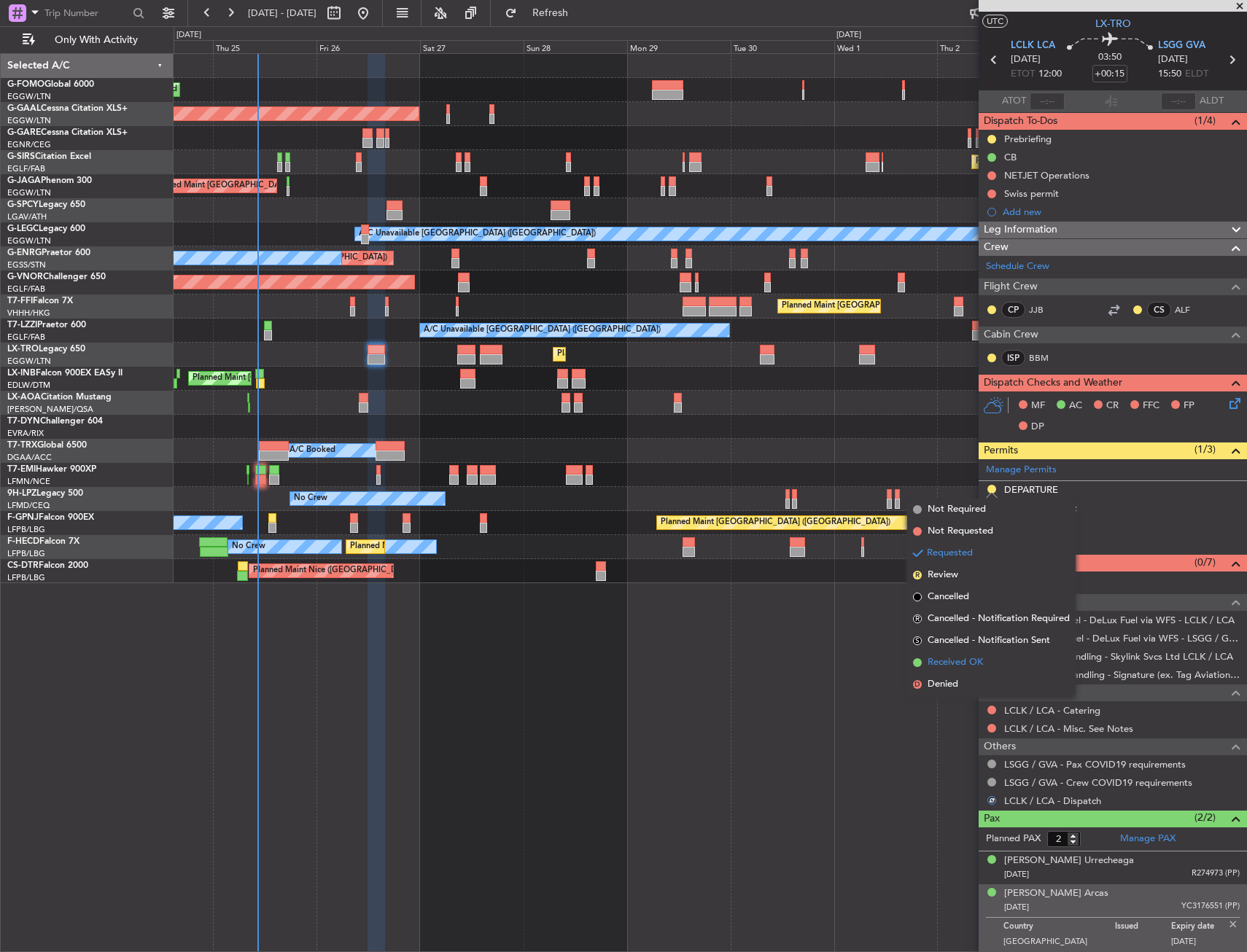
click at [959, 656] on span "Received OK" at bounding box center [955, 663] width 55 height 14
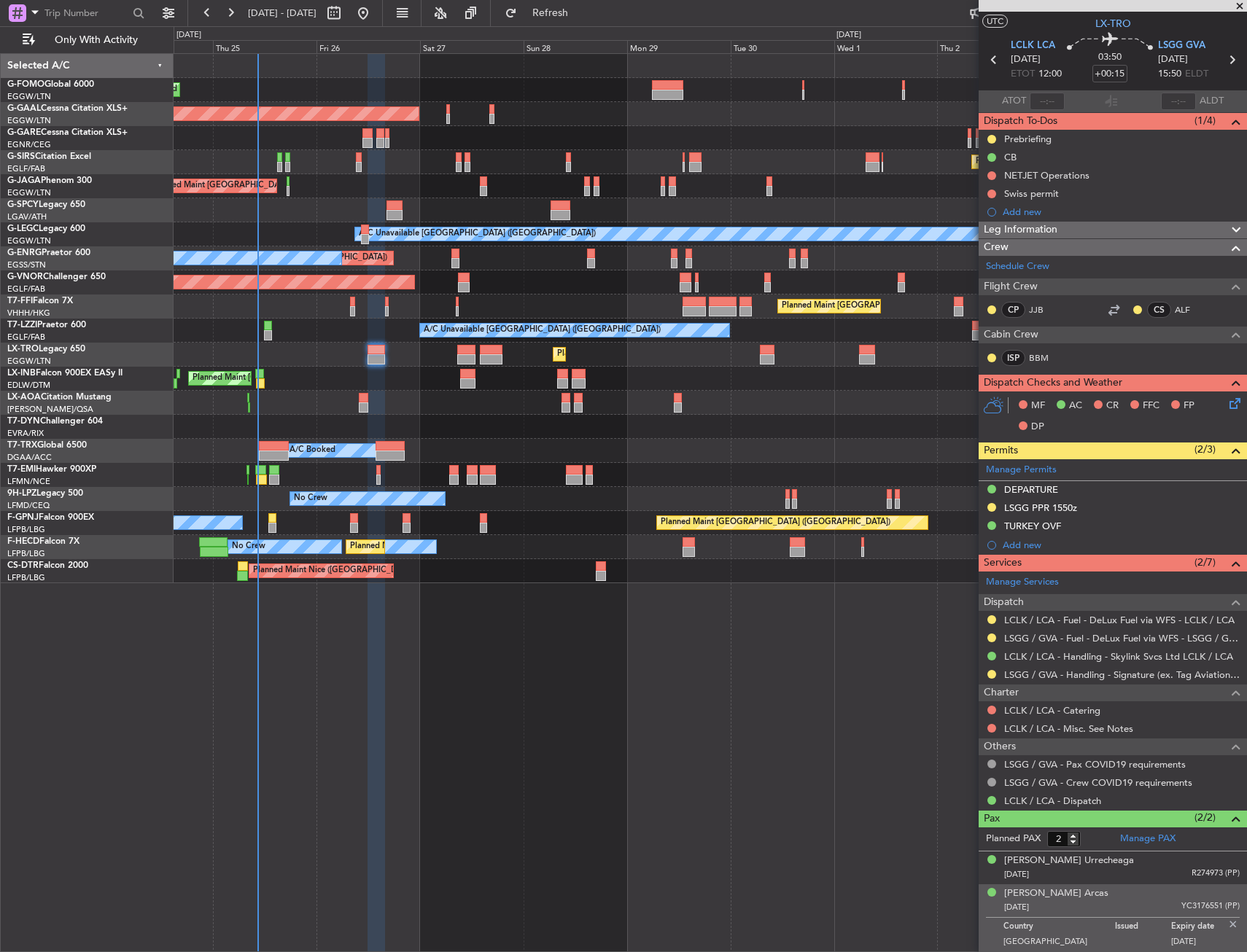
click at [441, 765] on div "Planned Maint London (Luton) Planned Maint Dusseldorf Owner Planned Maint Londo…" at bounding box center [710, 503] width 1074 height 900
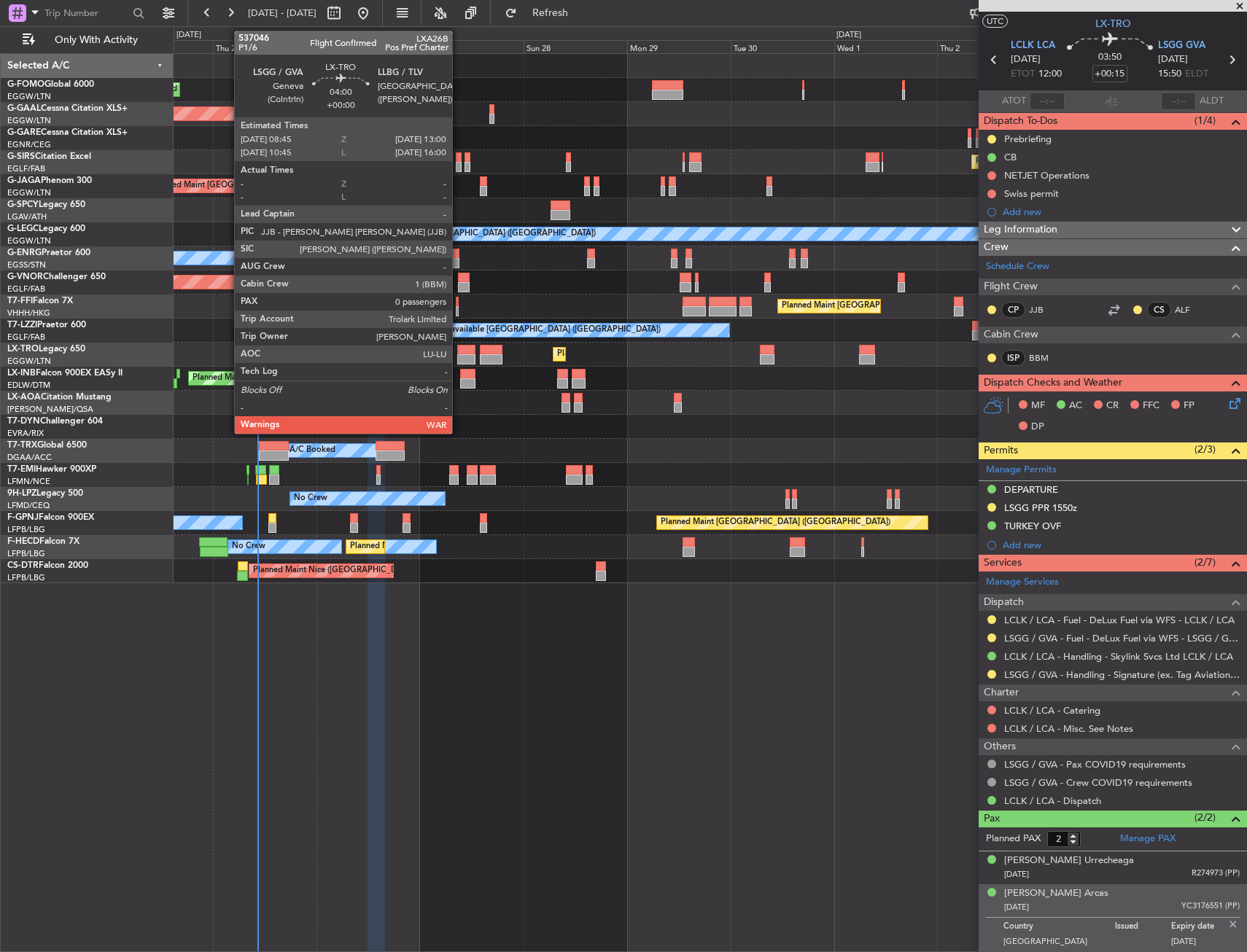
click at [461, 348] on div at bounding box center [466, 349] width 19 height 10
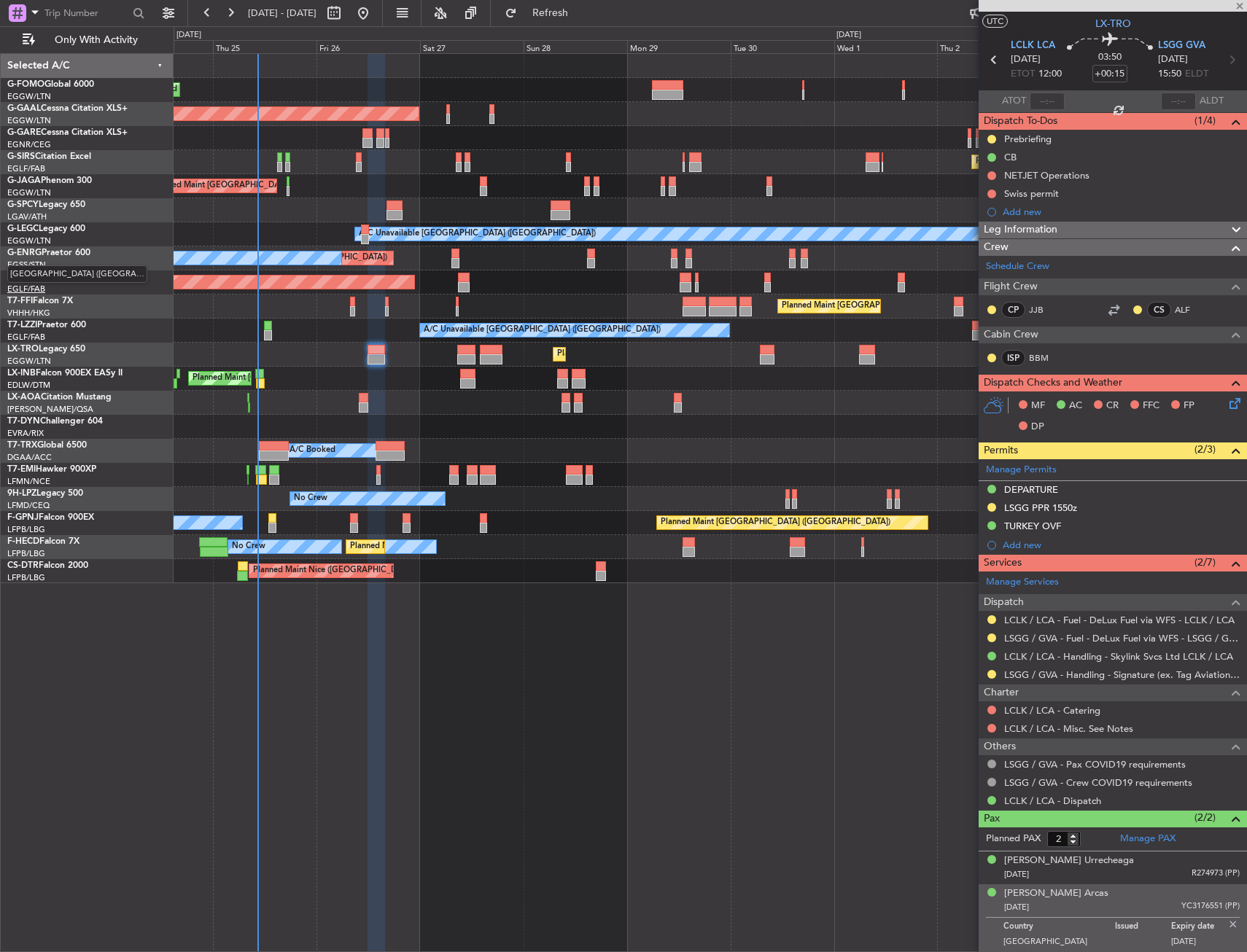
type input "0"
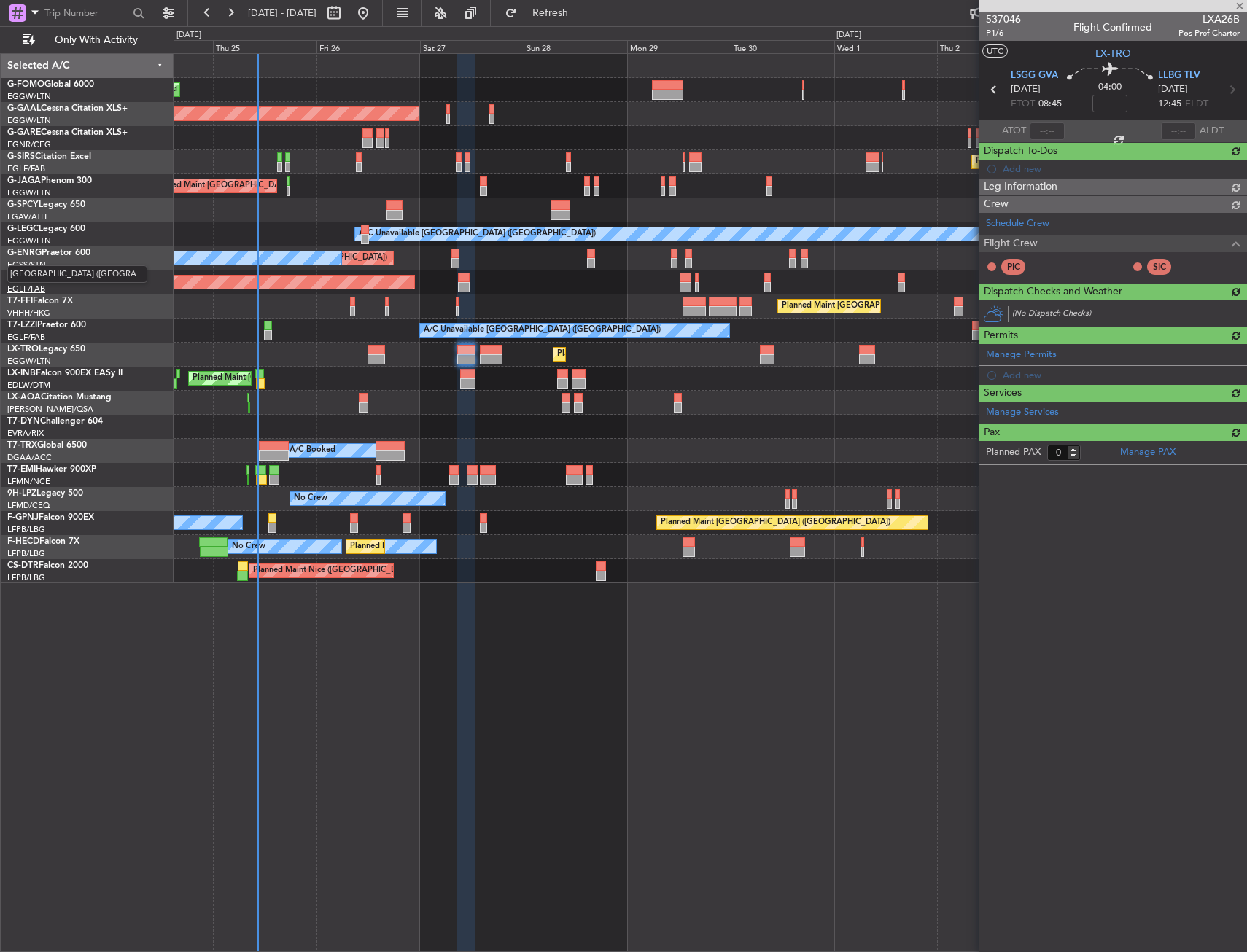
scroll to position [0, 0]
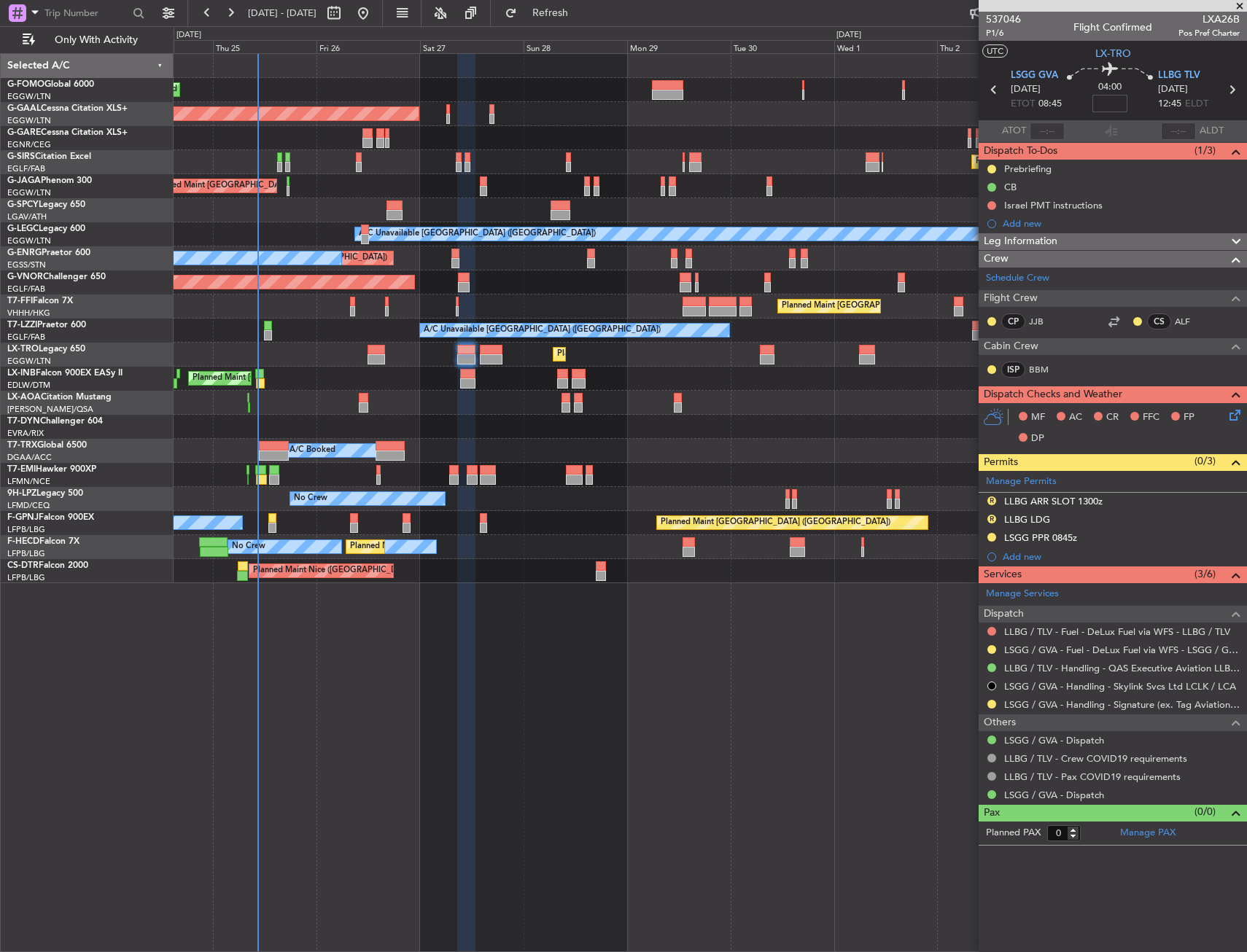
click at [1106, 102] on input at bounding box center [1109, 104] width 35 height 18
type input "-"
click at [1178, 105] on span "12:45" at bounding box center [1170, 104] width 23 height 14
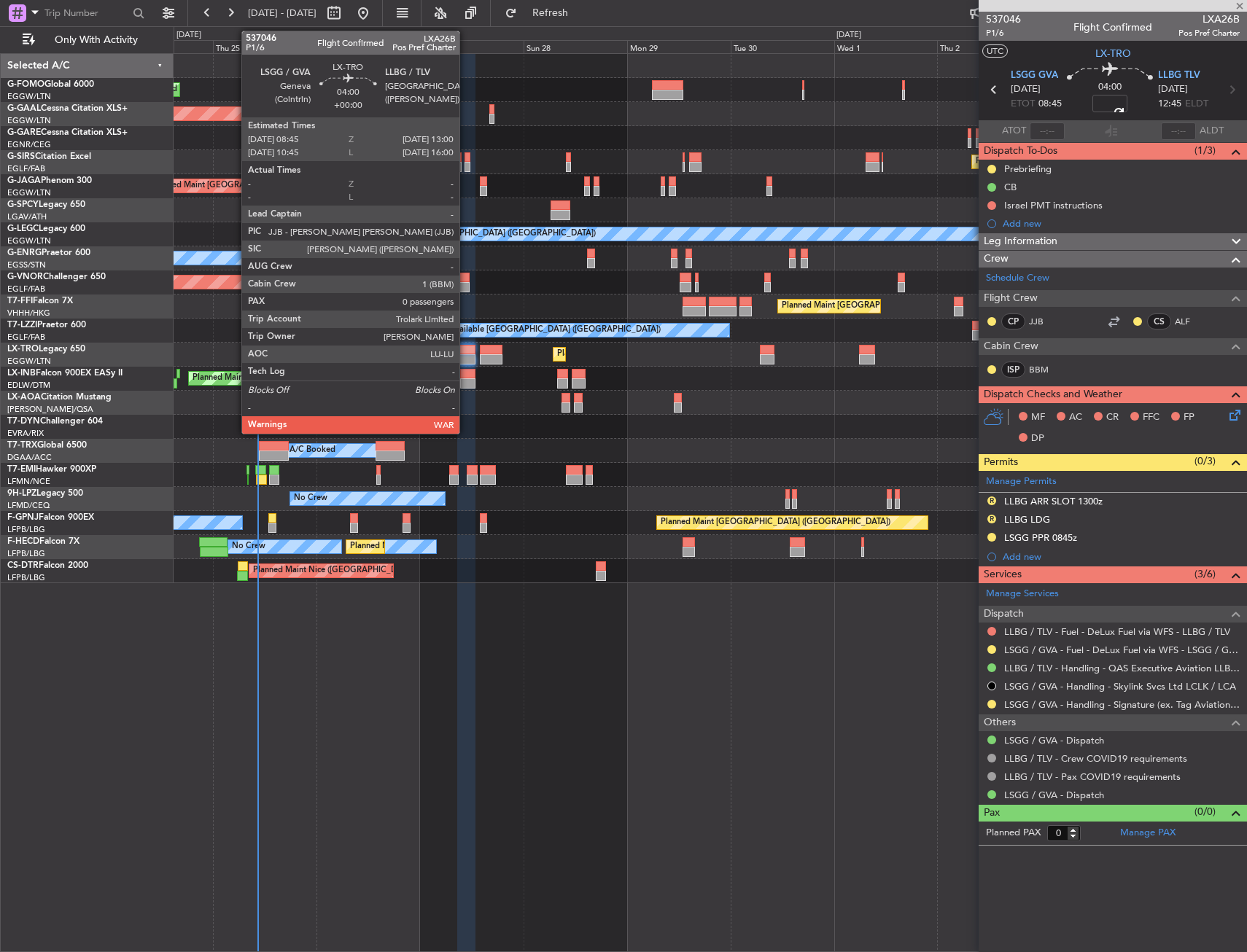
click at [467, 355] on div at bounding box center [466, 359] width 19 height 10
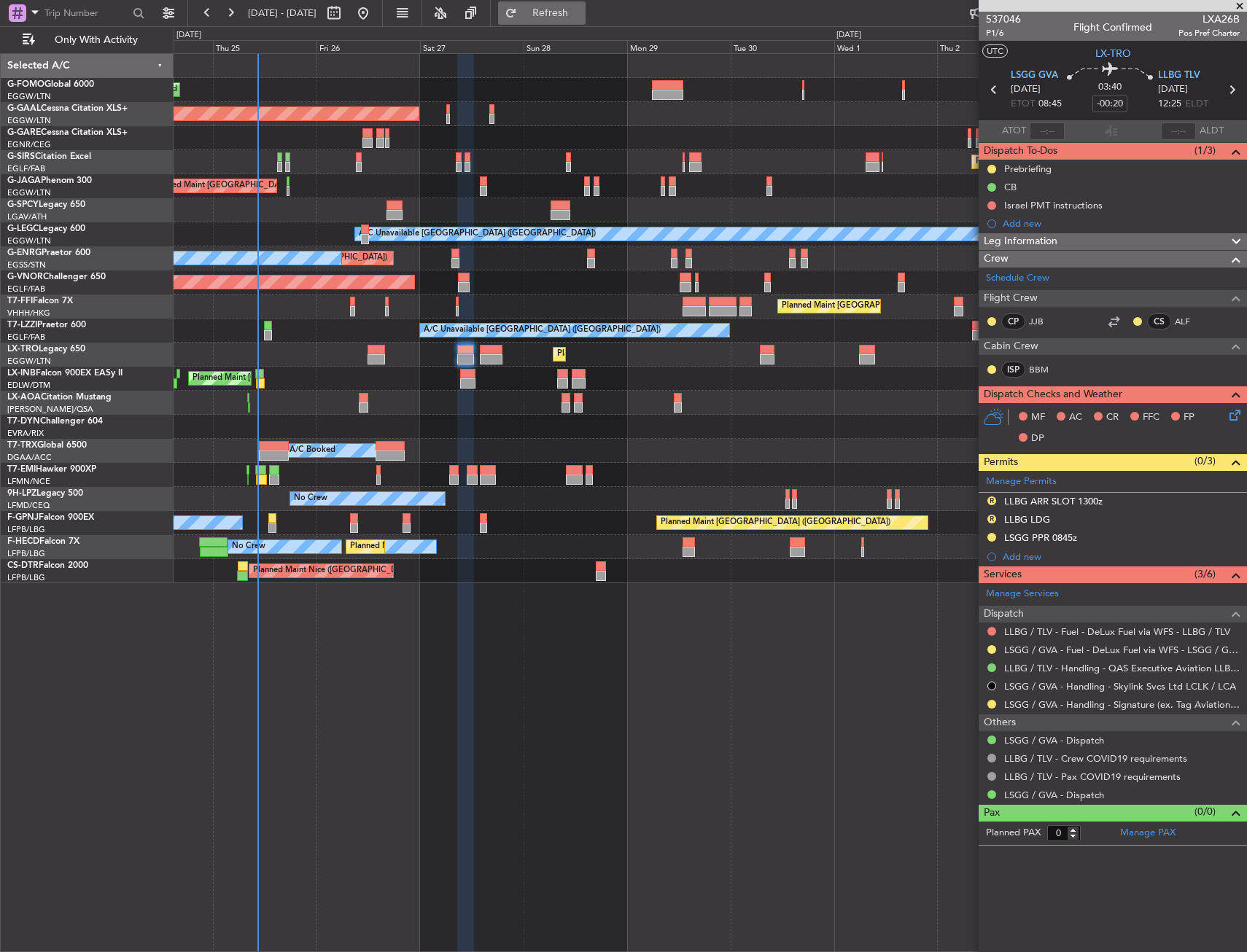
click at [581, 12] on span "Refresh" at bounding box center [550, 12] width 61 height 10
click at [1232, 408] on icon at bounding box center [1232, 412] width 12 height 12
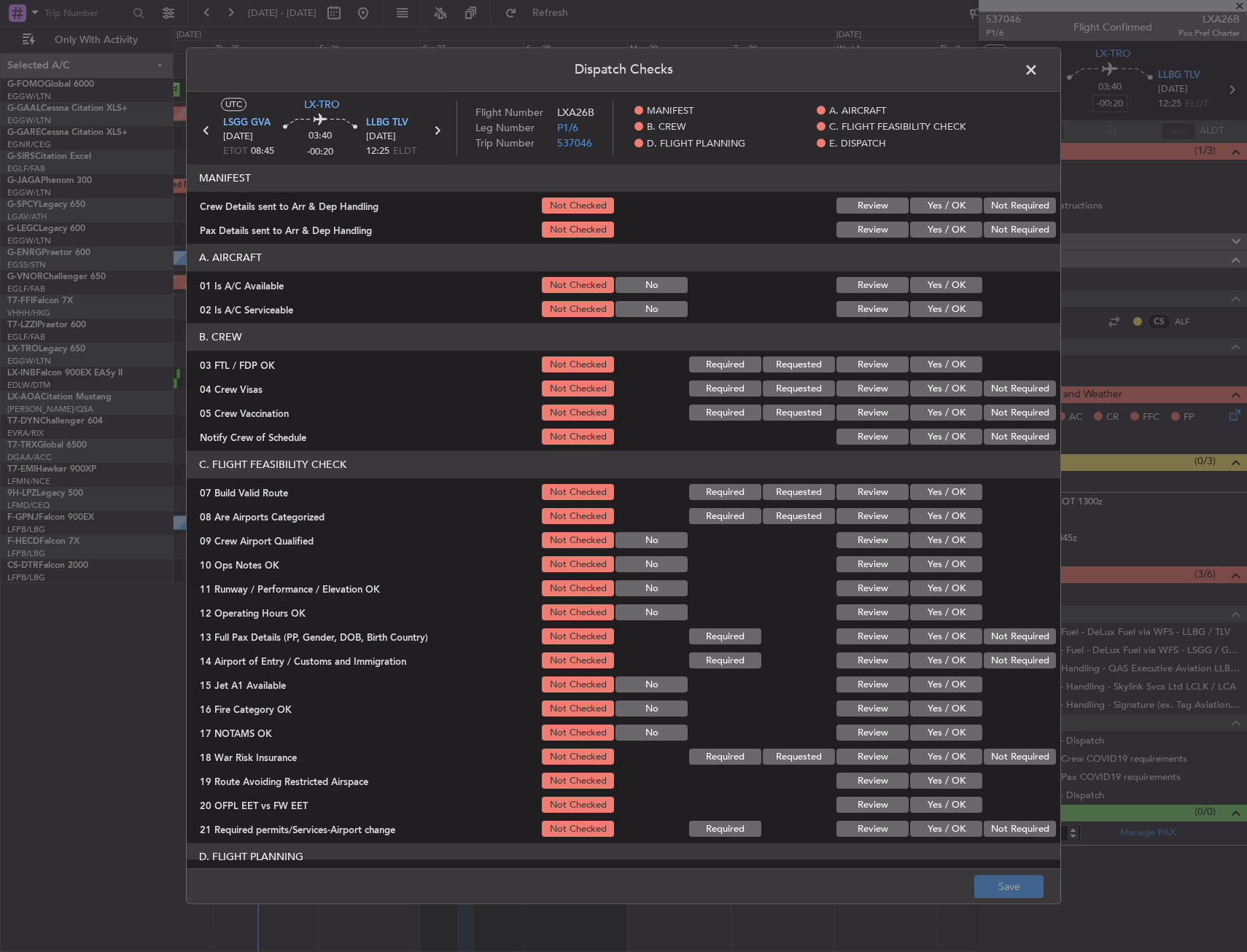
drag, startPoint x: 968, startPoint y: 279, endPoint x: 940, endPoint y: 291, distance: 30.5
click at [964, 281] on div "01 Is A/C Available Not Checked No Review Yes / OK" at bounding box center [623, 285] width 874 height 20
drag, startPoint x: 936, startPoint y: 291, endPoint x: 933, endPoint y: 310, distance: 19.2
click at [935, 291] on button "Yes / OK" at bounding box center [946, 286] width 72 height 16
click at [933, 310] on button "Yes / OK" at bounding box center [946, 310] width 72 height 16
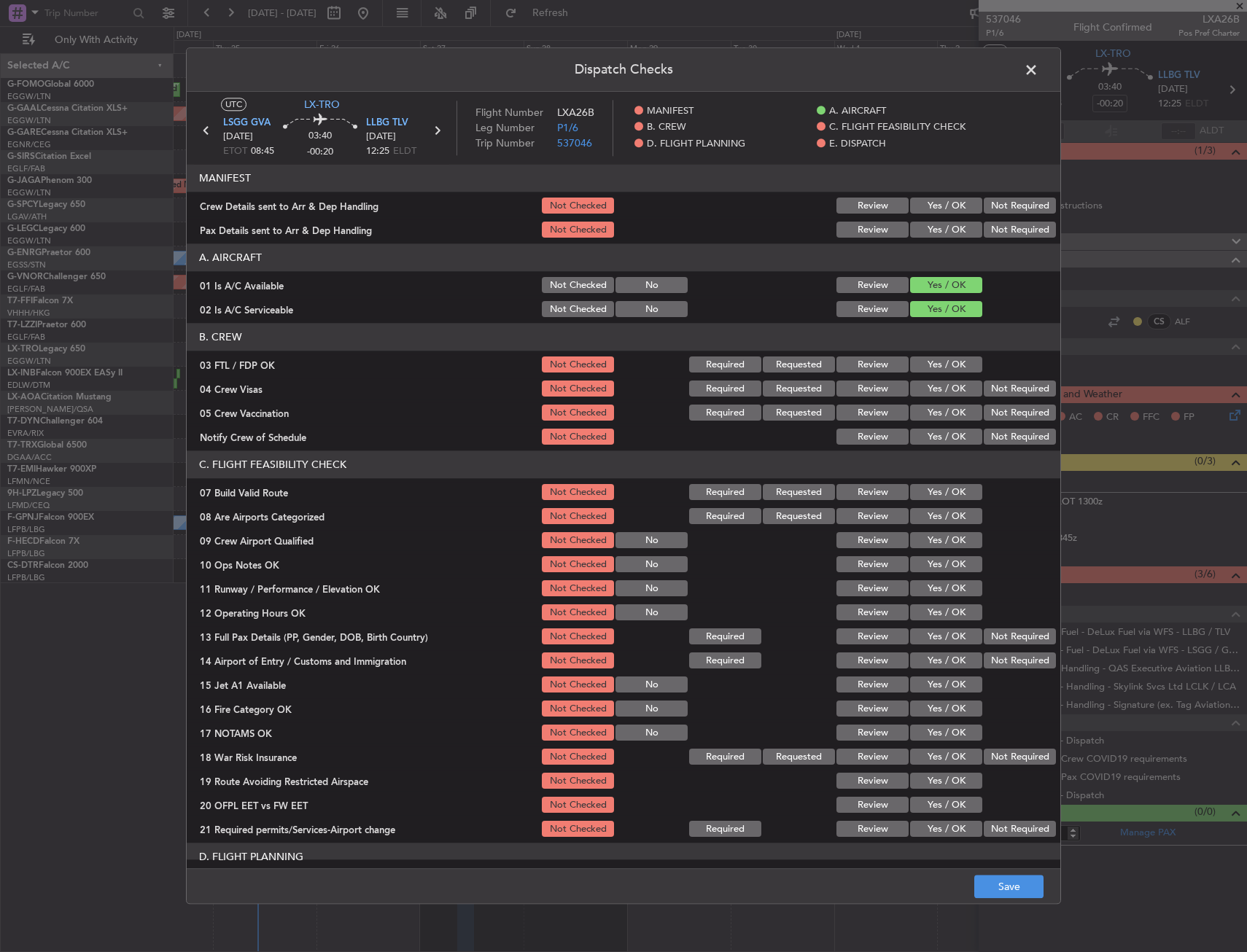
click at [931, 492] on button "Yes / OK" at bounding box center [946, 493] width 72 height 16
drag, startPoint x: 936, startPoint y: 549, endPoint x: 935, endPoint y: 562, distance: 13.0
click at [935, 552] on section "C. FLIGHT FEASIBILITY CHECK 07 Build Valid Route Not Checked Required Requested…" at bounding box center [623, 645] width 874 height 388
drag, startPoint x: 936, startPoint y: 592, endPoint x: 939, endPoint y: 612, distance: 20.2
click at [936, 594] on button "Yes / OK" at bounding box center [946, 589] width 72 height 16
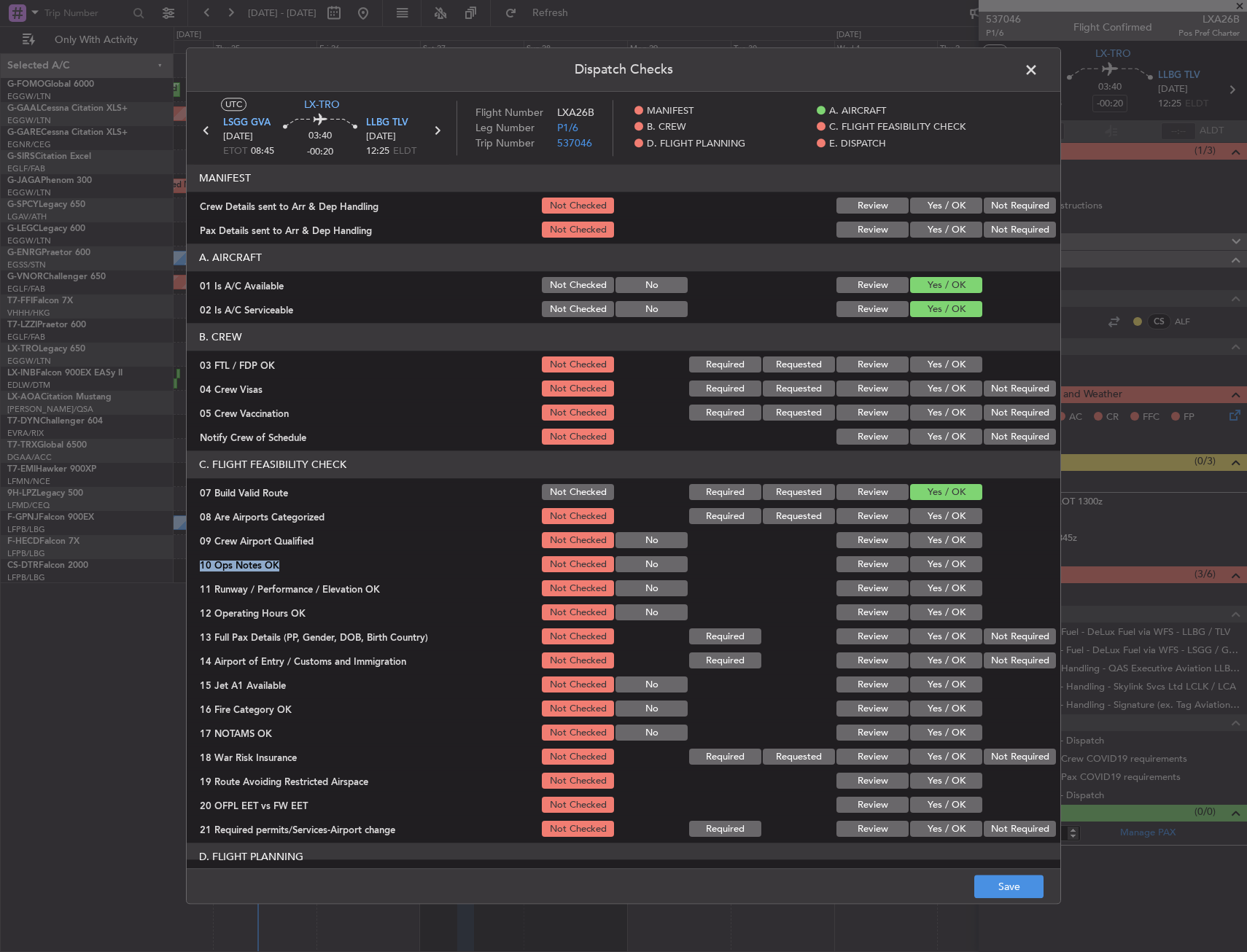
click at [939, 613] on button "Yes / OK" at bounding box center [946, 613] width 72 height 16
click at [931, 566] on button "Yes / OK" at bounding box center [946, 565] width 72 height 16
click at [935, 652] on div "Yes / OK" at bounding box center [944, 661] width 74 height 20
click at [934, 663] on button "Yes / OK" at bounding box center [946, 661] width 72 height 16
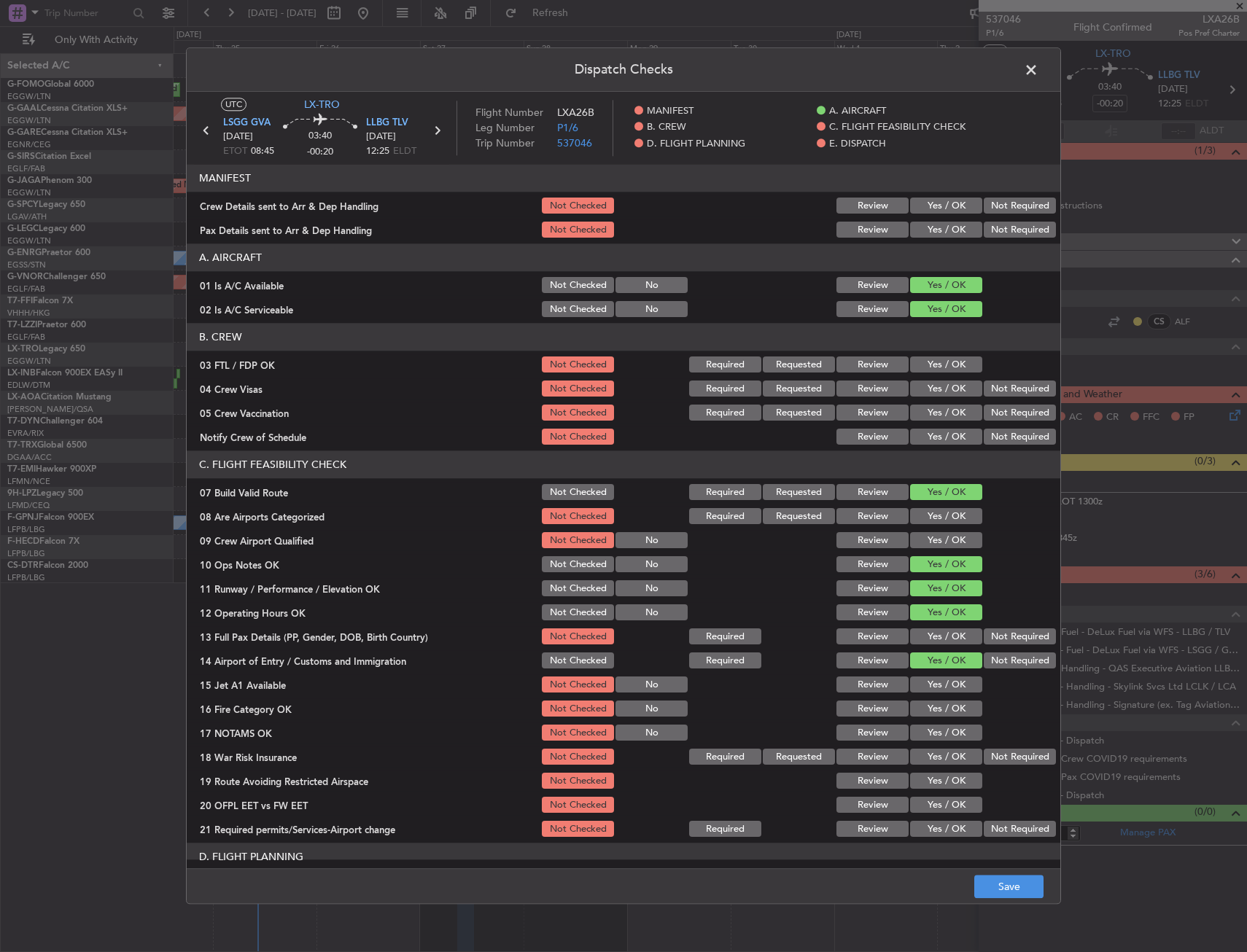
click at [935, 678] on button "Yes / OK" at bounding box center [946, 685] width 72 height 16
click at [931, 624] on section "C. FLIGHT FEASIBILITY CHECK 07 Build Valid Route Not Checked Required Requested…" at bounding box center [623, 645] width 874 height 388
click at [923, 684] on button "Yes / OK" at bounding box center [946, 685] width 72 height 16
click at [925, 640] on button "Yes / OK" at bounding box center [946, 637] width 72 height 16
click at [931, 715] on button "Yes / OK" at bounding box center [946, 709] width 72 height 16
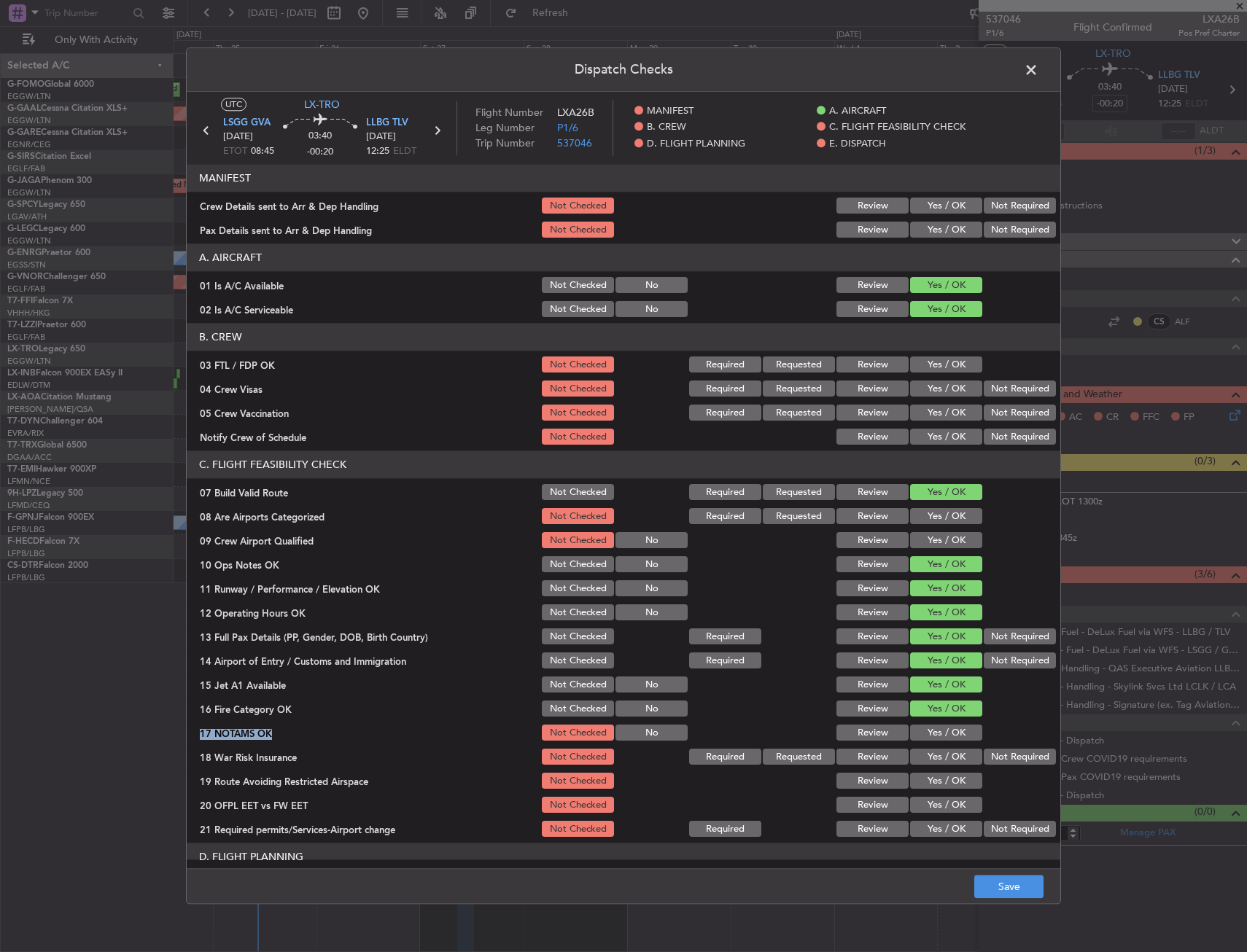
click at [935, 737] on section "C. FLIGHT FEASIBILITY CHECK 07 Build Valid Route Not Checked Required Requested…" at bounding box center [623, 645] width 874 height 388
click at [935, 737] on button "Yes / OK" at bounding box center [946, 733] width 72 height 16
click at [1017, 756] on button "Not Required" at bounding box center [1019, 757] width 72 height 16
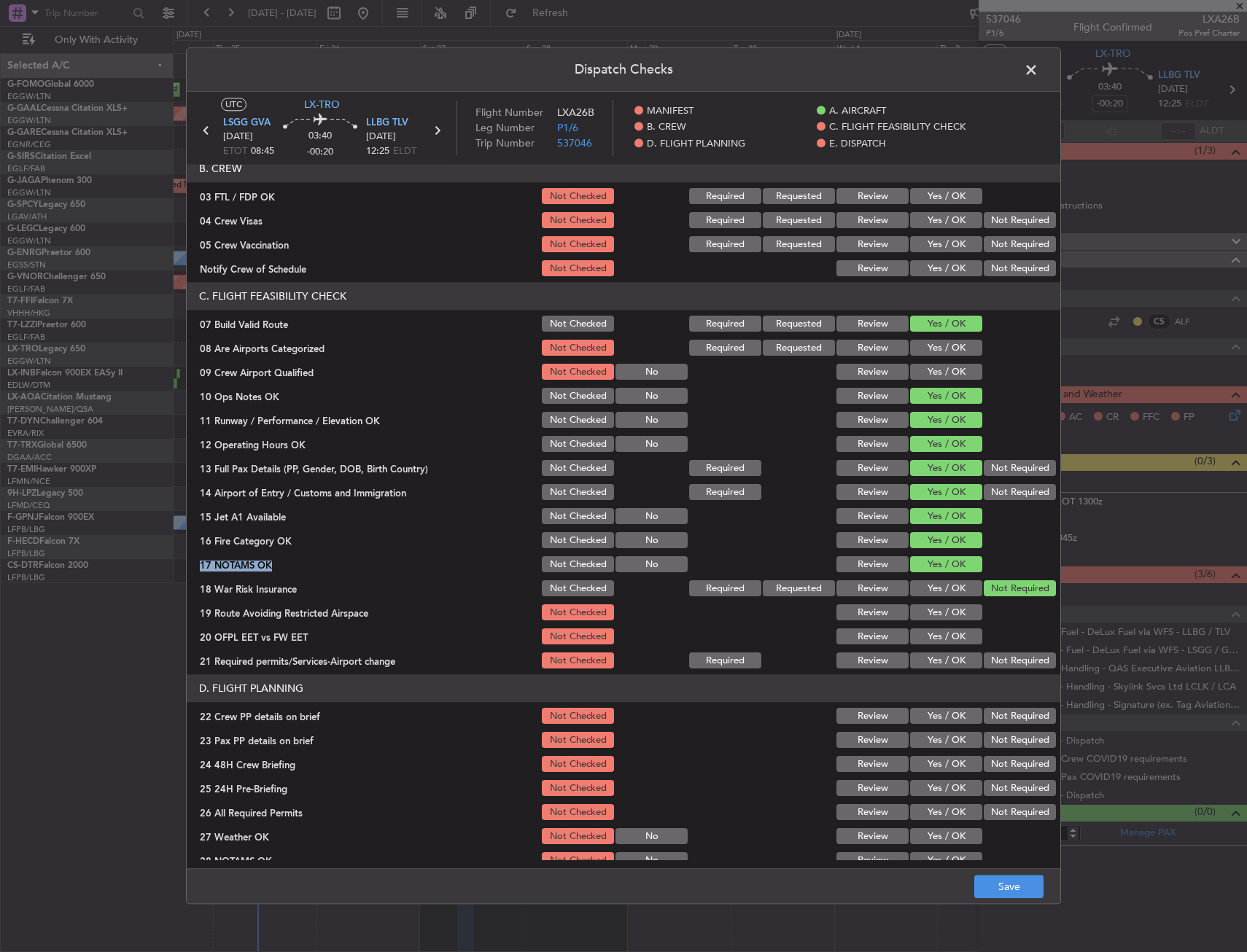
scroll to position [364, 0]
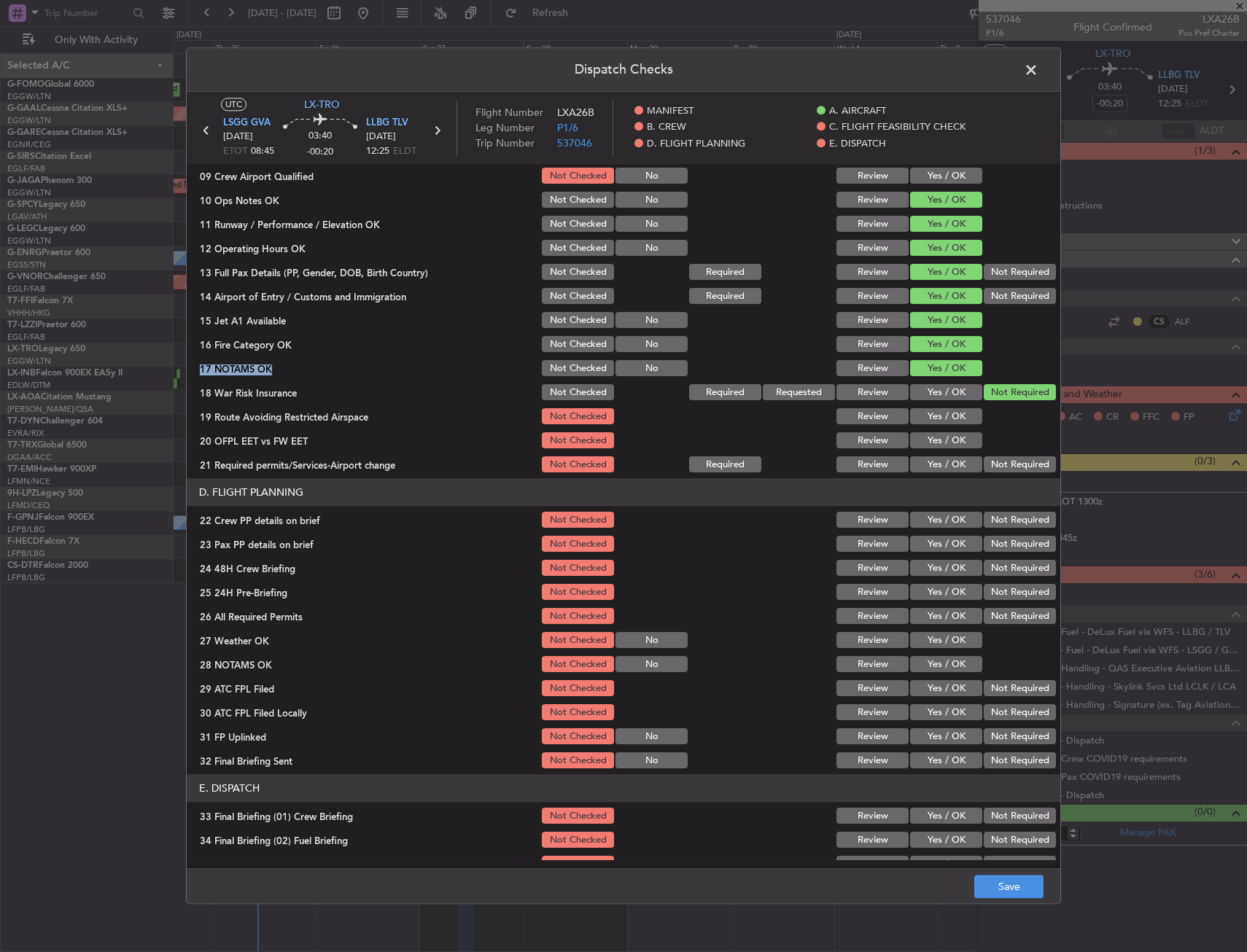
click at [924, 459] on button "Yes / OK" at bounding box center [946, 465] width 72 height 16
click at [928, 431] on div "Yes / OK" at bounding box center [944, 441] width 74 height 20
drag, startPoint x: 931, startPoint y: 411, endPoint x: 930, endPoint y: 426, distance: 15.0
click at [931, 412] on button "Yes / OK" at bounding box center [946, 417] width 72 height 16
drag, startPoint x: 930, startPoint y: 426, endPoint x: 930, endPoint y: 441, distance: 15.0
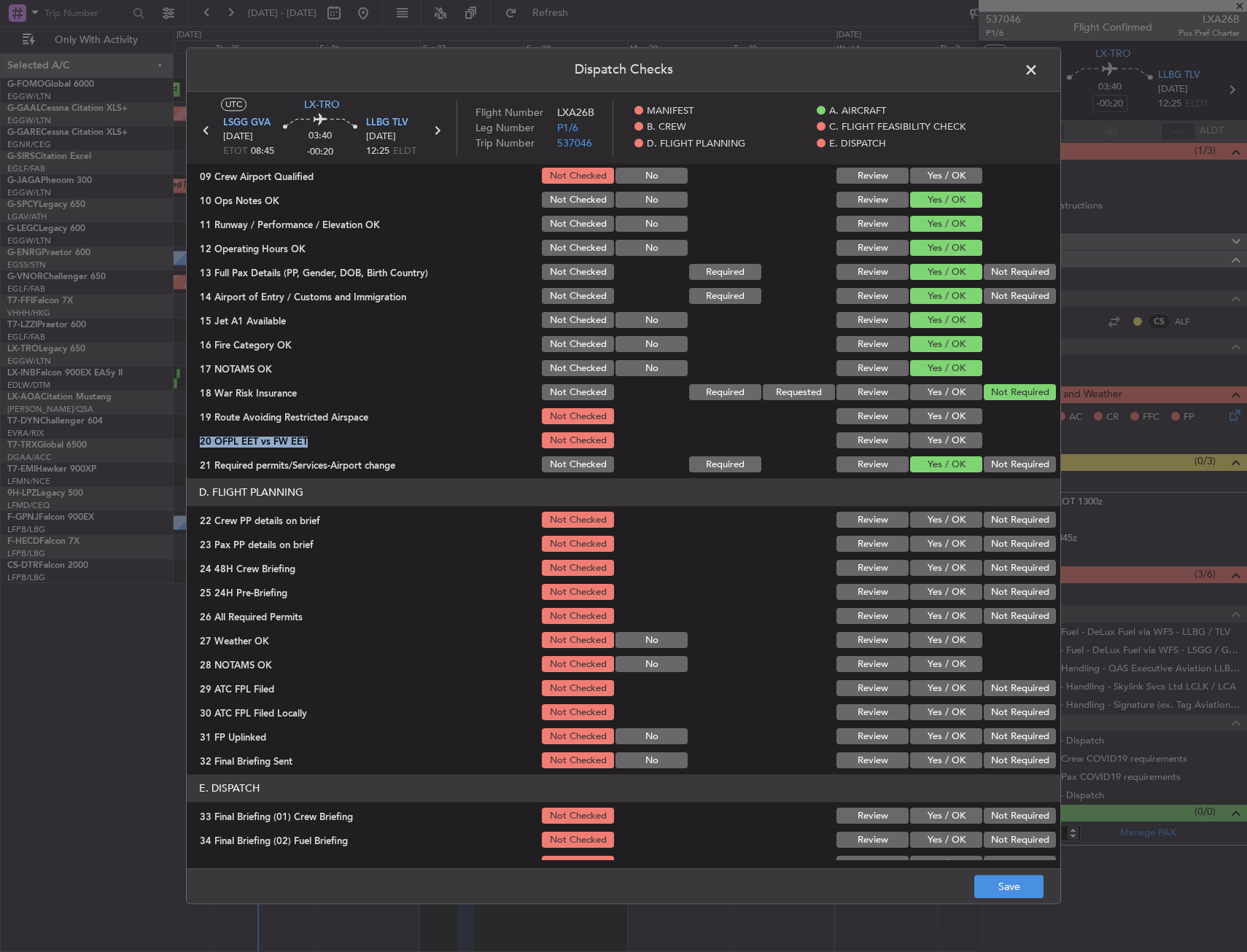
click at [930, 434] on section "C. FLIGHT FEASIBILITY CHECK 07 Build Valid Route Not Checked Required Requested…" at bounding box center [623, 281] width 874 height 388
click at [930, 442] on button "Yes / OK" at bounding box center [946, 441] width 72 height 16
click at [931, 516] on button "Yes / OK" at bounding box center [946, 521] width 72 height 16
click at [931, 548] on button "Yes / OK" at bounding box center [946, 545] width 72 height 16
click at [932, 567] on button "Yes / OK" at bounding box center [946, 569] width 72 height 16
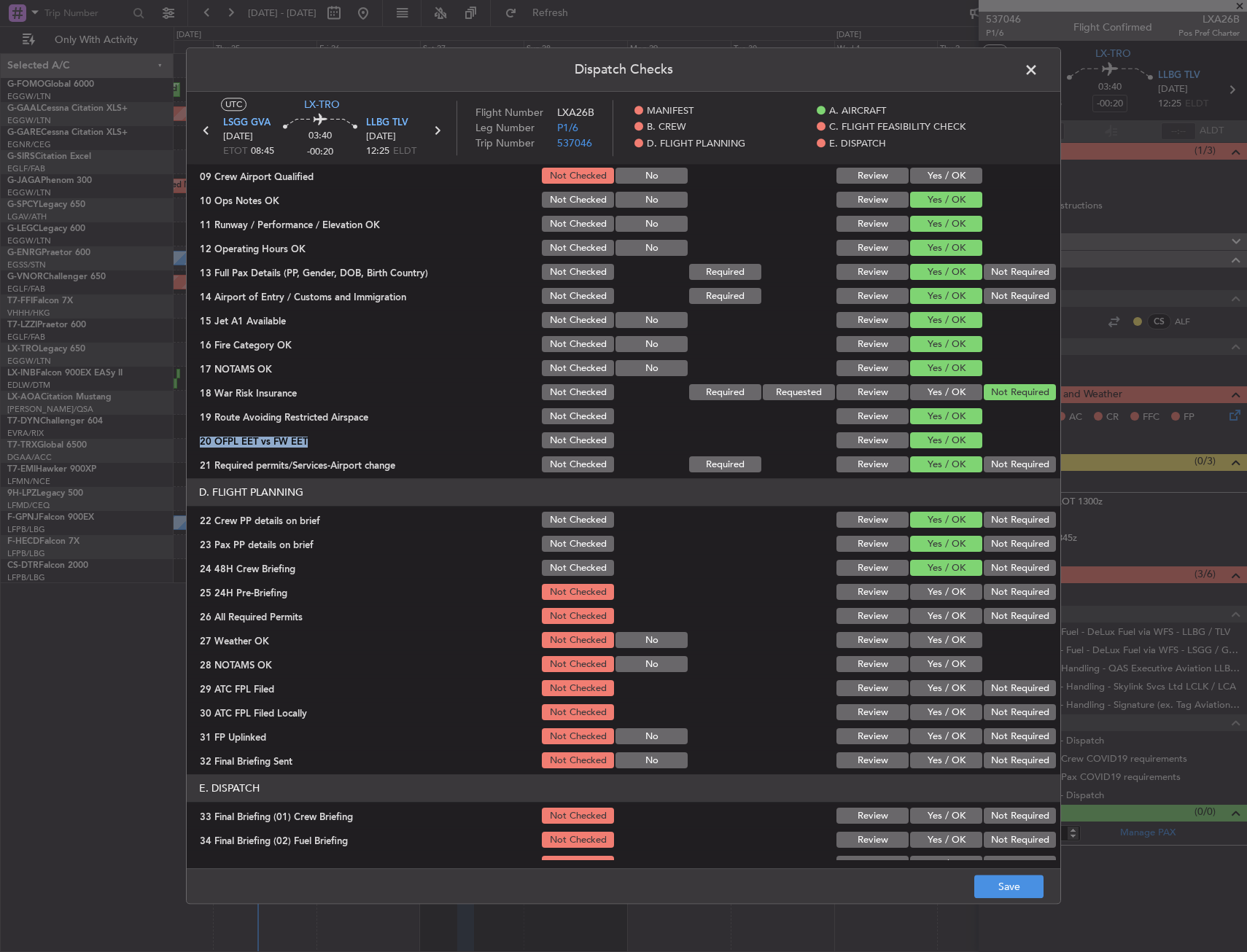
click at [997, 588] on button "Not Required" at bounding box center [1019, 593] width 72 height 16
drag, startPoint x: 1004, startPoint y: 919, endPoint x: 1003, endPoint y: 906, distance: 13.0
click at [1003, 912] on div "Dispatch Checks UTC LX-TRO LSGG GVA 27/09/2025 ETOT 08:45 03:40 -00:20 LLBG TLV…" at bounding box center [623, 476] width 1247 height 952
click at [1009, 891] on button "Save" at bounding box center [1009, 887] width 69 height 23
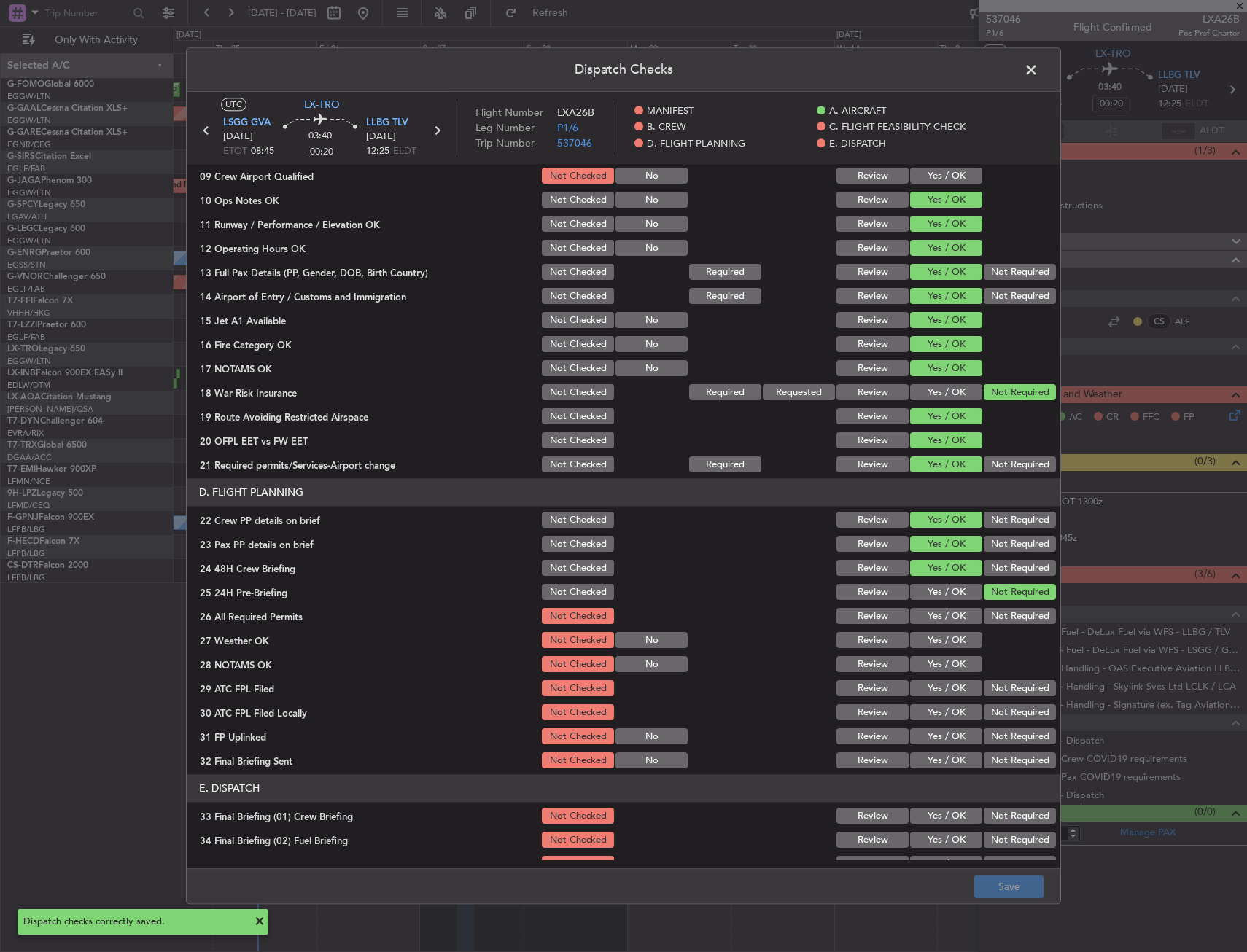
click at [1038, 77] on span at bounding box center [1038, 73] width 0 height 29
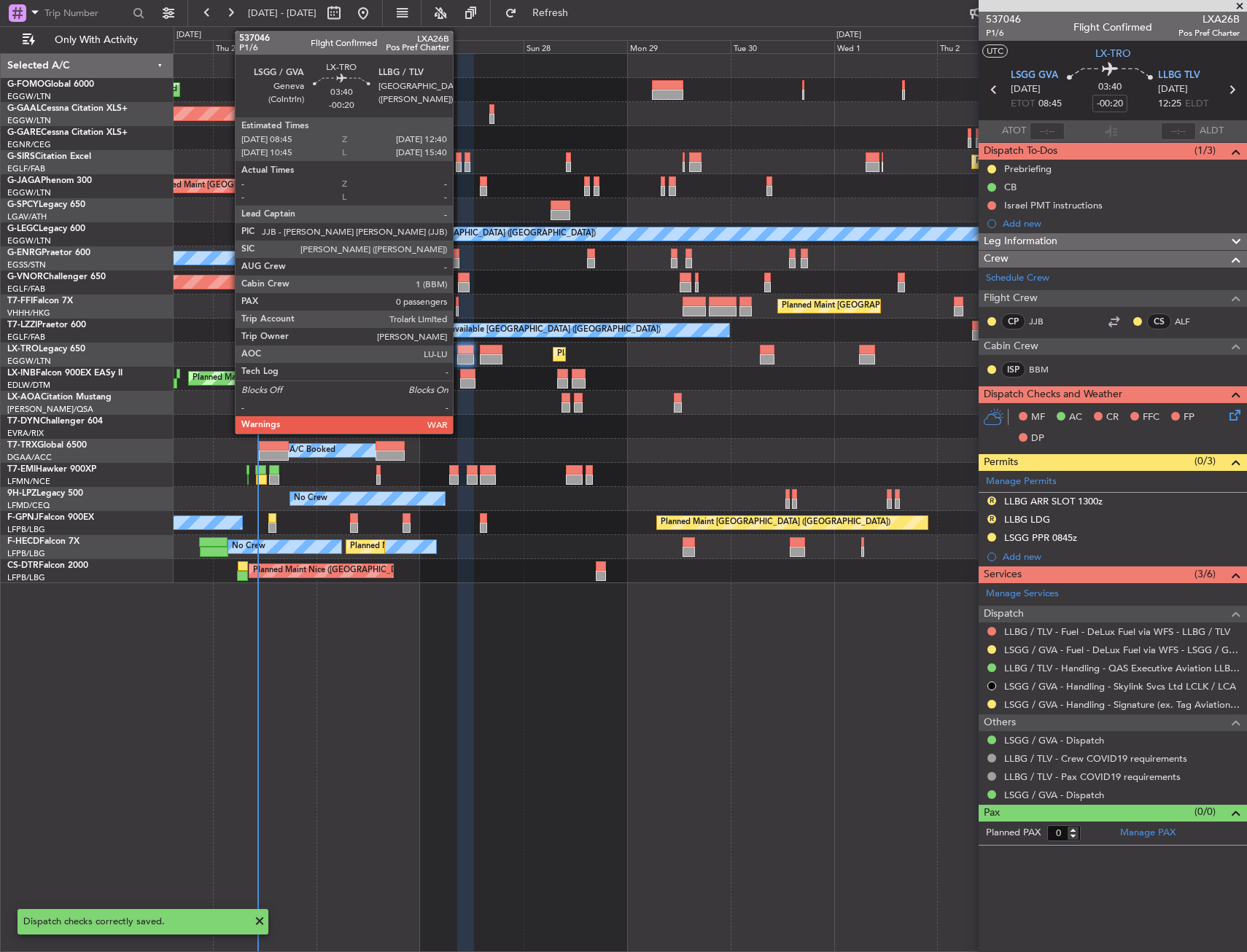
click at [460, 356] on div at bounding box center [466, 359] width 18 height 10
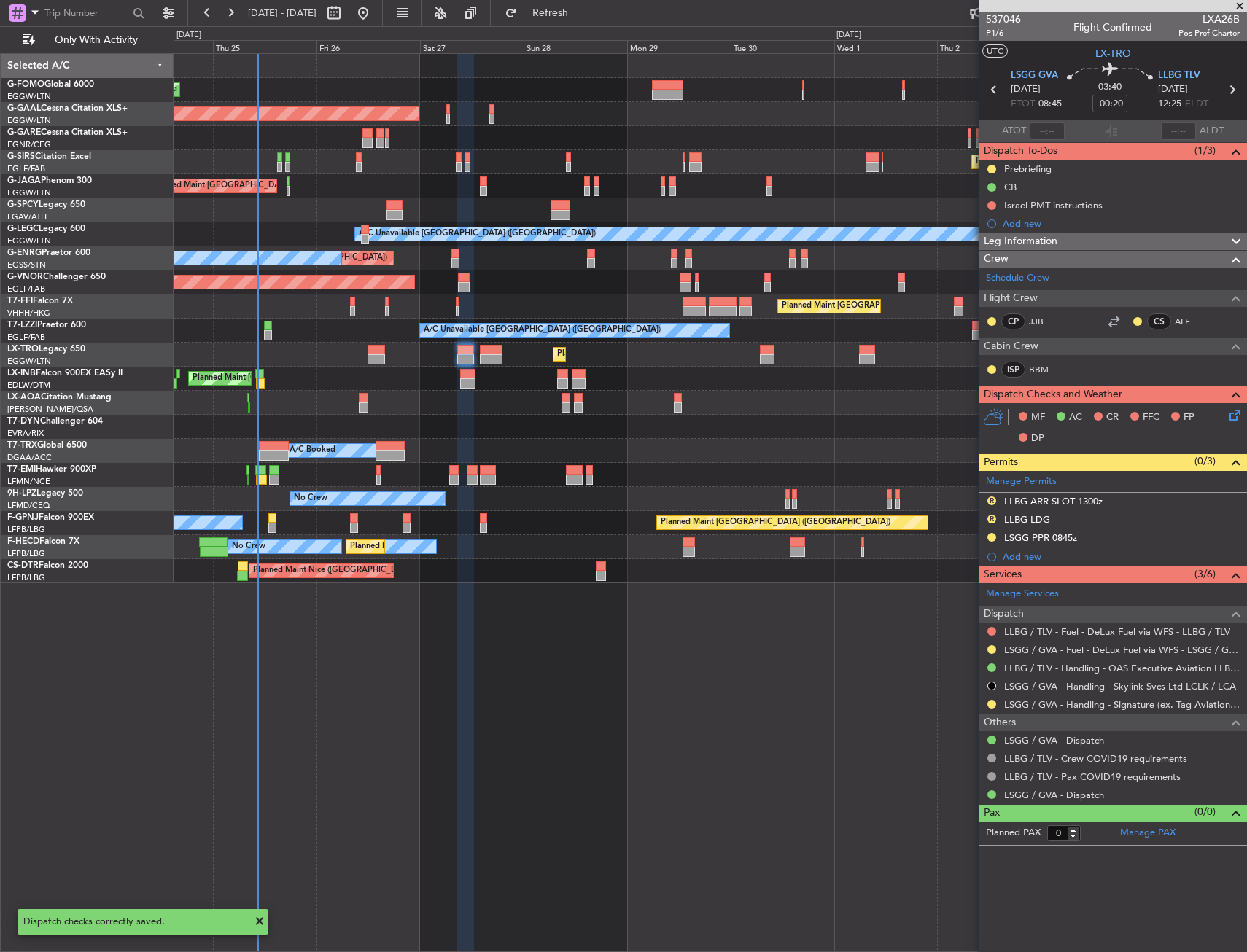
click at [535, 286] on div "Planned Maint [GEOGRAPHIC_DATA] ([GEOGRAPHIC_DATA])" at bounding box center [709, 282] width 1073 height 24
click at [492, 350] on div at bounding box center [492, 349] width 23 height 10
type input "+00:05"
type input "2"
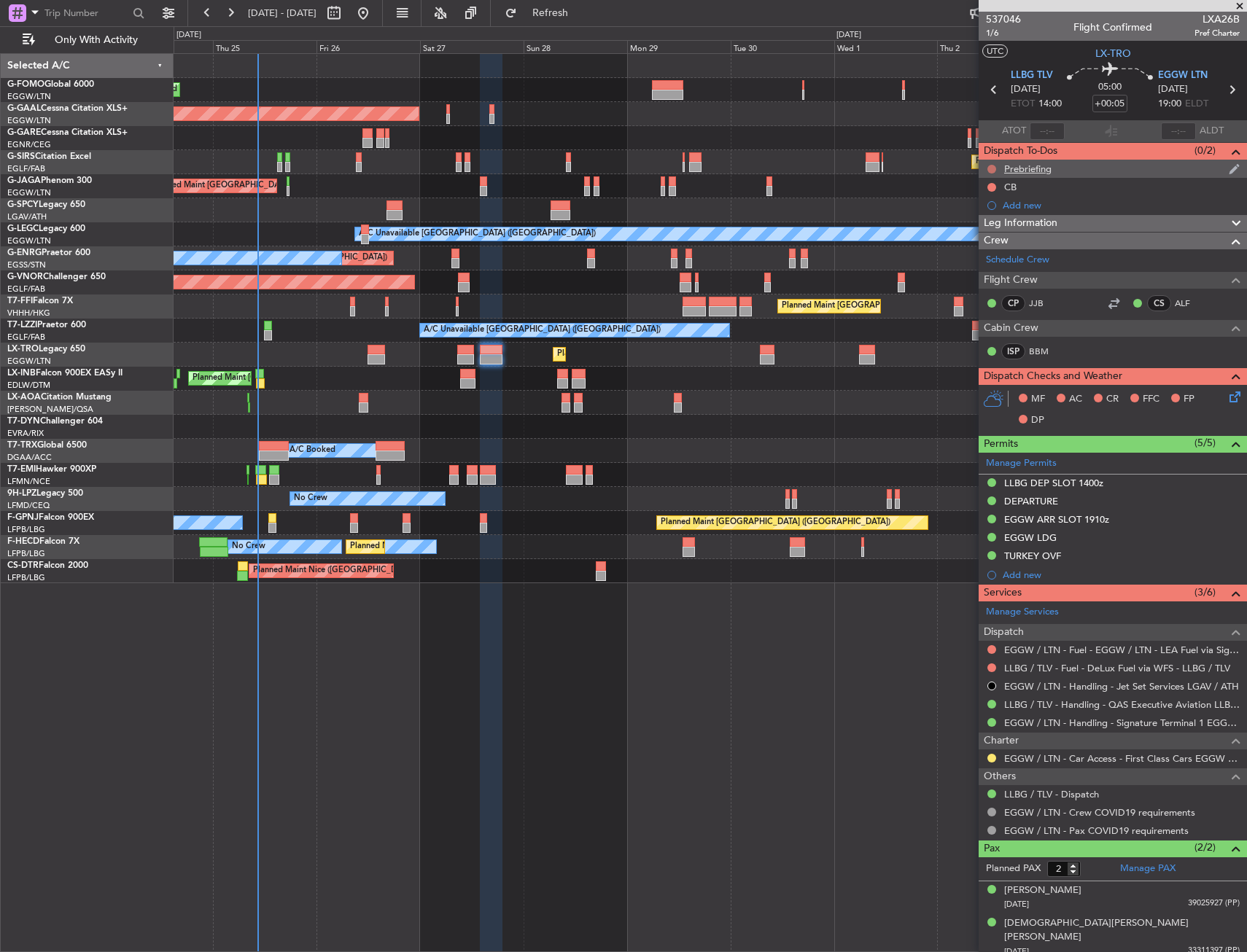
click at [987, 168] on div at bounding box center [991, 169] width 12 height 12
click at [991, 172] on mat-tooltip-component "Not Started" at bounding box center [991, 191] width 70 height 38
click at [991, 169] on button at bounding box center [992, 169] width 9 height 9
drag, startPoint x: 984, startPoint y: 202, endPoint x: 995, endPoint y: 192, distance: 14.9
click at [979, 211] on span "In Progress" at bounding box center [999, 212] width 50 height 14
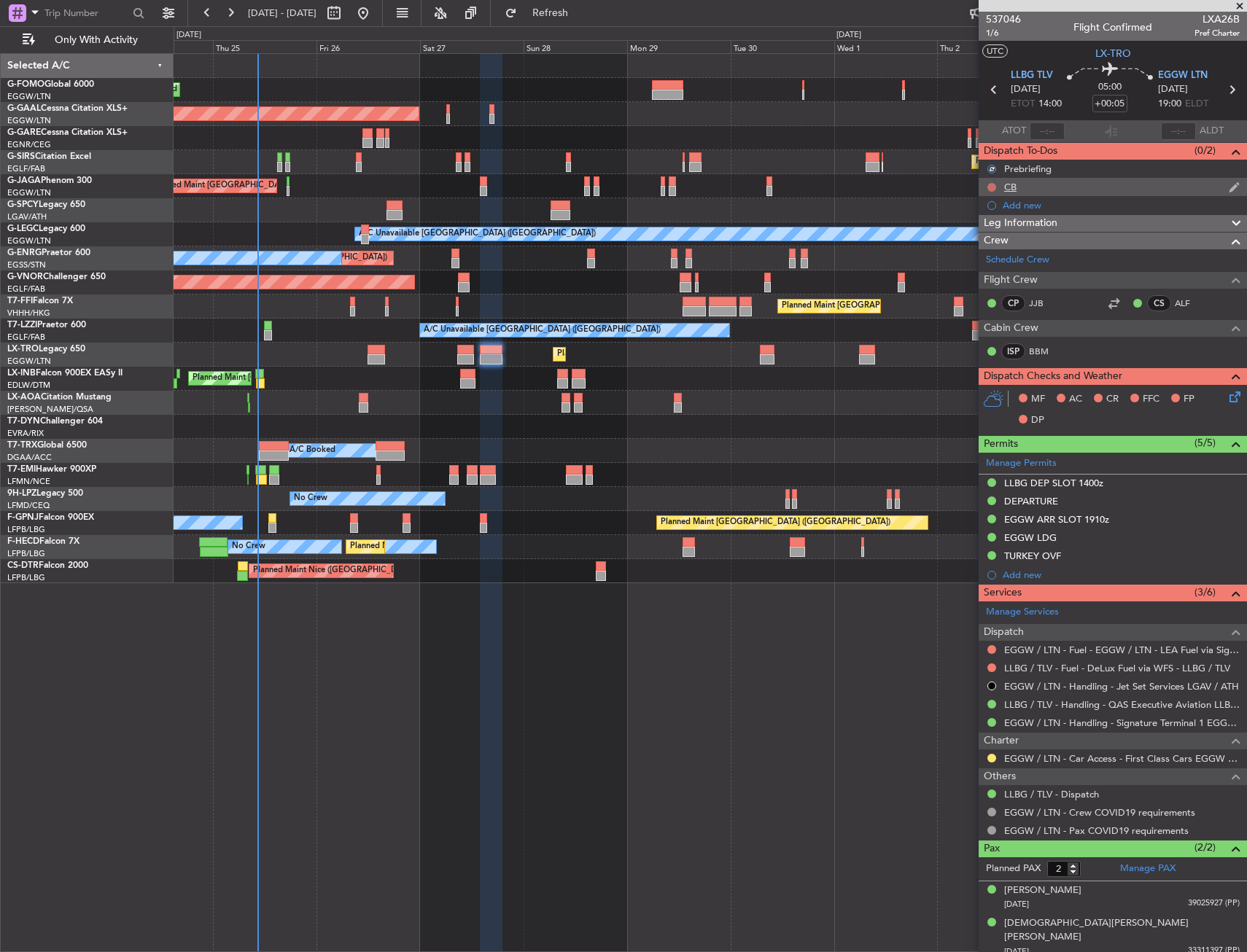
click at [988, 188] on button at bounding box center [992, 188] width 9 height 9
click at [980, 250] on span "Completed" at bounding box center [998, 252] width 48 height 14
click at [1237, 400] on icon at bounding box center [1232, 394] width 12 height 12
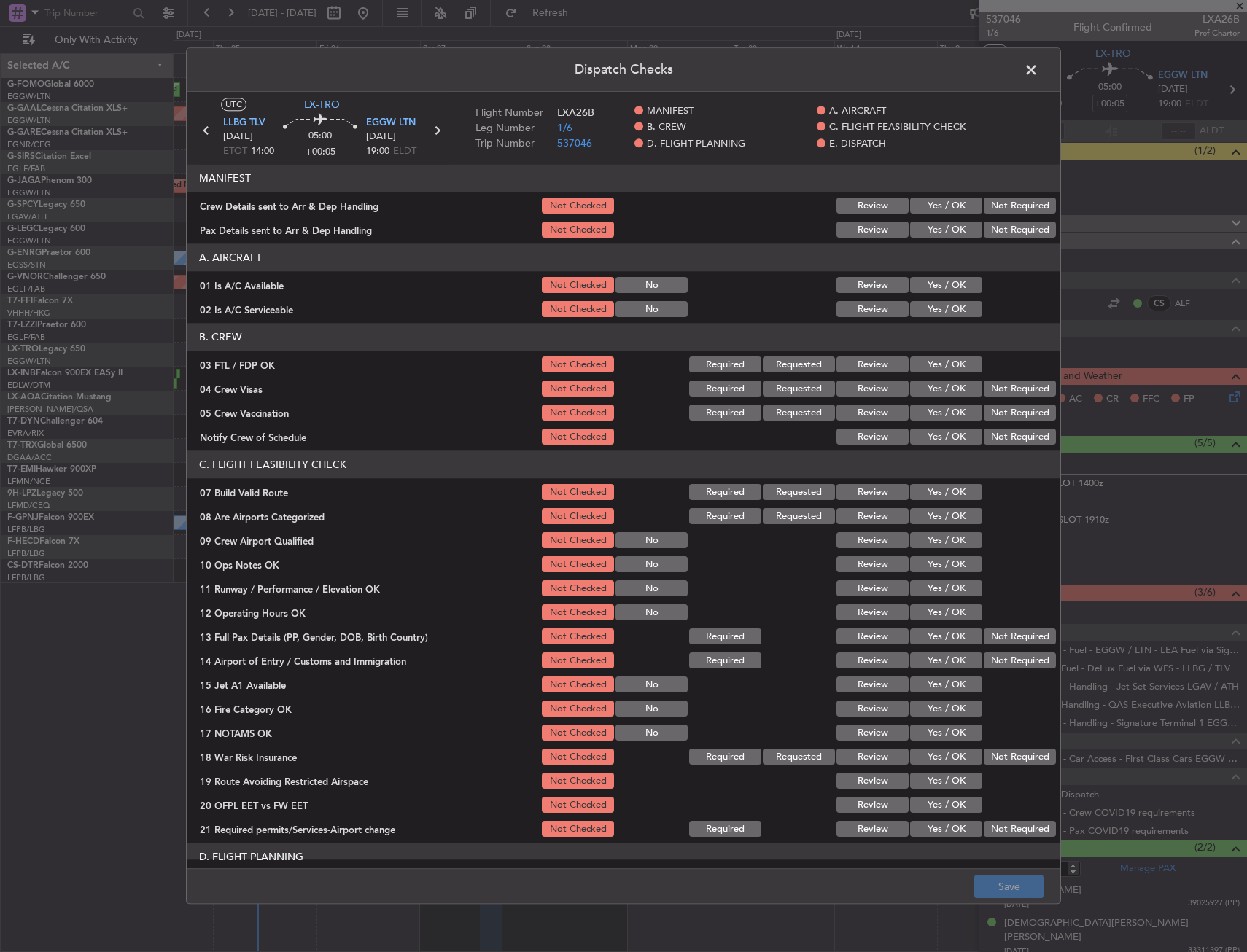
click at [928, 319] on div "Yes / OK" at bounding box center [944, 309] width 74 height 20
click at [928, 290] on button "Yes / OK" at bounding box center [946, 286] width 72 height 16
click at [928, 308] on button "Yes / OK" at bounding box center [946, 310] width 72 height 16
click at [933, 484] on div "Yes / OK" at bounding box center [944, 492] width 74 height 20
click at [934, 490] on button "Yes / OK" at bounding box center [946, 493] width 72 height 16
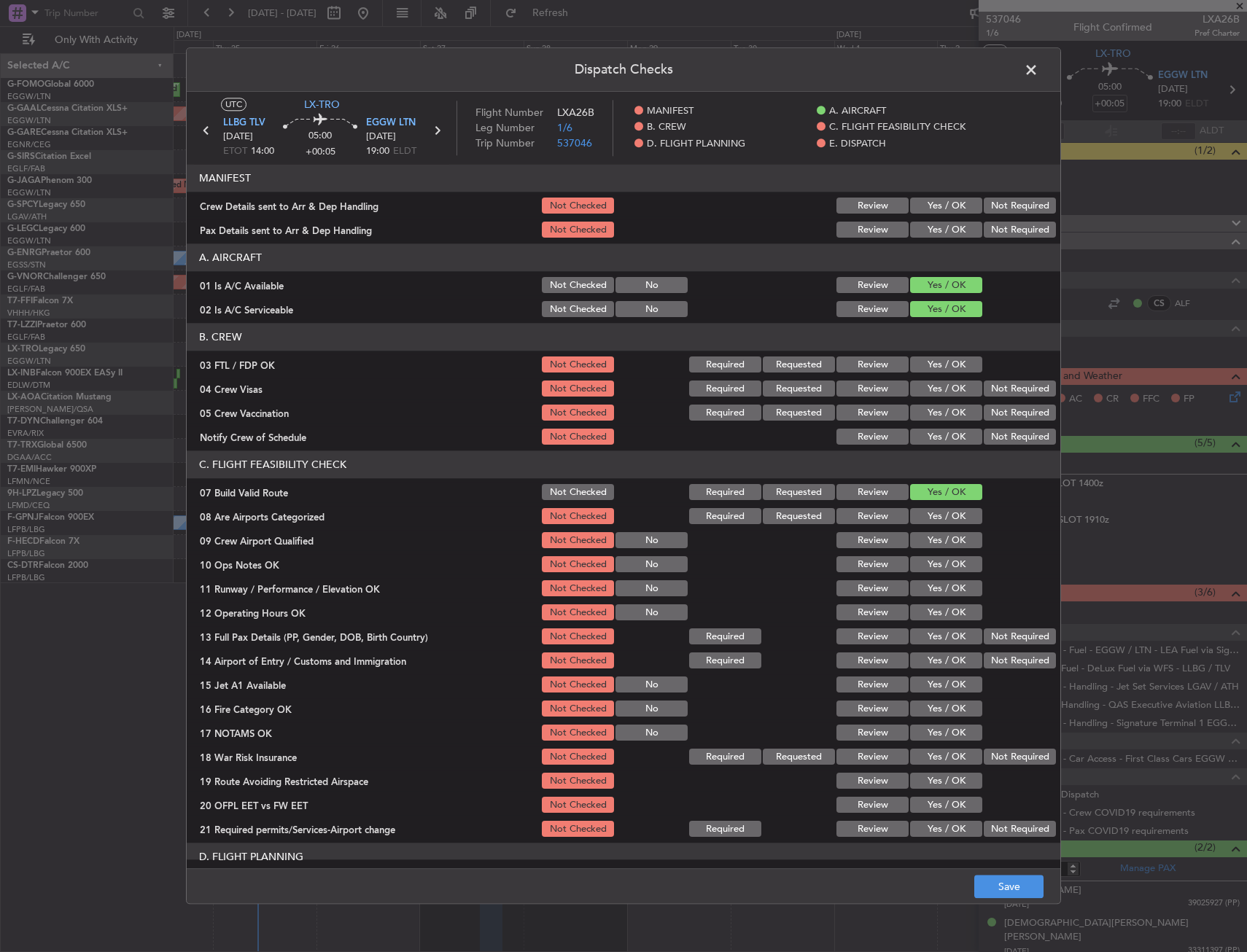
click at [936, 547] on button "Yes / OK" at bounding box center [946, 541] width 72 height 16
click at [924, 554] on section "C. FLIGHT FEASIBILITY CHECK 07 Build Valid Route Not Checked Required Requested…" at bounding box center [623, 645] width 874 height 388
click at [925, 557] on button "Yes / OK" at bounding box center [946, 565] width 72 height 16
click at [540, 538] on div "Not Checked" at bounding box center [576, 540] width 74 height 20
click at [573, 542] on button "Not Checked" at bounding box center [578, 541] width 72 height 16
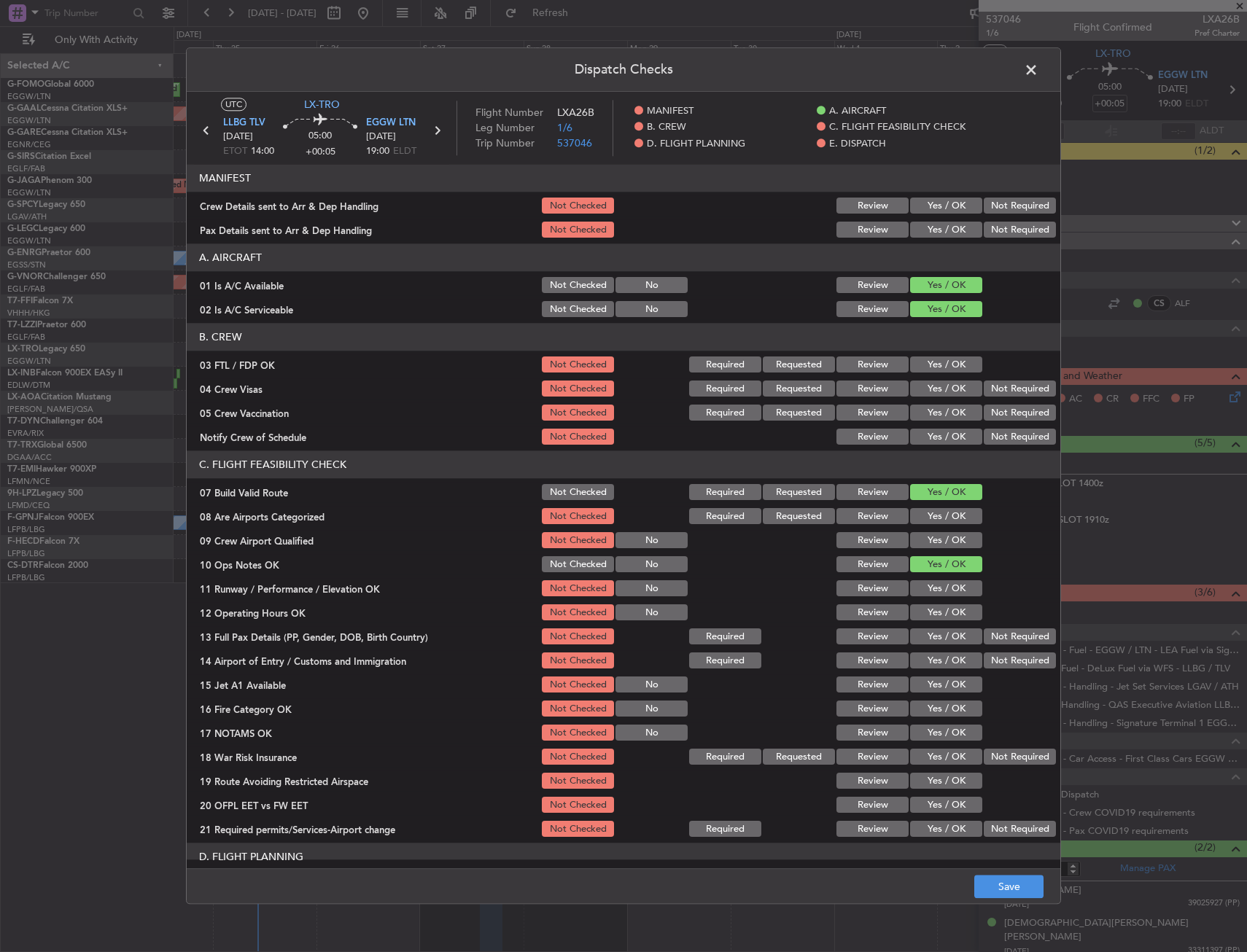
click at [937, 588] on button "Yes / OK" at bounding box center [946, 589] width 72 height 16
click at [929, 607] on div "Yes / OK" at bounding box center [944, 612] width 74 height 20
click at [931, 620] on button "Yes / OK" at bounding box center [946, 613] width 72 height 16
click at [931, 638] on button "Yes / OK" at bounding box center [946, 637] width 72 height 16
click at [929, 642] on button "Yes / OK" at bounding box center [946, 637] width 72 height 16
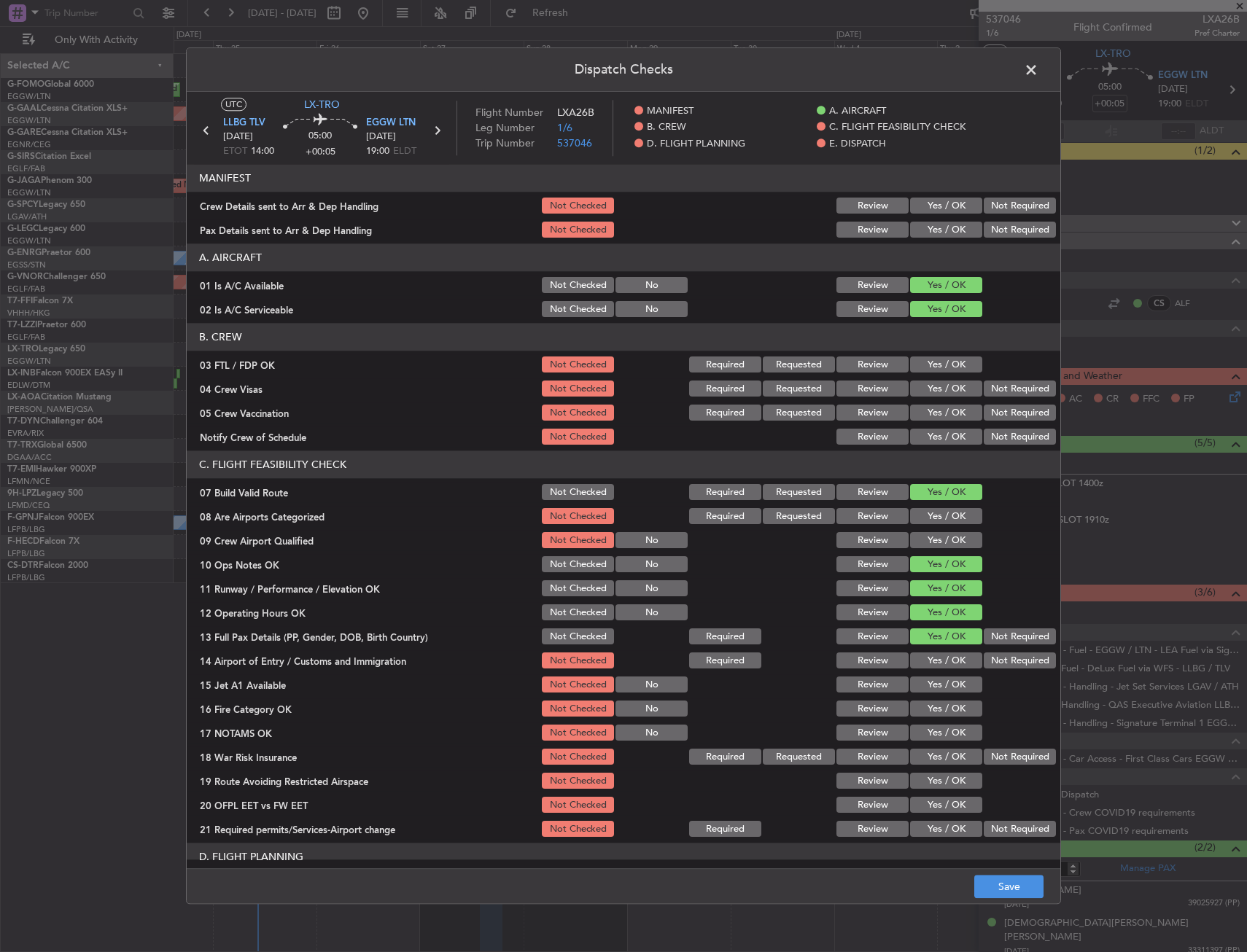
click at [931, 668] on button "Yes / OK" at bounding box center [946, 661] width 72 height 16
click at [936, 690] on button "Yes / OK" at bounding box center [946, 685] width 72 height 16
click at [938, 701] on section "C. FLIGHT FEASIBILITY CHECK 07 Build Valid Route Not Checked Required Requested…" at bounding box center [623, 645] width 874 height 388
click at [941, 710] on button "Yes / OK" at bounding box center [946, 709] width 72 height 16
click at [947, 721] on section "C. FLIGHT FEASIBILITY CHECK 07 Build Valid Route Not Checked Required Requested…" at bounding box center [623, 645] width 874 height 388
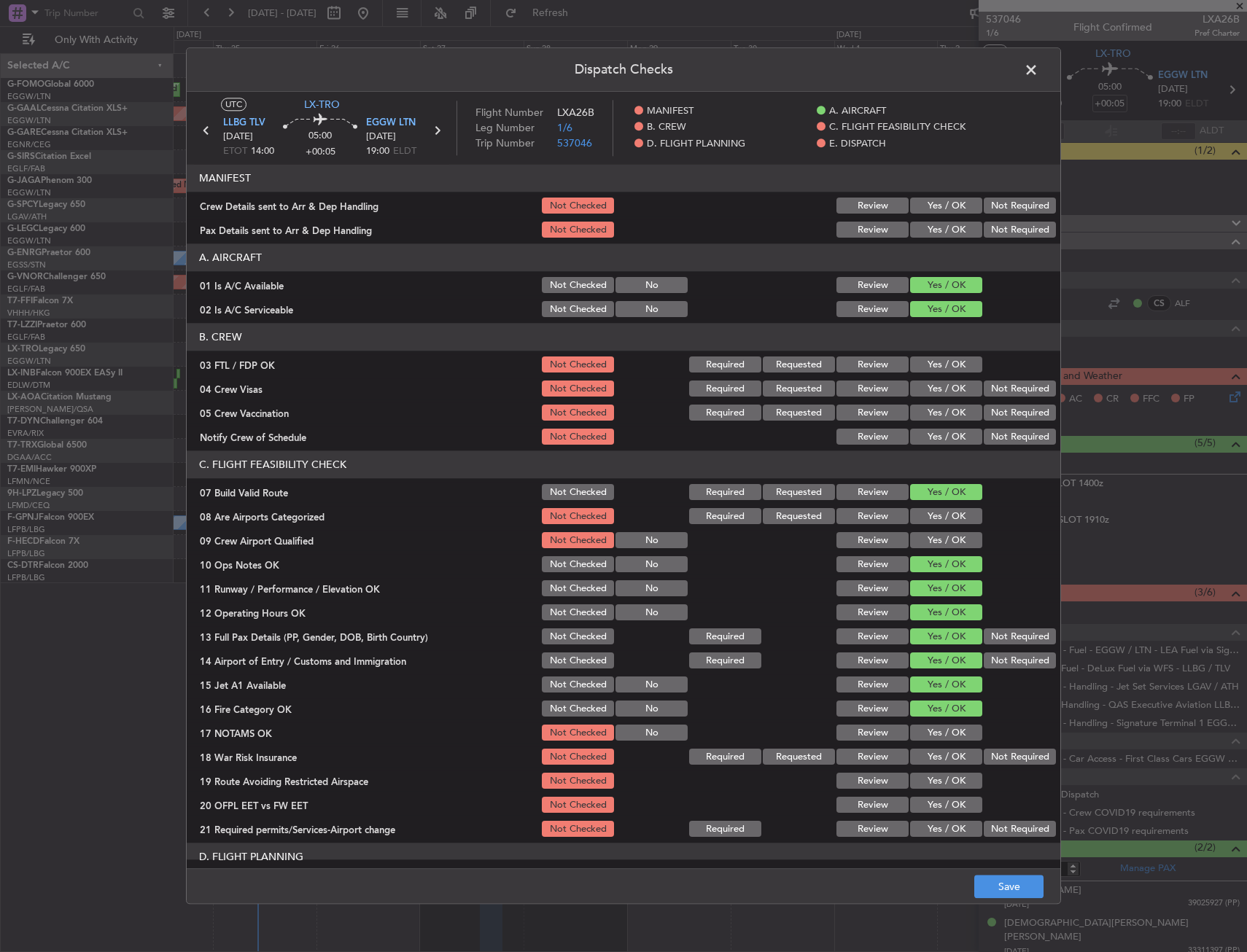
drag, startPoint x: 949, startPoint y: 726, endPoint x: 954, endPoint y: 736, distance: 11.2
click at [951, 730] on button "Yes / OK" at bounding box center [946, 733] width 72 height 16
click at [954, 736] on button "Yes / OK" at bounding box center [946, 733] width 72 height 16
click at [1006, 757] on button "Not Required" at bounding box center [1019, 757] width 72 height 16
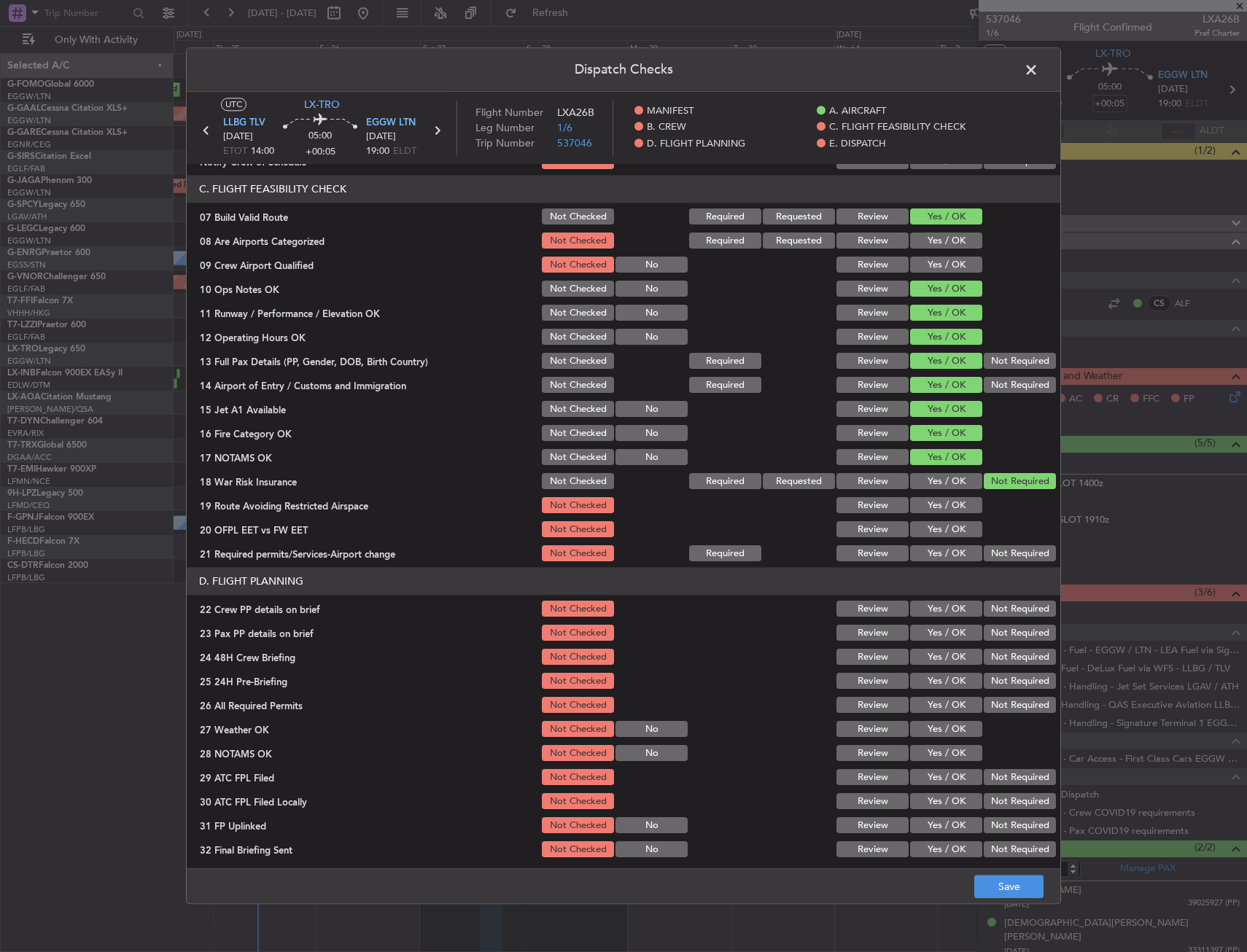
scroll to position [292, 0]
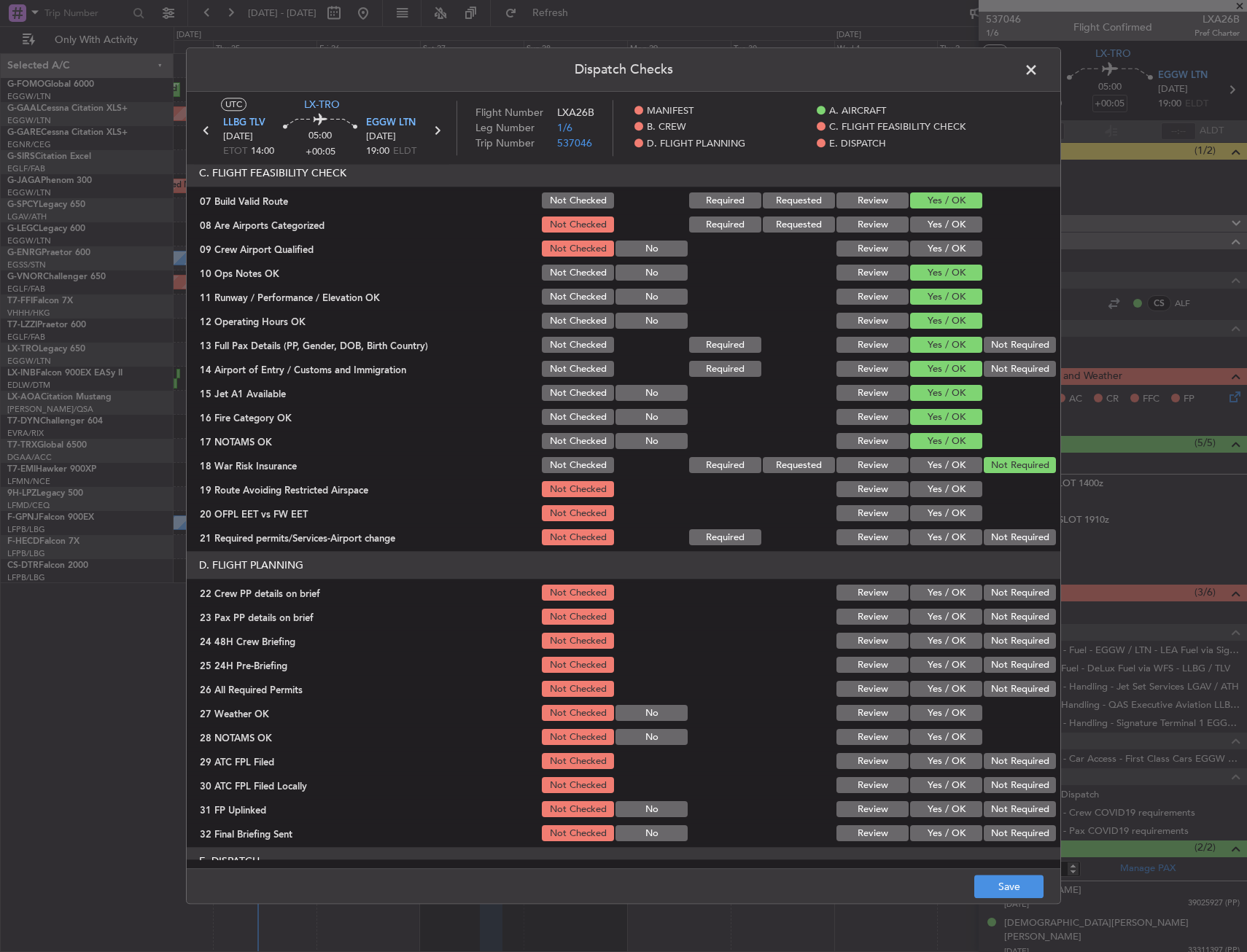
drag, startPoint x: 926, startPoint y: 479, endPoint x: 926, endPoint y: 501, distance: 22.0
click at [926, 481] on div "Yes / OK" at bounding box center [944, 490] width 74 height 20
click at [925, 501] on section "C. FLIGHT FEASIBILITY CHECK 07 Build Valid Route Not Checked Required Requested…" at bounding box center [623, 354] width 874 height 388
click at [925, 496] on button "Yes / OK" at bounding box center [946, 490] width 72 height 16
drag, startPoint x: 923, startPoint y: 511, endPoint x: 921, endPoint y: 522, distance: 11.2
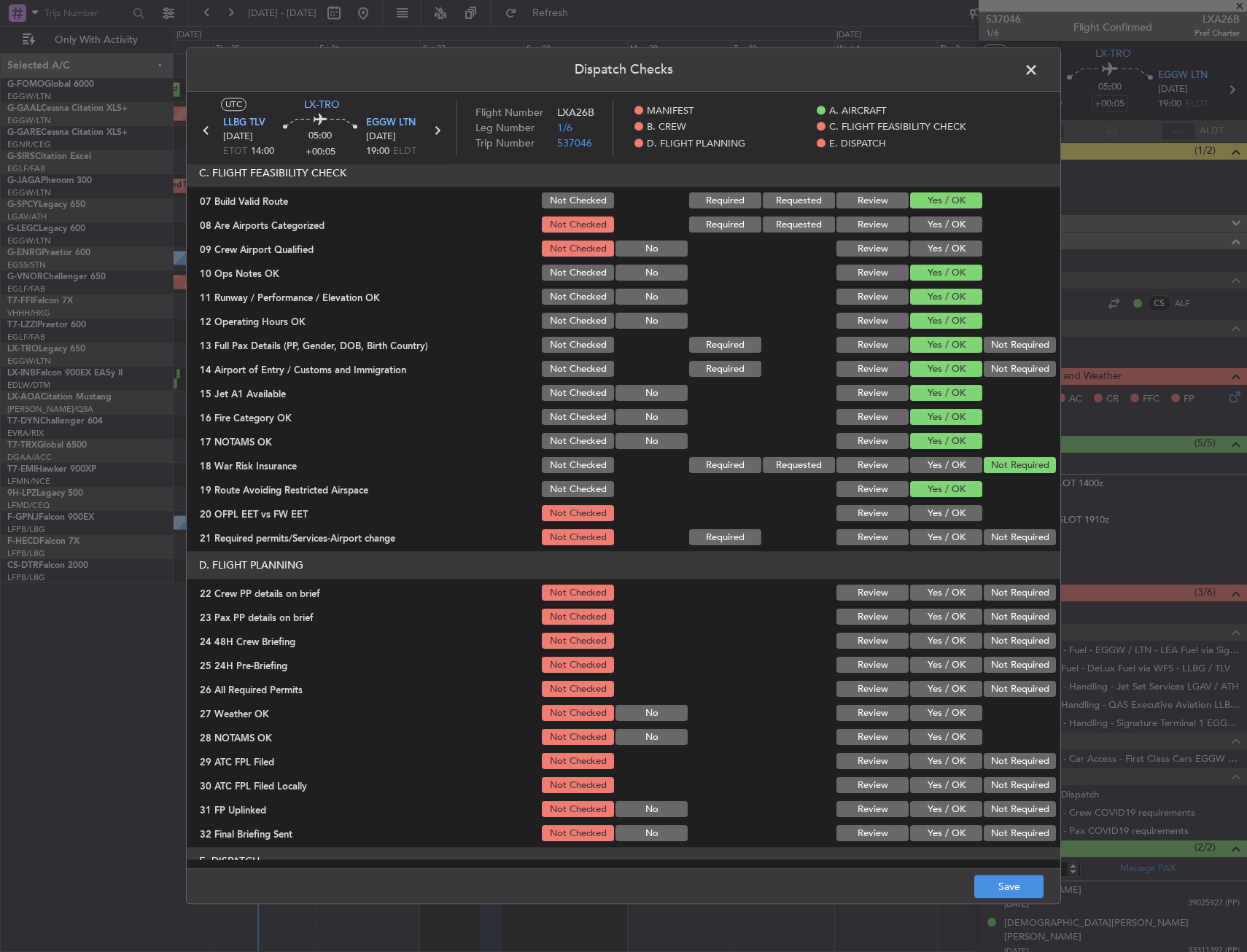
click at [921, 517] on button "Yes / OK" at bounding box center [946, 514] width 72 height 16
click at [920, 527] on section "C. FLIGHT FEASIBILITY CHECK 07 Build Valid Route Not Checked Required Requested…" at bounding box center [623, 354] width 874 height 388
drag, startPoint x: 920, startPoint y: 534, endPoint x: 923, endPoint y: 546, distance: 12.4
click at [920, 535] on button "Yes / OK" at bounding box center [946, 538] width 72 height 16
click at [920, 540] on button "Yes / OK" at bounding box center [946, 538] width 72 height 16
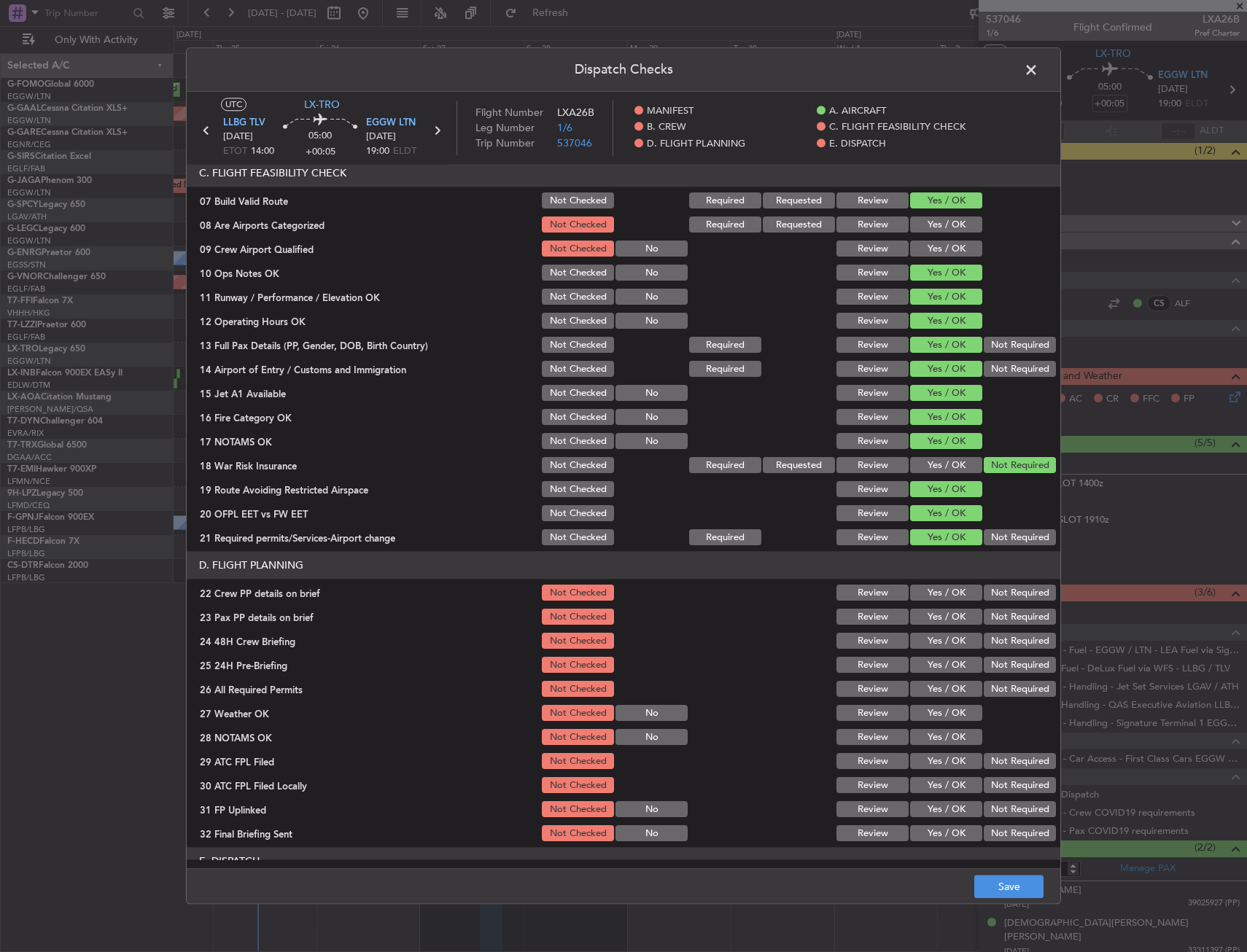
click at [931, 604] on section "D. FLIGHT PLANNING 22 Crew PP details on brief Not Checked Review Yes / OK Not …" at bounding box center [623, 698] width 874 height 292
click at [931, 616] on button "Yes / OK" at bounding box center [946, 618] width 72 height 16
click at [931, 622] on button "Yes / OK" at bounding box center [946, 618] width 72 height 16
click at [931, 589] on button "Yes / OK" at bounding box center [946, 594] width 72 height 16
drag, startPoint x: 934, startPoint y: 636, endPoint x: 926, endPoint y: 638, distance: 8.2
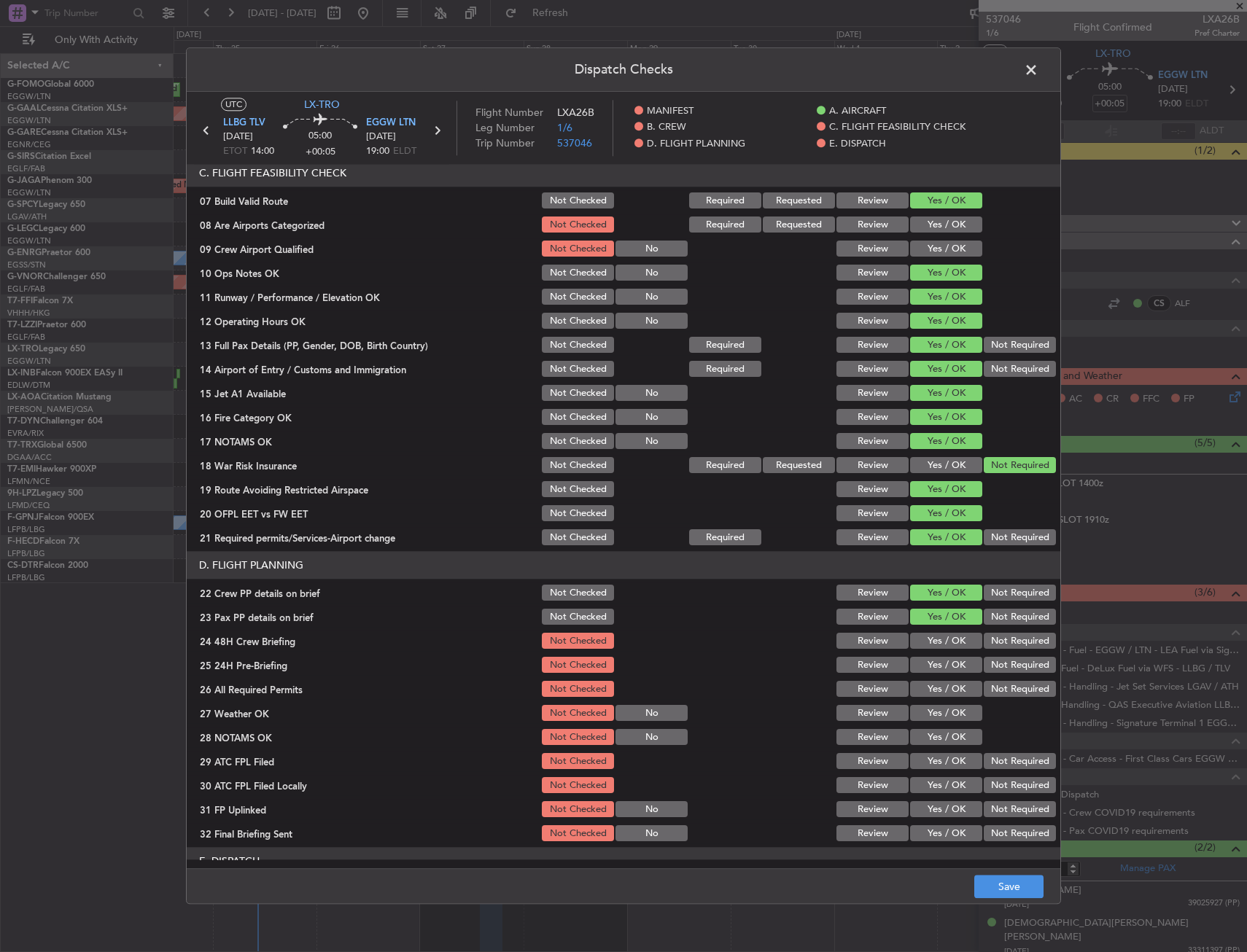
click at [930, 638] on button "Yes / OK" at bounding box center [946, 642] width 72 height 16
click at [926, 638] on button "Yes / OK" at bounding box center [946, 642] width 72 height 16
click at [1007, 660] on button "Not Required" at bounding box center [1019, 666] width 72 height 16
click at [983, 887] on button "Save" at bounding box center [1009, 887] width 69 height 23
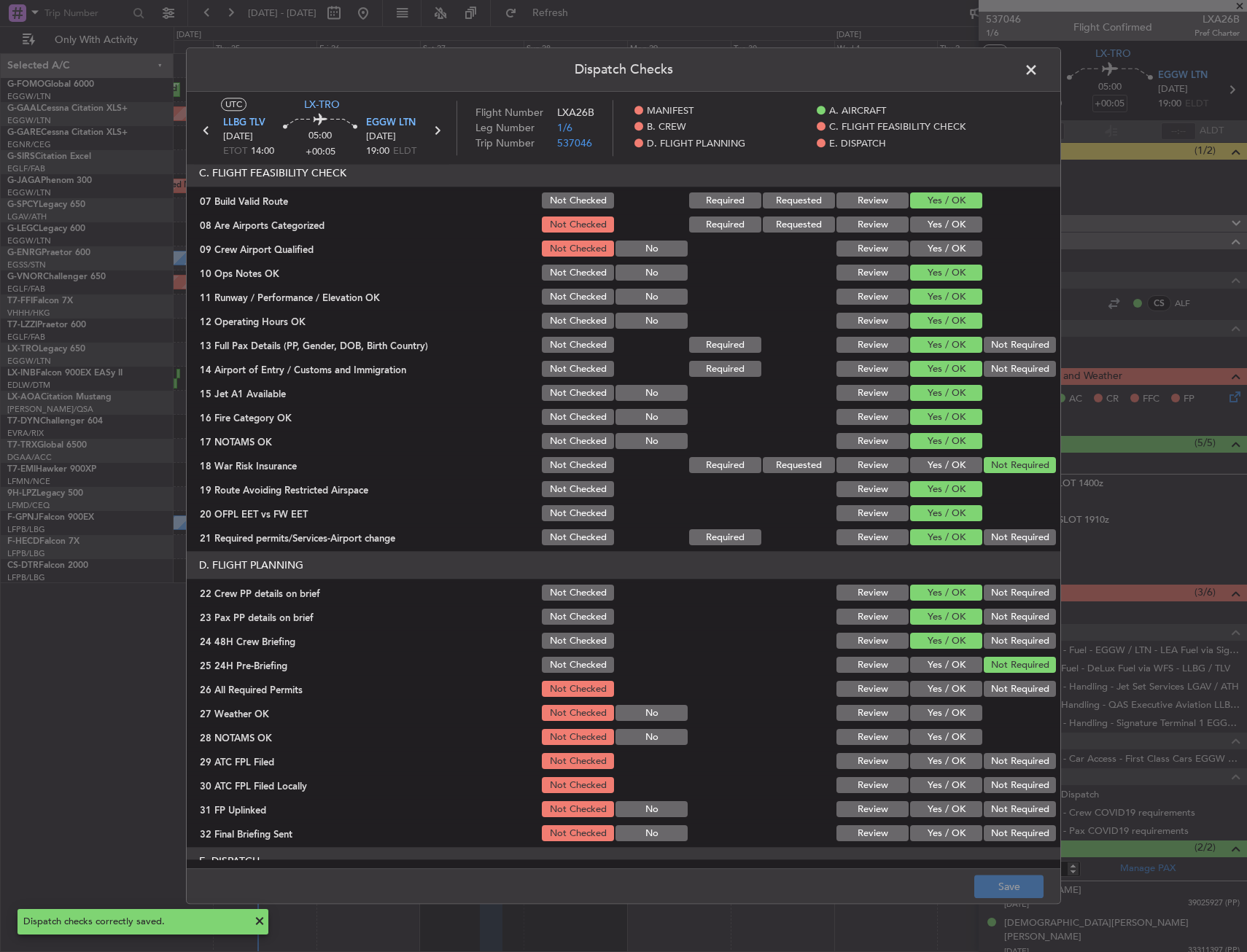
click at [1038, 72] on span at bounding box center [1038, 73] width 0 height 29
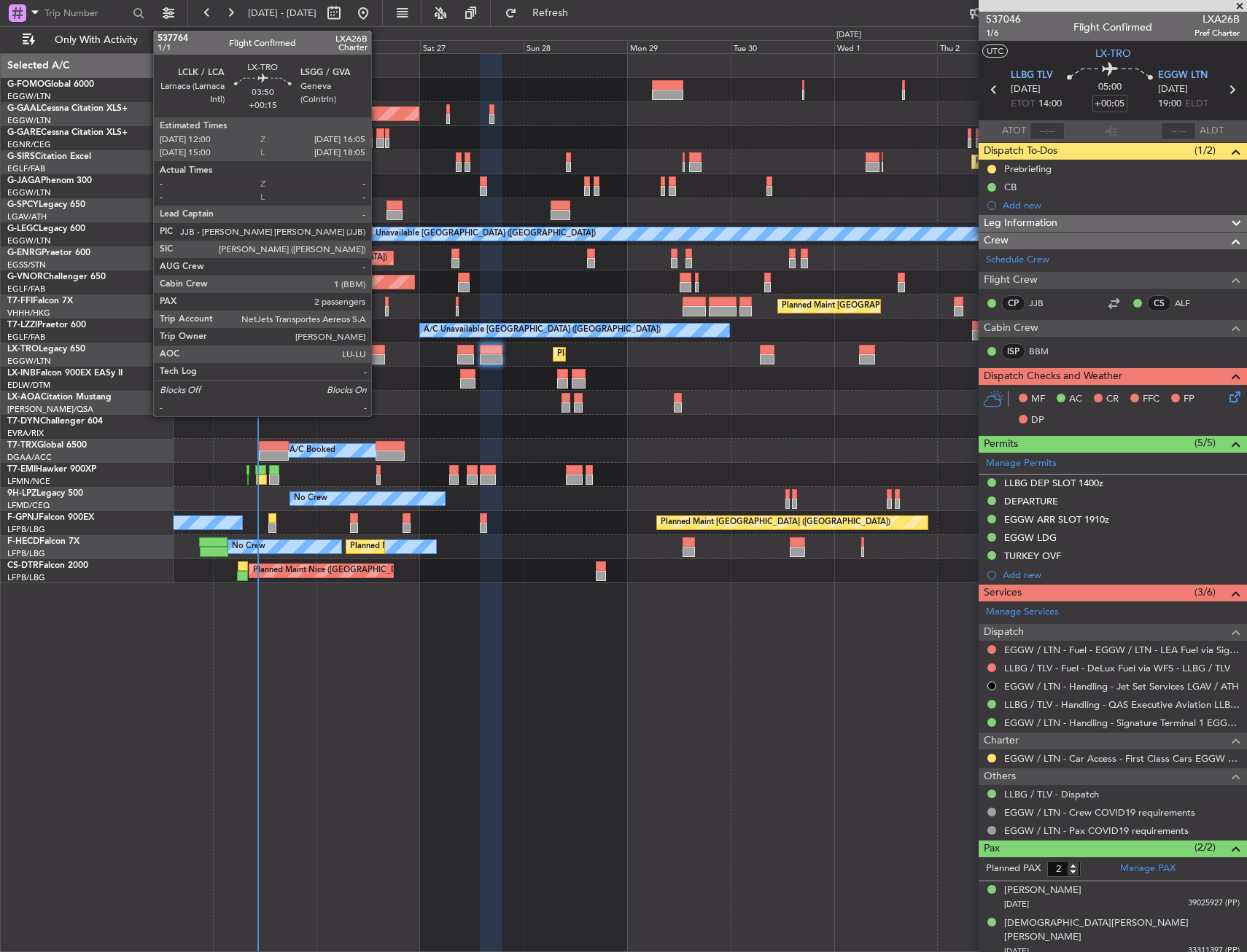
click at [378, 351] on div at bounding box center [376, 349] width 19 height 10
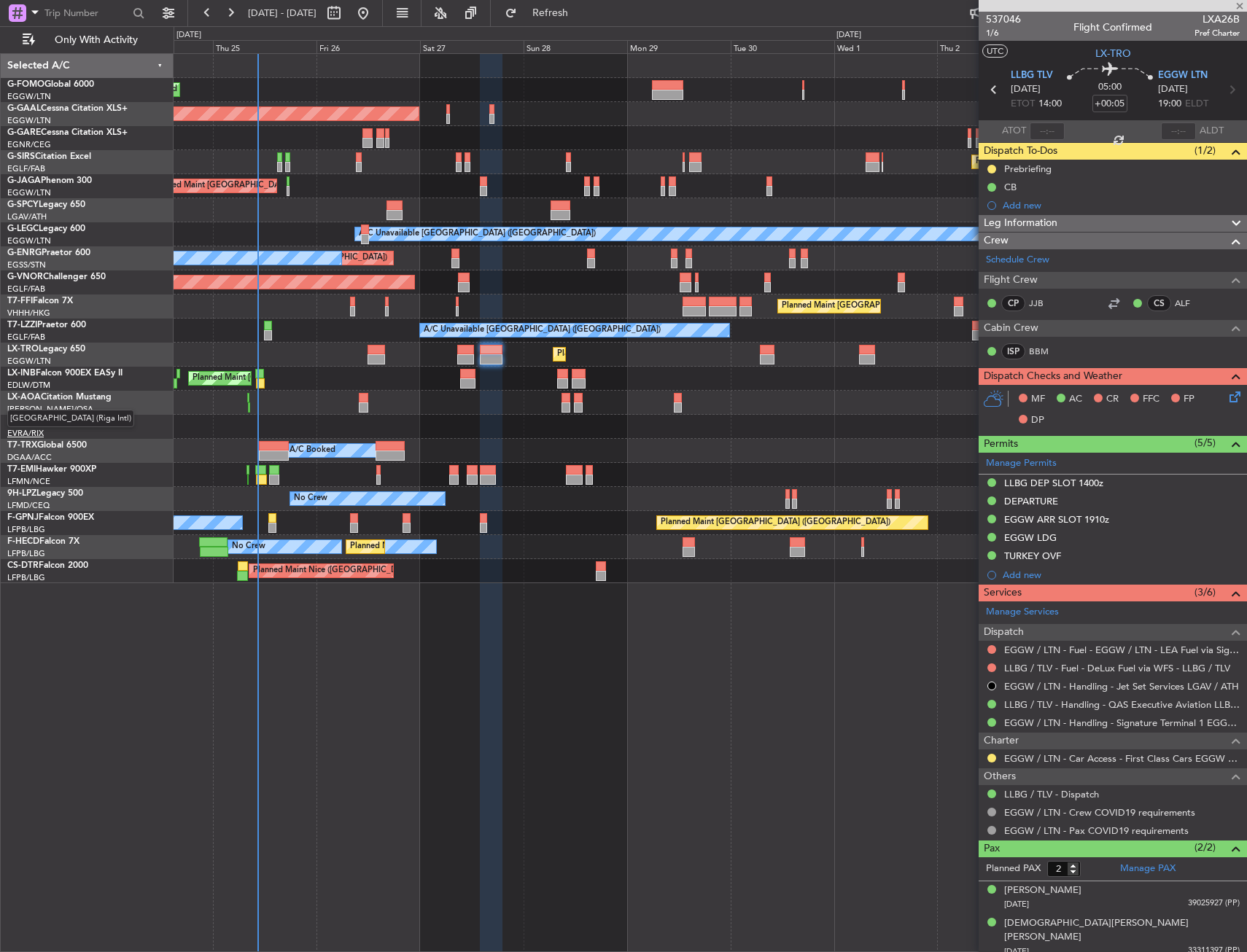
type input "+00:15"
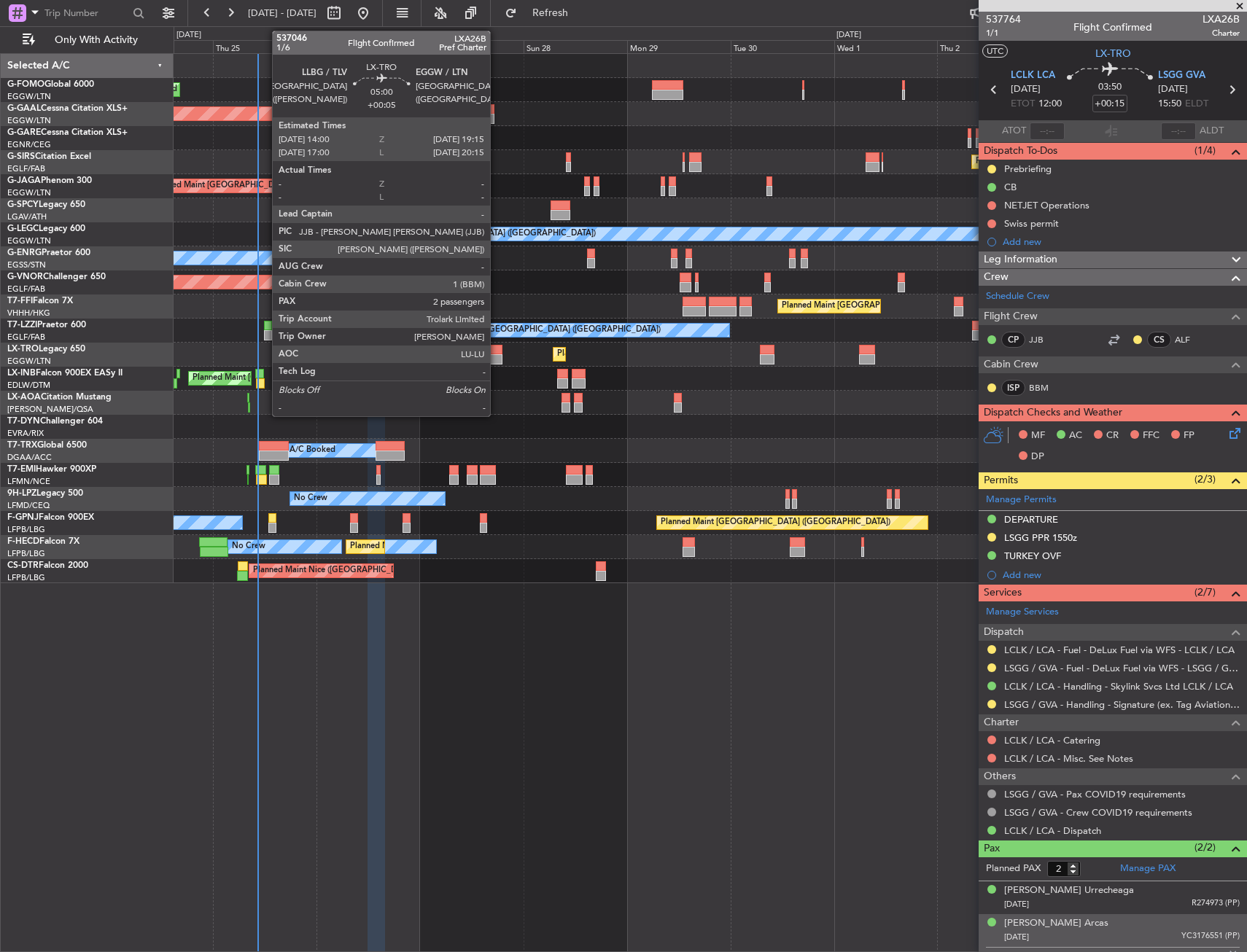
click at [497, 348] on div at bounding box center [492, 349] width 23 height 10
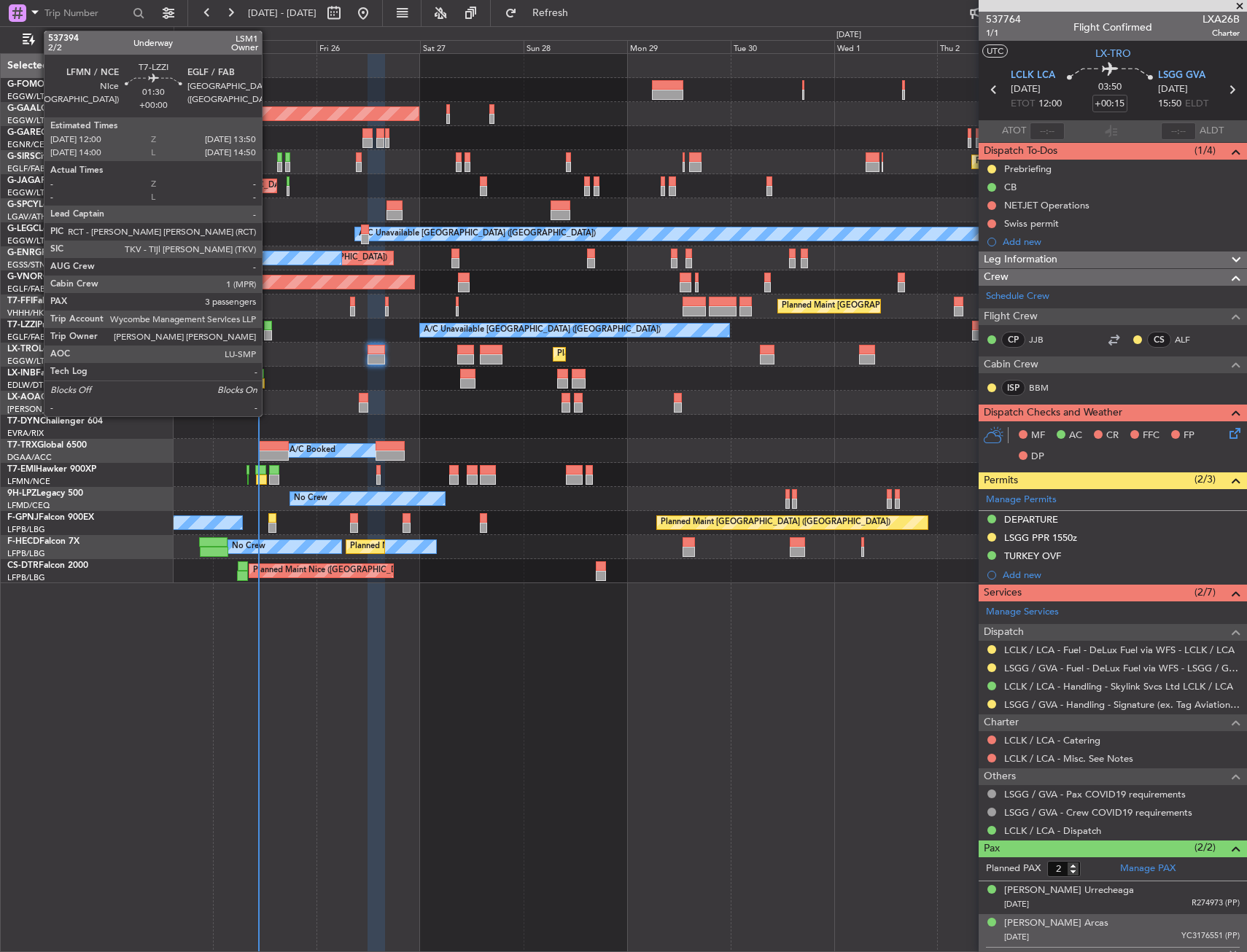
click at [268, 326] on div at bounding box center [268, 325] width 8 height 10
type input "3"
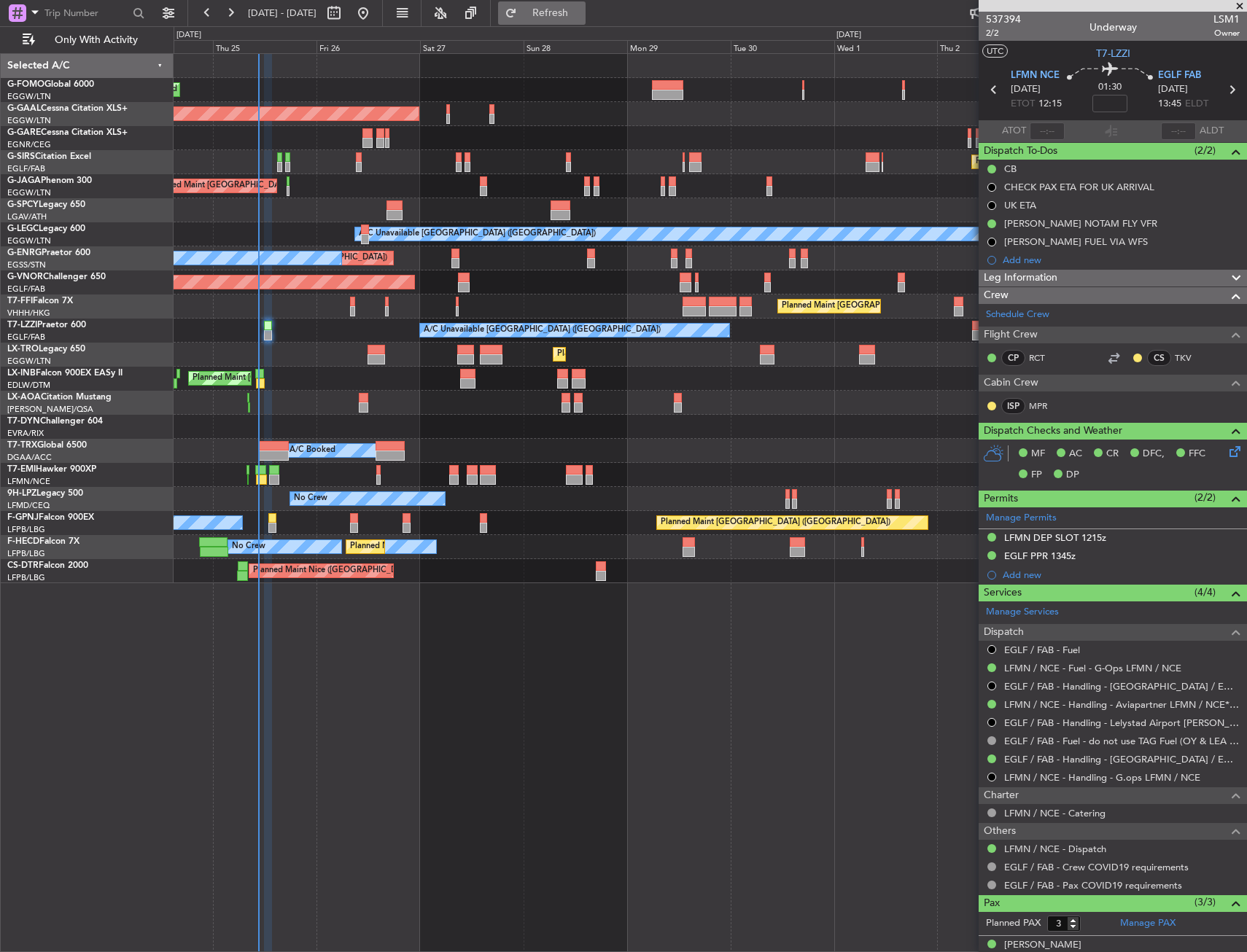
click at [581, 12] on span "Refresh" at bounding box center [550, 12] width 61 height 10
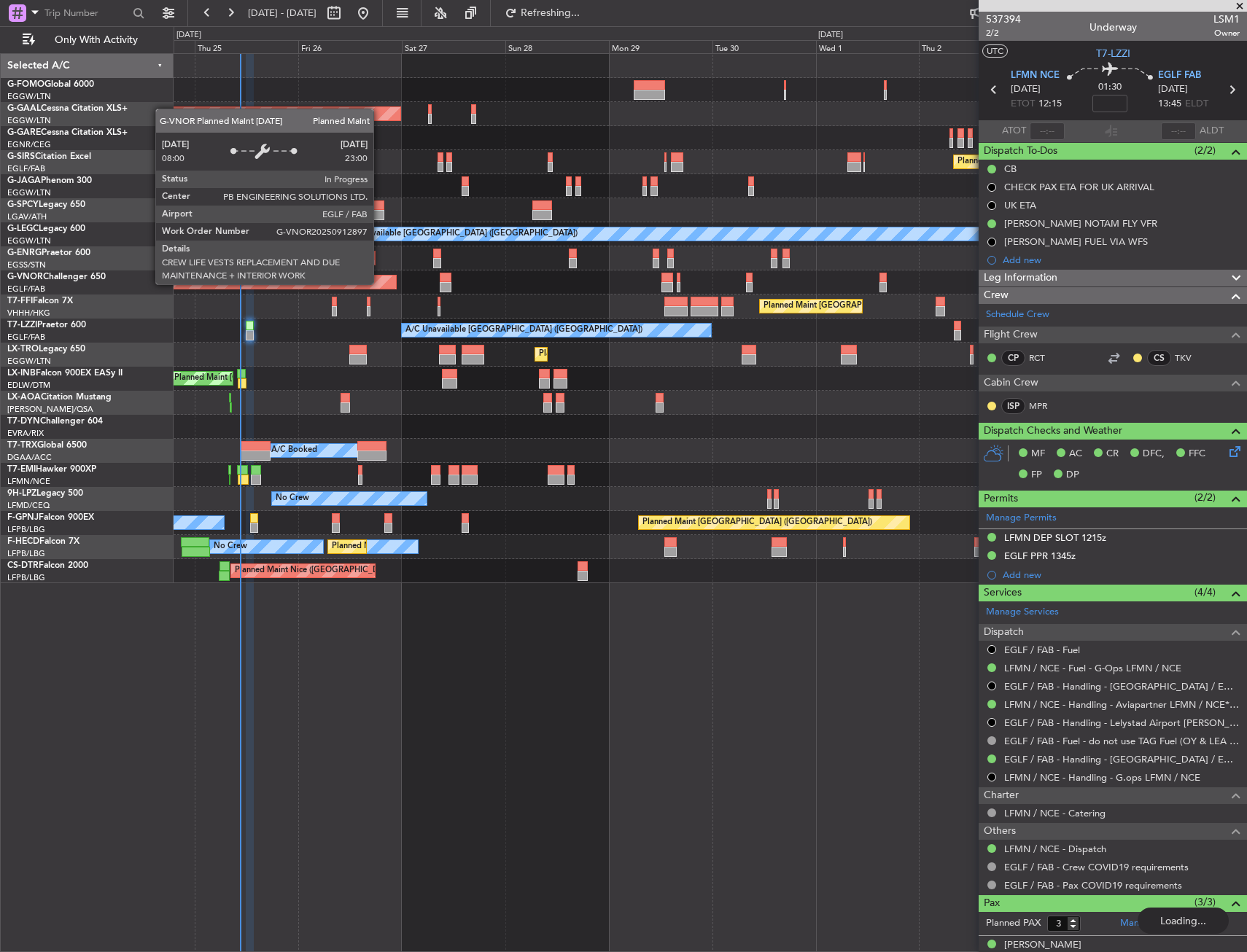
click at [362, 283] on div "Planned Maint [GEOGRAPHIC_DATA] ([GEOGRAPHIC_DATA])" at bounding box center [156, 282] width 477 height 13
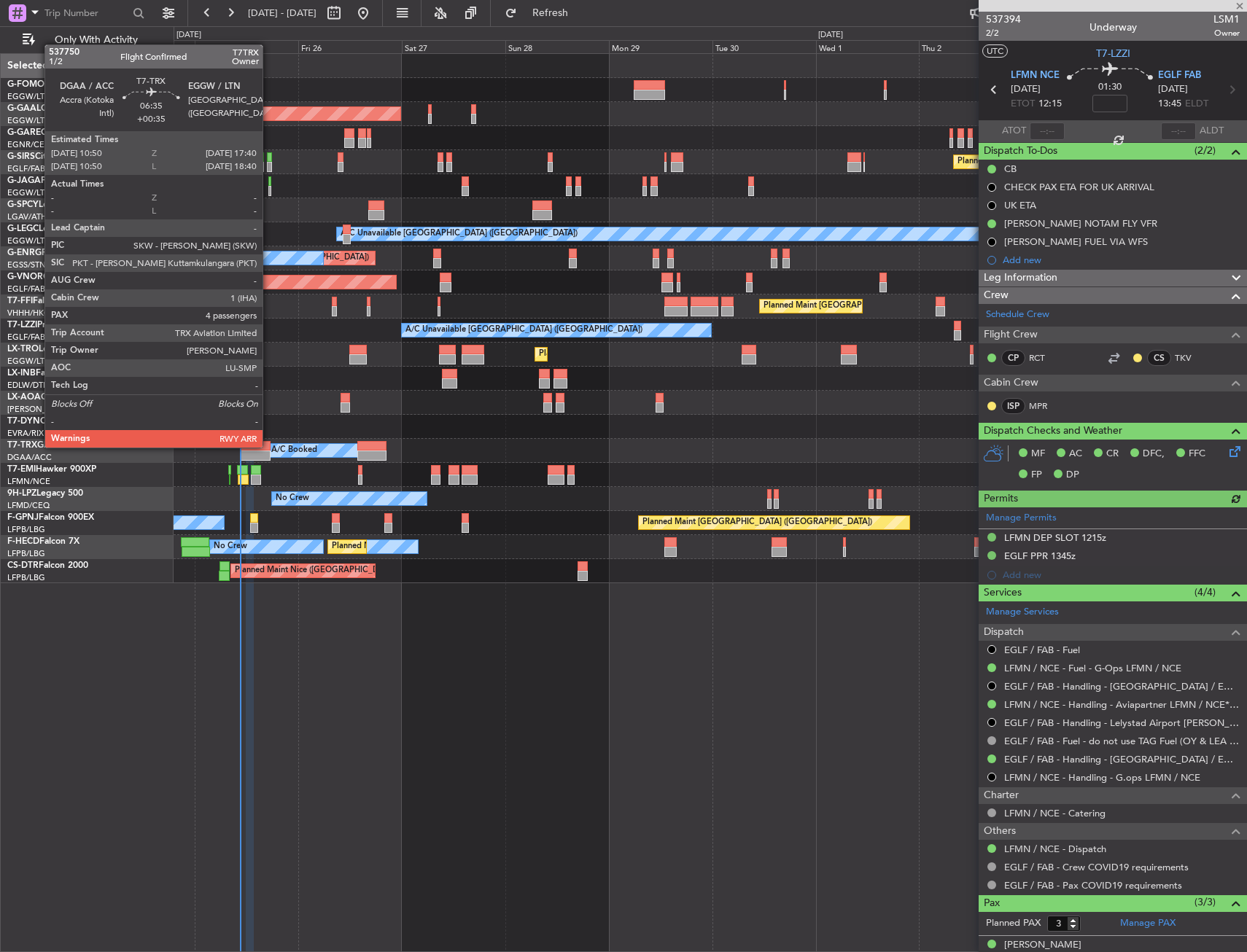
click at [269, 446] on div at bounding box center [256, 445] width 30 height 10
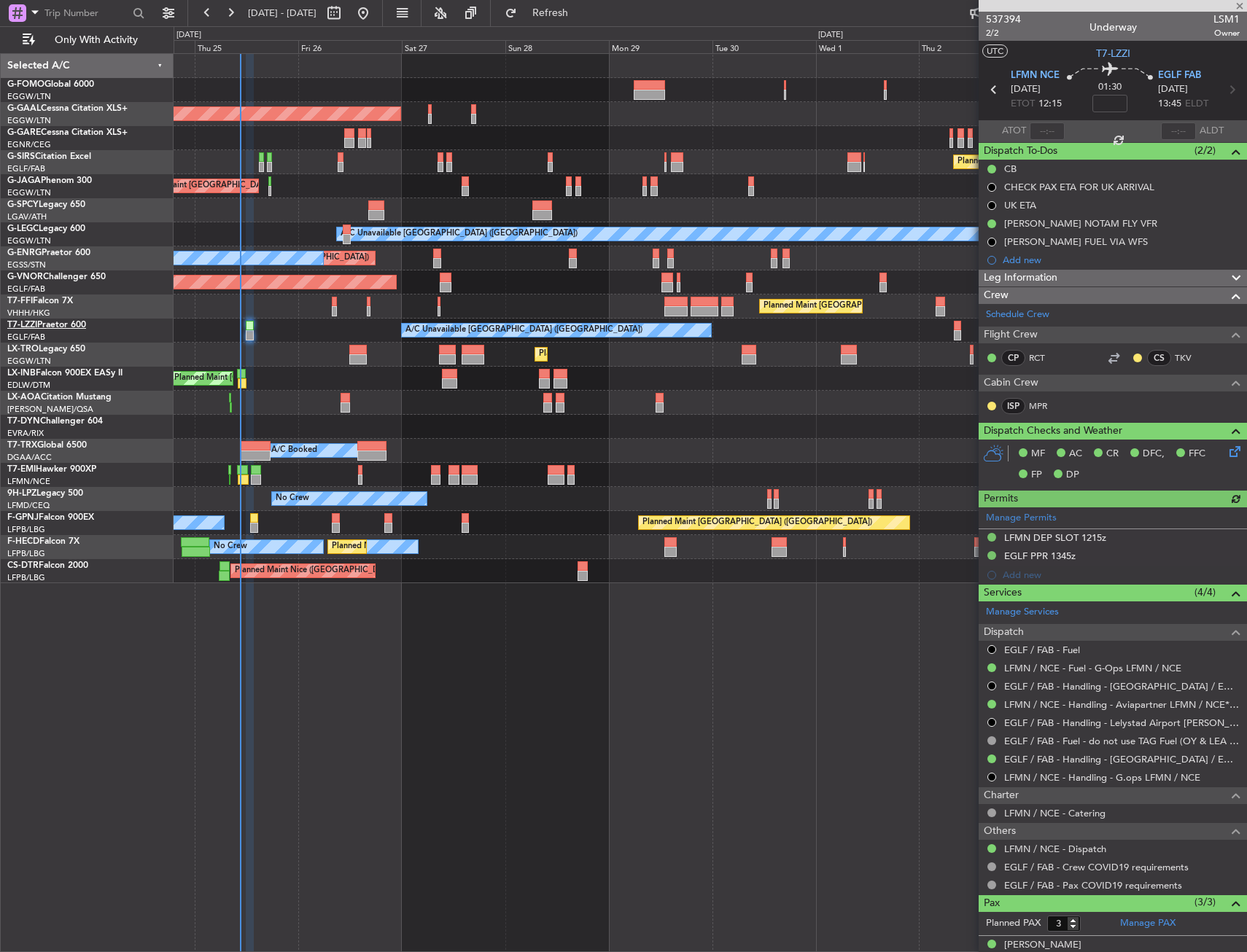
type input "+00:35"
type input "4"
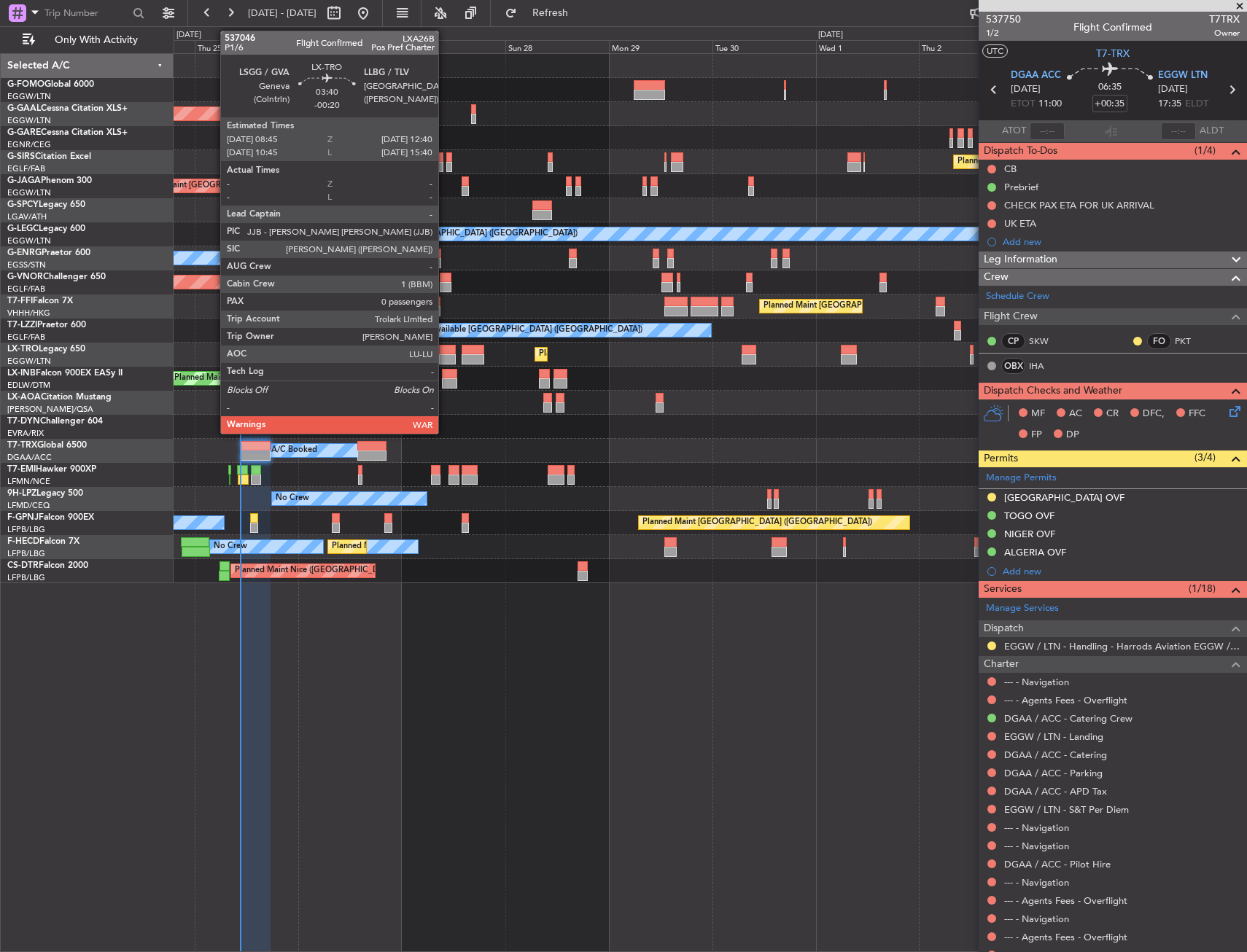
click at [444, 356] on div at bounding box center [448, 359] width 18 height 10
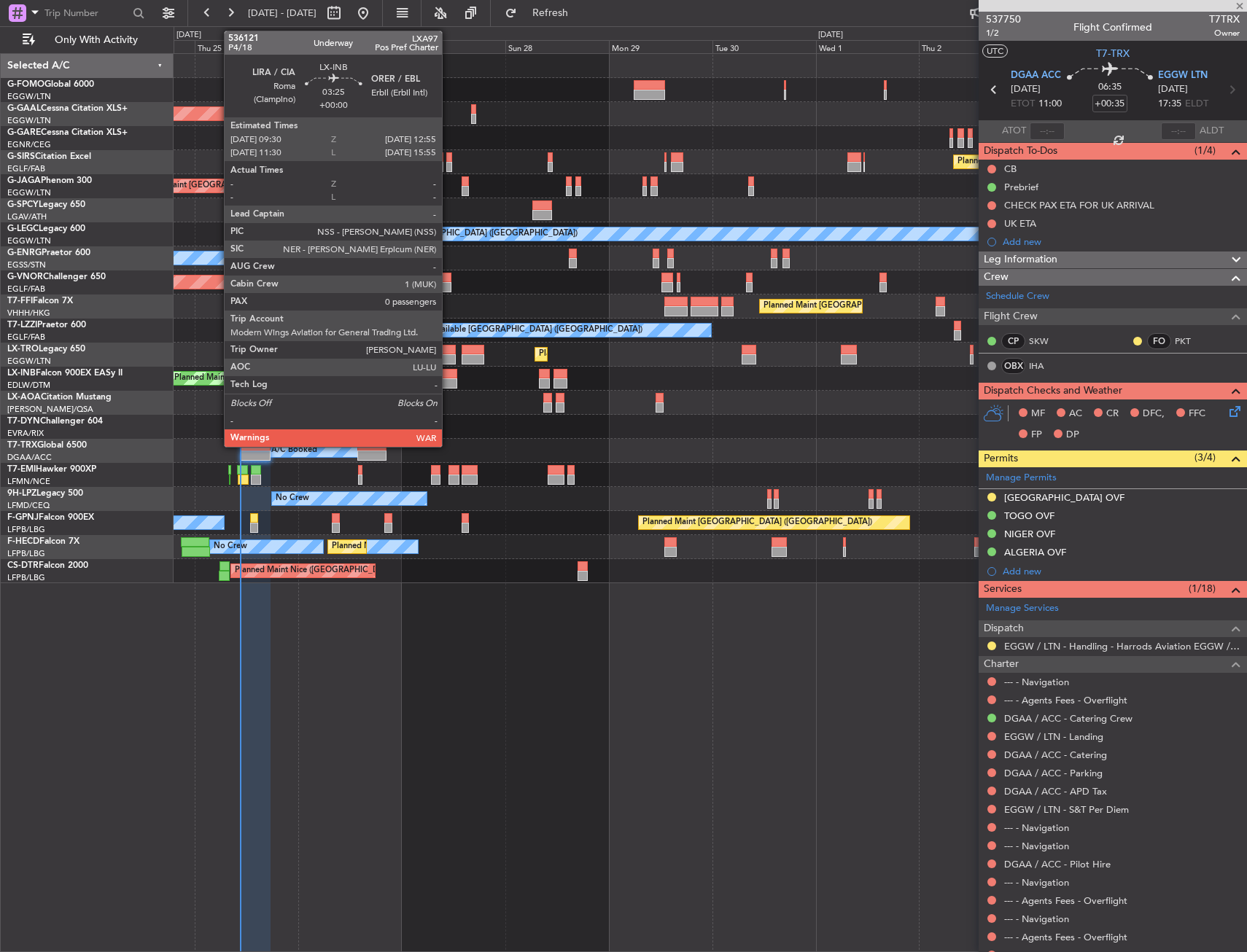
click at [449, 385] on div at bounding box center [449, 383] width 15 height 10
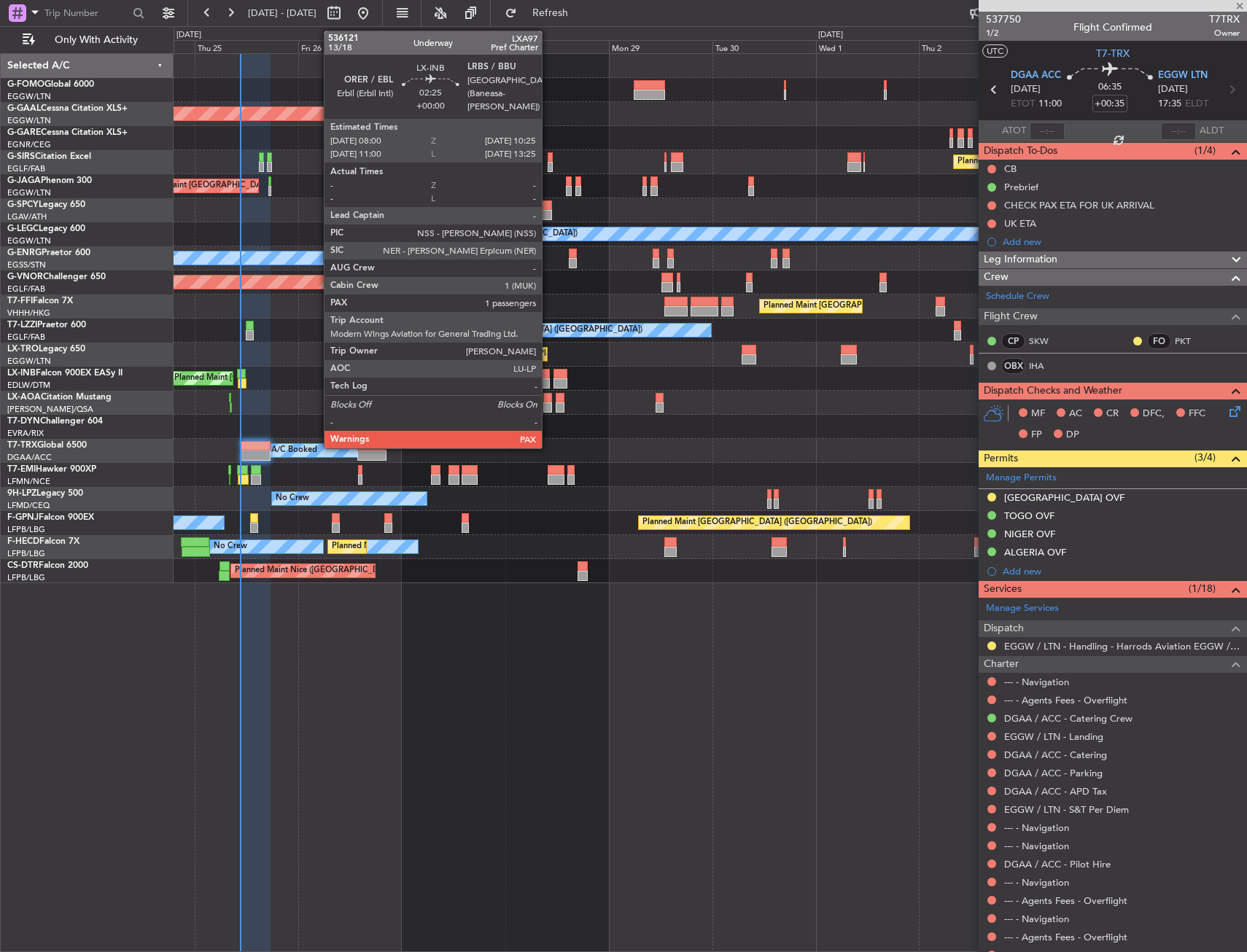
type input "0"
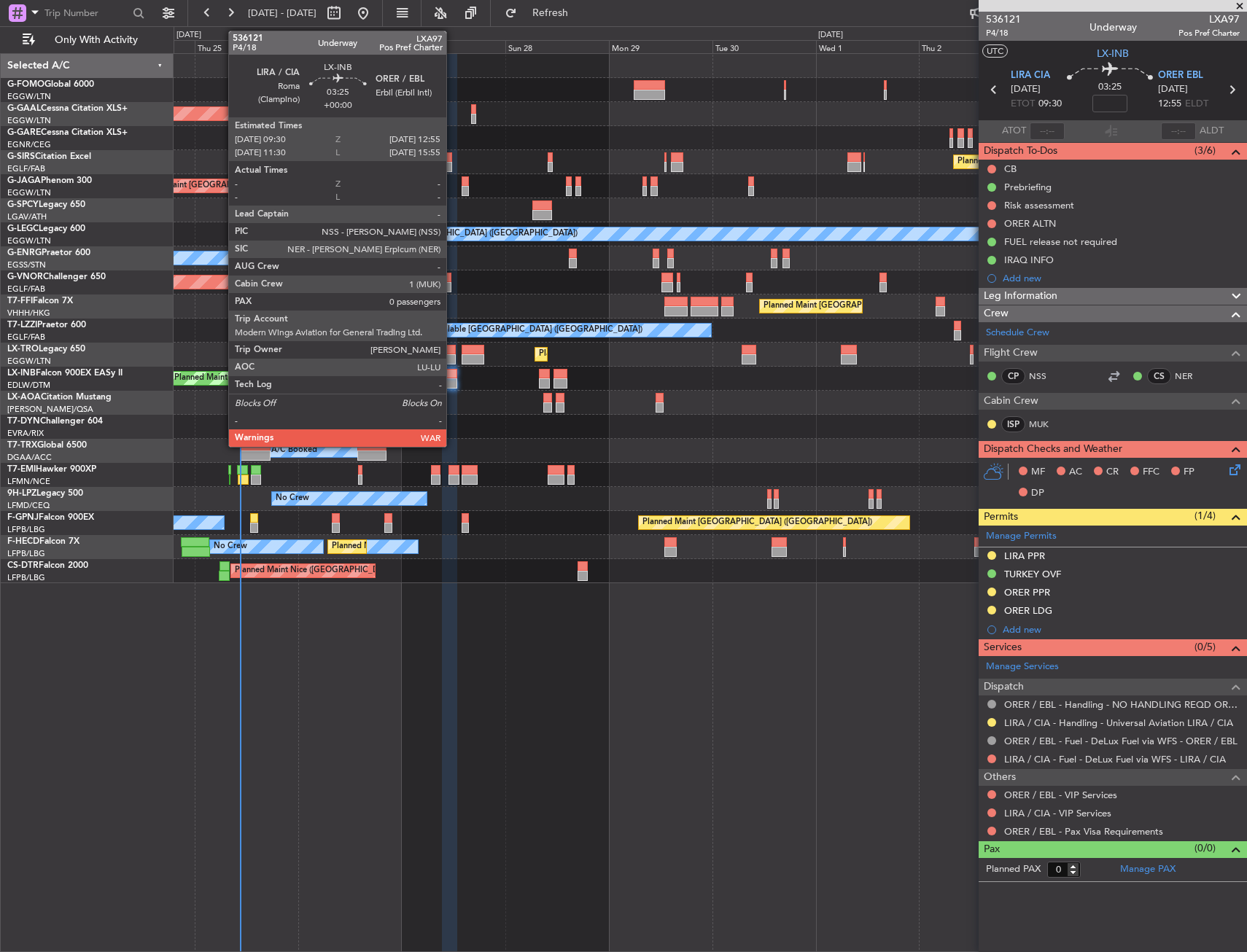
click at [452, 371] on div at bounding box center [449, 373] width 15 height 10
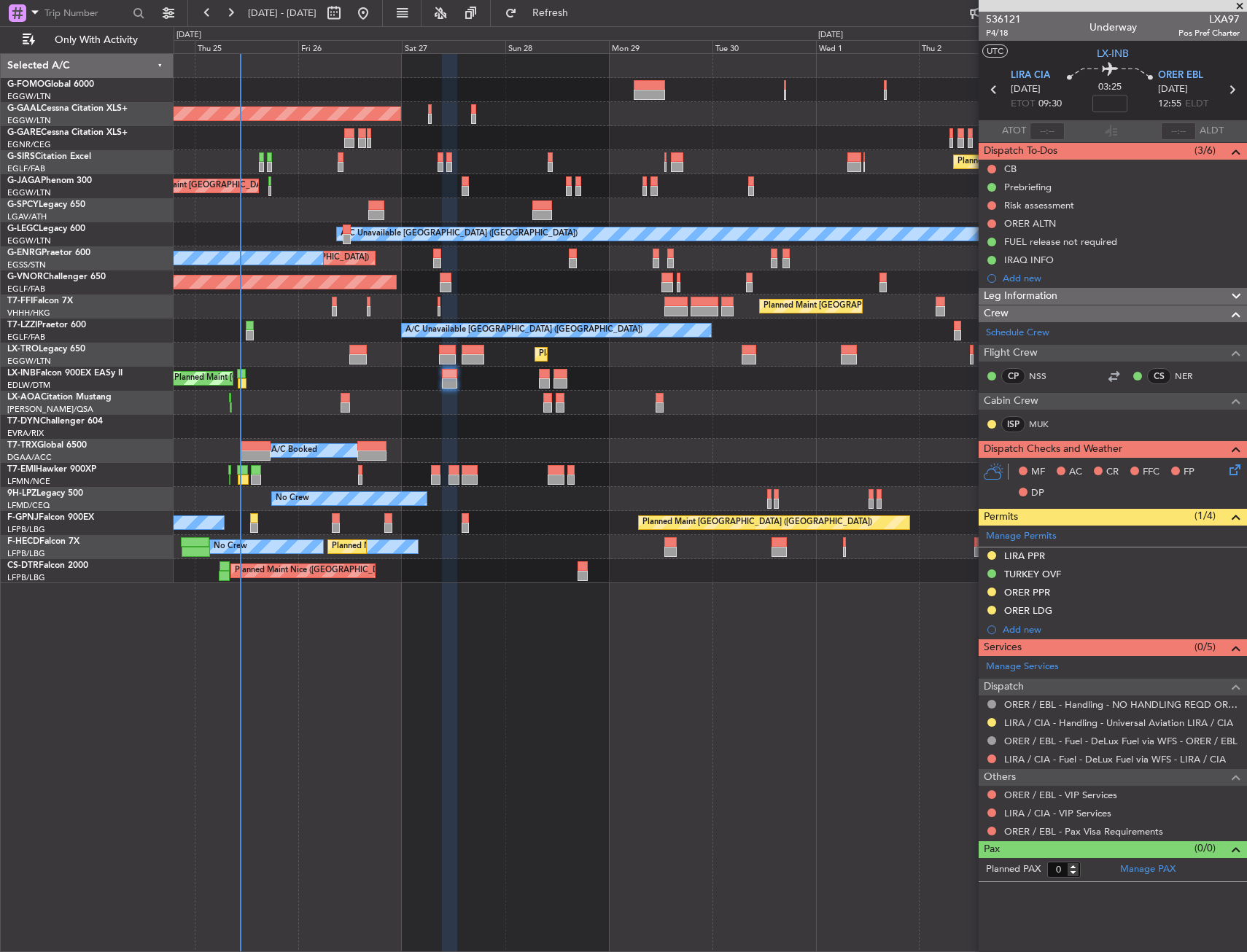
click at [597, 359] on div "Planned Maint [GEOGRAPHIC_DATA] ([GEOGRAPHIC_DATA]) A/C Unavailable" at bounding box center [709, 355] width 1073 height 24
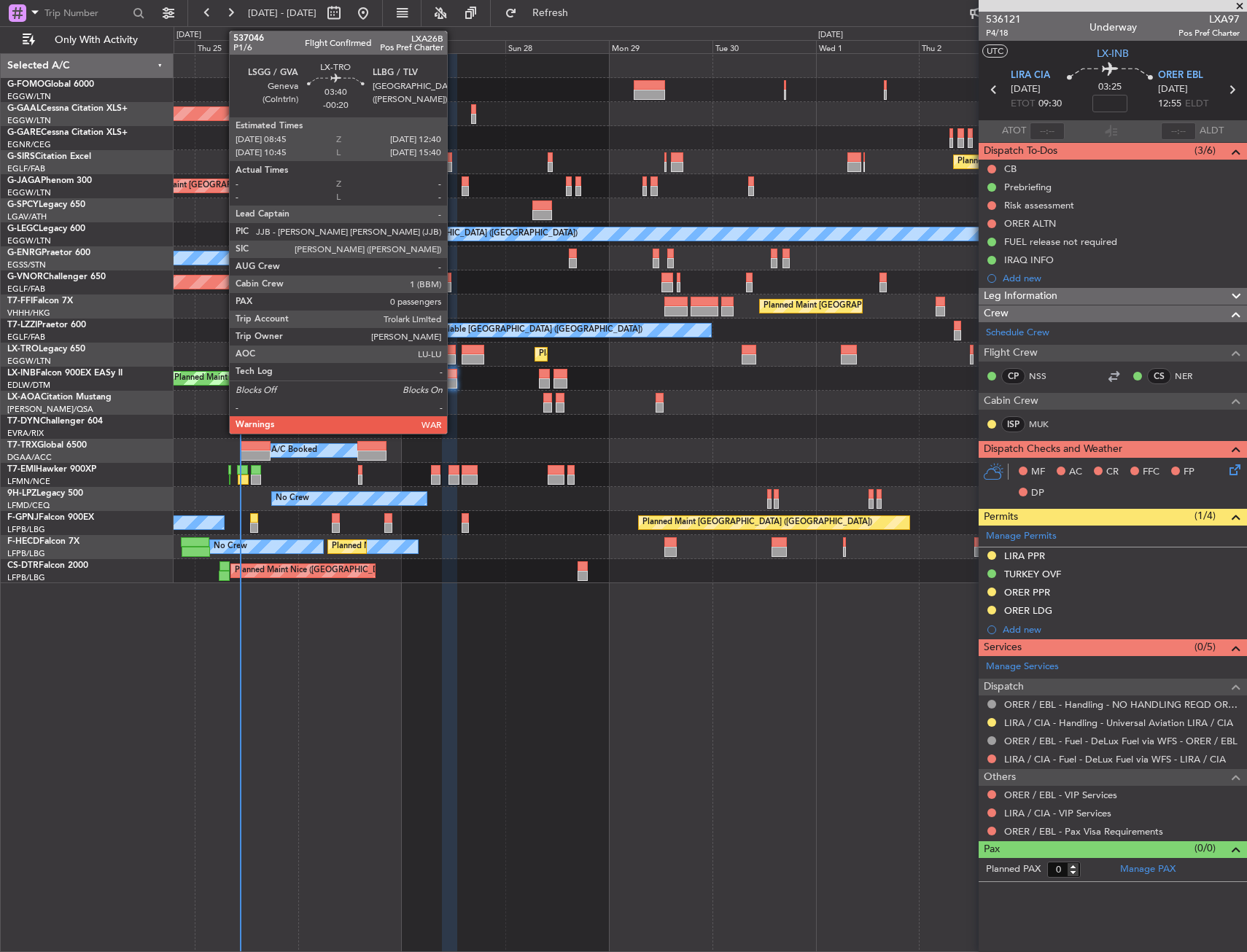
click at [453, 355] on div at bounding box center [448, 359] width 18 height 10
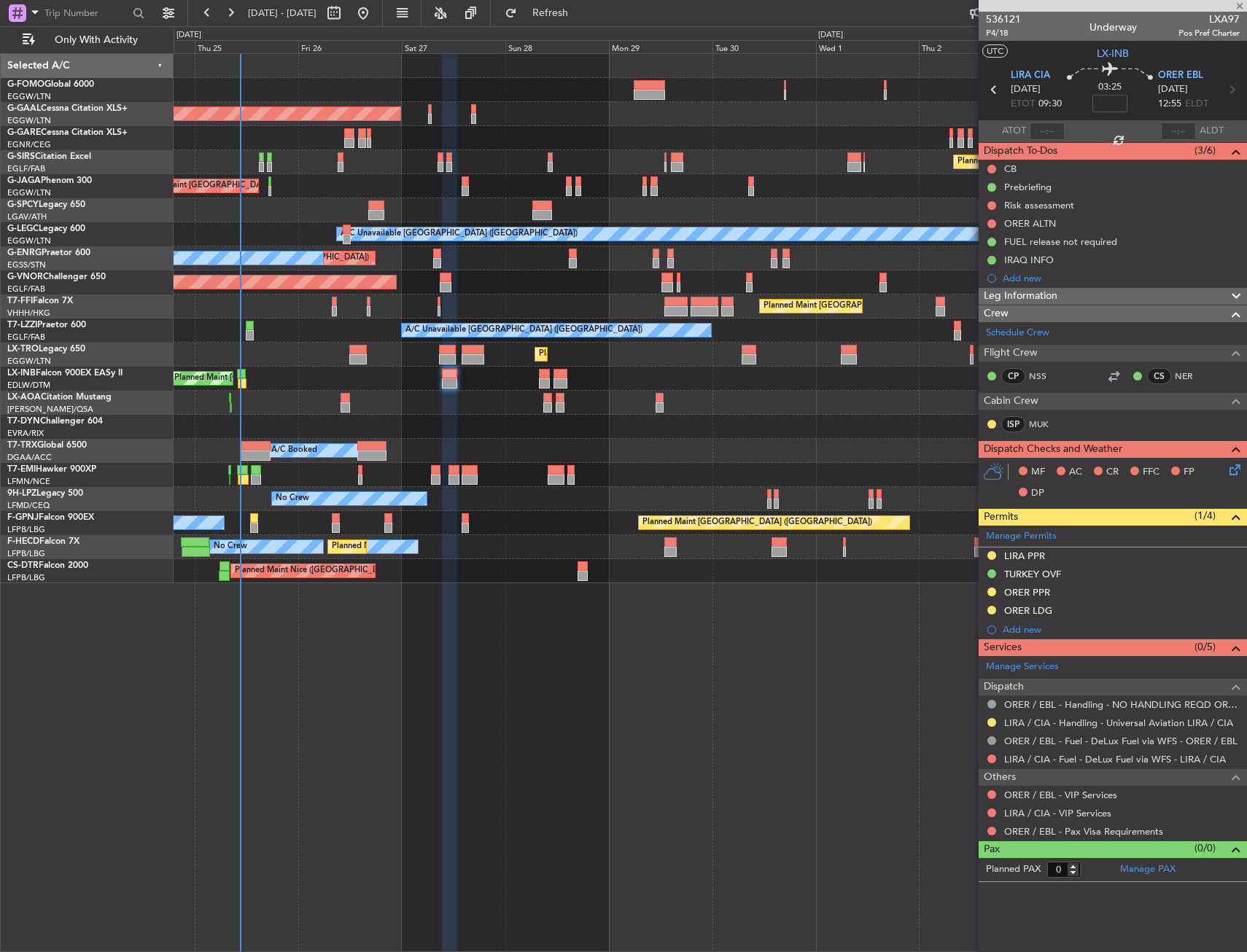
type input "-00:20"
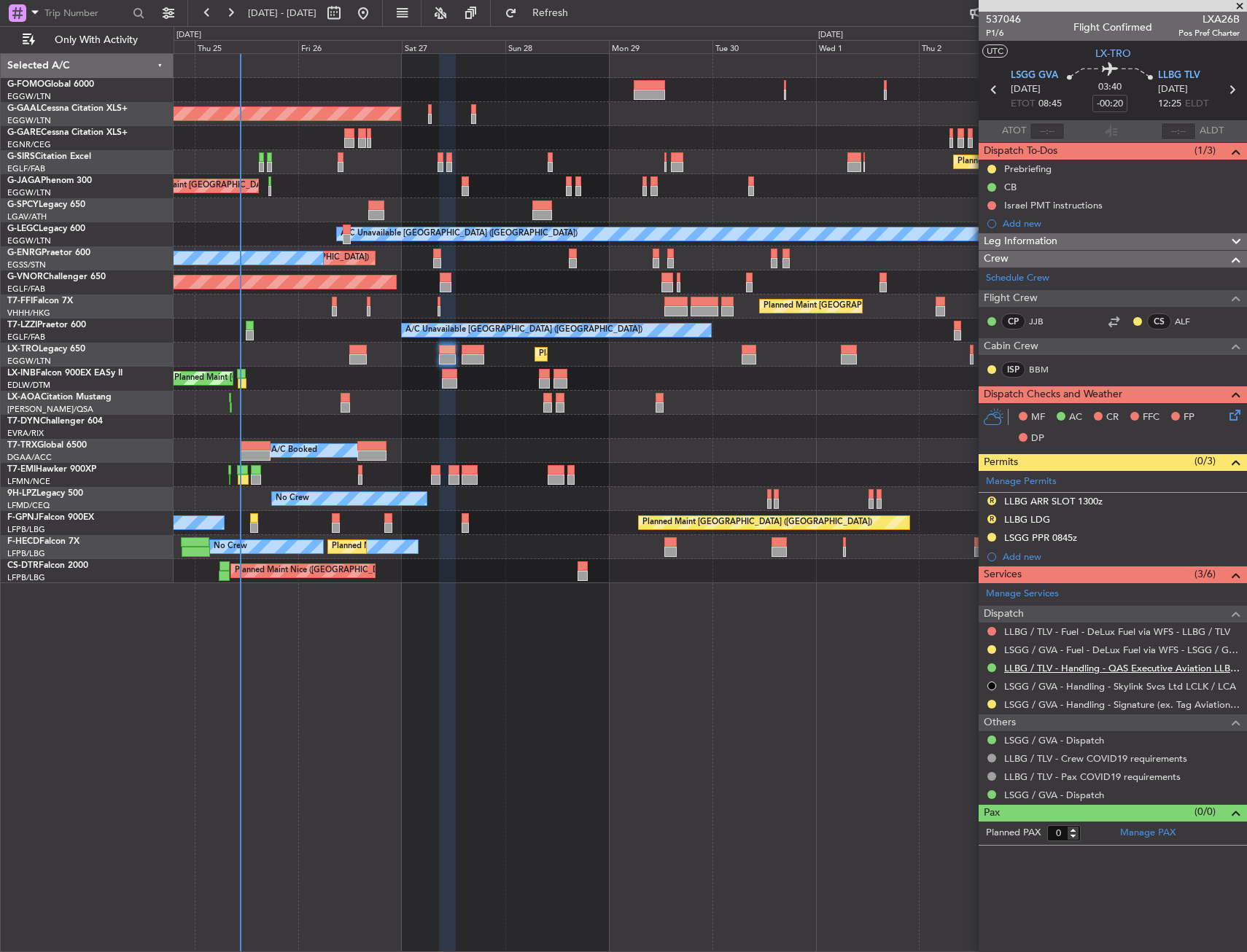
click at [1069, 668] on link "LLBG / TLV - Handling - QAS Executive Aviation LLBG / TLV" at bounding box center [1122, 668] width 236 height 12
click at [1034, 507] on mat-tooltip-component "LLBG ARR SLOT 1300z" at bounding box center [1053, 525] width 110 height 38
click at [1107, 506] on div "R LLBG ARR SLOT 1300z" at bounding box center [1113, 502] width 268 height 19
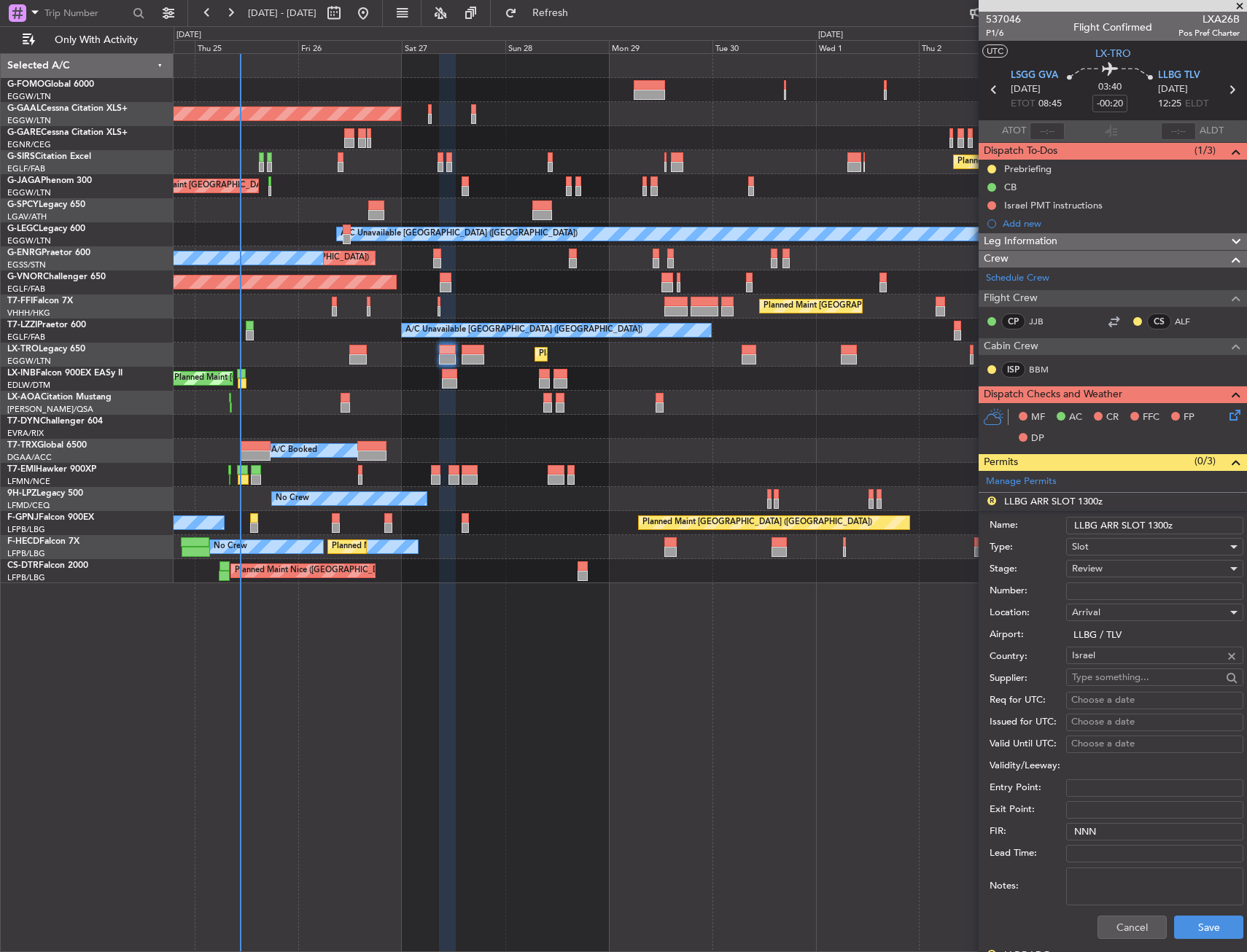
drag, startPoint x: 1150, startPoint y: 524, endPoint x: 1170, endPoint y: 522, distance: 20.1
click at [1170, 522] on input "LLBG ARR SLOT 1300z" at bounding box center [1154, 526] width 177 height 18
type input "LLBG ARR SLOT 1225z"
click at [1128, 577] on div "Review" at bounding box center [1149, 569] width 156 height 22
click at [1123, 664] on div "Denied Not Requested Review Requested Received OK Cancelled Cancelled - Notific…" at bounding box center [1149, 674] width 178 height 175
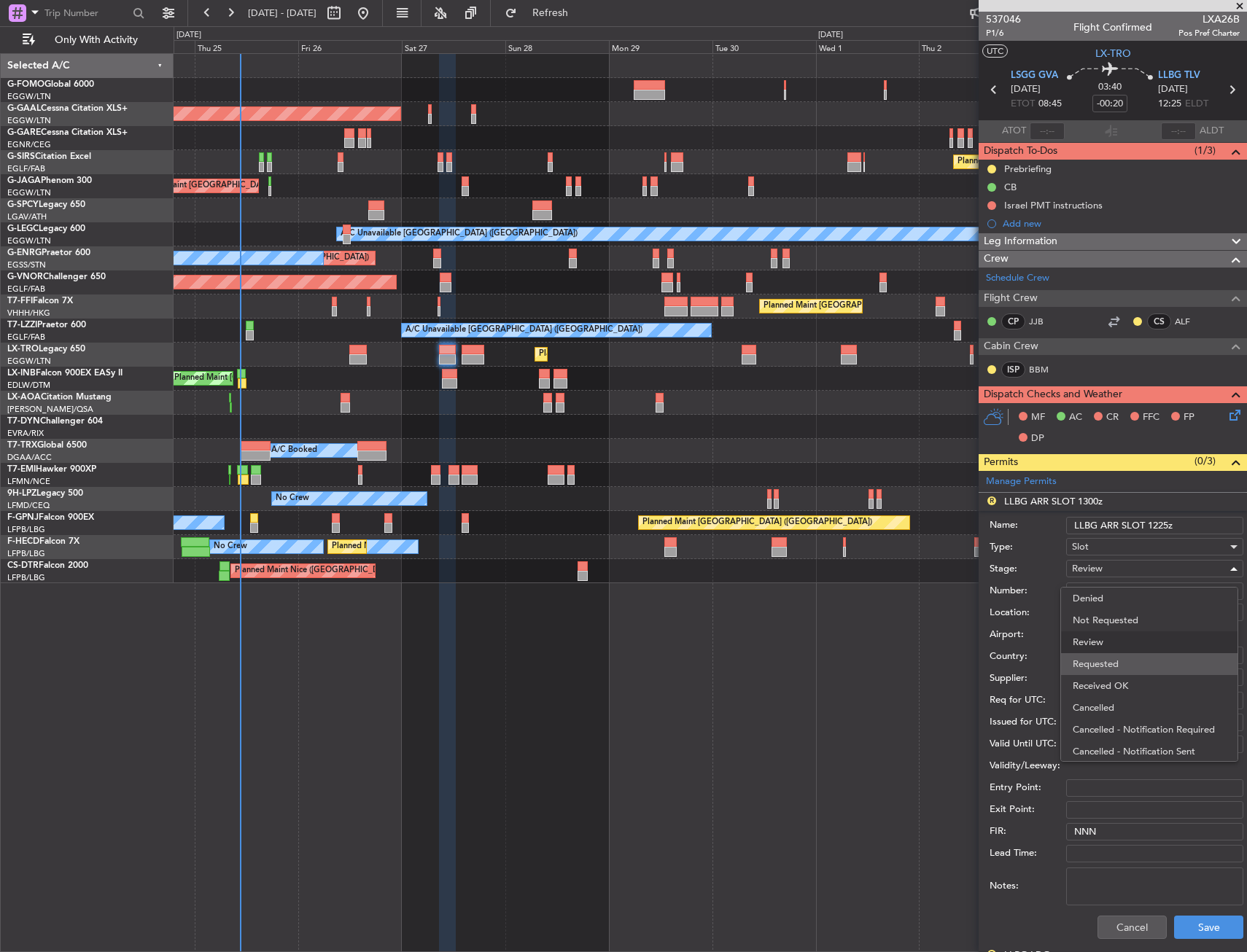
click at [1123, 664] on span "Requested" at bounding box center [1149, 664] width 153 height 22
click at [620, 692] on div "Planned Maint London (Luton) Planned Maint Dusseldorf Owner Planned Maint Londo…" at bounding box center [710, 503] width 1074 height 900
click at [1187, 928] on button "Save" at bounding box center [1209, 927] width 69 height 23
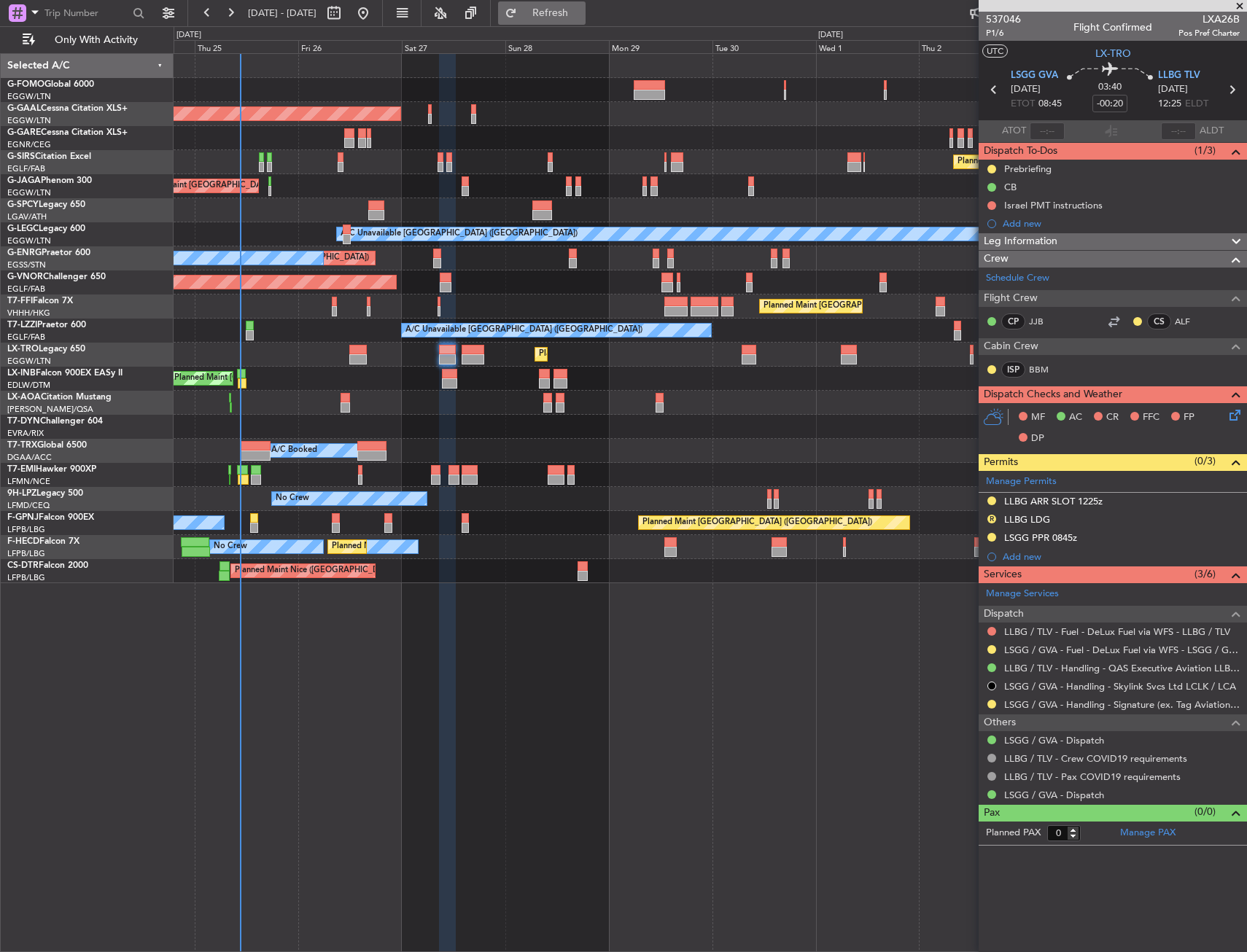
click at [549, 20] on button "Refresh" at bounding box center [541, 13] width 87 height 23
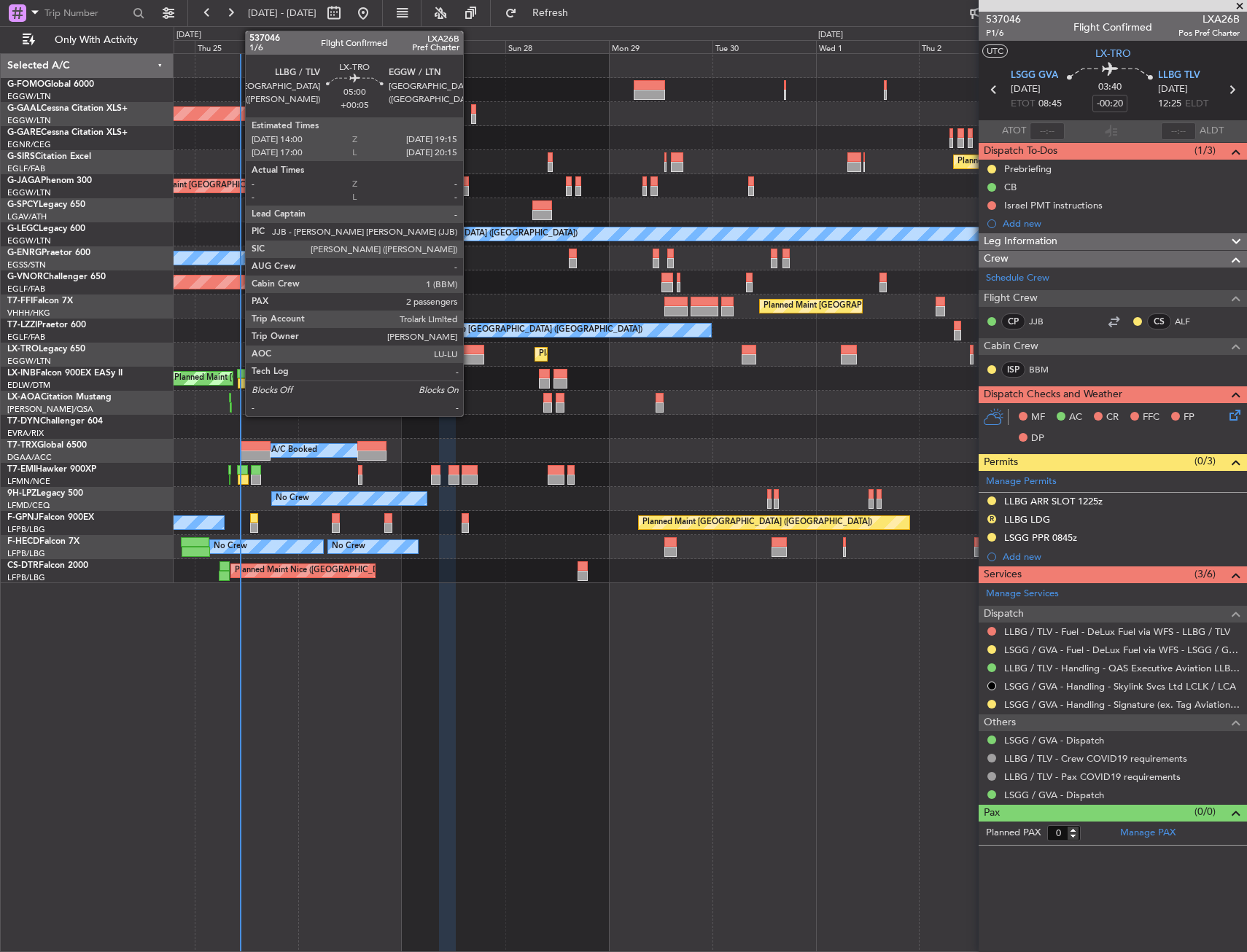
click at [469, 350] on div at bounding box center [473, 349] width 23 height 10
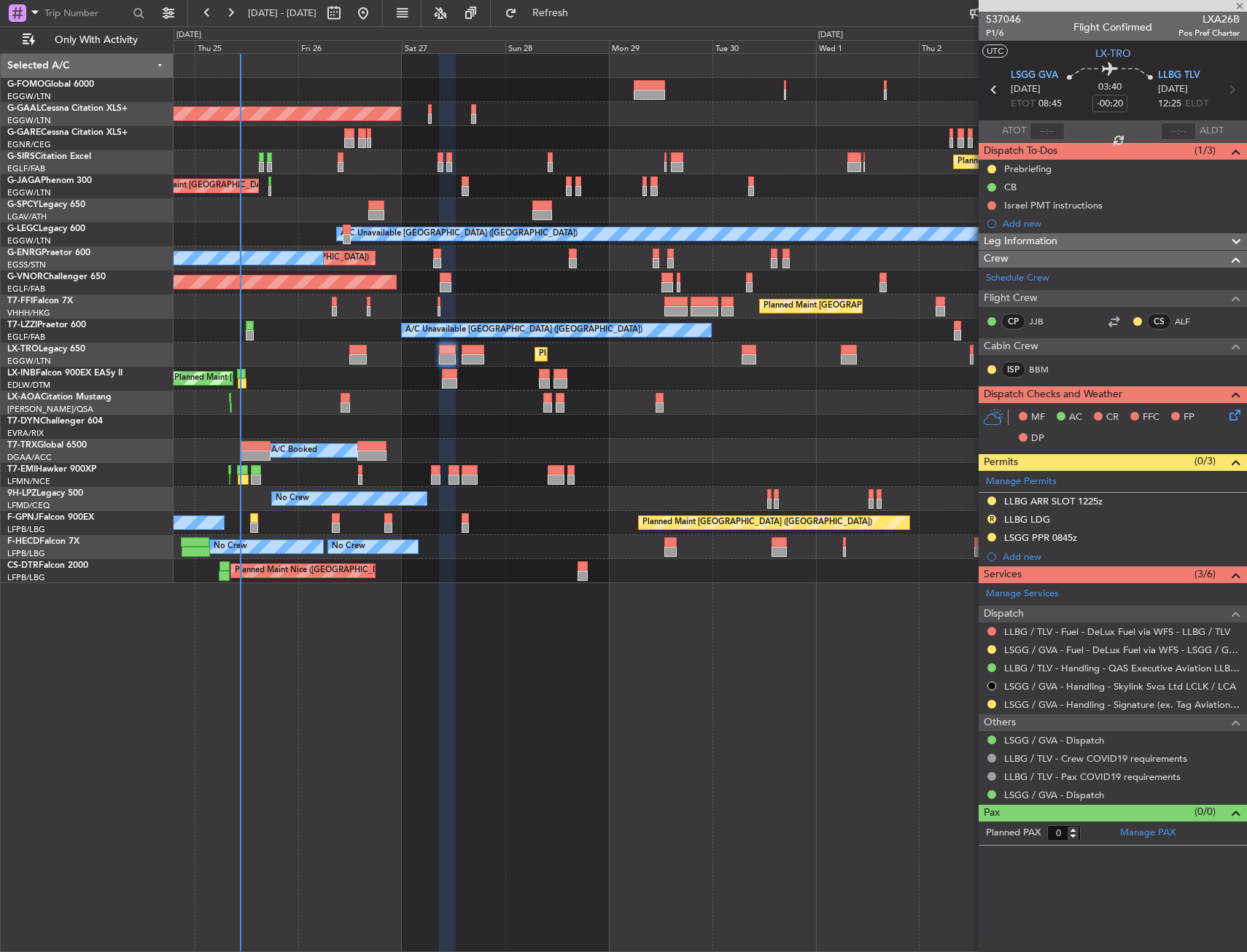
type input "+00:05"
type input "2"
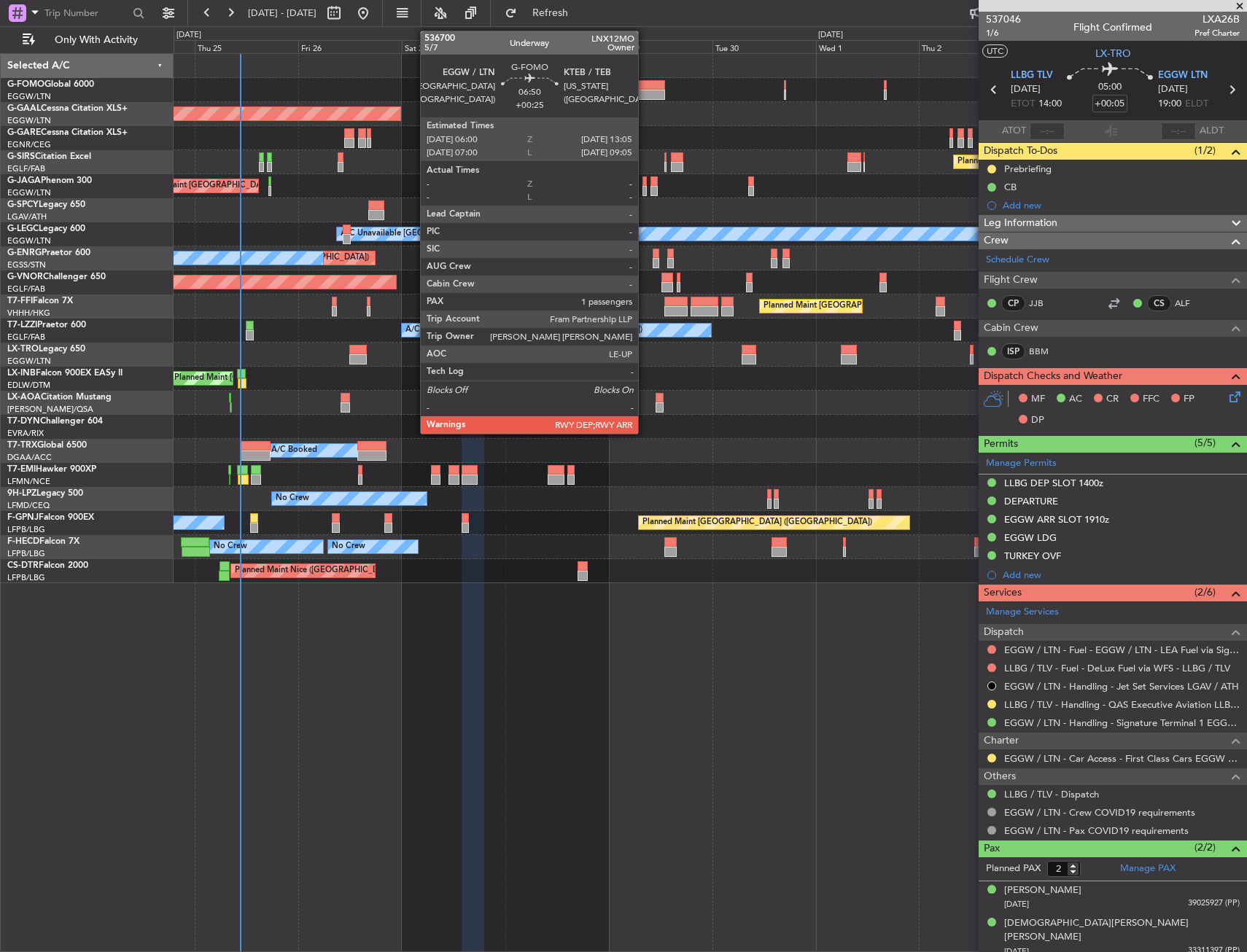
click at [644, 84] on div at bounding box center [649, 84] width 30 height 10
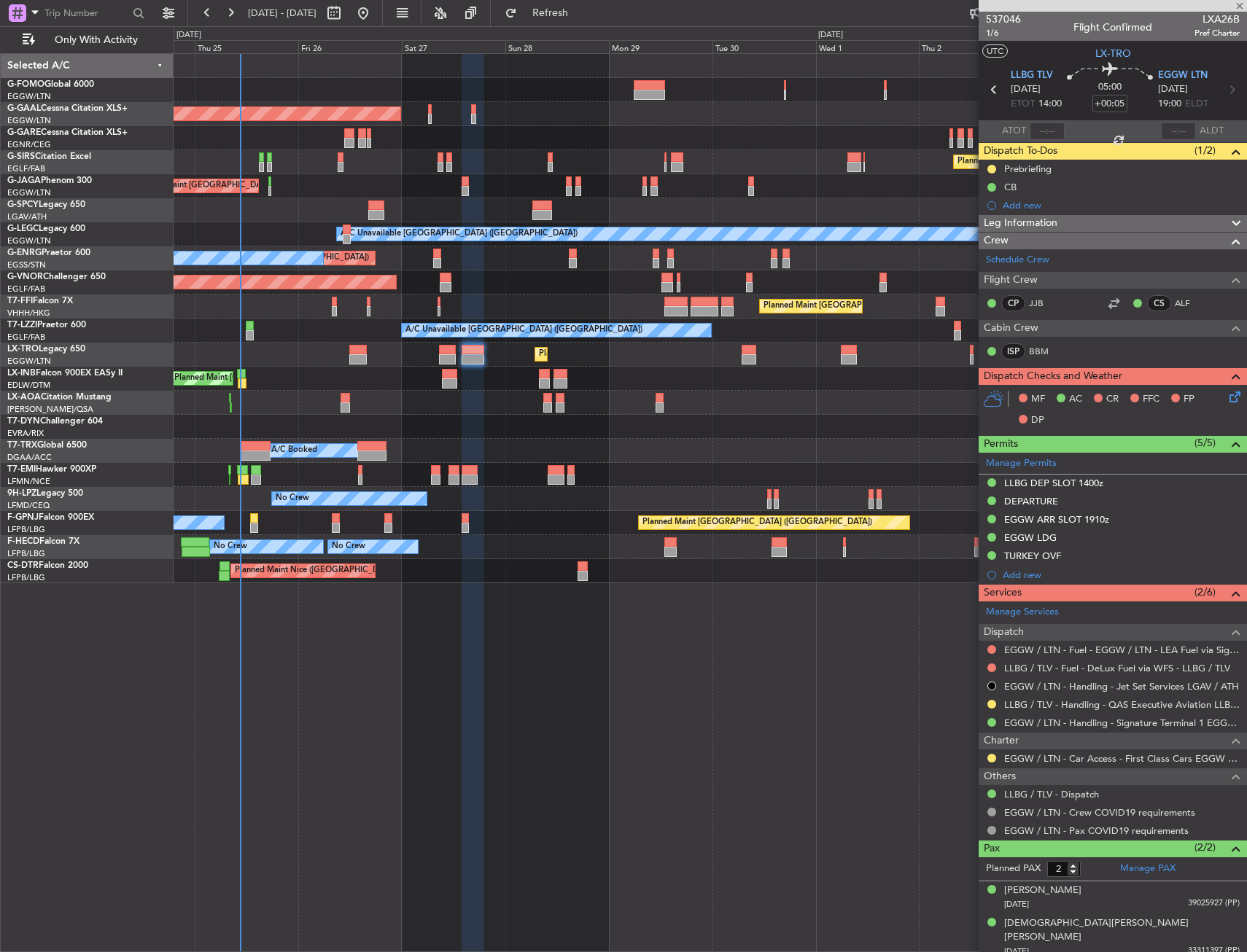
type input "+00:25"
type input "1"
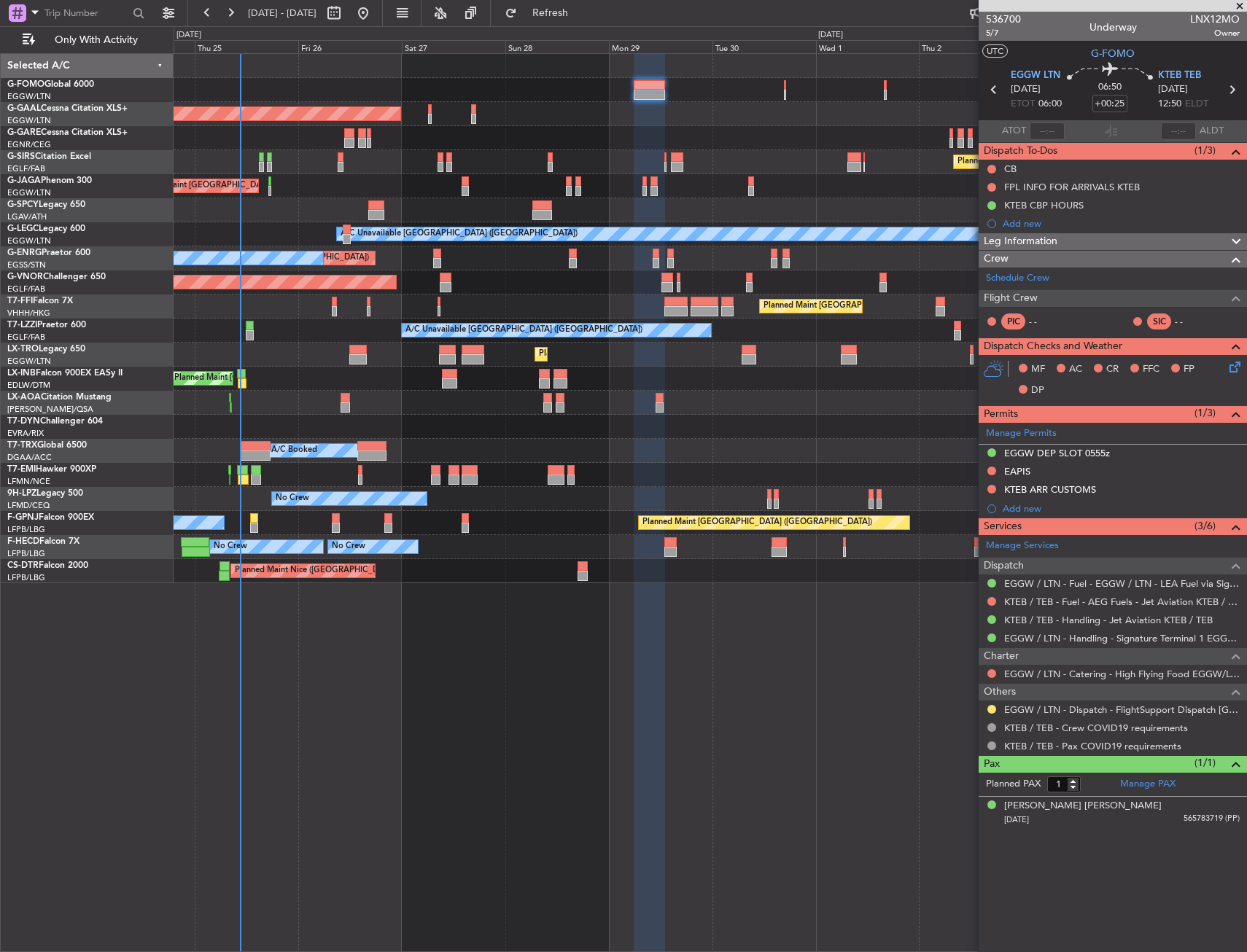
click at [523, 770] on div "Planned Maint [GEOGRAPHIC_DATA] ([GEOGRAPHIC_DATA]) Planned [GEOGRAPHIC_DATA] O…" at bounding box center [710, 503] width 1074 height 900
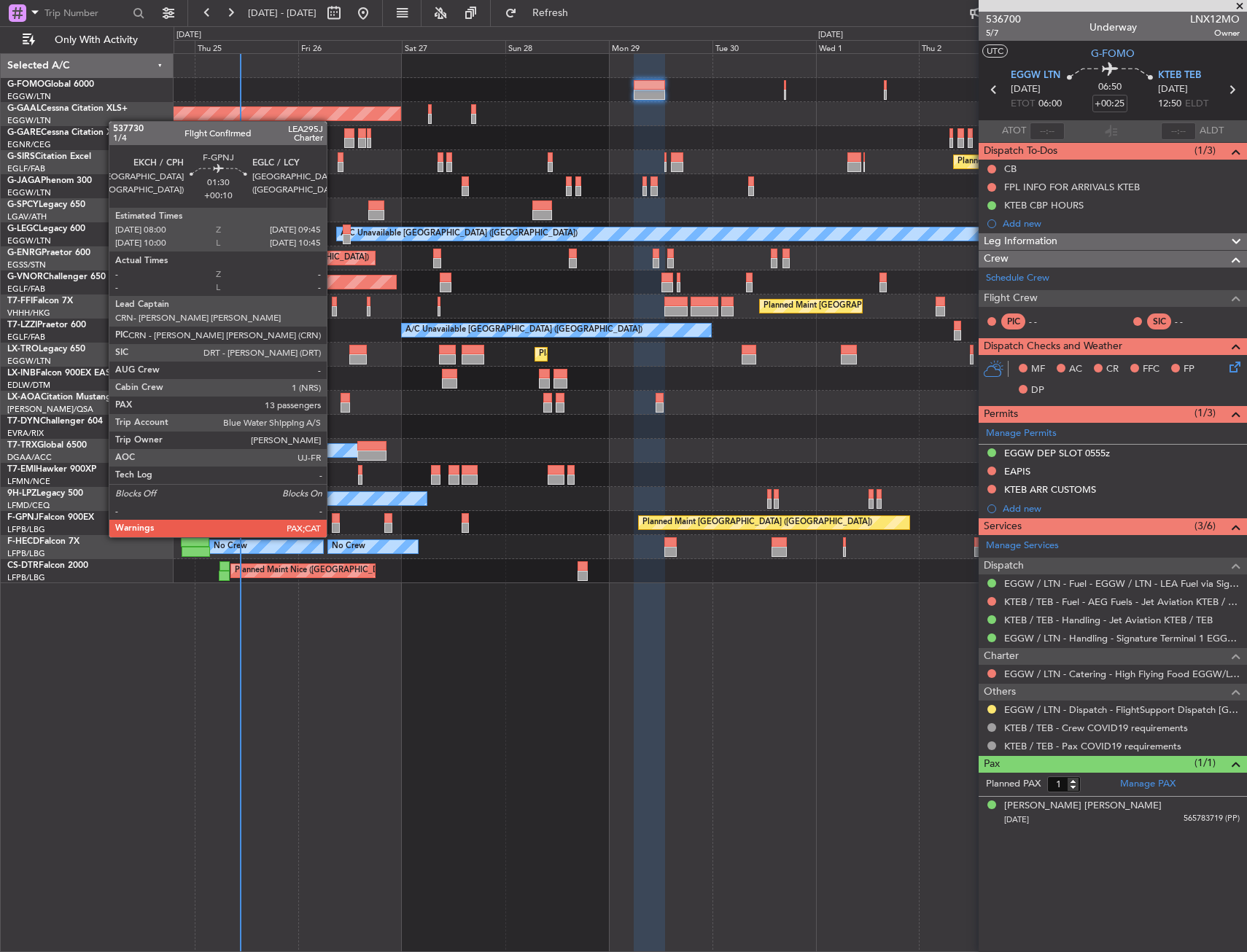
click at [335, 522] on div at bounding box center [335, 518] width 8 height 10
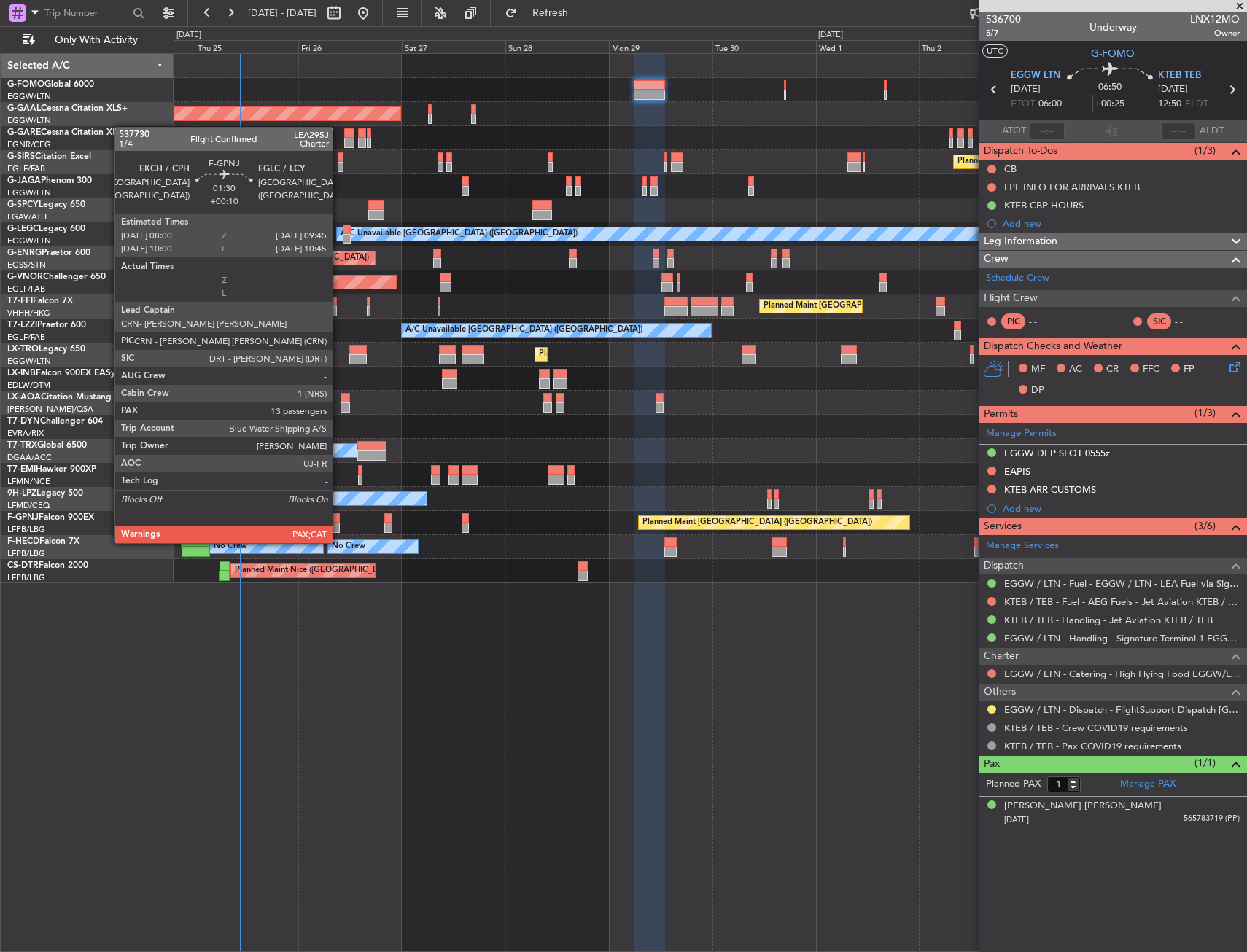
click at [339, 529] on div at bounding box center [335, 527] width 8 height 10
type input "+00:10"
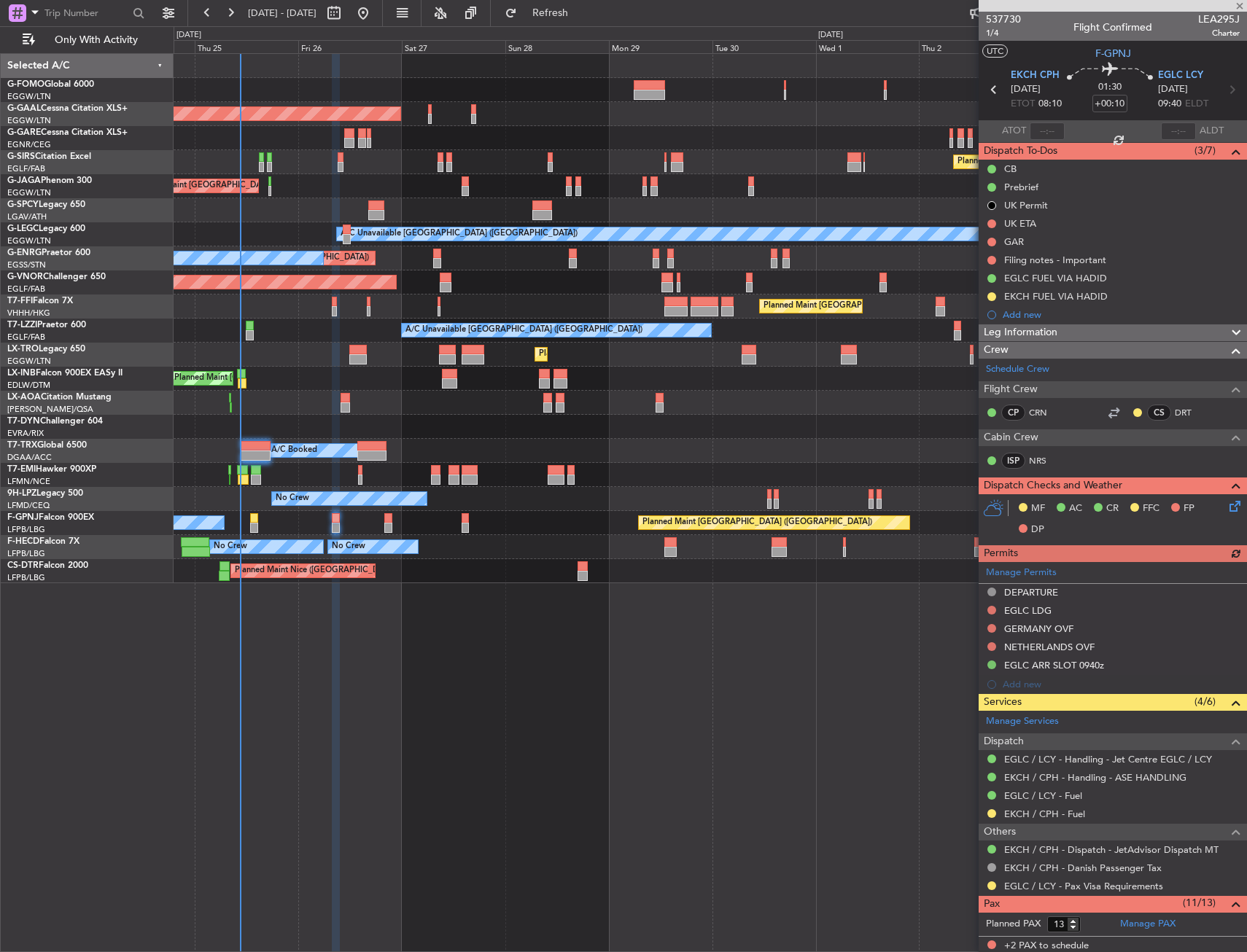
click at [401, 583] on div "Planned Maint [GEOGRAPHIC_DATA] ([GEOGRAPHIC_DATA]) Planned [GEOGRAPHIC_DATA] O…" at bounding box center [710, 503] width 1074 height 900
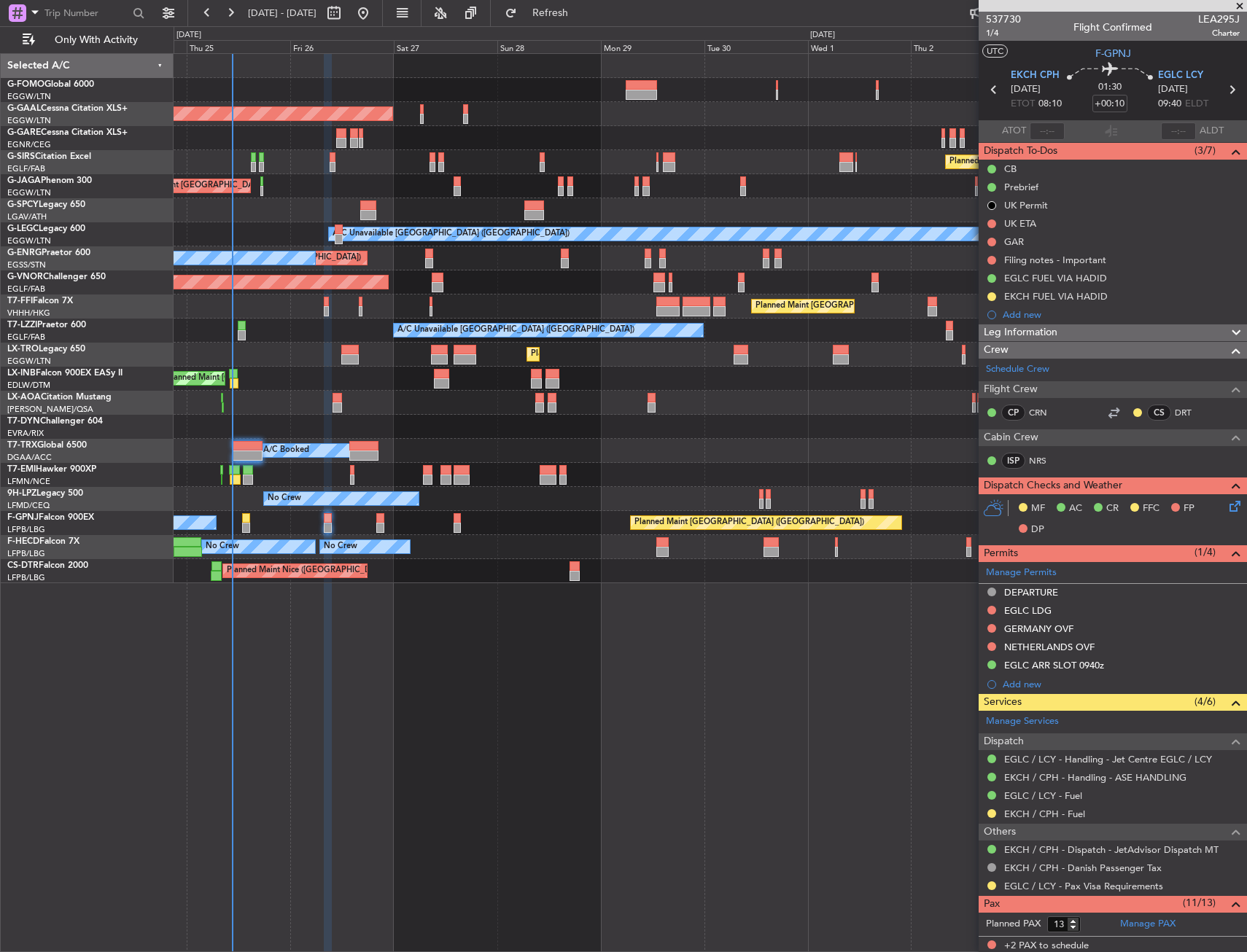
click at [396, 595] on div "Planned Maint [GEOGRAPHIC_DATA] ([GEOGRAPHIC_DATA]) Planned [GEOGRAPHIC_DATA] O…" at bounding box center [710, 503] width 1074 height 900
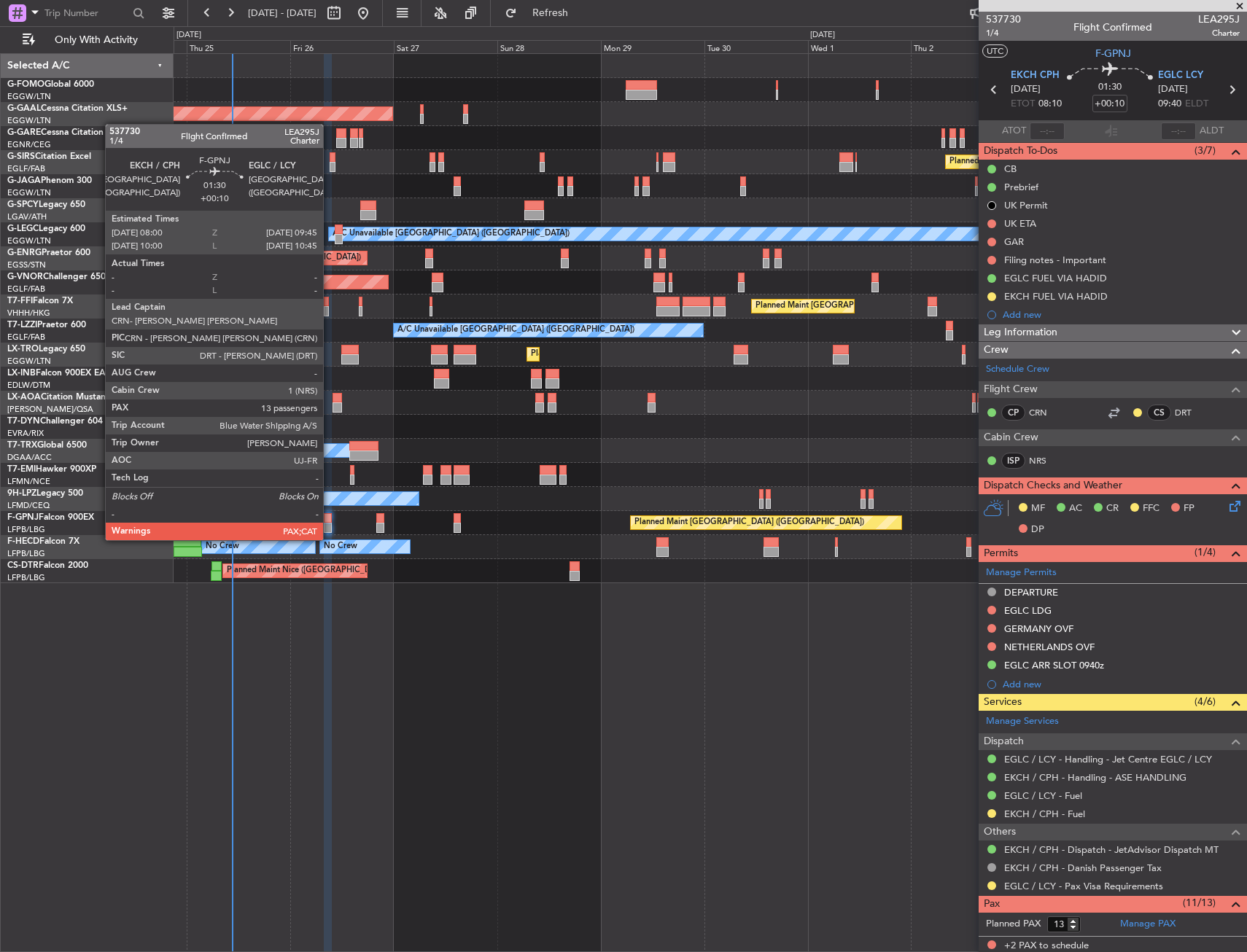
click at [329, 526] on div at bounding box center [327, 527] width 8 height 10
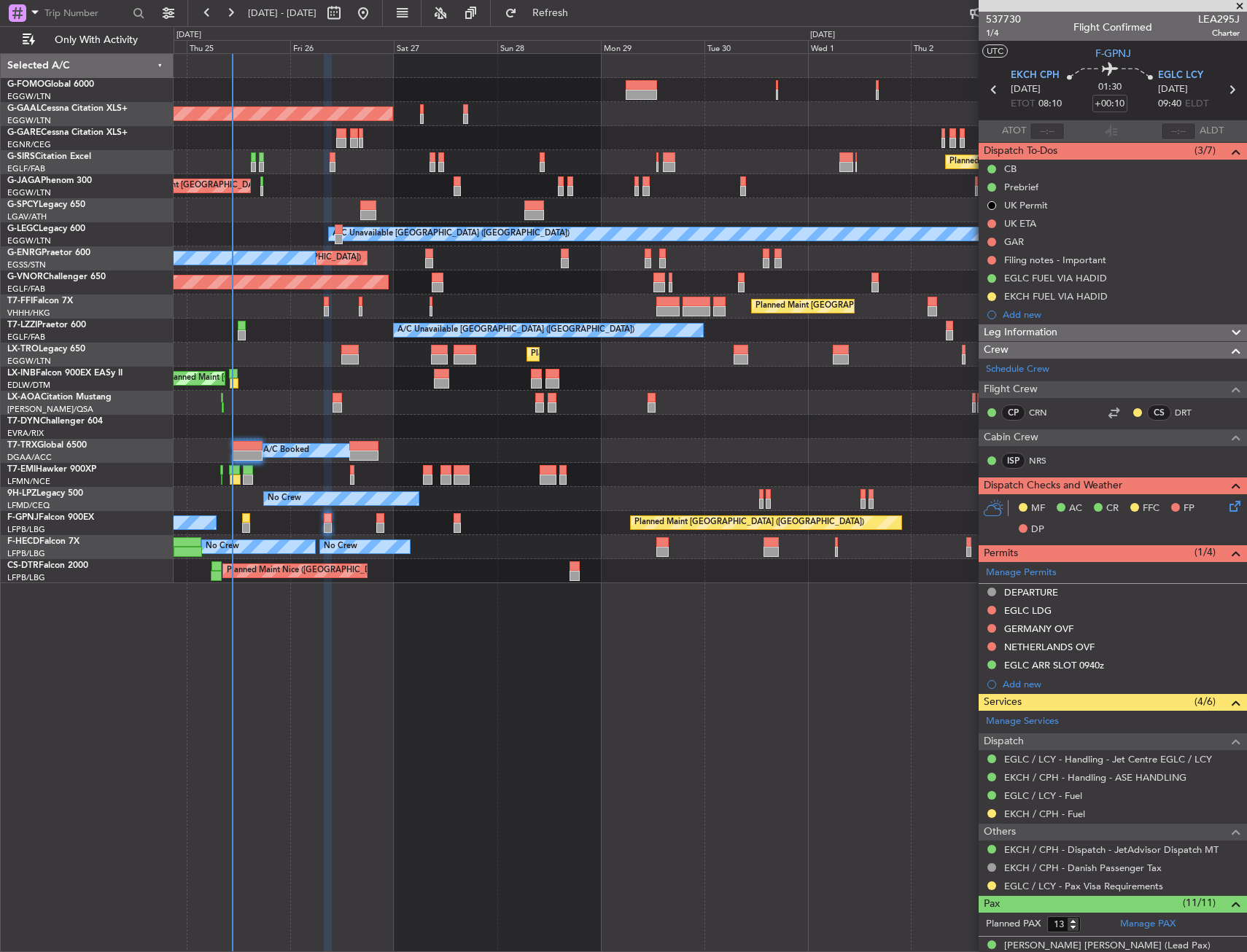
type input "11"
click at [246, 514] on div at bounding box center [245, 518] width 8 height 10
type input "+00:05"
type input "0"
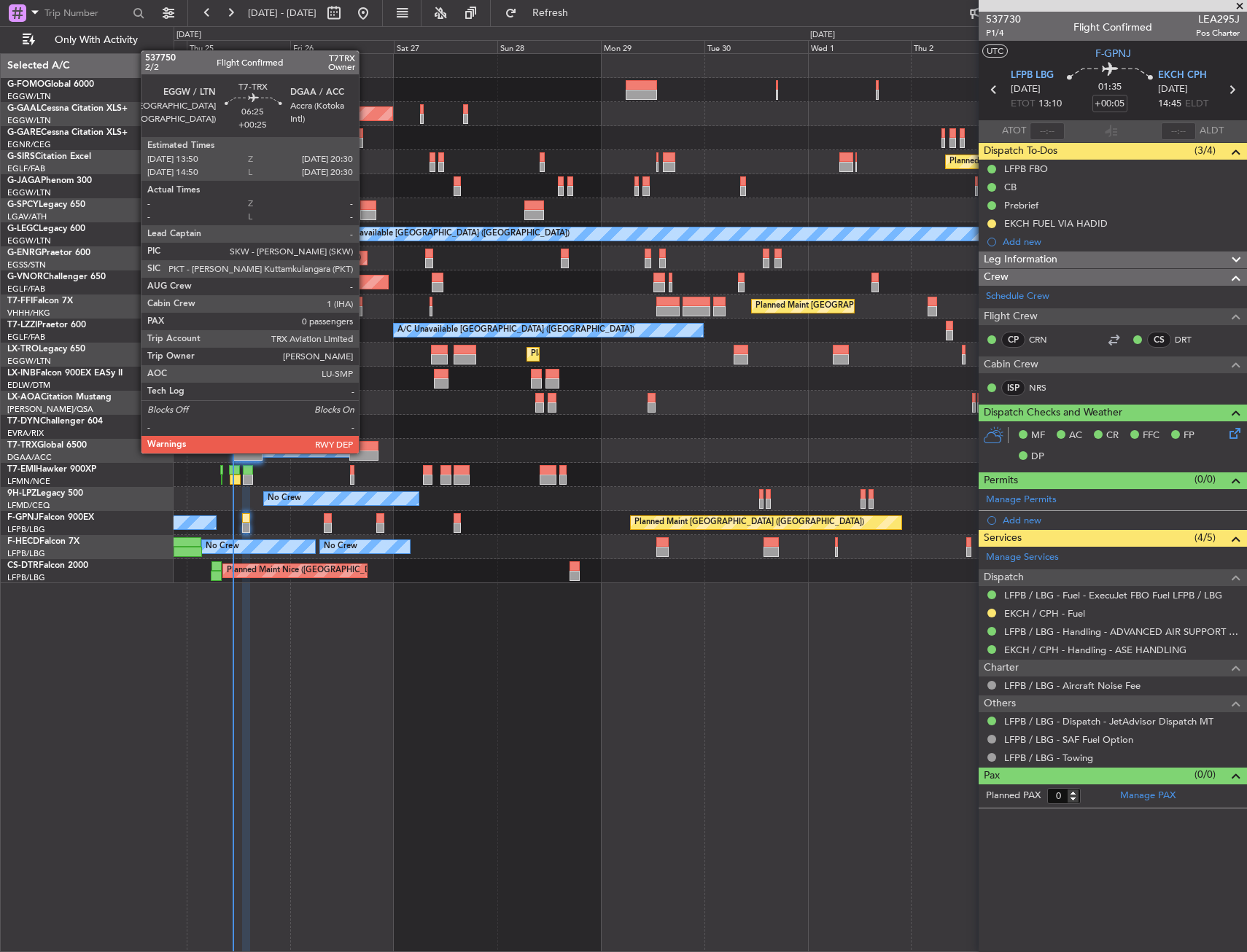
click at [365, 452] on div at bounding box center [364, 455] width 29 height 10
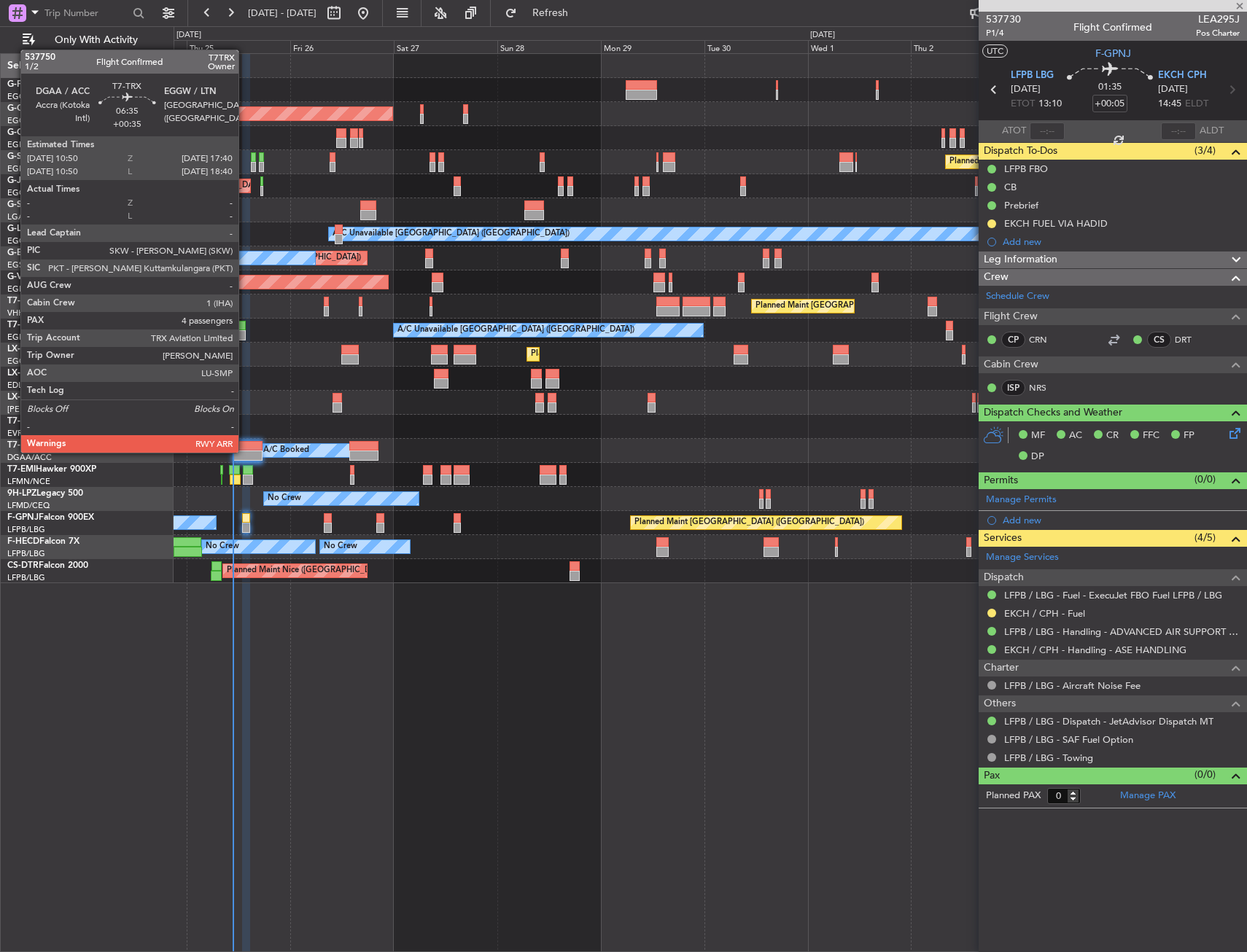
click at [245, 452] on div at bounding box center [248, 455] width 30 height 10
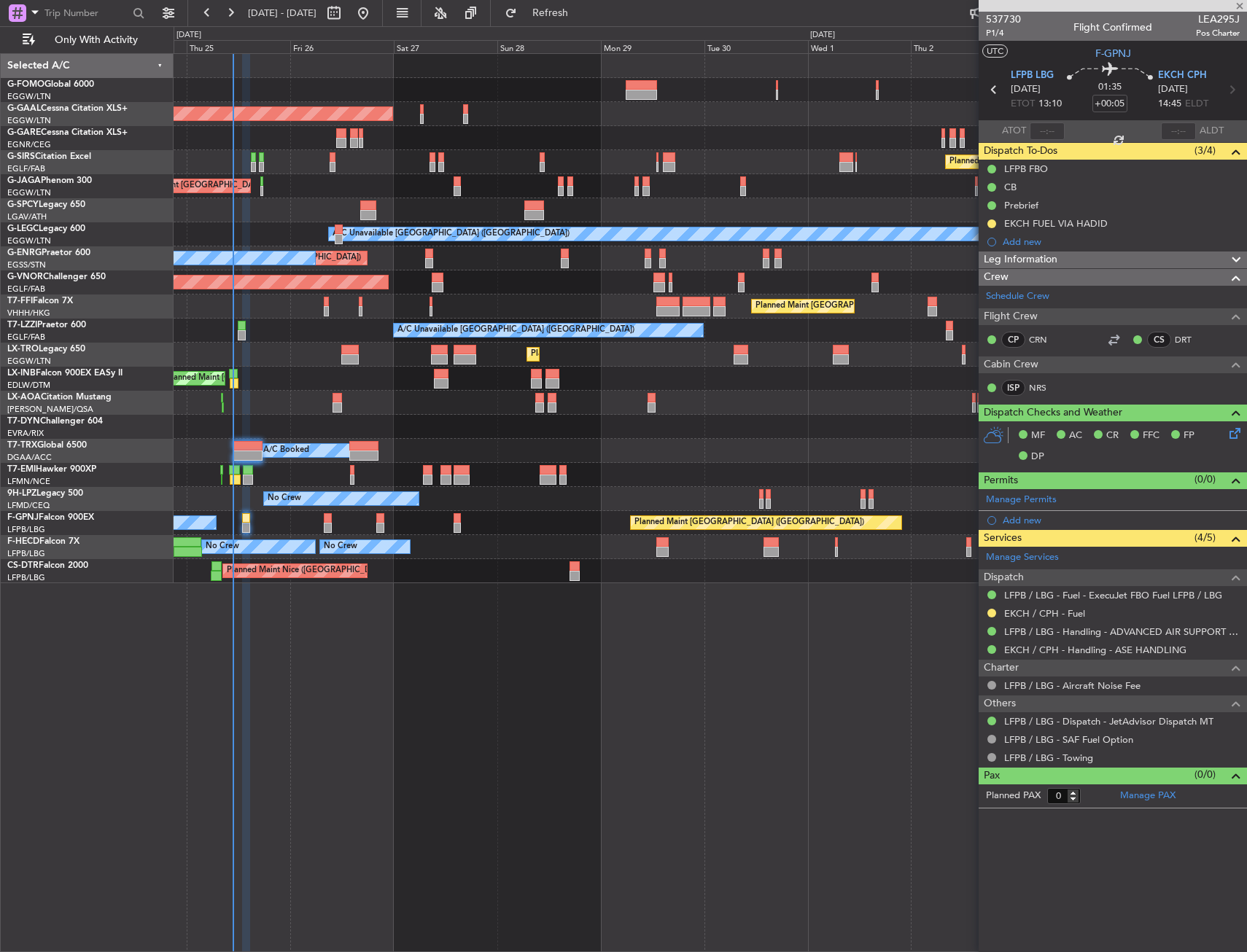
type input "+00:35"
type input "4"
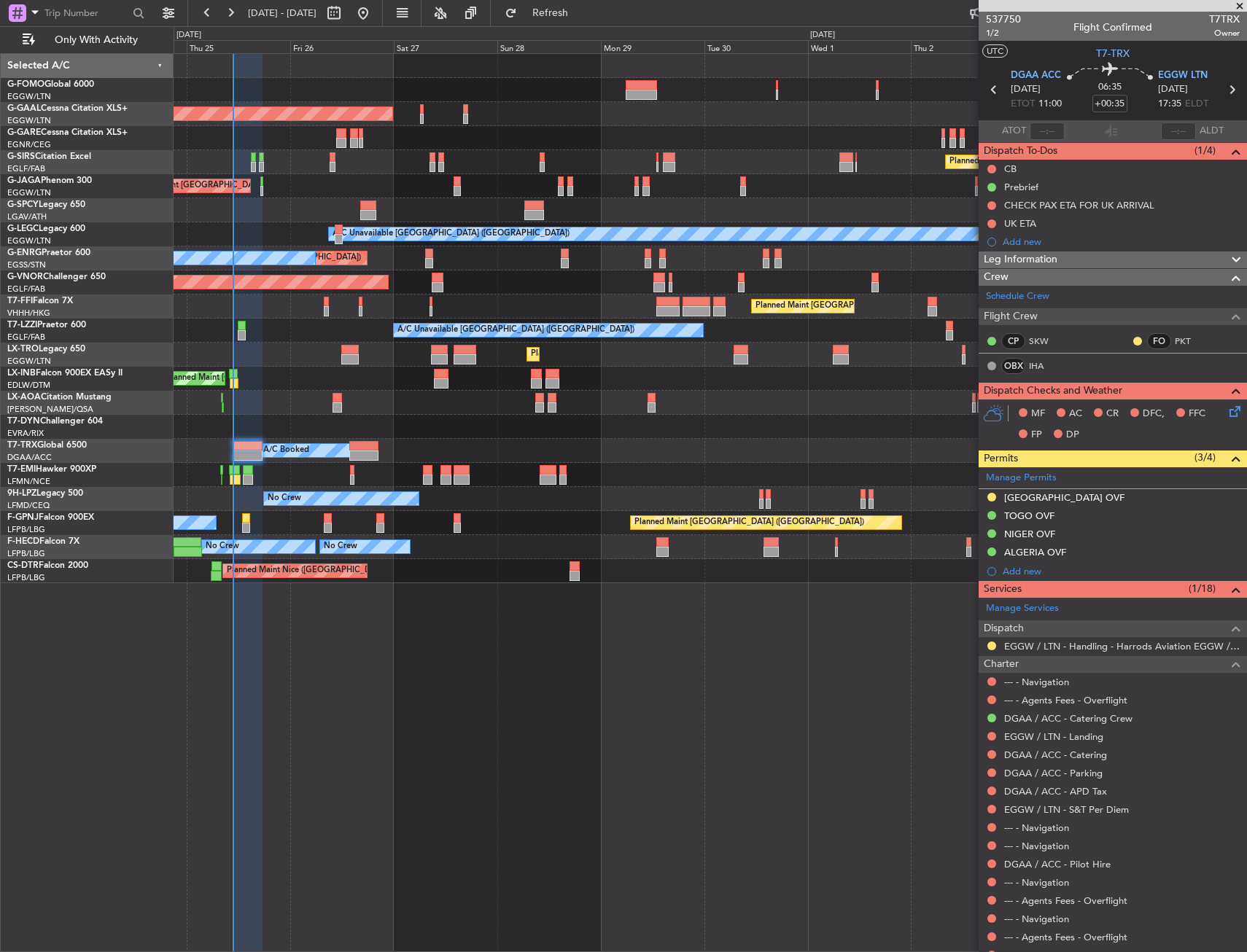
click at [302, 356] on div "Planned Maint [GEOGRAPHIC_DATA] ([GEOGRAPHIC_DATA]) A/C Unavailable" at bounding box center [709, 355] width 1073 height 24
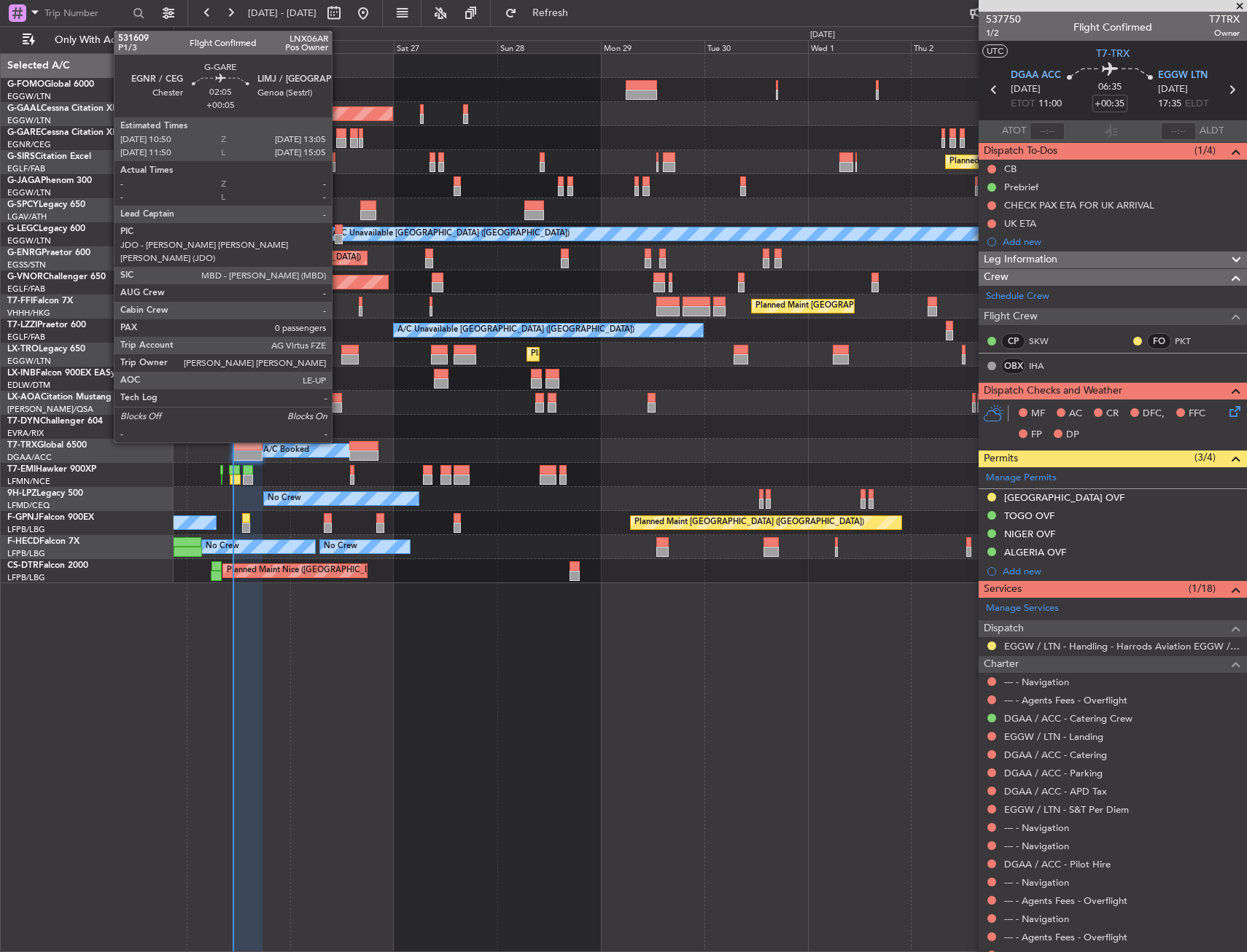
click at [339, 140] on div at bounding box center [340, 142] width 10 height 10
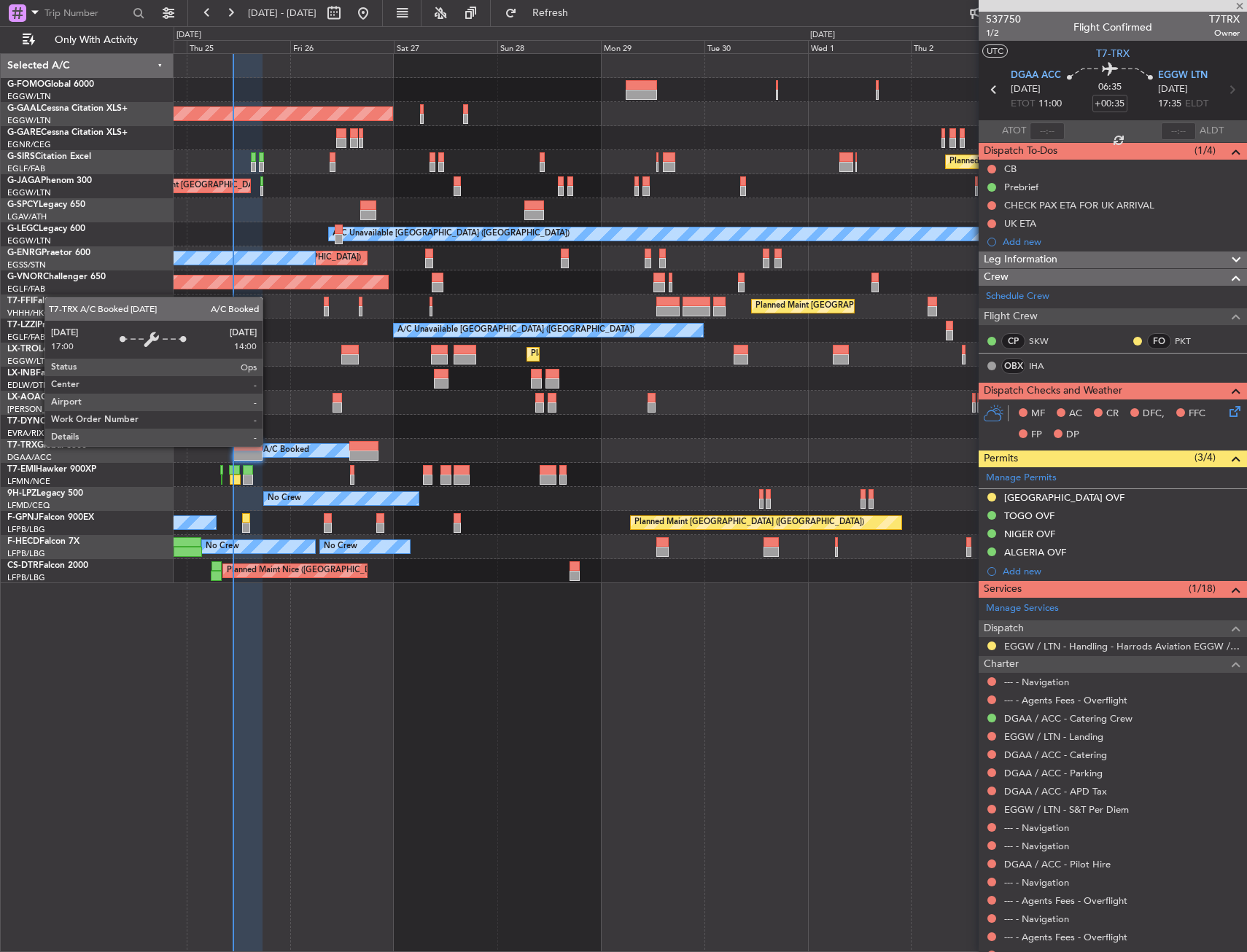
type input "+00:05"
type input "0"
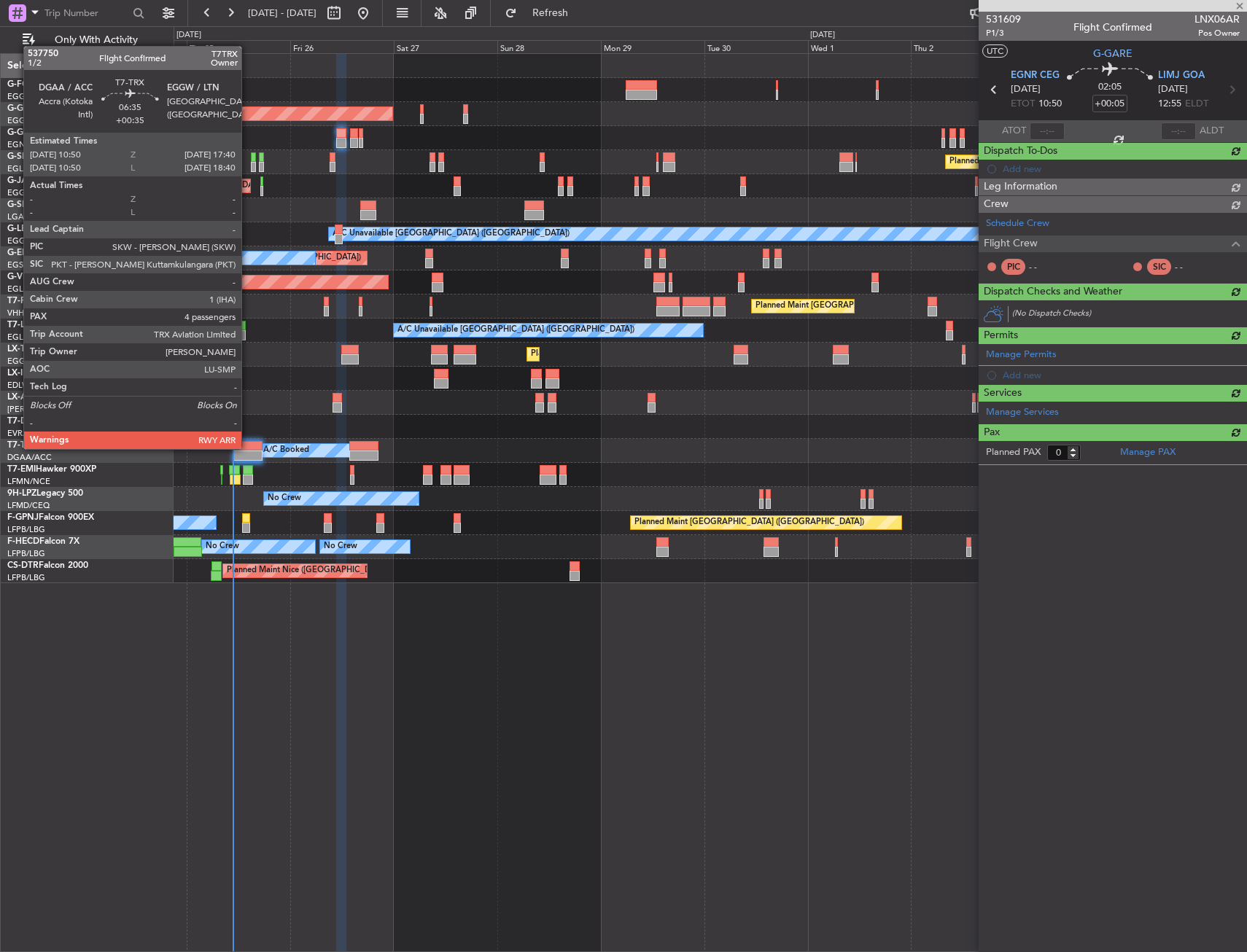
click at [248, 448] on div at bounding box center [248, 445] width 30 height 10
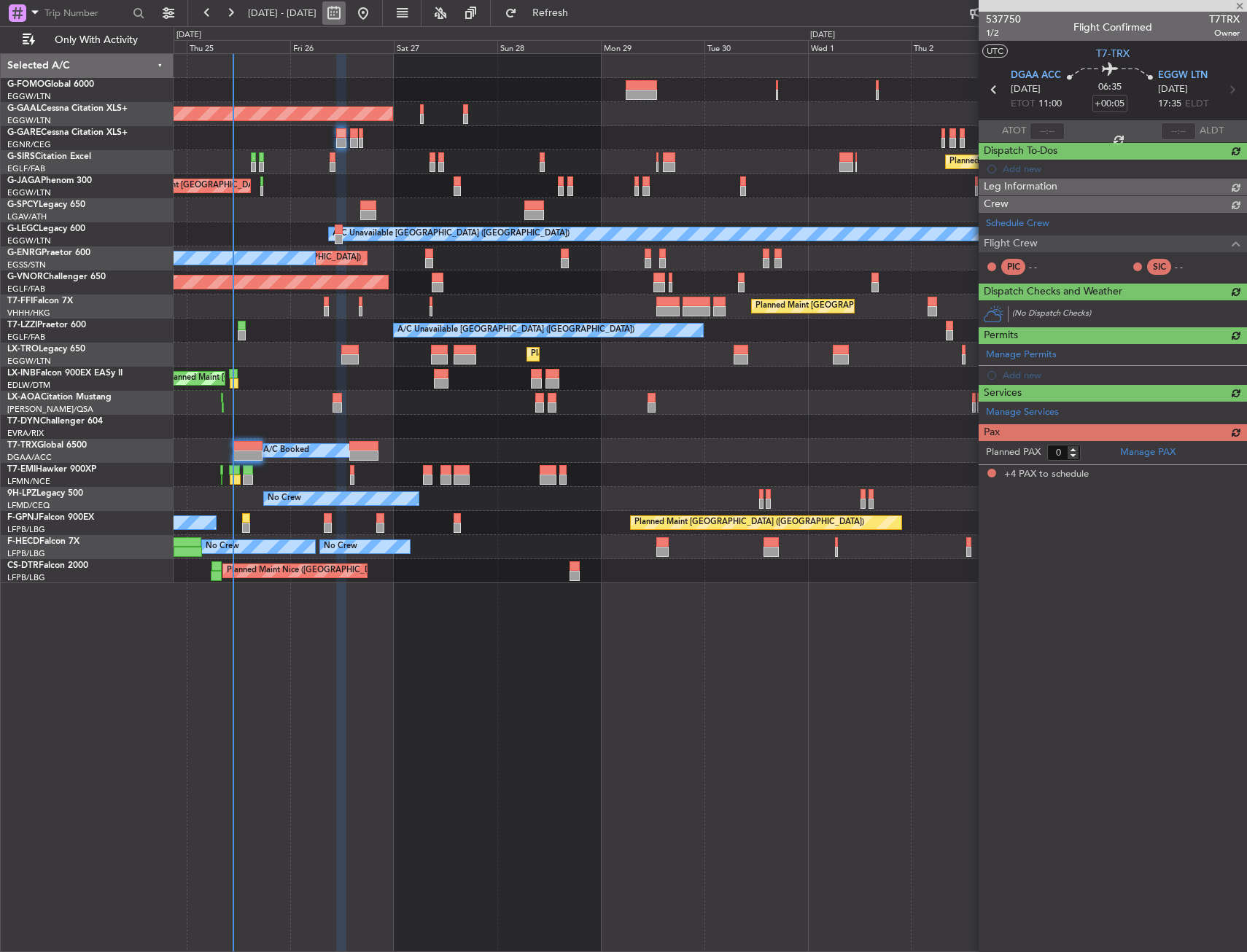
type input "+00:35"
type input "4"
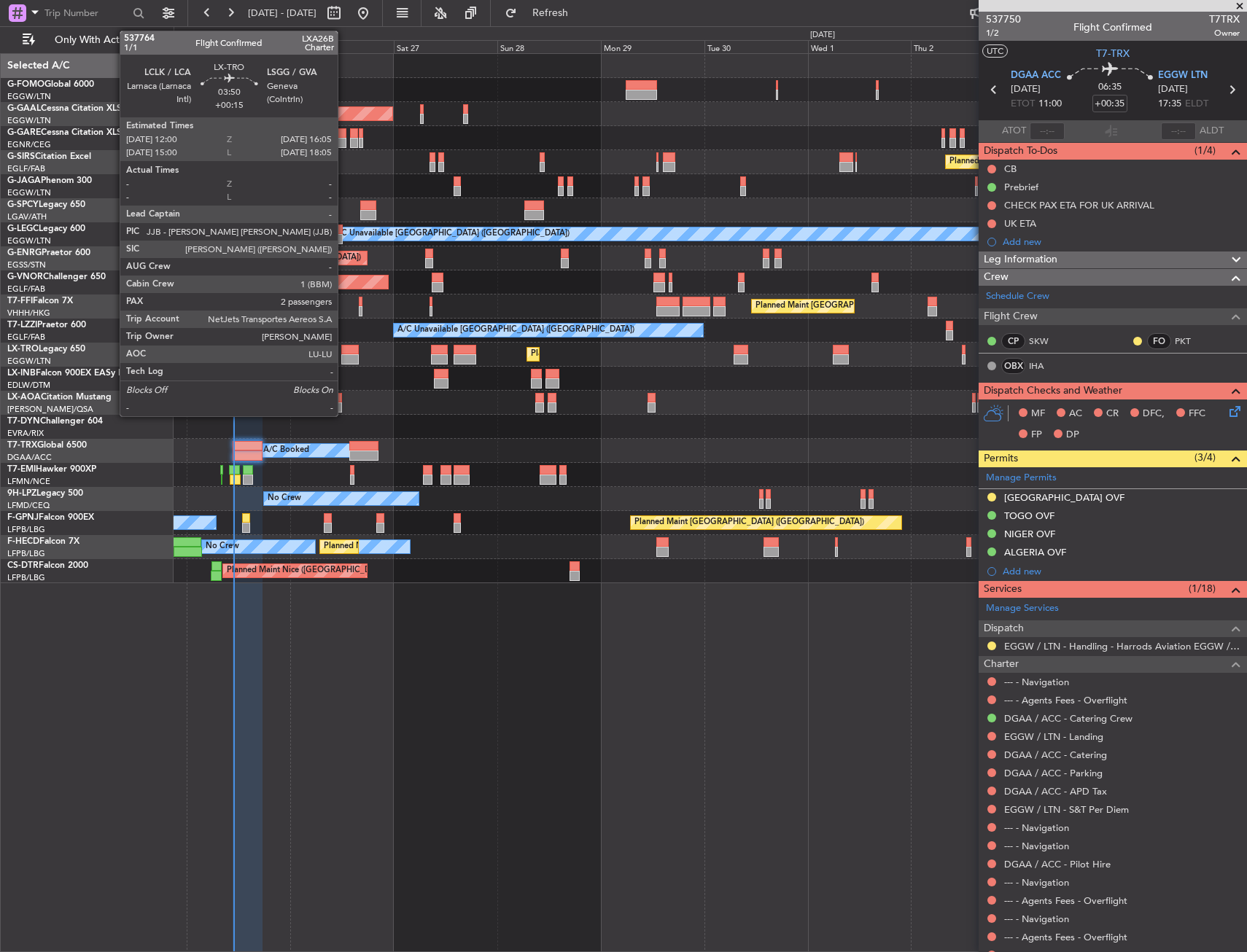
click at [344, 355] on div at bounding box center [350, 359] width 19 height 10
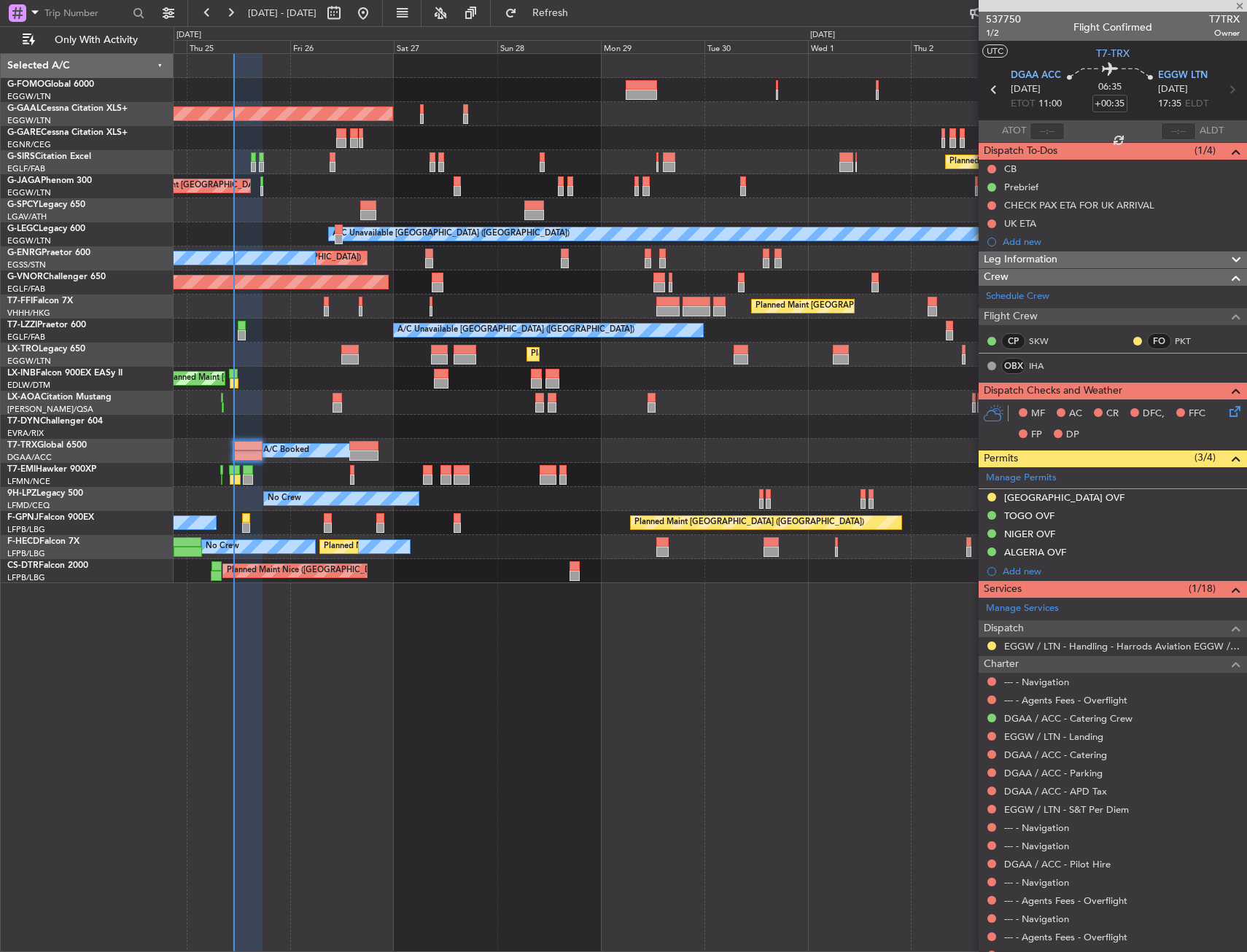
type input "+00:15"
type input "2"
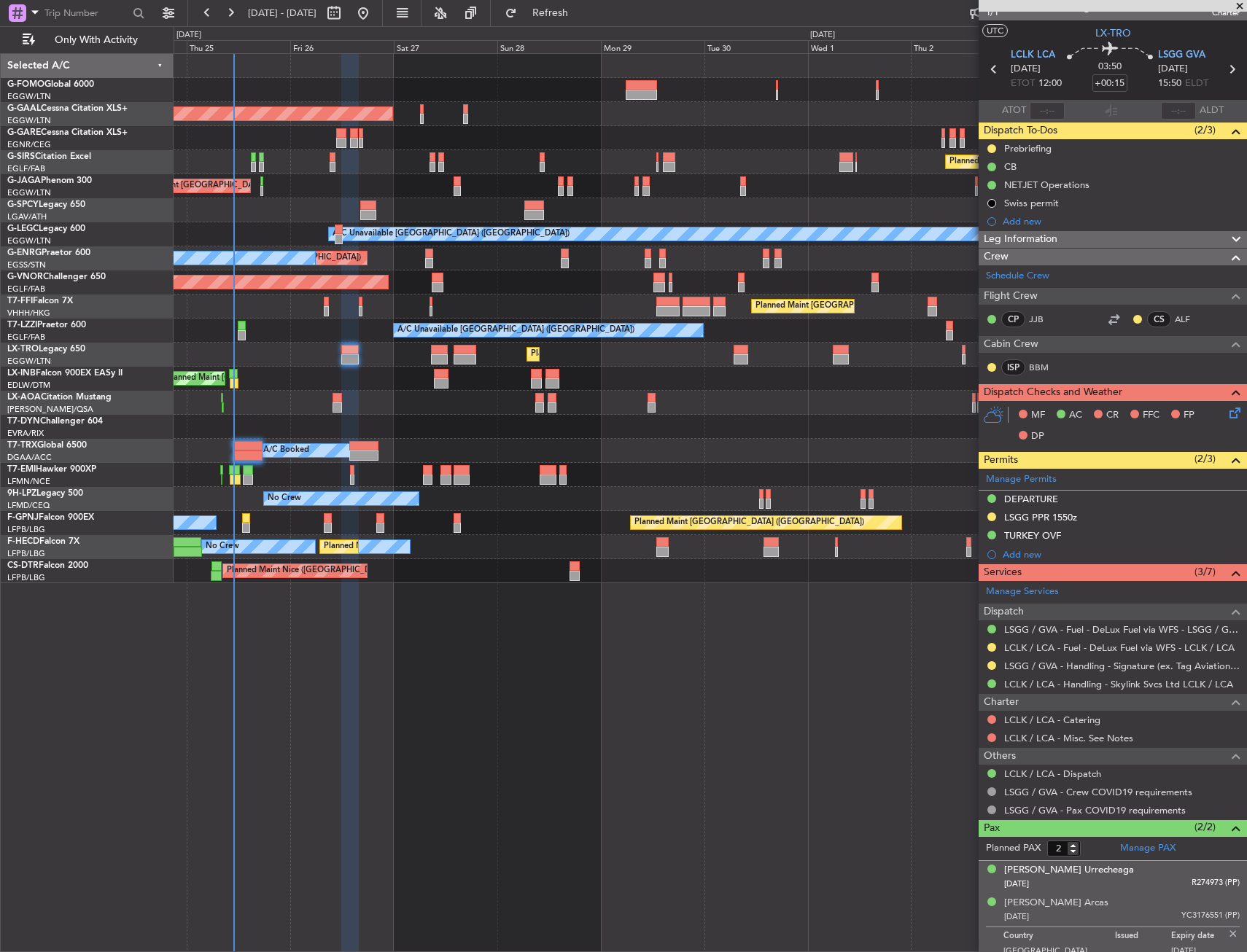
scroll to position [30, 0]
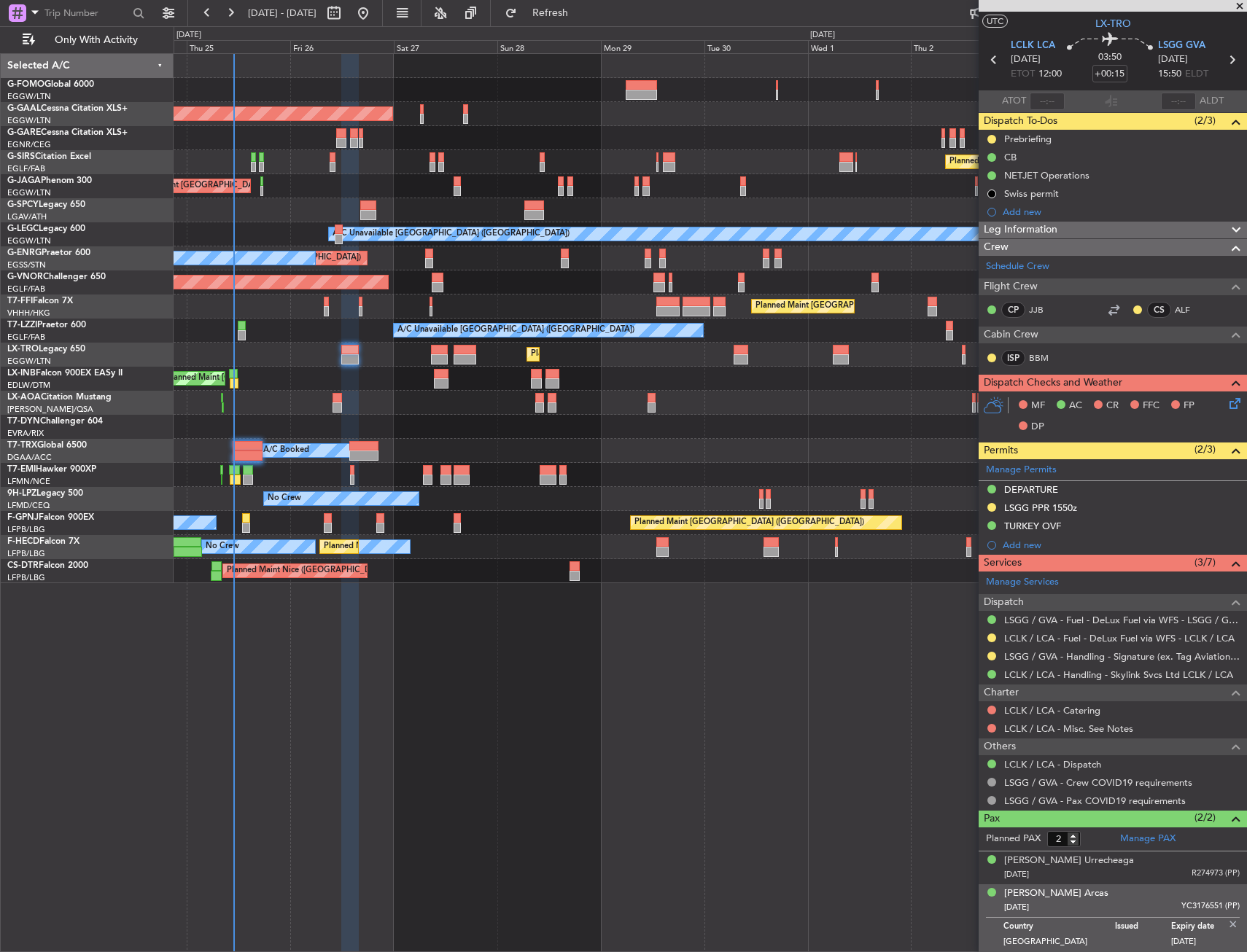
click at [1215, 920] on div "Country [GEOGRAPHIC_DATA] Issued Expiry date [DATE]" at bounding box center [1113, 934] width 254 height 34
click at [1227, 924] on img at bounding box center [1233, 924] width 13 height 13
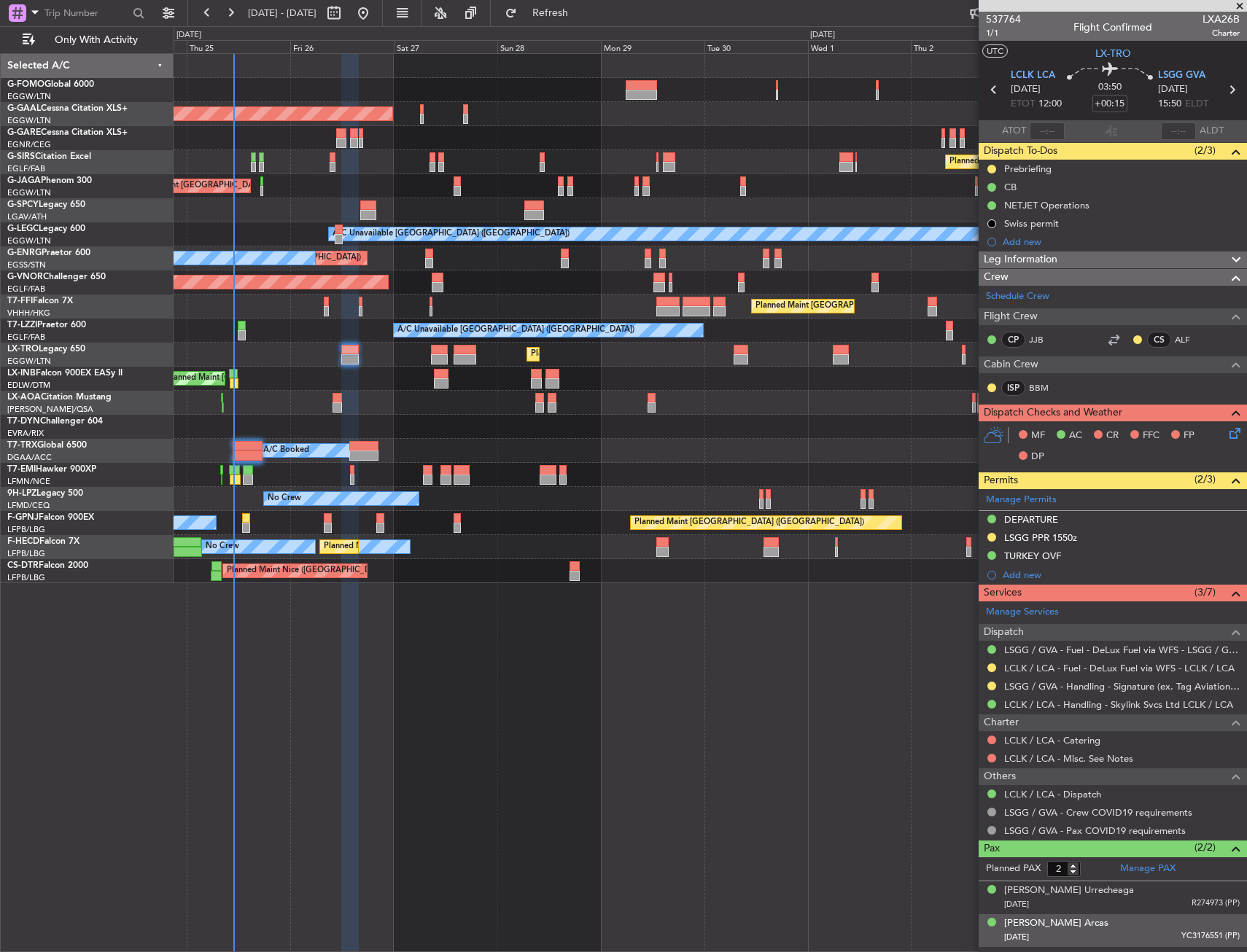
scroll to position [0, 0]
click at [790, 721] on div "Planned Maint [GEOGRAPHIC_DATA] ([GEOGRAPHIC_DATA]) Owner Planned [GEOGRAPHIC_D…" at bounding box center [710, 503] width 1074 height 900
click at [1166, 684] on link "LSGG / GVA - Handling - Signature (ex. Tag Aviation) LSGG / GVA" at bounding box center [1122, 686] width 236 height 12
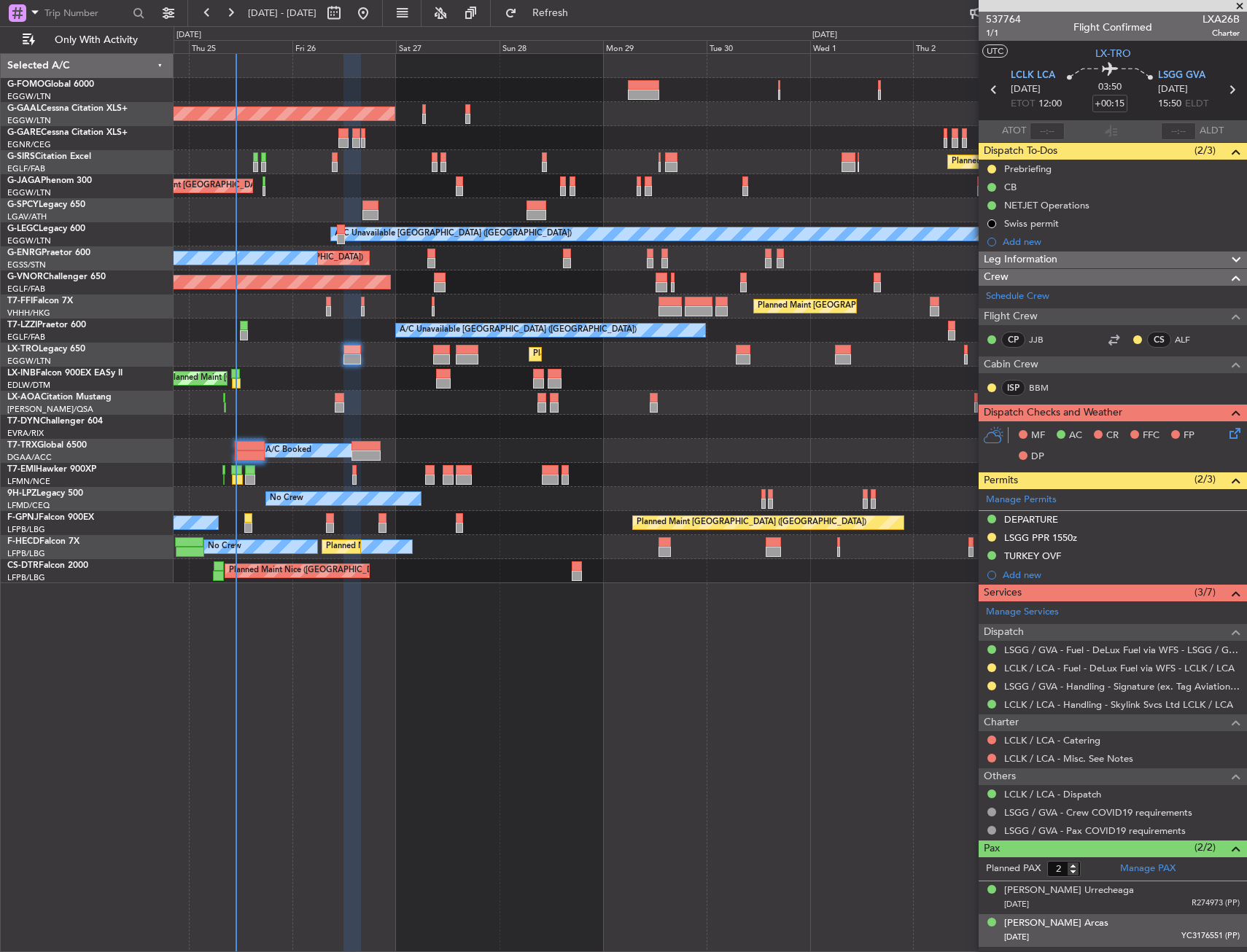
click at [283, 242] on div "Planned Maint [GEOGRAPHIC_DATA] ([GEOGRAPHIC_DATA]) Owner Planned [GEOGRAPHIC_D…" at bounding box center [709, 319] width 1073 height 530
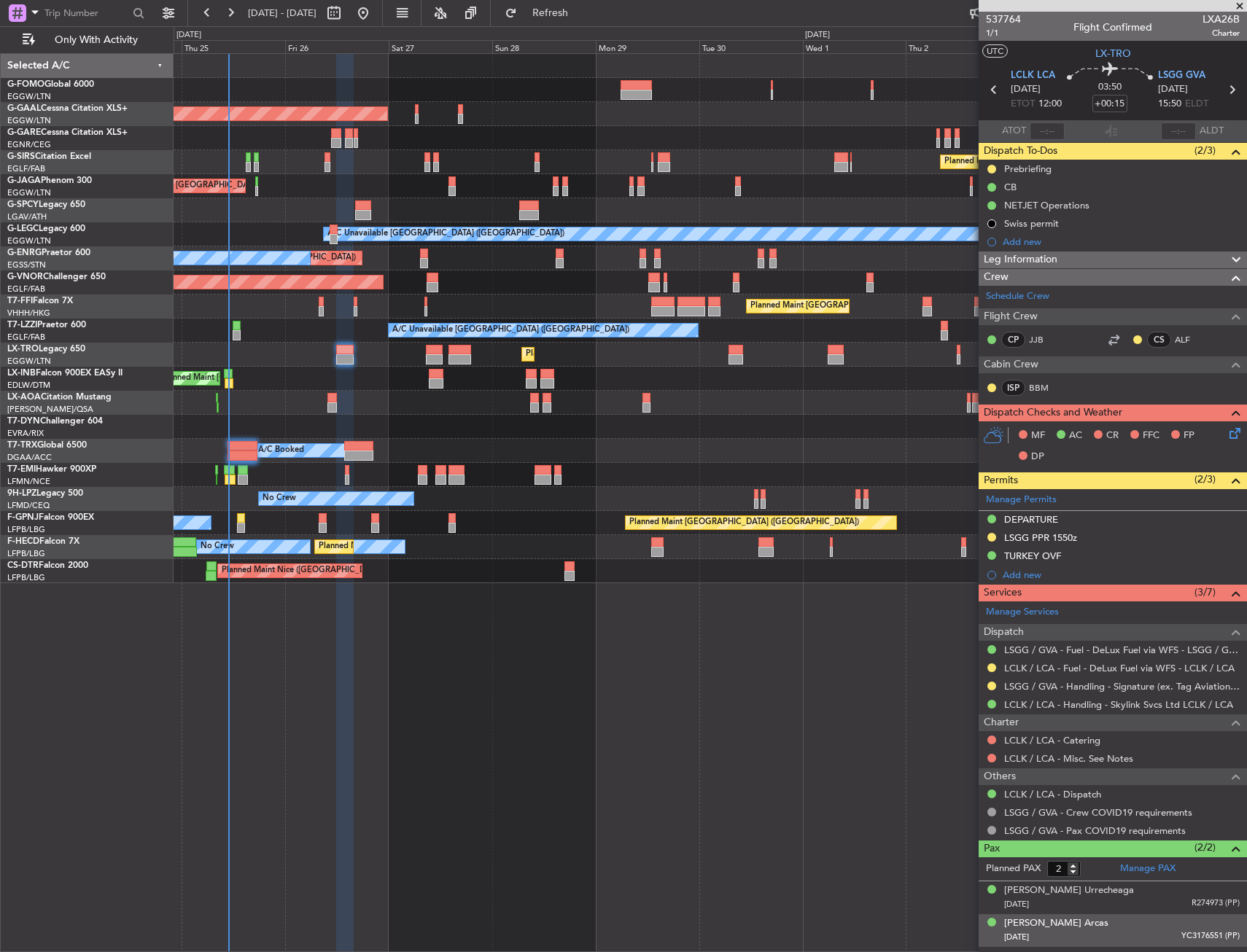
click at [794, 587] on div "Planned Maint [GEOGRAPHIC_DATA] ([GEOGRAPHIC_DATA]) Owner Planned [GEOGRAPHIC_D…" at bounding box center [710, 503] width 1074 height 900
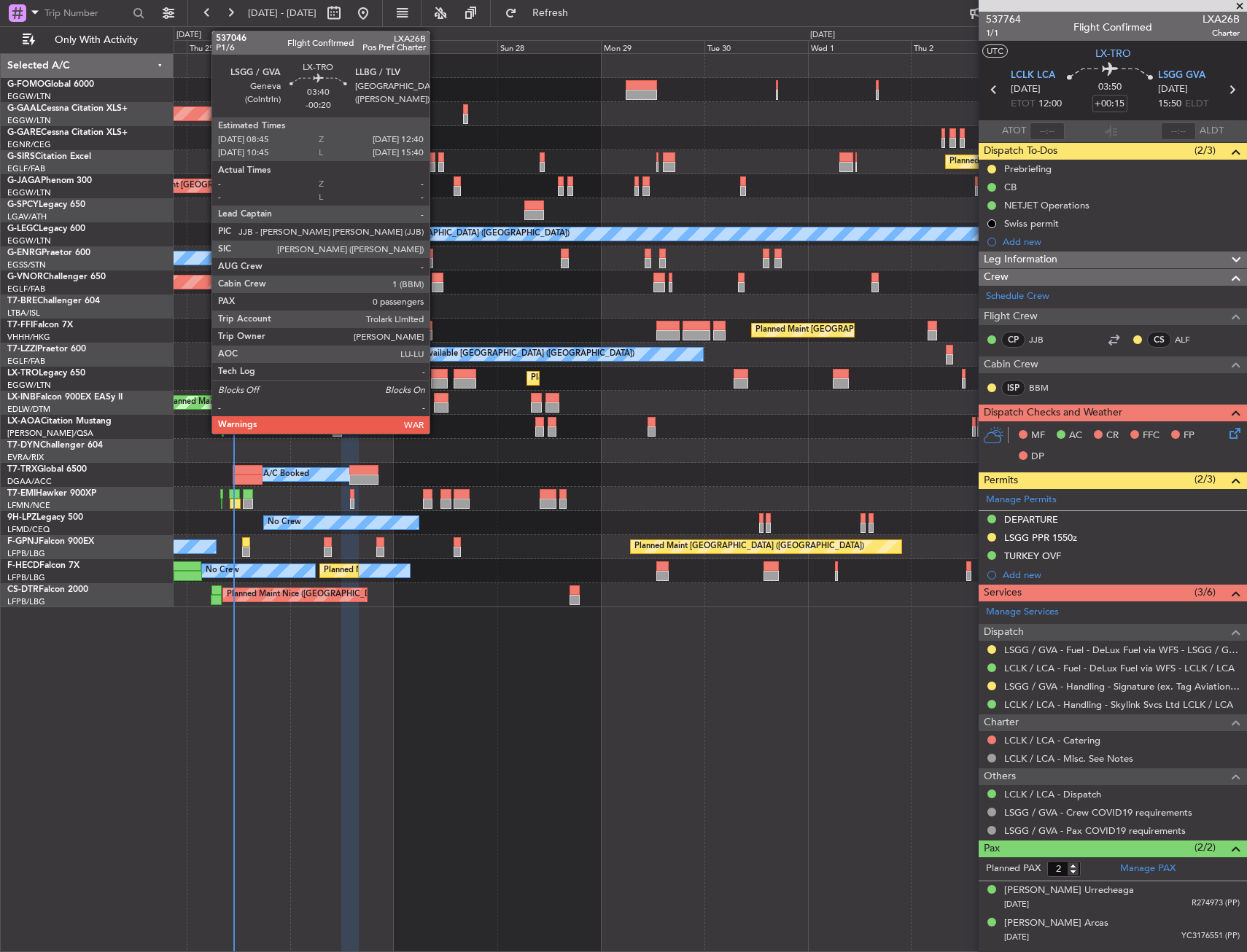
click at [436, 376] on div at bounding box center [440, 373] width 18 height 10
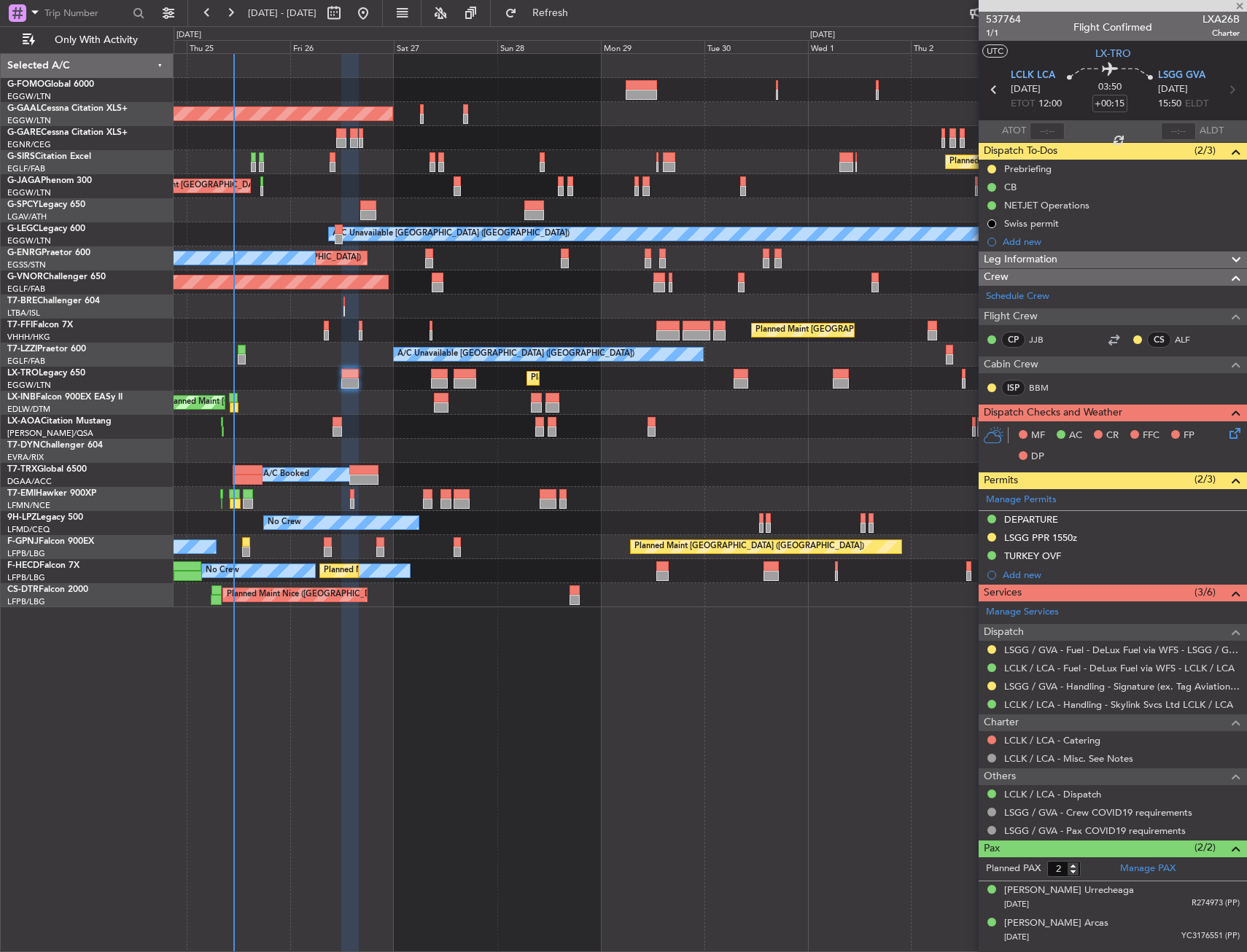
type input "-00:20"
type input "0"
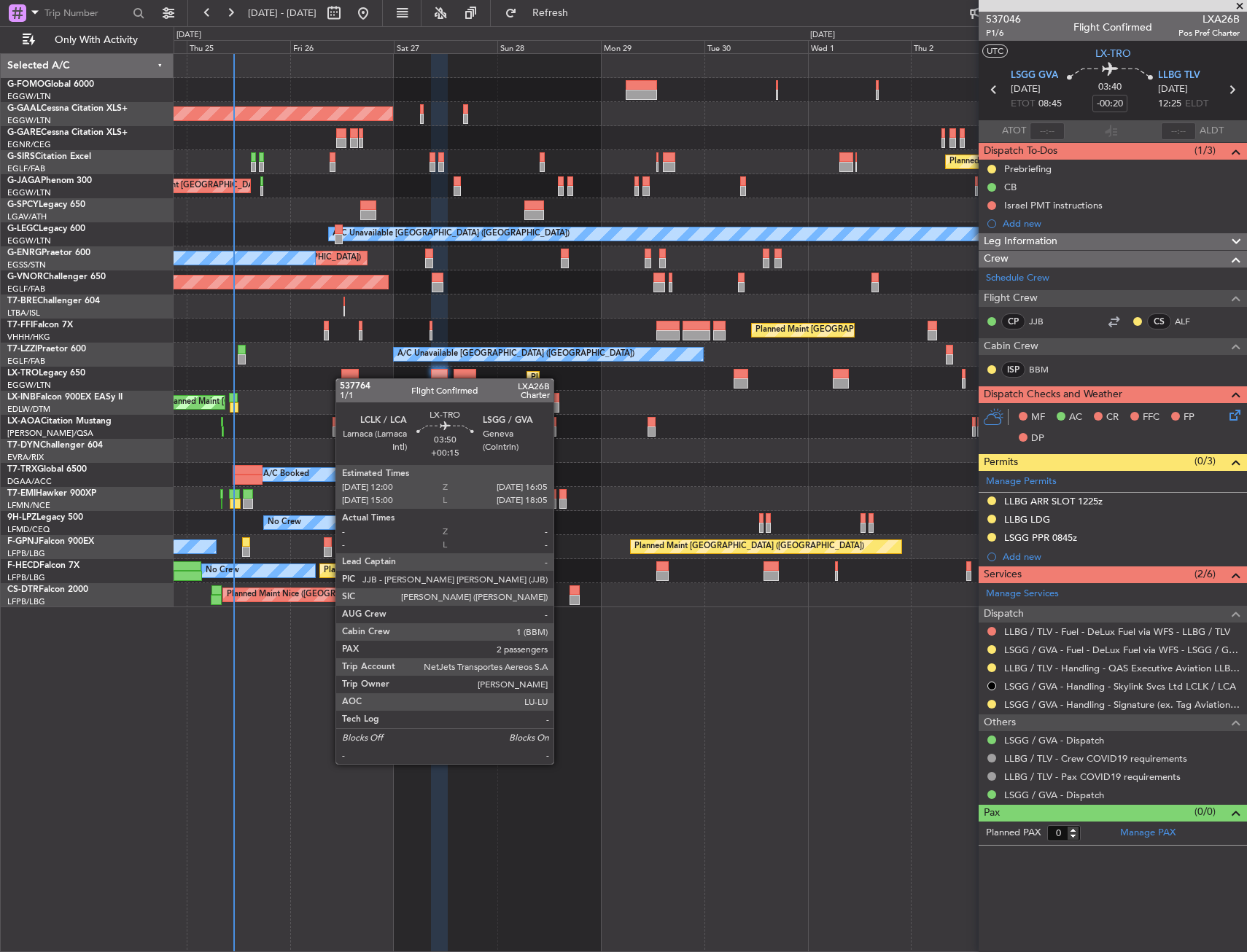
click at [343, 379] on div "Planned Maint [GEOGRAPHIC_DATA] ([GEOGRAPHIC_DATA]) A/C Unavailable" at bounding box center [709, 379] width 1073 height 24
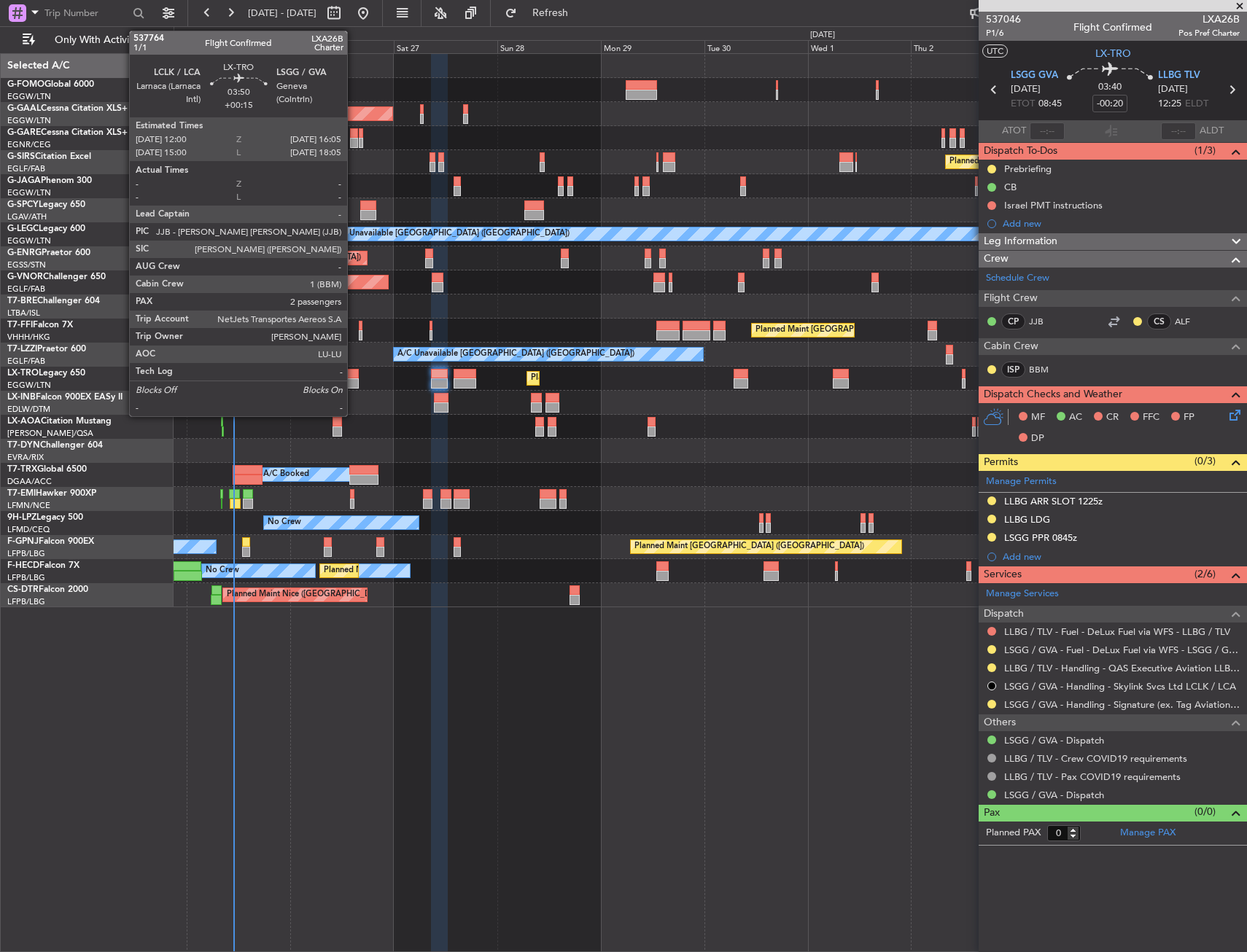
click at [356, 381] on div at bounding box center [350, 383] width 19 height 10
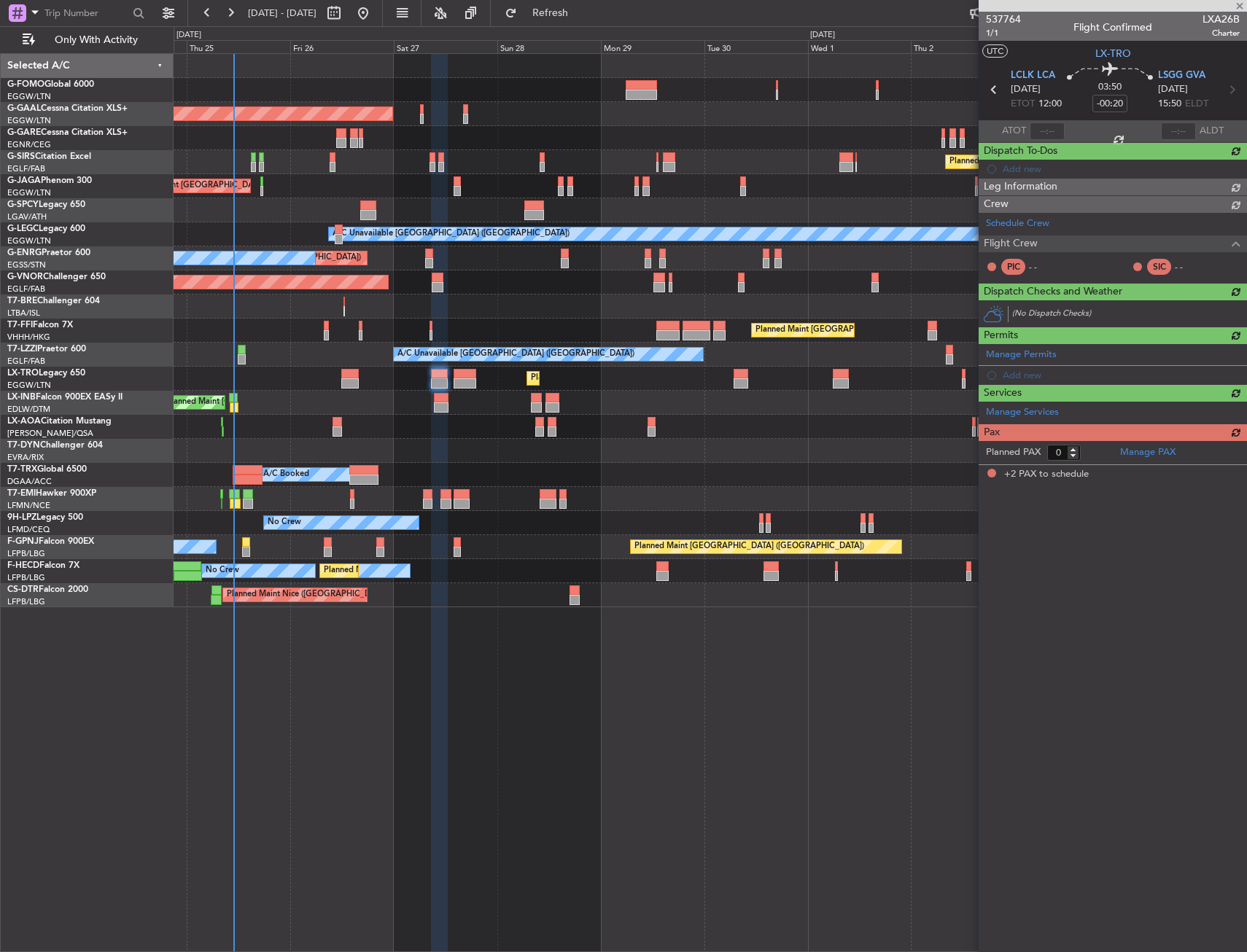
type input "+00:15"
type input "2"
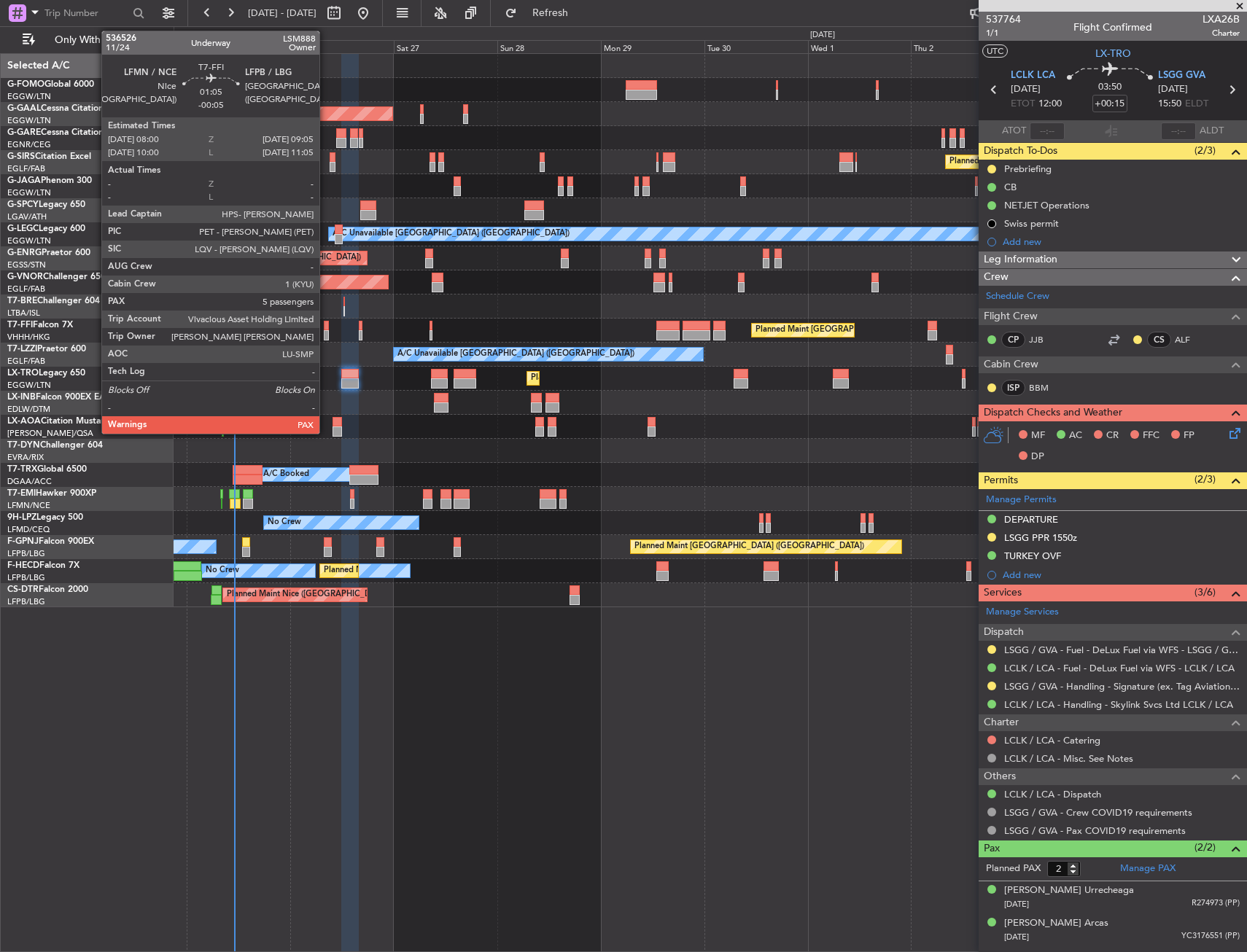
click at [326, 327] on div at bounding box center [326, 325] width 5 height 10
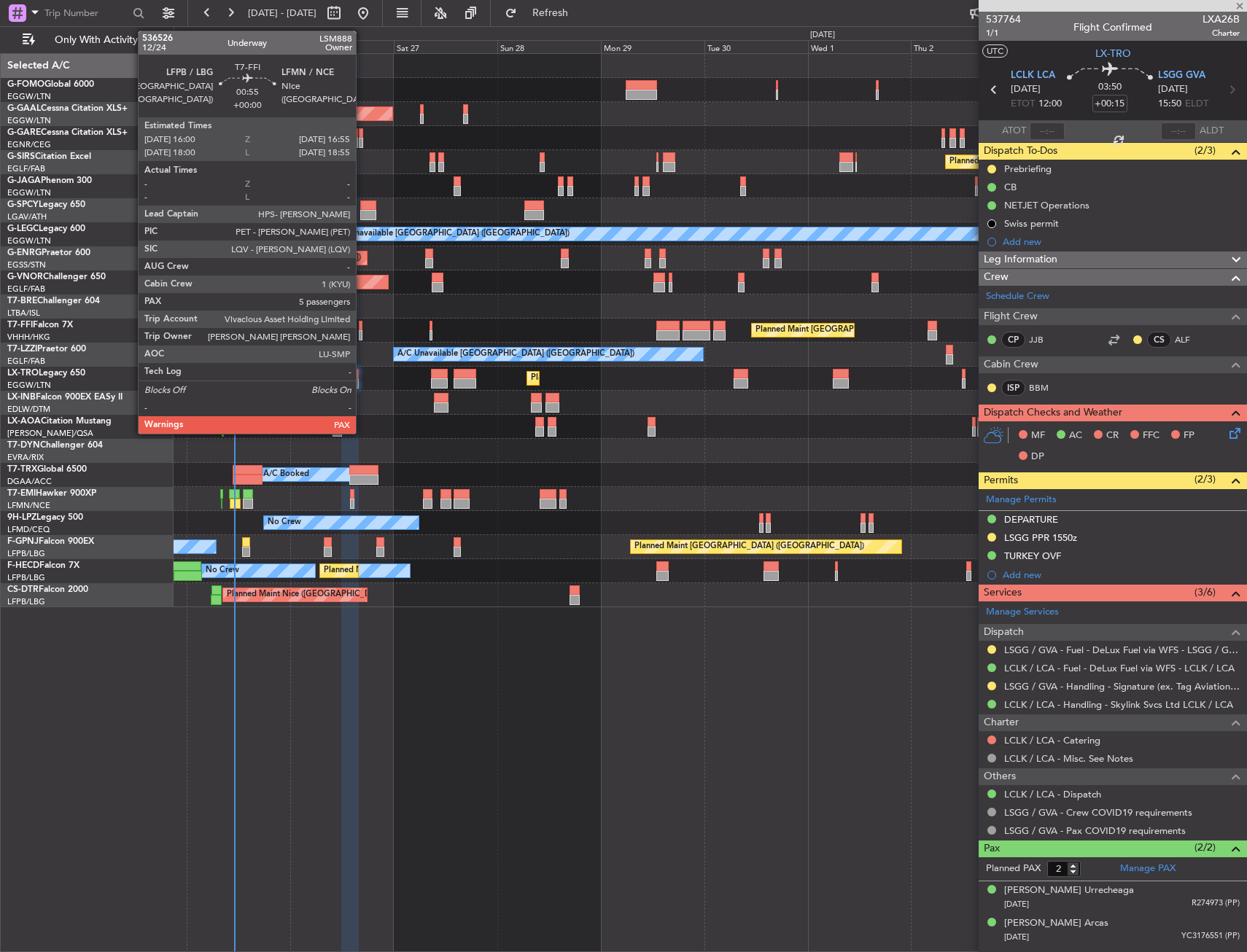
type input "-00:05"
type input "5"
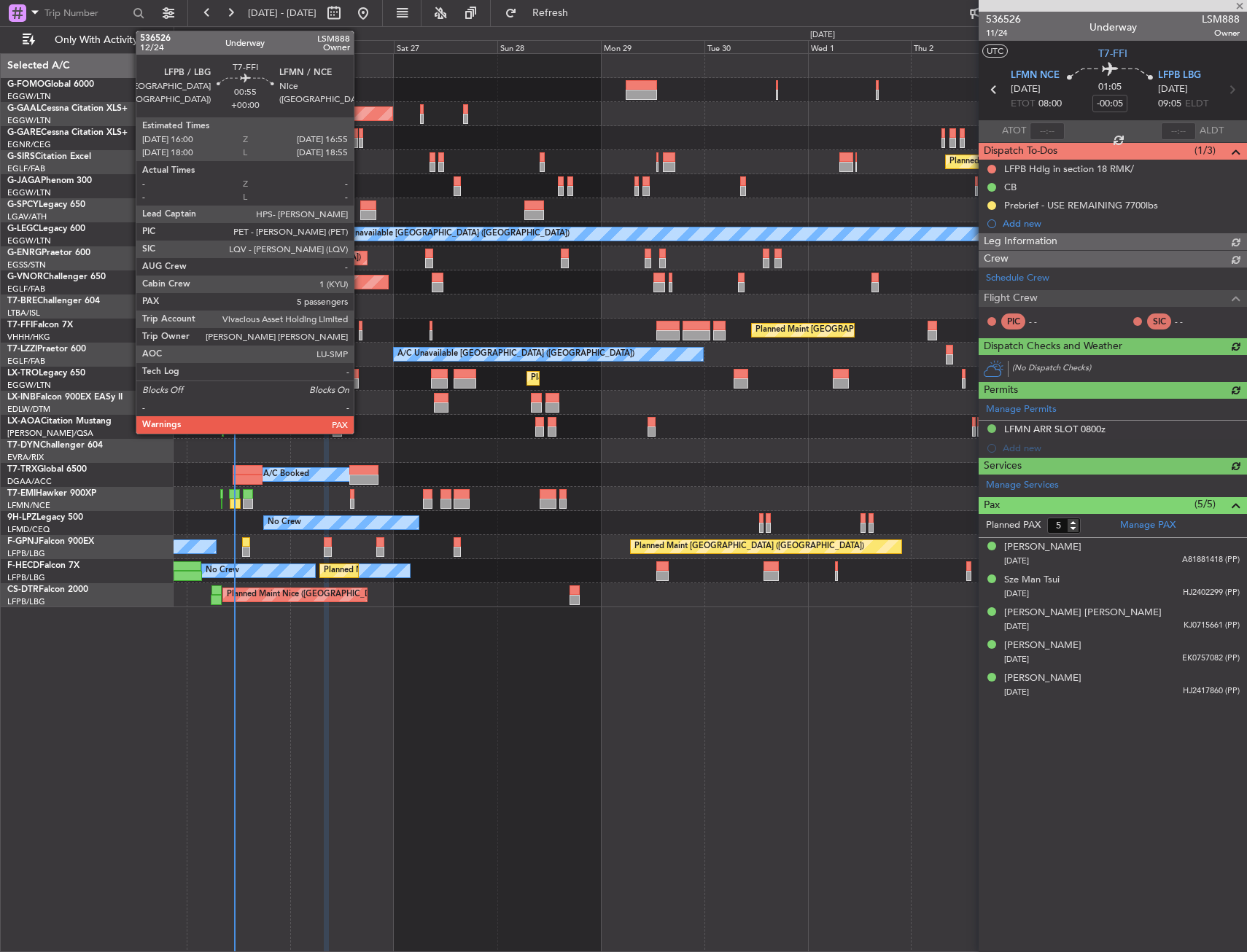
click at [360, 332] on div at bounding box center [361, 335] width 4 height 10
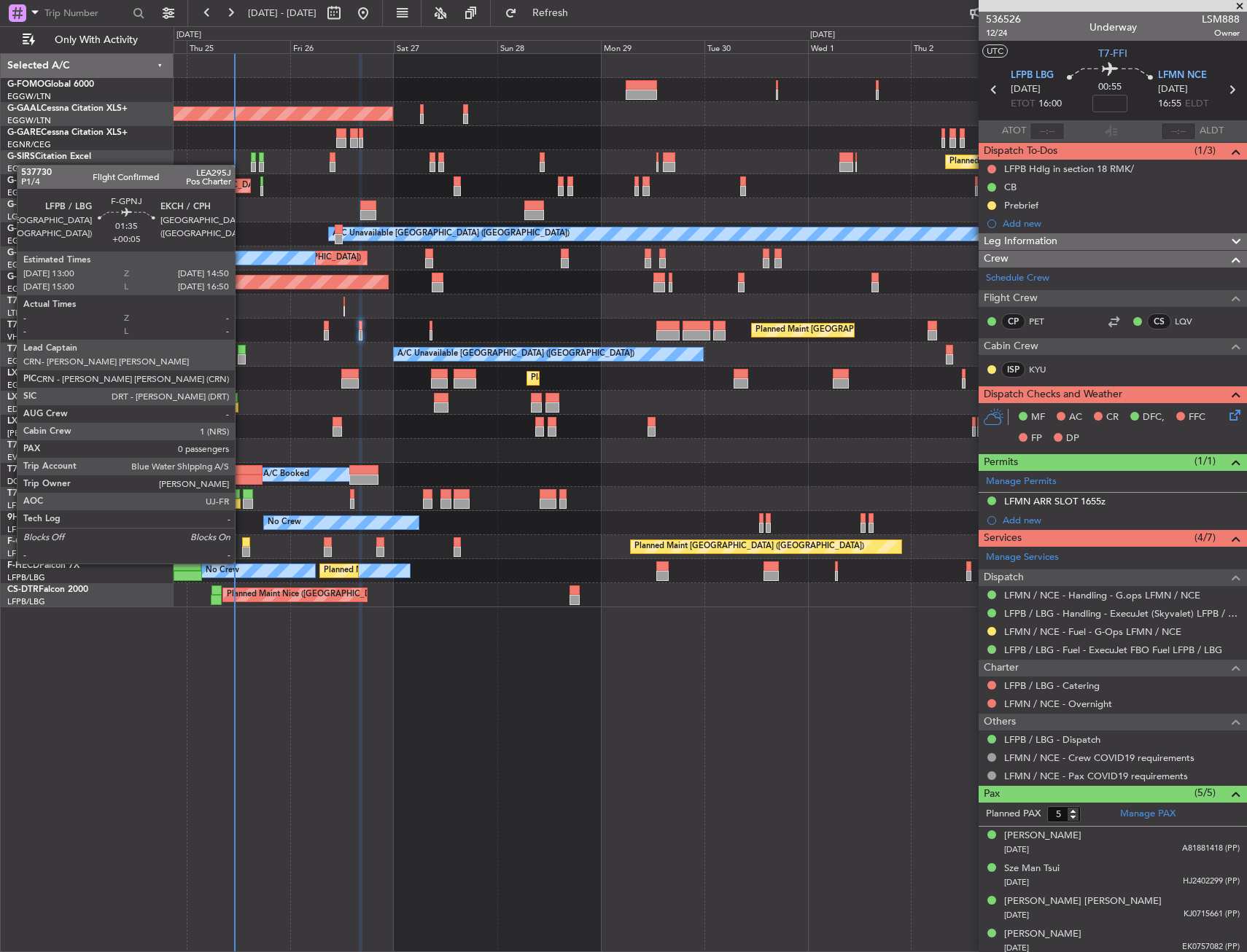
click at [242, 549] on div at bounding box center [245, 551] width 8 height 10
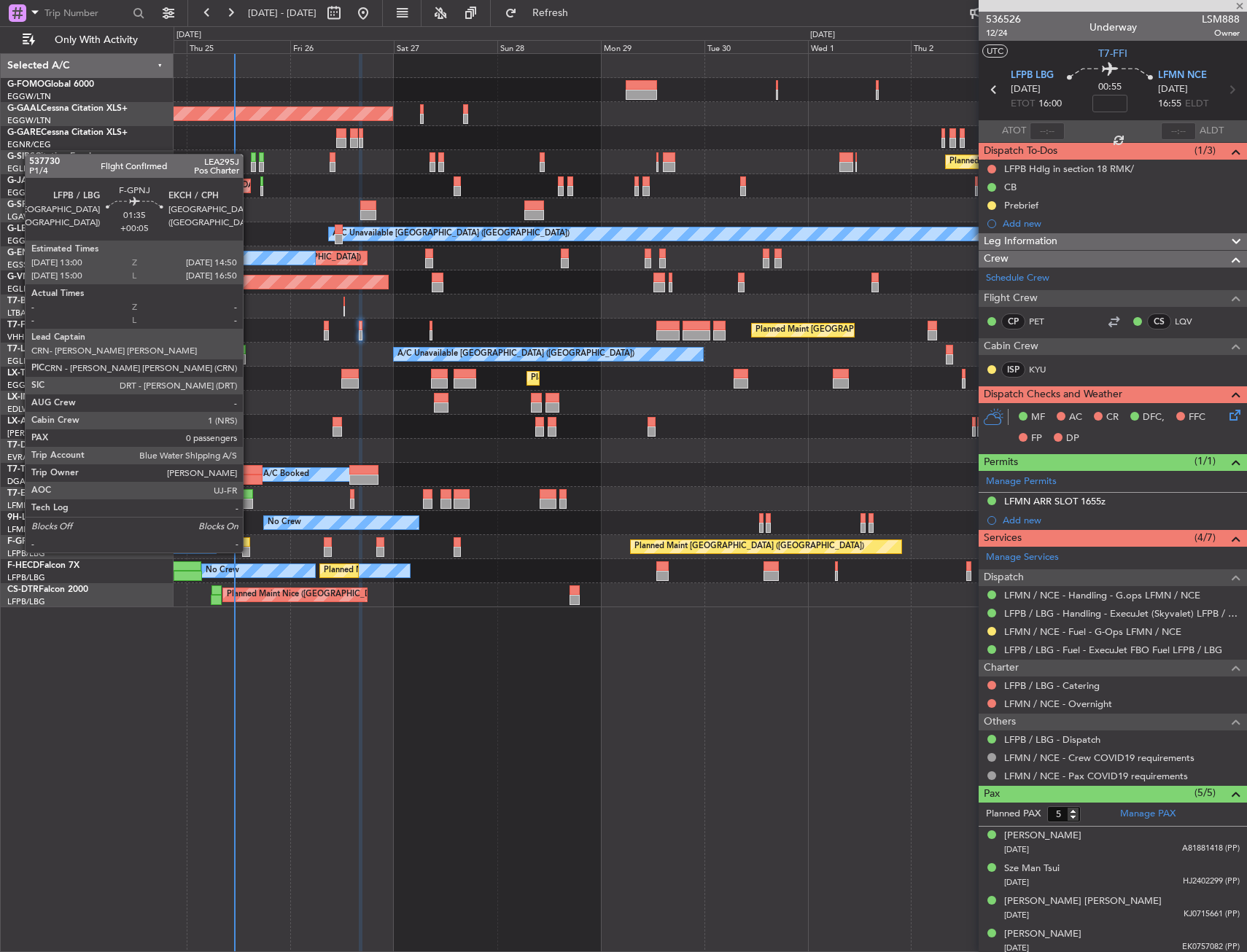
type input "+00:05"
type input "0"
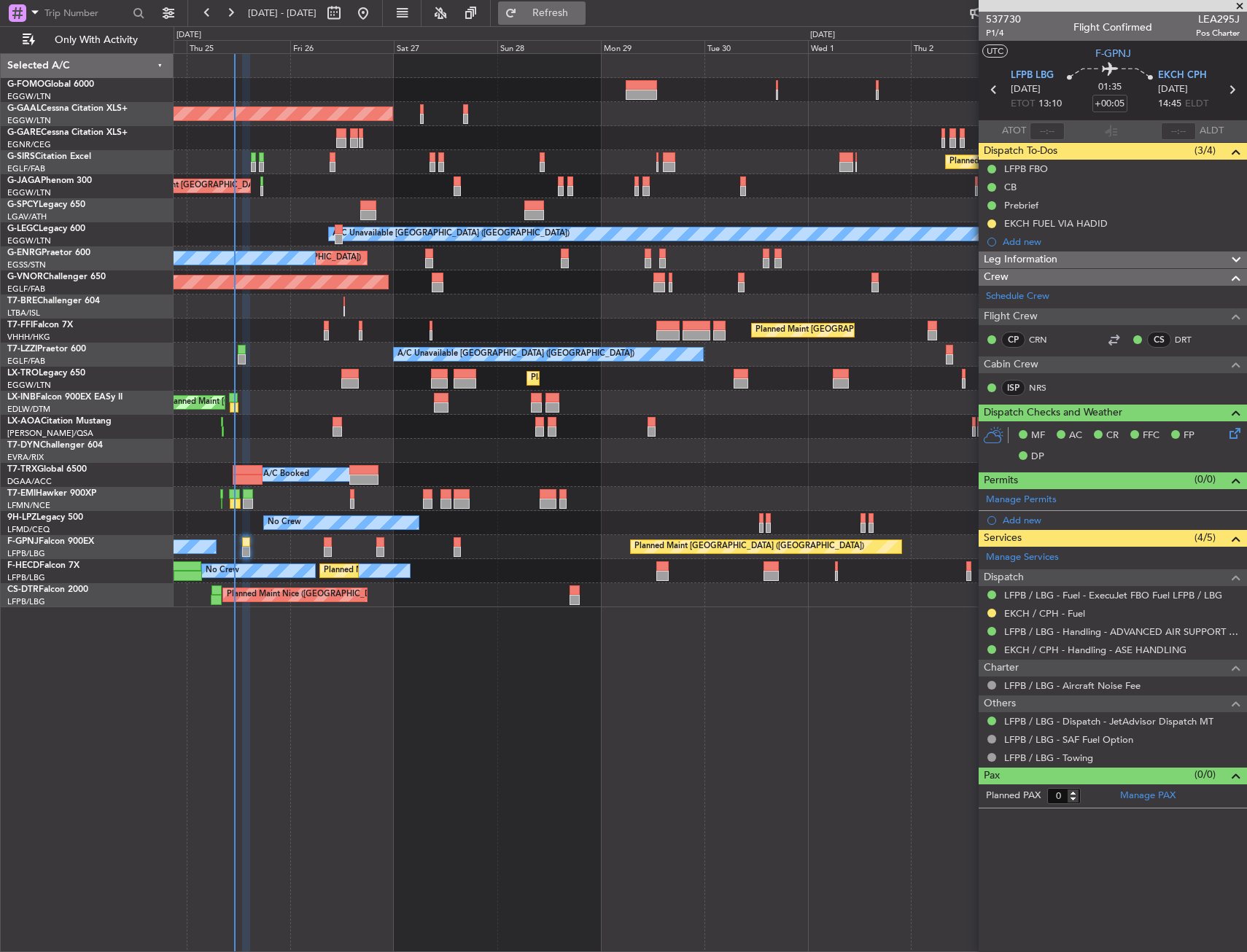
click at [586, 20] on button "Refresh" at bounding box center [541, 13] width 87 height 23
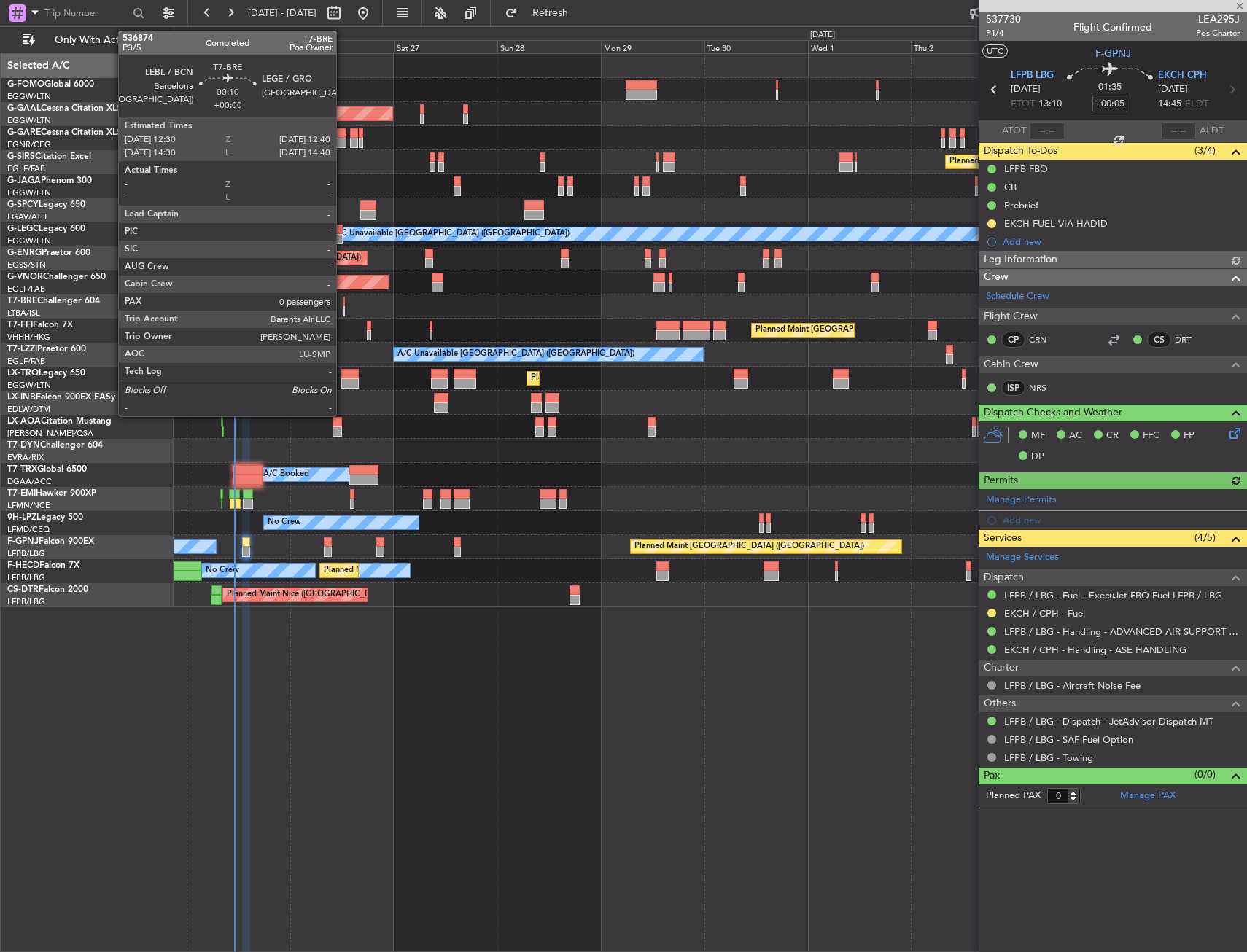
click at [343, 302] on div at bounding box center [344, 301] width 2 height 10
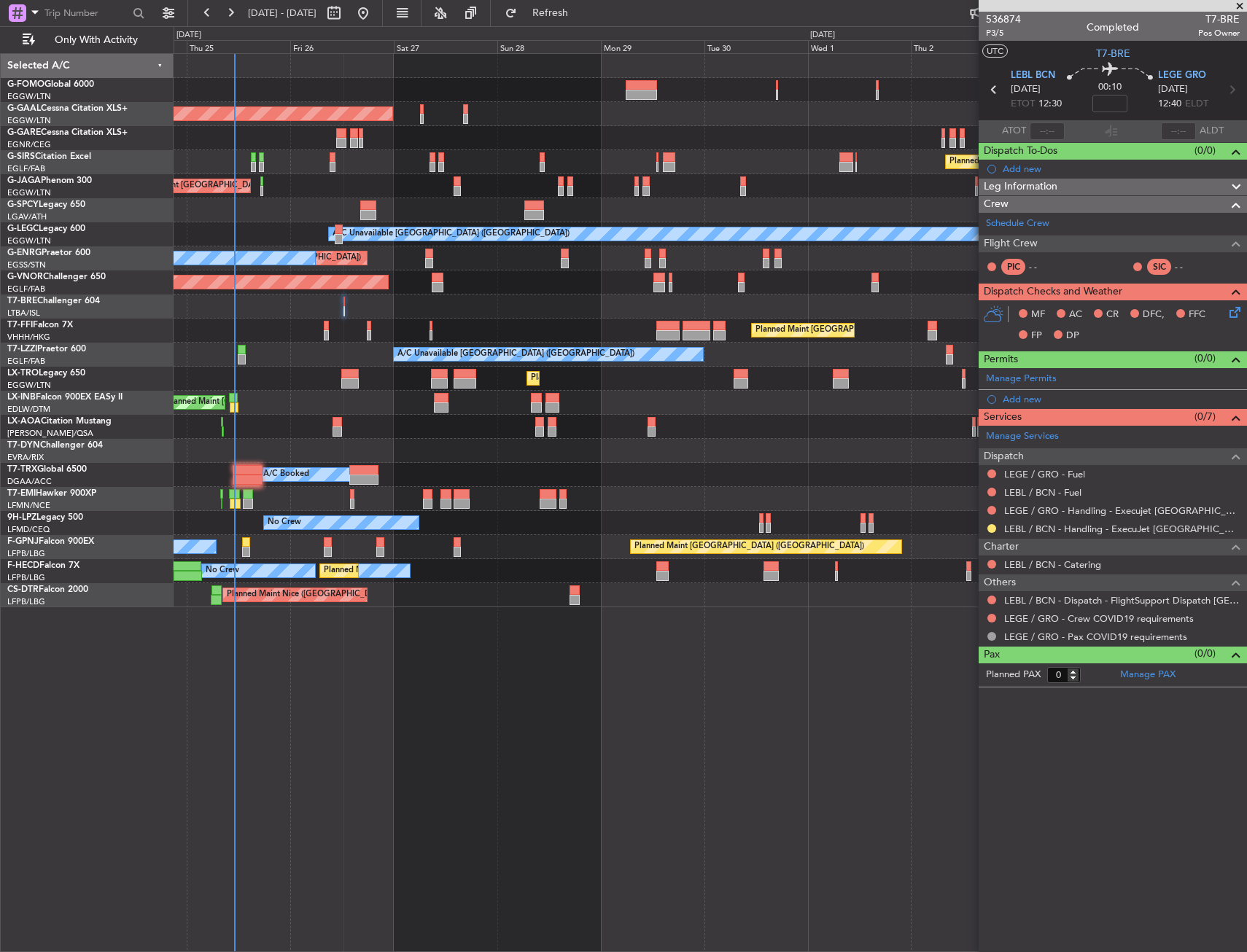
drag, startPoint x: 1024, startPoint y: 167, endPoint x: 1038, endPoint y: 174, distance: 15.7
click at [1026, 170] on div "Add new" at bounding box center [1121, 169] width 237 height 12
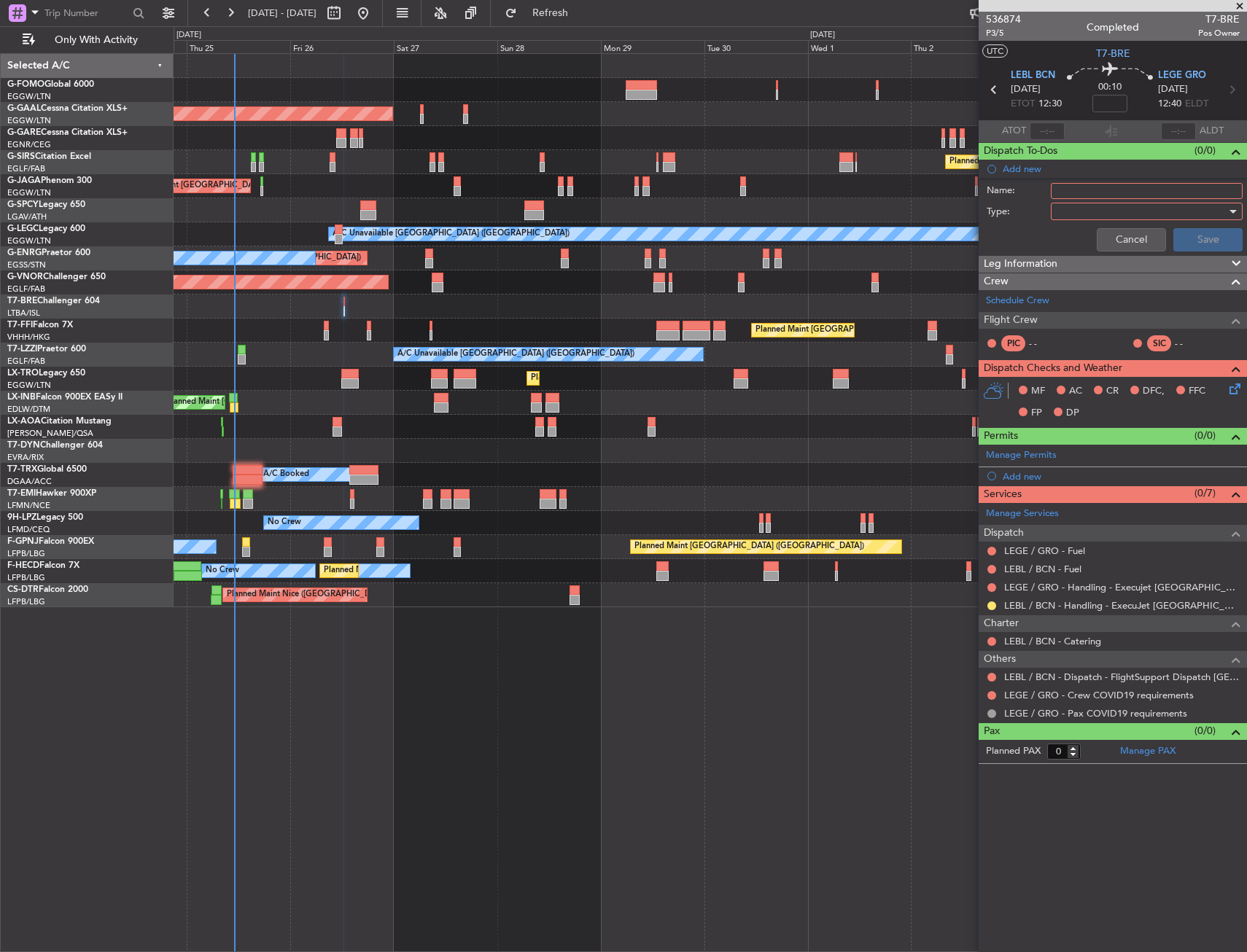
click at [1111, 199] on div "Name:" at bounding box center [1113, 191] width 283 height 22
type input "CB"
click at [1077, 211] on div at bounding box center [1141, 212] width 170 height 22
click at [1089, 240] on span "Generic" at bounding box center [1139, 241] width 179 height 22
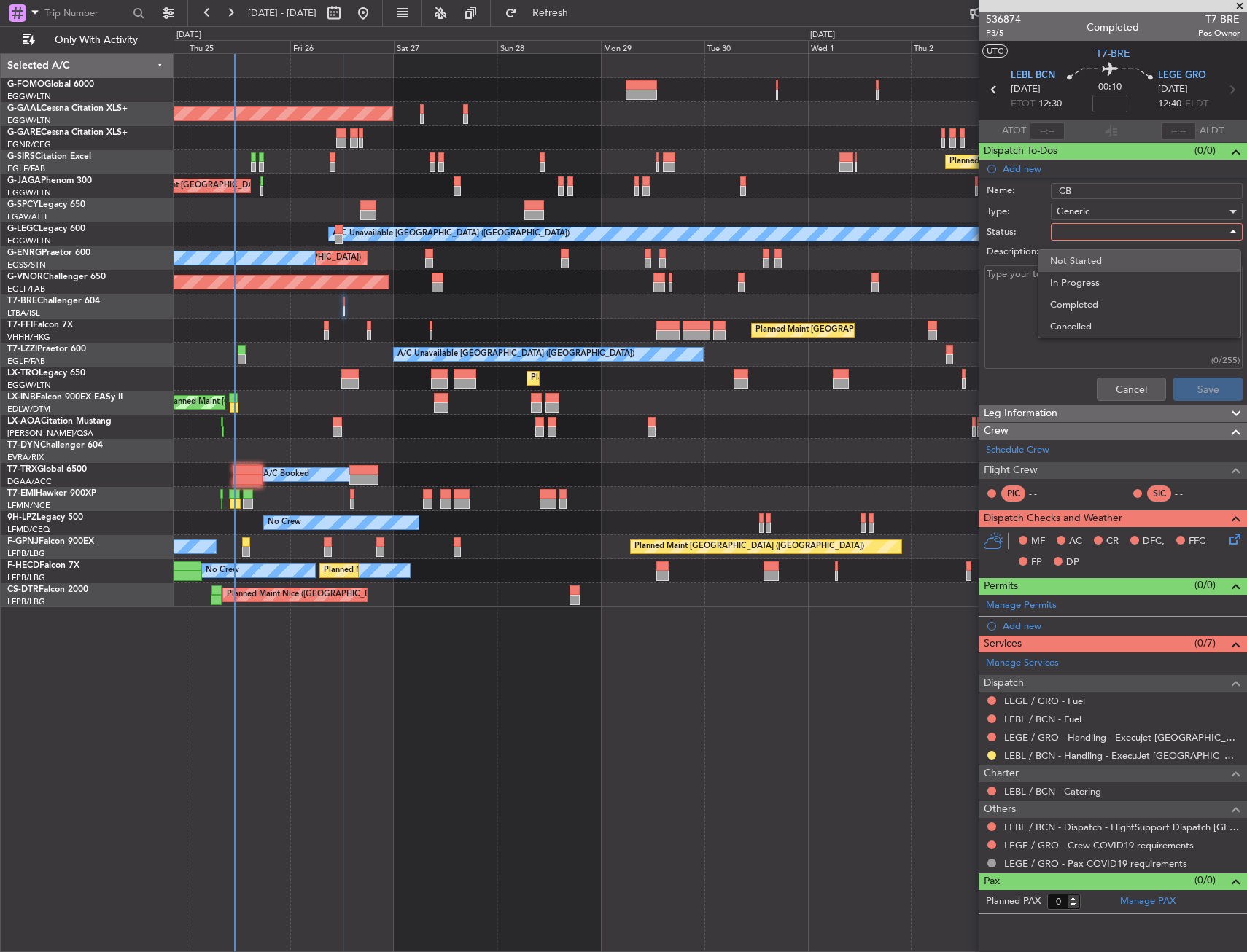
click at [1103, 268] on span "Not Started" at bounding box center [1139, 260] width 179 height 22
click at [1209, 388] on button "Save" at bounding box center [1208, 389] width 69 height 23
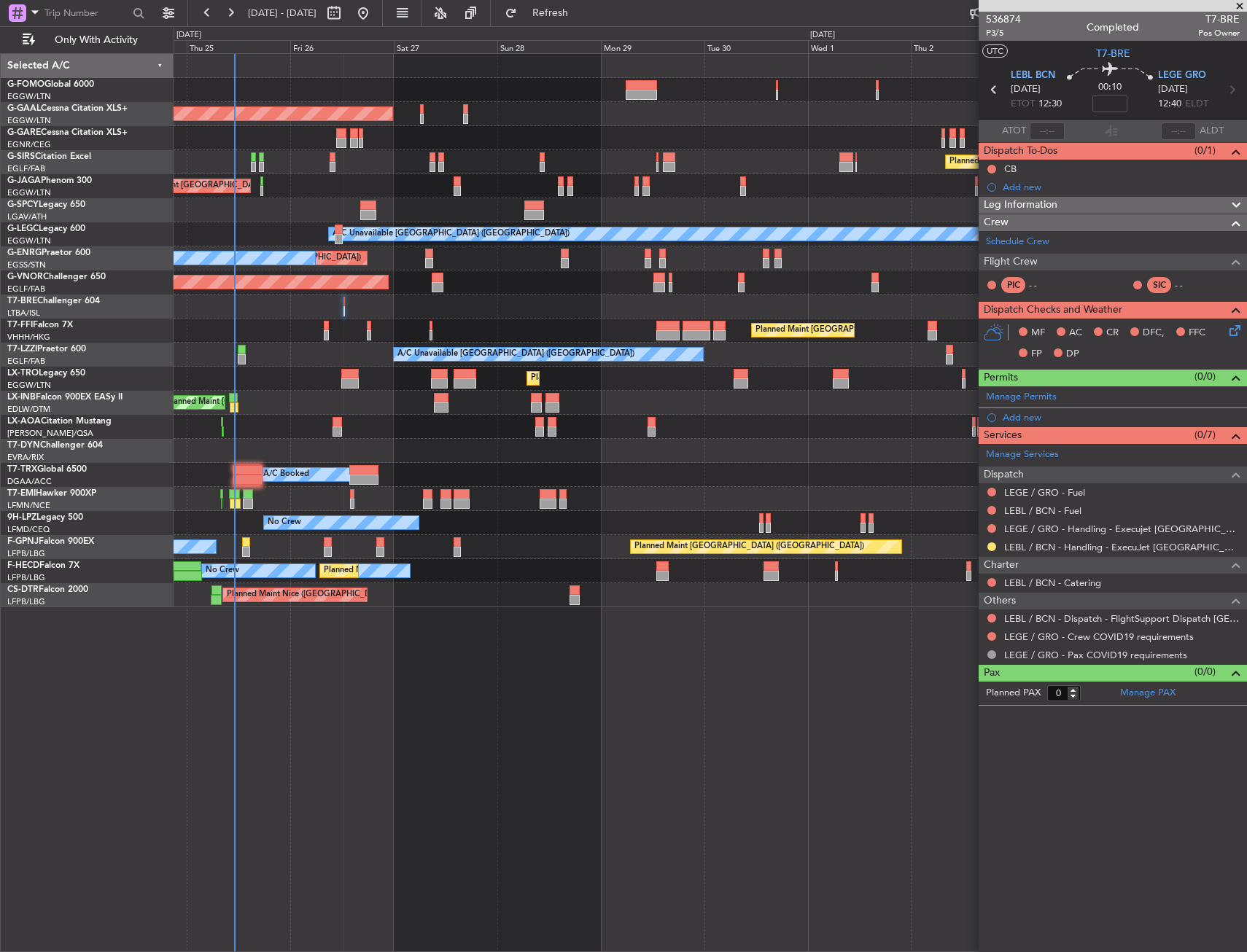
click at [303, 90] on div "Planned Maint [GEOGRAPHIC_DATA] ([GEOGRAPHIC_DATA])" at bounding box center [709, 90] width 1073 height 24
click at [1117, 95] on mat-tooltip-component "Flight Time" at bounding box center [1109, 114] width 67 height 38
click at [1117, 100] on mat-tooltip-component "Flight Time" at bounding box center [1109, 114] width 67 height 38
drag, startPoint x: 1111, startPoint y: 106, endPoint x: 1123, endPoint y: 101, distance: 13.0
click at [1120, 102] on mat-tooltip-component "Flight Time" at bounding box center [1109, 114] width 67 height 38
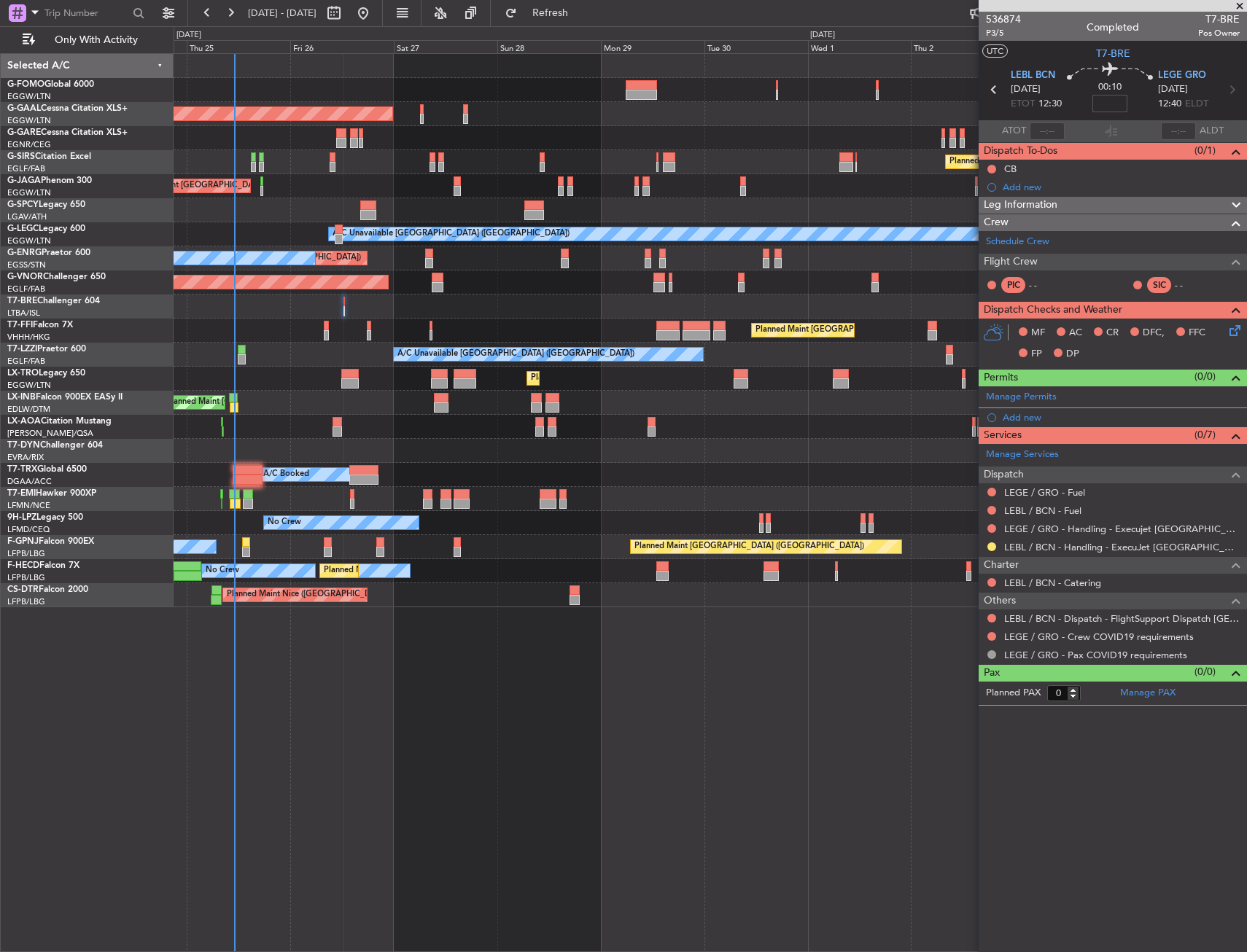
click at [1109, 110] on input at bounding box center [1109, 104] width 35 height 18
click at [1135, 107] on div "00:10 15" at bounding box center [1110, 90] width 96 height 54
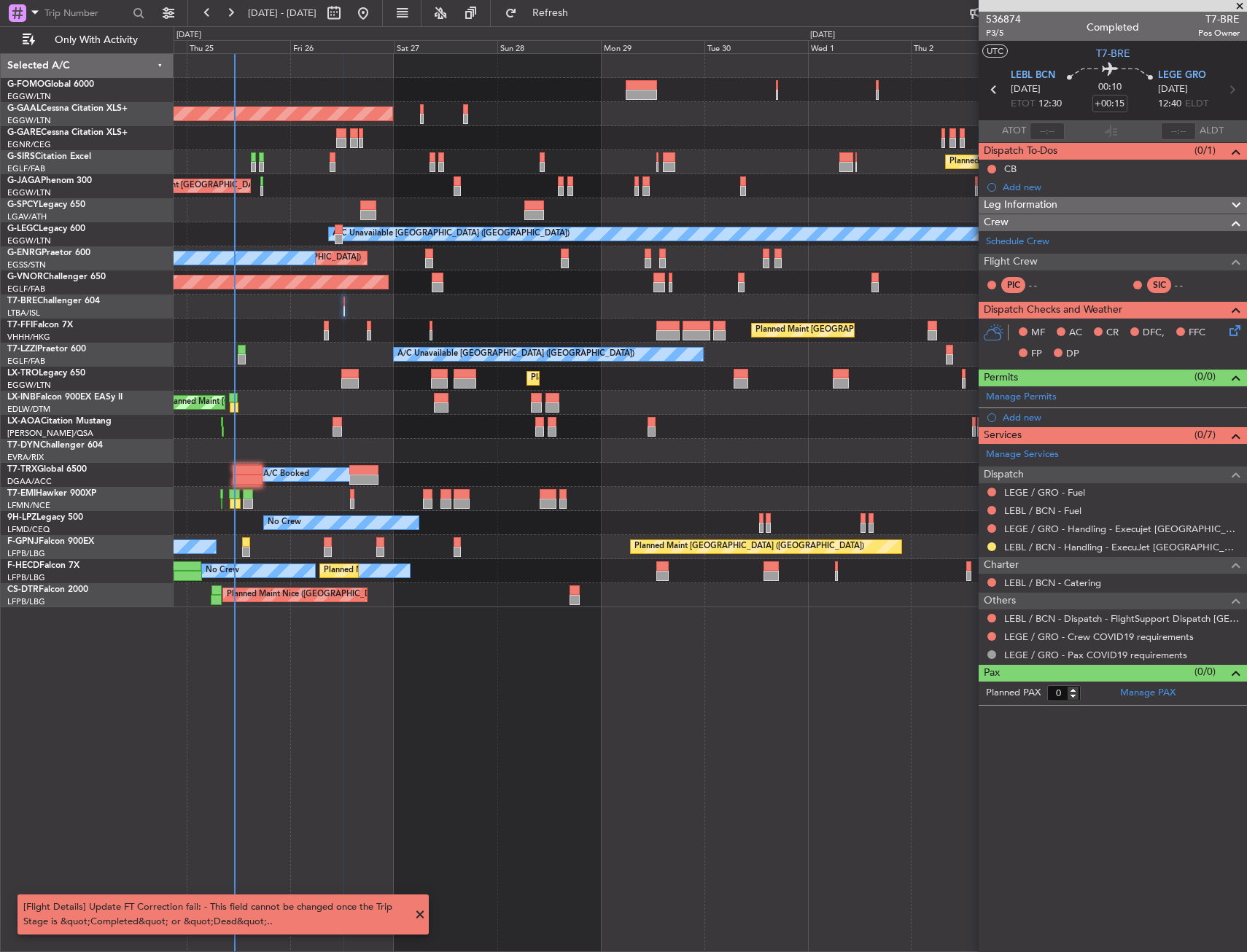
click at [614, 25] on fb-flight-board "[DATE] - [DATE] Refresh Quick Links Only With Activity Planned Maint [GEOGRAPHI…" at bounding box center [623, 481] width 1247 height 941
click at [586, 19] on button "Refresh" at bounding box center [541, 13] width 87 height 23
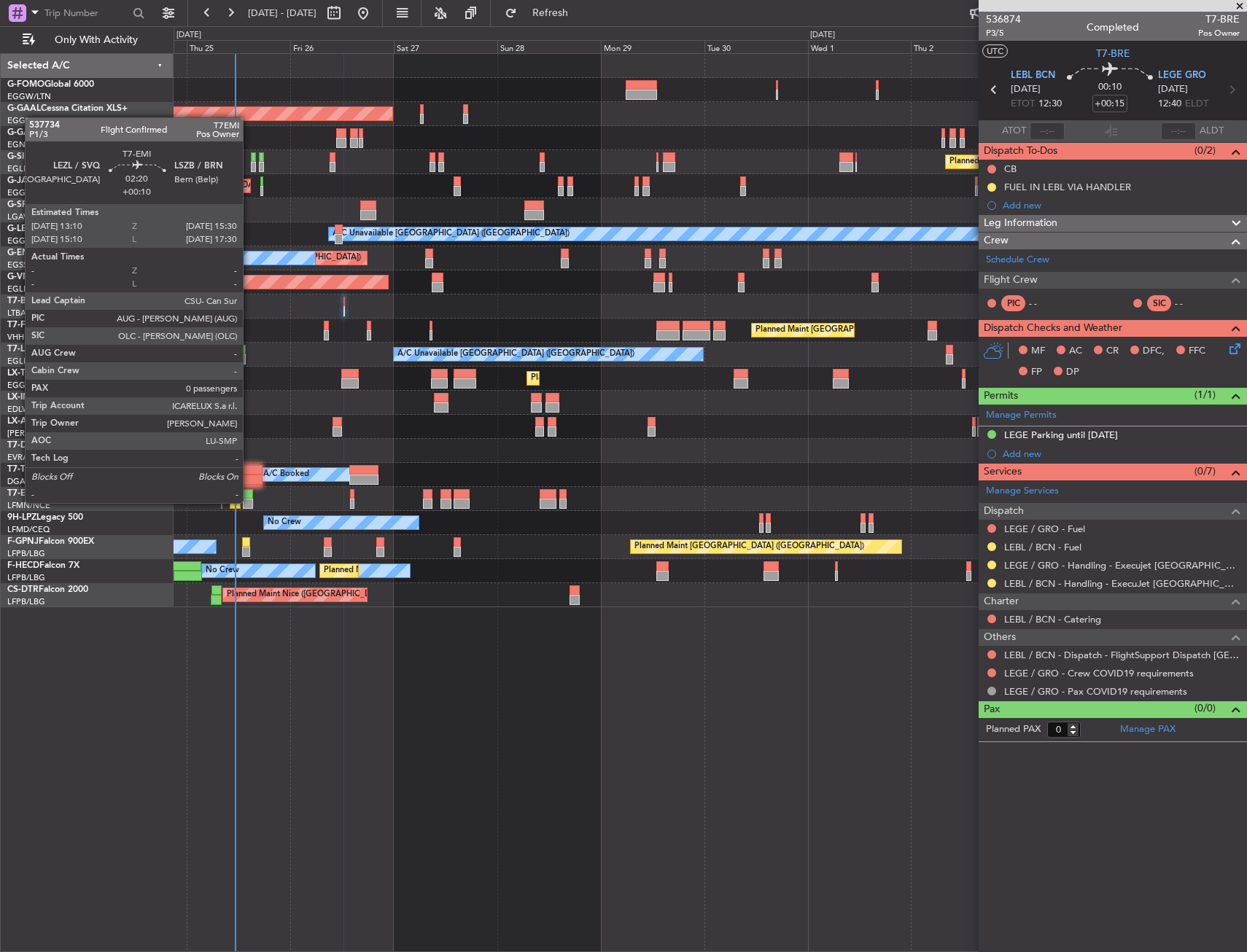
click at [250, 501] on div at bounding box center [247, 503] width 10 height 10
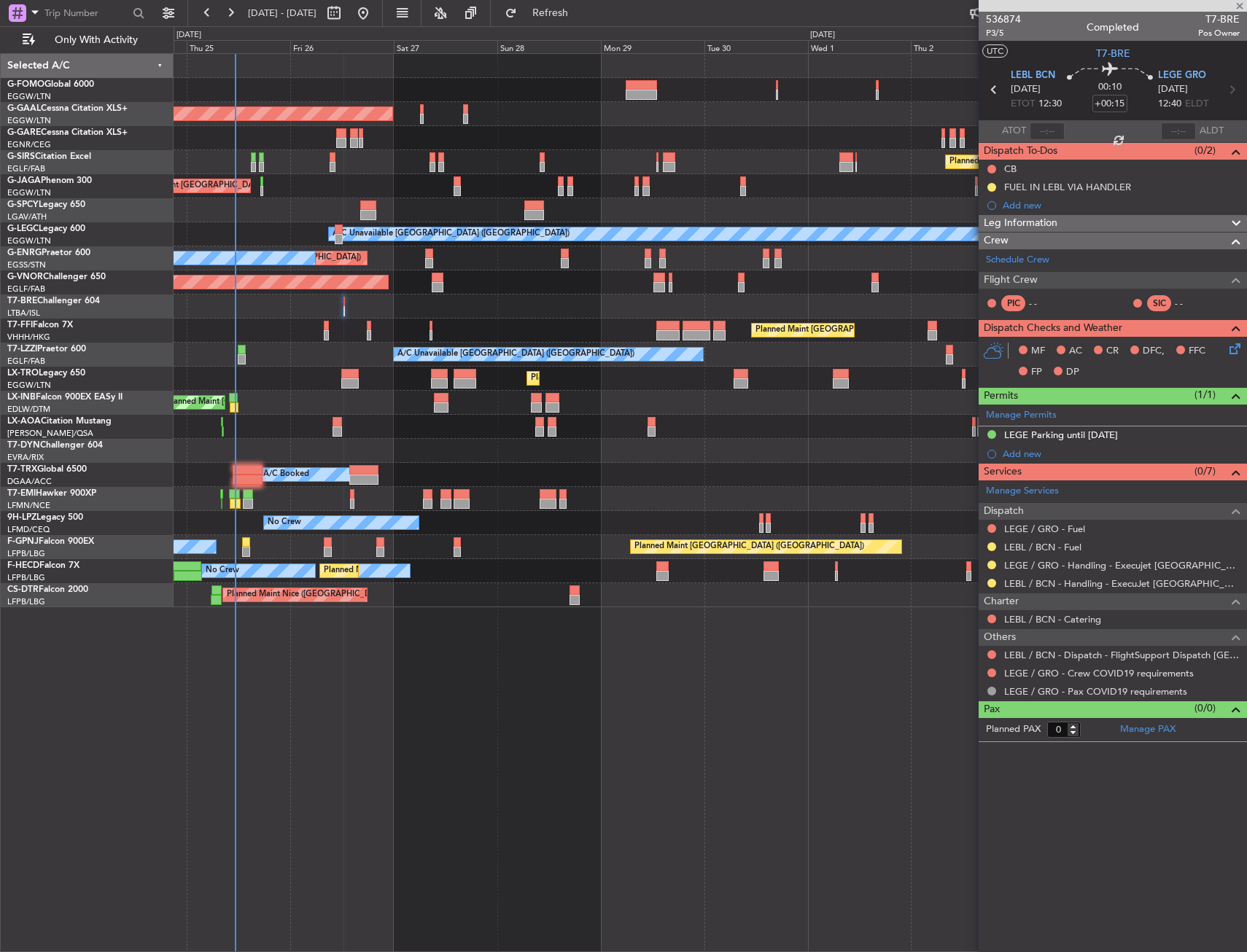
type input "+00:10"
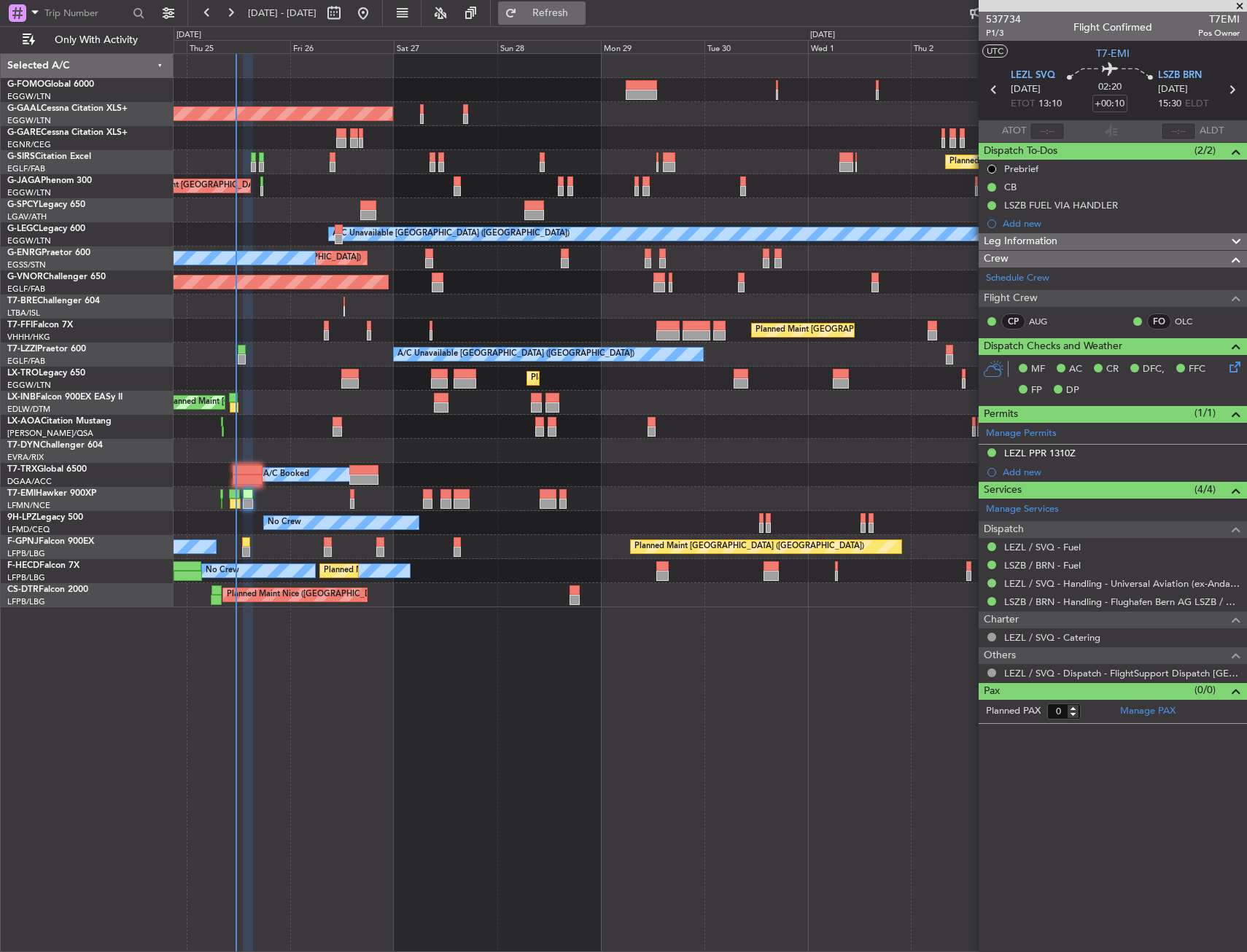
click at [586, 5] on button "Refresh" at bounding box center [541, 13] width 87 height 23
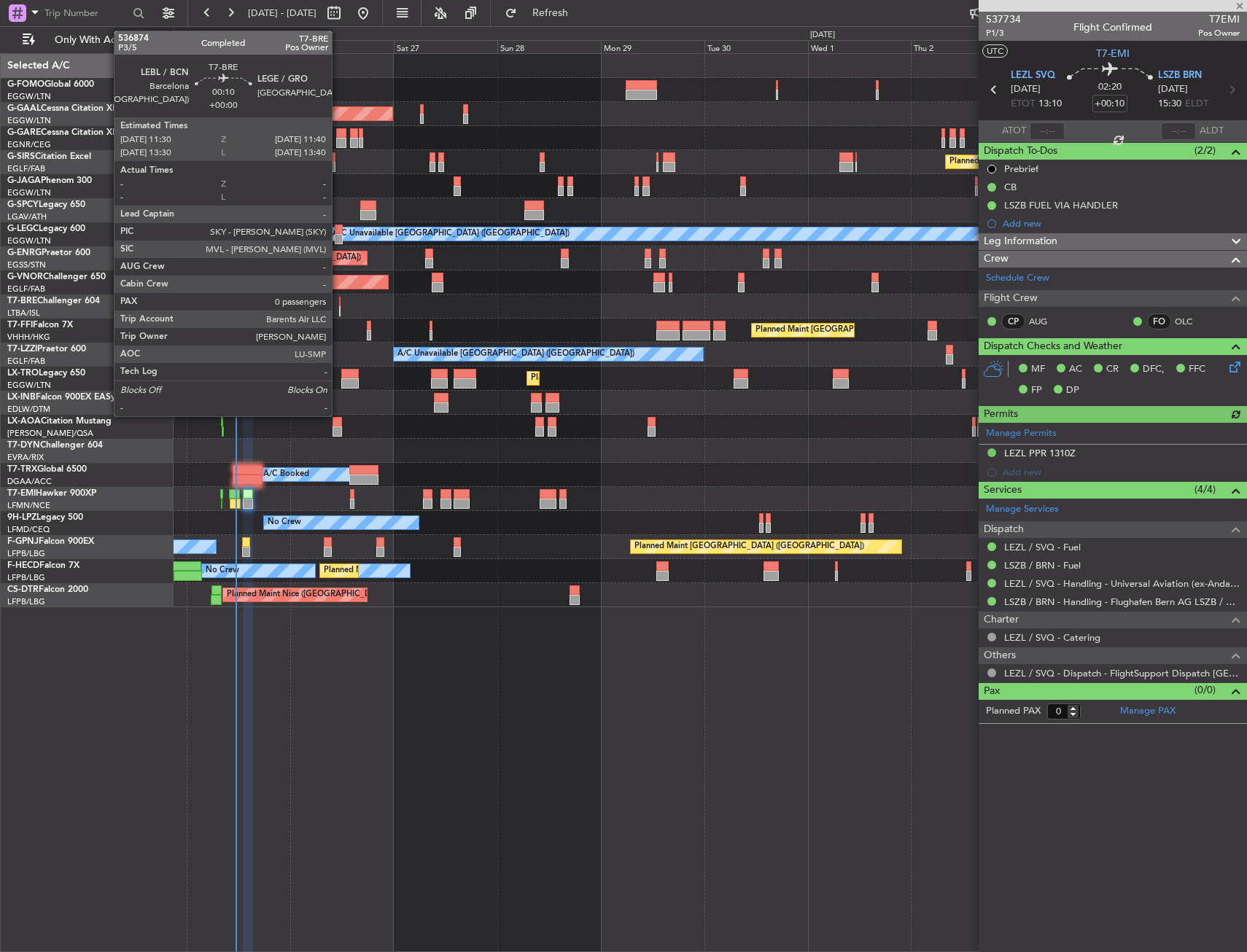
click at [339, 306] on div at bounding box center [340, 301] width 2 height 10
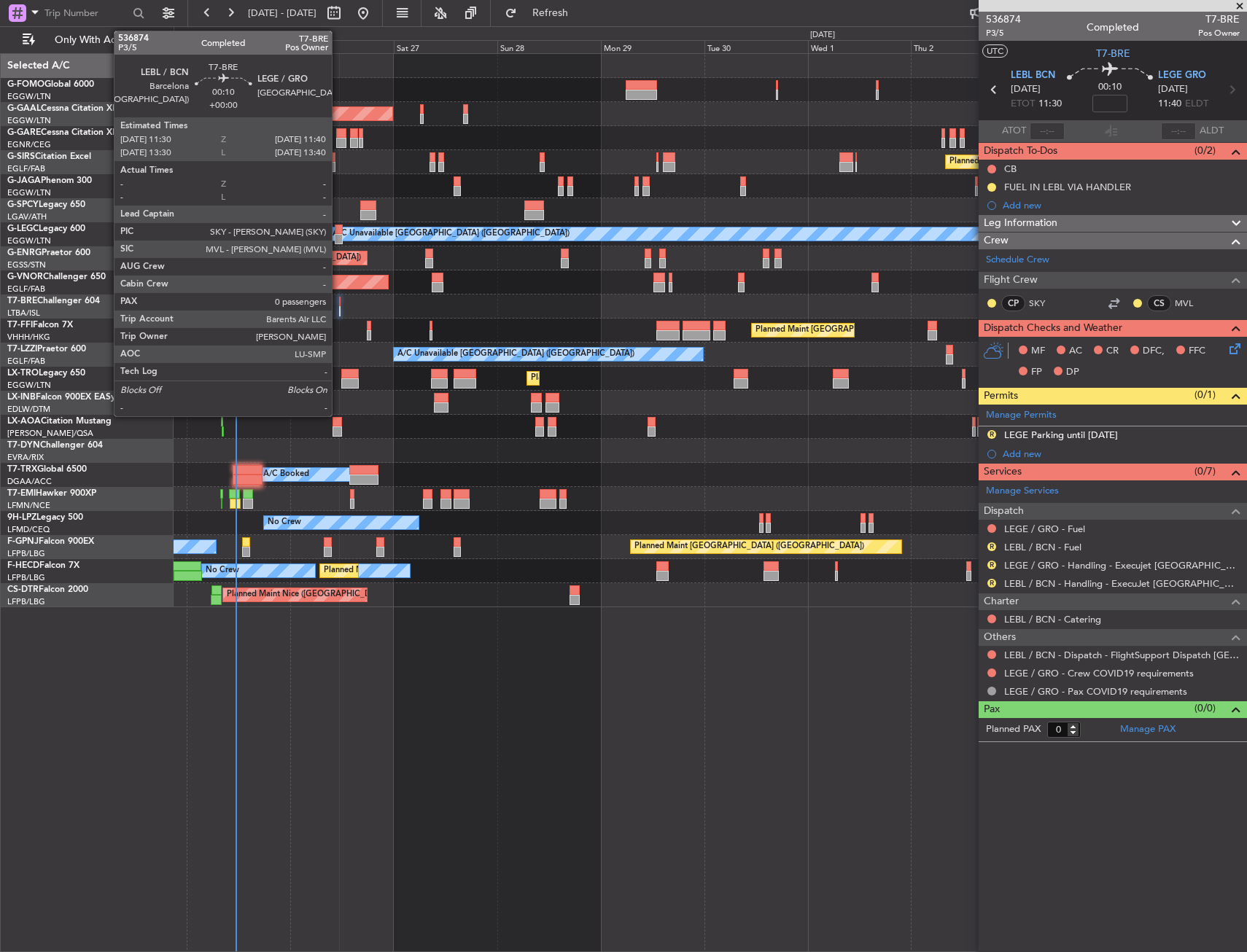
click at [339, 307] on div at bounding box center [340, 311] width 2 height 10
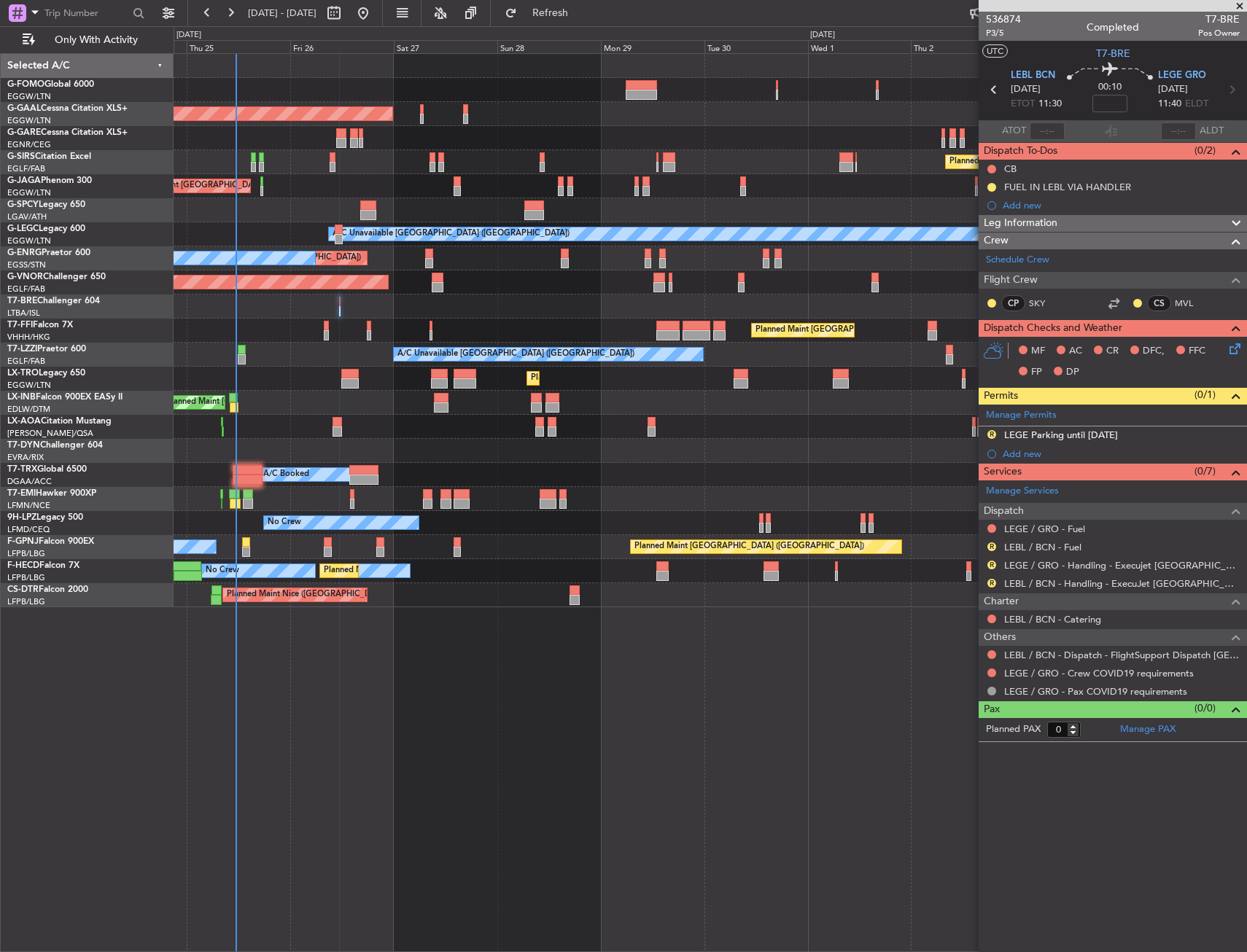
click at [424, 634] on div "Planned Maint [GEOGRAPHIC_DATA] ([GEOGRAPHIC_DATA]) Planned [GEOGRAPHIC_DATA] O…" at bounding box center [710, 503] width 1074 height 900
click at [575, 20] on button "Refresh" at bounding box center [541, 13] width 87 height 23
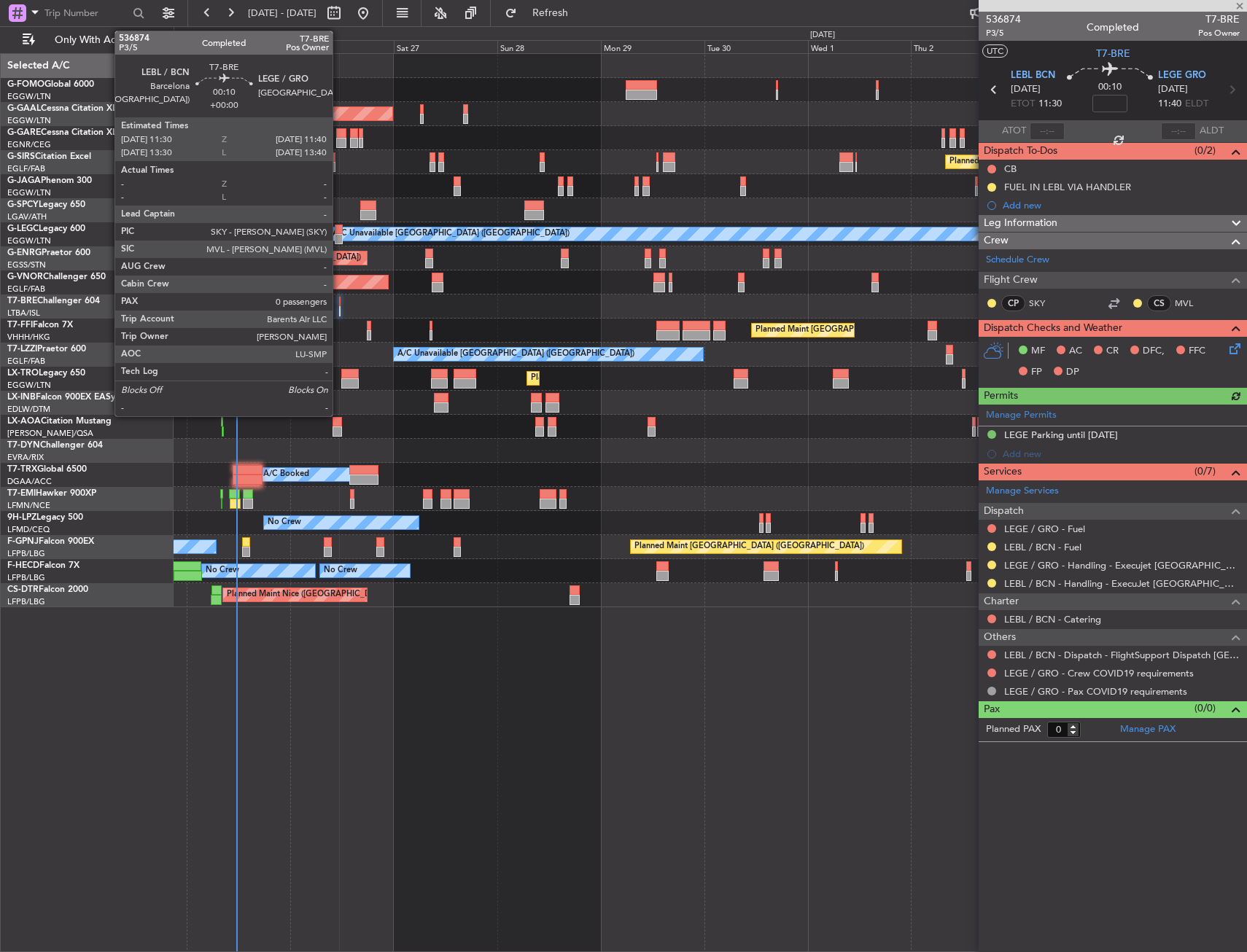
click at [340, 301] on div at bounding box center [340, 301] width 2 height 10
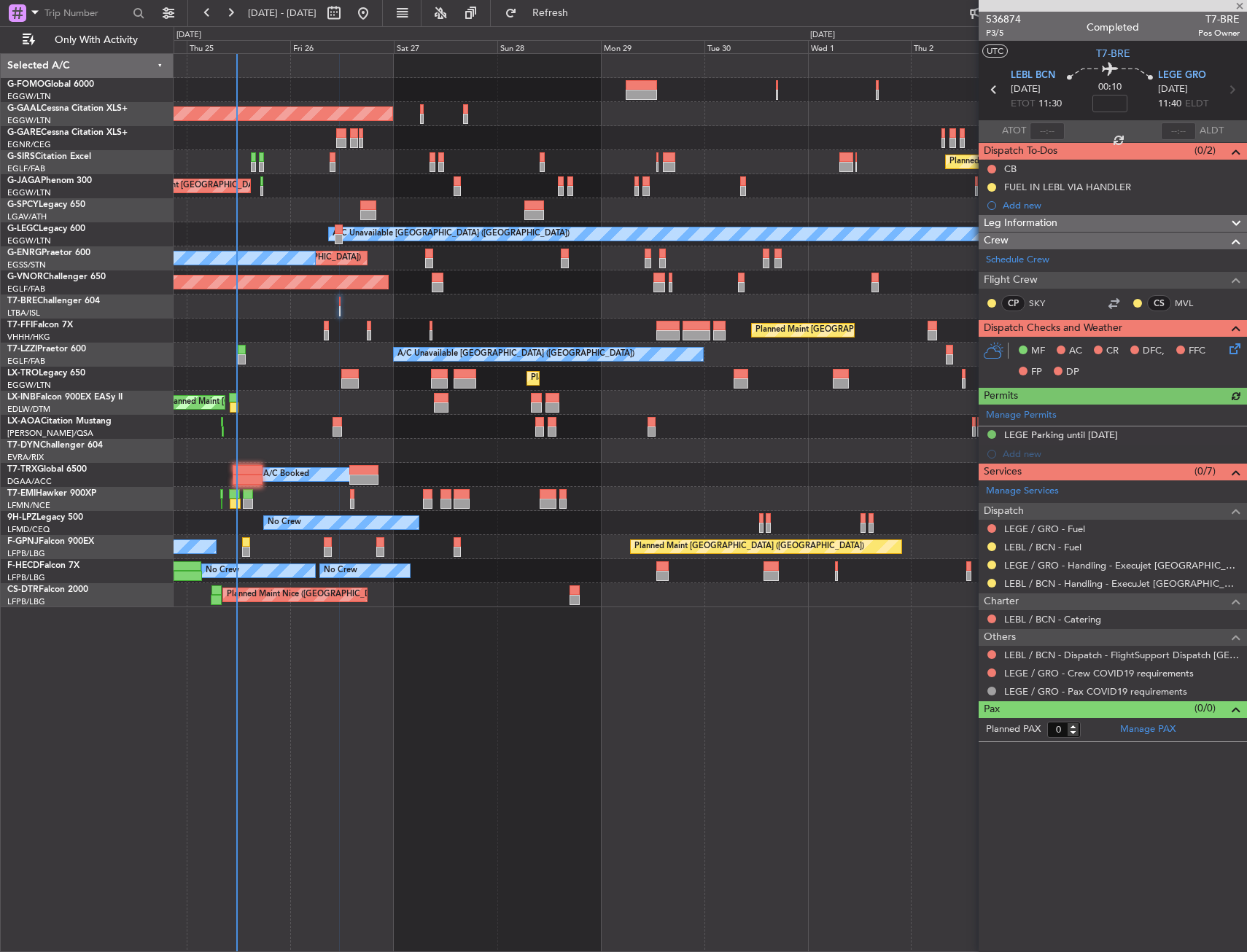
click at [340, 301] on div at bounding box center [709, 306] width 1073 height 24
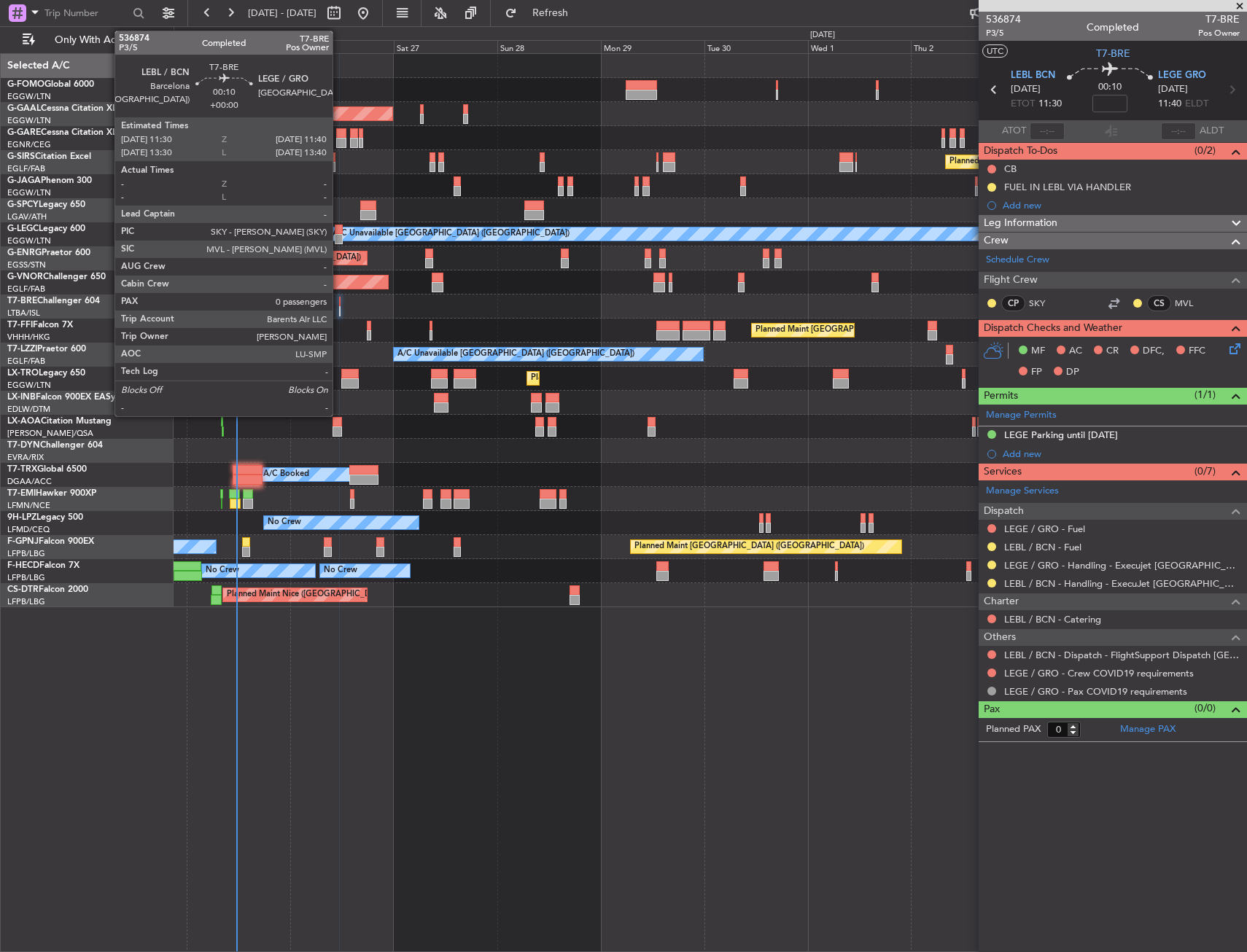
click at [339, 308] on div at bounding box center [340, 311] width 2 height 10
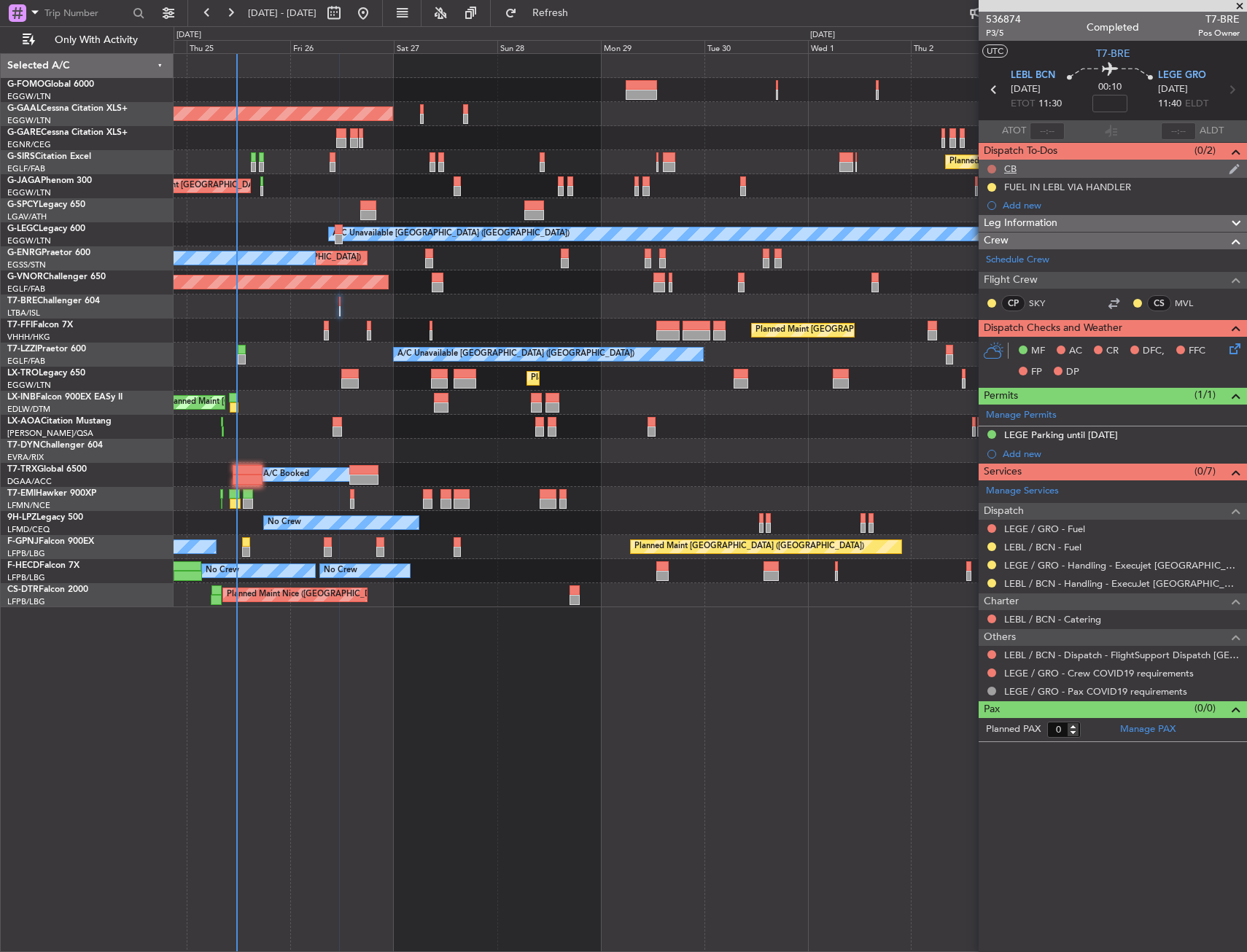
click at [990, 169] on button at bounding box center [992, 169] width 9 height 9
click at [995, 230] on span "Completed" at bounding box center [998, 233] width 48 height 14
click at [1237, 343] on icon at bounding box center [1232, 346] width 12 height 12
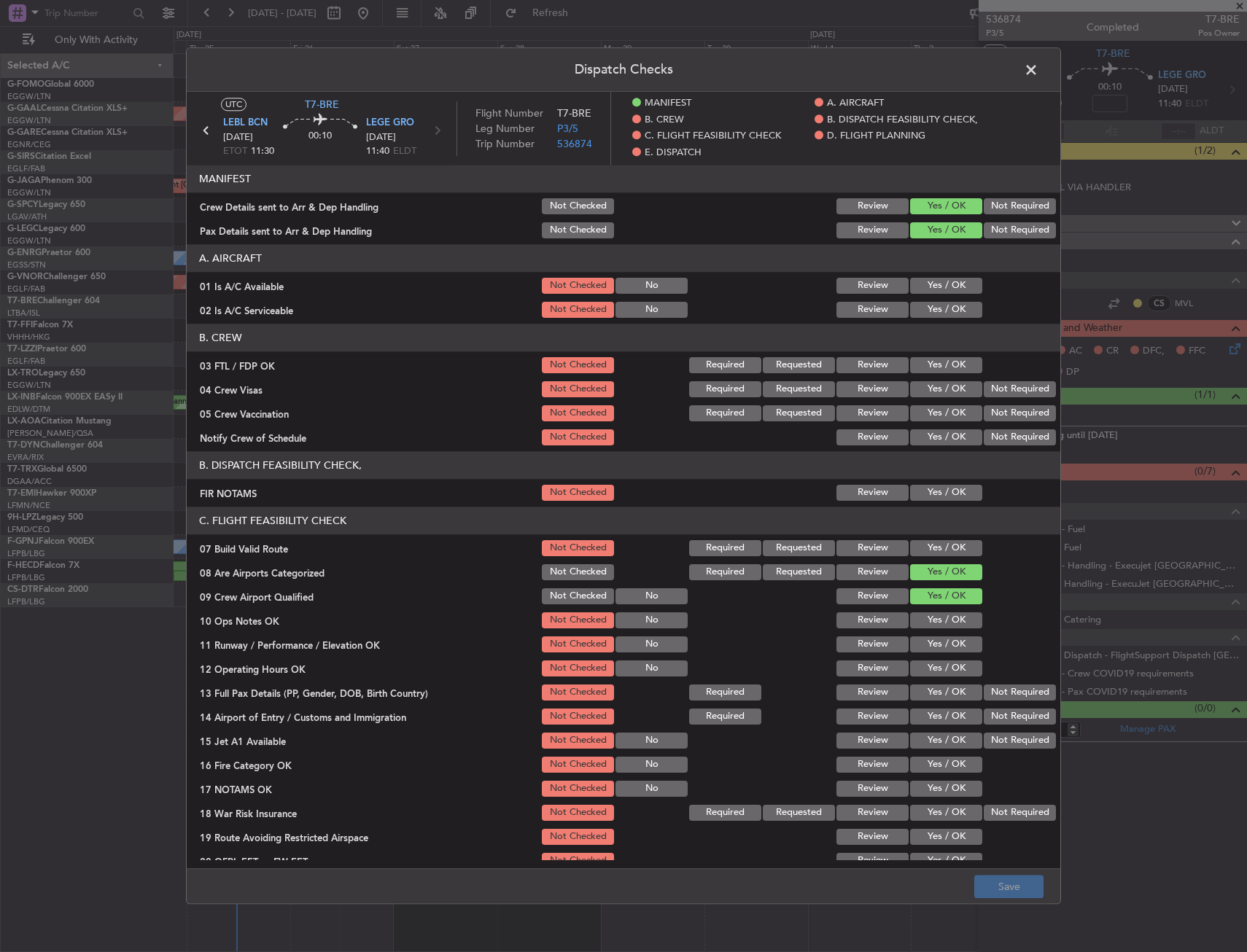
click at [947, 296] on section "A. AIRCRAFT 01 Is A/C Available Not Checked No Review Yes / OK 02 Is A/C Servic…" at bounding box center [623, 282] width 874 height 76
drag, startPoint x: 944, startPoint y: 304, endPoint x: 943, endPoint y: 283, distance: 21.0
click at [944, 302] on button "Yes / OK" at bounding box center [946, 310] width 72 height 16
click at [943, 283] on button "Yes / OK" at bounding box center [946, 286] width 72 height 16
click at [940, 501] on div "Yes / OK" at bounding box center [944, 492] width 74 height 20
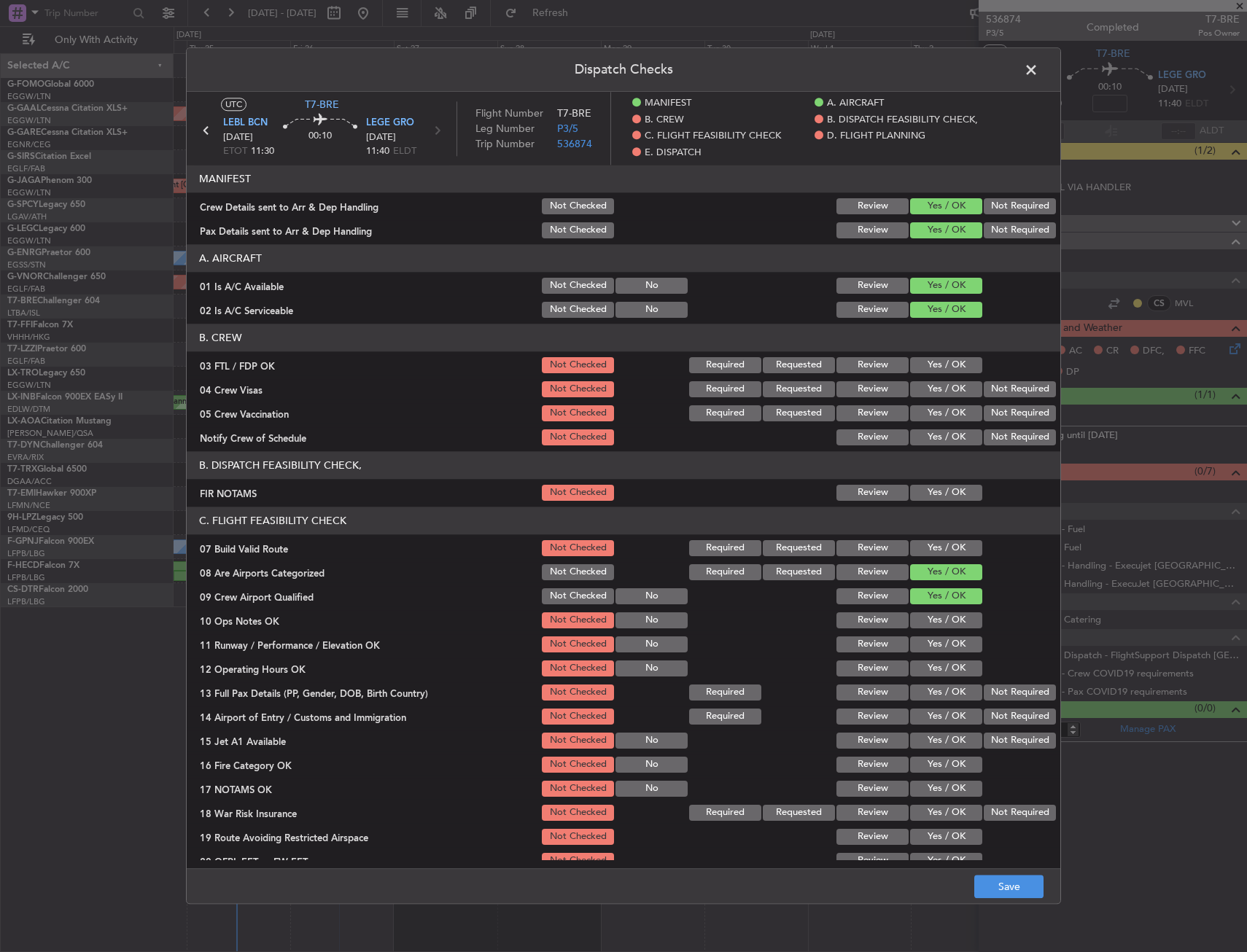
click at [931, 555] on section "C. FLIGHT FEASIBILITY CHECK 07 Build Valid Route Not Checked Required Requested…" at bounding box center [623, 700] width 874 height 388
click at [931, 542] on button "Yes / OK" at bounding box center [946, 548] width 72 height 16
click at [935, 500] on button "Yes / OK" at bounding box center [946, 493] width 72 height 16
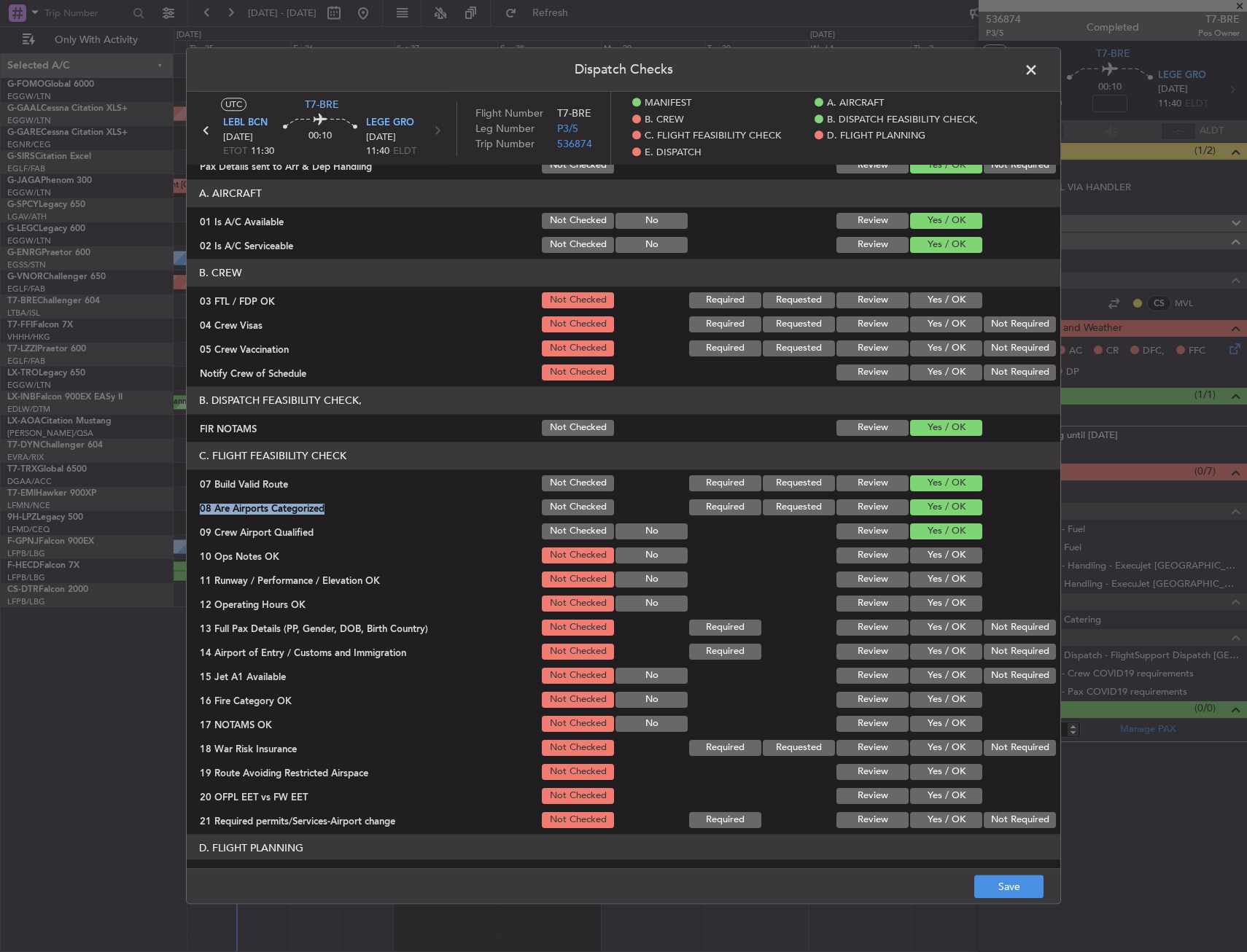
scroll to position [146, 0]
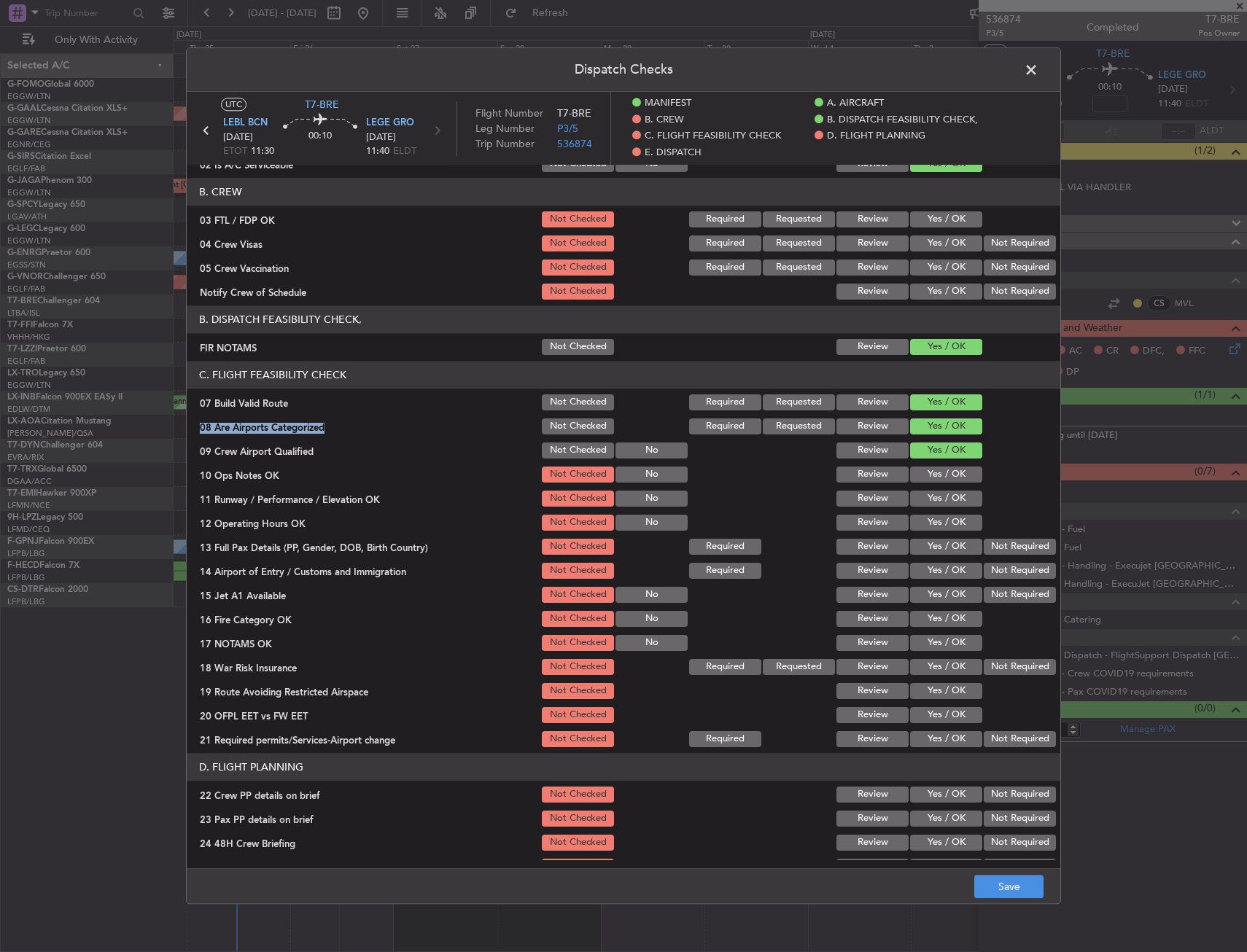
click at [930, 515] on button "Yes / OK" at bounding box center [946, 523] width 72 height 16
click at [943, 481] on button "Yes / OK" at bounding box center [946, 475] width 72 height 16
drag, startPoint x: 943, startPoint y: 476, endPoint x: 938, endPoint y: 491, distance: 15.8
click at [941, 481] on button "Yes / OK" at bounding box center [946, 475] width 72 height 16
click at [938, 491] on button "Yes / OK" at bounding box center [946, 499] width 72 height 16
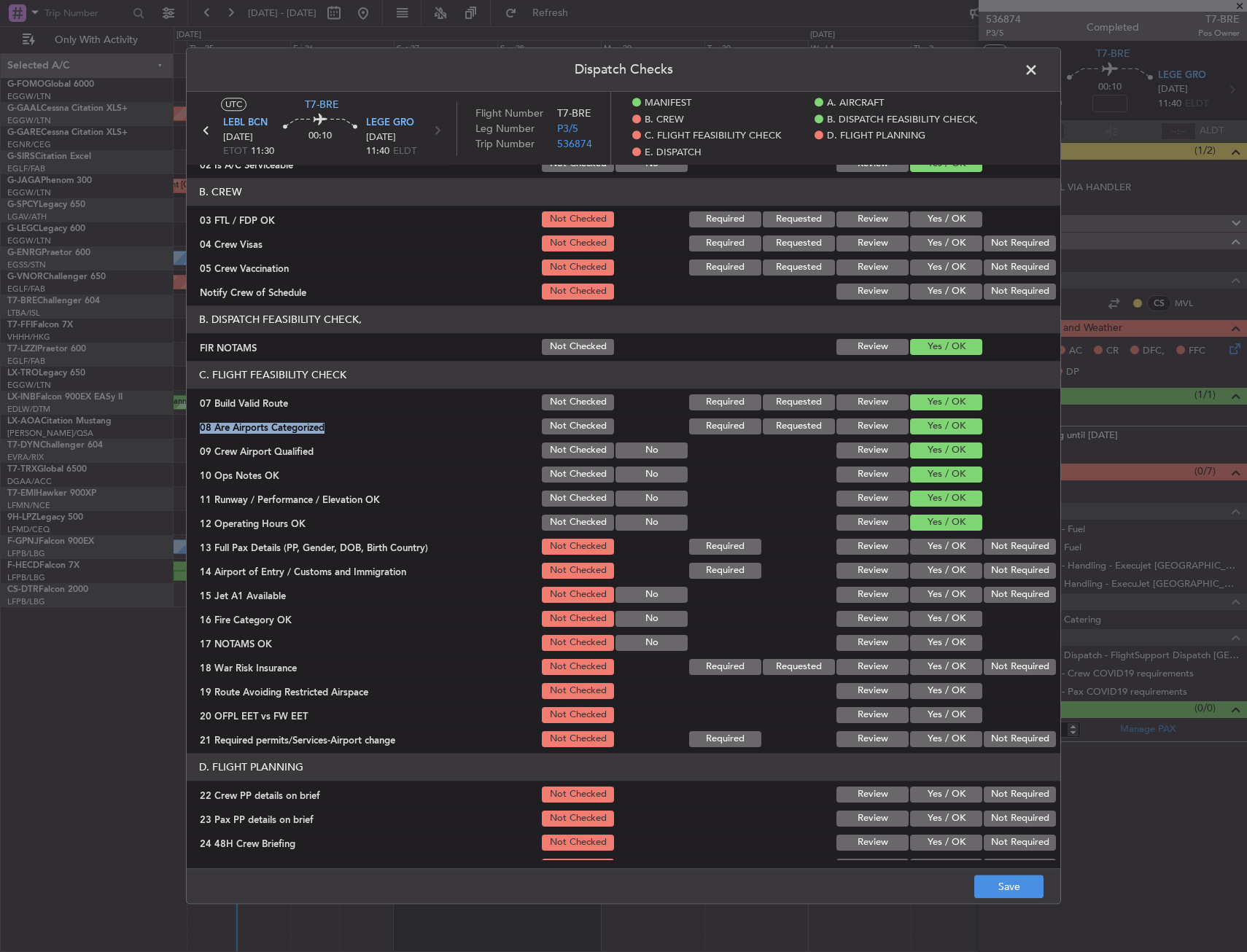
drag, startPoint x: 937, startPoint y: 529, endPoint x: 934, endPoint y: 551, distance: 22.2
click at [937, 530] on button "Yes / OK" at bounding box center [946, 523] width 72 height 16
click at [934, 551] on button "Yes / OK" at bounding box center [946, 547] width 72 height 16
click at [931, 582] on section "C. FLIGHT FEASIBILITY CHECK 07 Build Valid Route Not Checked Required Requested…" at bounding box center [623, 555] width 874 height 388
click at [931, 593] on button "Yes / OK" at bounding box center [946, 595] width 72 height 16
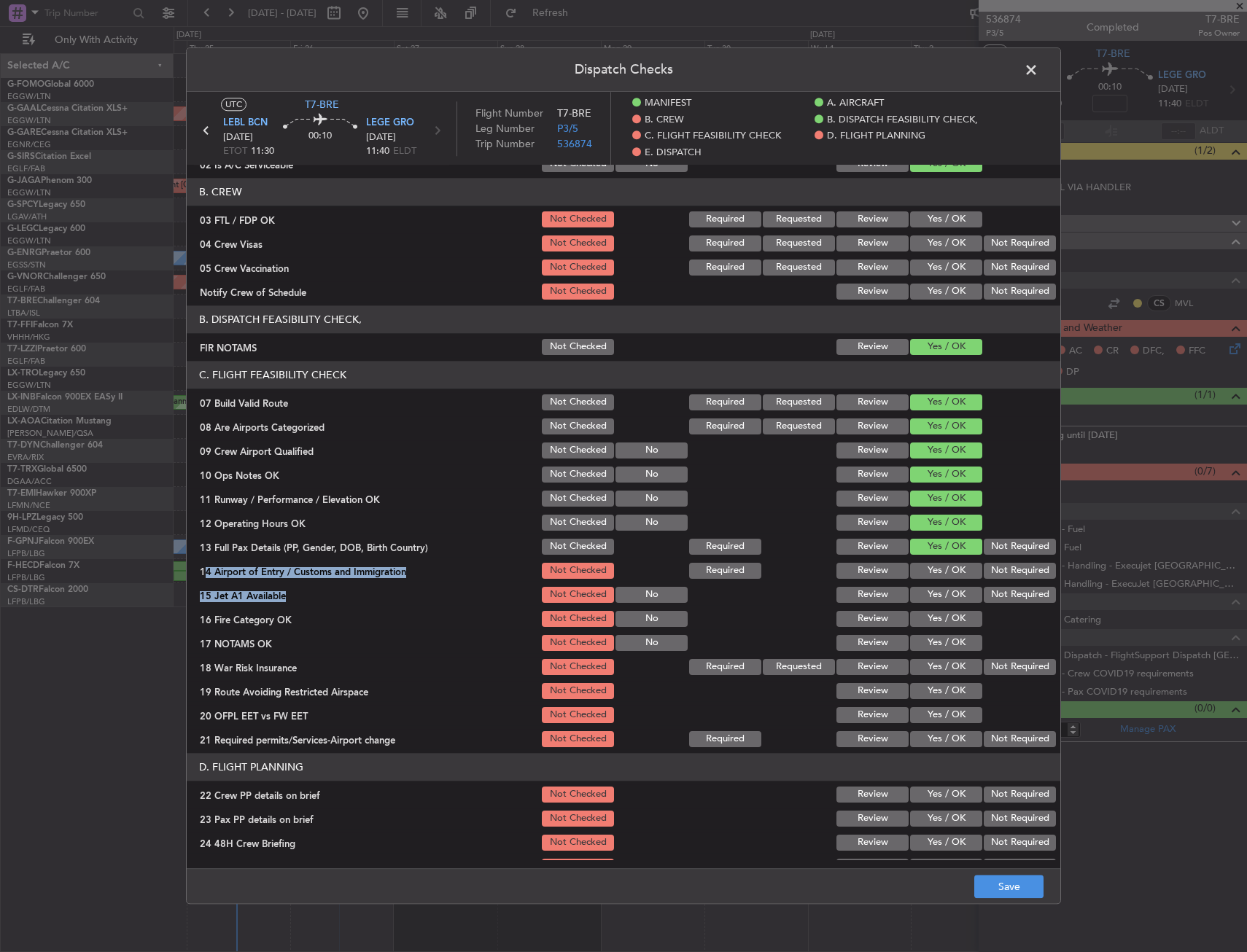
click at [932, 600] on button "Yes / OK" at bounding box center [946, 595] width 72 height 16
click at [940, 571] on button "Yes / OK" at bounding box center [946, 571] width 72 height 16
click at [923, 639] on button "Yes / OK" at bounding box center [946, 644] width 72 height 16
click at [939, 615] on button "Yes / OK" at bounding box center [946, 620] width 72 height 16
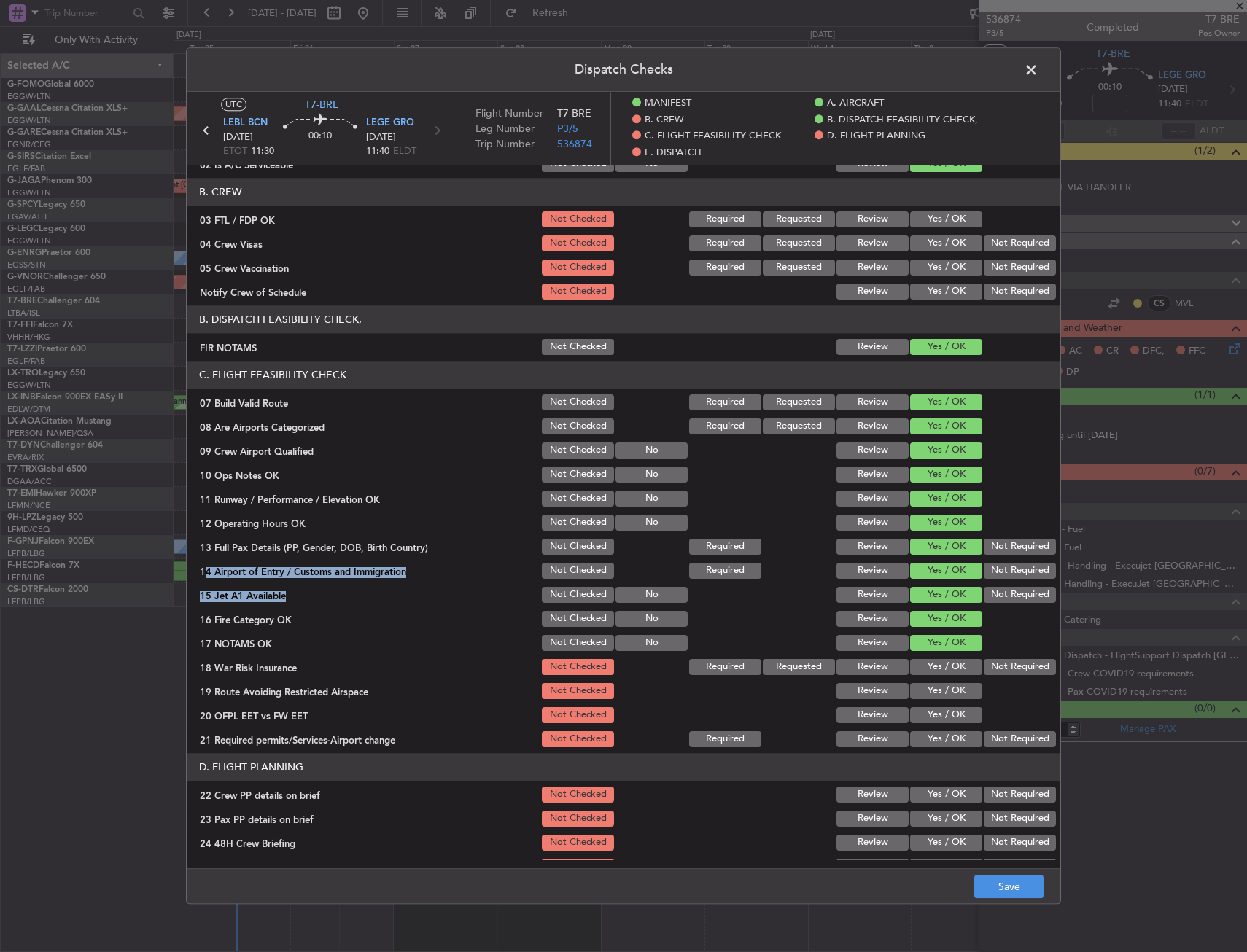
click at [1019, 664] on button "Not Required" at bounding box center [1019, 668] width 72 height 16
click at [955, 687] on button "Yes / OK" at bounding box center [946, 692] width 72 height 16
click at [948, 712] on button "Yes / OK" at bounding box center [946, 716] width 72 height 16
click at [945, 733] on button "Yes / OK" at bounding box center [946, 740] width 72 height 16
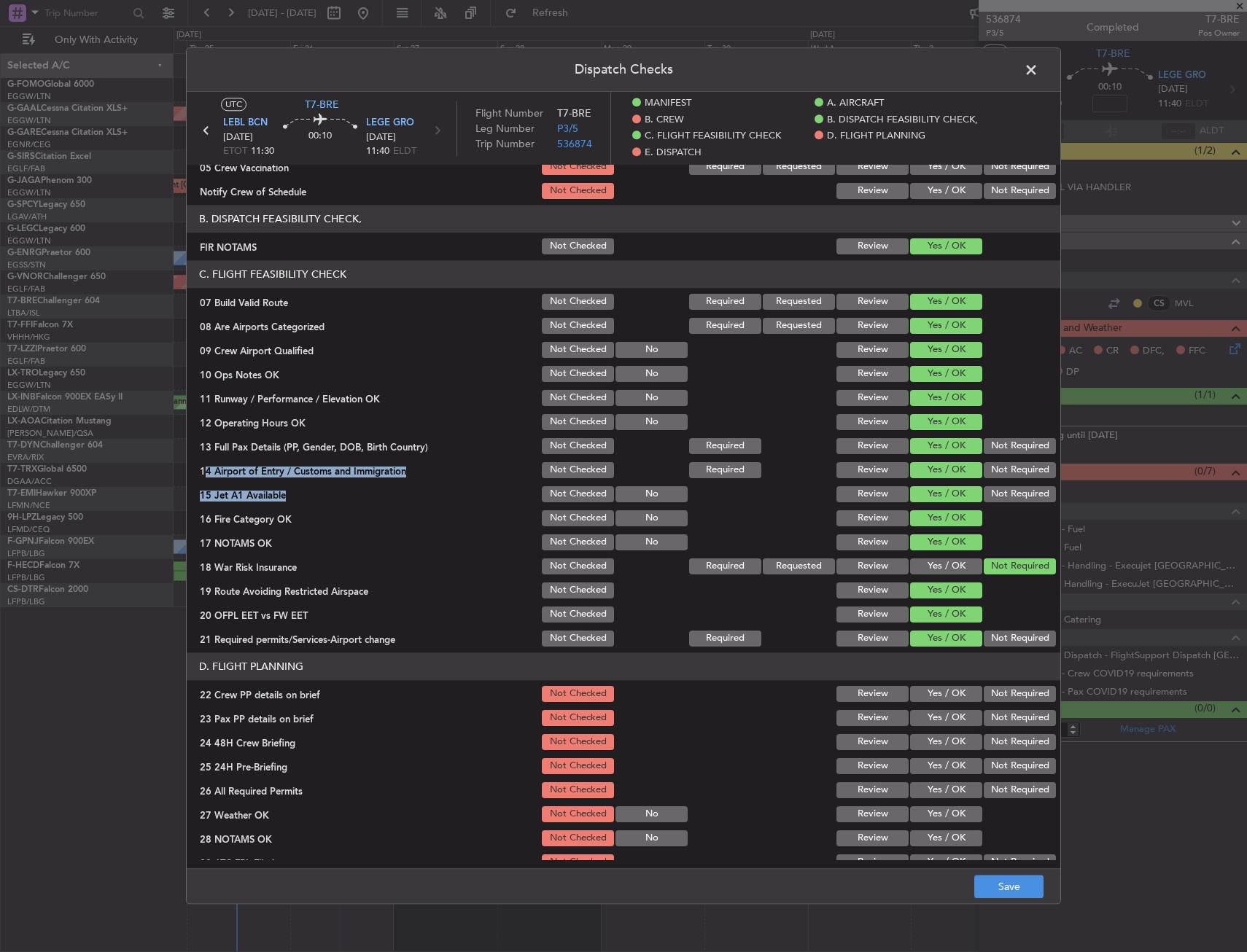
scroll to position [364, 0]
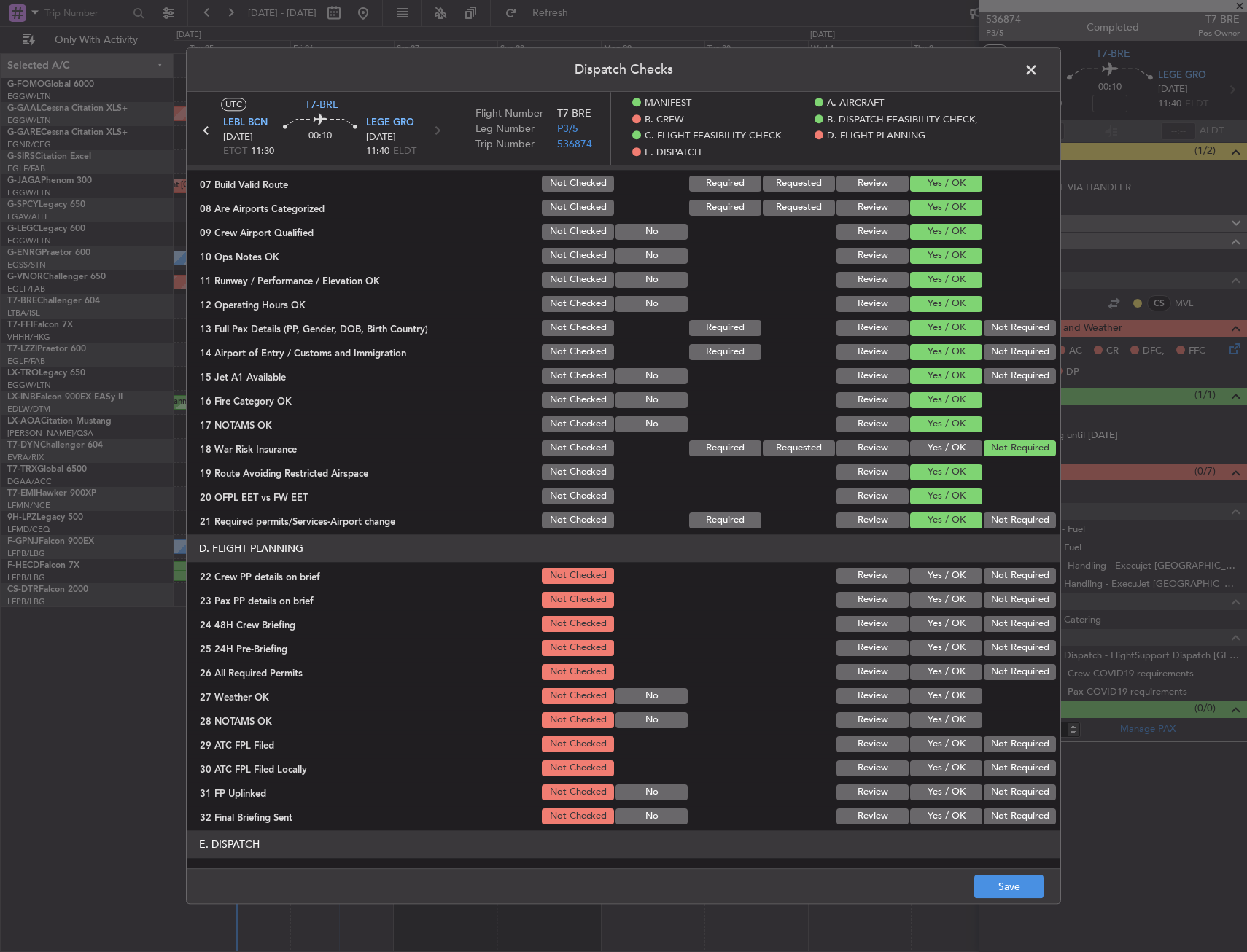
drag, startPoint x: 936, startPoint y: 565, endPoint x: 934, endPoint y: 583, distance: 18.1
click at [936, 577] on section "D. FLIGHT PLANNING 22 Crew PP details on brief Not Checked Review Yes / OK Not …" at bounding box center [623, 680] width 874 height 292
click at [934, 583] on button "Yes / OK" at bounding box center [946, 576] width 72 height 16
drag, startPoint x: 934, startPoint y: 599, endPoint x: 937, endPoint y: 620, distance: 21.2
click at [934, 603] on button "Yes / OK" at bounding box center [946, 600] width 72 height 16
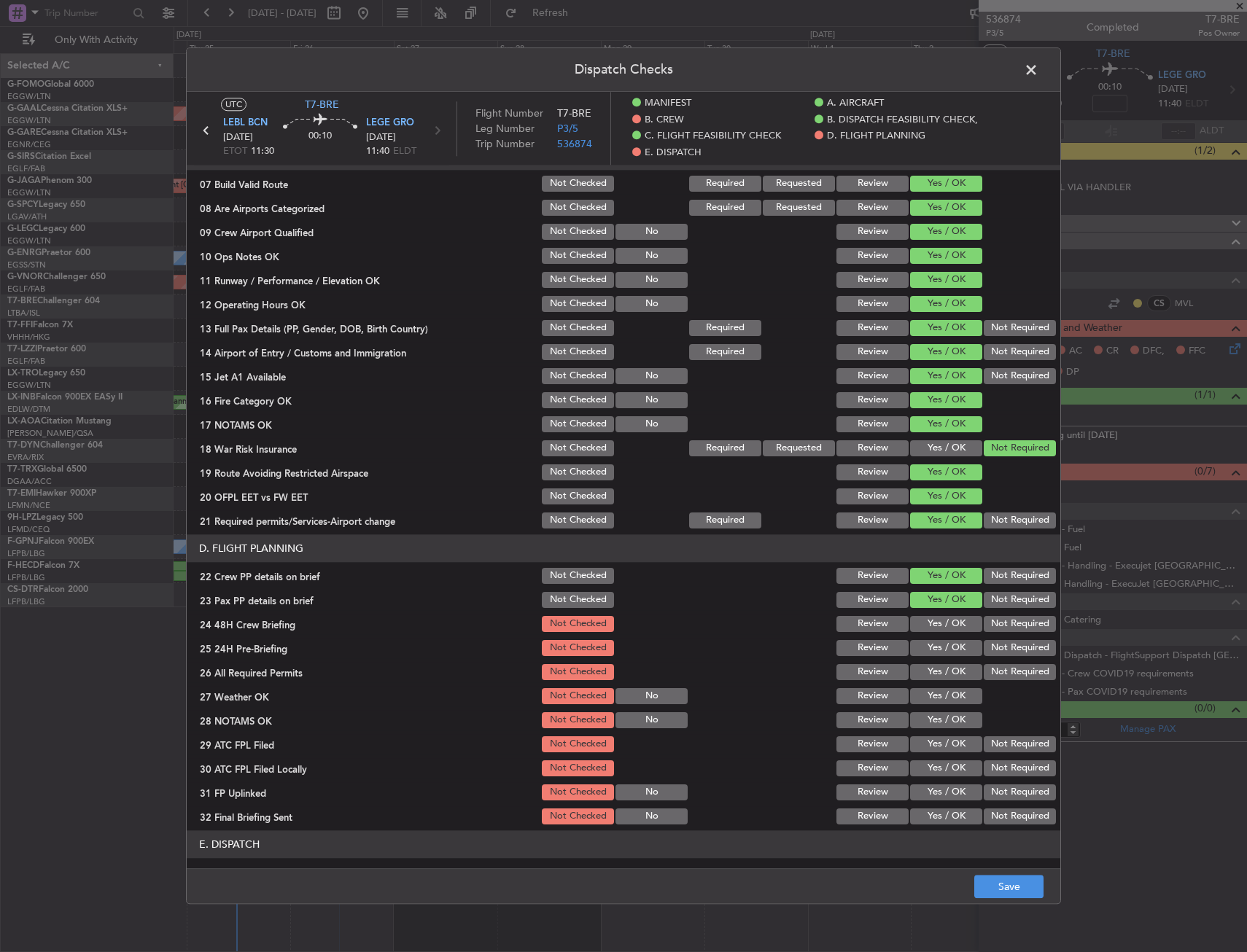
drag, startPoint x: 938, startPoint y: 623, endPoint x: 971, endPoint y: 636, distance: 35.5
click at [939, 625] on button "Yes / OK" at bounding box center [946, 624] width 72 height 16
click at [1013, 650] on button "Not Required" at bounding box center [1019, 648] width 72 height 16
drag, startPoint x: 1009, startPoint y: 828, endPoint x: 1019, endPoint y: 856, distance: 29.7
click at [1012, 836] on article "MANIFEST Crew Details sent to Arr & Dep Handling Not Checked Review Yes / OK No…" at bounding box center [623, 512] width 874 height 695
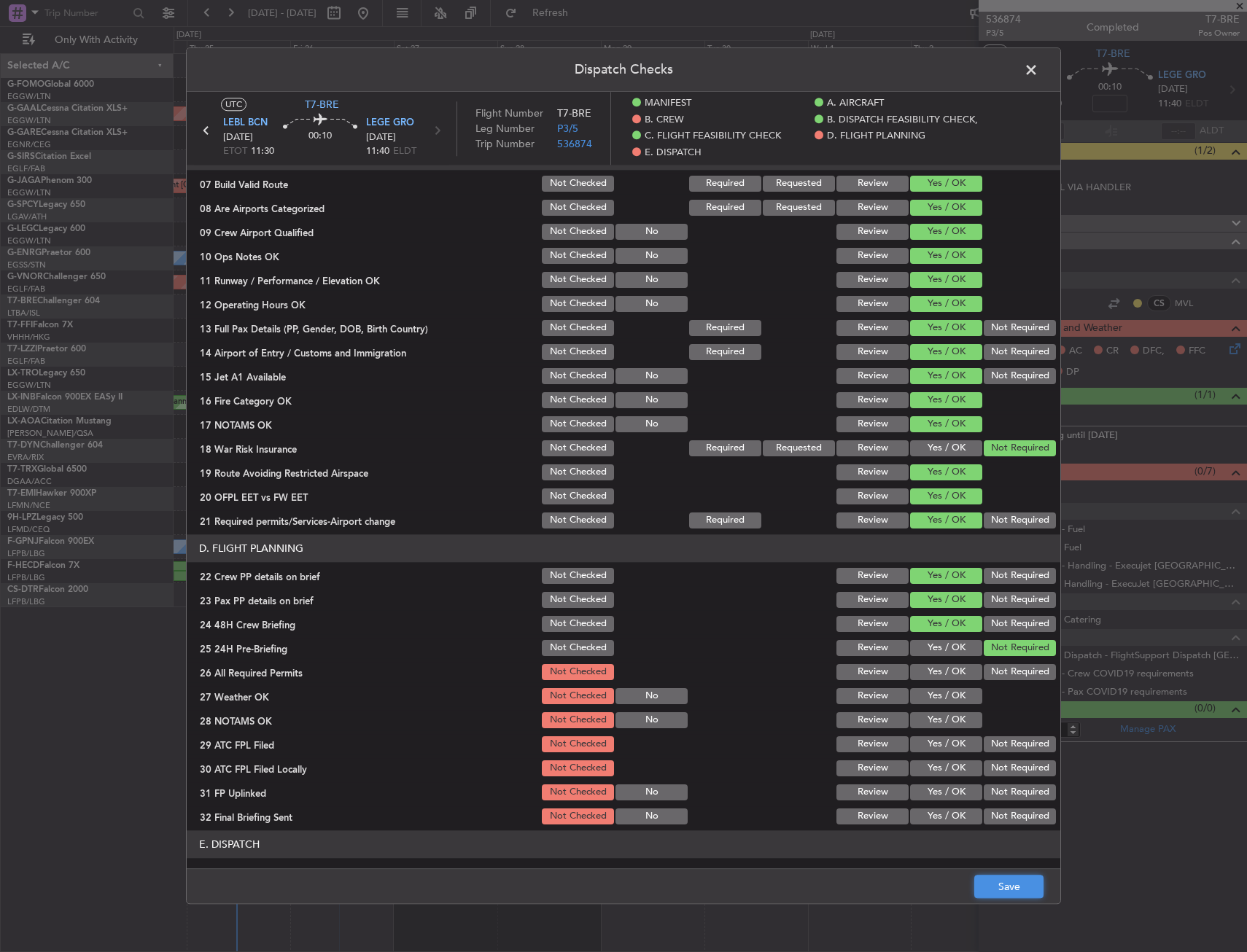
drag, startPoint x: 1026, startPoint y: 877, endPoint x: 1026, endPoint y: 886, distance: 9.0
click at [1026, 883] on button "Save" at bounding box center [1009, 887] width 69 height 23
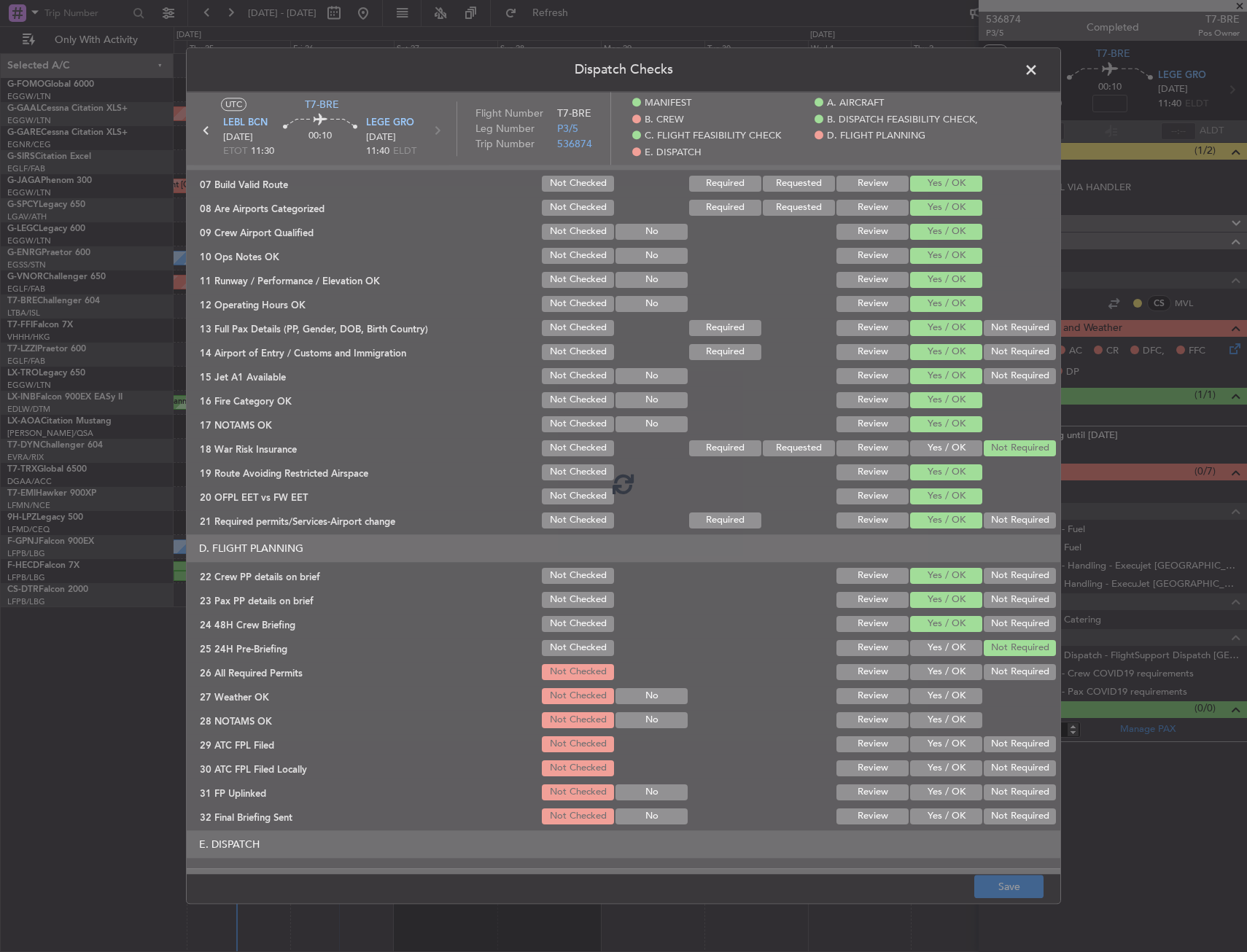
click at [1026, 887] on footer "Save" at bounding box center [623, 886] width 874 height 35
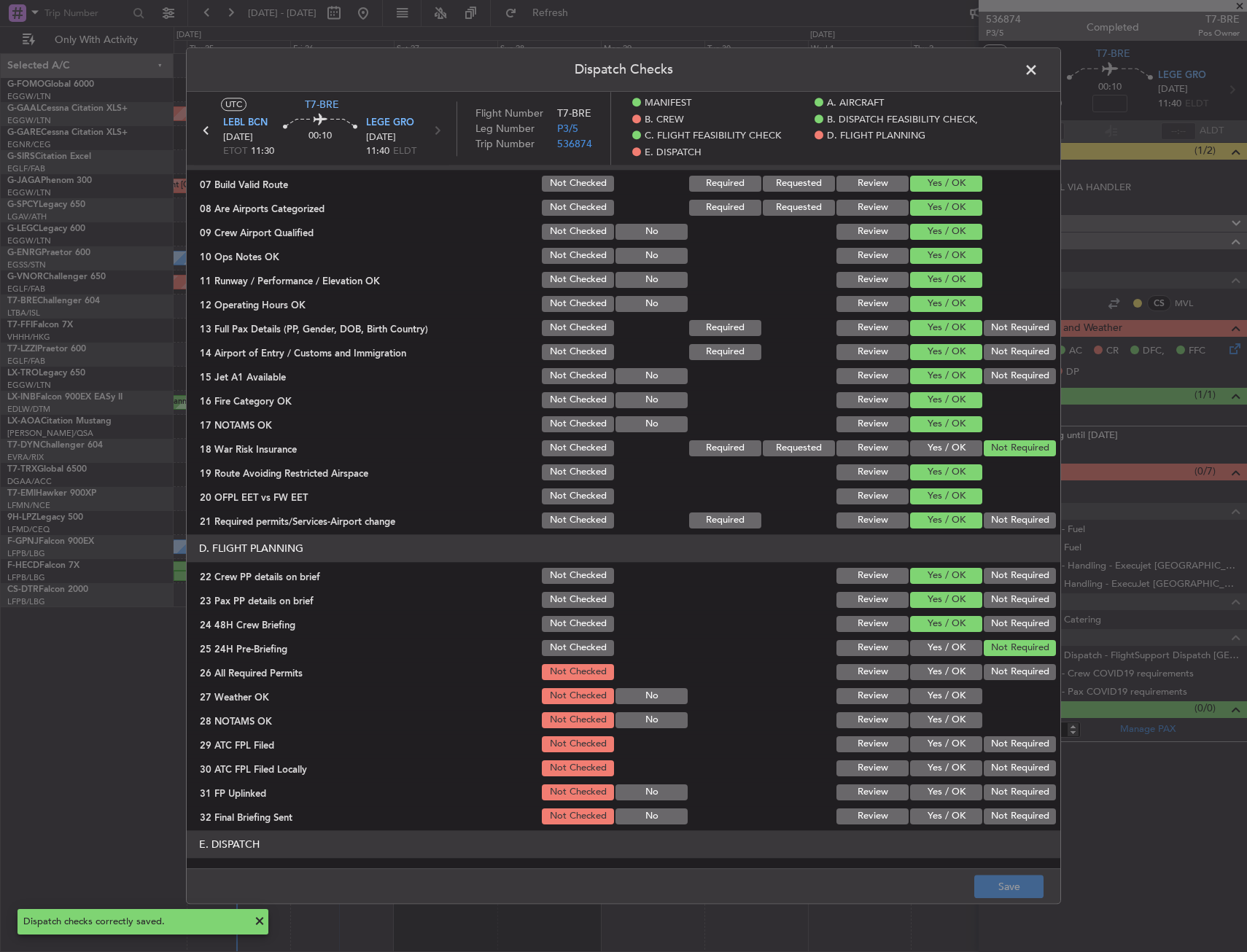
click at [1029, 53] on header "Dispatch Checks" at bounding box center [623, 69] width 874 height 44
click at [1038, 66] on span at bounding box center [1038, 73] width 0 height 29
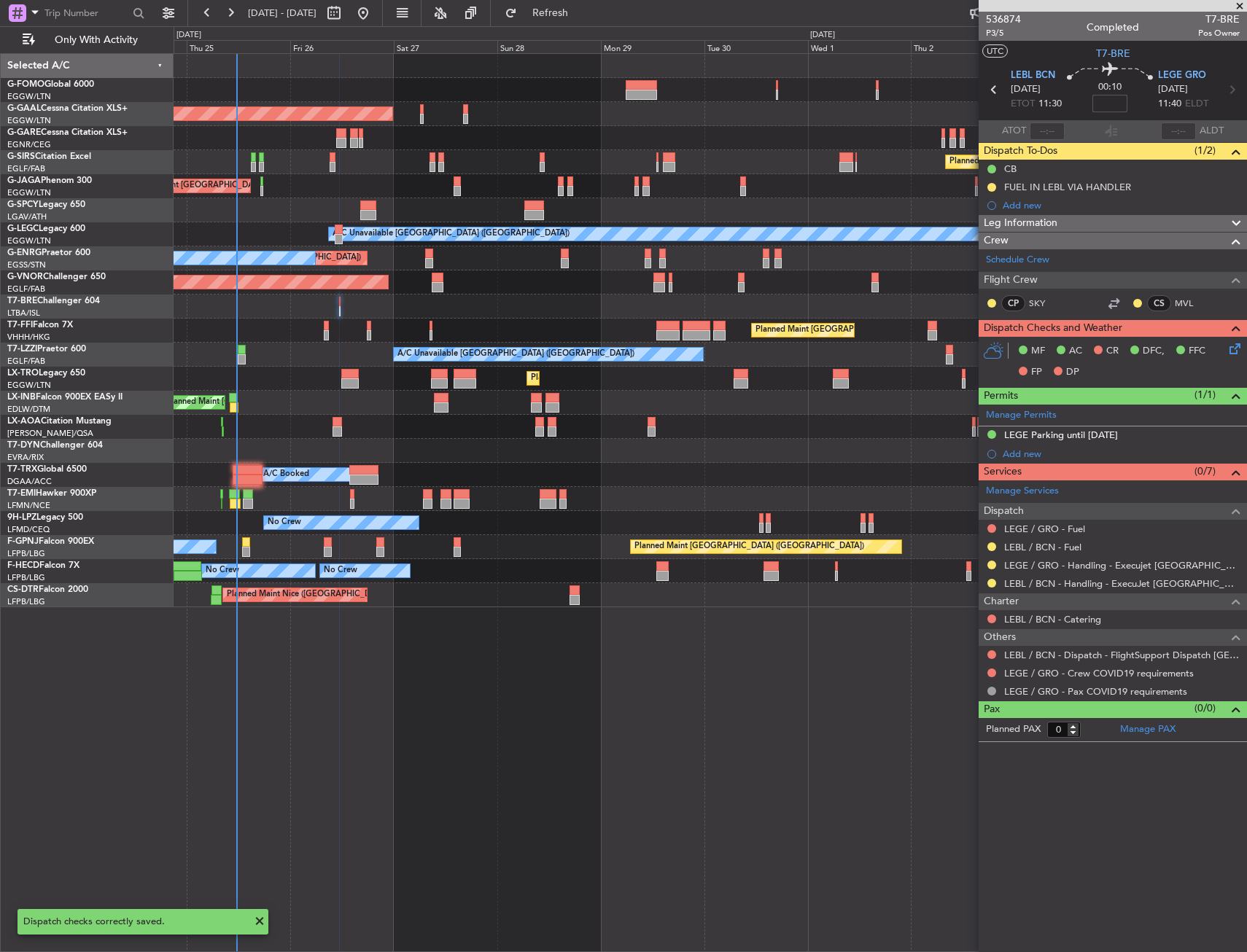
click at [1106, 101] on input at bounding box center [1109, 104] width 35 height 18
click at [1092, 84] on div "00:10 15" at bounding box center [1110, 90] width 96 height 54
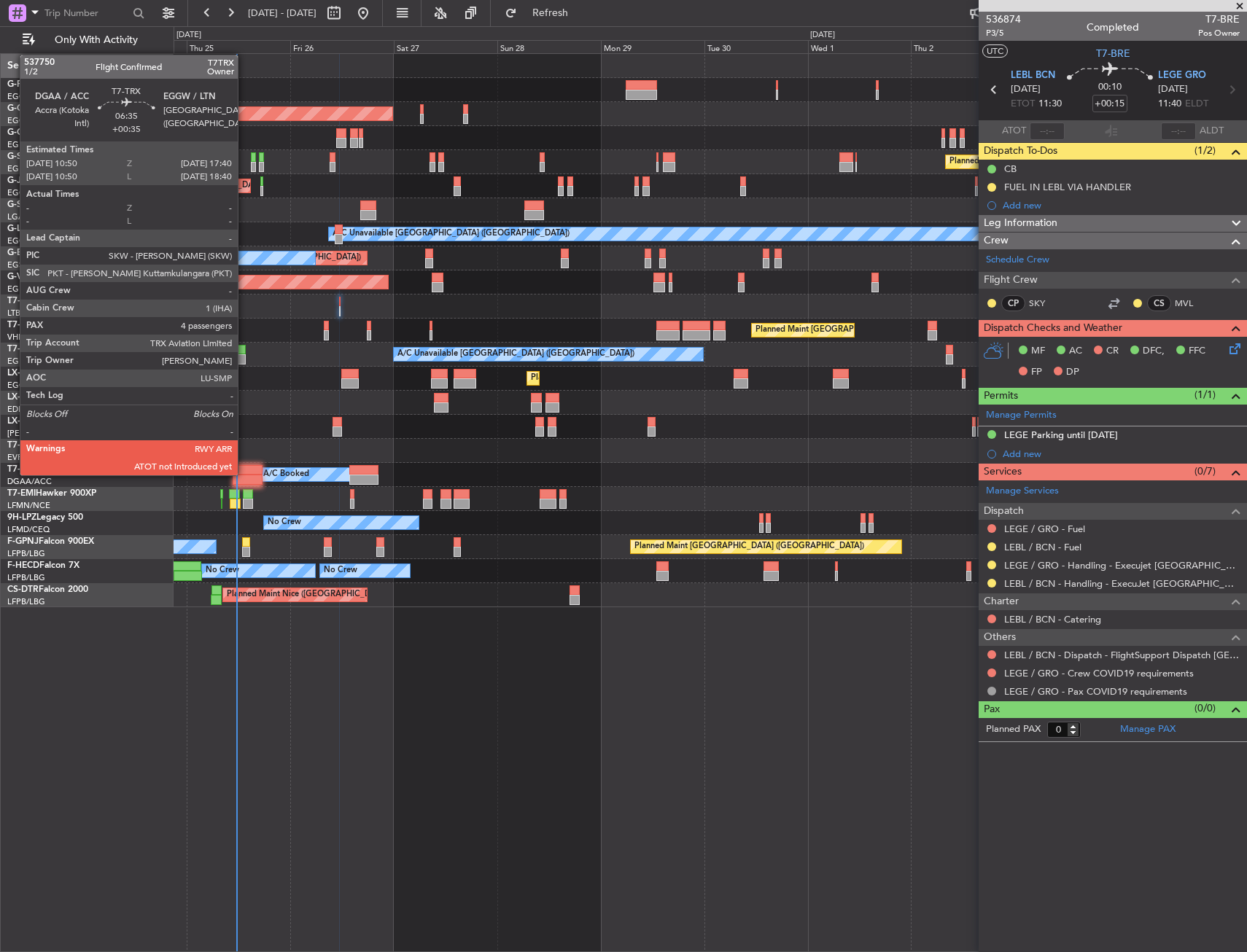
click at [244, 474] on div at bounding box center [248, 469] width 30 height 10
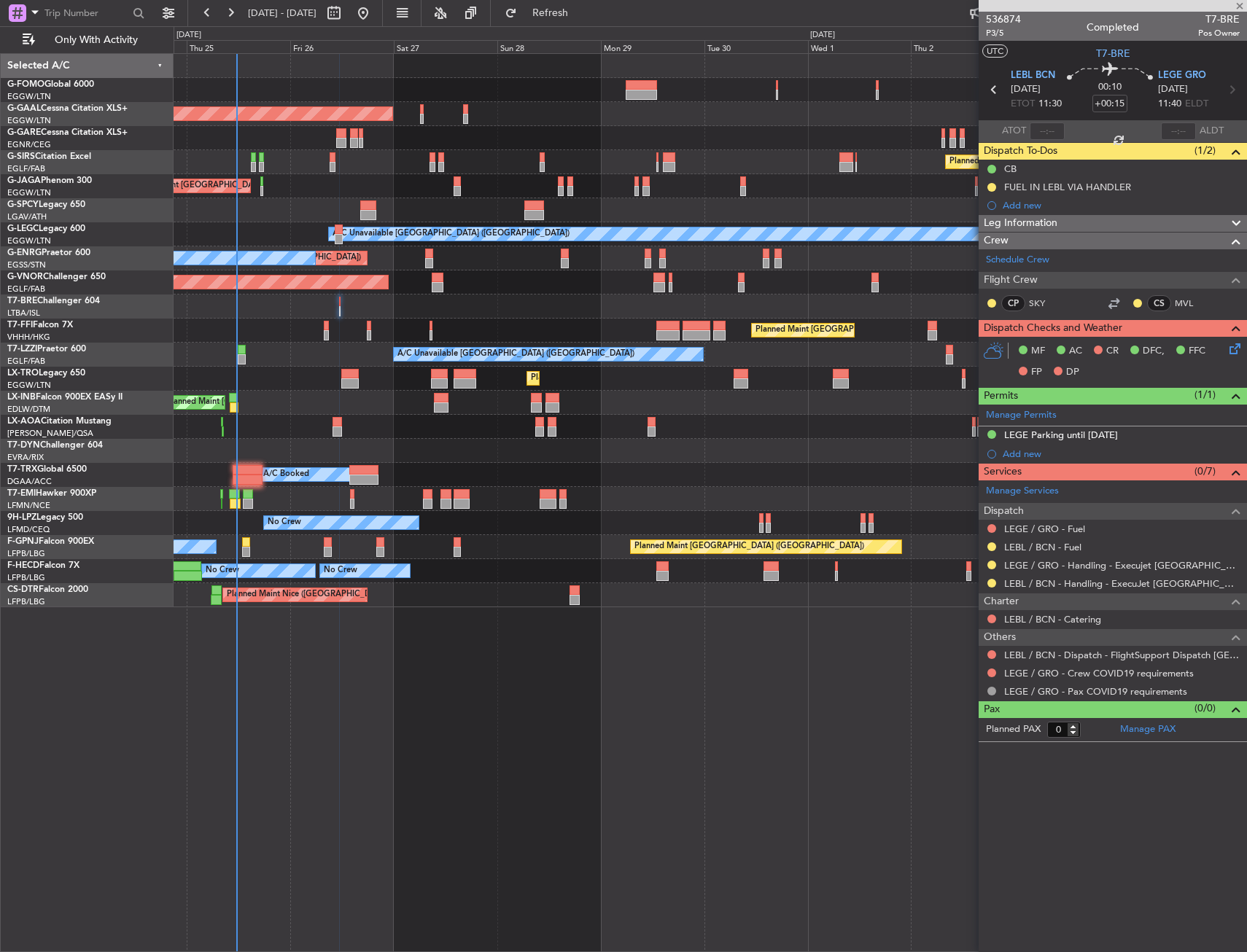
type input "+00:35"
type input "4"
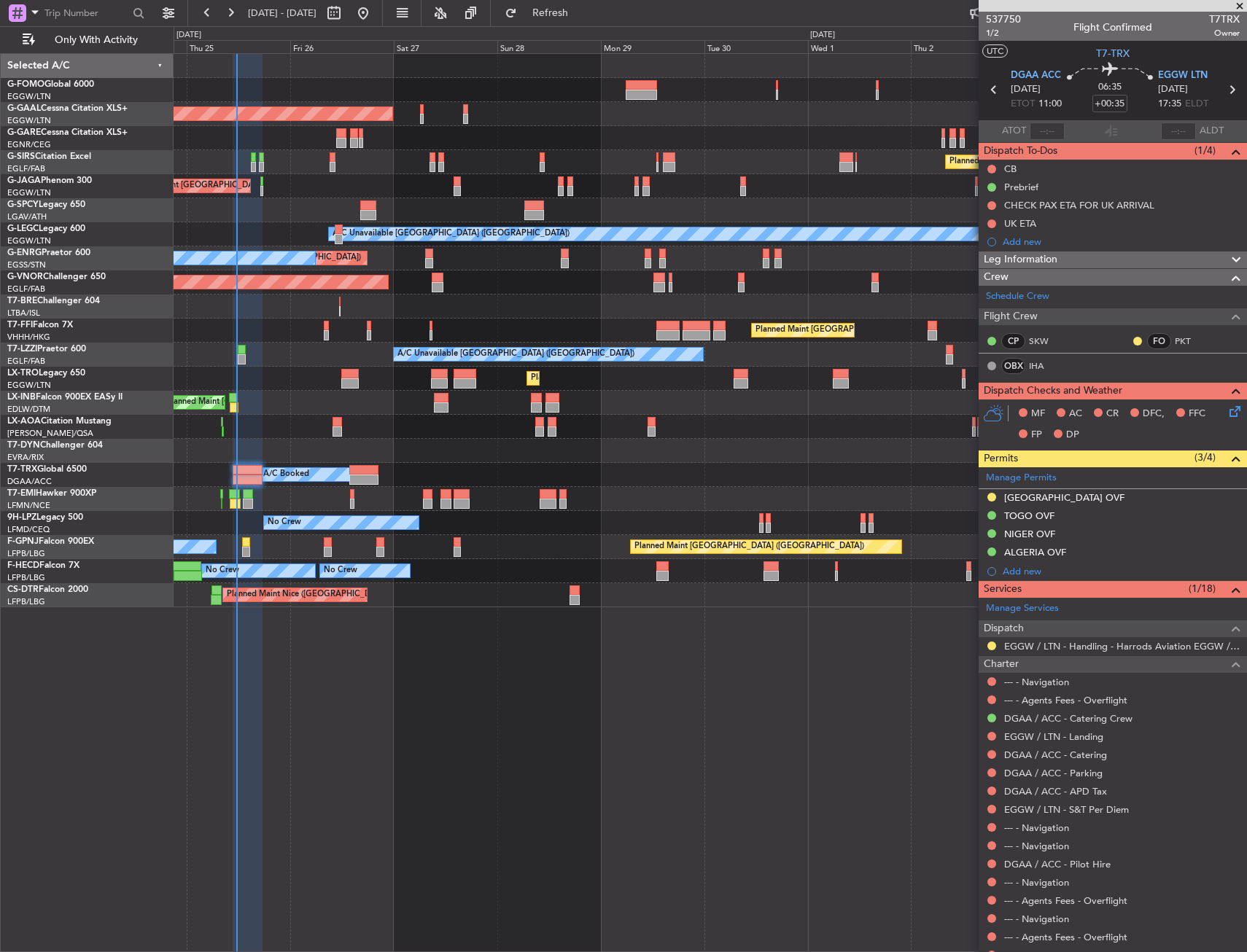
drag, startPoint x: 514, startPoint y: 652, endPoint x: 504, endPoint y: 645, distance: 12.2
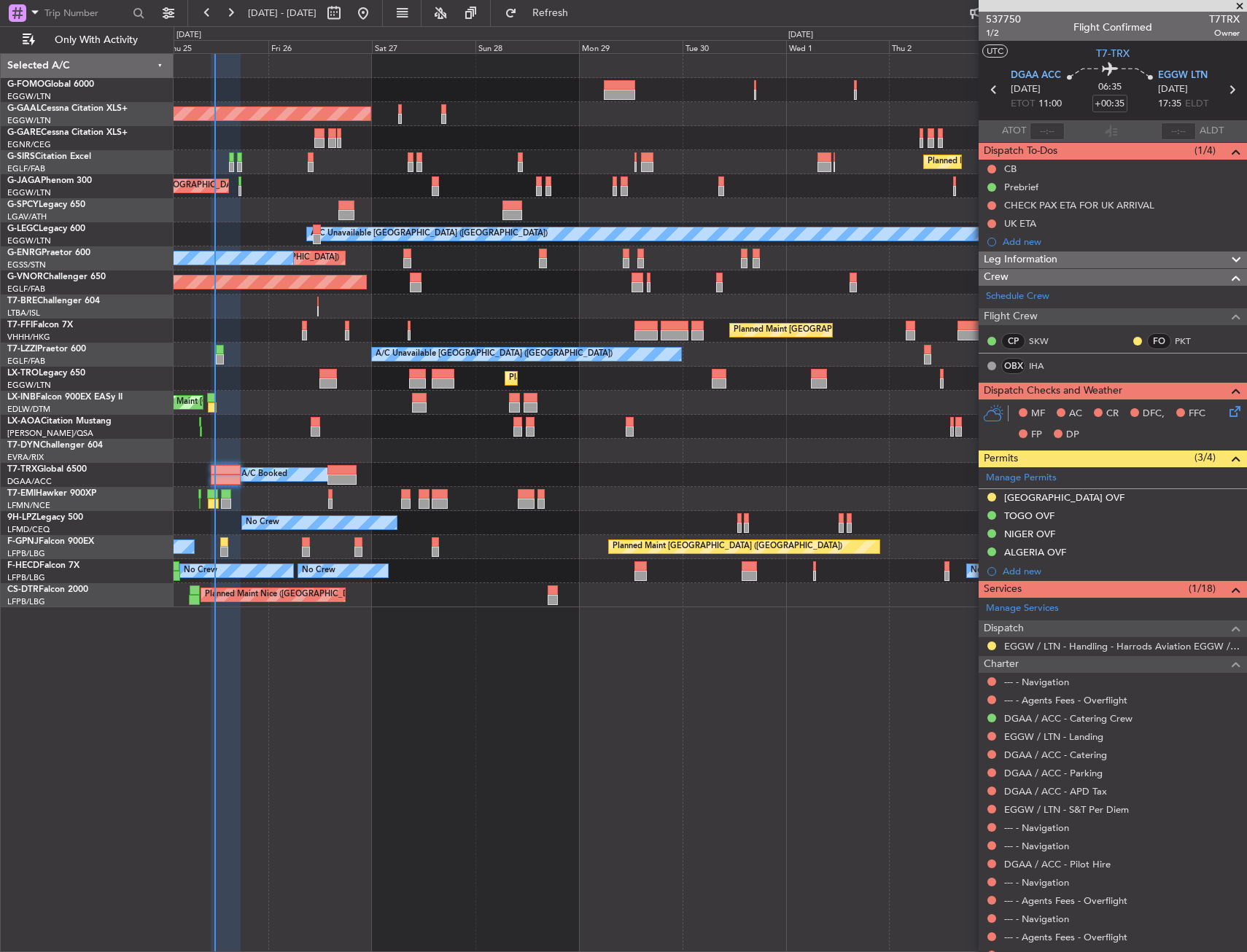
click at [373, 644] on div "Planned Maint [GEOGRAPHIC_DATA] ([GEOGRAPHIC_DATA]) Planned [GEOGRAPHIC_DATA] O…" at bounding box center [710, 503] width 1074 height 900
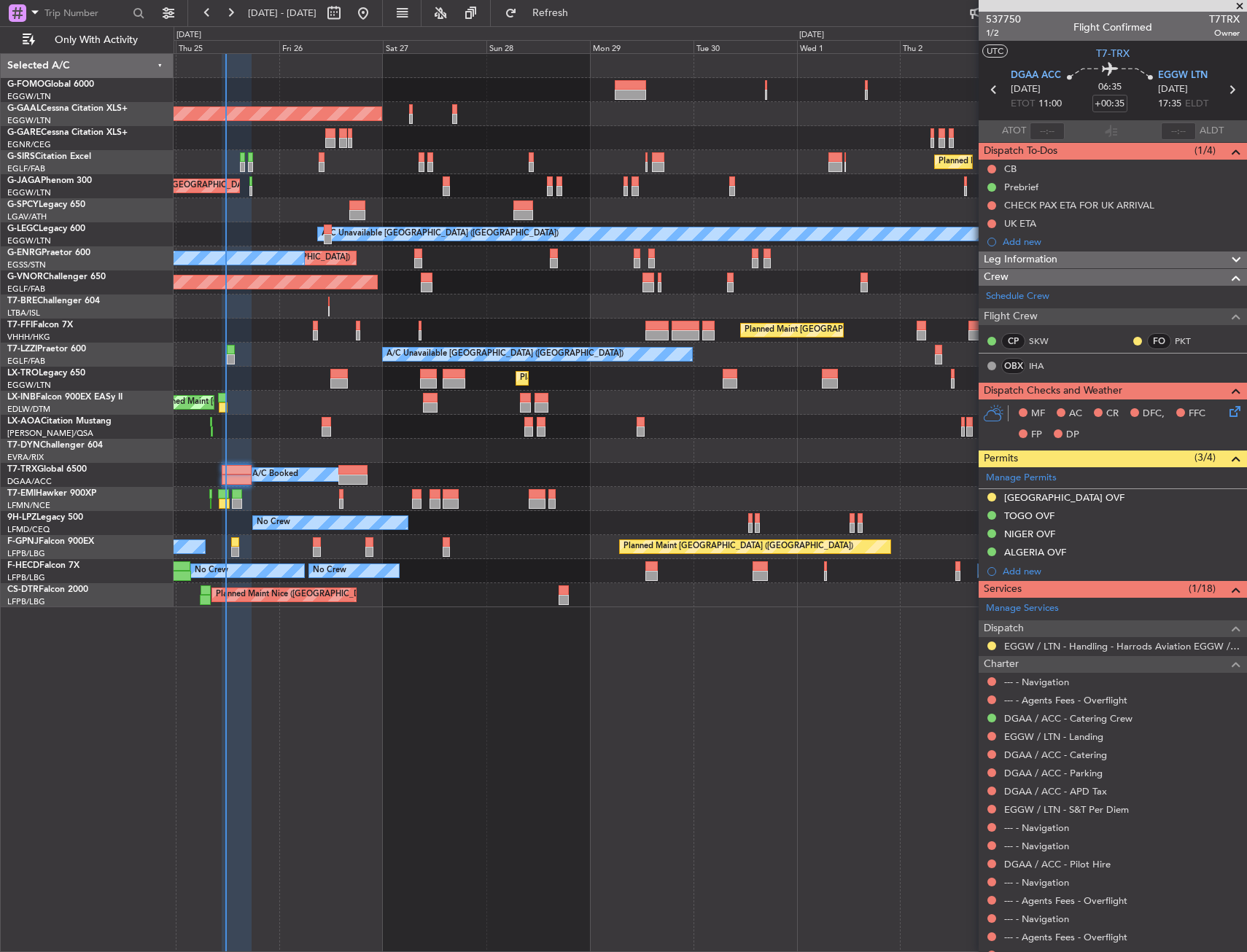
click at [250, 542] on div "No Crew Planned Maint [GEOGRAPHIC_DATA] ([GEOGRAPHIC_DATA]) No Crew" at bounding box center [709, 547] width 1073 height 24
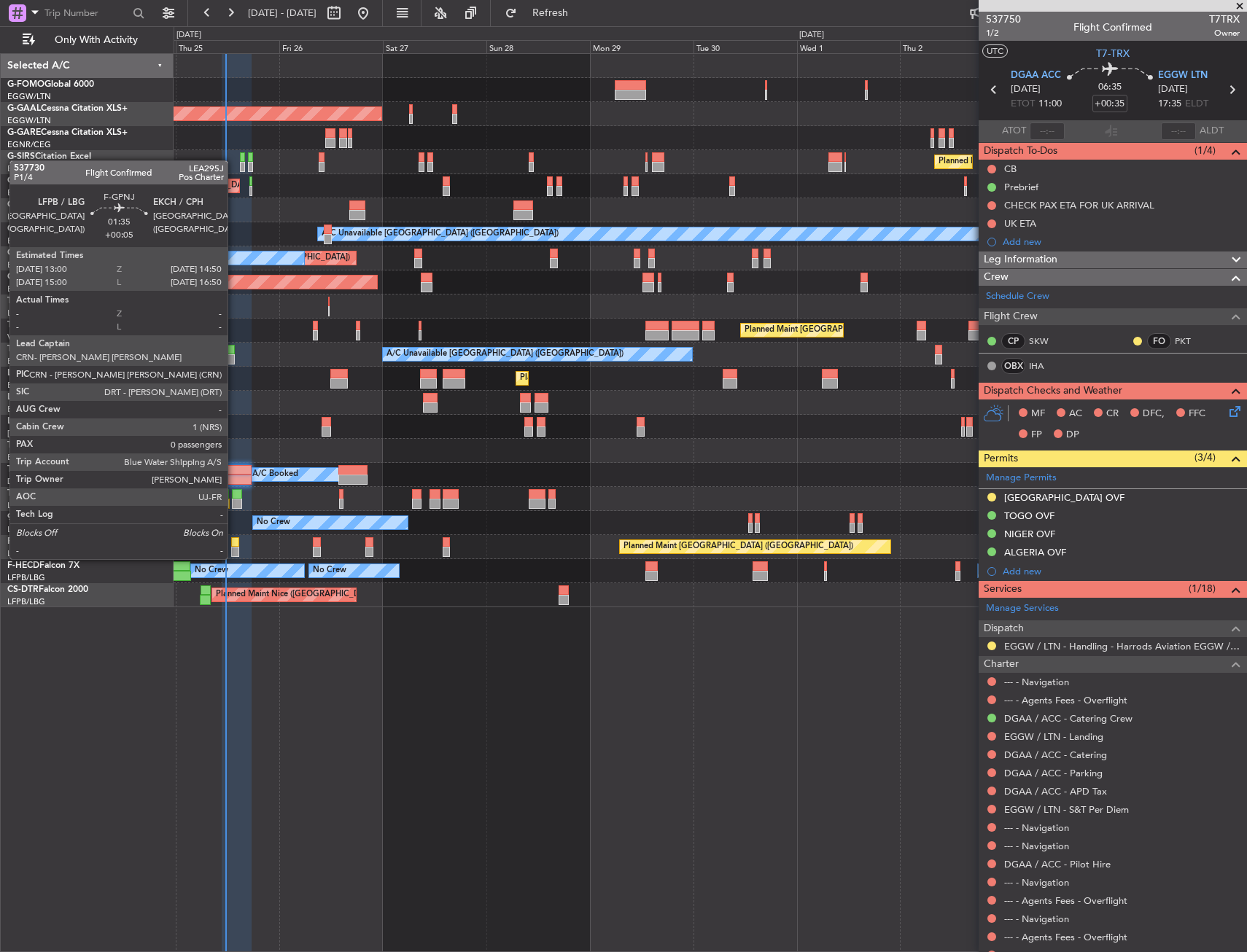
click at [234, 545] on div at bounding box center [235, 542] width 8 height 10
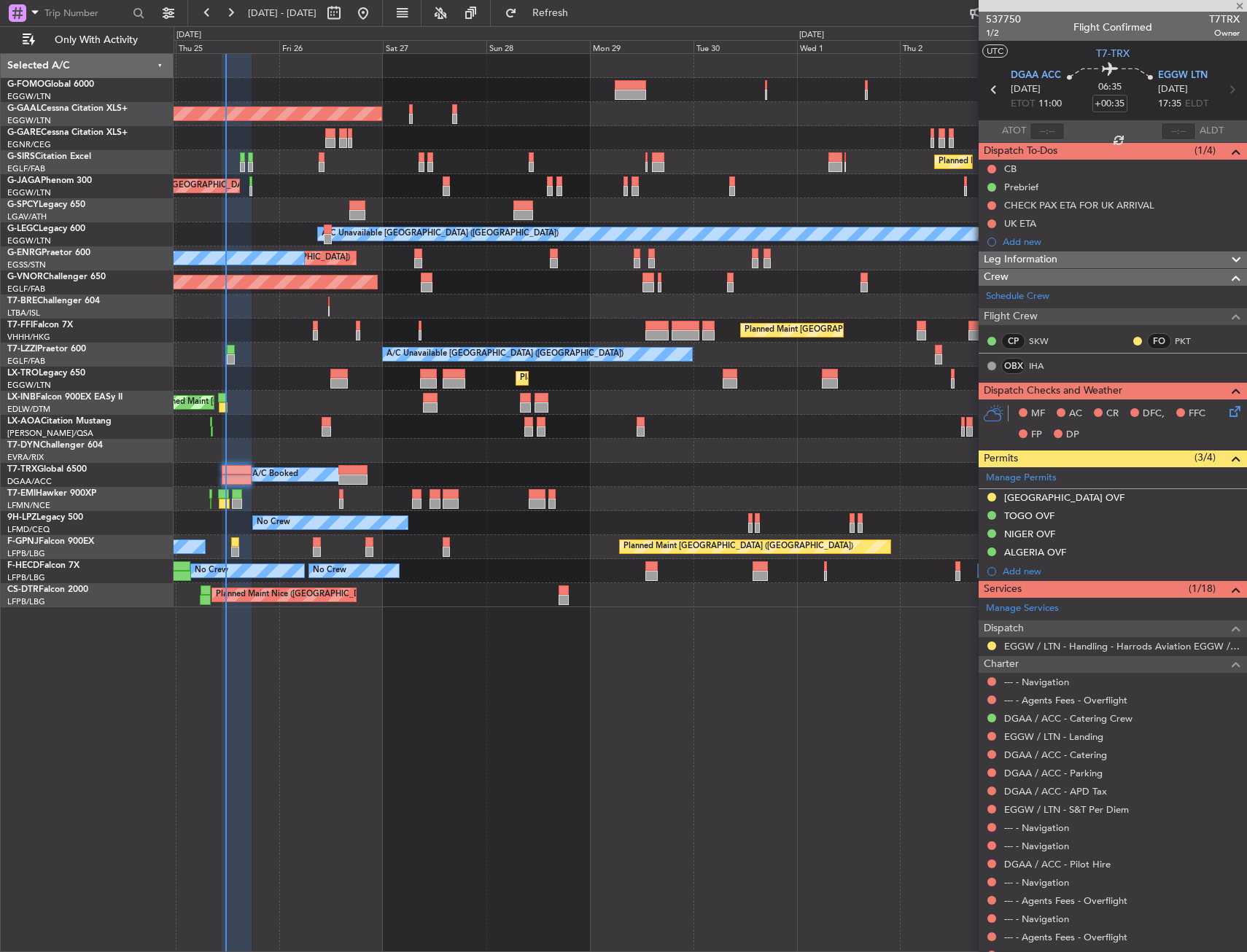
type input "+00:05"
type input "0"
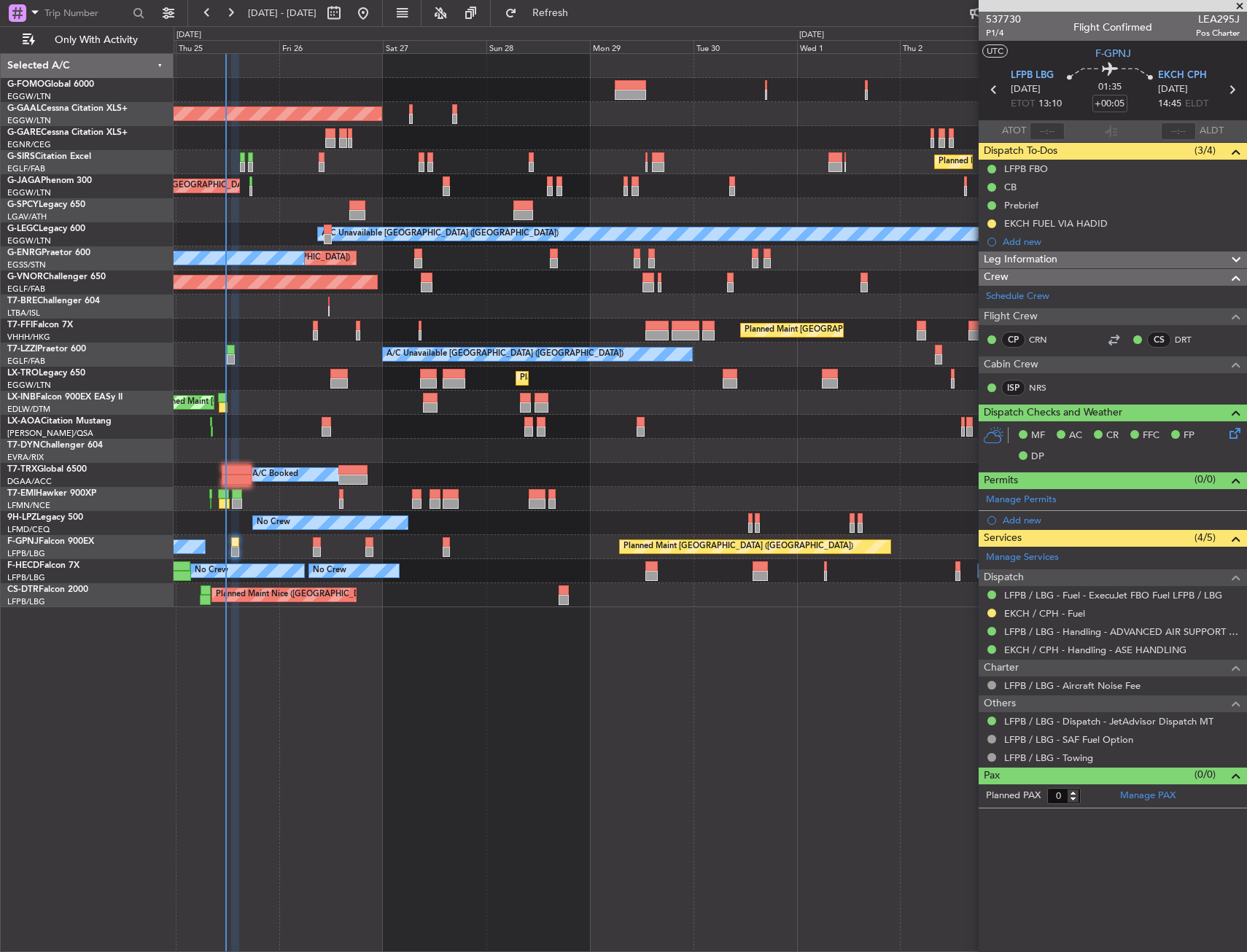
click at [330, 306] on div at bounding box center [709, 306] width 1073 height 24
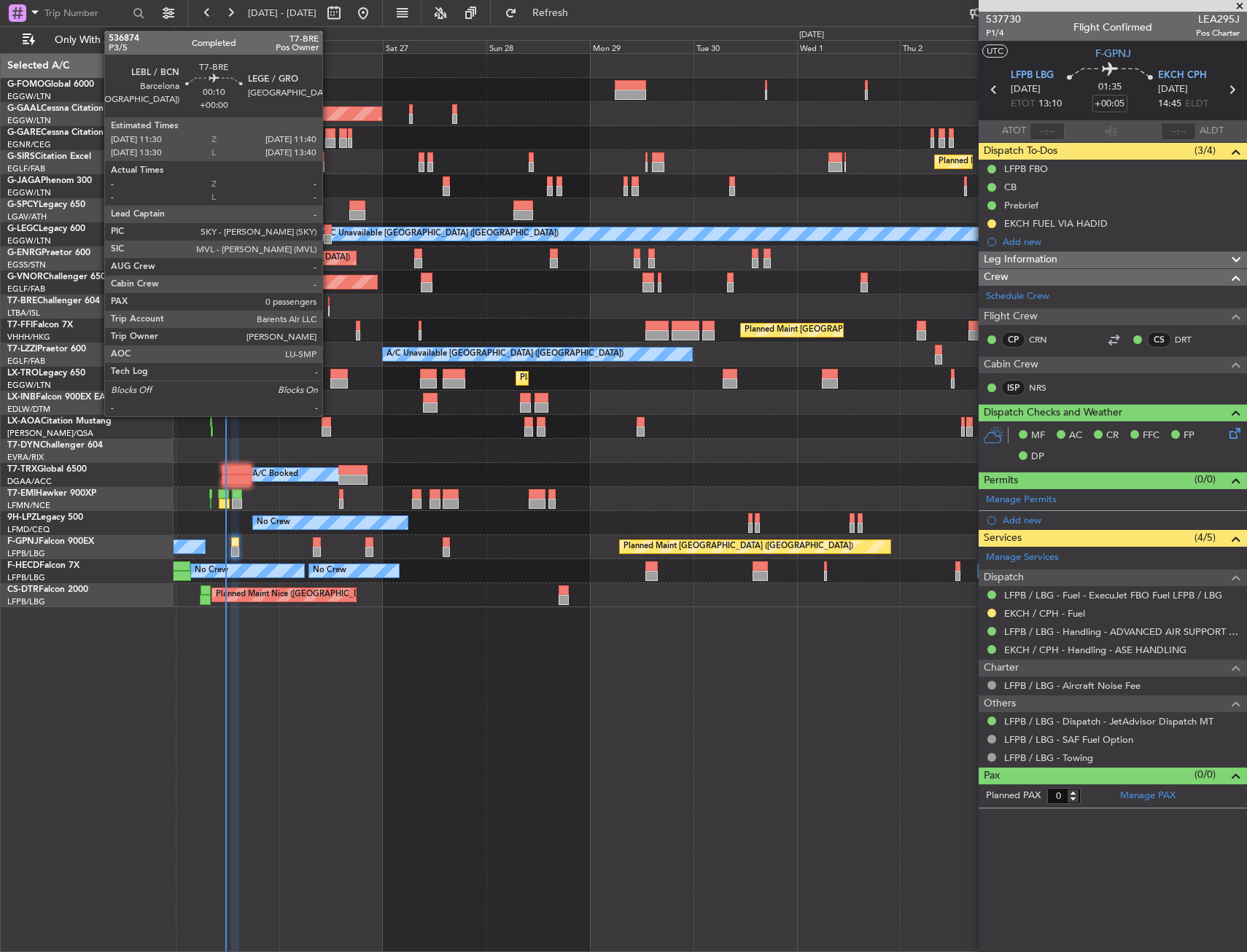
click at [329, 305] on div at bounding box center [329, 301] width 2 height 10
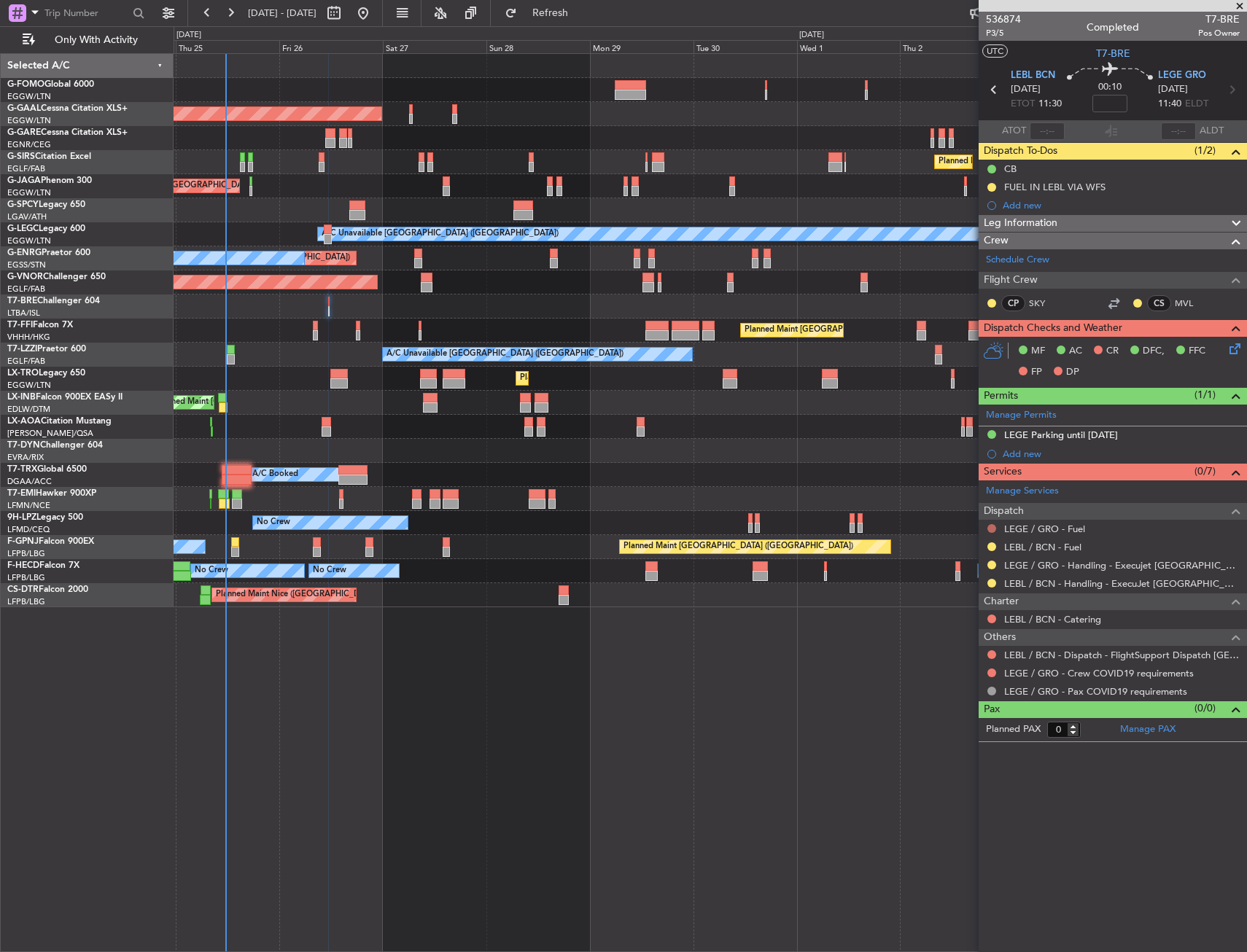
click at [993, 524] on button at bounding box center [992, 529] width 9 height 9
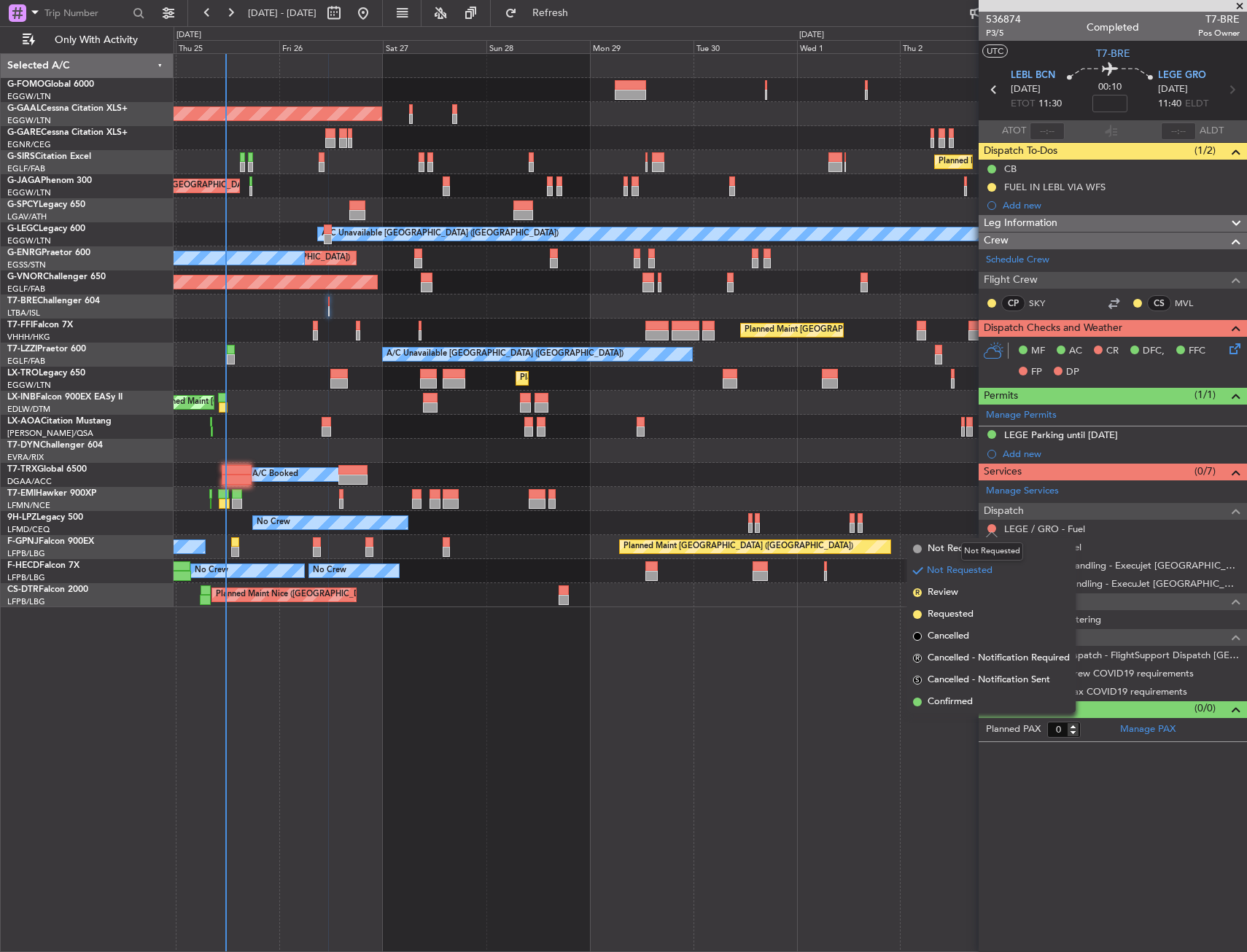
click at [959, 550] on mat-tooltip-component "Not Requested" at bounding box center [992, 551] width 83 height 38
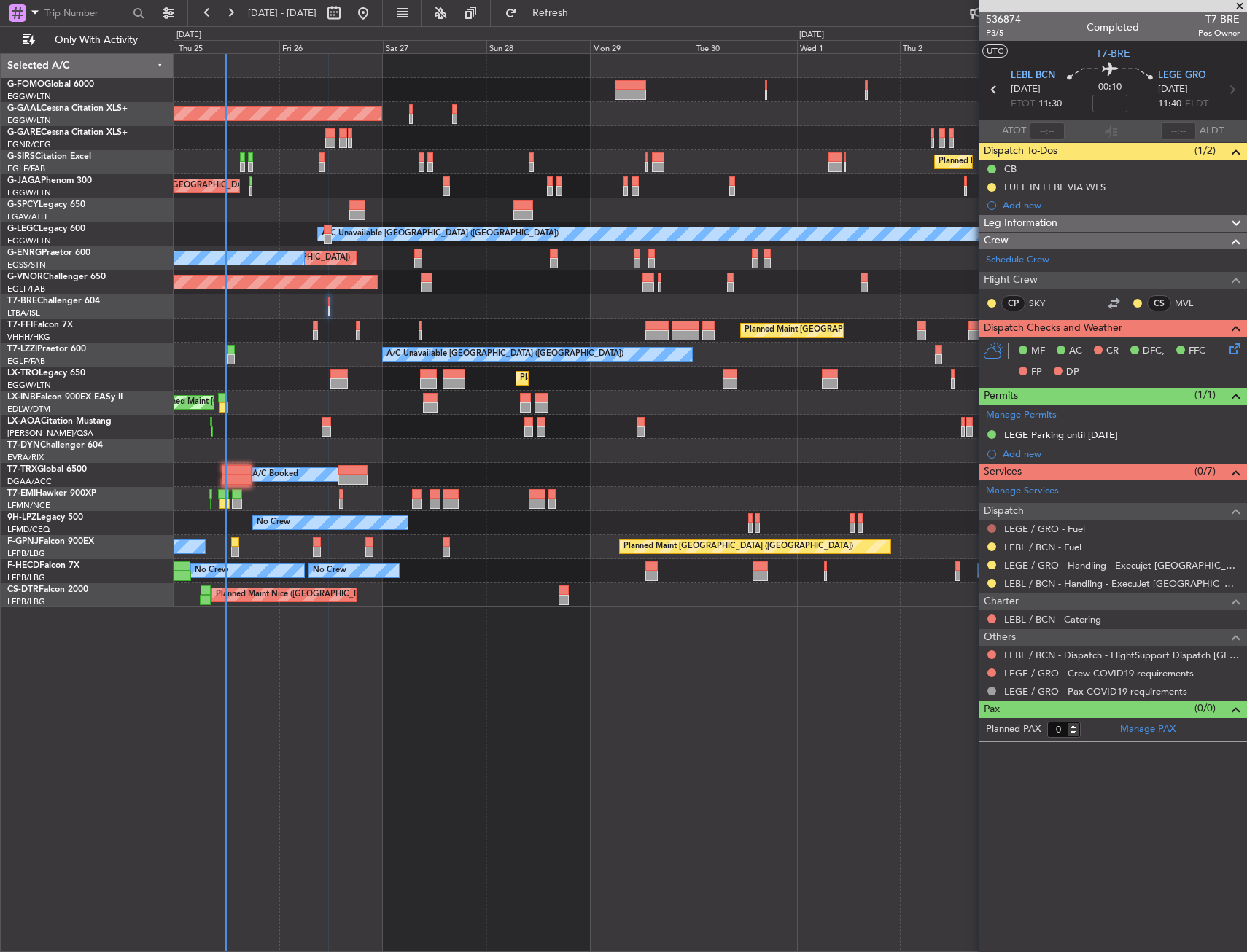
click at [988, 526] on button at bounding box center [992, 529] width 9 height 9
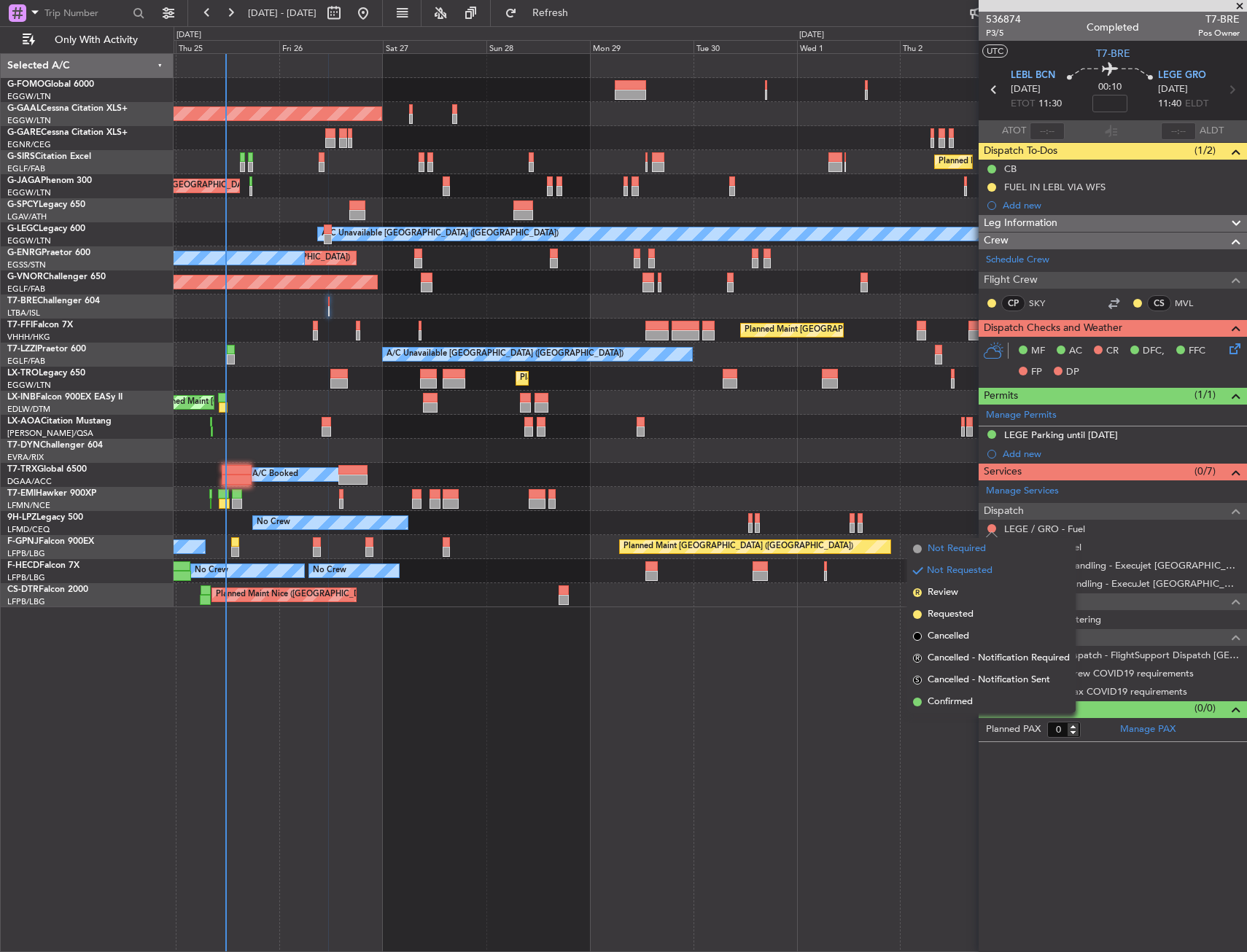
click at [924, 548] on li "Not Required" at bounding box center [992, 548] width 169 height 22
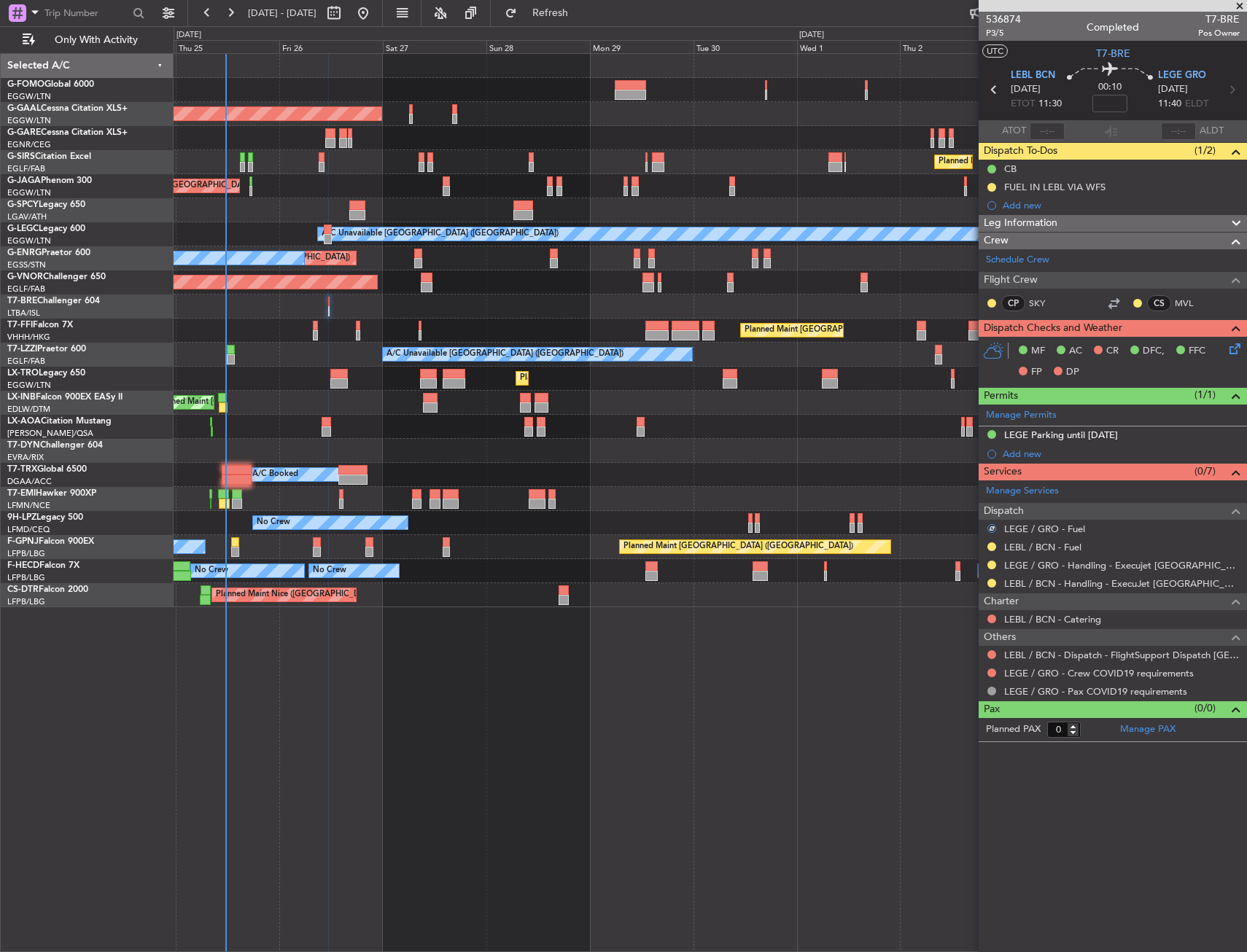
click at [996, 655] on div at bounding box center [991, 654] width 12 height 12
click at [990, 651] on button at bounding box center [992, 655] width 9 height 9
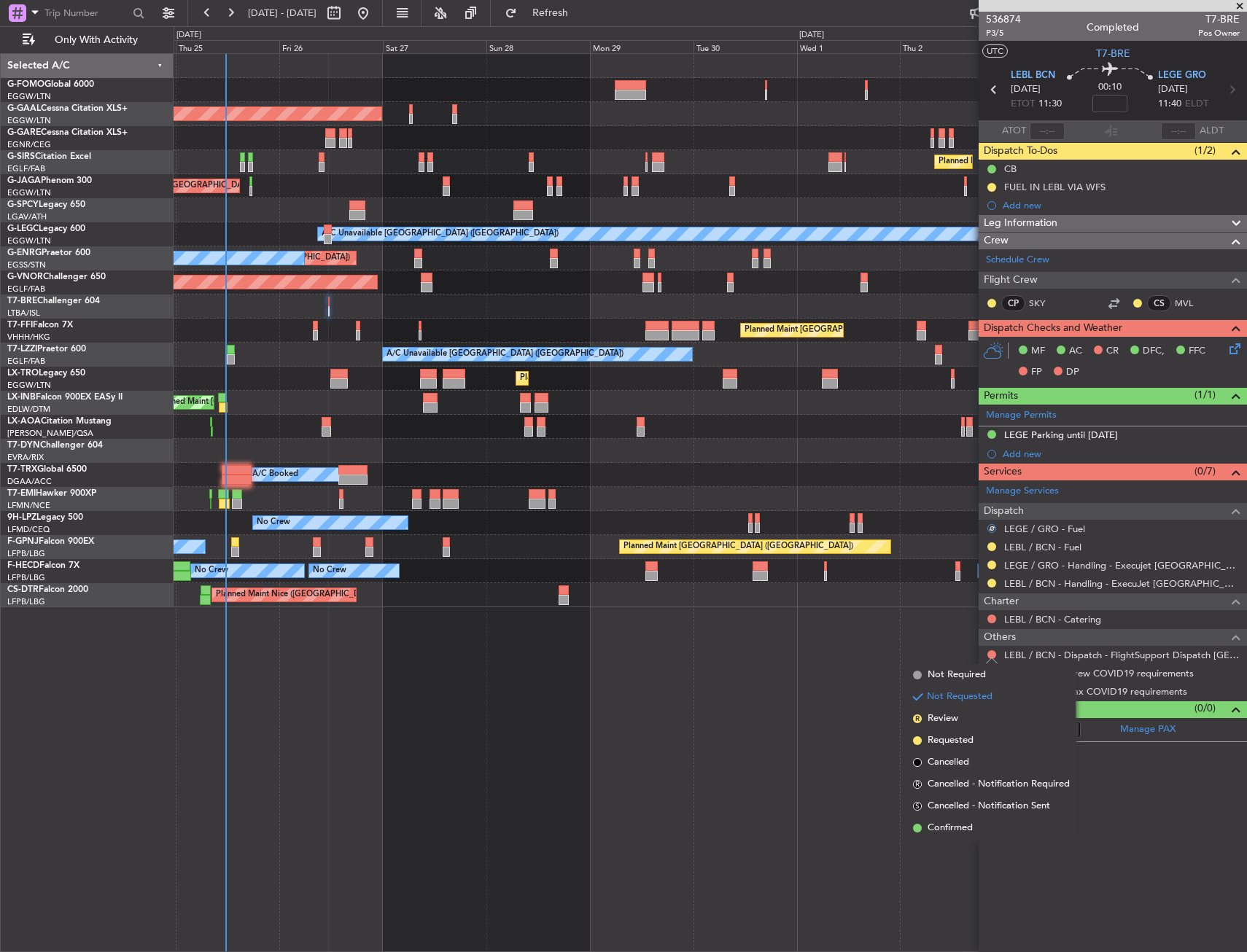
drag, startPoint x: 956, startPoint y: 827, endPoint x: 980, endPoint y: 684, distance: 145.0
click at [960, 814] on ul "Not Required Not Requested R Review Requested Cancelled R Cancelled - Notificat…" at bounding box center [992, 751] width 169 height 175
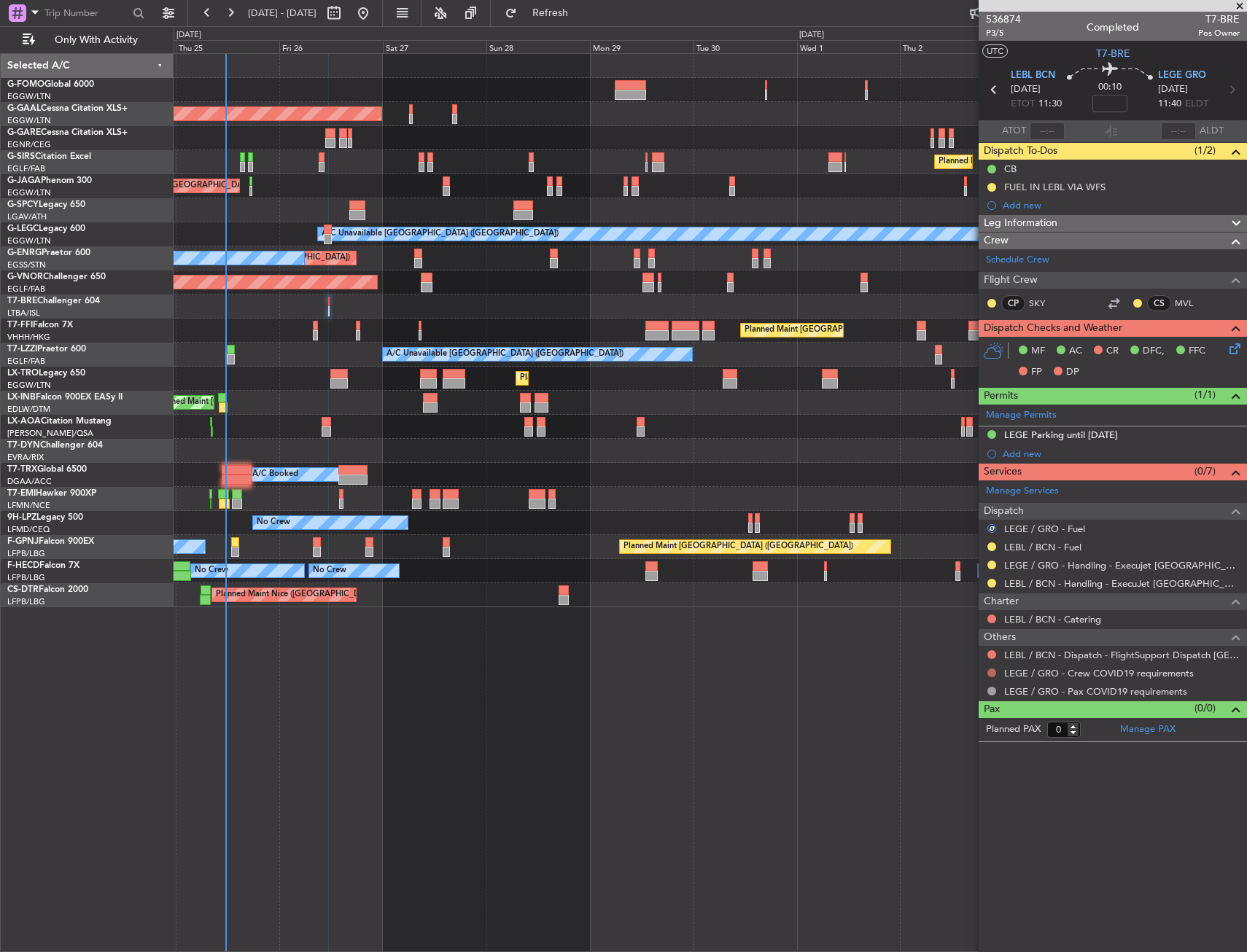
drag, startPoint x: 987, startPoint y: 664, endPoint x: 989, endPoint y: 673, distance: 9.2
click at [988, 668] on div "LEGE / GRO - Crew COVID19 requirements" at bounding box center [1113, 673] width 268 height 19
click at [990, 673] on button at bounding box center [992, 673] width 9 height 9
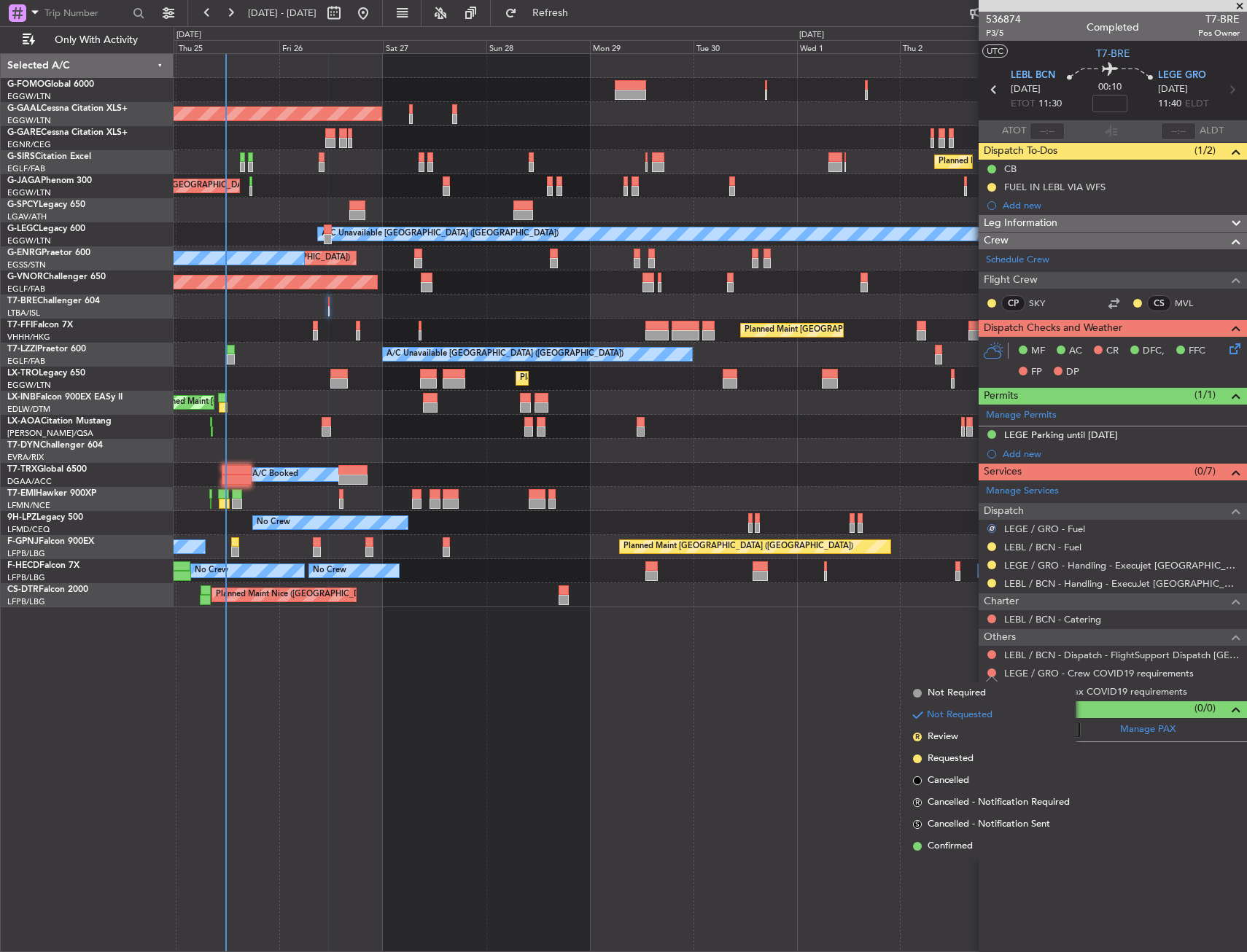
drag, startPoint x: 953, startPoint y: 692, endPoint x: 993, endPoint y: 660, distance: 51.2
click at [960, 688] on span "Not Required" at bounding box center [957, 693] width 59 height 14
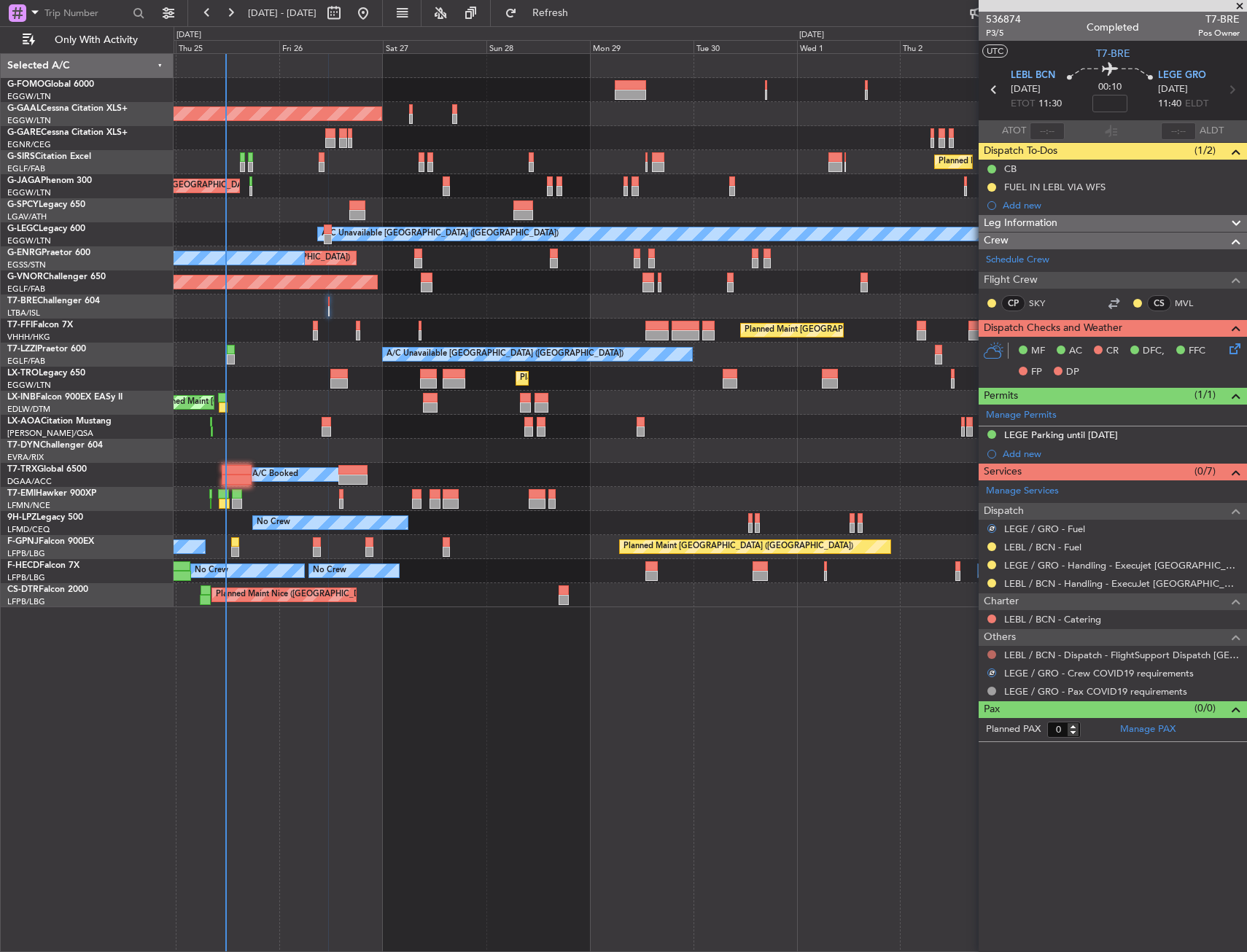
click at [995, 652] on button at bounding box center [992, 655] width 9 height 9
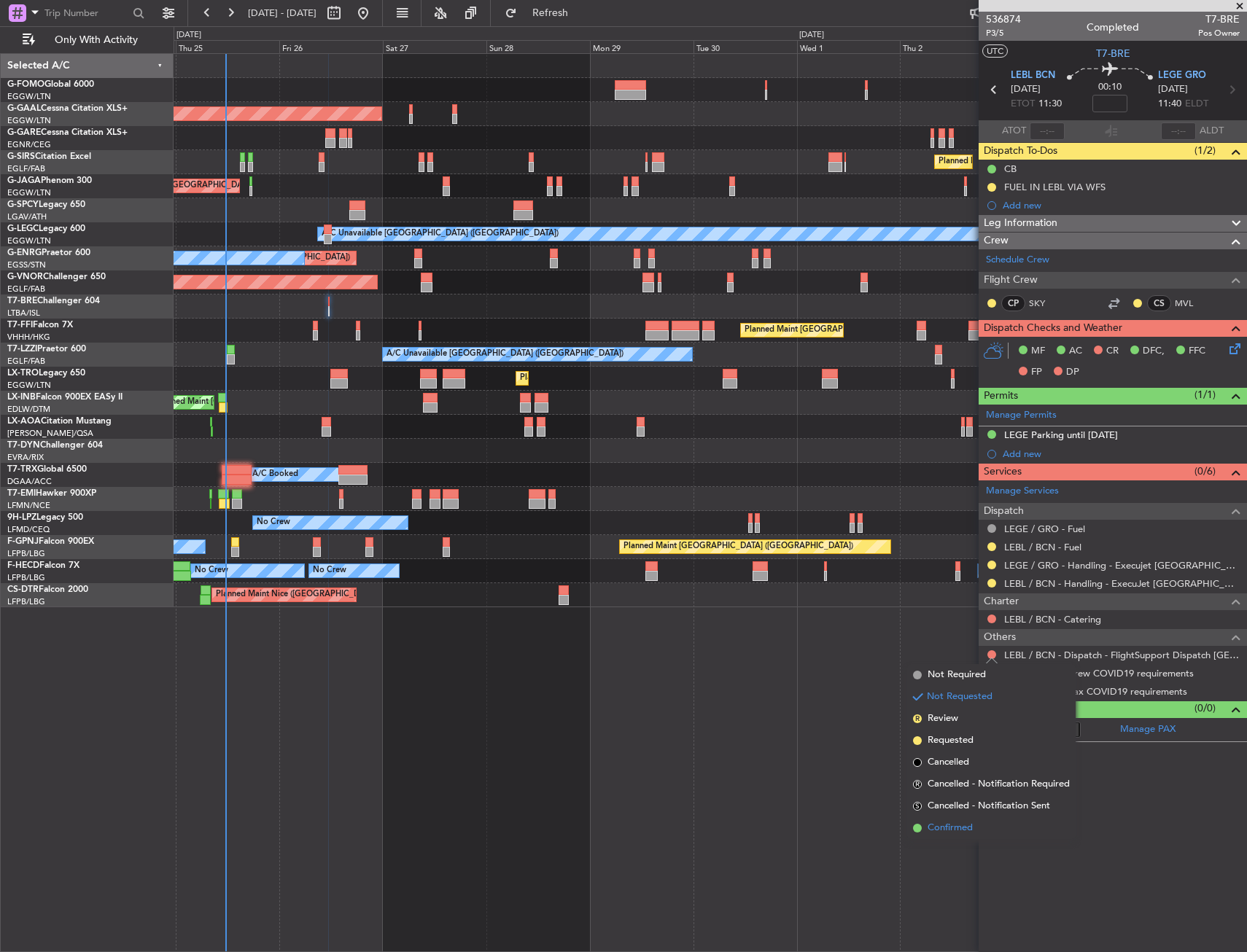
click at [960, 824] on span "Confirmed" at bounding box center [950, 828] width 45 height 14
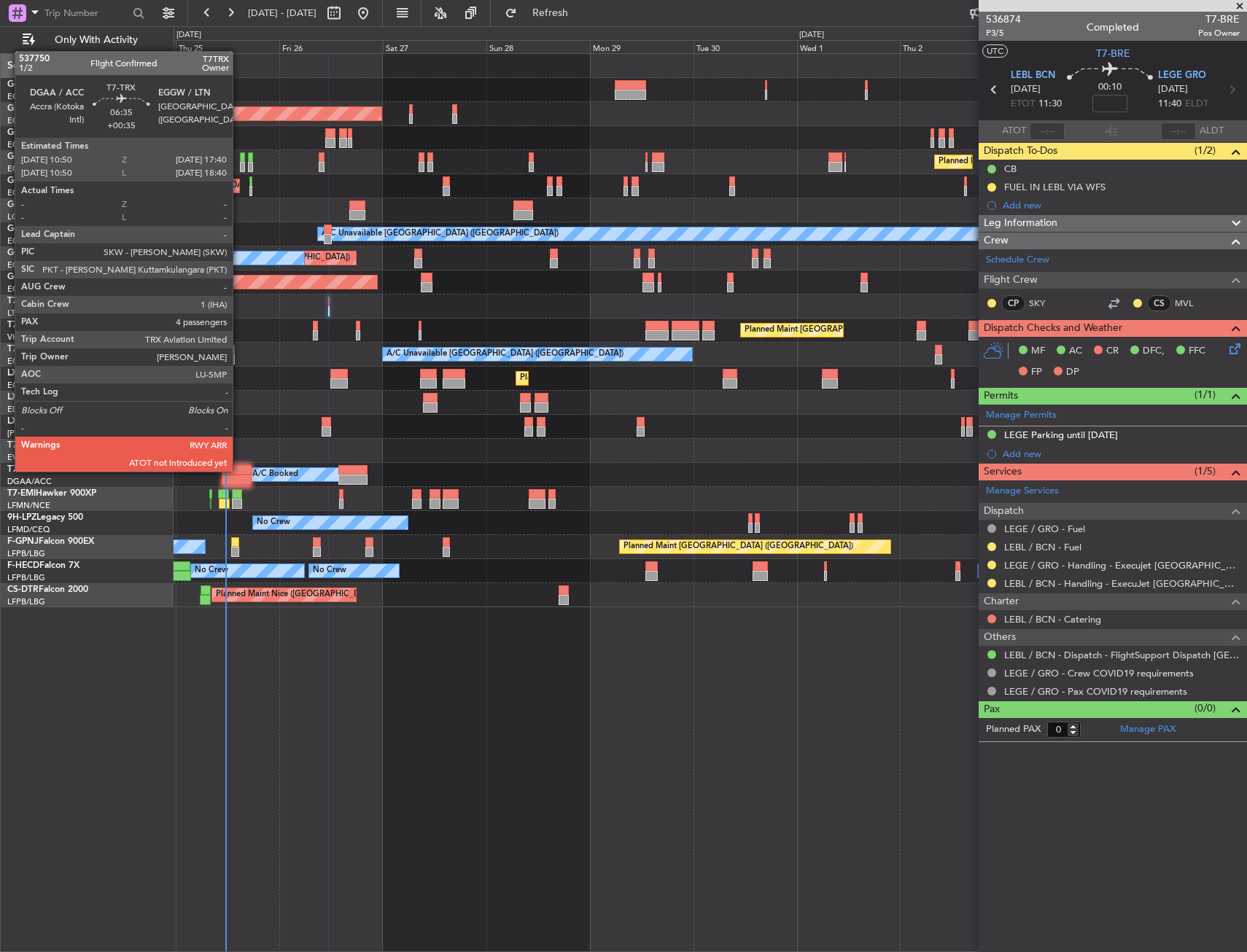
click at [238, 470] on div at bounding box center [236, 469] width 30 height 10
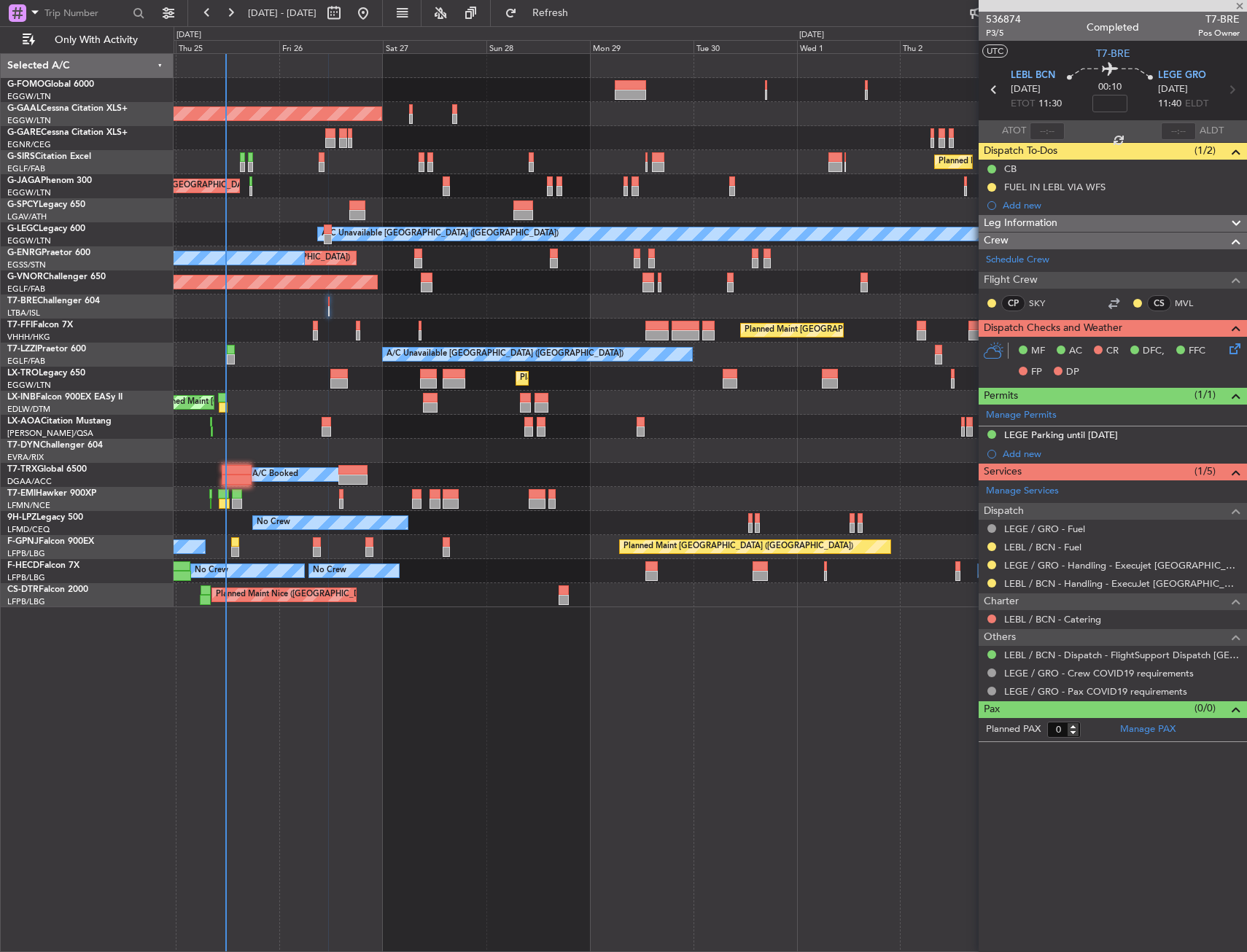
type input "+00:35"
type input "4"
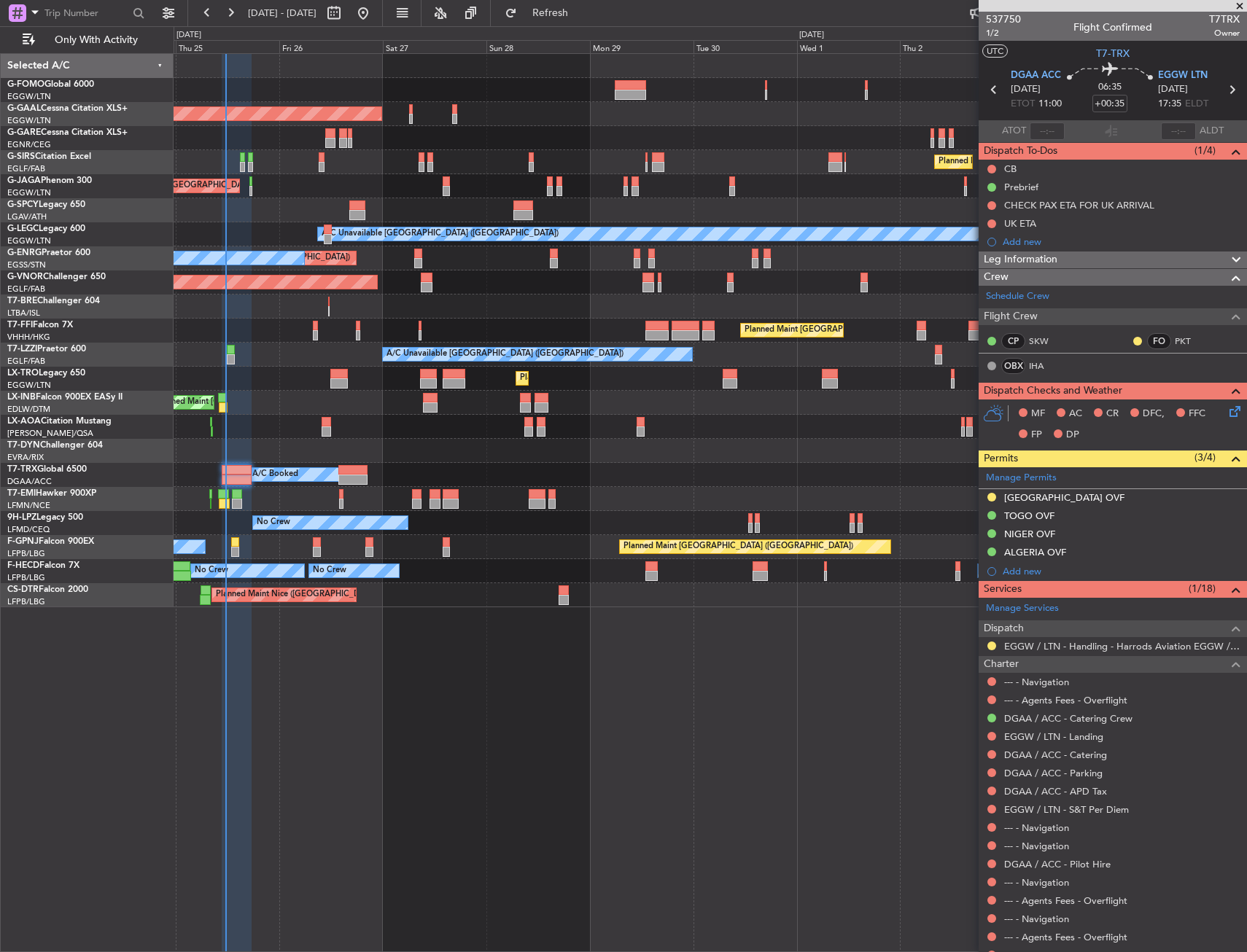
click at [244, 498] on div "Planned Maint [GEOGRAPHIC_DATA]" at bounding box center [709, 499] width 1073 height 24
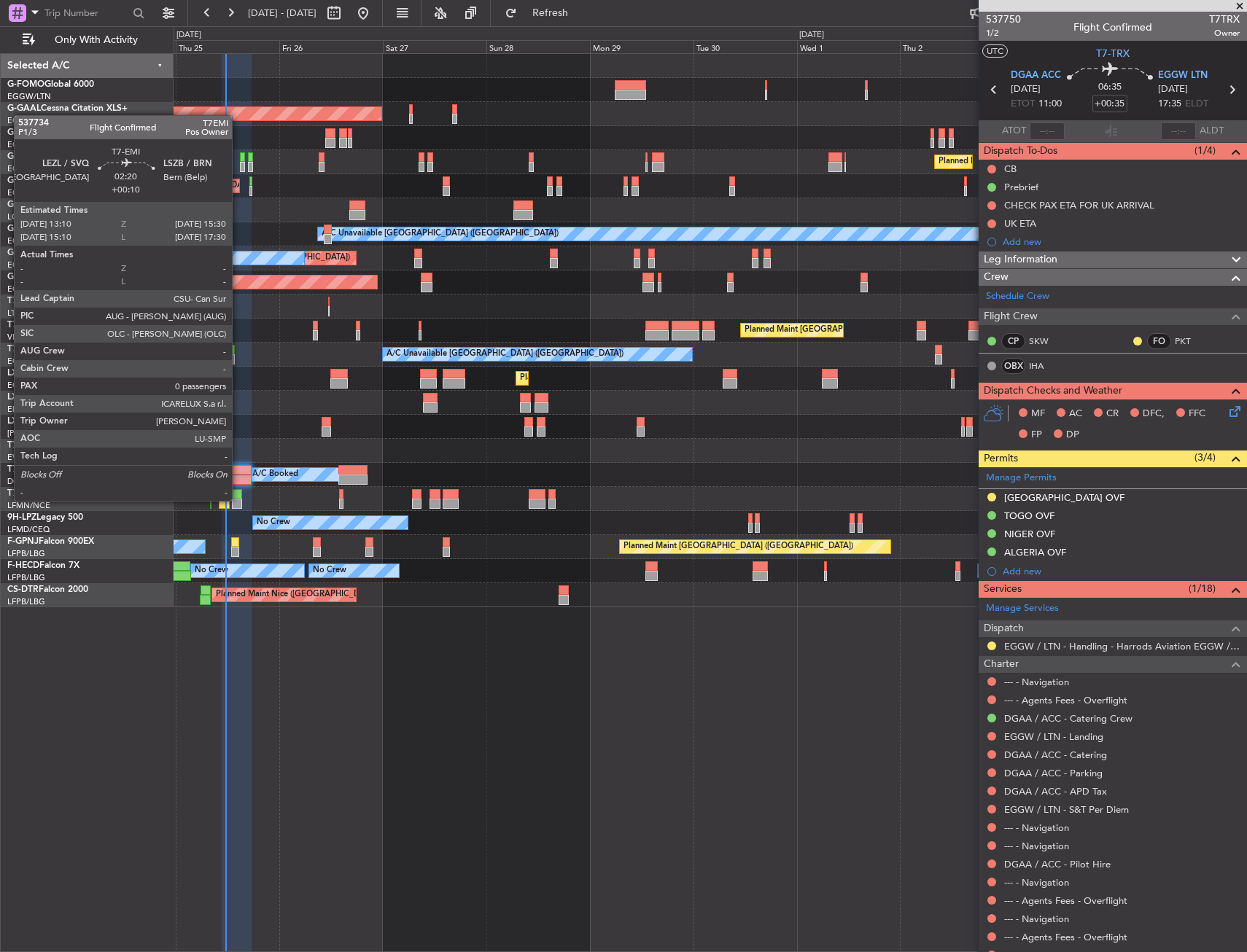
click at [238, 500] on div at bounding box center [236, 503] width 10 height 10
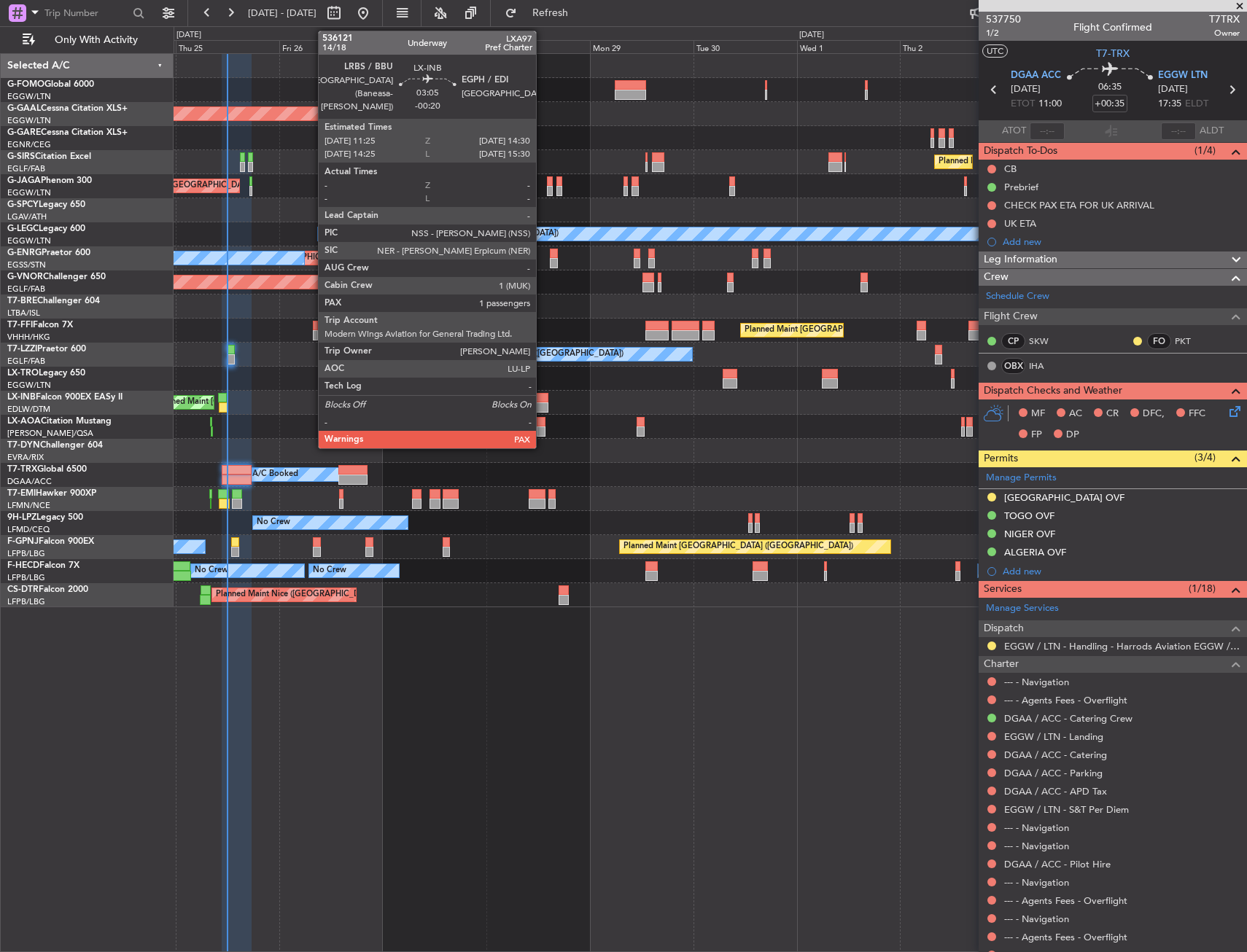
click at [542, 399] on div at bounding box center [541, 397] width 14 height 10
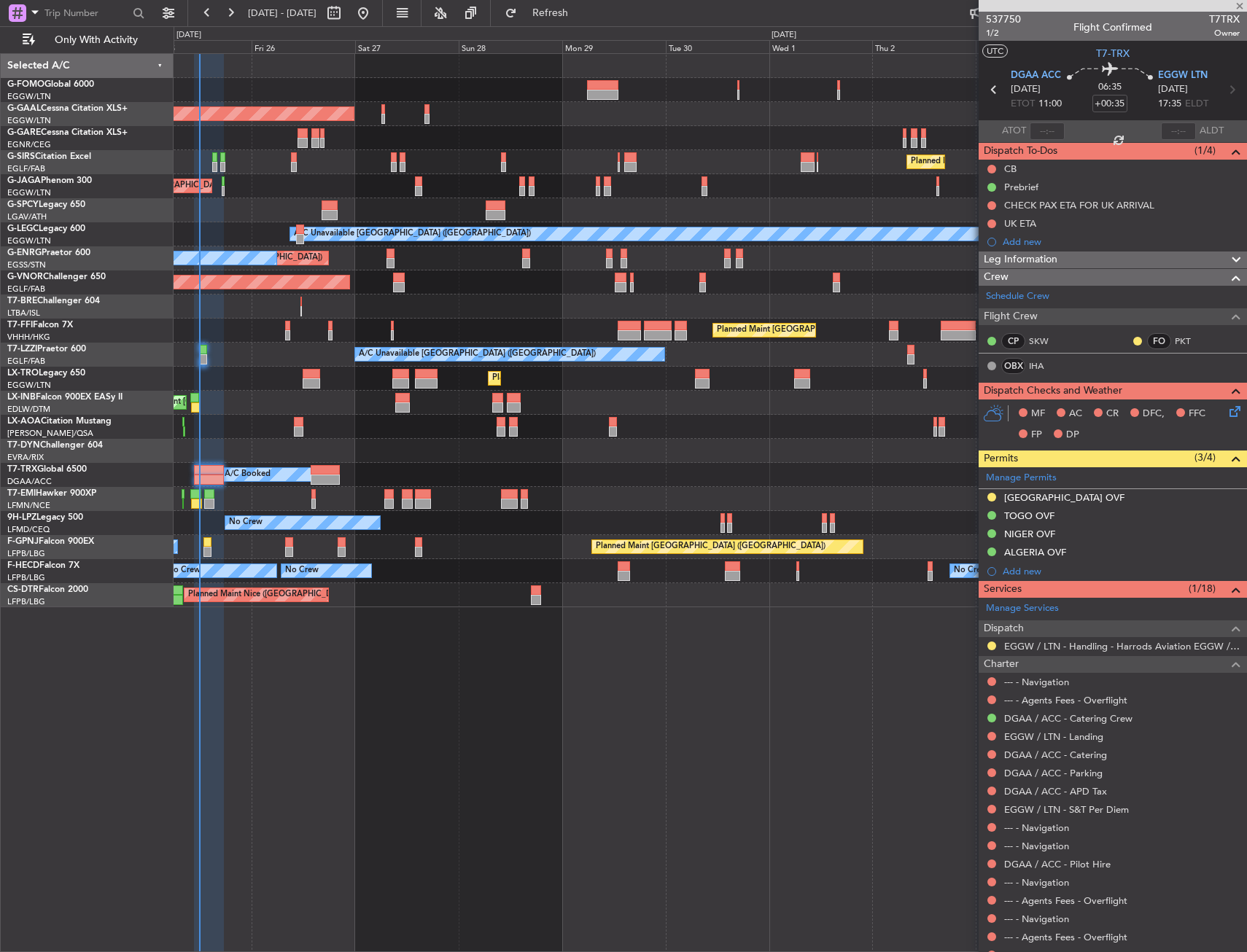
click at [637, 404] on div "Planned Maint [GEOGRAPHIC_DATA] ([GEOGRAPHIC_DATA])" at bounding box center [709, 403] width 1073 height 24
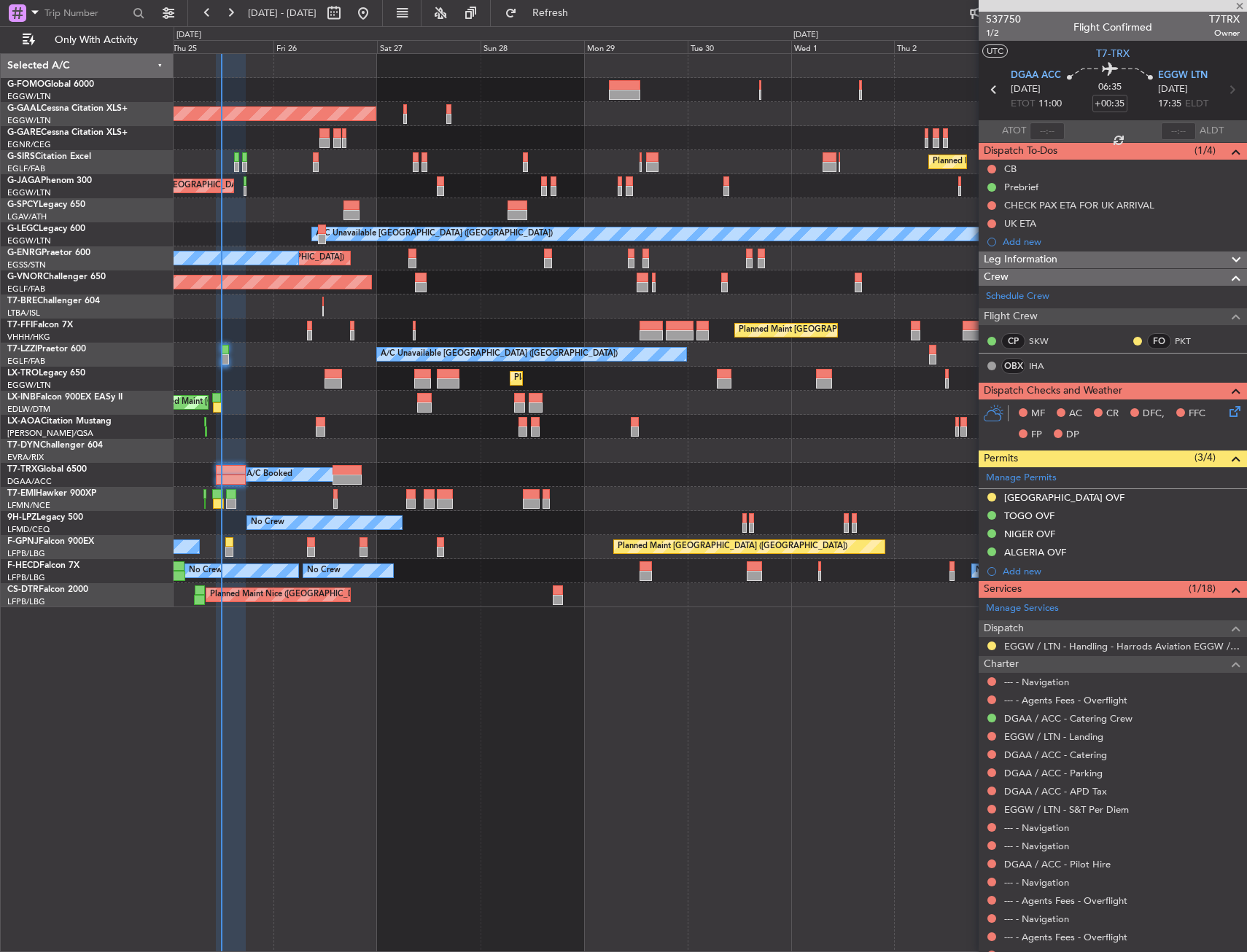
click at [656, 412] on div "Planned Maint [GEOGRAPHIC_DATA] ([GEOGRAPHIC_DATA])" at bounding box center [709, 403] width 1073 height 24
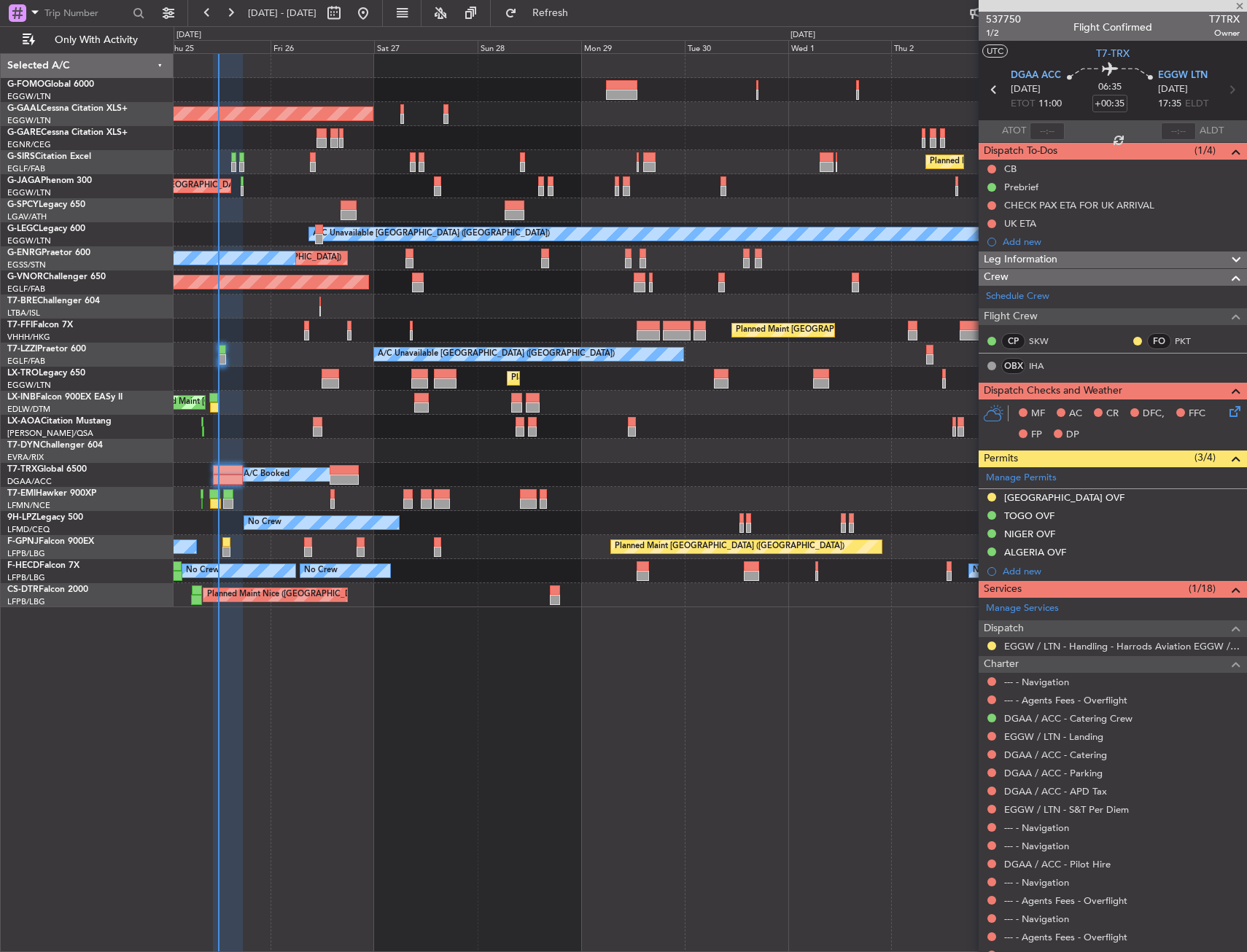
type input "-00:20"
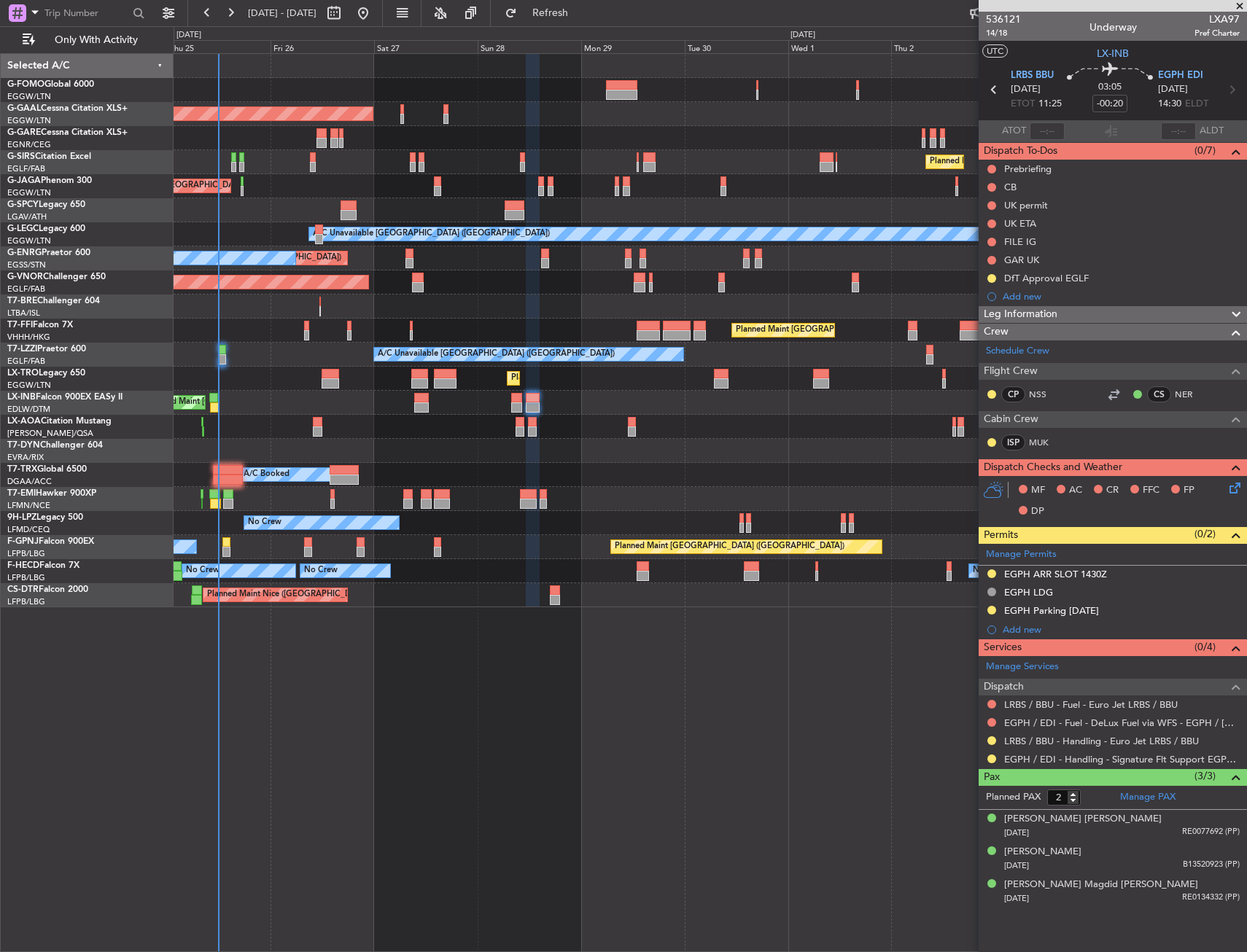
type input "3"
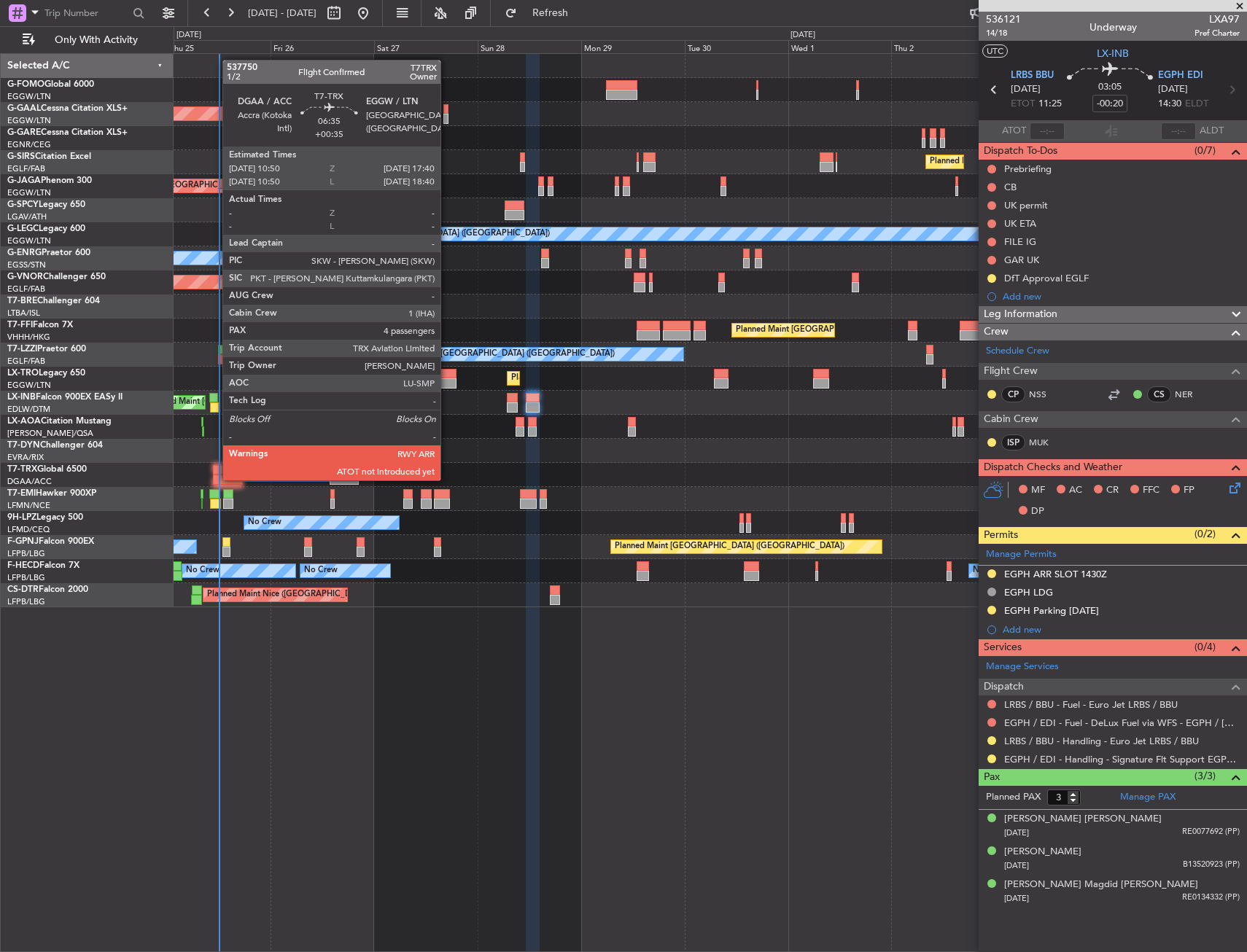
click at [215, 479] on div at bounding box center [228, 479] width 30 height 10
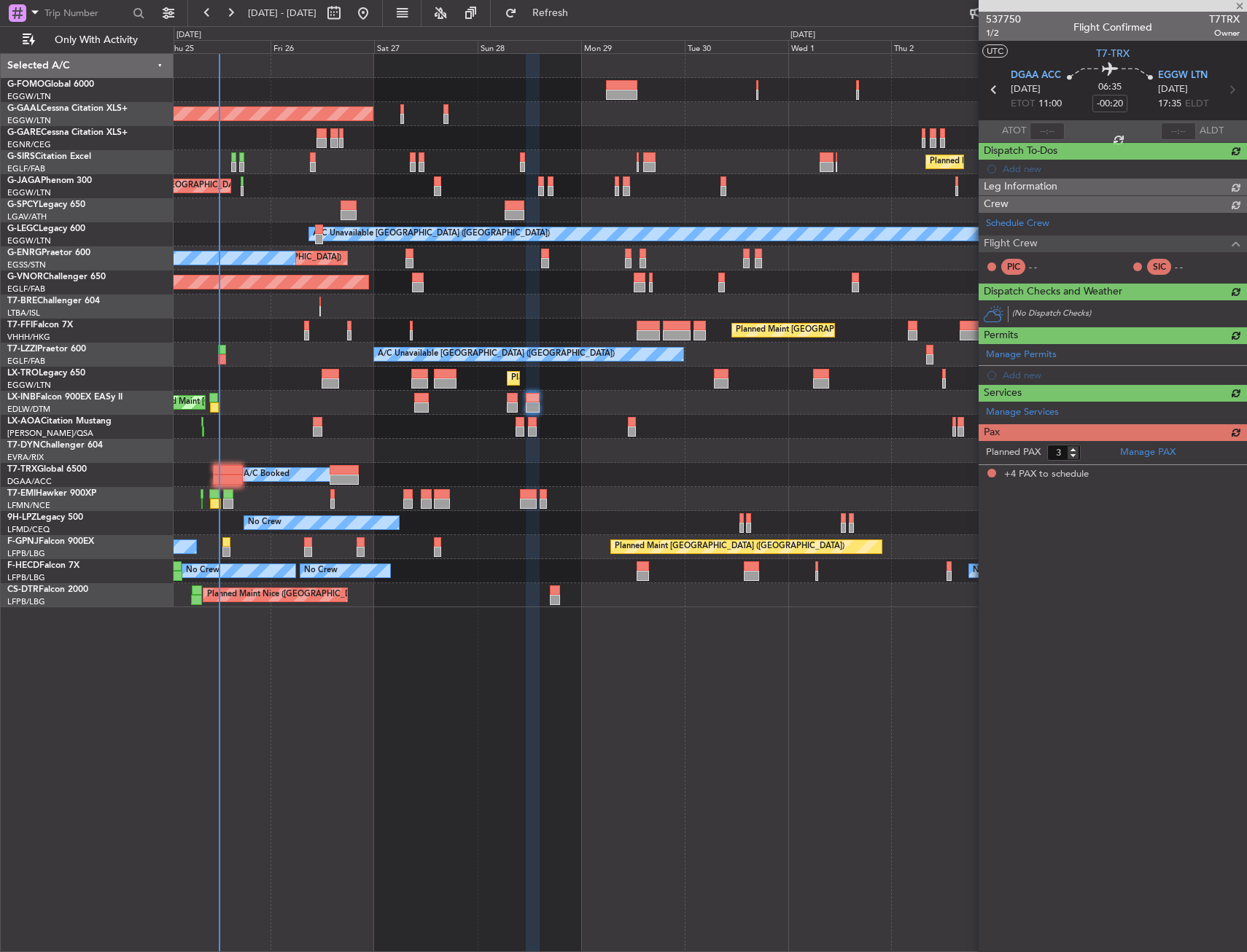
type input "+00:35"
type input "4"
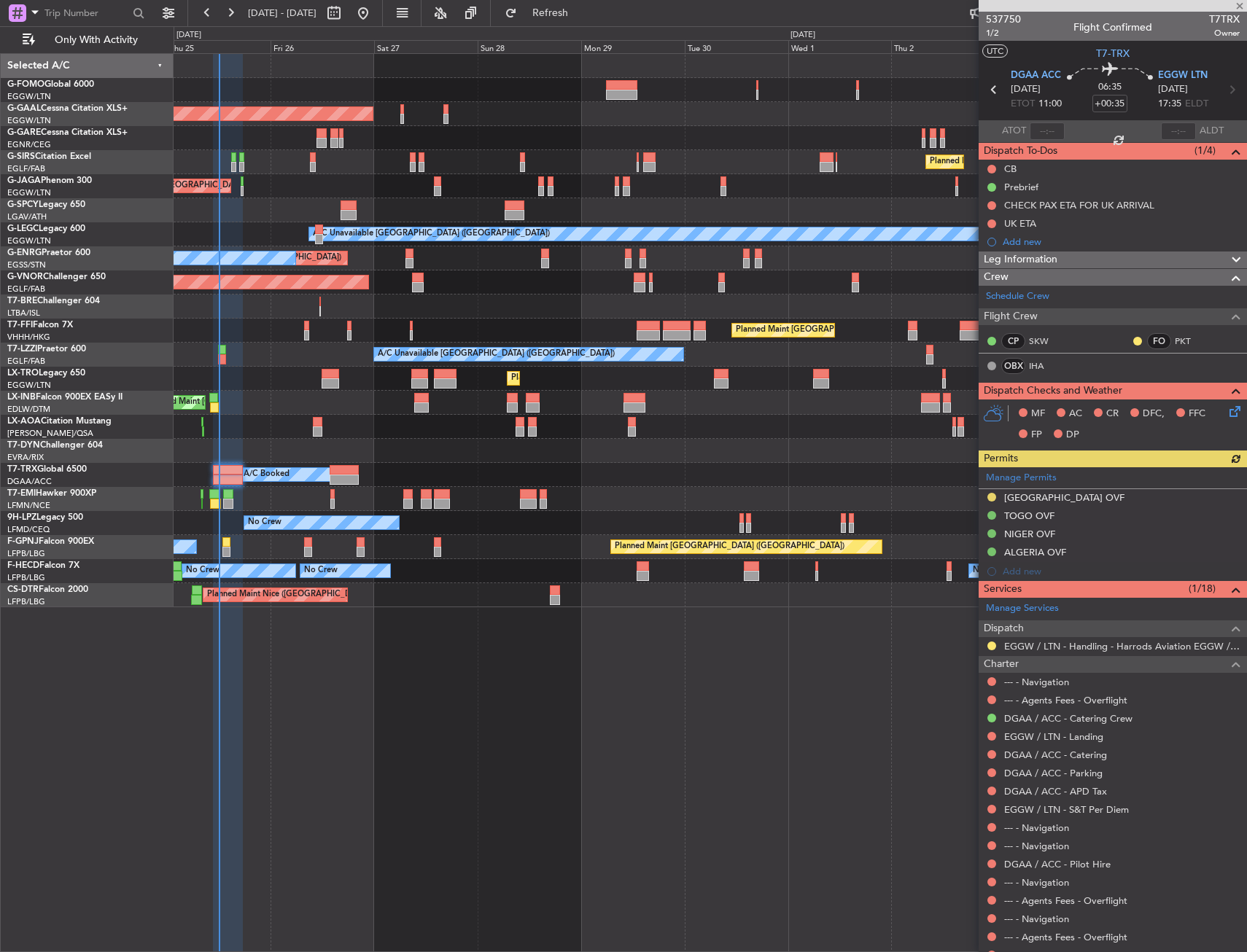
type input "+00:05"
type input "0"
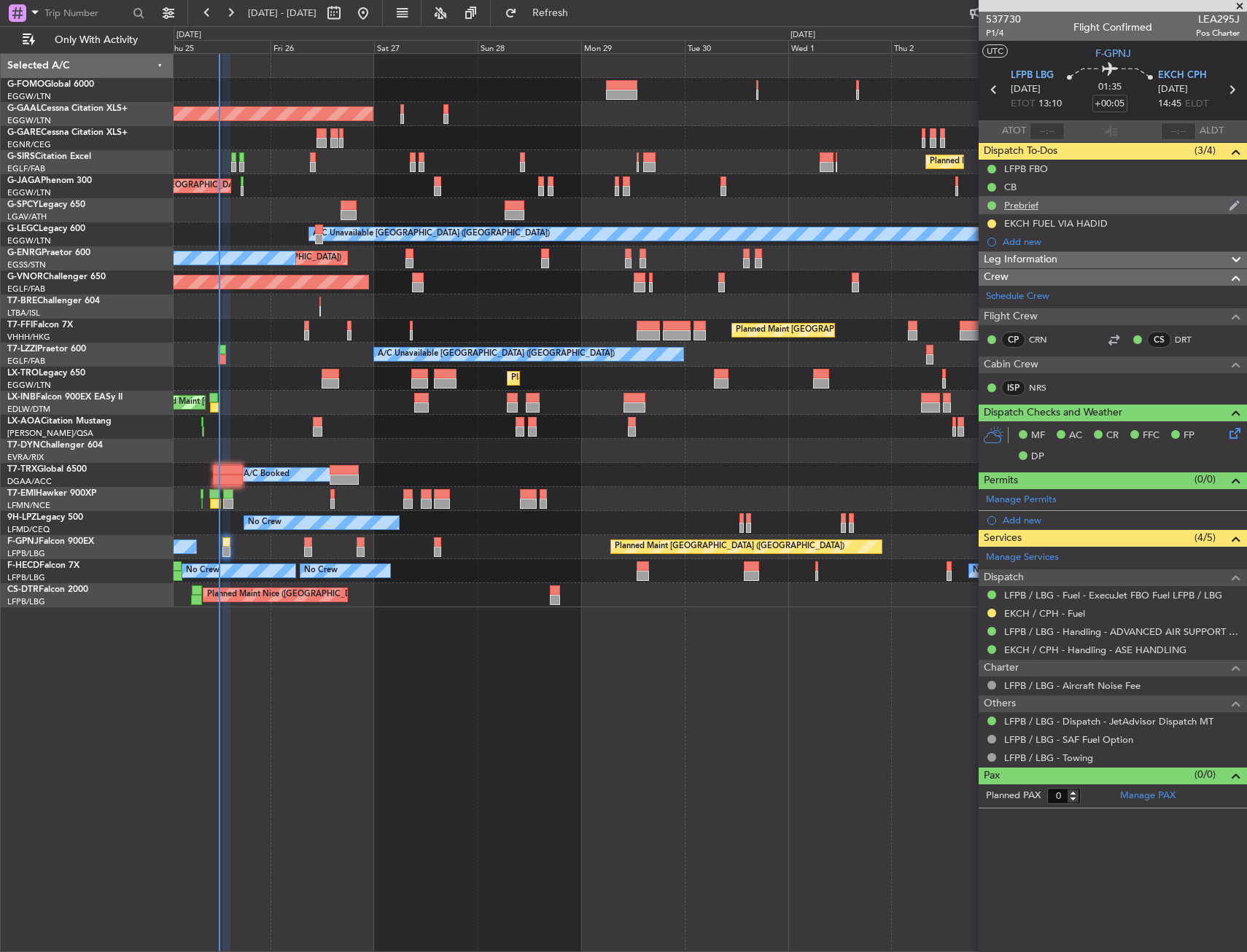
click at [1048, 204] on div "Prebrief" at bounding box center [1113, 205] width 268 height 19
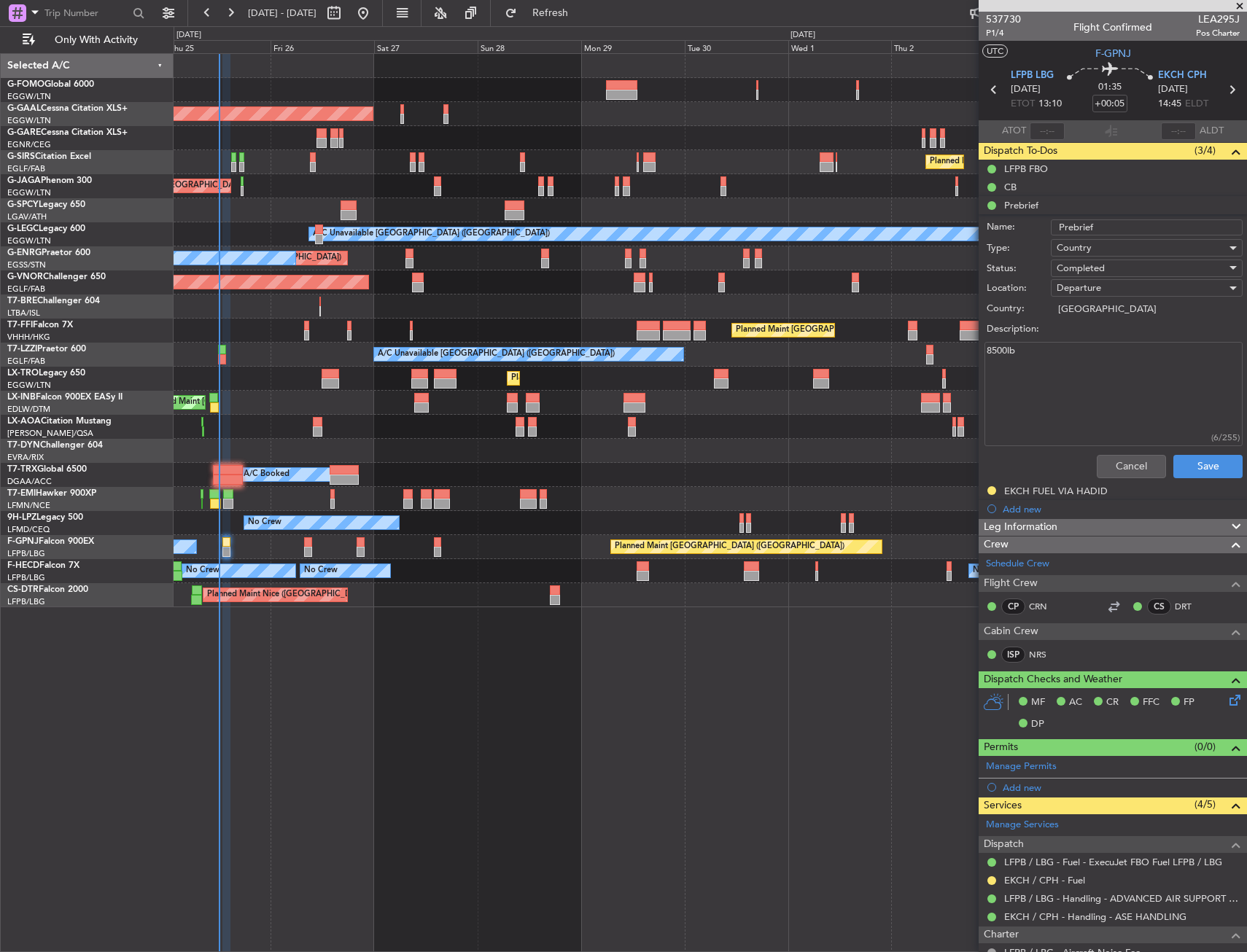
click at [1066, 359] on textarea "8500lb" at bounding box center [1114, 394] width 258 height 104
click at [1119, 443] on textarea "8500lb" at bounding box center [1114, 394] width 258 height 104
type textarea "8500lb"
click at [1117, 449] on div "Cancel Save" at bounding box center [1108, 466] width 275 height 35
click at [1112, 459] on button "Cancel" at bounding box center [1131, 467] width 69 height 23
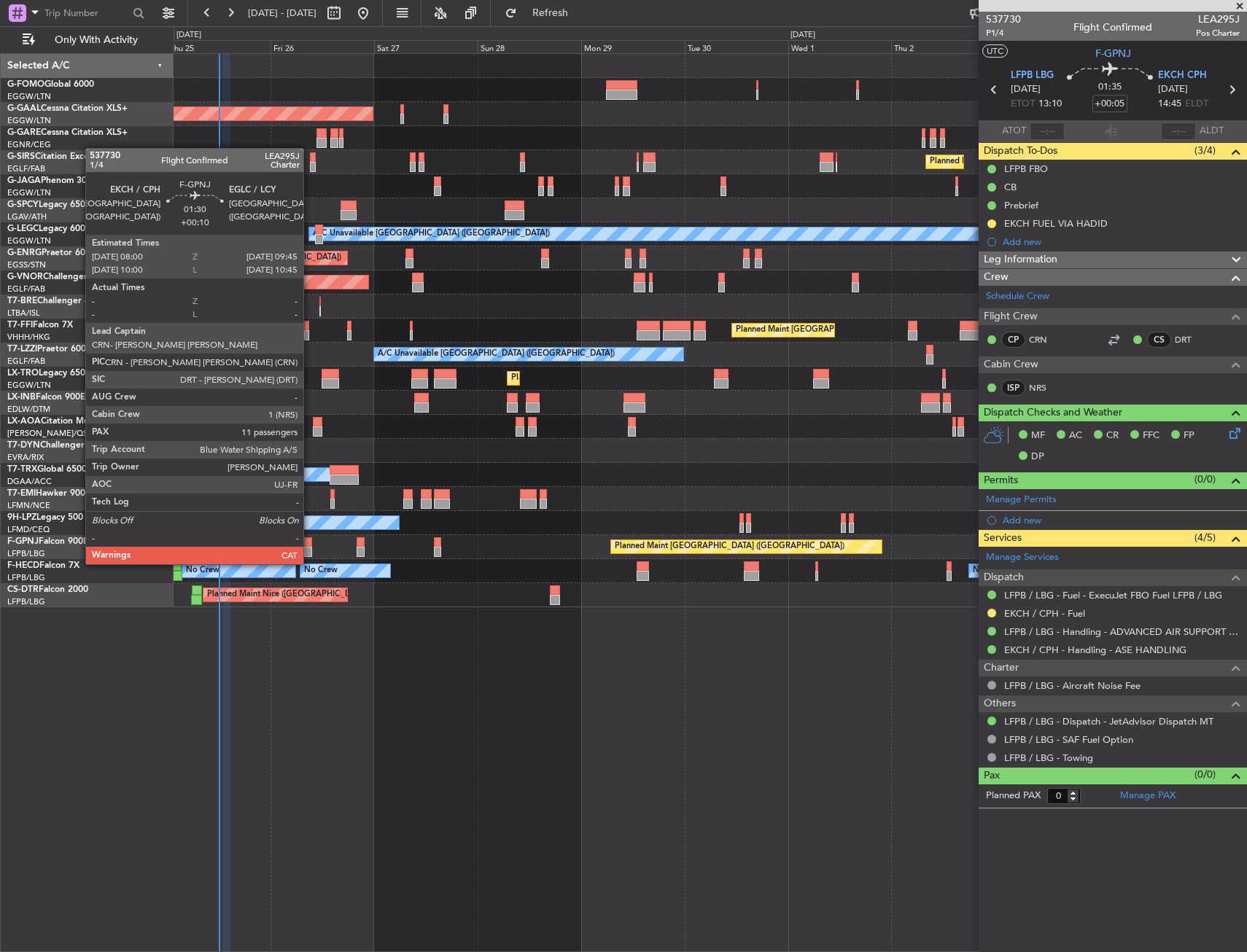
click at [310, 550] on div at bounding box center [308, 551] width 8 height 10
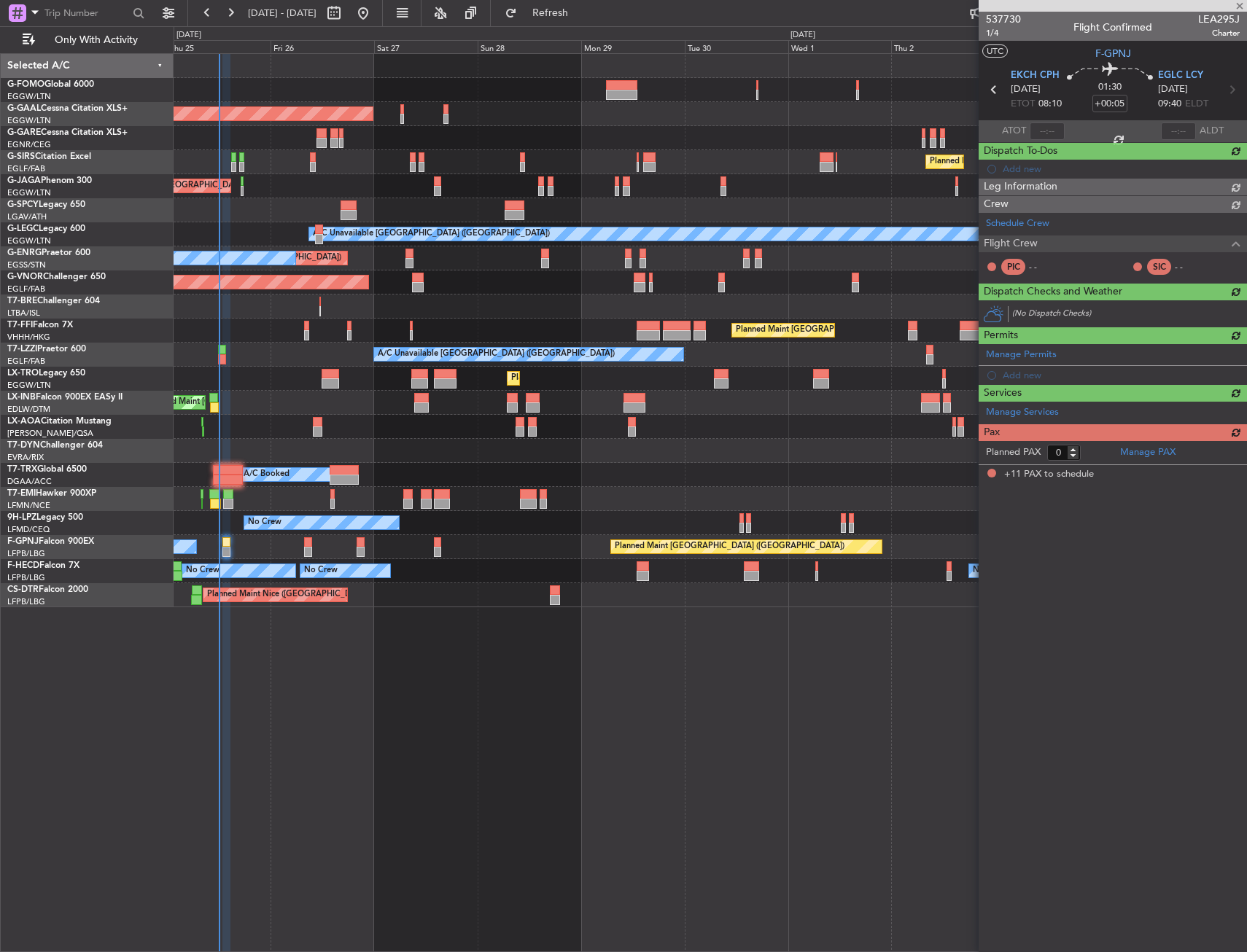
type input "+00:10"
type input "11"
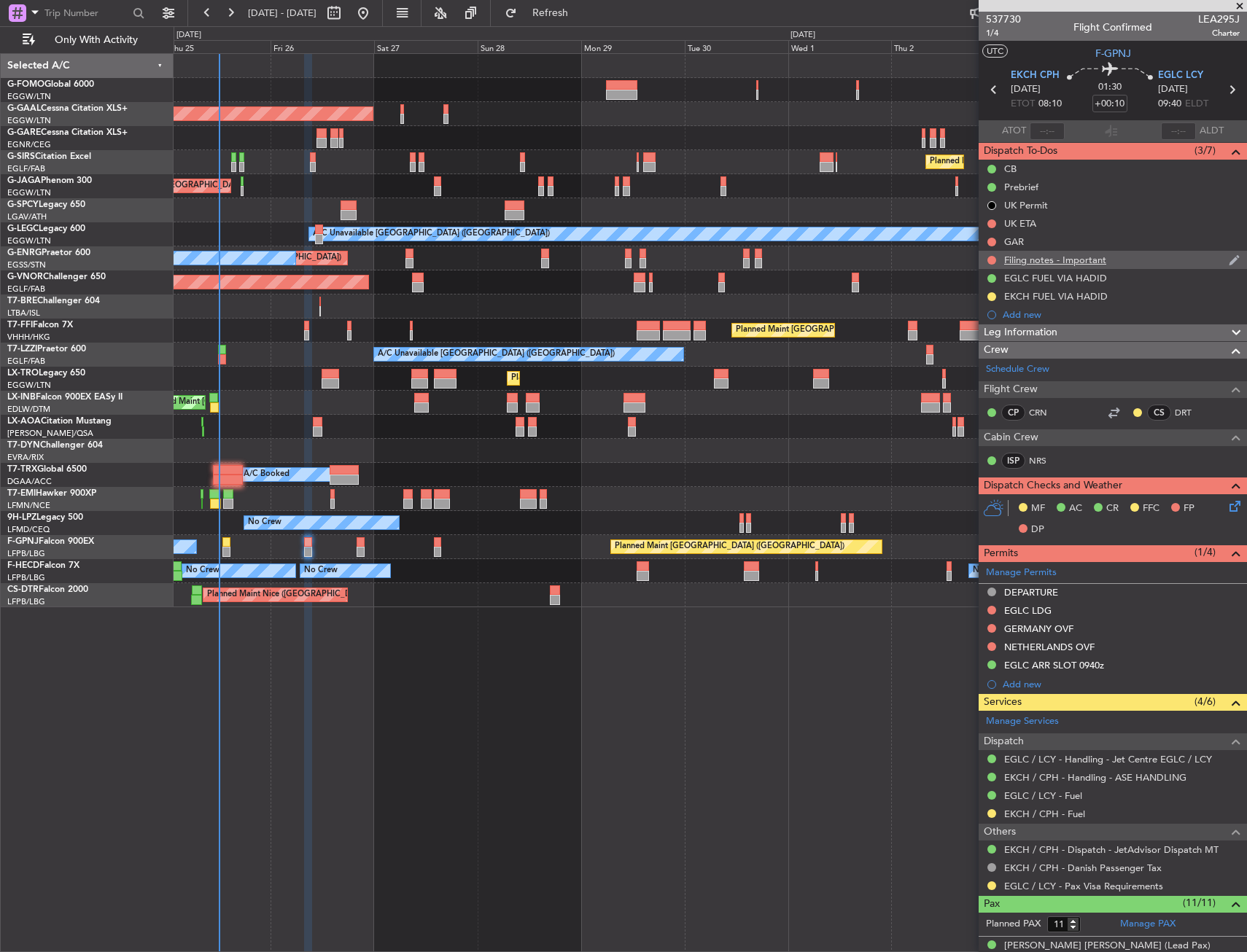
click at [1029, 260] on div "Filing notes - Important" at bounding box center [1055, 260] width 102 height 12
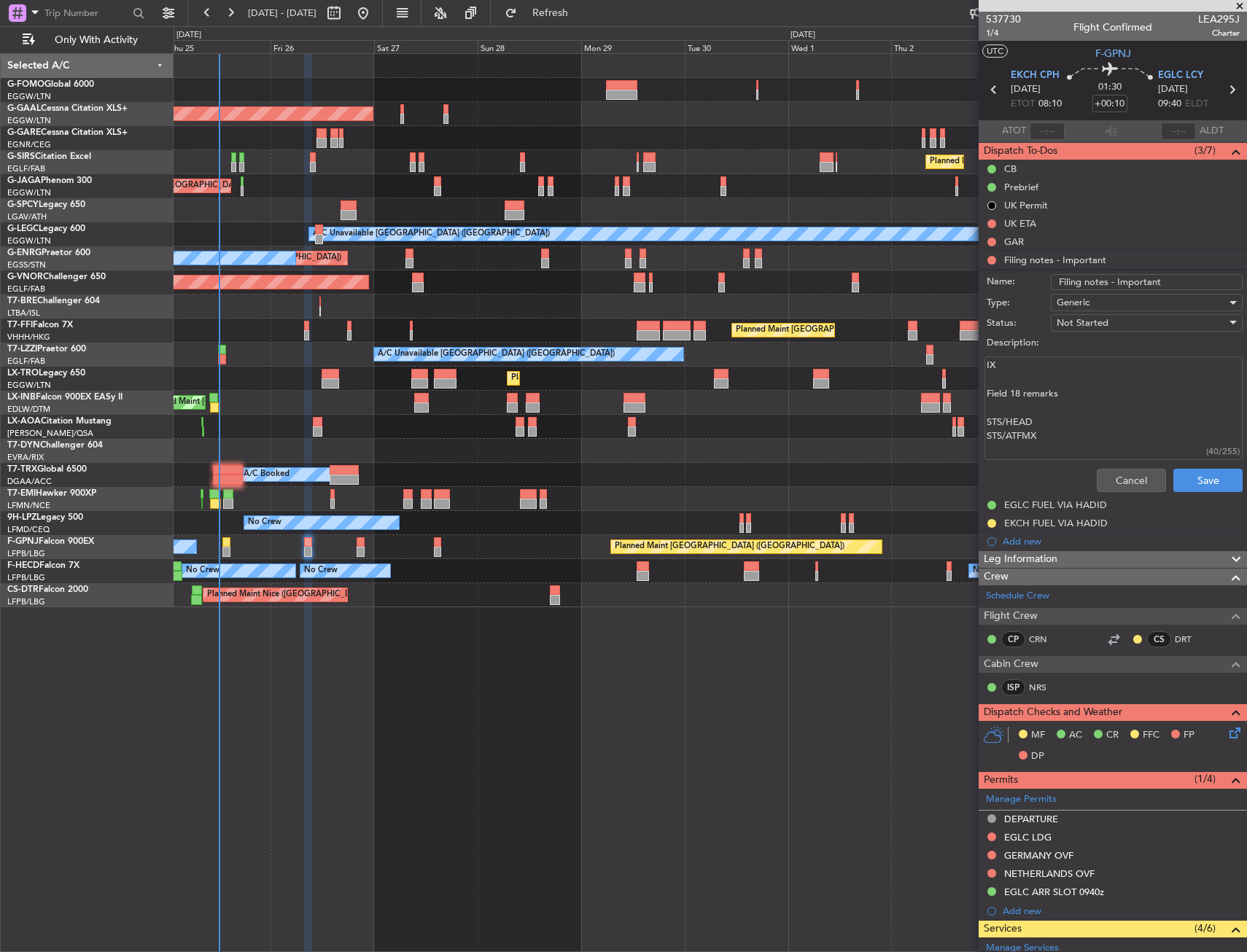
click at [1073, 413] on textarea "IX Field 18 remarks STS/HEAD STS/ATFMX" at bounding box center [1114, 408] width 258 height 104
click at [1055, 422] on textarea "IX Field 18 remarks STS/HEAD STS/ATFMX" at bounding box center [1114, 408] width 258 height 104
drag, startPoint x: 1054, startPoint y: 422, endPoint x: 963, endPoint y: 345, distance: 119.2
click at [963, 345] on fb-app "[DATE] - [DATE] Refresh Quick Links Only With Activity Planned Maint [GEOGRAPHI…" at bounding box center [623, 481] width 1247 height 941
paste textarea "As the PM is not a head of state, we shall remove that reference and keep the A…"
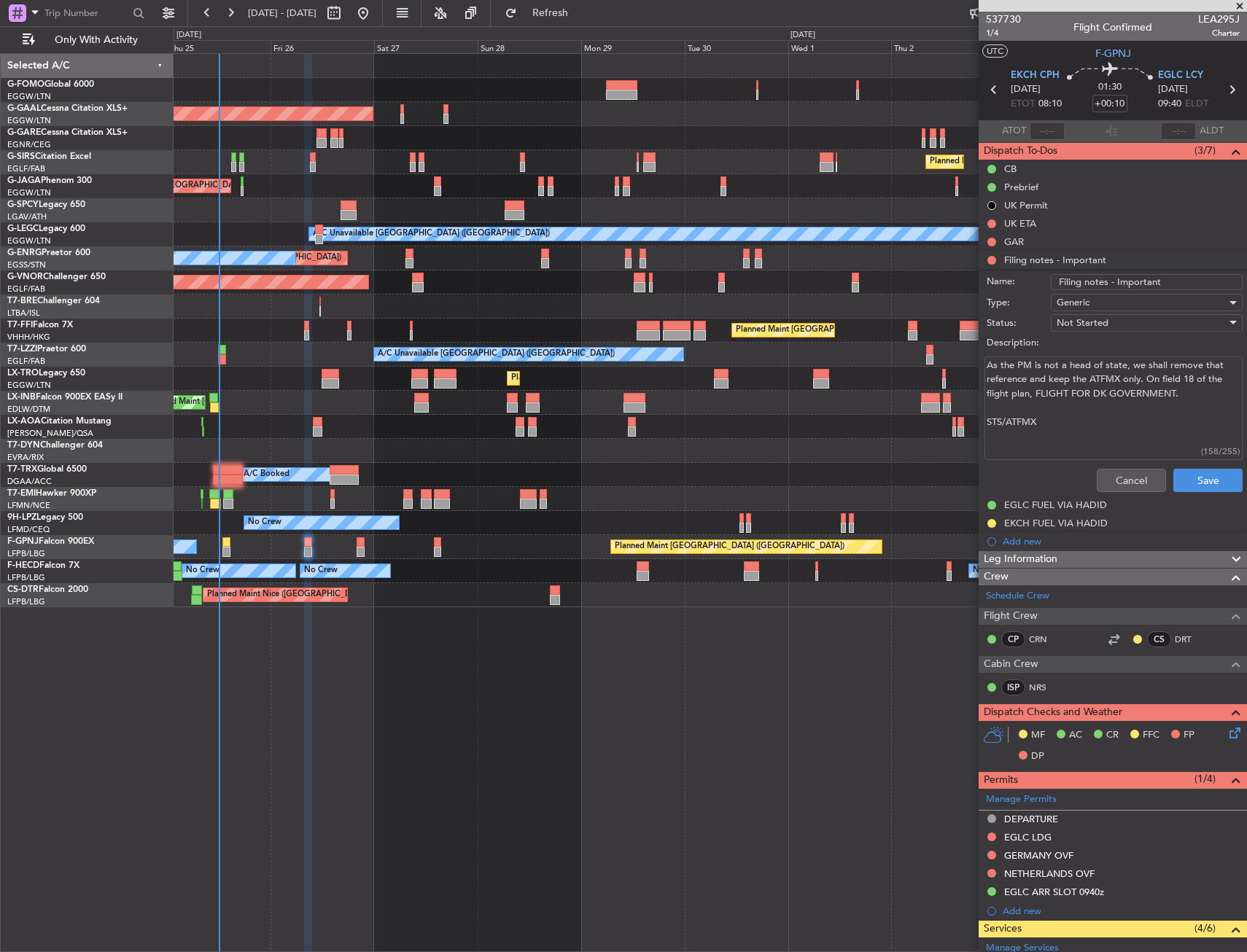
click at [1193, 398] on textarea "As the PM is not a head of state, we shall remove that reference and keep the A…" at bounding box center [1114, 408] width 258 height 104
click at [1200, 404] on textarea "As the PM is not a head of state, we shall remove that reference and keep the A…" at bounding box center [1114, 408] width 258 height 104
type textarea "As the PM is not a head of state, we shall remove that reference and keep the A…"
drag, startPoint x: 1186, startPoint y: 474, endPoint x: 1109, endPoint y: 428, distance: 89.7
click at [1109, 428] on form "Name: Filing notes - Important Type: Generic Status: Not Started Description: A…" at bounding box center [1113, 384] width 283 height 227
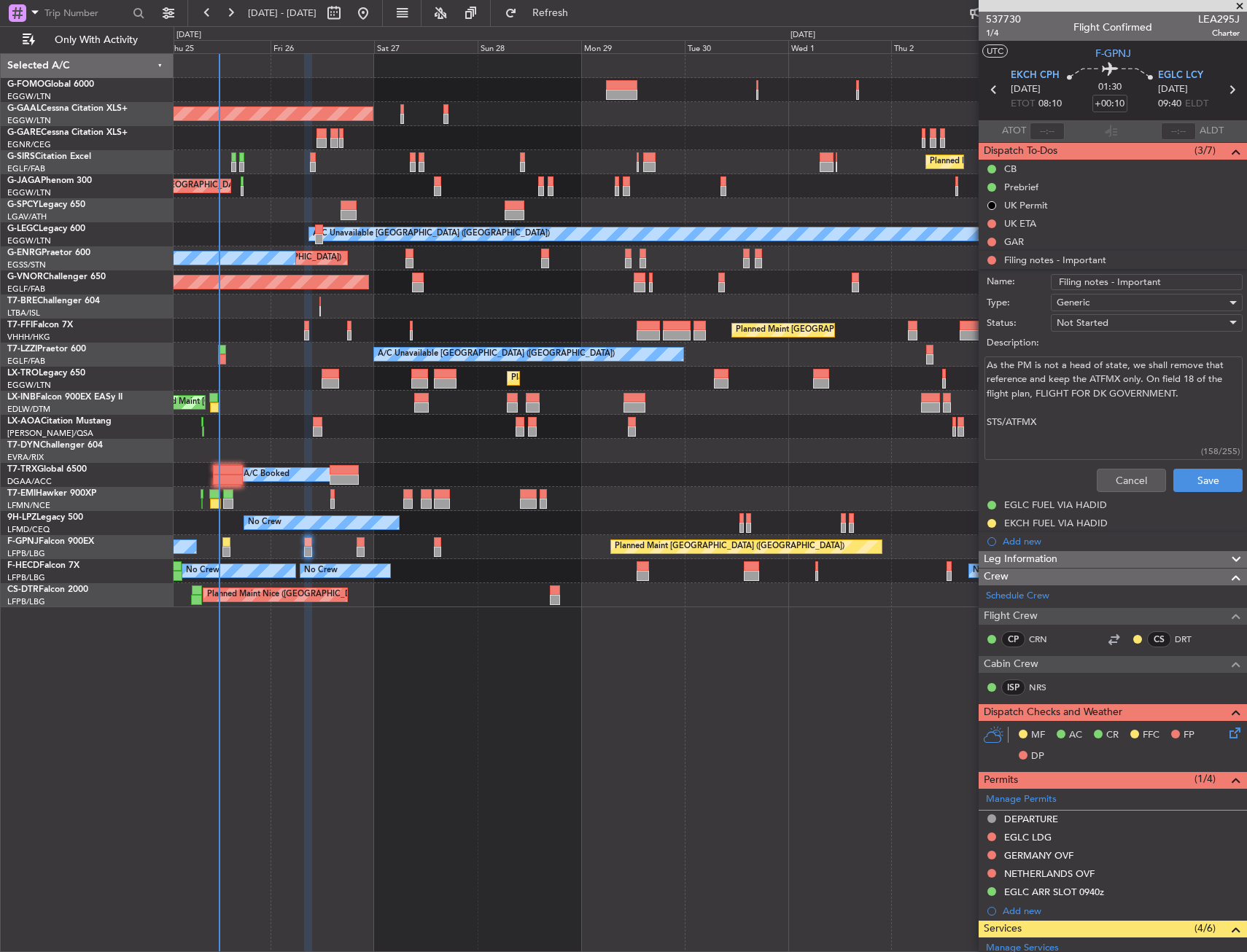
drag, startPoint x: 1109, startPoint y: 428, endPoint x: 879, endPoint y: 304, distance: 261.3
click at [879, 304] on fb-app "[DATE] - [DATE] Refresh Quick Links Only With Activity Planned Maint [GEOGRAPHI…" at bounding box center [623, 481] width 1247 height 941
click at [1192, 477] on button "Save" at bounding box center [1208, 481] width 69 height 23
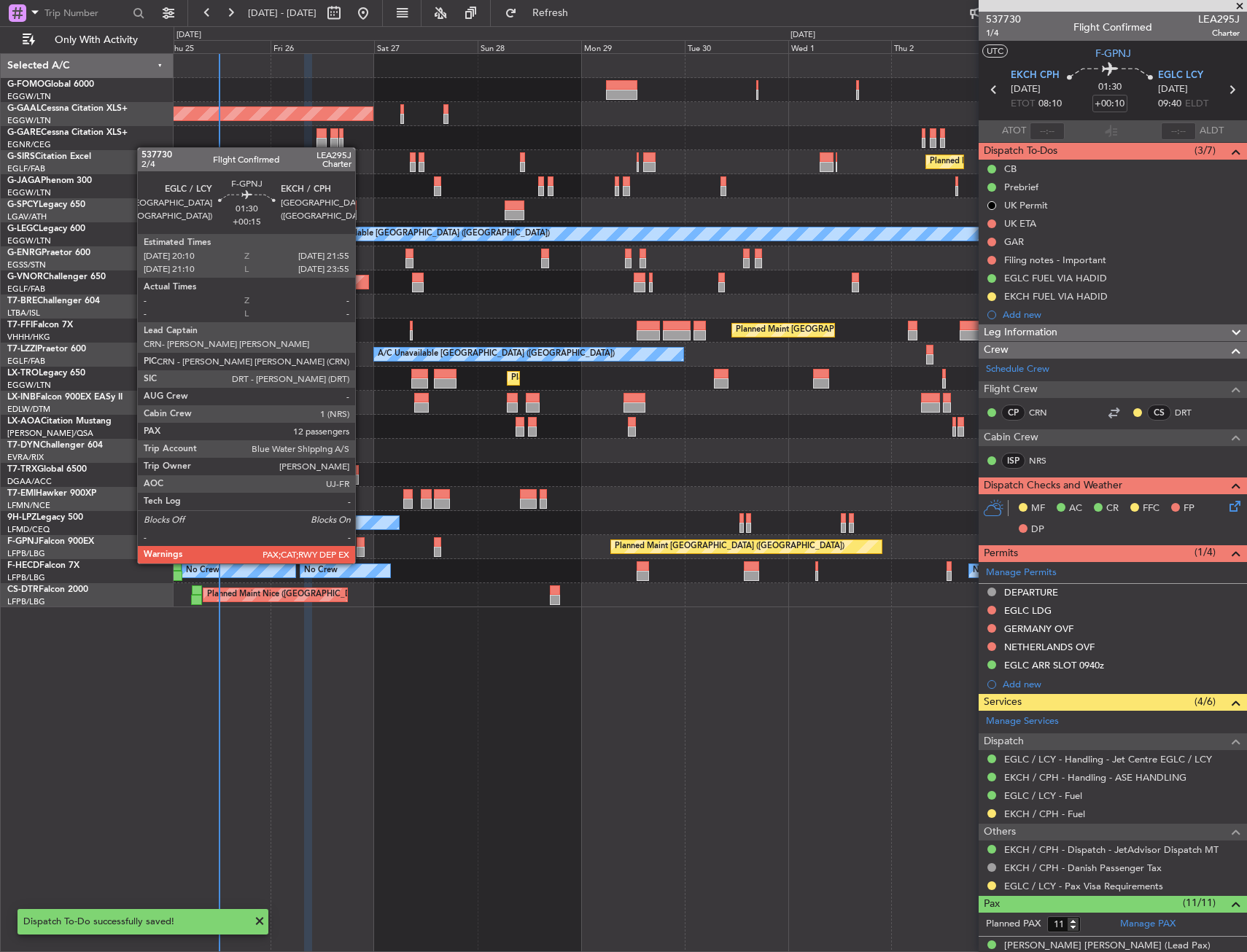
click at [361, 550] on div at bounding box center [360, 551] width 8 height 10
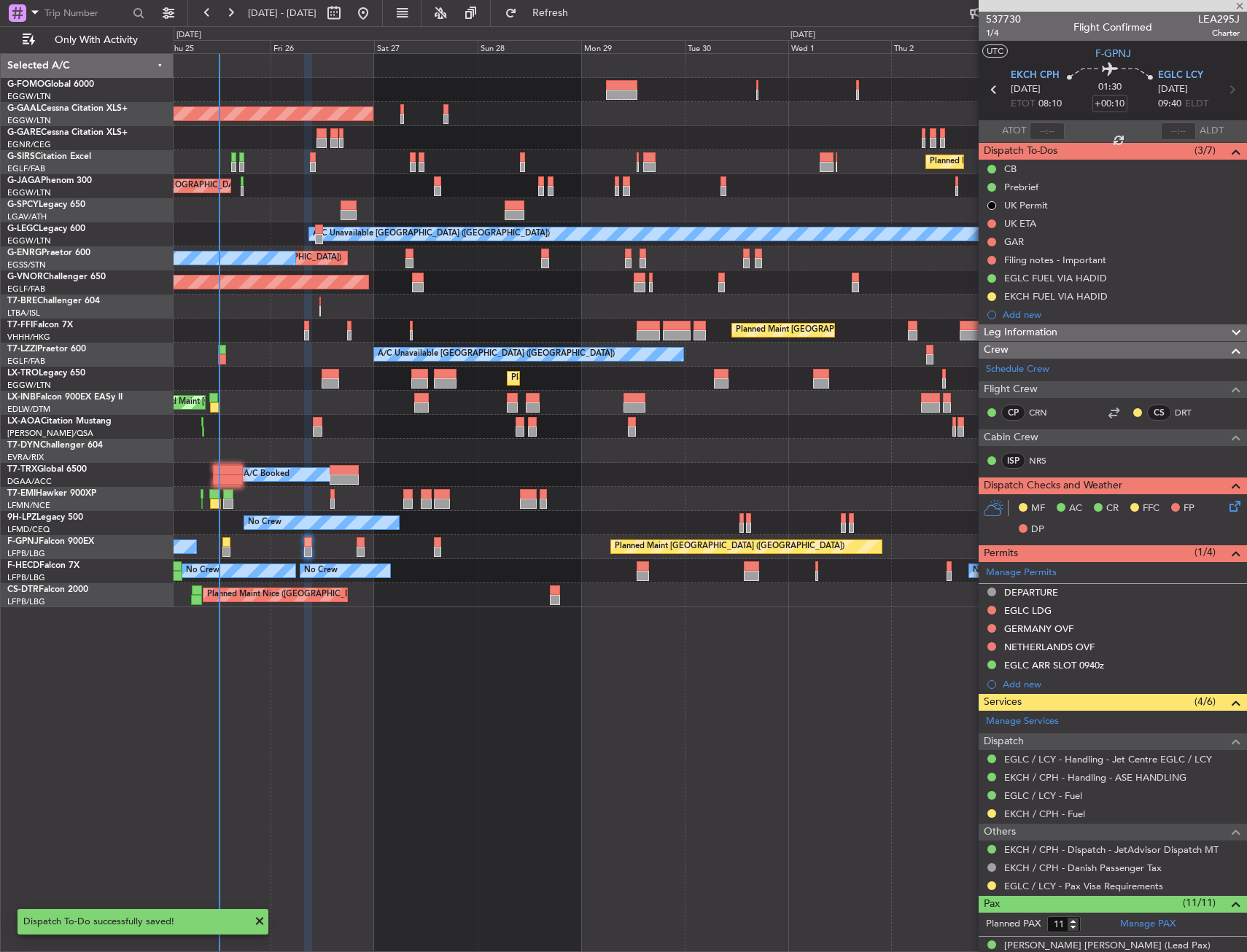
type input "+00:15"
type input "12"
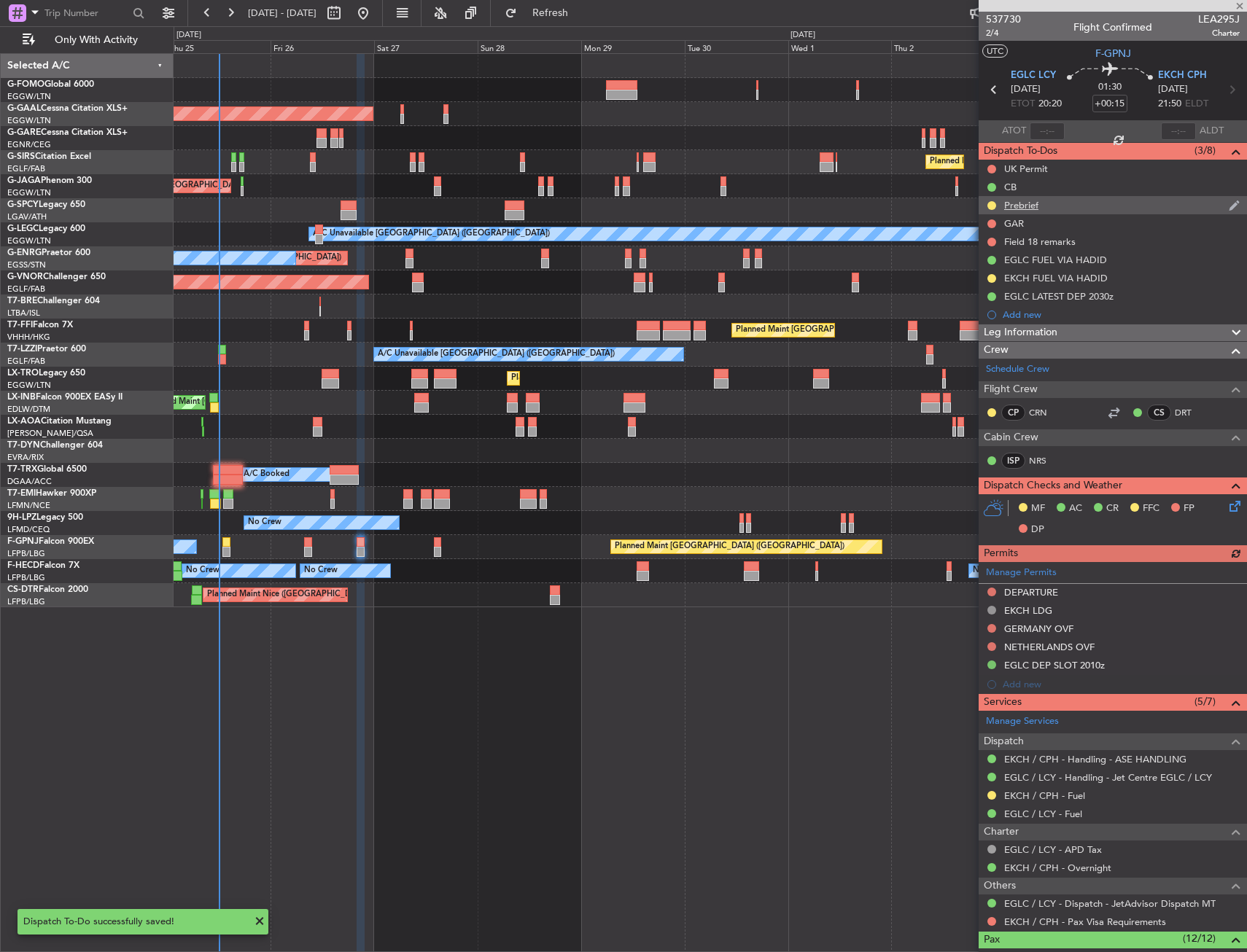
click at [1019, 202] on div "Prebrief" at bounding box center [1021, 205] width 35 height 12
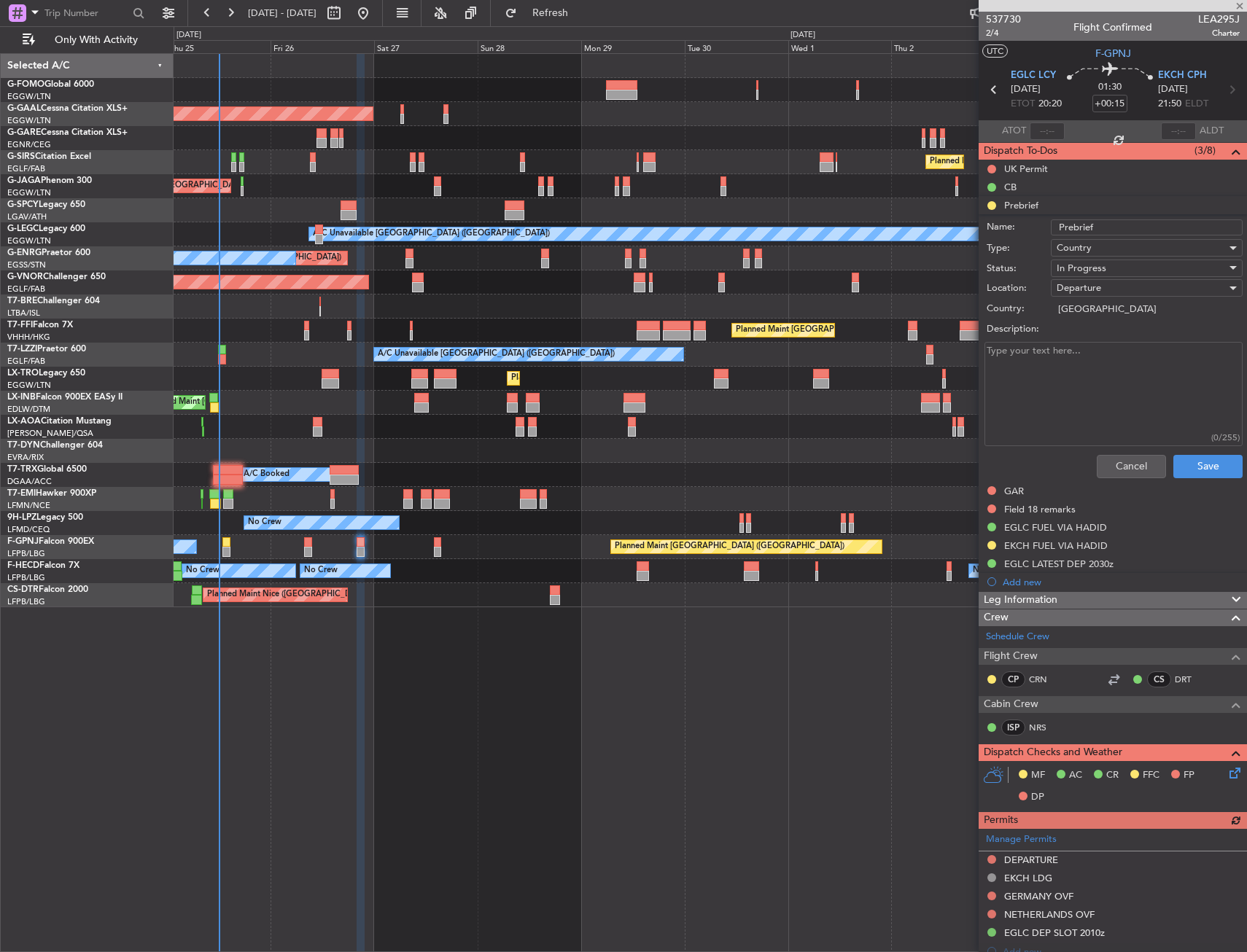
click at [1051, 390] on textarea "Description:" at bounding box center [1114, 394] width 258 height 104
paste textarea "As the PM is not a head of state, we shall remove that reference and keep the A…"
type textarea "As the PM is not a head of state, we shall remove that reference and keep the A…"
click at [1115, 451] on div "Cancel Save" at bounding box center [1108, 466] width 275 height 35
drag, startPoint x: 1118, startPoint y: 469, endPoint x: 1115, endPoint y: 440, distance: 29.2
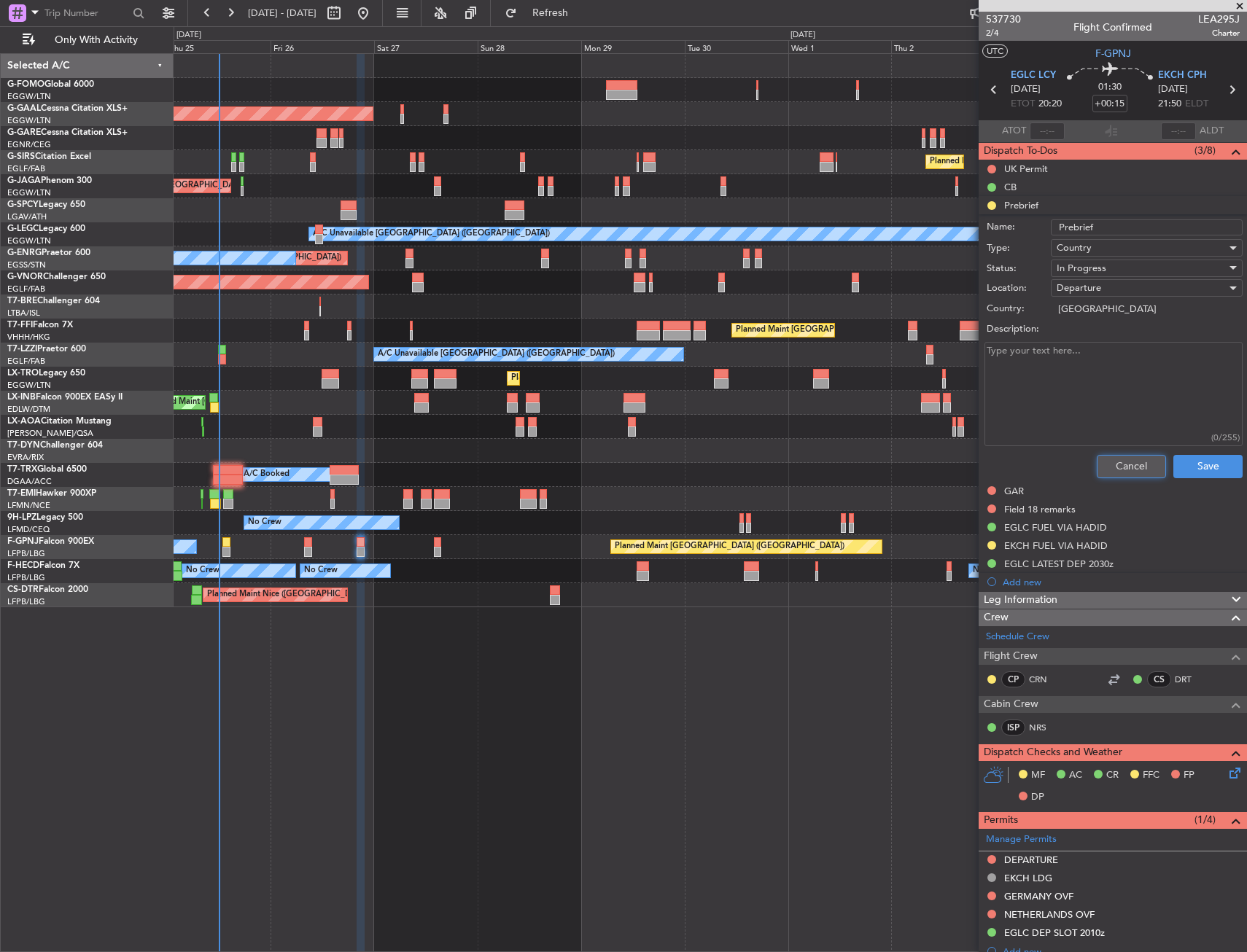
click at [1119, 469] on button "Cancel" at bounding box center [1131, 467] width 69 height 23
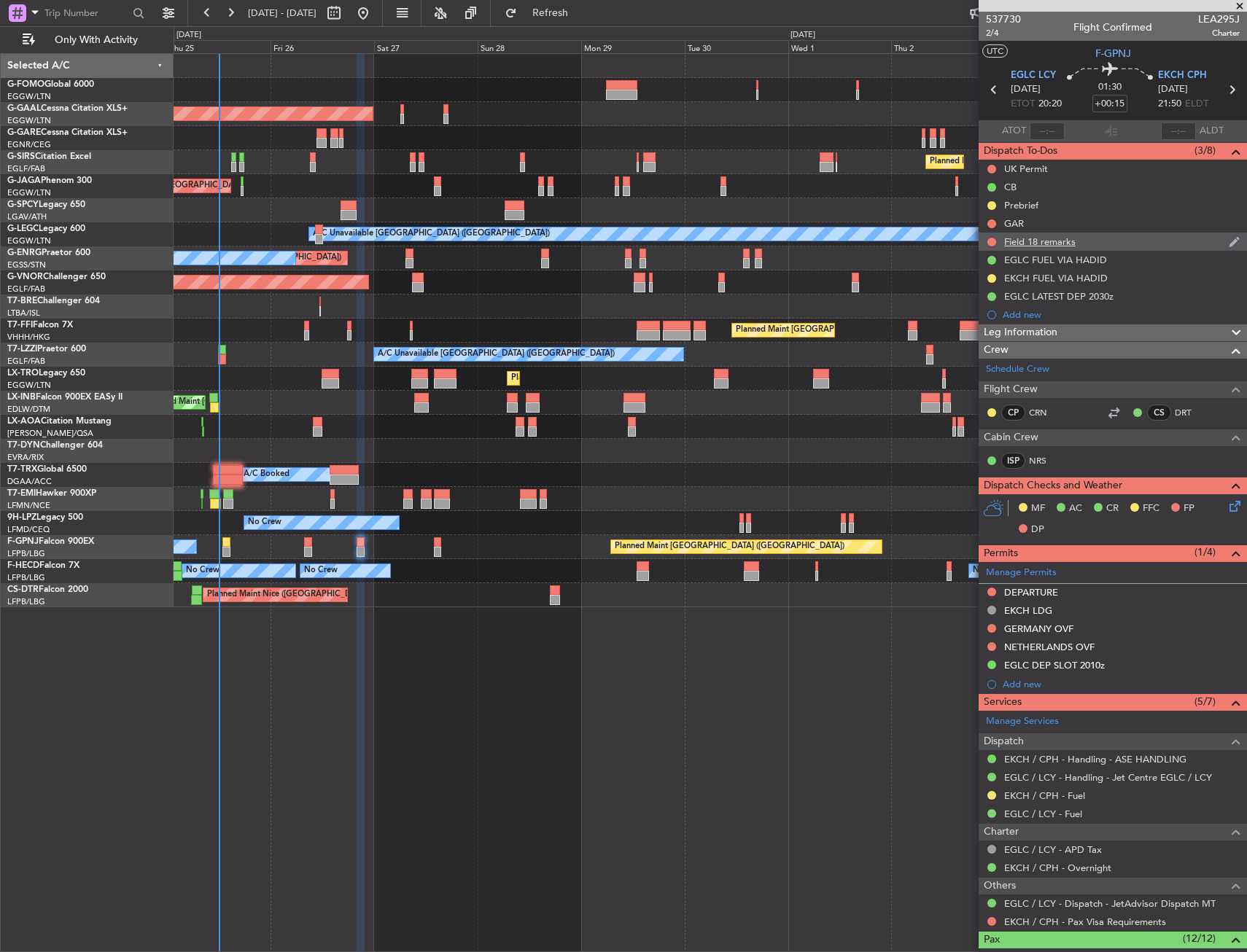
click at [1043, 236] on div "Field 18 remarks" at bounding box center [1040, 242] width 71 height 12
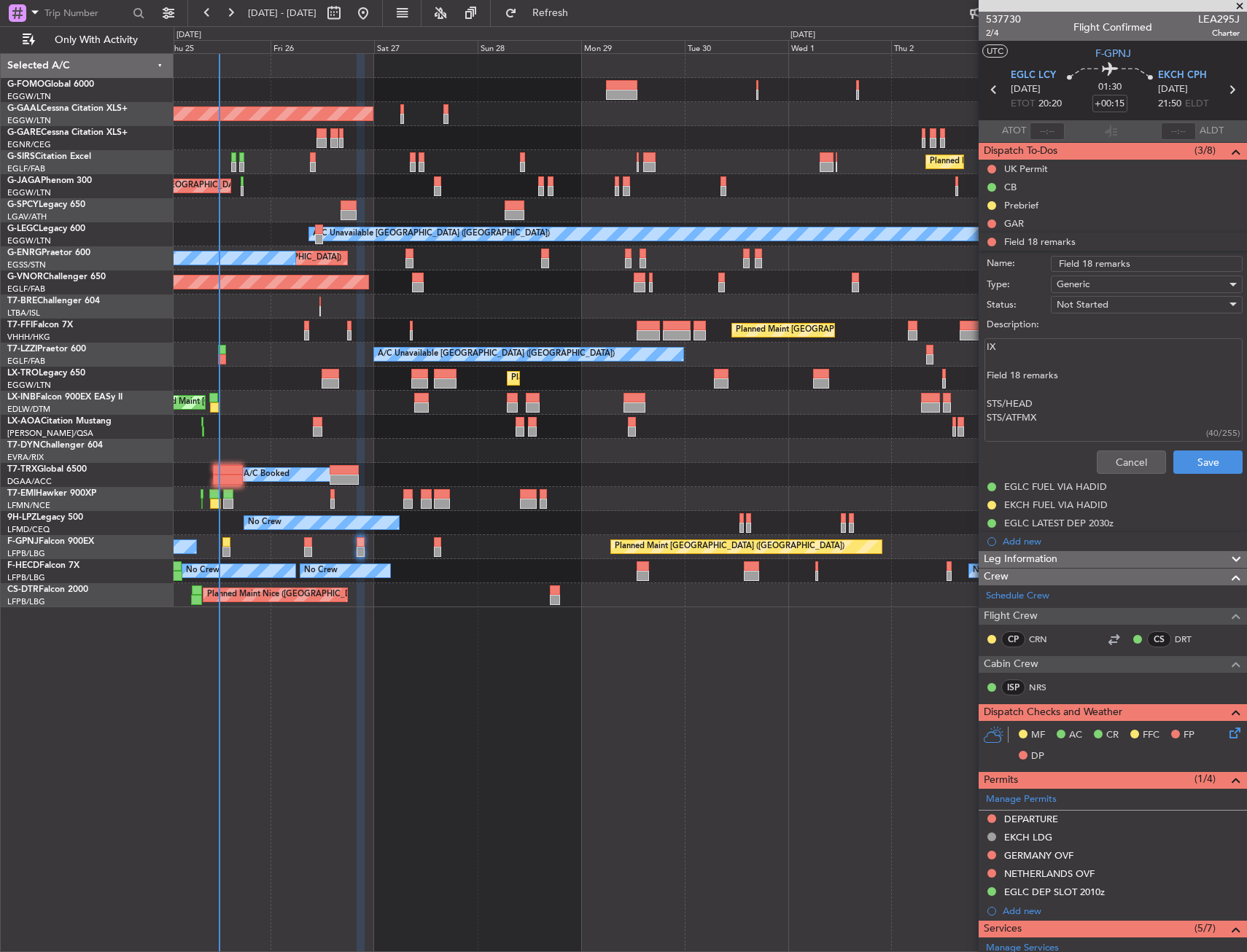
click at [1066, 394] on textarea "IX Field 18 remarks STS/HEAD STS/ATFMX" at bounding box center [1114, 390] width 258 height 104
paste textarea "As the PM is not a head of state, we shall remove that reference and keep the A…"
type textarea "As the PM is not a head of state, we shall remove that reference and keep the A…"
click at [1179, 460] on button "Save" at bounding box center [1208, 462] width 69 height 23
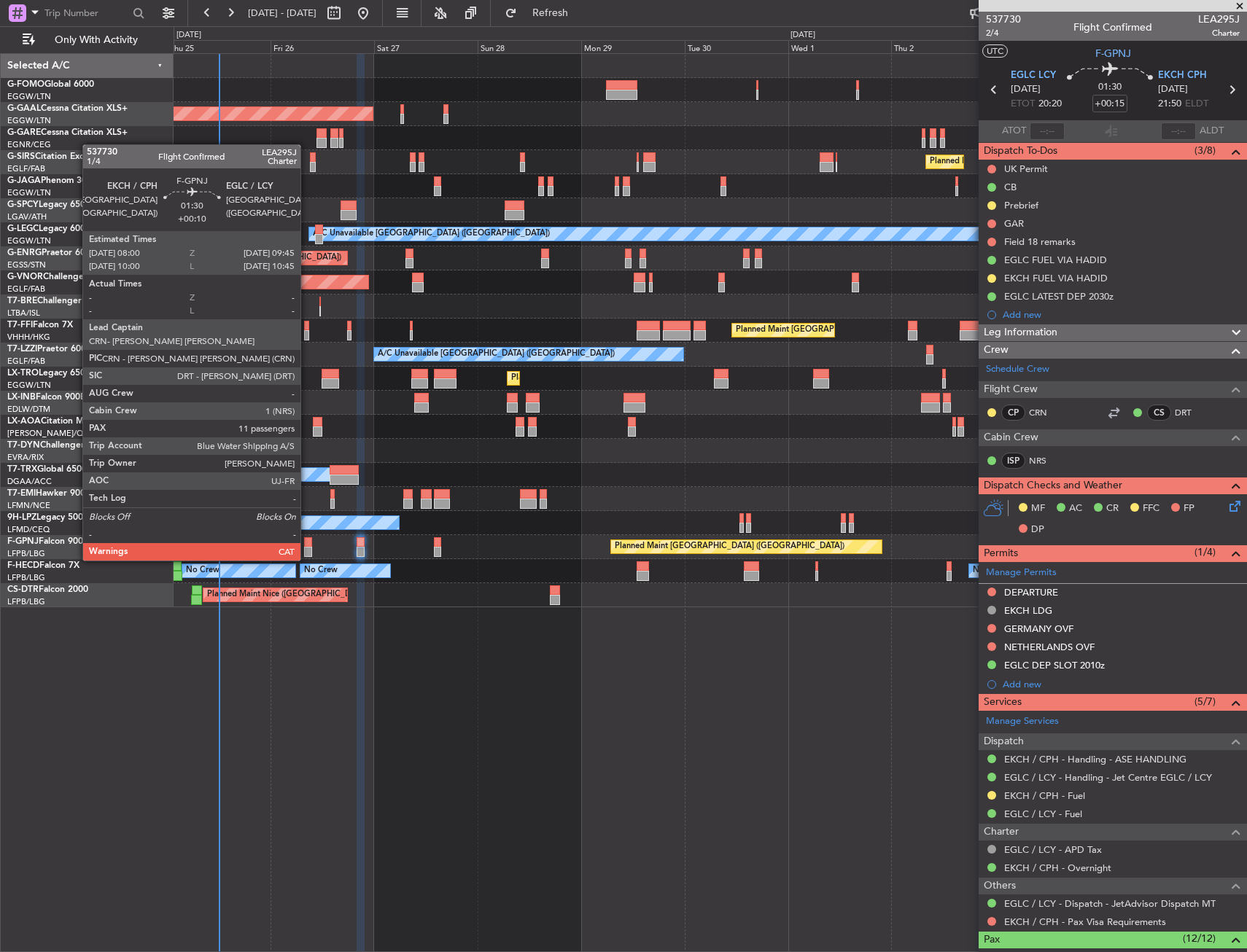
click at [308, 546] on div at bounding box center [308, 542] width 8 height 10
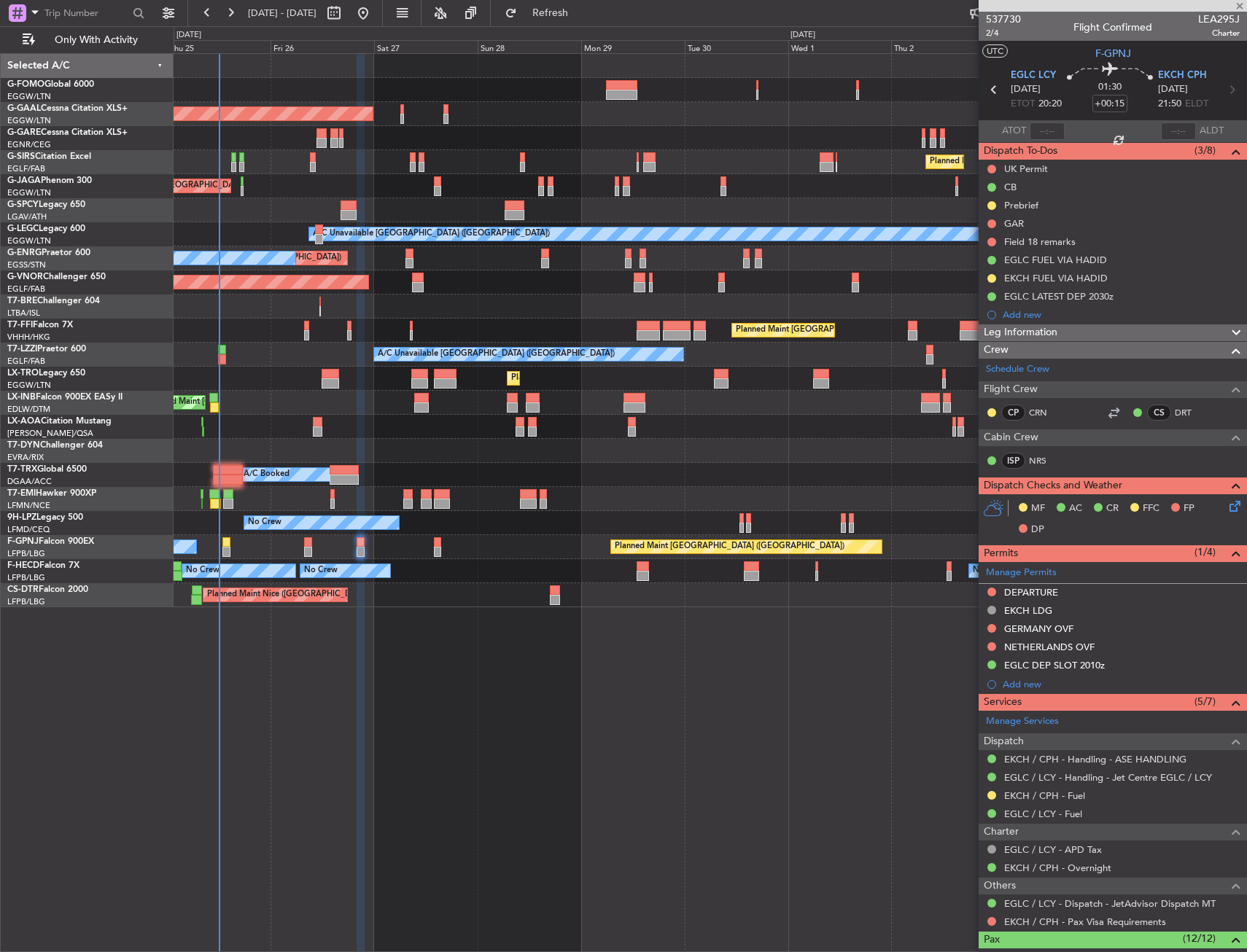
type input "+00:10"
type input "11"
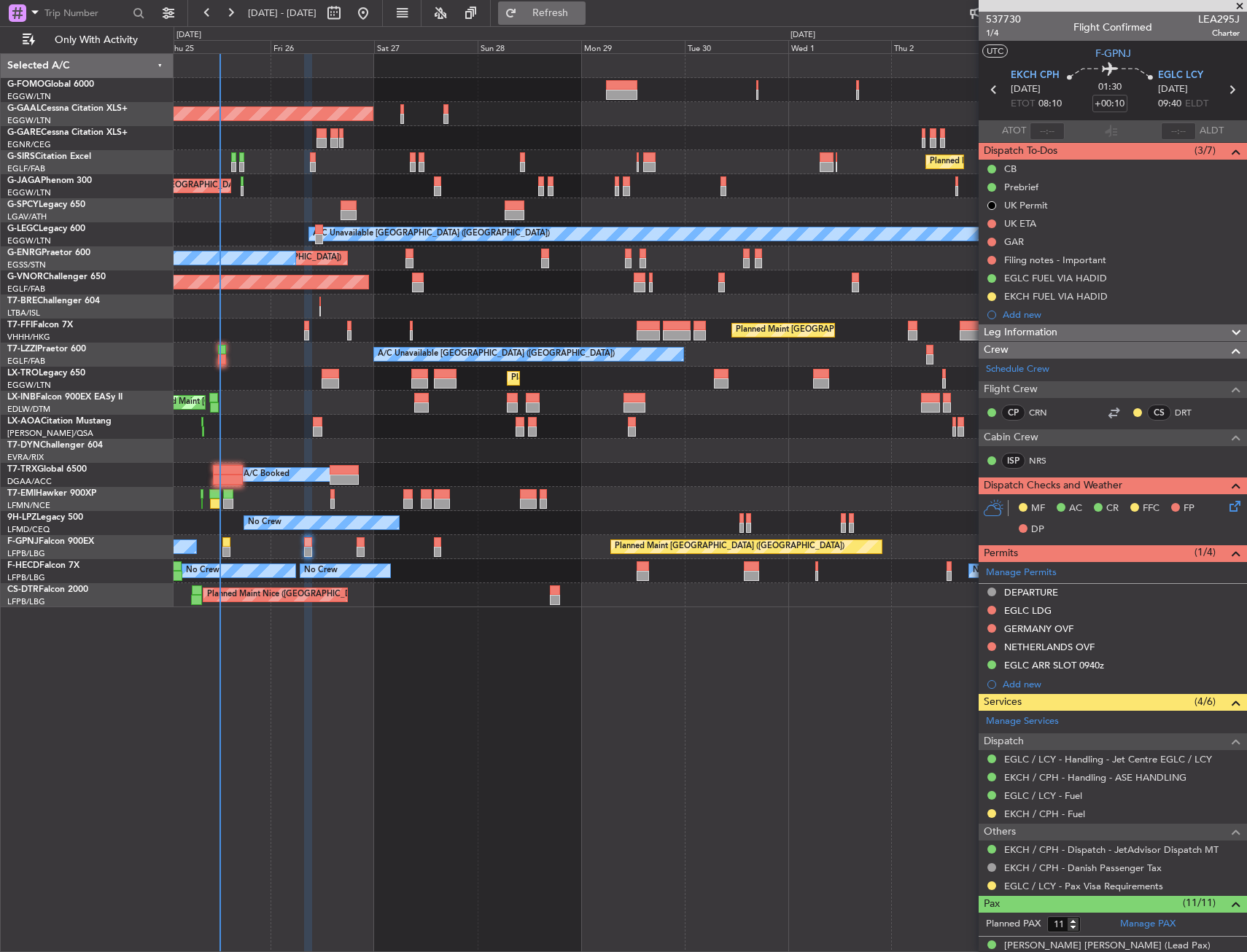
click at [581, 8] on span "Refresh" at bounding box center [550, 12] width 61 height 10
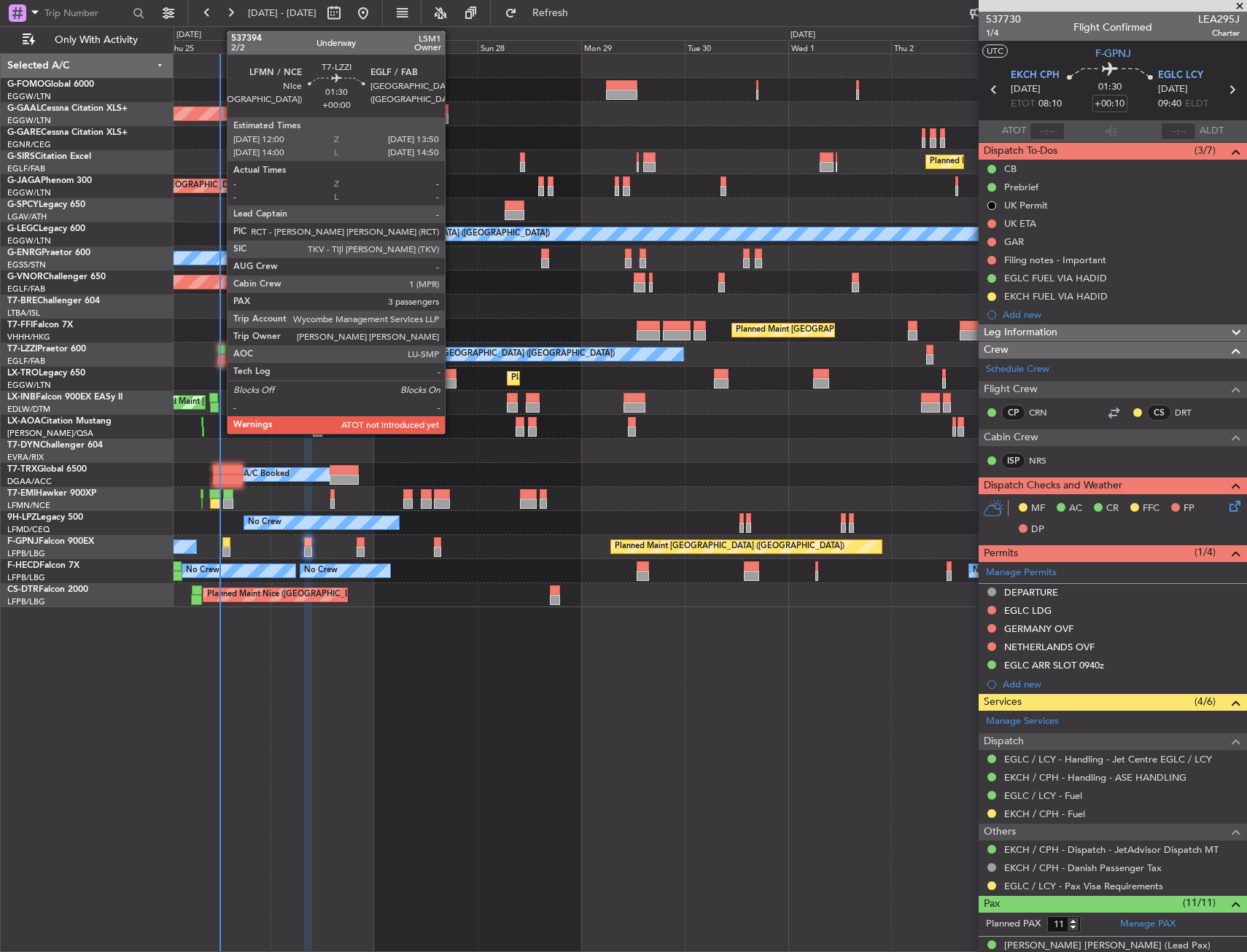
click at [220, 348] on div at bounding box center [221, 349] width 8 height 10
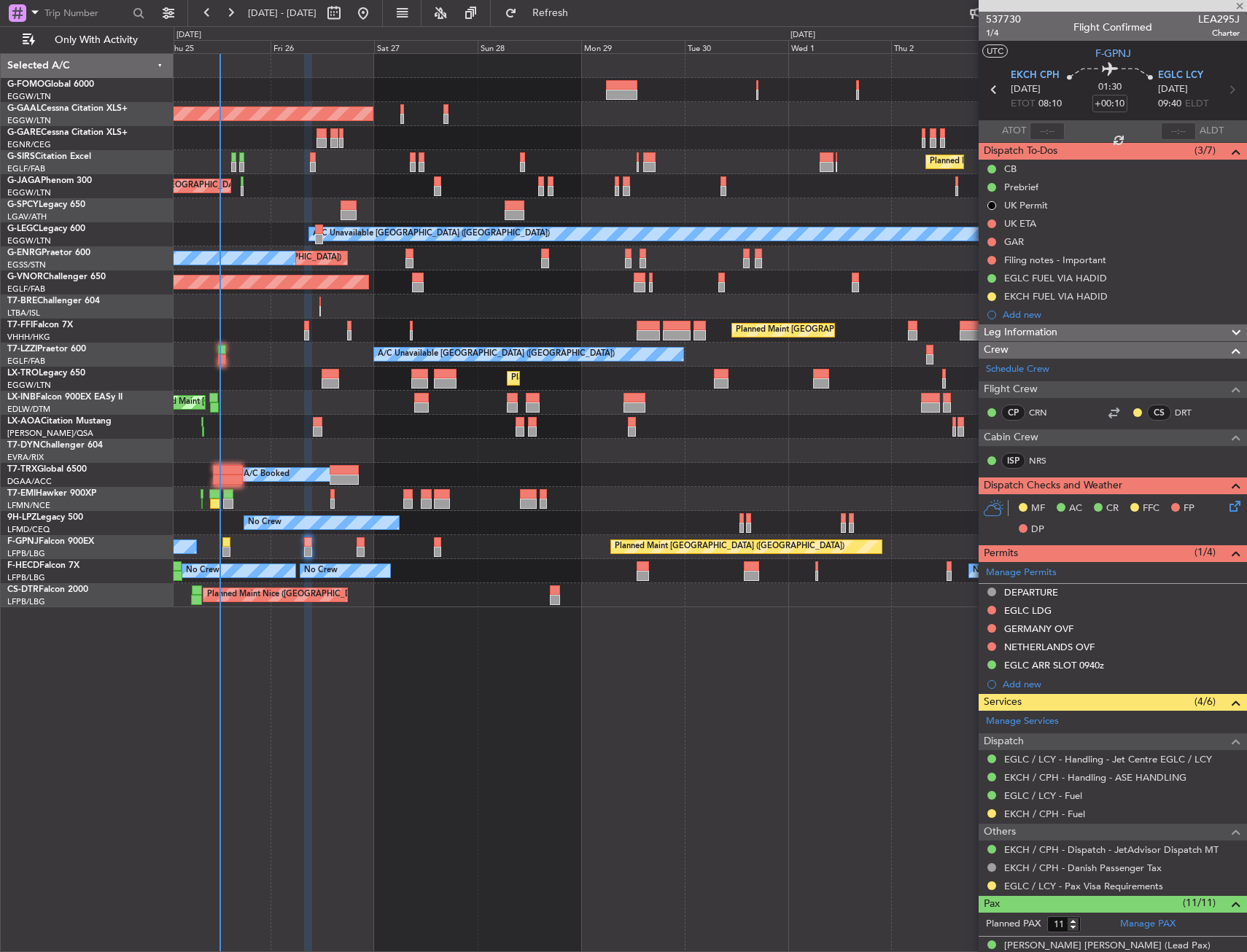
type input "3"
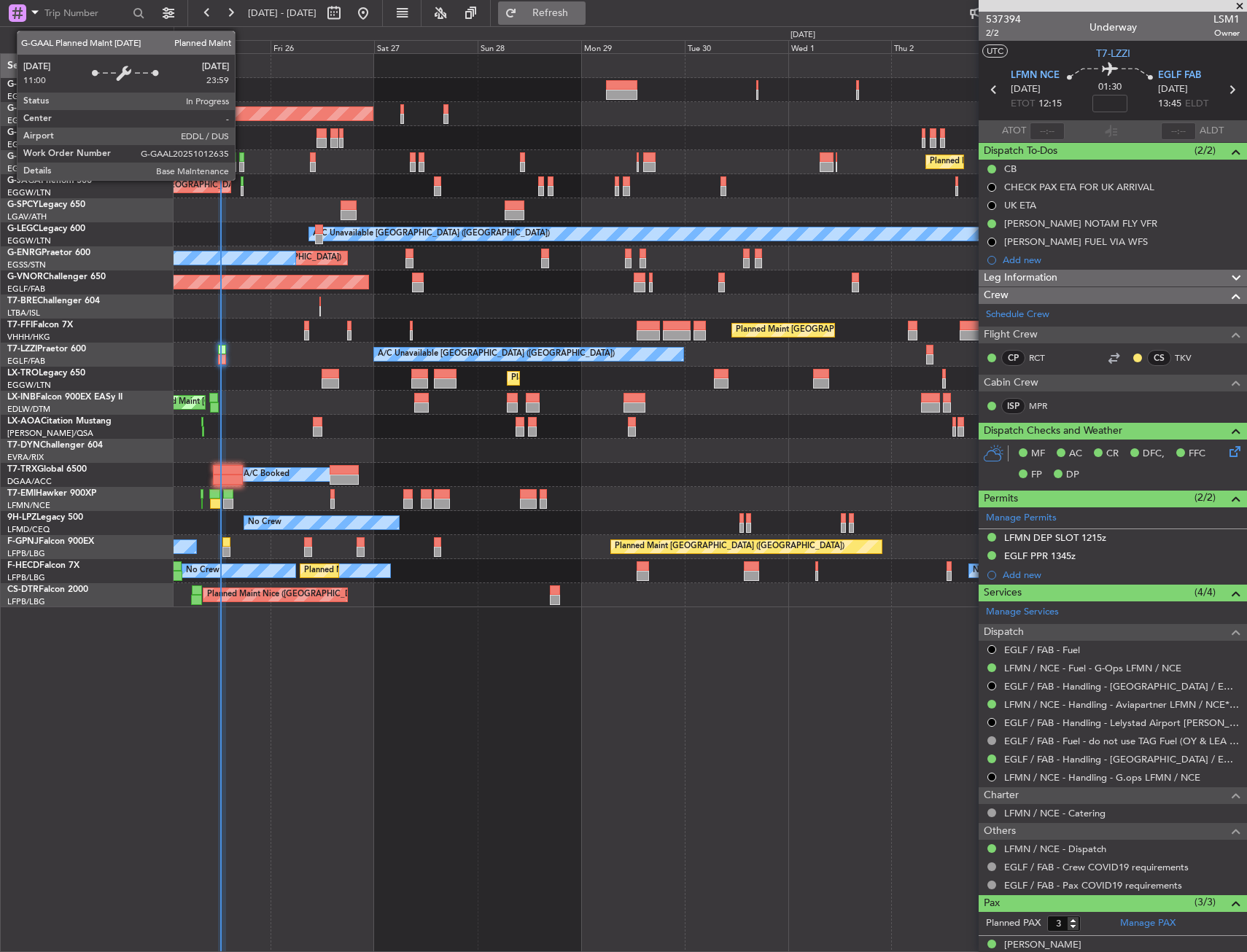
click at [550, 20] on button "Refresh" at bounding box center [541, 13] width 87 height 23
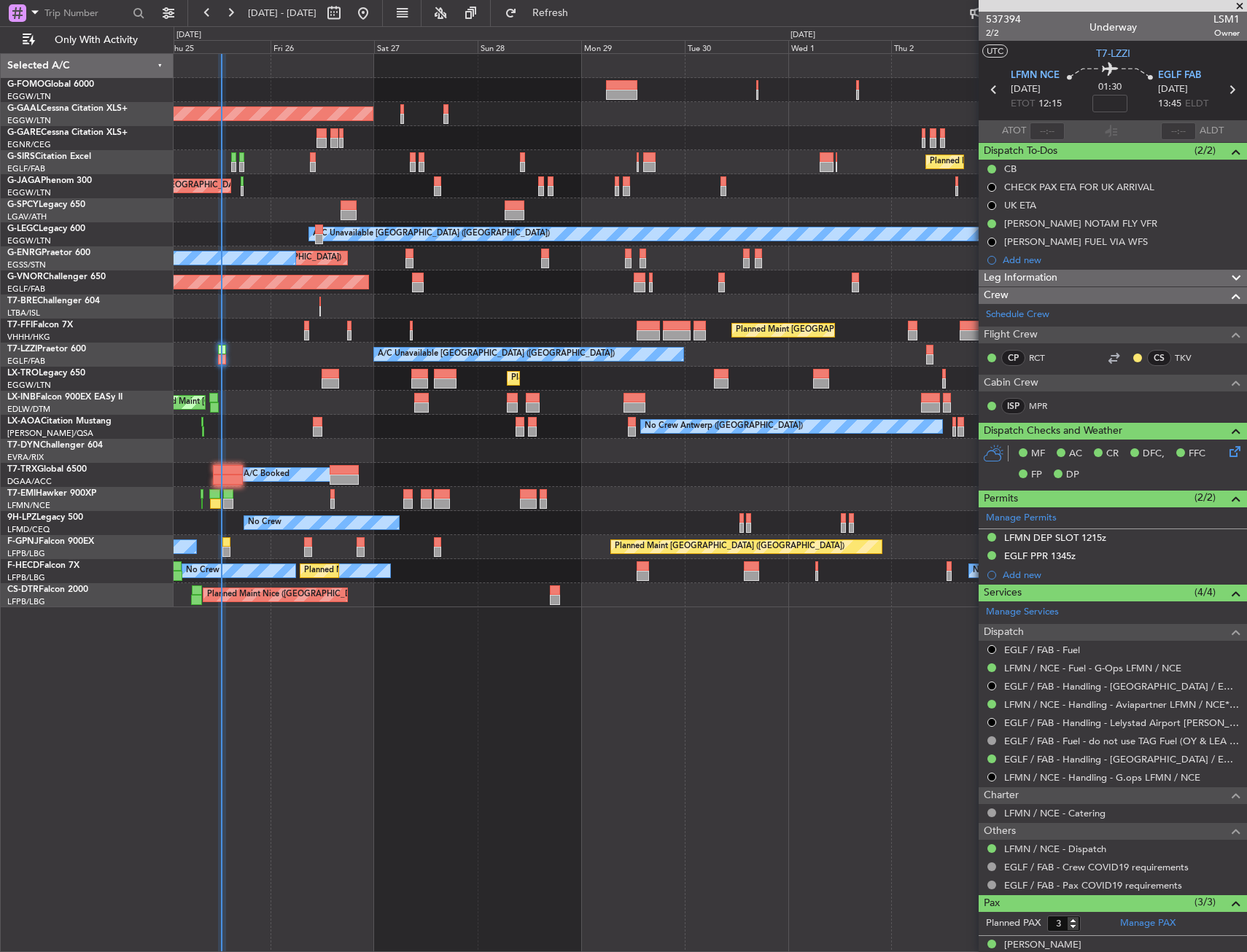
drag, startPoint x: 412, startPoint y: 153, endPoint x: 384, endPoint y: 133, distance: 34.4
drag, startPoint x: 384, startPoint y: 133, endPoint x: 372, endPoint y: 159, distance: 28.6
click at [543, 20] on fb-refresh-button "Refresh" at bounding box center [541, 13] width 102 height 27
click at [560, 19] on button "Refresh" at bounding box center [541, 13] width 87 height 23
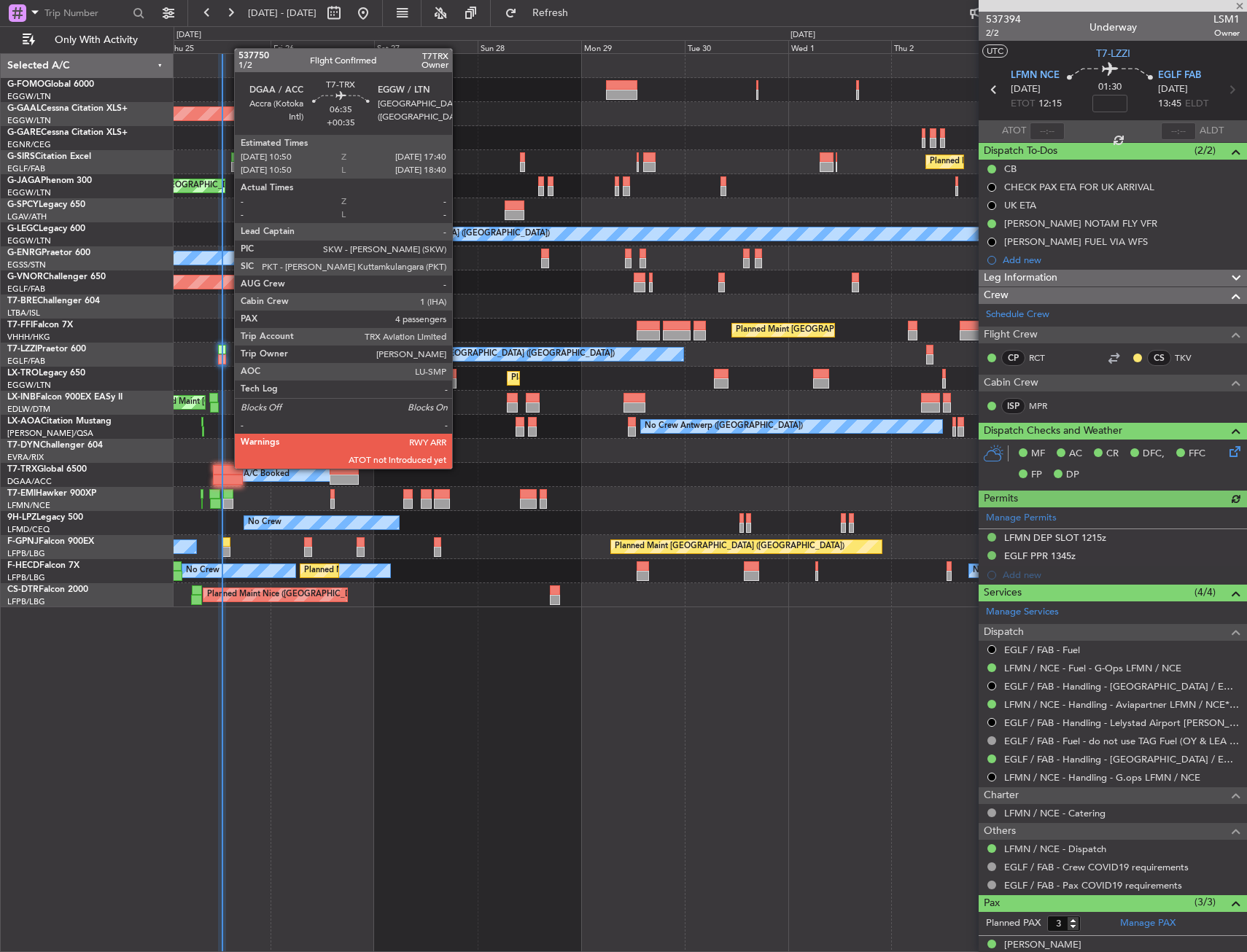
click at [227, 468] on div at bounding box center [228, 469] width 30 height 10
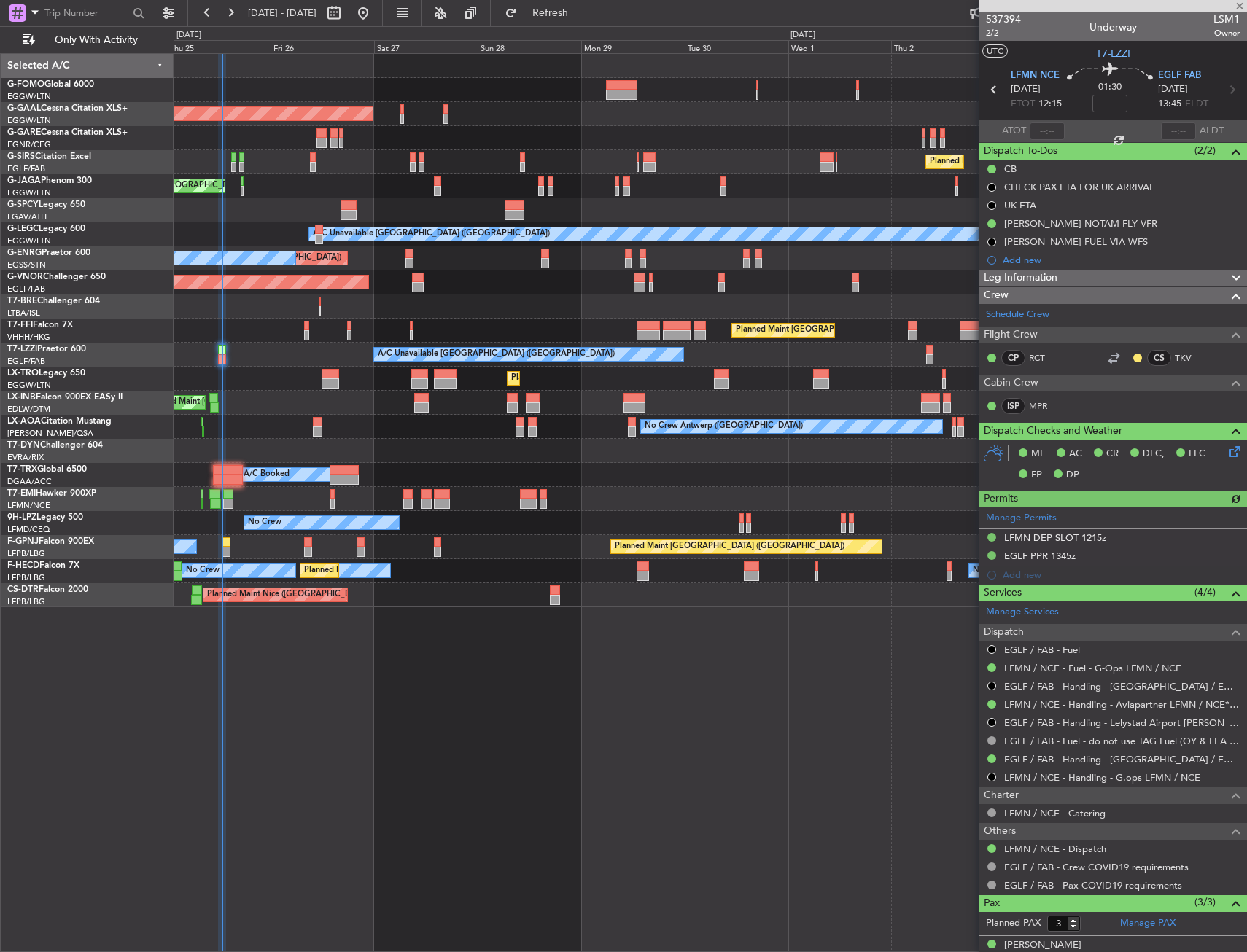
type input "+00:35"
type input "4"
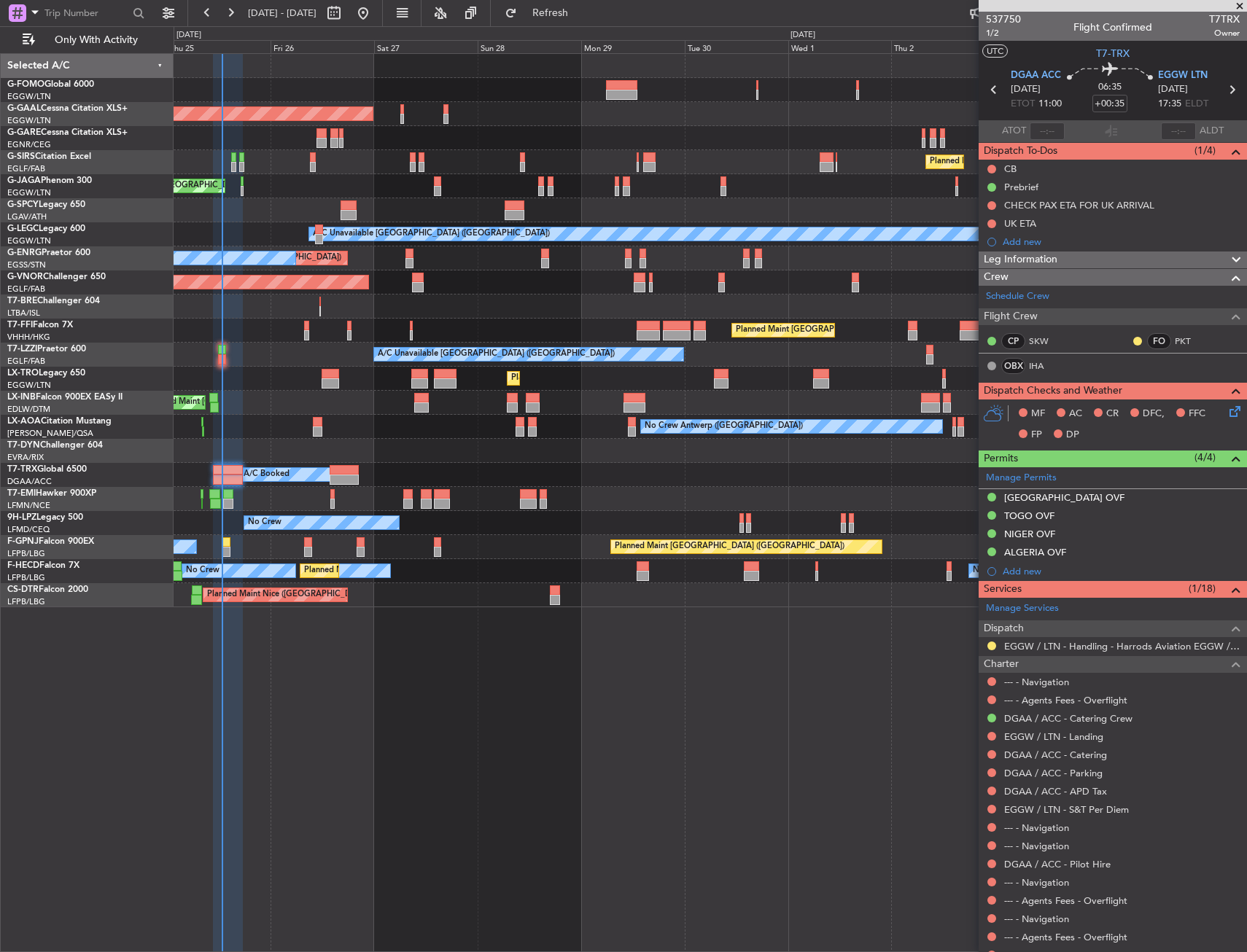
click at [358, 438] on div "Planned Maint London (Luton) Planned Maint Dusseldorf Owner Planned Maint Londo…" at bounding box center [709, 331] width 1073 height 554
click at [581, 8] on span "Refresh" at bounding box center [550, 12] width 61 height 10
click at [566, 13] on span "Refresh" at bounding box center [550, 12] width 61 height 10
click at [236, 383] on div "Planned Maint London (Luton) A/C Unavailable" at bounding box center [709, 379] width 1073 height 24
click at [319, 378] on div "Planned Maint London (Luton) A/C Unavailable" at bounding box center [709, 379] width 1073 height 24
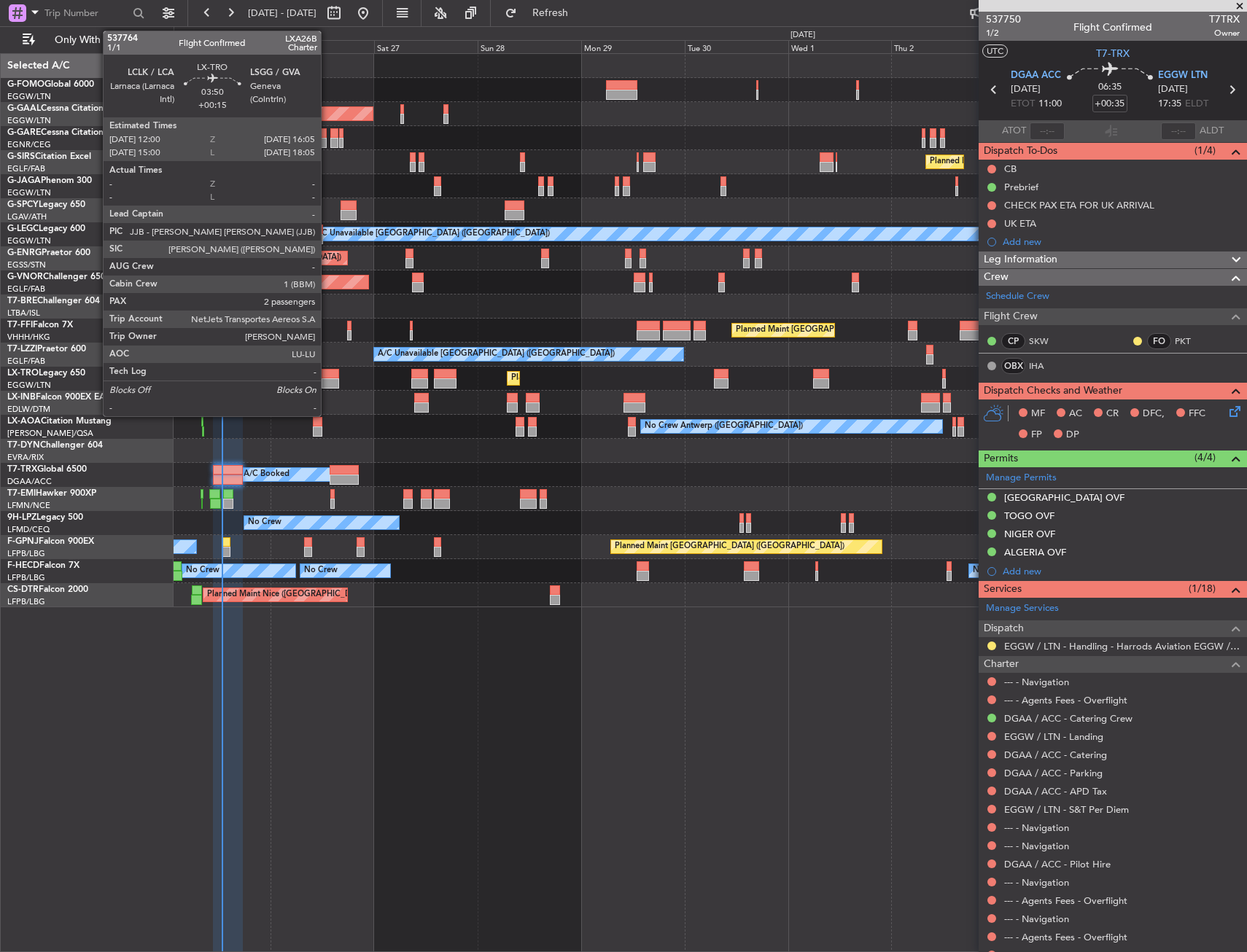
click at [327, 375] on div at bounding box center [331, 373] width 19 height 10
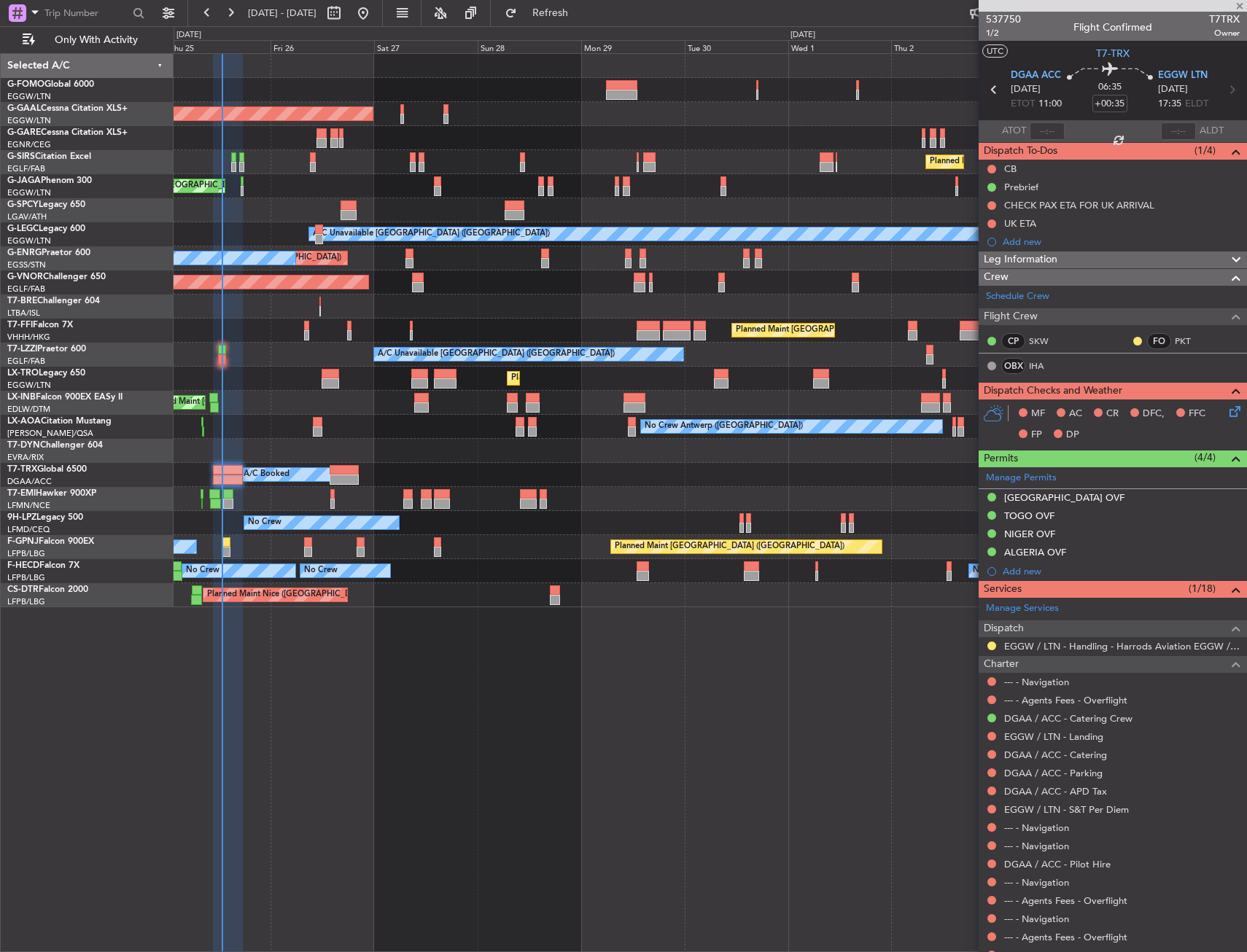
type input "+00:15"
type input "2"
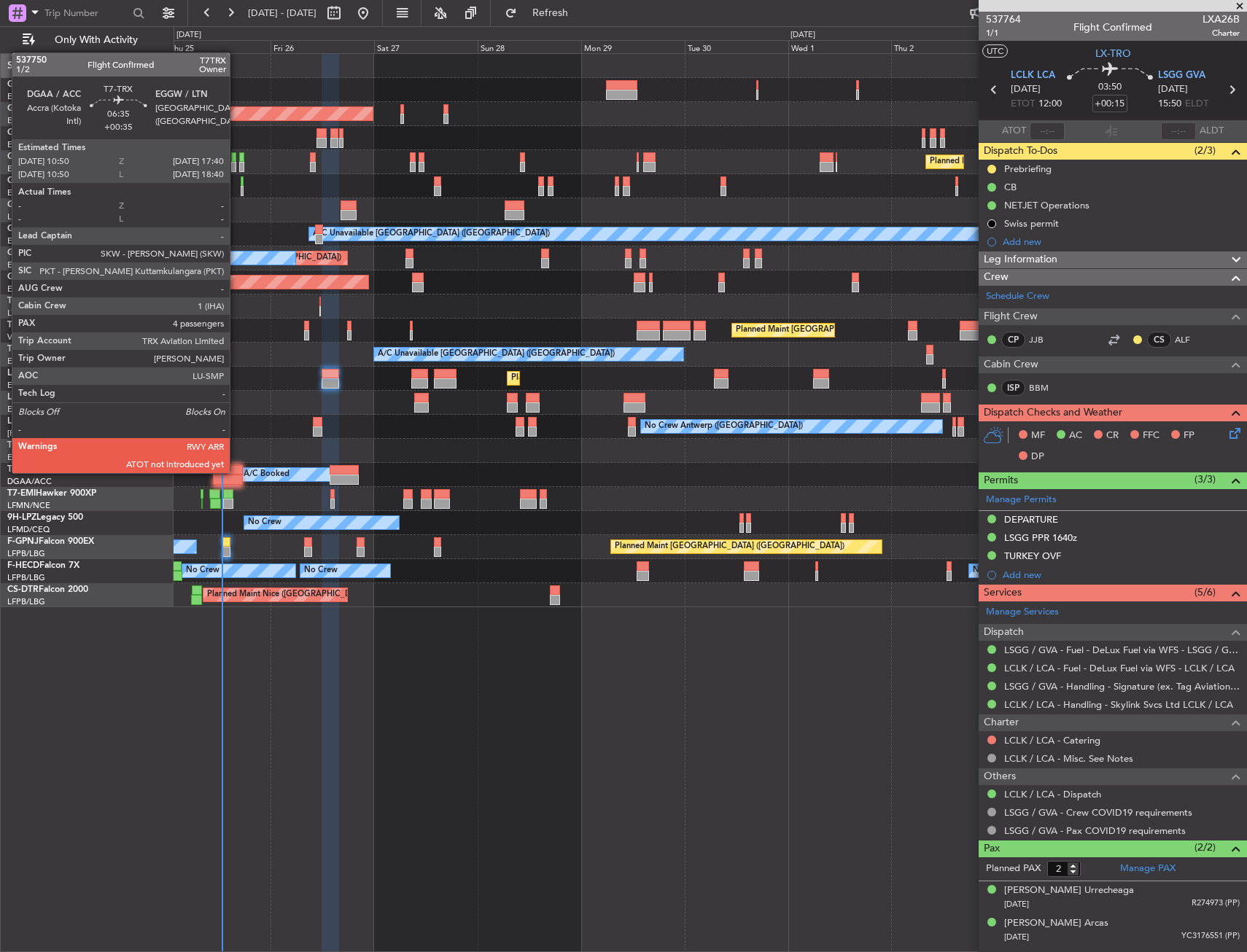
click at [236, 472] on div at bounding box center [228, 469] width 30 height 10
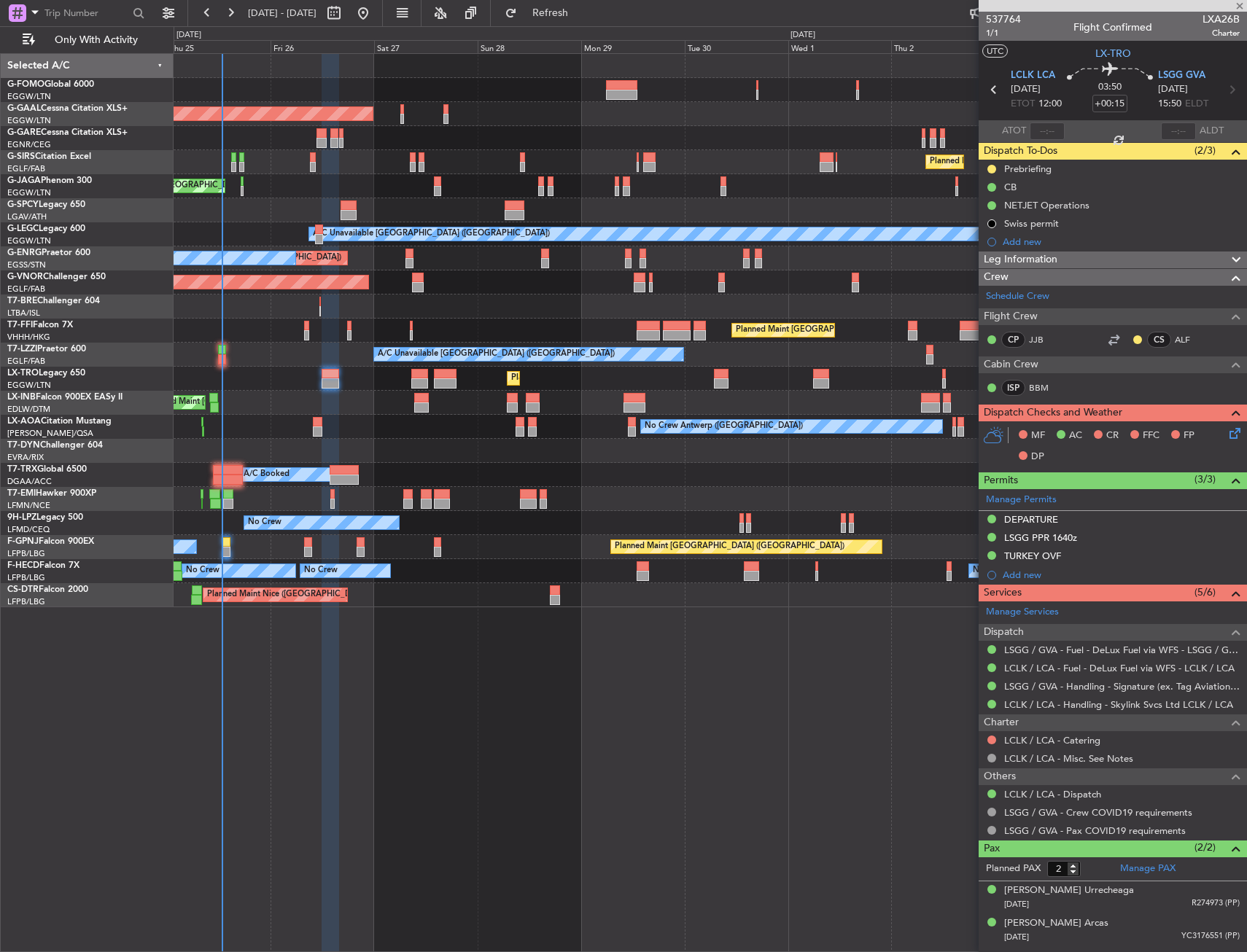
type input "+00:35"
type input "4"
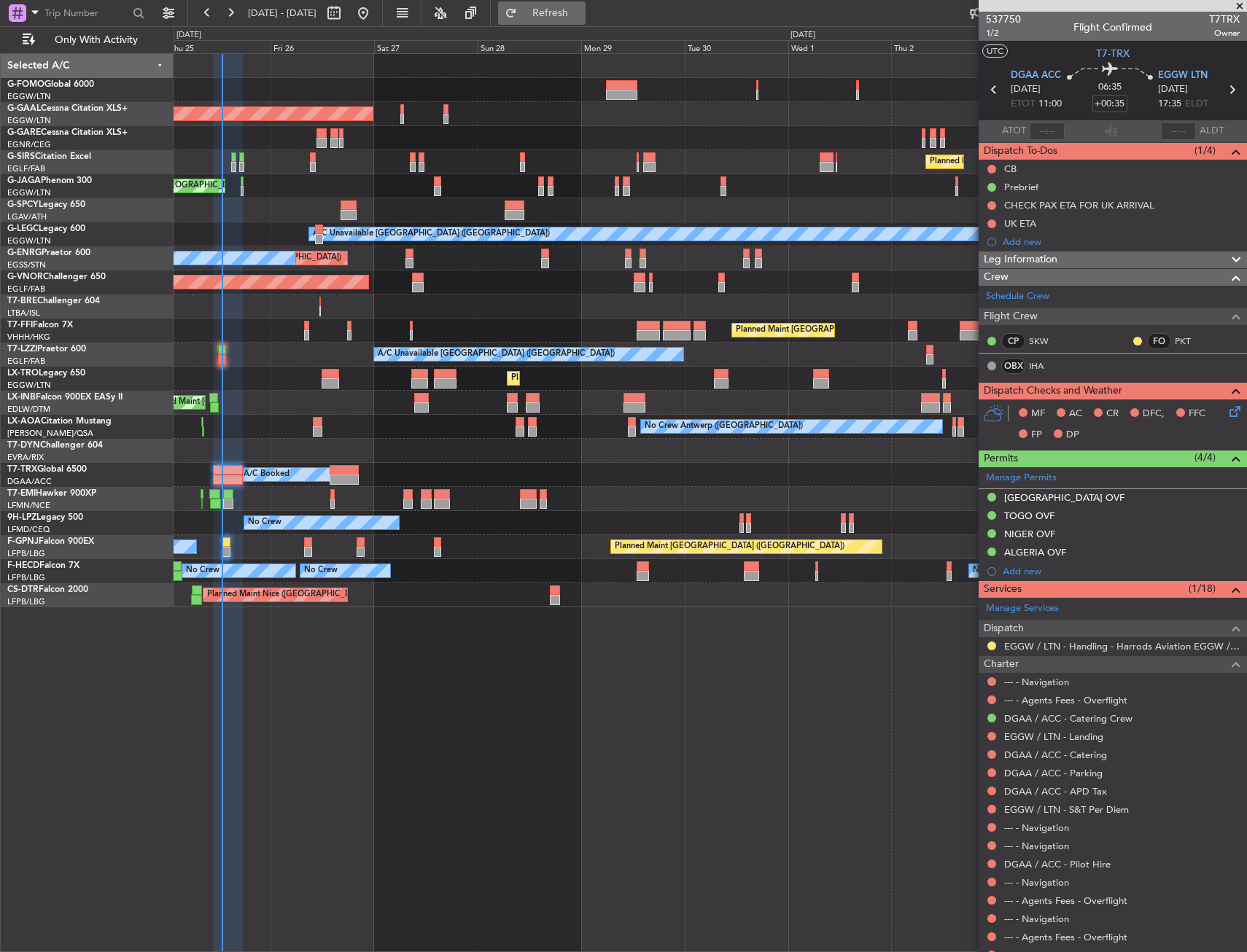
click at [570, 17] on span "Refresh" at bounding box center [550, 12] width 61 height 10
click at [586, 22] on button "Refresh" at bounding box center [541, 13] width 87 height 23
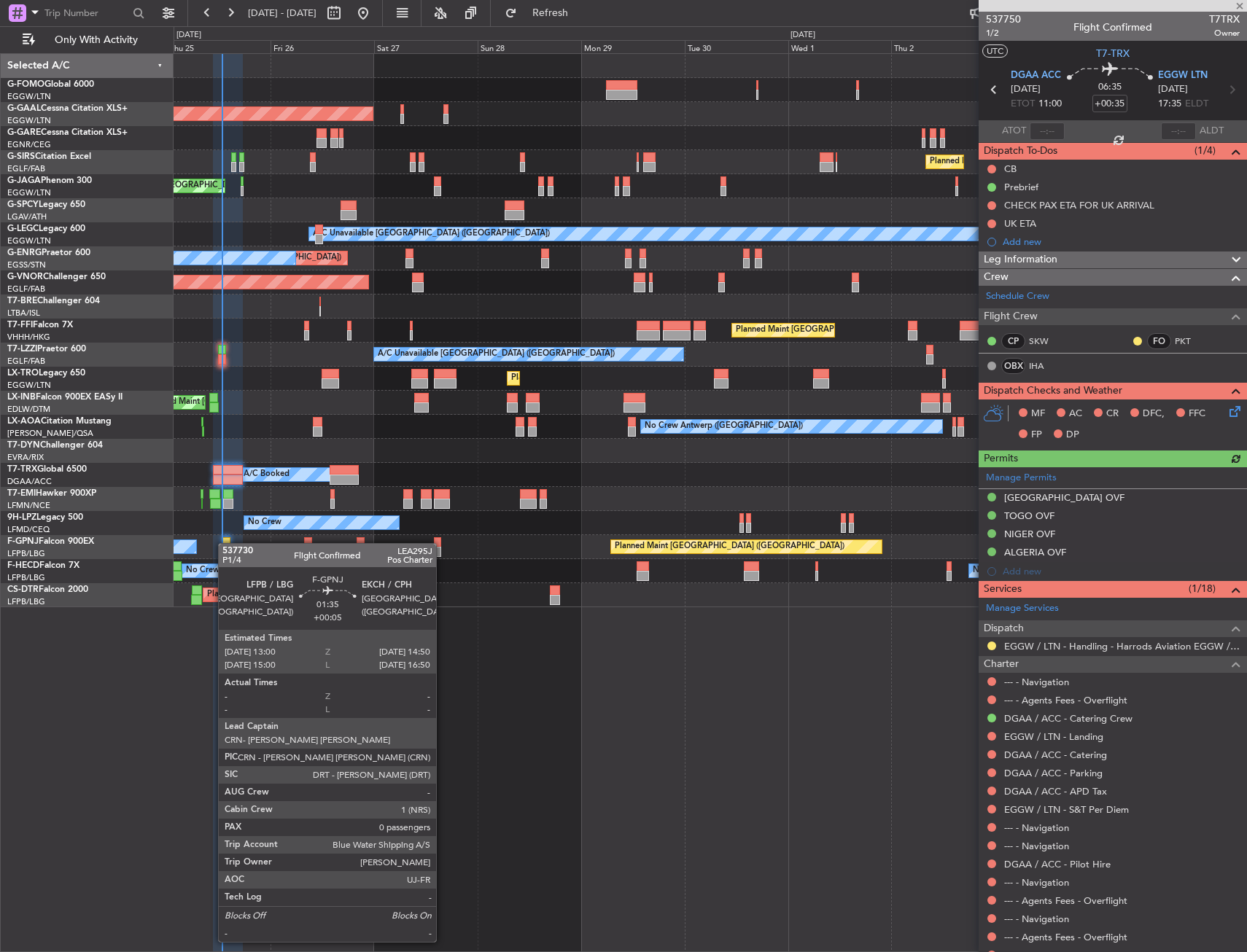
type input "+00:05"
type input "0"
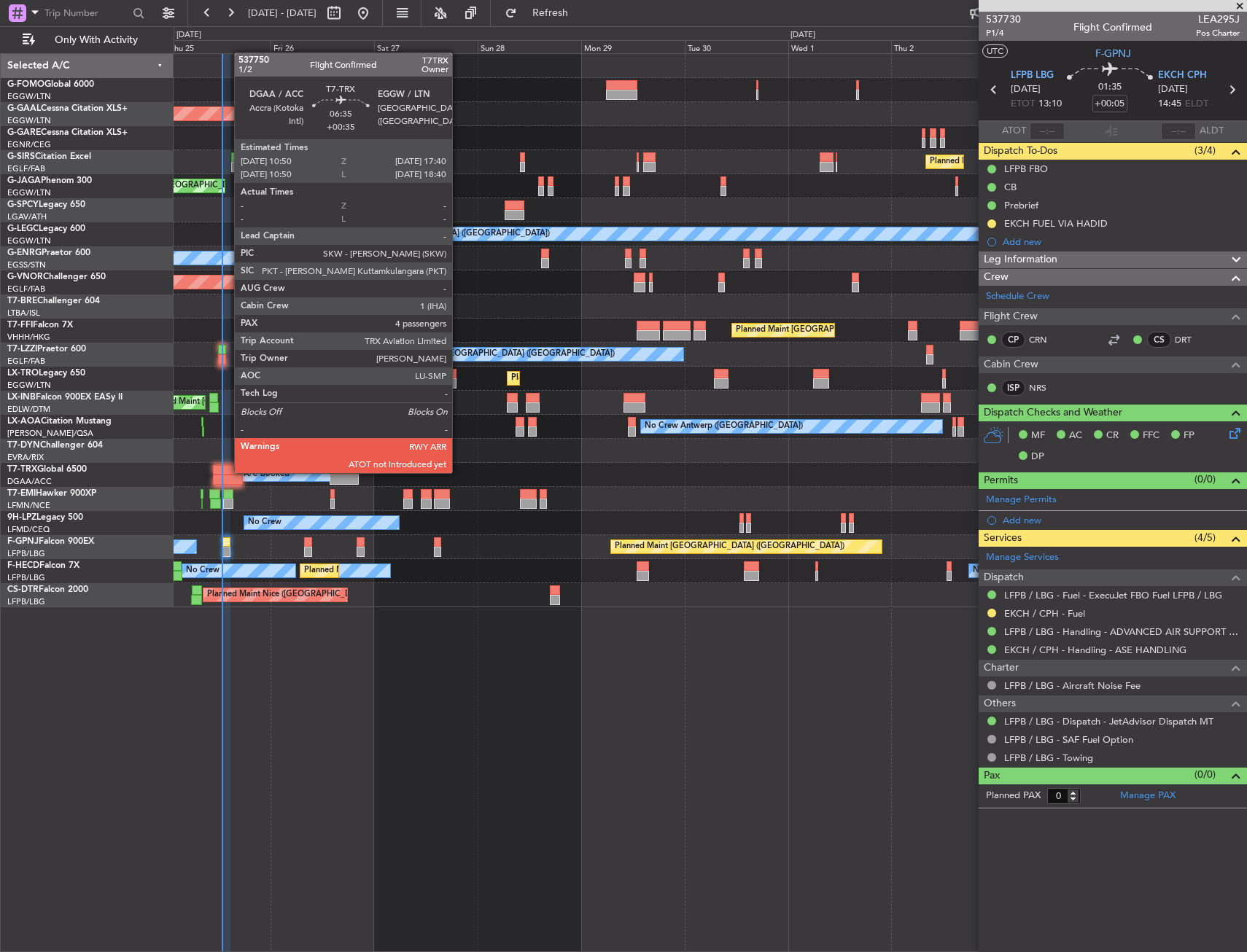
click at [227, 472] on div at bounding box center [228, 469] width 30 height 10
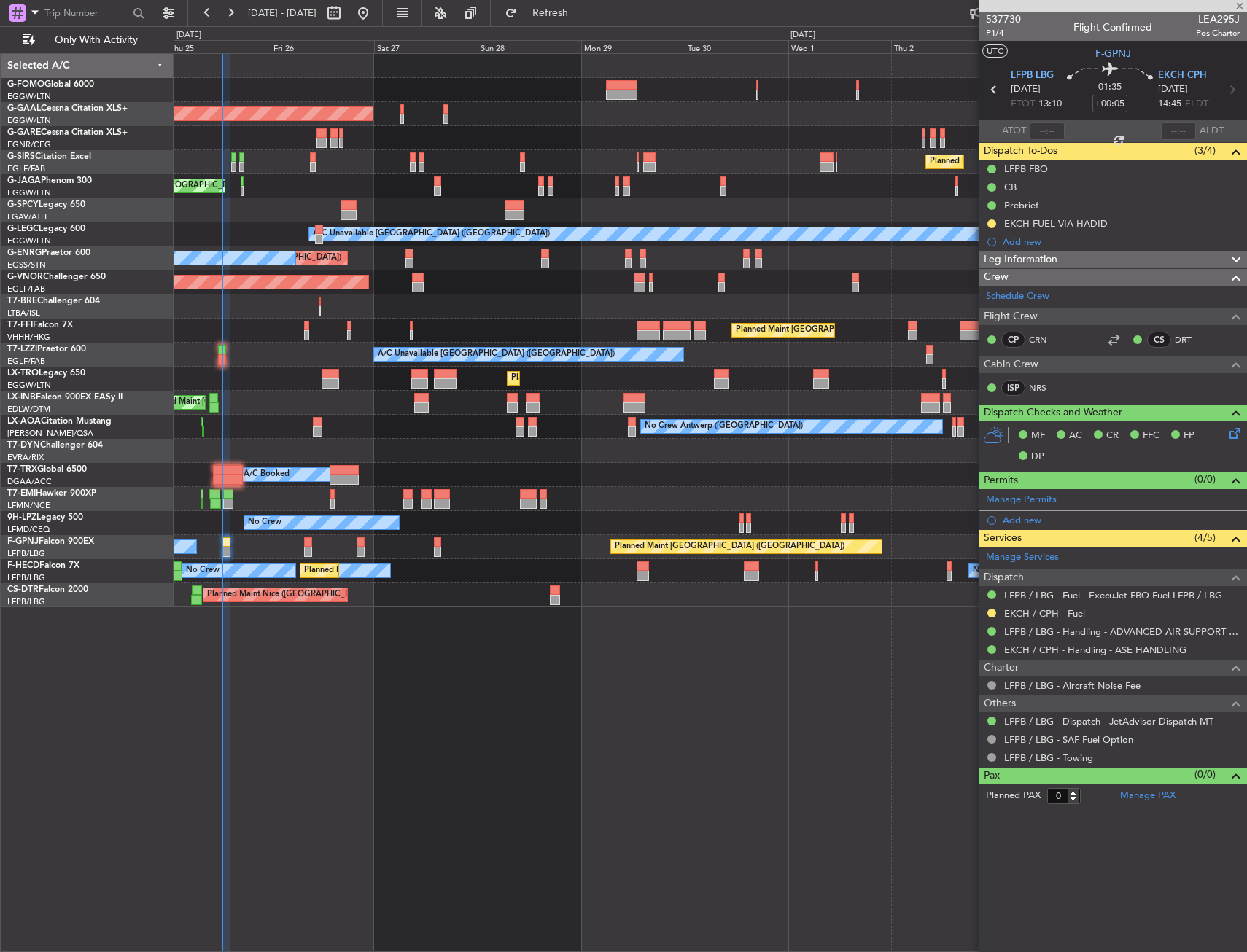
type input "+00:35"
type input "4"
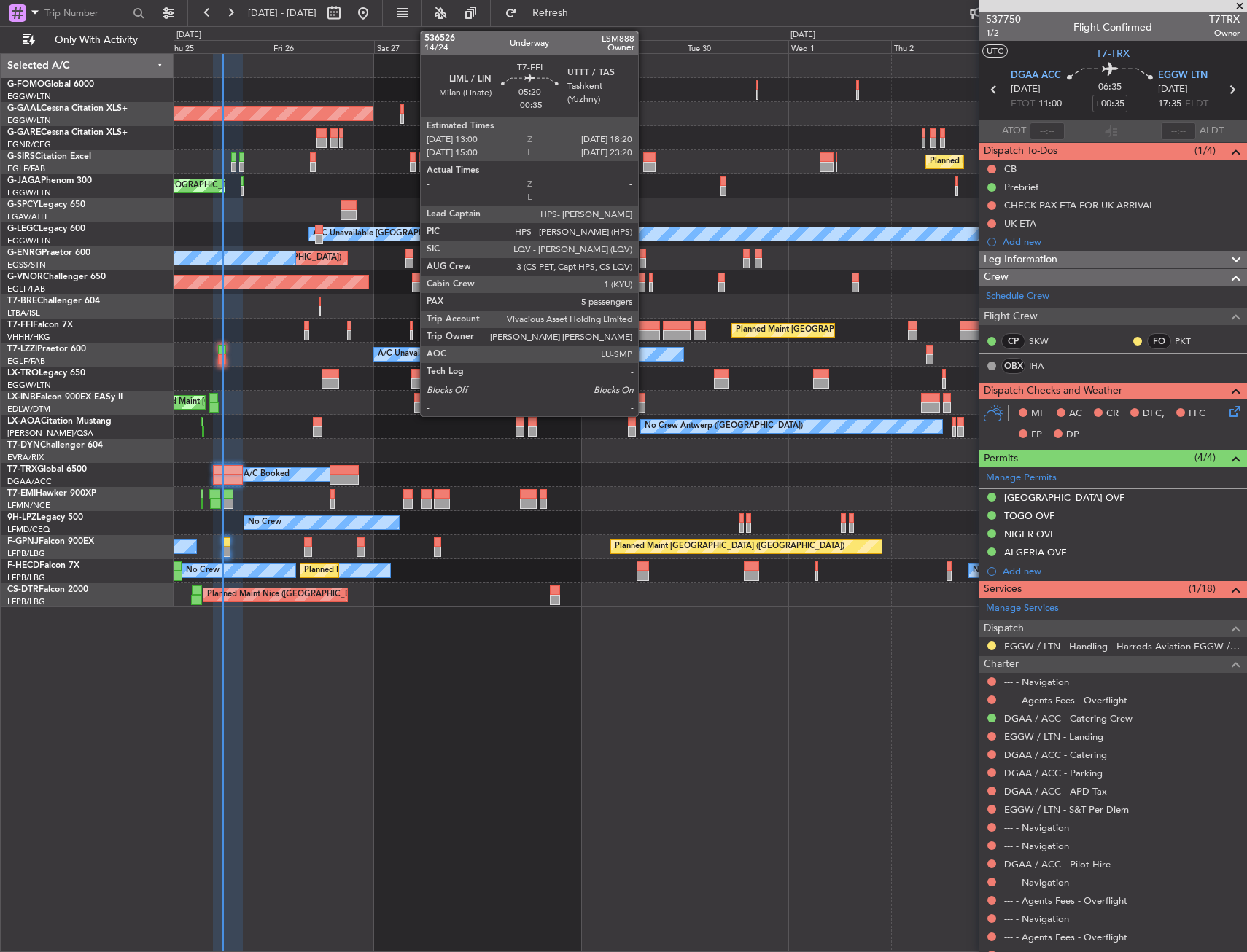
click at [644, 332] on div at bounding box center [648, 335] width 23 height 10
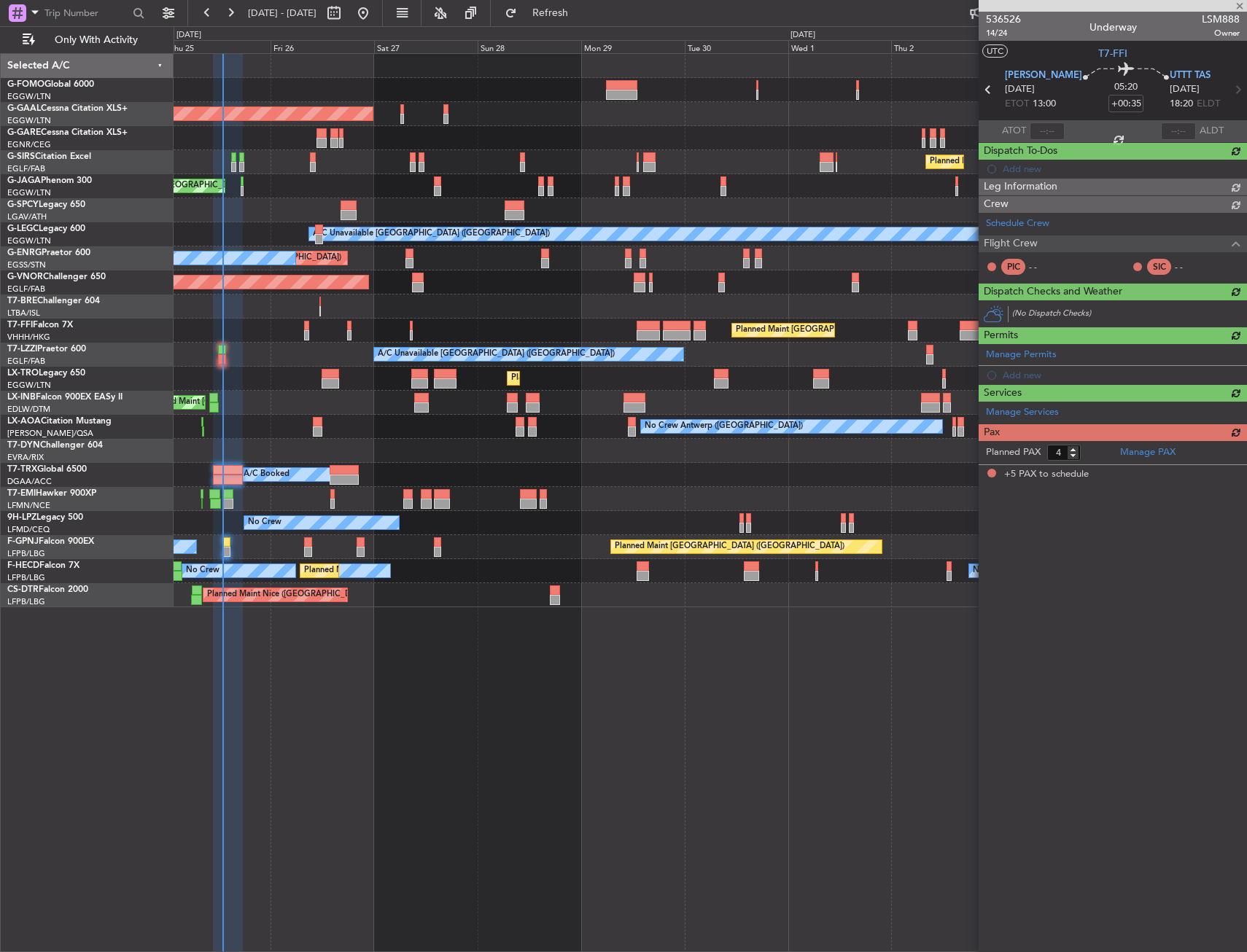
type input "-00:35"
type input "5"
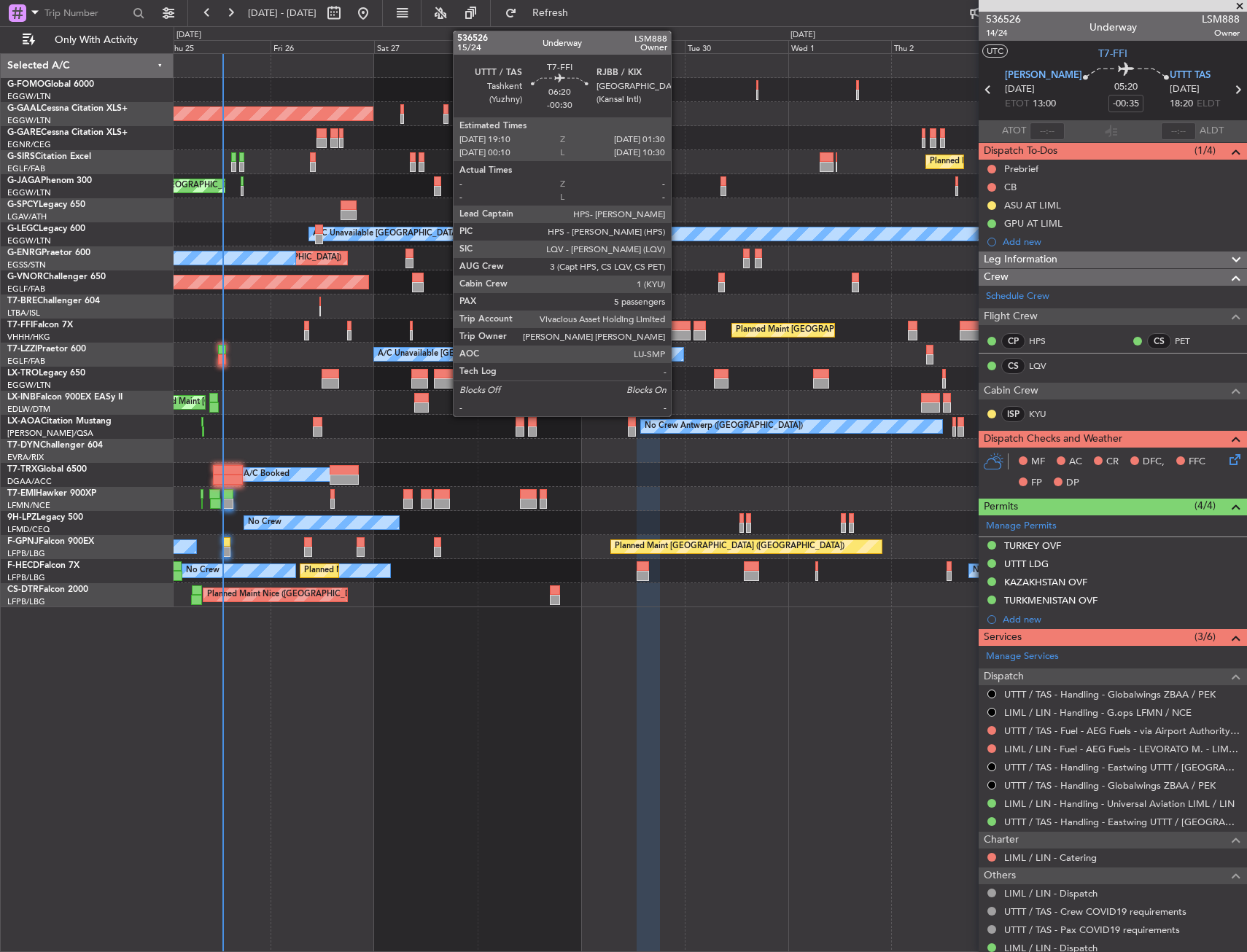
click at [677, 326] on div at bounding box center [676, 325] width 28 height 10
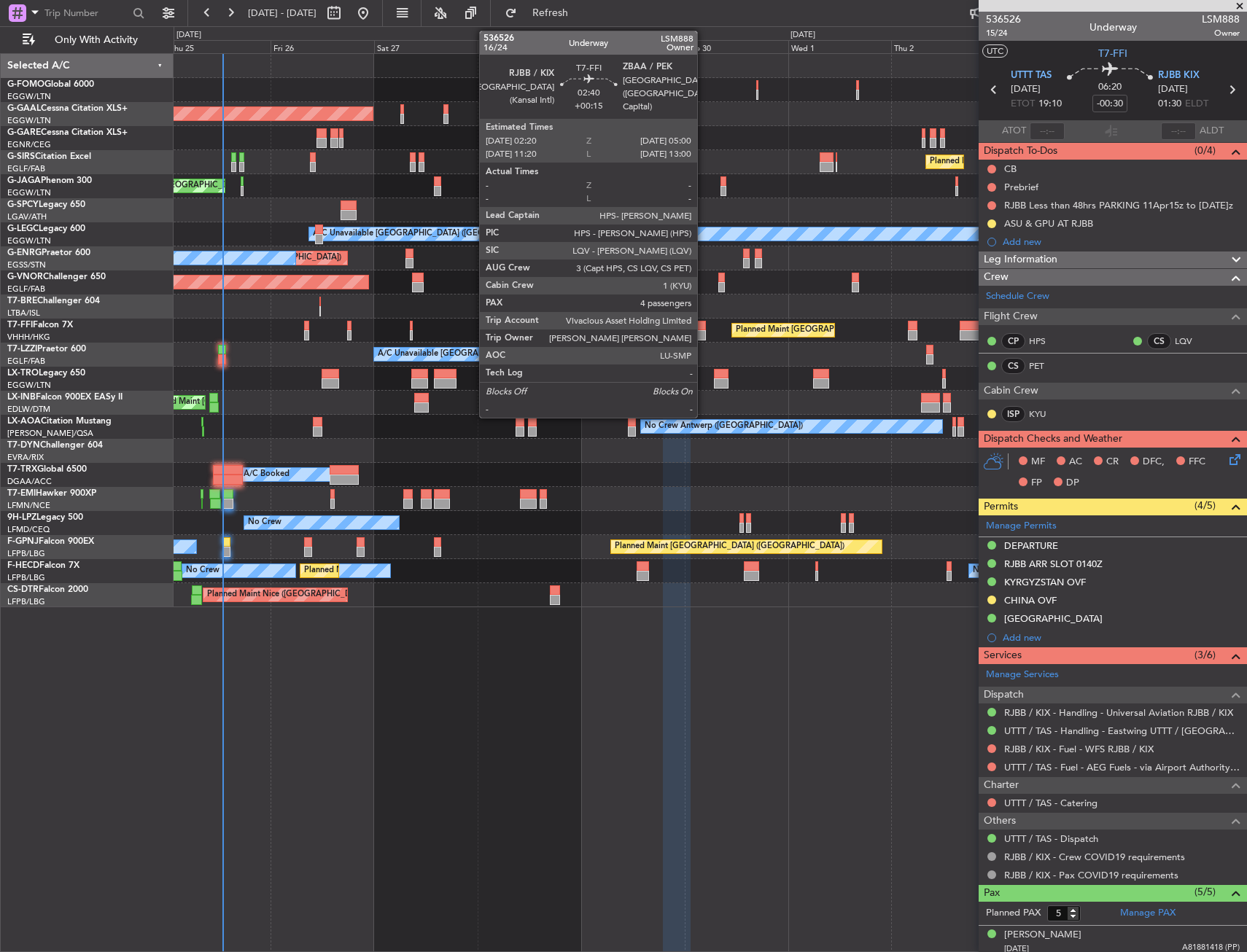
click at [704, 334] on div at bounding box center [699, 335] width 12 height 10
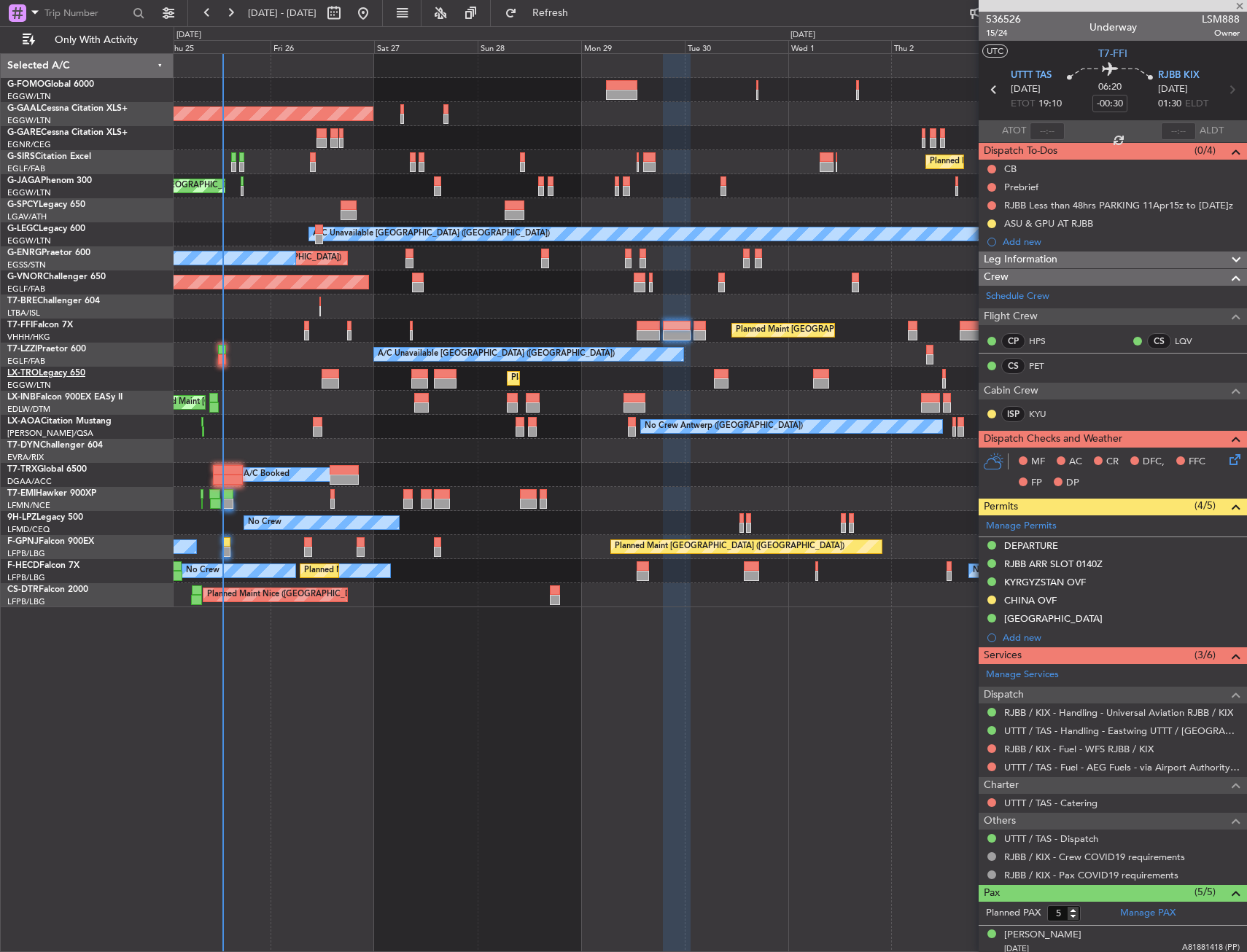
type input "+00:15"
type input "4"
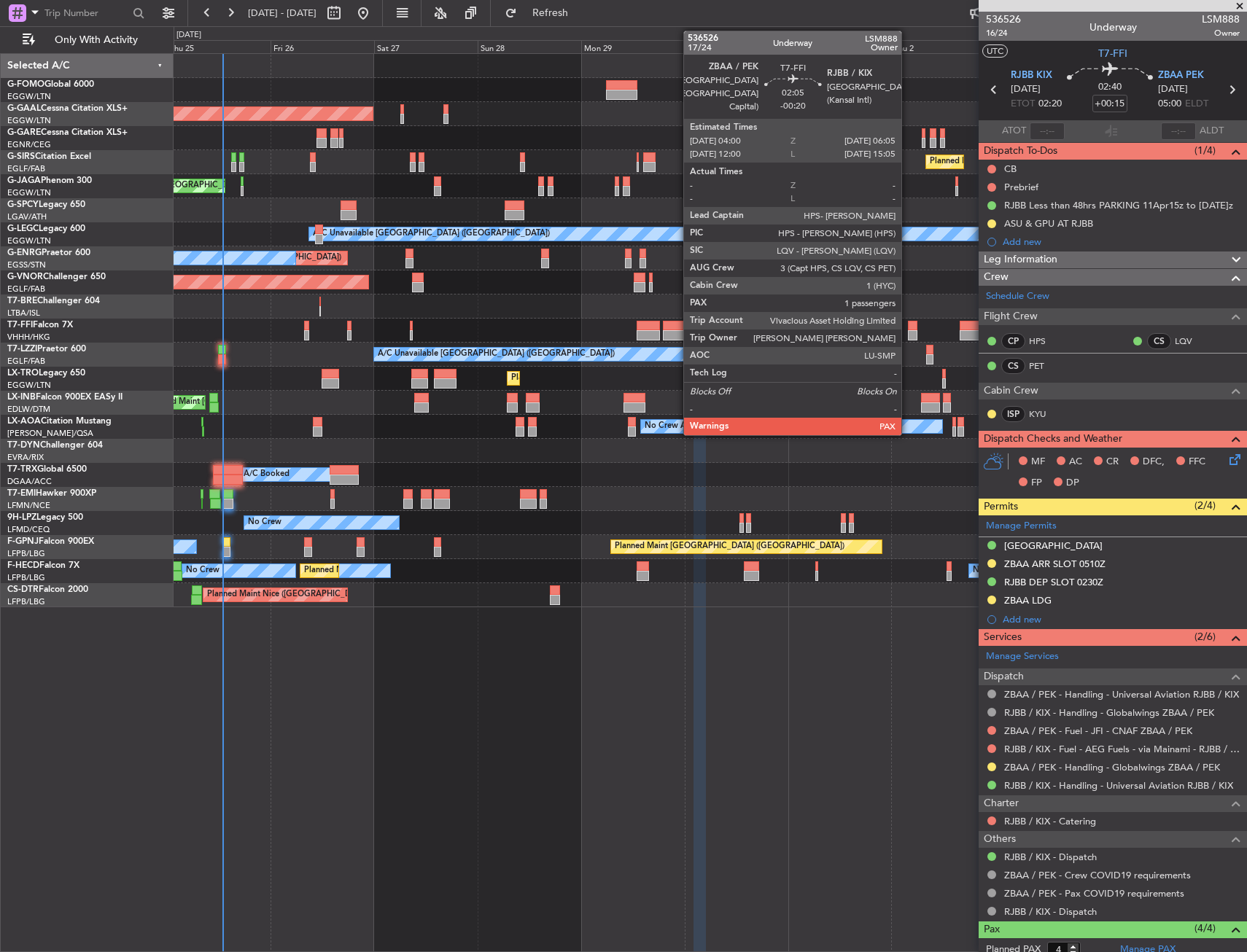
click at [907, 331] on div at bounding box center [912, 335] width 10 height 10
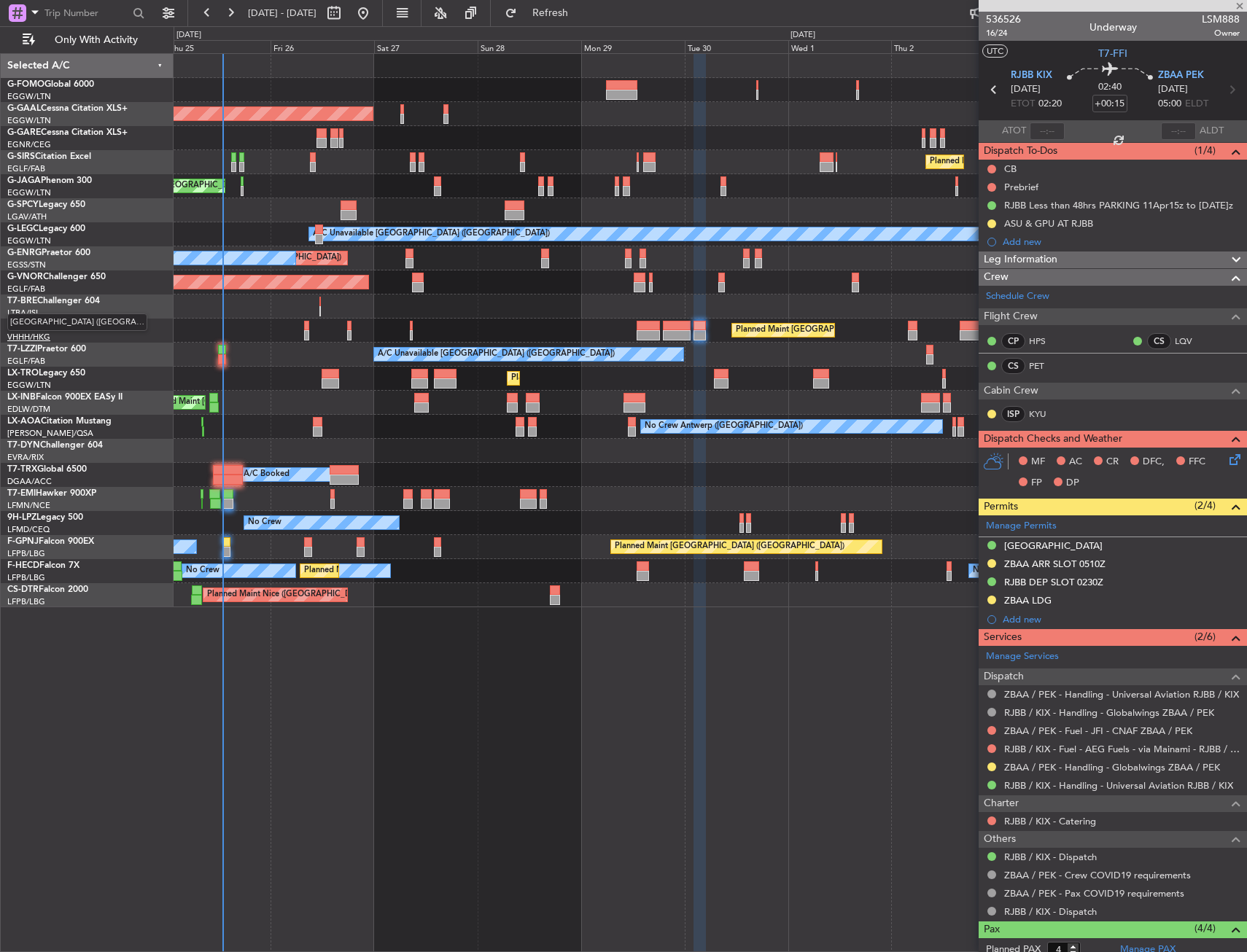
type input "-00:20"
type input "1"
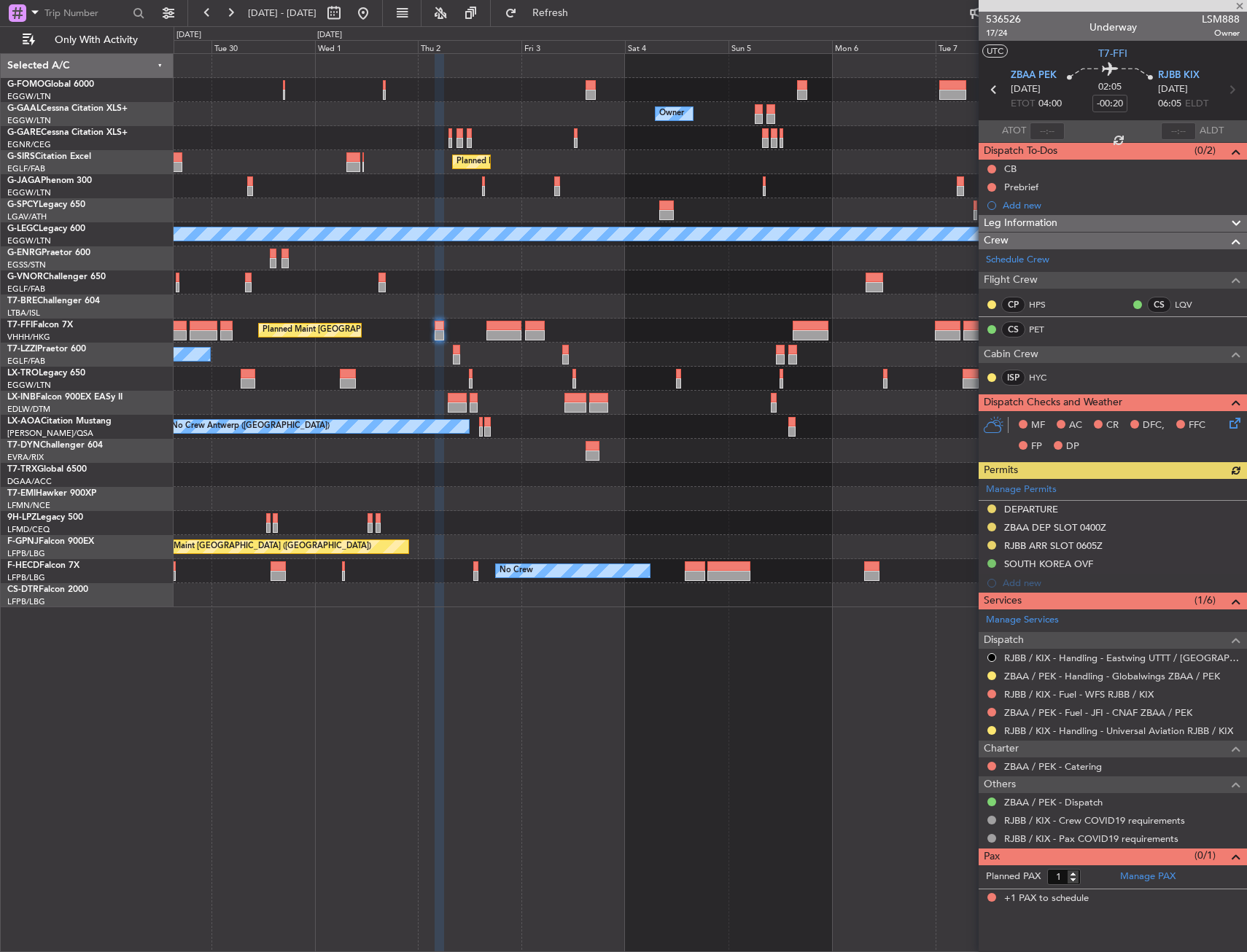
click at [467, 283] on div "Owner Owner Owner Planned Maint London (Luton) A/C Unavailable London (Luton) P…" at bounding box center [709, 331] width 1073 height 554
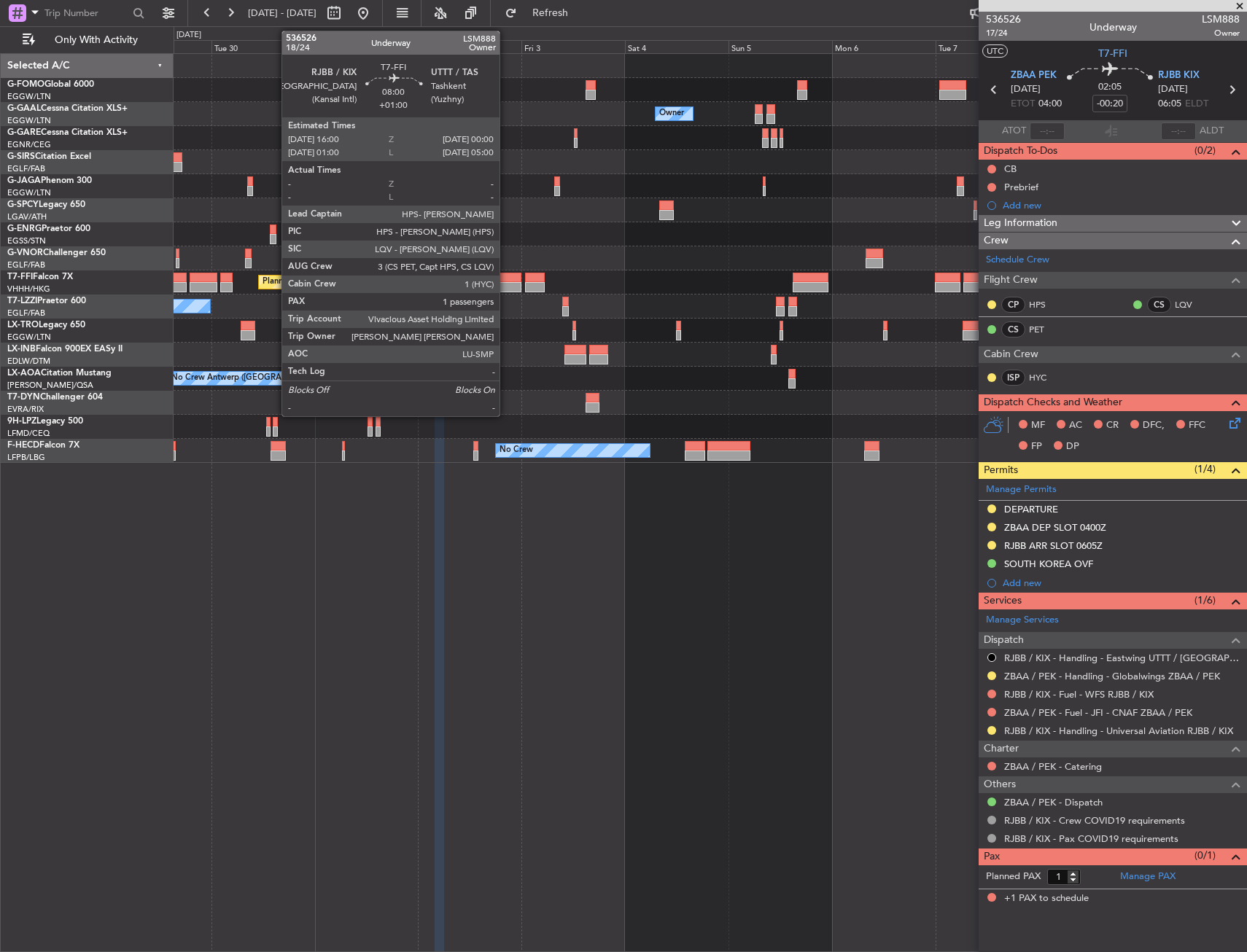
click at [506, 281] on div at bounding box center [503, 277] width 35 height 10
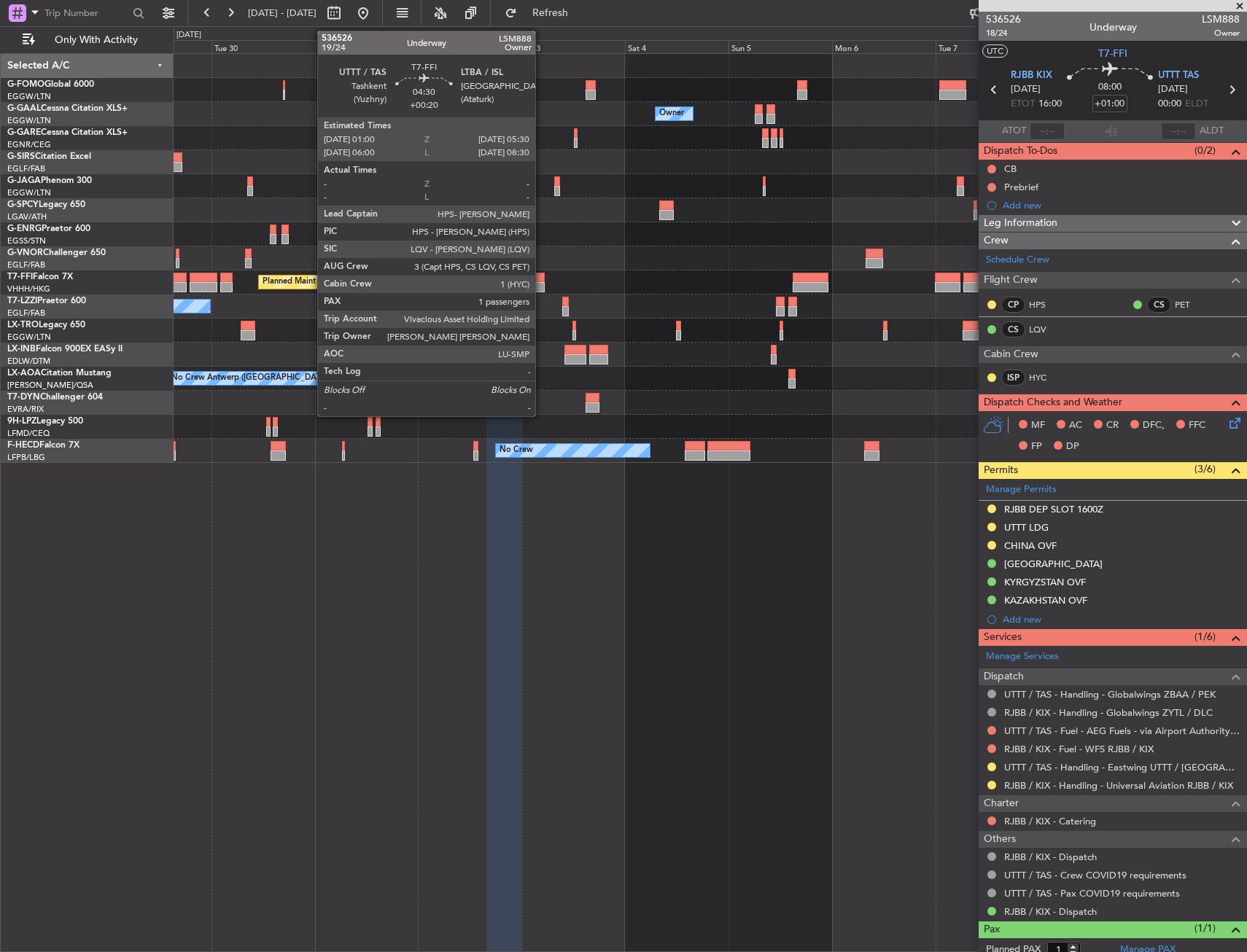
click at [541, 285] on div at bounding box center [535, 287] width 20 height 10
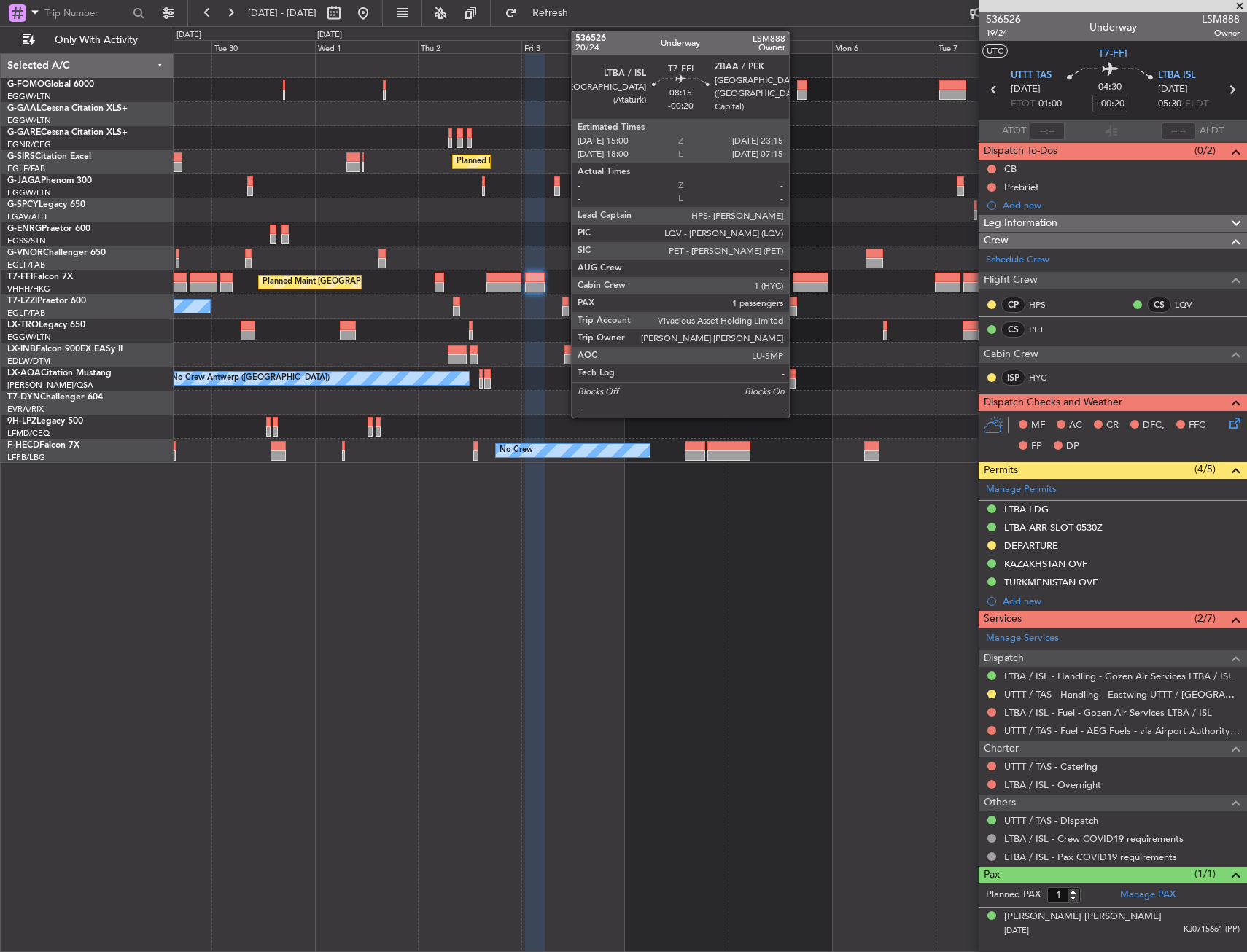
click at [795, 282] on div at bounding box center [811, 277] width 36 height 10
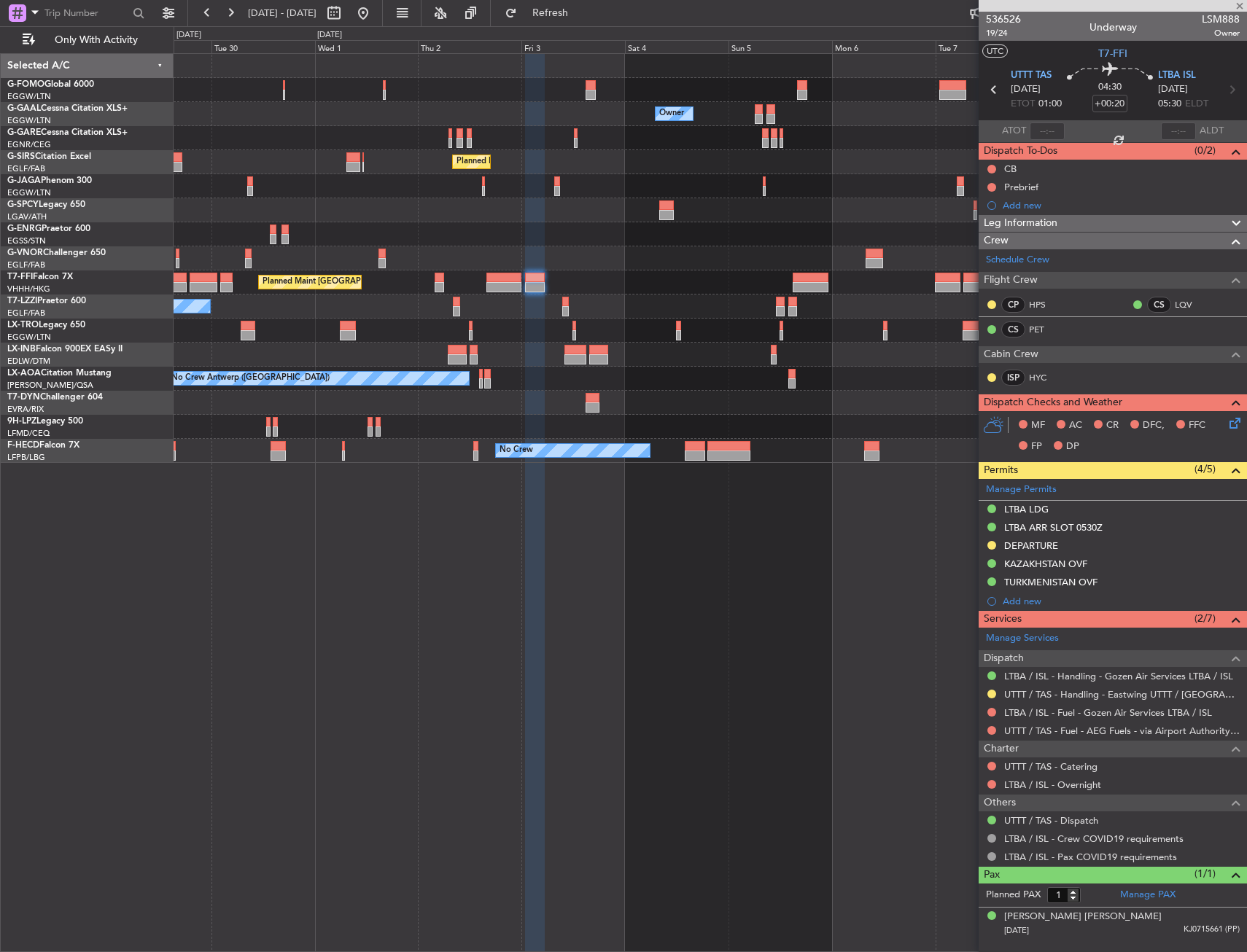
type input "-00:20"
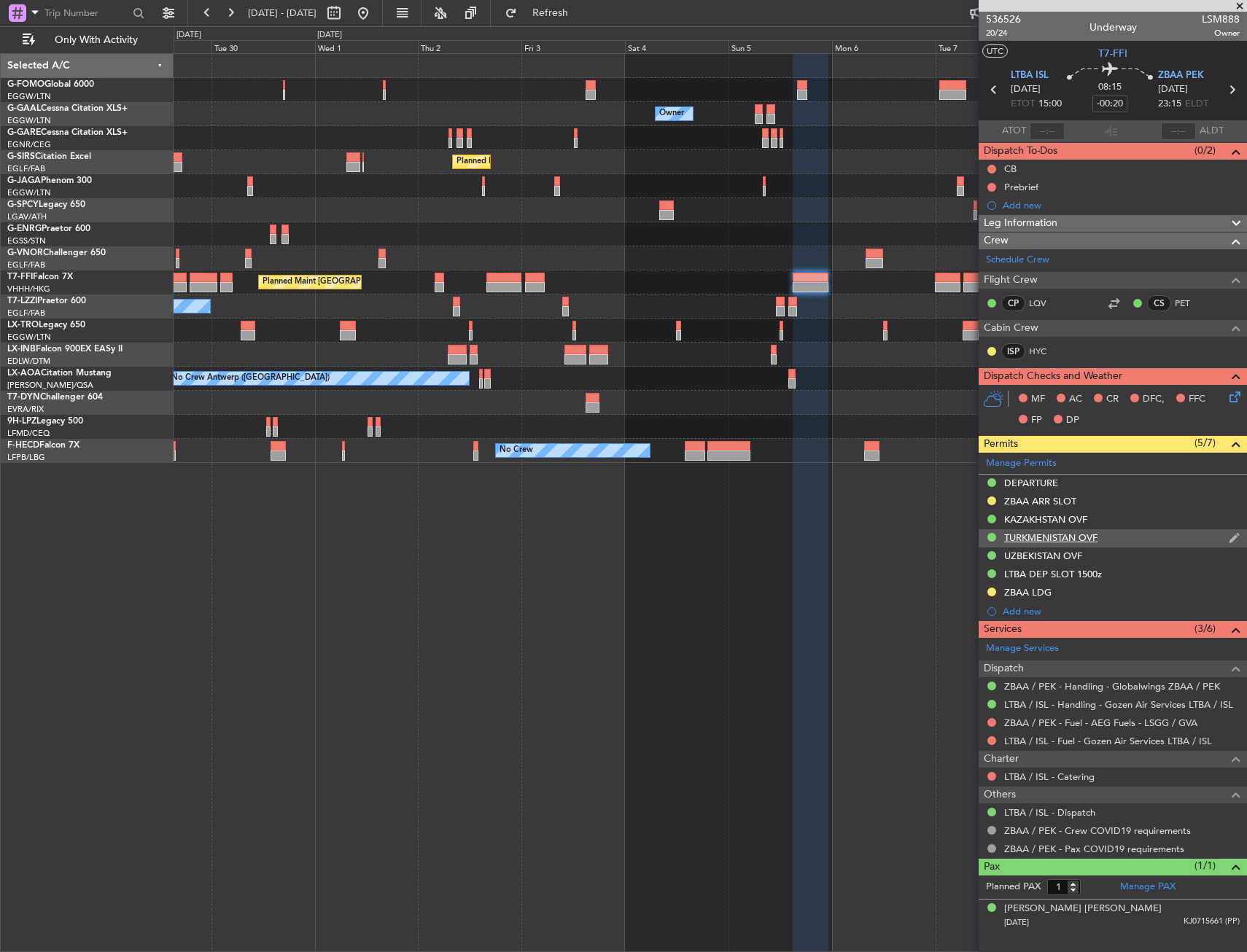
click at [1017, 536] on div "TURKMENISTAN OVF" at bounding box center [1051, 538] width 93 height 12
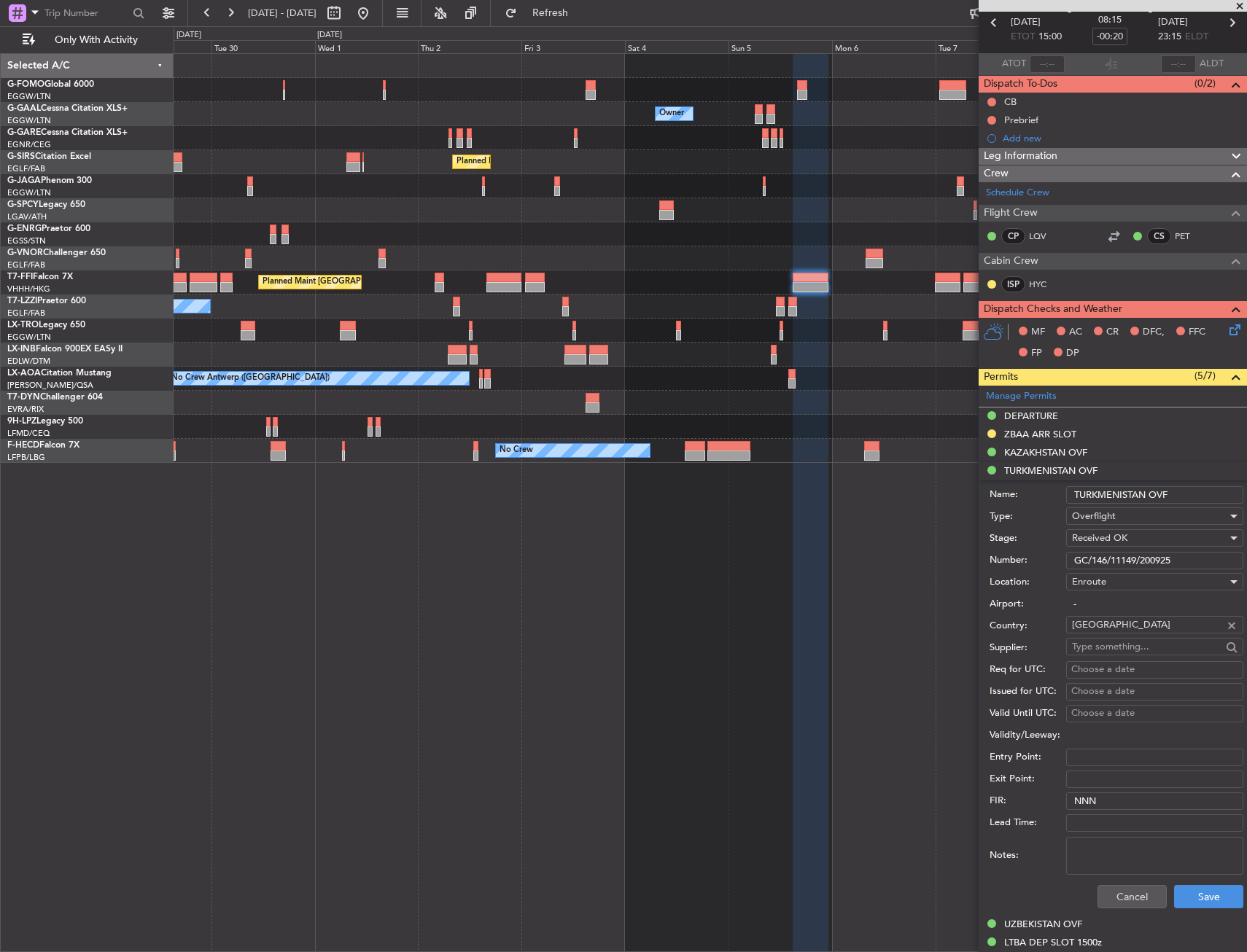
scroll to position [146, 0]
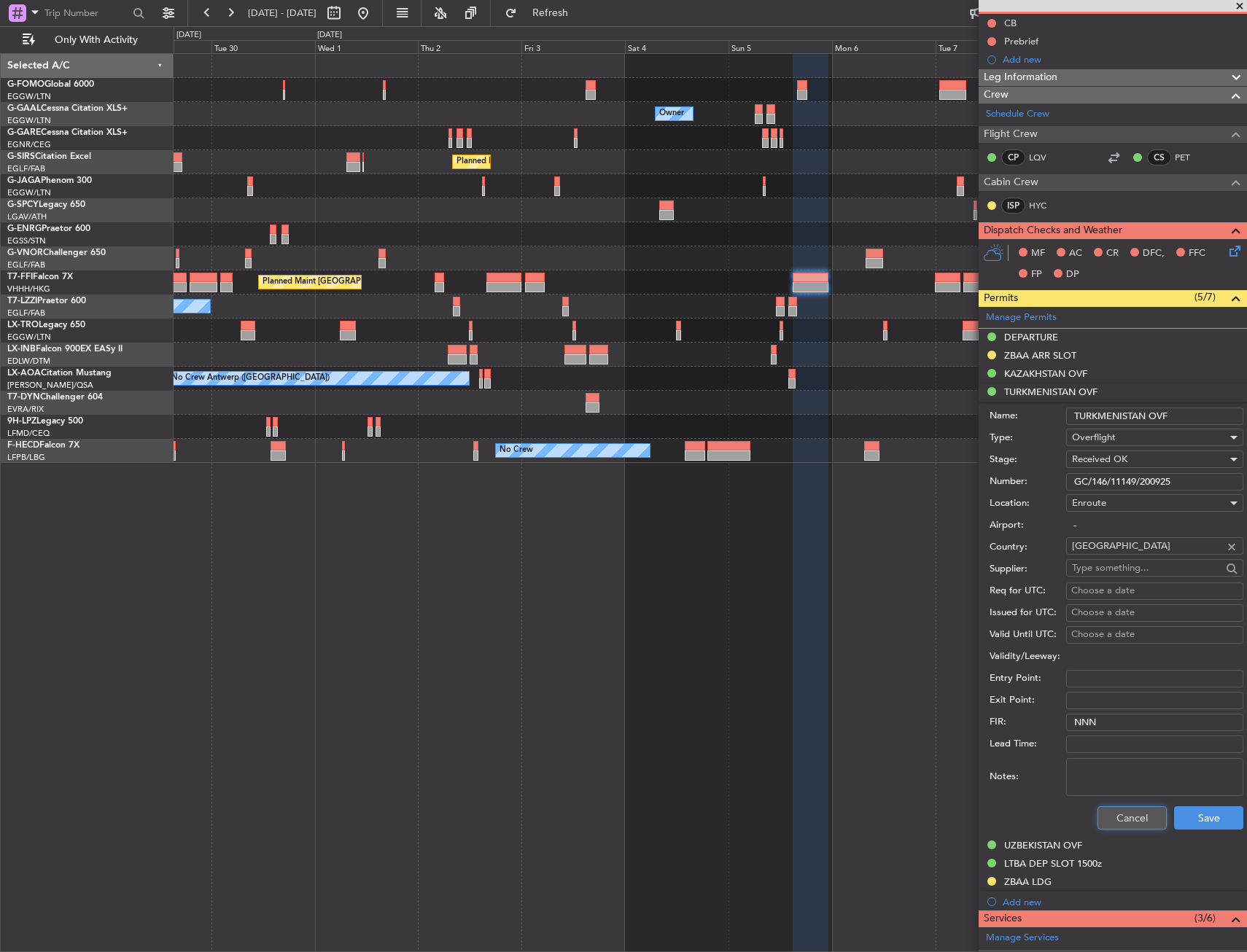
click at [1134, 819] on button "Cancel" at bounding box center [1132, 818] width 69 height 23
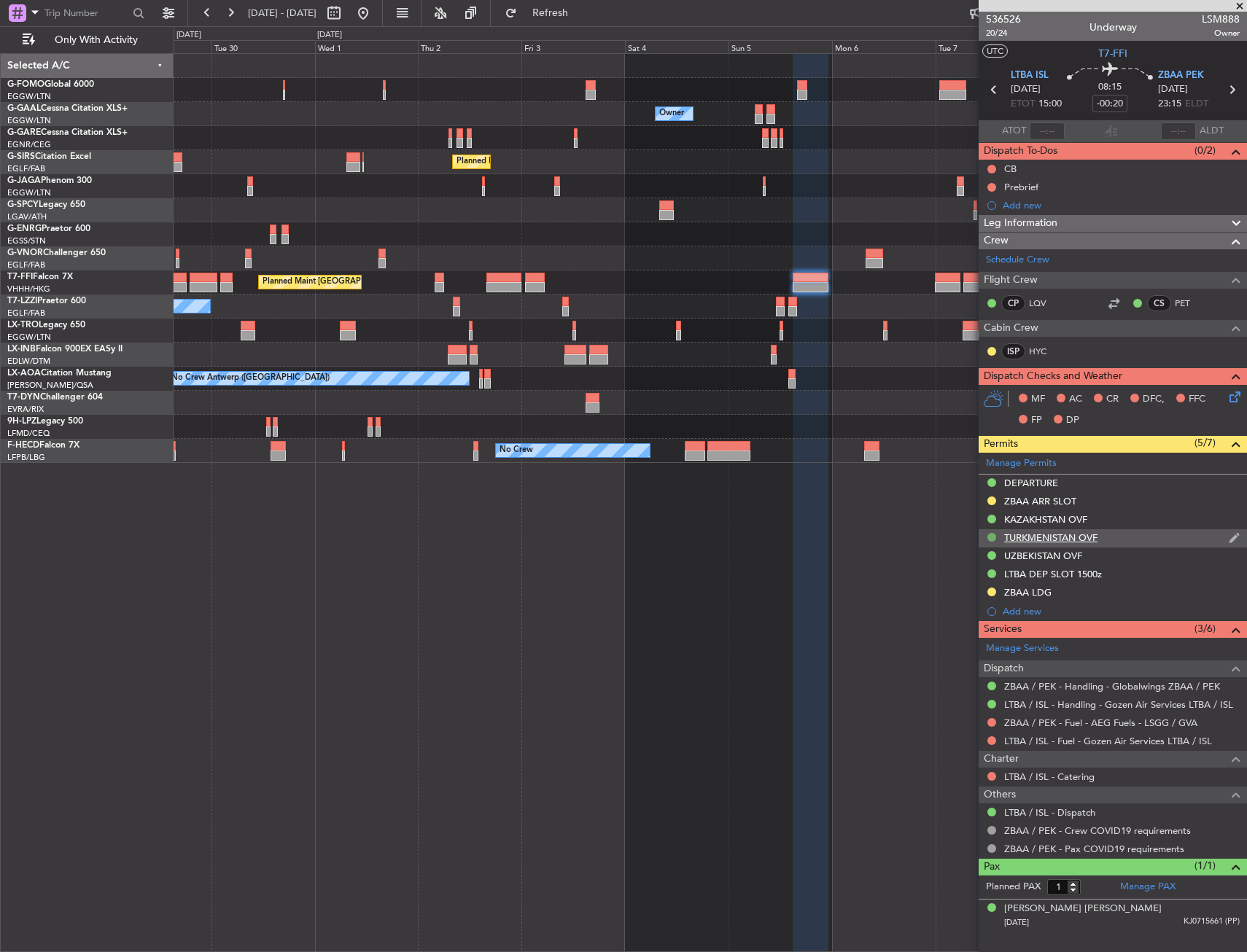
click at [988, 536] on button at bounding box center [992, 538] width 9 height 9
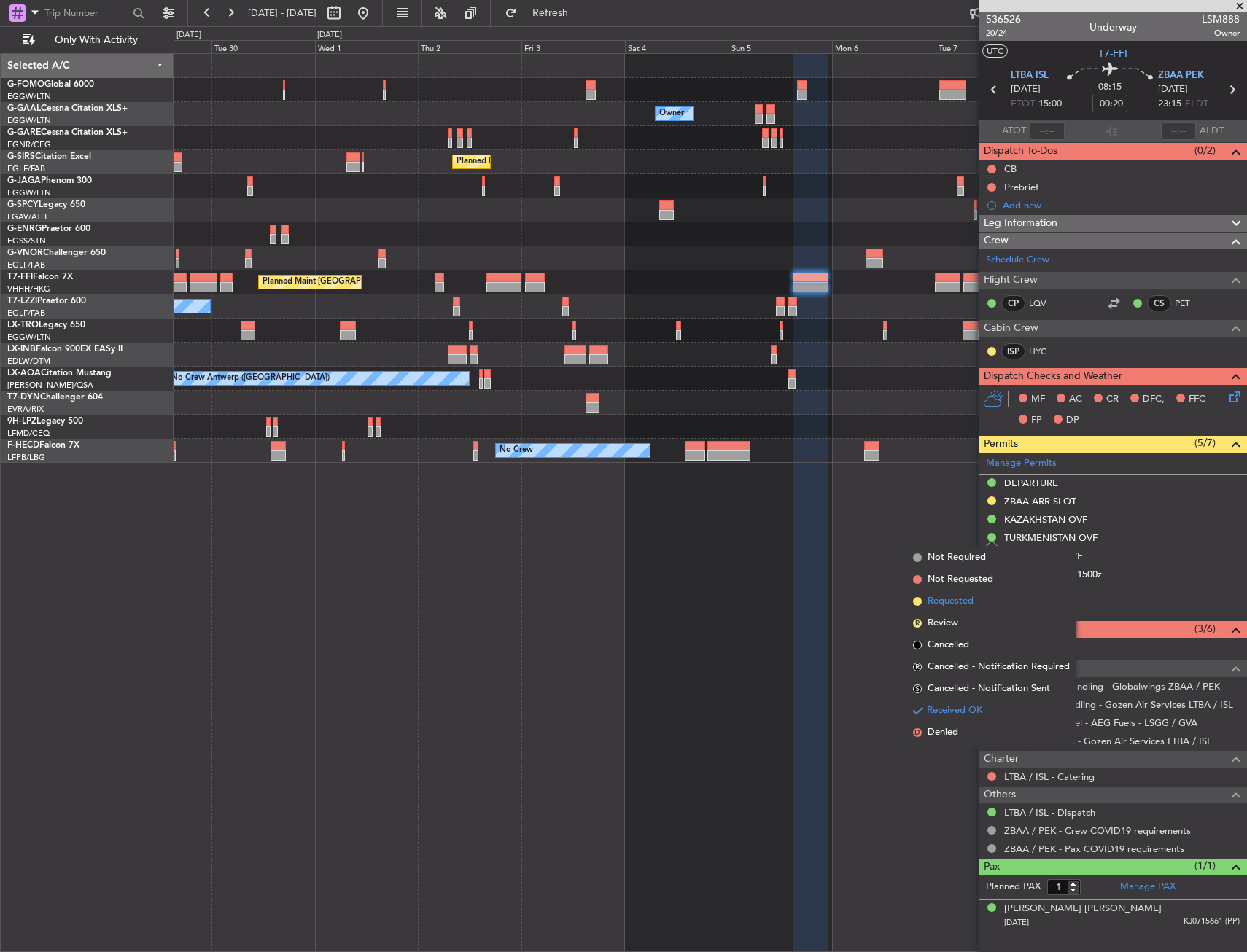
click at [974, 602] on li "Requested" at bounding box center [992, 602] width 169 height 22
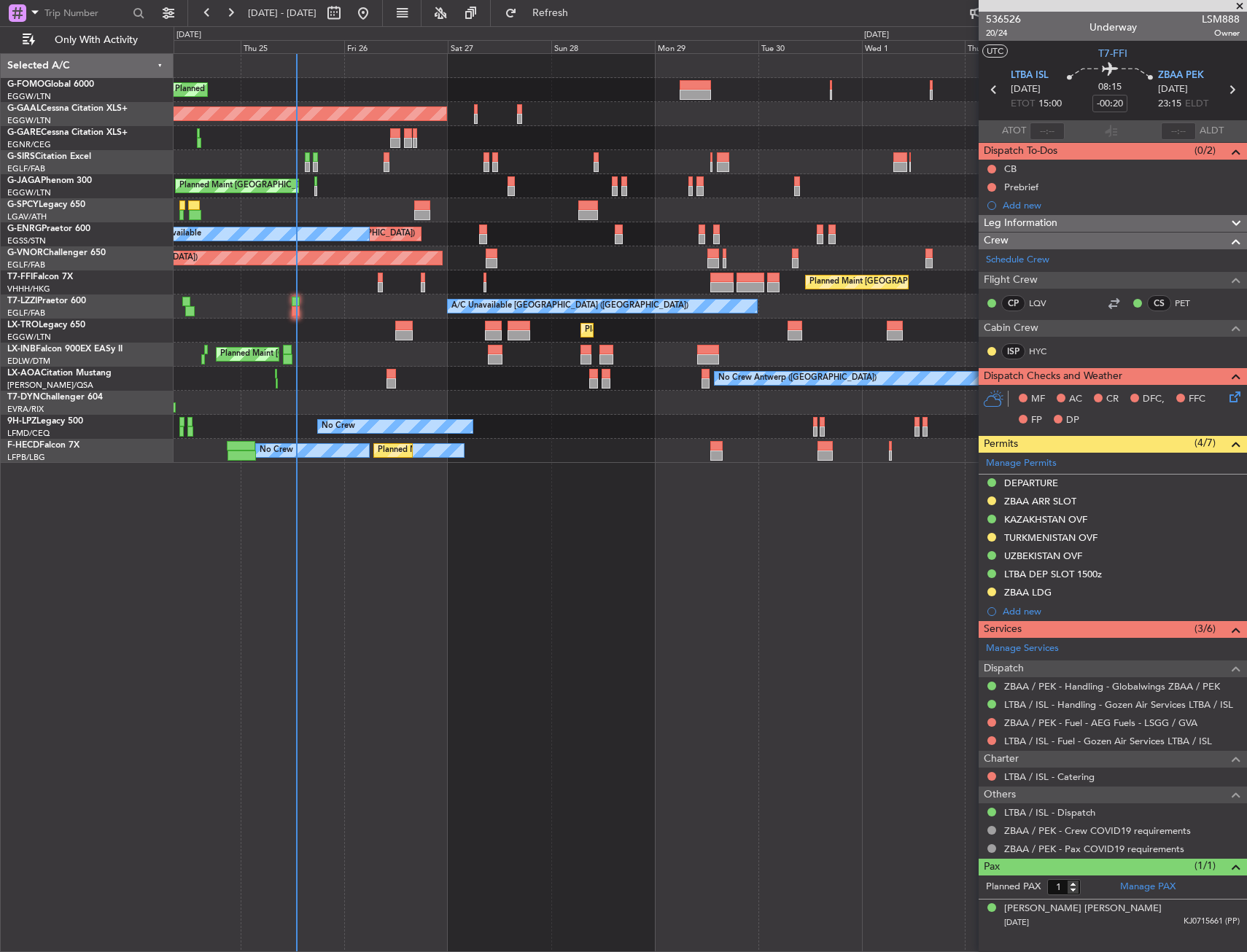
click at [809, 352] on div "Planned Maint [GEOGRAPHIC_DATA] ([GEOGRAPHIC_DATA])" at bounding box center [709, 355] width 1073 height 24
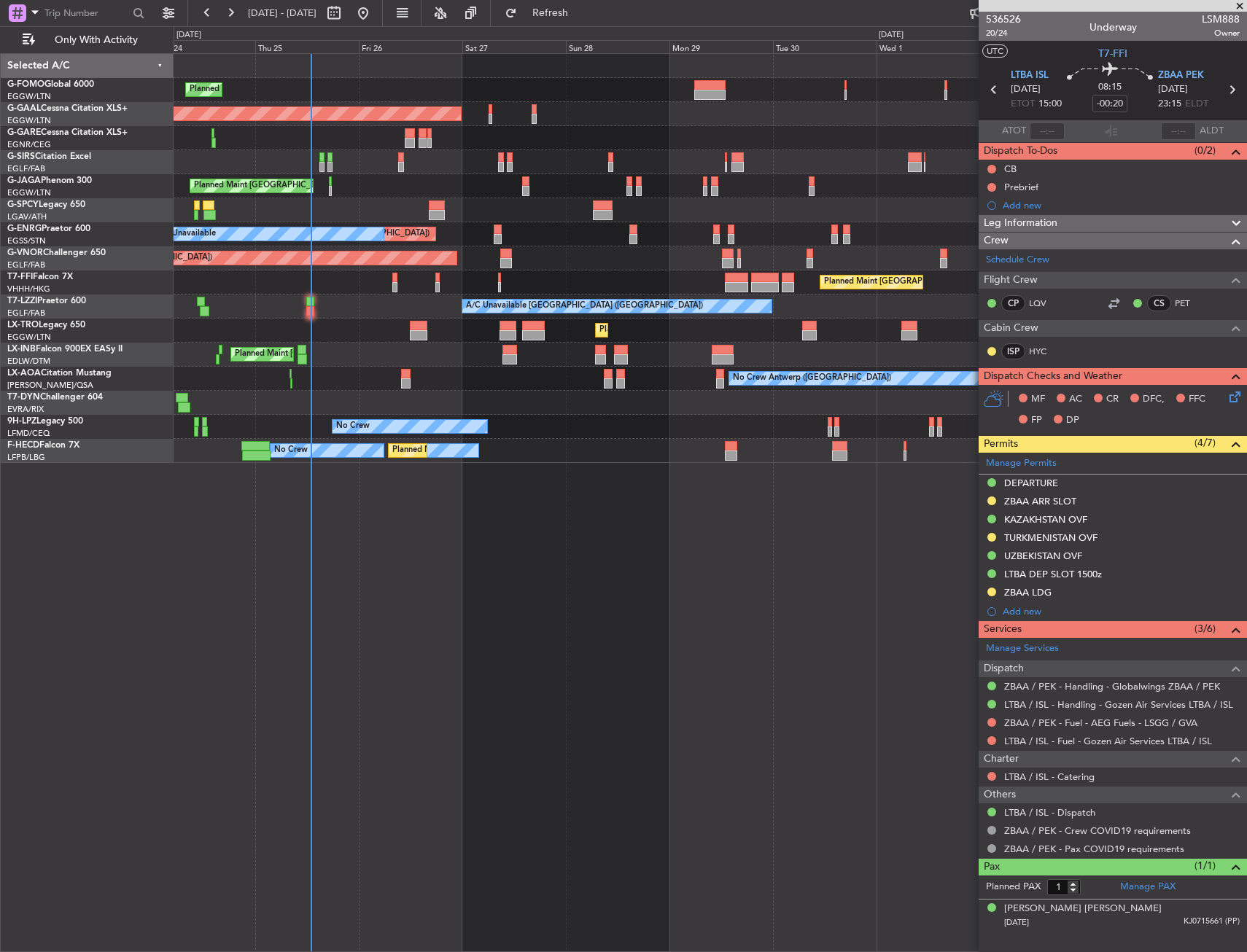
click at [547, 338] on div "Planned Maint [GEOGRAPHIC_DATA] ([GEOGRAPHIC_DATA])" at bounding box center [709, 331] width 1073 height 24
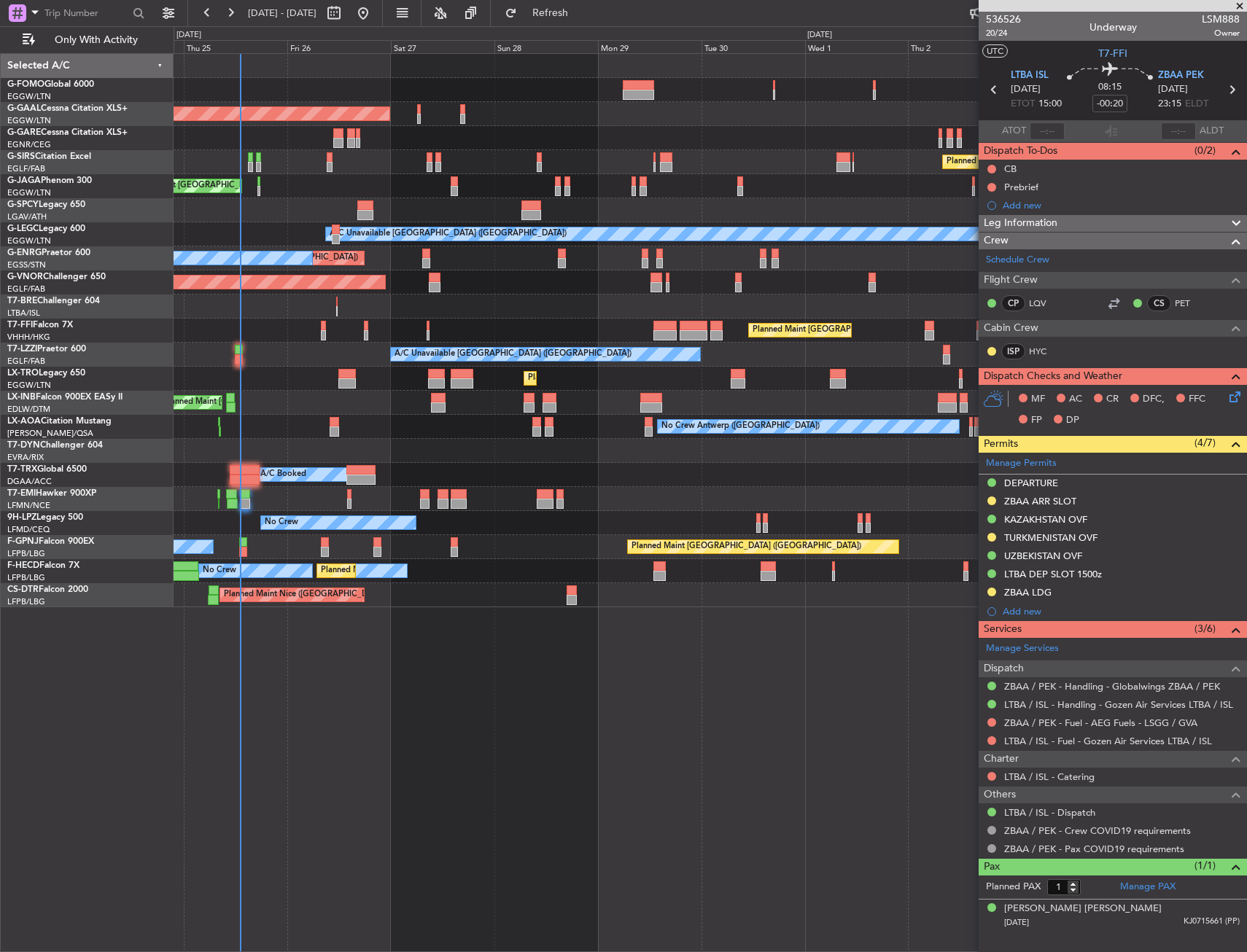
click at [391, 172] on div "Planned Maint [GEOGRAPHIC_DATA] ([GEOGRAPHIC_DATA])" at bounding box center [709, 162] width 1073 height 24
click at [579, 19] on span "Refresh" at bounding box center [550, 12] width 61 height 10
click at [230, 75] on div at bounding box center [709, 66] width 1073 height 24
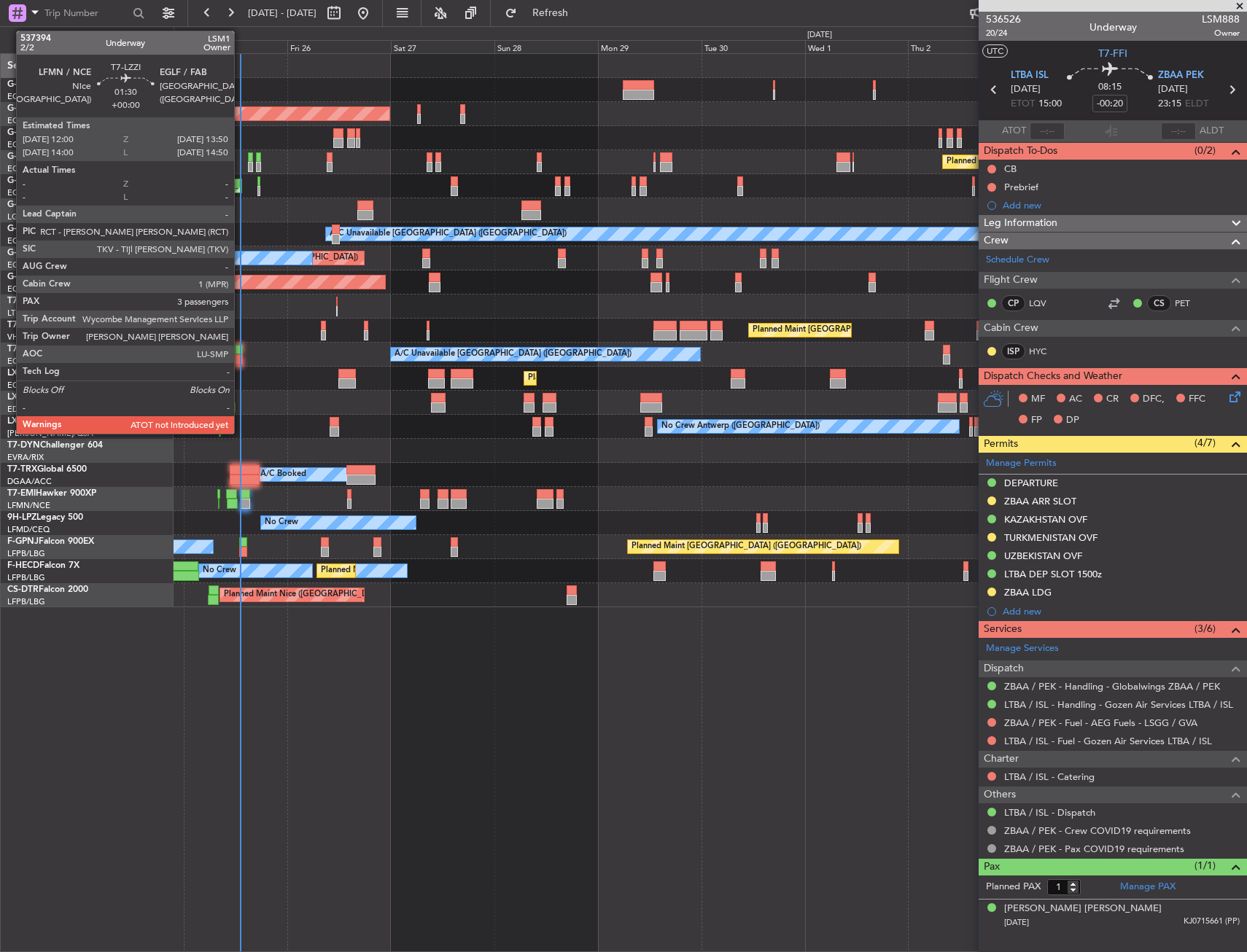
click at [241, 354] on div at bounding box center [238, 349] width 8 height 10
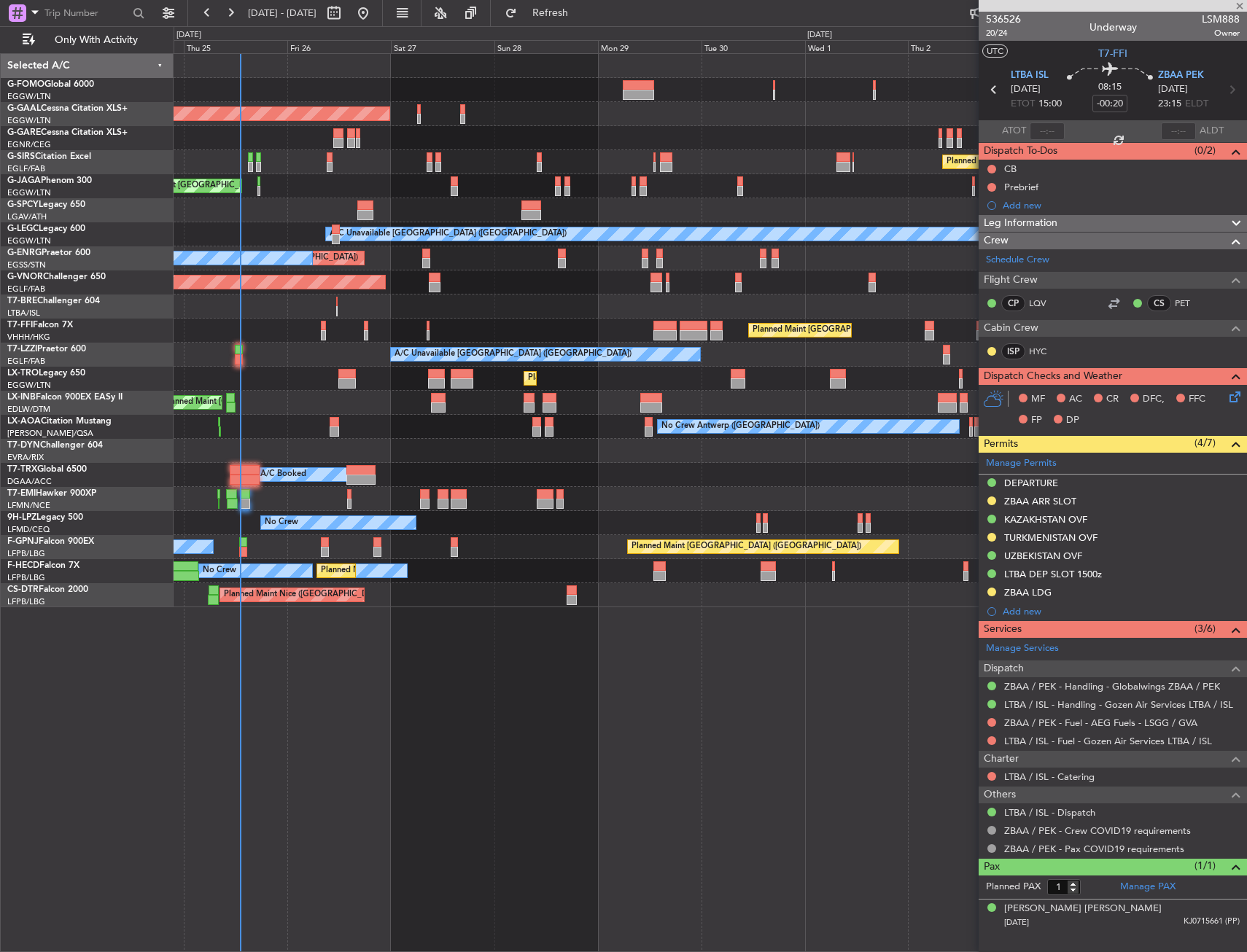
type input "3"
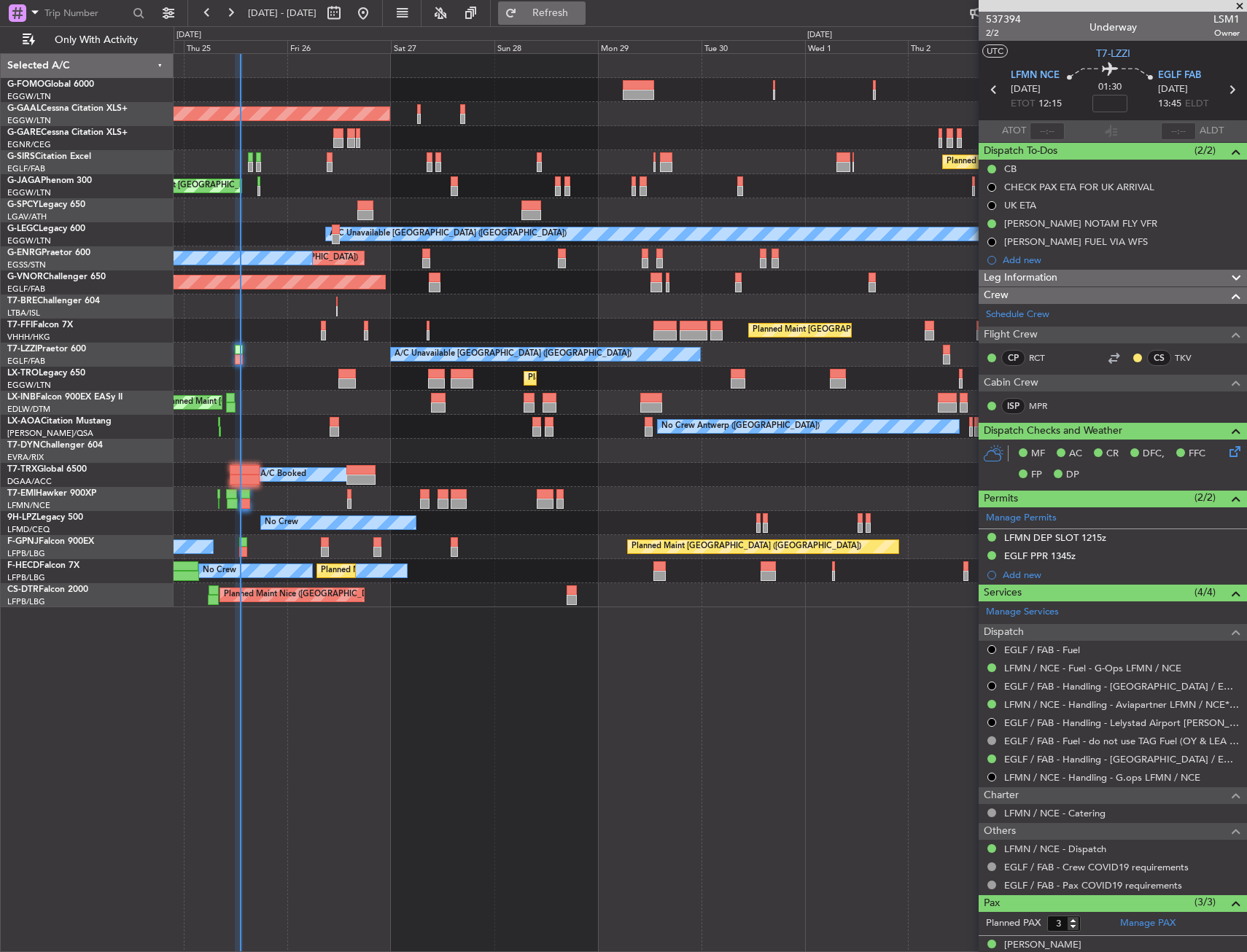
click at [581, 10] on span "Refresh" at bounding box center [550, 12] width 61 height 10
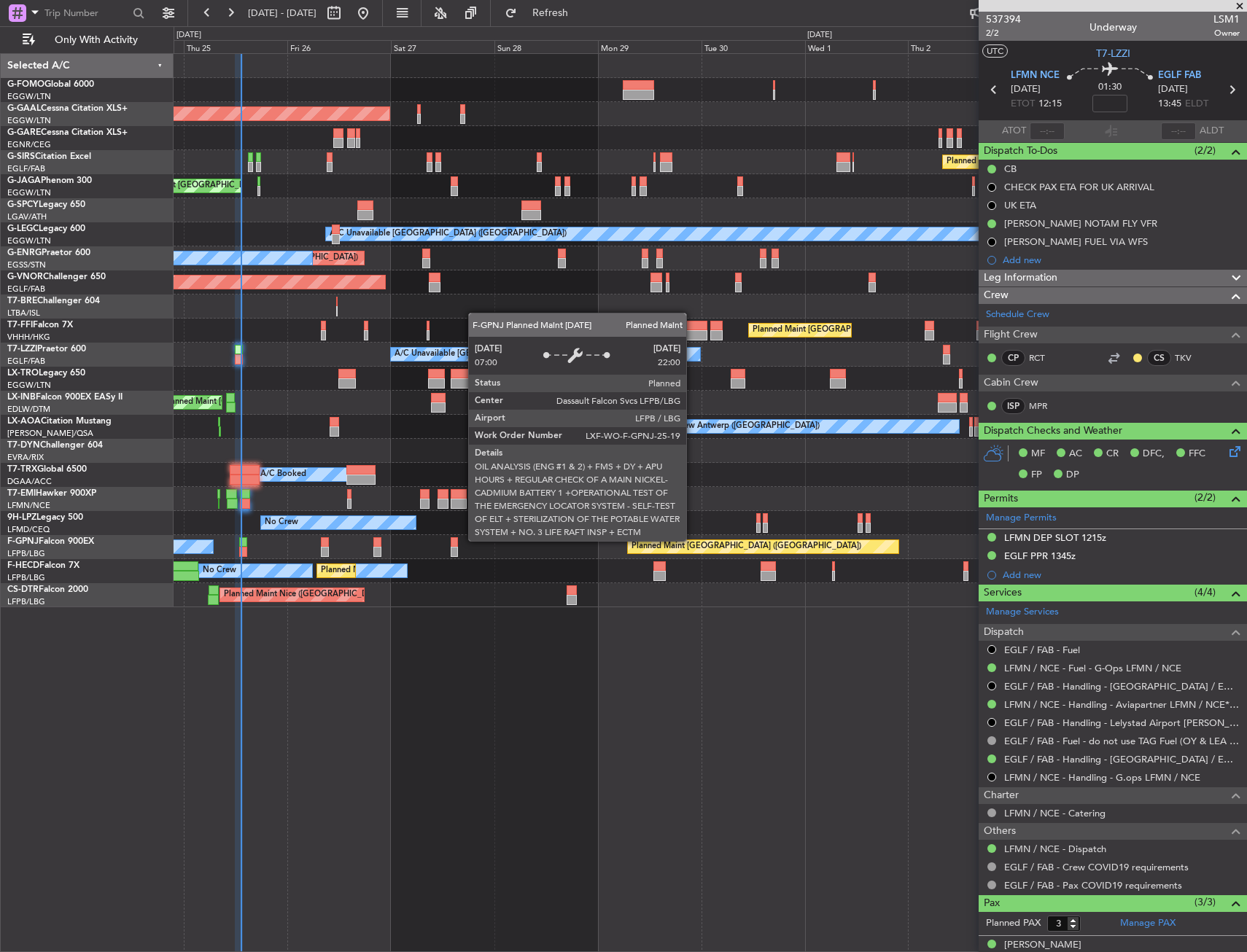
click at [699, 650] on div "Planned Maint London (Luton) Planned Maint Dusseldorf Owner Planned Maint Londo…" at bounding box center [710, 503] width 1074 height 900
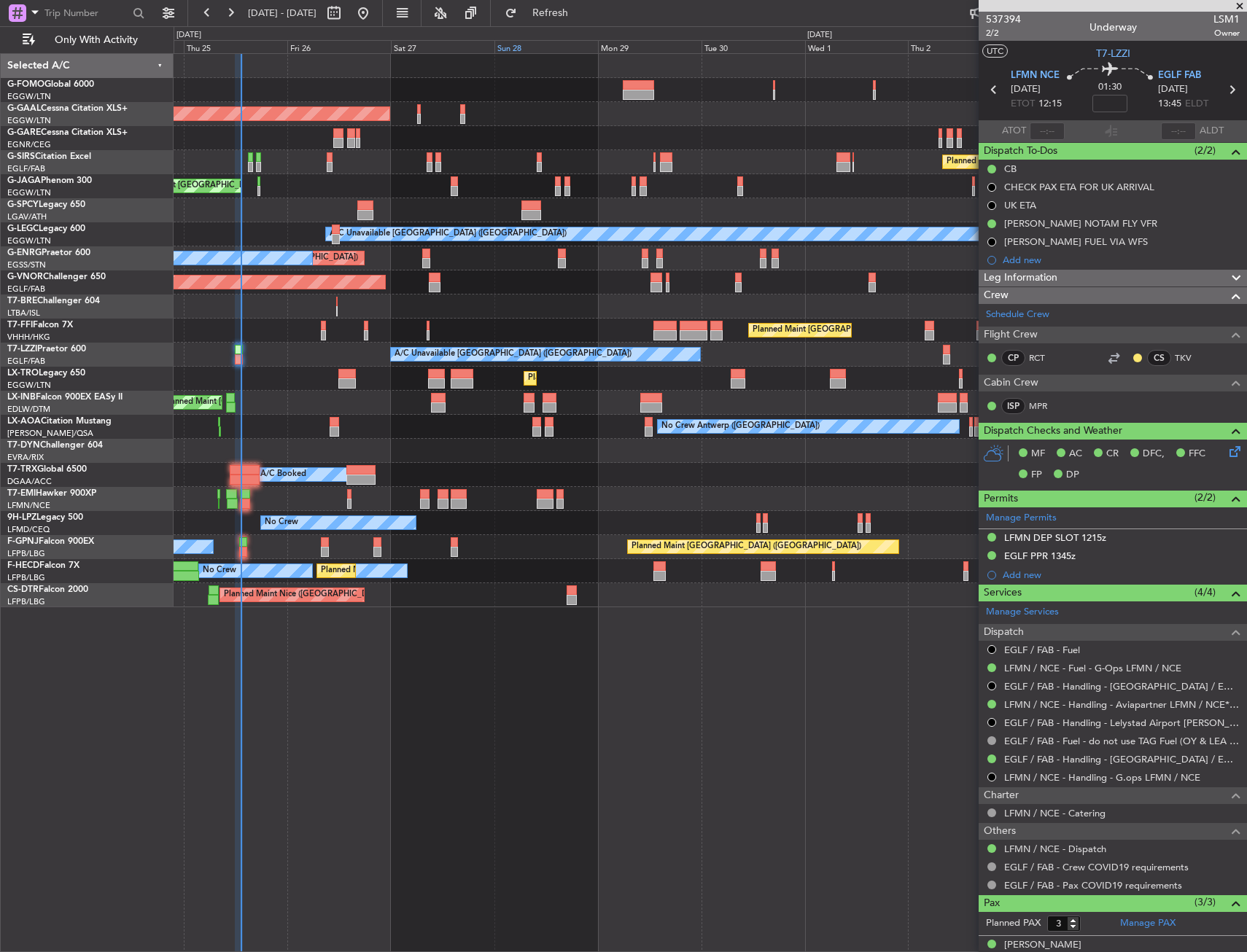
drag, startPoint x: 623, startPoint y: 20, endPoint x: 579, endPoint y: 47, distance: 51.6
click at [586, 19] on button "Refresh" at bounding box center [541, 13] width 87 height 23
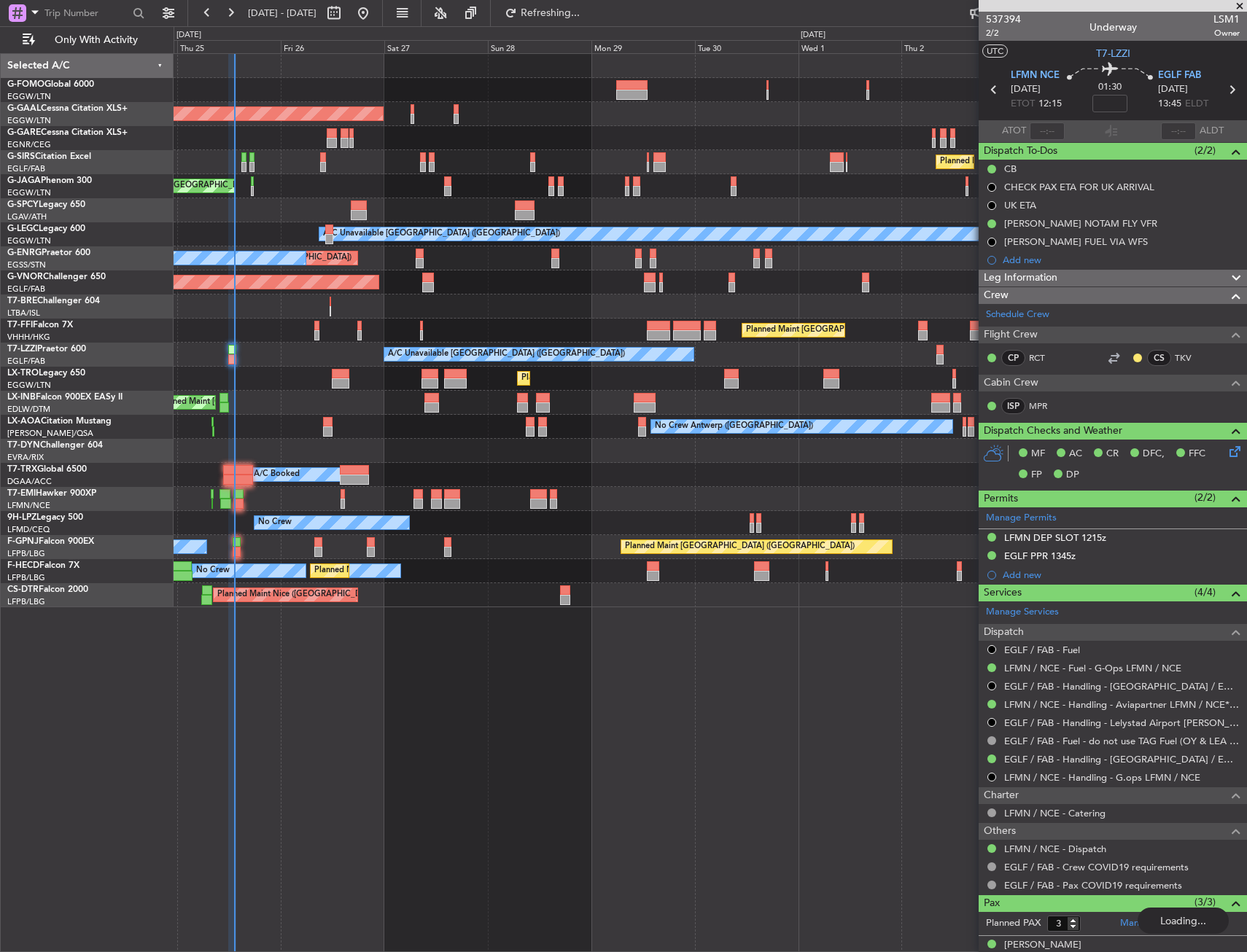
click at [476, 103] on div "Owner Planned Maint Dusseldorf" at bounding box center [709, 114] width 1073 height 24
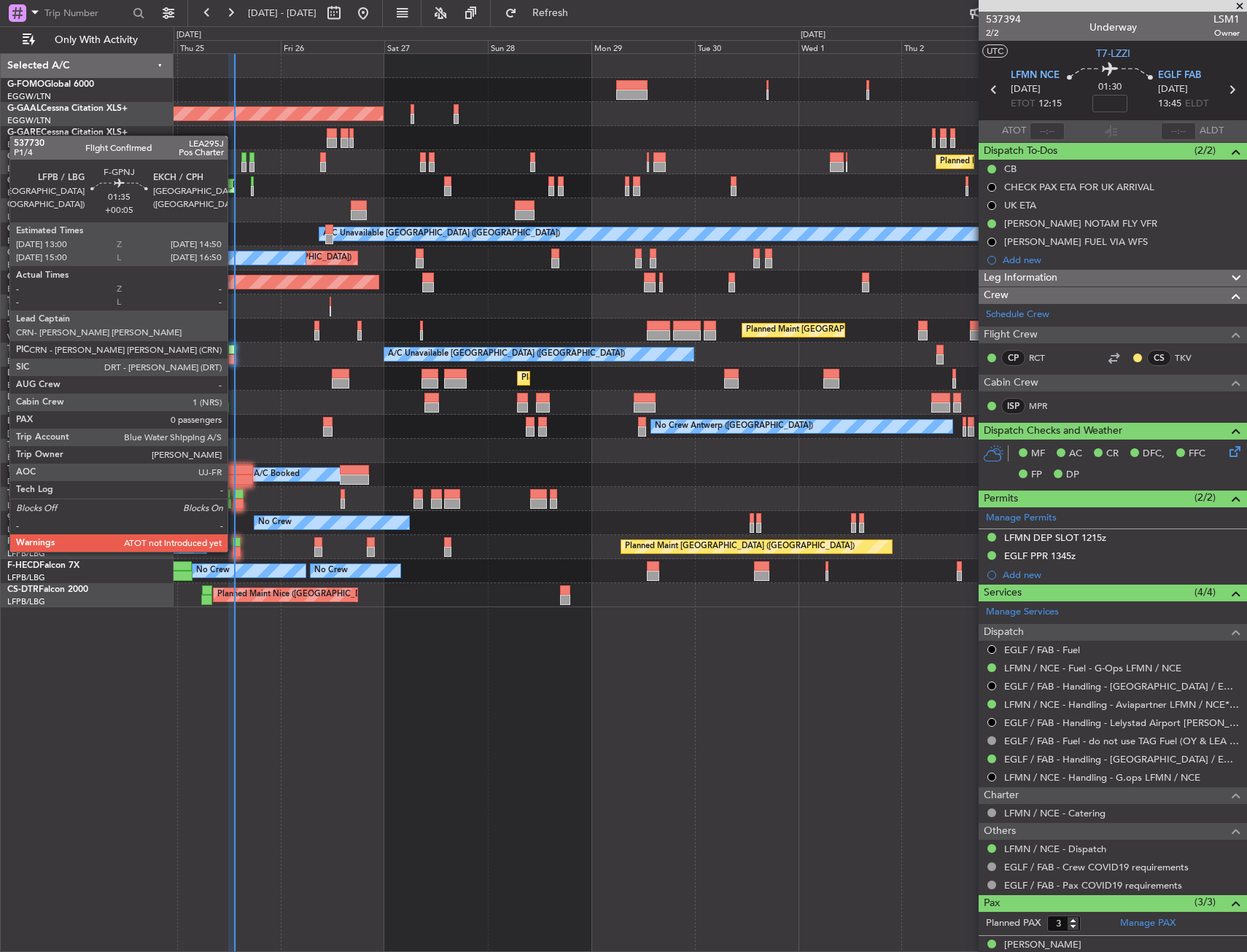
click at [234, 538] on div at bounding box center [236, 542] width 8 height 10
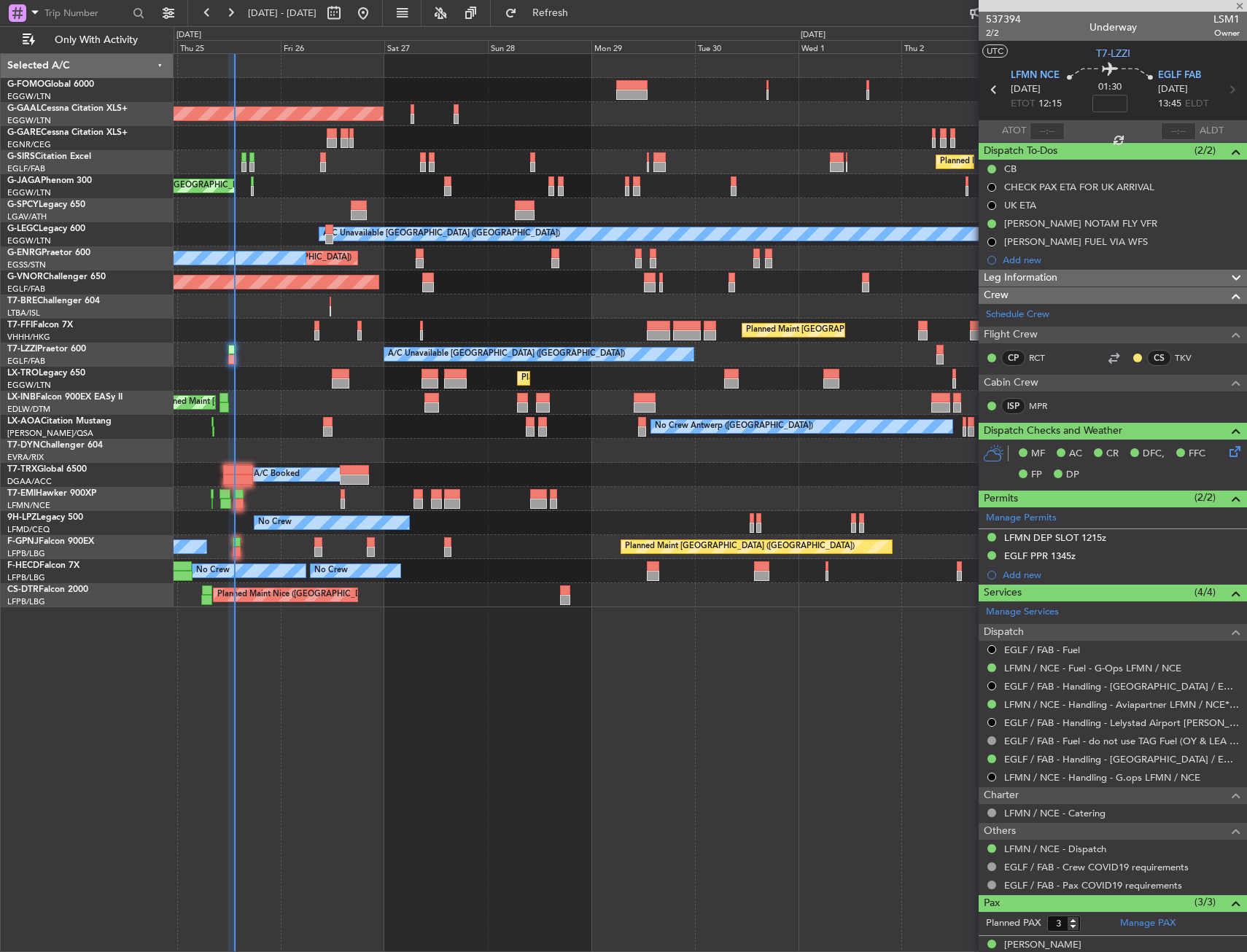
type input "+00:05"
type input "0"
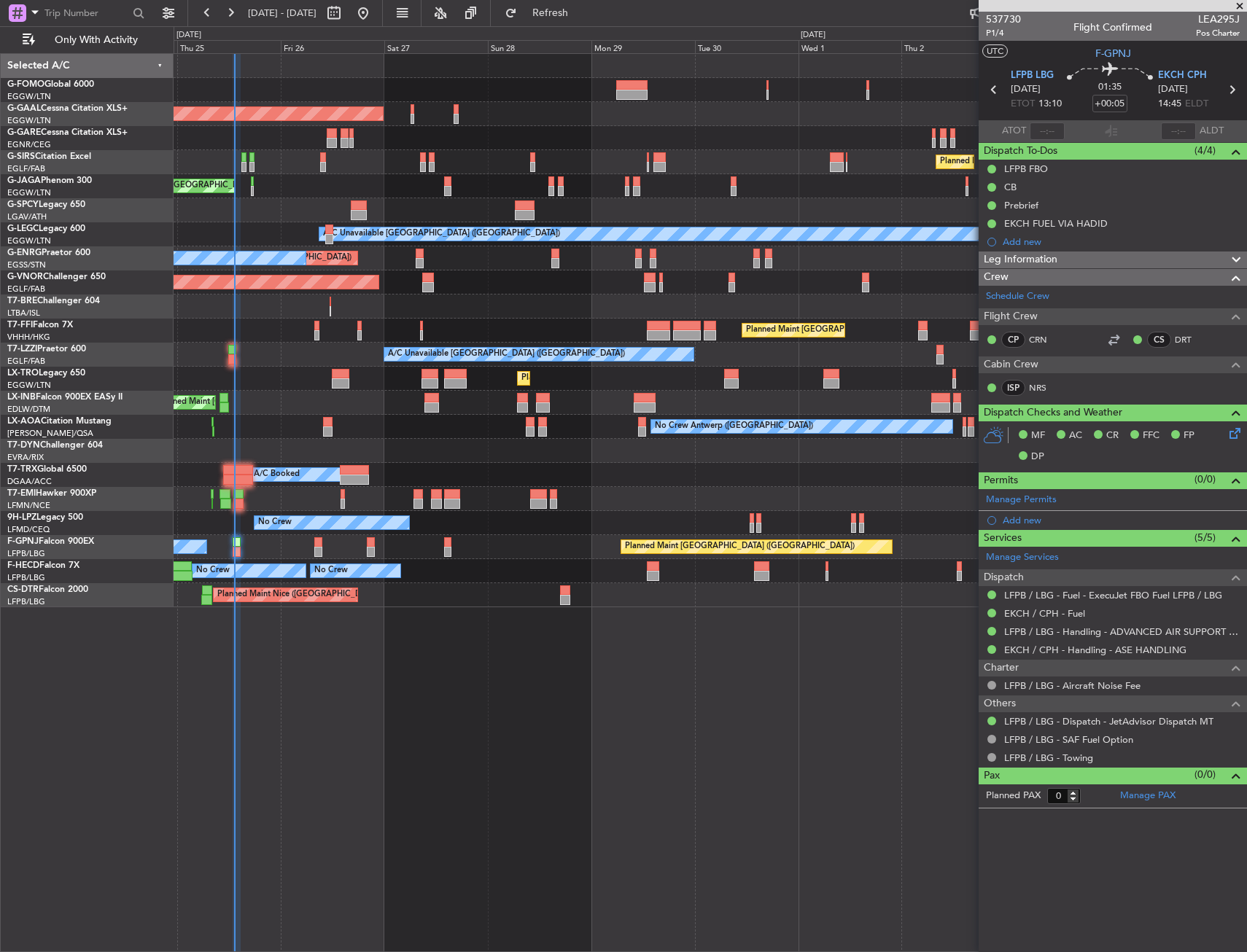
click at [394, 217] on div at bounding box center [709, 210] width 1073 height 24
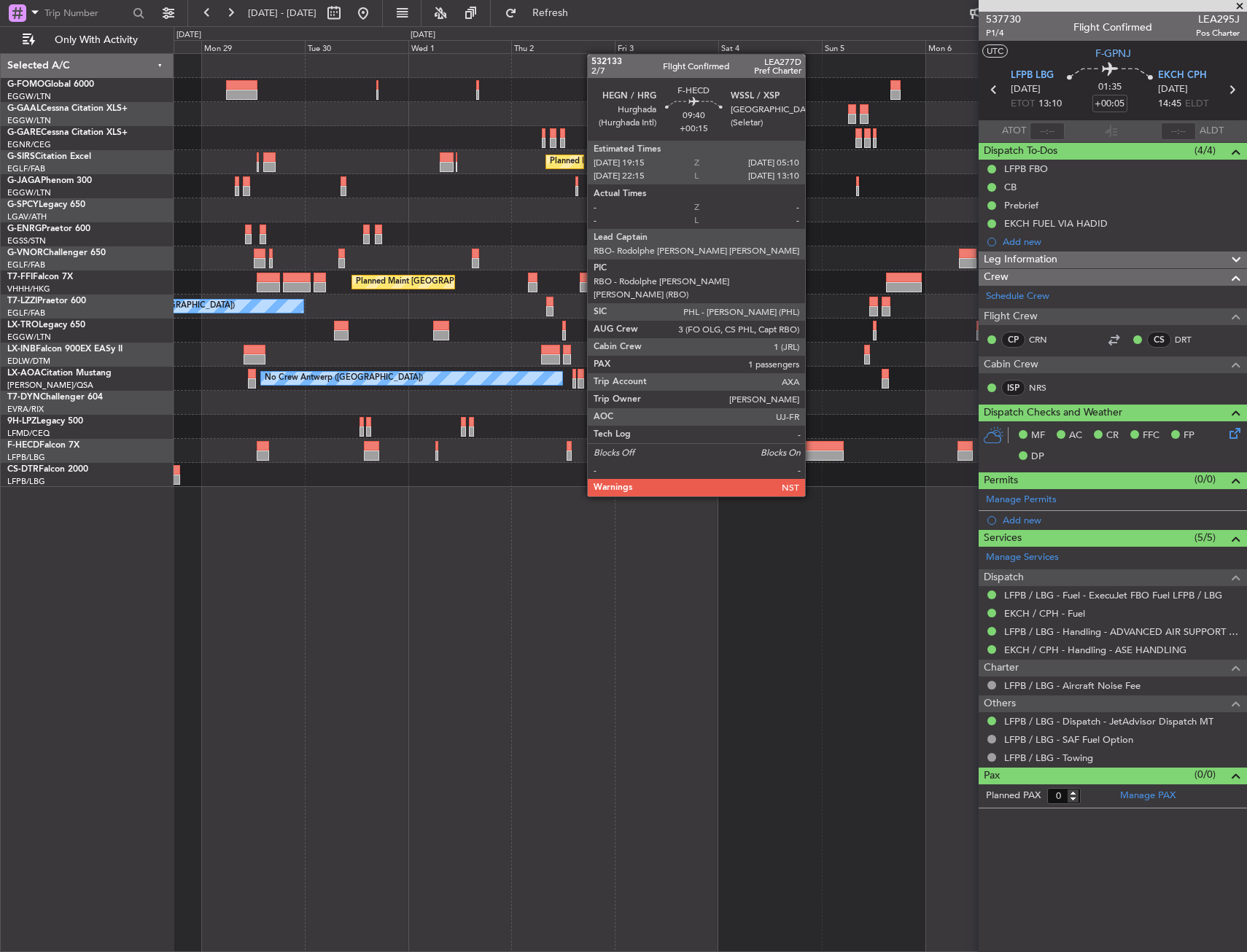
click at [811, 456] on div at bounding box center [822, 455] width 43 height 10
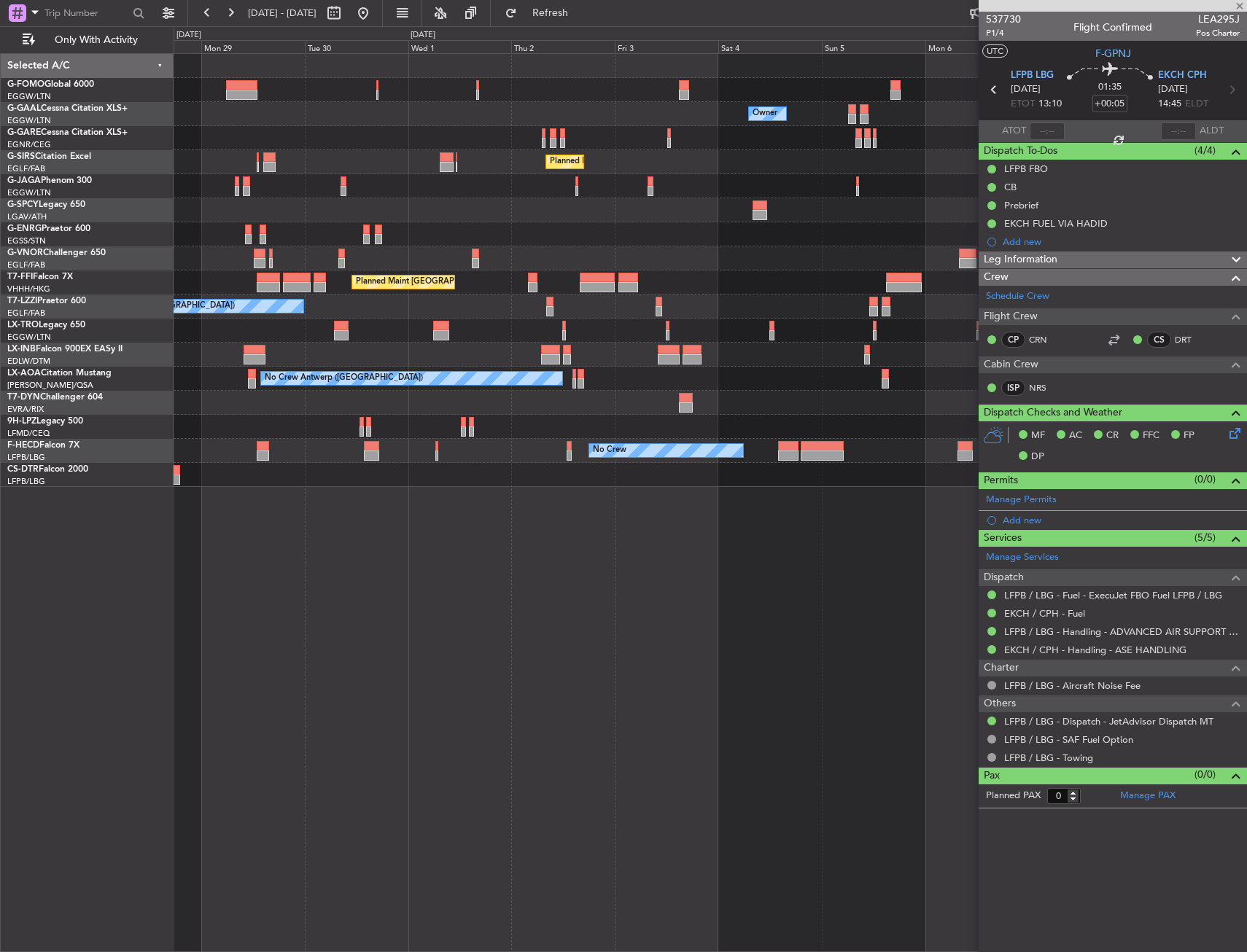
type input "+00:15"
type input "1"
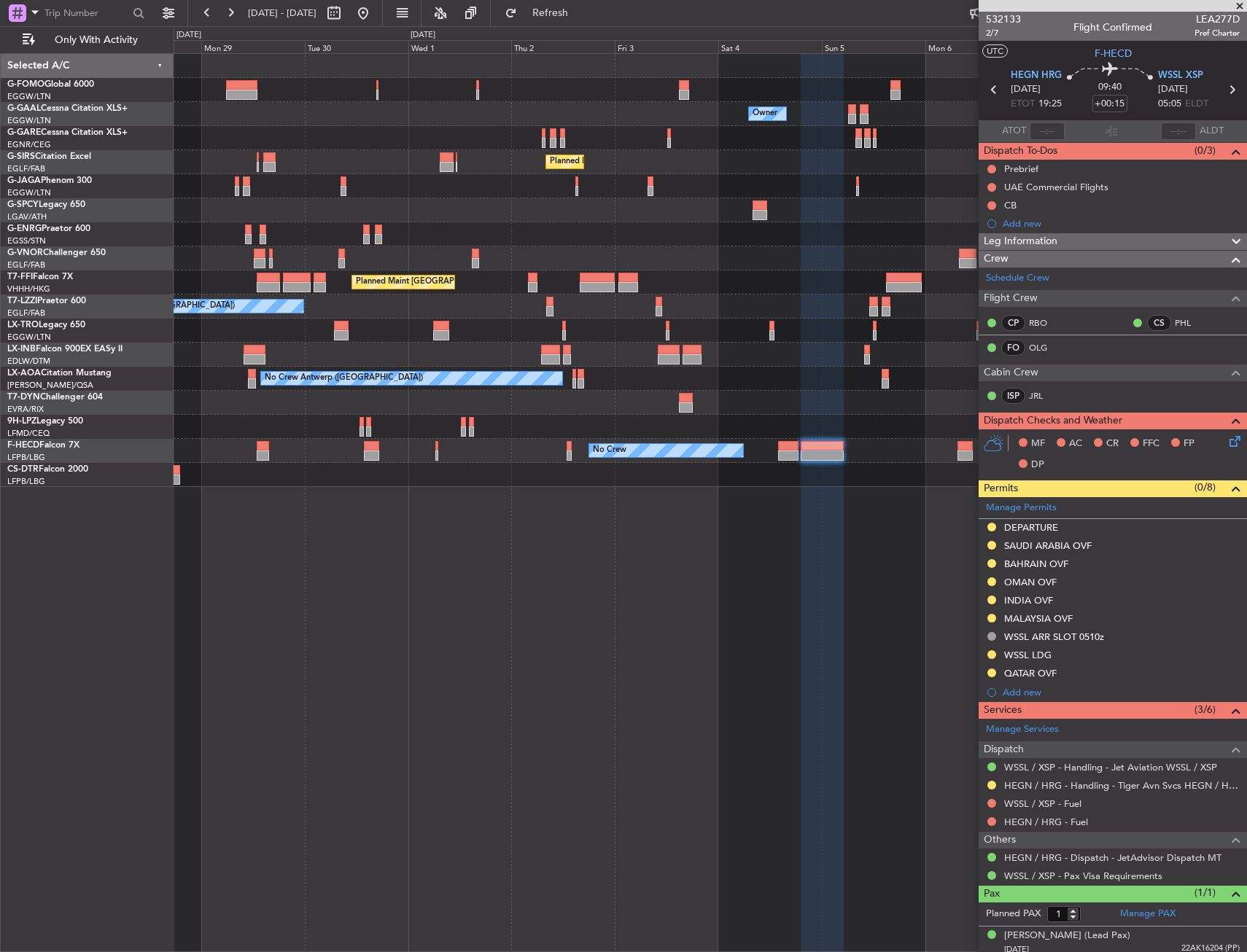
click at [843, 157] on div "Owner Owner Owner Planned [GEOGRAPHIC_DATA] Planned Maint [GEOGRAPHIC_DATA] ([G…" at bounding box center [709, 270] width 1073 height 433
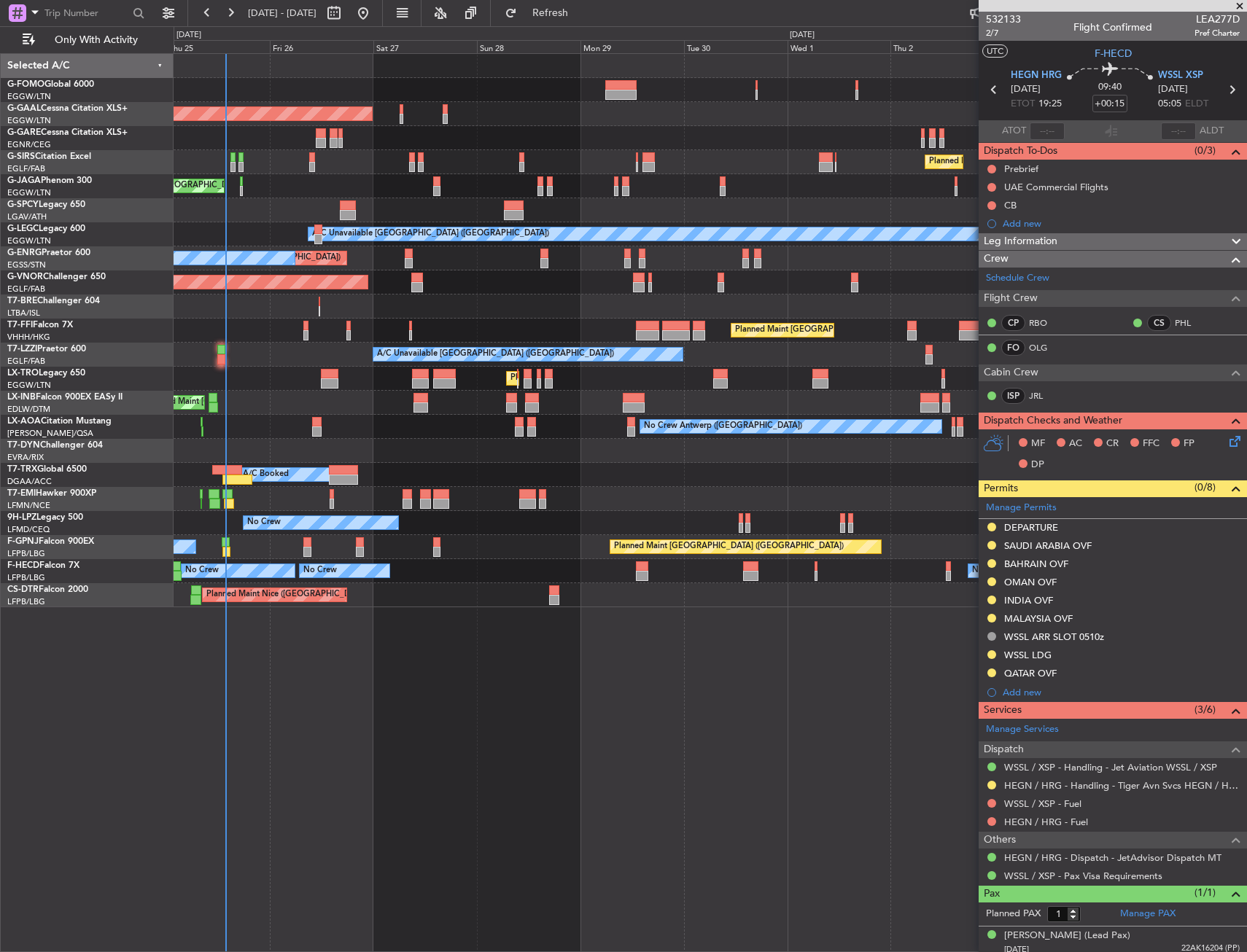
click at [247, 354] on div "A/C Unavailable [GEOGRAPHIC_DATA] ([GEOGRAPHIC_DATA])" at bounding box center [709, 355] width 1073 height 24
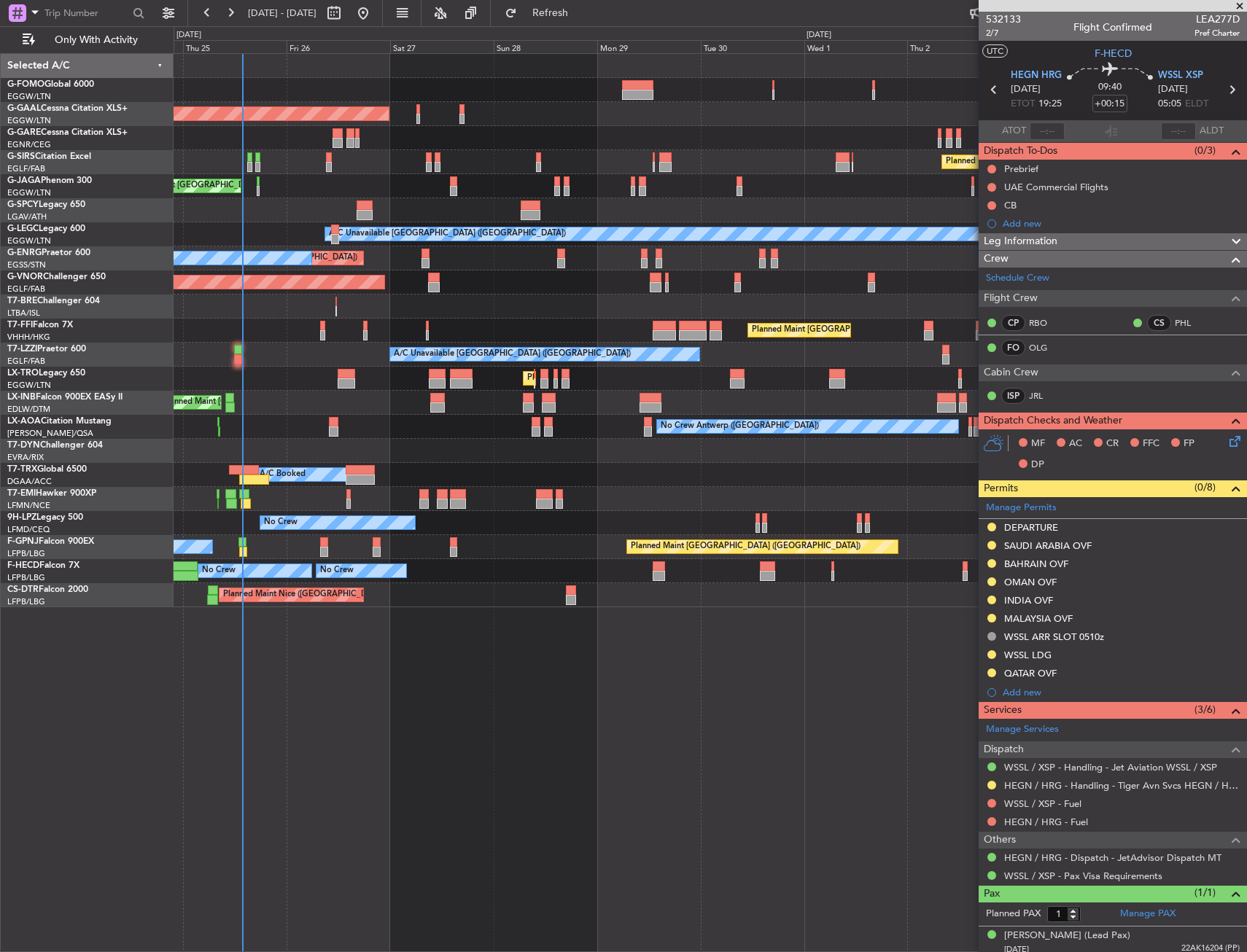
click at [270, 356] on div "A/C Unavailable [GEOGRAPHIC_DATA] ([GEOGRAPHIC_DATA])" at bounding box center [709, 355] width 1073 height 24
drag, startPoint x: 321, startPoint y: 397, endPoint x: 245, endPoint y: 383, distance: 77.3
click at [253, 331] on div "Planned Maint [GEOGRAPHIC_DATA] ([GEOGRAPHIC_DATA]) Planned Maint Tianjin ([GEO…" at bounding box center [709, 331] width 1073 height 24
drag, startPoint x: 485, startPoint y: 281, endPoint x: 474, endPoint y: 281, distance: 11.0
drag, startPoint x: 472, startPoint y: 277, endPoint x: 460, endPoint y: 265, distance: 17.0
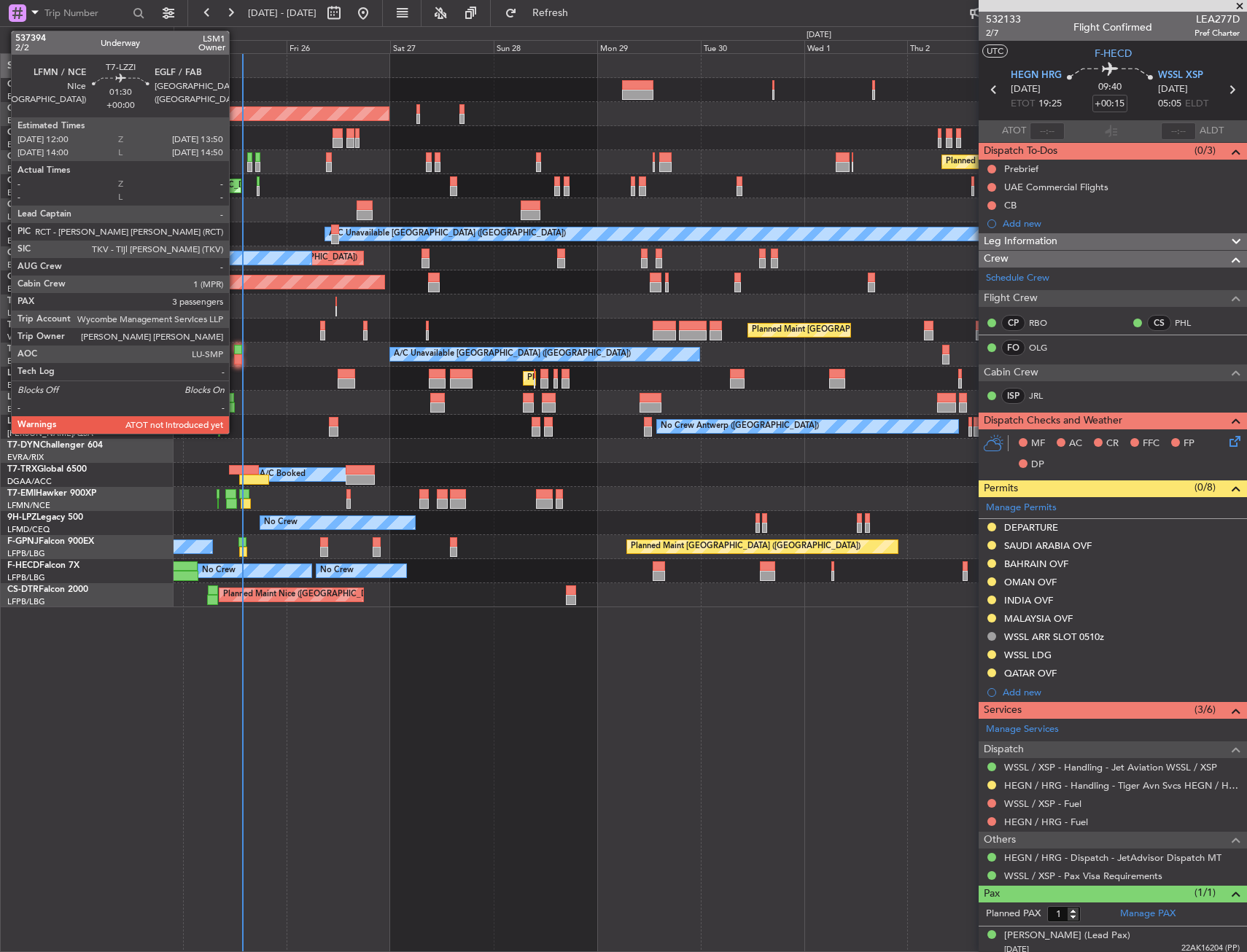
click at [236, 348] on div at bounding box center [237, 349] width 8 height 10
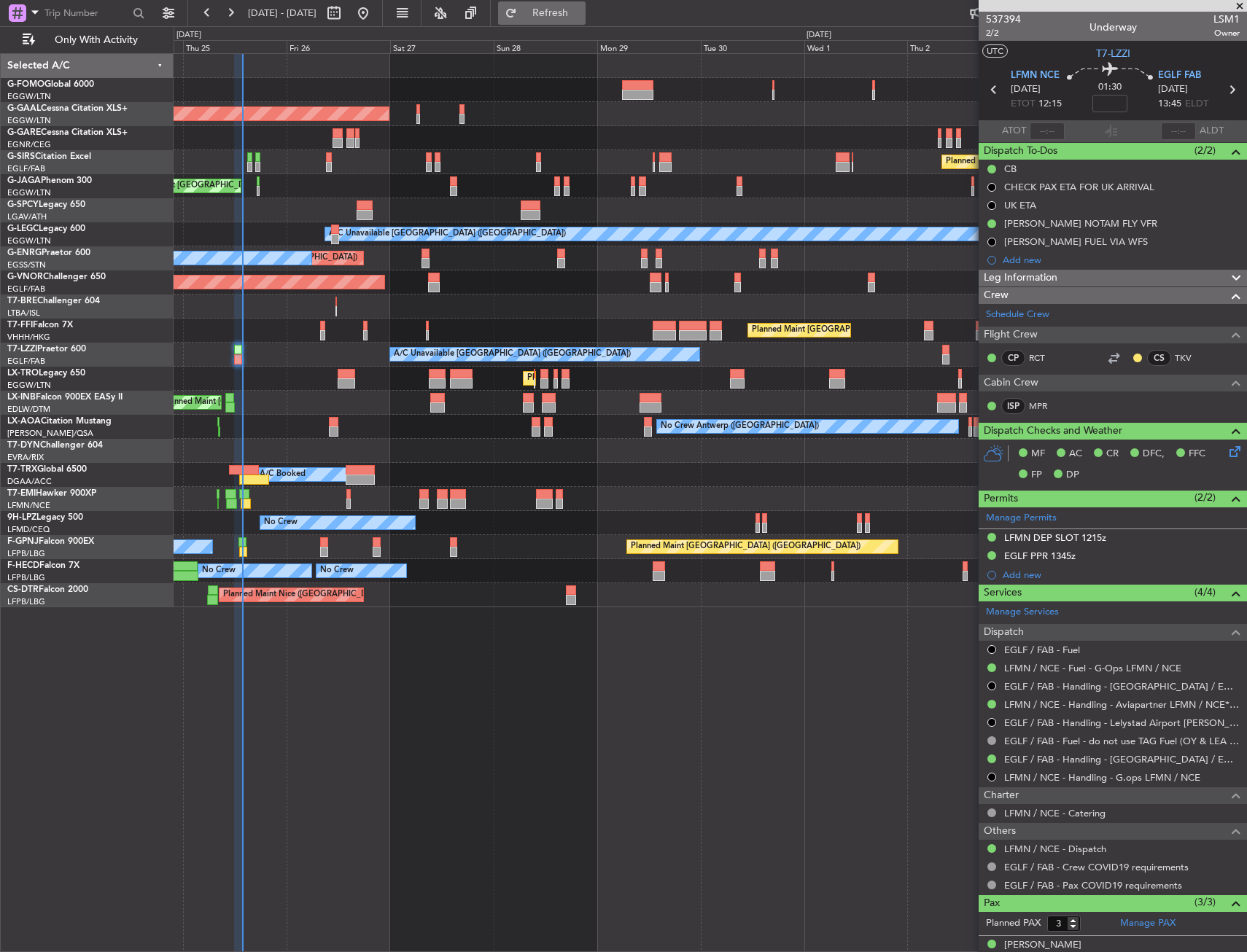
click at [580, 21] on button "Refresh" at bounding box center [541, 13] width 87 height 23
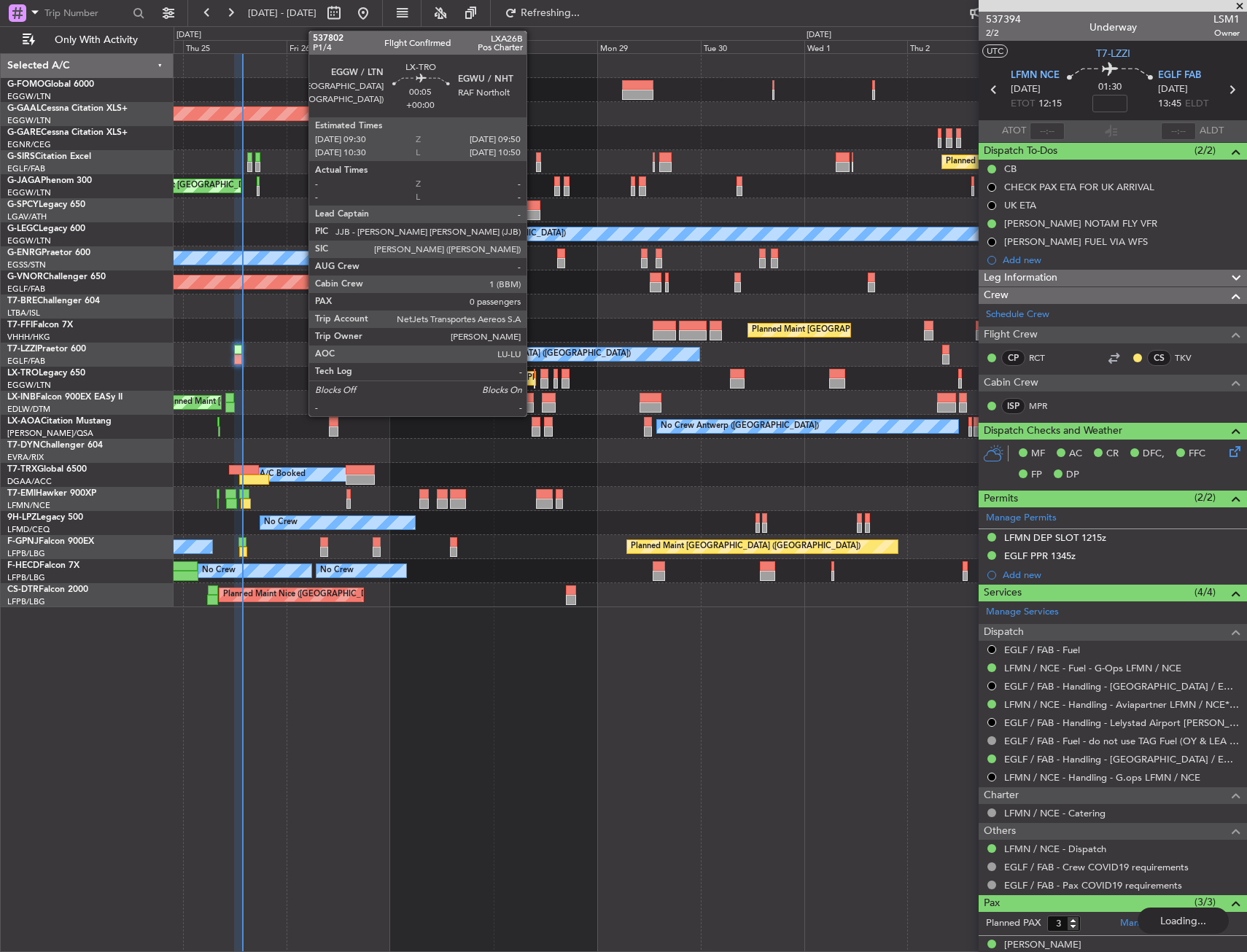
click at [534, 372] on div at bounding box center [535, 373] width 2 height 10
click at [534, 380] on div at bounding box center [535, 383] width 2 height 10
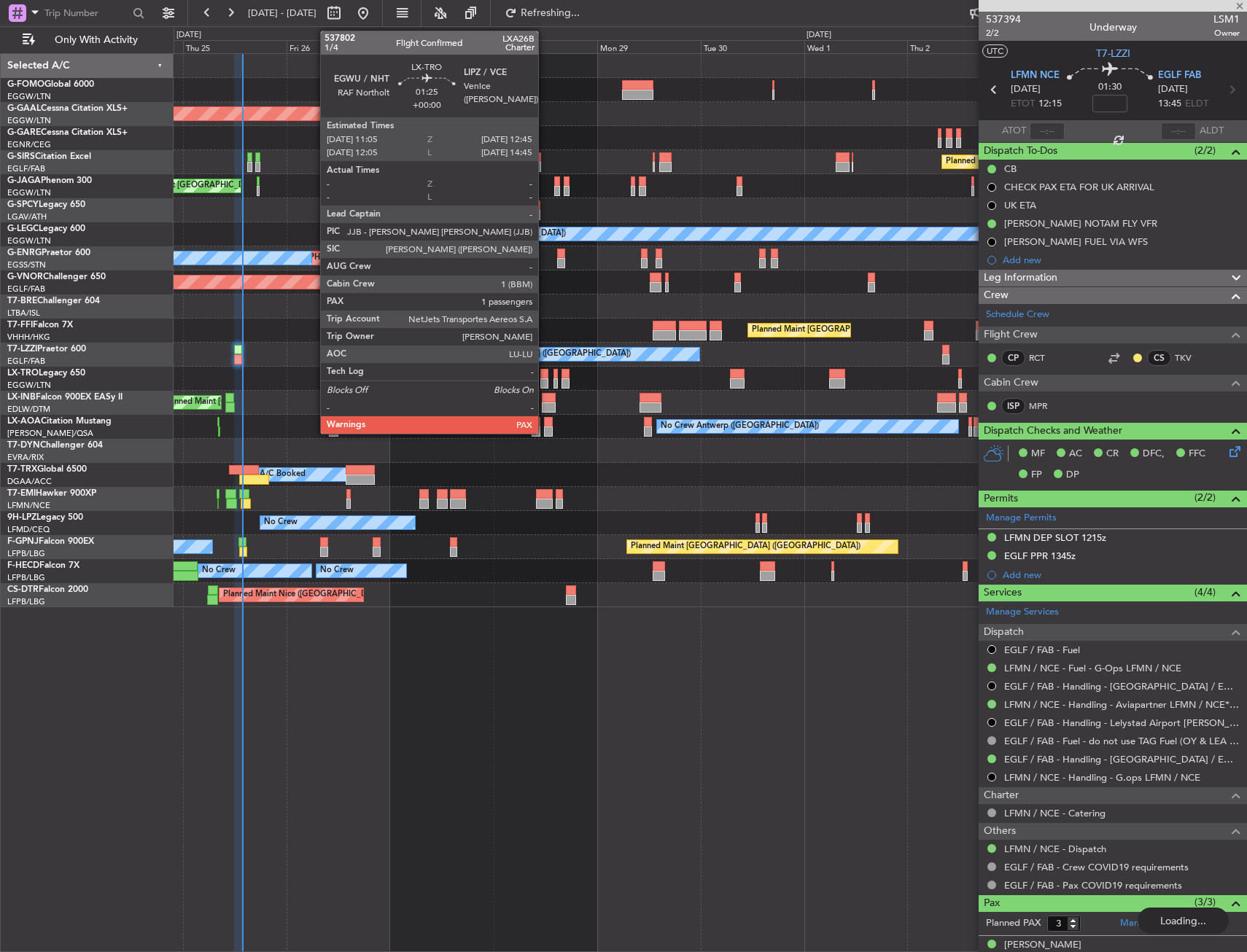
click at [545, 369] on div at bounding box center [544, 373] width 7 height 10
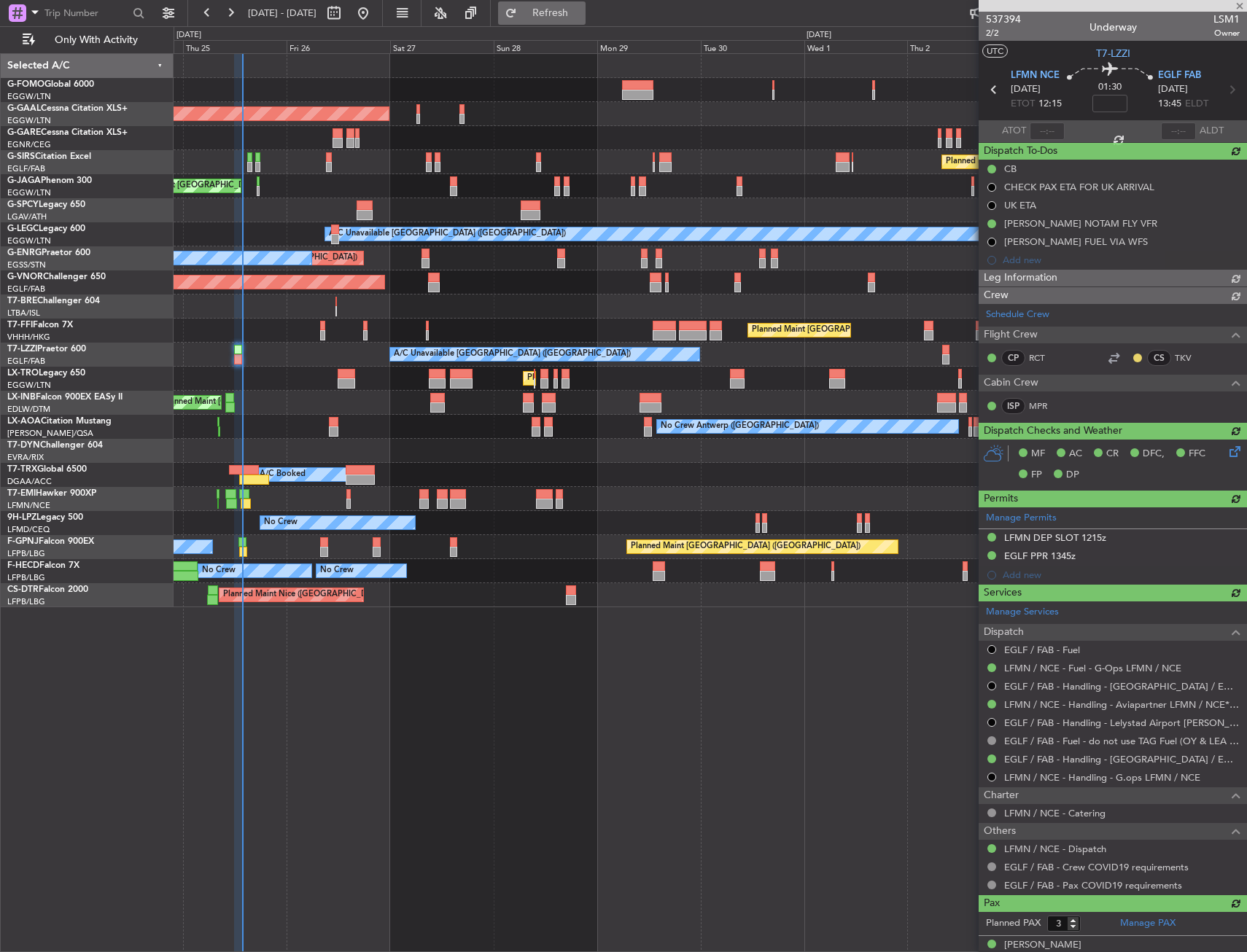
click at [581, 12] on span "Refresh" at bounding box center [550, 12] width 61 height 10
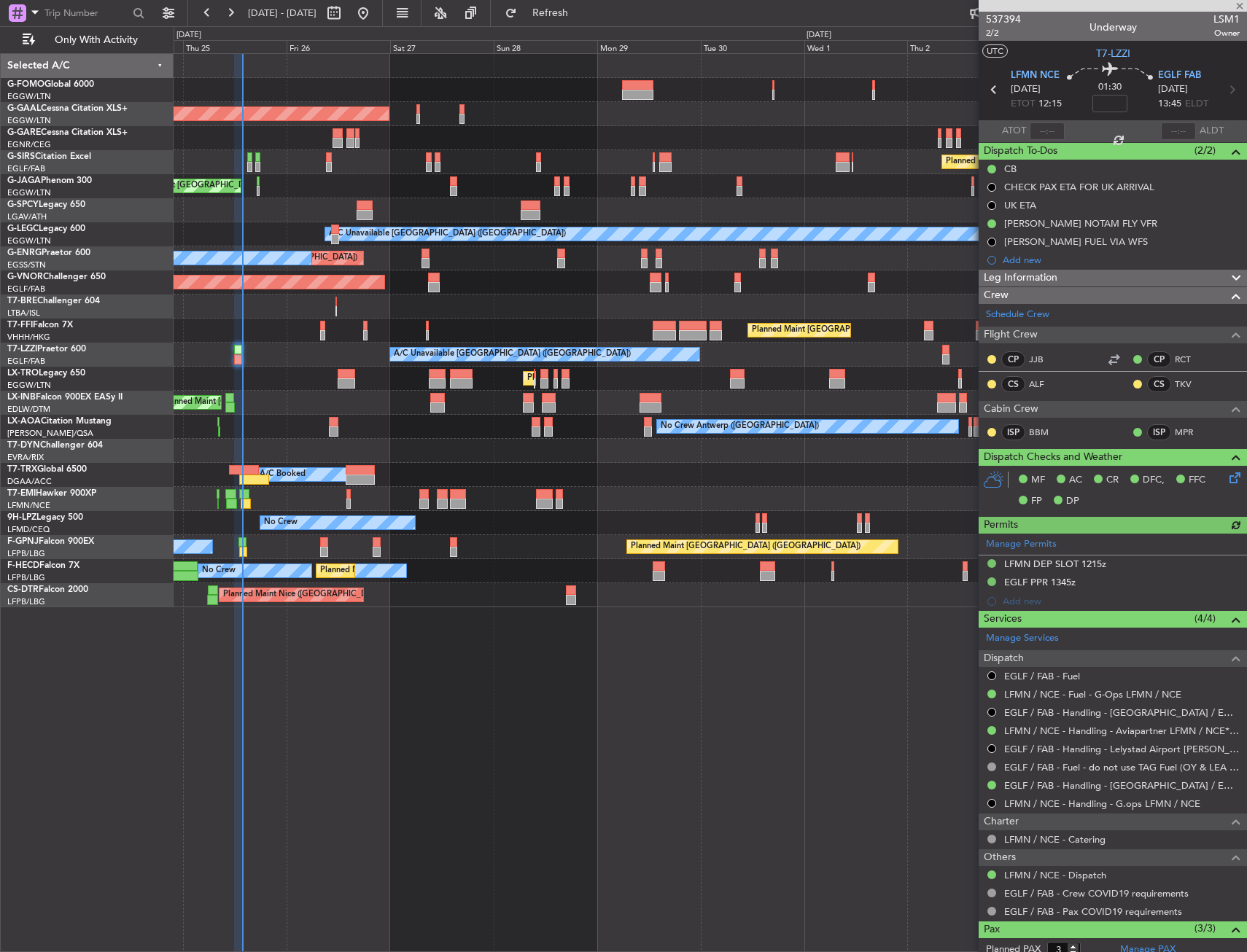
click at [546, 373] on div at bounding box center [544, 373] width 7 height 10
type input "4"
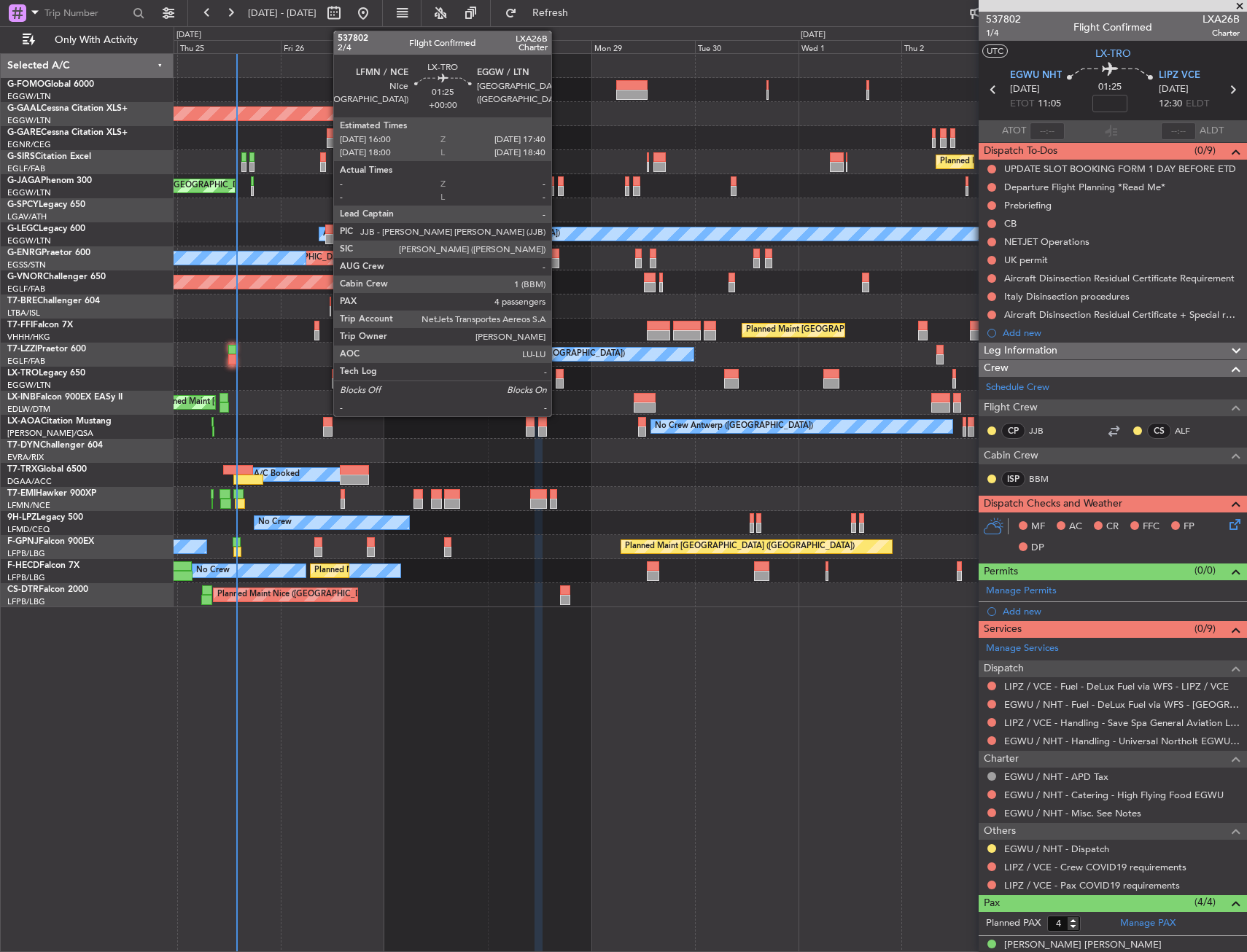
click at [558, 375] on div at bounding box center [559, 373] width 7 height 10
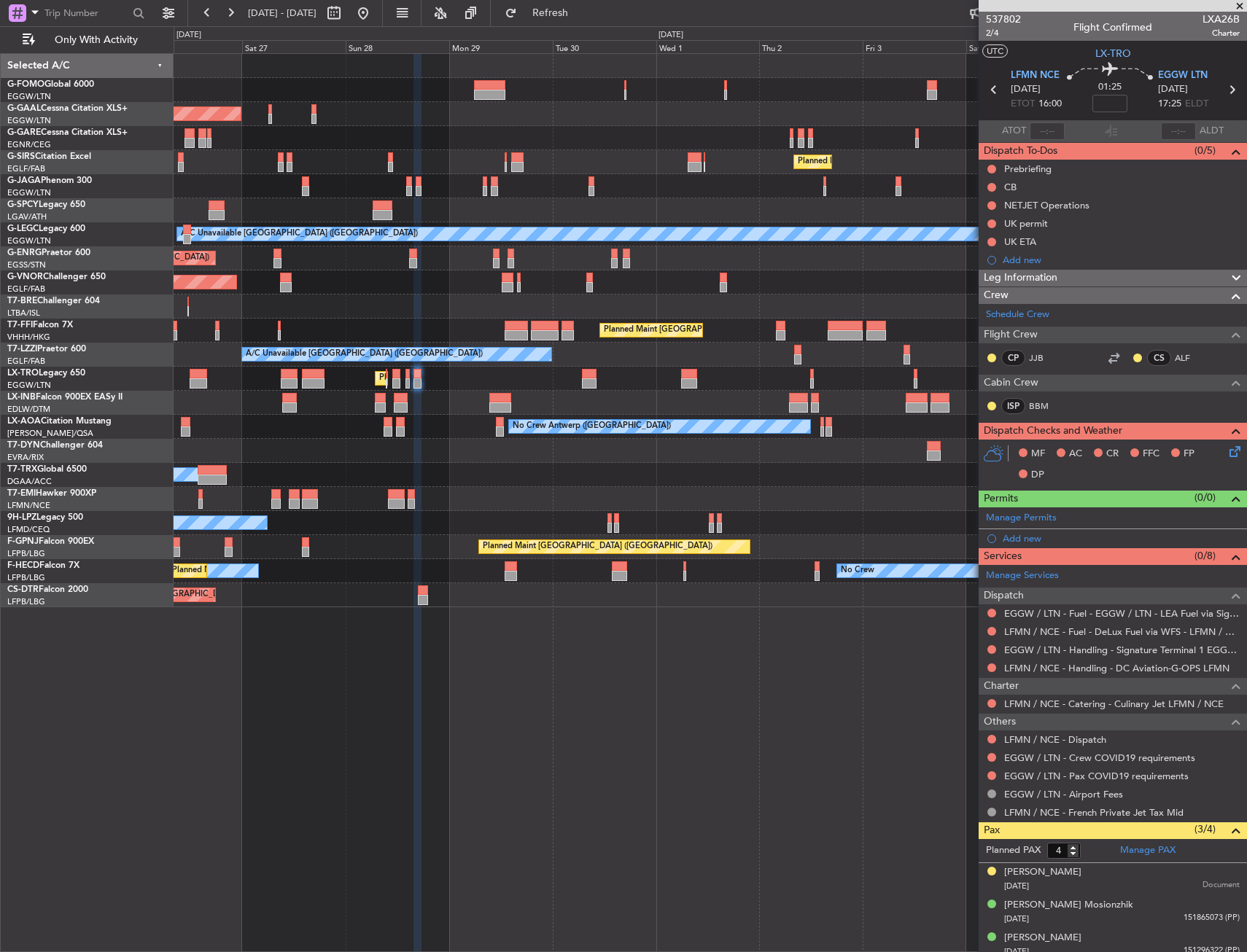
click at [503, 387] on div "Planned Maint [GEOGRAPHIC_DATA] ([GEOGRAPHIC_DATA]) Owner Planned [GEOGRAPHIC_D…" at bounding box center [709, 331] width 1073 height 554
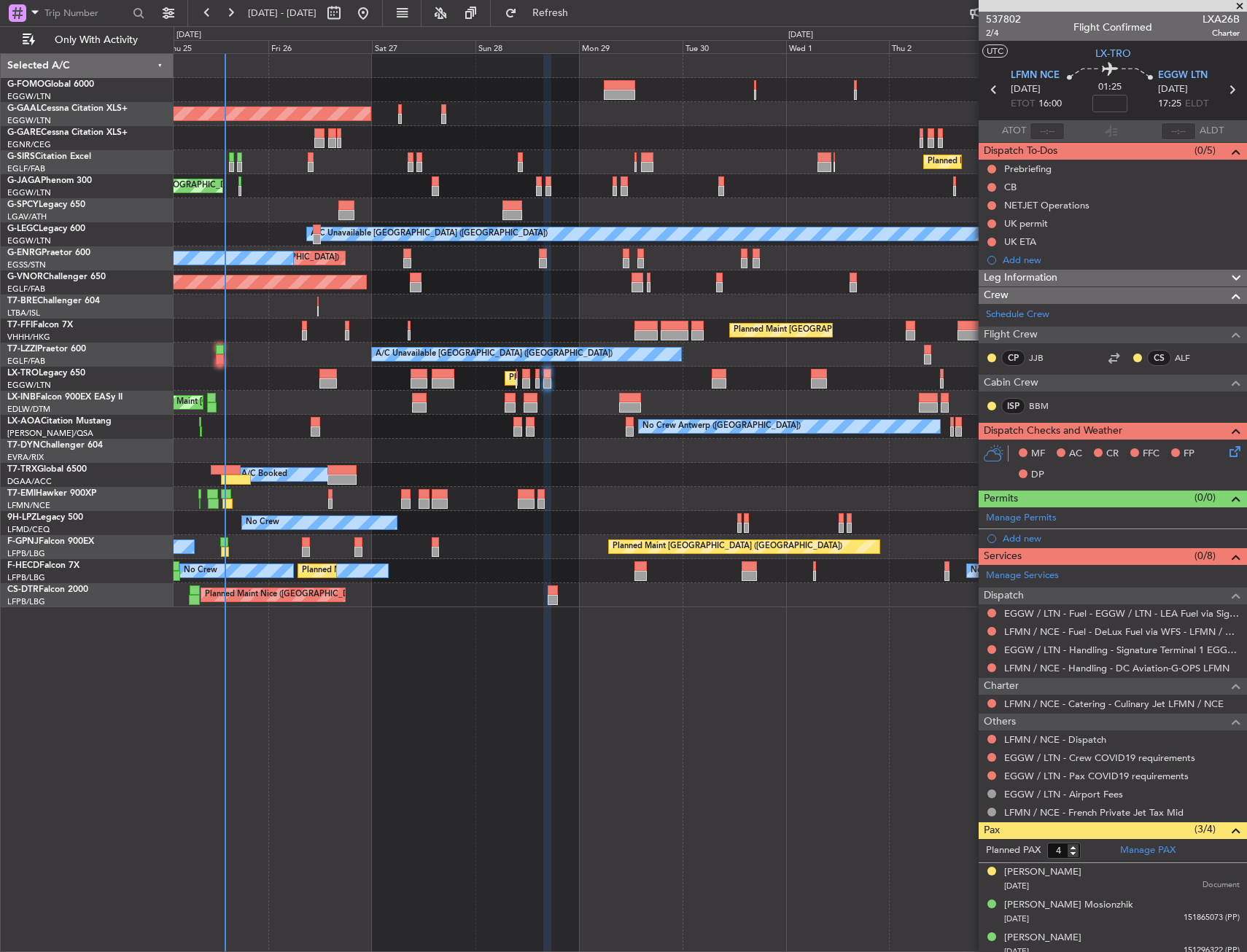
click at [840, 336] on div "Planned Maint [GEOGRAPHIC_DATA] ([GEOGRAPHIC_DATA])" at bounding box center [709, 331] width 1073 height 24
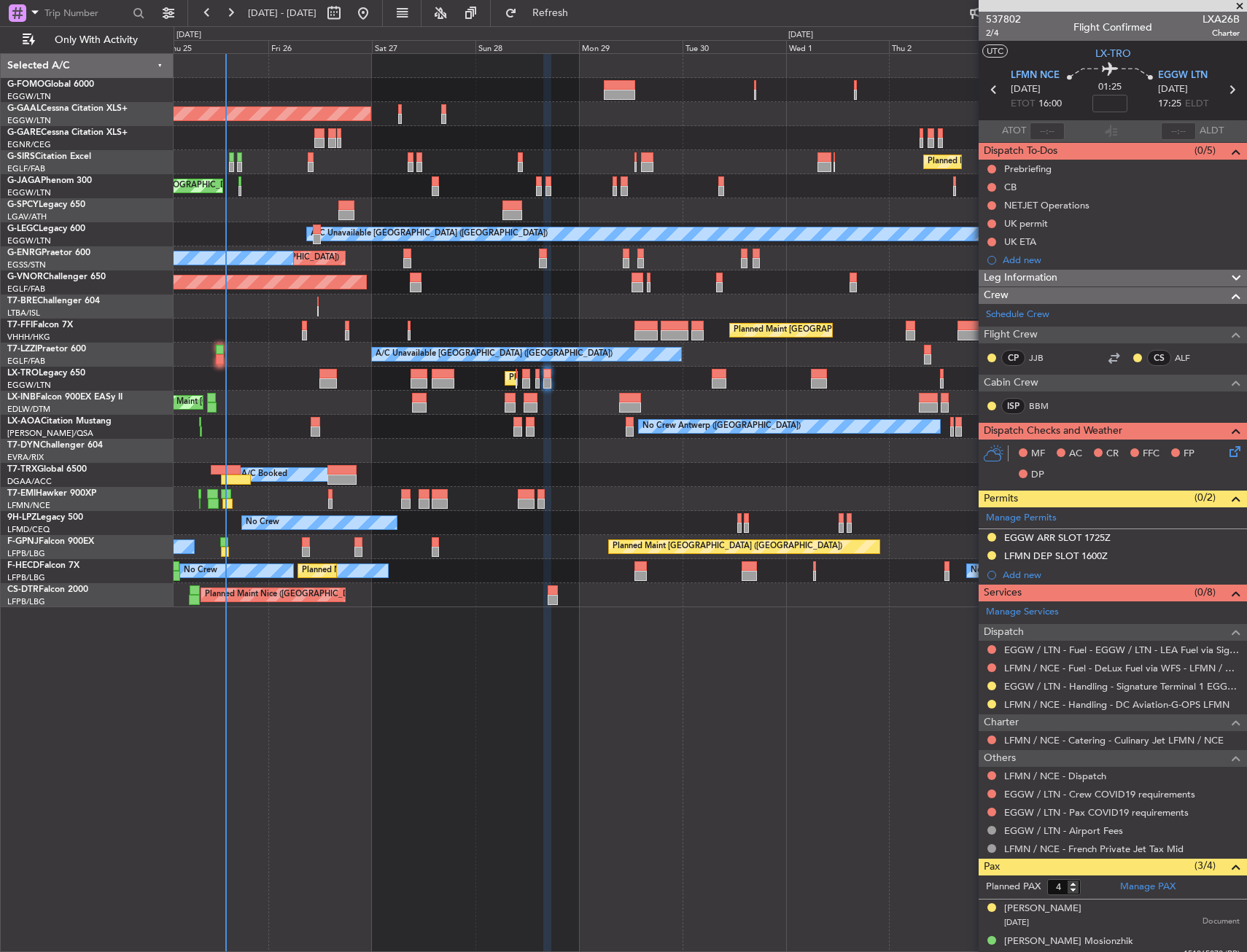
click at [342, 155] on div "Planned Maint [GEOGRAPHIC_DATA] ([GEOGRAPHIC_DATA])" at bounding box center [709, 162] width 1073 height 24
click at [608, 628] on div "Planned Maint [GEOGRAPHIC_DATA] ([GEOGRAPHIC_DATA]) Owner Planned [GEOGRAPHIC_D…" at bounding box center [710, 503] width 1074 height 900
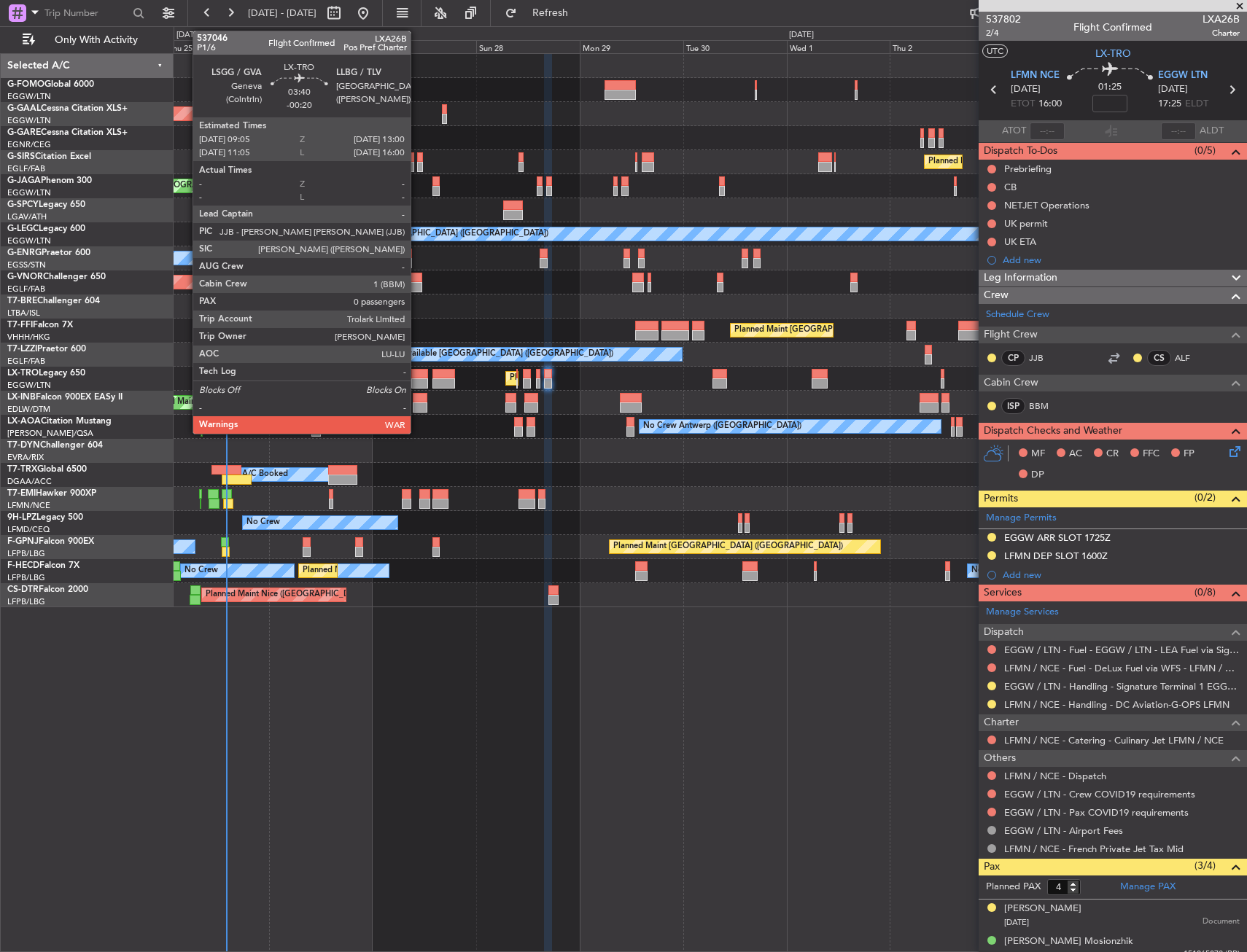
click at [417, 377] on div at bounding box center [420, 373] width 18 height 10
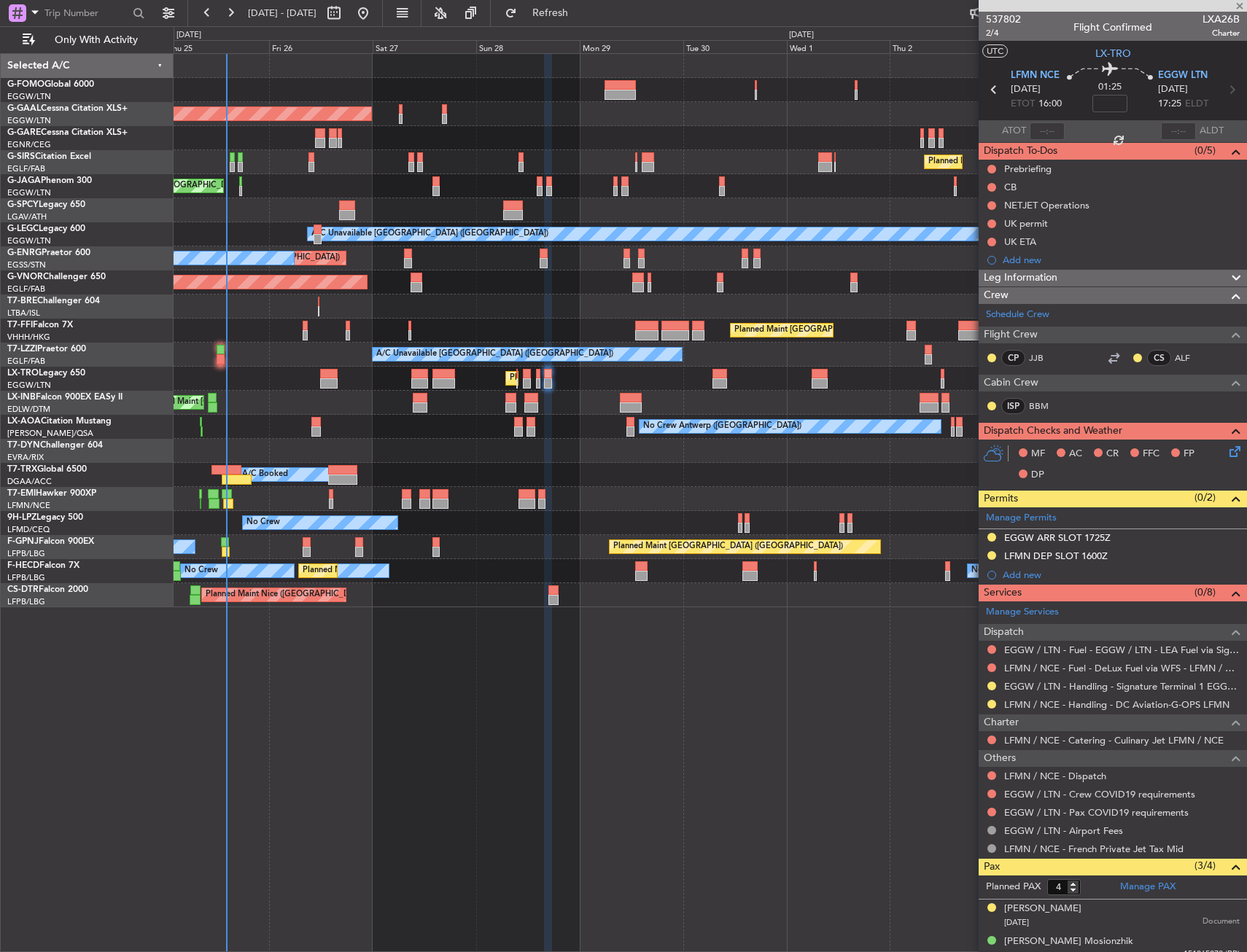
type input "-00:20"
type input "0"
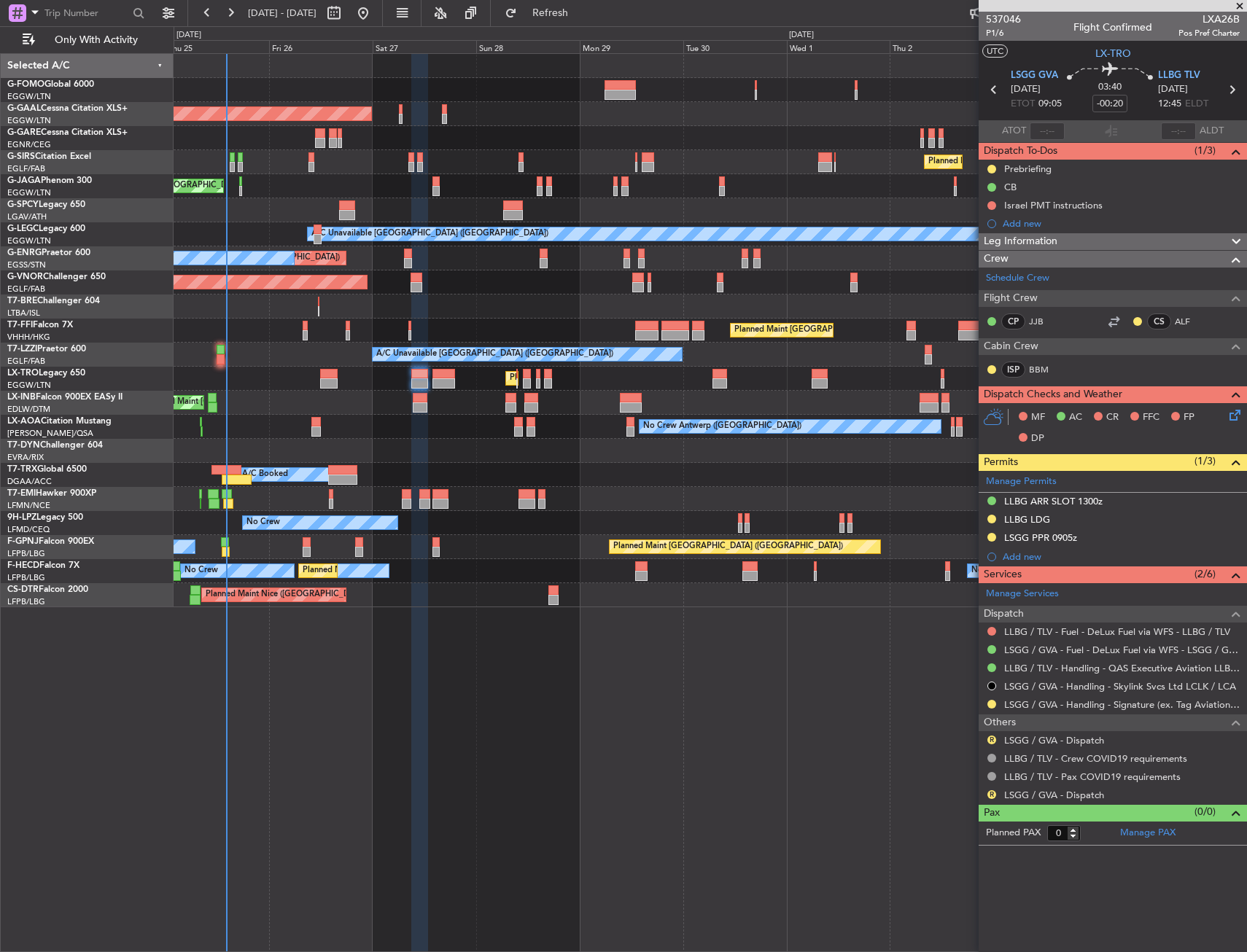
click at [0, 184] on html "[DATE] - [DATE] Refresh Quick Links Only With Activity Planned Maint [GEOGRAPHI…" at bounding box center [623, 476] width 1247 height 952
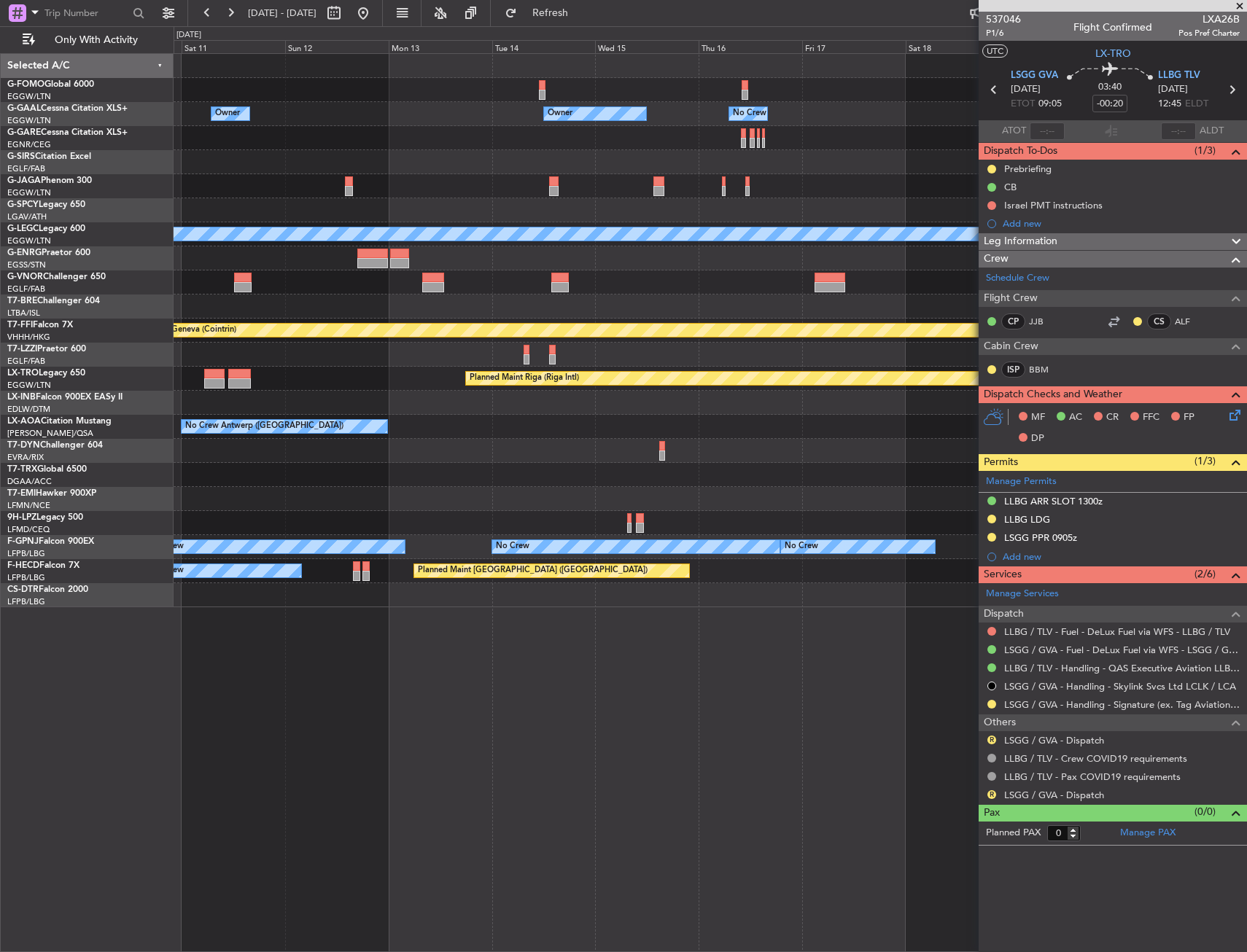
click at [0, 242] on html "[DATE] - [DATE] Refresh Quick Links Only With Activity Owner Owner Owner No Cre…" at bounding box center [623, 476] width 1247 height 952
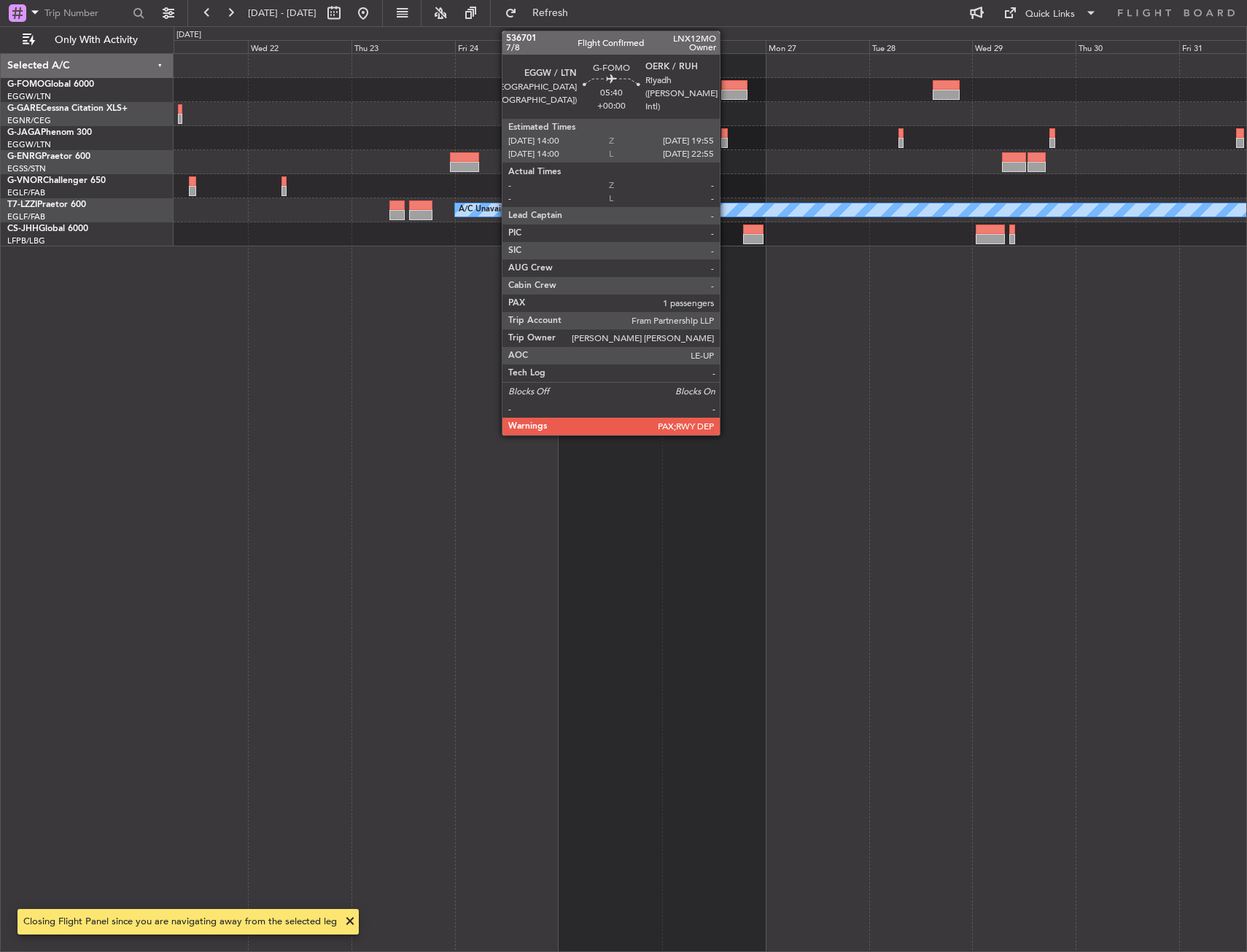
click at [726, 84] on div at bounding box center [733, 84] width 26 height 10
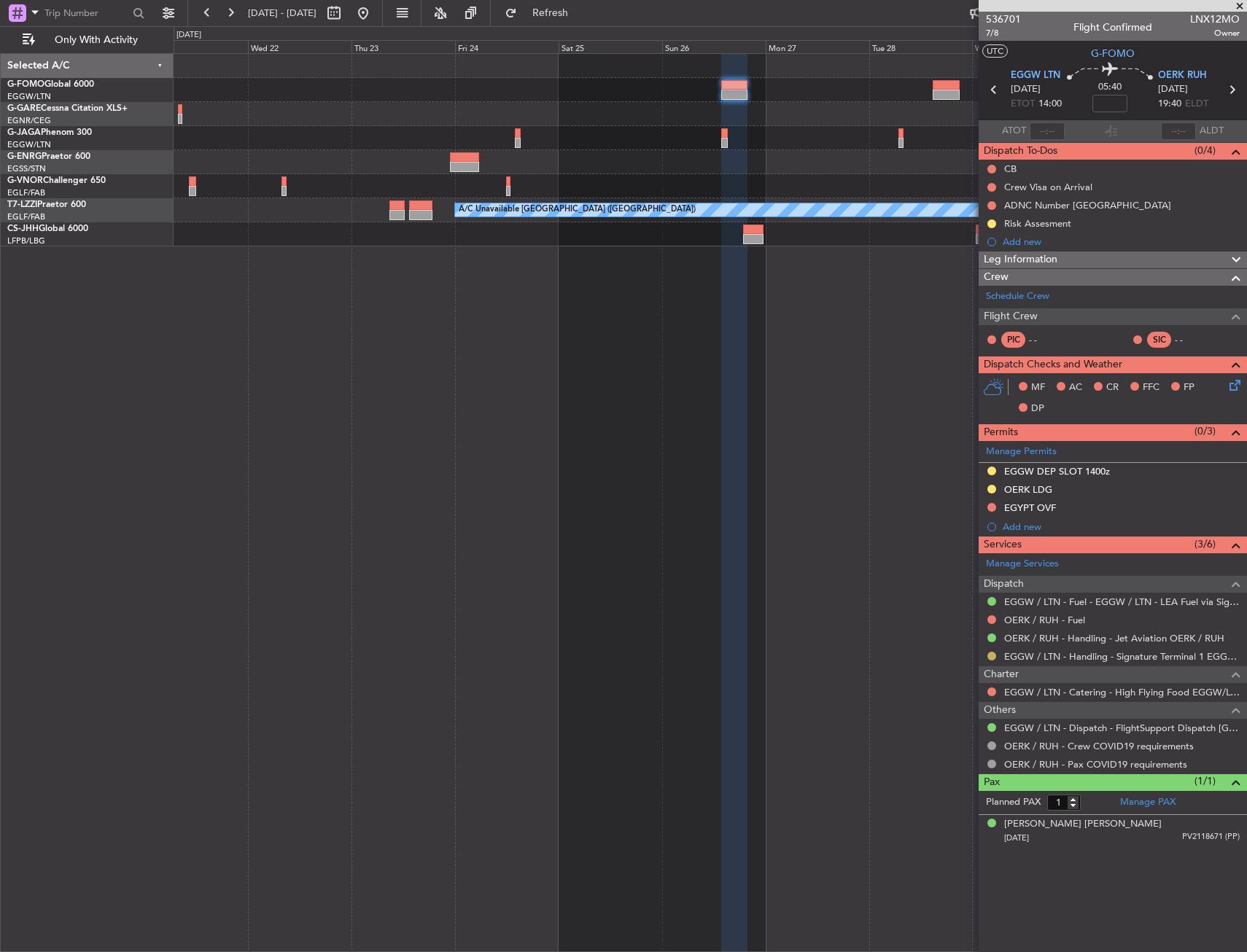
click at [993, 660] on button at bounding box center [992, 656] width 9 height 9
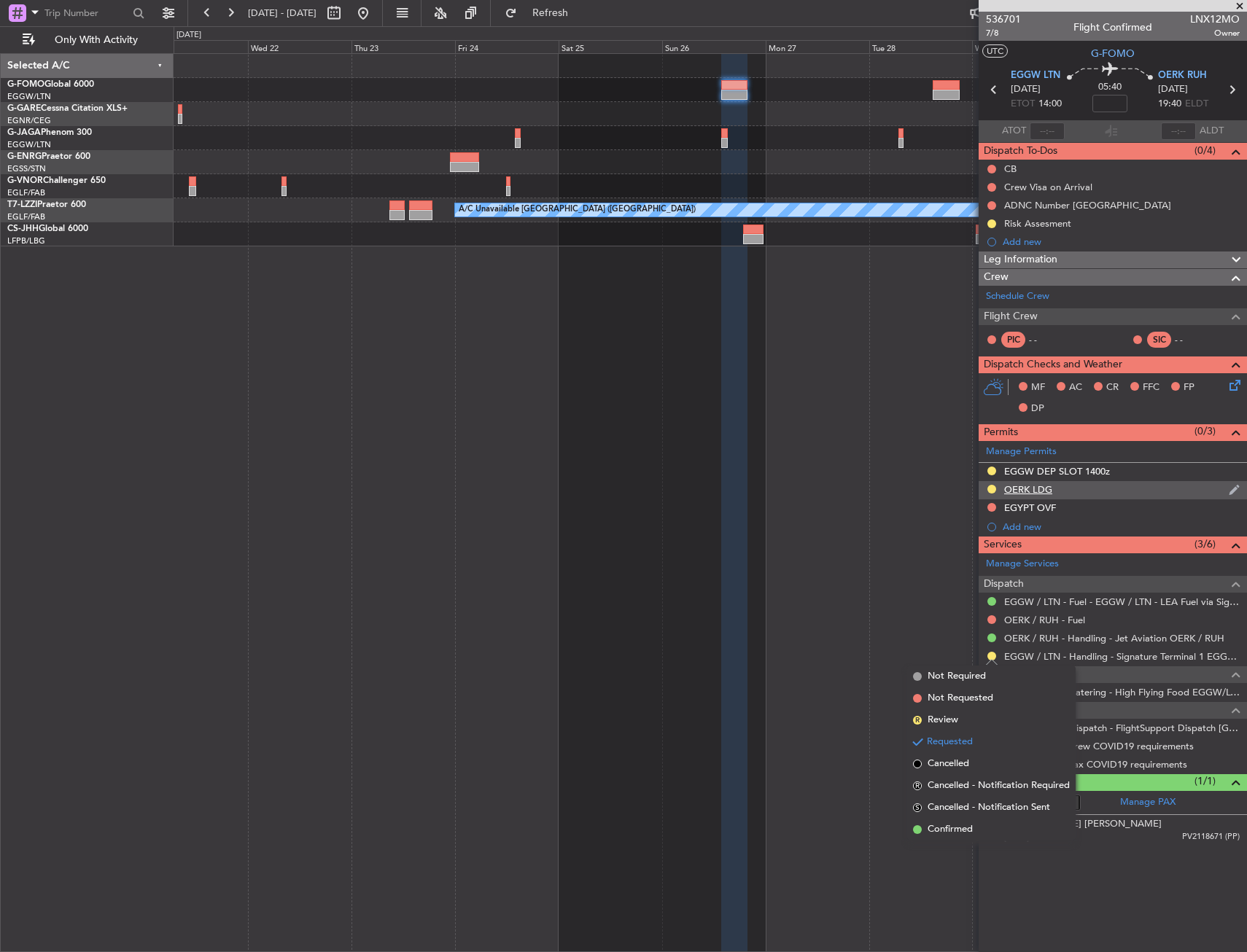
drag, startPoint x: 976, startPoint y: 828, endPoint x: 985, endPoint y: 482, distance: 346.1
click at [975, 824] on li "Confirmed" at bounding box center [992, 829] width 169 height 22
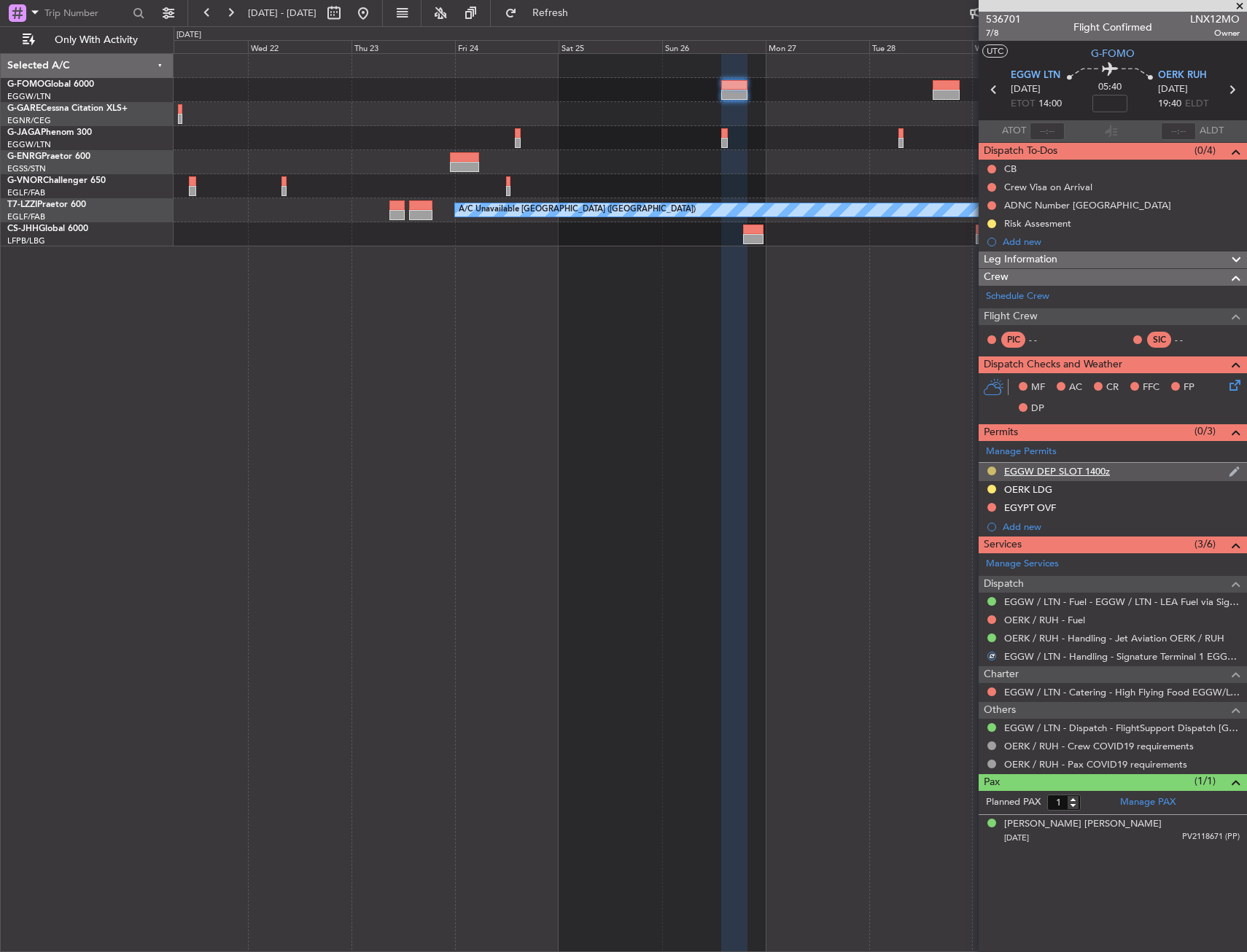
click at [988, 469] on button at bounding box center [992, 471] width 9 height 9
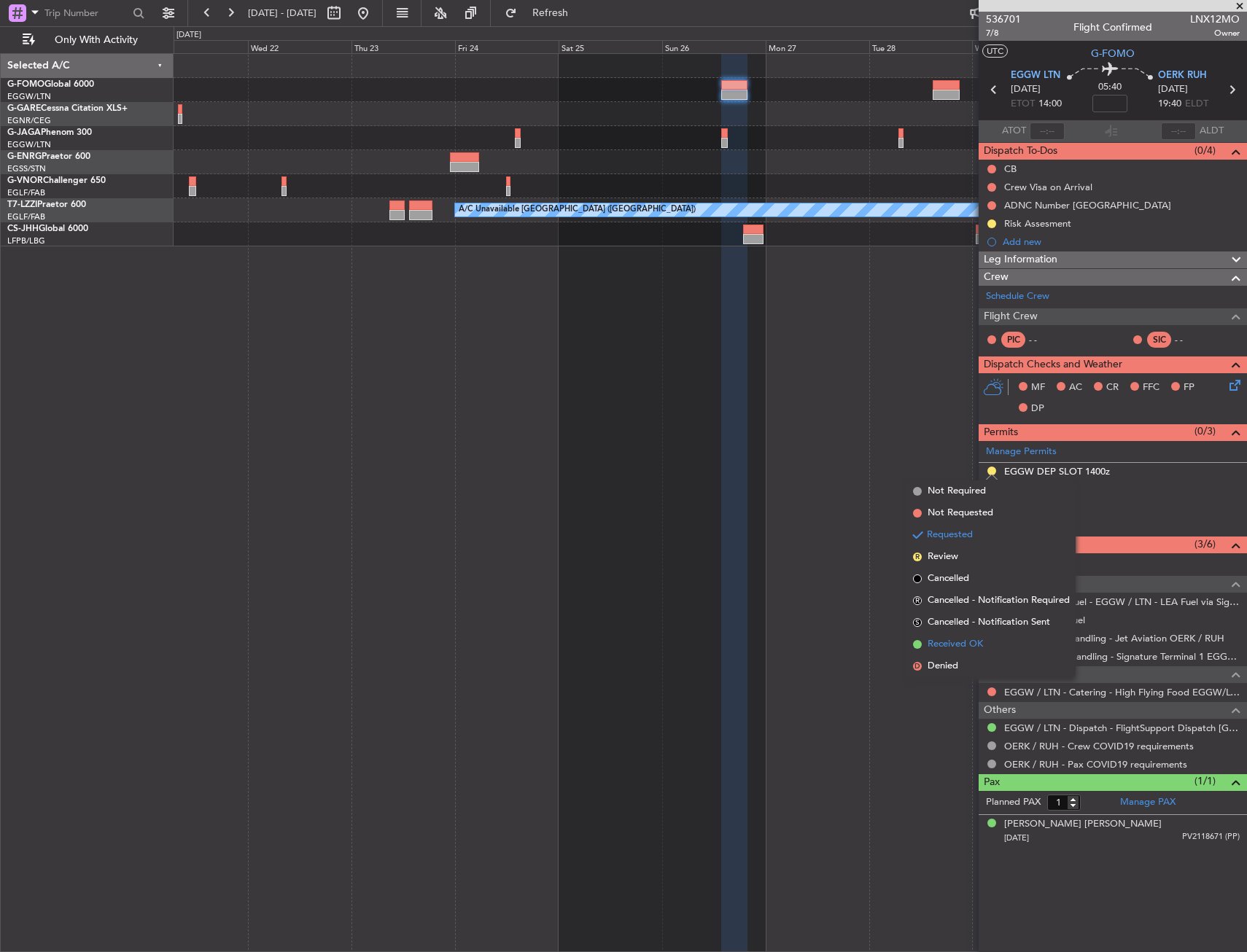
click at [960, 651] on span "Received OK" at bounding box center [955, 644] width 55 height 14
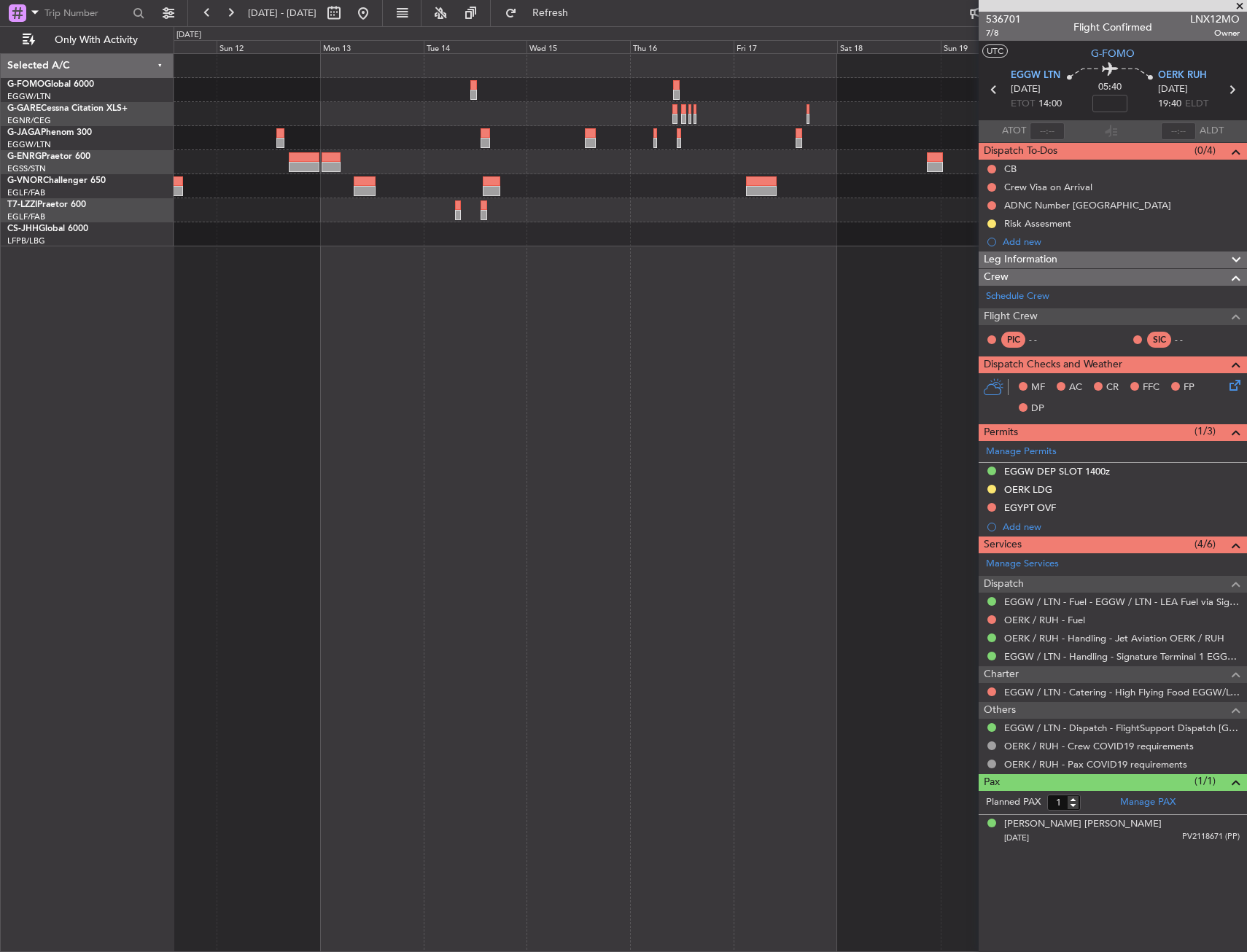
click at [1246, 176] on html "[DATE] - [DATE] Refresh Quick Links Only With Activity A/C Unavailable [GEOGRAP…" at bounding box center [623, 476] width 1247 height 952
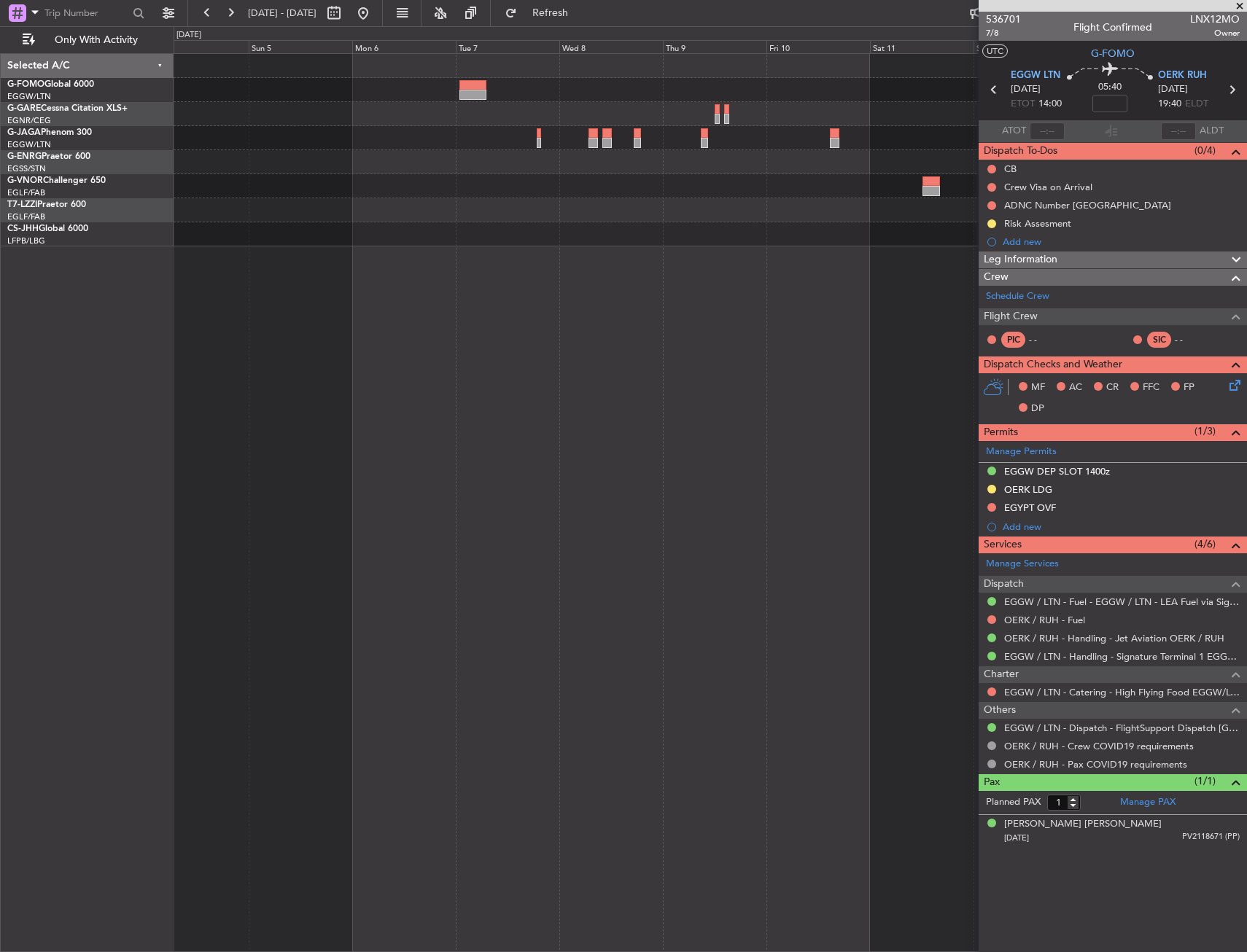
click at [1246, 284] on html "[DATE] - [DATE] Refresh Quick Links Only With Activity Selected A/C G-FOMO Glob…" at bounding box center [623, 476] width 1247 height 952
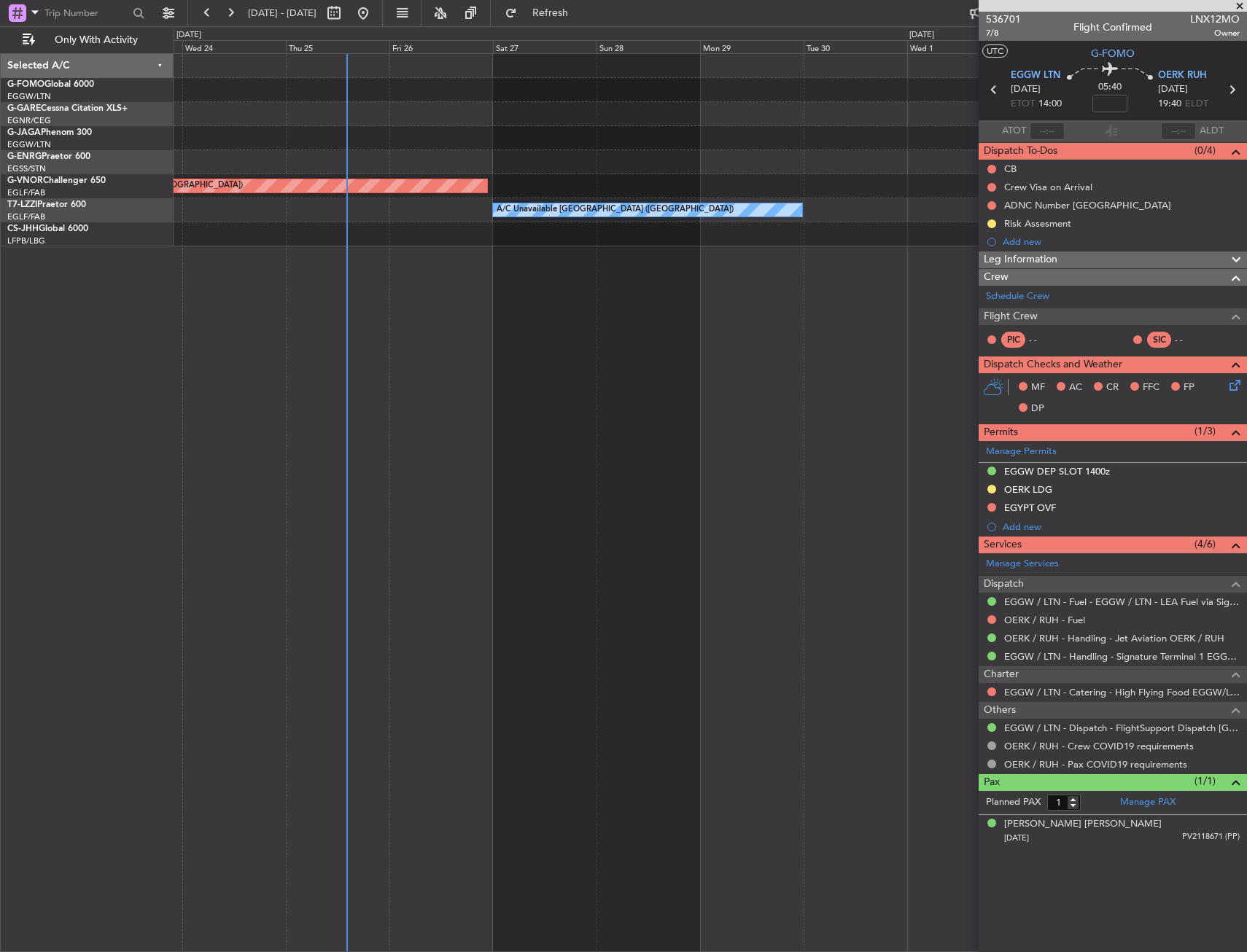
click at [537, 262] on div "Planned Maint [GEOGRAPHIC_DATA] ([GEOGRAPHIC_DATA]) A/C Unavailable [GEOGRAPHIC…" at bounding box center [710, 503] width 1074 height 900
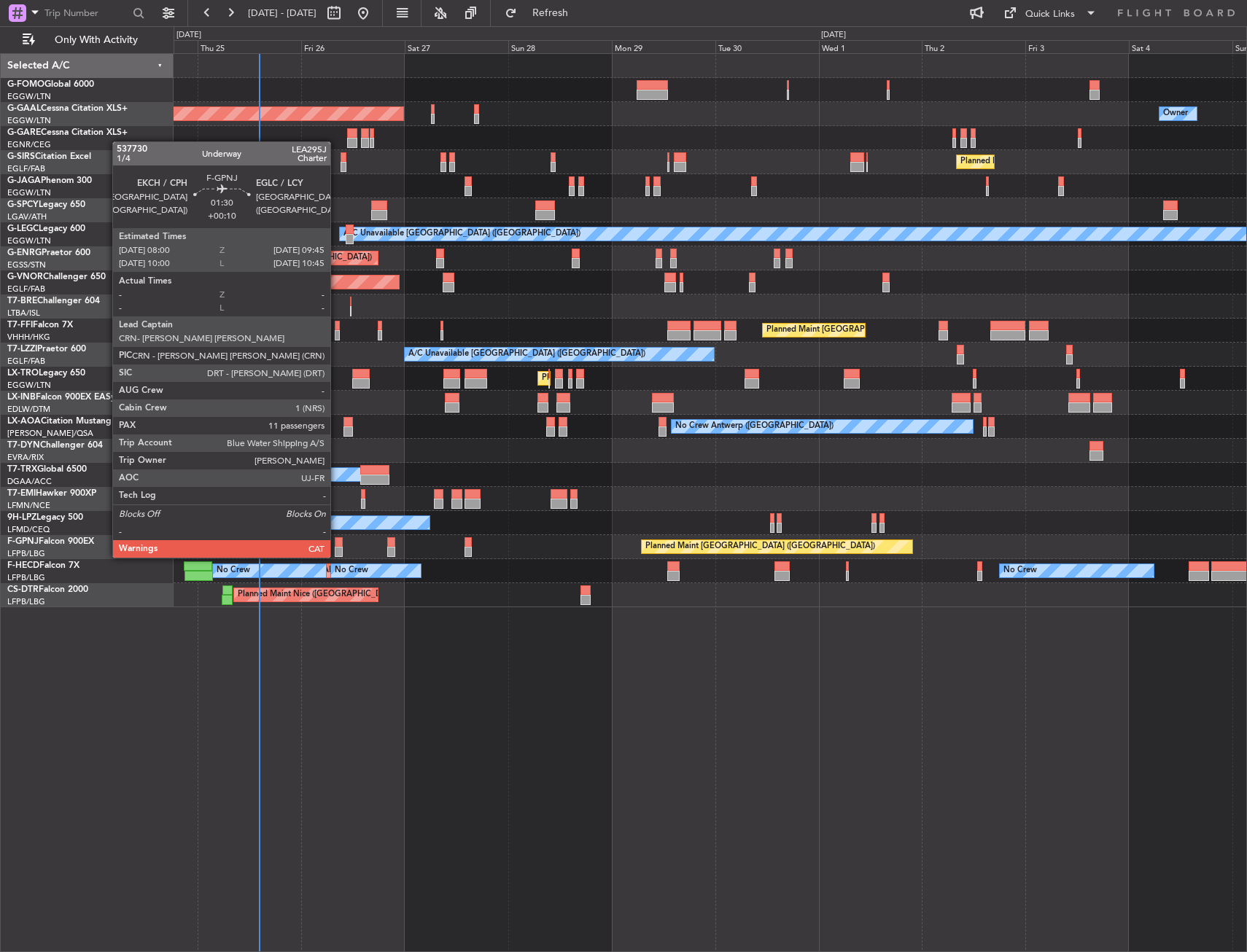
click at [337, 543] on div at bounding box center [339, 542] width 8 height 10
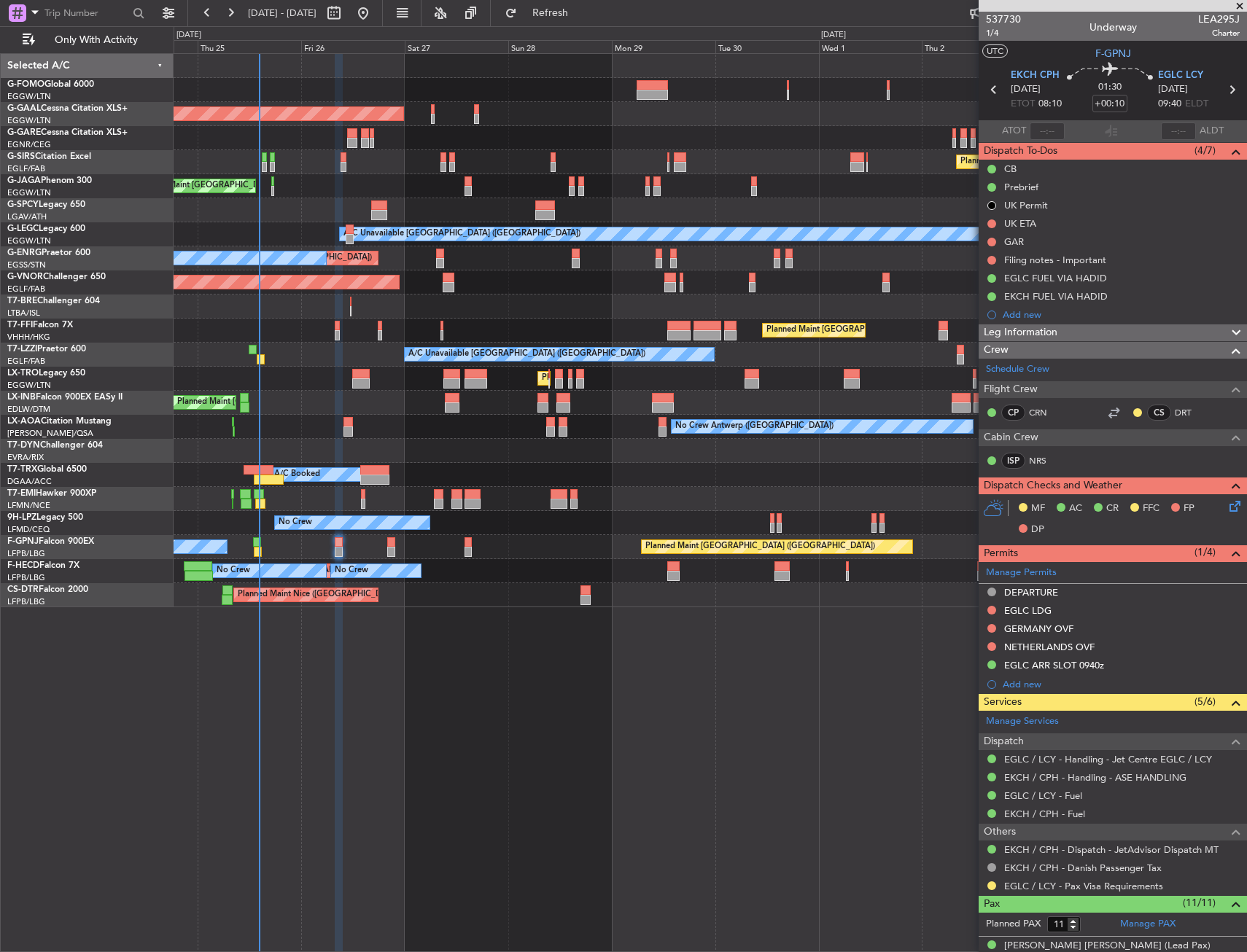
click at [386, 546] on div "No Crew Planned Maint [GEOGRAPHIC_DATA] ([GEOGRAPHIC_DATA]) No Crew" at bounding box center [709, 547] width 1073 height 24
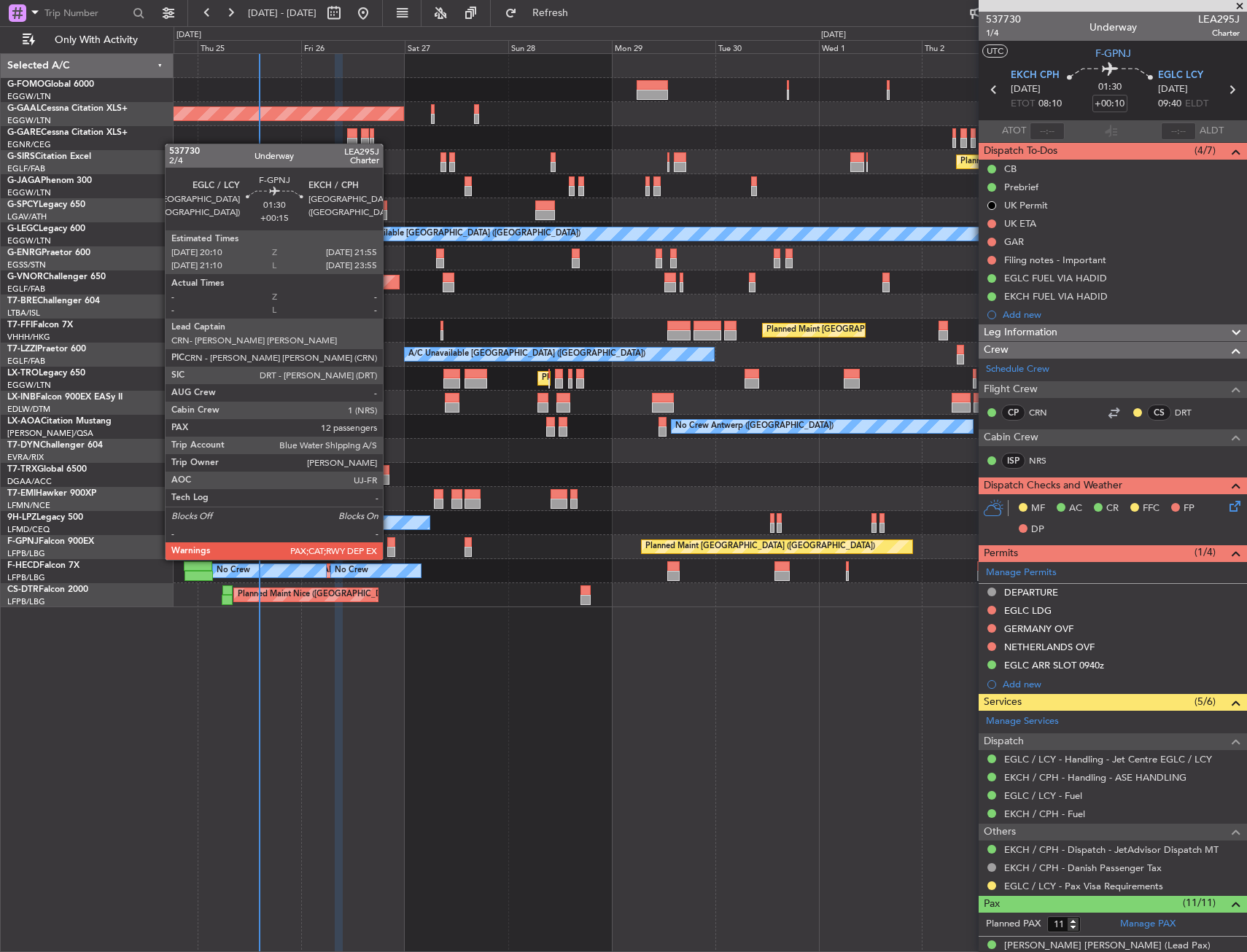
click at [389, 546] on div at bounding box center [391, 542] width 8 height 10
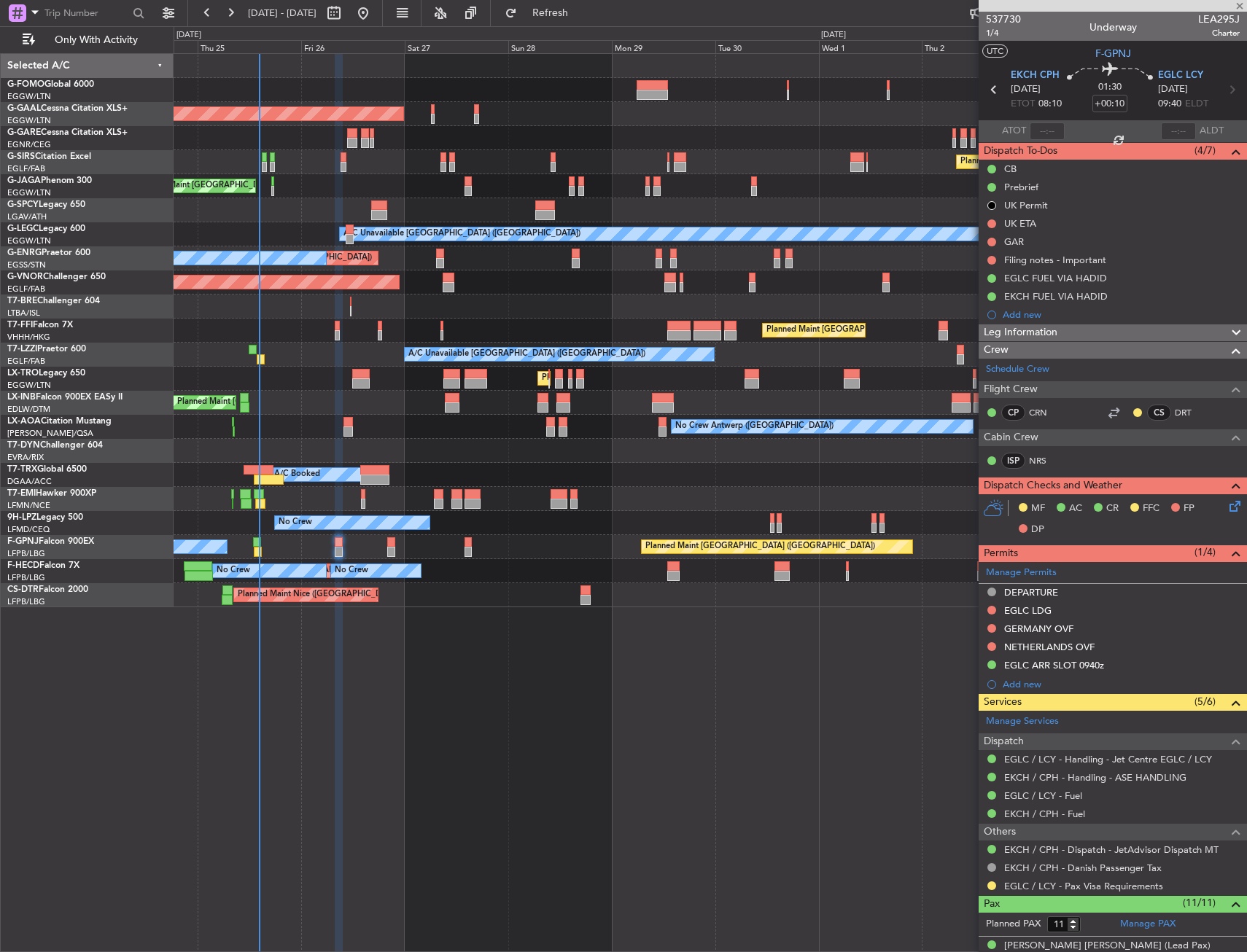
type input "+00:15"
type input "12"
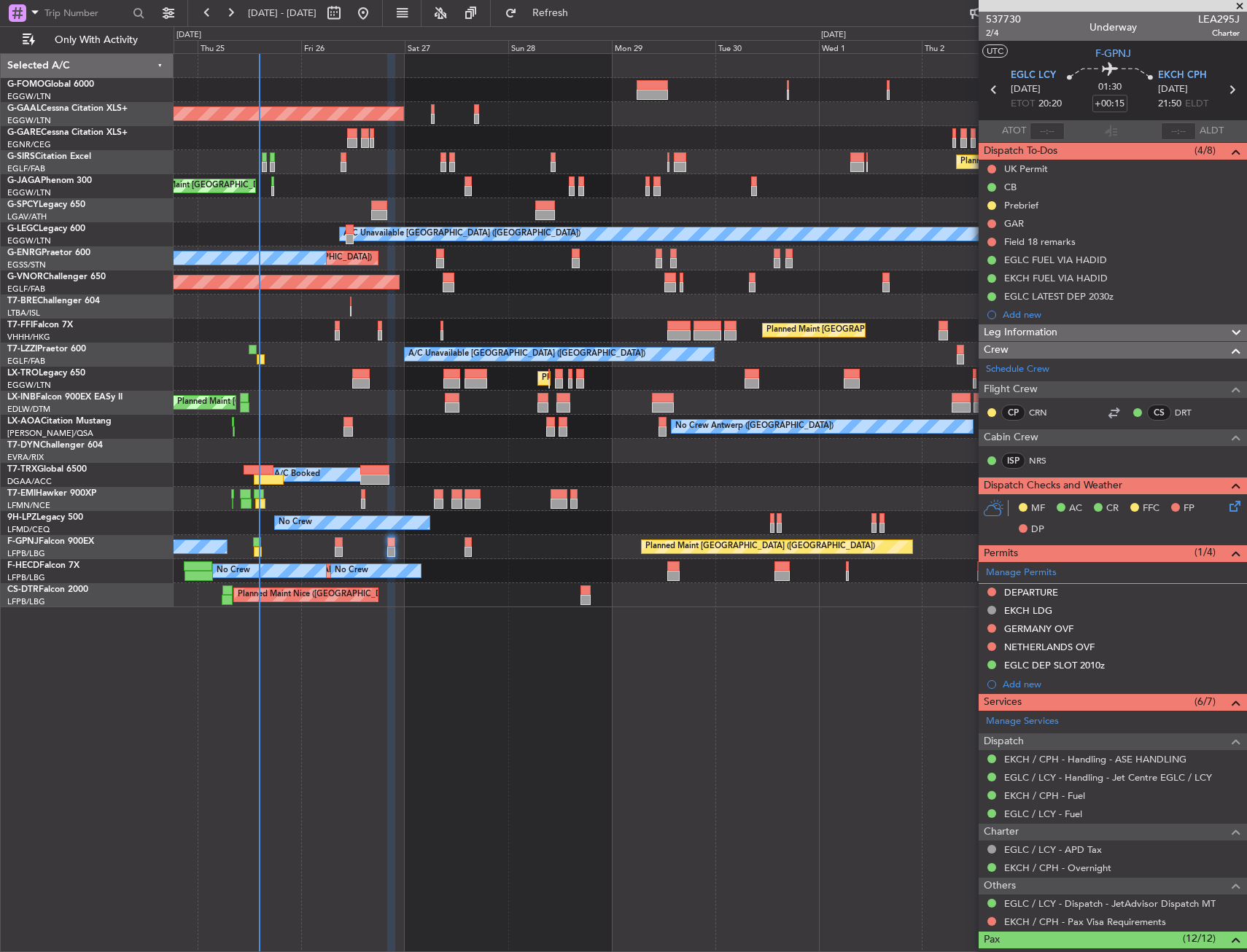
click at [336, 545] on div at bounding box center [339, 542] width 8 height 10
type input "+00:10"
type input "11"
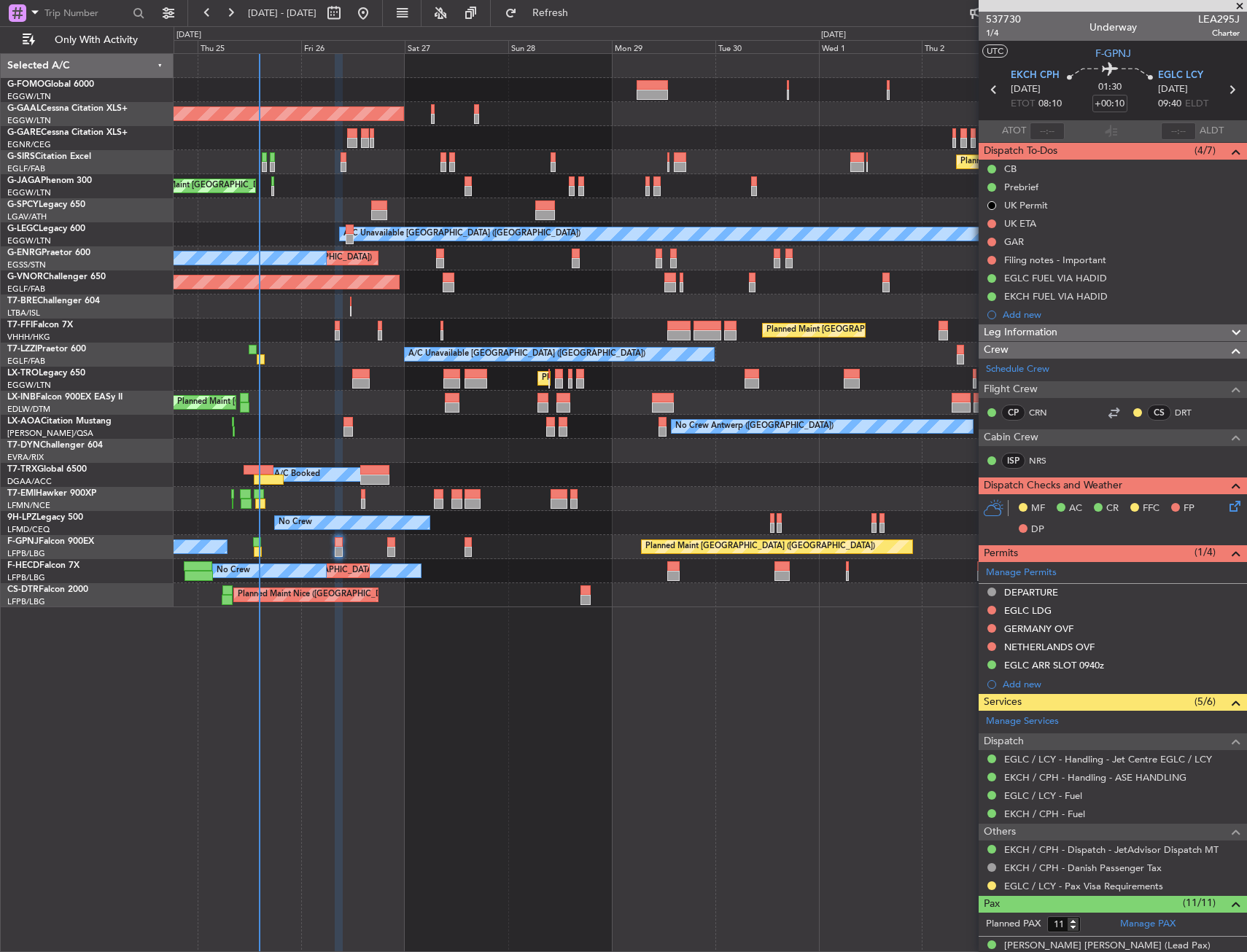
click at [0, 316] on html "[DATE] - [DATE] Refresh Quick Links Only With Activity Planned Maint [GEOGRAPHI…" at bounding box center [623, 476] width 1247 height 952
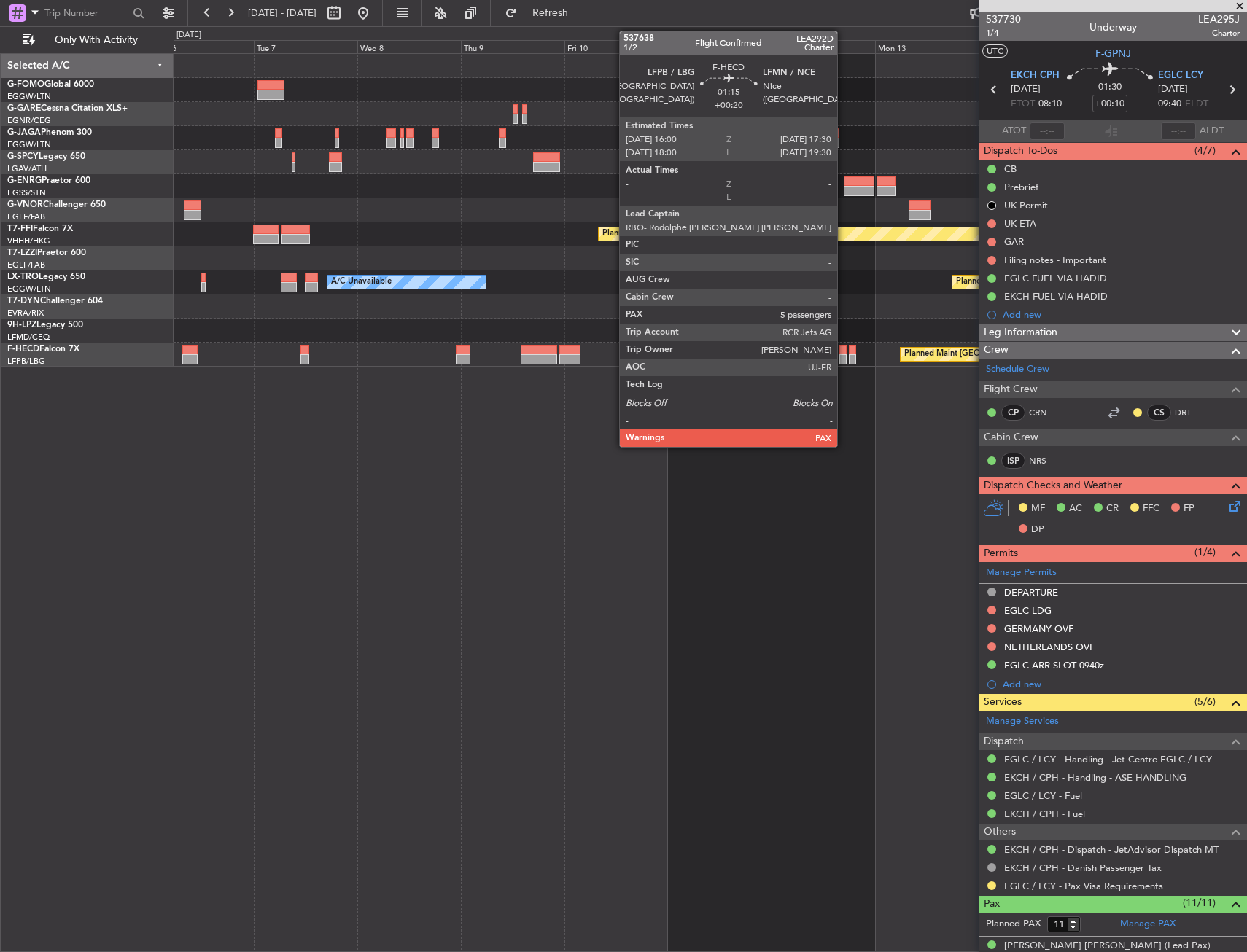
click at [843, 359] on div at bounding box center [842, 359] width 6 height 10
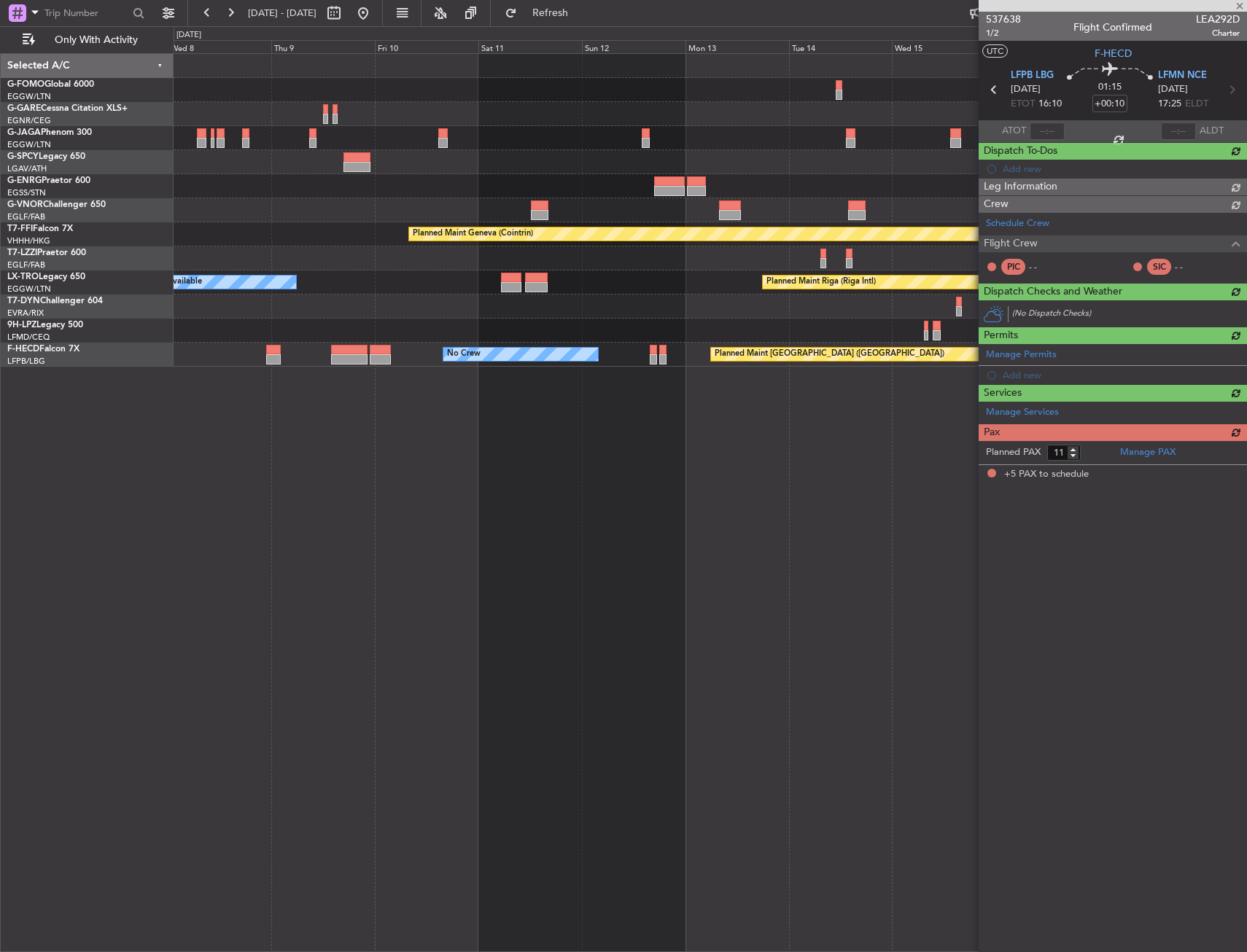
type input "+00:20"
type input "5"
click at [568, 312] on div at bounding box center [709, 306] width 1073 height 24
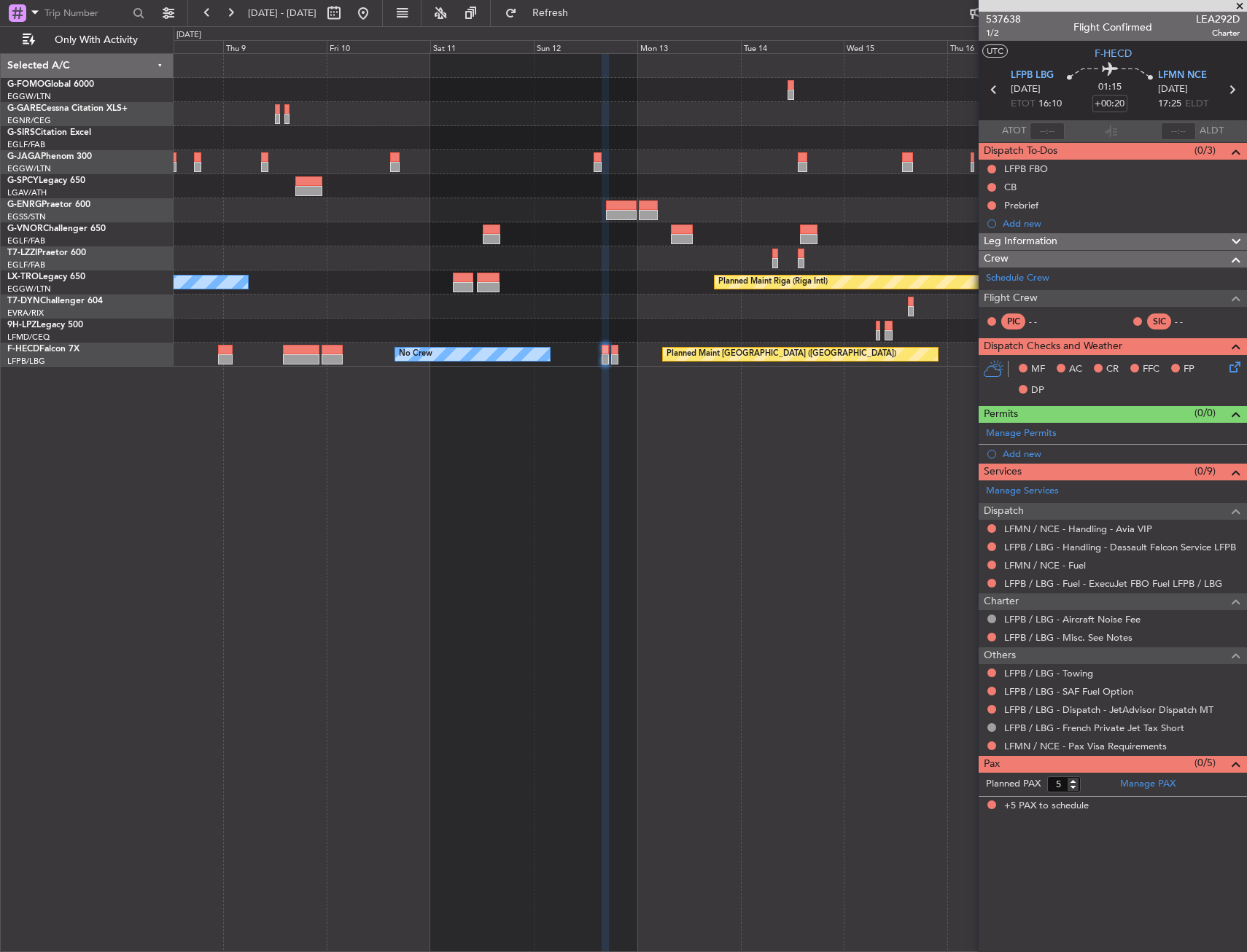
click at [0, 144] on html "[DATE] - [DATE] Refresh Quick Links Only With Activity Planned Maint [GEOGRAPHI…" at bounding box center [623, 476] width 1247 height 952
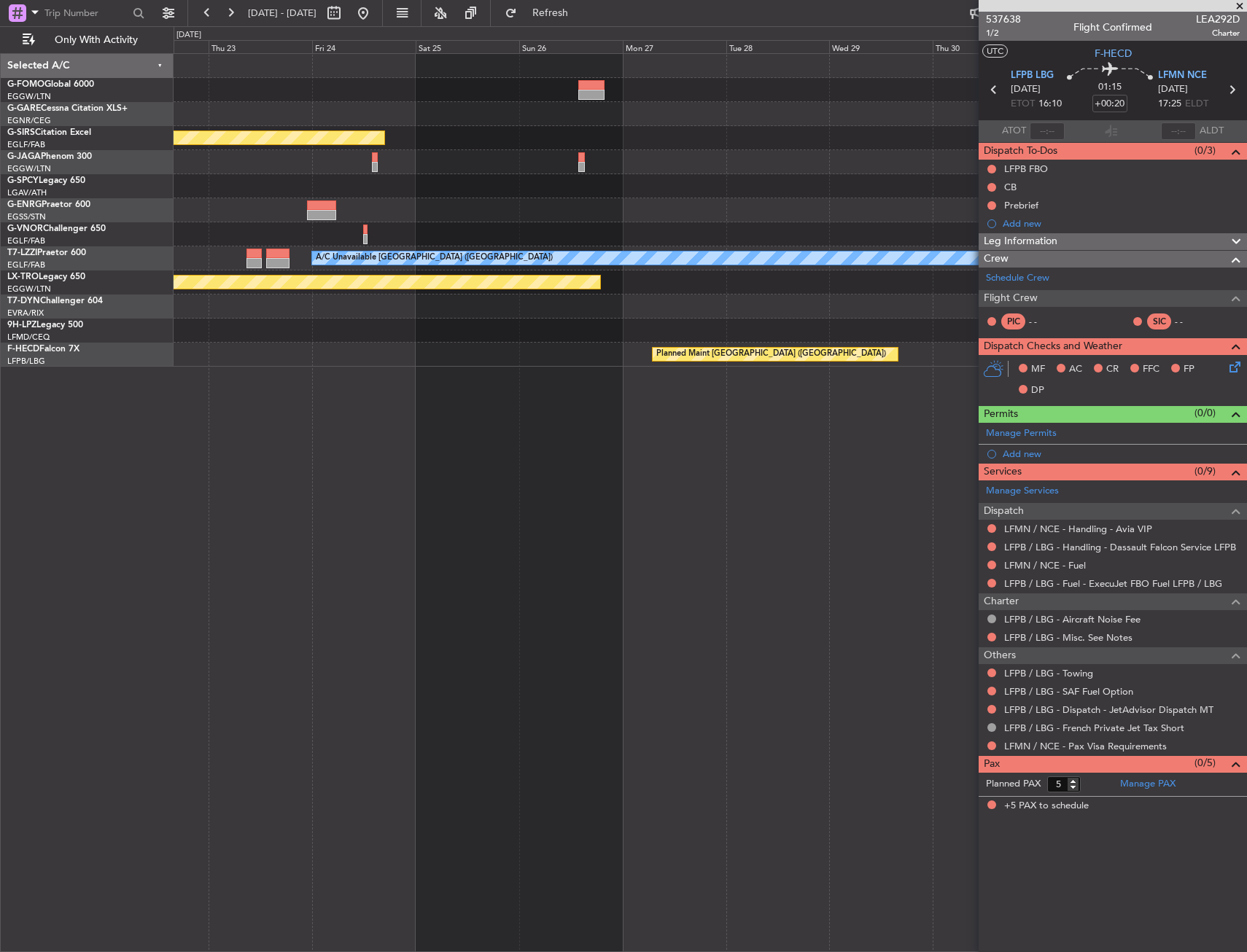
click at [0, 203] on html "[DATE] - [DATE] Refresh Quick Links Only With Activity Planned Maint [GEOGRAPHI…" at bounding box center [623, 476] width 1247 height 952
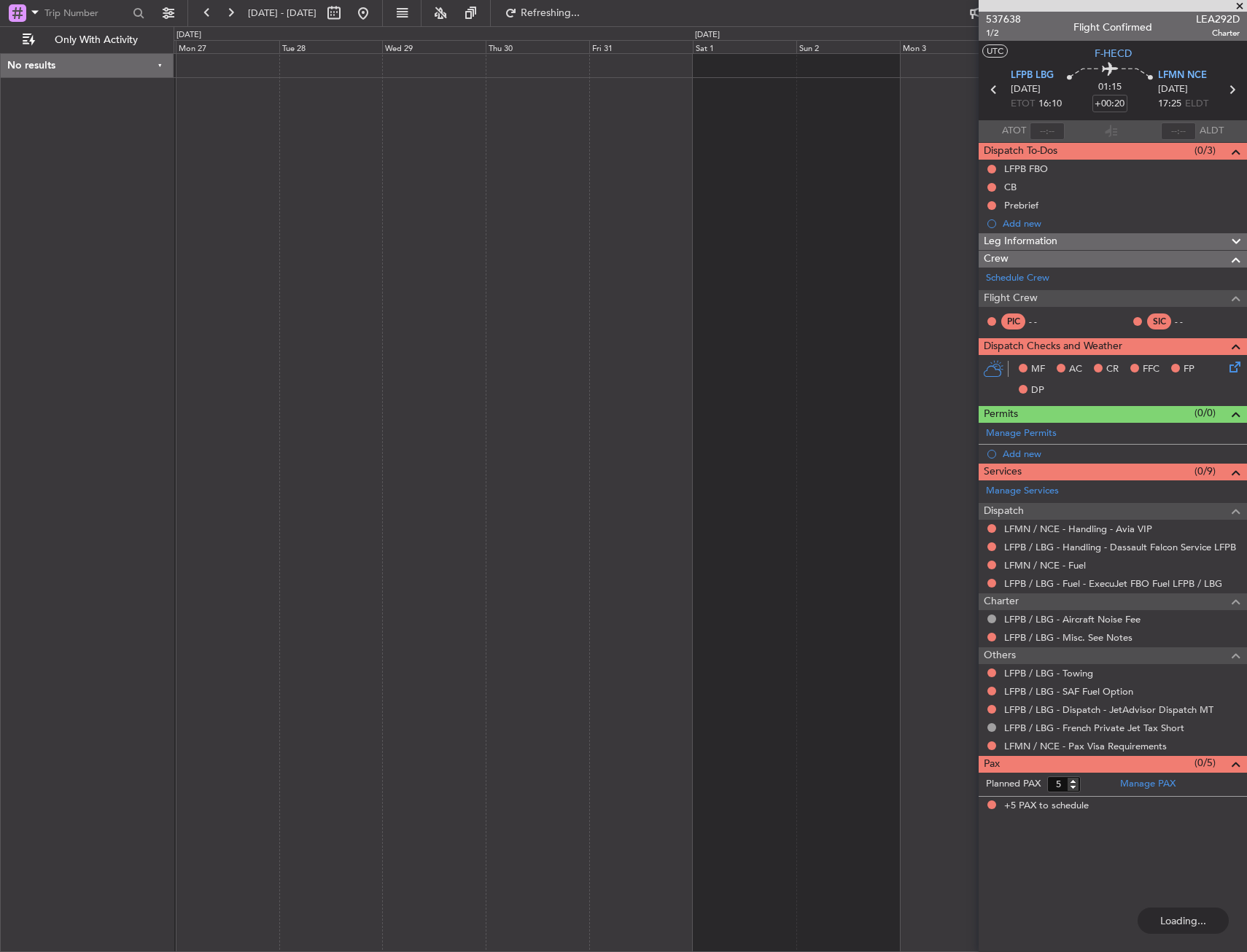
click at [907, 152] on div at bounding box center [710, 503] width 1074 height 900
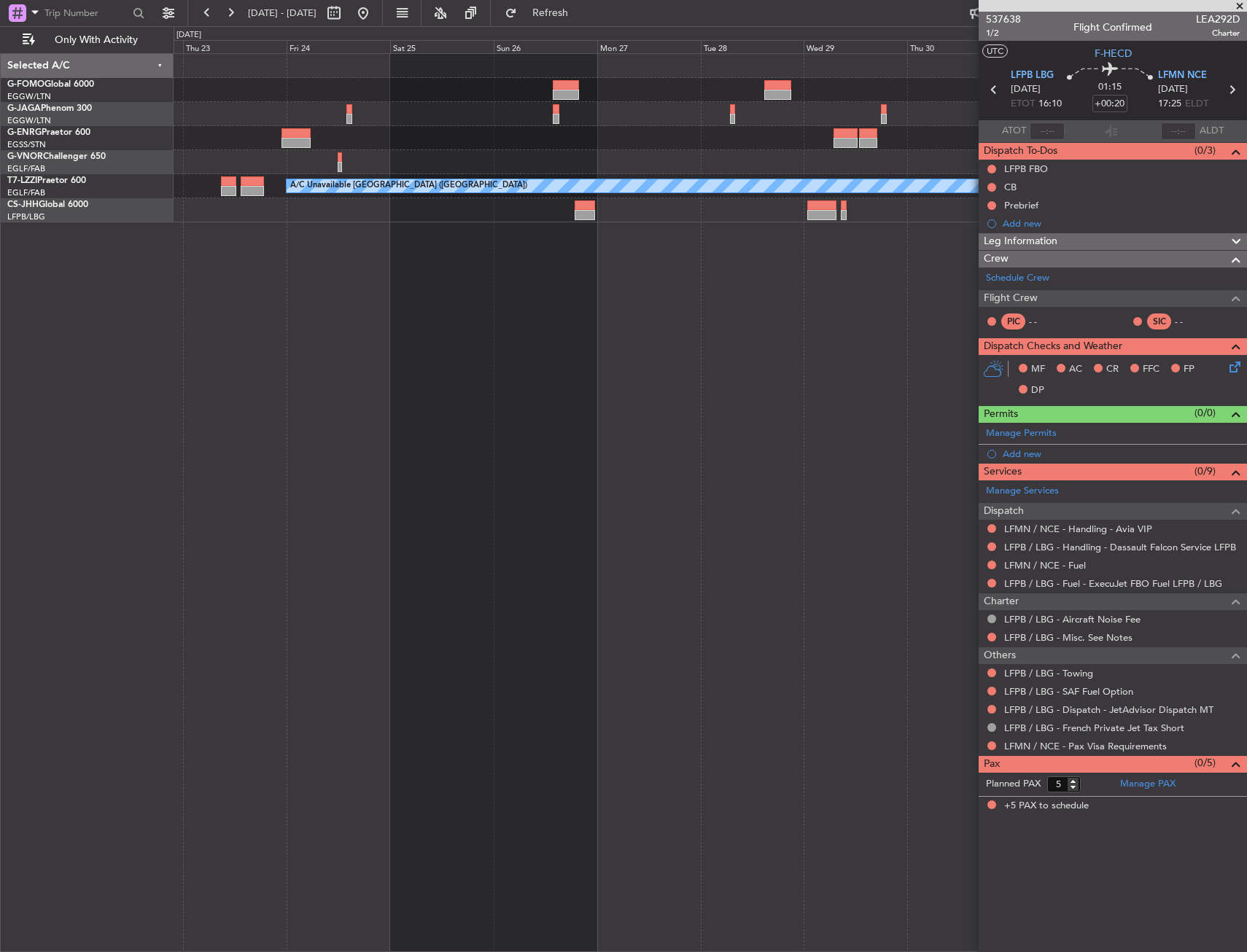
click at [771, 92] on div at bounding box center [778, 94] width 27 height 10
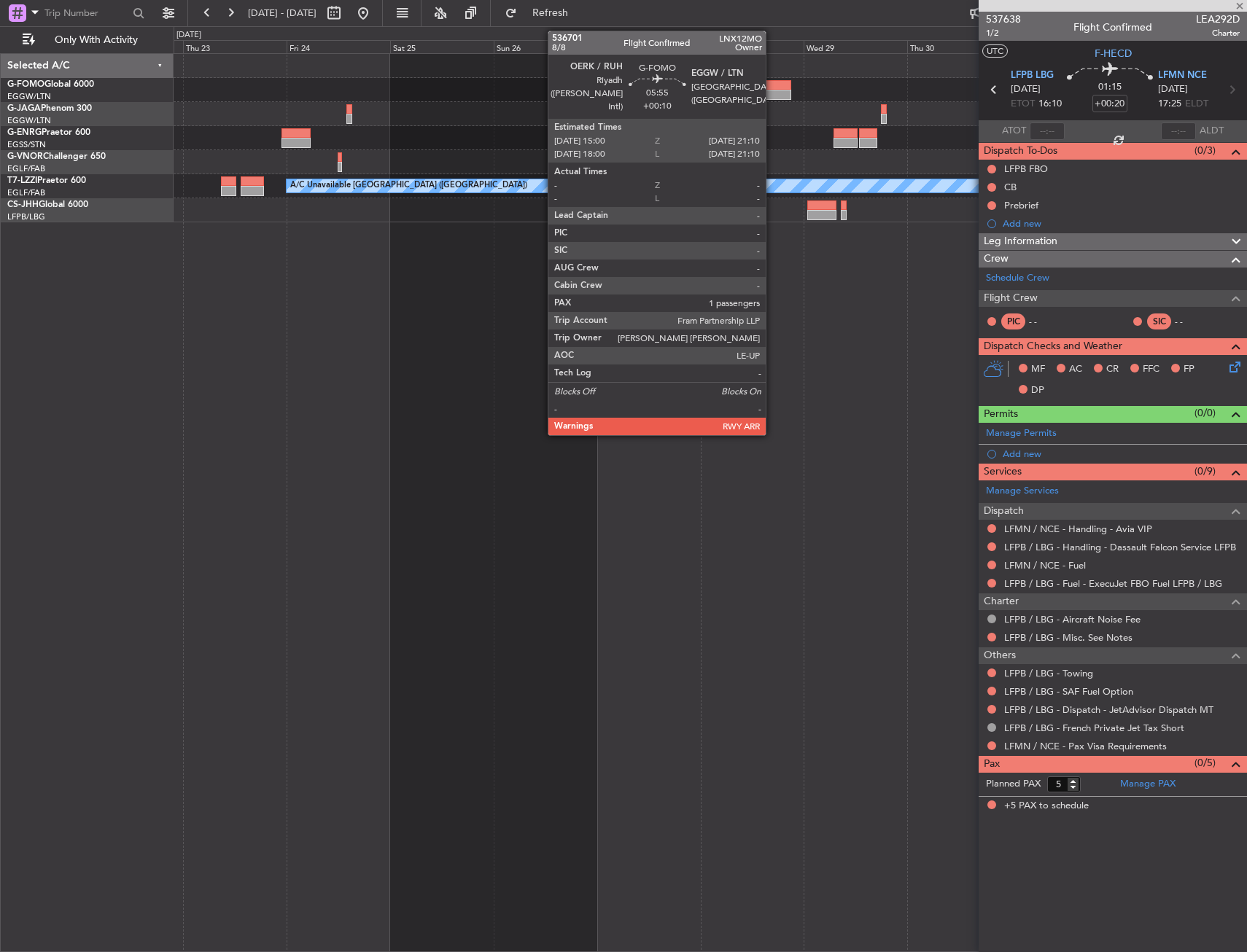
type input "+00:10"
type input "1"
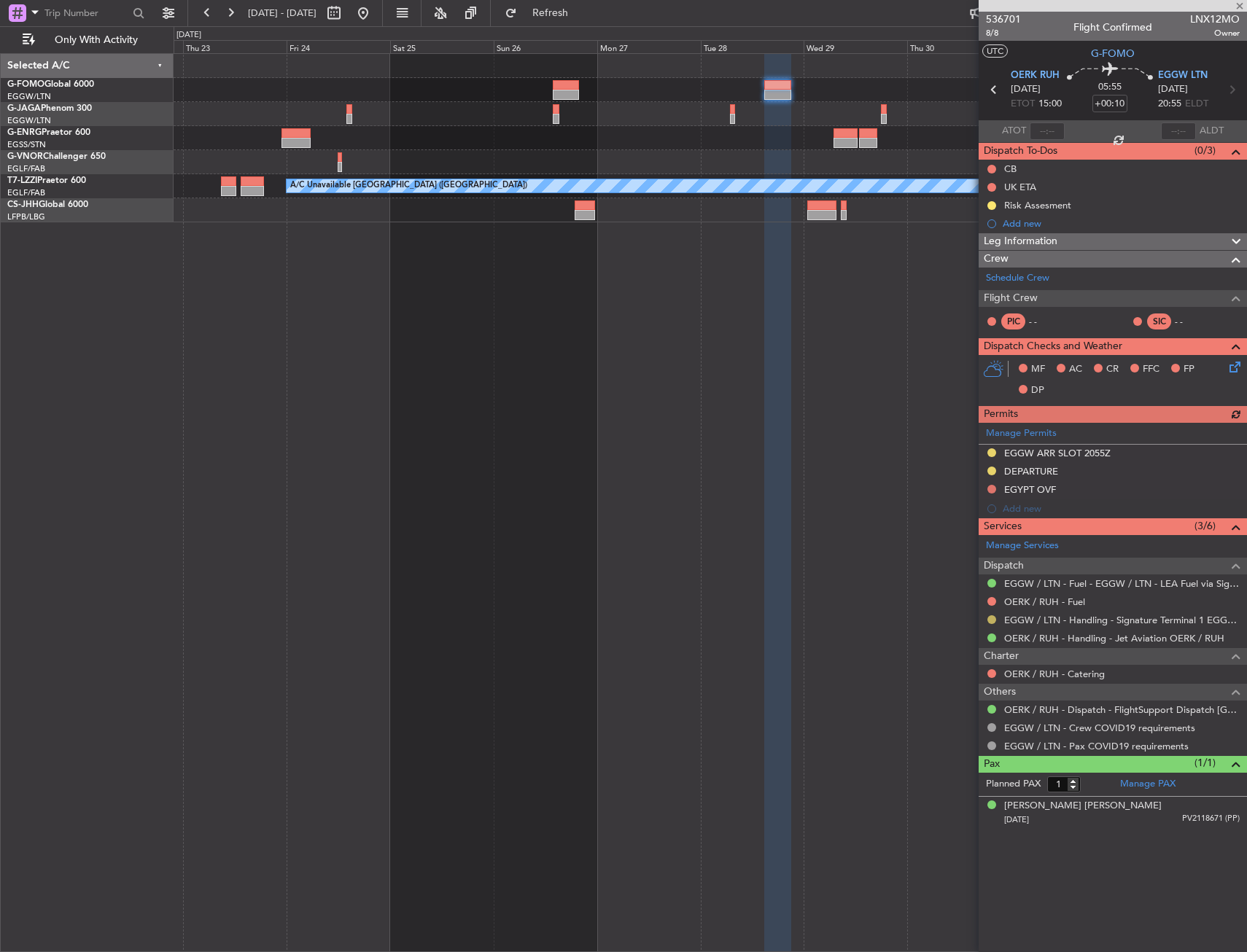
click at [988, 617] on button at bounding box center [992, 620] width 9 height 9
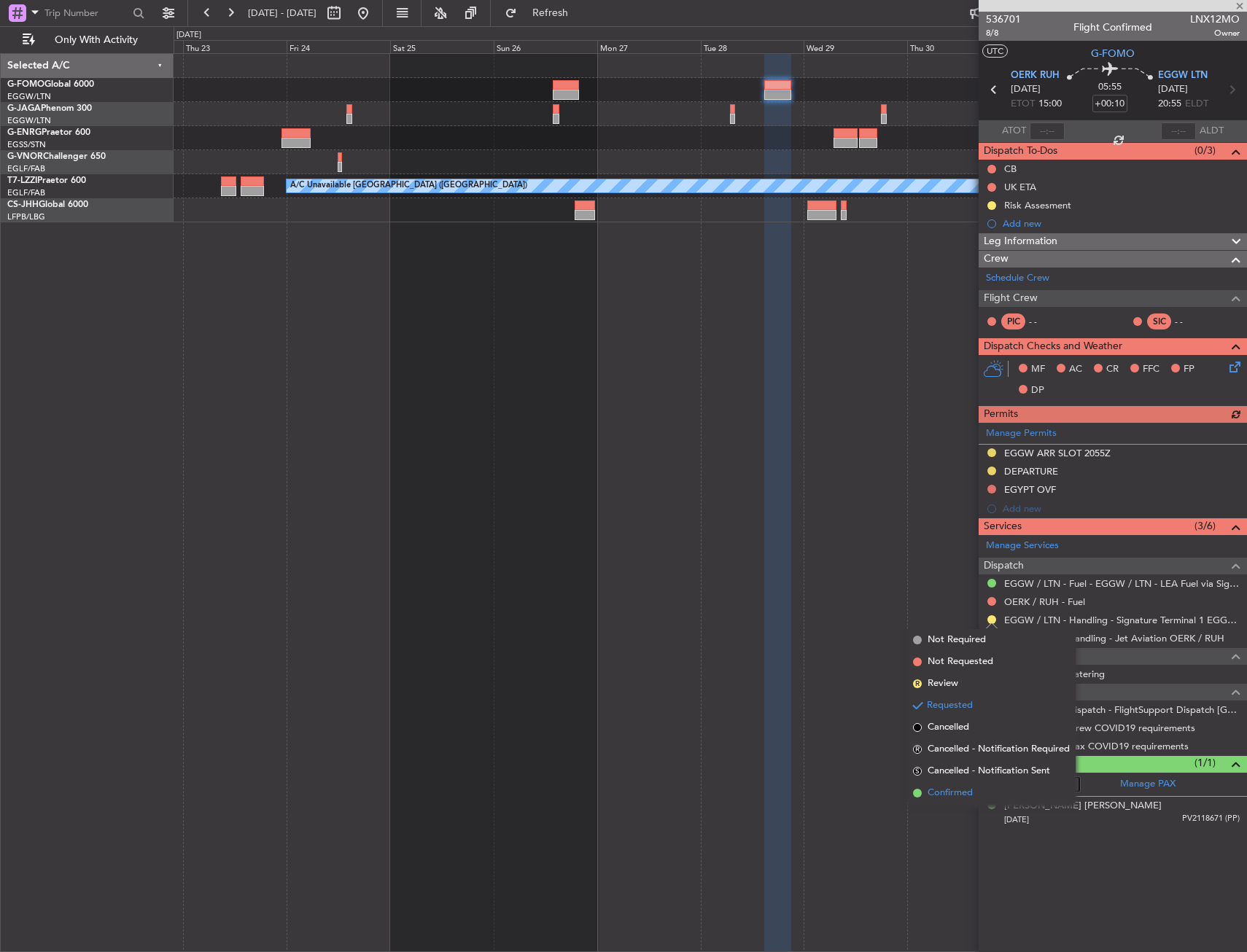
click at [952, 794] on span "Confirmed" at bounding box center [950, 793] width 45 height 14
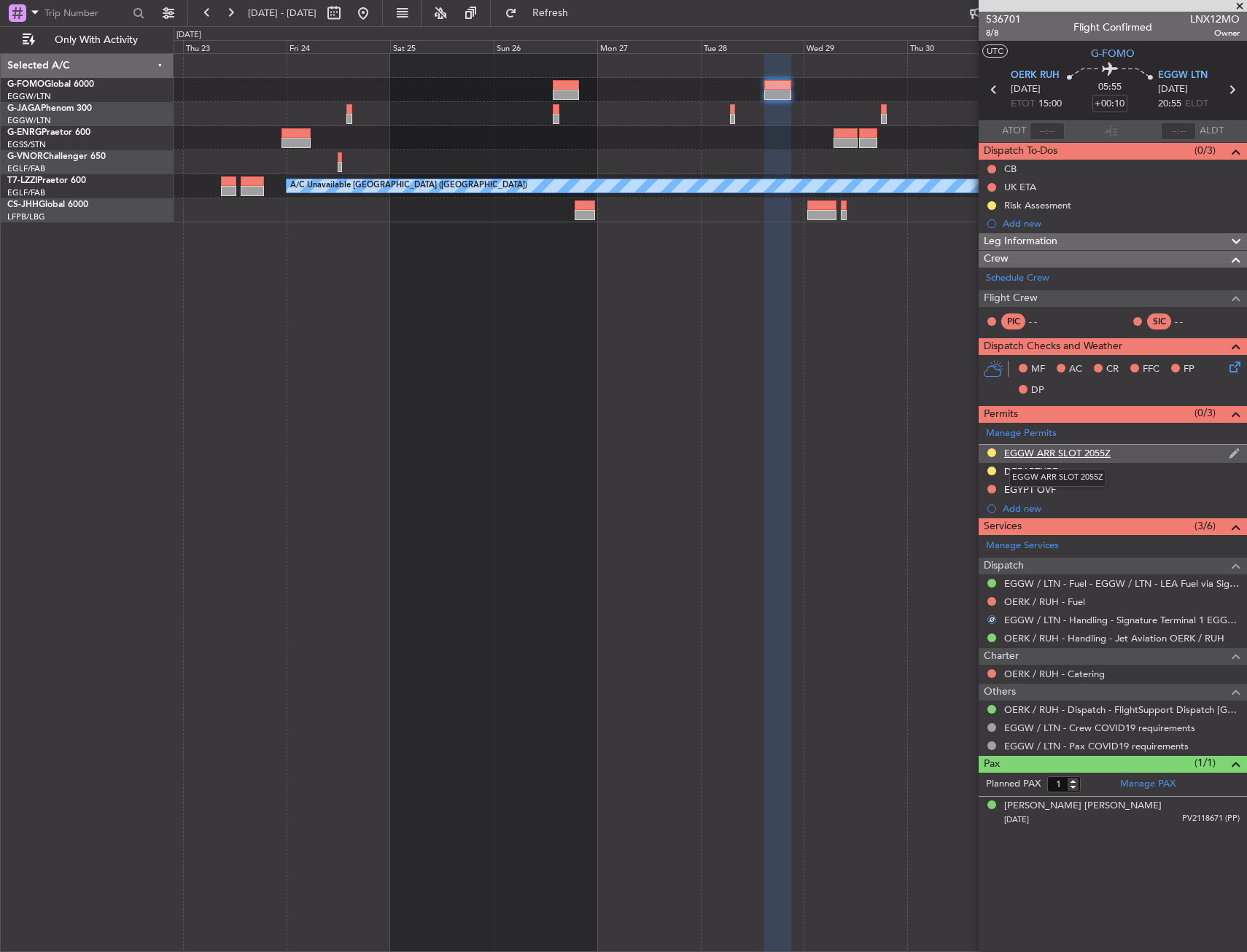
click at [1096, 454] on div "EGGW ARR SLOT 2055Z" at bounding box center [1058, 453] width 107 height 12
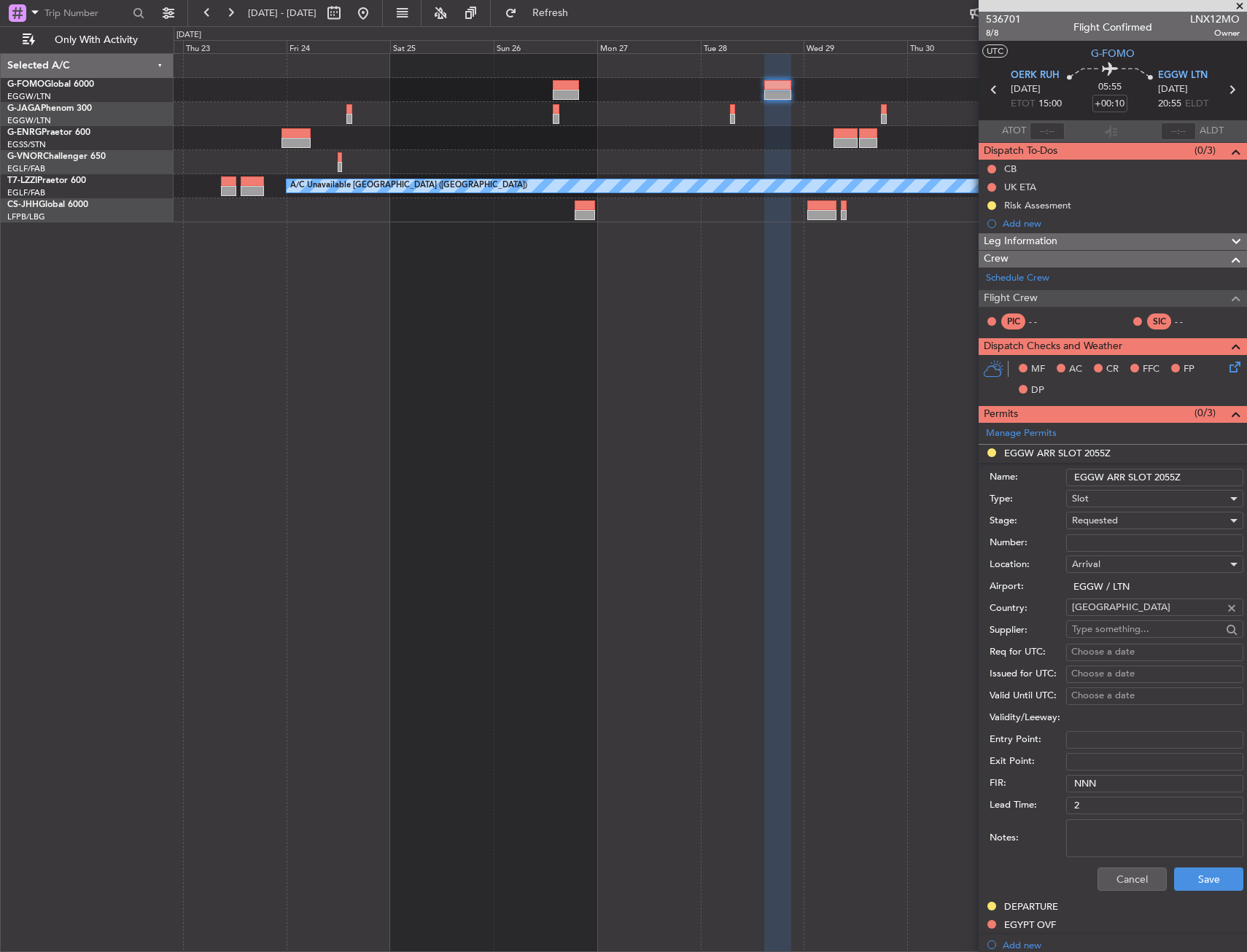
click at [1163, 477] on input "EGGW ARR SLOT 2055Z" at bounding box center [1154, 478] width 177 height 18
drag, startPoint x: 1160, startPoint y: 477, endPoint x: 1173, endPoint y: 474, distance: 13.3
click at [1173, 474] on input "EGGW ARR SLOT 2055Z" at bounding box center [1154, 478] width 177 height 18
type input "EGGW ARR SLOT 2110Z"
click at [1131, 528] on div "Requested" at bounding box center [1149, 520] width 156 height 22
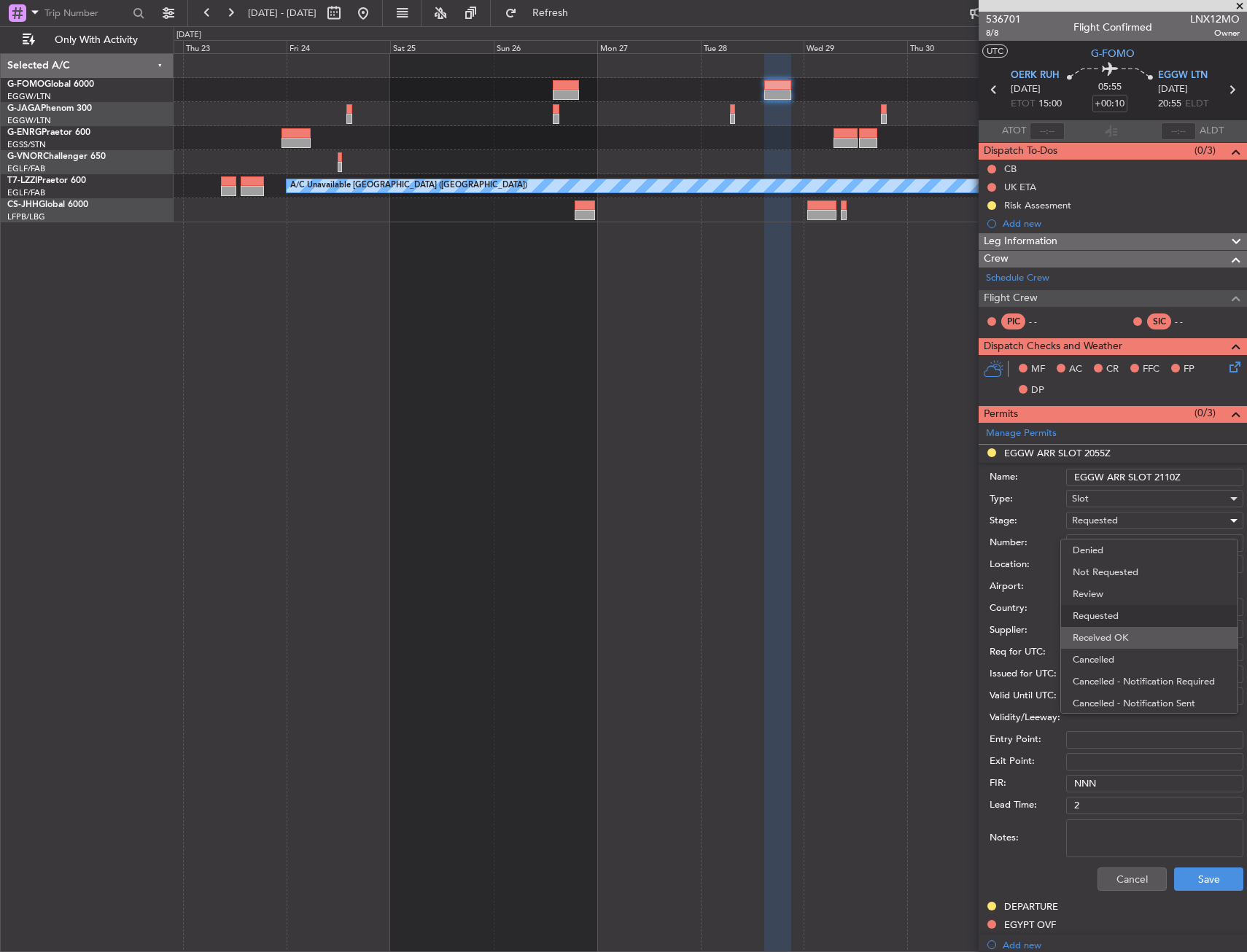
scroll to position [6, 0]
click at [1115, 630] on span "Received OK" at bounding box center [1149, 631] width 153 height 22
click at [1195, 863] on div "Cancel Save" at bounding box center [1116, 879] width 254 height 38
click at [1198, 870] on button "Save" at bounding box center [1209, 879] width 69 height 23
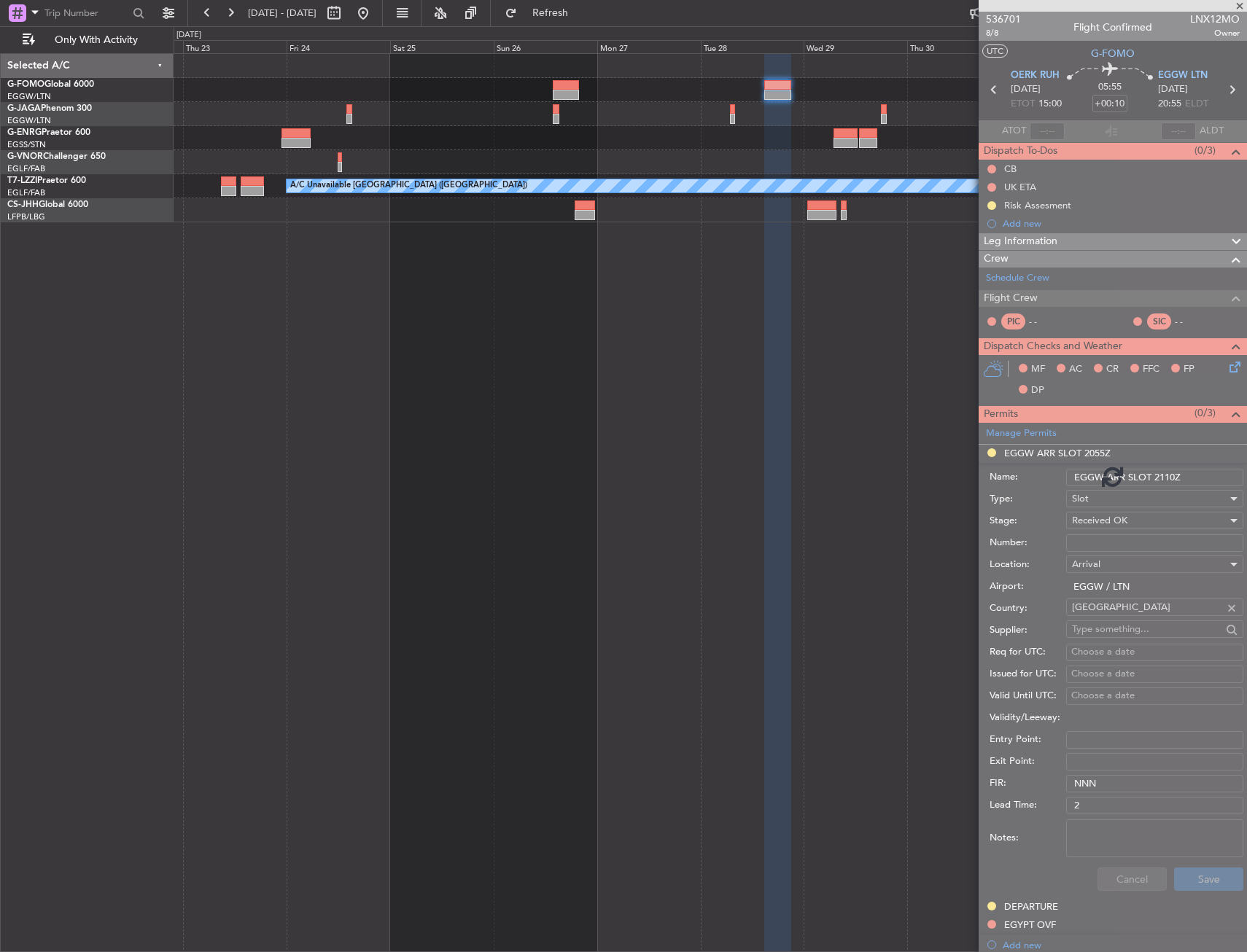
click at [1199, 879] on div at bounding box center [1113, 476] width 268 height 952
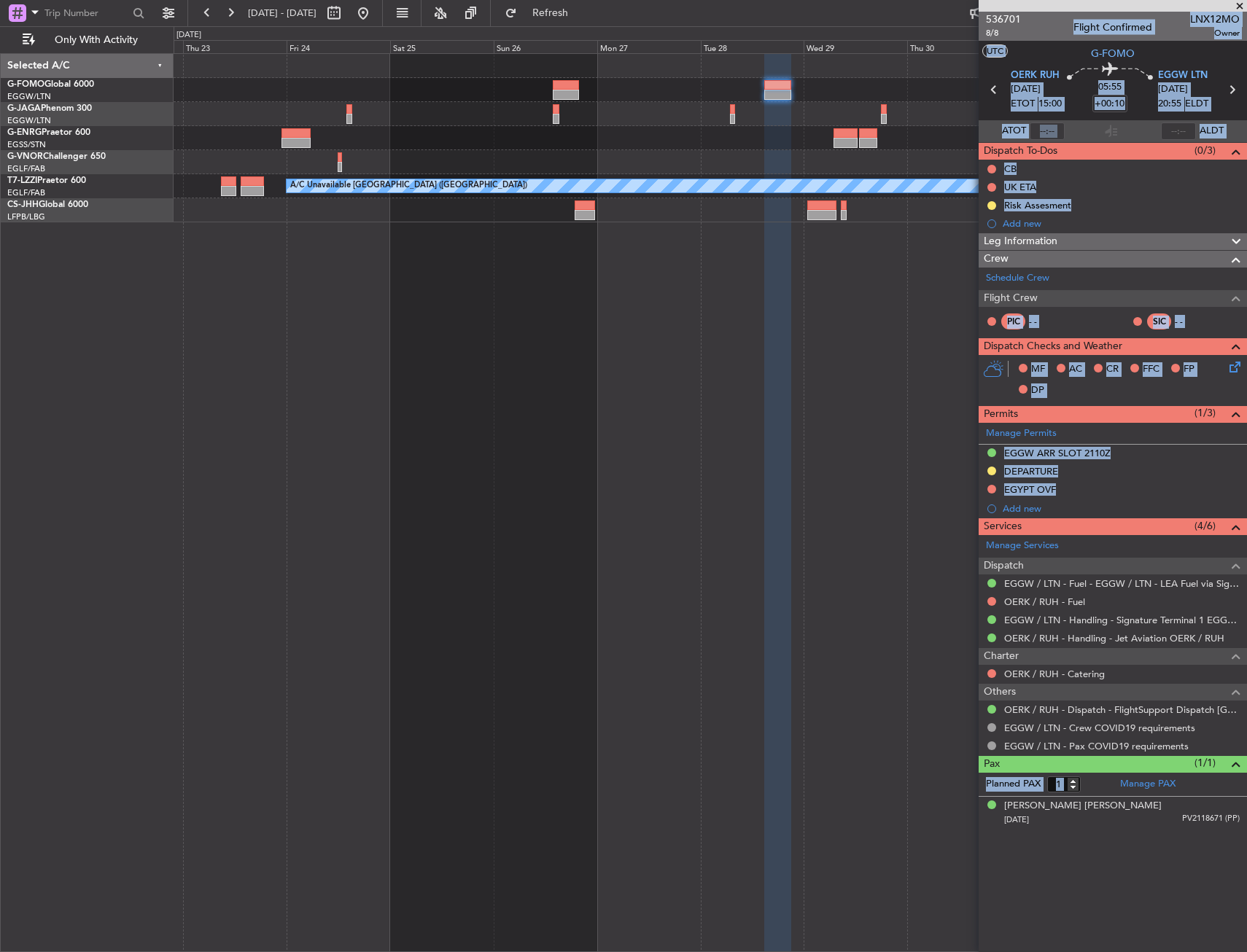
drag, startPoint x: 417, startPoint y: 19, endPoint x: 551, endPoint y: 300, distance: 311.3
click at [551, 300] on div "A/C Unavailable [GEOGRAPHIC_DATA] ([GEOGRAPHIC_DATA])" at bounding box center [710, 503] width 1074 height 900
click at [1086, 112] on div "05:55 +00:10" at bounding box center [1110, 90] width 96 height 54
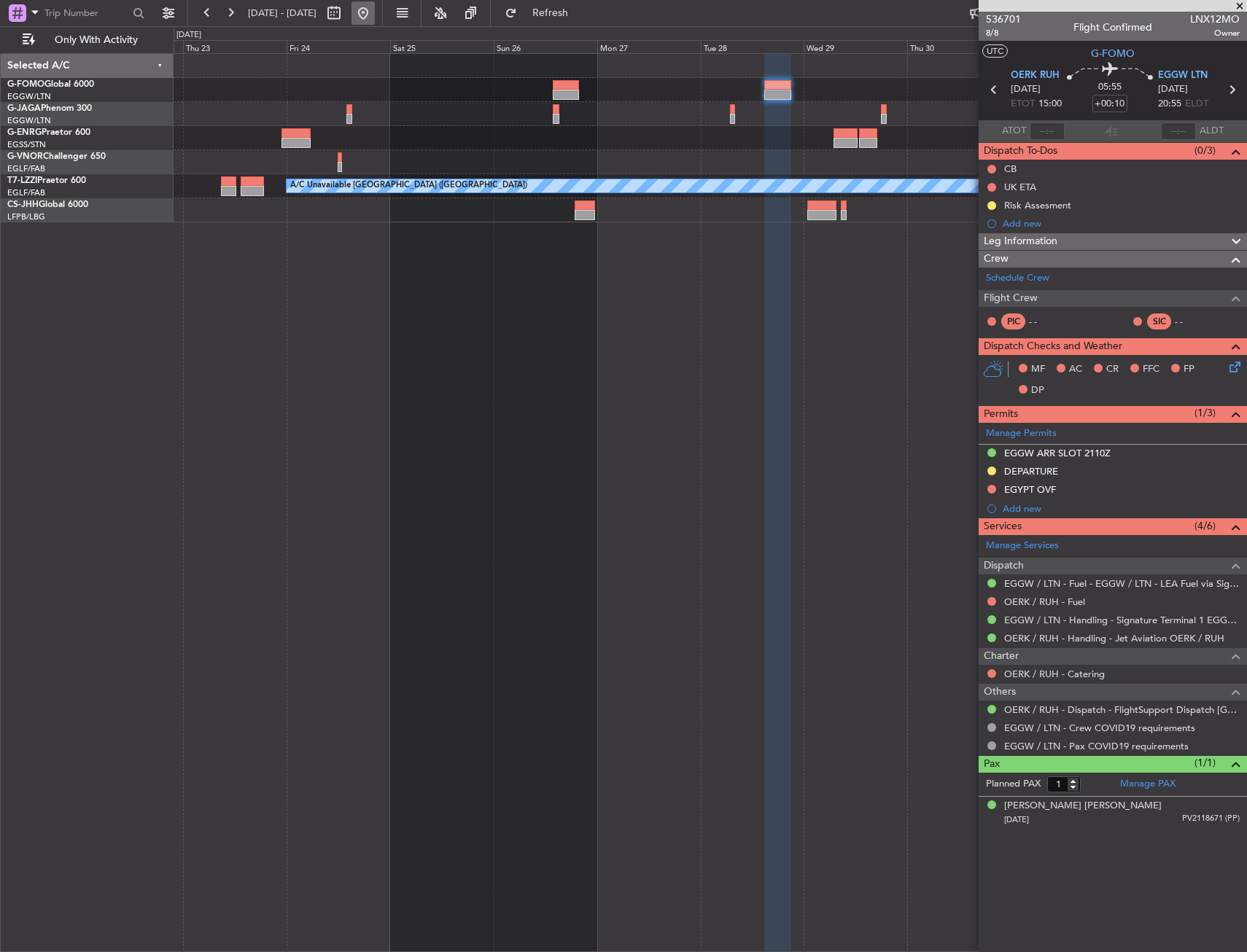
click at [375, 17] on button at bounding box center [363, 13] width 23 height 23
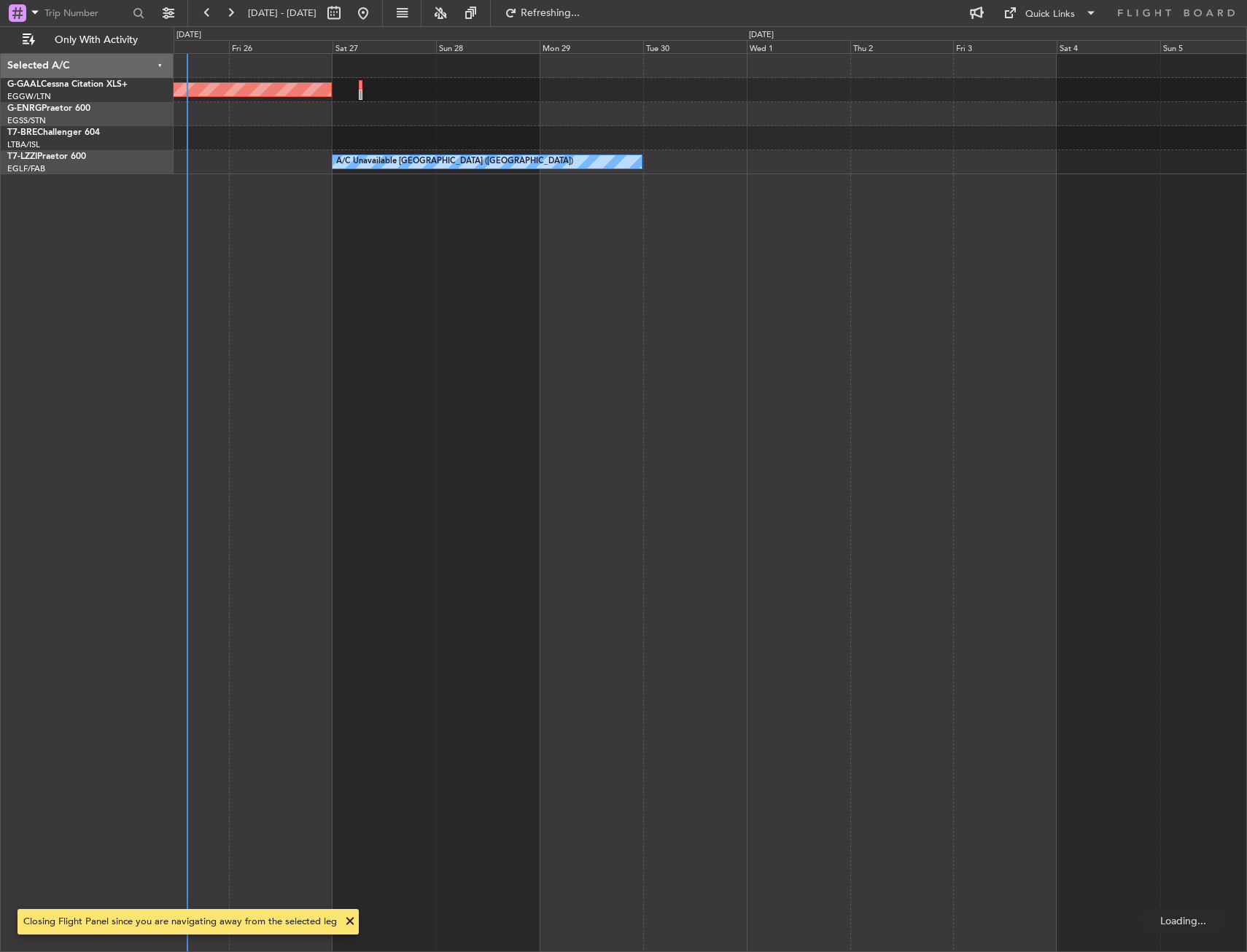
click at [376, 266] on div "Planned Maint Dusseldorf A/C Unavailable [GEOGRAPHIC_DATA] ([GEOGRAPHIC_DATA])" at bounding box center [710, 503] width 1074 height 900
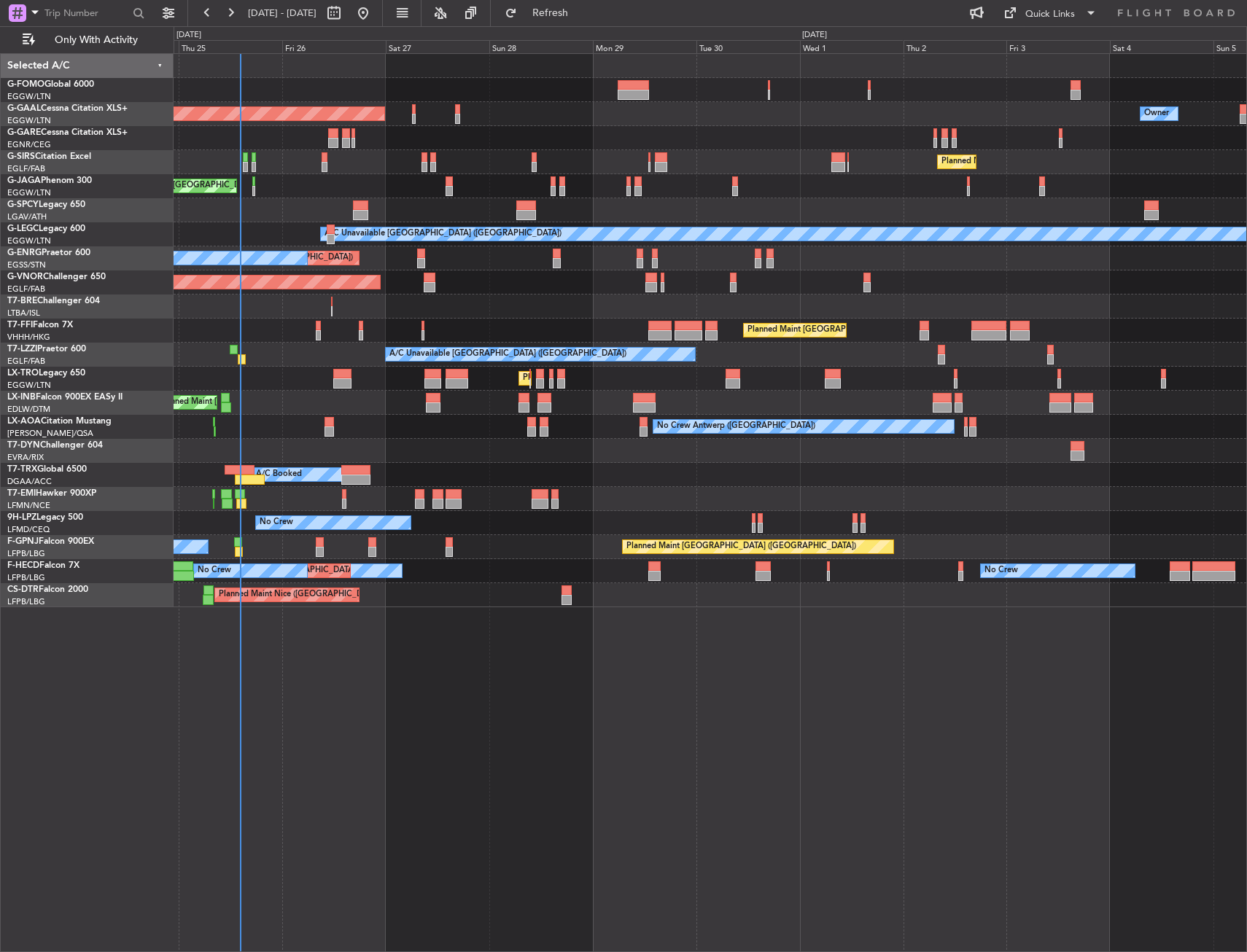
click at [392, 140] on div at bounding box center [709, 138] width 1073 height 24
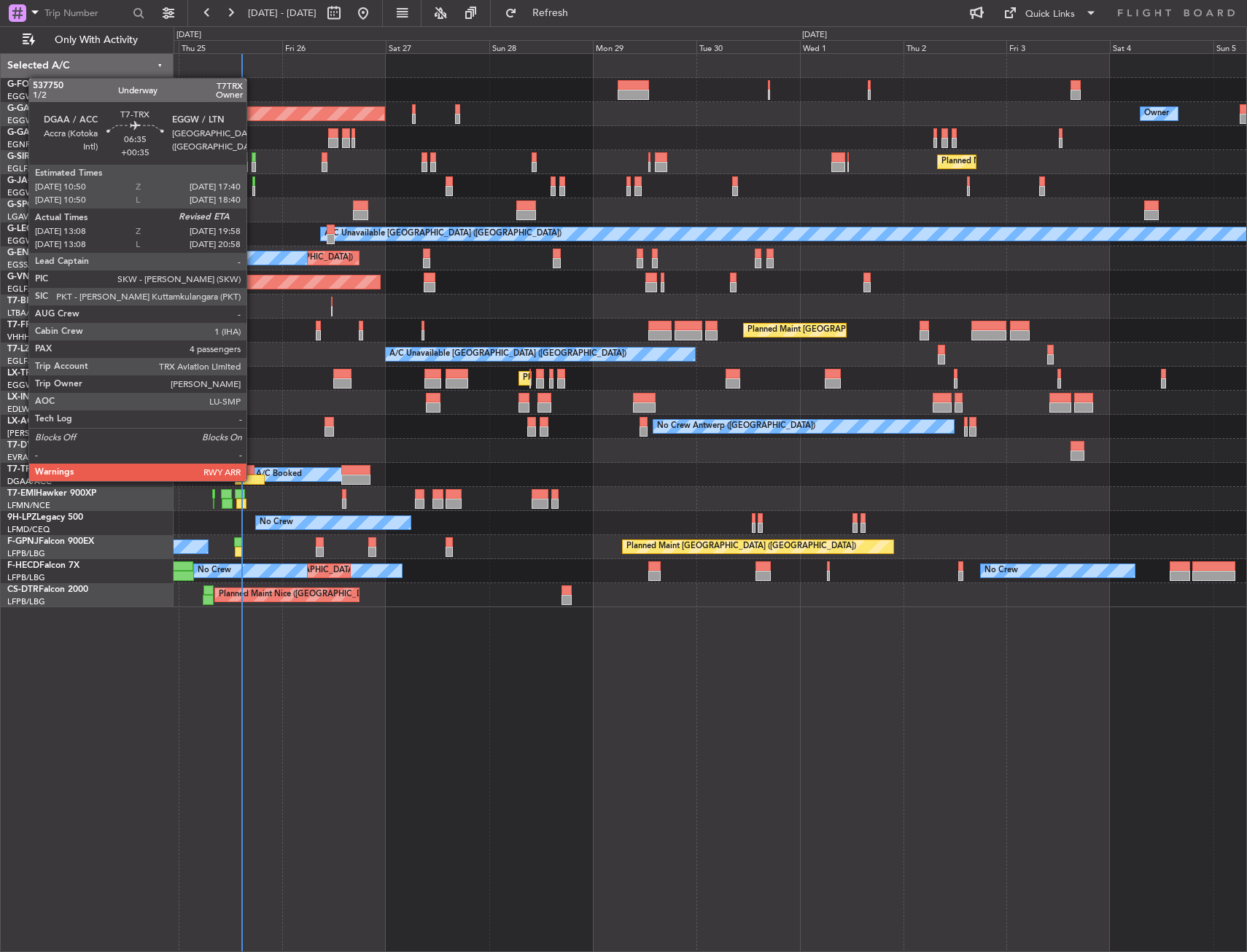
click at [432, 481] on div "A/C Booked" at bounding box center [709, 475] width 1073 height 24
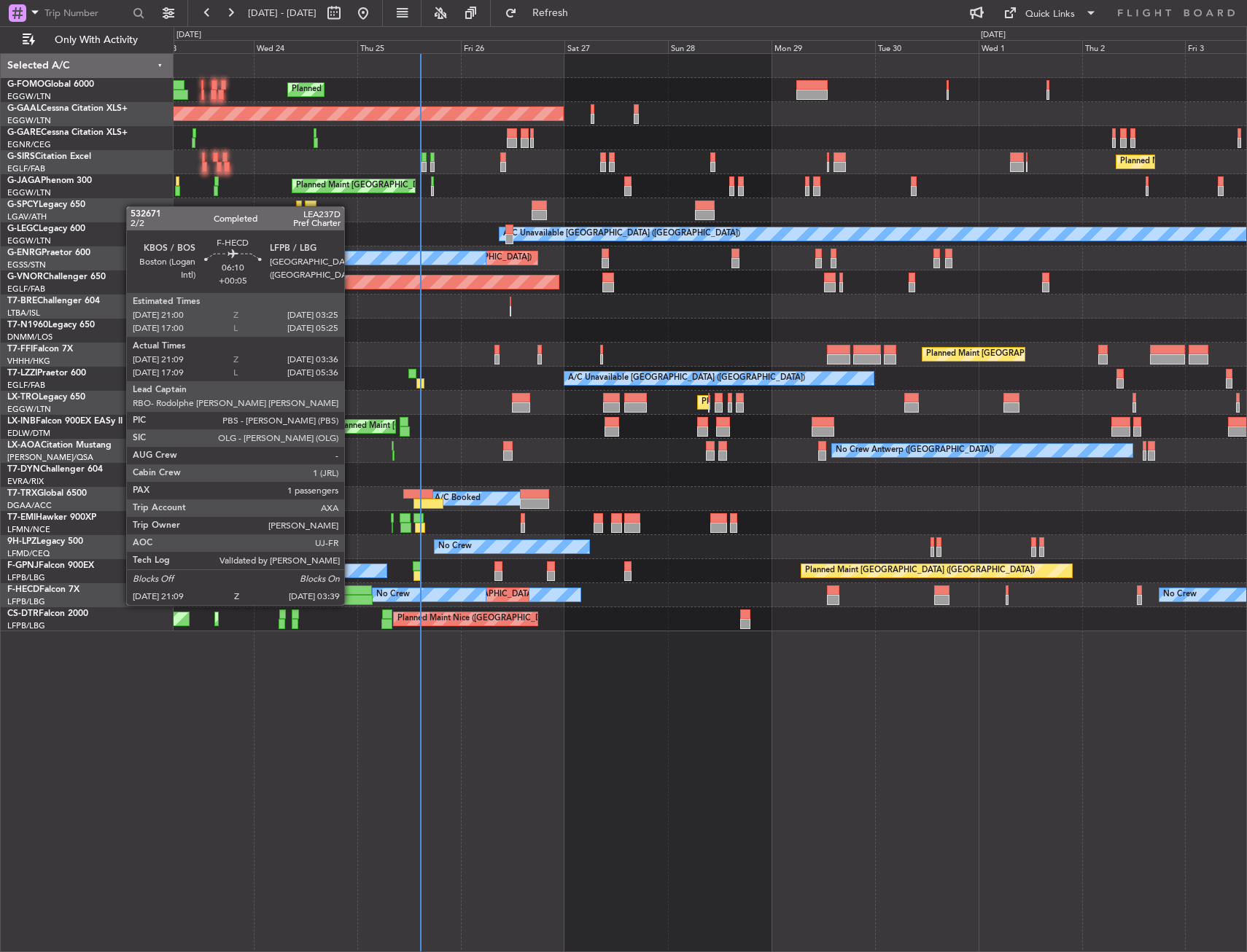
click at [351, 591] on div at bounding box center [356, 590] width 28 height 10
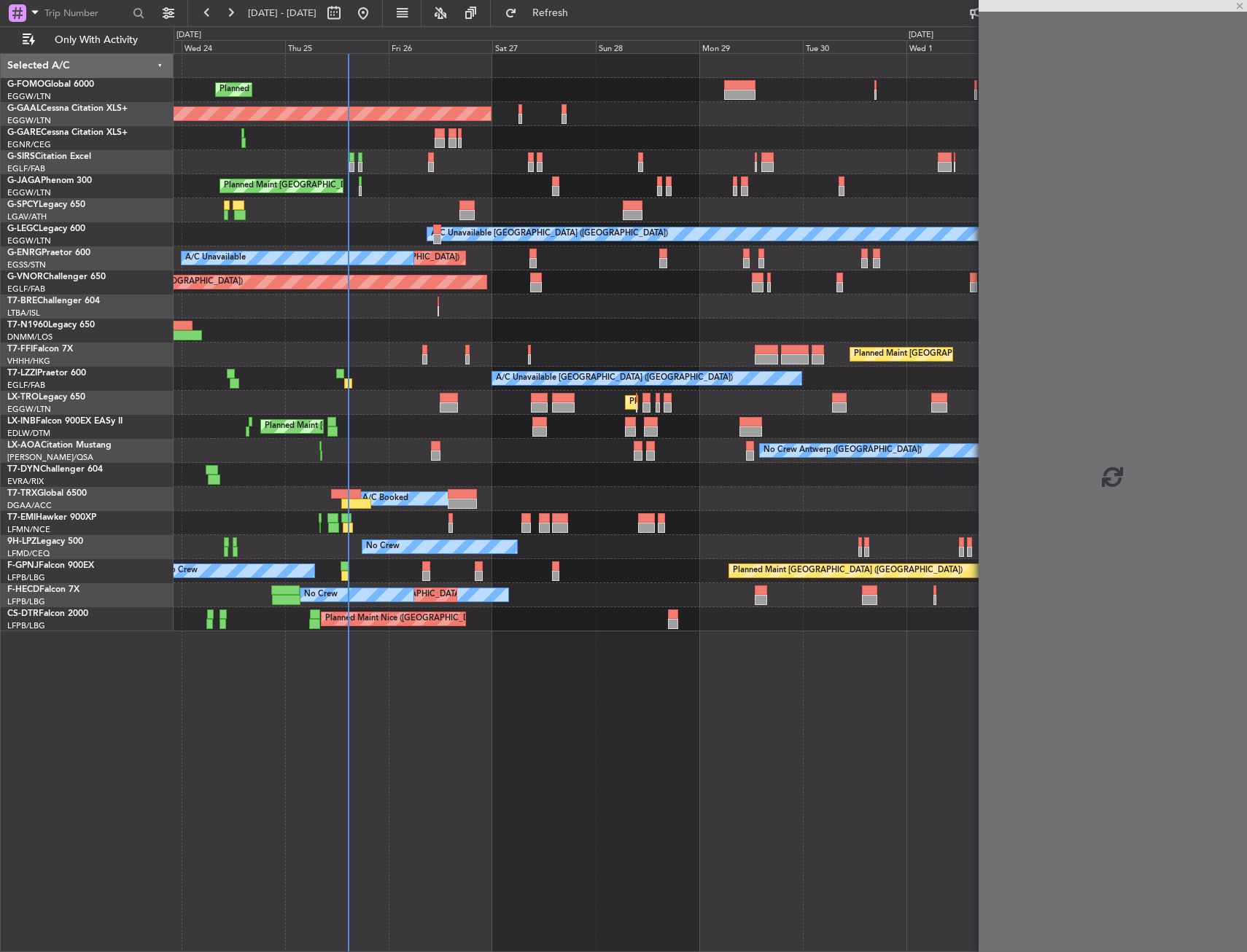
click at [518, 585] on div "No Crew No Crew Planned Maint [GEOGRAPHIC_DATA] ([GEOGRAPHIC_DATA]) No Crew" at bounding box center [709, 595] width 1073 height 24
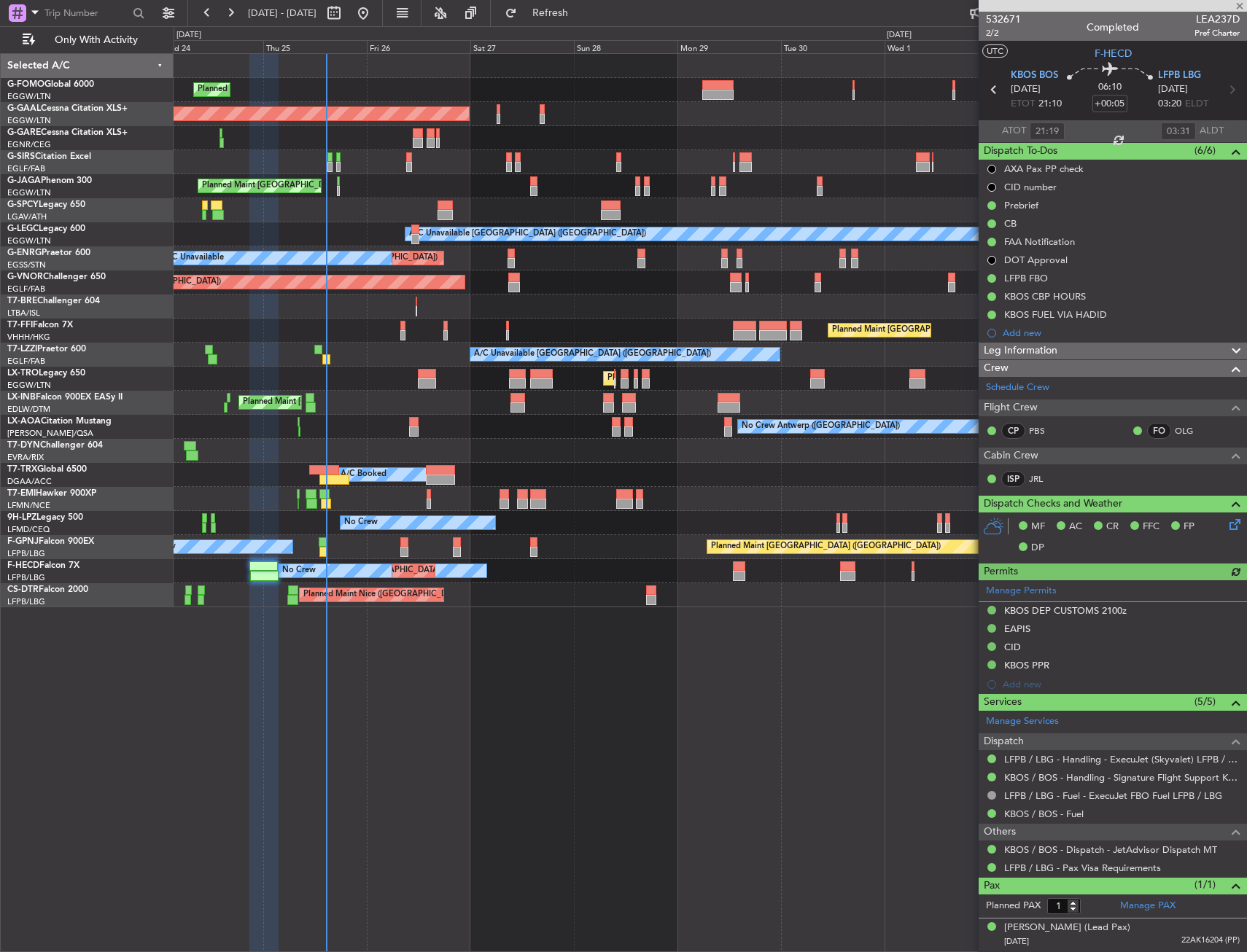
click at [626, 444] on div at bounding box center [709, 451] width 1073 height 24
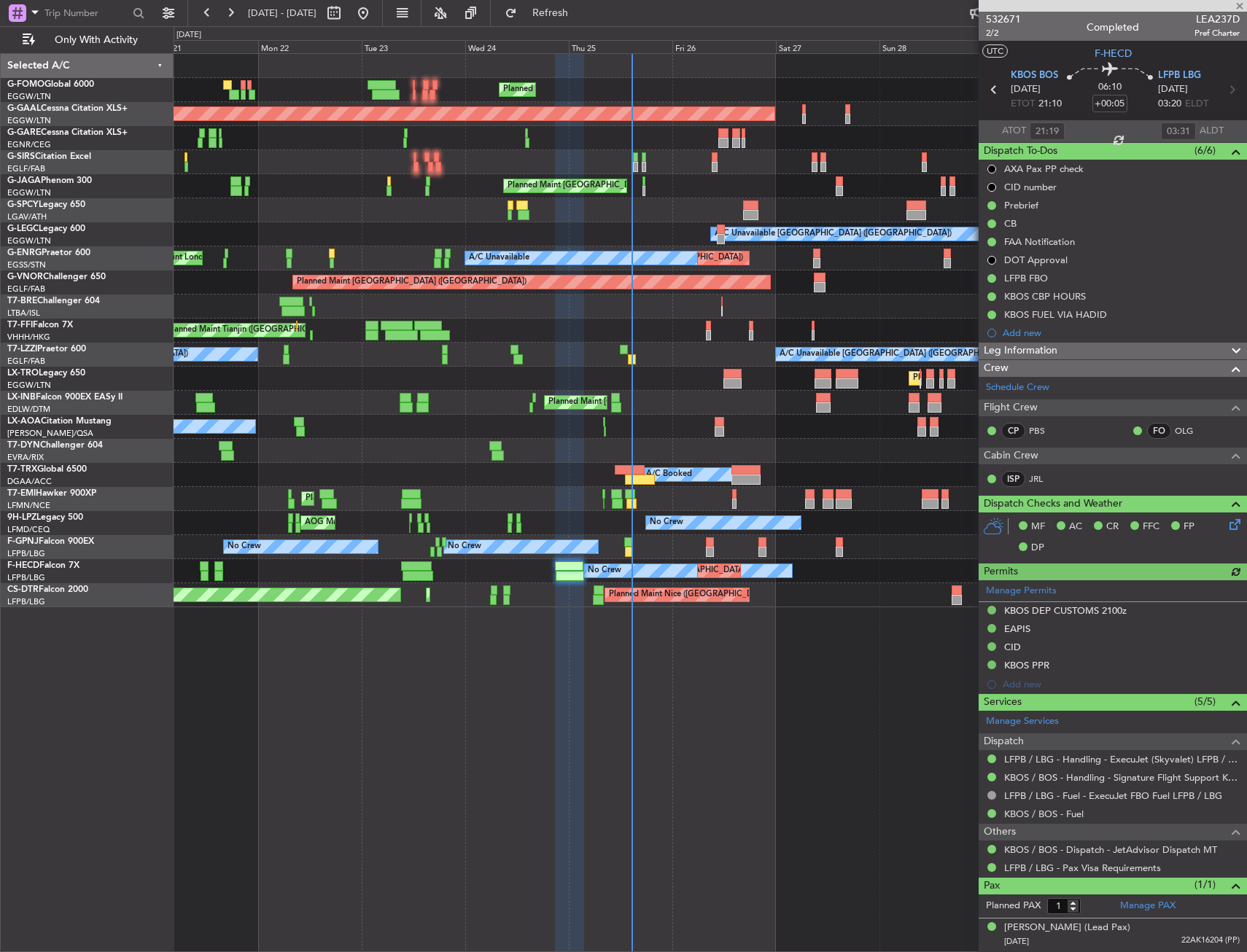
click at [572, 467] on div "Planned Maint [GEOGRAPHIC_DATA] ([GEOGRAPHIC_DATA]) Planned [GEOGRAPHIC_DATA] U…" at bounding box center [709, 331] width 1073 height 554
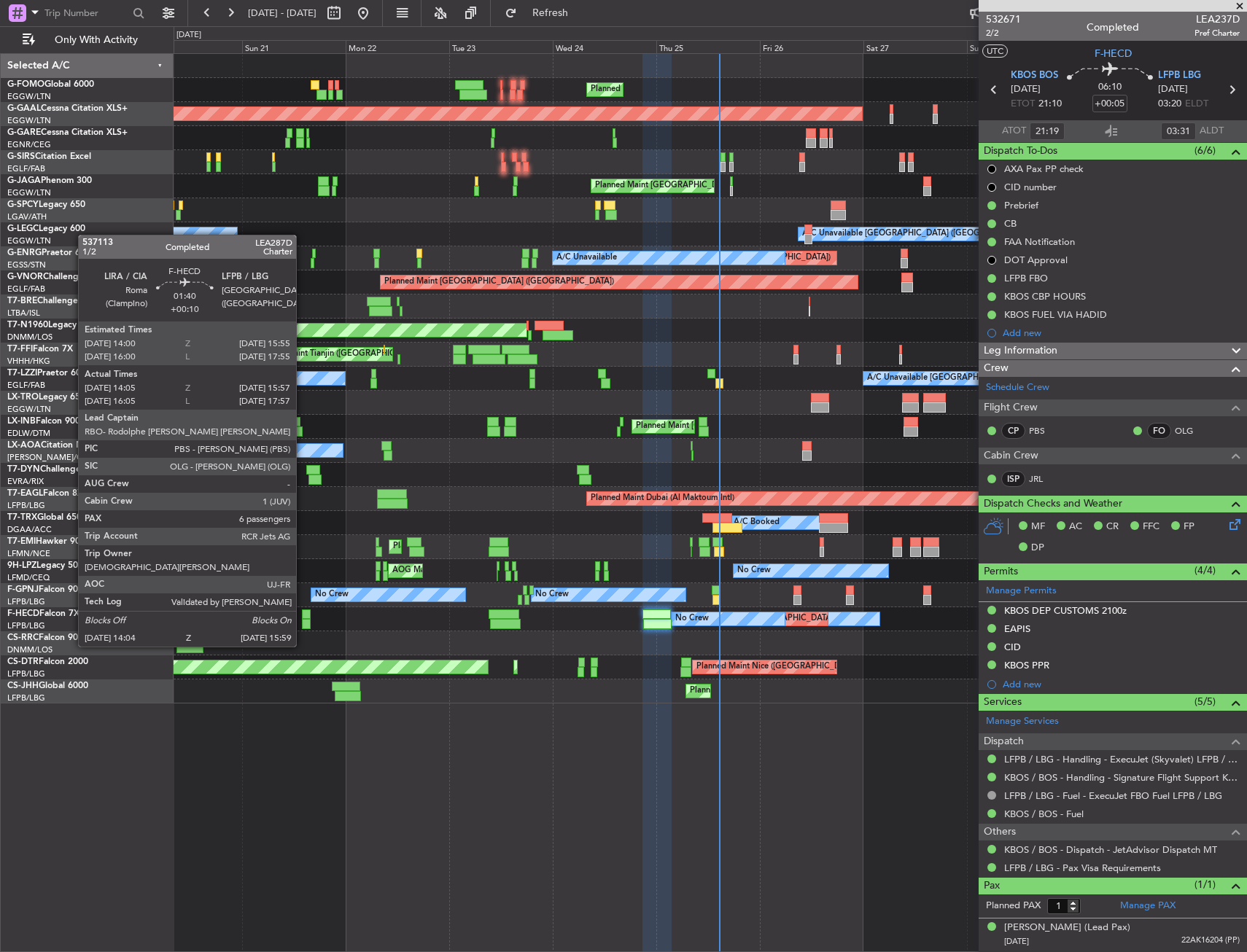
click at [302, 620] on div at bounding box center [307, 624] width 9 height 10
type input "+00:10"
type input "14:15"
type input "15:52"
type input "6"
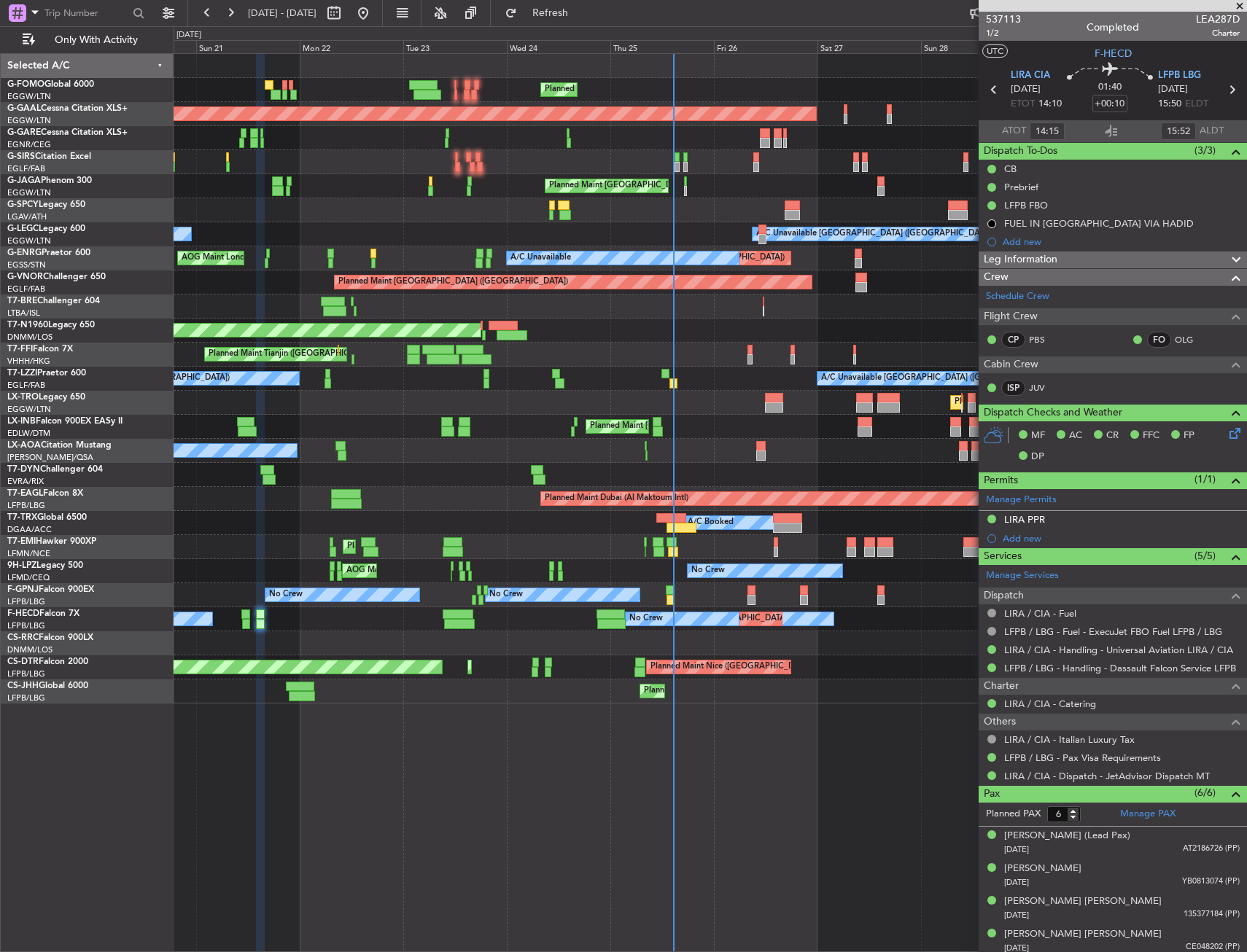
click at [739, 407] on div "Planned Maint [GEOGRAPHIC_DATA] ([GEOGRAPHIC_DATA])" at bounding box center [709, 403] width 1073 height 24
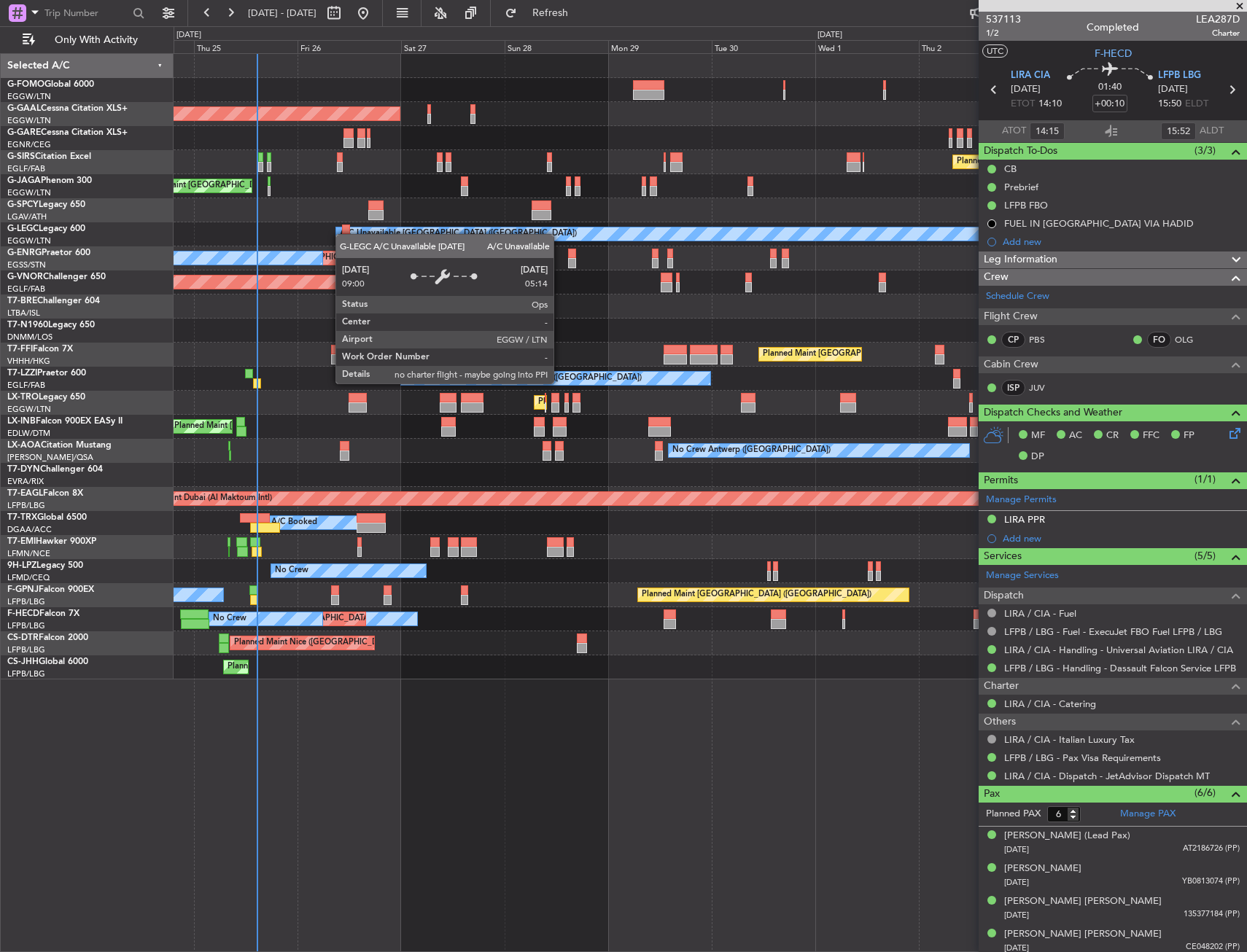
click at [302, 234] on div "A/C Unavailable [GEOGRAPHIC_DATA] ([GEOGRAPHIC_DATA])" at bounding box center [709, 234] width 1073 height 24
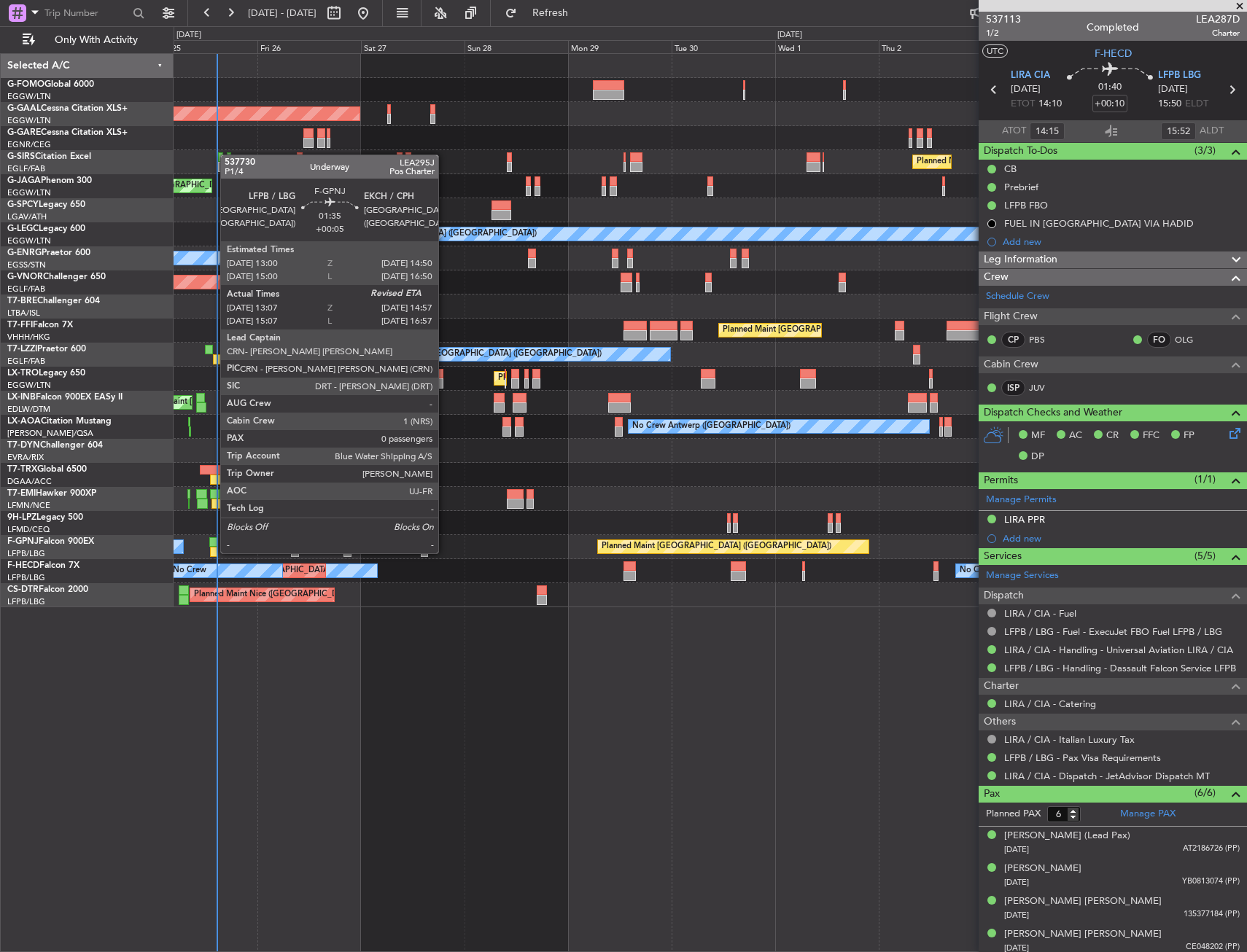
click at [213, 539] on div at bounding box center [212, 542] width 8 height 10
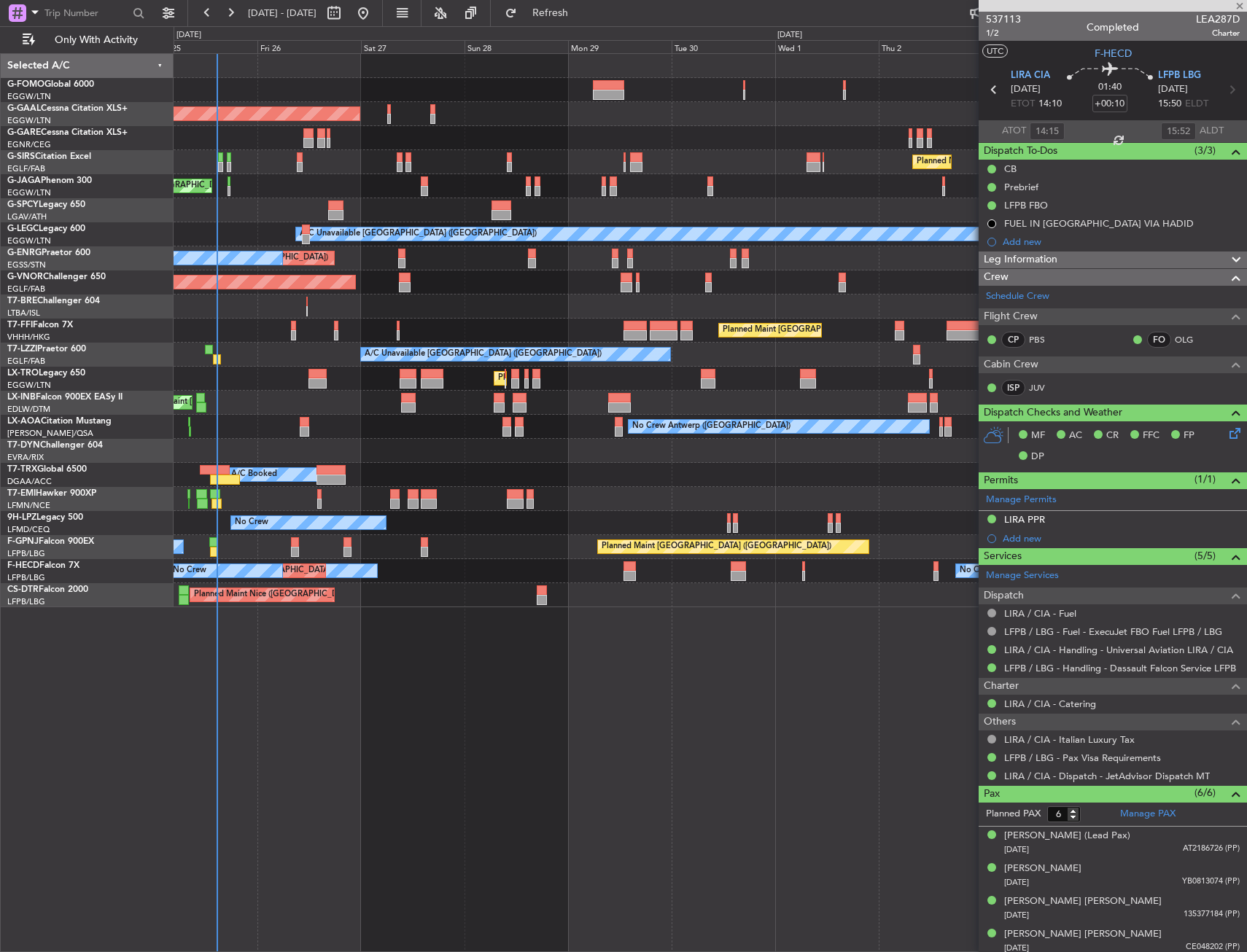
type input "+00:05"
type input "13:17"
type input "0"
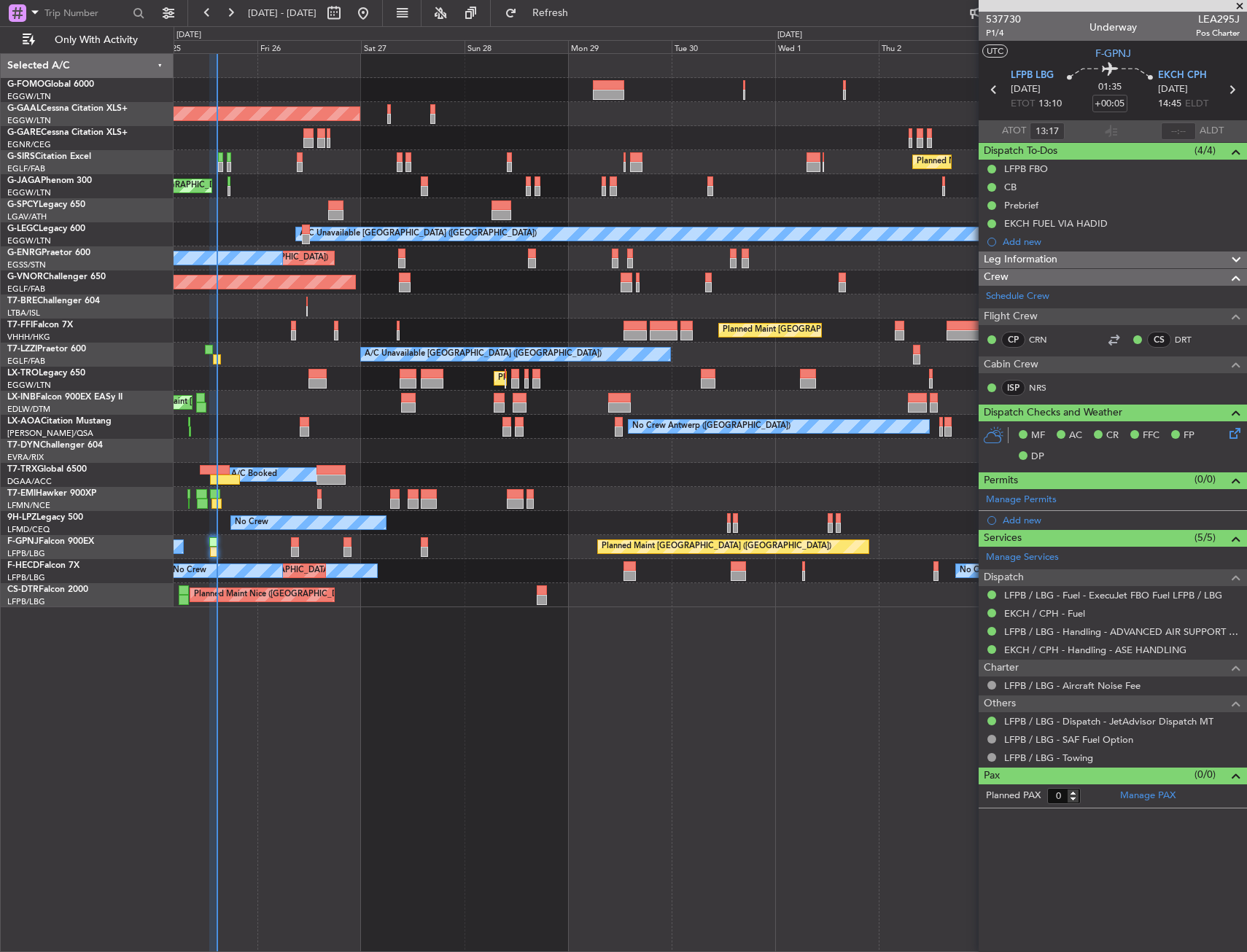
click at [593, 12] on fb-refresh-button "Refresh" at bounding box center [541, 13] width 102 height 27
click at [581, 14] on span "Refresh" at bounding box center [550, 12] width 61 height 10
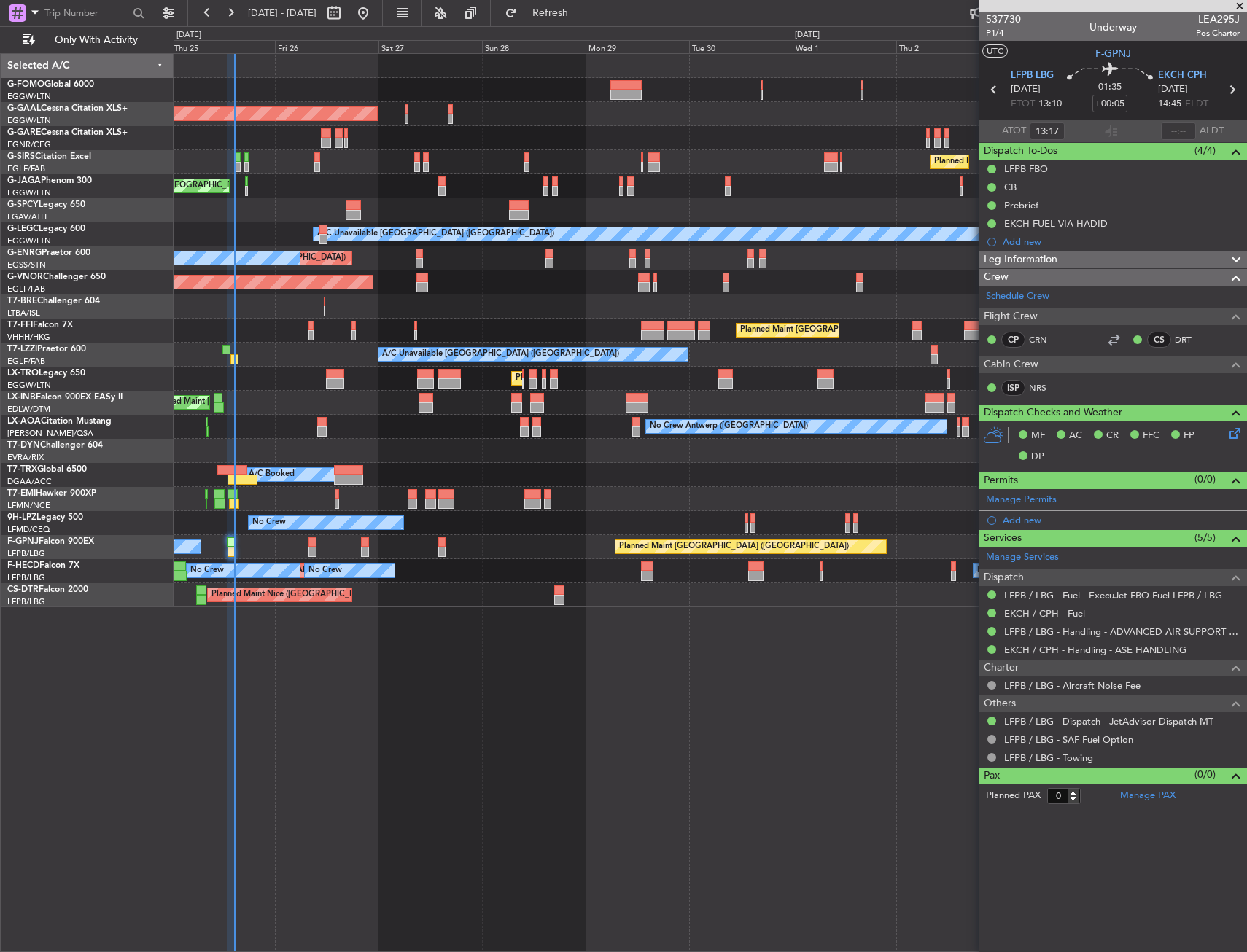
click at [307, 546] on div "No Crew Planned Maint [GEOGRAPHIC_DATA] ([GEOGRAPHIC_DATA]) No Crew" at bounding box center [709, 547] width 1073 height 24
click at [309, 545] on div at bounding box center [312, 542] width 8 height 10
type input "+00:10"
type input "11"
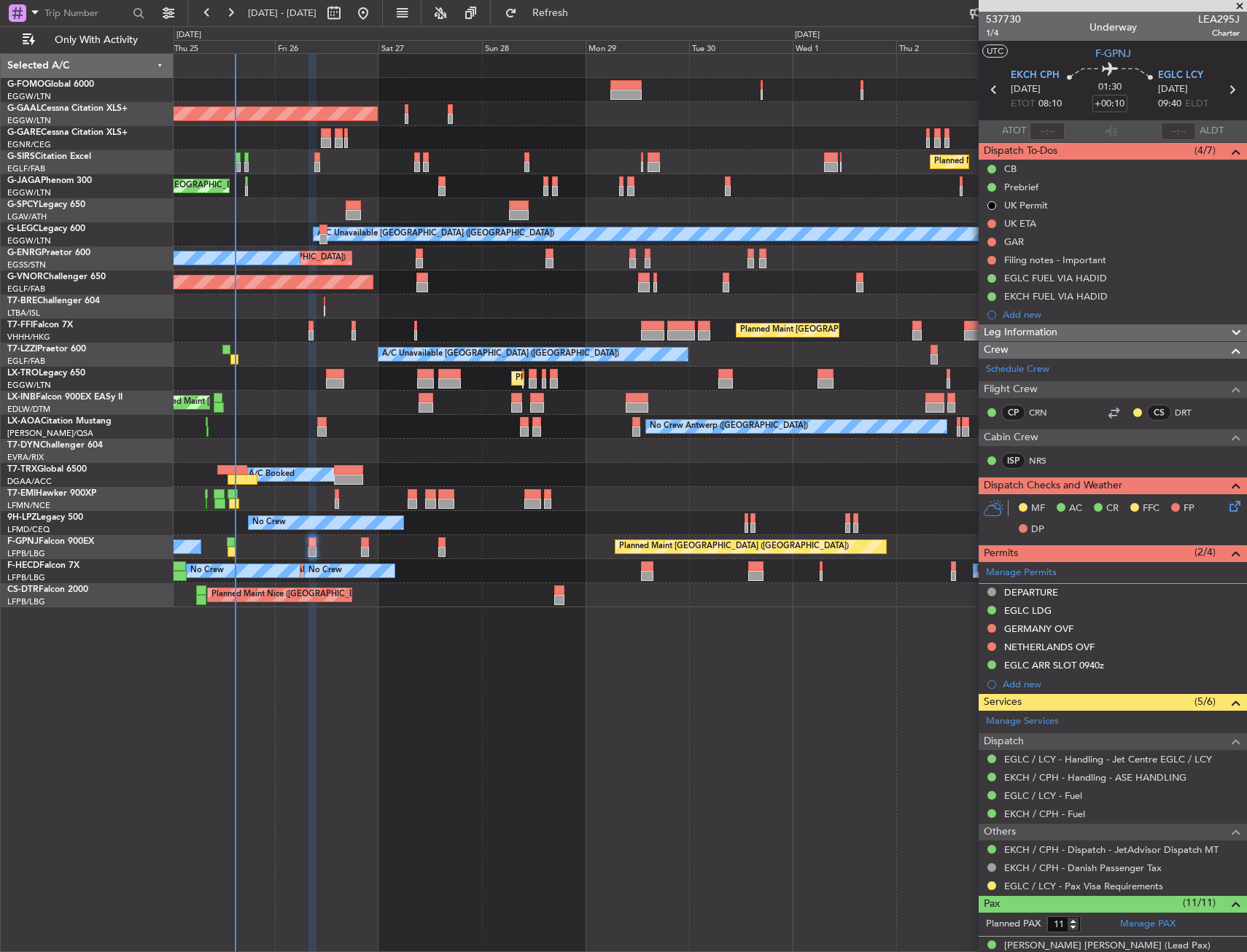
drag, startPoint x: 990, startPoint y: 623, endPoint x: 976, endPoint y: 640, distance: 22.0
click at [990, 624] on button at bounding box center [992, 628] width 9 height 9
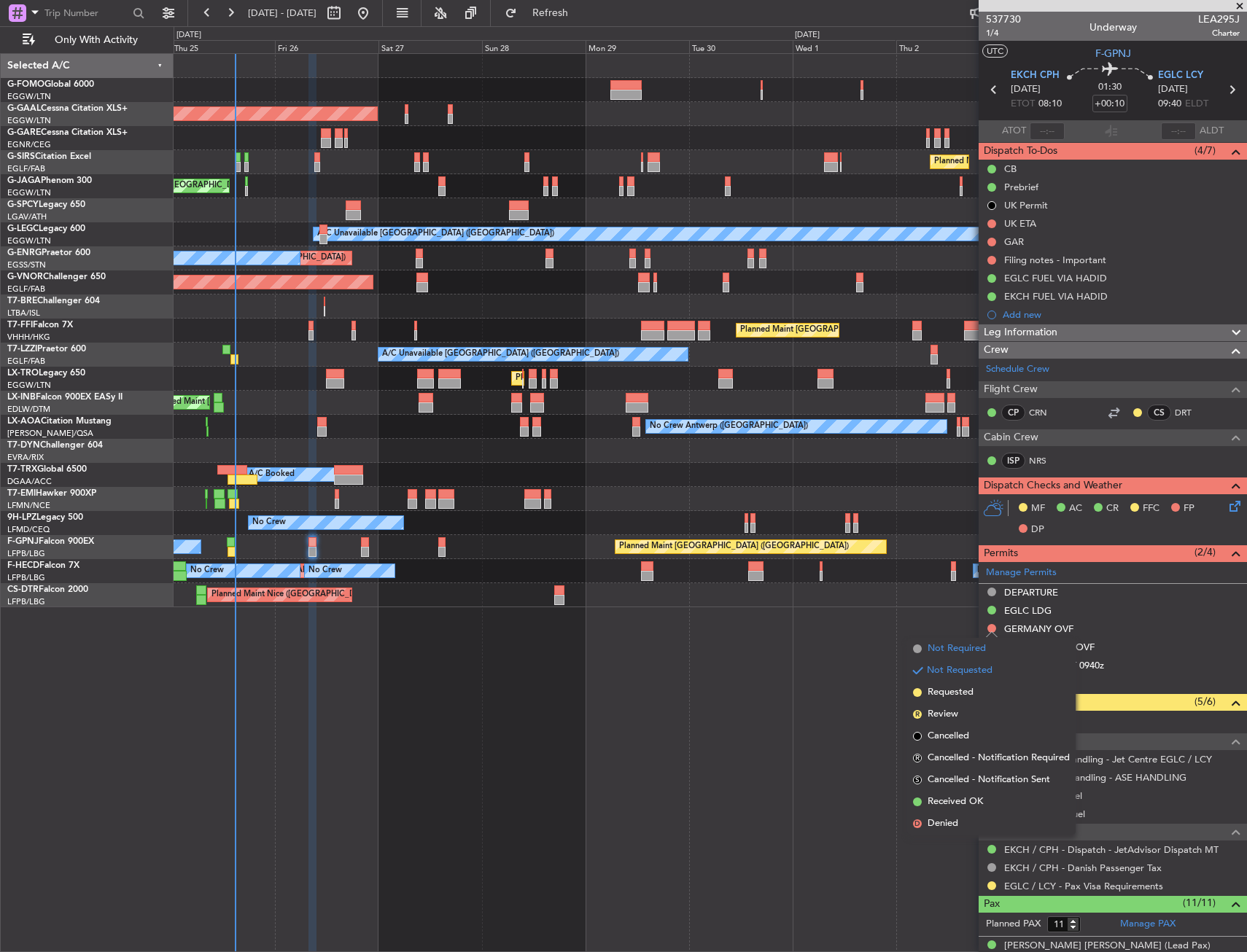
click at [947, 646] on span "Not Required" at bounding box center [957, 649] width 59 height 14
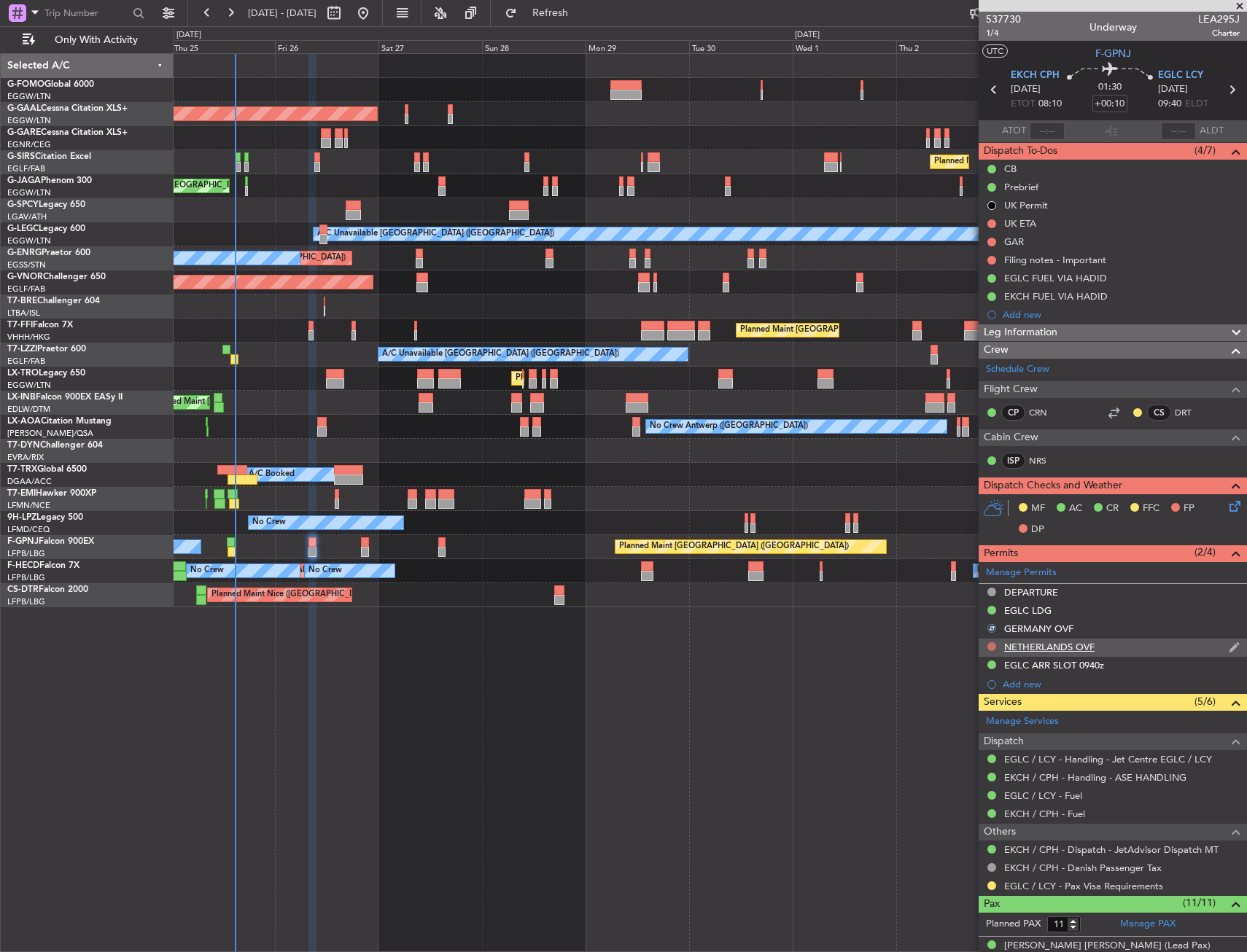
click at [992, 647] on button at bounding box center [992, 647] width 9 height 9
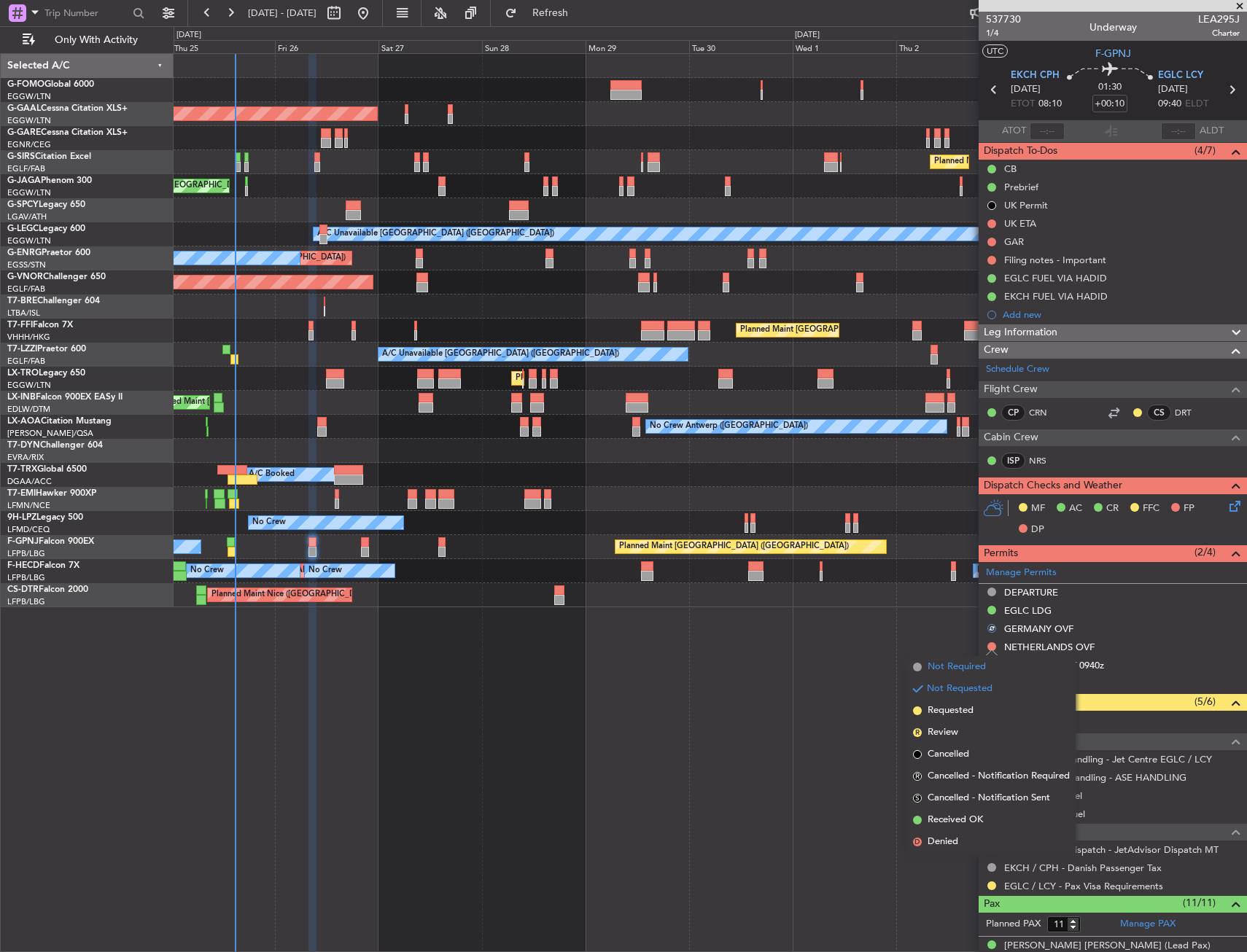
click at [943, 670] on span "Not Required" at bounding box center [957, 667] width 59 height 14
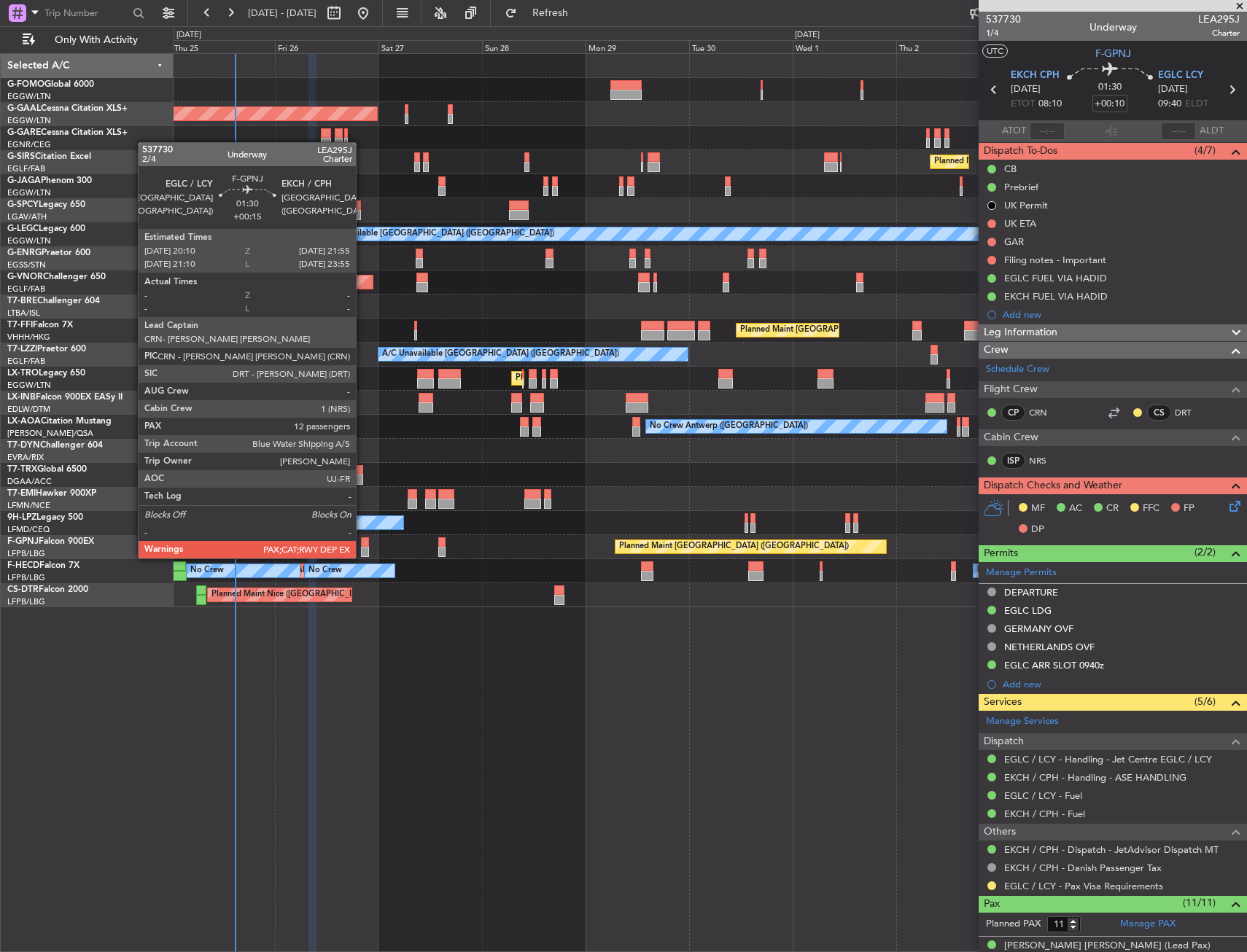
click at [363, 544] on div at bounding box center [364, 542] width 8 height 10
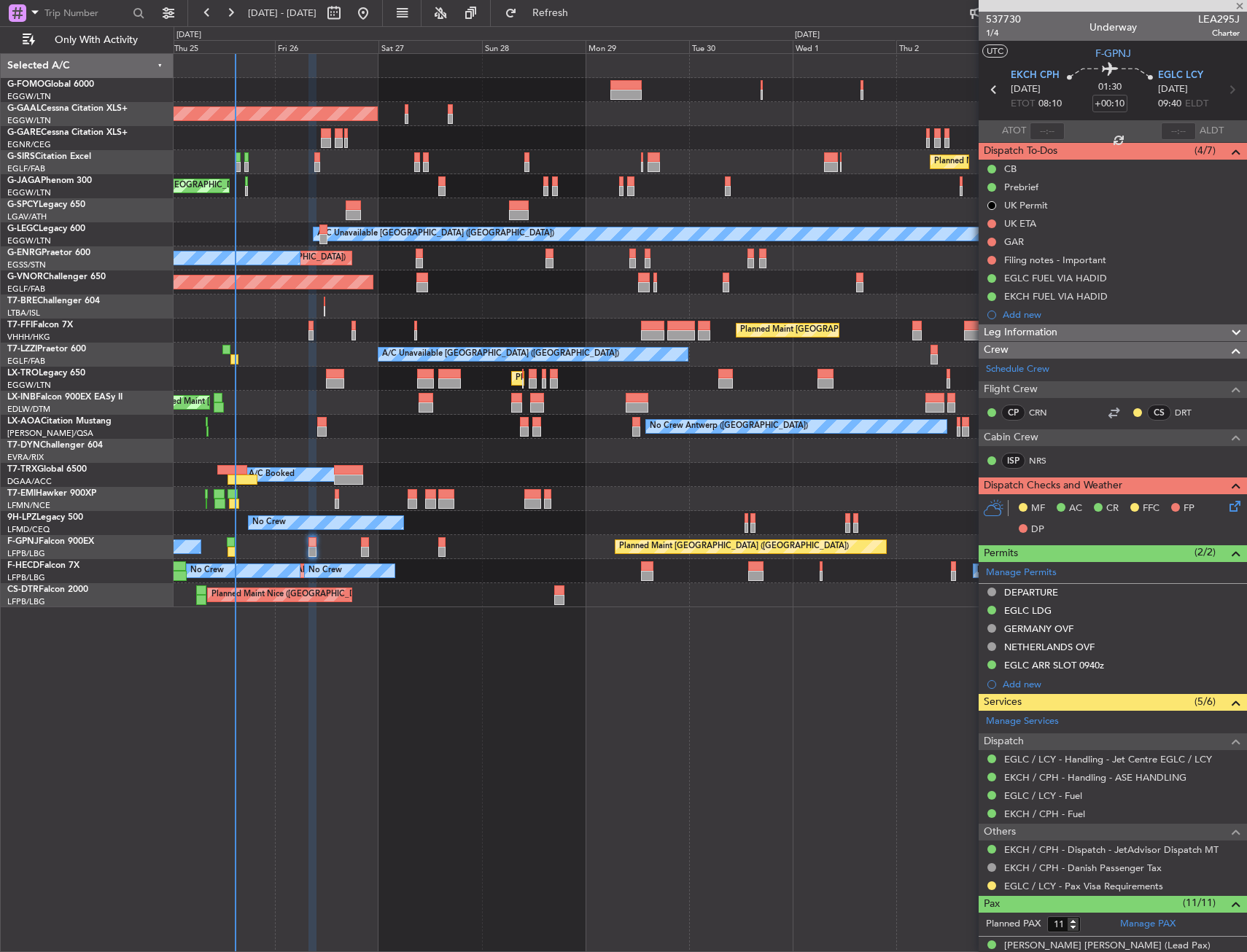
type input "+00:15"
type input "12"
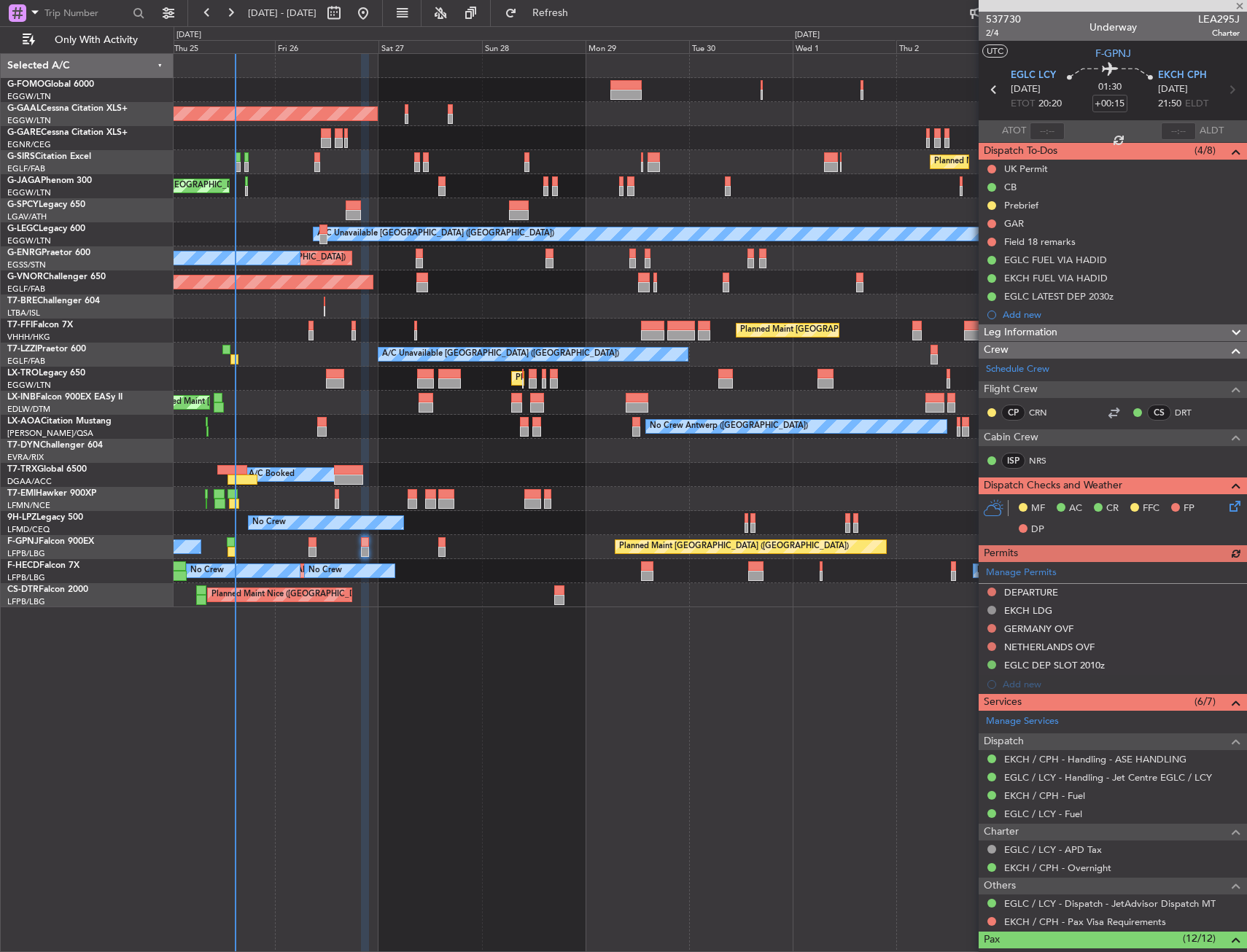
click at [990, 627] on button at bounding box center [992, 628] width 9 height 9
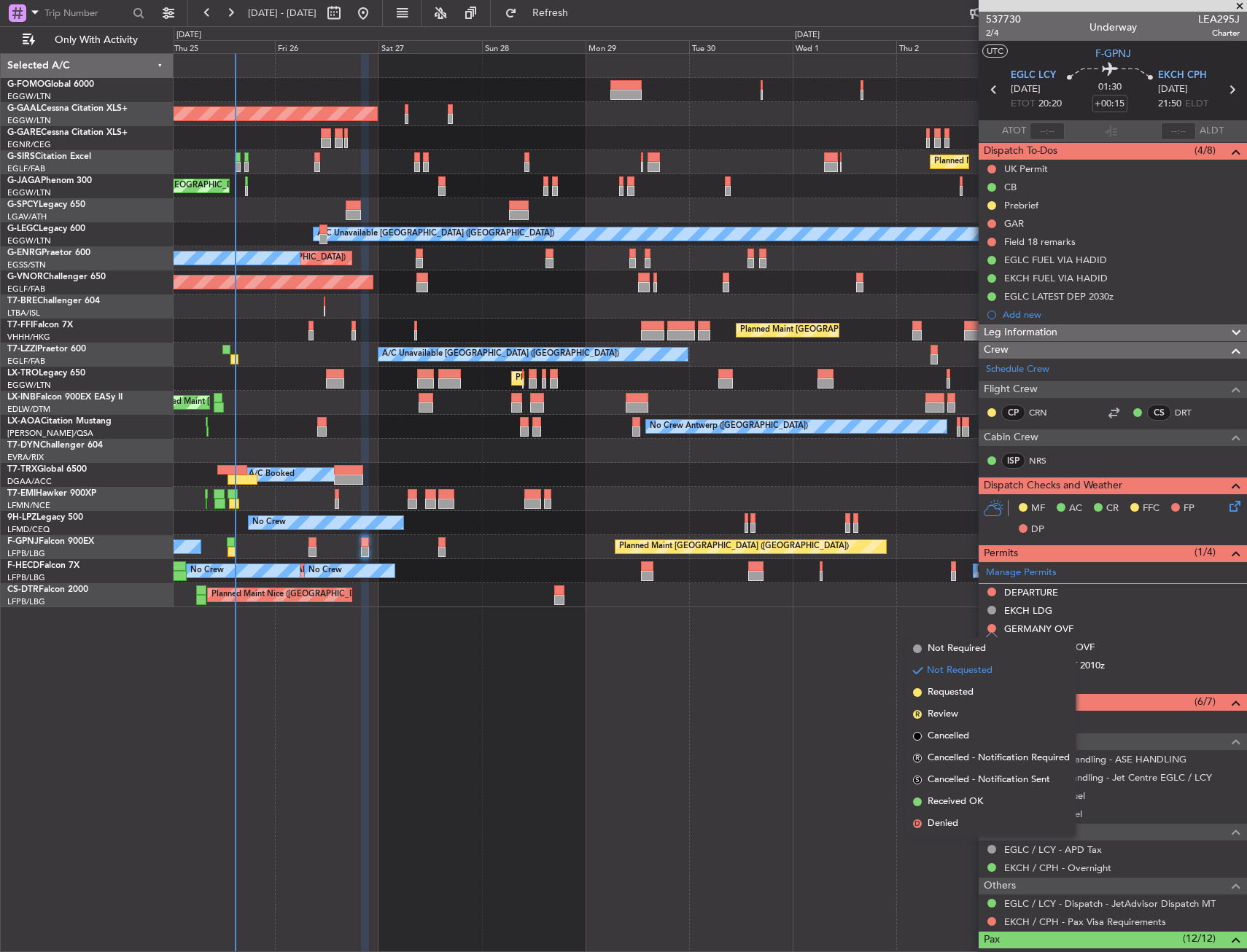
click at [956, 658] on li "Not Required" at bounding box center [992, 649] width 169 height 22
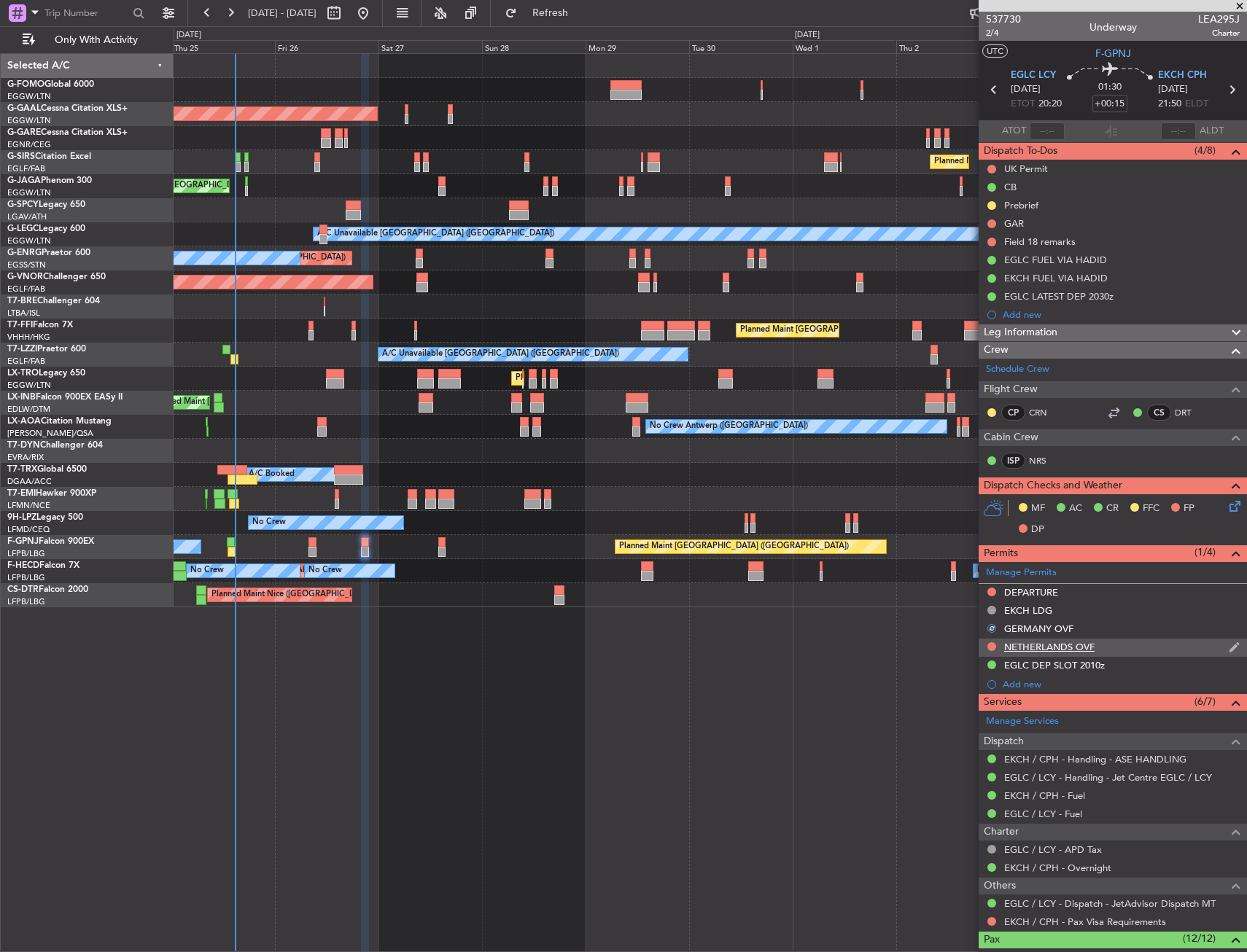
click at [990, 651] on div at bounding box center [991, 646] width 12 height 12
click at [992, 643] on button at bounding box center [992, 647] width 9 height 9
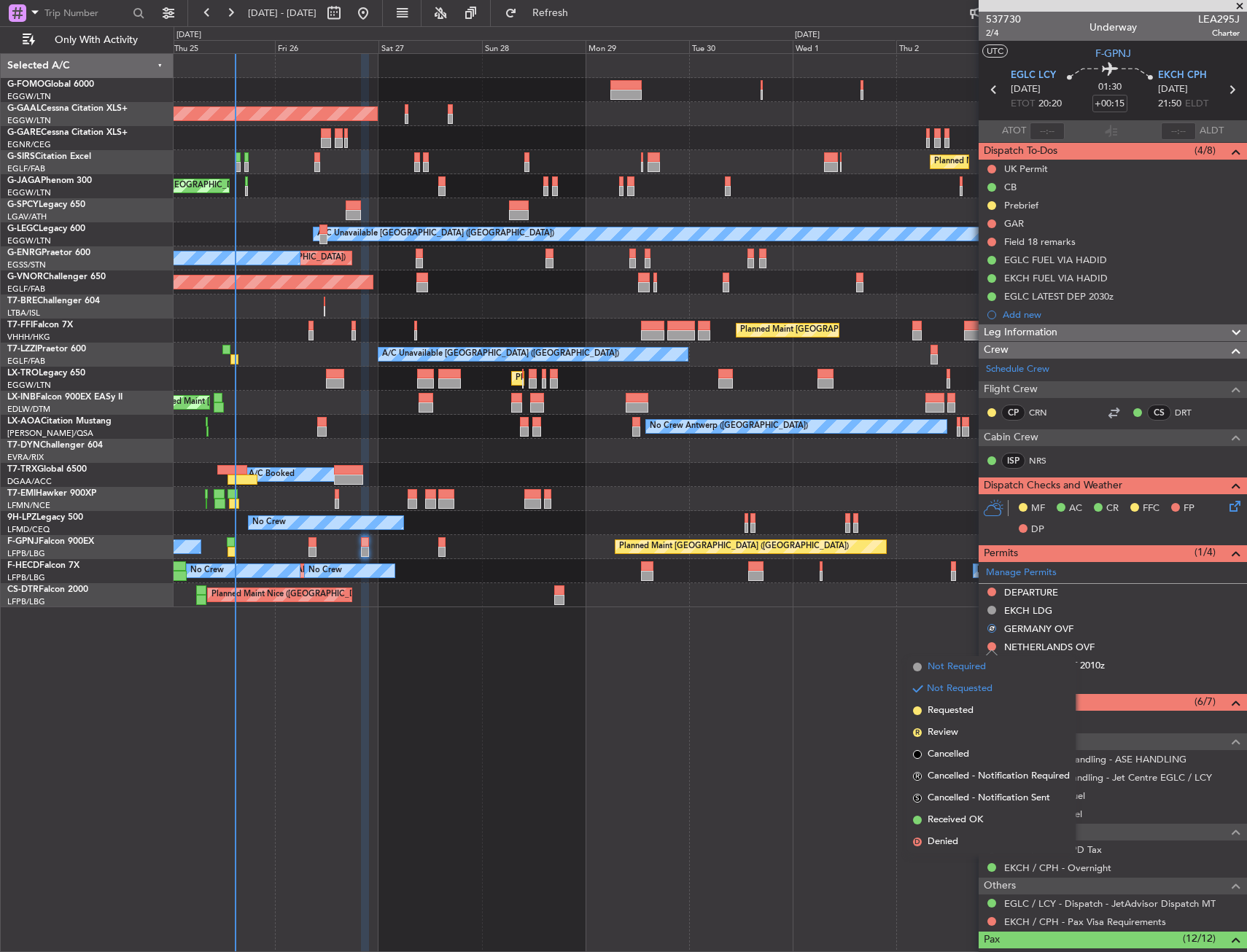
click at [940, 663] on span "Not Required" at bounding box center [957, 667] width 59 height 14
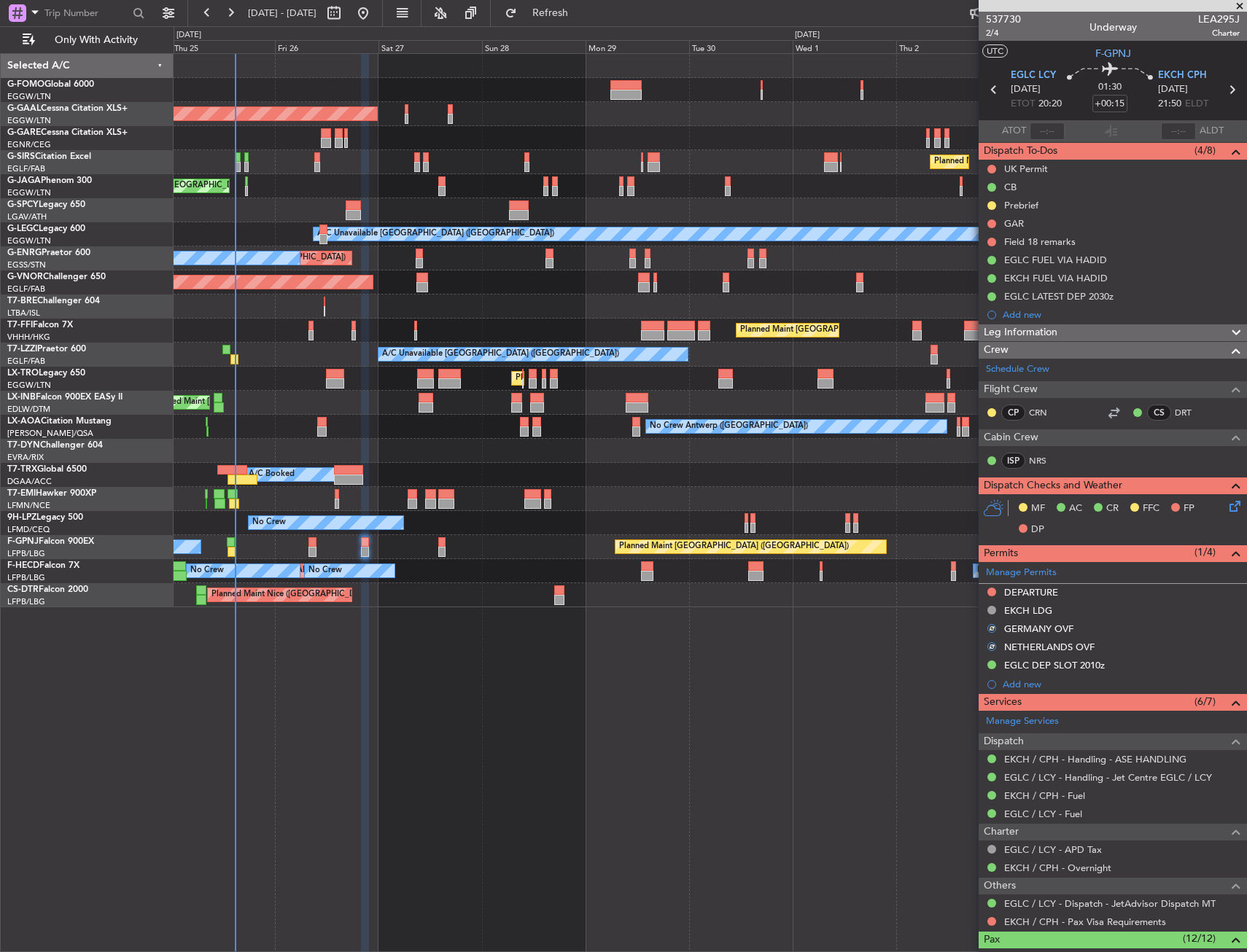
click at [524, 696] on div "Planned Maint London (Luton) Planned Maint Dusseldorf Owner Planned Maint Londo…" at bounding box center [710, 503] width 1074 height 900
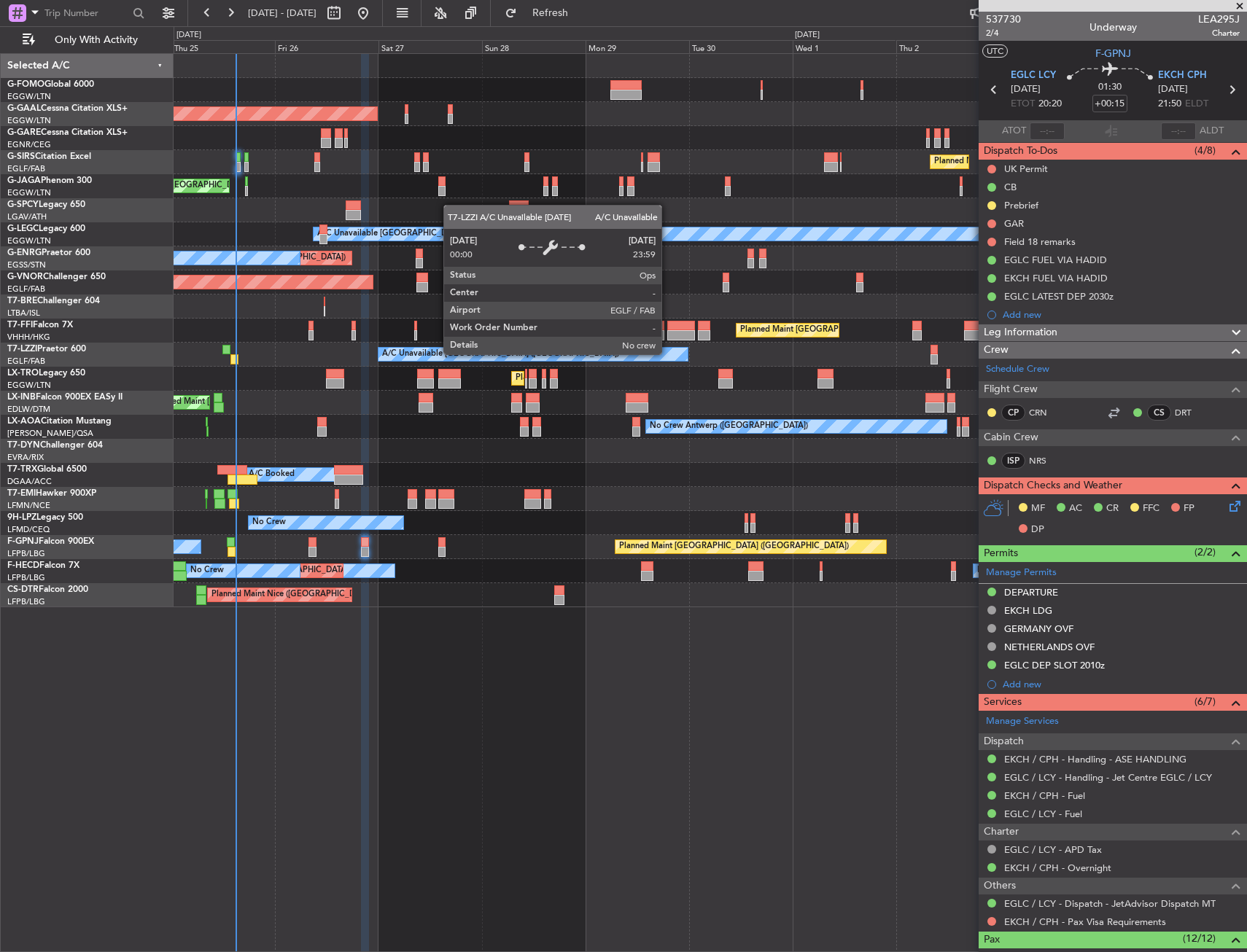
click at [0, 308] on html "25 Sep 2025 - 05 Oct 2025 Refresh Quick Links Only With Activity Planned Maint …" at bounding box center [623, 476] width 1247 height 952
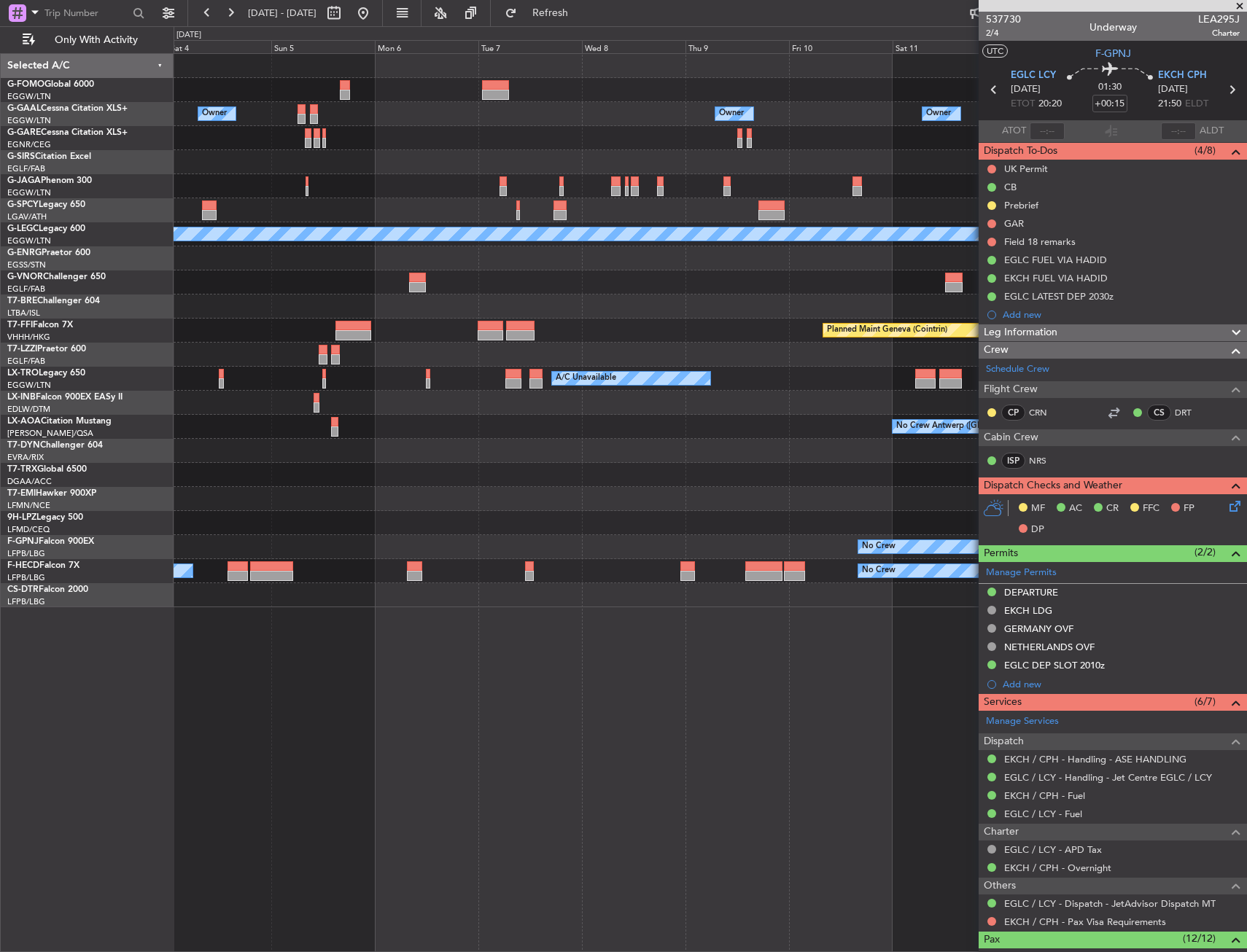
click at [465, 306] on div at bounding box center [709, 306] width 1073 height 24
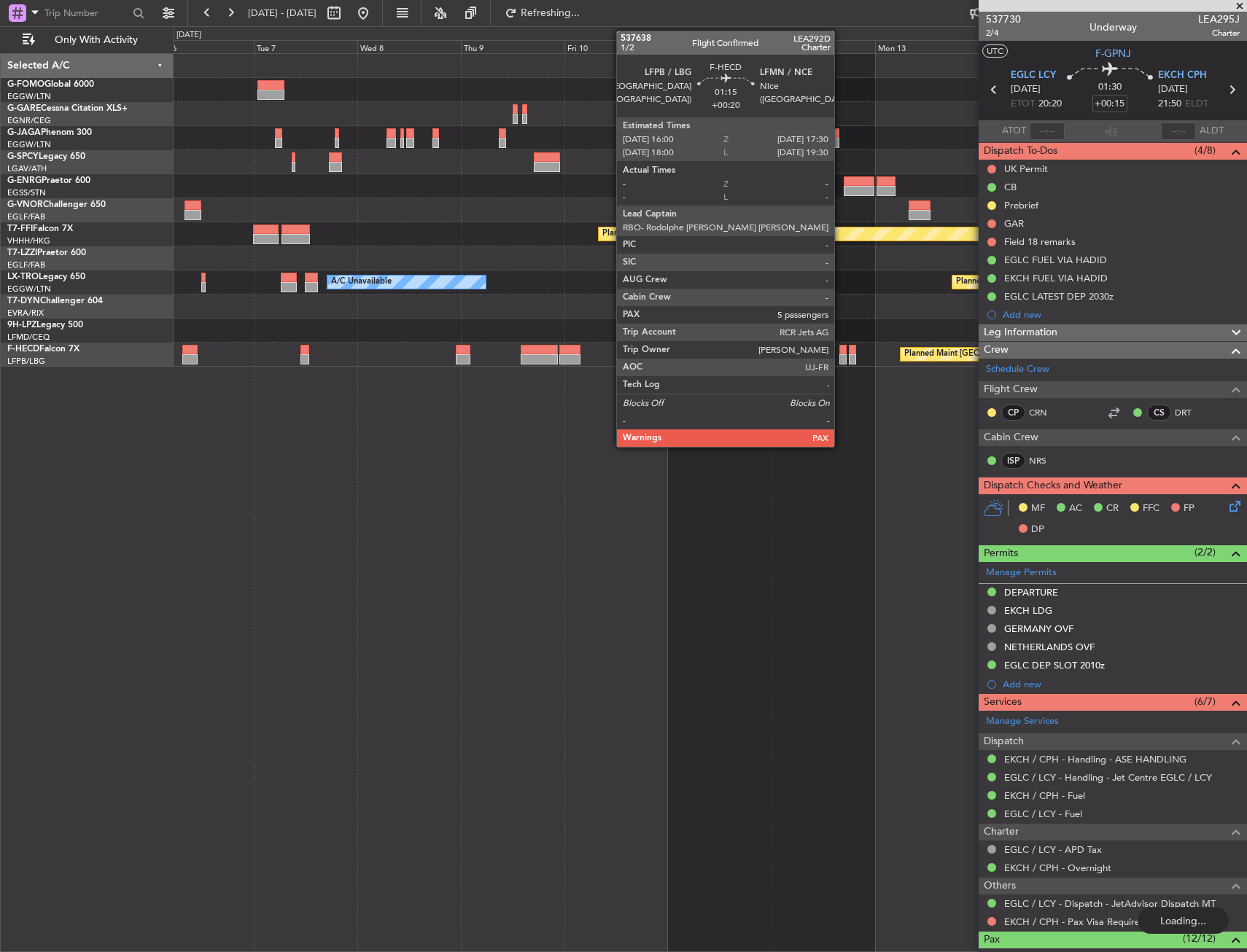
click at [841, 361] on div at bounding box center [842, 359] width 6 height 10
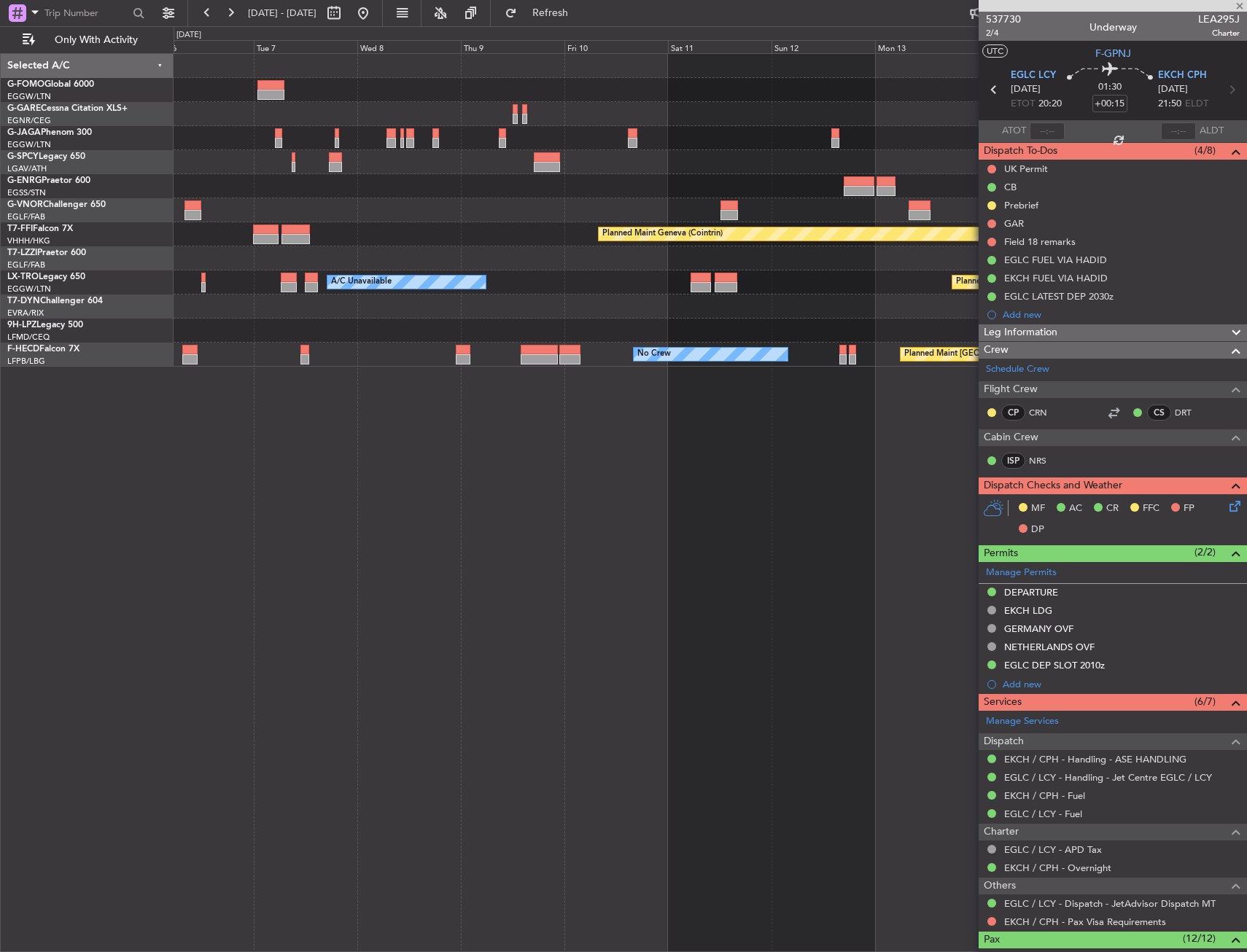
type input "+00:20"
type input "5"
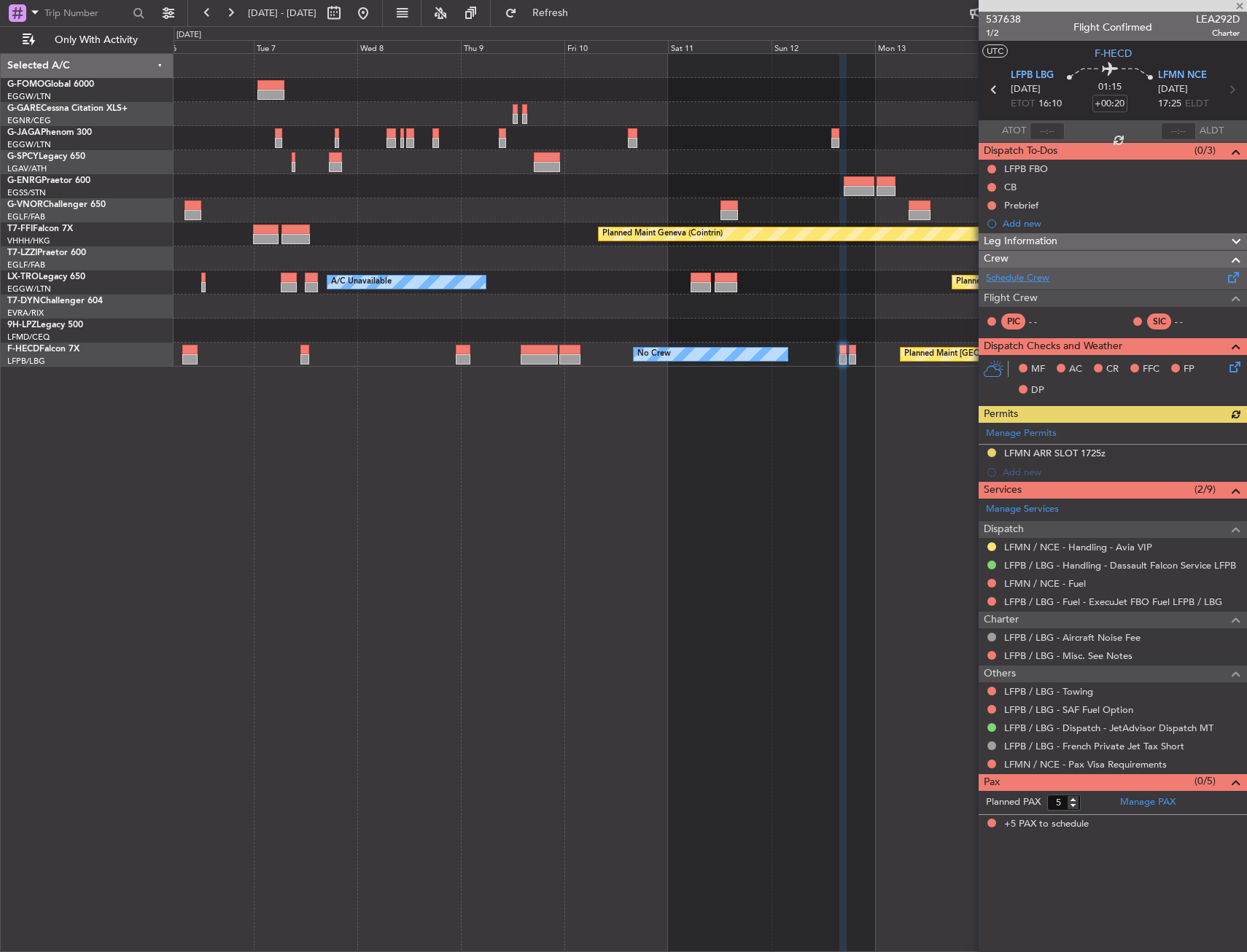
drag, startPoint x: 1026, startPoint y: 291, endPoint x: 1031, endPoint y: 281, distance: 11.2
click at [1029, 291] on span "Flight Crew" at bounding box center [1011, 299] width 54 height 17
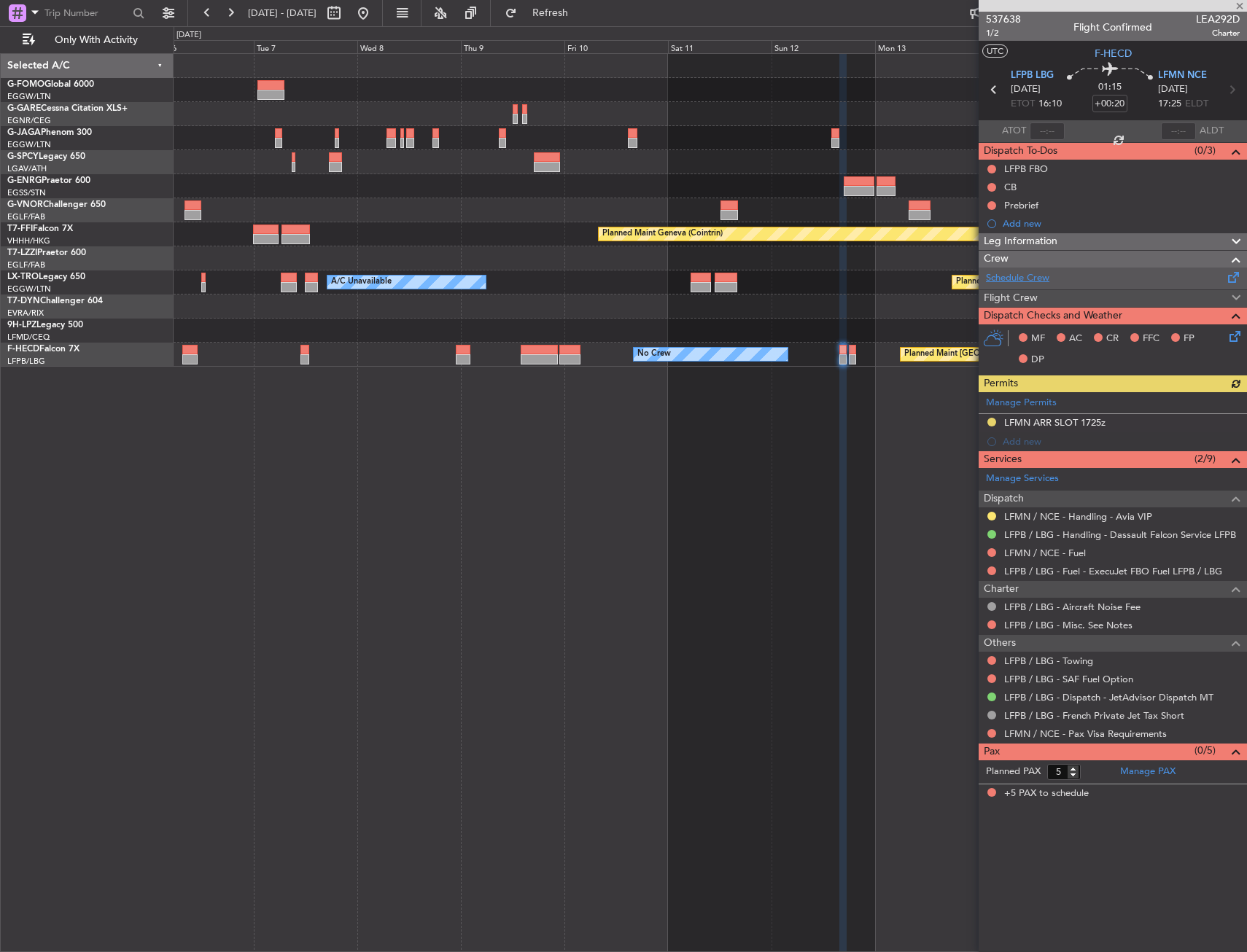
click at [1031, 280] on link "Schedule Crew" at bounding box center [1017, 278] width 63 height 14
click at [1019, 293] on span "Flight Crew" at bounding box center [1011, 299] width 54 height 17
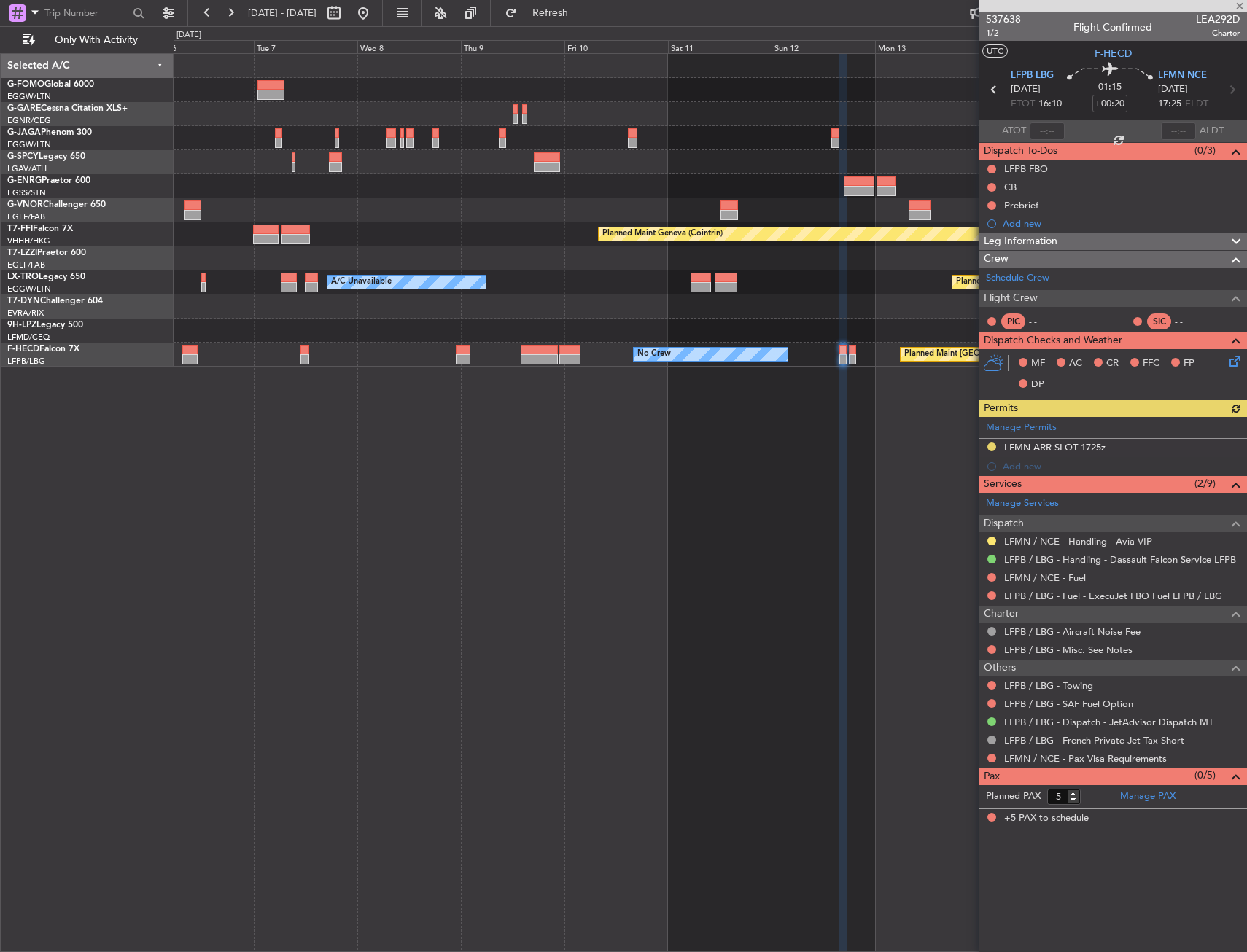
click at [713, 412] on div "Planned Maint Geneva (Cointrin) Planned Maint [GEOGRAPHIC_DATA] (Riga Intl) A/C…" at bounding box center [710, 503] width 1074 height 900
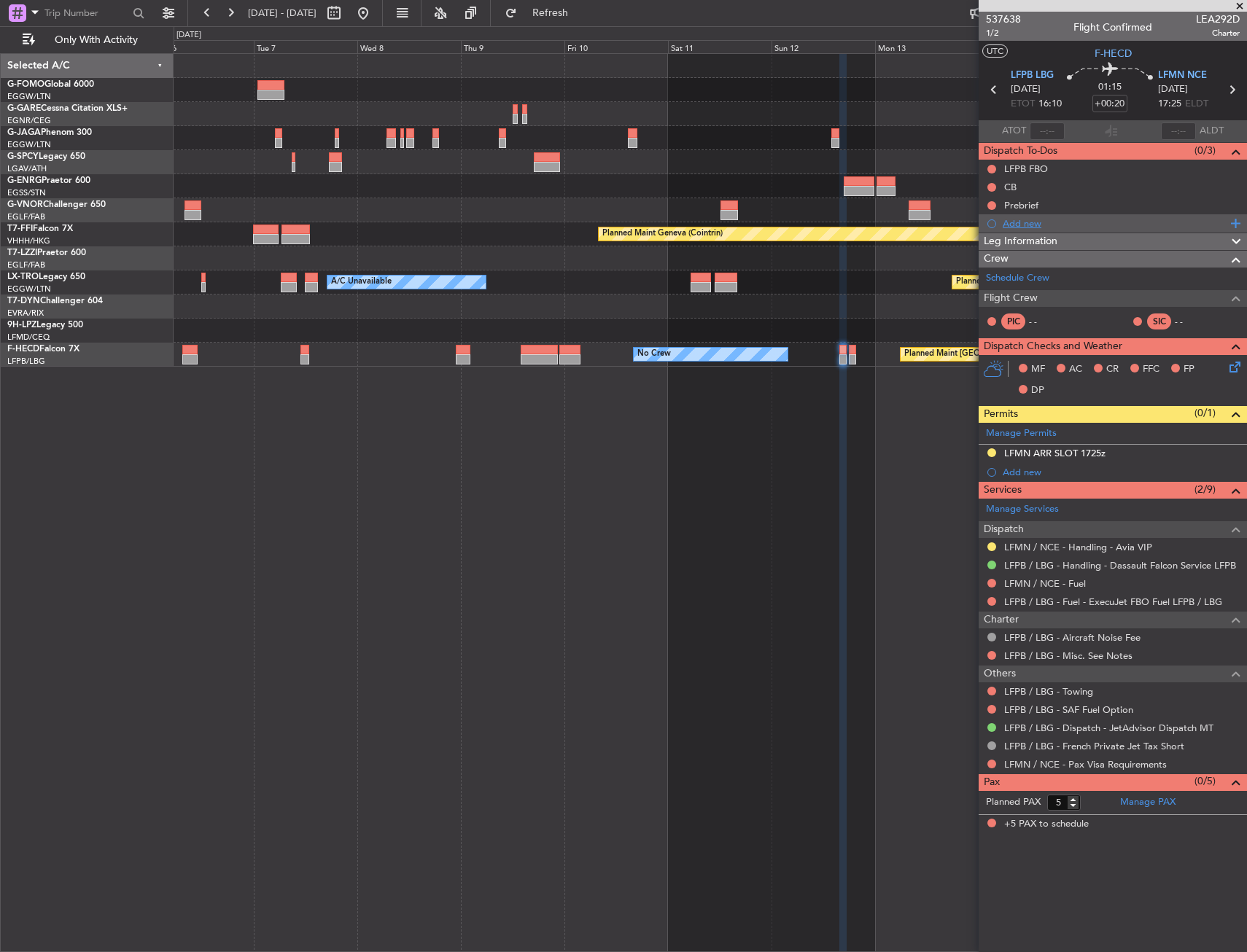
click at [1055, 231] on div "Add new" at bounding box center [1113, 223] width 268 height 19
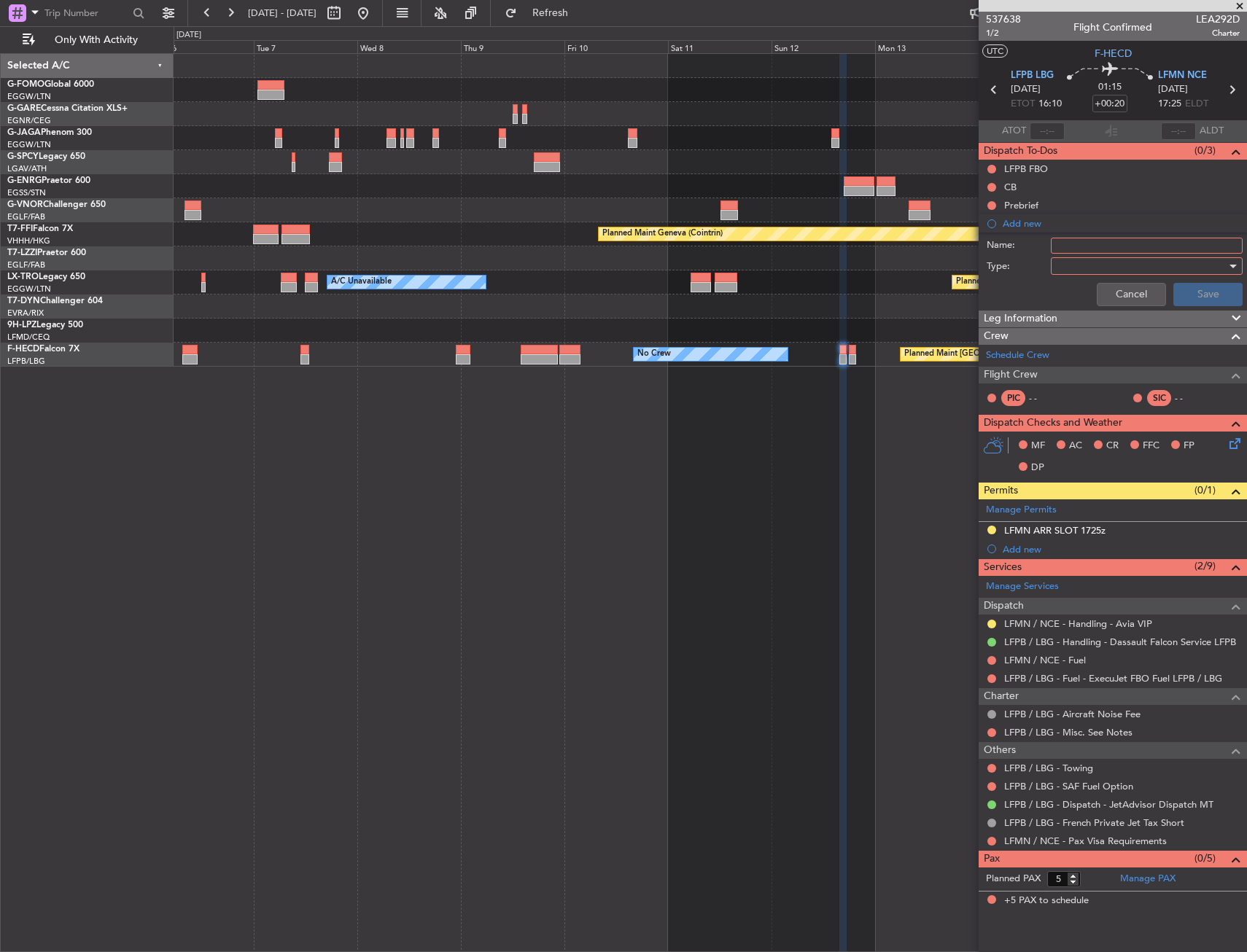
drag, startPoint x: 1060, startPoint y: 233, endPoint x: 1086, endPoint y: 247, distance: 29.5
click at [1086, 247] on input "Name:" at bounding box center [1147, 245] width 192 height 16
type input "RBO PIC"
click at [1077, 276] on div at bounding box center [1141, 266] width 170 height 22
click at [1089, 293] on span "Generic" at bounding box center [1139, 296] width 179 height 22
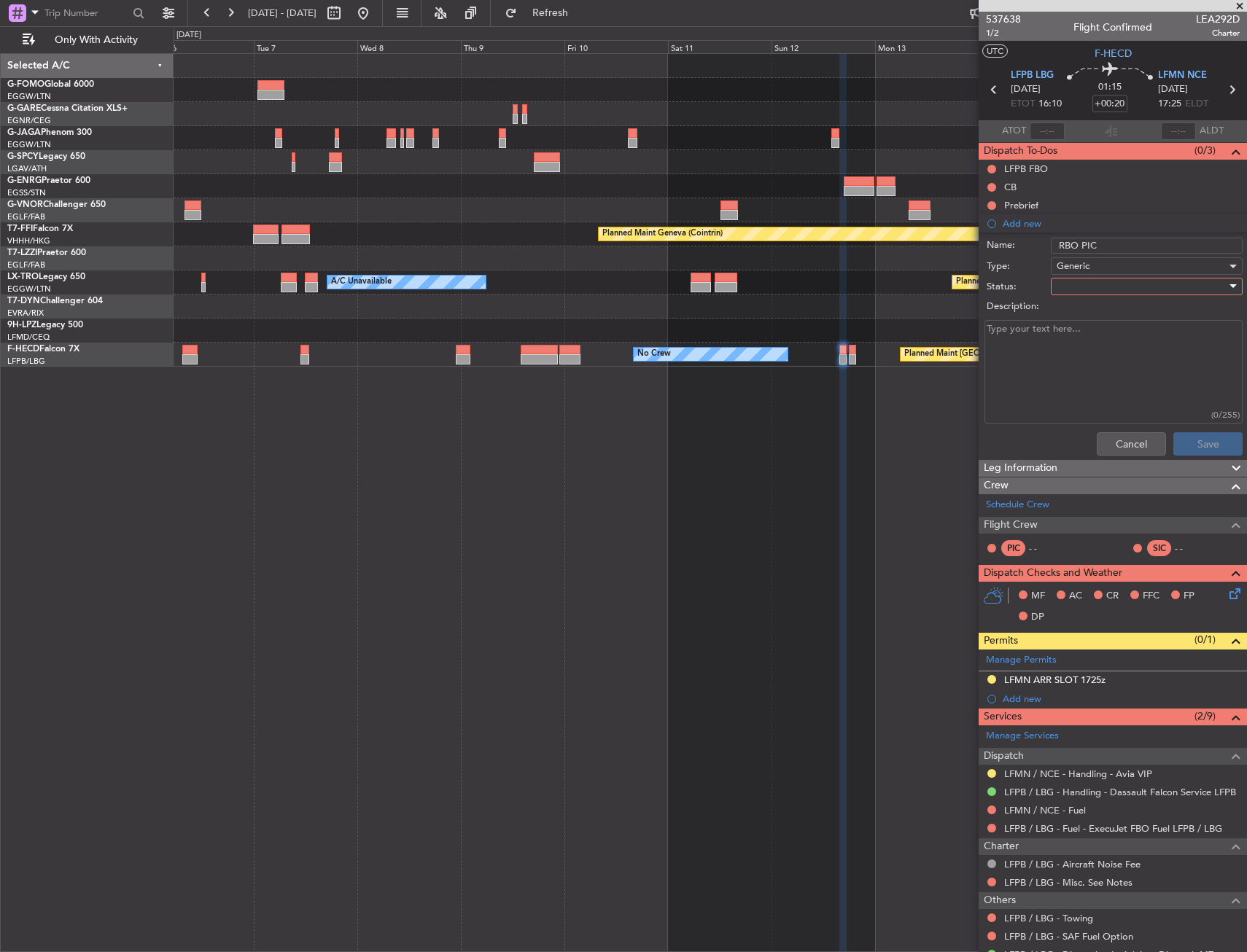
click at [1092, 291] on div at bounding box center [1141, 286] width 170 height 22
click at [1094, 319] on span "Not Started" at bounding box center [1139, 316] width 171 height 22
click at [1107, 286] on div "Not Started" at bounding box center [1141, 286] width 170 height 22
click at [1107, 348] on span "In Progress" at bounding box center [1139, 338] width 171 height 22
click at [1216, 449] on button "Save" at bounding box center [1208, 444] width 69 height 23
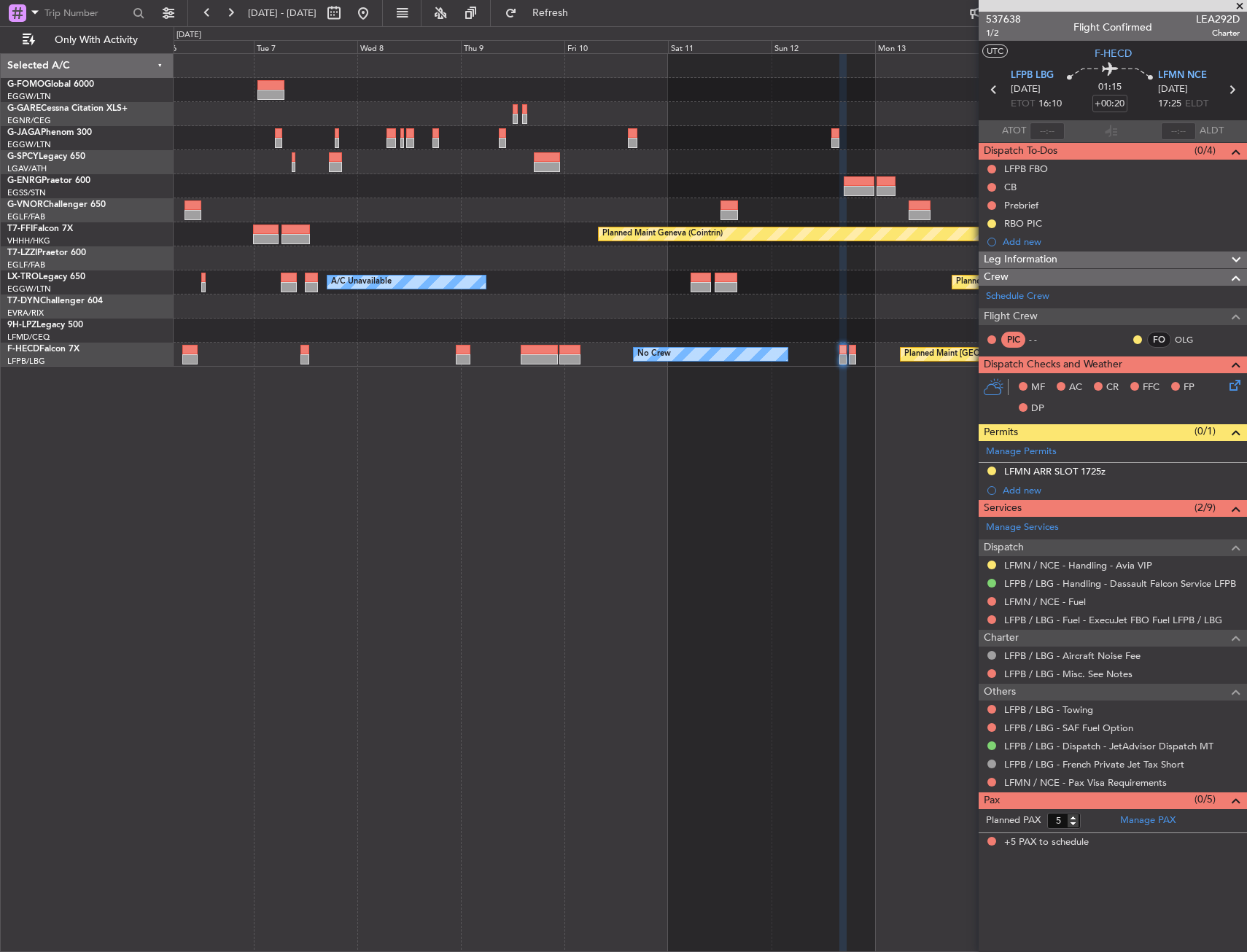
click at [637, 530] on div "Planned Maint Geneva (Cointrin) Planned Maint [GEOGRAPHIC_DATA] (Riga Intl) A/C…" at bounding box center [710, 503] width 1074 height 900
click at [603, 404] on div "Planned Maint Geneva (Cointrin) Planned Maint [GEOGRAPHIC_DATA] (Riga Intl) A/C…" at bounding box center [710, 503] width 1074 height 900
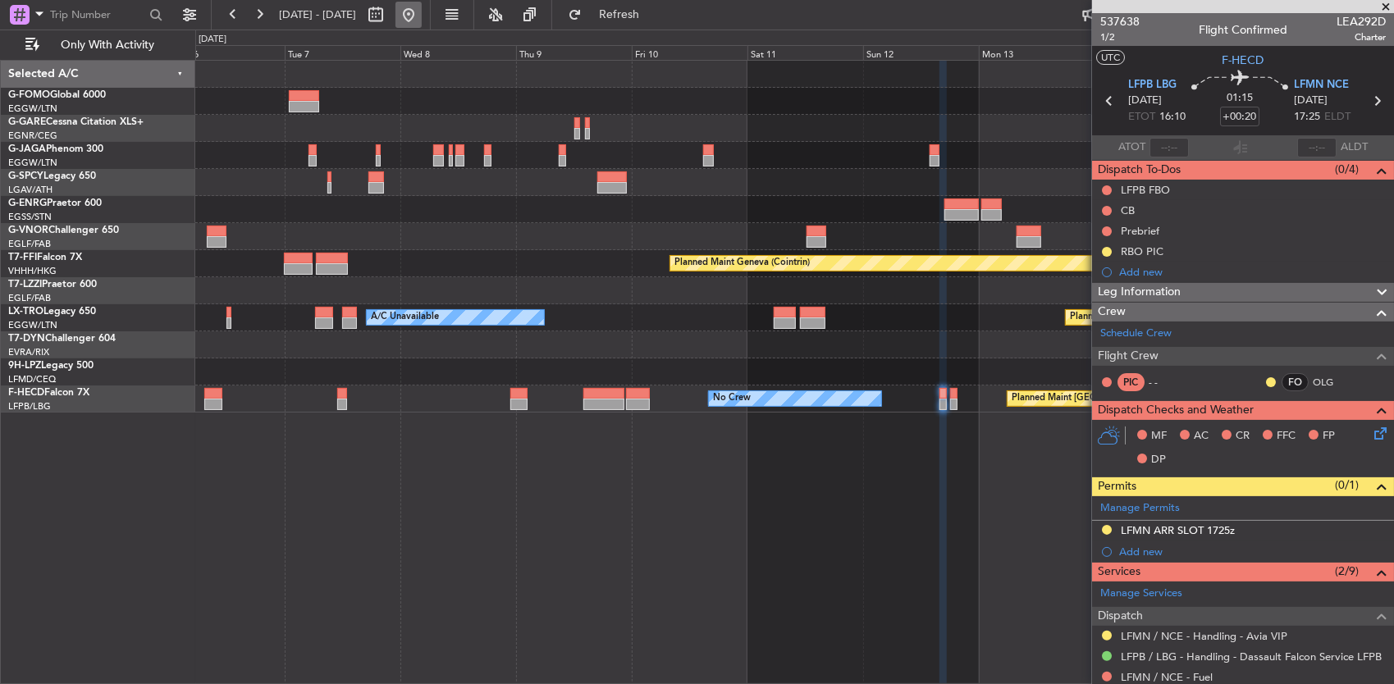
click at [422, 15] on button at bounding box center [408, 15] width 26 height 26
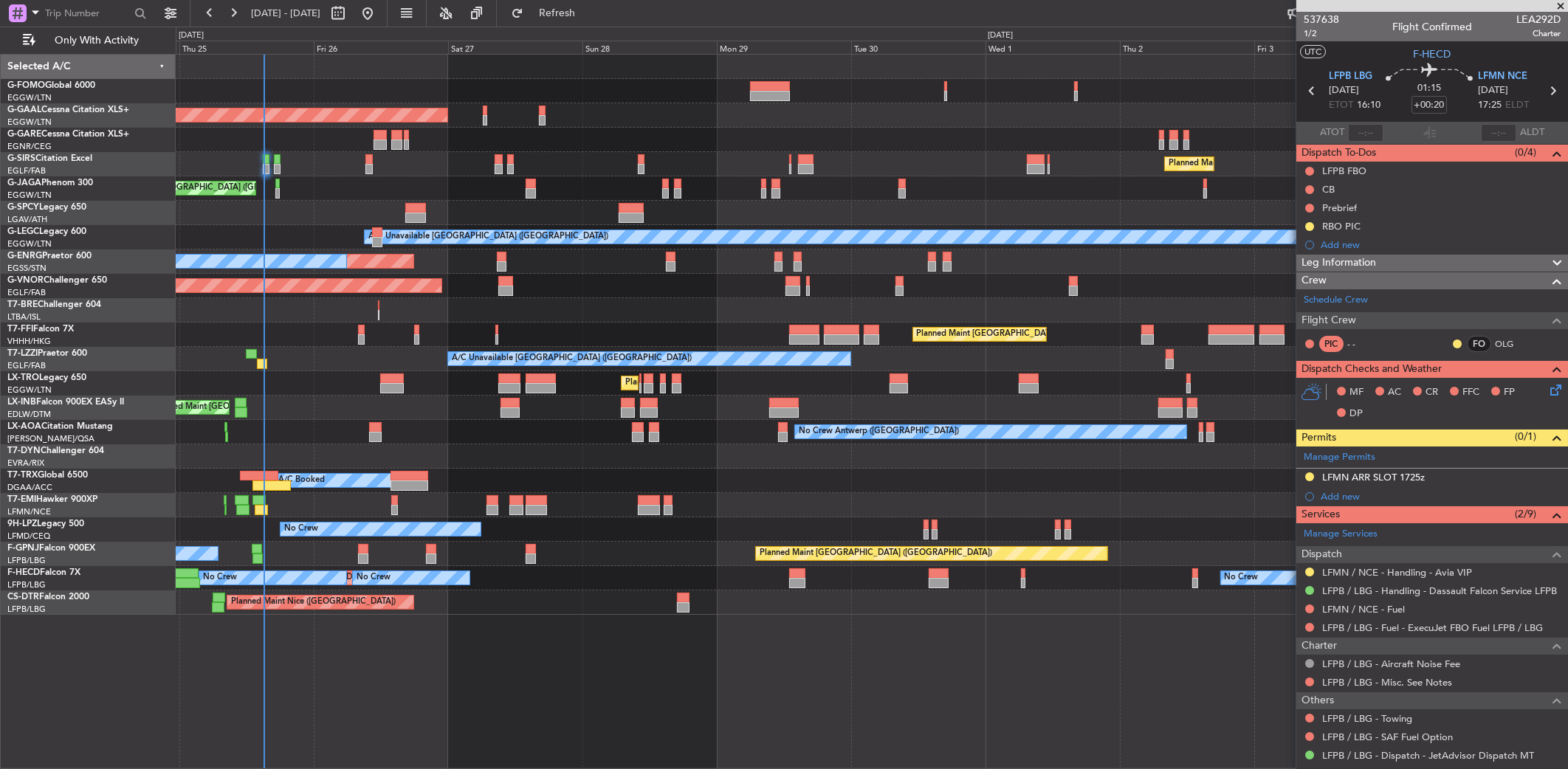
click at [290, 210] on div at bounding box center [871, 212] width 1392 height 24
click at [458, 94] on div "Planned Maint [GEOGRAPHIC_DATA] ([GEOGRAPHIC_DATA])" at bounding box center [871, 91] width 1392 height 24
click at [490, 117] on div "Planned Maint Dusseldorf Owner" at bounding box center [871, 115] width 1392 height 24
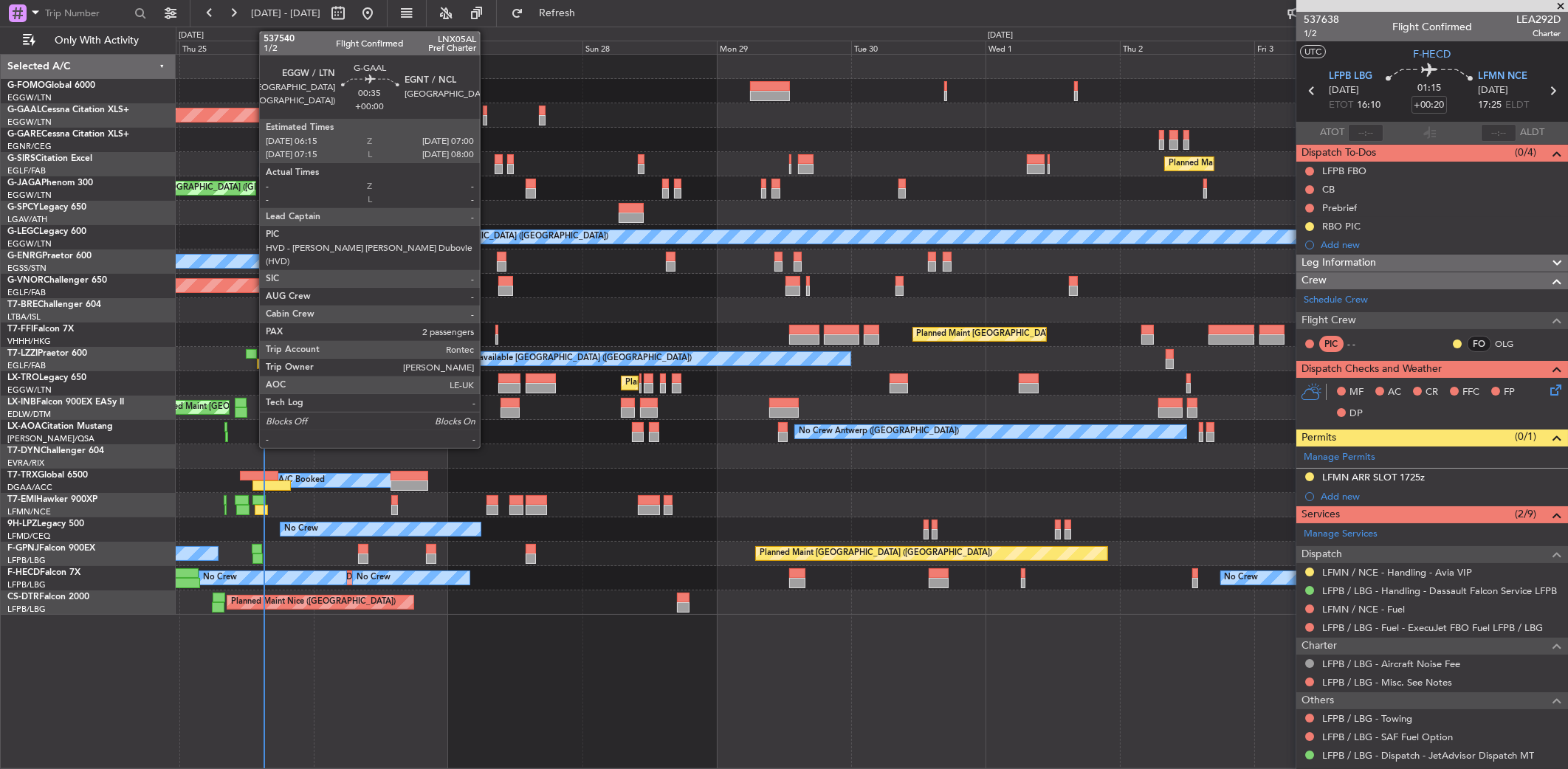
click at [487, 117] on div at bounding box center [485, 120] width 4 height 10
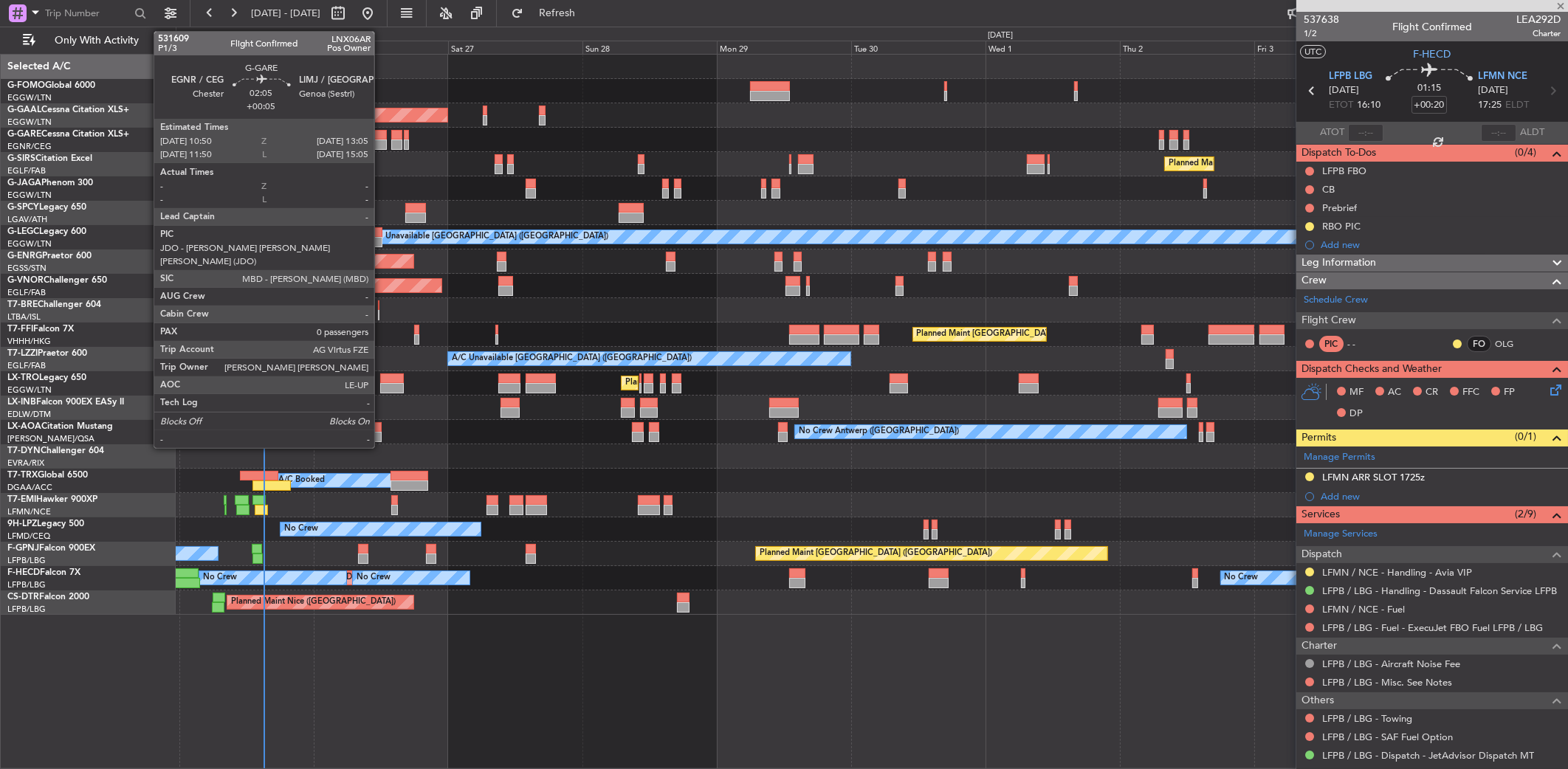
type input "2"
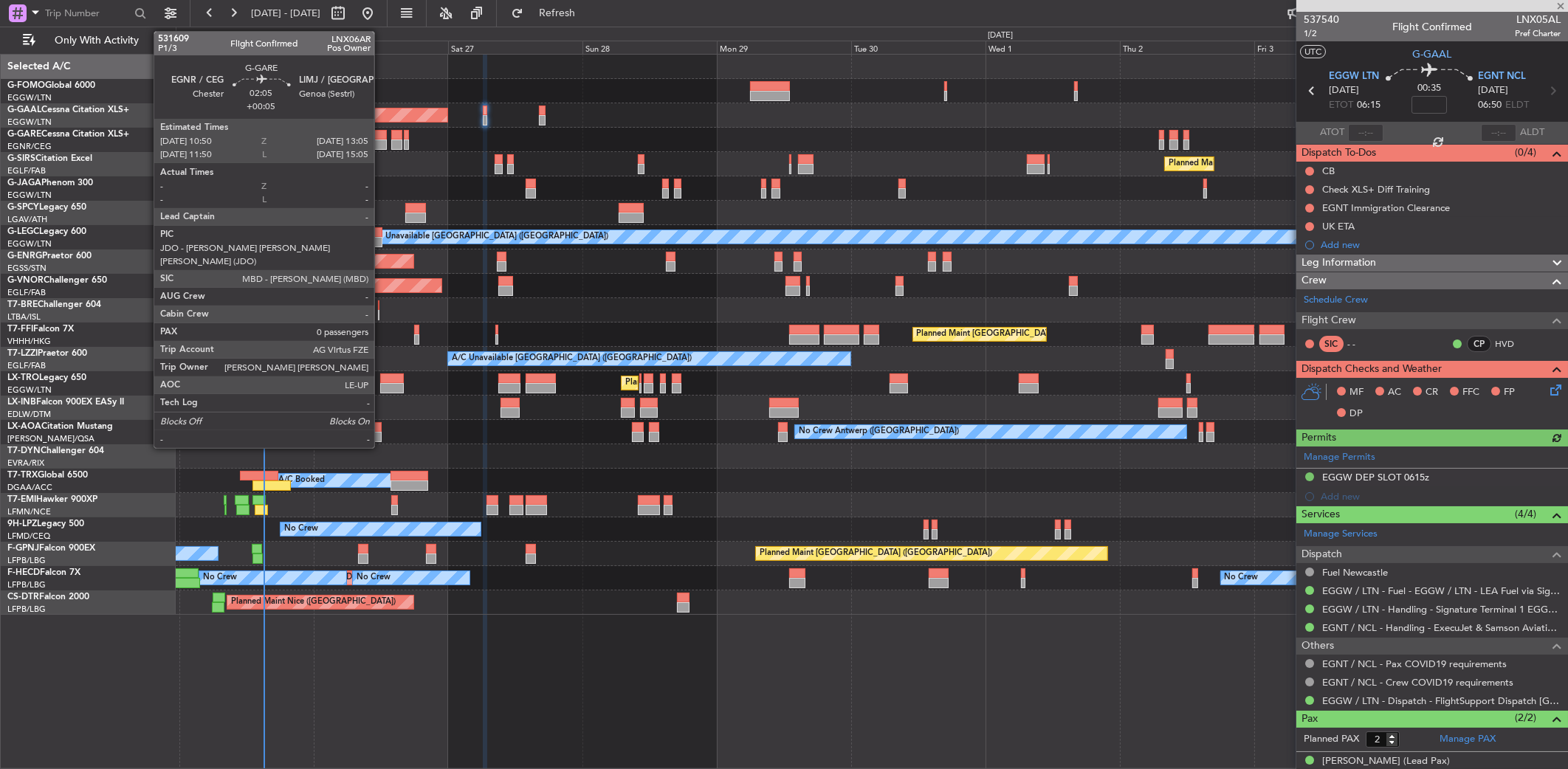
click at [381, 131] on div at bounding box center [380, 134] width 13 height 10
type input "+00:05"
type input "0"
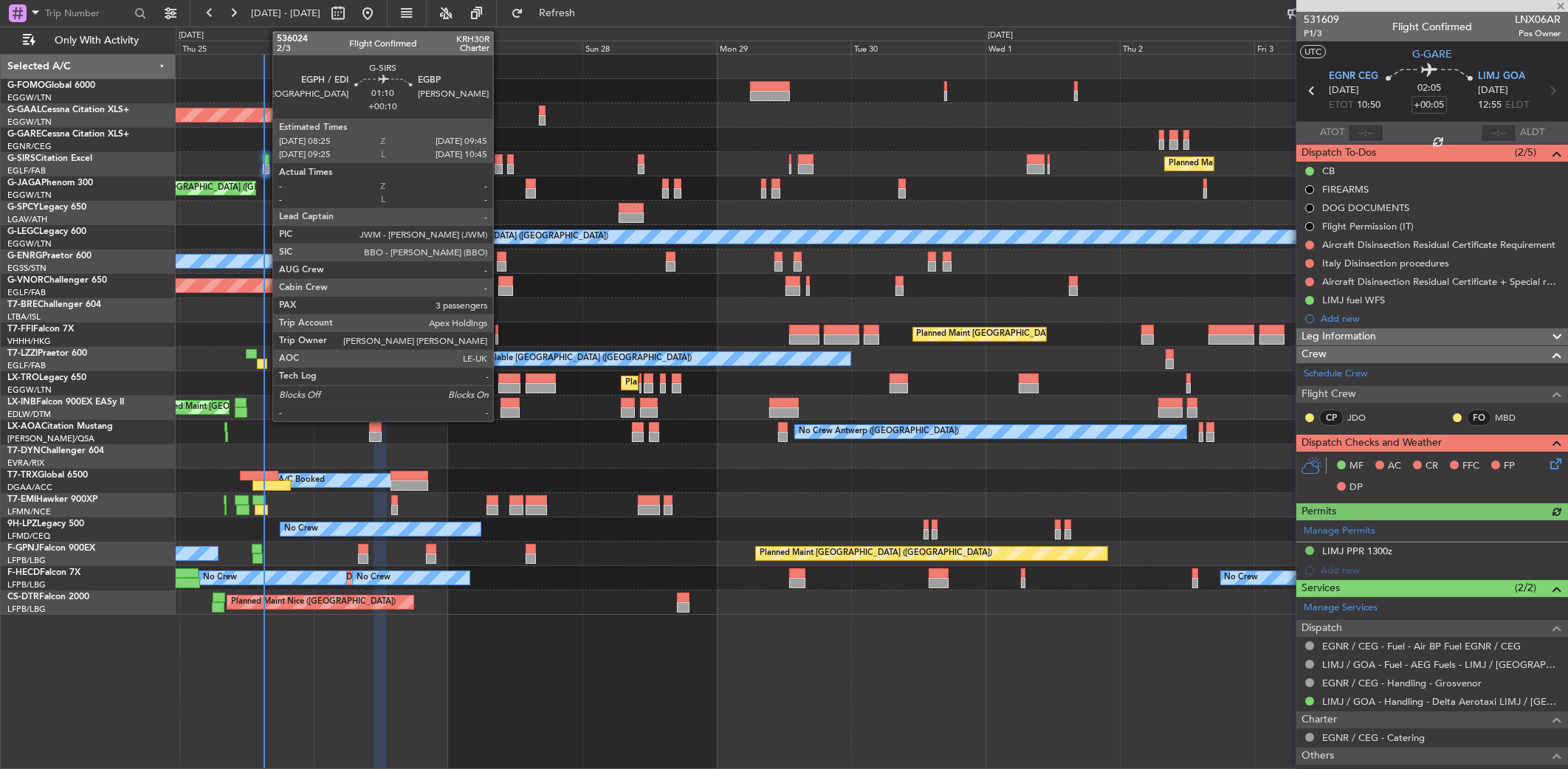
click at [499, 156] on div at bounding box center [498, 158] width 8 height 10
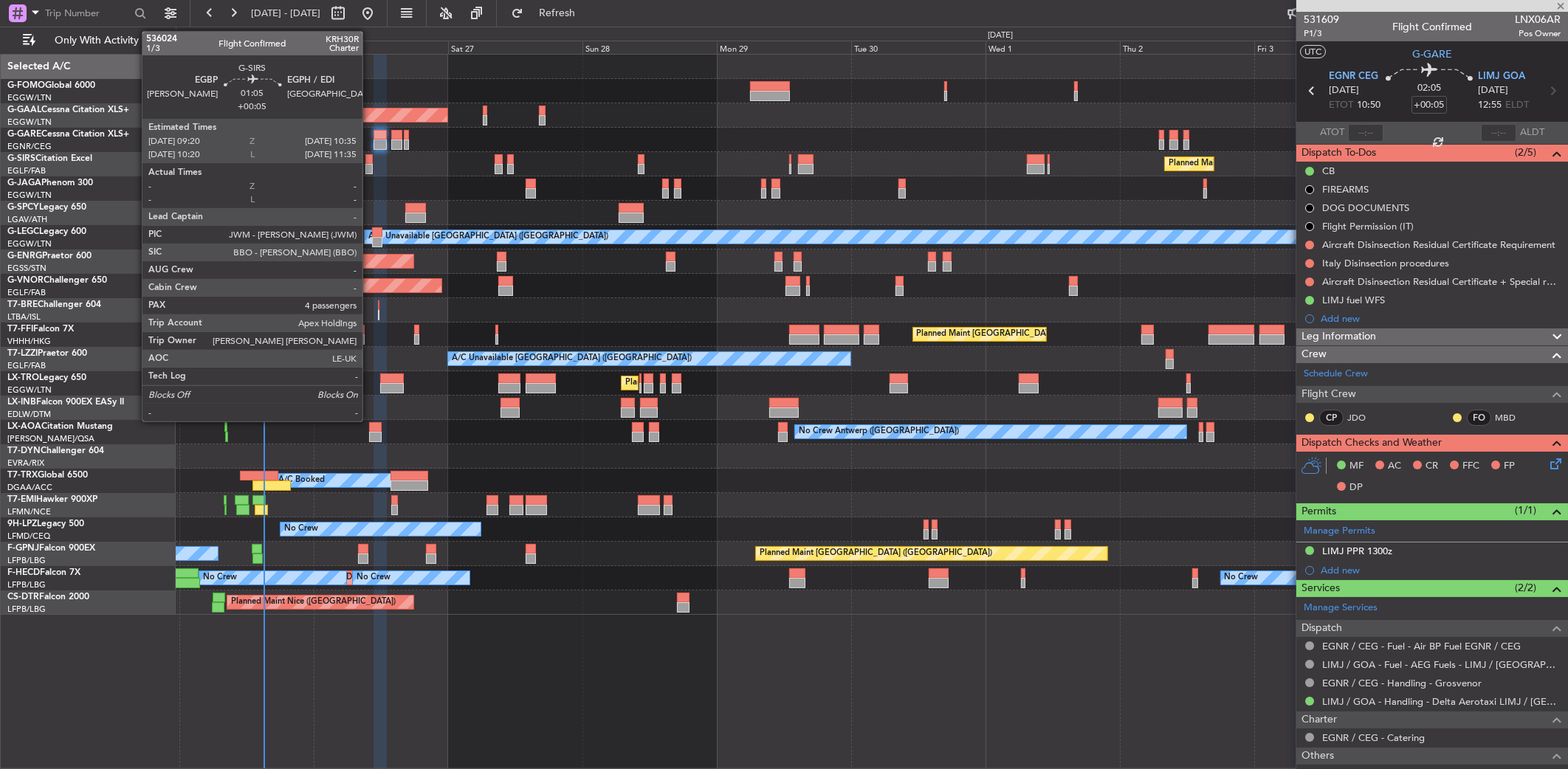
type input "+00:10"
type input "3"
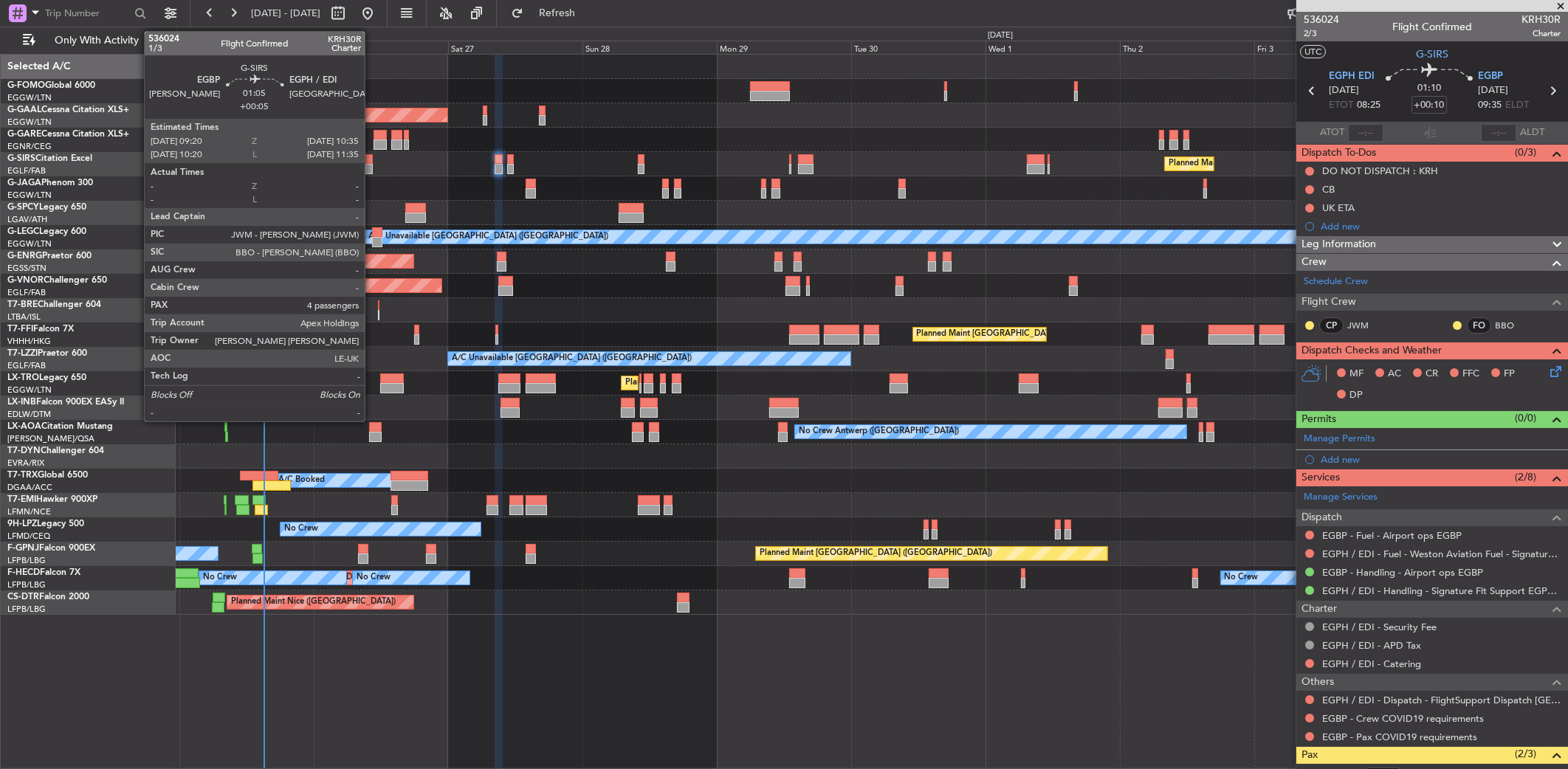
click at [371, 166] on div at bounding box center [369, 168] width 7 height 10
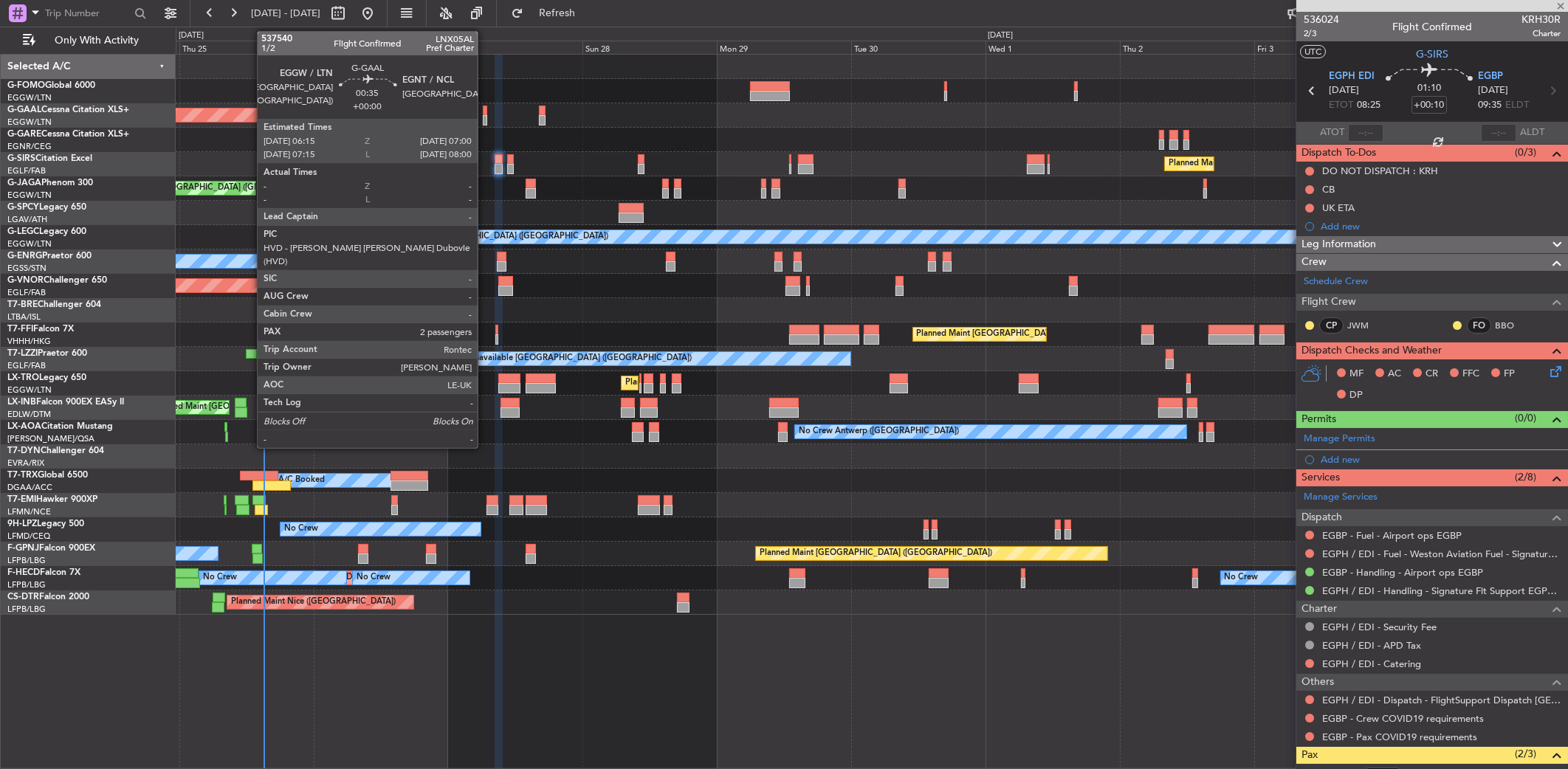
type input "+00:05"
type input "4"
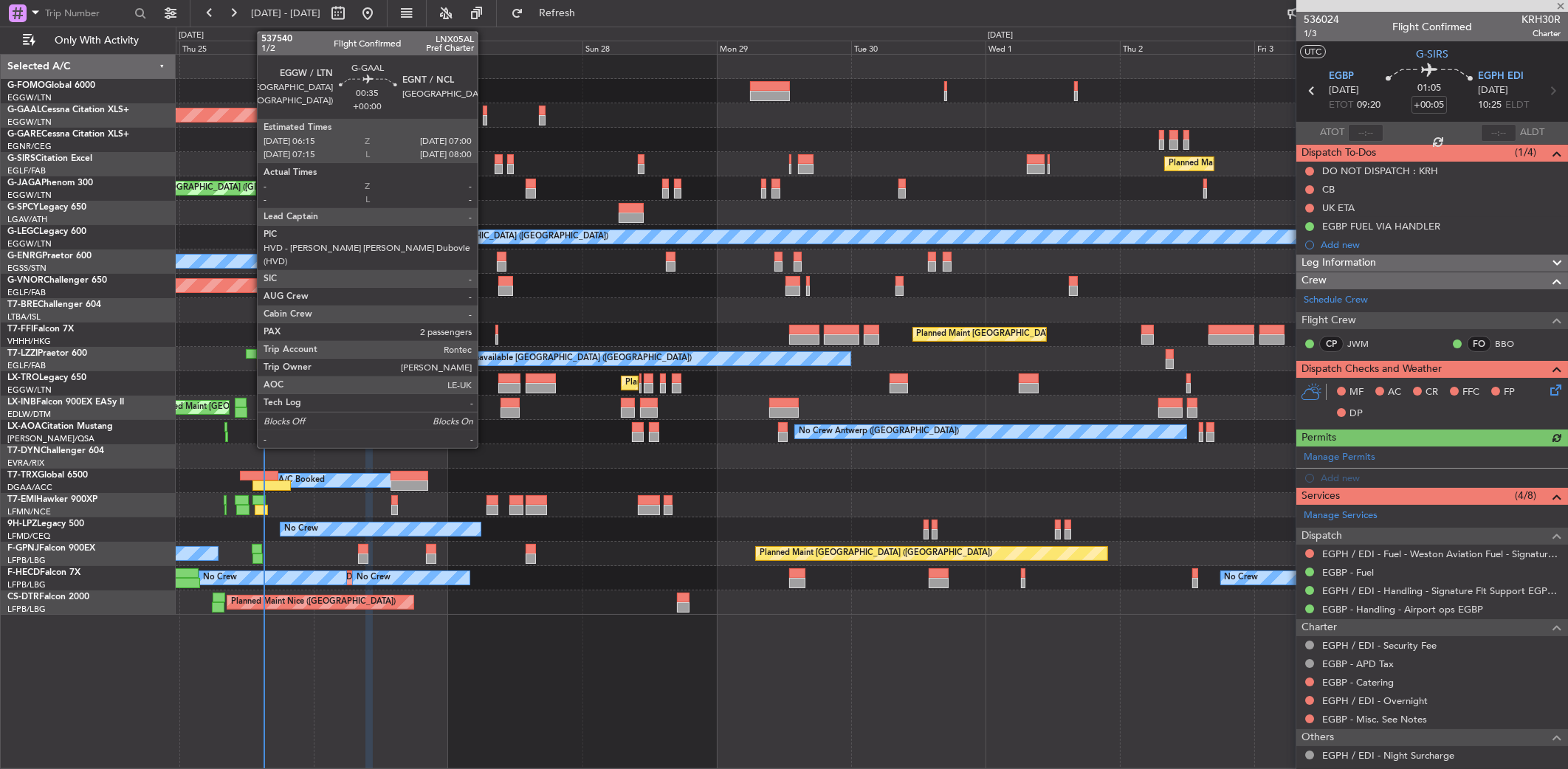
click at [484, 117] on div at bounding box center [485, 120] width 4 height 10
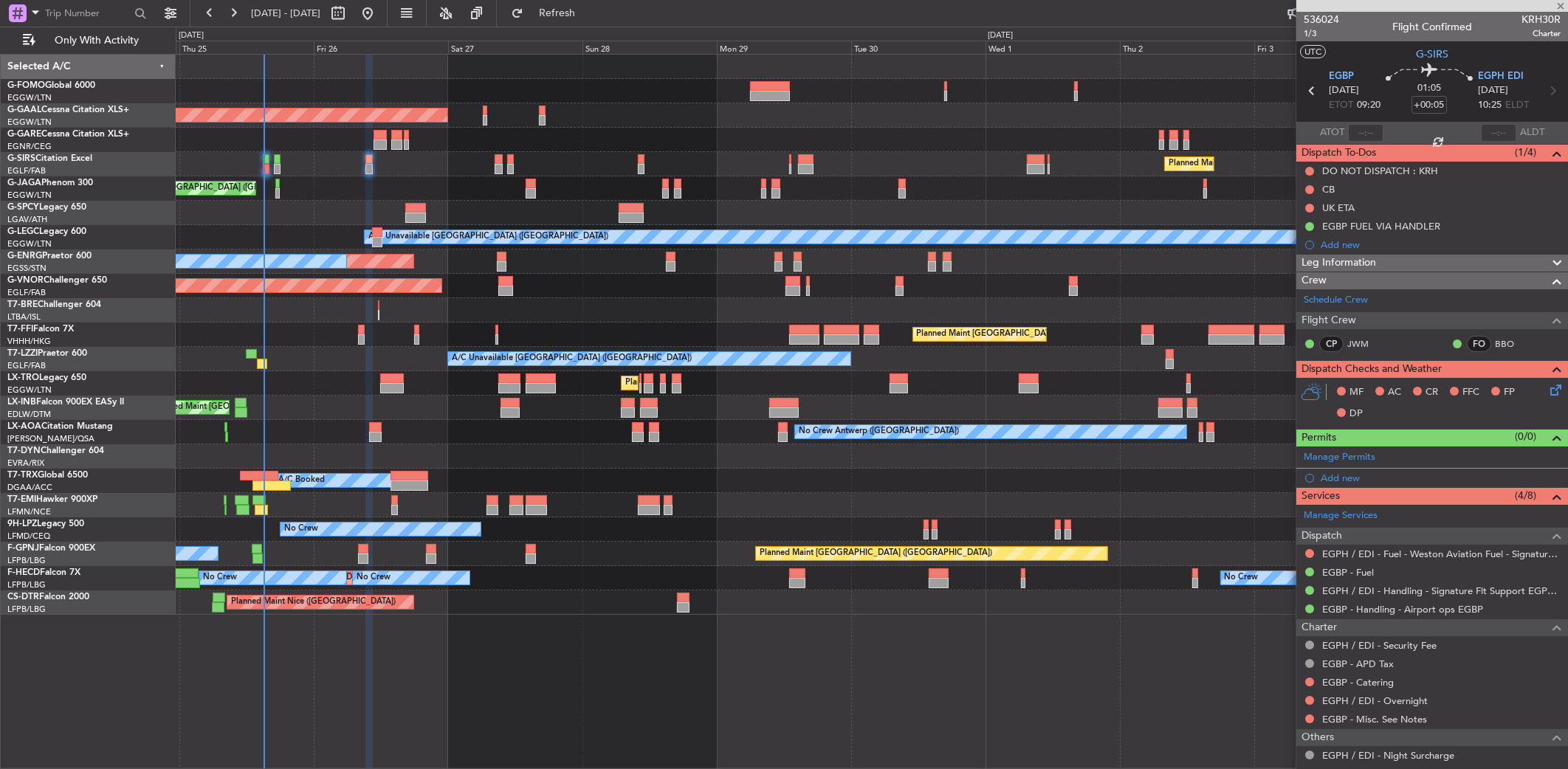
type input "2"
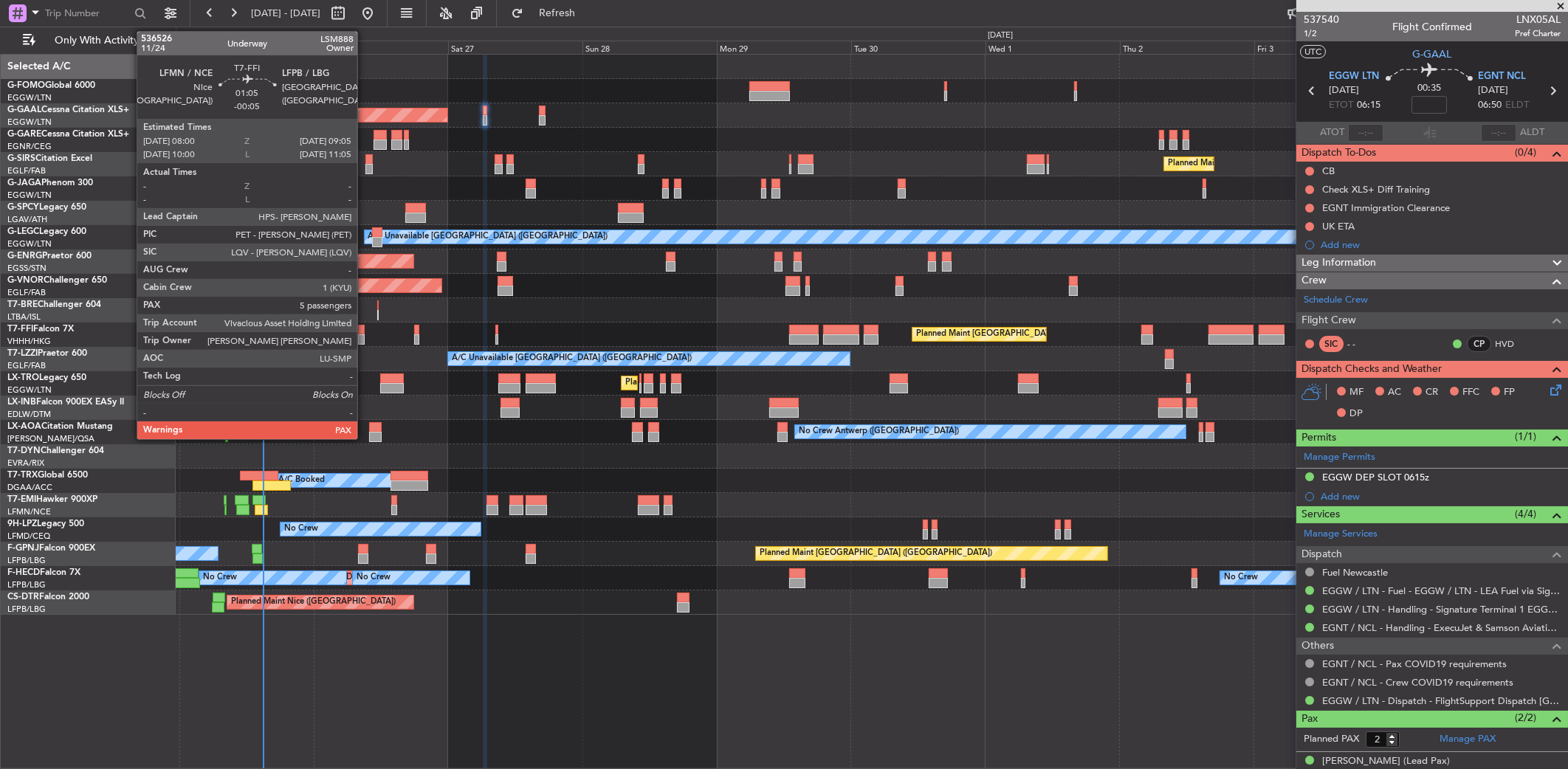
click at [363, 338] on div at bounding box center [361, 339] width 6 height 10
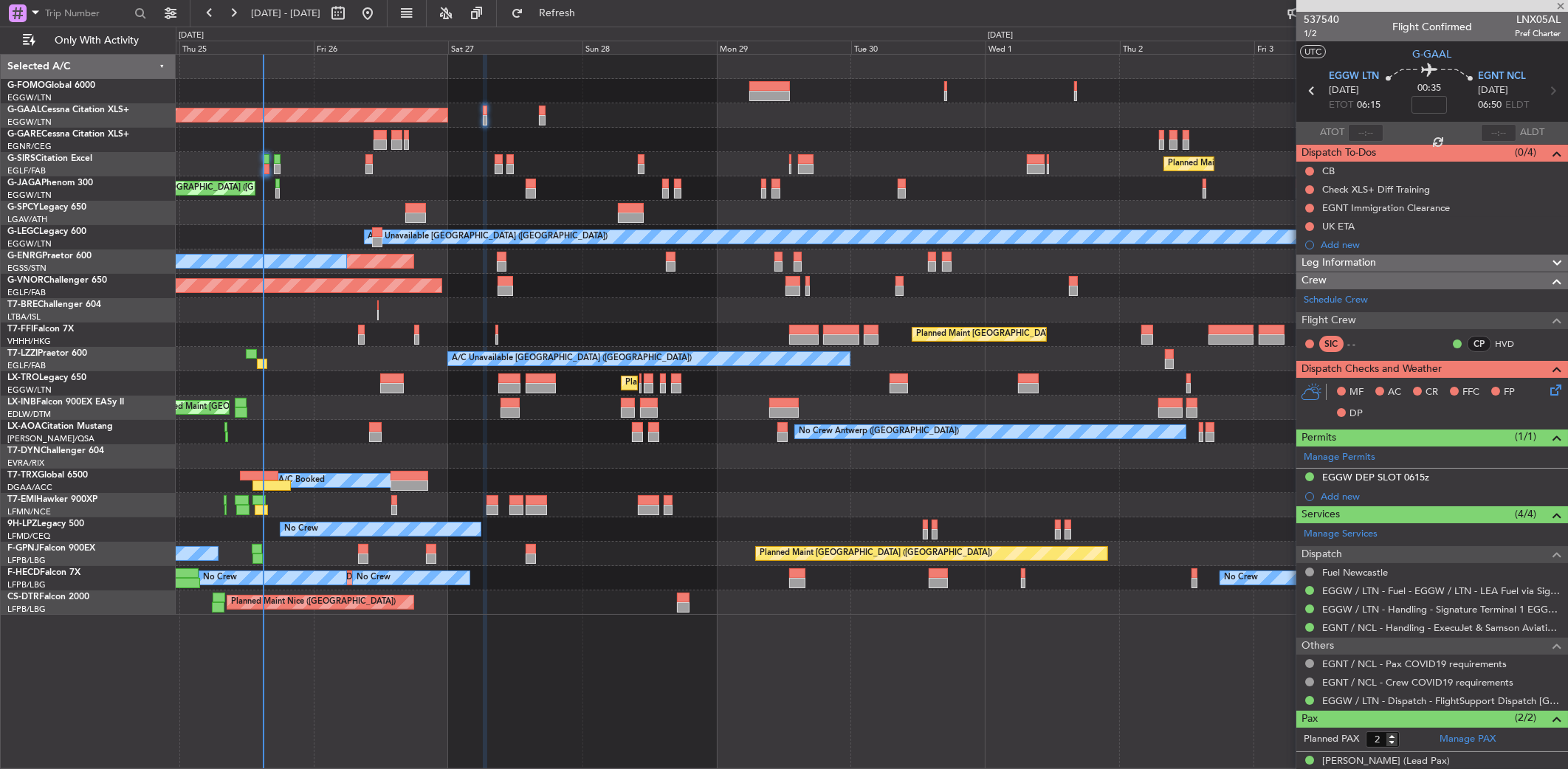
type input "-00:05"
type input "5"
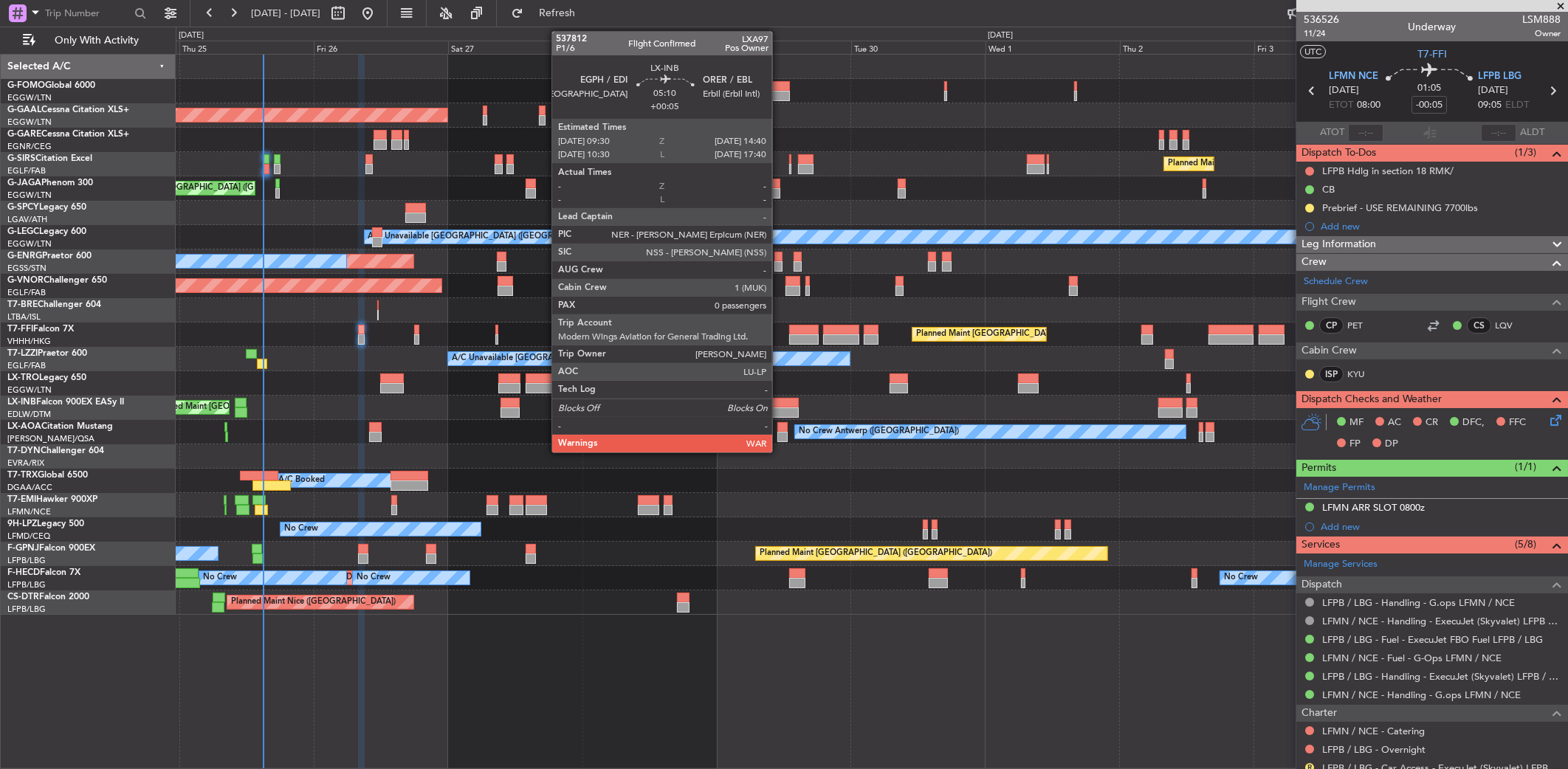
click at [779, 407] on div at bounding box center [784, 412] width 30 height 10
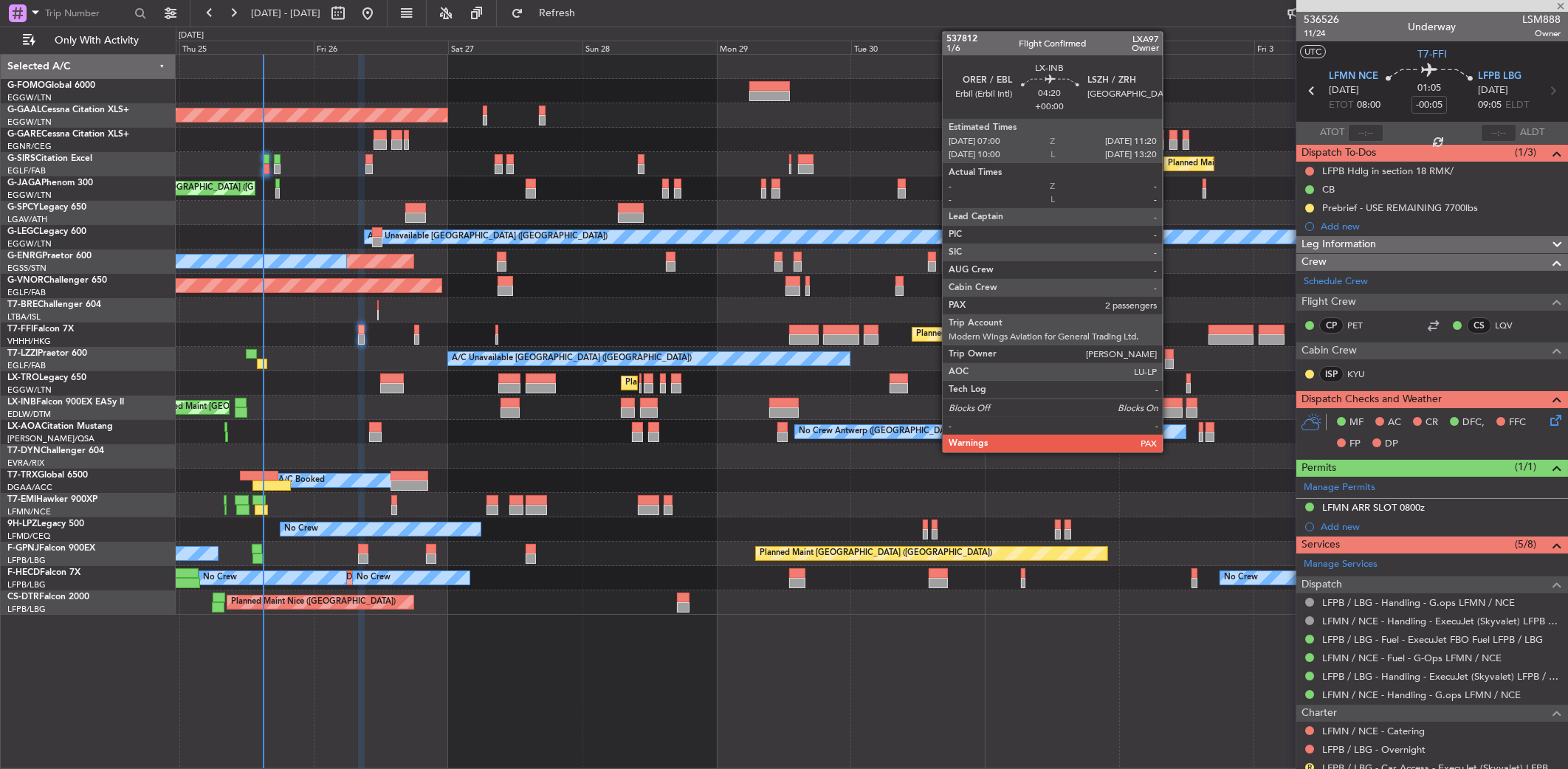
type input "+00:05"
type input "0"
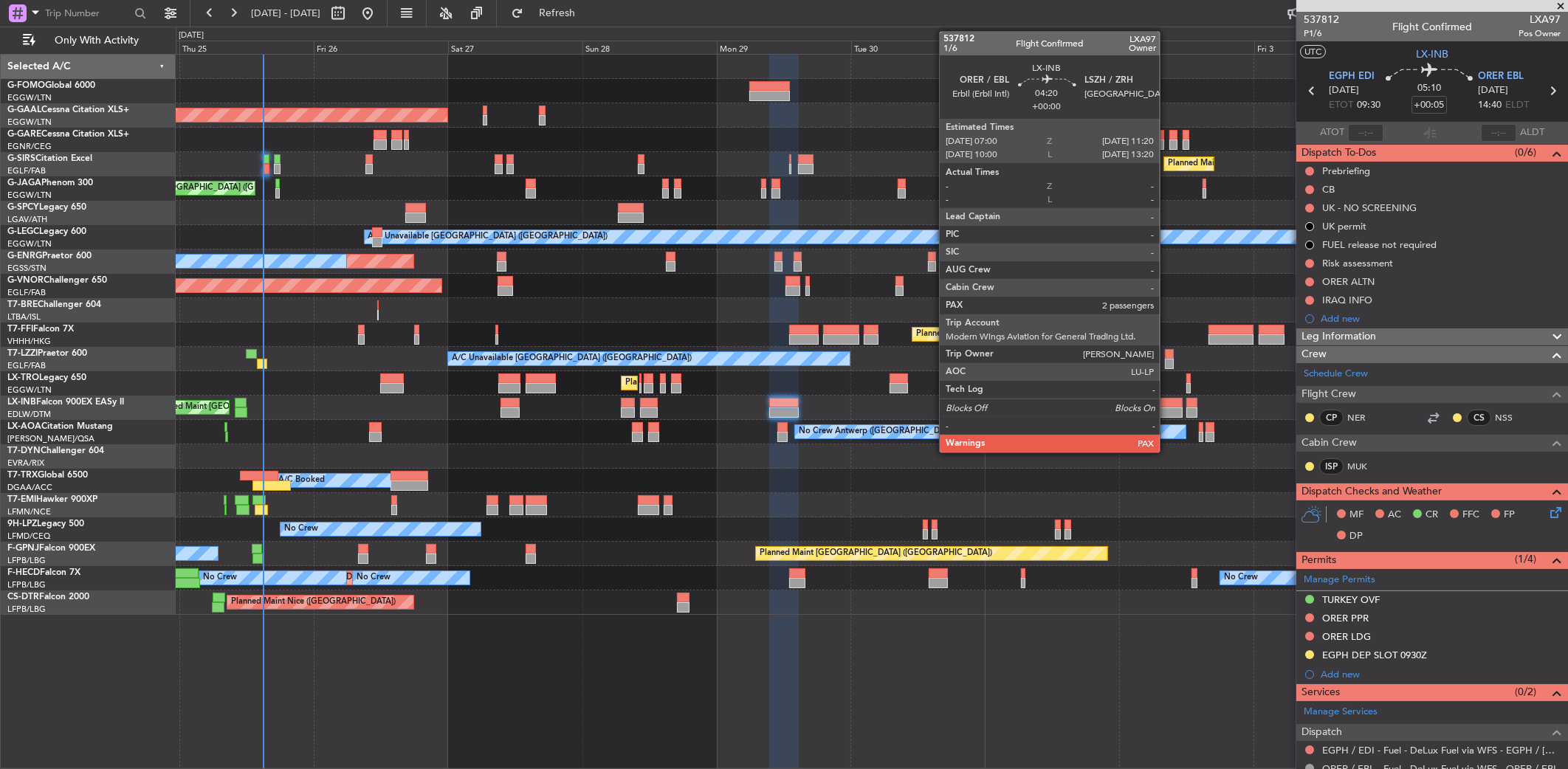
click at [1166, 407] on div at bounding box center [1169, 412] width 24 height 10
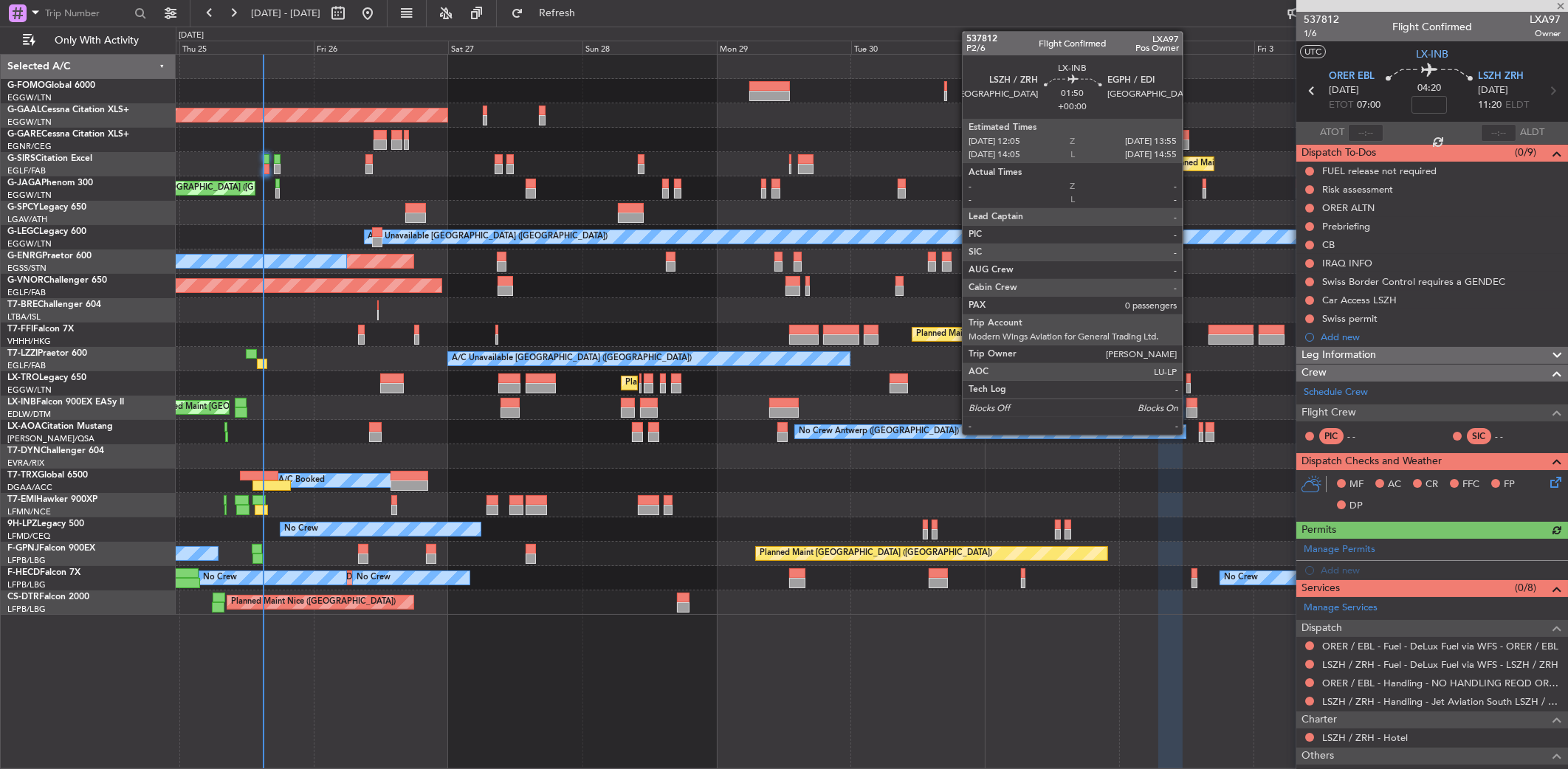
click at [1189, 405] on div at bounding box center [1190, 402] width 10 height 10
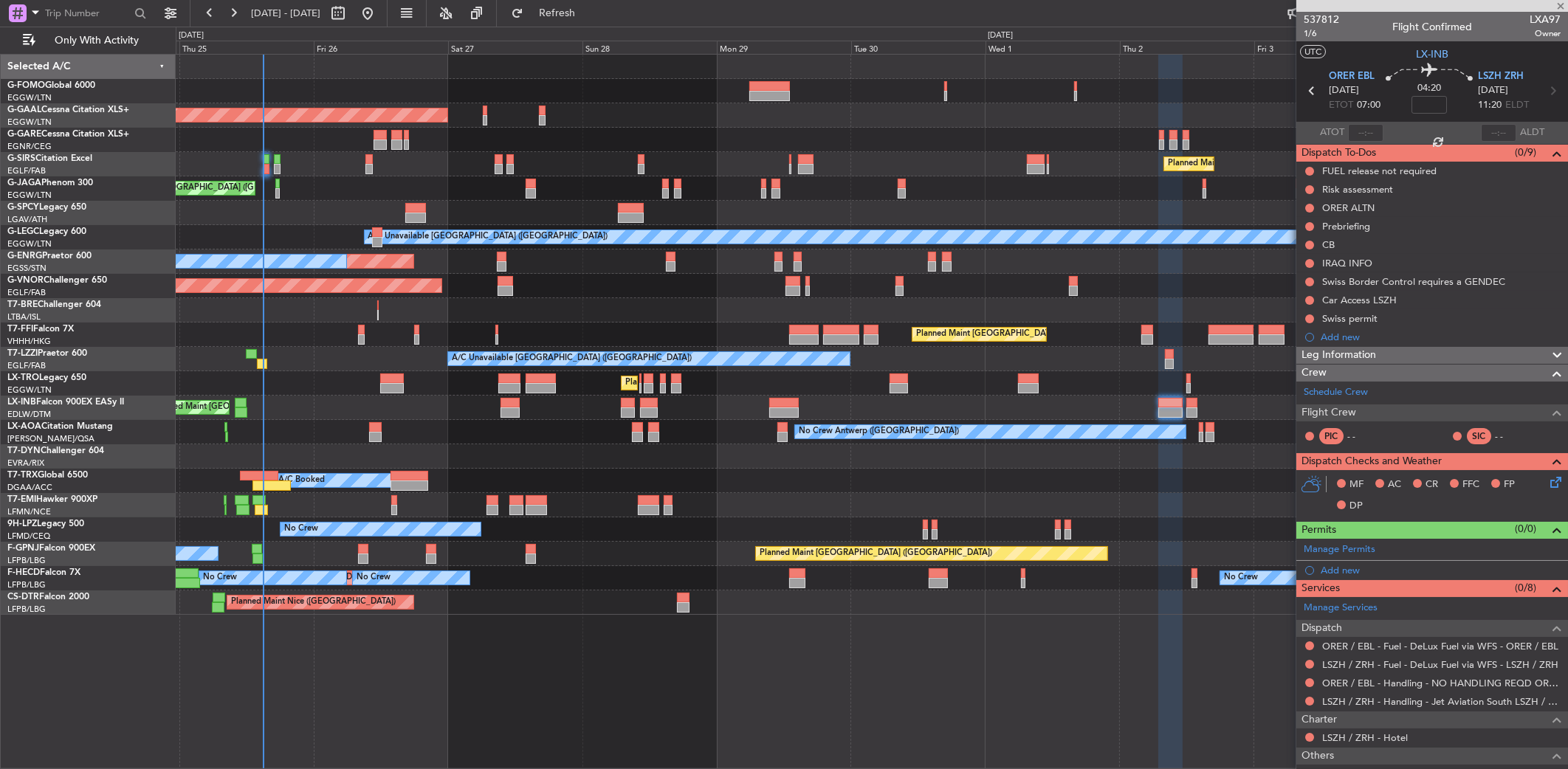
type input "0"
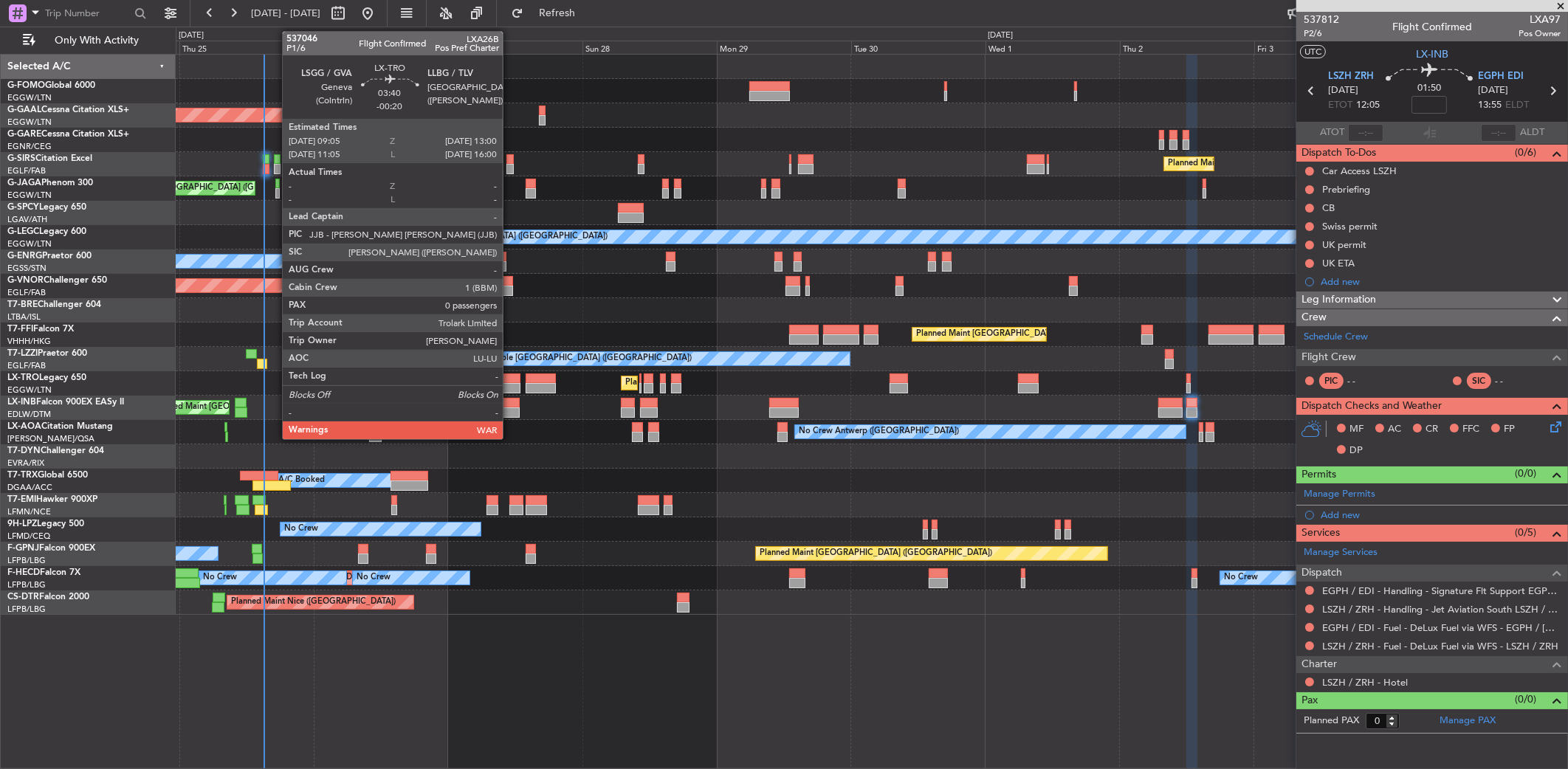
click at [509, 378] on div at bounding box center [509, 378] width 22 height 10
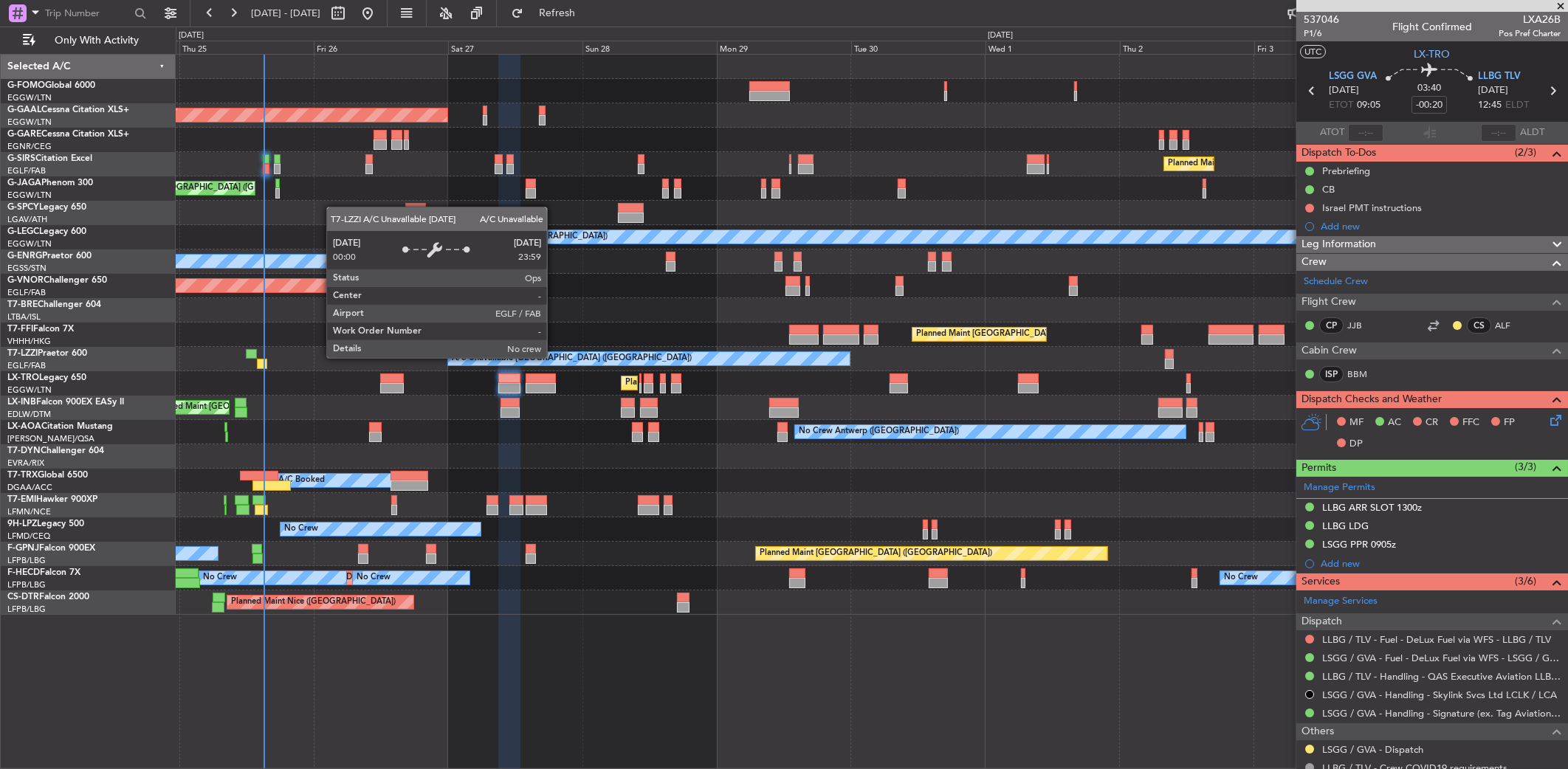
click at [554, 352] on div "A/C Unavailable [GEOGRAPHIC_DATA] ([GEOGRAPHIC_DATA])" at bounding box center [571, 358] width 240 height 22
click at [547, 376] on div at bounding box center [540, 378] width 30 height 10
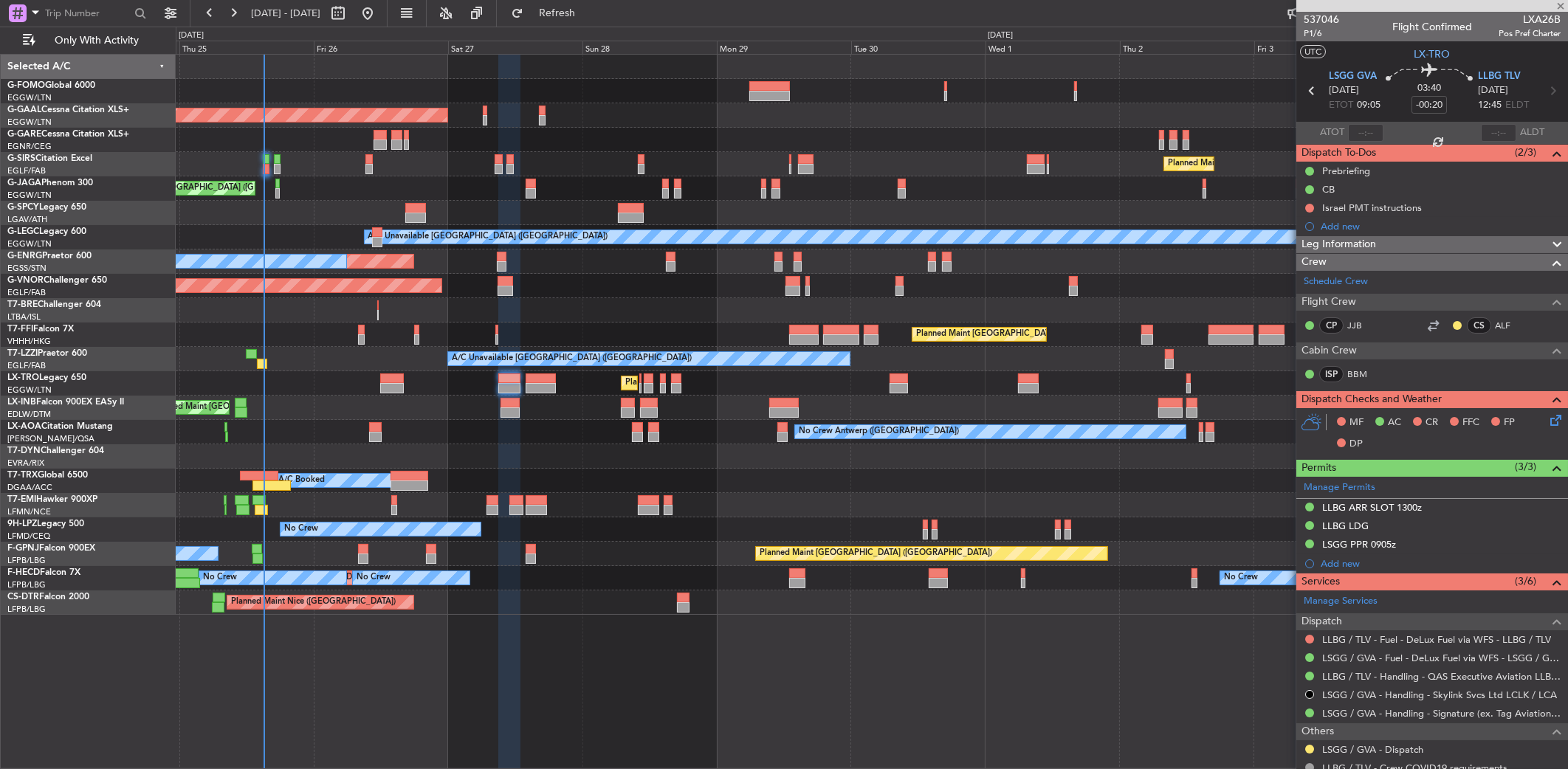
type input "+00:05"
type input "2"
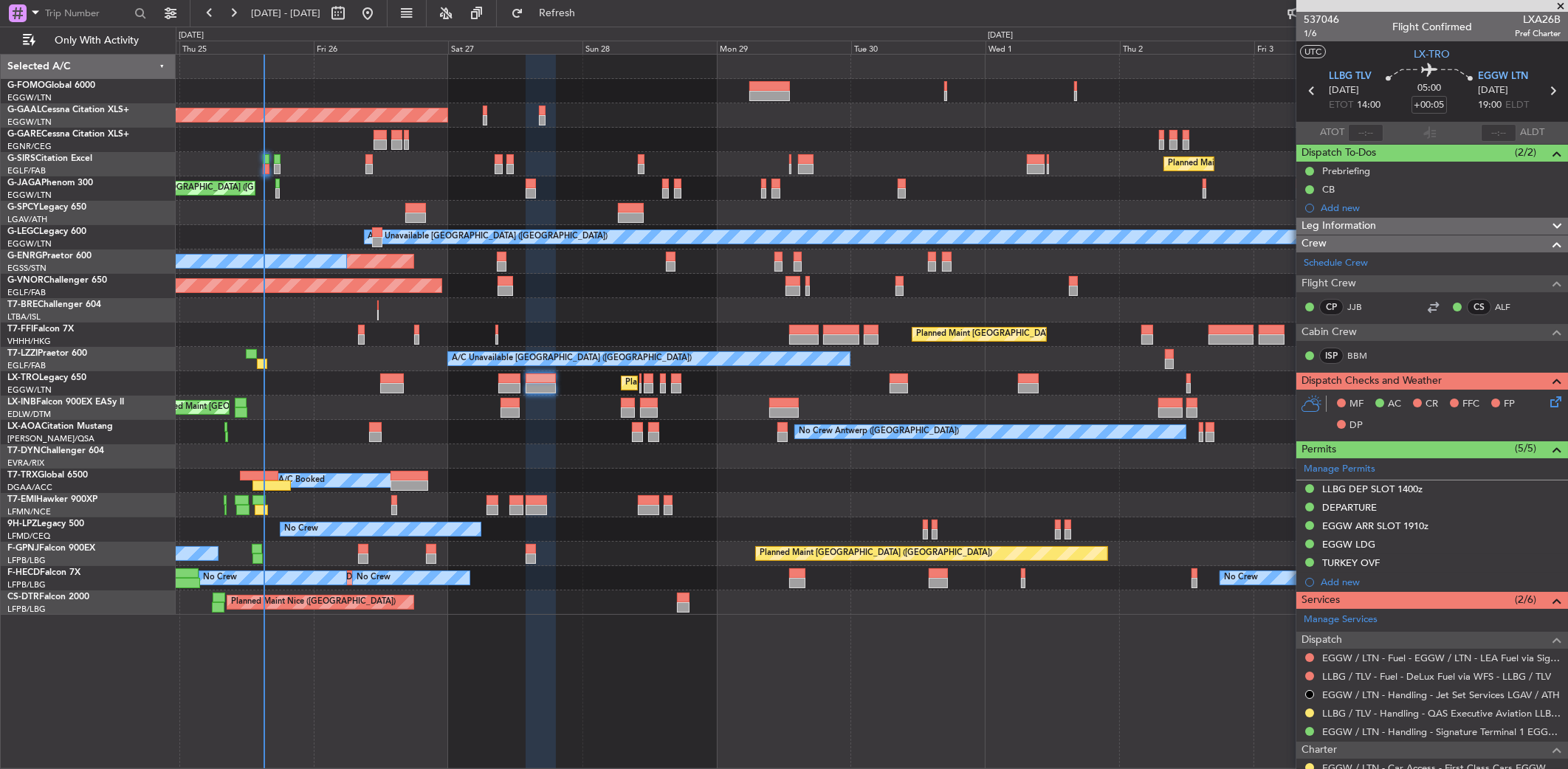
click at [390, 506] on div "Planned Maint [GEOGRAPHIC_DATA]" at bounding box center [871, 505] width 1391 height 24
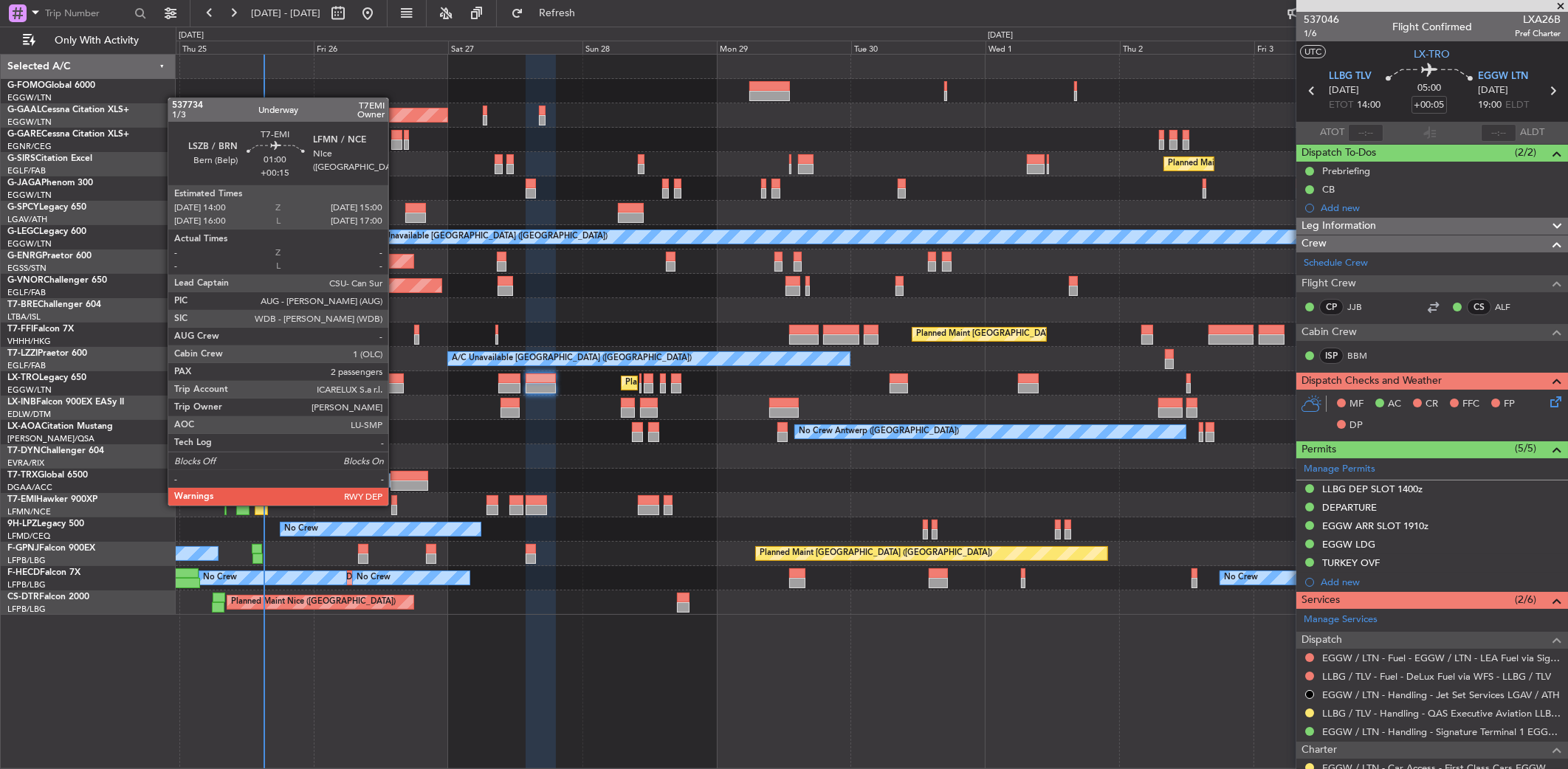
click at [395, 505] on div at bounding box center [394, 509] width 6 height 10
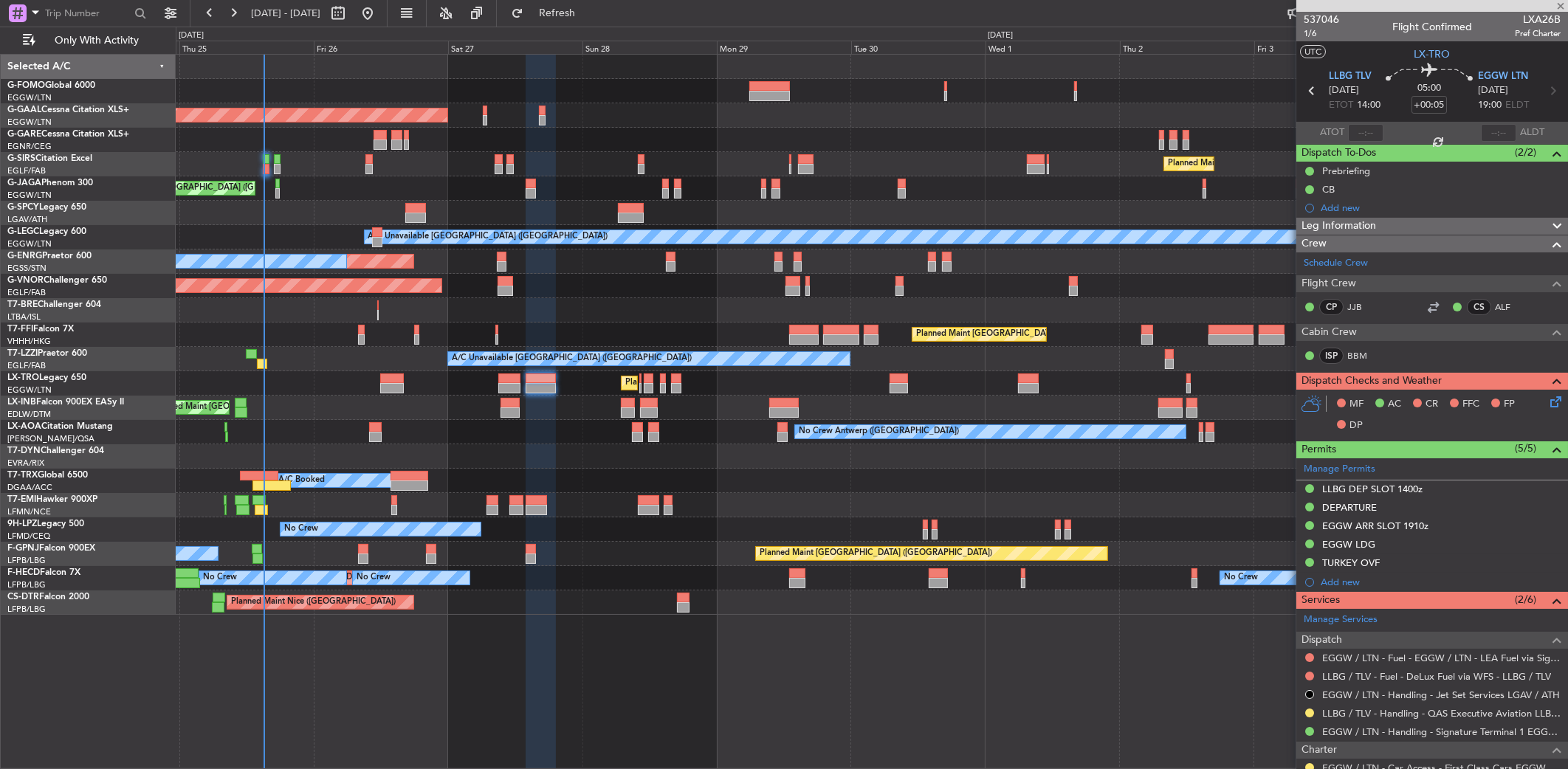
type input "+00:15"
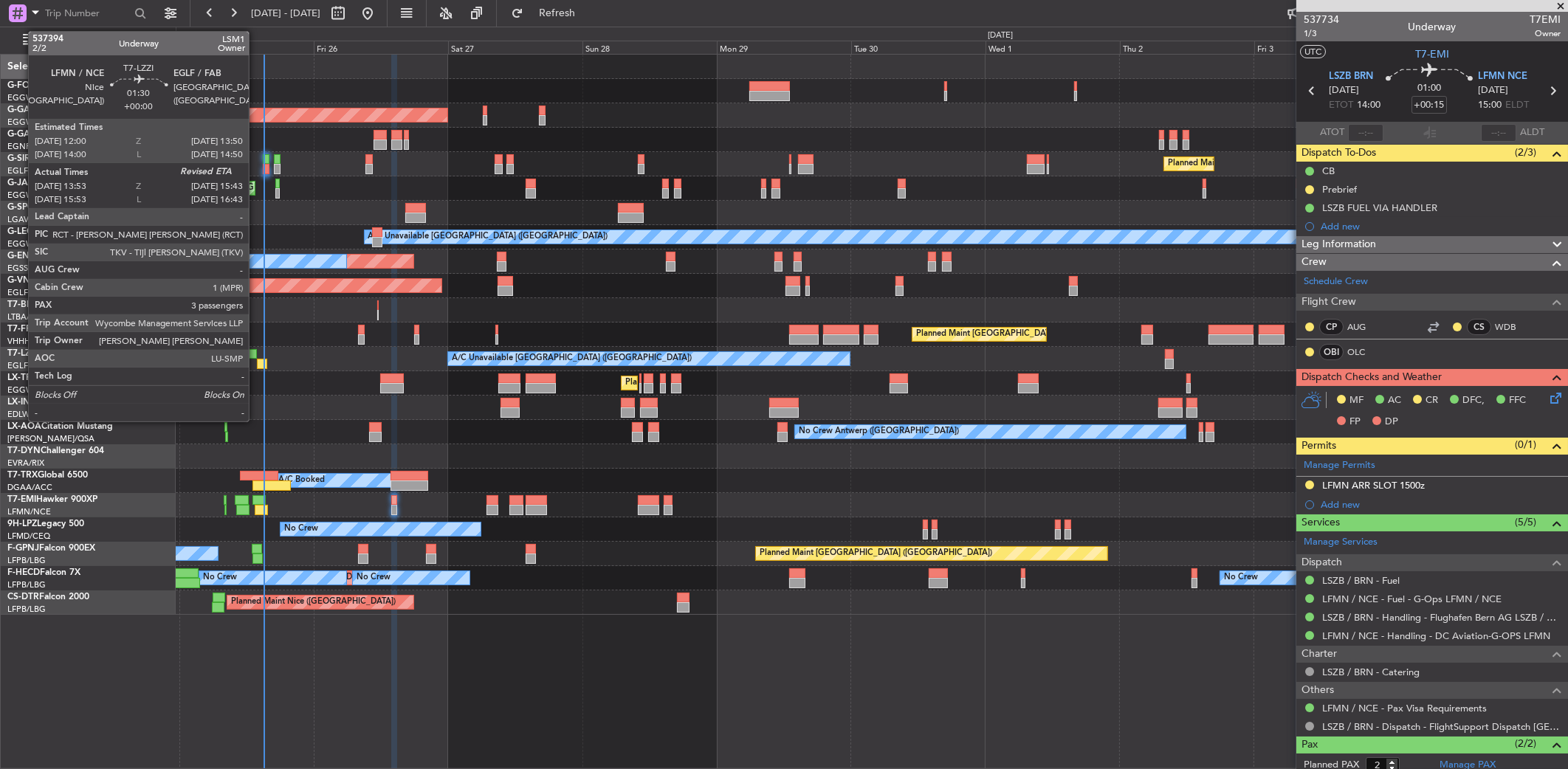
click at [257, 362] on div at bounding box center [262, 363] width 10 height 10
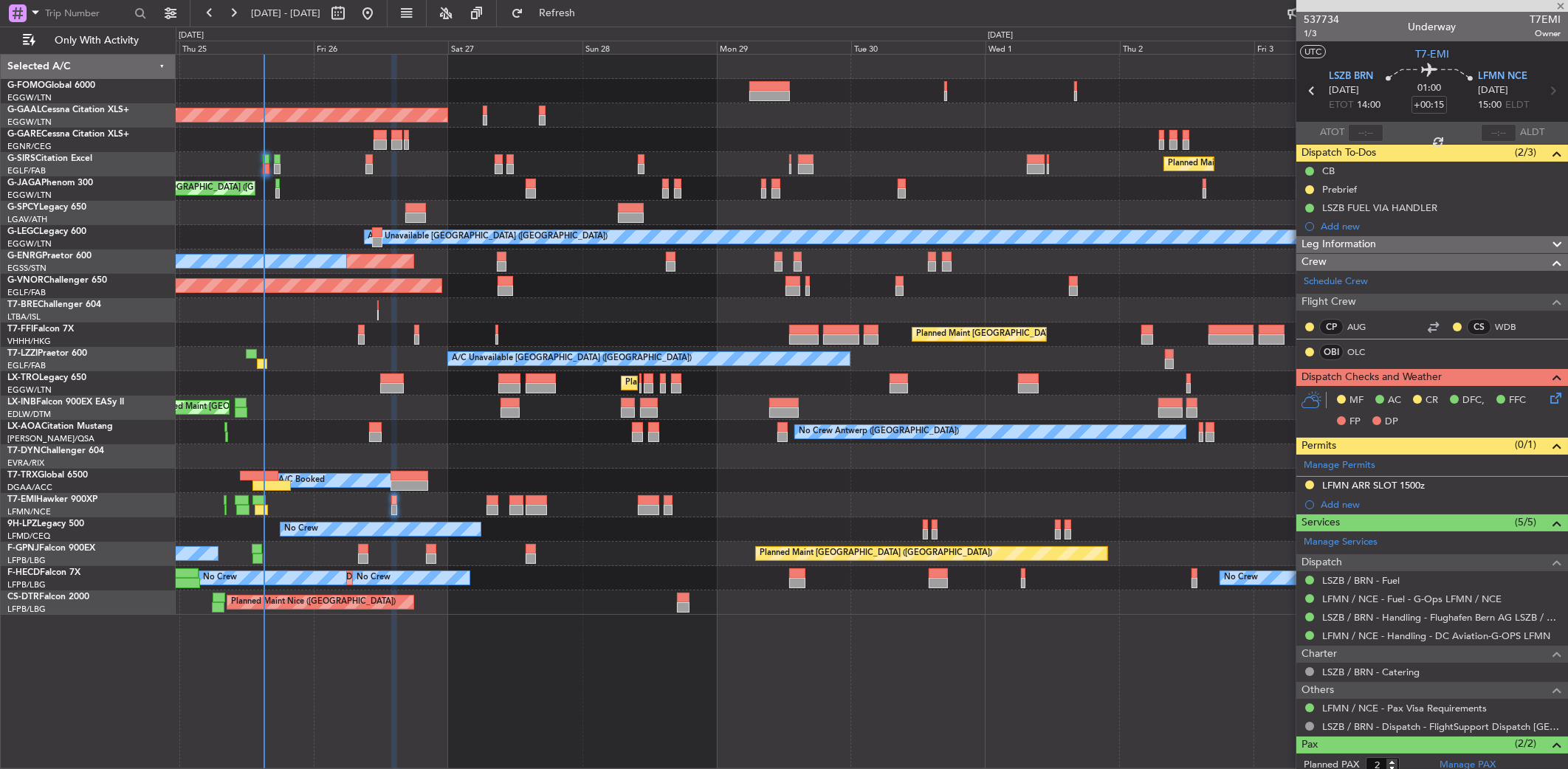
type input "14:08"
type input "3"
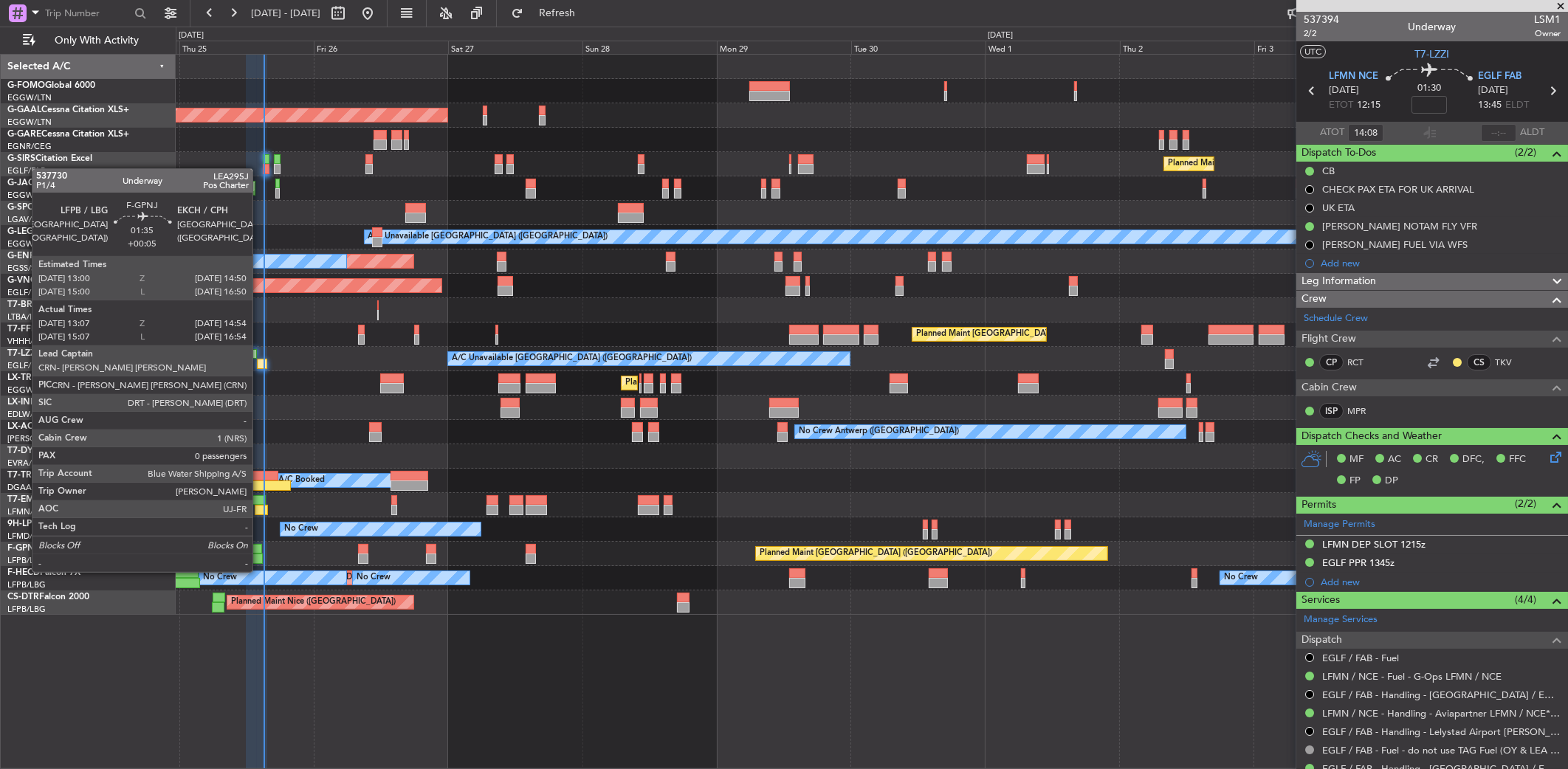
click at [259, 557] on div at bounding box center [257, 558] width 10 height 10
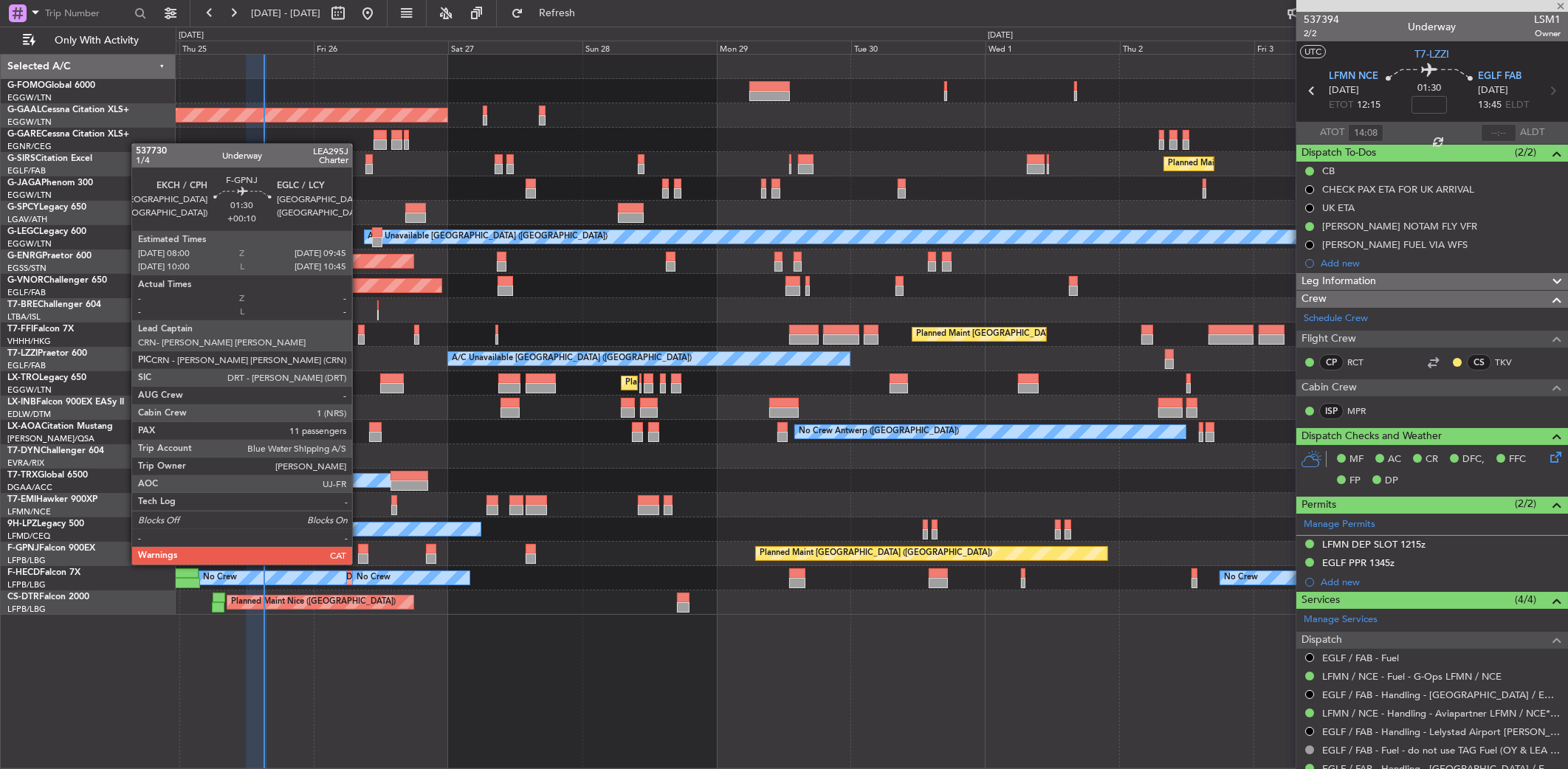
click at [359, 550] on div at bounding box center [363, 549] width 10 height 10
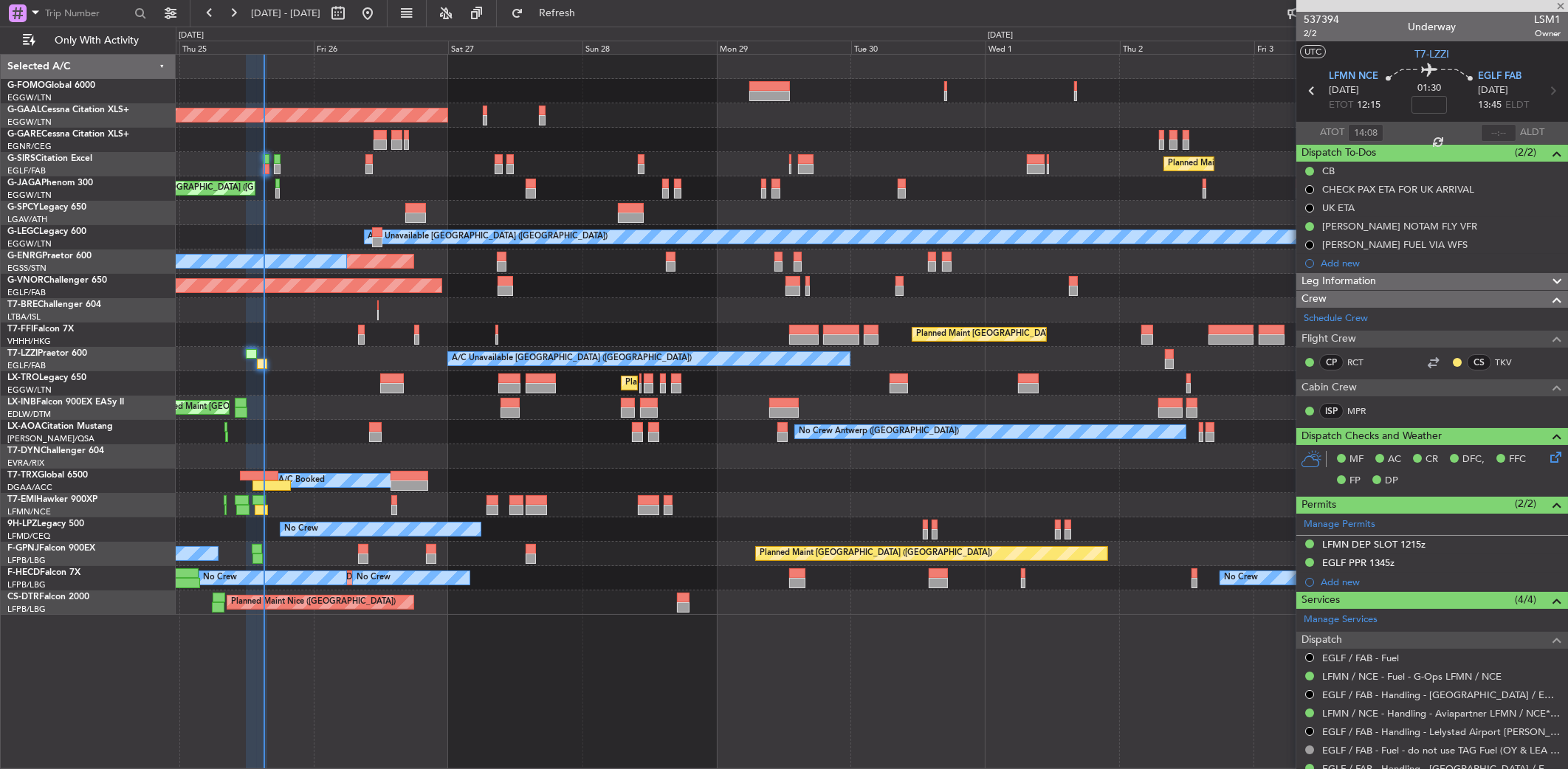
type input "+00:10"
type input "11"
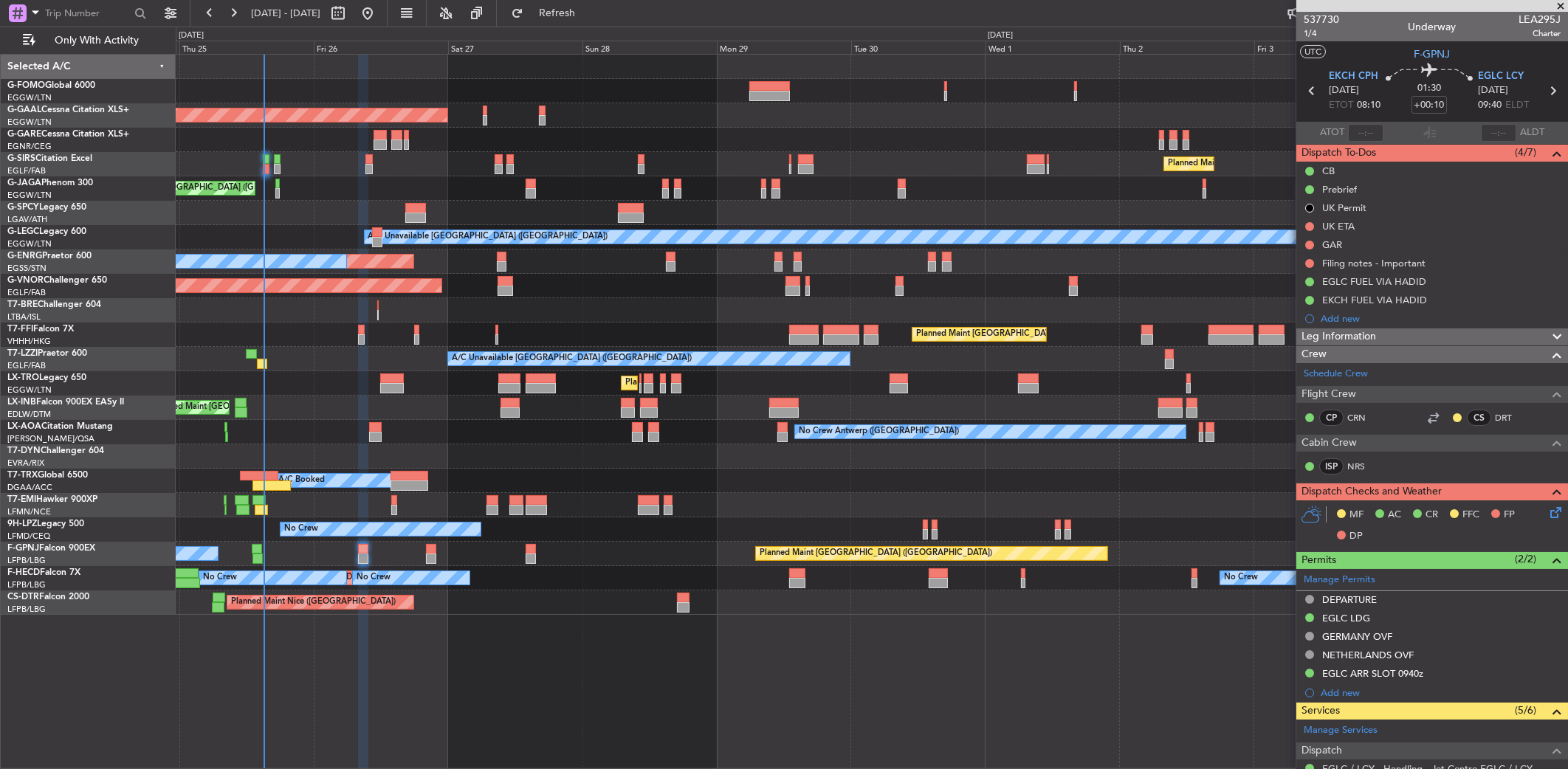
drag, startPoint x: 1370, startPoint y: 256, endPoint x: 1372, endPoint y: 273, distance: 17.1
click at [1261, 257] on div "Filing notes - Important" at bounding box center [1373, 264] width 103 height 13
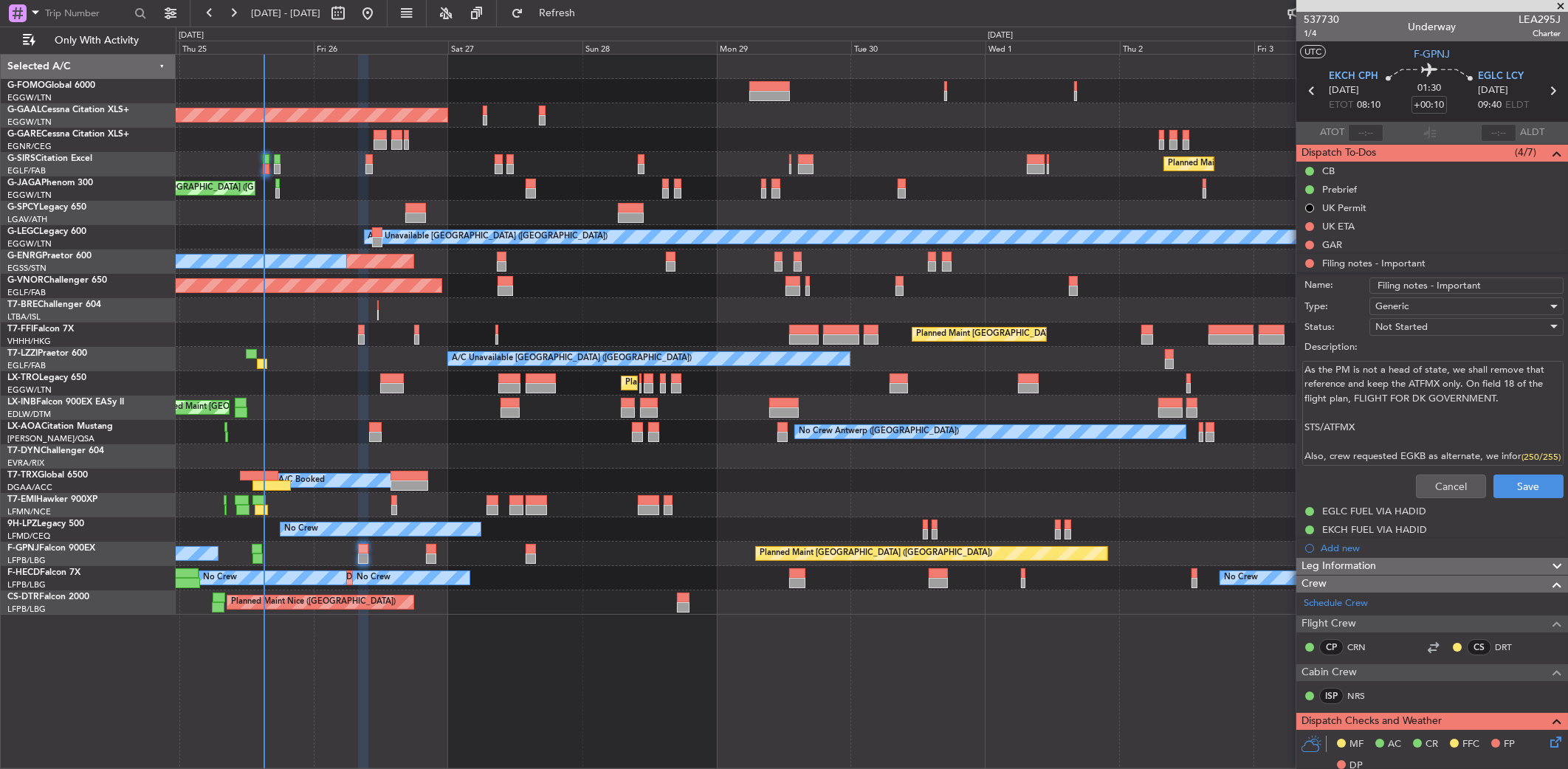
click at [1261, 471] on div "Cancel Save" at bounding box center [1427, 486] width 278 height 35
click at [1261, 191] on div "Prebrief" at bounding box center [1432, 189] width 272 height 19
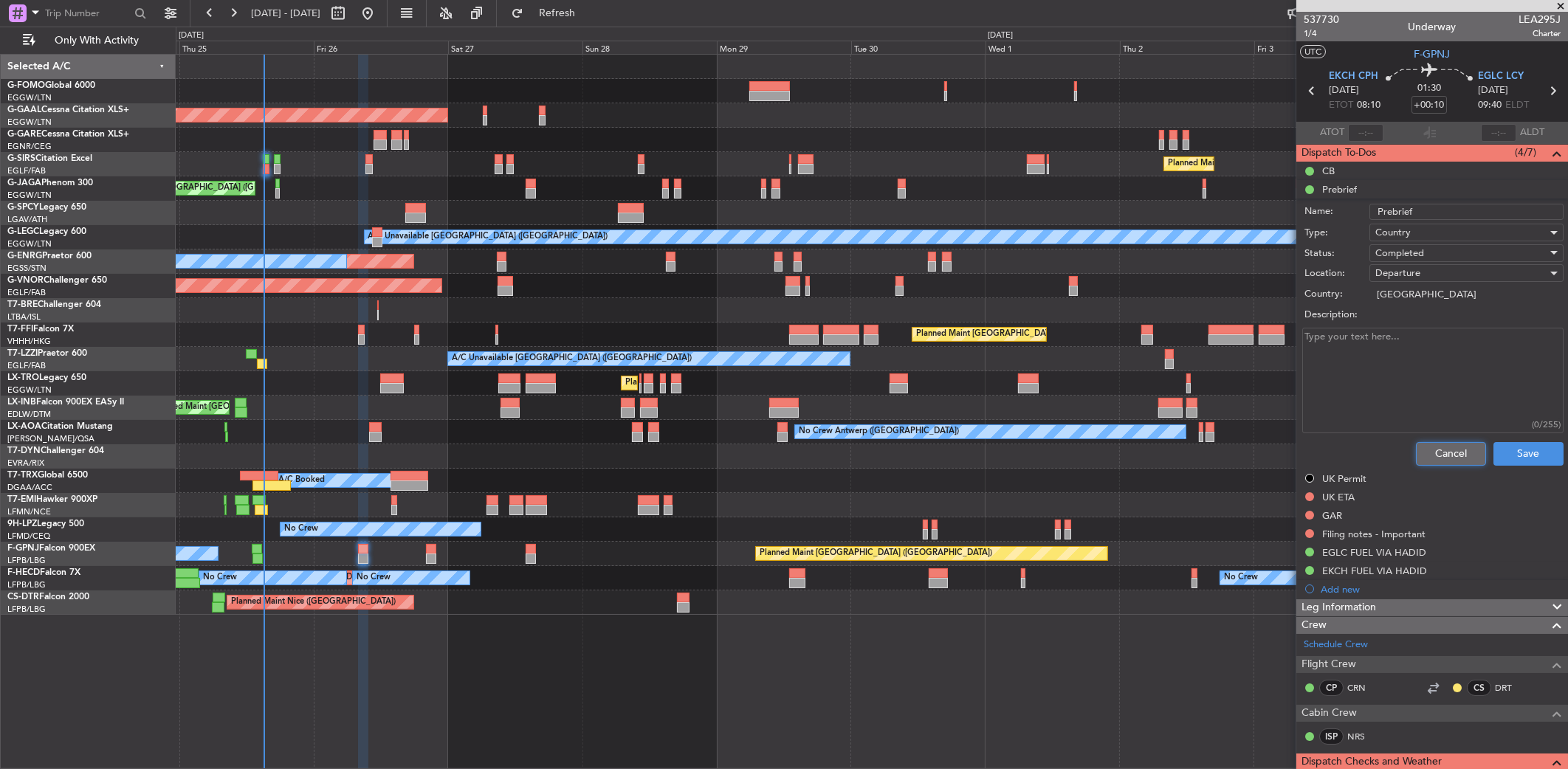
click at [1261, 453] on button "Cancel" at bounding box center [1451, 453] width 70 height 23
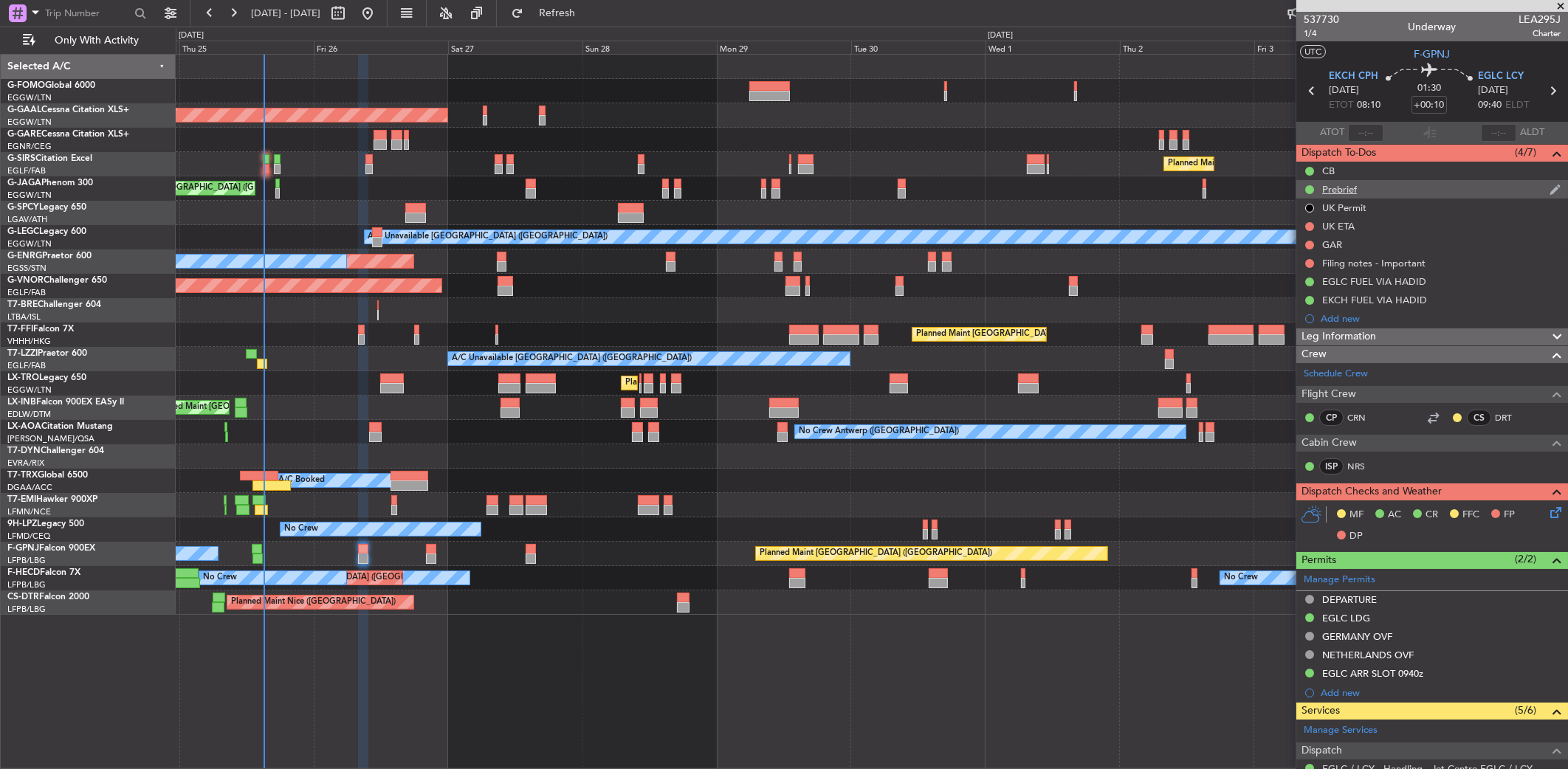
click at [1261, 185] on div "Prebrief" at bounding box center [1432, 189] width 272 height 19
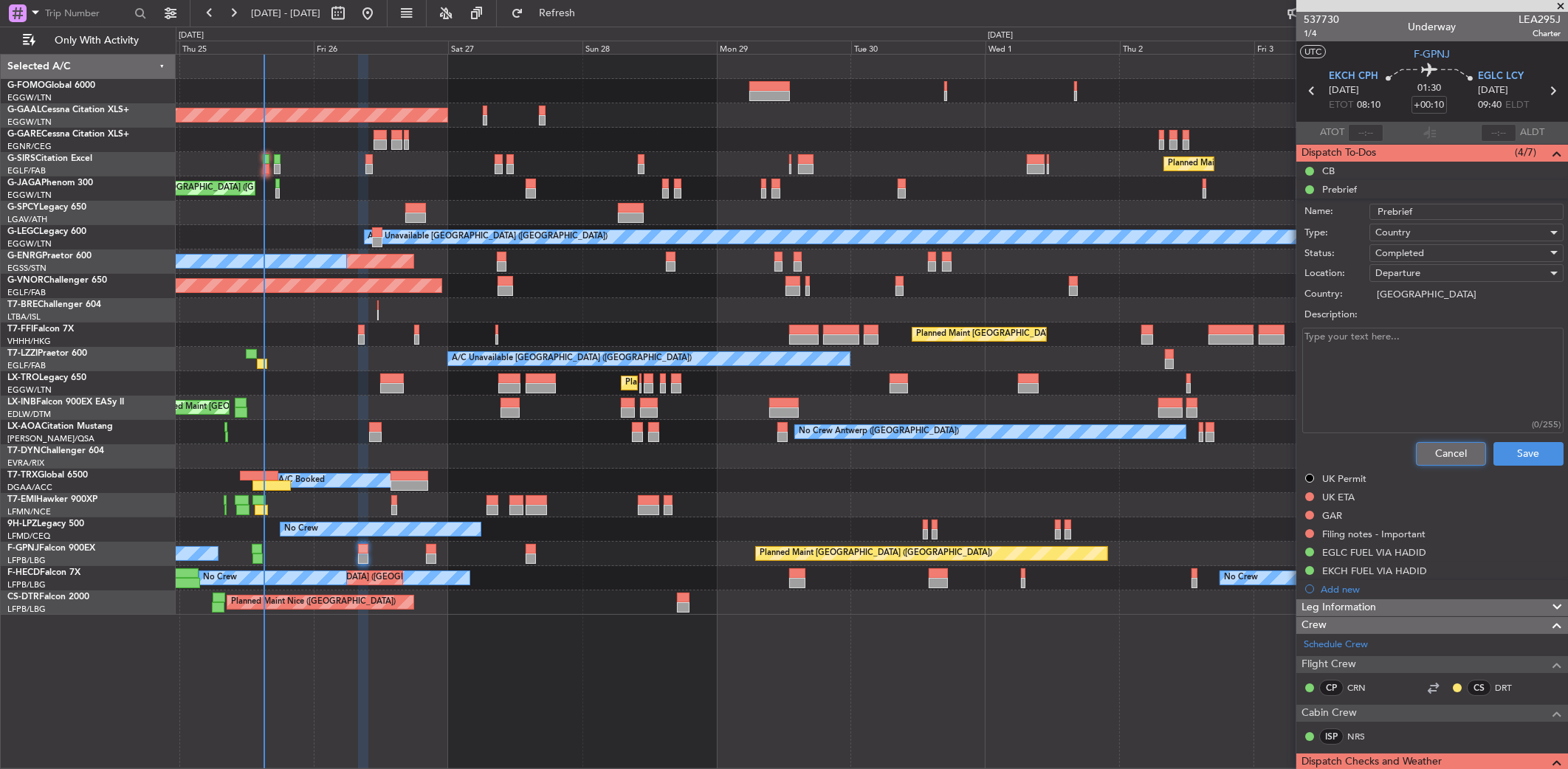
click at [1261, 454] on button "Cancel" at bounding box center [1451, 453] width 70 height 23
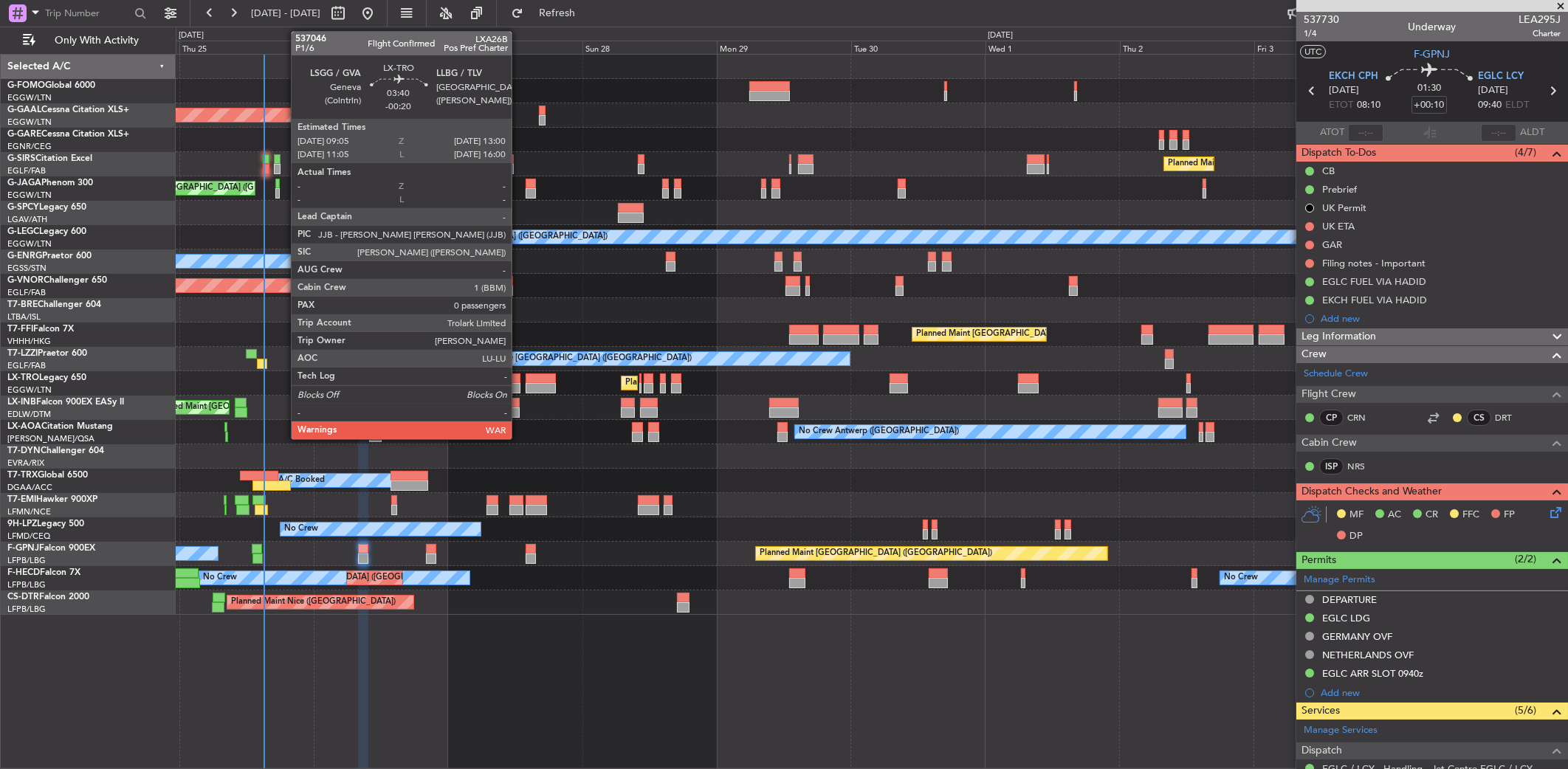
click at [519, 376] on div at bounding box center [509, 378] width 22 height 10
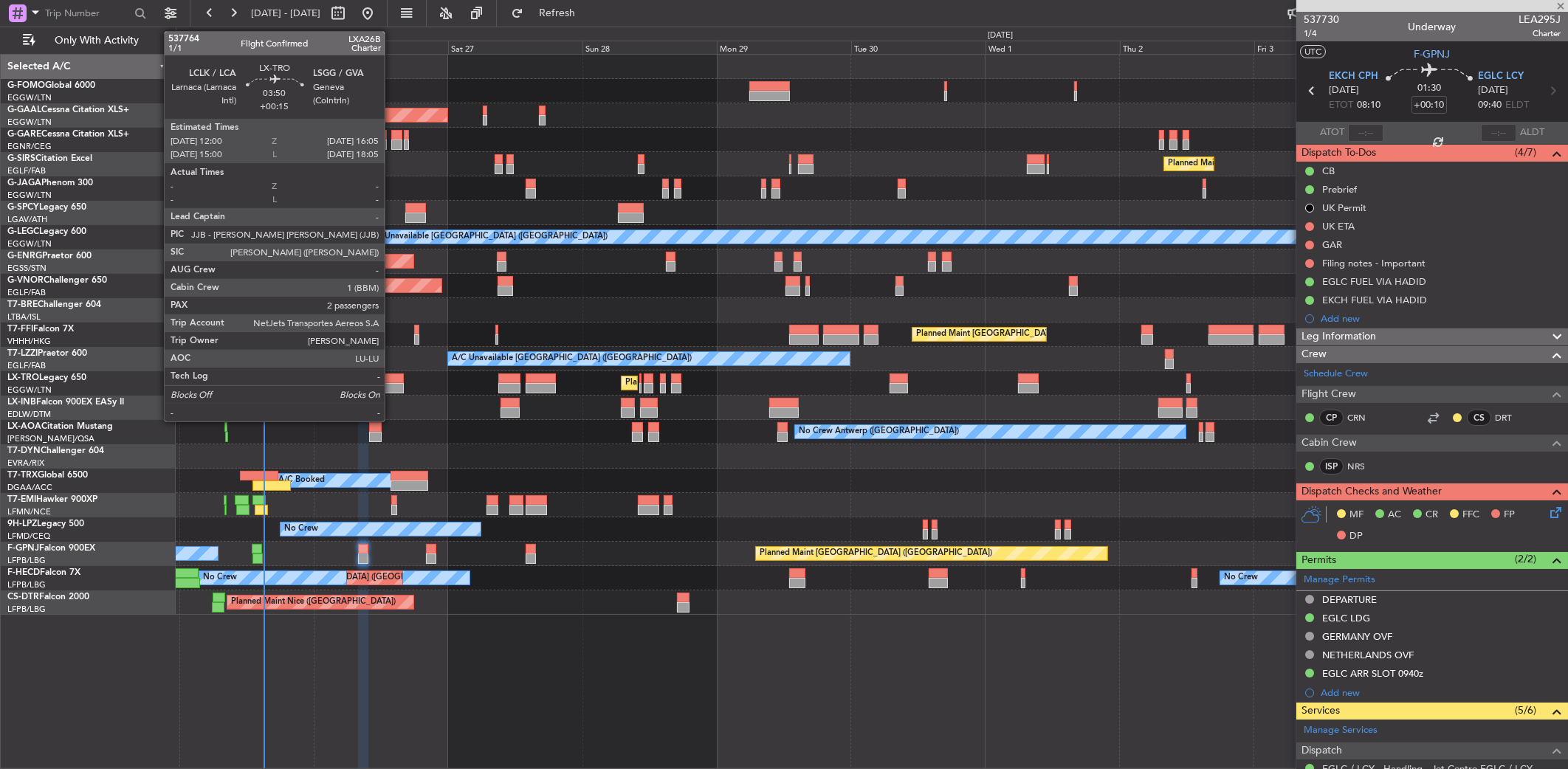
click at [391, 373] on div at bounding box center [391, 378] width 22 height 10
type input "-00:20"
type input "0"
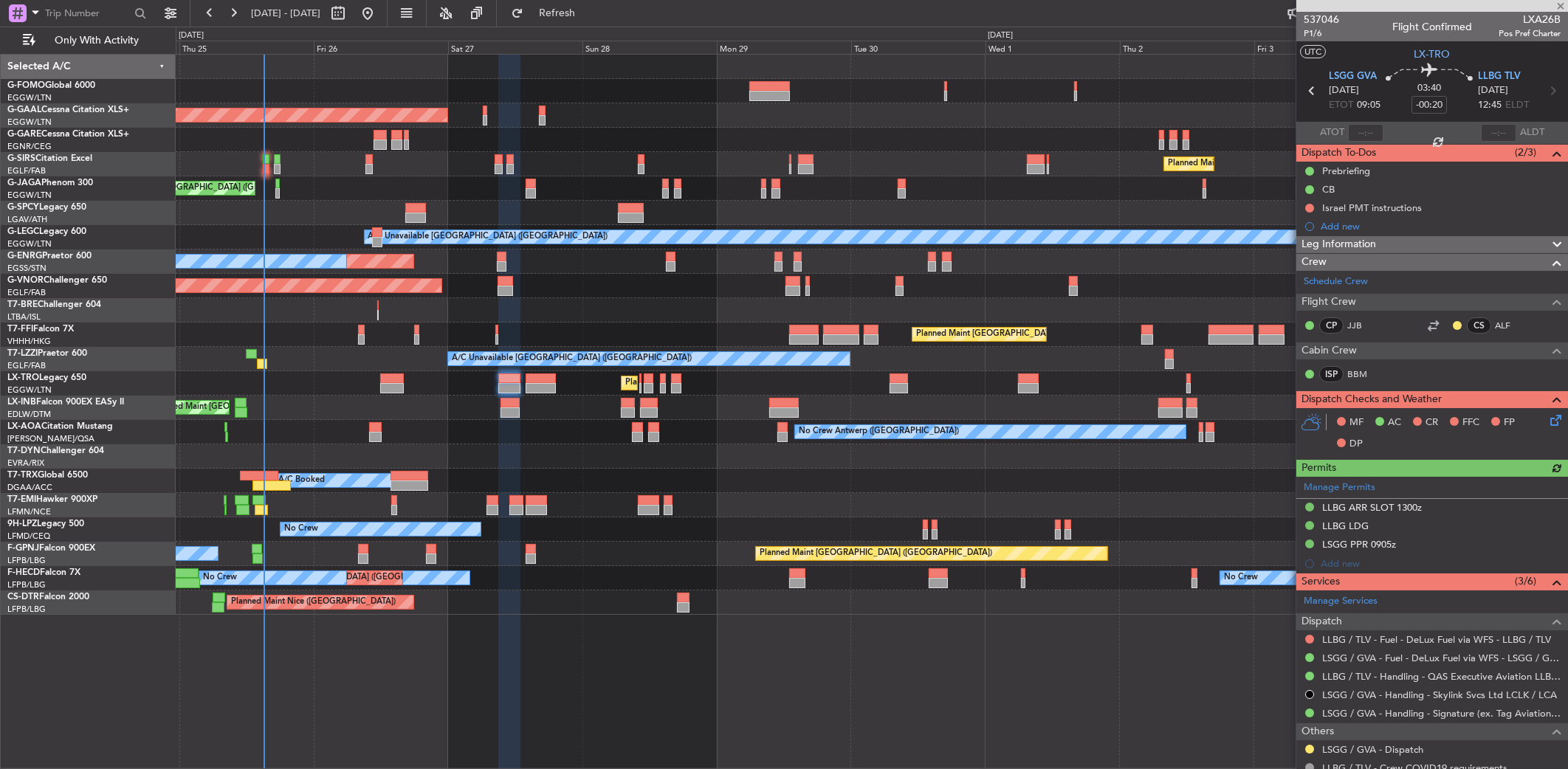
type input "+00:15"
type input "2"
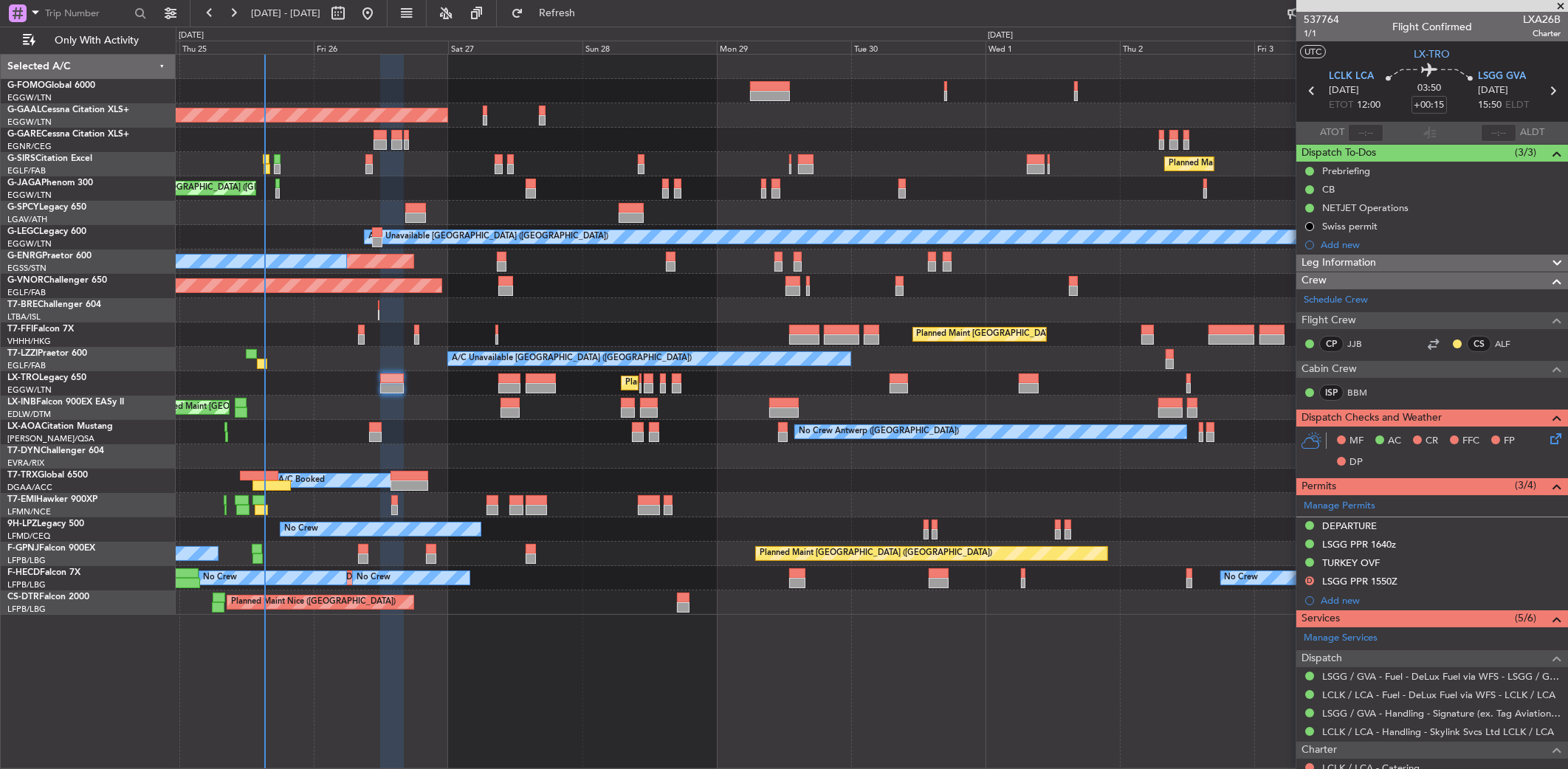
click at [963, 182] on div "Planned Maint [GEOGRAPHIC_DATA] ([GEOGRAPHIC_DATA])" at bounding box center [871, 188] width 1392 height 24
